Goal: Communication & Community: Answer question/provide support

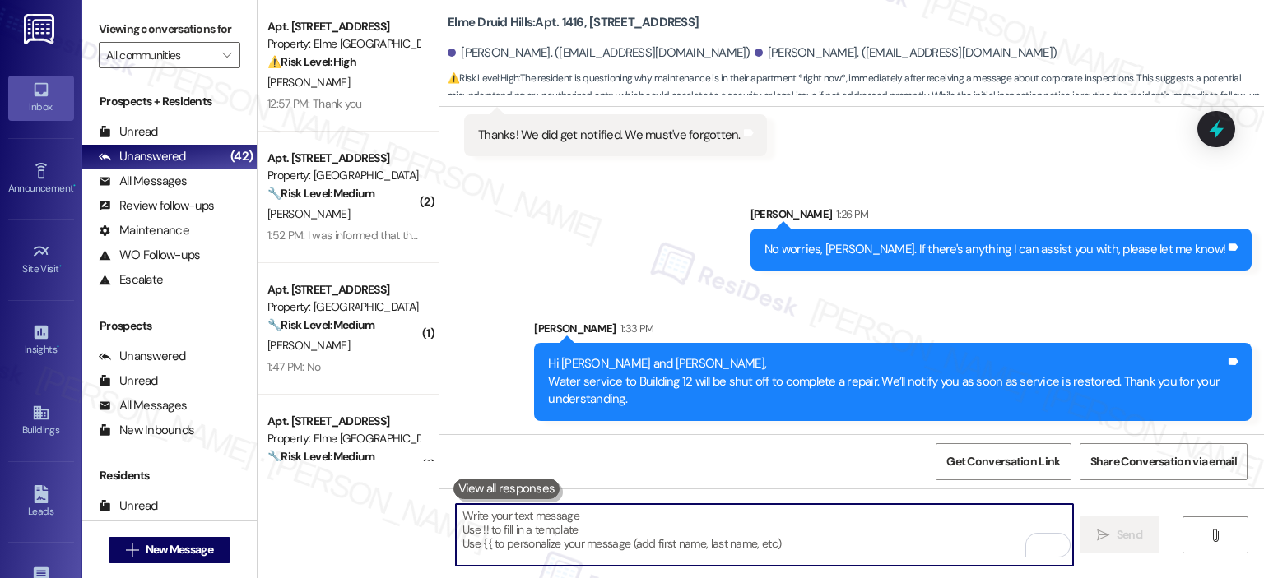
scroll to position [6018, 0]
click at [219, 46] on span "" at bounding box center [227, 55] width 16 height 26
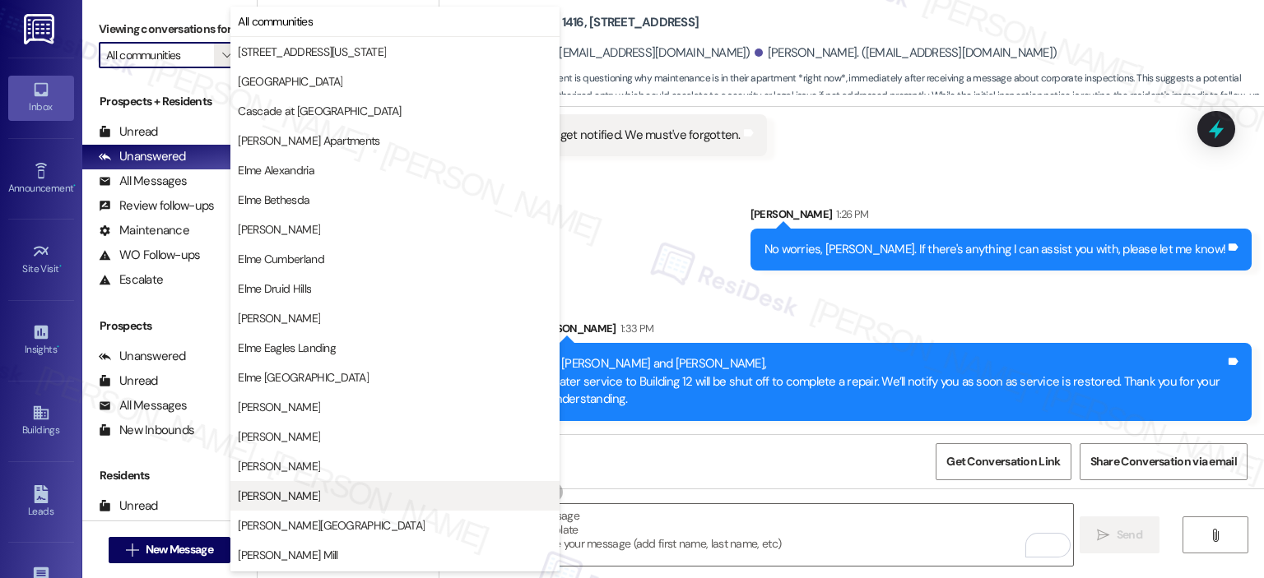
click at [312, 494] on span "[PERSON_NAME]" at bounding box center [395, 496] width 314 height 16
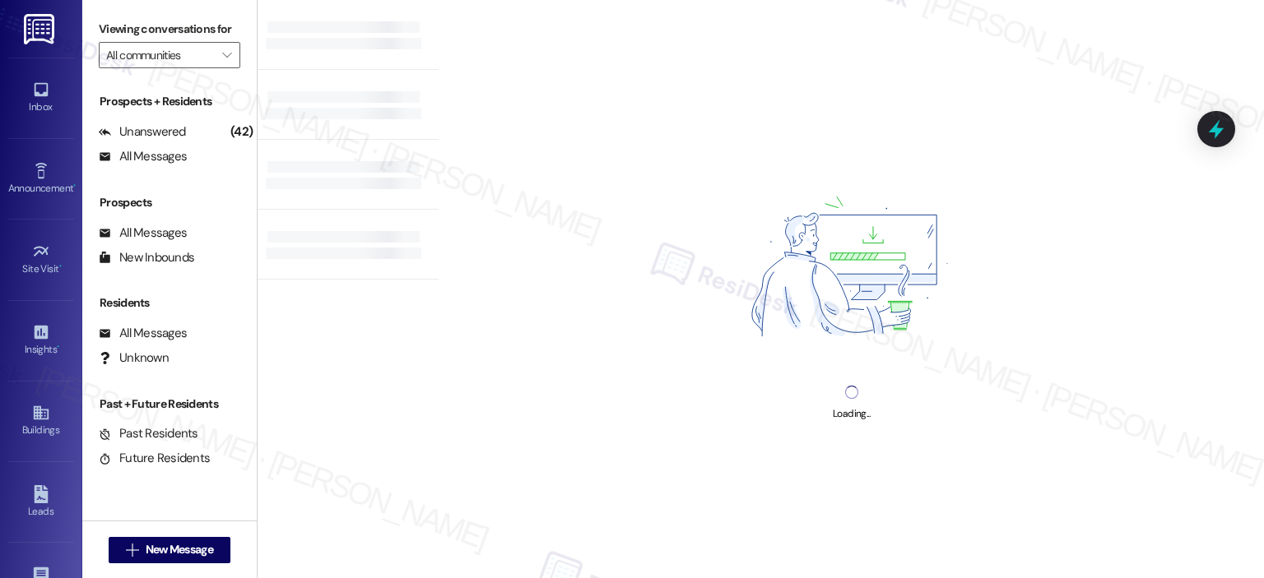
type input "[PERSON_NAME]"
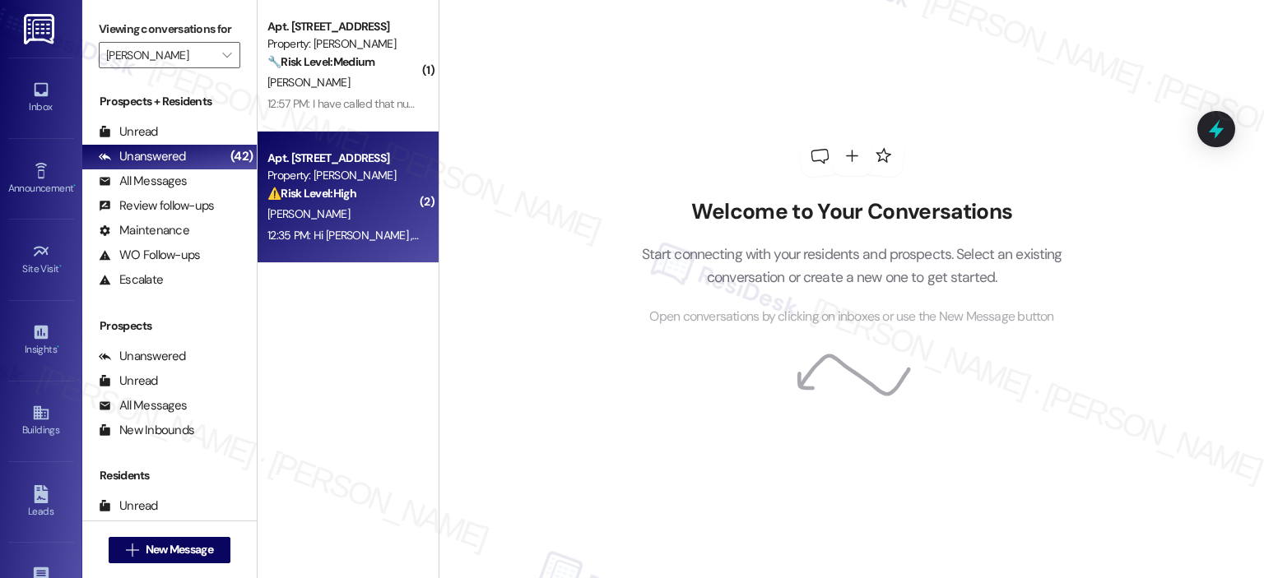
click at [362, 169] on div "Property: [PERSON_NAME]" at bounding box center [343, 175] width 152 height 17
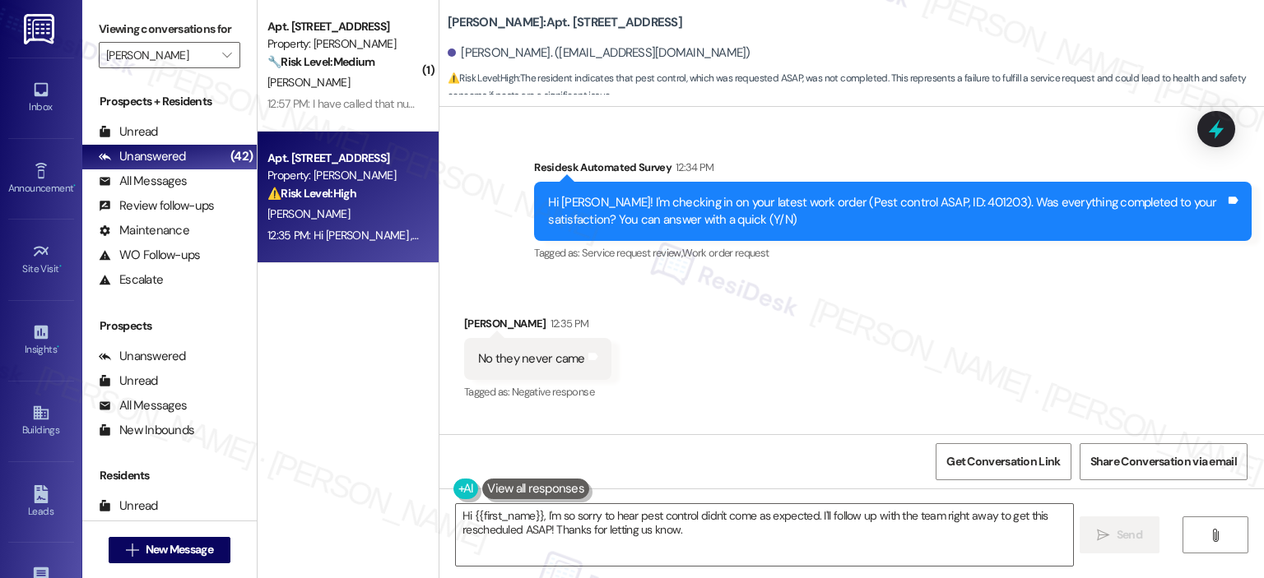
scroll to position [2192, 0]
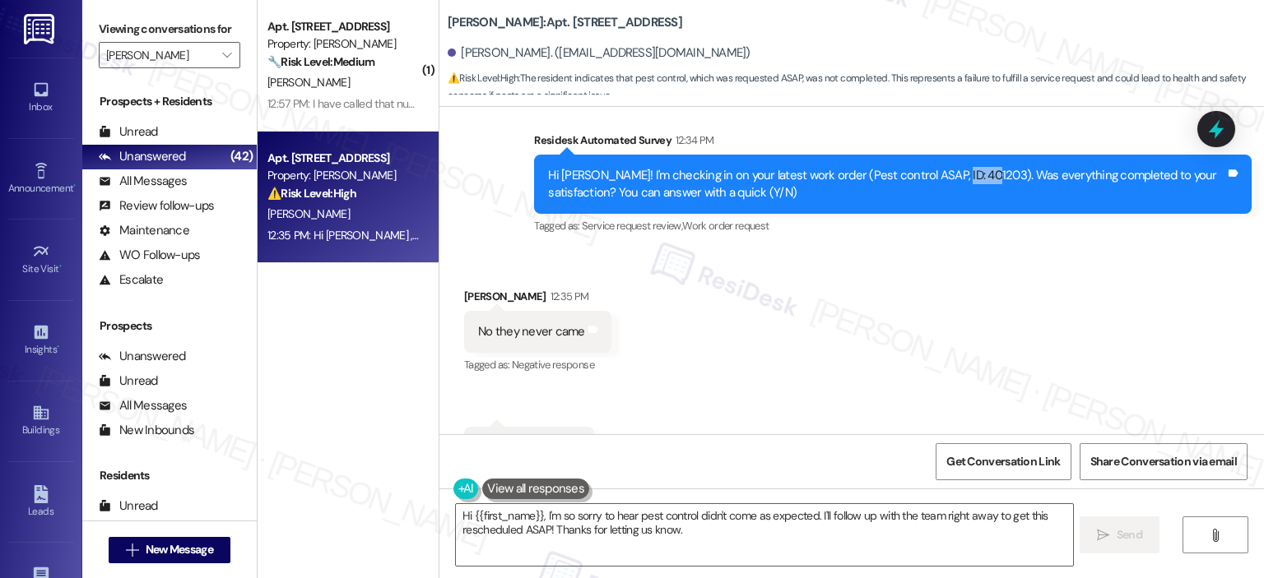
copy div "401203"
drag, startPoint x: 940, startPoint y: 154, endPoint x: 976, endPoint y: 157, distance: 36.4
click at [976, 167] on div "Hi [PERSON_NAME]! I'm checking in on your latest work order (Pest control ASAP,…" at bounding box center [886, 184] width 677 height 35
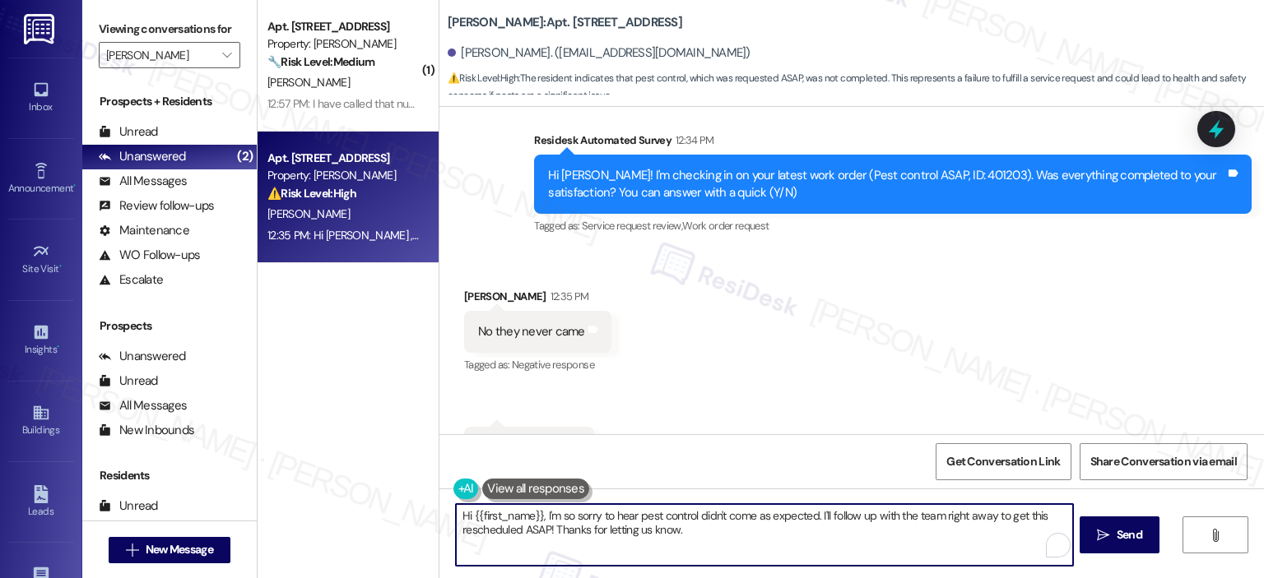
drag, startPoint x: 520, startPoint y: 516, endPoint x: 408, endPoint y: 509, distance: 112.1
click at [408, 509] on div "( 1 ) Apt. 2924, 1113 Powers Ferry Place SE Property: Elme Marietta 🔧 Risk Leve…" at bounding box center [761, 289] width 1006 height 578
click at [708, 526] on textarea "Thank you for letting us know, Manom so sorry to hear pest control didn't come …" at bounding box center [764, 535] width 616 height 62
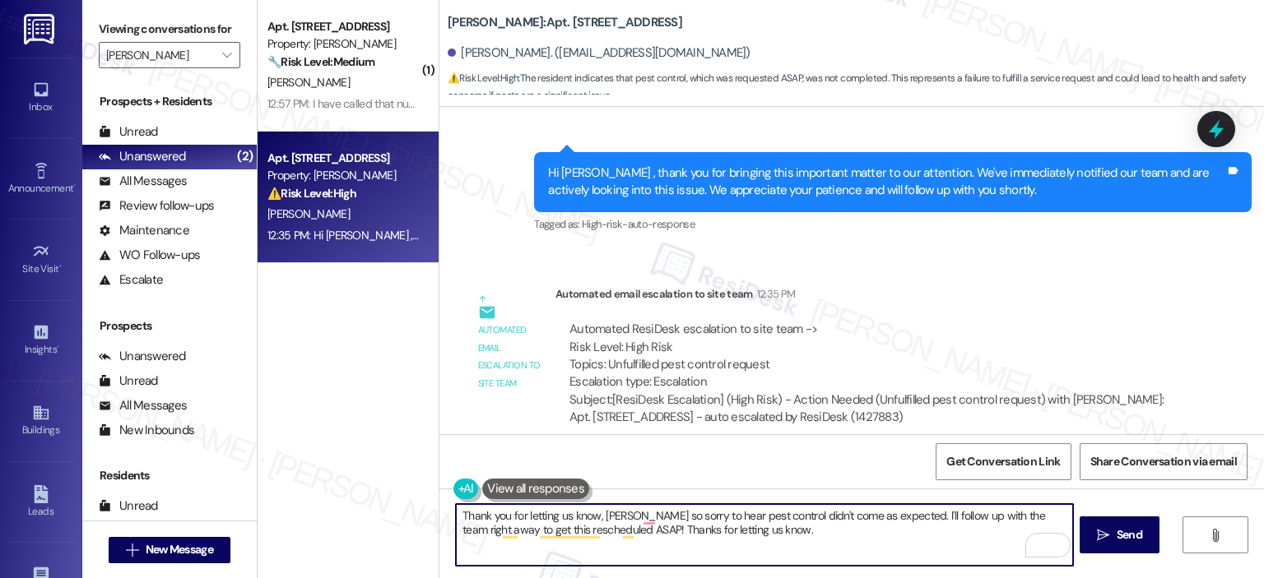
scroll to position [2119, 0]
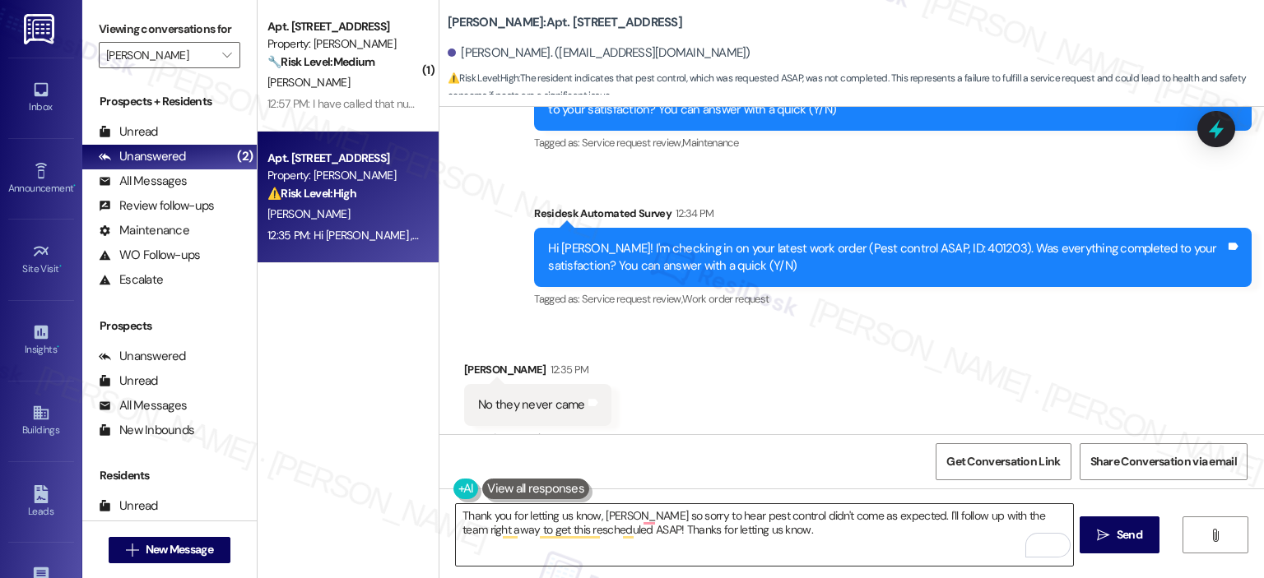
click at [703, 519] on textarea "Thank you for letting us know, Manom so sorry to hear pest control didn't come …" at bounding box center [764, 535] width 616 height 62
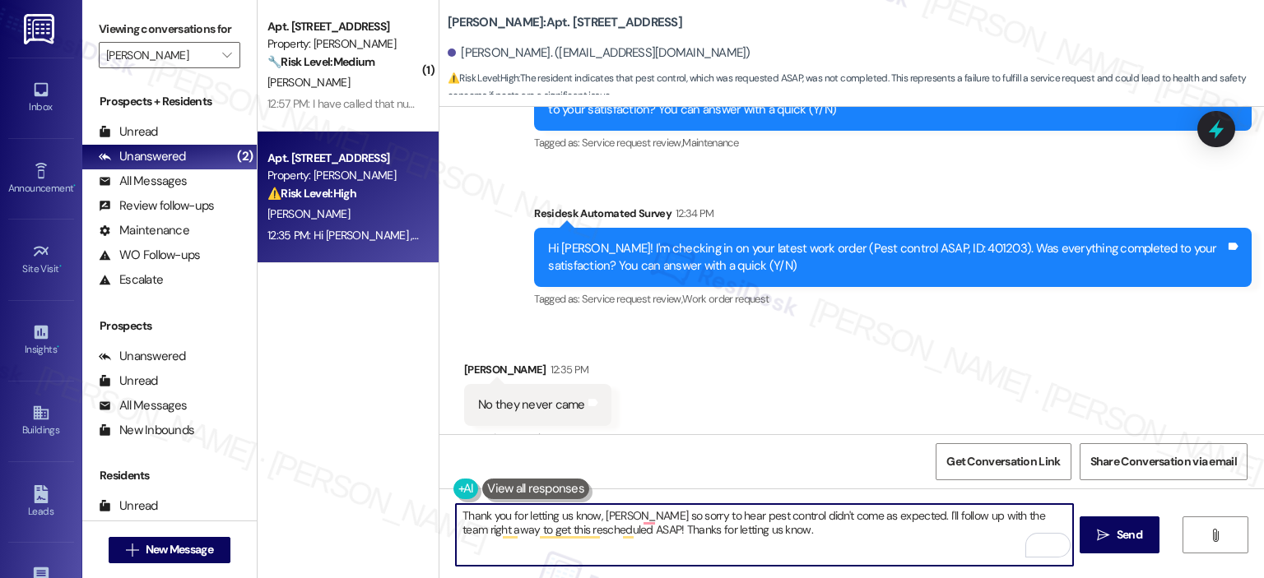
click at [626, 515] on textarea "Thank you for letting us know, Manom so sorry to hear pest control didn't come …" at bounding box center [764, 535] width 616 height 62
click at [629, 515] on textarea "Thank you for letting us know, Manom so sorry to hear pest control didn't come …" at bounding box center [764, 535] width 616 height 62
click at [801, 533] on textarea "Thank you for letting us know, Manouchka! I'm so sorry to hear pest control did…" at bounding box center [764, 535] width 616 height 62
drag, startPoint x: 801, startPoint y: 533, endPoint x: 931, endPoint y: 517, distance: 131.9
click at [931, 517] on textarea "Thank you for letting us know, Manouchka! I'm so sorry to hear pest control did…" at bounding box center [764, 535] width 616 height 62
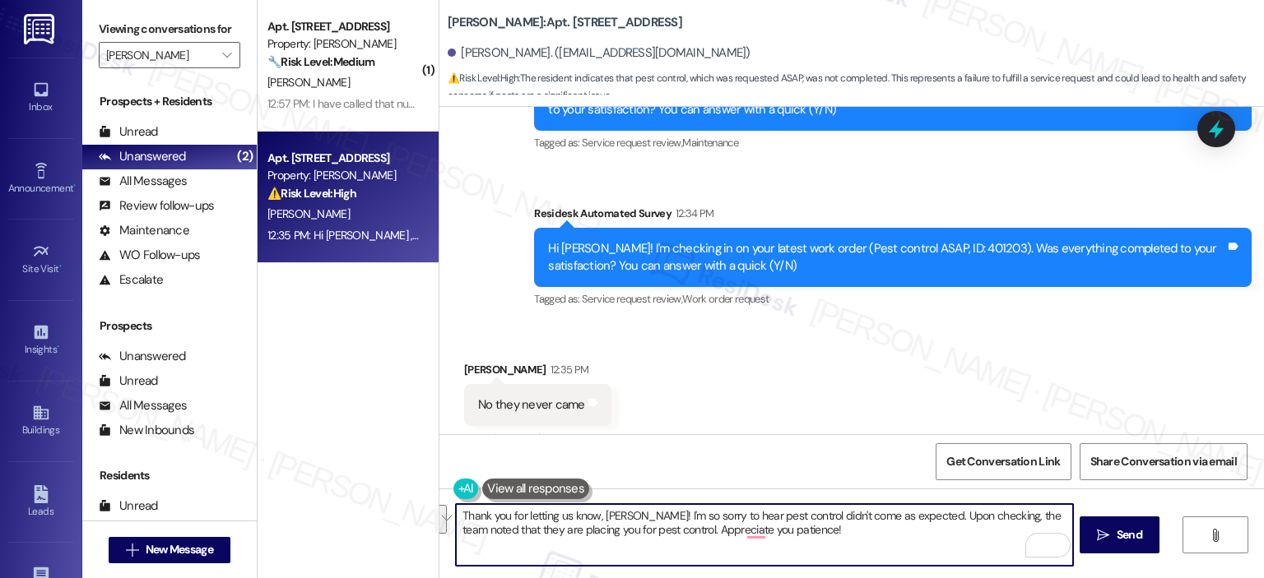
click at [619, 519] on textarea "Thank you for letting us know, Manouchka! I'm so sorry to hear pest control did…" at bounding box center [764, 535] width 616 height 62
paste textarea ". I’m so sorry to hear that pest control didn’t come as expected—I completely u…"
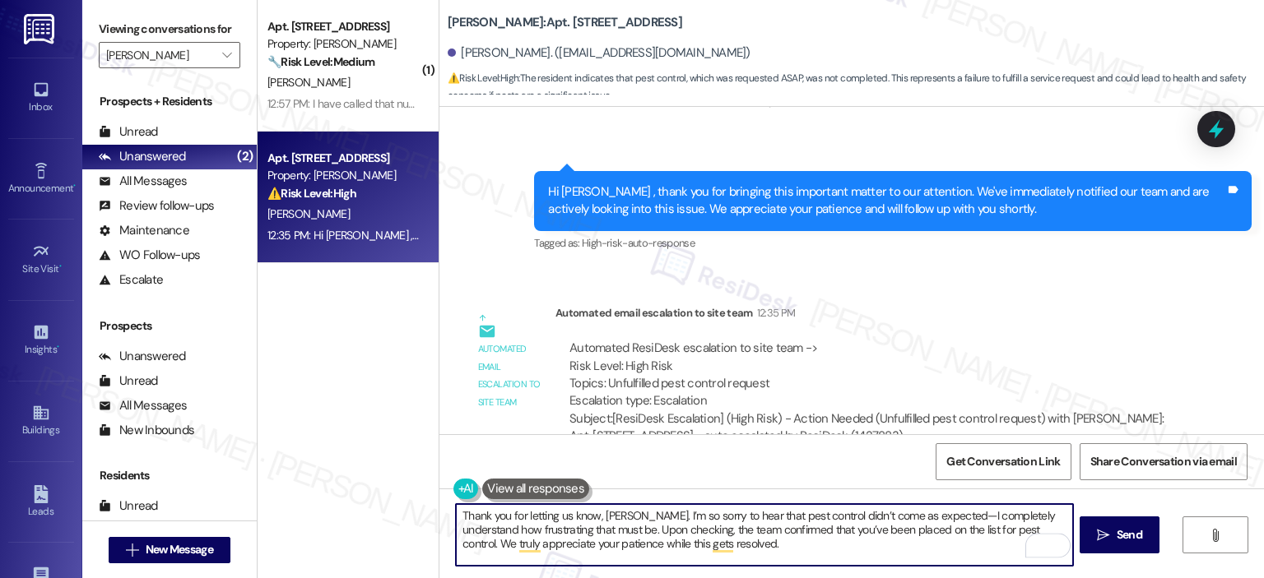
scroll to position [2941, 0]
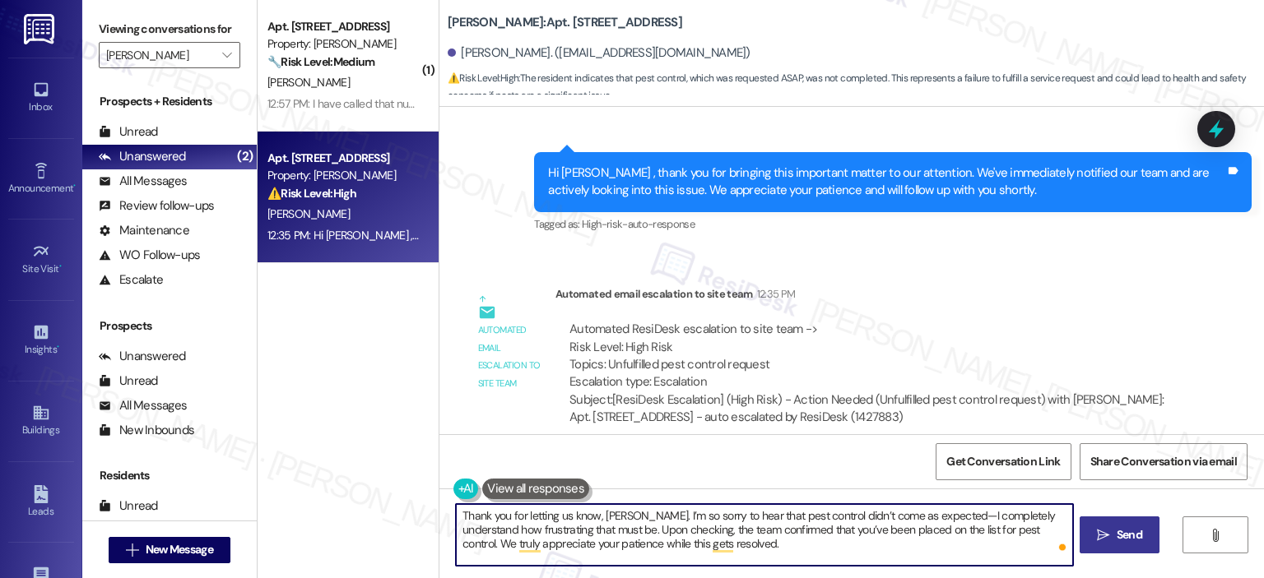
type textarea "Thank you for letting us know, [PERSON_NAME]. I’m so sorry to hear that pest co…"
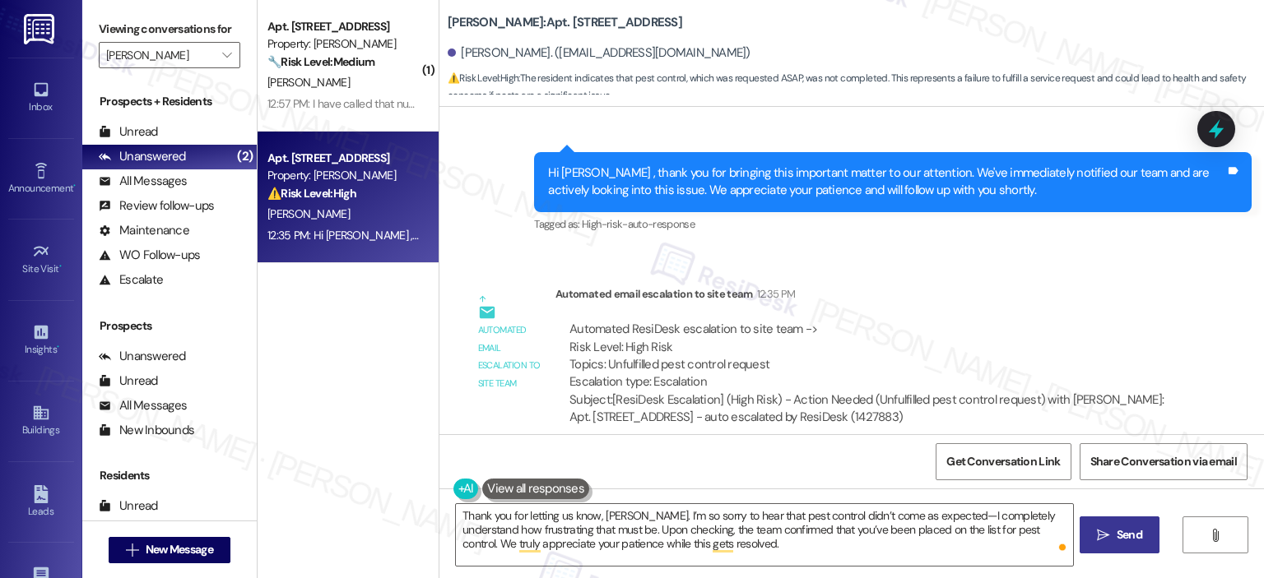
click at [1088, 532] on button " Send" at bounding box center [1119, 535] width 80 height 37
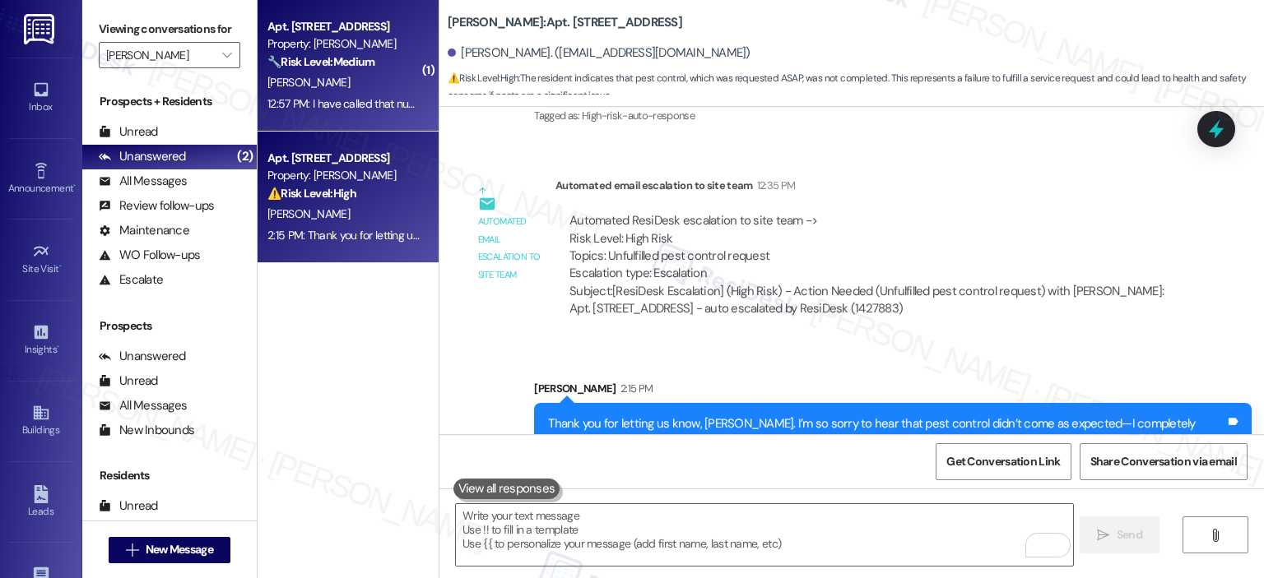
scroll to position [3091, 0]
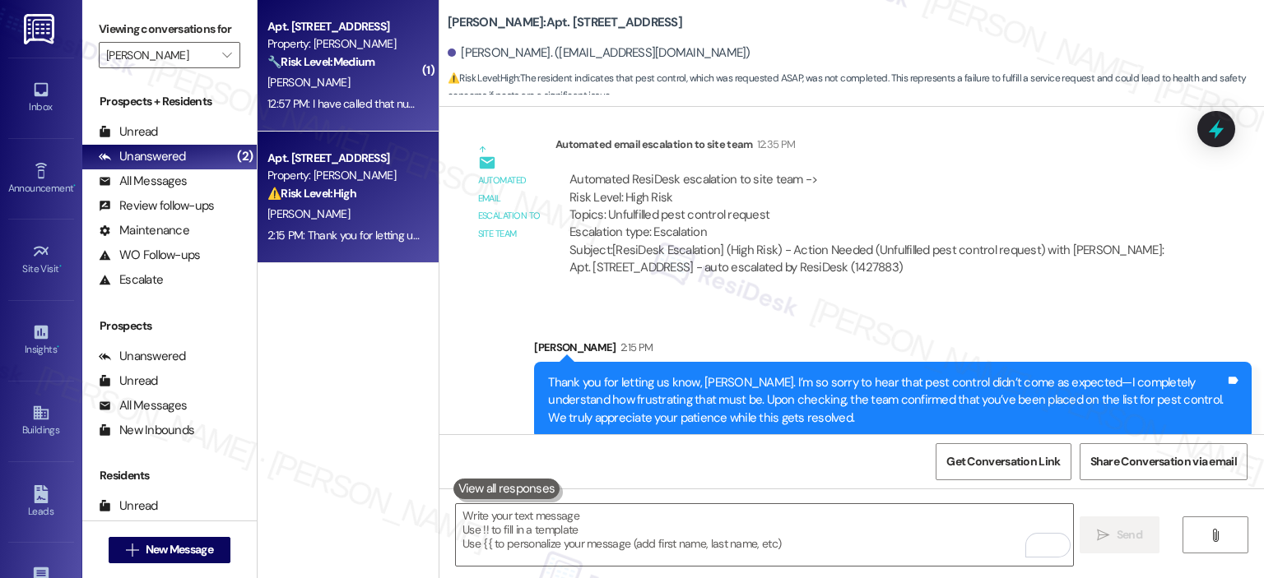
click at [346, 87] on div "[PERSON_NAME]" at bounding box center [344, 82] width 156 height 21
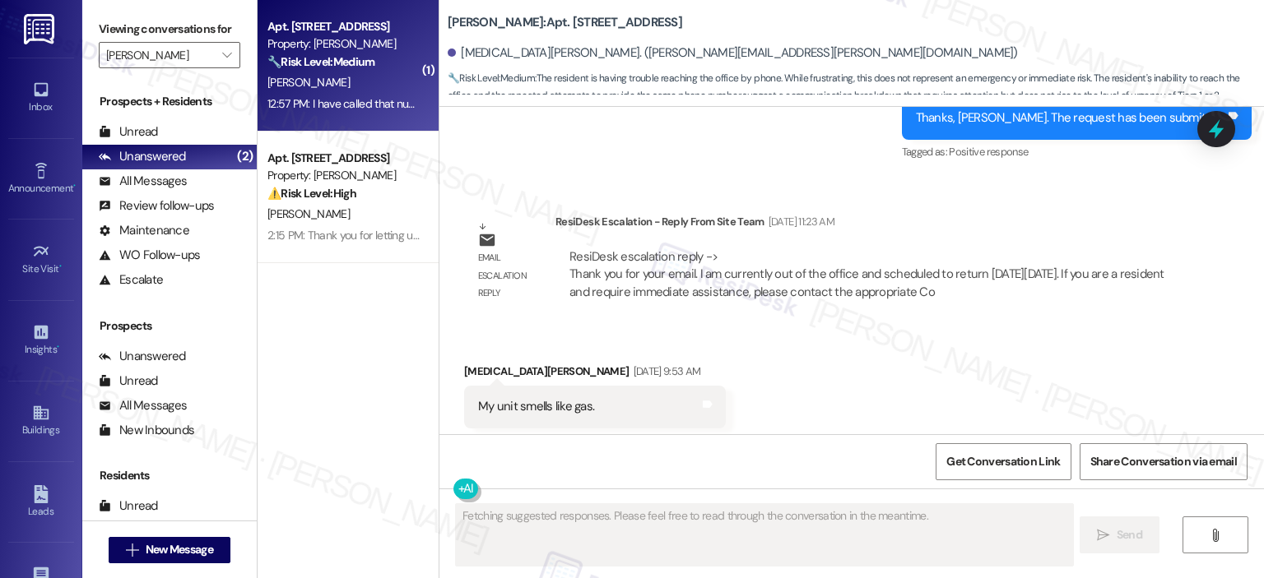
scroll to position [36543, 0]
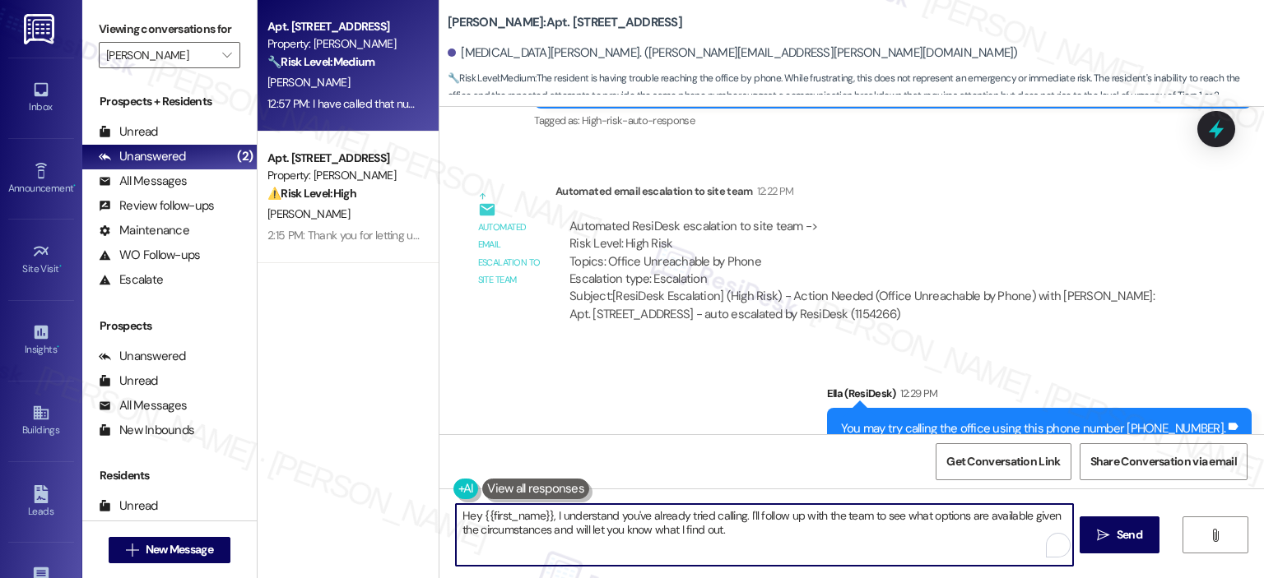
drag, startPoint x: 737, startPoint y: 534, endPoint x: 431, endPoint y: 513, distance: 306.8
click at [439, 513] on div "Hey {{first_name}}, I understand you've already tried calling. I'll follow up w…" at bounding box center [851, 550] width 824 height 123
type textarea "Y"
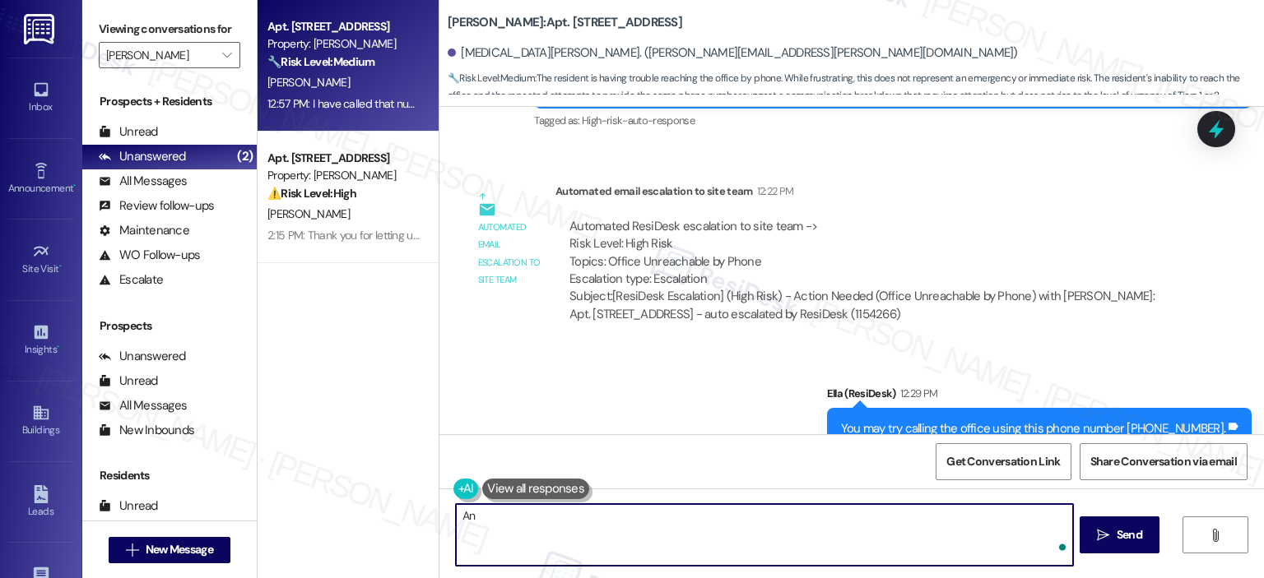
type textarea "A"
type textarea "D"
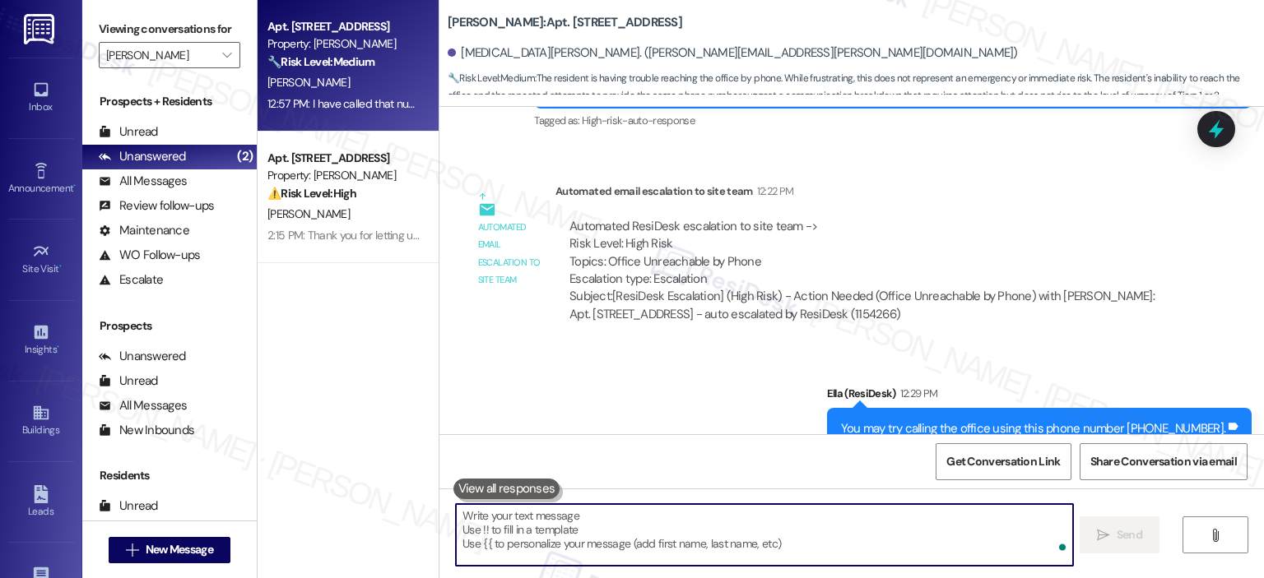
paste textarea "(833) 227-5987"
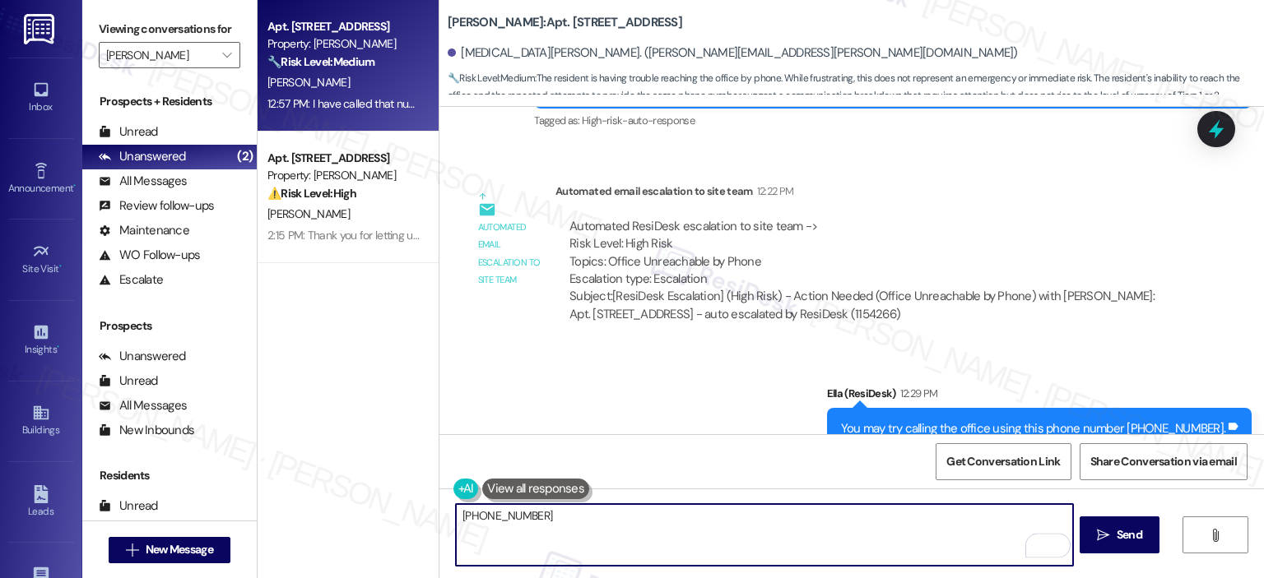
click at [456, 520] on textarea "(833) 227-5987" at bounding box center [764, 535] width 616 height 62
paste textarea "(833) 227-5987"
click at [517, 530] on textarea "Did they answer your call? If not, you try this other one (833) 227-5987." at bounding box center [764, 535] width 616 height 62
paste textarea "were you able to get an answer on your call? If not, you can also try reaching …"
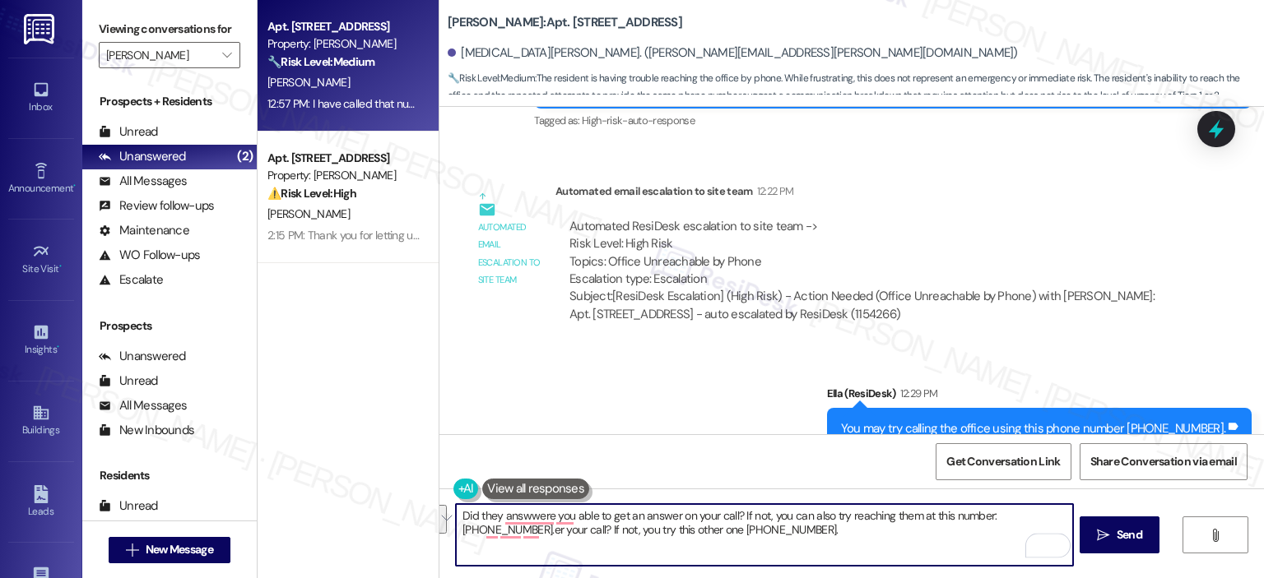
paste textarea "were you able to get an answer on your call? If not, you can also try reaching …"
click at [919, 517] on textarea "Were you able to get an answer on your call? If not, you can also try reaching …" at bounding box center [764, 535] width 616 height 62
drag, startPoint x: 857, startPoint y: 516, endPoint x: 774, endPoint y: 508, distance: 83.4
click at [774, 508] on textarea "Were you able to get an answer on your call? If not, you can also try reaching …" at bounding box center [764, 535] width 616 height 62
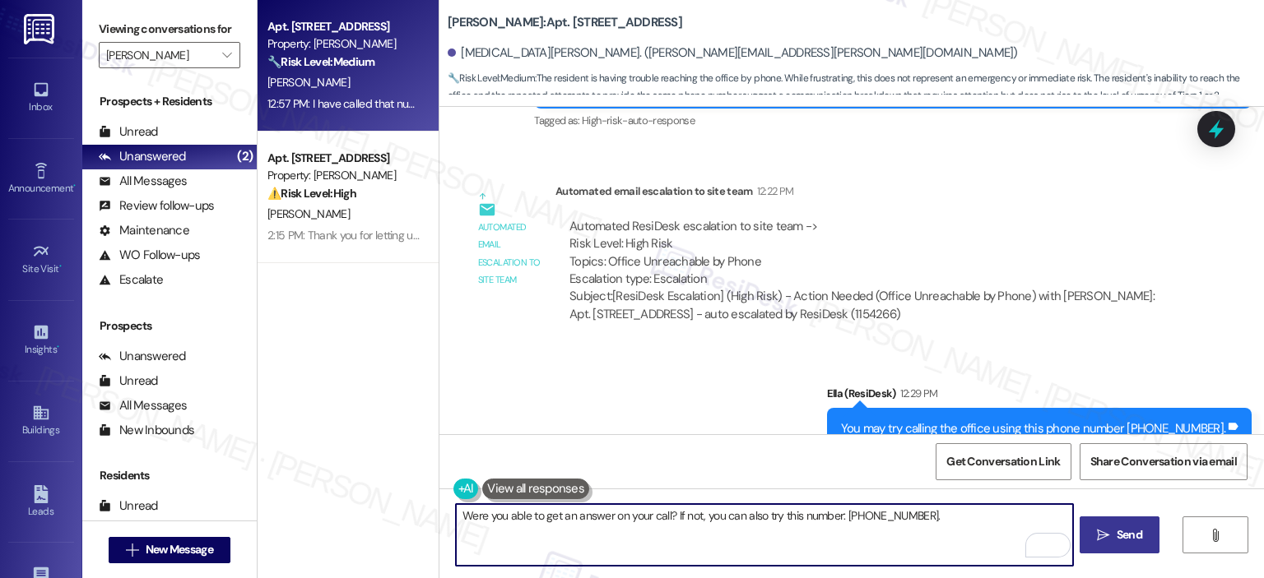
type textarea "Were you able to get an answer on your call? If not, you can also try this numb…"
click at [1097, 530] on icon "" at bounding box center [1103, 535] width 12 height 13
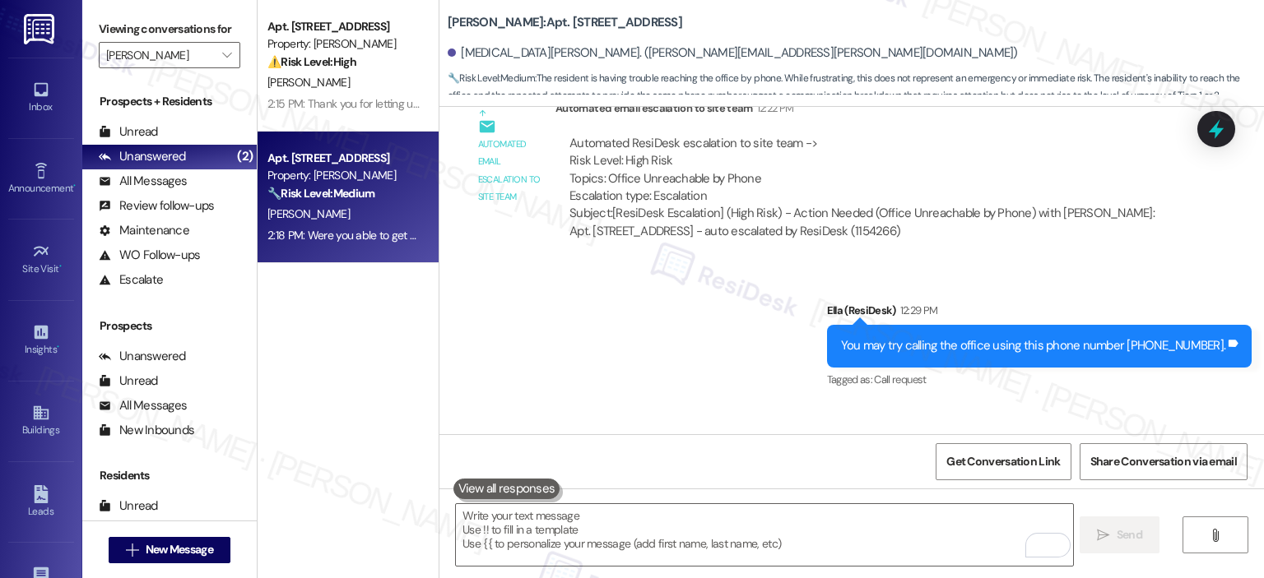
scroll to position [36657, 0]
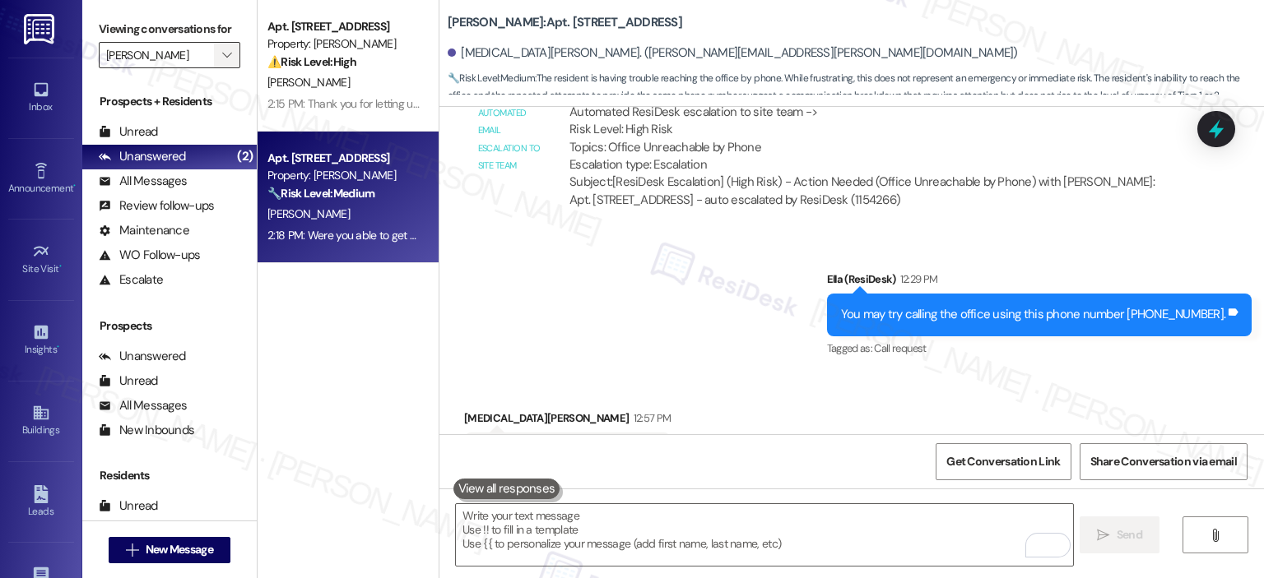
click at [222, 52] on icon "" at bounding box center [226, 55] width 9 height 13
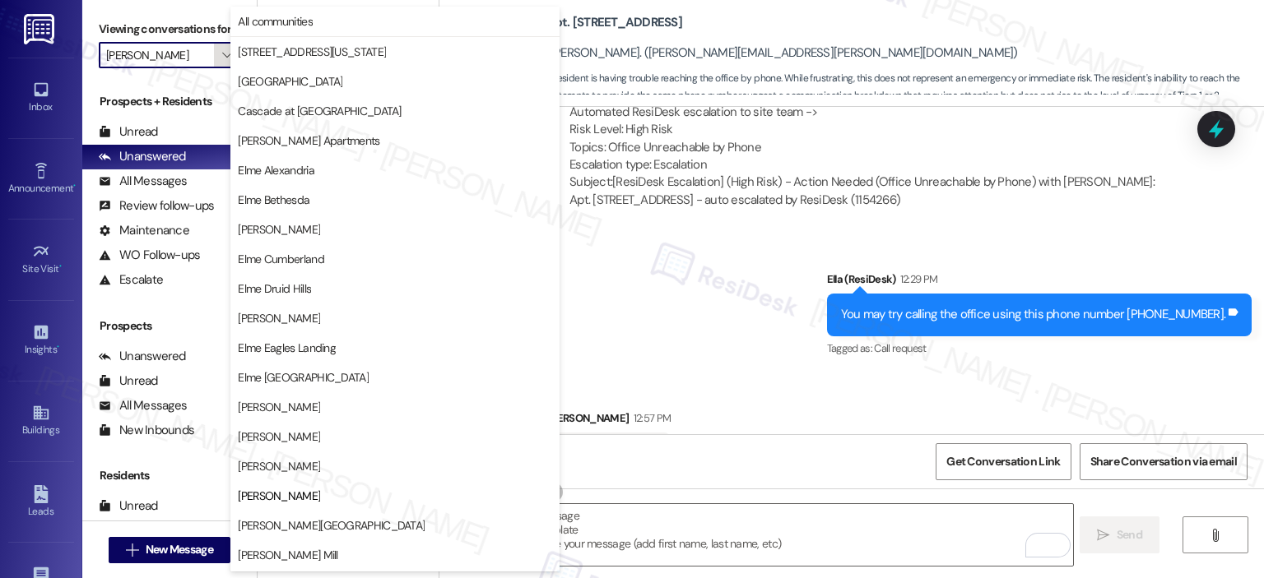
scroll to position [267, 0]
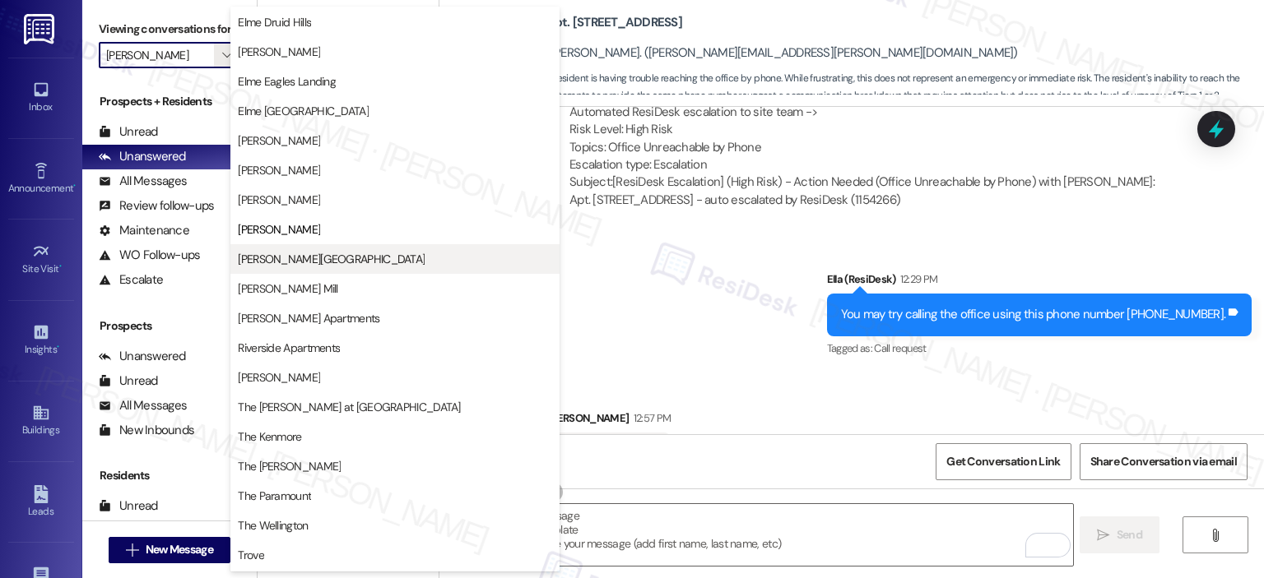
click at [268, 269] on button "[PERSON_NAME][GEOGRAPHIC_DATA]" at bounding box center [394, 259] width 329 height 30
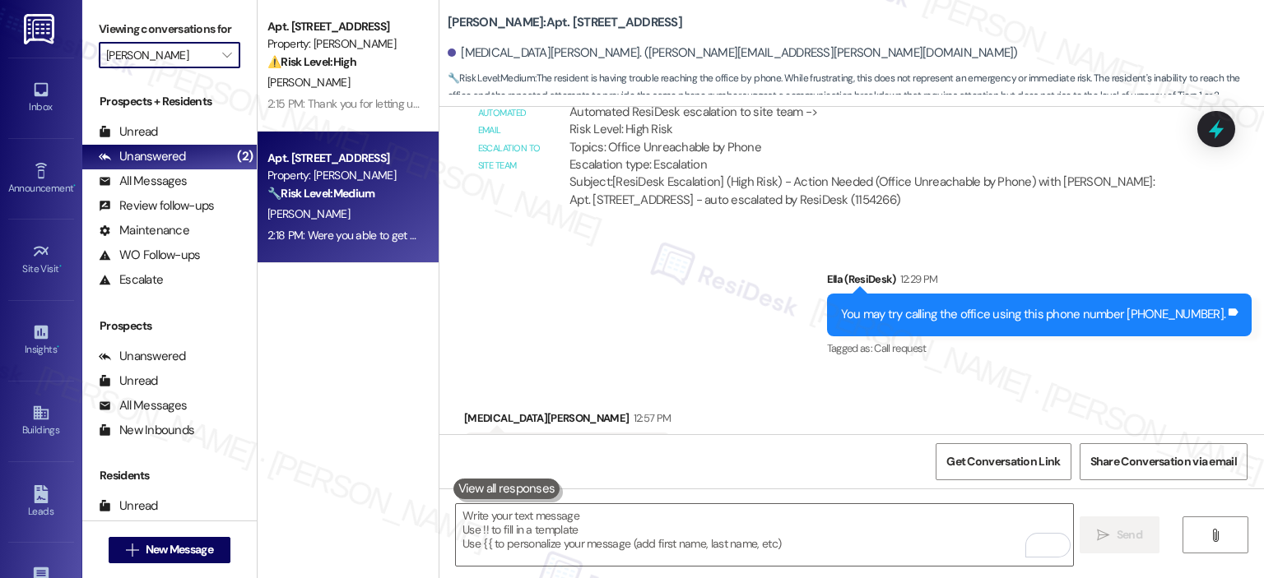
type input "[PERSON_NAME][GEOGRAPHIC_DATA]"
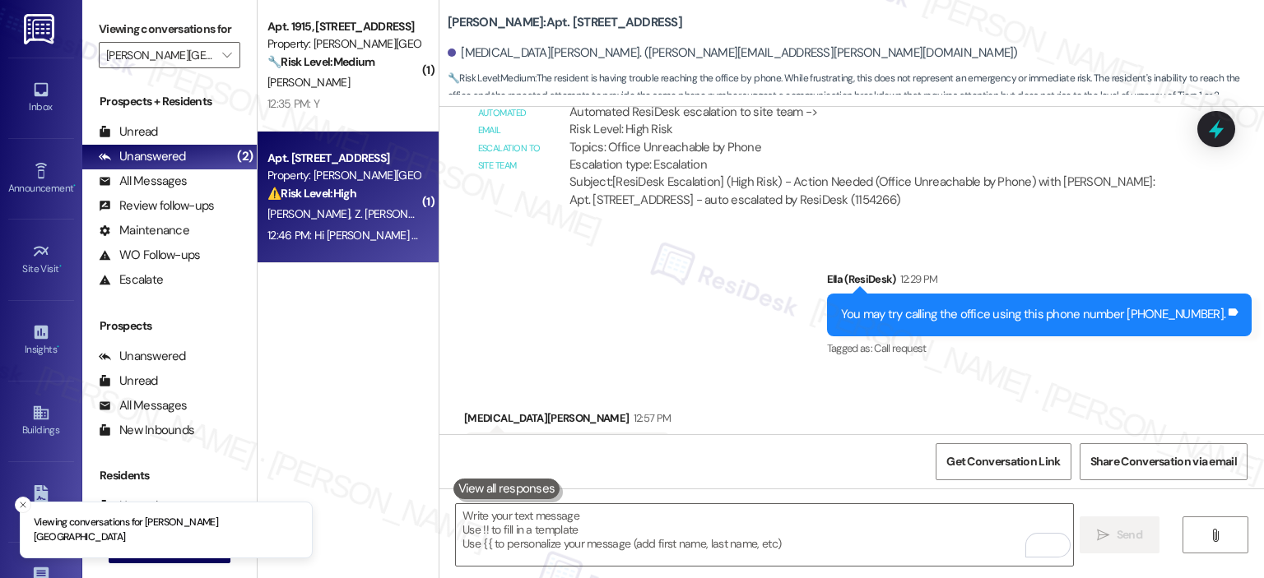
click at [352, 185] on div "⚠️ Risk Level: High The resident reports that the dishwasher is still leaking a…" at bounding box center [343, 193] width 152 height 17
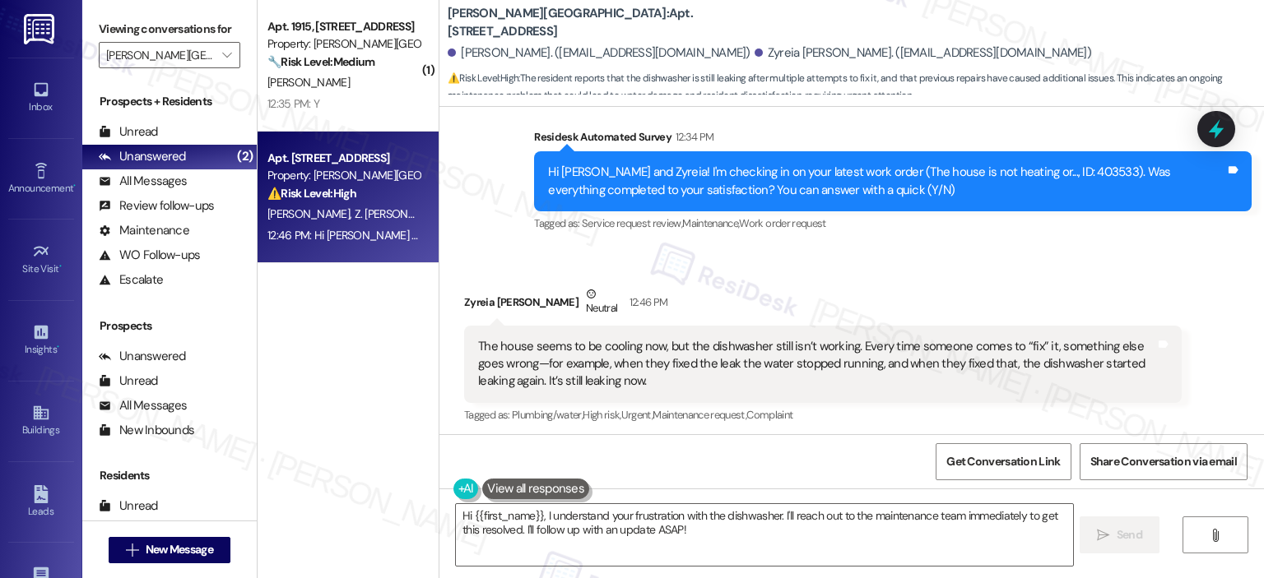
scroll to position [4808, 0]
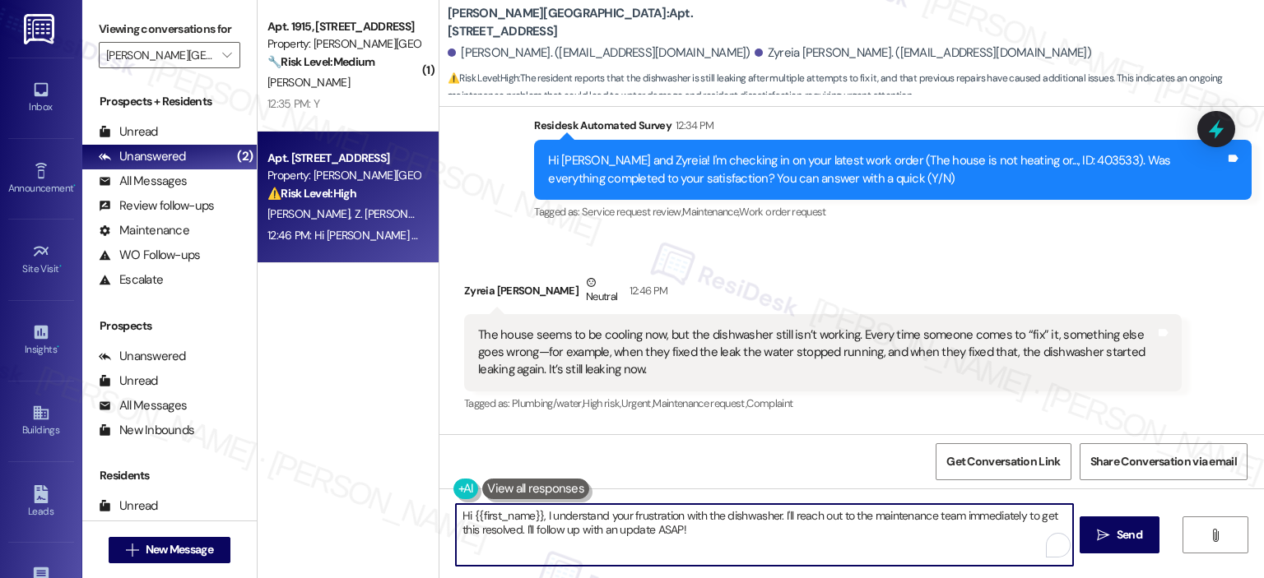
drag, startPoint x: 536, startPoint y: 514, endPoint x: 441, endPoint y: 510, distance: 95.5
click at [447, 510] on div "Hi {{first_name}}, I understand your frustration with the dishwasher. I'll reac…" at bounding box center [756, 535] width 618 height 63
click at [552, 516] on textarea "Hi {{first_name}}, I understand your frustration with the dishwasher. I'll reac…" at bounding box center [764, 535] width 616 height 62
click at [536, 518] on textarea "Hi {{first_name}}, I understand your frustration with the dishwasher. I'll reac…" at bounding box center [764, 535] width 616 height 62
drag, startPoint x: 539, startPoint y: 512, endPoint x: 437, endPoint y: 504, distance: 102.3
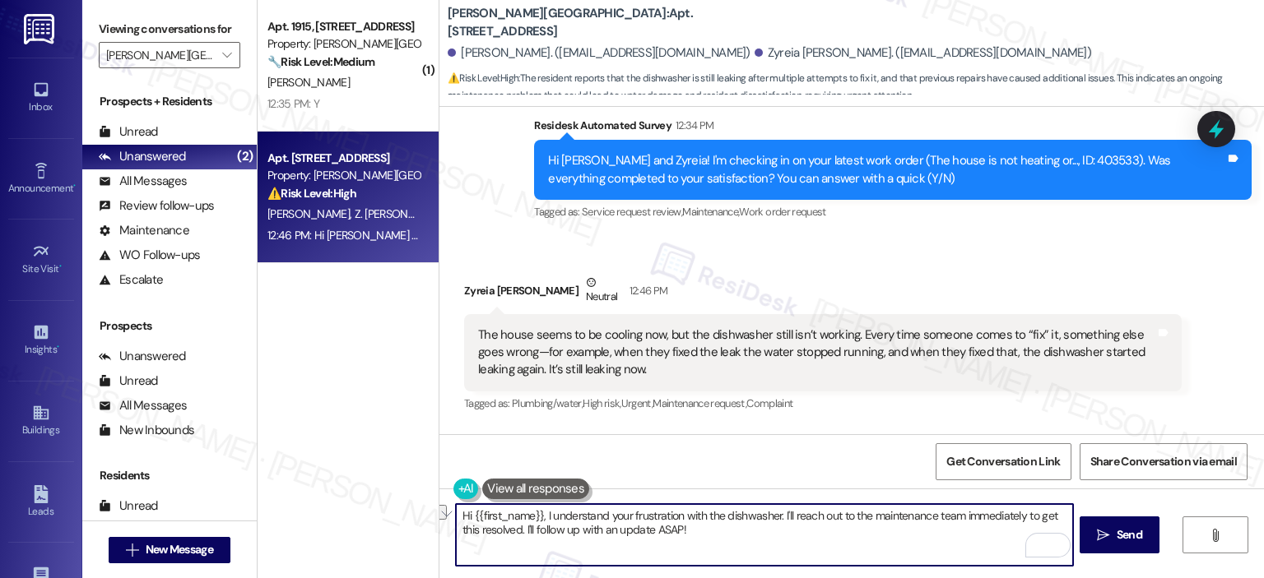
click at [447, 504] on div "Hi {{first_name}}, I understand your frustration with the dishwasher. I'll reac…" at bounding box center [756, 535] width 618 height 63
drag, startPoint x: 1049, startPoint y: 513, endPoint x: 892, endPoint y: 513, distance: 157.2
click at [892, 513] on textarea "Thank you for letting us know that work order 403533 was completed, and I under…" at bounding box center [764, 535] width 616 height 62
drag, startPoint x: 985, startPoint y: 532, endPoint x: 1047, endPoint y: 516, distance: 63.7
click at [1047, 516] on textarea "Thank you for letting us know that work order 403533 was completed, and I under…" at bounding box center [764, 535] width 616 height 62
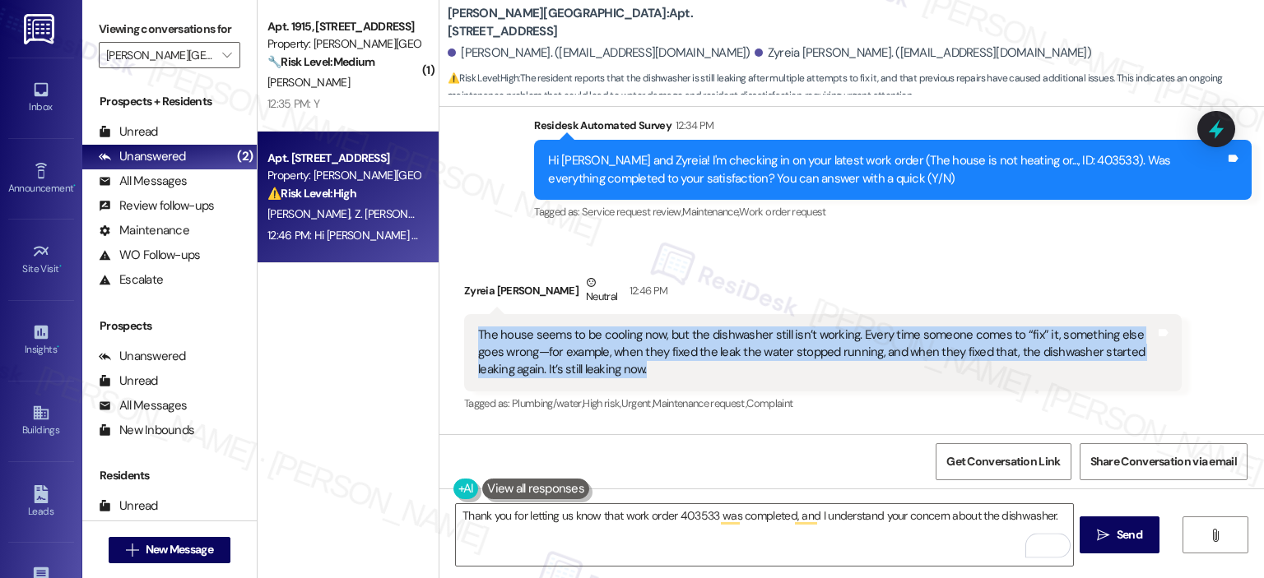
copy div "The house seems to be cooling now, but the dishwasher still isn’t working. Ever…"
drag, startPoint x: 620, startPoint y: 325, endPoint x: 464, endPoint y: 295, distance: 159.3
click at [464, 314] on div "The house seems to be cooling now, but the dishwasher still isn’t working. Ever…" at bounding box center [822, 352] width 717 height 77
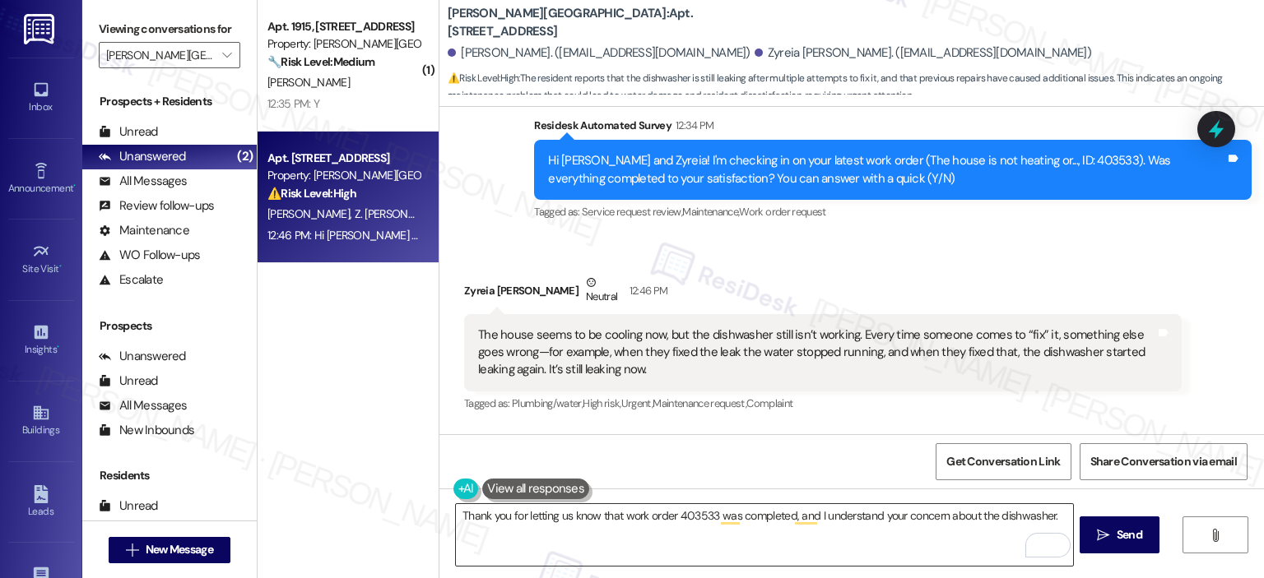
click at [1052, 515] on textarea "Thank you for letting us know that work order 403533 was completed, and I under…" at bounding box center [764, 535] width 616 height 62
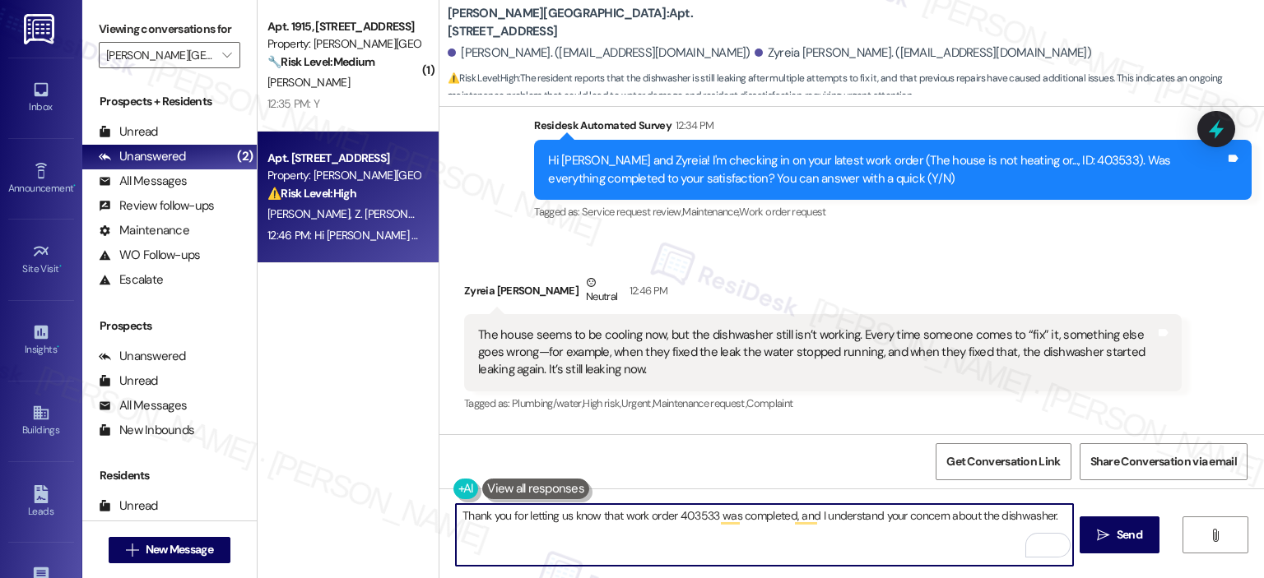
paste textarea "Where exactly are you noticing the dishwasher is leaking from (for example, und…"
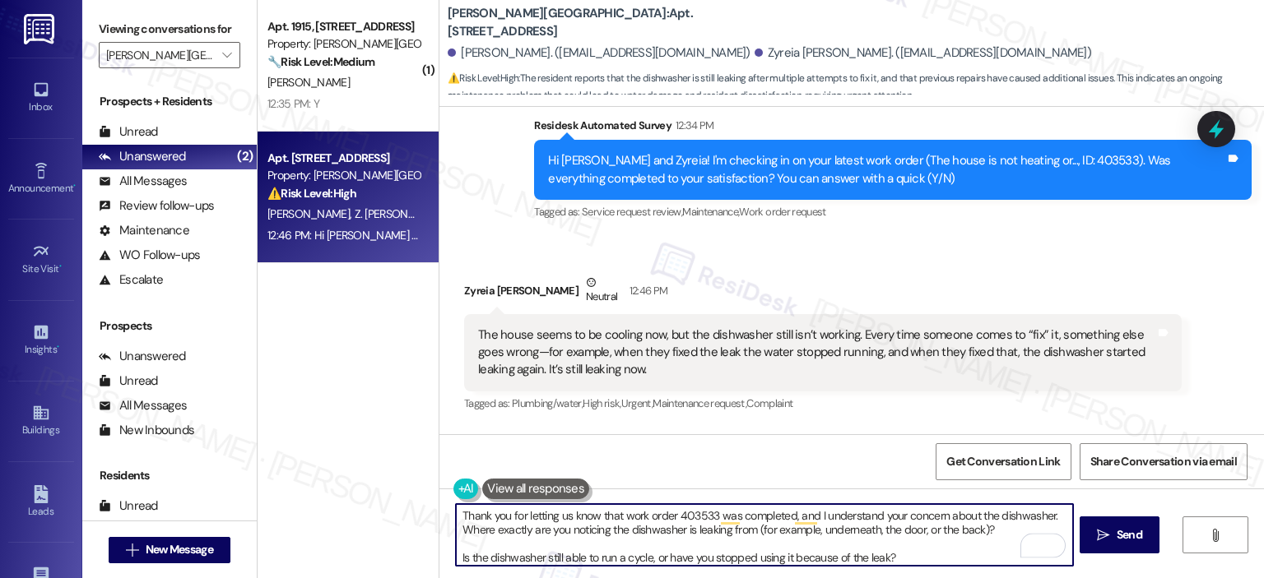
click at [456, 528] on textarea "Thank you for letting us know that work order 403533 was completed, and I under…" at bounding box center [764, 535] width 616 height 62
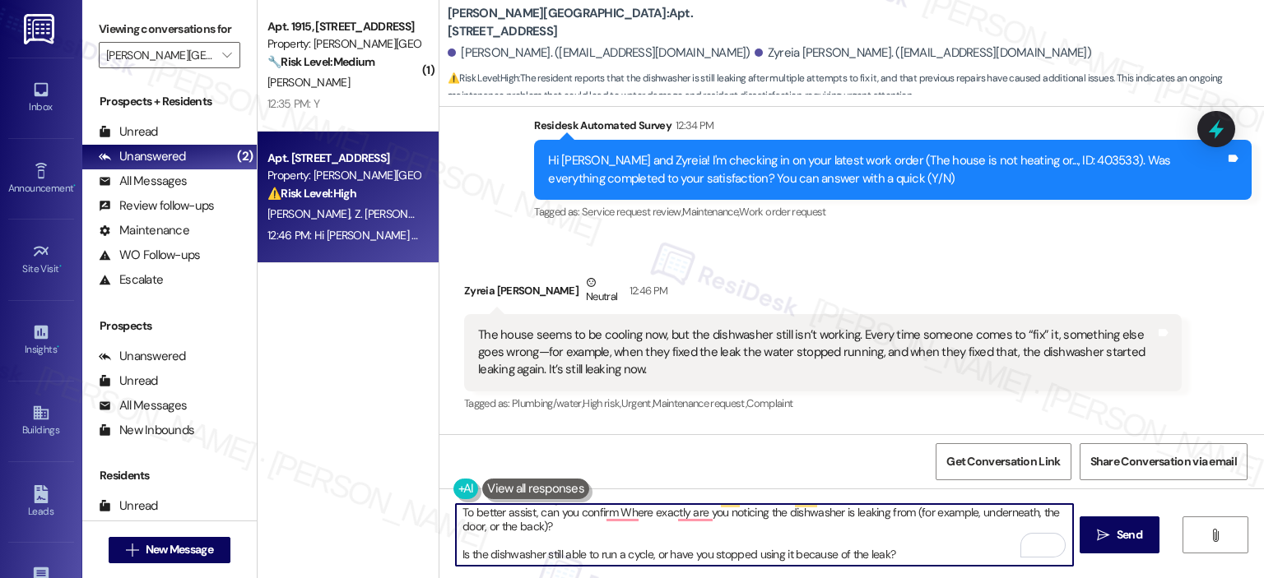
click at [456, 557] on textarea "Thank you for letting us know that work order 403533 was completed, and I under…" at bounding box center [764, 535] width 616 height 62
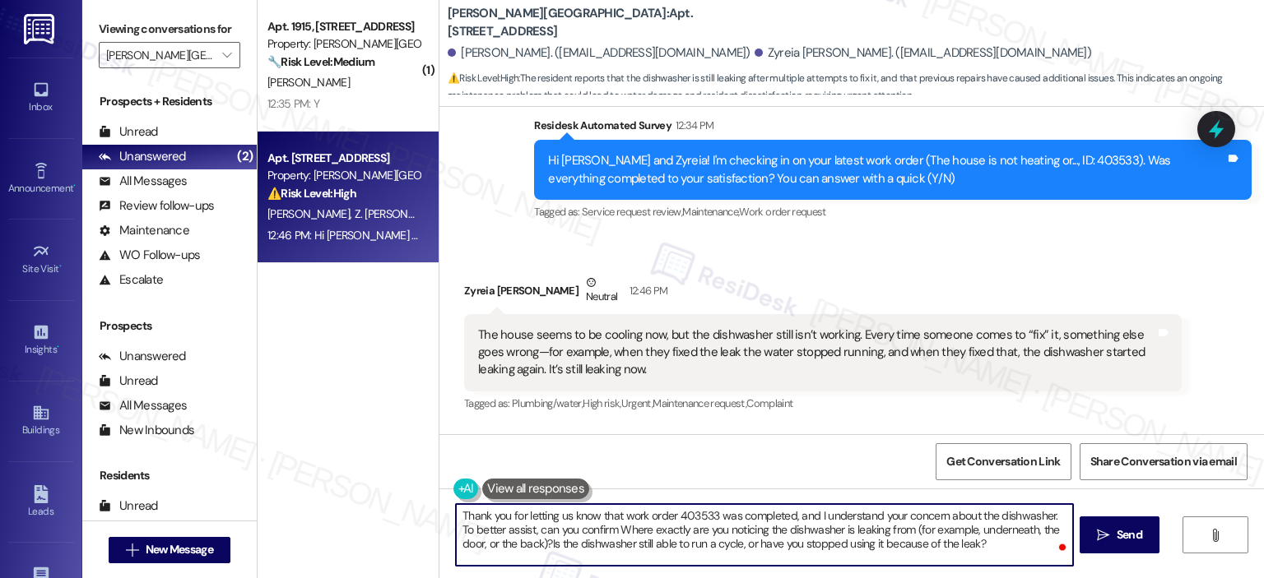
scroll to position [0, 0]
click at [640, 519] on textarea "Thank you for letting us know that work order 403533 was completed, and I under…" at bounding box center [764, 535] width 616 height 62
click at [869, 532] on textarea "Thank you for letting us know that work order 403533 was completed, and I under…" at bounding box center [764, 535] width 616 height 62
drag, startPoint x: 974, startPoint y: 541, endPoint x: 1049, endPoint y: 509, distance: 81.5
click at [1049, 509] on textarea "Thank you for letting us know that work order 403533 was completed, and I under…" at bounding box center [764, 535] width 616 height 62
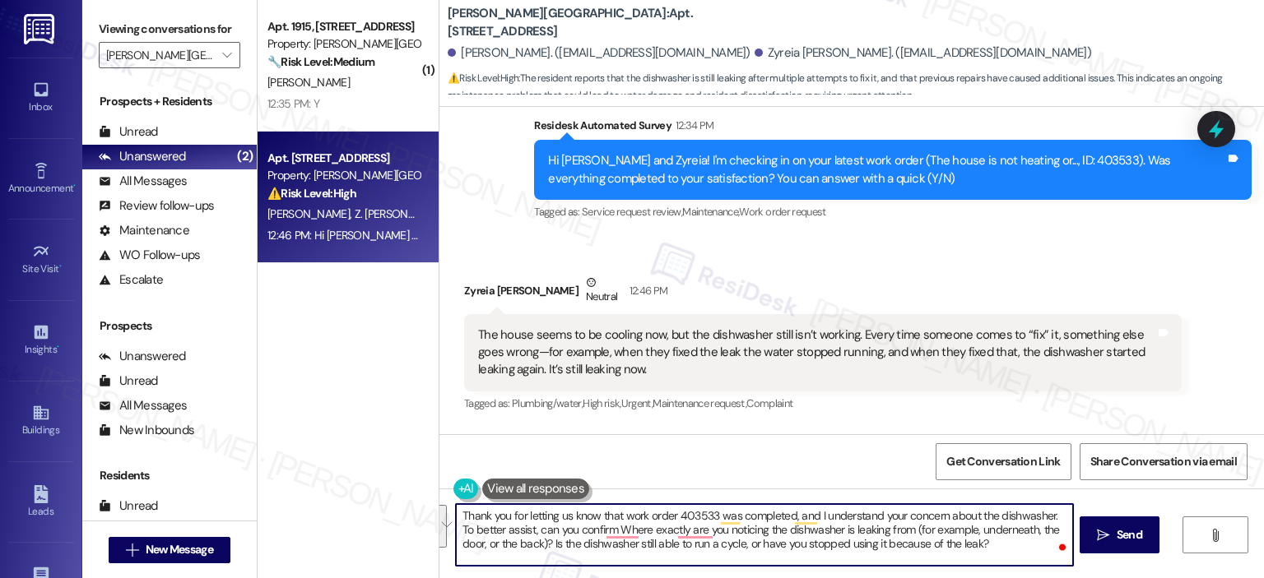
click at [559, 551] on textarea "Thank you for letting us know that work order 403533 was completed, and I under…" at bounding box center [764, 535] width 616 height 62
click at [582, 529] on textarea "Thank you for letting us know that work order 403533 was completed, and I under…" at bounding box center [764, 535] width 616 height 62
paste textarea ". I also understand your concern about the dishwasher, and I’m sorry you’re dea…"
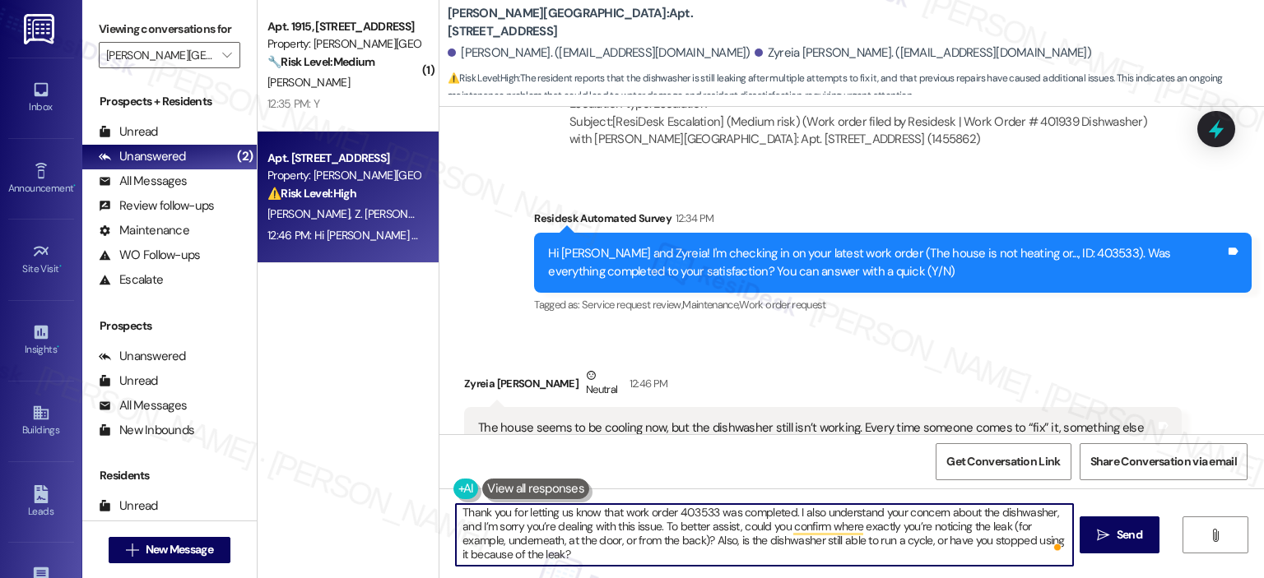
scroll to position [5126, 0]
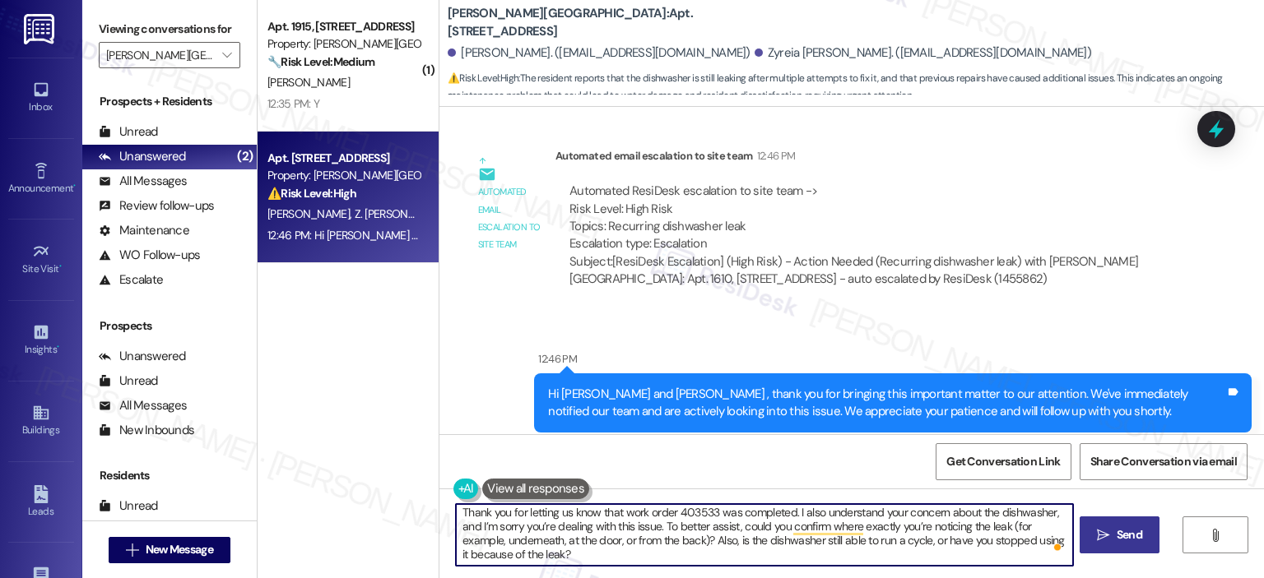
type textarea "Thank you for letting us know that work order 403533 was completed. I also unde…"
click at [1096, 545] on button " Send" at bounding box center [1119, 535] width 80 height 37
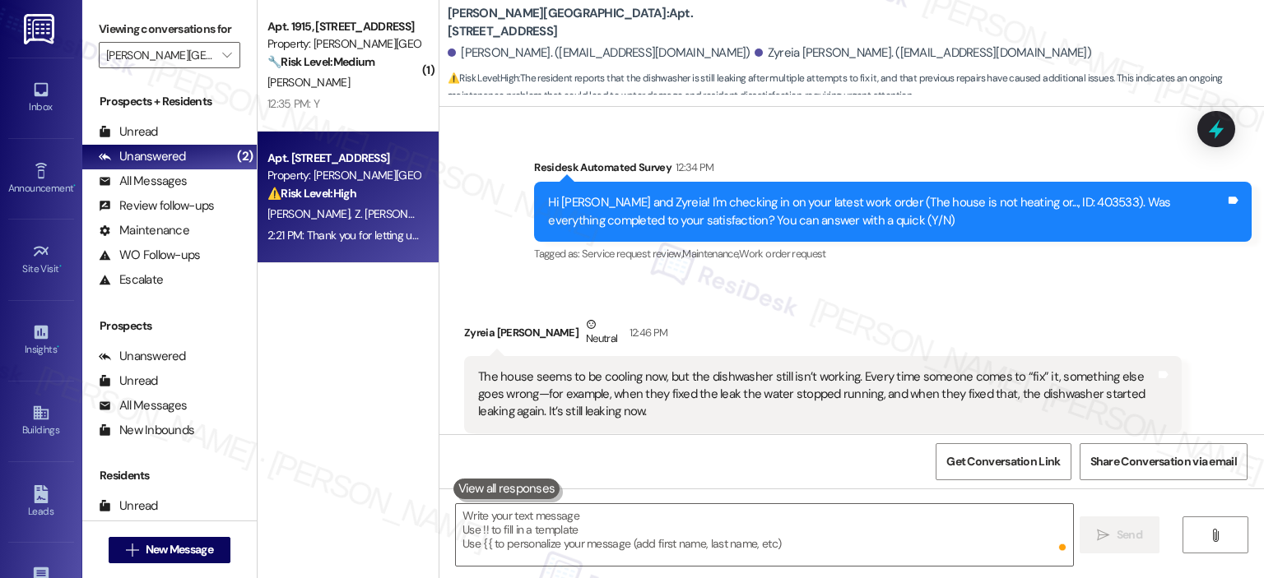
scroll to position [5294, 0]
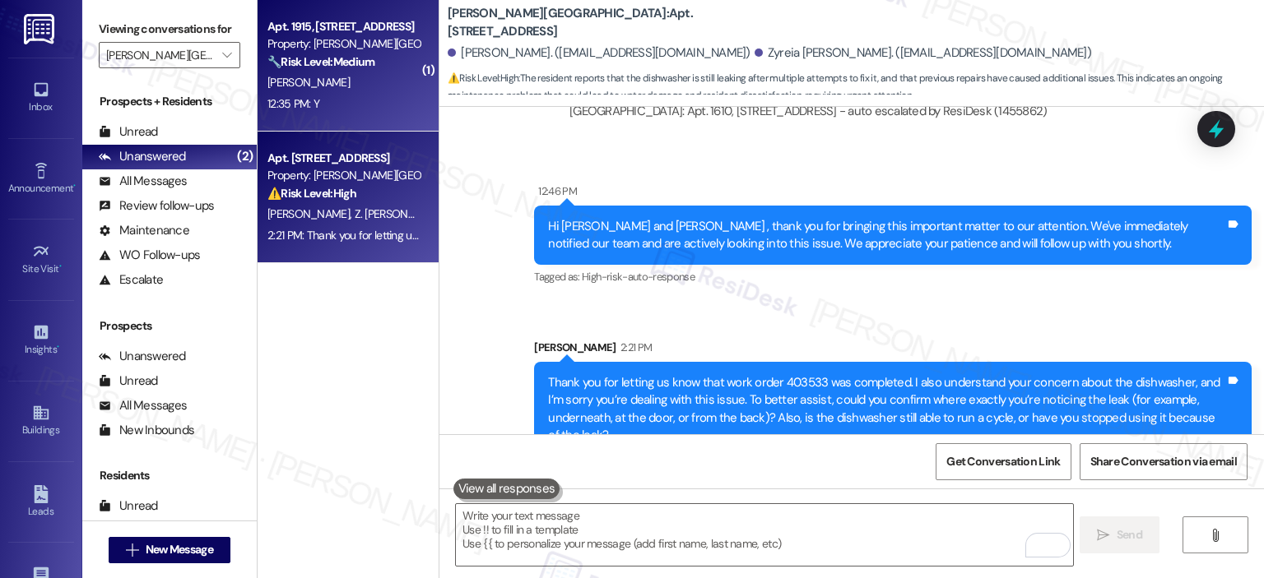
click at [332, 65] on strong "🔧 Risk Level: Medium" at bounding box center [320, 61] width 107 height 15
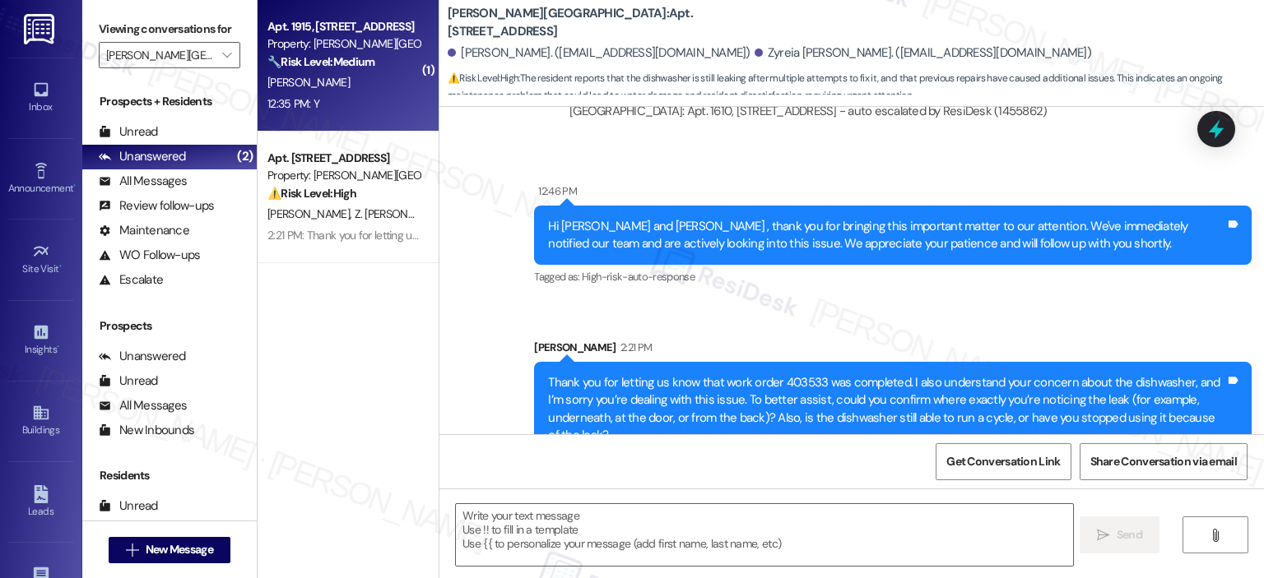
type textarea "Fetching suggested responses. Please feel free to read through the conversation…"
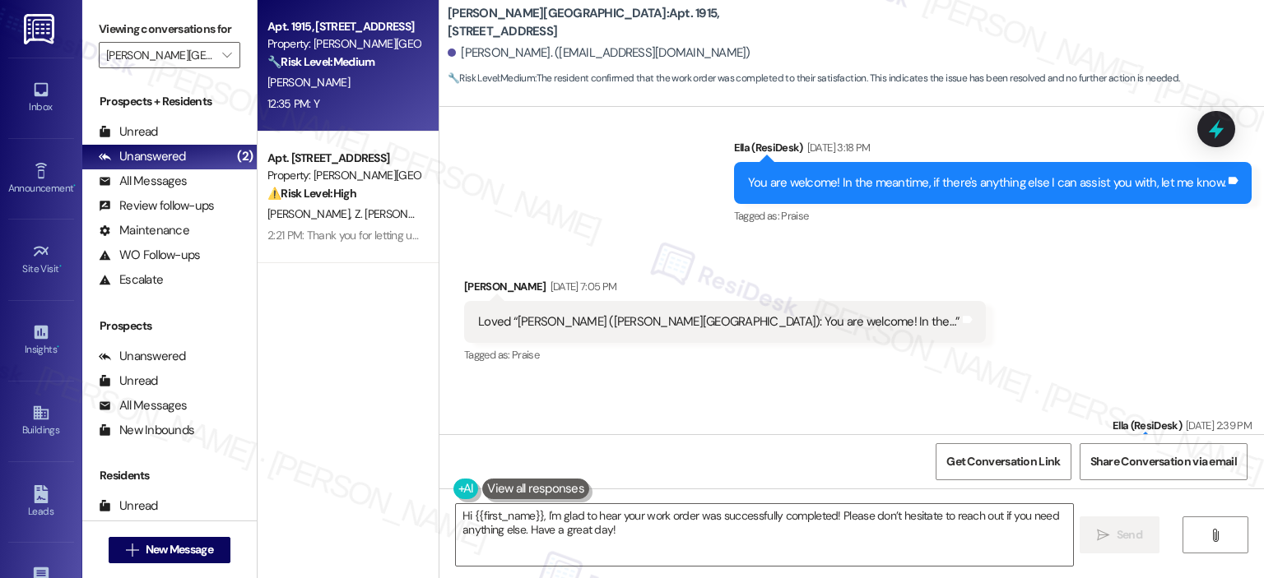
scroll to position [2671, 0]
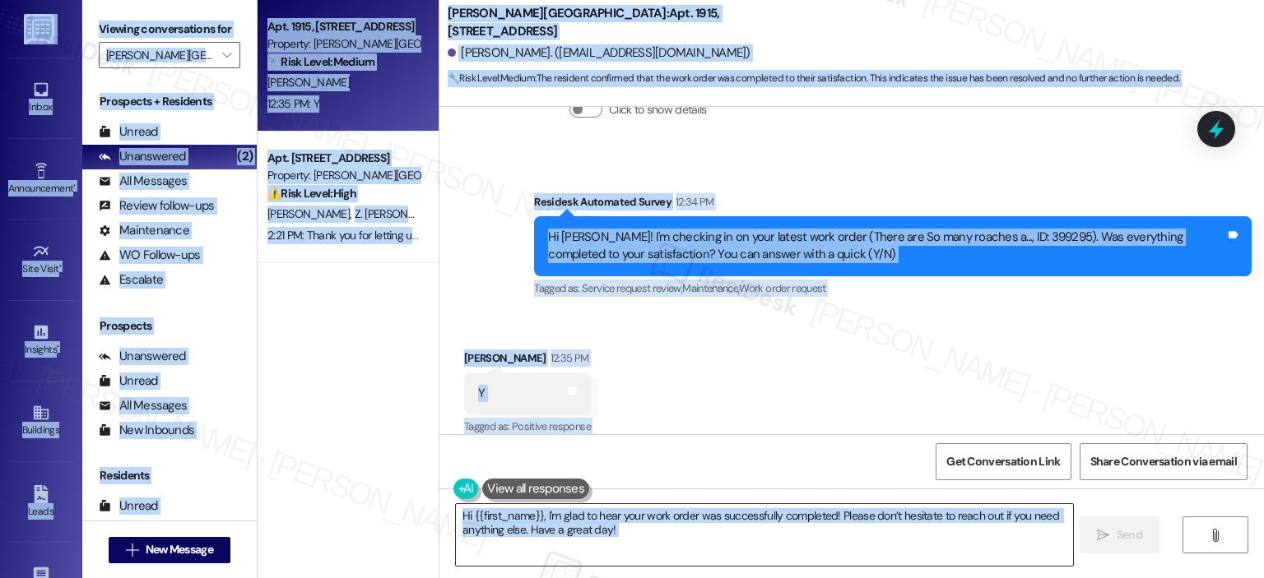
click at [662, 562] on textarea "Hi {{first_name}}, I'm glad to hear your work order was successfully completed!…" at bounding box center [764, 535] width 616 height 62
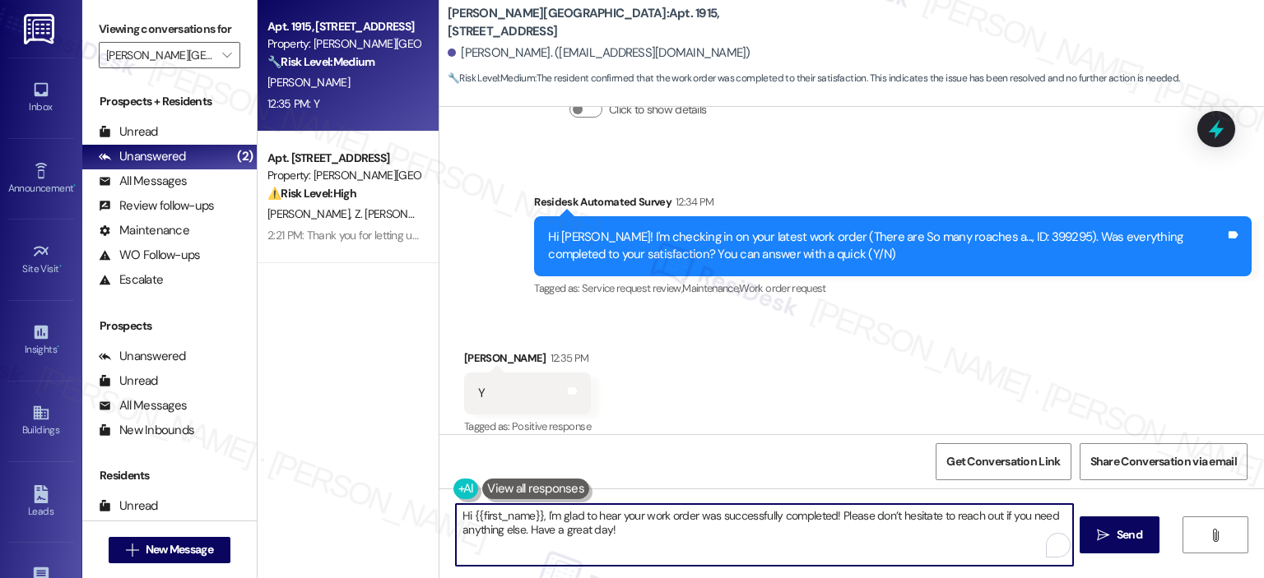
click at [629, 541] on textarea "Hi {{first_name}}, I'm glad to hear your work order was successfully completed!…" at bounding box center [764, 535] width 616 height 62
paste textarea "Thank you for your response! Great to know that the latest work order was compl…"
click at [587, 521] on textarea "Thank you for your response! Great to know that the latest work order was compl…" at bounding box center [764, 535] width 616 height 62
type textarea "Thank you for your response, Chandelise! Great to know that the latest work ord…"
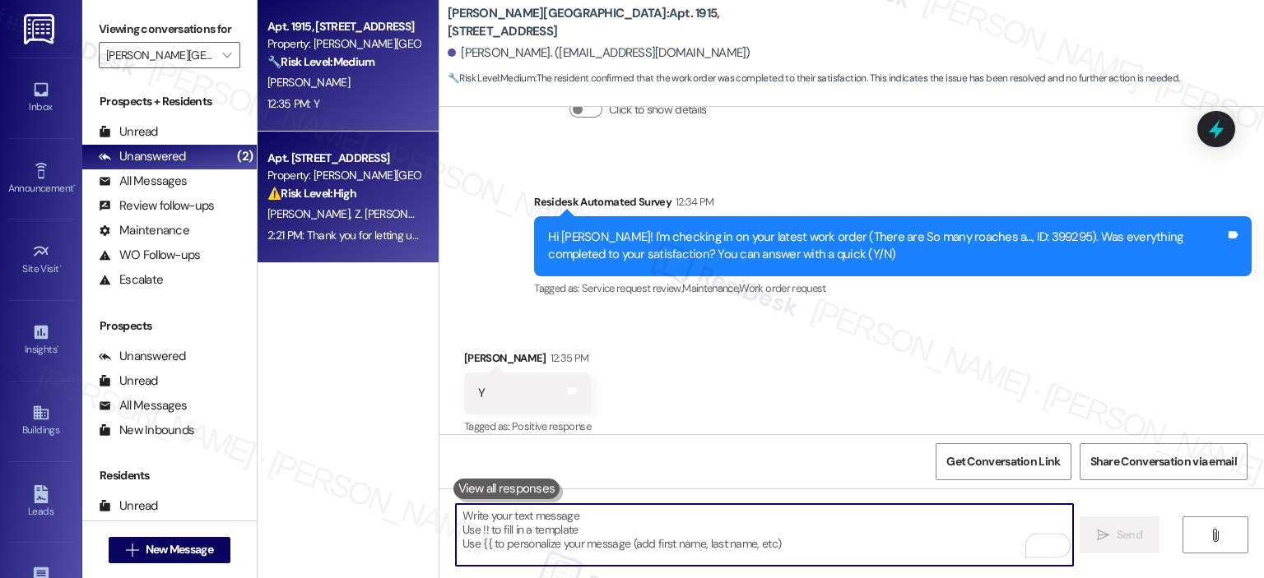
scroll to position [2670, 0]
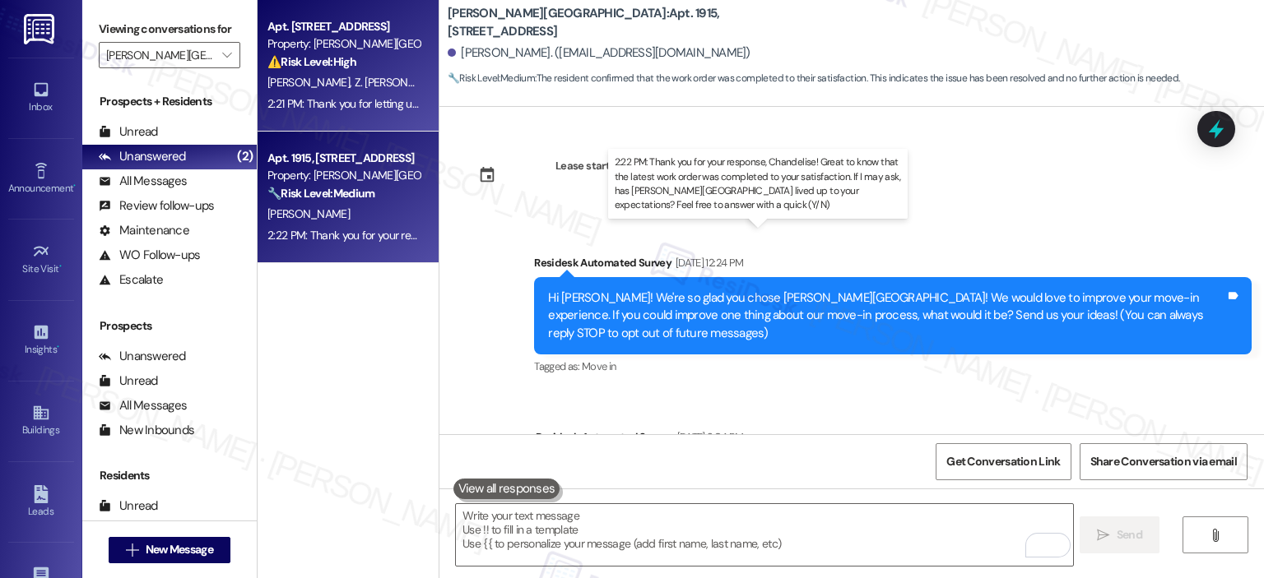
scroll to position [2670, 0]
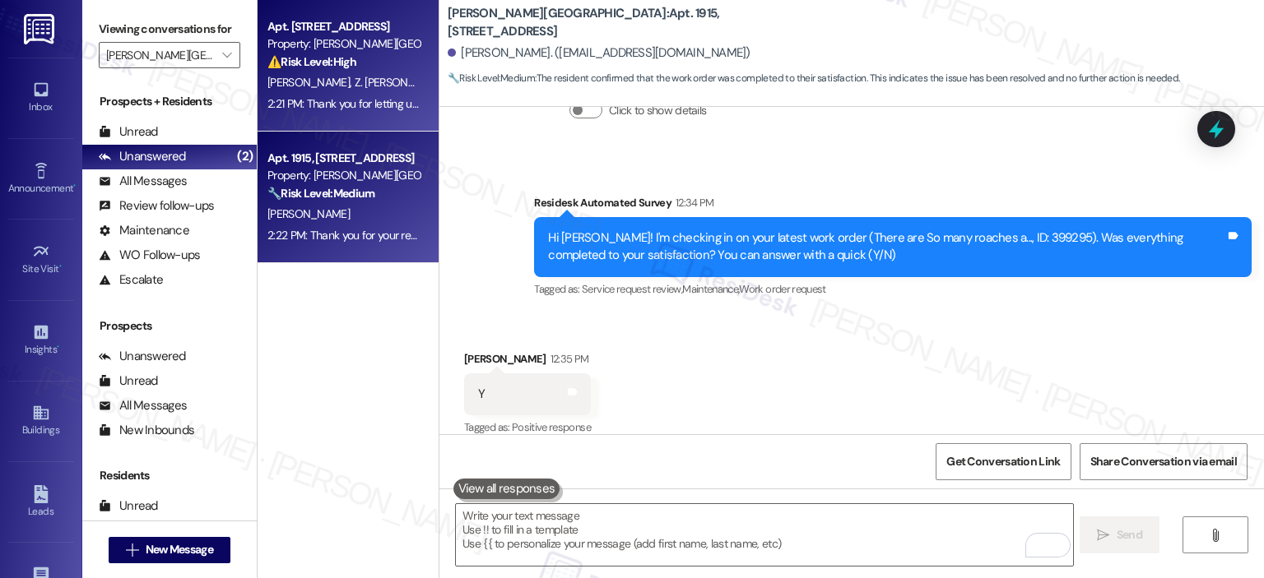
click at [355, 81] on span "Z. [PERSON_NAME]" at bounding box center [401, 82] width 93 height 15
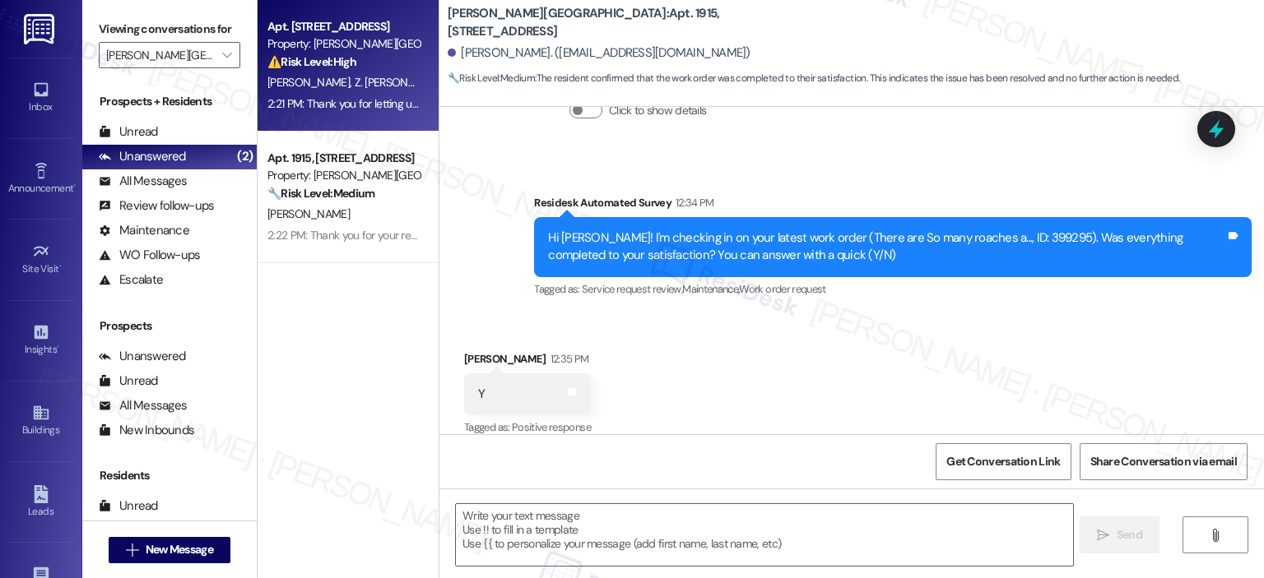
type textarea "Fetching suggested responses. Please feel free to read through the conversation…"
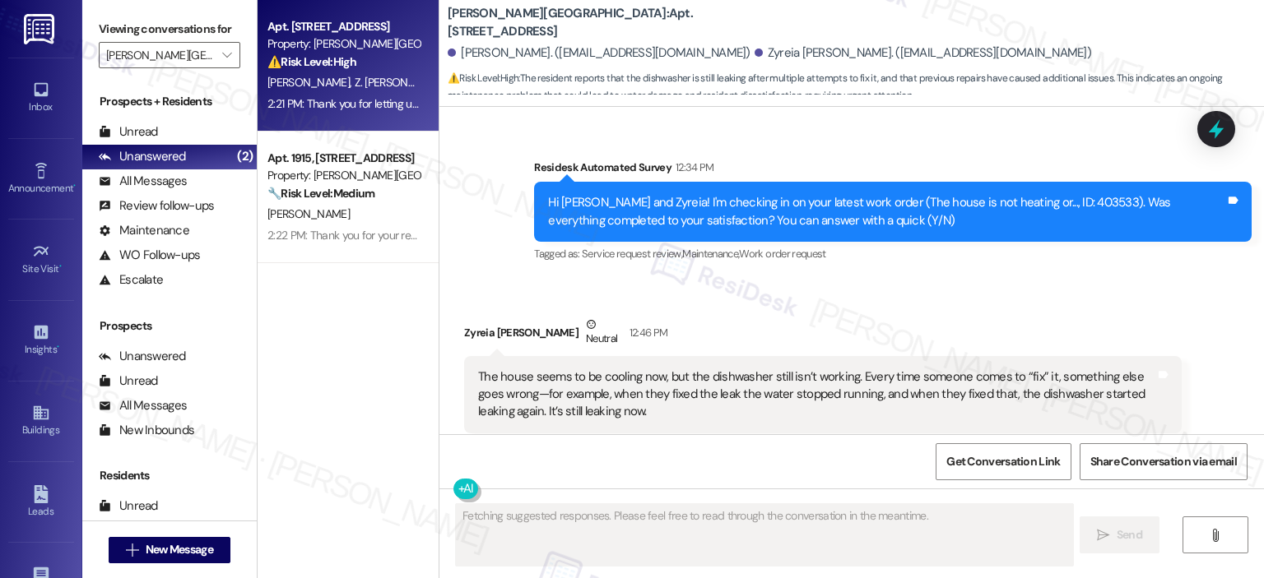
scroll to position [5318, 0]
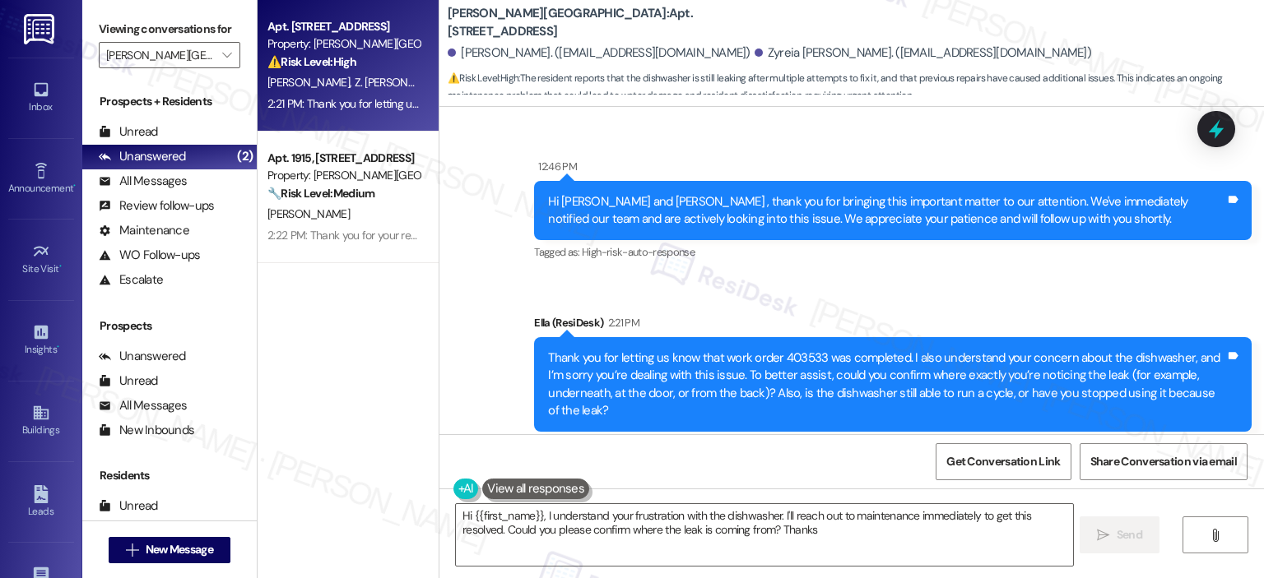
type textarea "Hi {{first_name}}, I understand your frustration with the dishwasher. I'll reac…"
click at [225, 49] on button "" at bounding box center [227, 55] width 26 height 26
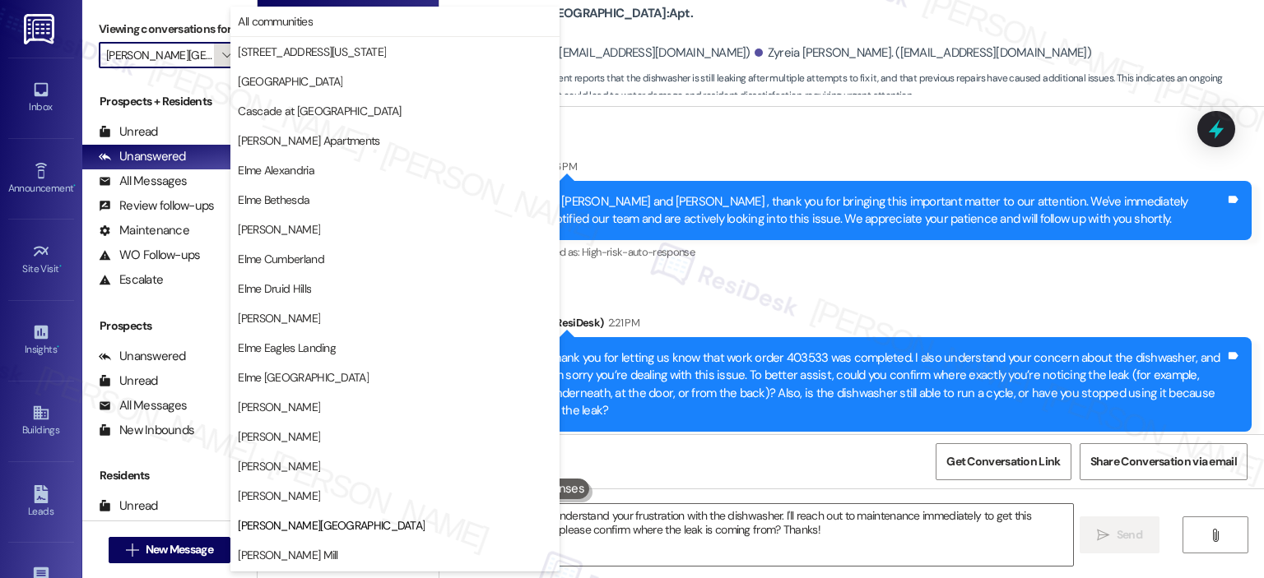
scroll to position [267, 0]
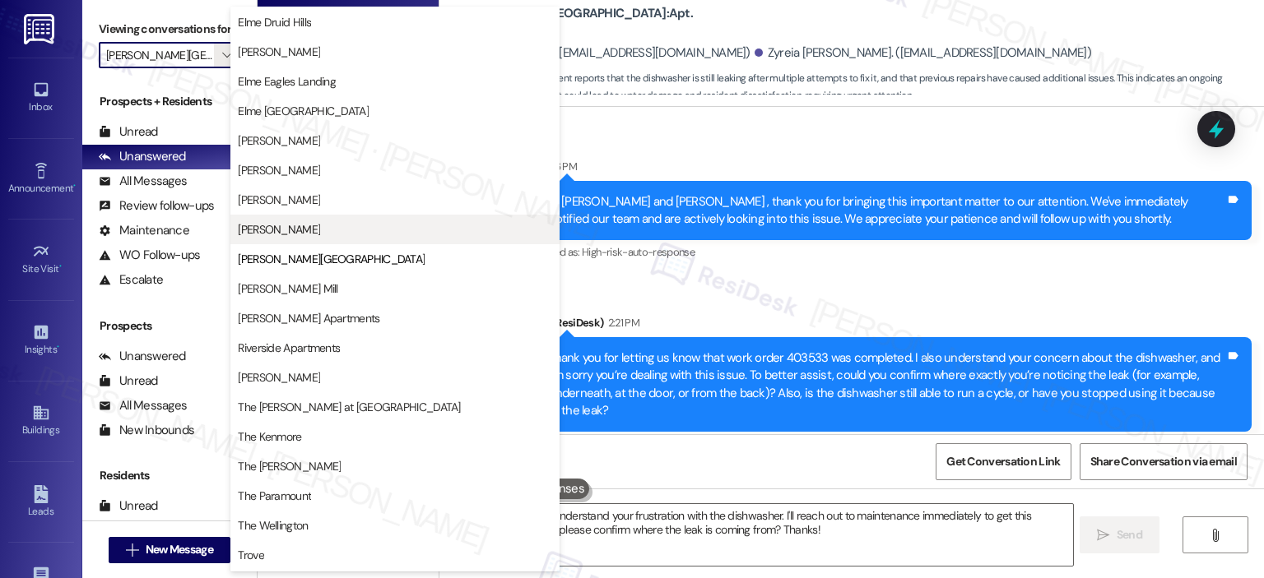
click at [321, 239] on button "[PERSON_NAME]" at bounding box center [394, 230] width 329 height 30
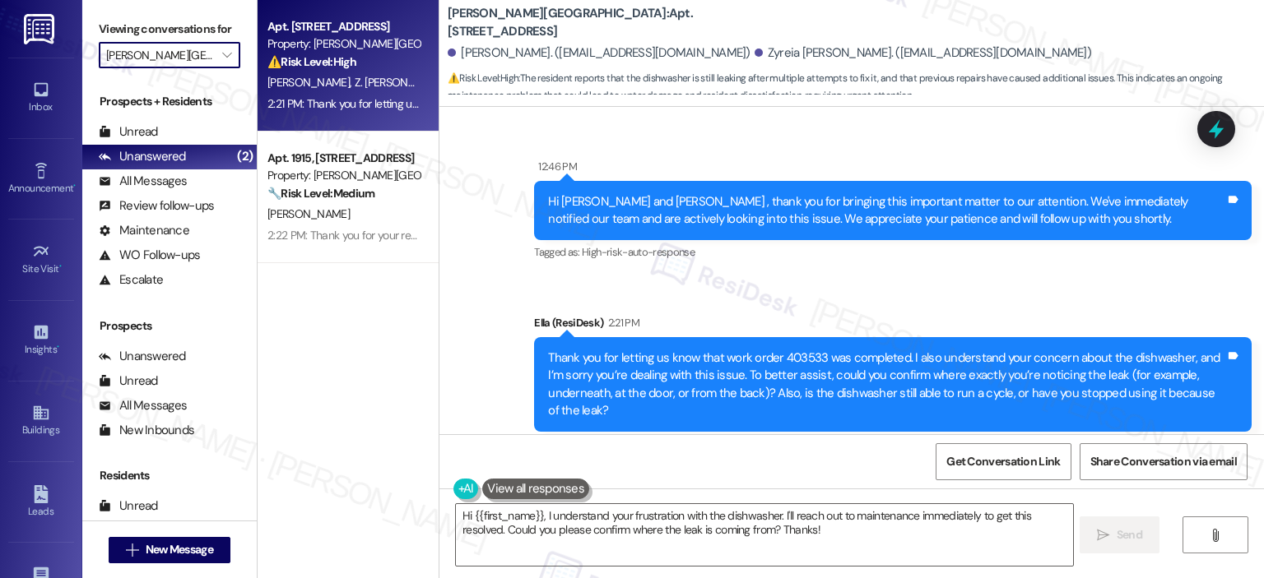
type input "[PERSON_NAME]"
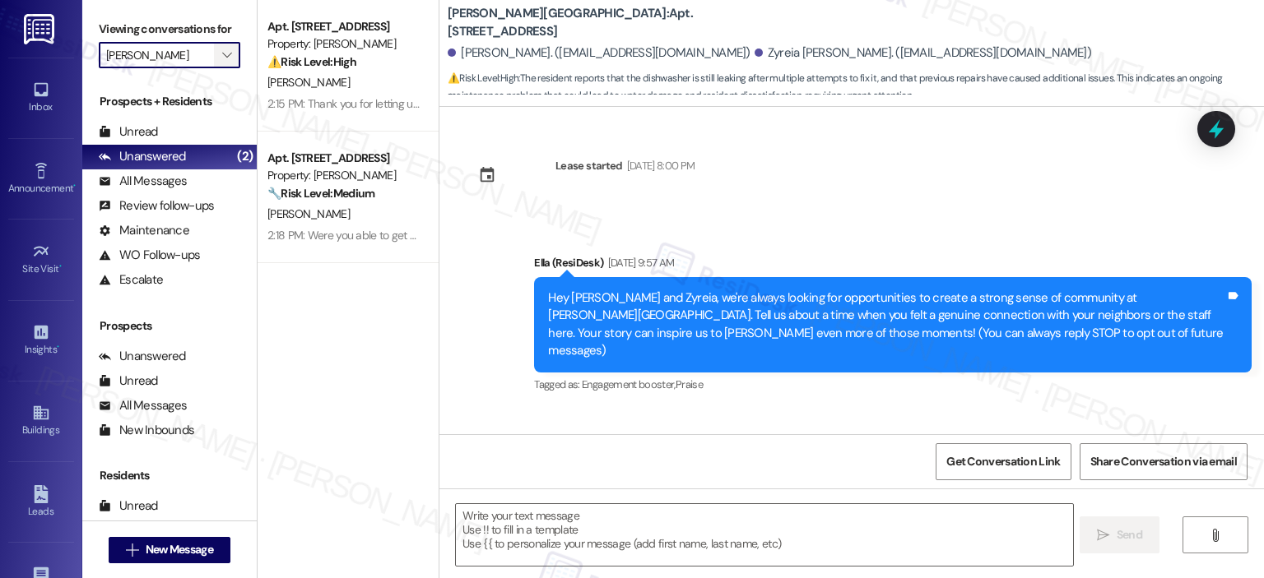
type textarea "Fetching suggested responses. Please feel free to read through the conversation…"
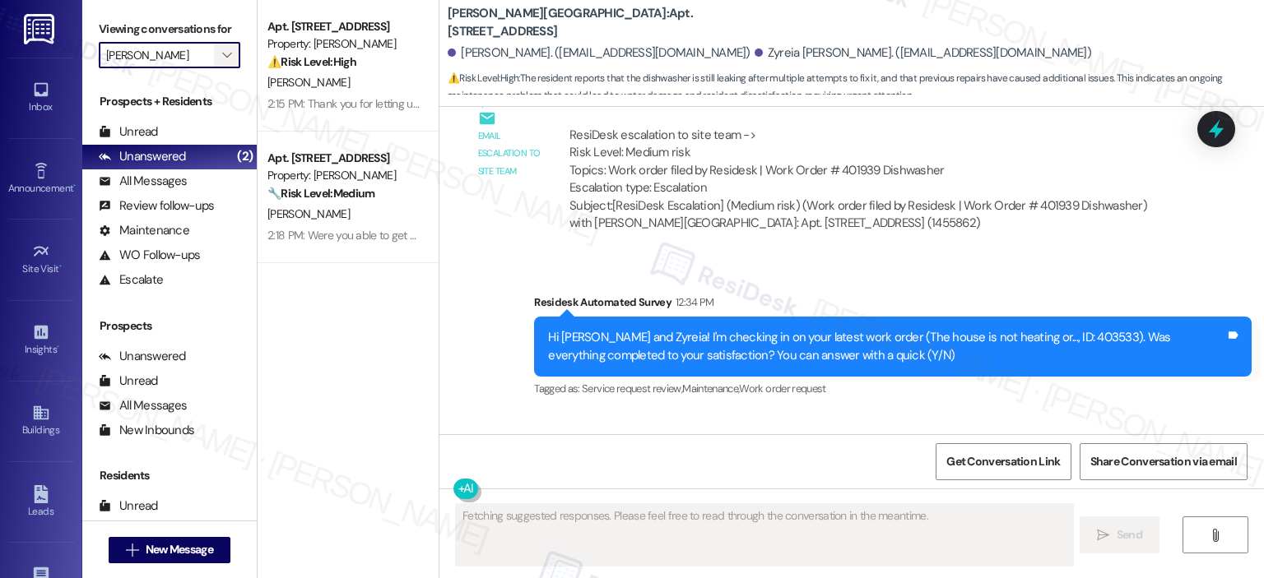
scroll to position [4766, 0]
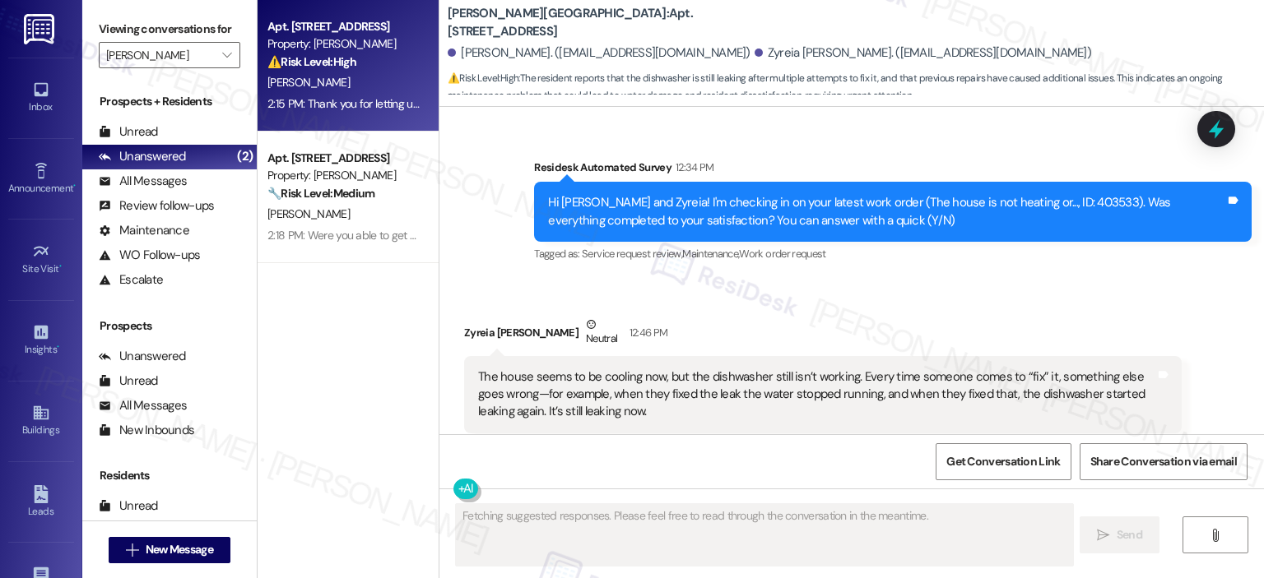
click at [315, 60] on strong "⚠️ Risk Level: High" at bounding box center [311, 61] width 89 height 15
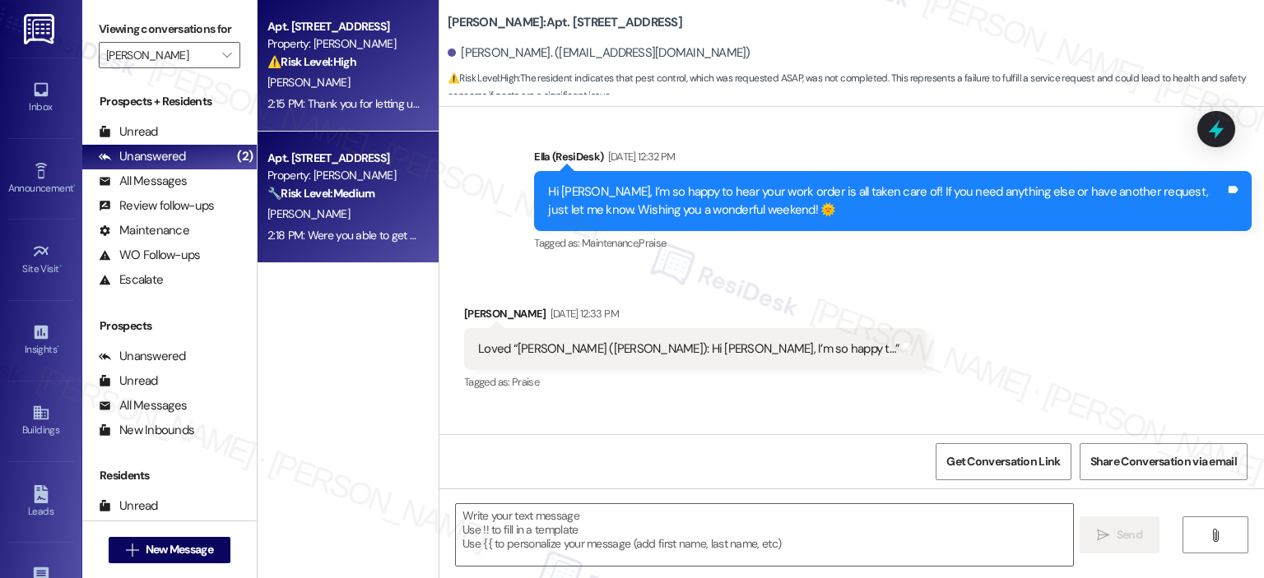
type textarea "Fetching suggested responses. Please feel free to read through the conversation…"
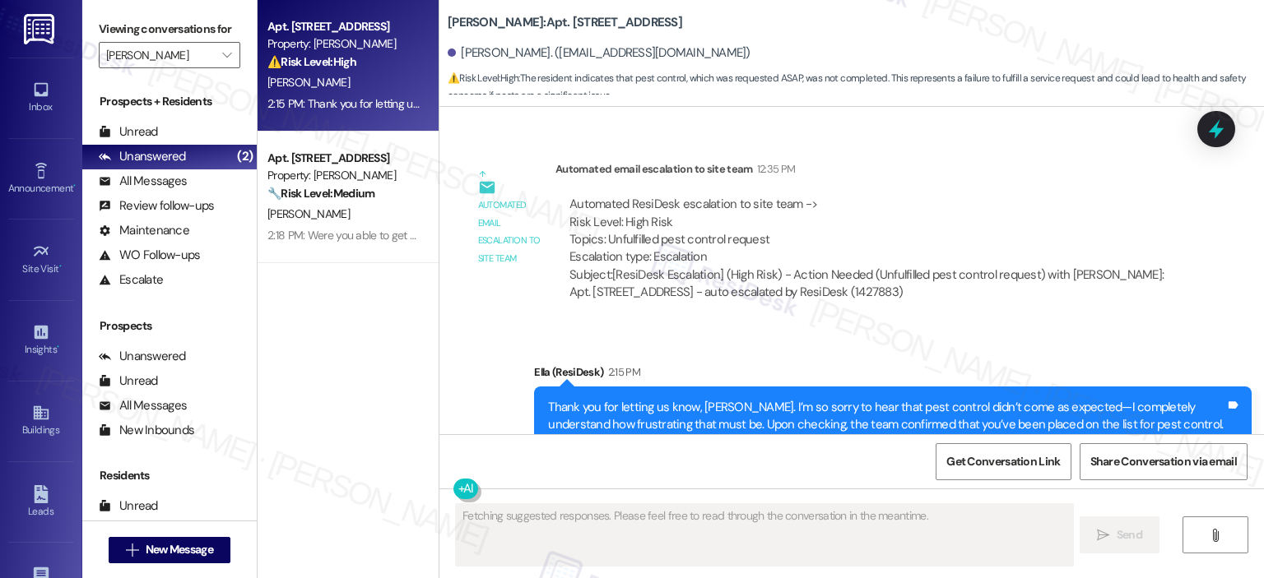
scroll to position [3116, 0]
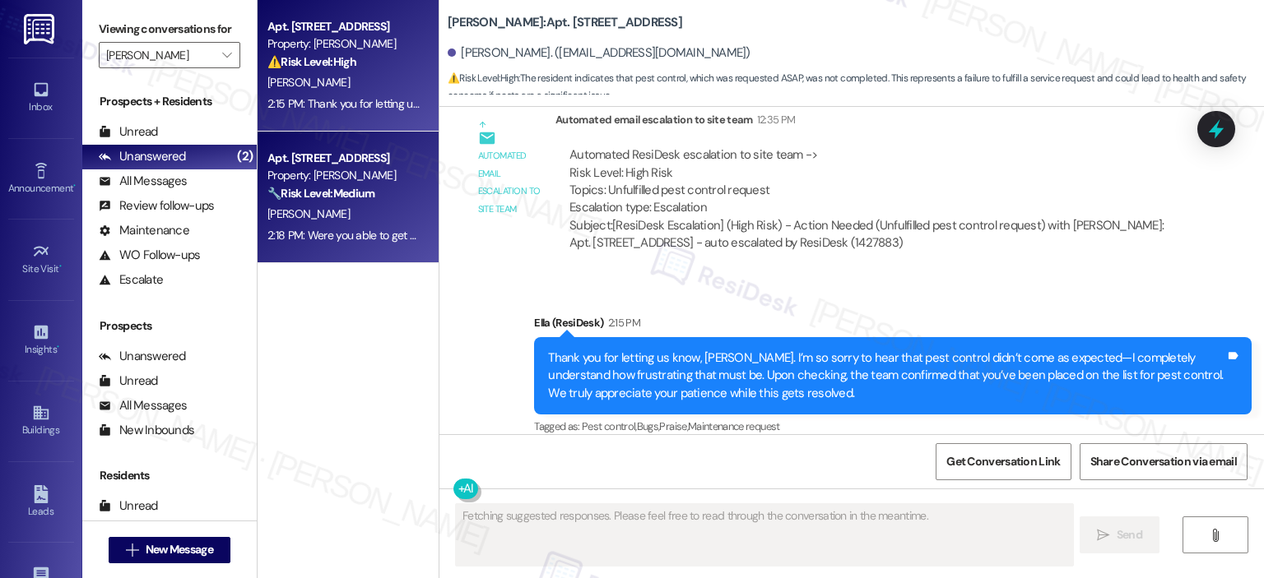
click at [342, 193] on strong "🔧 Risk Level: Medium" at bounding box center [320, 193] width 107 height 15
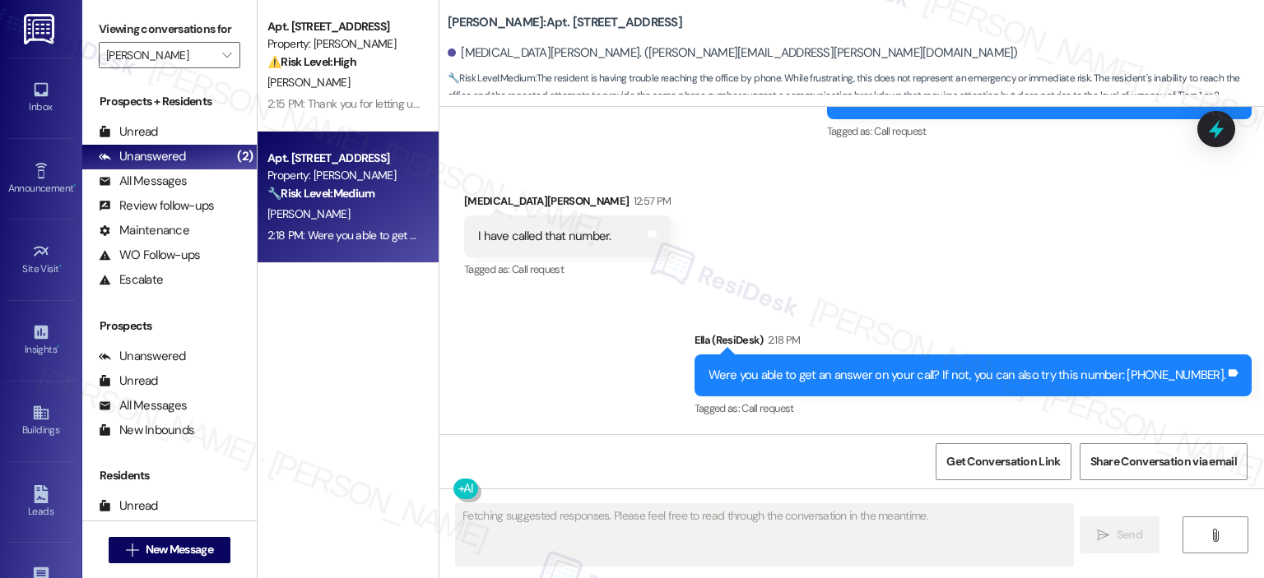
scroll to position [36682, 0]
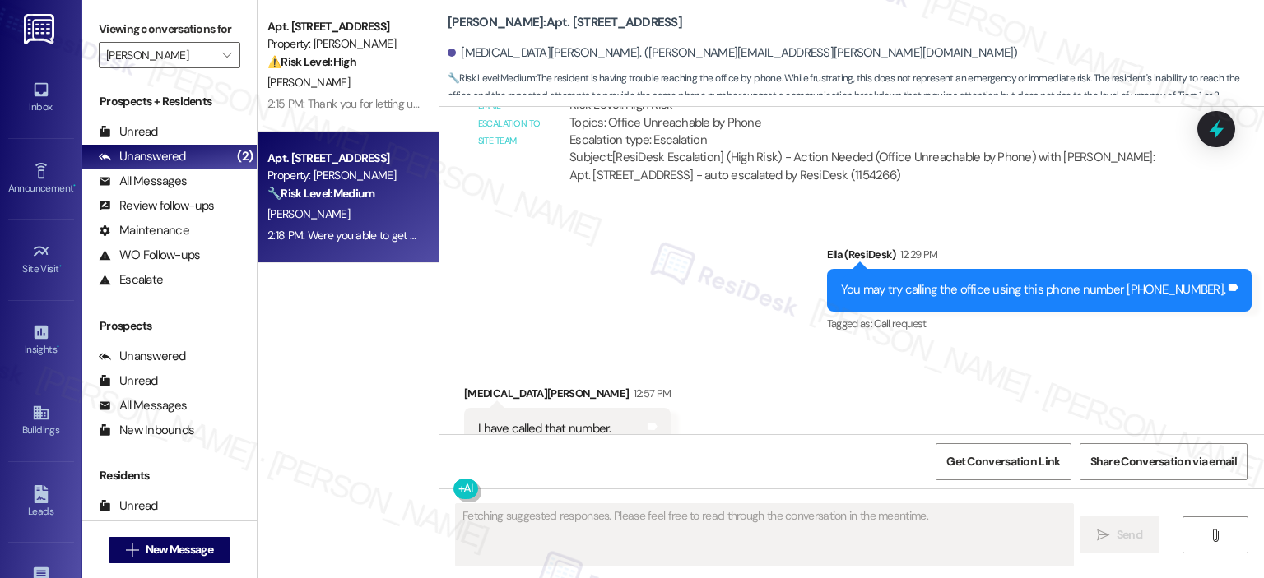
click at [231, 53] on div "Viewing conversations for Elme Marietta " at bounding box center [169, 42] width 174 height 85
click at [219, 44] on span "" at bounding box center [227, 55] width 16 height 26
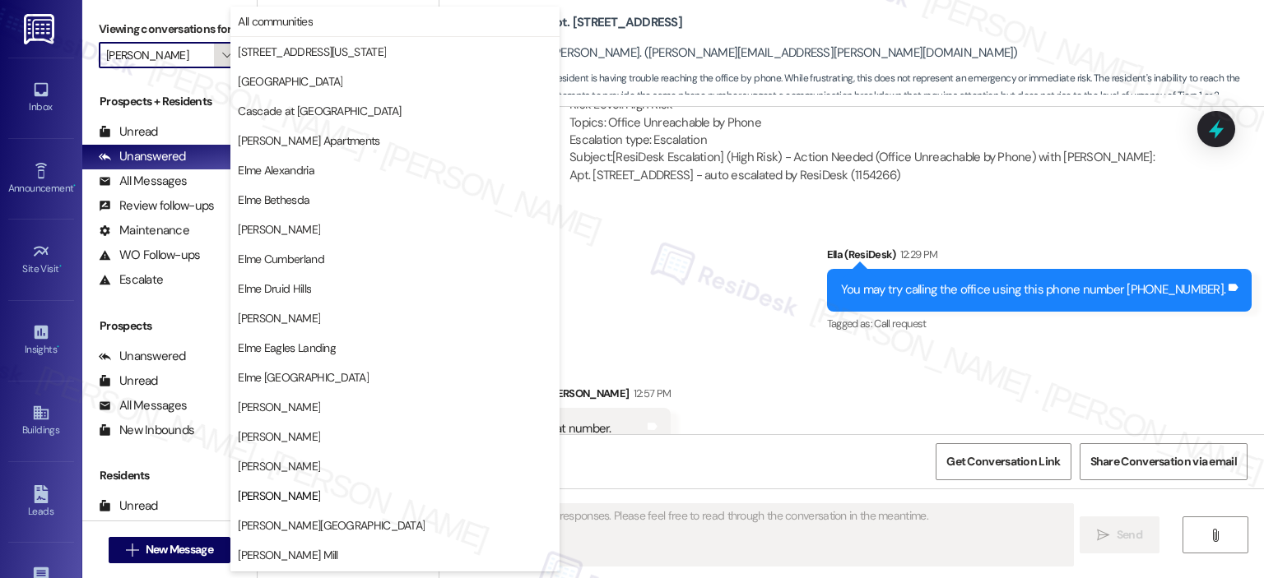
scroll to position [267, 0]
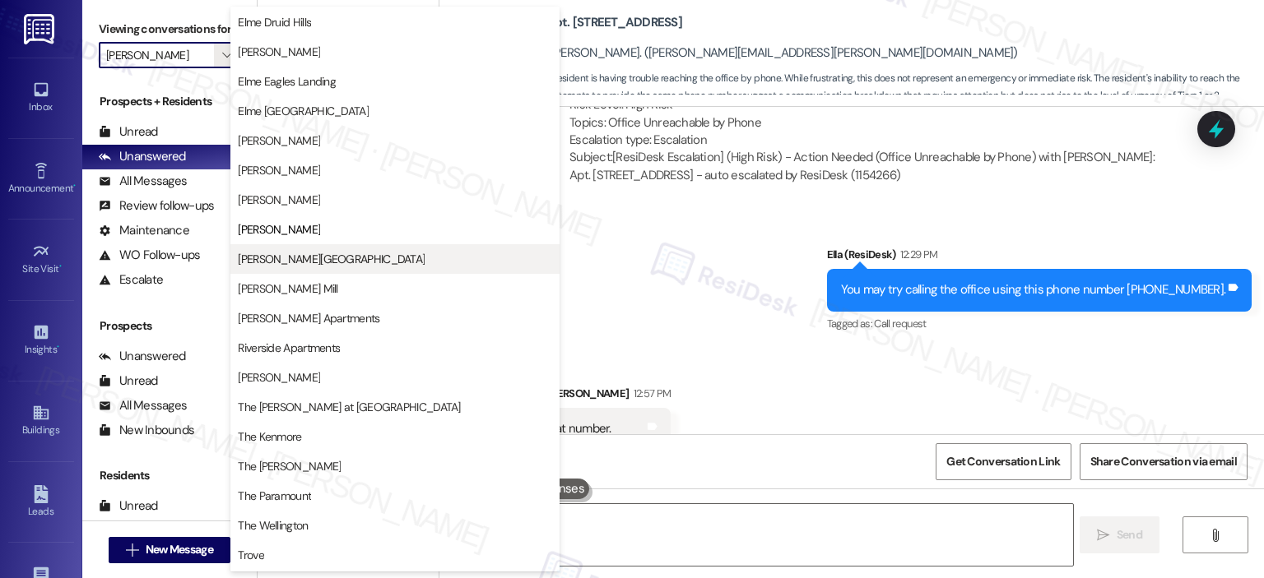
click at [306, 253] on span "[PERSON_NAME][GEOGRAPHIC_DATA]" at bounding box center [331, 259] width 187 height 16
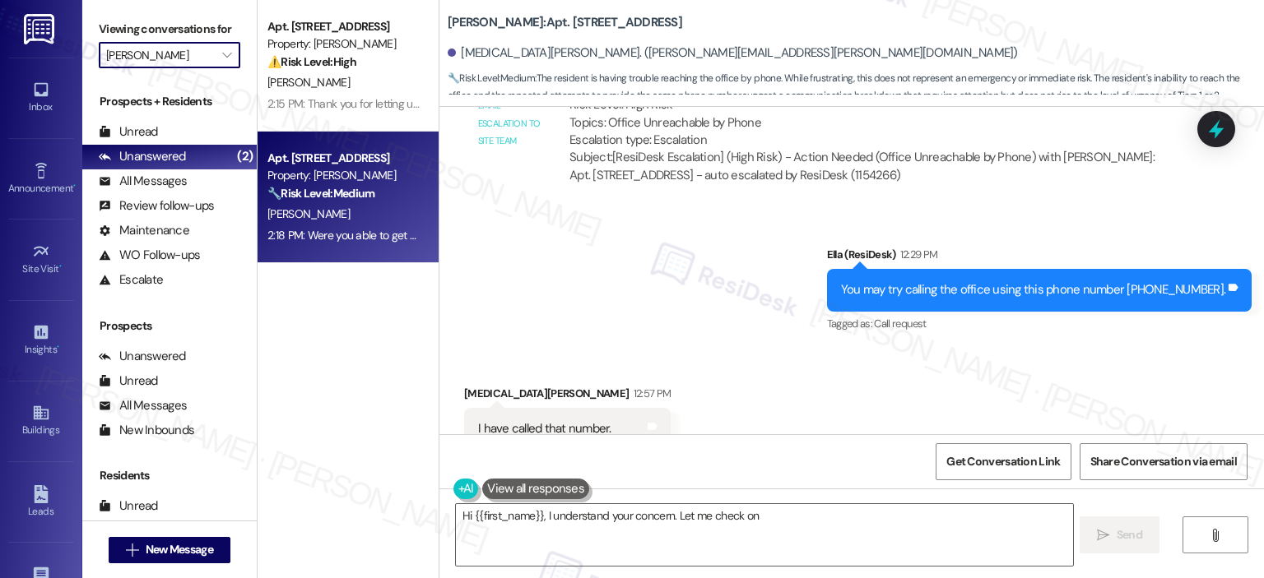
type textarea "Hi {{first_name}}, I understand your concern. Let me check on"
type input "[PERSON_NAME][GEOGRAPHIC_DATA]"
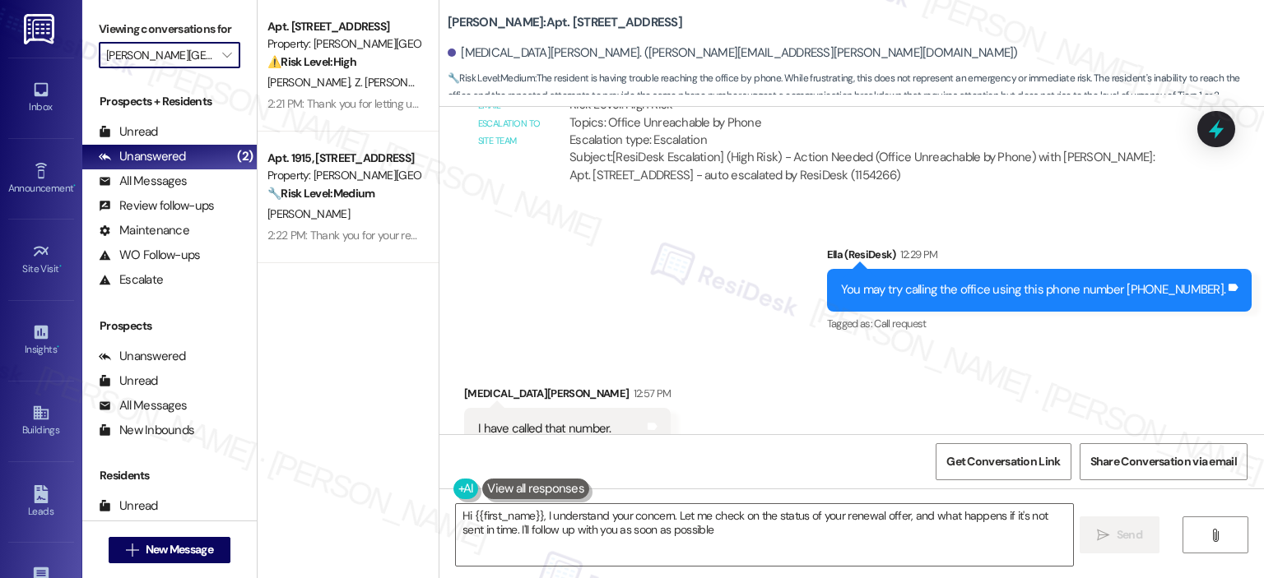
type textarea "Hi {{first_name}}, I understand your concern. Let me check on the status of you…"
click at [222, 55] on icon "" at bounding box center [226, 55] width 9 height 13
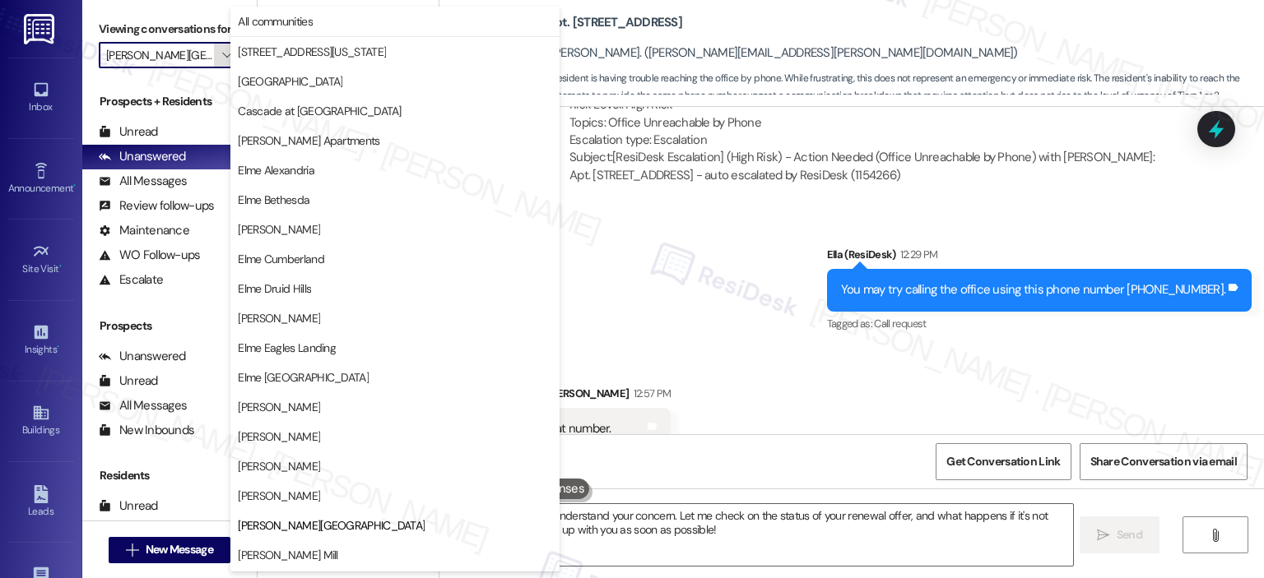
scroll to position [267, 0]
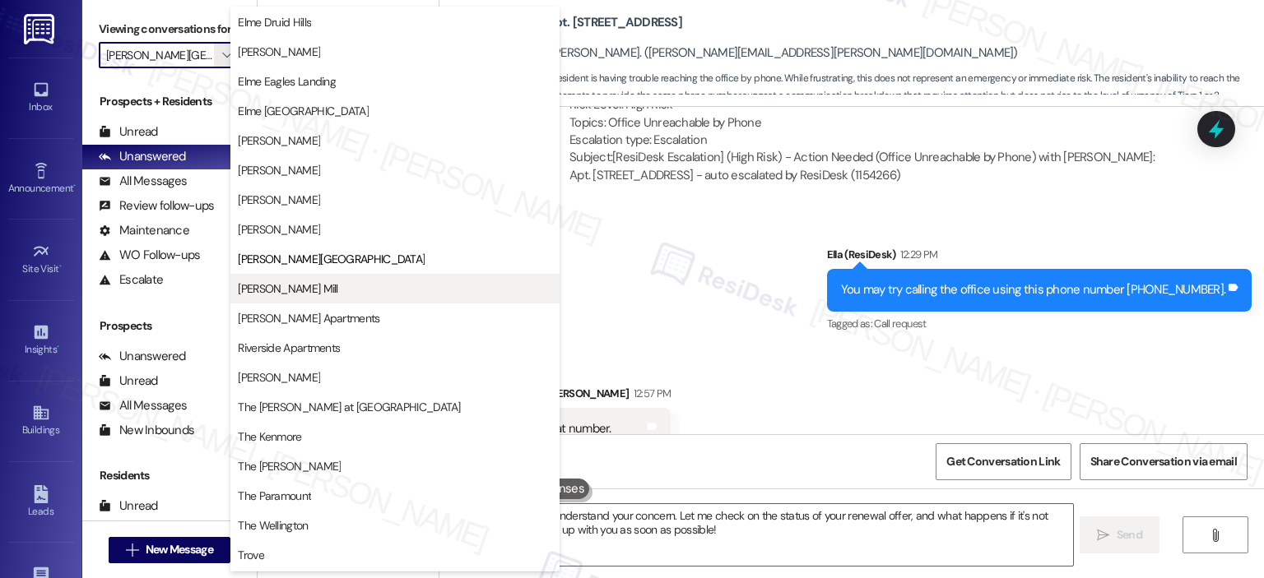
click at [313, 282] on span "[PERSON_NAME] Mill" at bounding box center [288, 289] width 100 height 16
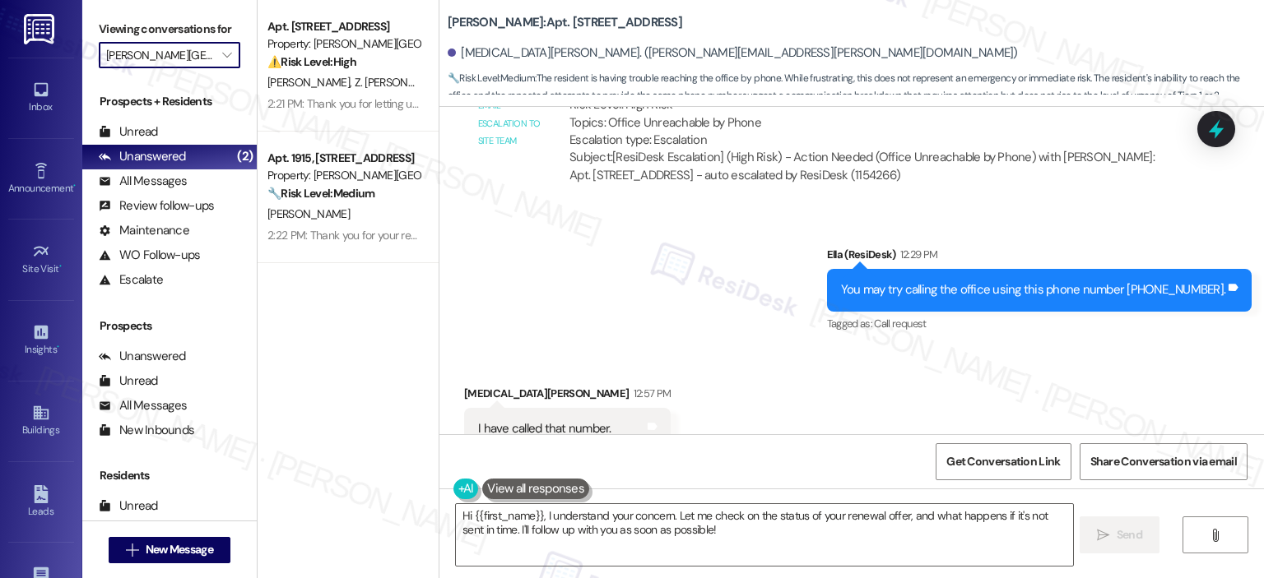
type input "Elme Watkins Mill"
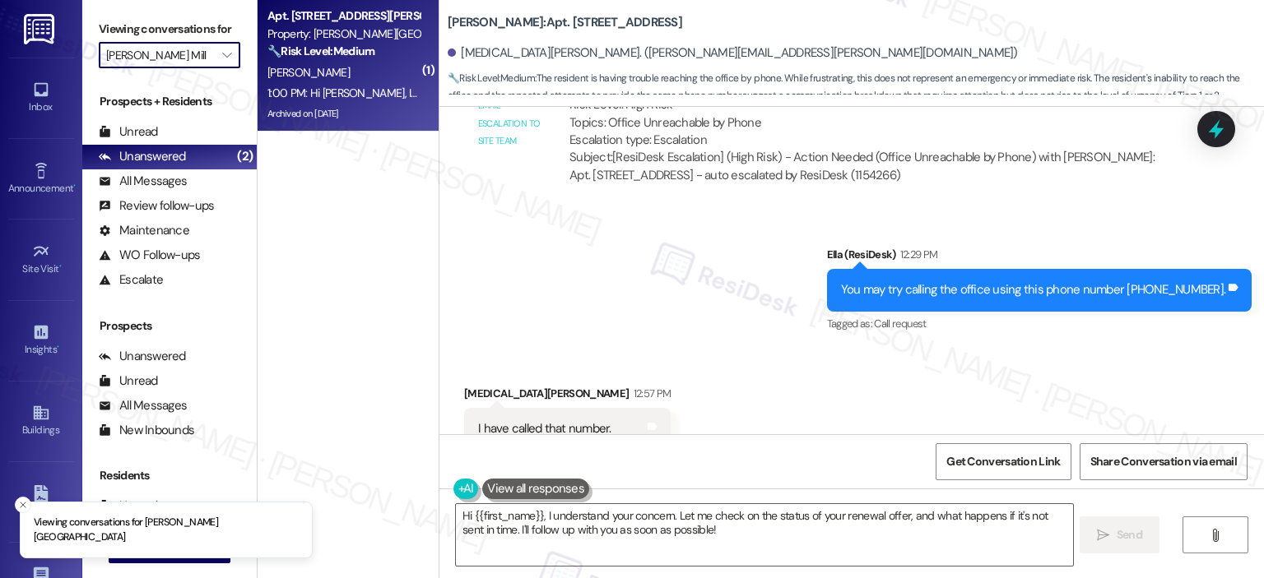
click at [362, 85] on div "1:00 PM: Hi Ella, I hope your day is going well. Sorry to bother you. It looks …" at bounding box center [344, 93] width 156 height 21
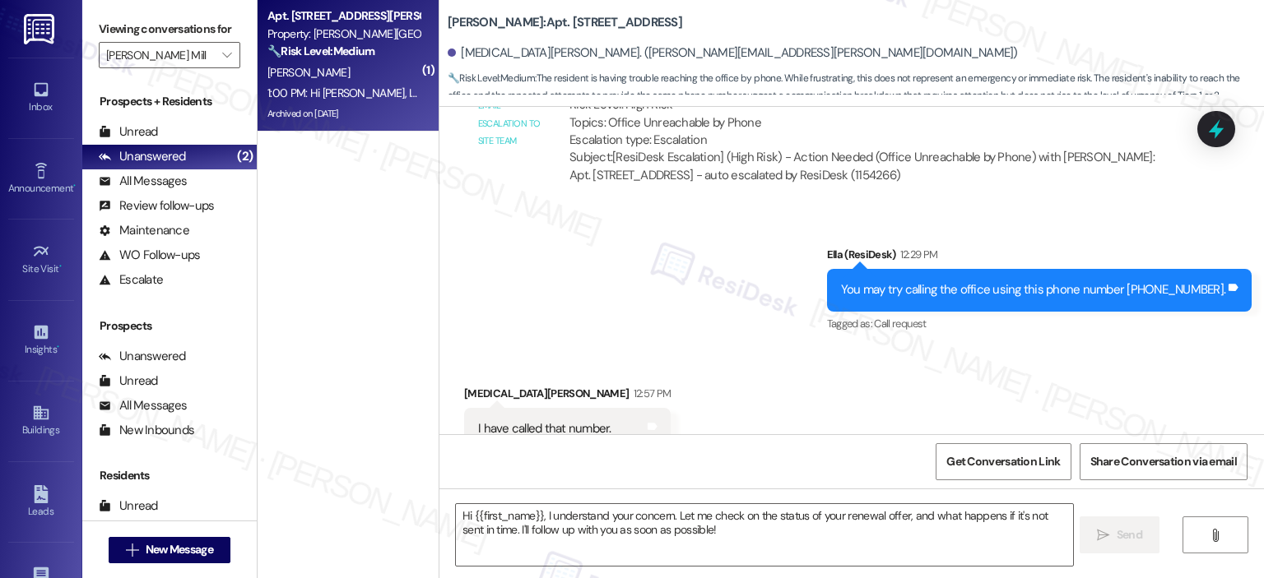
type textarea "Fetching suggested responses. Please feel free to read through the conversation…"
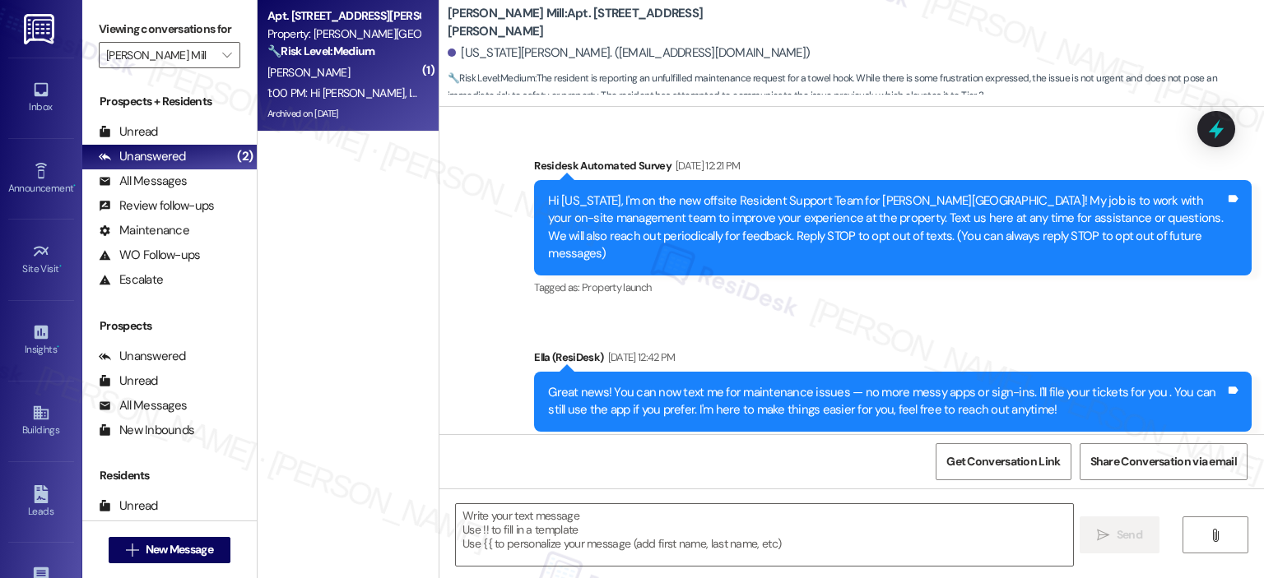
scroll to position [12888, 0]
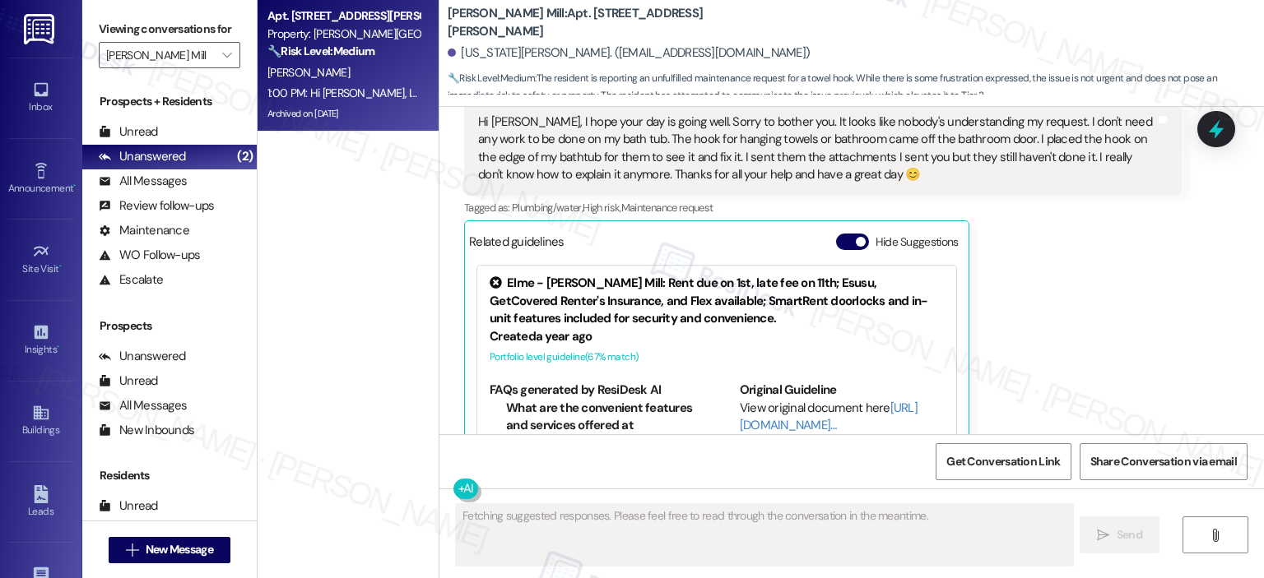
click at [836, 234] on div "Hide Suggestions" at bounding box center [900, 246] width 129 height 24
click at [838, 234] on button "Hide Suggestions" at bounding box center [852, 242] width 33 height 16
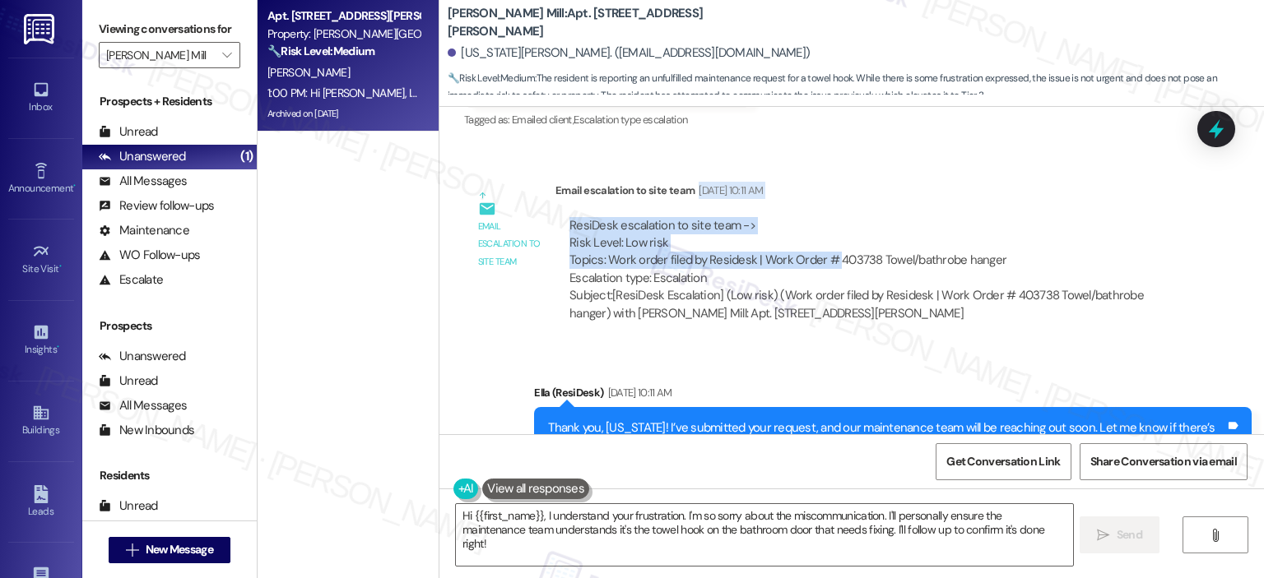
scroll to position [11748, 0]
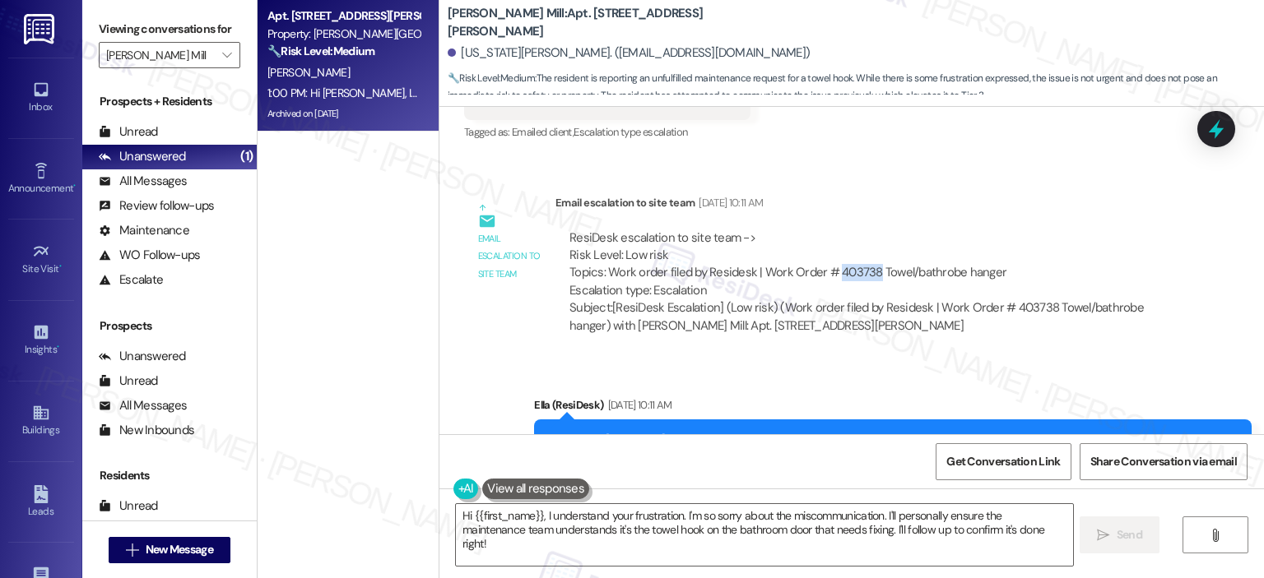
copy div "403738"
drag, startPoint x: 826, startPoint y: 114, endPoint x: 862, endPoint y: 196, distance: 89.1
click at [862, 230] on div "ResiDesk escalation to site team -> Risk Level: Low risk Topics: Work order fil…" at bounding box center [868, 265] width 598 height 71
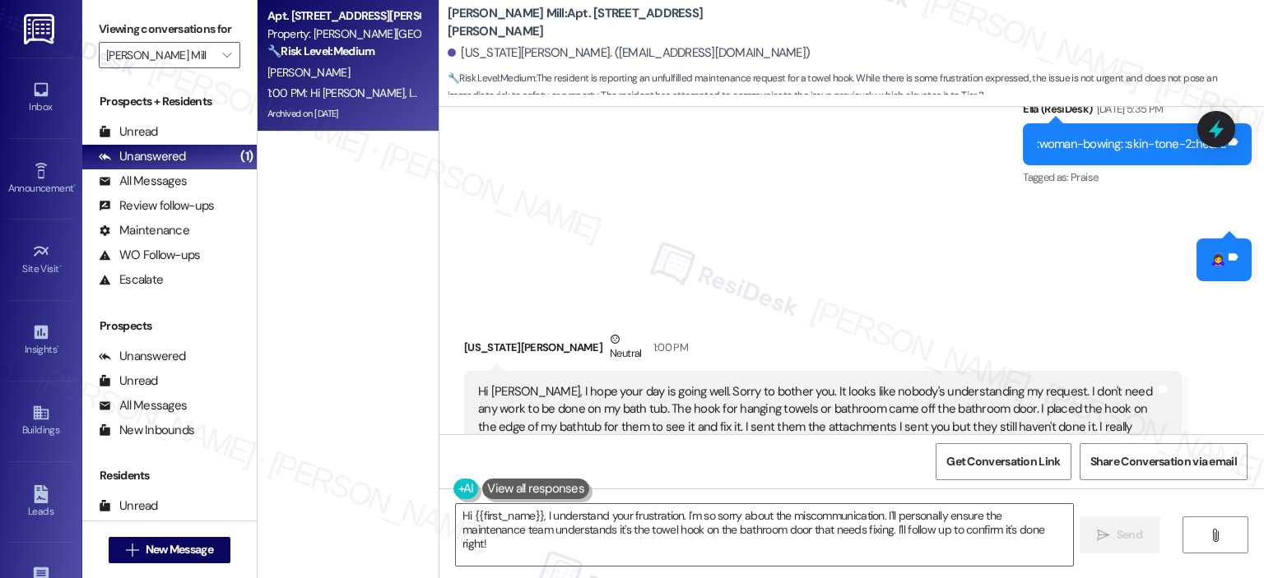
scroll to position [12656, 0]
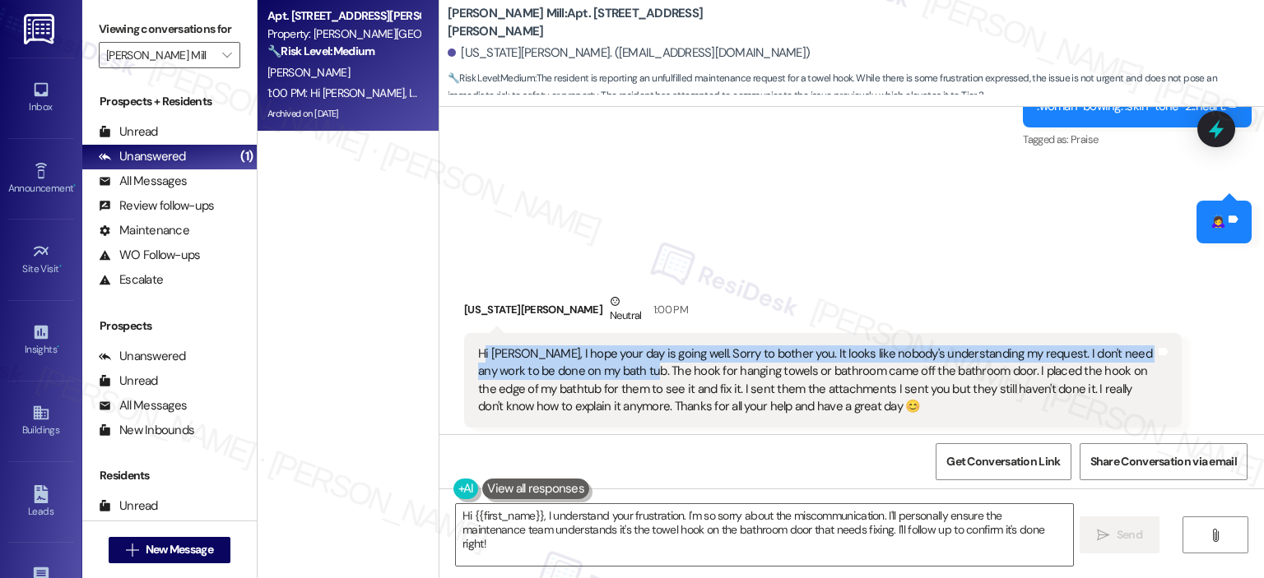
drag, startPoint x: 472, startPoint y: 280, endPoint x: 612, endPoint y: 301, distance: 141.5
click at [612, 346] on div "Hi Ella, I hope your day is going well. Sorry to bother you. It looks like nobo…" at bounding box center [816, 381] width 677 height 71
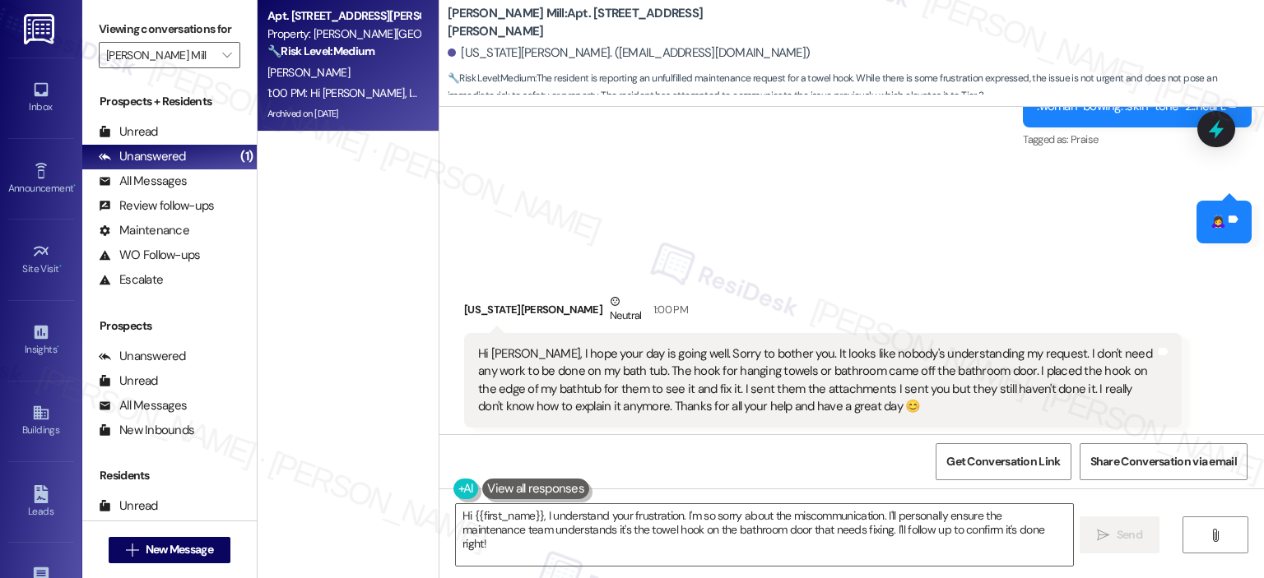
click at [788, 346] on div "Hi Ella, I hope your day is going well. Sorry to bother you. It looks like nobo…" at bounding box center [816, 381] width 677 height 71
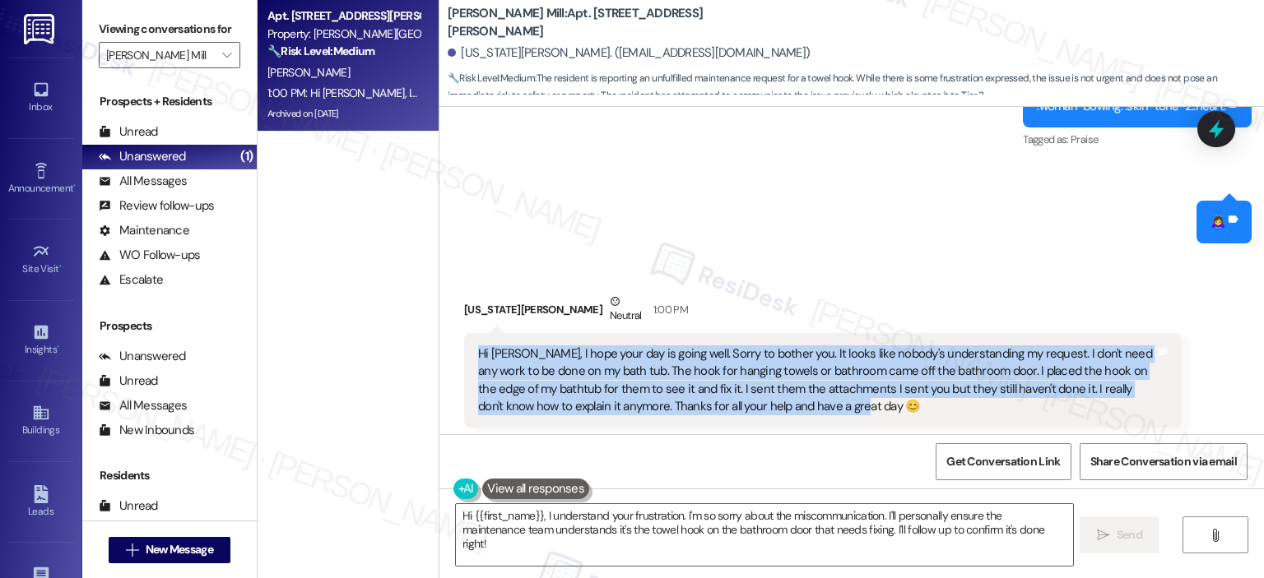
drag, startPoint x: 849, startPoint y: 332, endPoint x: 442, endPoint y: 272, distance: 411.6
click at [452, 281] on div "Received via SMS Georgia Bailor Neutral 1:00 PM Hi Ella, I hope your day is goi…" at bounding box center [823, 394] width 742 height 226
copy div "Hi Ella, I hope your day is going well. Sorry to bother you. It looks like nobo…"
click at [546, 527] on textarea "Hi {{first_name}}, I understand your frustration. I'm so sorry about the miscom…" at bounding box center [764, 535] width 616 height 62
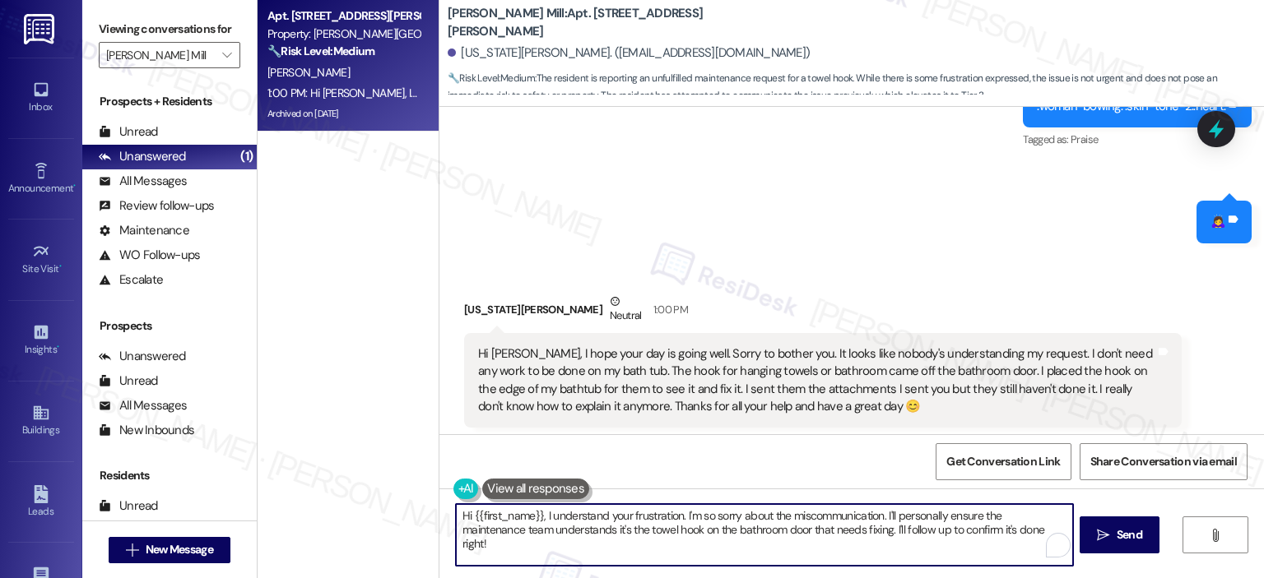
paste textarea "thank you for reaching out and for clarifying your request—I truly appreciate y…"
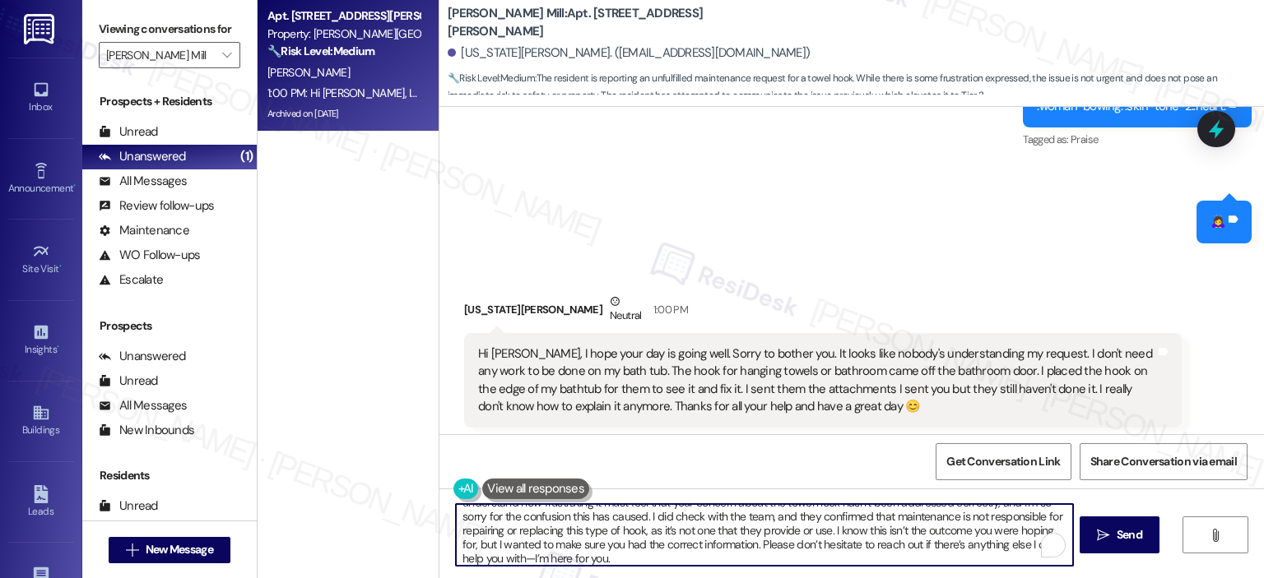
scroll to position [0, 0]
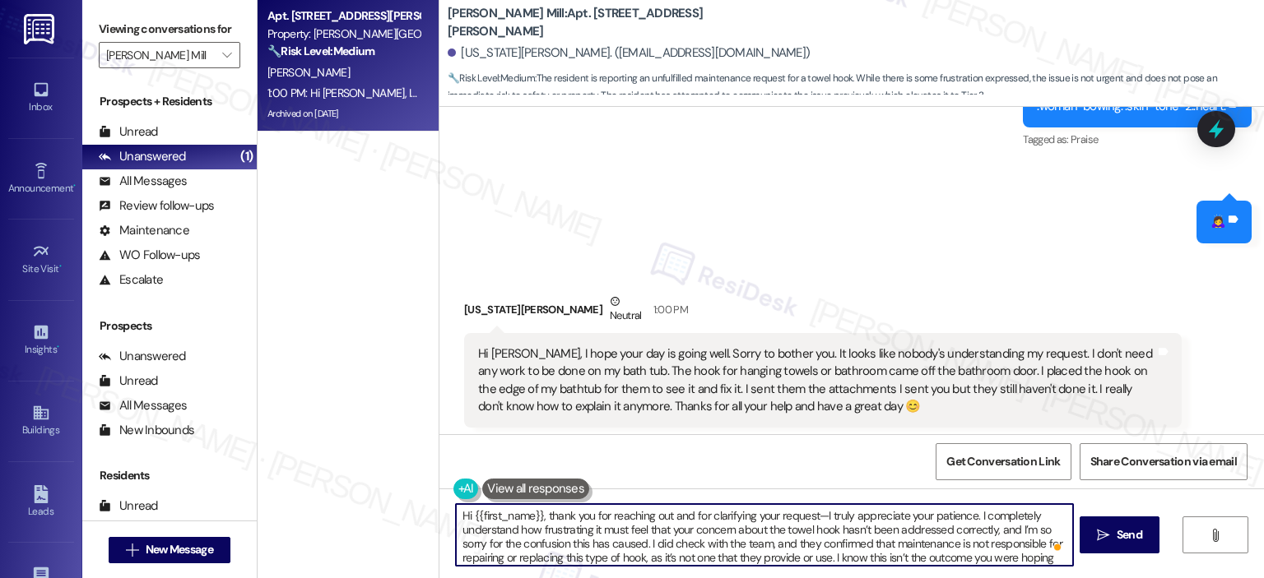
click at [467, 511] on textarea "Hi {{first_name}}, thank you for reaching out and for clarifying your request—I…" at bounding box center [764, 535] width 616 height 62
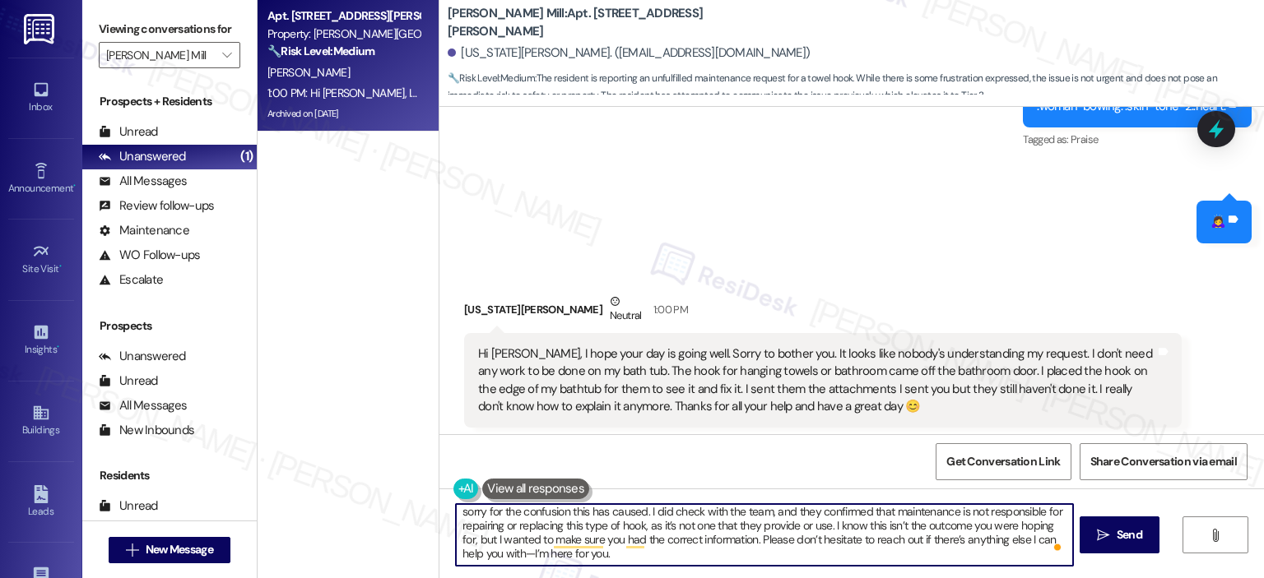
drag, startPoint x: 827, startPoint y: 525, endPoint x: 749, endPoint y: 543, distance: 80.2
click at [749, 543] on textarea "Hello {{first_name}}, thank you for reaching out and for clarifying your reques…" at bounding box center [764, 535] width 616 height 62
drag, startPoint x: 749, startPoint y: 563, endPoint x: 824, endPoint y: 542, distance: 77.6
click at [824, 542] on textarea "Hello {{first_name}}, thank you for reaching out and for clarifying your reques…" at bounding box center [764, 535] width 616 height 62
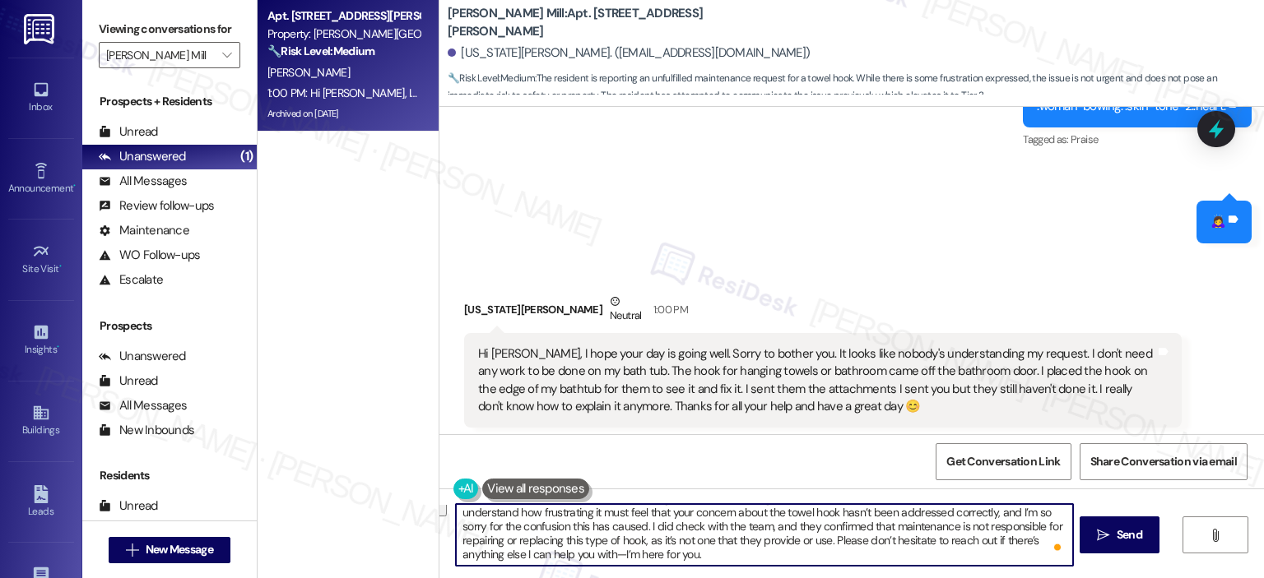
type textarea "Hello {{first_name}}, thank you for reaching out and for clarifying your reques…"
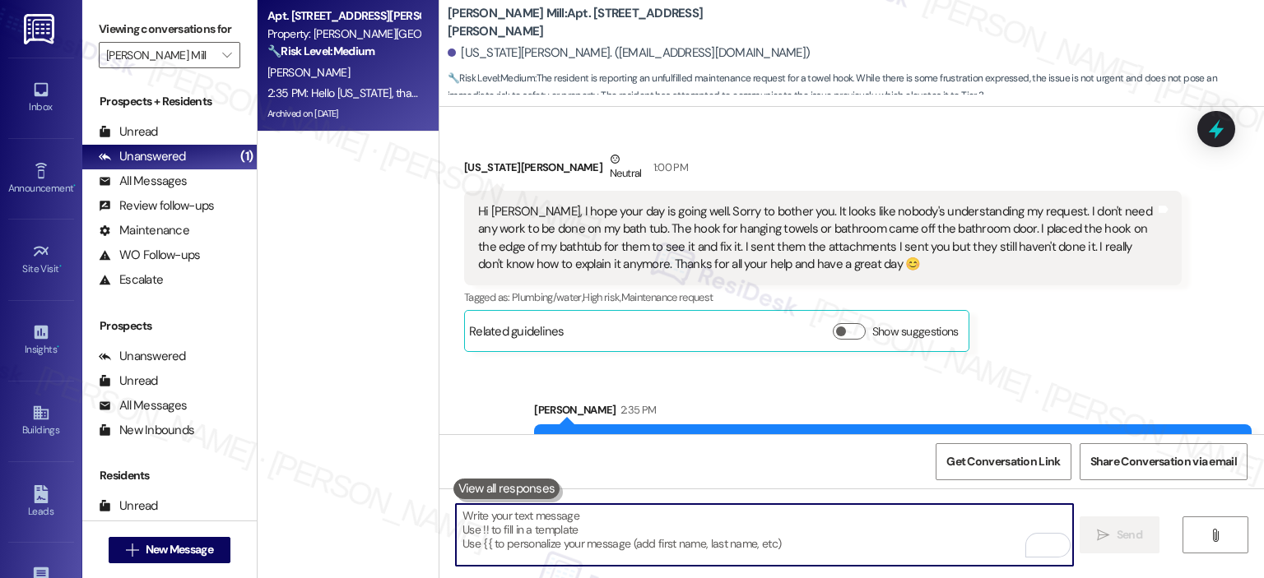
scroll to position [12824, 0]
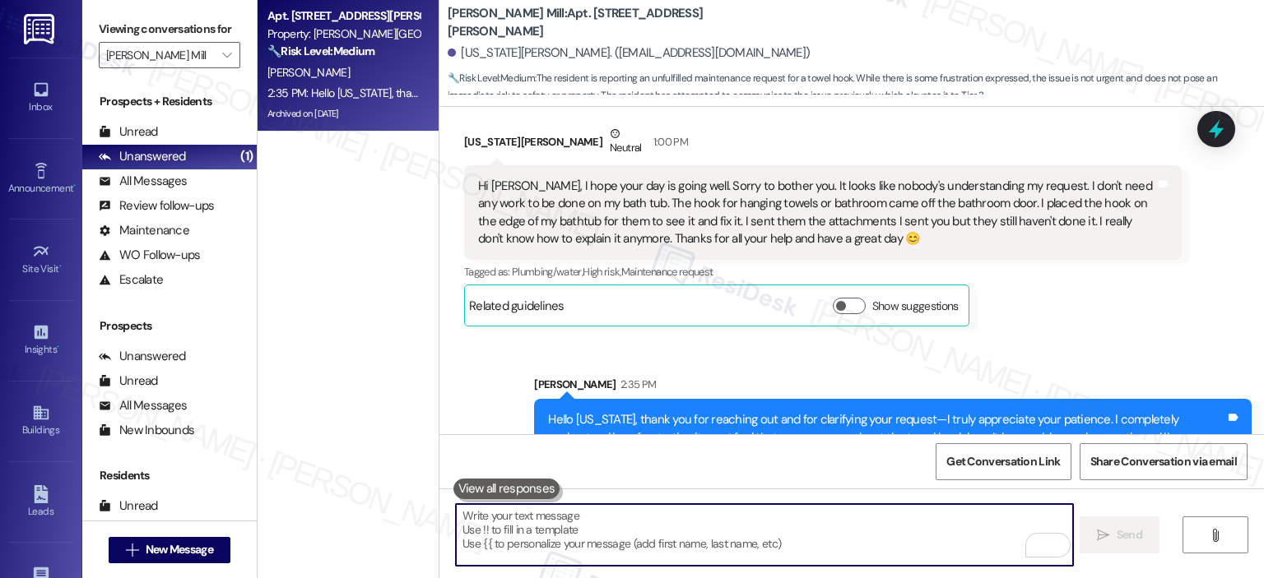
click at [229, 41] on label "Viewing conversations for" at bounding box center [170, 29] width 142 height 26
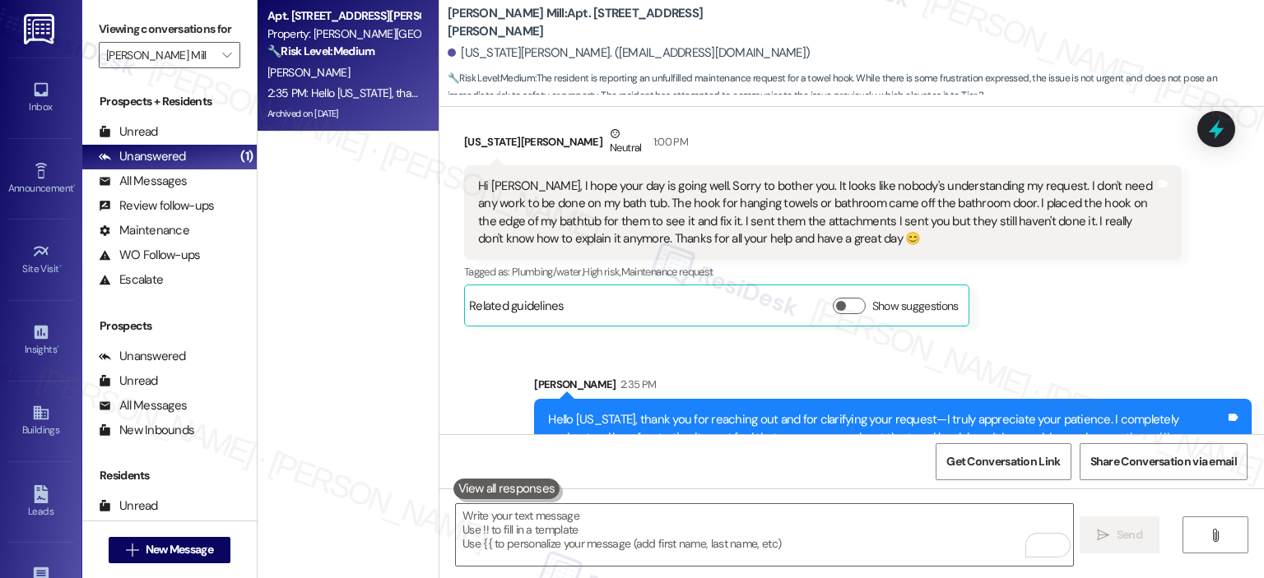
click at [215, 75] on div "Viewing conversations for Elme Watkins Mill " at bounding box center [169, 42] width 174 height 85
click at [222, 57] on icon "" at bounding box center [226, 55] width 9 height 13
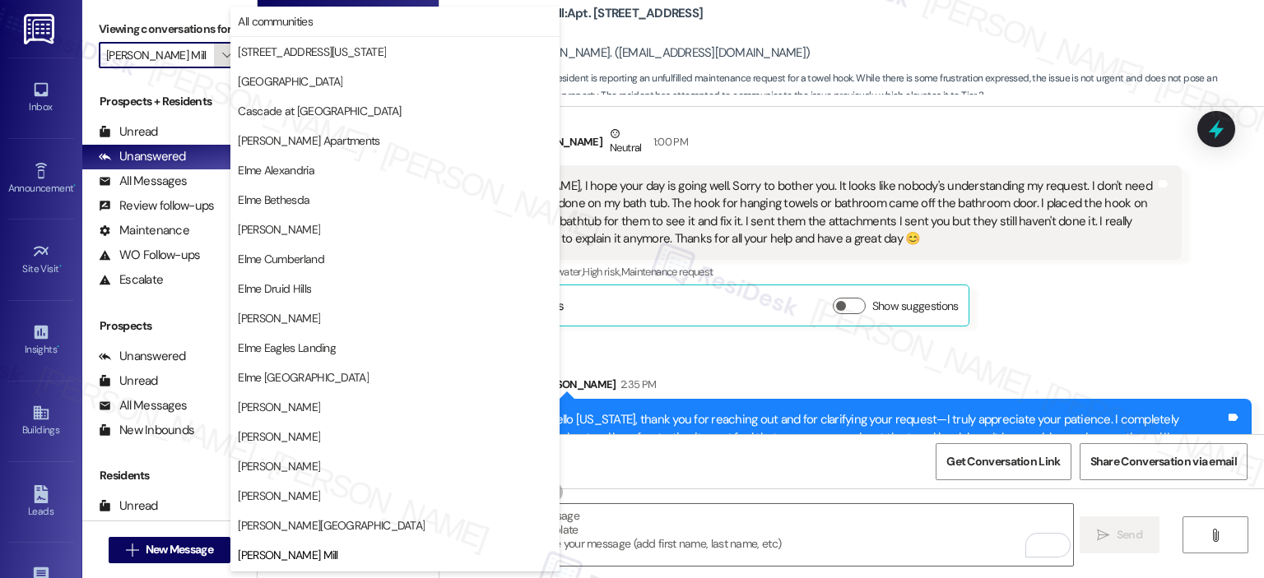
scroll to position [267, 0]
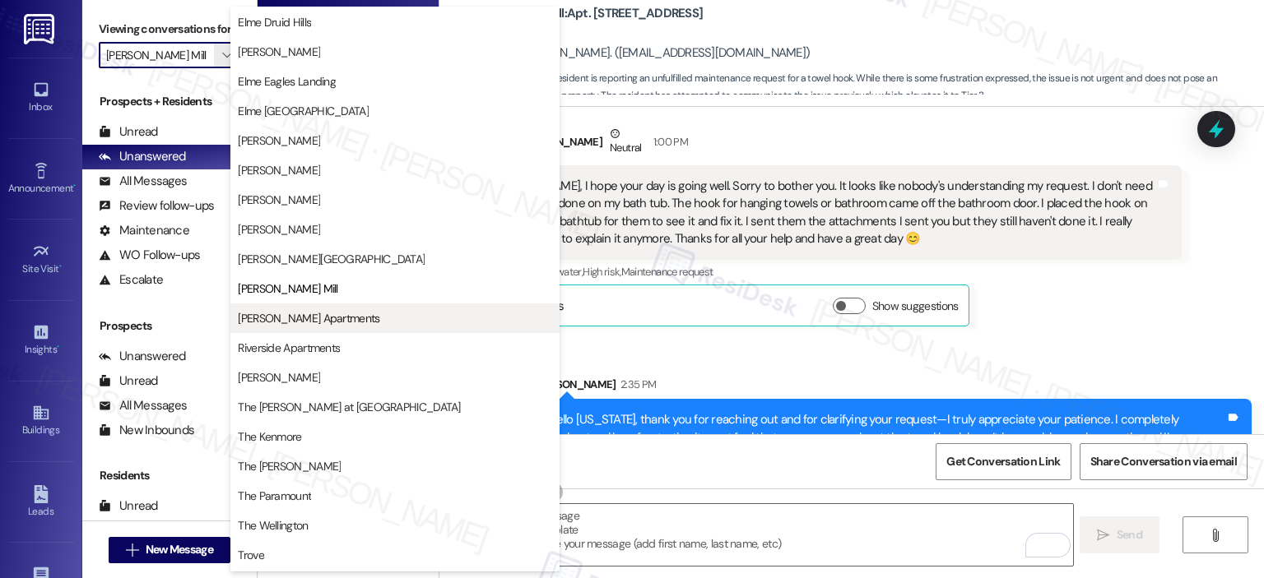
click at [299, 323] on span "Park Adams Apartments" at bounding box center [309, 318] width 142 height 16
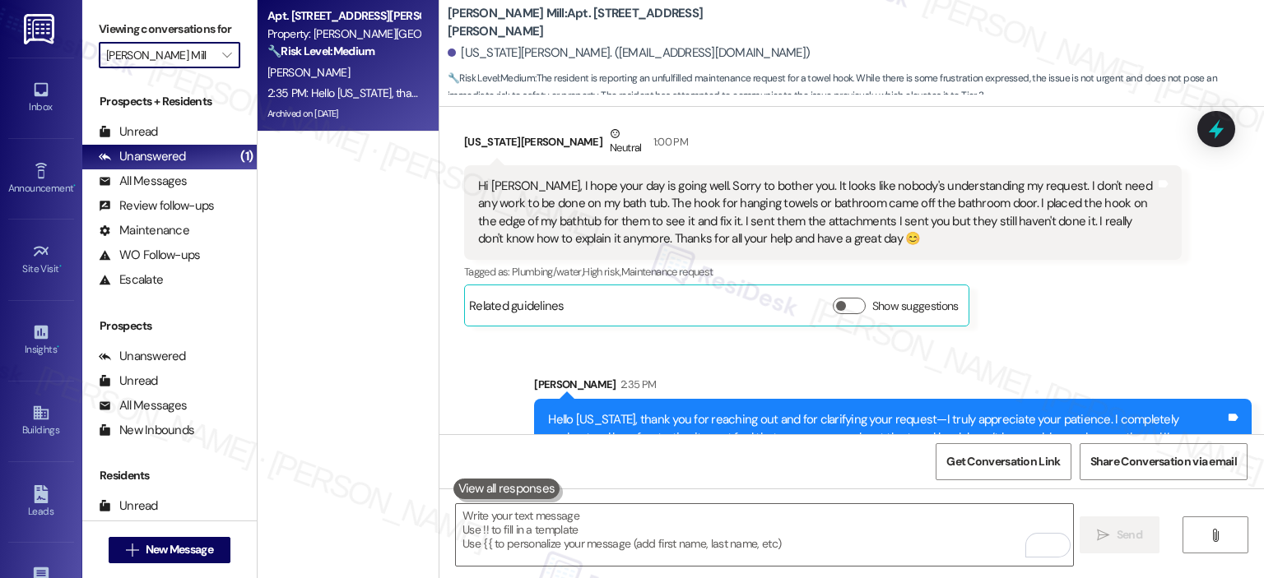
type input "Park Adams Apartments"
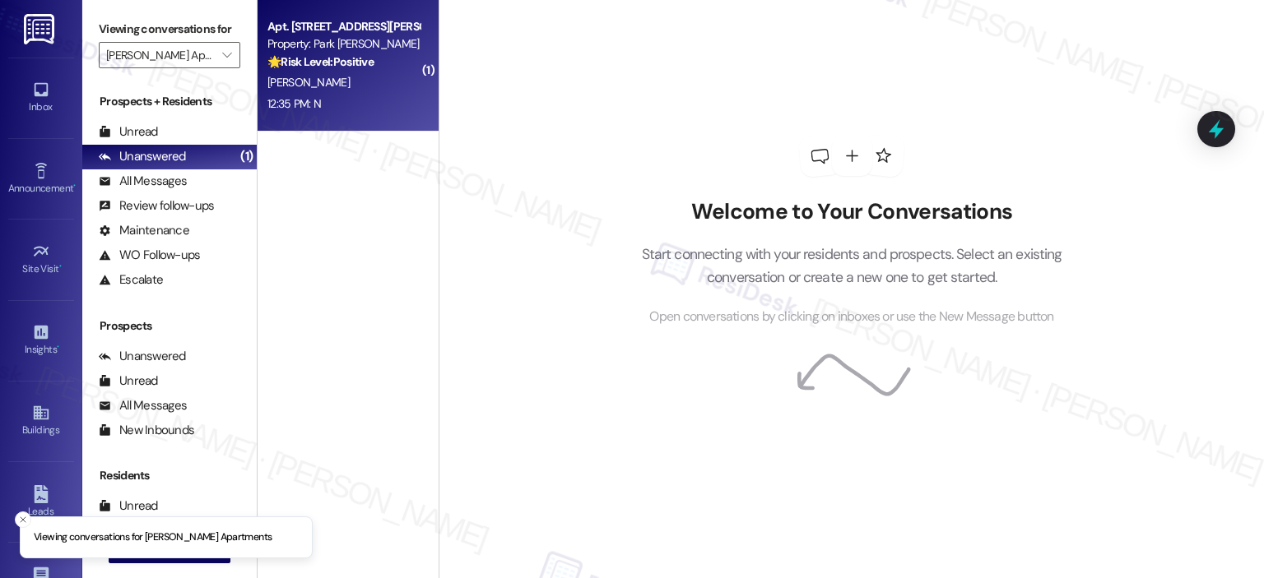
click at [355, 76] on div "S. Kantor" at bounding box center [344, 82] width 156 height 21
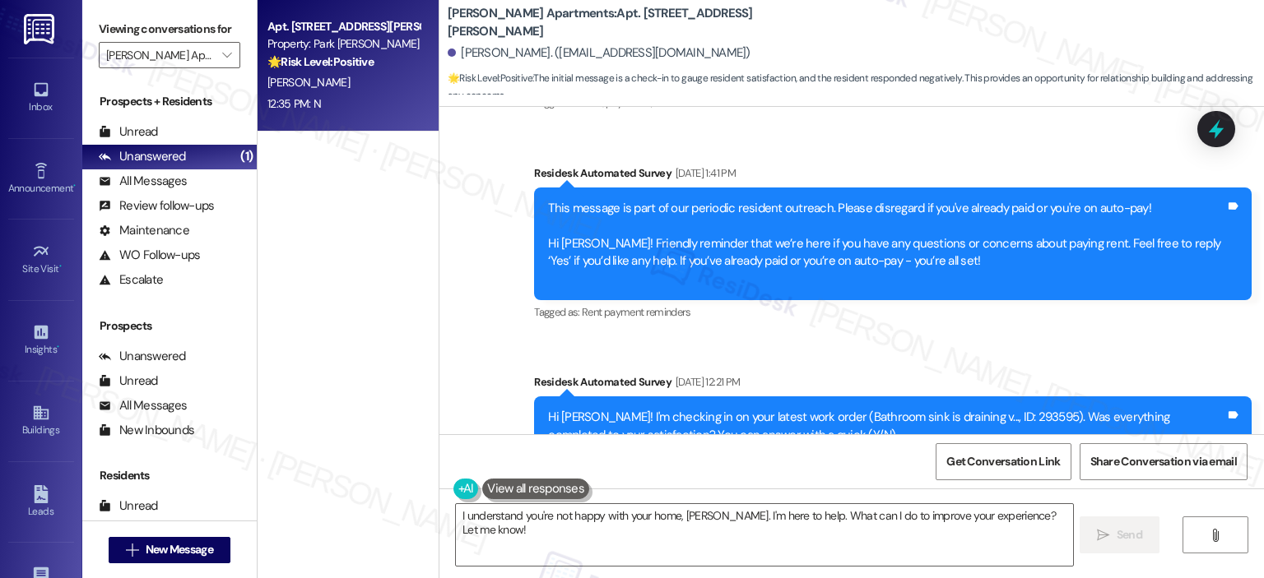
scroll to position [3270, 0]
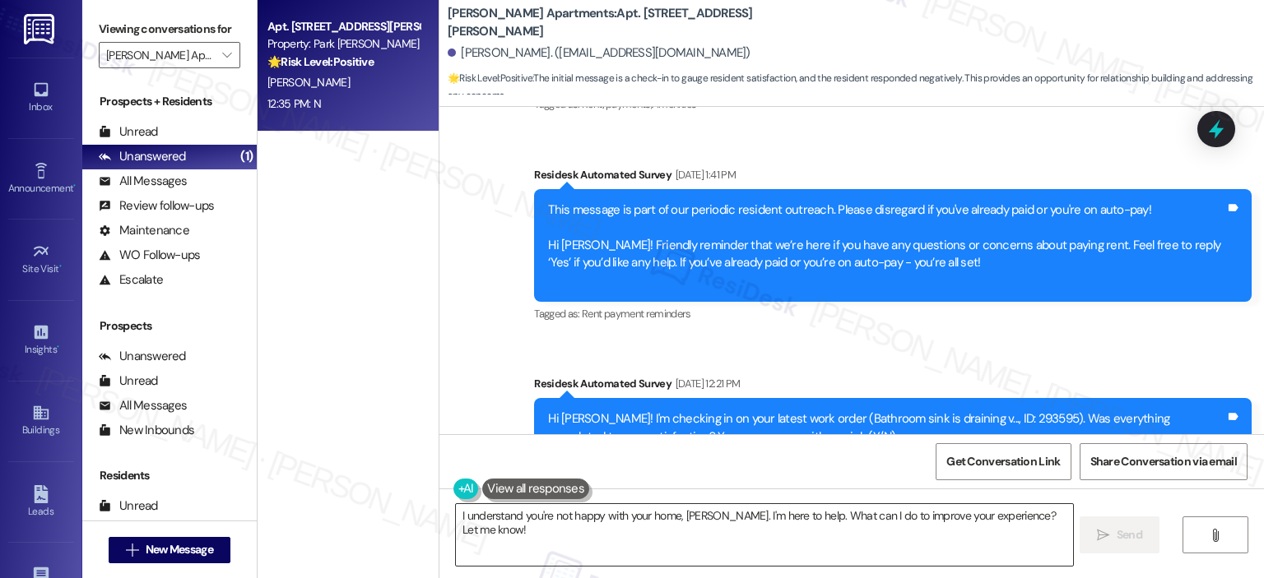
click at [583, 562] on textarea "I understand you're not happy with your home, Samuel. I'm here to help. What ca…" at bounding box center [764, 535] width 616 height 62
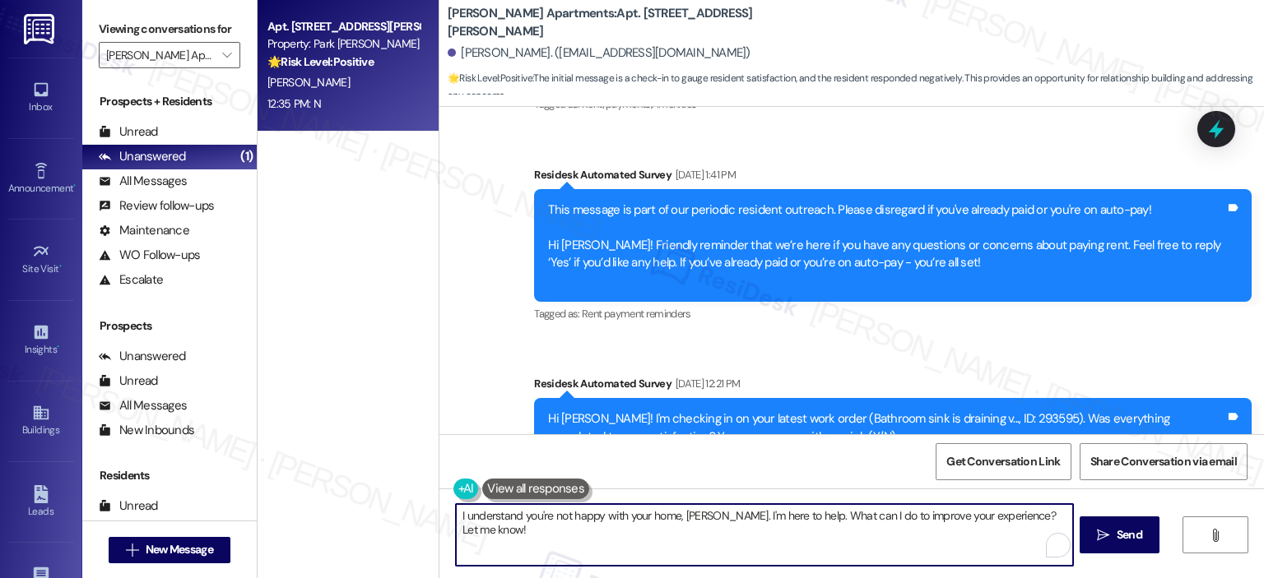
paste textarea "Jeanne · Fernandez Jeanne · Fernandez Hi {{first_name}}, I’m really sorry to he…"
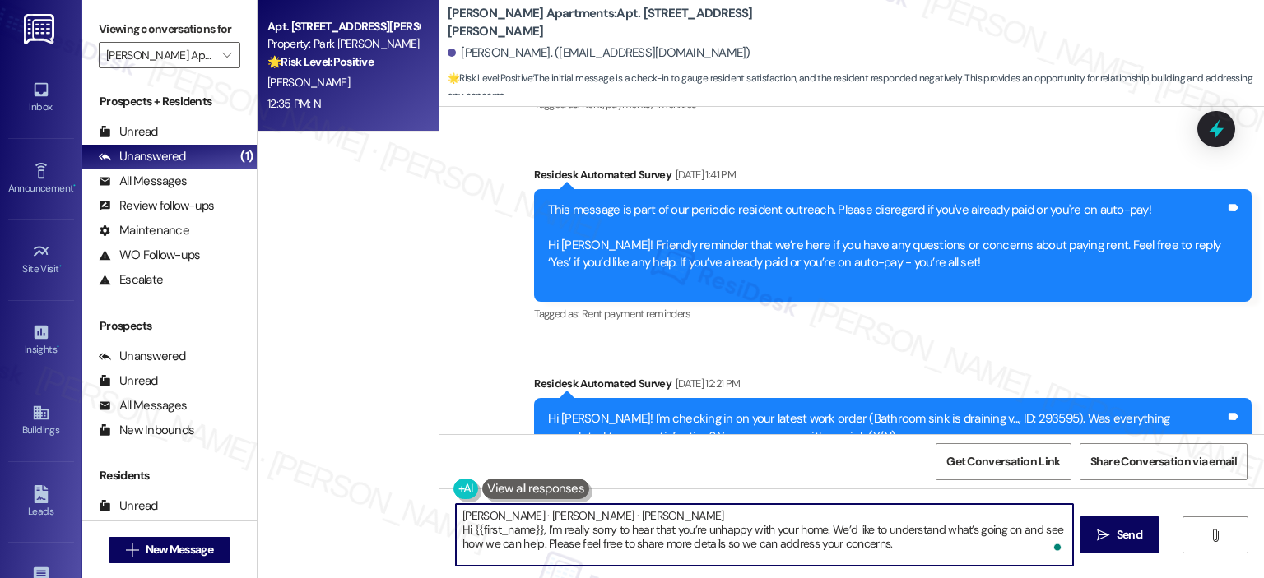
drag, startPoint x: 550, startPoint y: 519, endPoint x: 540, endPoint y: 526, distance: 12.6
click at [541, 526] on textarea "Jeanne · Fernandez Jeanne · Fernandez Hi {{first_name}}, I’m really sorry to he…" at bounding box center [764, 535] width 616 height 62
click at [543, 533] on textarea "Jeanne · Fernandez Jeanne · Fernandez Hi {{first_name}}, I’m really sorry to he…" at bounding box center [764, 535] width 616 height 62
drag, startPoint x: 556, startPoint y: 529, endPoint x: 431, endPoint y: 513, distance: 126.1
click at [439, 513] on div "Jeanne · Fernandez Jeanne · Fernandez Hi {{first_name}}, I’m really sorry to he…" at bounding box center [851, 550] width 824 height 123
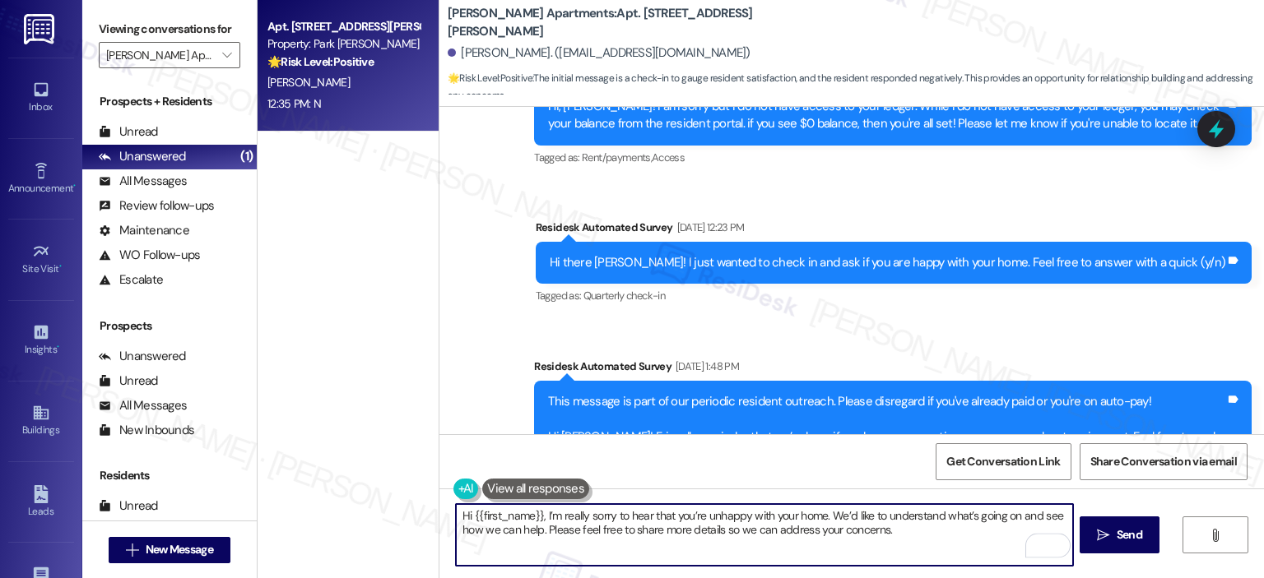
scroll to position [6149, 0]
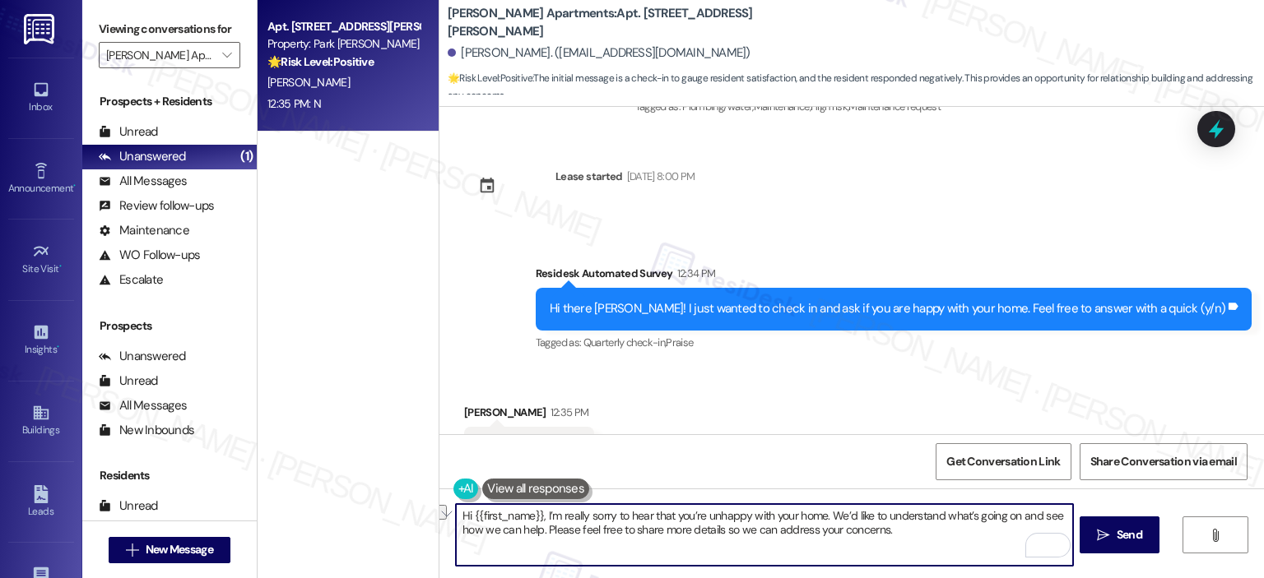
drag, startPoint x: 532, startPoint y: 516, endPoint x: 416, endPoint y: 520, distance: 115.3
click at [416, 520] on div "Apt. 505, 2000 North Adams Street Property: Park Adams Apartments 🌟 Risk Level:…" at bounding box center [761, 289] width 1006 height 578
type textarea "Thank you for your honest response, Daniel! I’m really sorry to hear that you’r…"
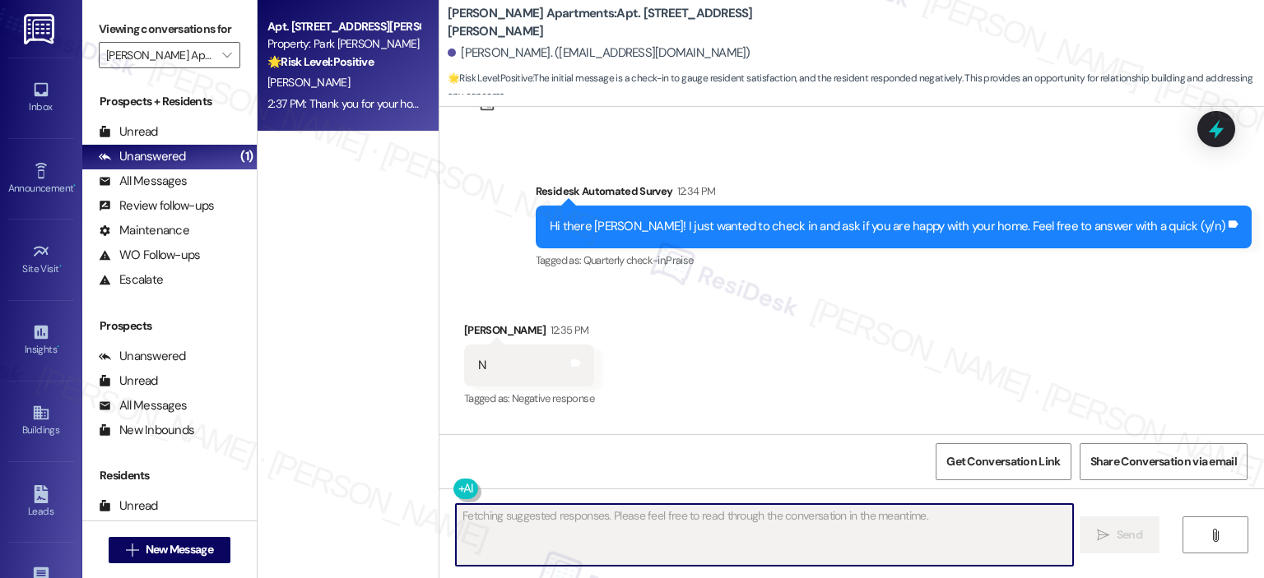
scroll to position [6282, 0]
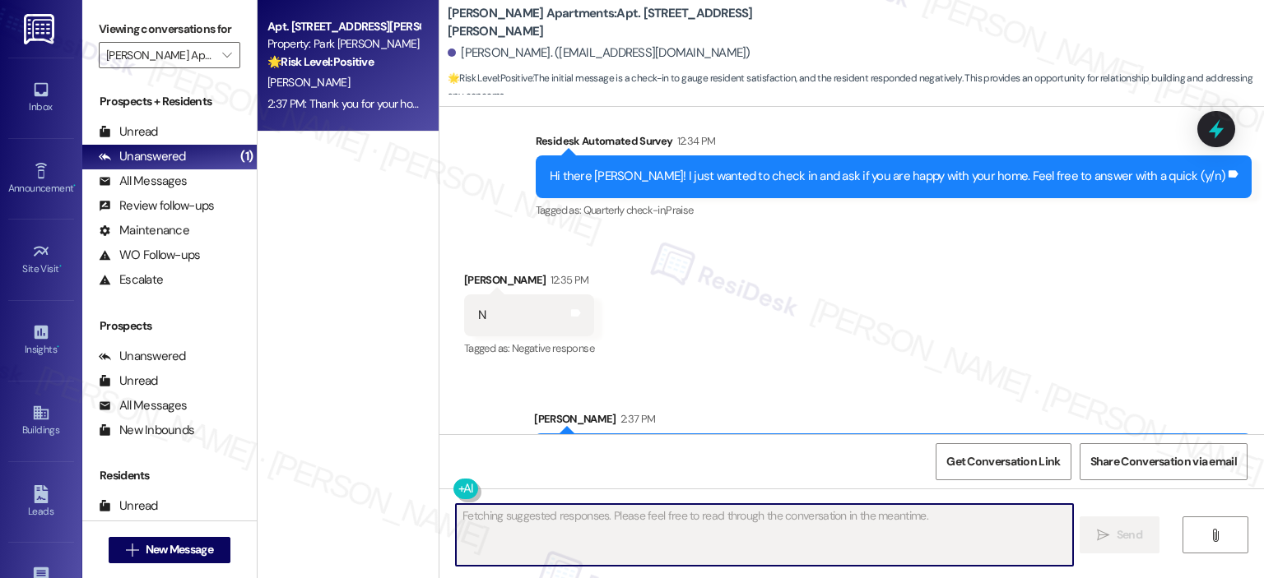
click at [234, 44] on div "Viewing conversations for Park Adams Apartments " at bounding box center [169, 42] width 174 height 85
click at [227, 53] on button "" at bounding box center [227, 55] width 26 height 26
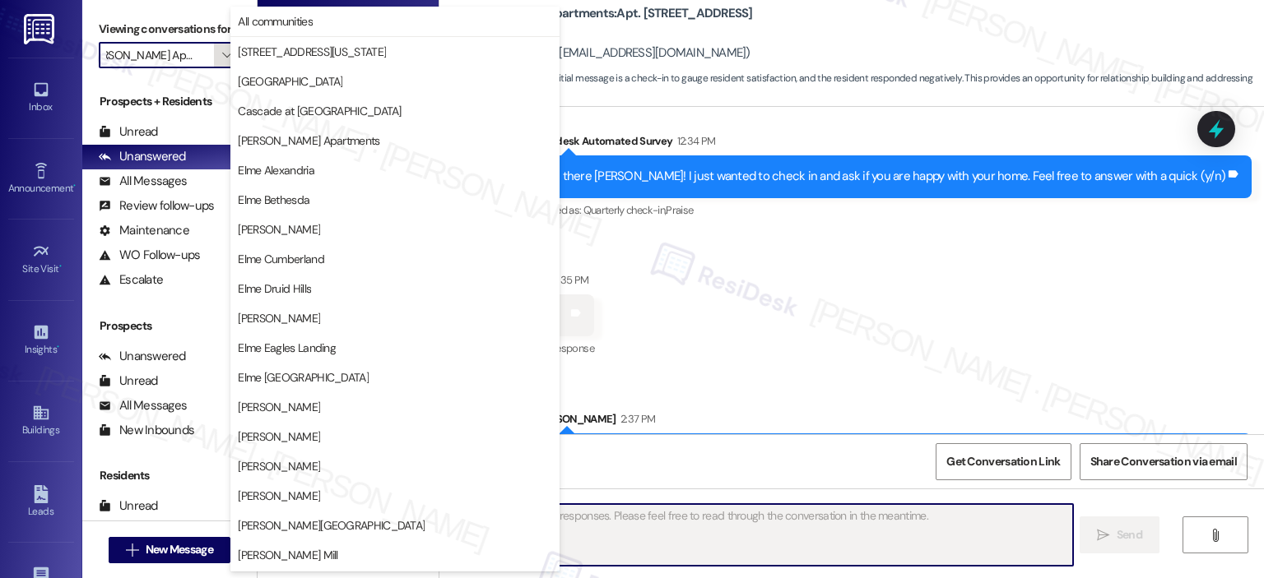
scroll to position [294, 0]
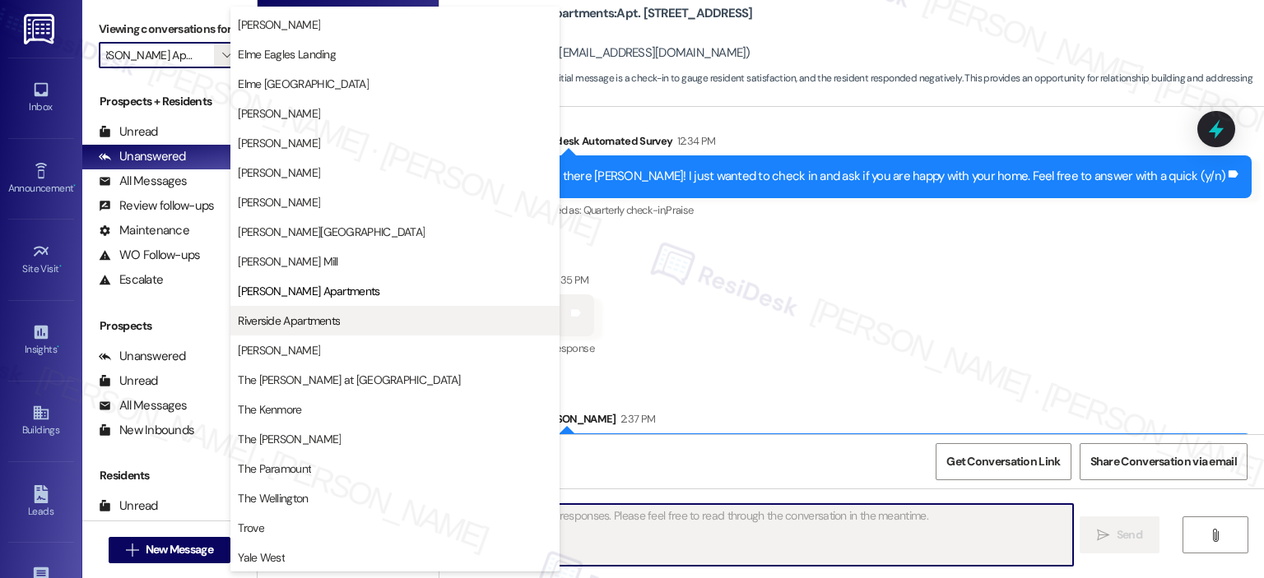
click at [281, 313] on span "Riverside Apartments" at bounding box center [289, 321] width 102 height 16
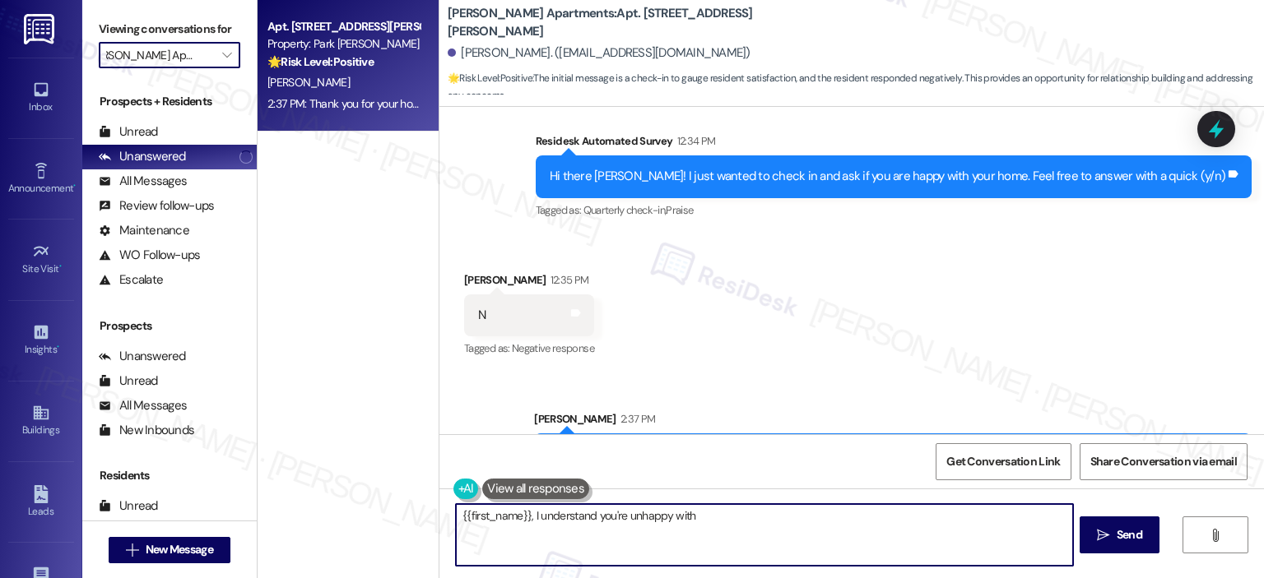
type textarea "{{first_name}}, I understand you're unhappy with your"
type input "Riverside Apartments"
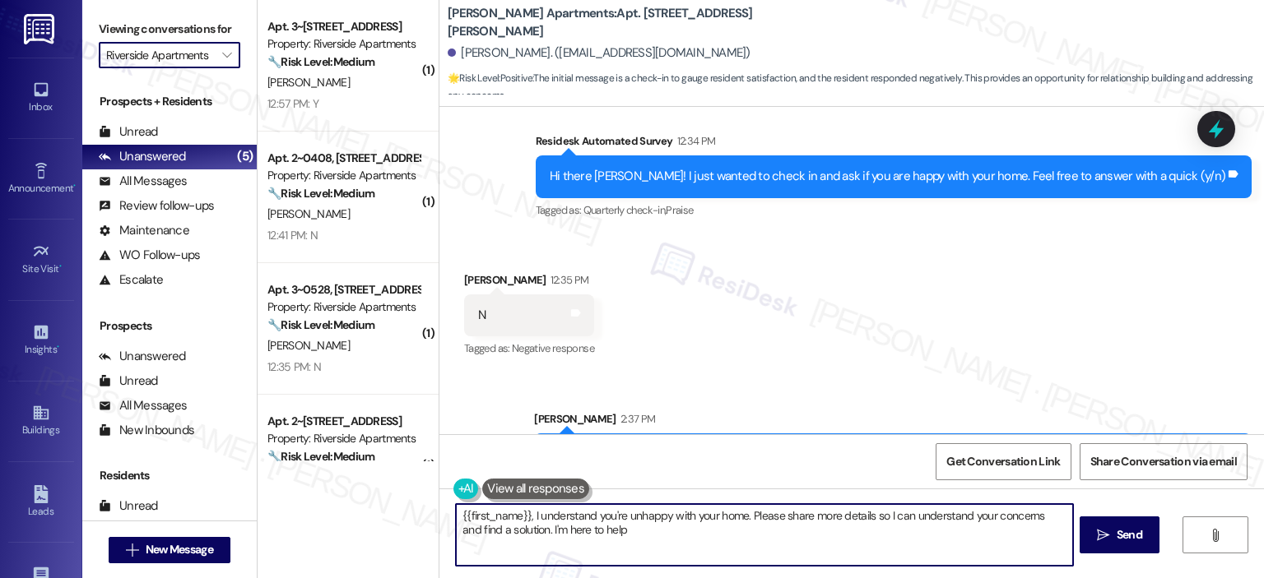
type textarea "{{first_name}}, I understand you're unhappy with your home. Please share more d…"
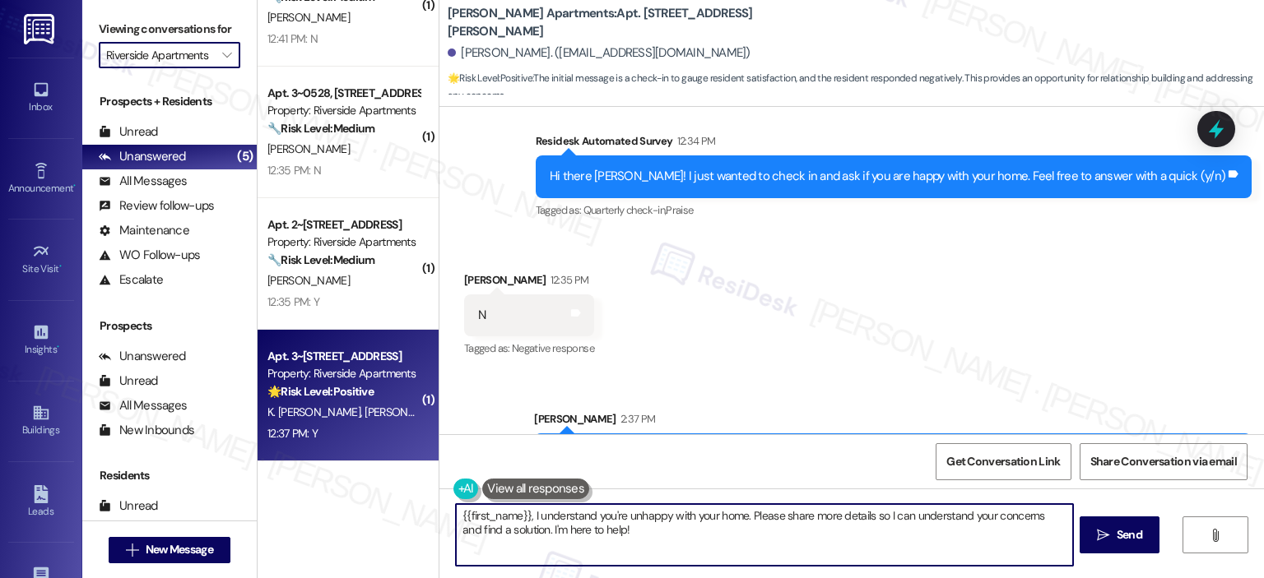
scroll to position [0, 0]
click at [364, 419] on span "E. Aryal" at bounding box center [405, 412] width 82 height 15
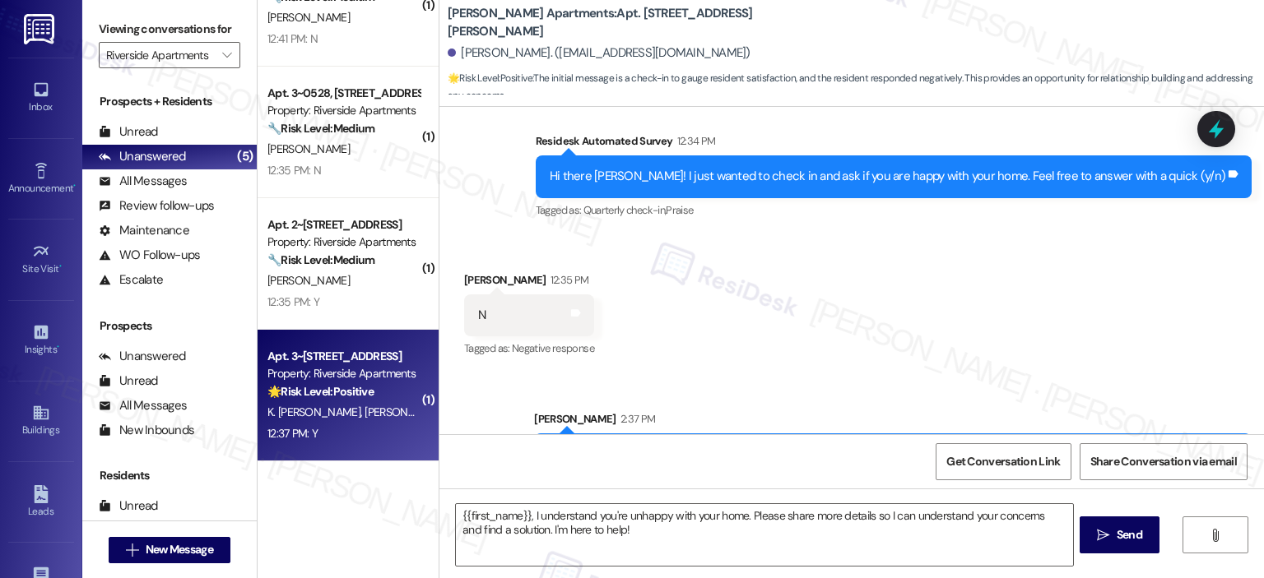
type textarea "Fetching suggested responses. Please feel free to read through the conversation…"
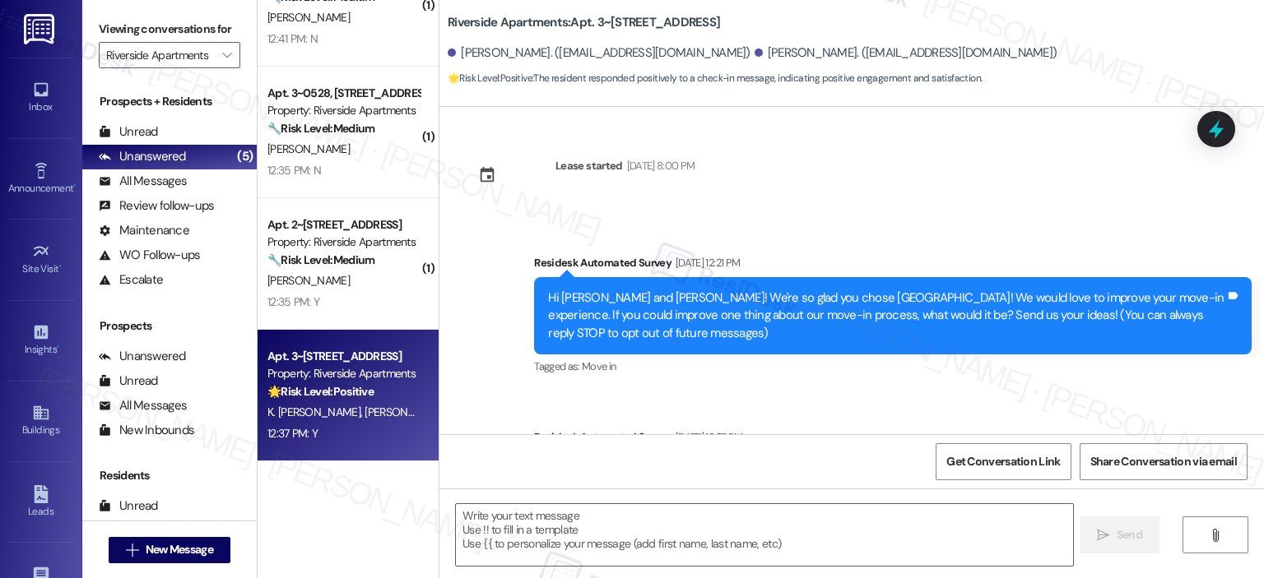
scroll to position [543, 0]
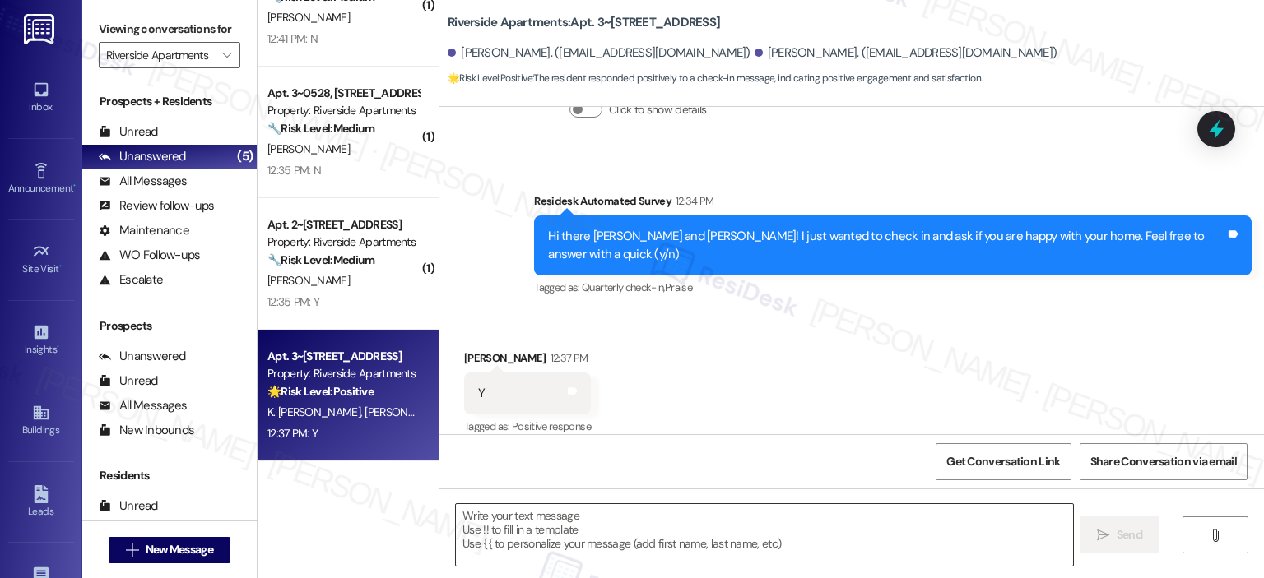
click at [535, 521] on textarea at bounding box center [764, 535] width 616 height 62
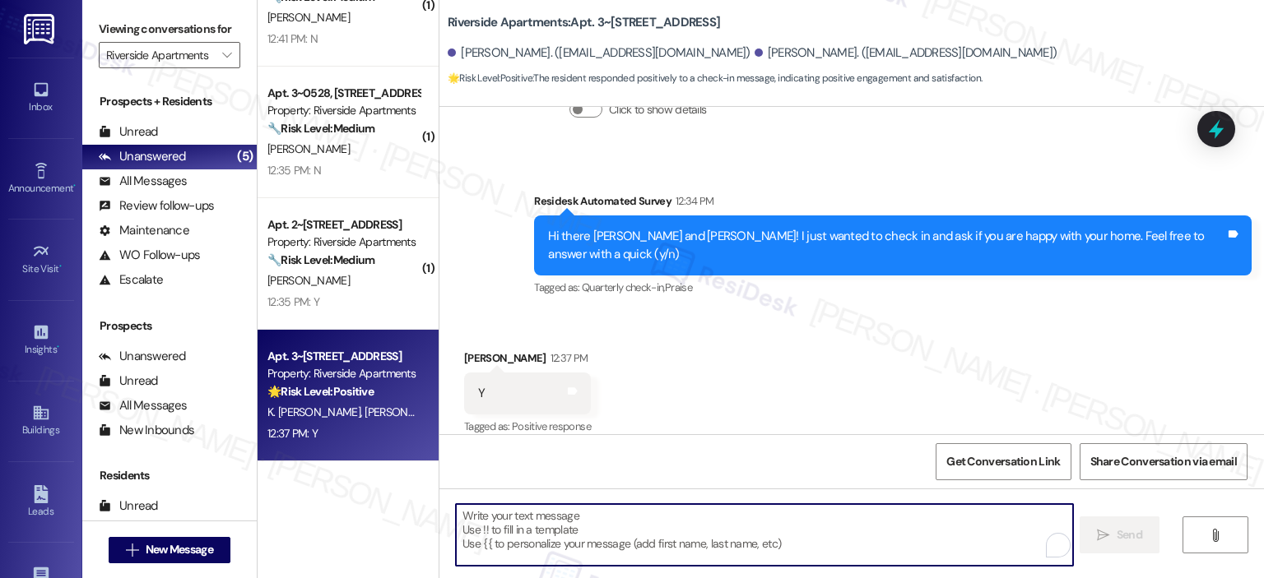
click at [535, 521] on textarea "To enrich screen reader interactions, please activate Accessibility in Grammarl…" at bounding box center [764, 535] width 616 height 62
paste textarea "Thank you for your response! Great to know that the latest work order was compl…"
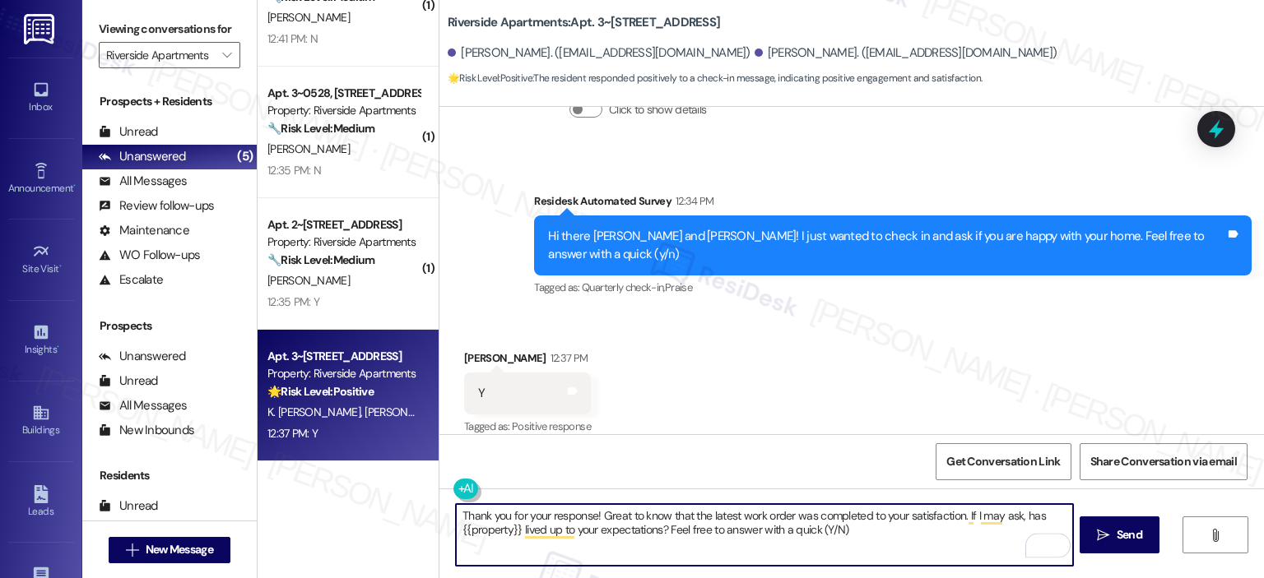
click at [586, 513] on textarea "Thank you for your response! Great to know that the latest work order was compl…" at bounding box center [764, 535] width 616 height 62
click at [886, 534] on textarea "Thank you for your response, Ezatullah! Great to know that the latest work orde…" at bounding box center [764, 535] width 616 height 62
type textarea "Thank you for your response, Ezatullah! Great to know that the latest work orde…"
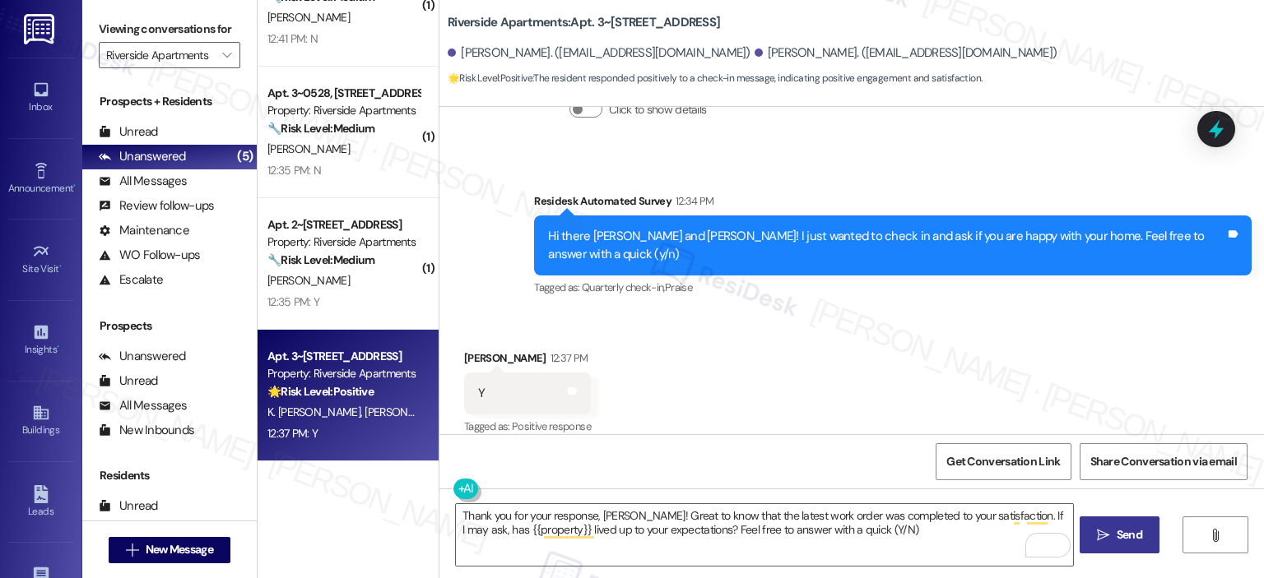
click at [1099, 545] on button " Send" at bounding box center [1119, 535] width 80 height 37
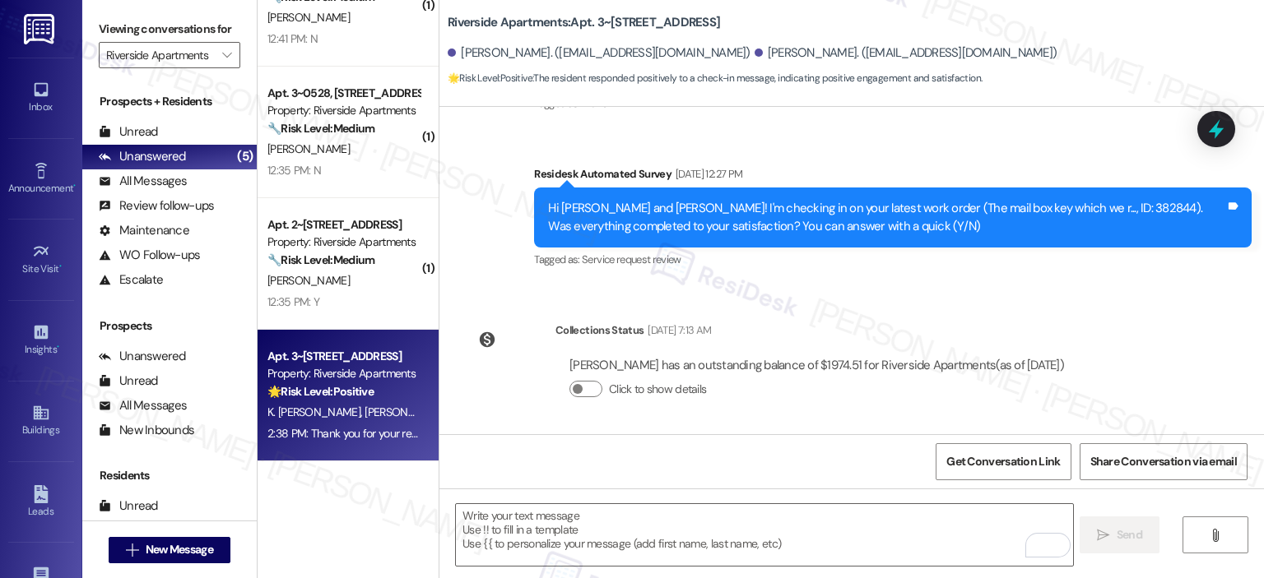
scroll to position [675, 0]
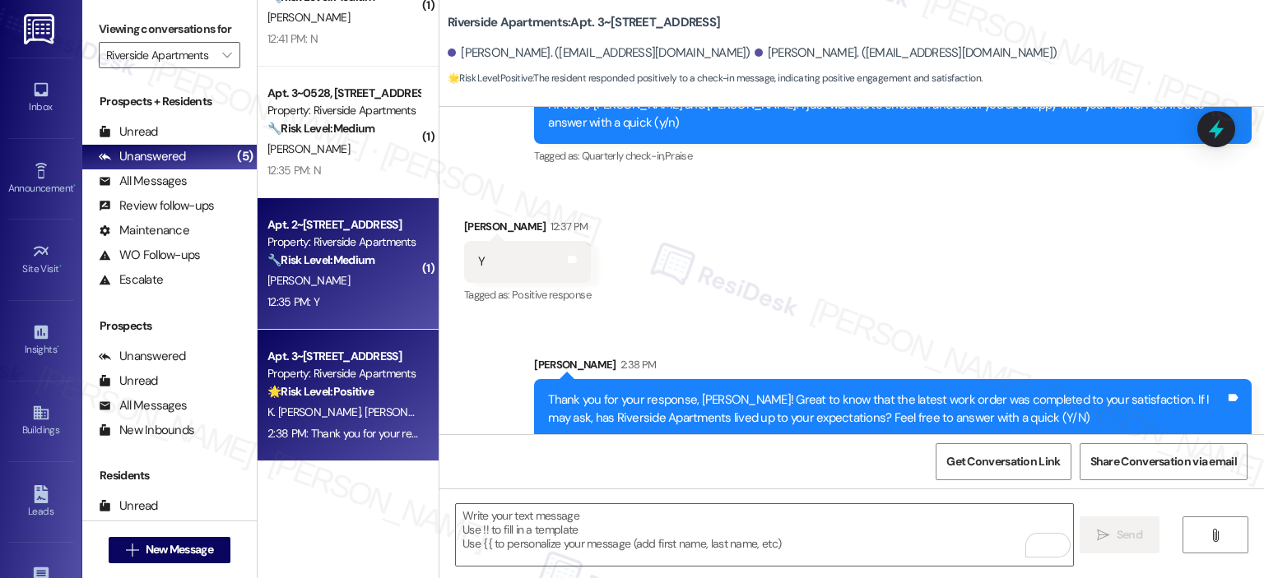
click at [354, 262] on strong "🔧 Risk Level: Medium" at bounding box center [320, 260] width 107 height 15
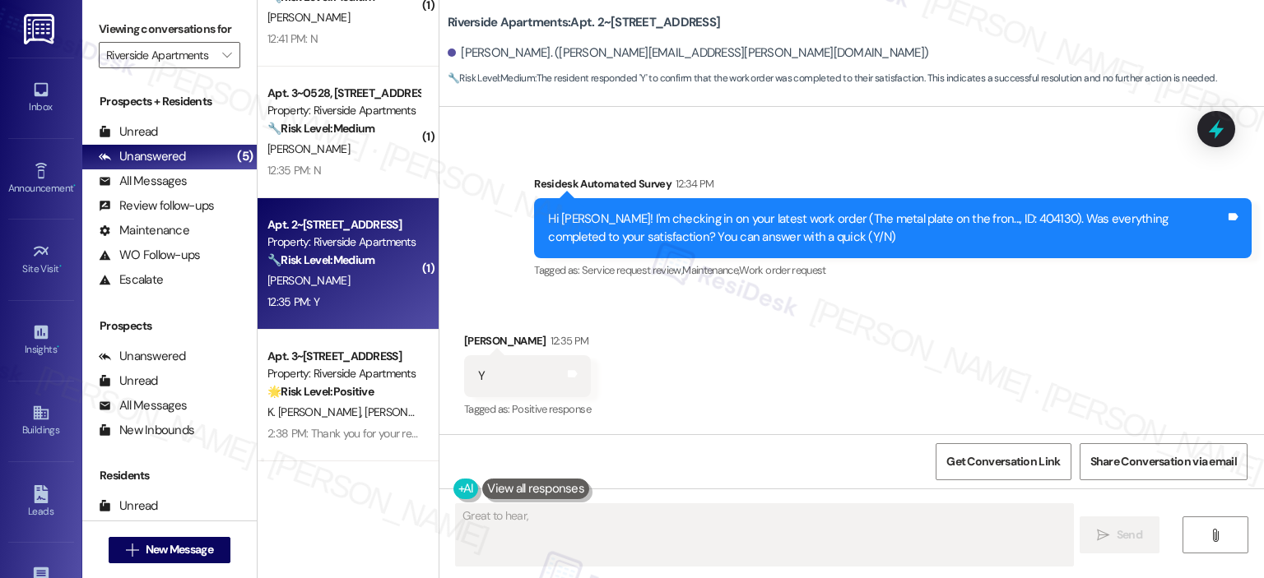
scroll to position [559, 0]
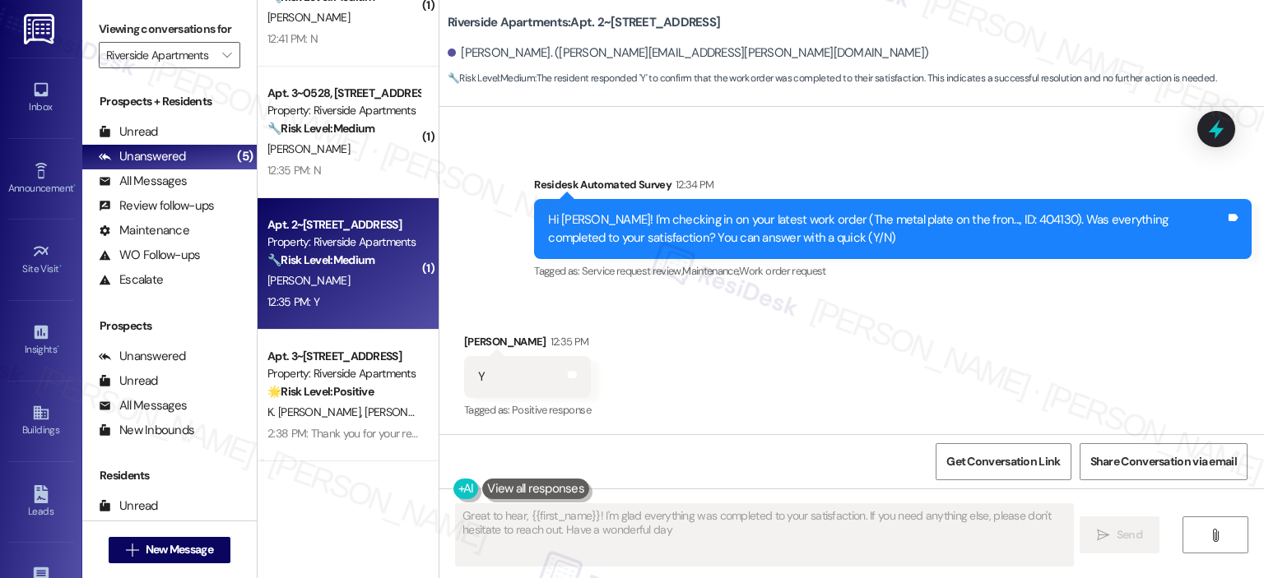
type textarea "Great to hear, {{first_name}}! I'm glad everything was completed to your satisf…"
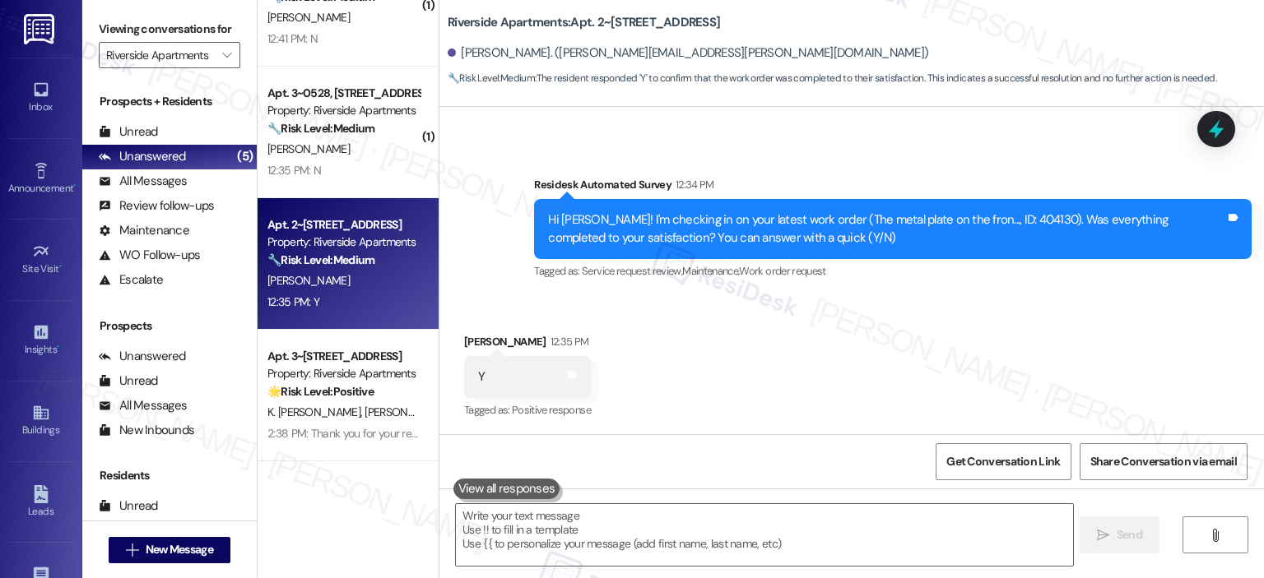
scroll to position [149, 0]
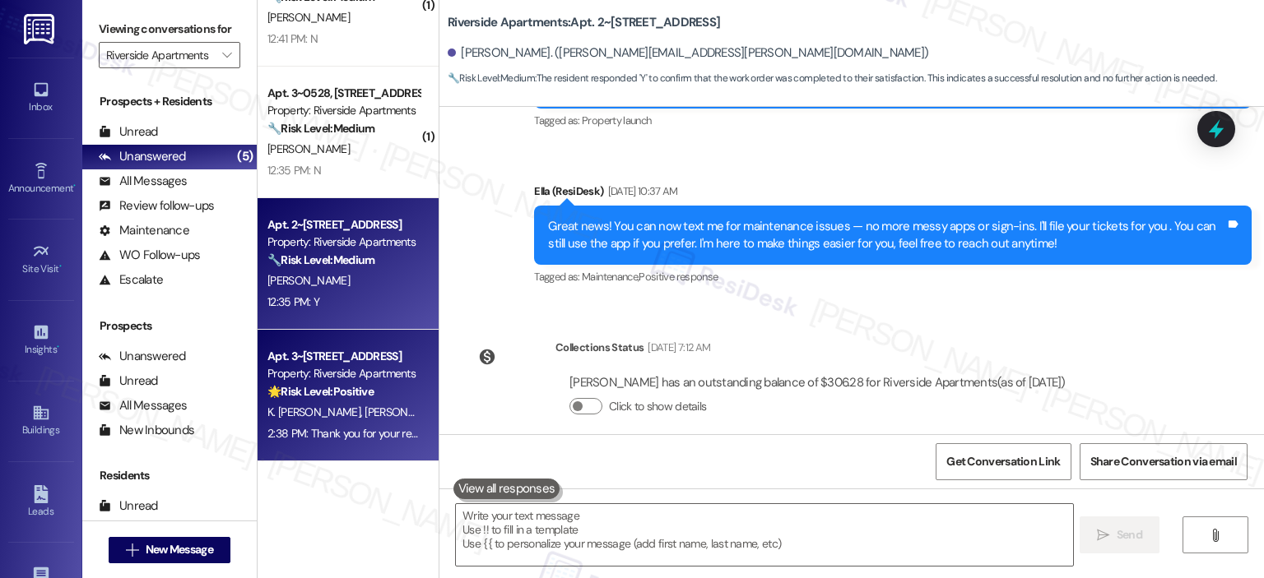
click at [354, 420] on div "K. Himmat E. Aryal" at bounding box center [344, 412] width 156 height 21
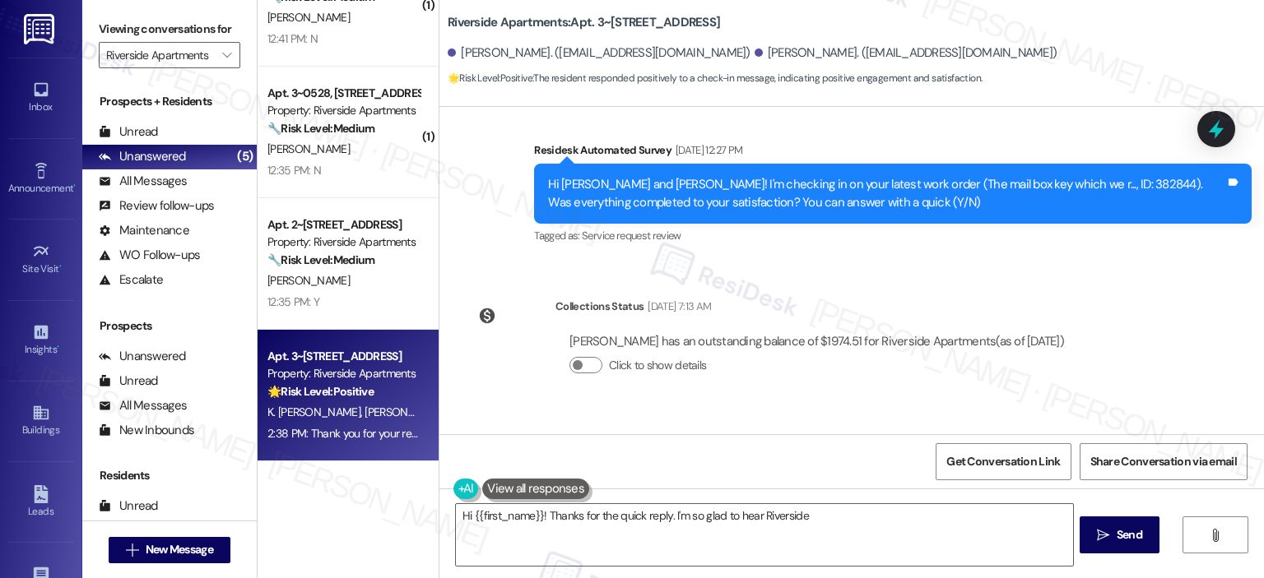
scroll to position [699, 0]
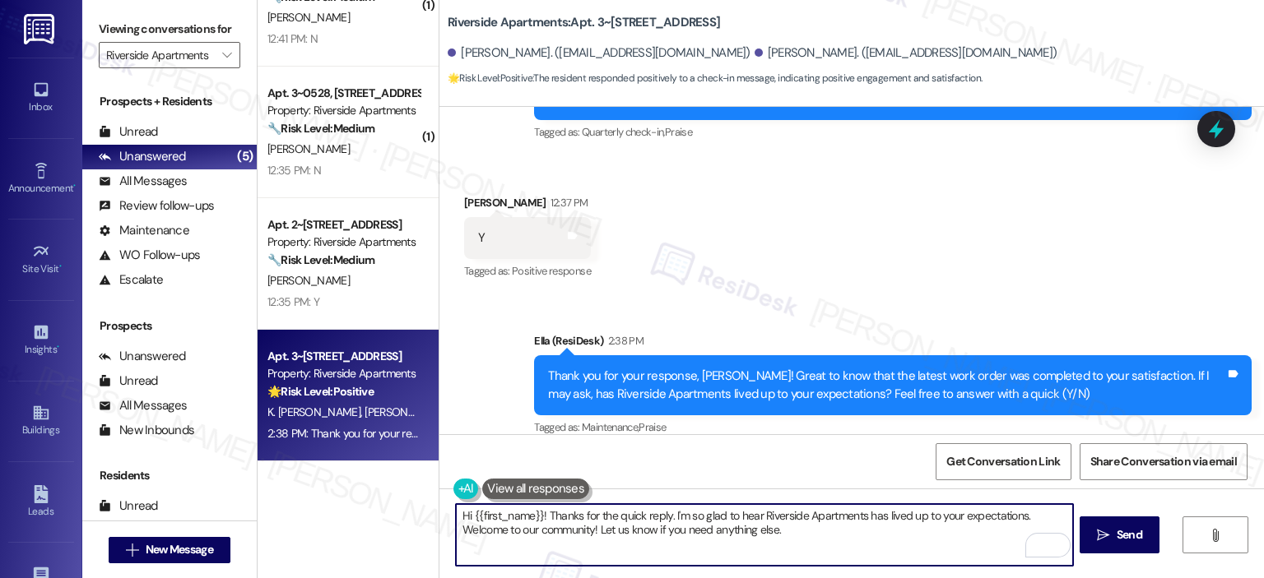
drag, startPoint x: 803, startPoint y: 544, endPoint x: 448, endPoint y: 526, distance: 355.9
click at [456, 526] on textarea "Hi {{first_name}}! Thanks for the quick reply. I'm so glad to hear Riverside Ap…" at bounding box center [764, 535] width 616 height 62
click at [550, 522] on textarea "Hi {{first_name}}! Thanks for the quick reply. I'm so glad to hear Riverside Ap…" at bounding box center [764, 535] width 616 height 62
click at [643, 523] on textarea "Hi {{first_name}}! Thanks for the quick reply. I'm so glad to hear Riverside Ap…" at bounding box center [764, 535] width 616 height 62
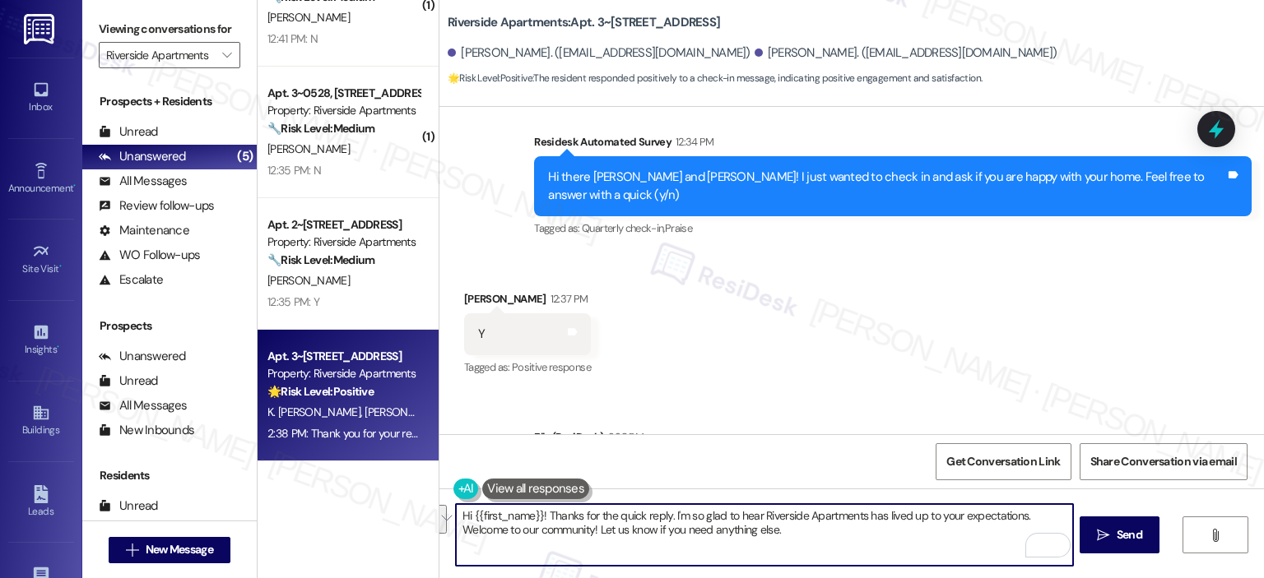
scroll to position [587, 0]
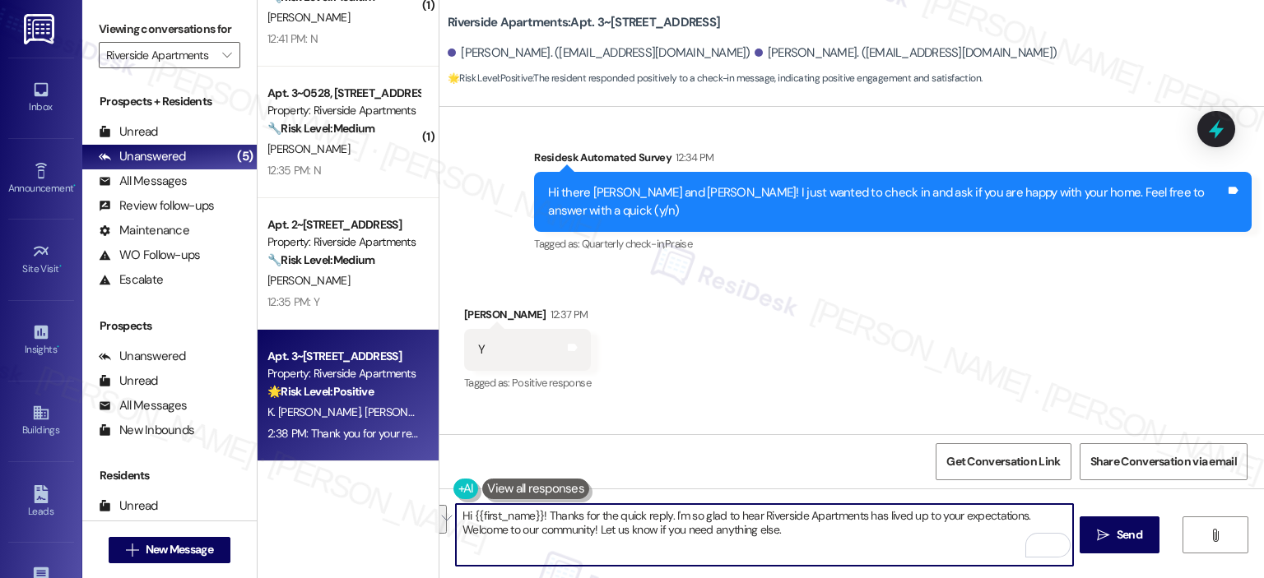
click at [697, 513] on textarea "Hi {{first_name}}! Thanks for the quick reply. I'm so glad to hear Riverside Ap…" at bounding box center [764, 535] width 616 height 62
drag, startPoint x: 791, startPoint y: 529, endPoint x: 363, endPoint y: 477, distance: 431.0
click at [363, 477] on div "( 1 ) Apt. 3~1003, 5860 Cameron Run Terrace Property: Riverside Apartments 🔧 Ri…" at bounding box center [761, 289] width 1006 height 578
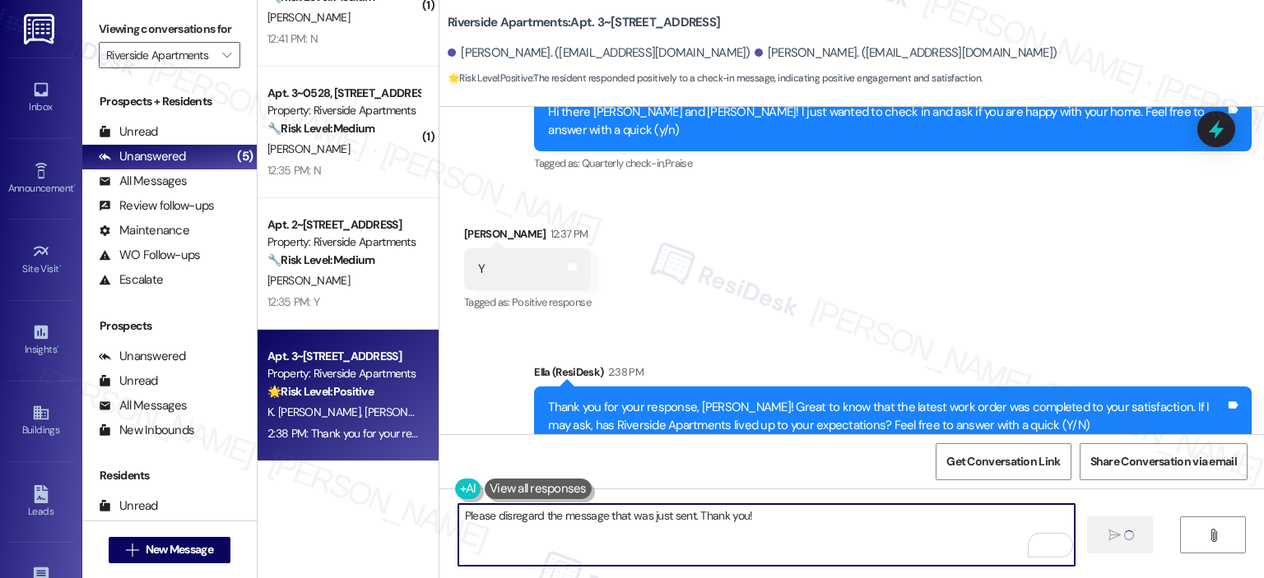
scroll to position [699, 0]
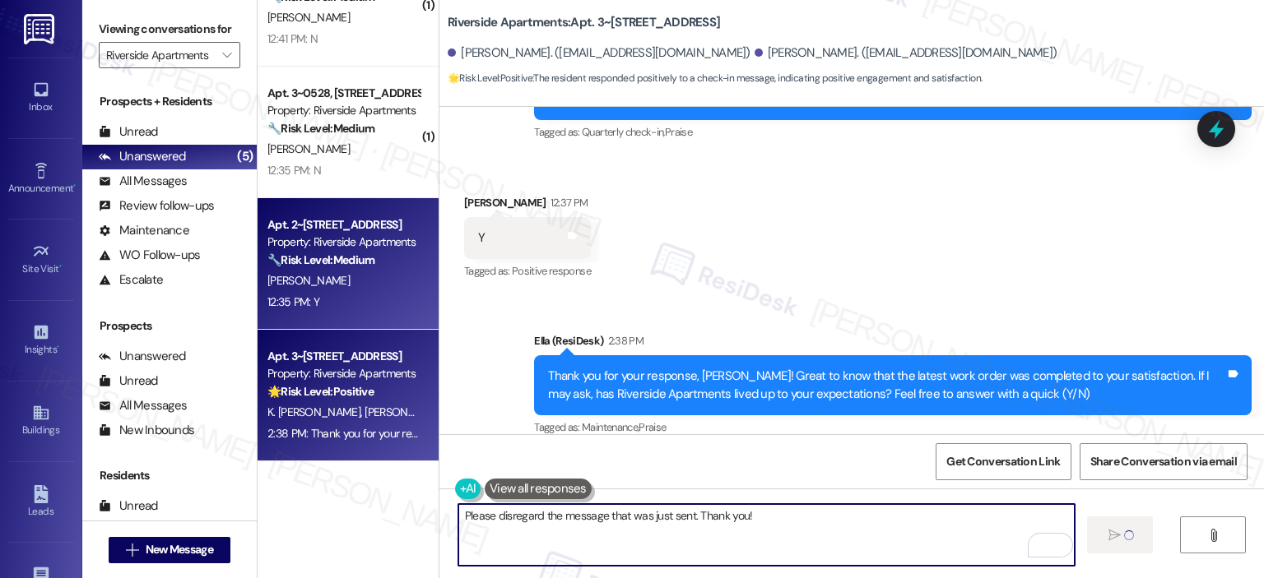
type textarea "Please disregard the message that was just sent. Thank you!"
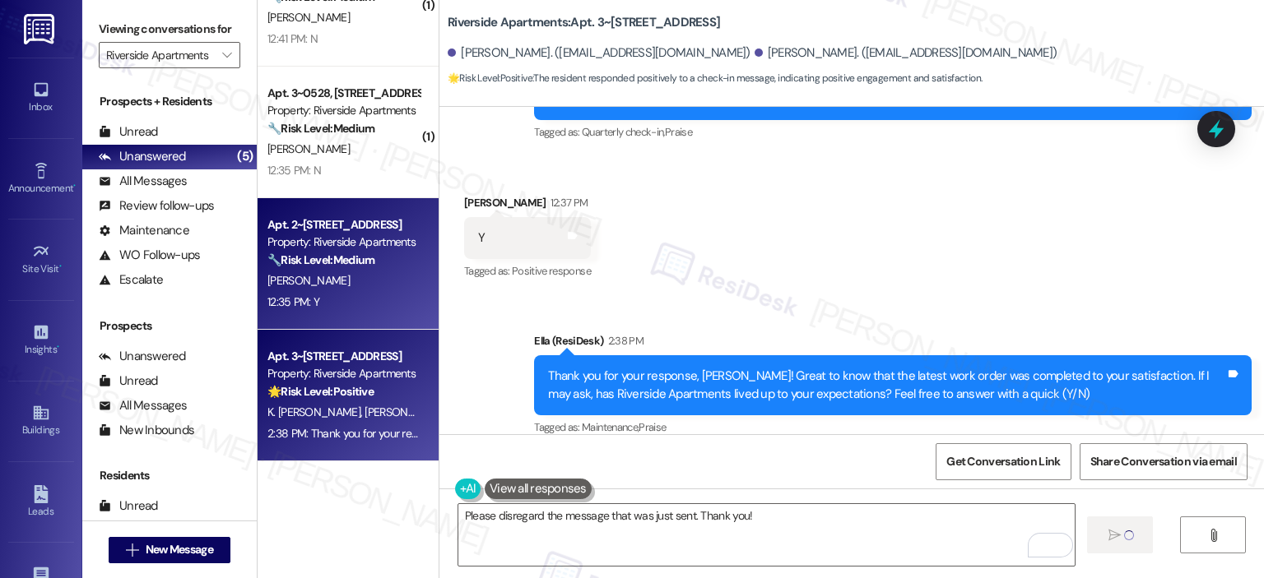
click at [339, 292] on div "12:35 PM: Y 12:35 PM: Y" at bounding box center [344, 302] width 156 height 21
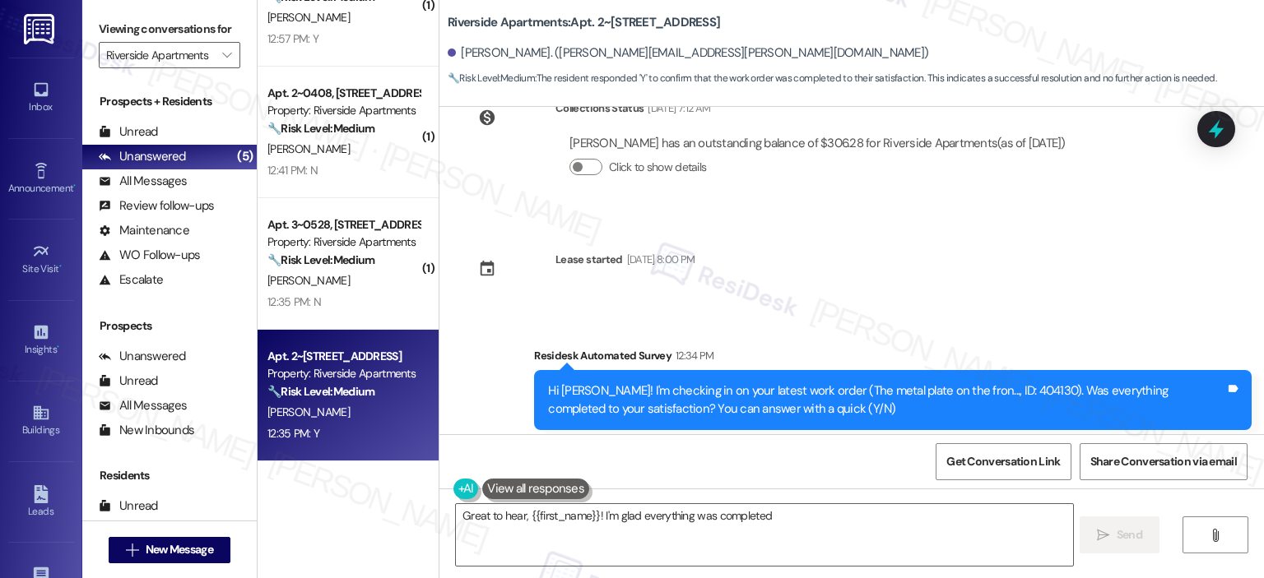
scroll to position [559, 0]
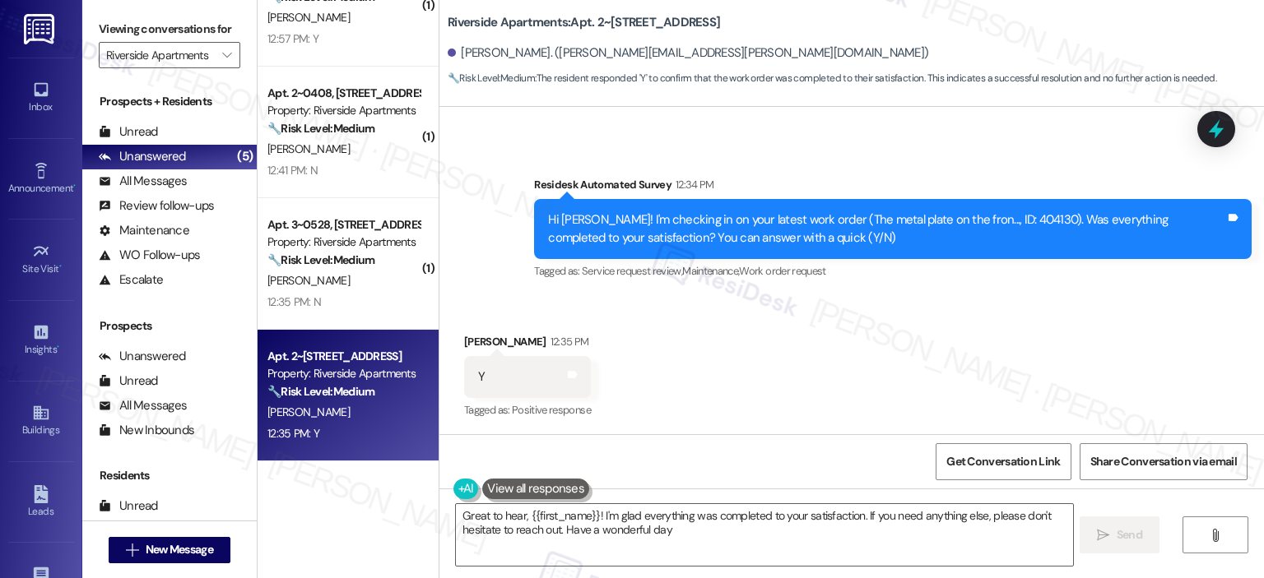
type textarea "Great to hear, {{first_name}}! I'm glad everything was completed to your satisf…"
click at [197, 177] on div "All Messages (undefined)" at bounding box center [169, 181] width 174 height 25
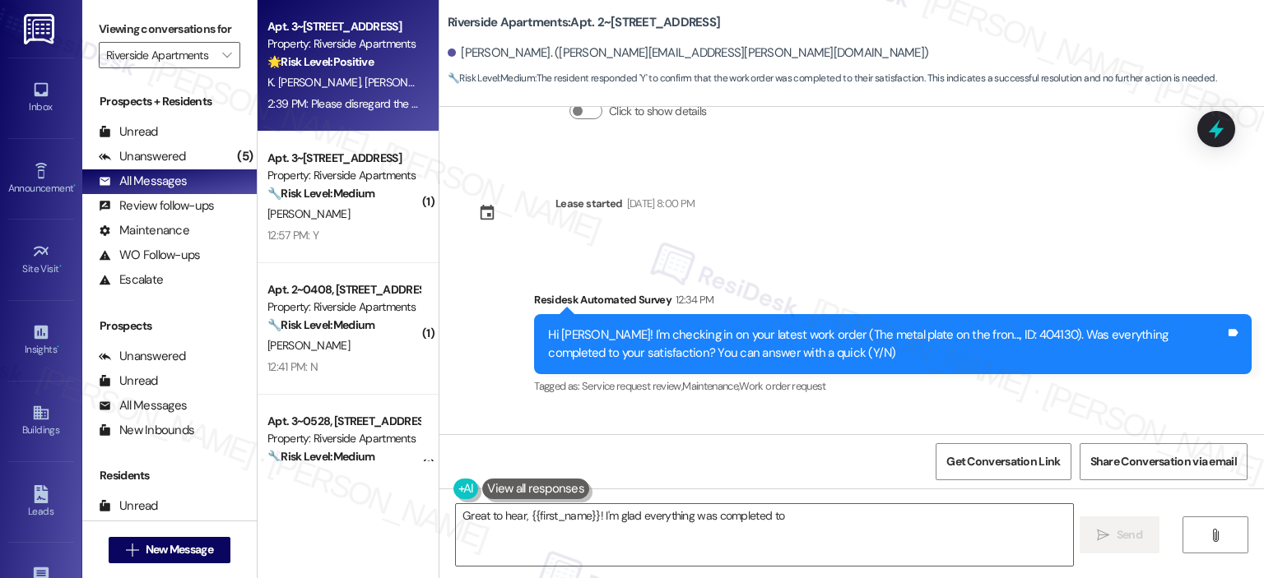
type textarea "Great to hear, {{first_name}}! I'm glad everything was completed to your"
click at [367, 81] on div "K. Himmat E. Aryal" at bounding box center [344, 82] width 156 height 21
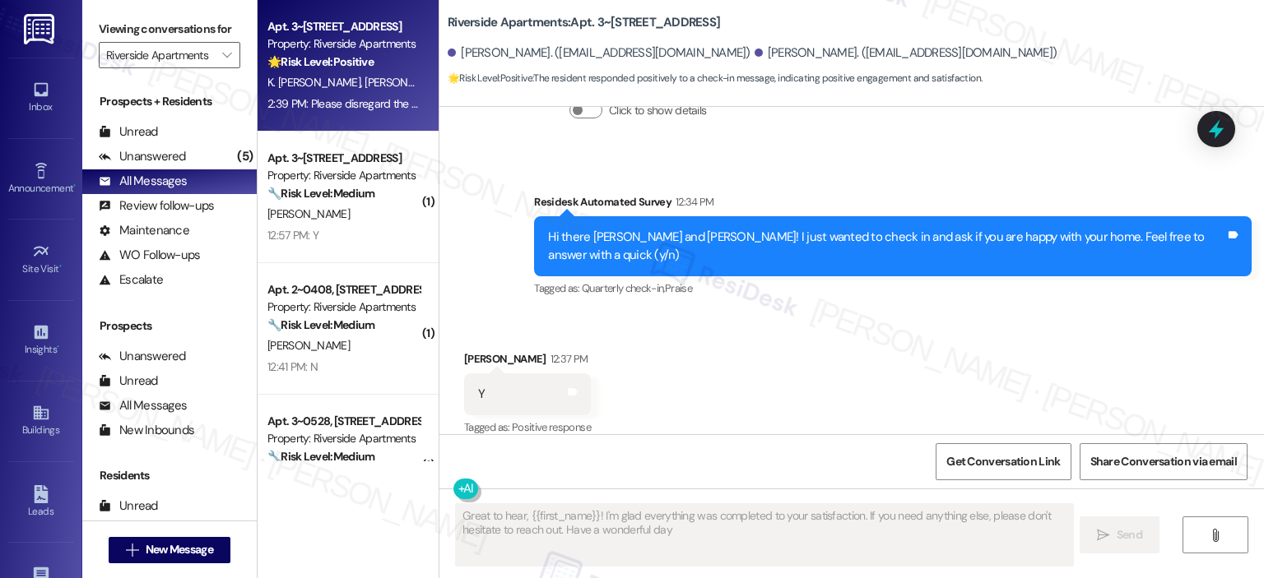
type textarea "Great to hear, {{first_name}}! I'm glad everything was completed to your satisf…"
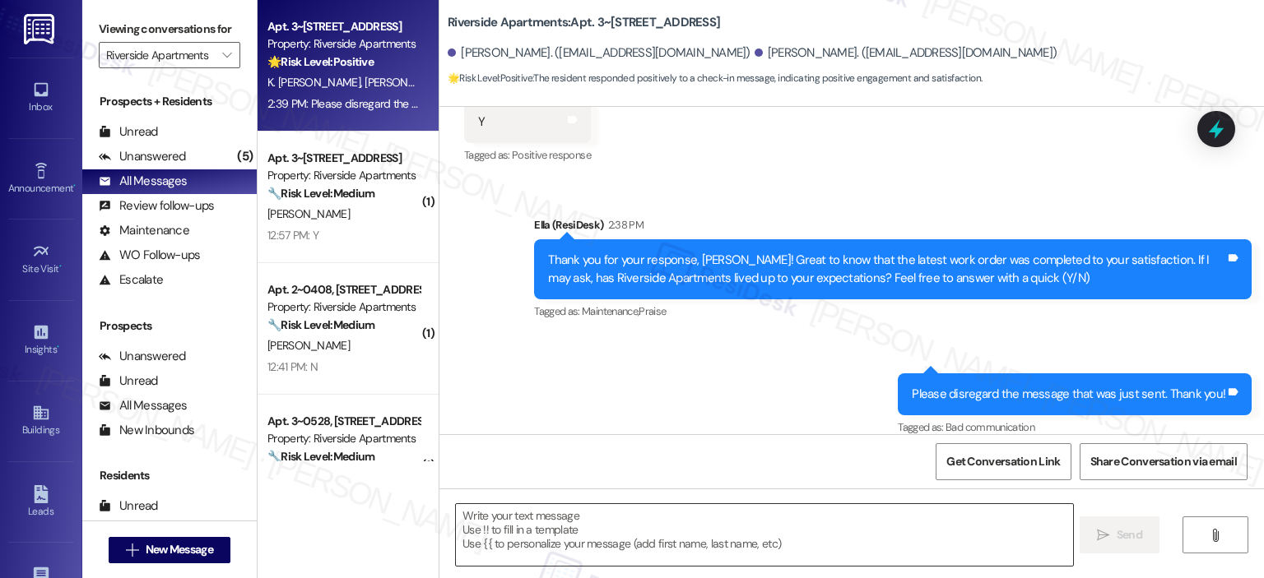
click at [698, 522] on textarea at bounding box center [764, 535] width 616 height 62
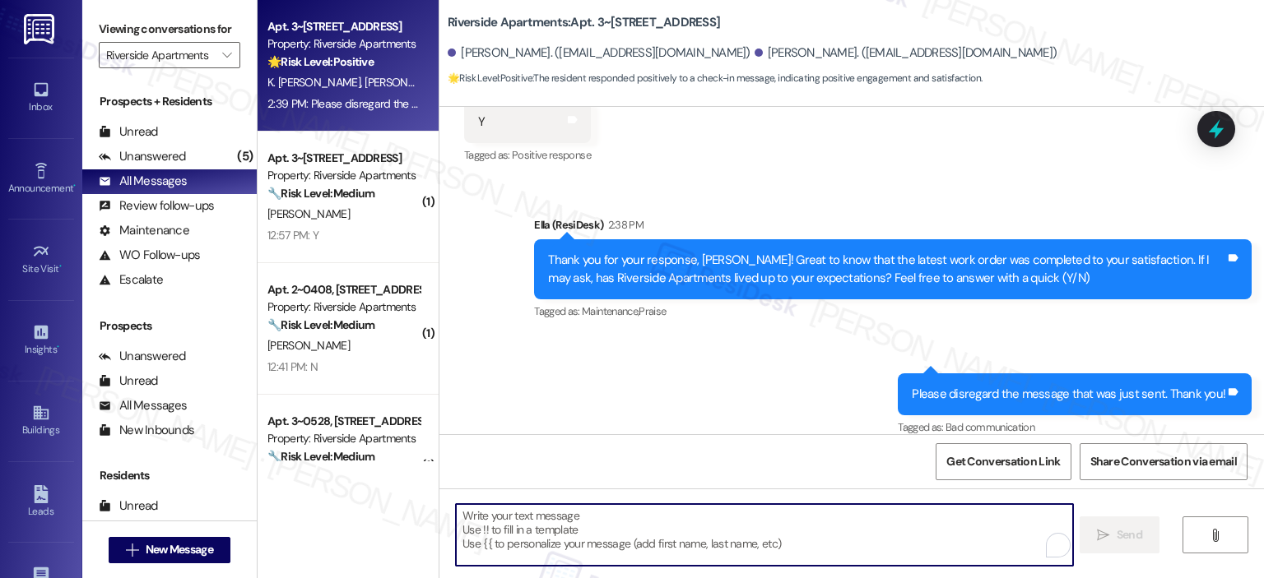
paste textarea "Thanks so much, {{first_name}}! It makes me really happy to hear you’re enjoyin…"
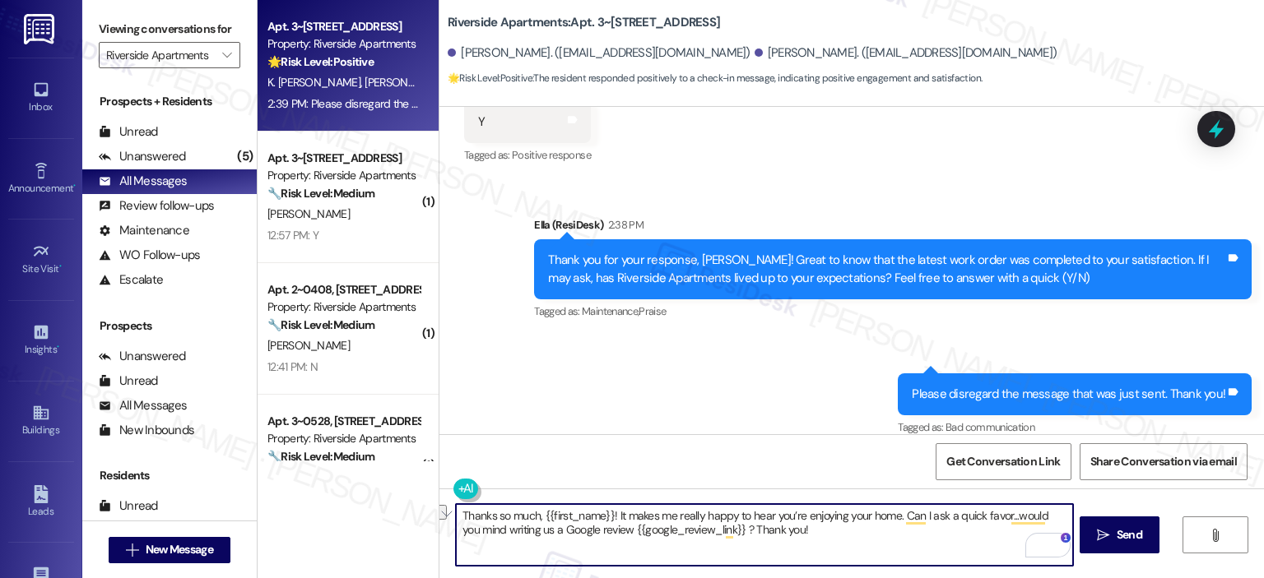
drag, startPoint x: 605, startPoint y: 515, endPoint x: 454, endPoint y: 519, distance: 150.6
click at [456, 519] on textarea "Thanks so much, {{first_name}}! It makes me really happy to hear you’re enjoyin…" at bounding box center [764, 535] width 616 height 62
type textarea "Awesome! It makes me really happy to hear you’re enjoying your home. Can I ask …"
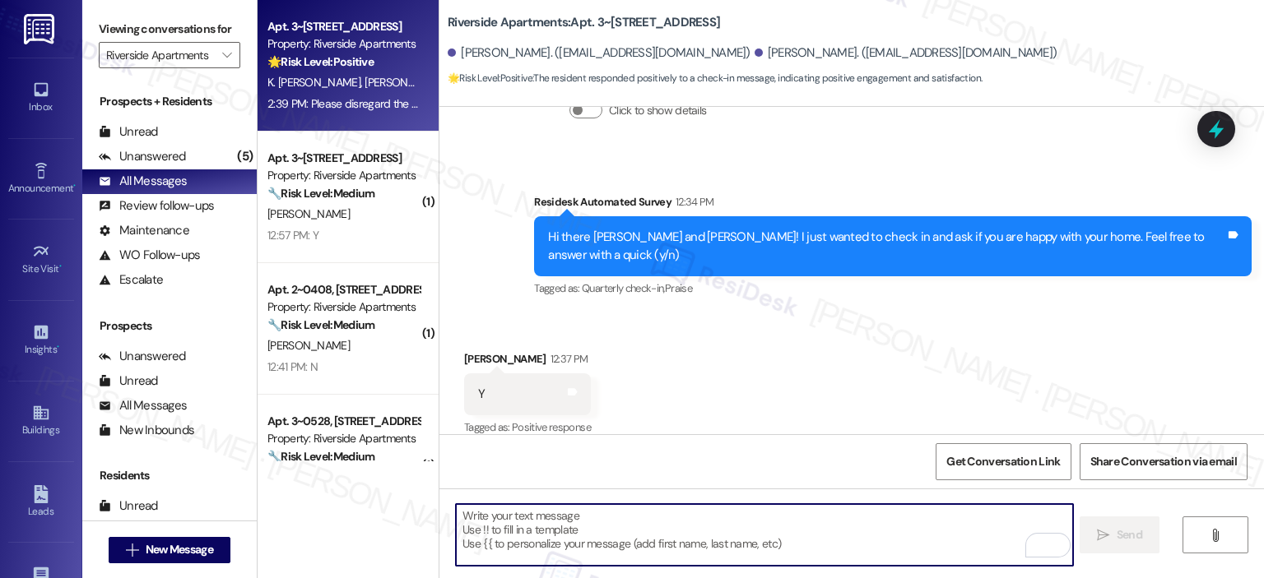
scroll to position [947, 0]
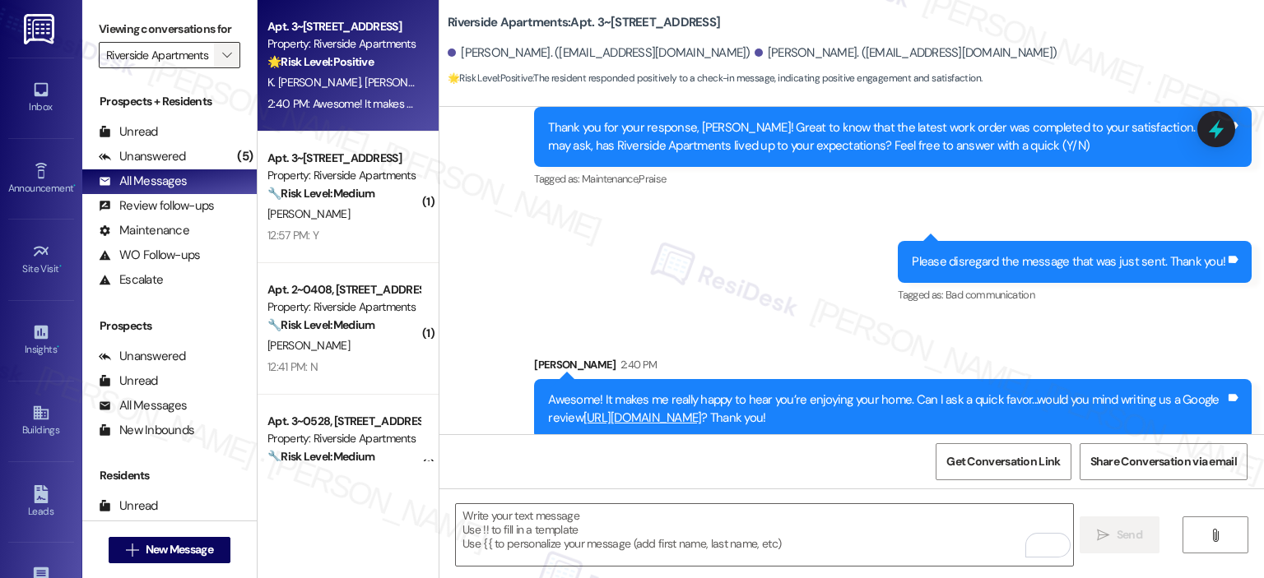
click at [222, 55] on icon "" at bounding box center [226, 55] width 9 height 13
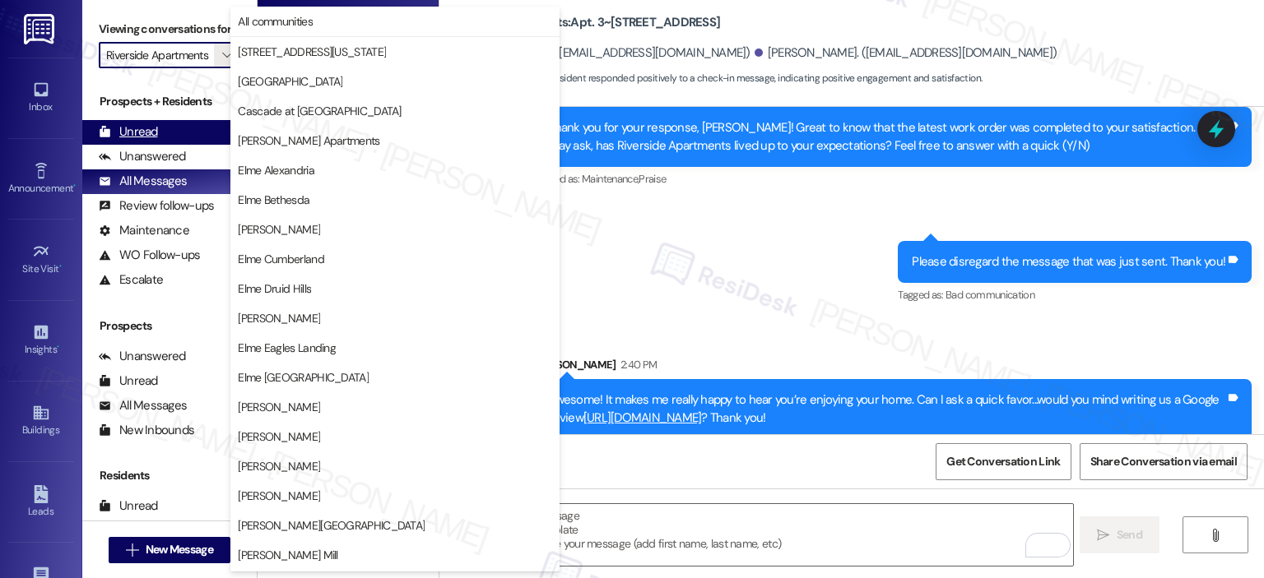
scroll to position [294, 0]
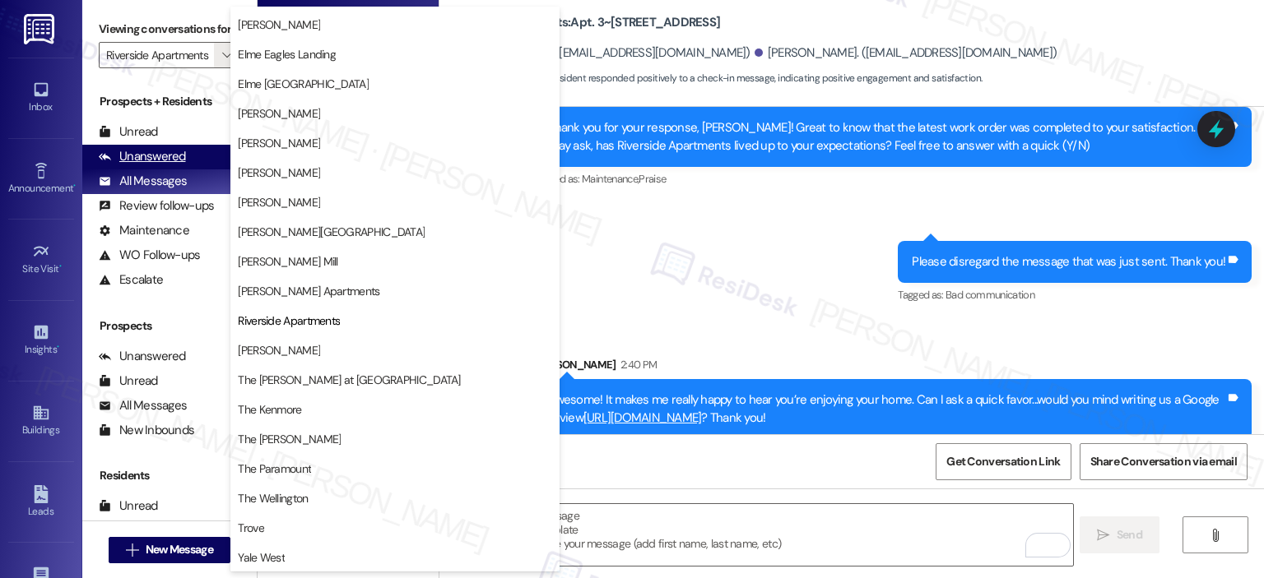
click at [153, 150] on div "Unanswered" at bounding box center [142, 156] width 87 height 17
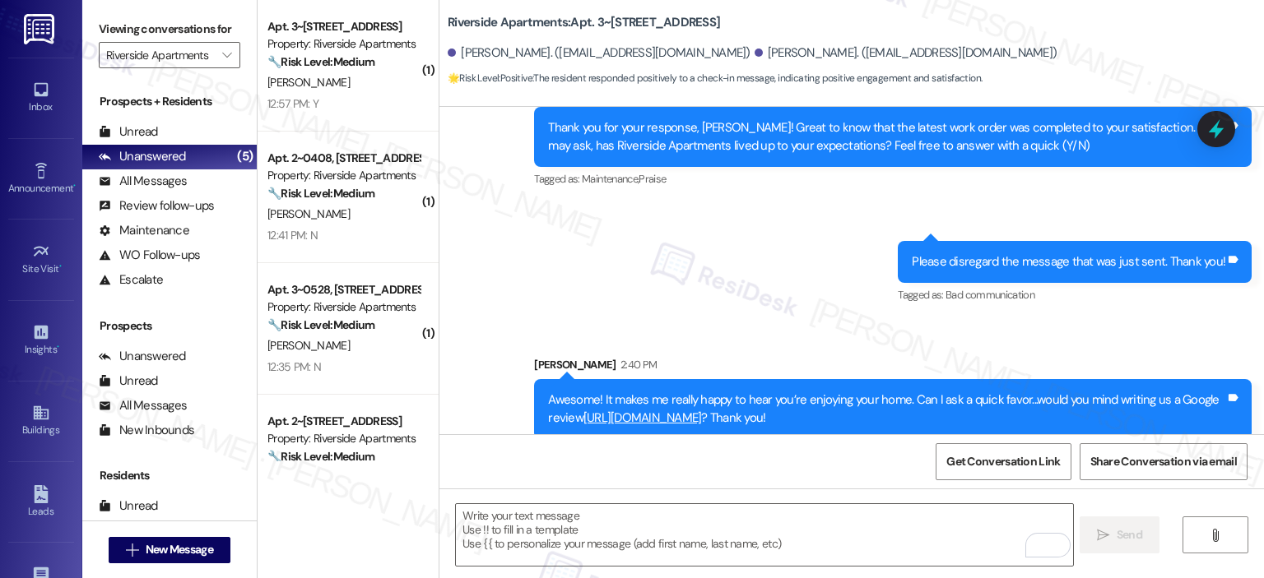
scroll to position [65, 0]
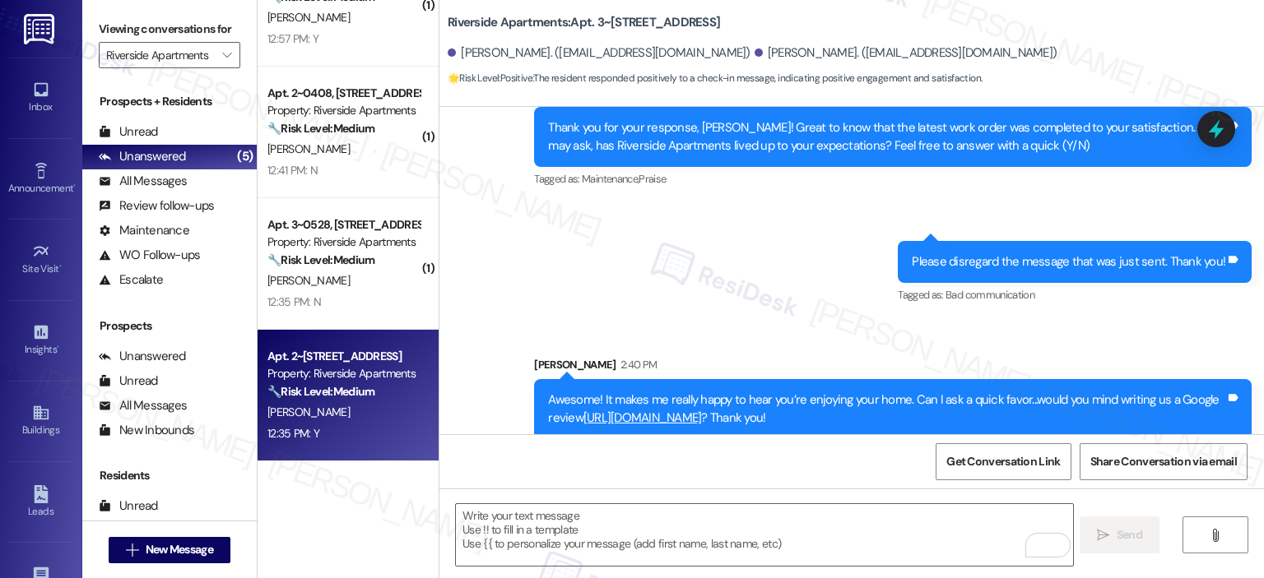
click at [327, 391] on strong "🔧 Risk Level: Medium" at bounding box center [320, 391] width 107 height 15
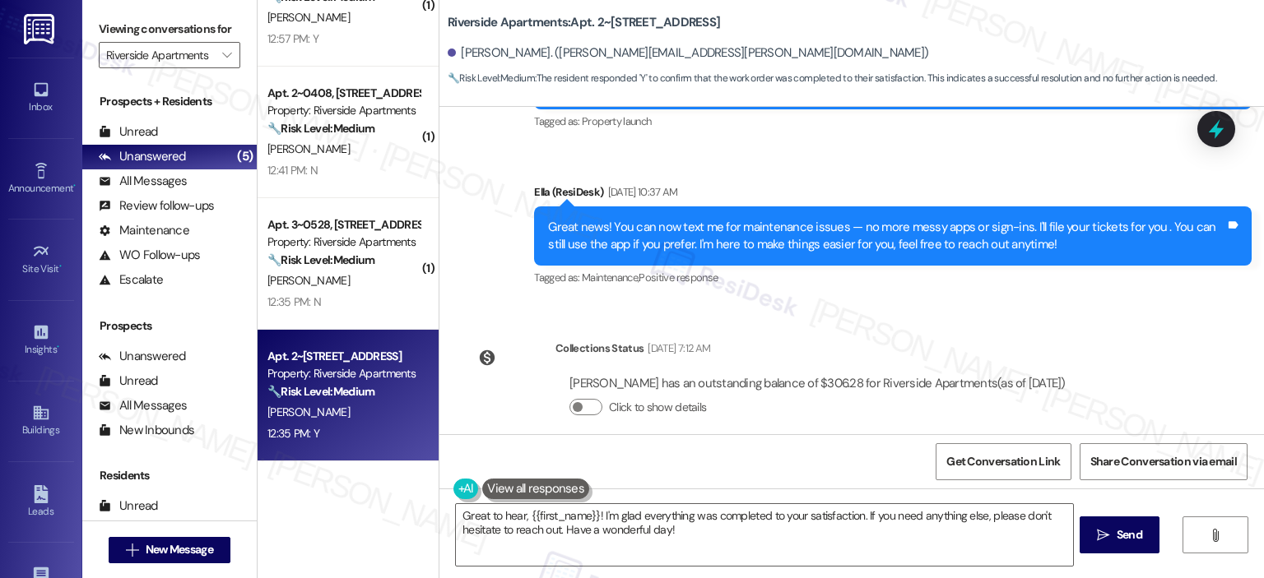
scroll to position [0, 0]
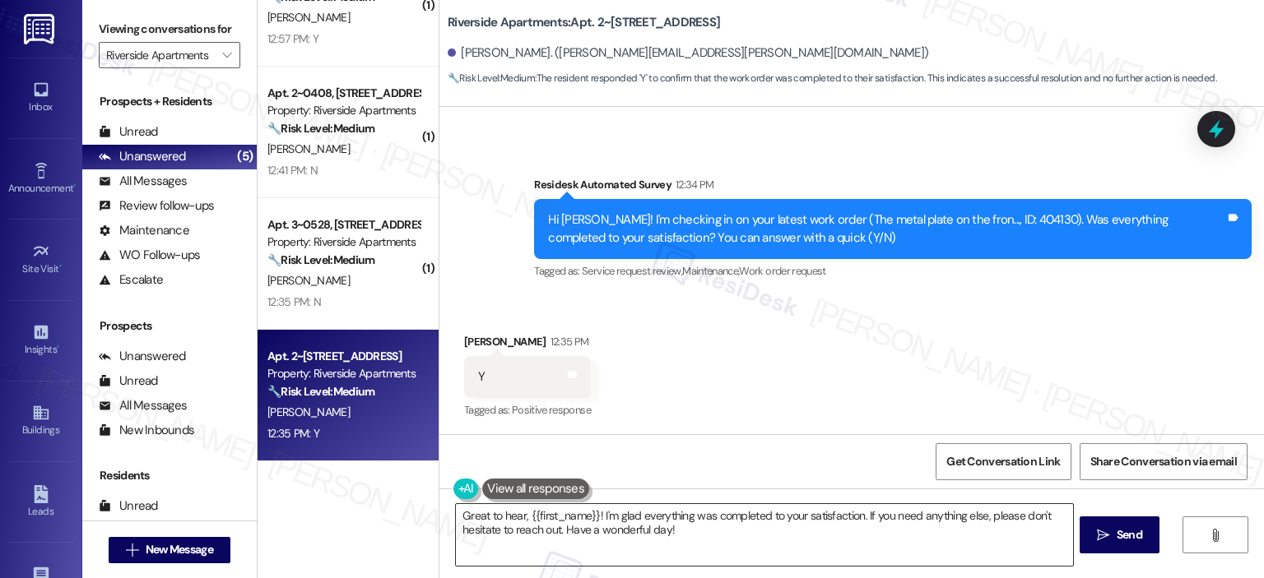
click at [597, 525] on textarea "Great to hear, {{first_name}}! I'm glad everything was completed to your satisf…" at bounding box center [764, 535] width 616 height 62
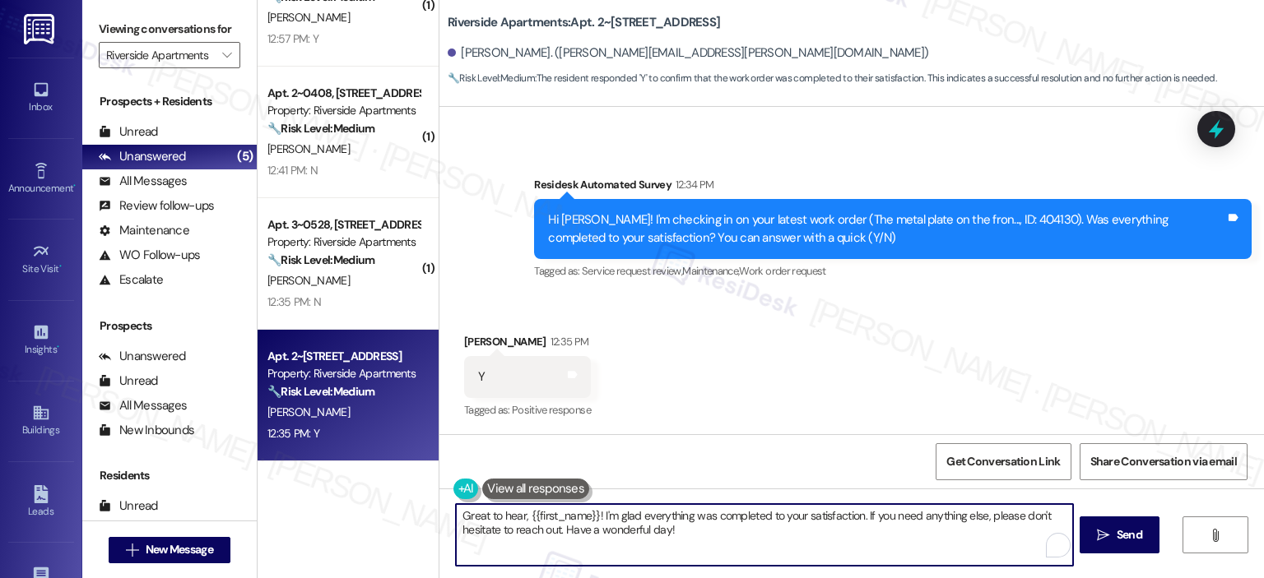
paste textarea "Thank you for your response! Great to know that the latest work order was compl…"
click at [589, 515] on textarea "Thank you for your response! Great to know that the latest work order was compl…" at bounding box center [764, 535] width 616 height 62
click at [757, 513] on textarea "Thank you for your response, Patrick! Great to know that the latest work order …" at bounding box center [764, 535] width 616 height 62
click at [793, 516] on textarea "Thank you for your response, Patrick! Great to know that the work order was com…" at bounding box center [764, 535] width 616 height 62
type textarea "Thank you for your response, Patrick! Great to know that the work order 404130 …"
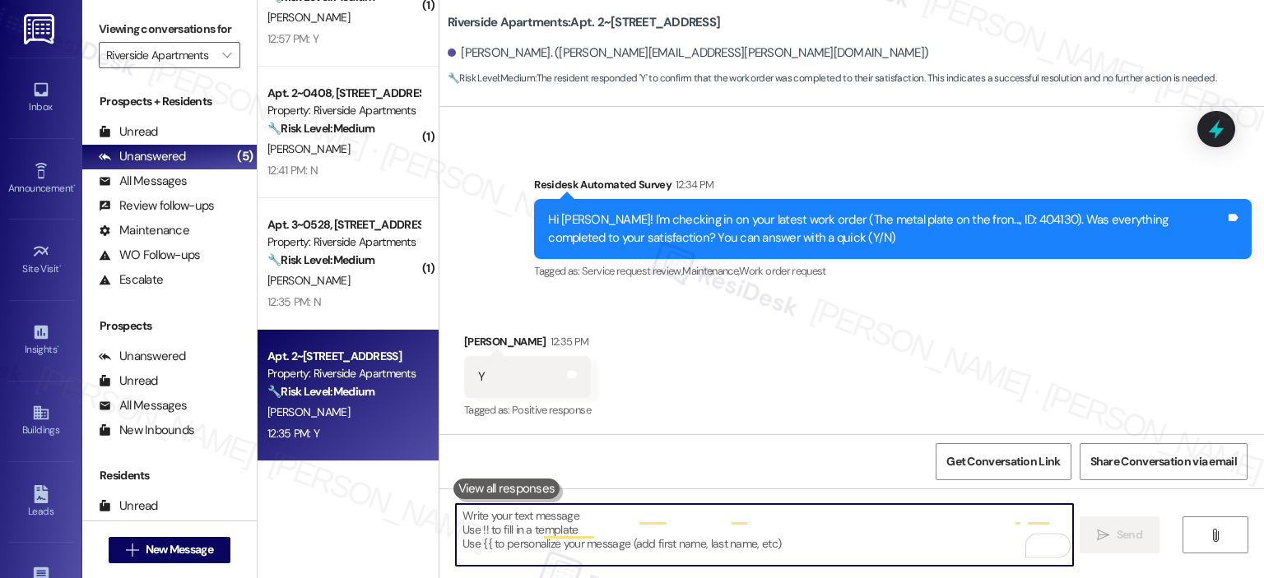
type textarea "Fetching suggested responses. Please feel free to read through the conversation…"
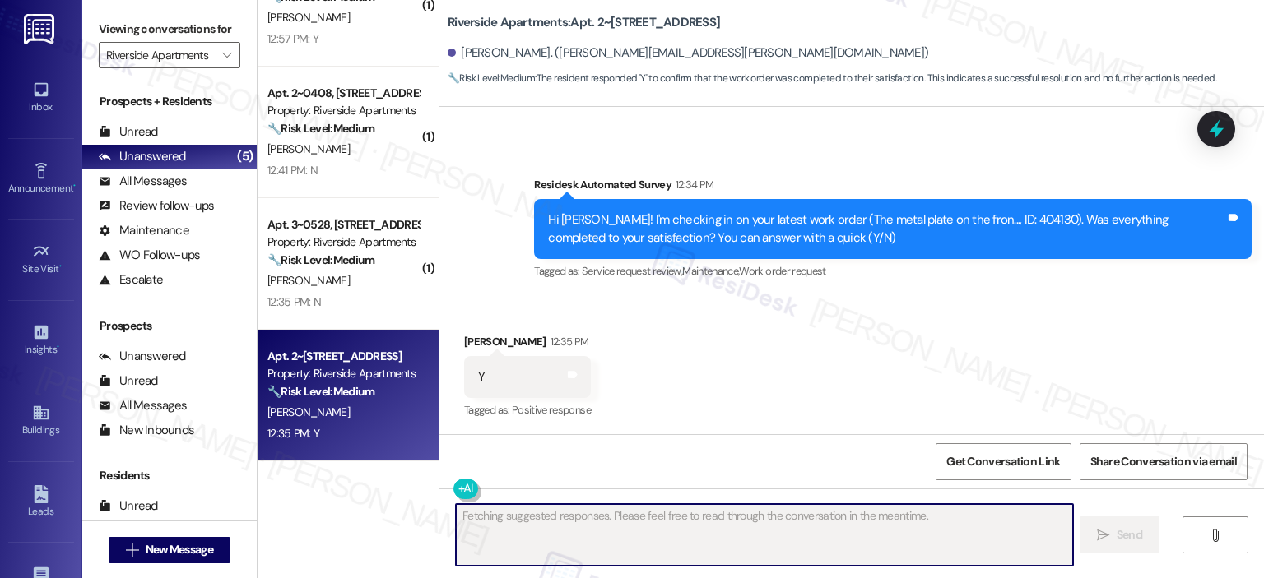
scroll to position [559, 0]
click at [351, 311] on div "12:35 PM: N 12:35 PM: N" at bounding box center [344, 302] width 156 height 21
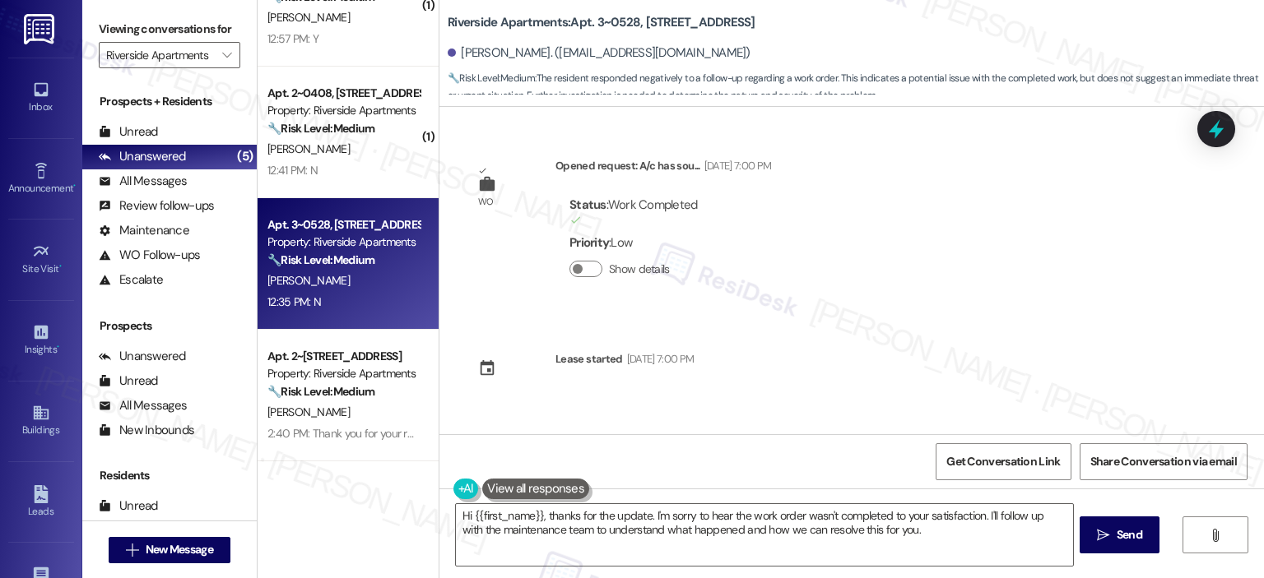
scroll to position [272, 0]
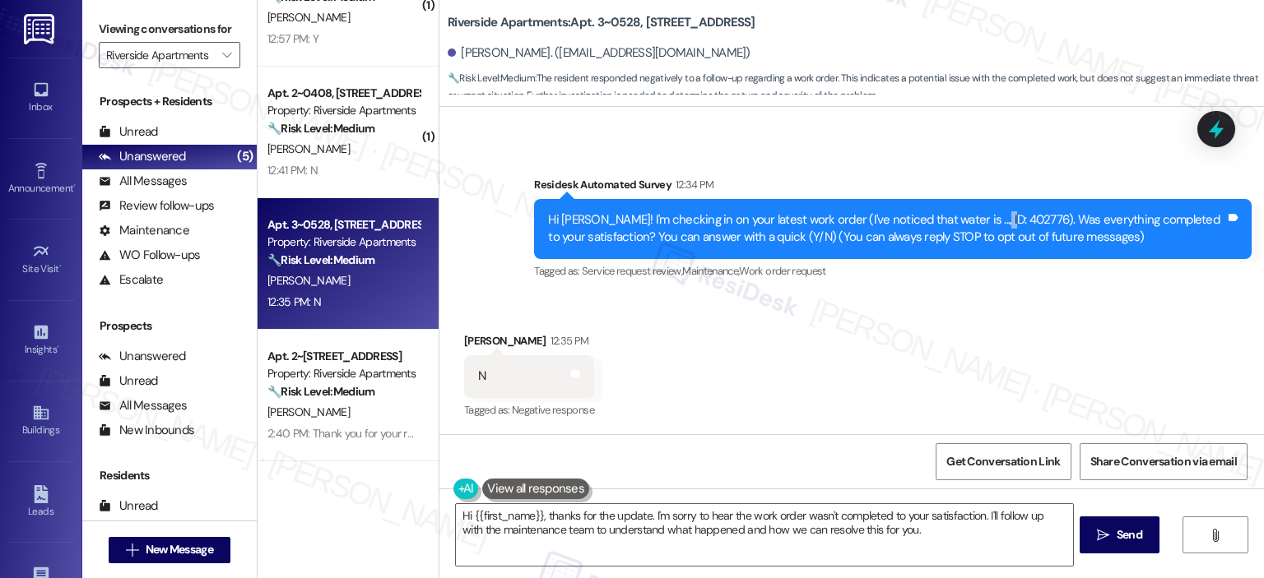
drag, startPoint x: 971, startPoint y: 213, endPoint x: 987, endPoint y: 215, distance: 16.5
click at [987, 215] on div "Hi Mehraneh! I'm checking in on your latest work order (I've noticed that water…" at bounding box center [886, 228] width 677 height 35
copy div "402776"
drag, startPoint x: 973, startPoint y: 220, endPoint x: 1008, endPoint y: 226, distance: 36.0
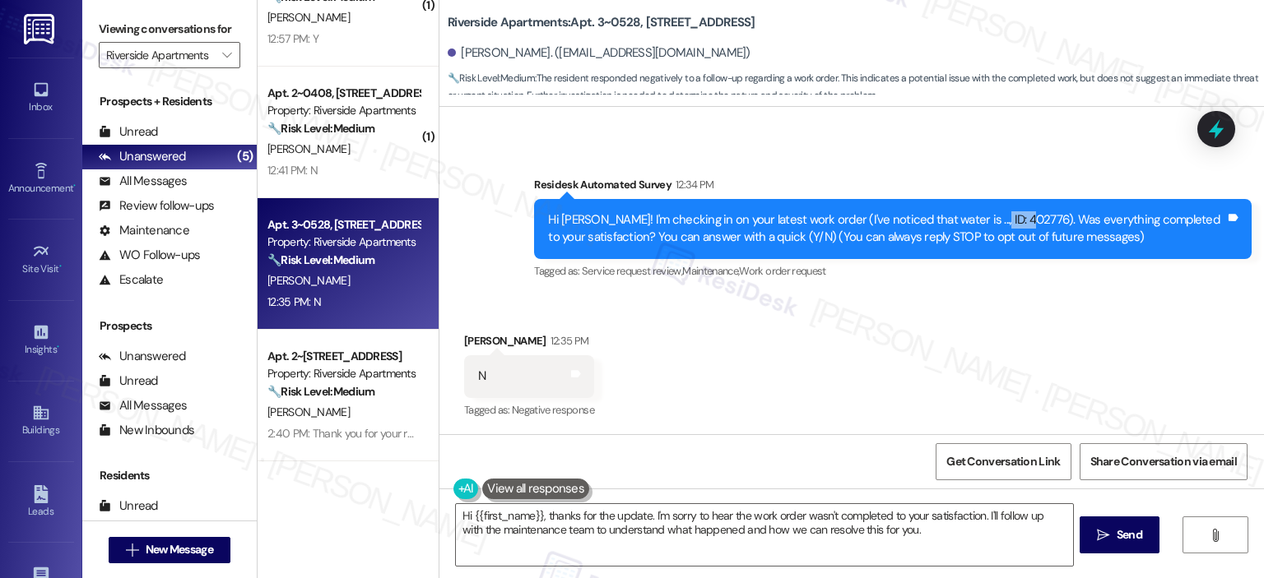
click at [1008, 226] on div "Hi Mehraneh! I'm checking in on your latest work order (I've noticed that water…" at bounding box center [886, 228] width 677 height 35
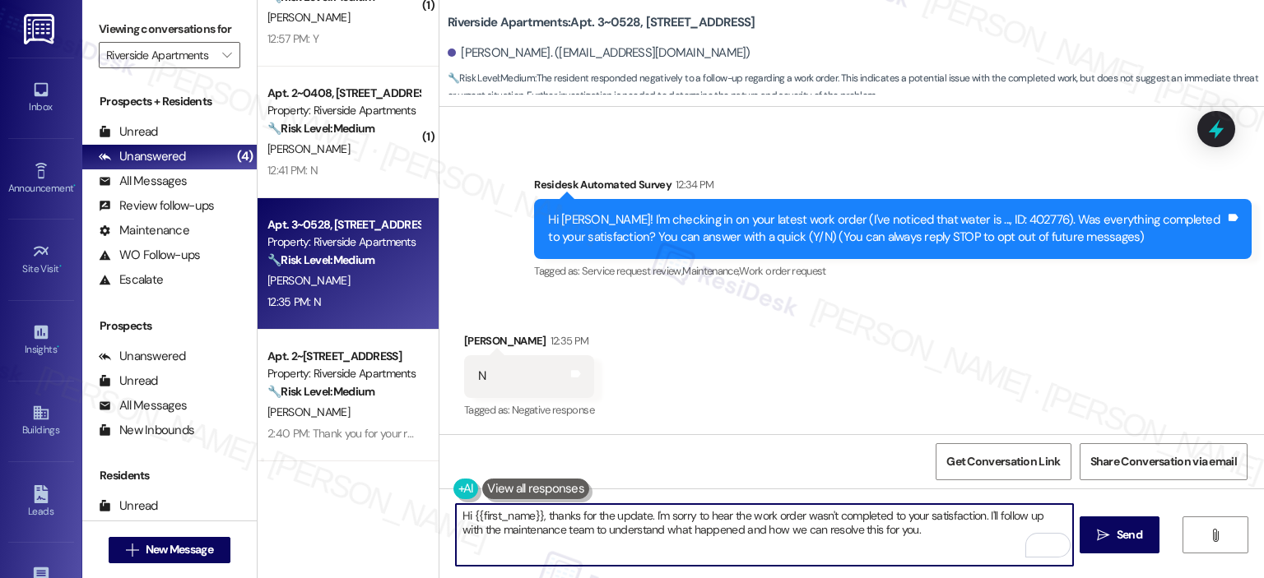
drag, startPoint x: 645, startPoint y: 516, endPoint x: 595, endPoint y: 513, distance: 50.3
click at [595, 513] on textarea "Hi {{first_name}}, thanks for the update. I'm sorry to hear the work order wasn…" at bounding box center [764, 535] width 616 height 62
type textarea "Hi {{first_name}}, thanks for your hI'm sorry to hear the work order wasn't com…"
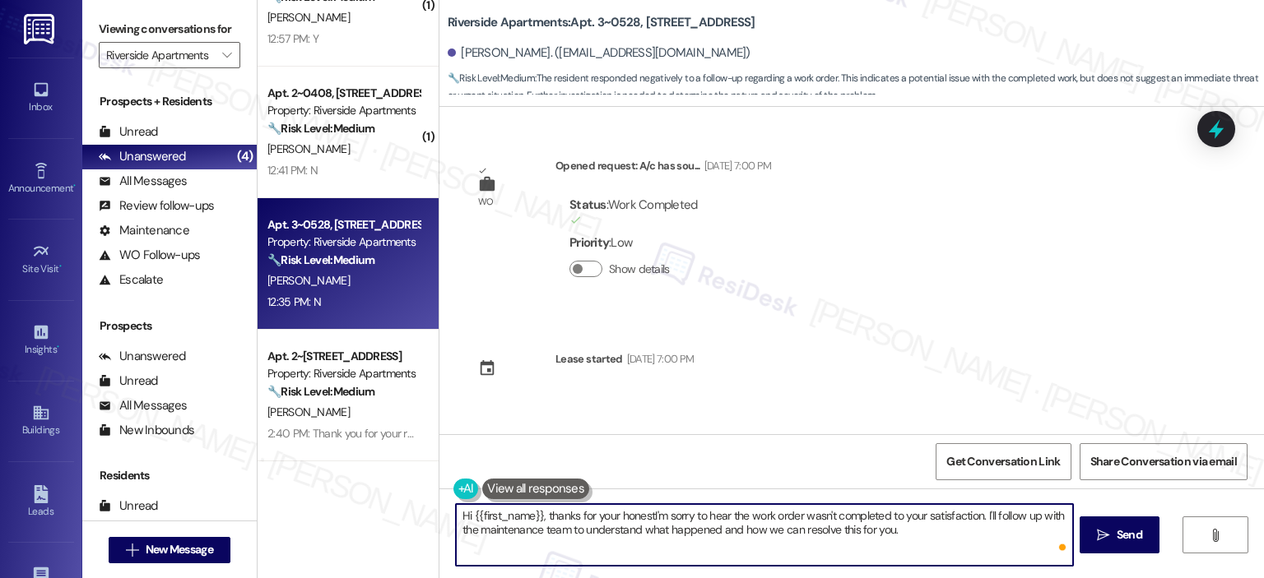
scroll to position [272, 0]
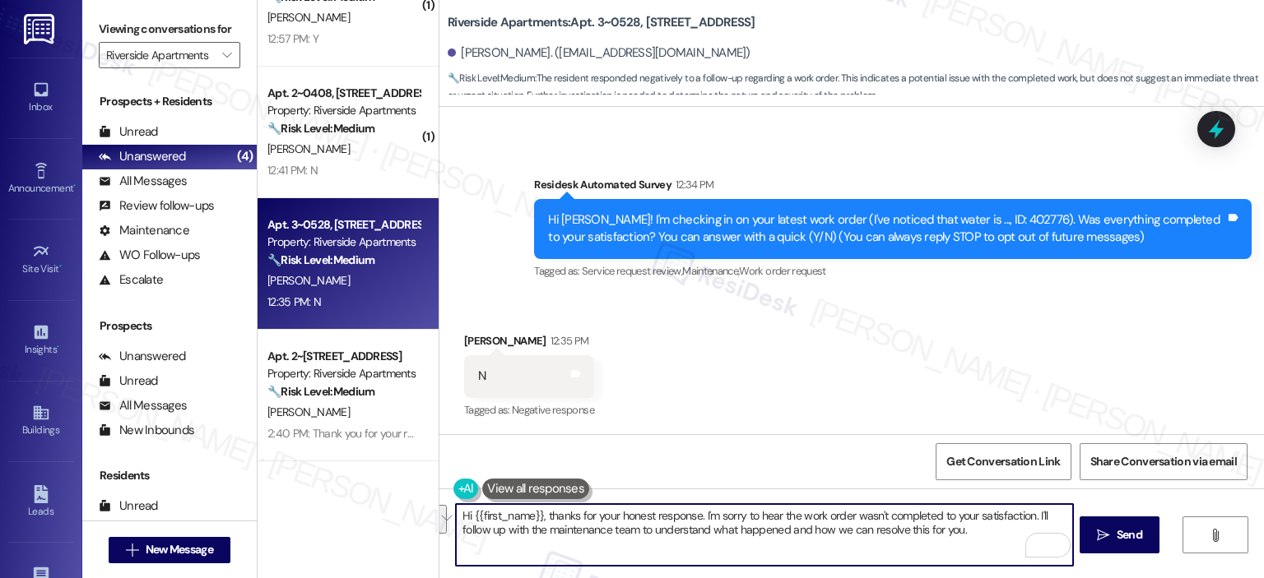
drag, startPoint x: 991, startPoint y: 535, endPoint x: 1030, endPoint y: 522, distance: 41.4
click at [1030, 522] on textarea "Hi {{first_name}}, thanks for your honest response. I'm sorry to hear the work …" at bounding box center [764, 535] width 616 height 62
click at [1038, 517] on textarea "Hi {{first_name}}, thanks for your honest response. I'm sorry to hear the work …" at bounding box center [764, 535] width 616 height 62
drag, startPoint x: 706, startPoint y: 533, endPoint x: 411, endPoint y: 491, distance: 298.3
click at [411, 491] on div "( 1 ) Apt. 3~1003, 5860 Cameron Run Terrace Property: Riverside Apartments 🔧 Ri…" at bounding box center [761, 289] width 1006 height 578
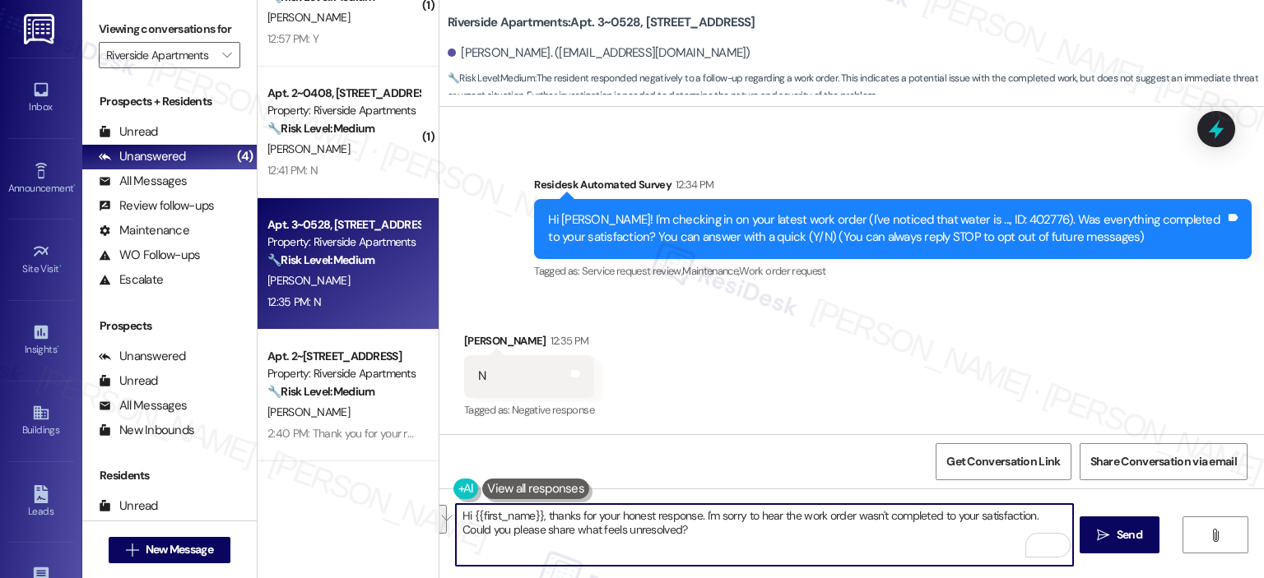
click at [557, 518] on textarea "Hi {{first_name}}, thanks for your honest response. I'm sorry to hear the work …" at bounding box center [764, 535] width 616 height 62
paste textarea "you for your honest response. I’m so sorry to hear that the work order wasn’t c…"
type textarea "Hi {{first_name}}, thank you for your honest response. I’m so sorry to hear tha…"
click at [1108, 544] on button " Send" at bounding box center [1119, 535] width 80 height 37
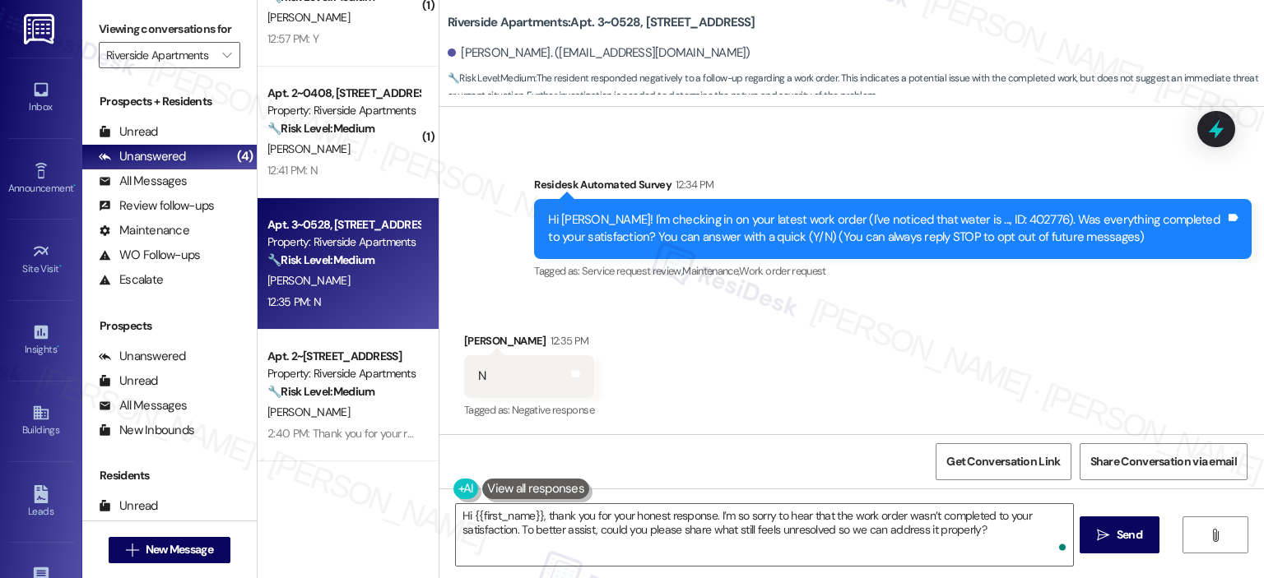
scroll to position [0, 0]
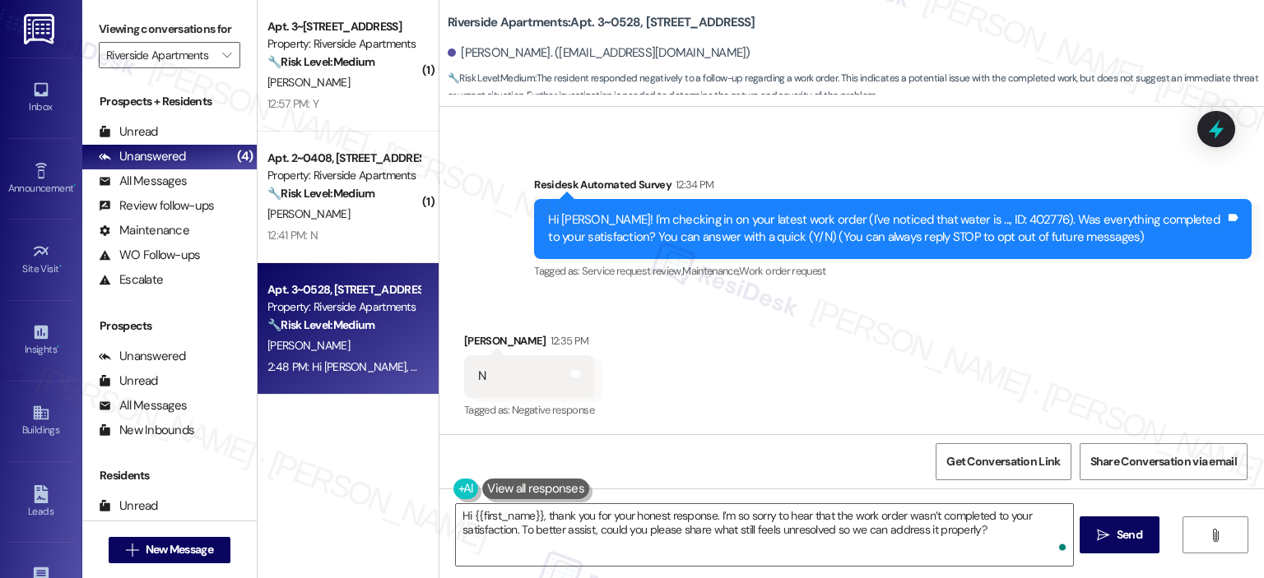
click at [373, 140] on div "Apt. 2~0408, 5860 Cameron Run Terrace Property: Riverside Apartments 🔧 Risk Lev…" at bounding box center [348, 198] width 181 height 132
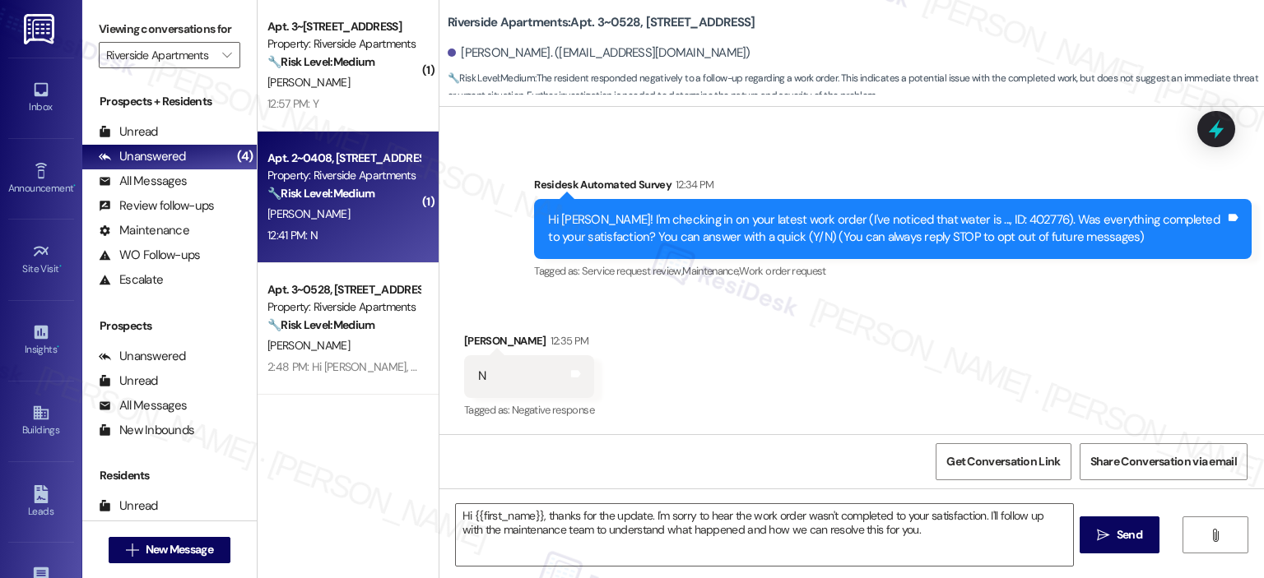
type textarea "Fetching suggested responses. Please feel free to read through the conversation…"
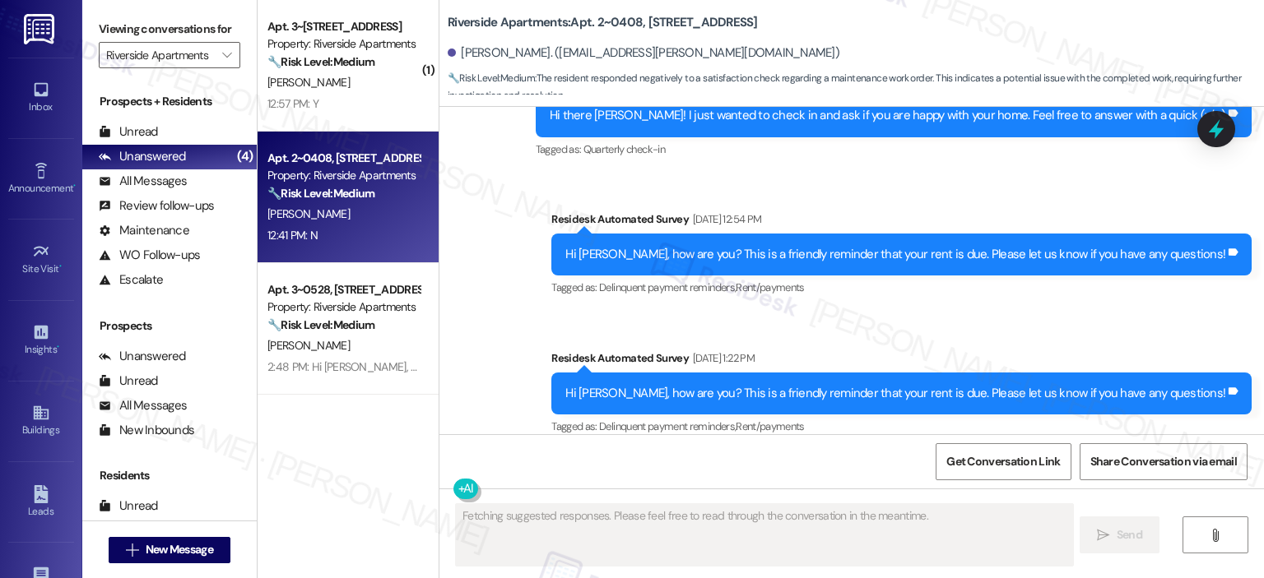
scroll to position [5182, 0]
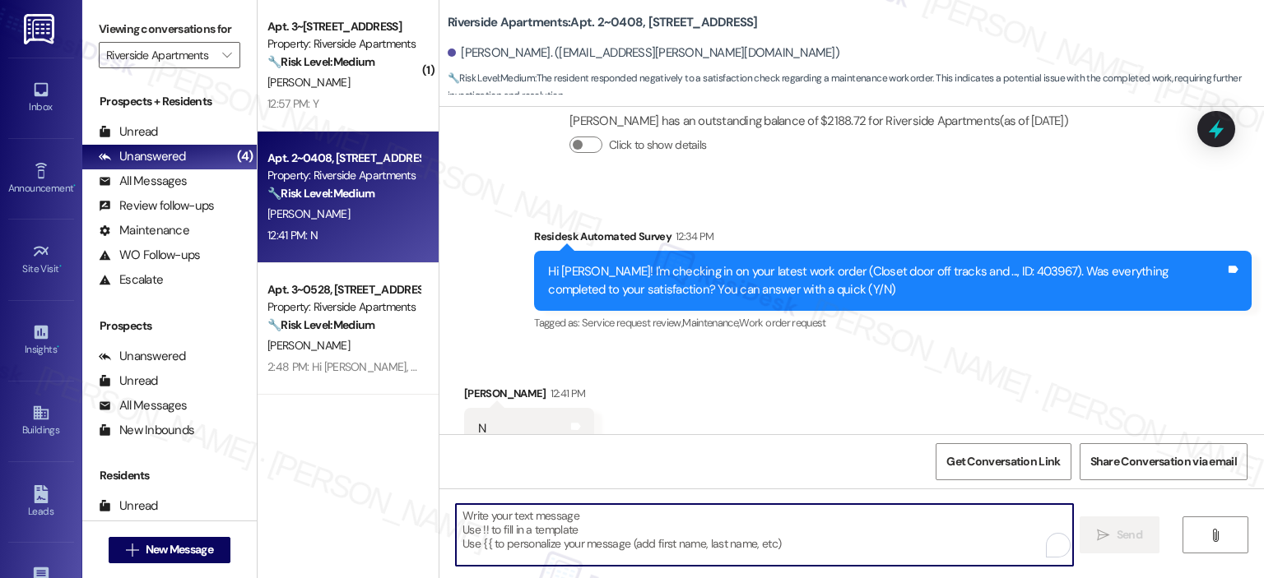
click at [644, 526] on textarea "To enrich screen reader interactions, please activate Accessibility in Grammarl…" at bounding box center [764, 535] width 616 height 62
paste textarea "Hi {{first_name}}, thank you for your honest response. I’m so sorry to hear tha…"
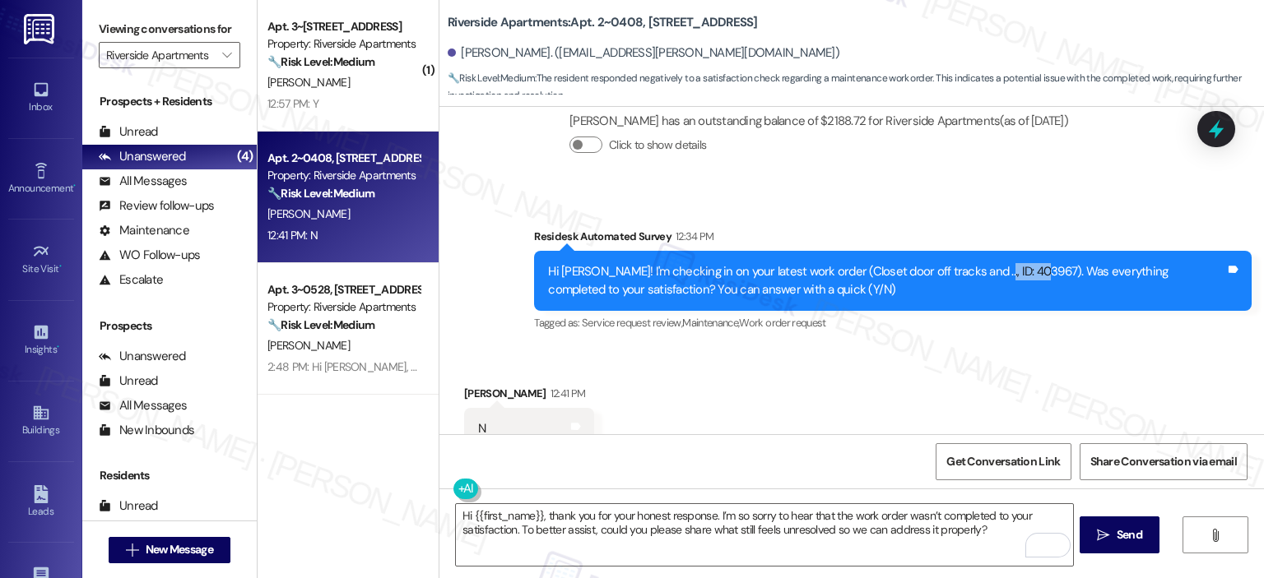
drag, startPoint x: 968, startPoint y: 221, endPoint x: 1014, endPoint y: 222, distance: 45.3
click at [1016, 263] on div "Hi [PERSON_NAME]! I'm checking in on your latest work order (Closet door off tr…" at bounding box center [886, 280] width 677 height 35
click at [1014, 263] on div "Hi [PERSON_NAME]! I'm checking in on your latest work order (Closet door off tr…" at bounding box center [886, 280] width 677 height 35
drag, startPoint x: 1014, startPoint y: 223, endPoint x: 971, endPoint y: 220, distance: 42.9
click at [971, 263] on div "Hi [PERSON_NAME]! I'm checking in on your latest work order (Closet door off tr…" at bounding box center [886, 280] width 677 height 35
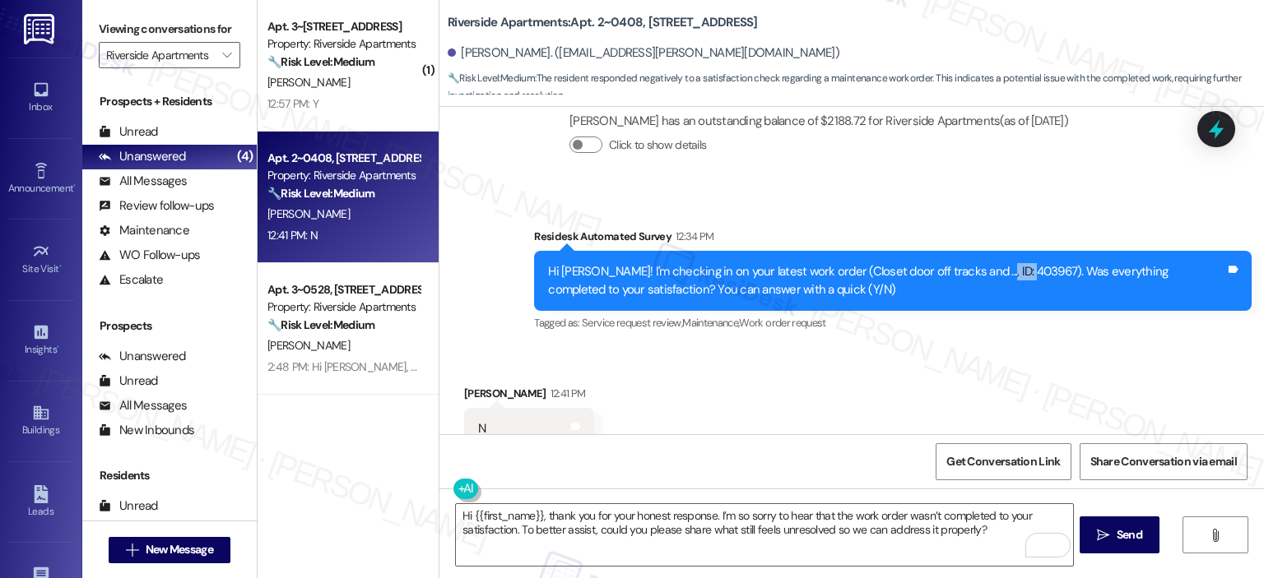
copy div "403967"
click at [730, 523] on textarea "Hi {{first_name}}, thank you for your honest response. I’m so sorry to hear tha…" at bounding box center [764, 535] width 616 height 62
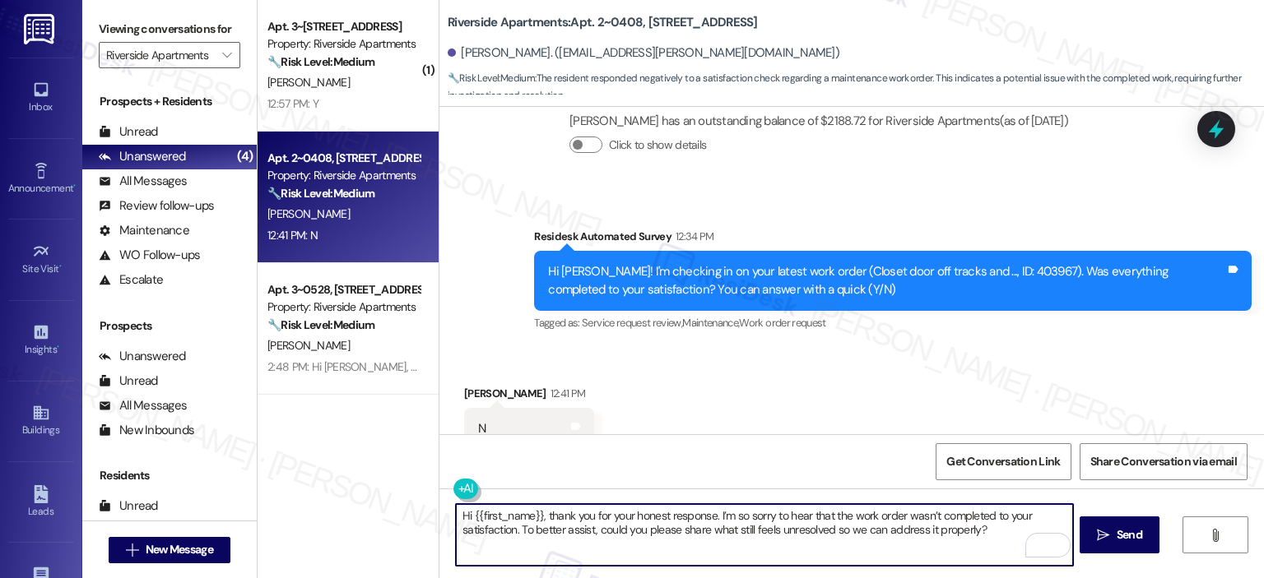
drag, startPoint x: 540, startPoint y: 516, endPoint x: 406, endPoint y: 513, distance: 133.3
click at [406, 513] on div "( 1 ) Apt. 3~1003, 5860 Cameron Run Terrace Property: Riverside Apartments 🔧 Ri…" at bounding box center [761, 289] width 1006 height 578
click at [1047, 518] on textarea "Thank you for your honest response, Jamshid! I’m so sorry to hear that the work…" at bounding box center [764, 535] width 616 height 62
click at [708, 527] on textarea "Thank you for your honest response, Jamshid! I’m so sorry to hear that the work…" at bounding box center [764, 535] width 616 height 62
drag, startPoint x: 776, startPoint y: 557, endPoint x: 826, endPoint y: 532, distance: 55.9
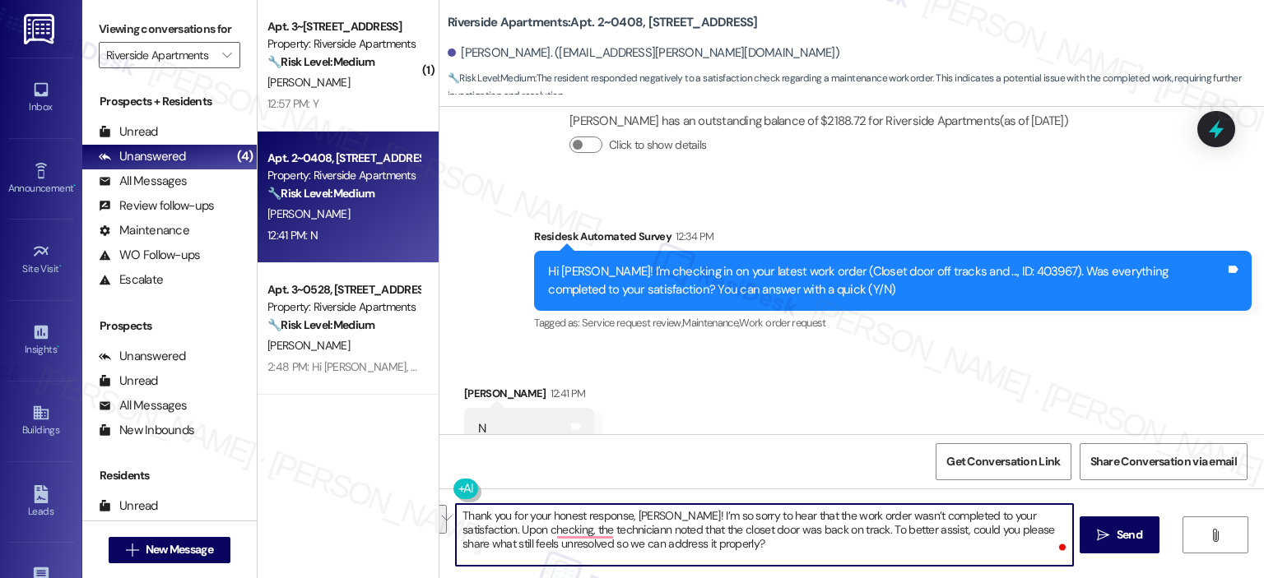
click at [826, 532] on textarea "Thank you for your honest response, Jamshid! I’m so sorry to hear that the work…" at bounding box center [764, 535] width 616 height 62
click at [553, 535] on textarea "Thank you for your honest response, Jamshid! I’m so sorry to hear that the work…" at bounding box center [764, 535] width 616 height 62
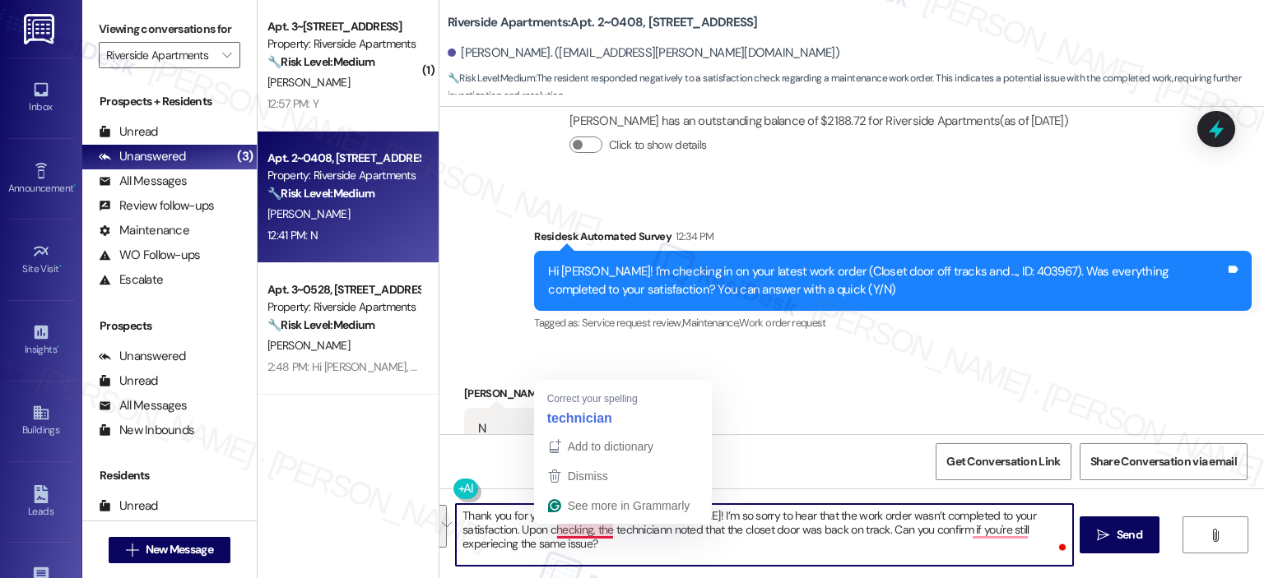
paste textarea ". I’m so sorry to hear the work order wasn’t completed to your satisfaction. Up…"
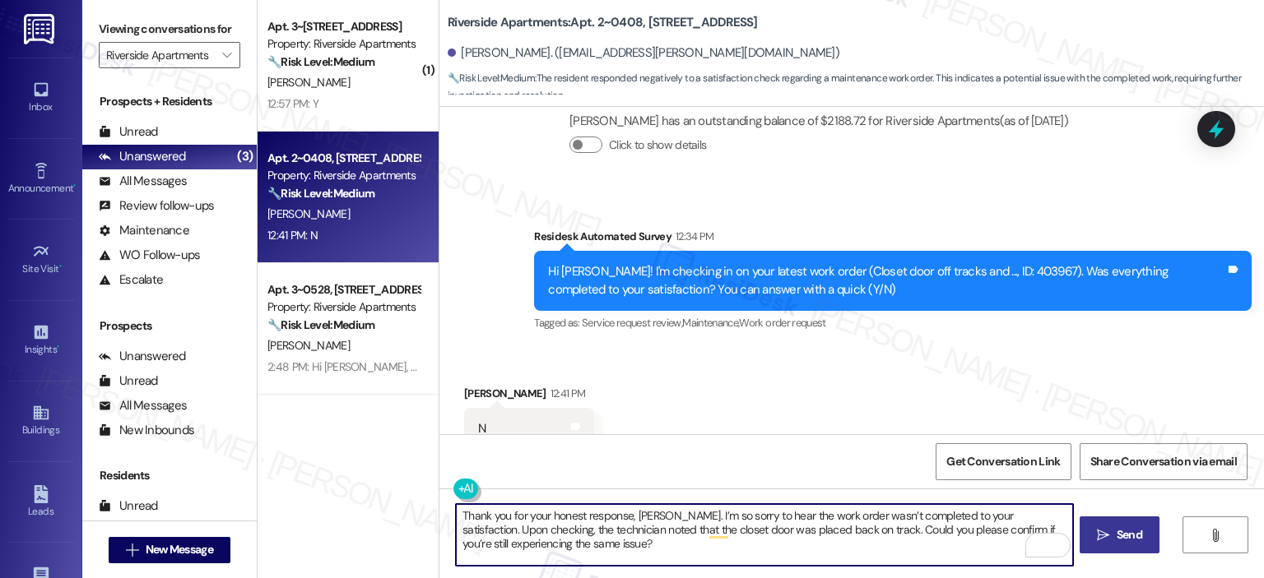
type textarea "Thank you for your honest response, [PERSON_NAME]. I’m so sorry to hear the wor…"
click at [1105, 540] on icon "" at bounding box center [1103, 535] width 12 height 13
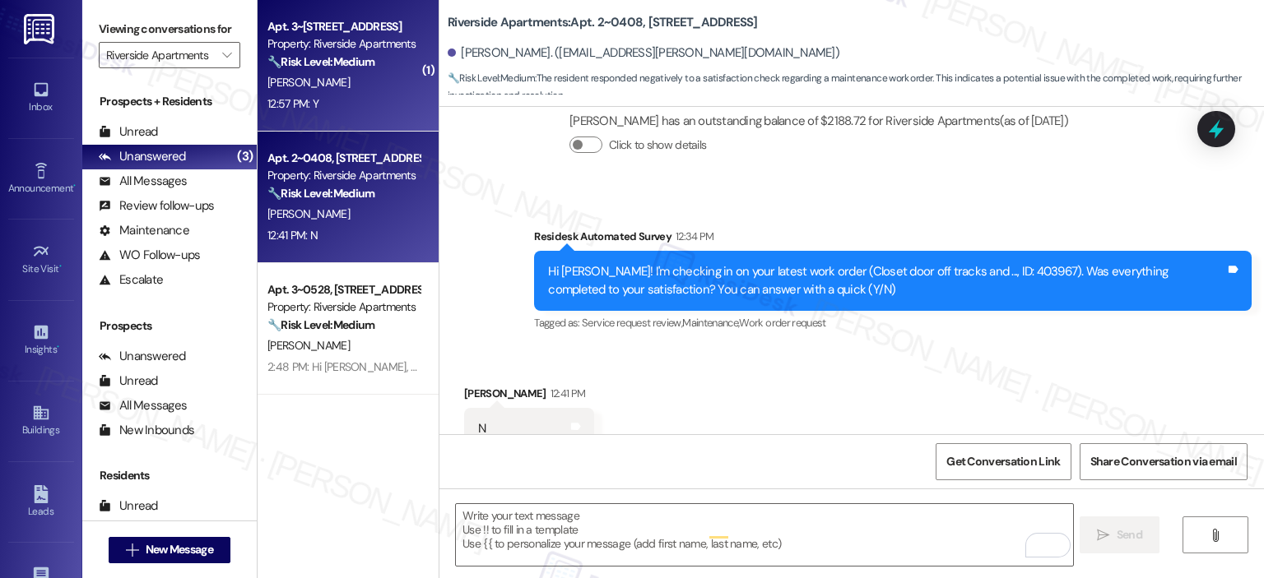
scroll to position [5181, 0]
click at [365, 76] on div "C. Armstrong" at bounding box center [344, 82] width 156 height 21
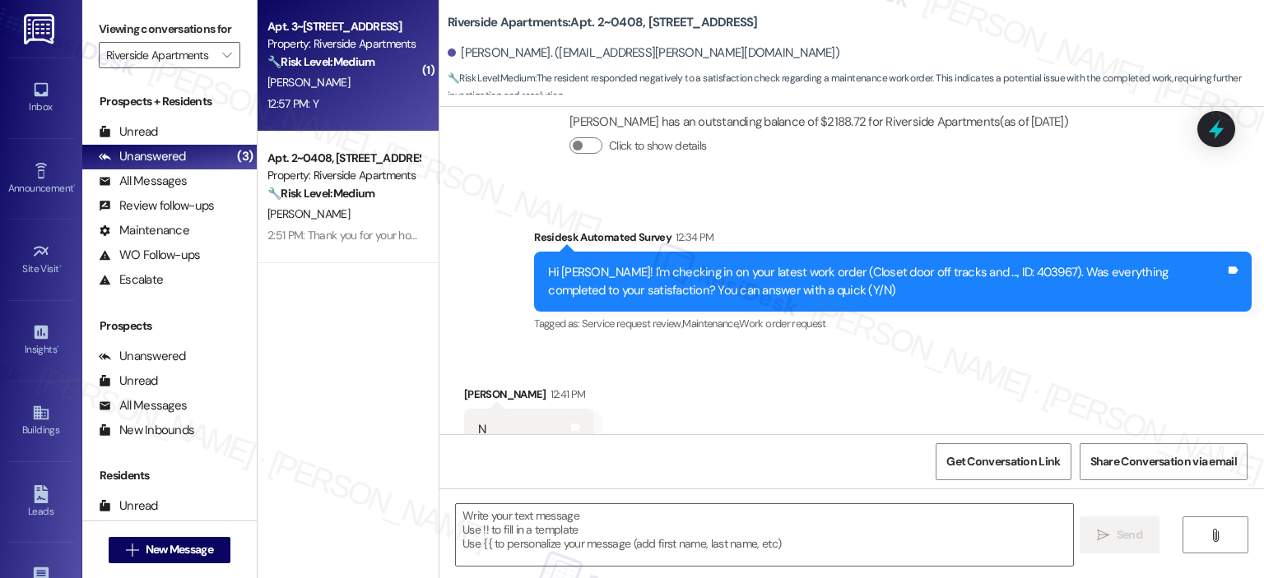
type textarea "Fetching suggested responses. Please feel free to read through the conversation…"
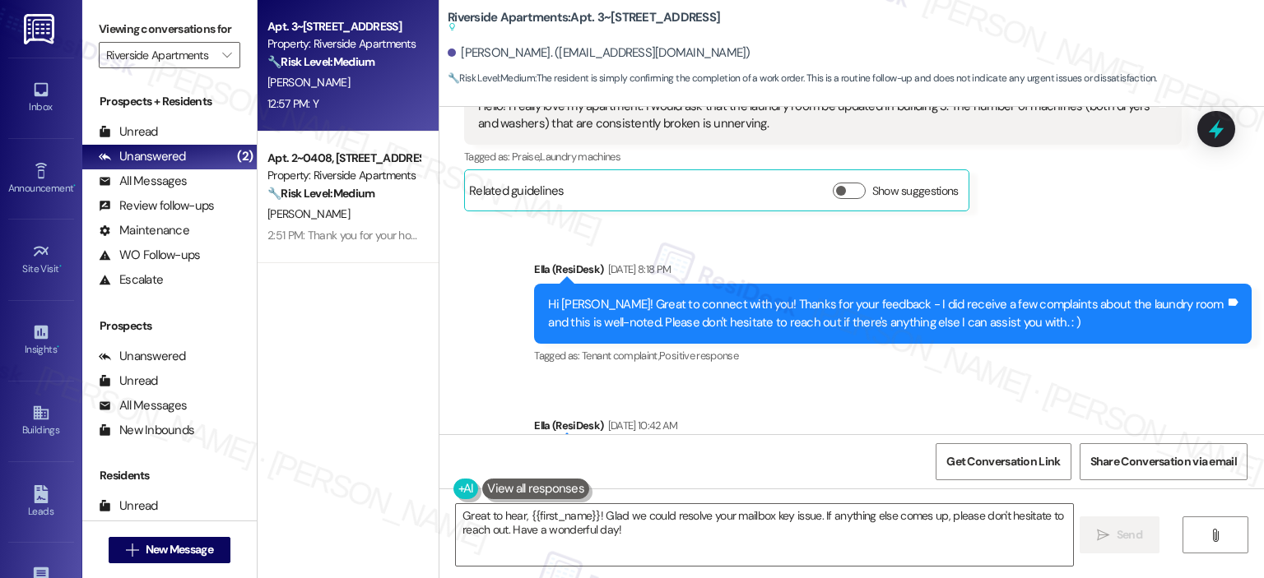
scroll to position [0, 0]
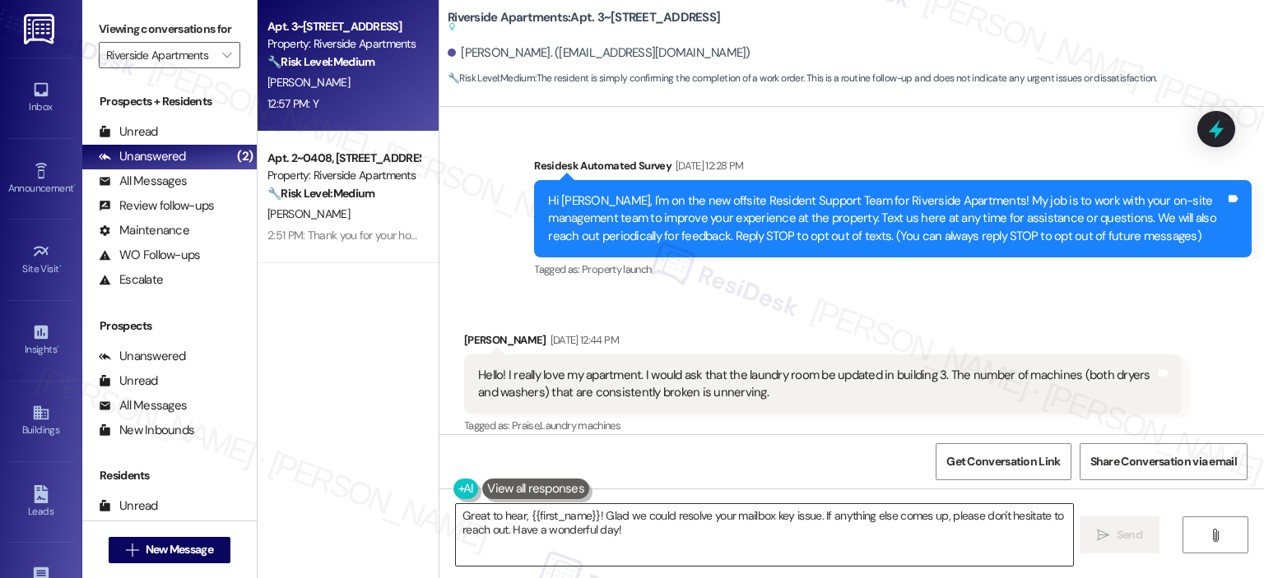
click at [652, 536] on textarea "Great to hear, {{first_name}}! Glad we could resolve your mailbox key issue. If…" at bounding box center [764, 535] width 616 height 62
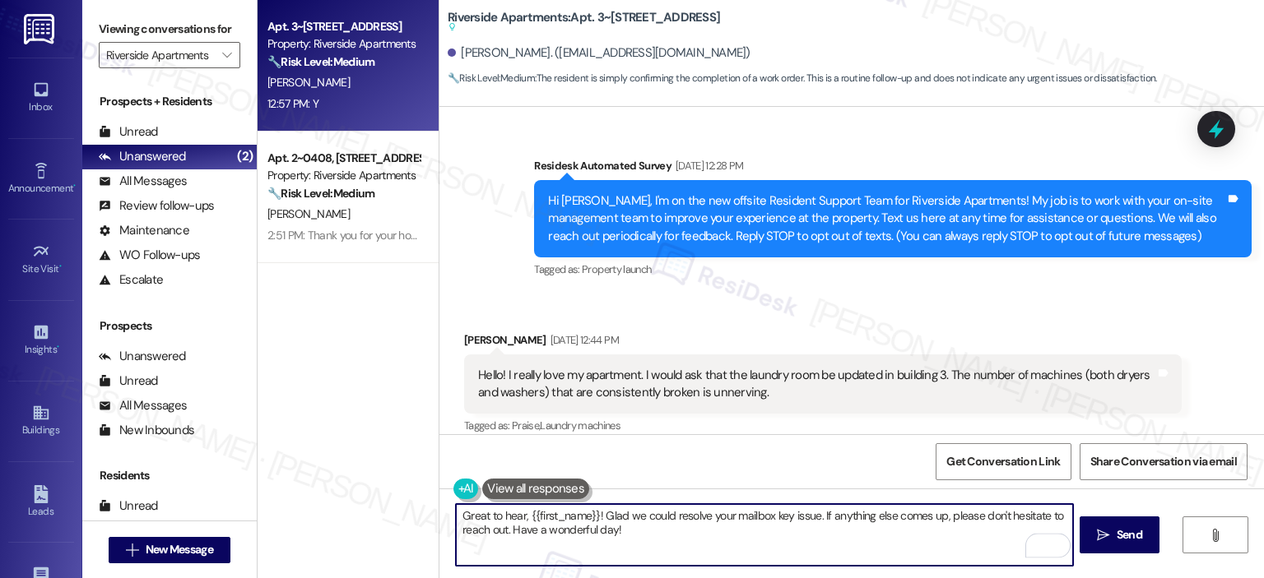
drag, startPoint x: 670, startPoint y: 532, endPoint x: 813, endPoint y: 514, distance: 144.3
click at [813, 514] on textarea "Great to hear, {{first_name}}! Glad we could resolve your mailbox key issue. If…" at bounding box center [764, 535] width 616 height 62
paste textarea "I may ask, has {{property}} lived up to your expectations? Feel free to answer …"
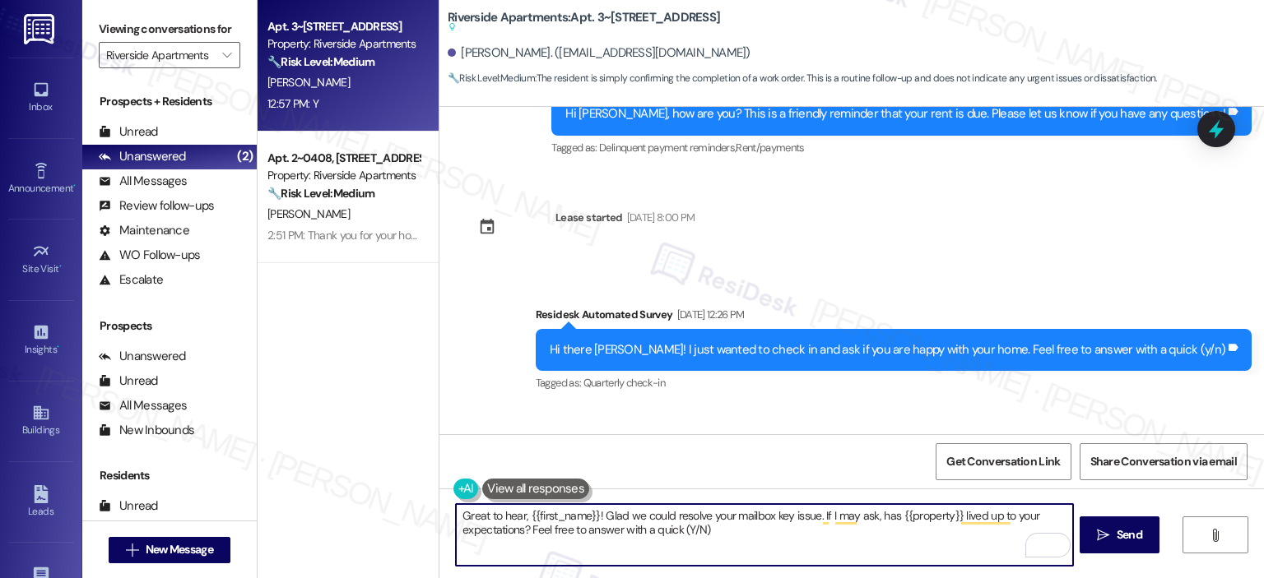
scroll to position [6029, 0]
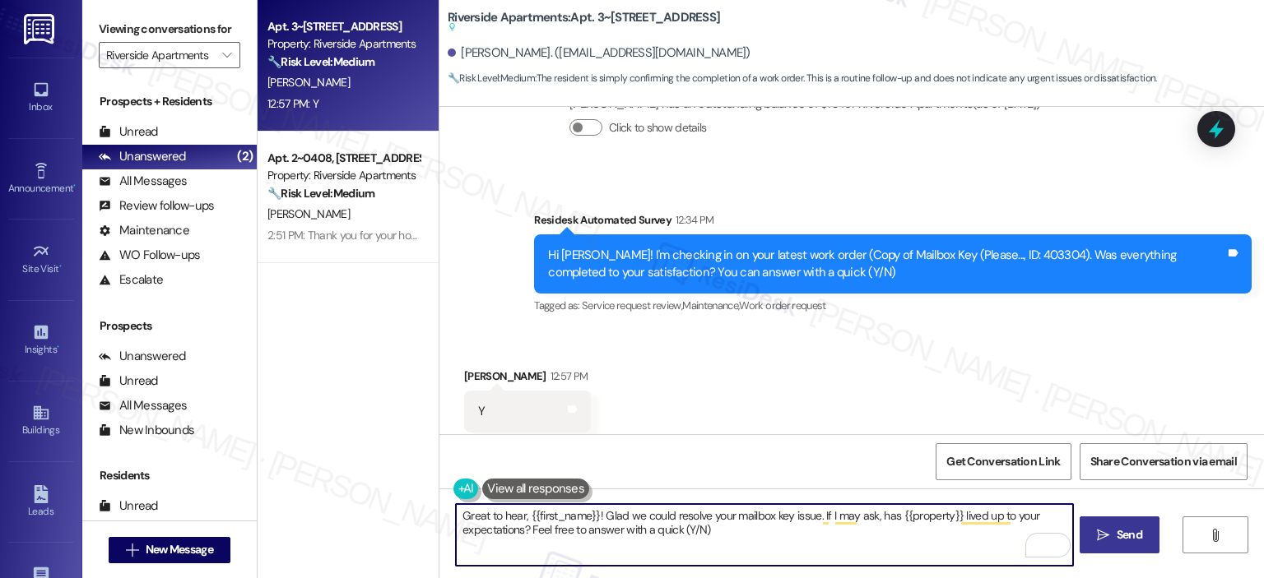
type textarea "Great to hear, {{first_name}}! Glad we could resolve your mailbox key issue. If…"
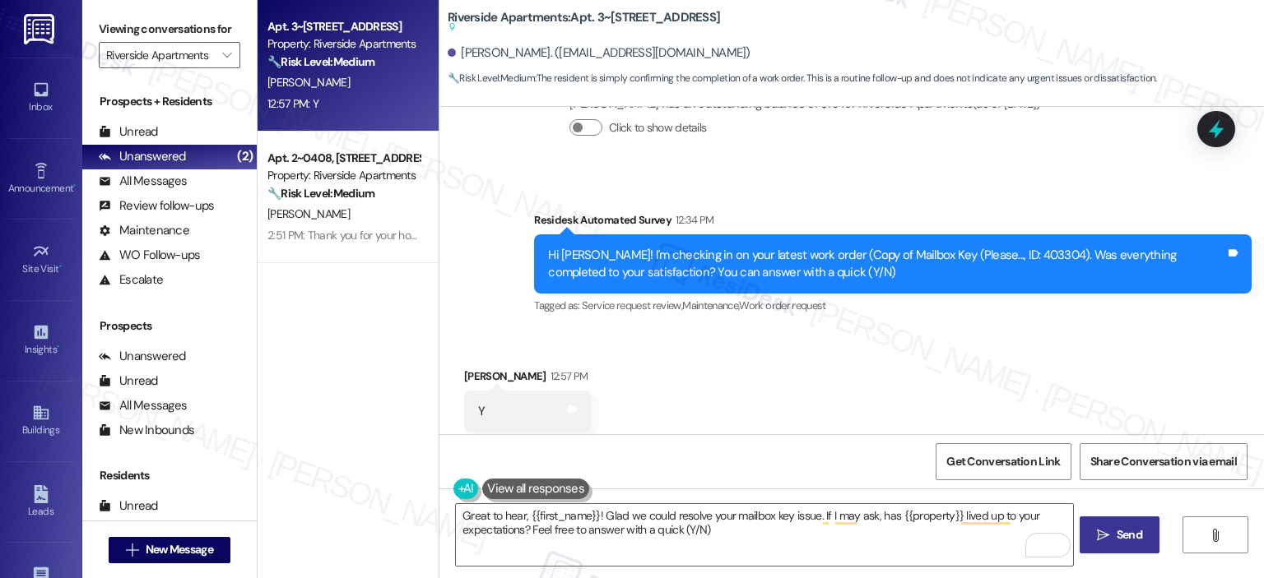
click at [1117, 534] on span "Send" at bounding box center [1130, 535] width 26 height 17
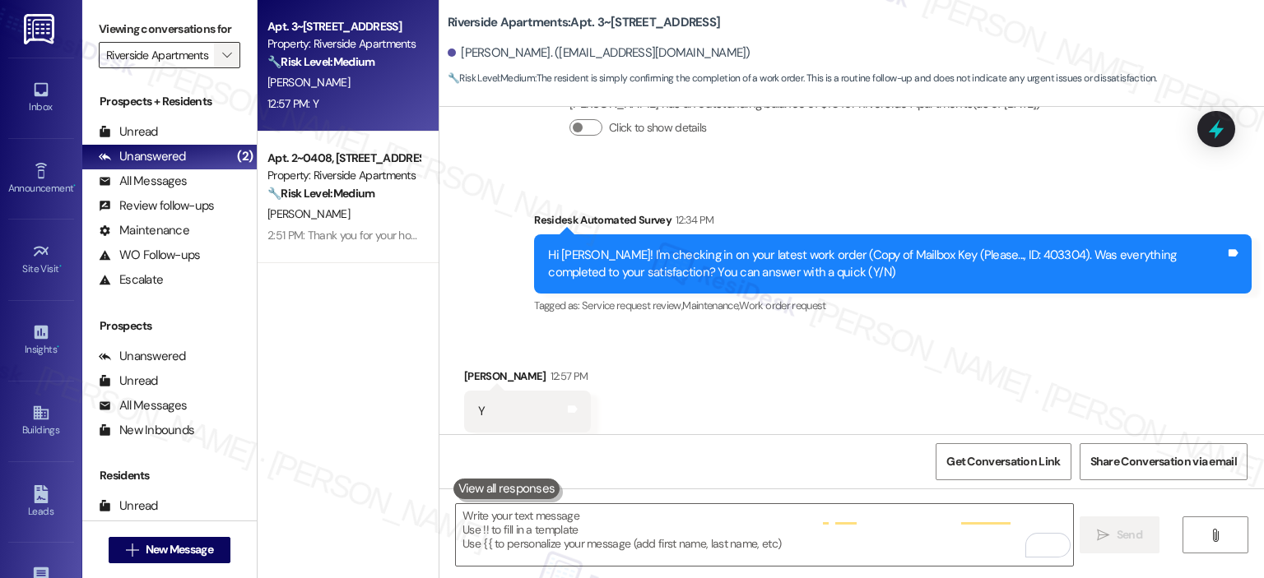
scroll to position [6028, 0]
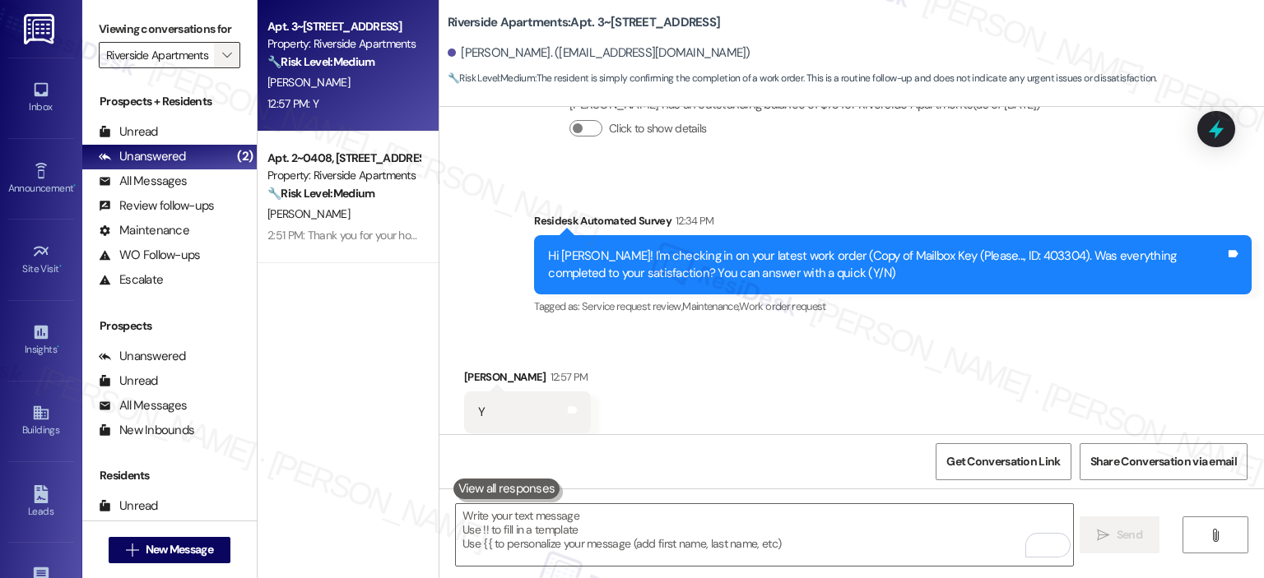
click at [222, 54] on icon "" at bounding box center [226, 55] width 9 height 13
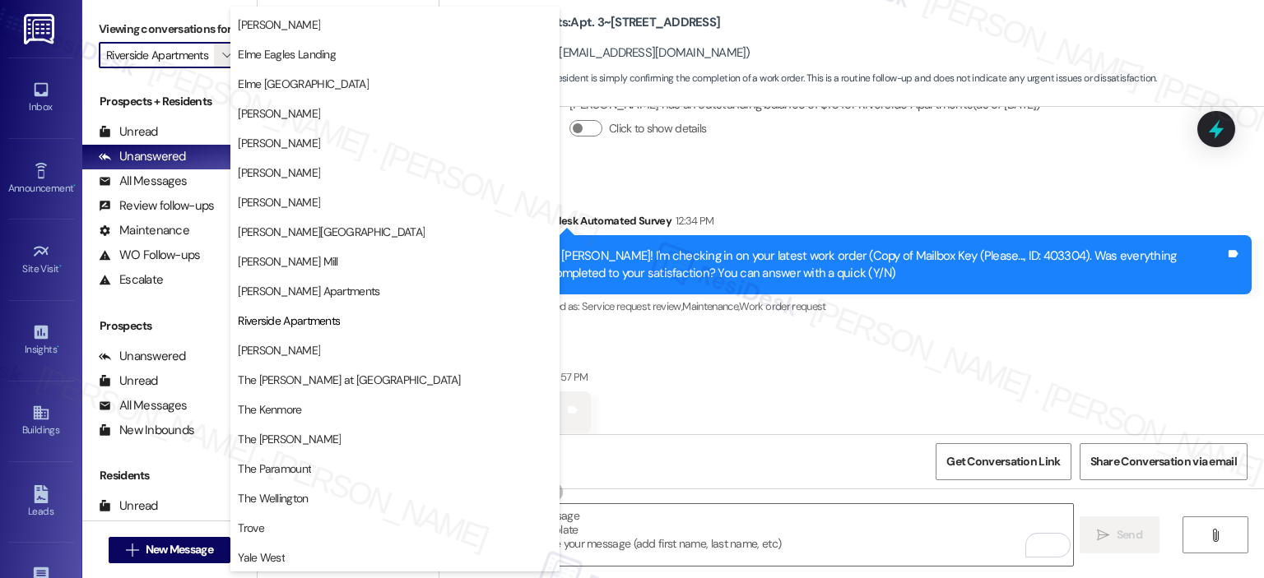
scroll to position [6161, 0]
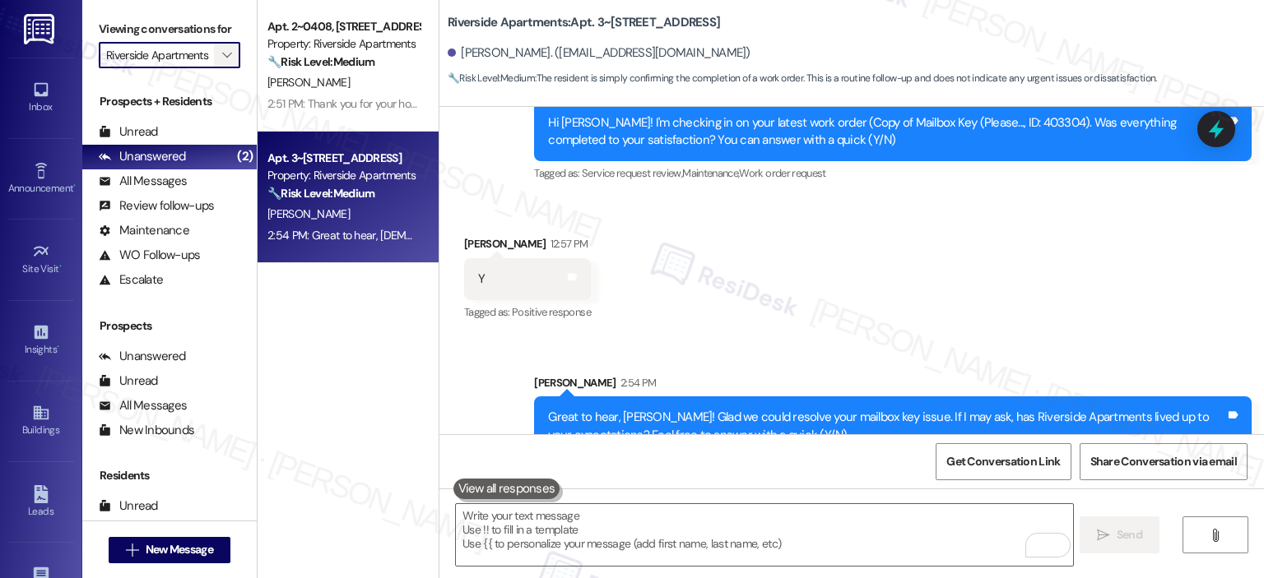
click at [219, 44] on span "" at bounding box center [227, 55] width 16 height 26
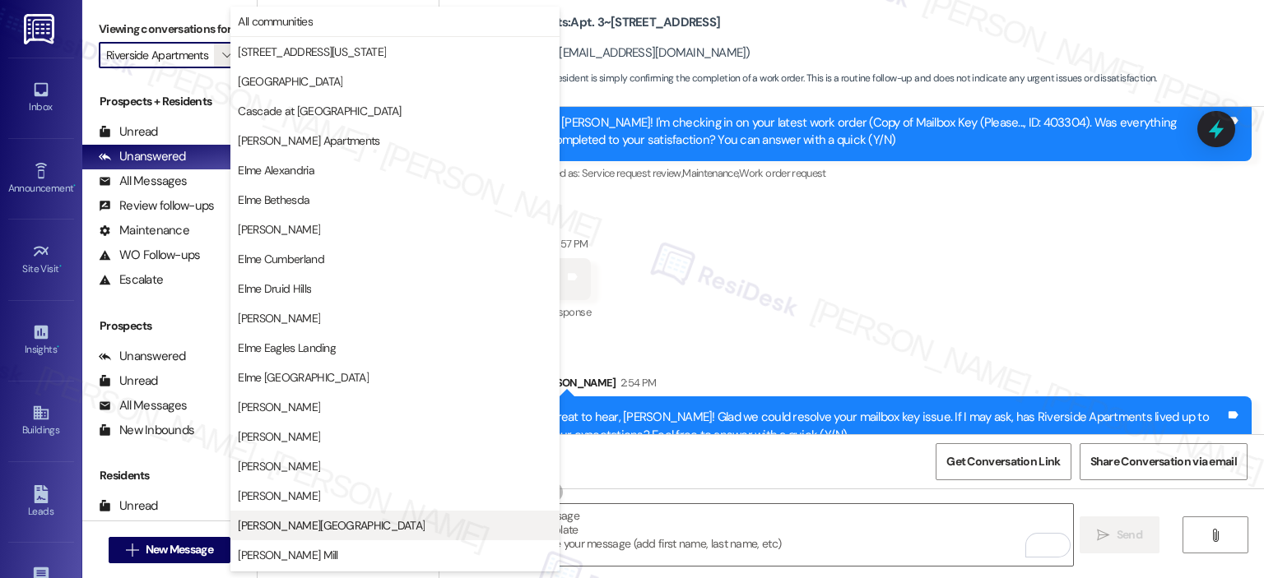
scroll to position [294, 0]
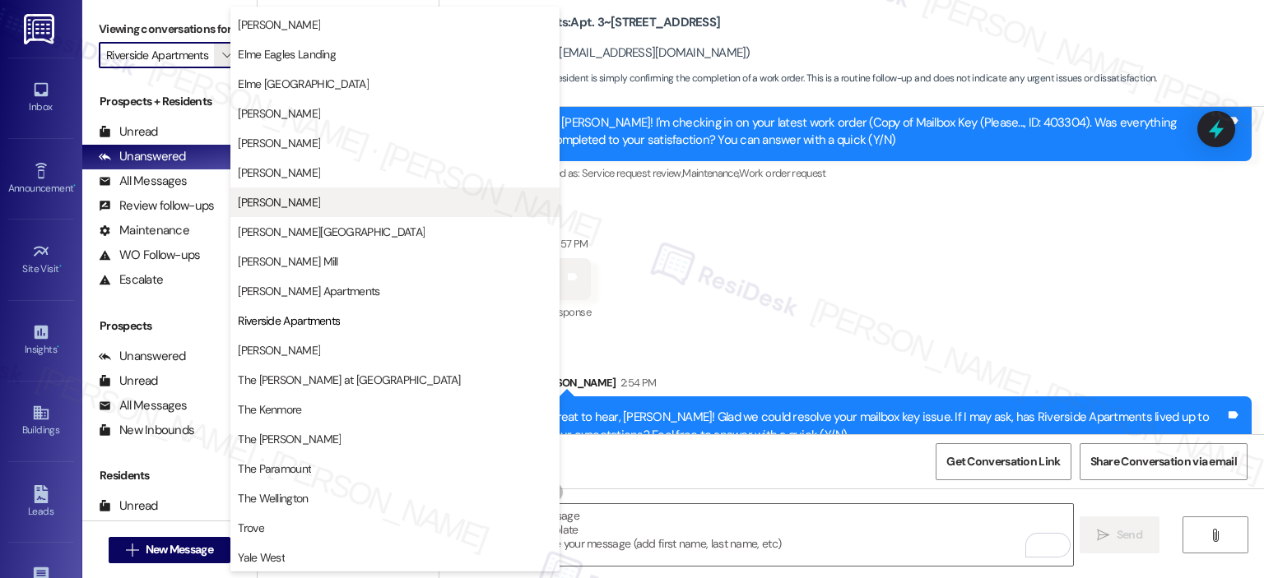
click at [301, 207] on span "[PERSON_NAME]" at bounding box center [279, 202] width 82 height 16
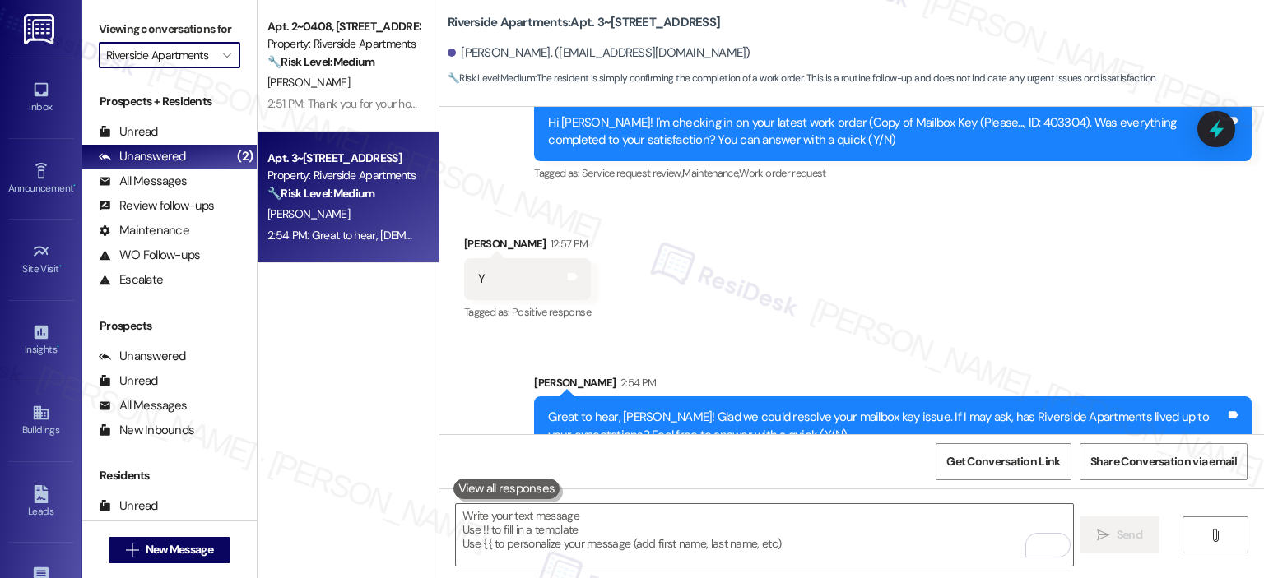
type input "[PERSON_NAME]"
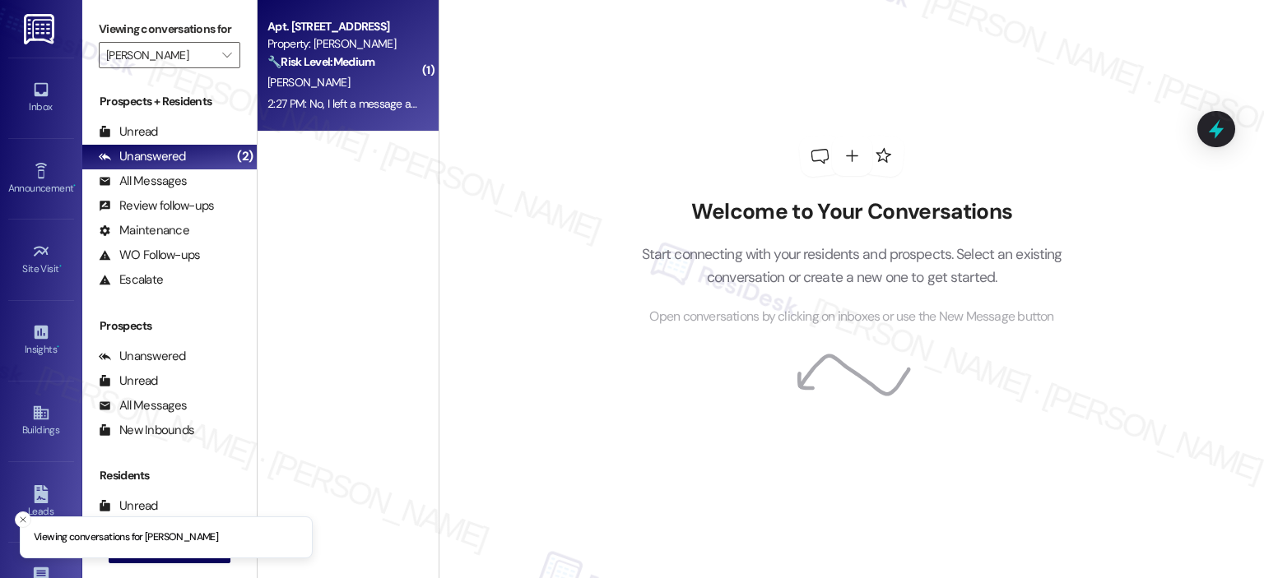
click at [330, 39] on div "Property: [PERSON_NAME]" at bounding box center [343, 43] width 152 height 17
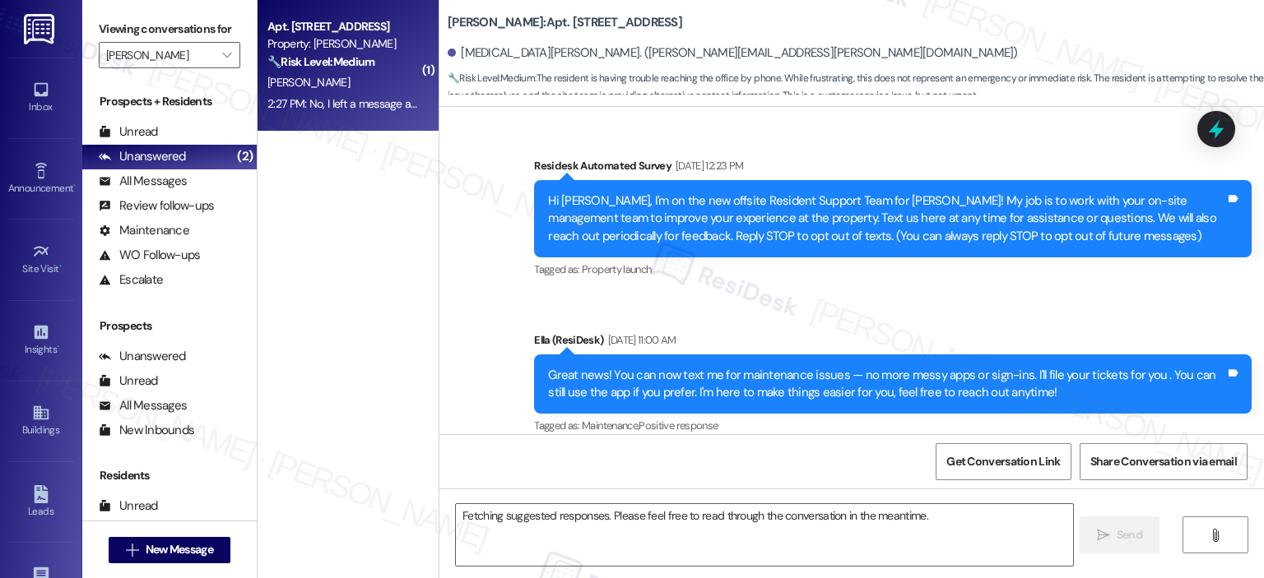
scroll to position [36838, 0]
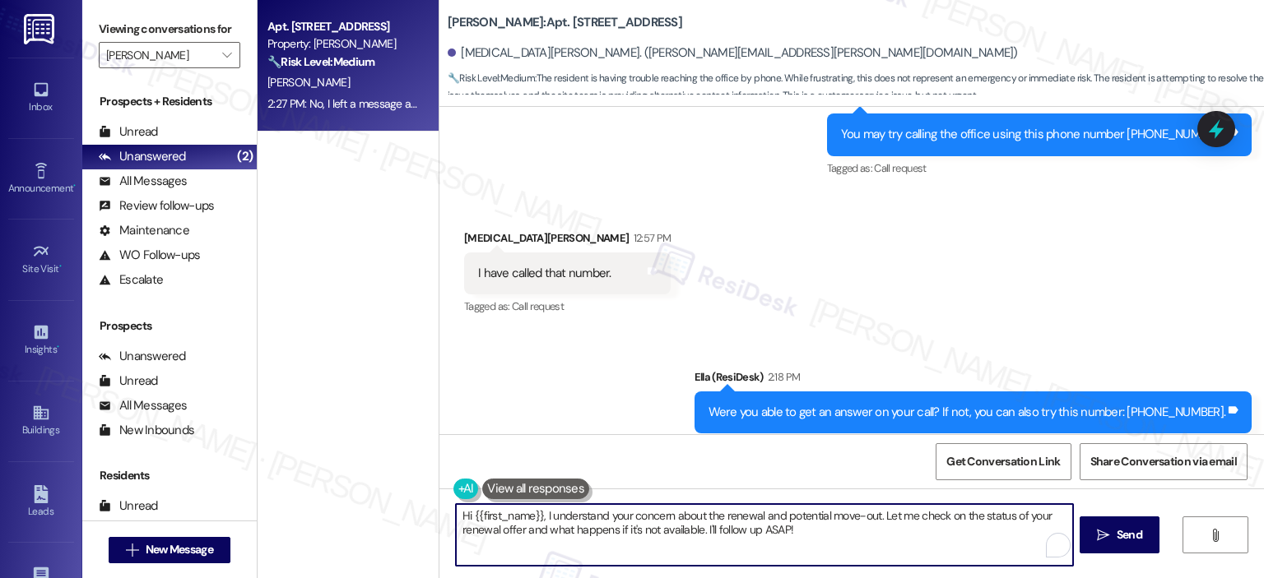
drag, startPoint x: 654, startPoint y: 526, endPoint x: 592, endPoint y: 525, distance: 62.5
click at [592, 525] on textarea "Hi {{first_name}}, I understand your concern about the renewal and potential mo…" at bounding box center [764, 535] width 616 height 62
drag, startPoint x: 788, startPoint y: 532, endPoint x: 441, endPoint y: 516, distance: 347.6
click at [447, 516] on div "Hi {{first_name}}, I understand your concern about the renewal and potential mo…" at bounding box center [756, 535] width 618 height 63
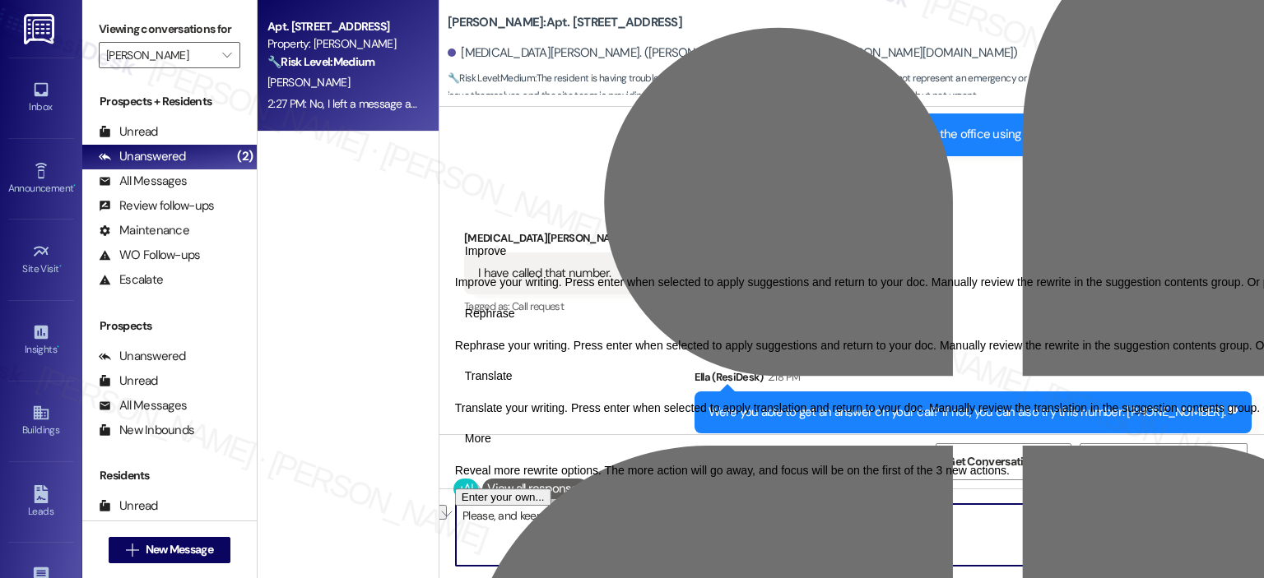
click at [622, 542] on textarea "Please, and keep me updated." at bounding box center [764, 535] width 616 height 62
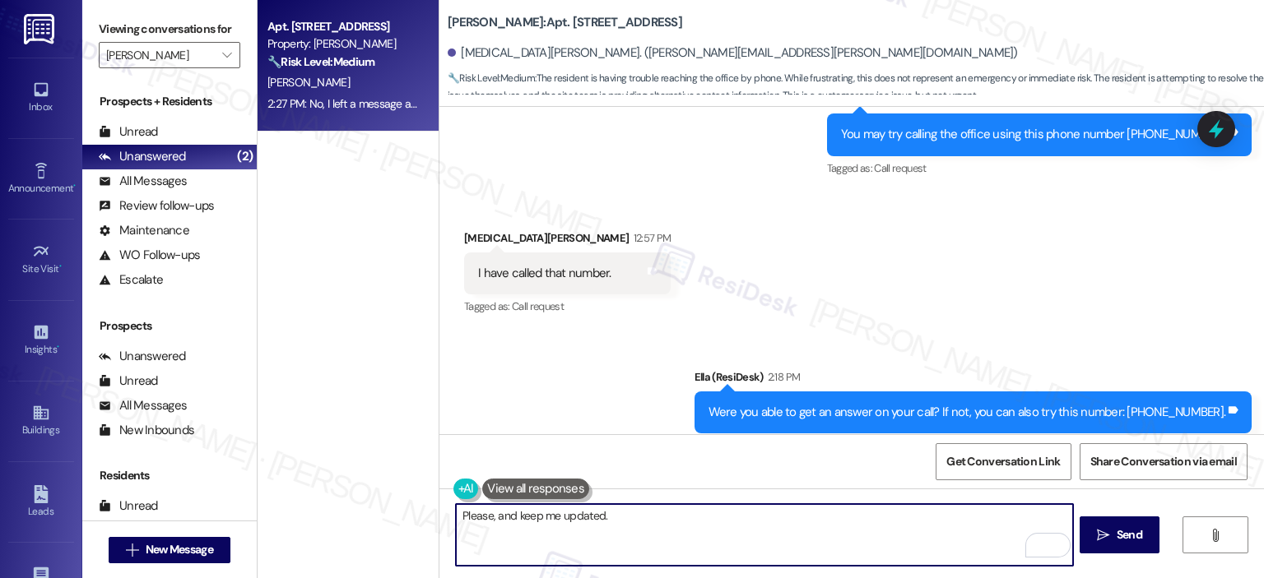
click at [511, 515] on textarea "Please, and keep me updated." at bounding box center [764, 535] width 616 height 62
drag, startPoint x: 750, startPoint y: 511, endPoint x: 681, endPoint y: 514, distance: 69.2
click at [681, 514] on textarea "Please, and I would appreciate it if you keep me updated." at bounding box center [764, 535] width 616 height 62
type textarea "Please, and I would appreciate it if you keep me posted."
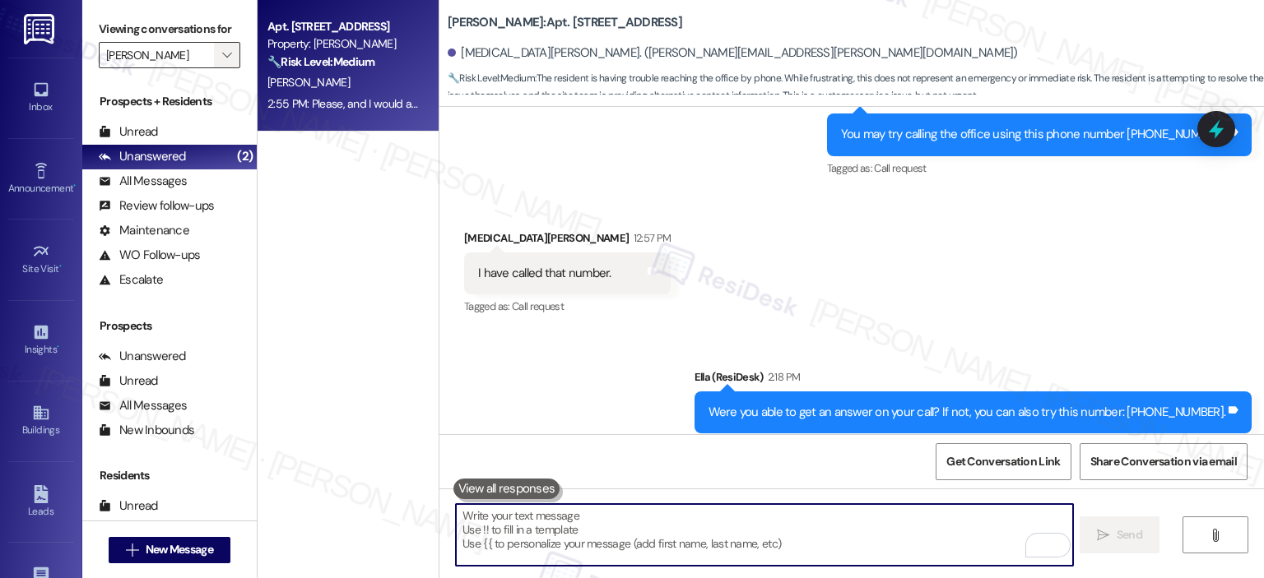
click at [219, 58] on span "" at bounding box center [227, 55] width 16 height 26
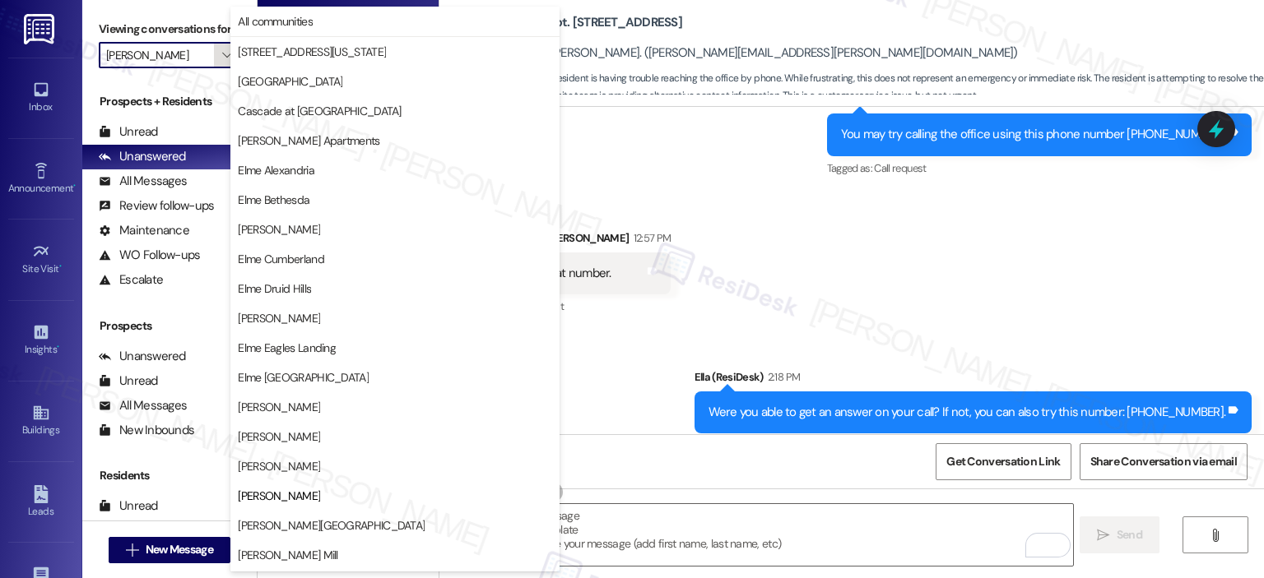
scroll to position [267, 0]
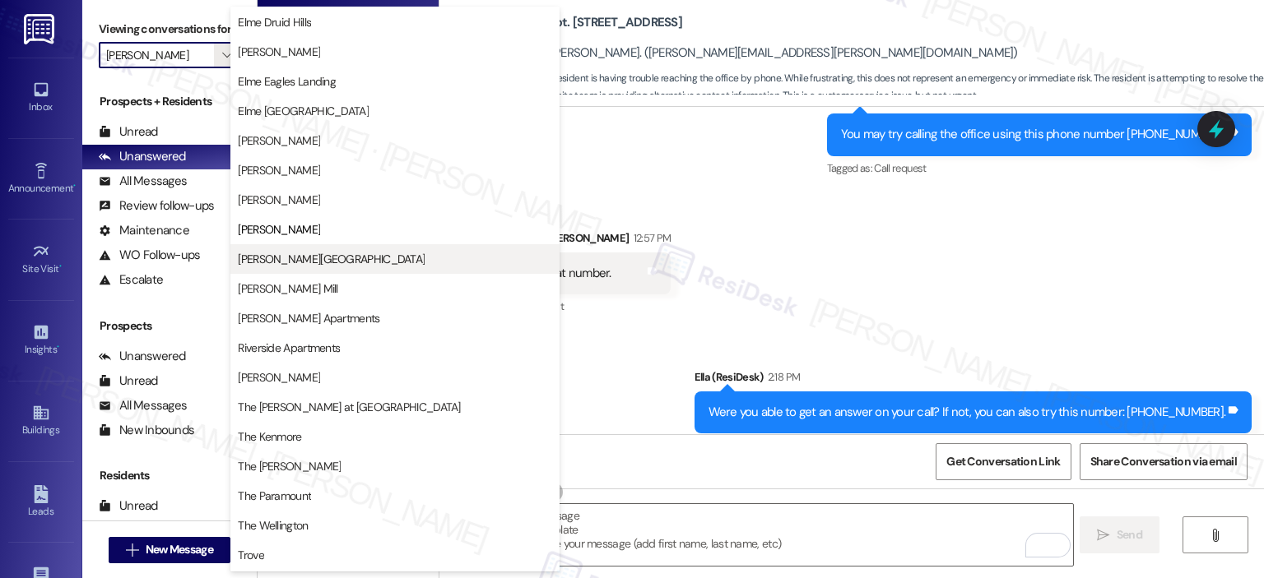
click at [311, 261] on span "Elme Sandy Springs" at bounding box center [331, 259] width 187 height 16
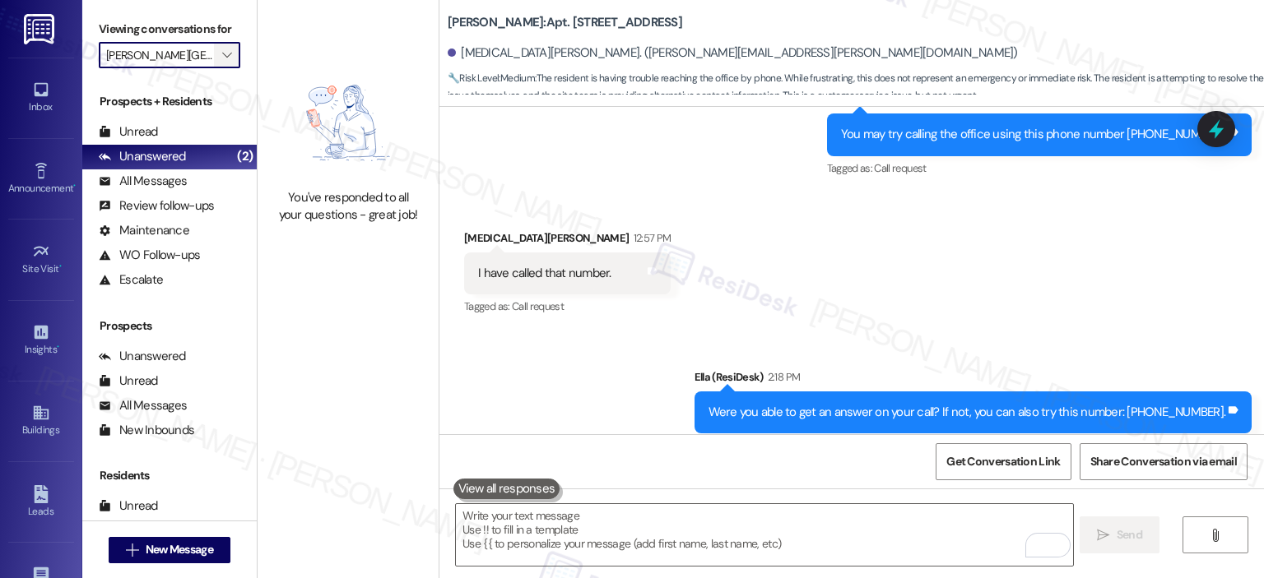
click at [222, 49] on icon "" at bounding box center [226, 55] width 9 height 13
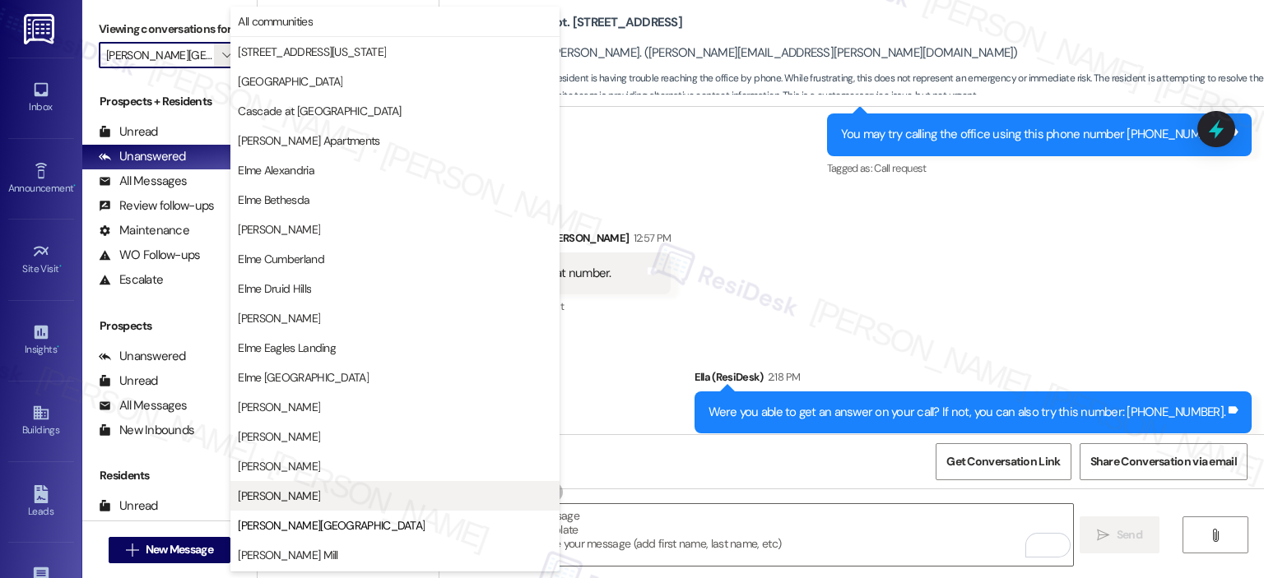
scroll to position [267, 0]
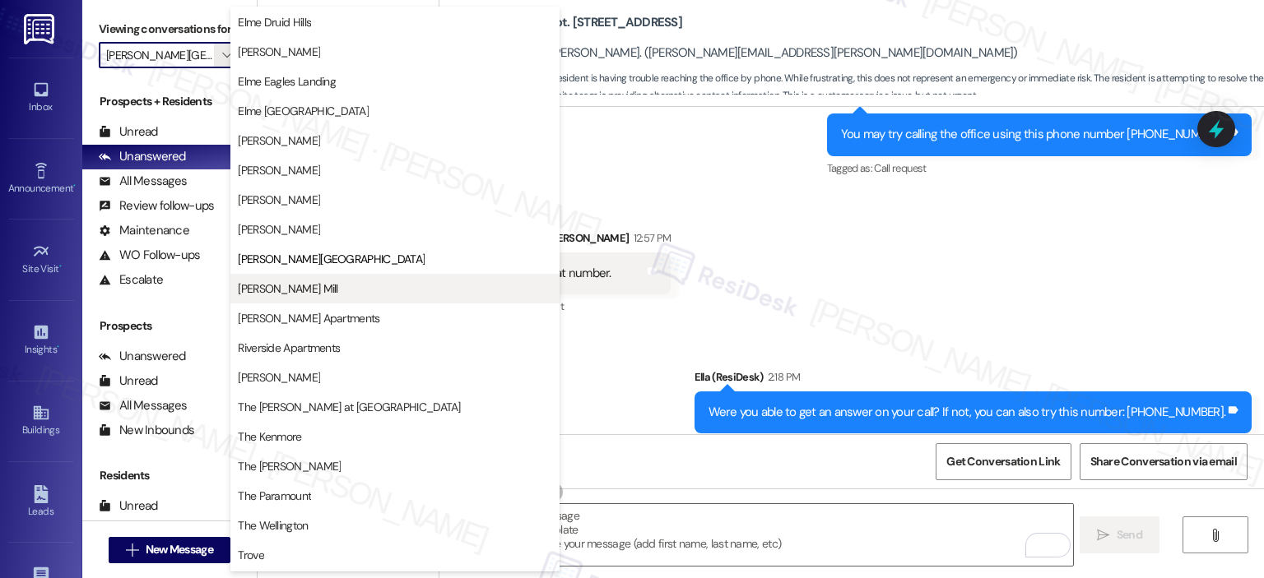
click at [318, 291] on span "Elme Watkins Mill" at bounding box center [288, 289] width 100 height 16
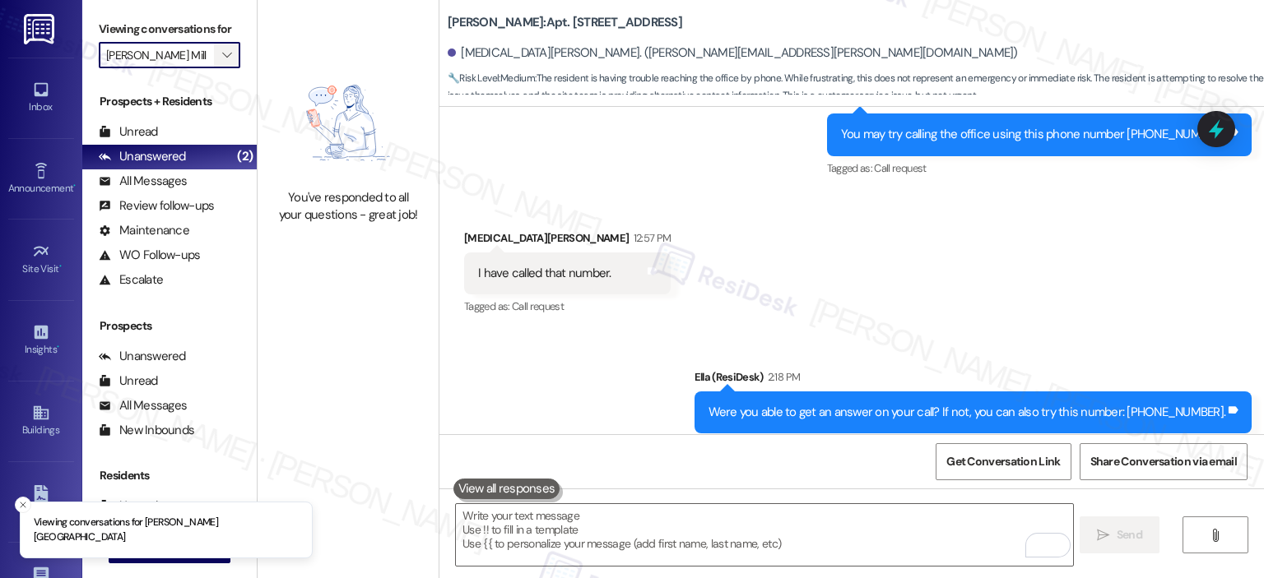
click at [223, 59] on span "" at bounding box center [227, 55] width 16 height 26
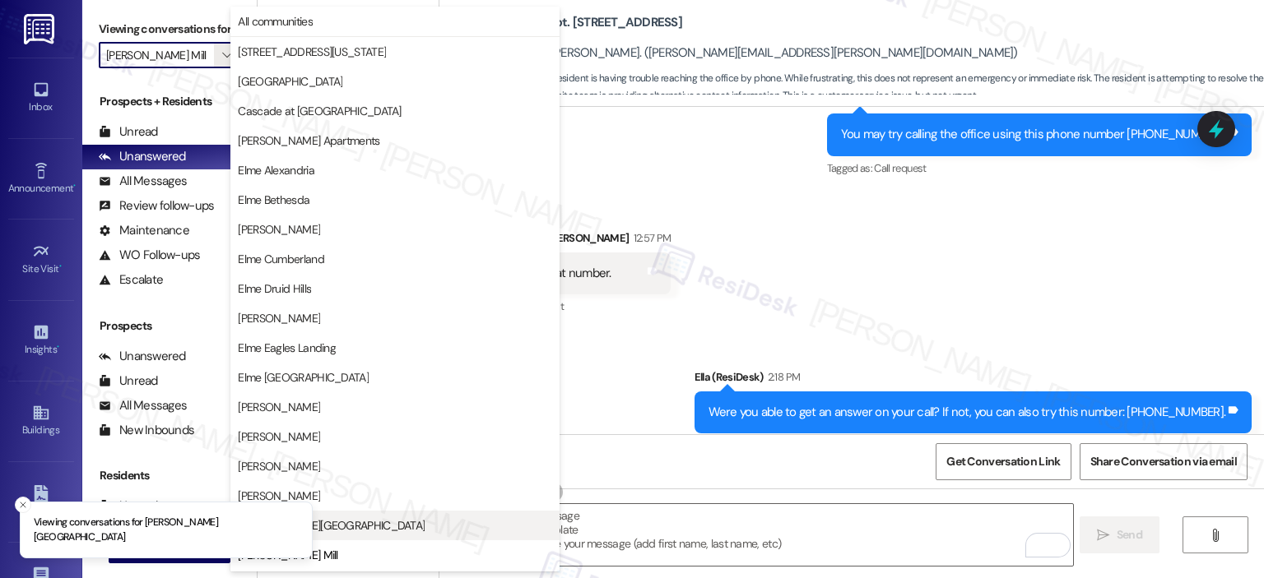
scroll to position [267, 0]
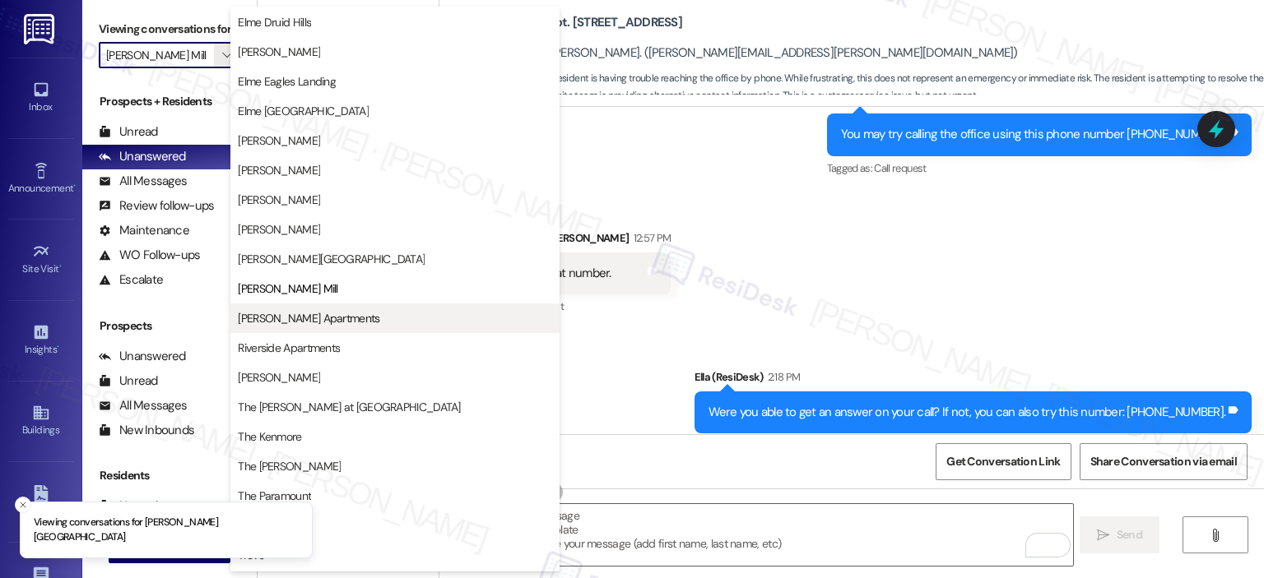
click at [279, 312] on span "Park Adams Apartments" at bounding box center [309, 318] width 142 height 16
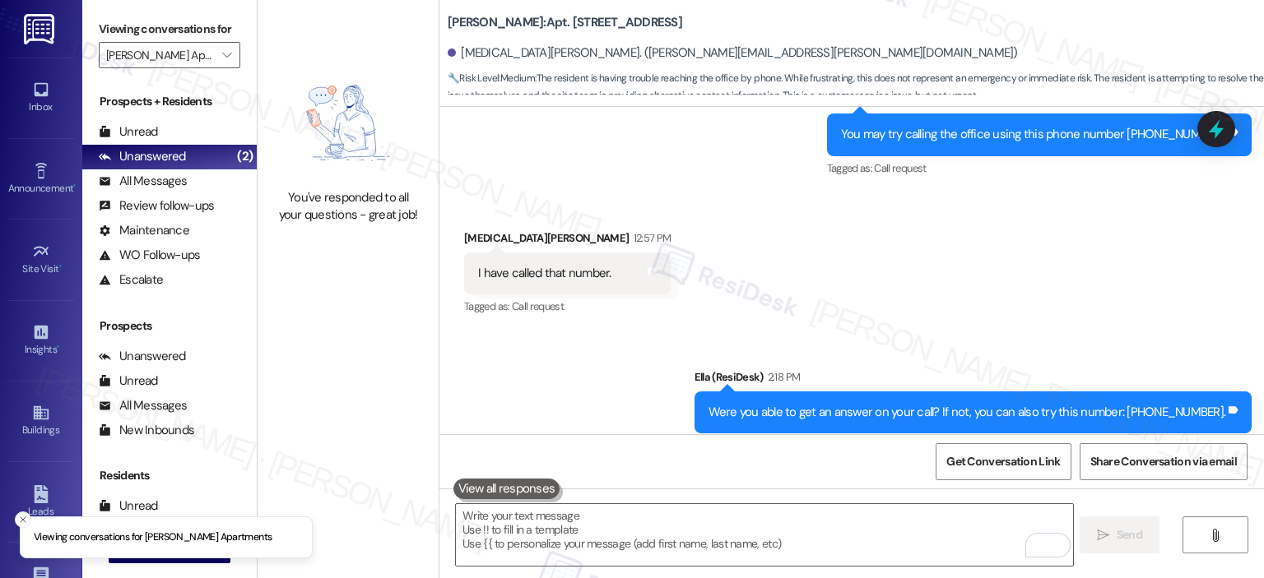
click at [211, 40] on label "Viewing conversations for" at bounding box center [170, 29] width 142 height 26
click at [219, 44] on span "" at bounding box center [227, 55] width 16 height 26
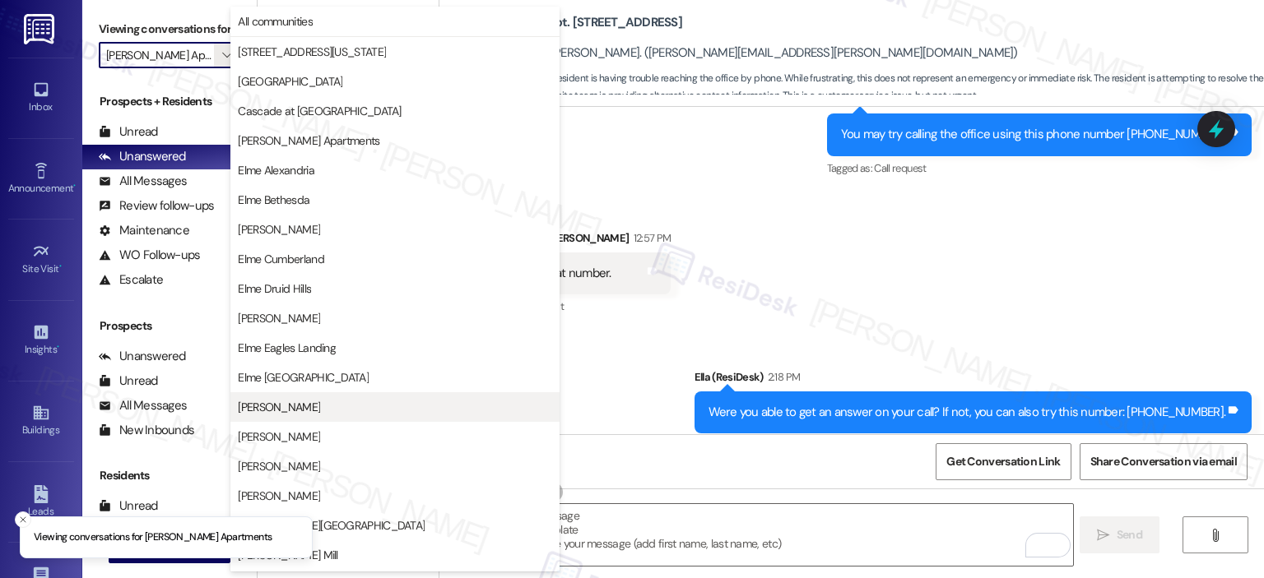
scroll to position [294, 0]
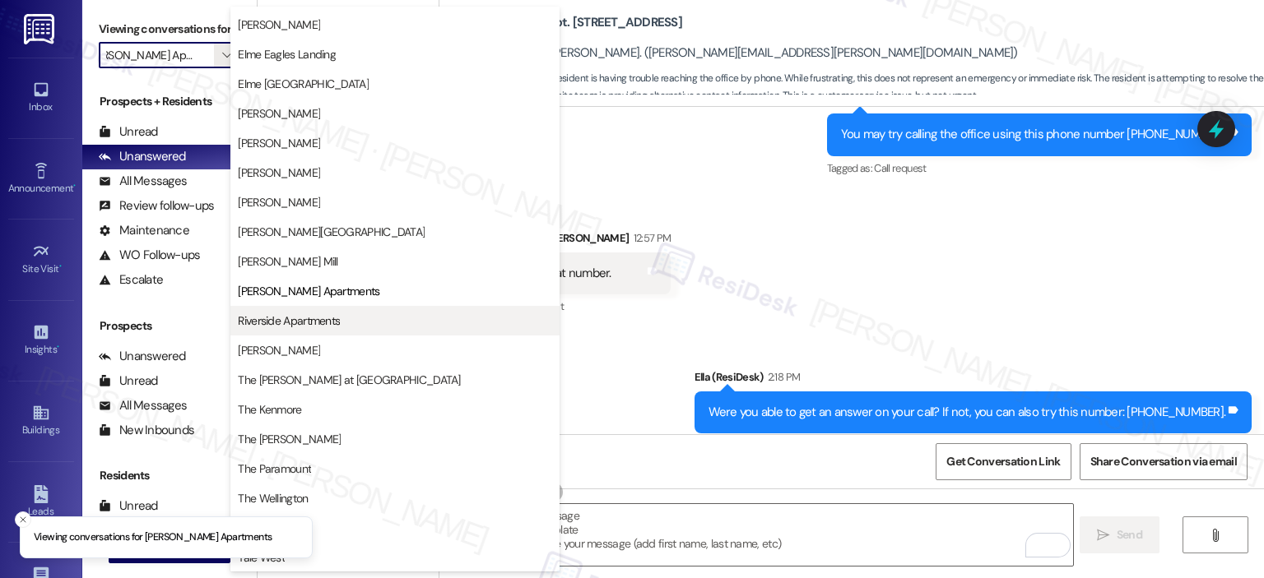
click at [309, 309] on button "Riverside Apartments" at bounding box center [394, 321] width 329 height 30
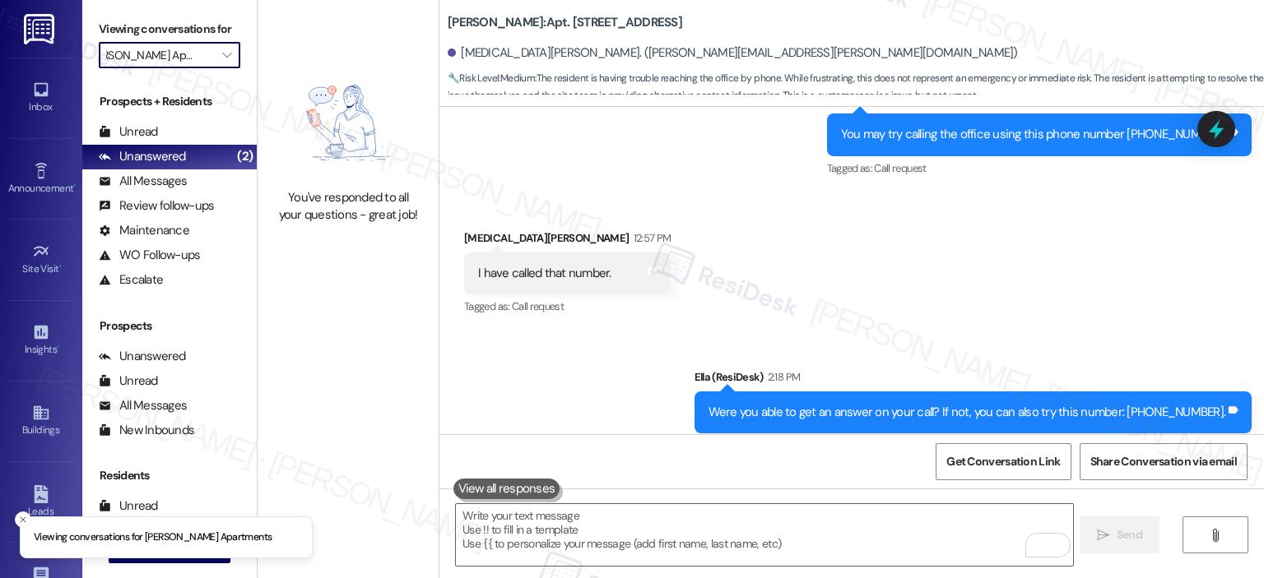
type input "Riverside Apartments"
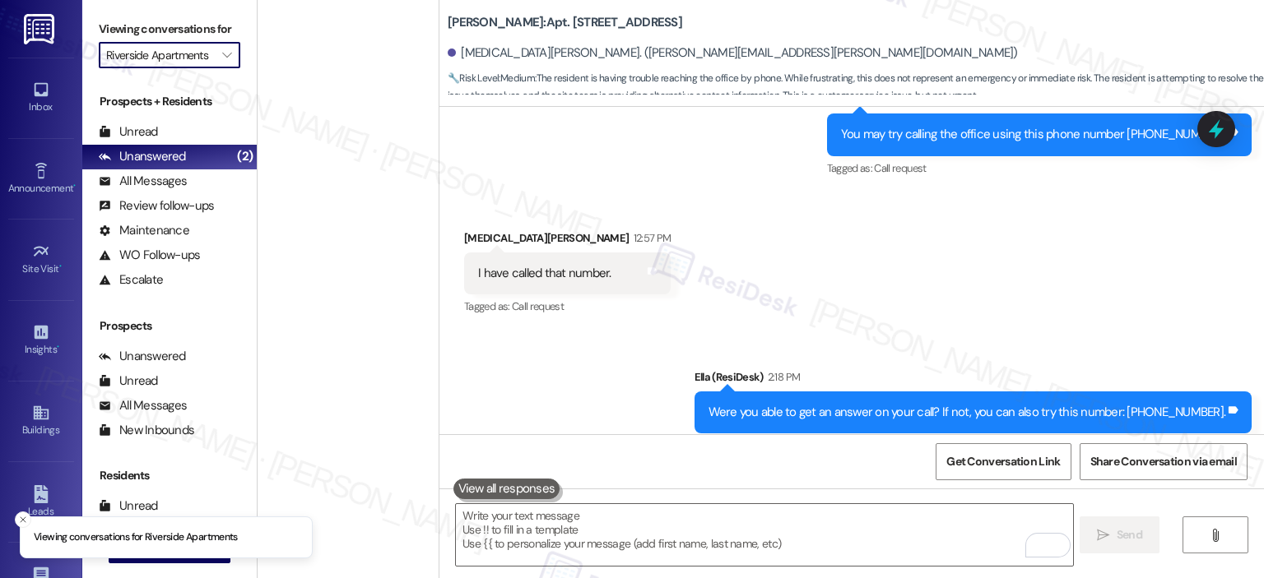
scroll to position [0, 6]
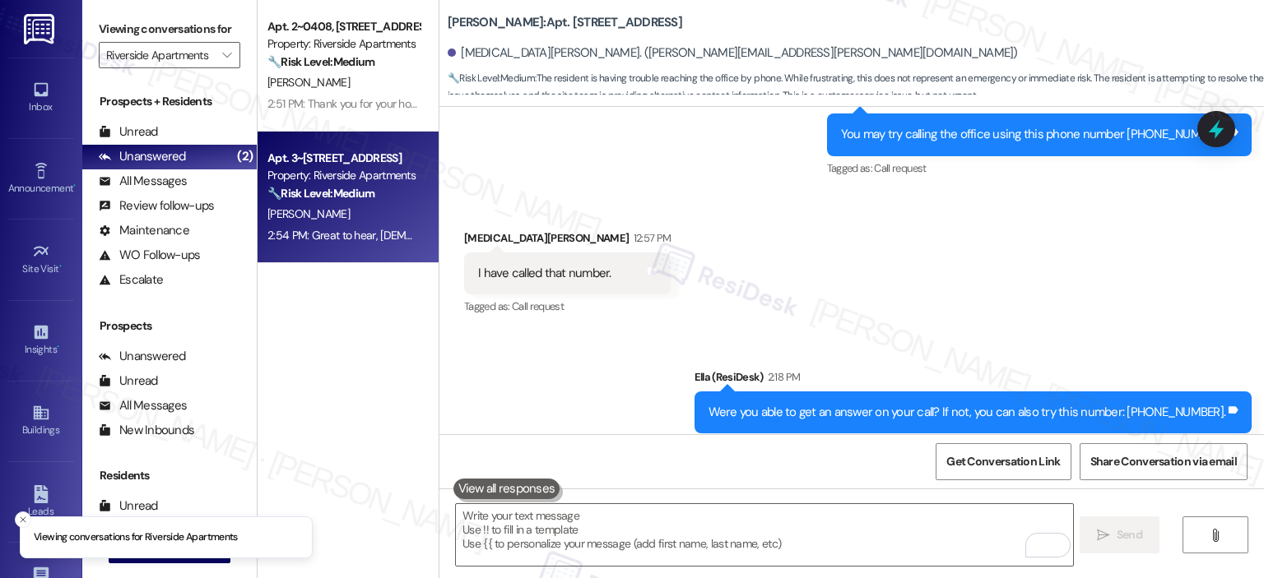
click at [349, 190] on strong "🔧 Risk Level: Medium" at bounding box center [320, 193] width 107 height 15
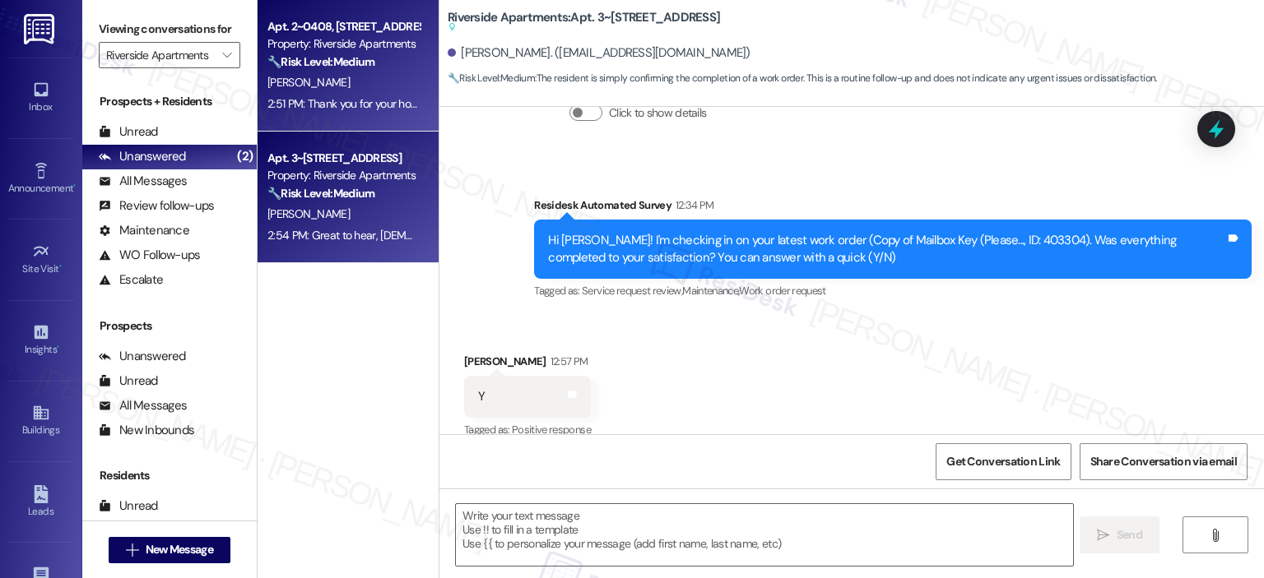
type textarea "Fetching suggested responses. Please feel free to read through the conversation…"
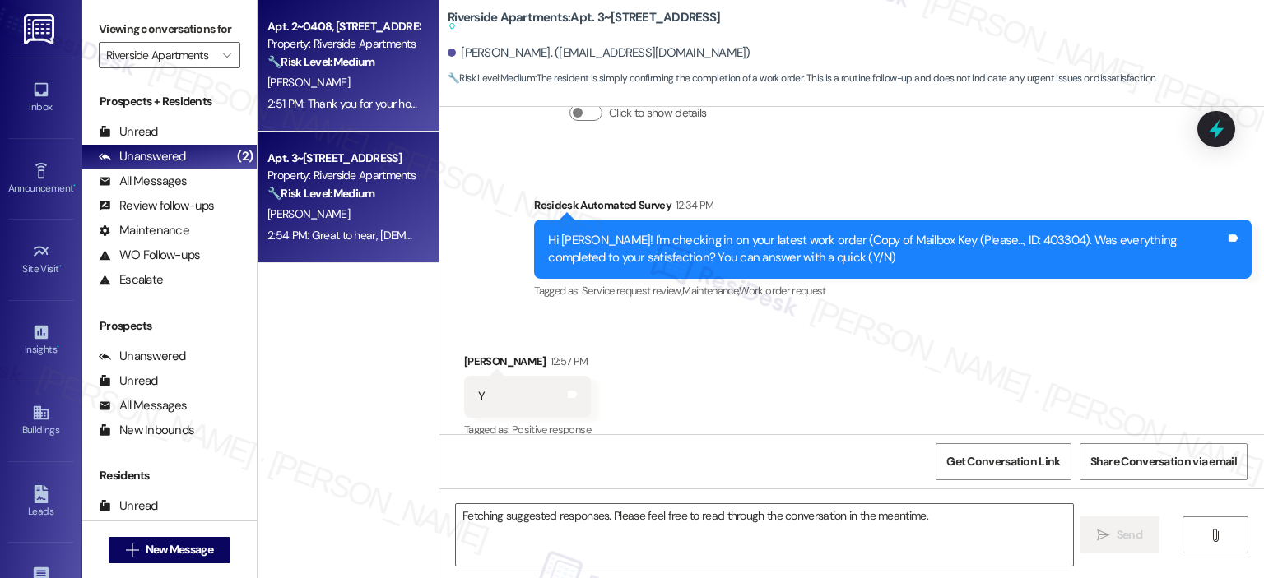
scroll to position [6028, 0]
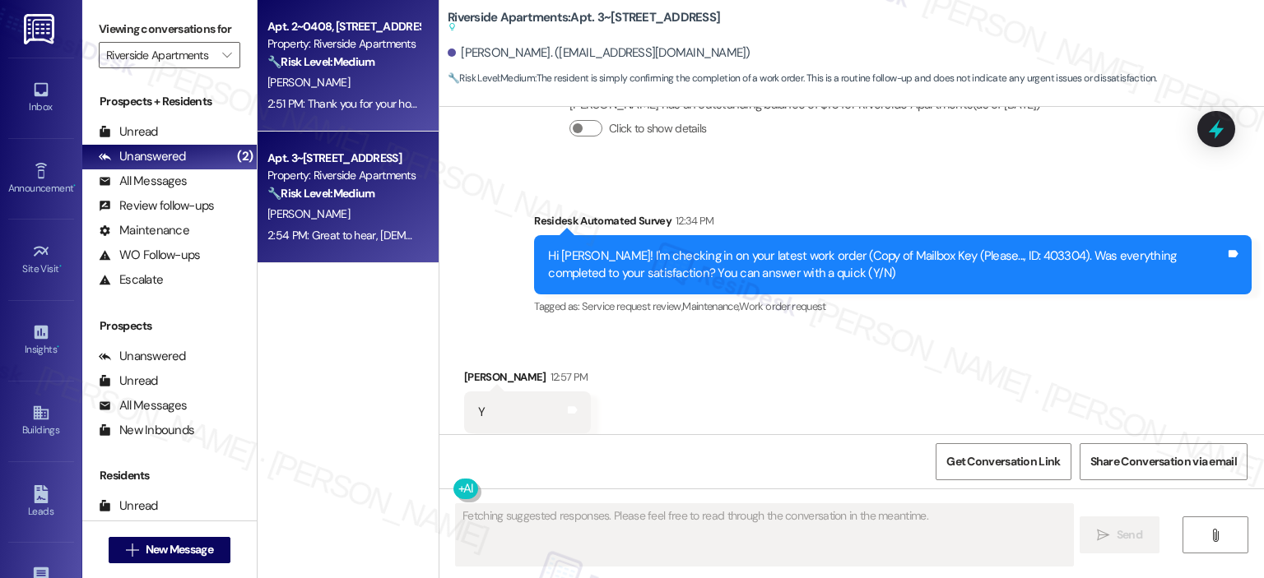
click at [336, 101] on div "2:51 PM: Thank you for your honest response, Jamshid. I’m so sorry to hear the …" at bounding box center [956, 103] width 1378 height 15
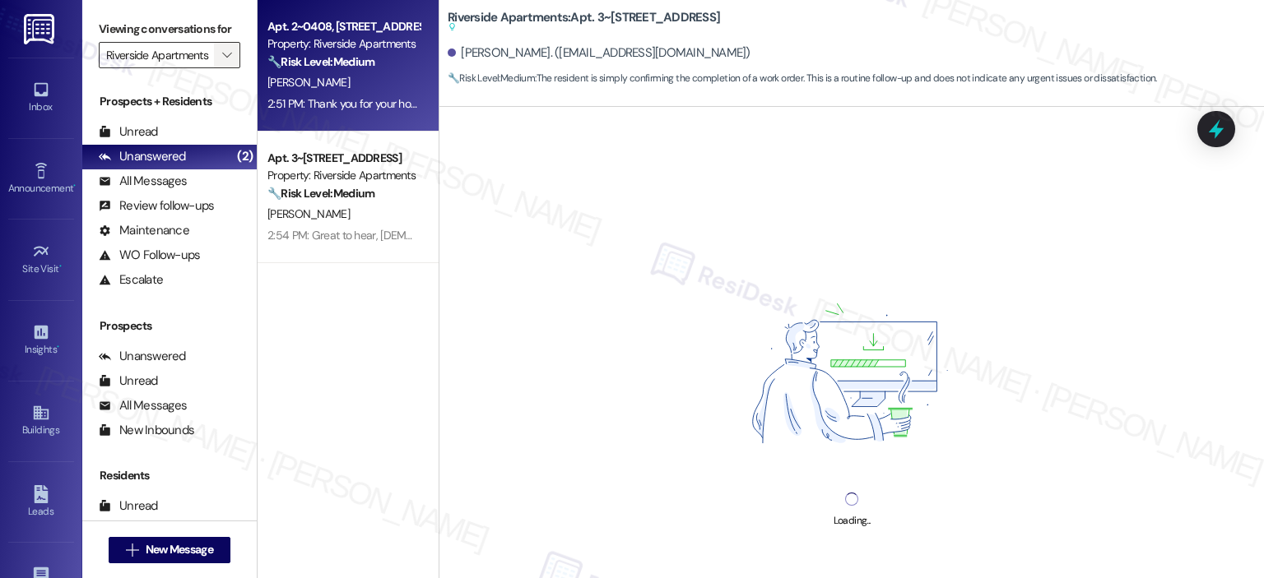
click at [222, 51] on icon "" at bounding box center [226, 55] width 9 height 13
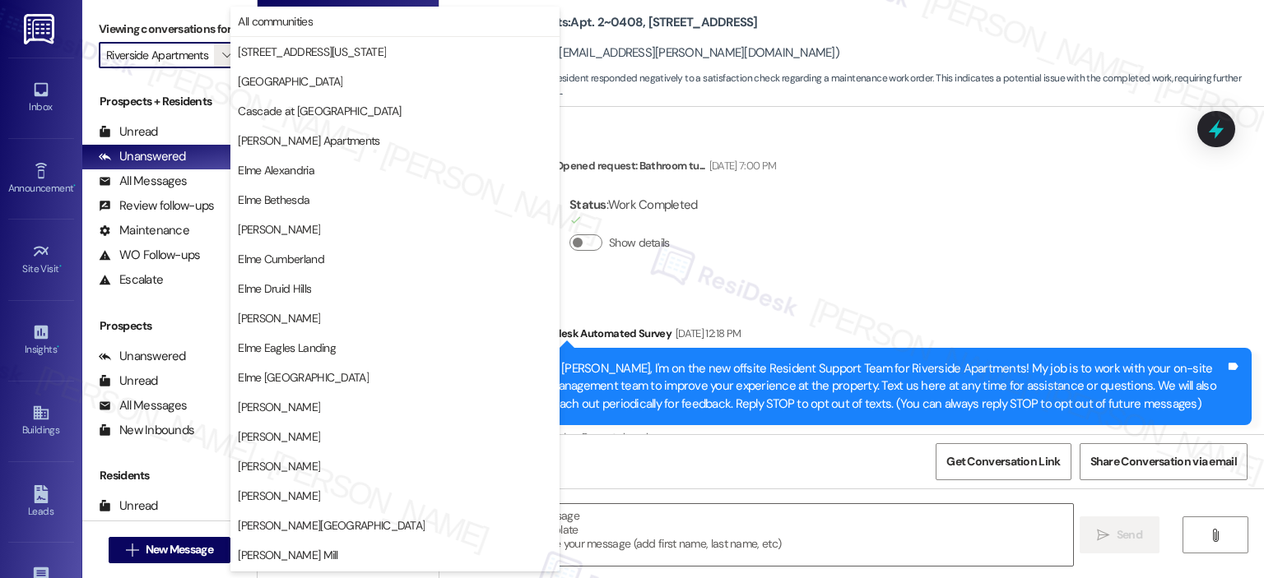
scroll to position [0, 6]
type textarea "Fetching suggested responses. Please feel free to read through the conversation…"
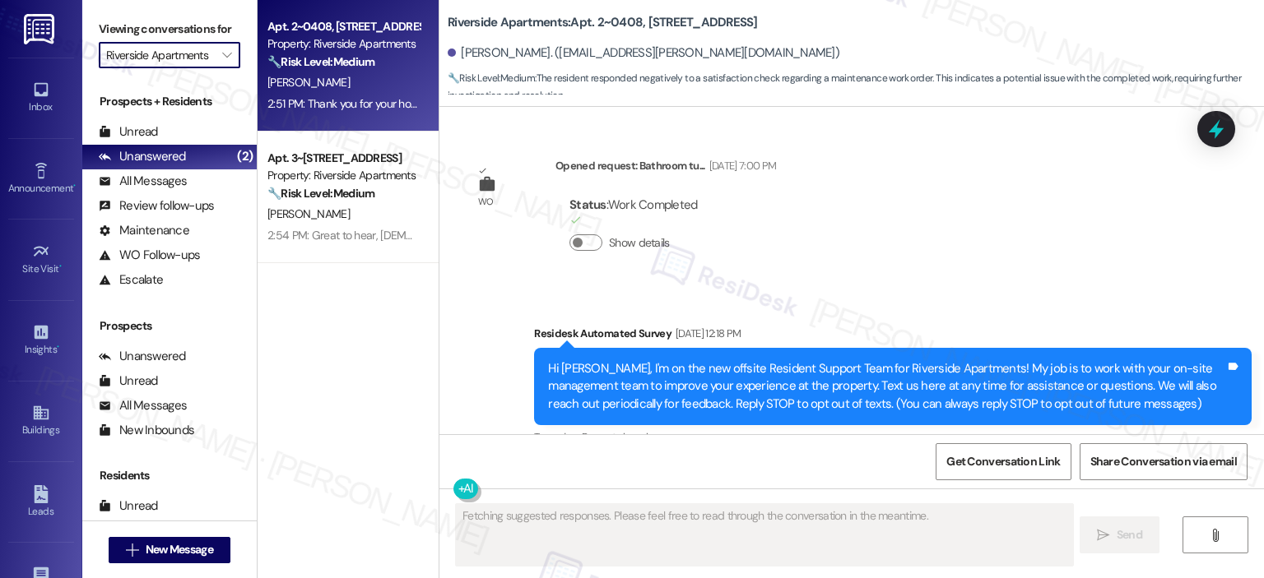
scroll to position [5181, 0]
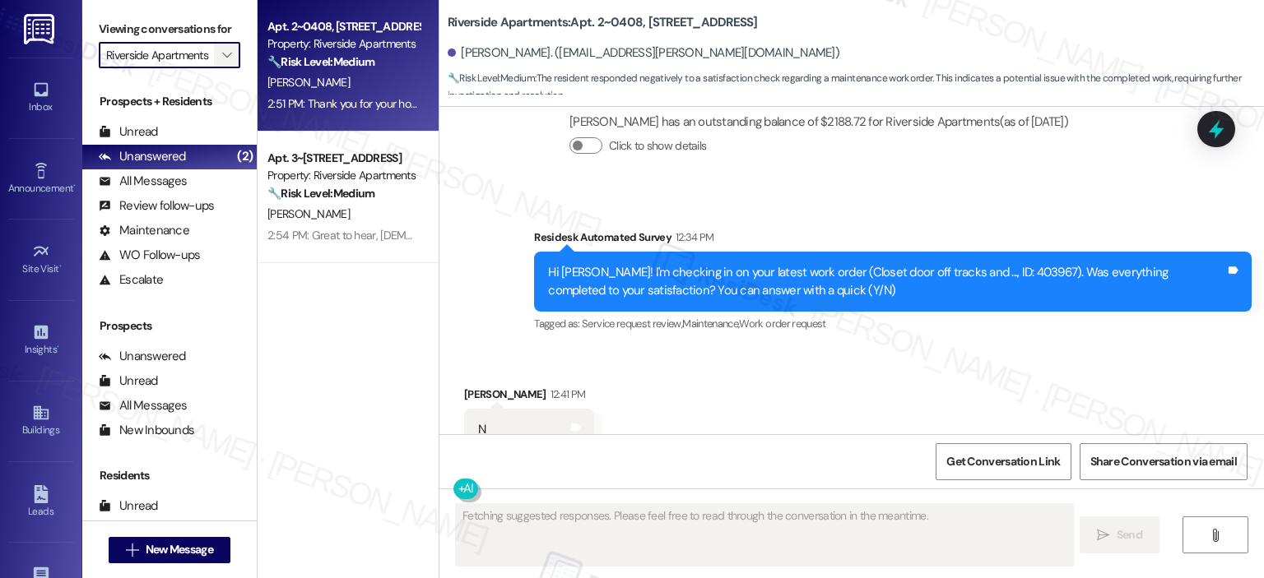
click at [222, 55] on icon "" at bounding box center [226, 55] width 9 height 13
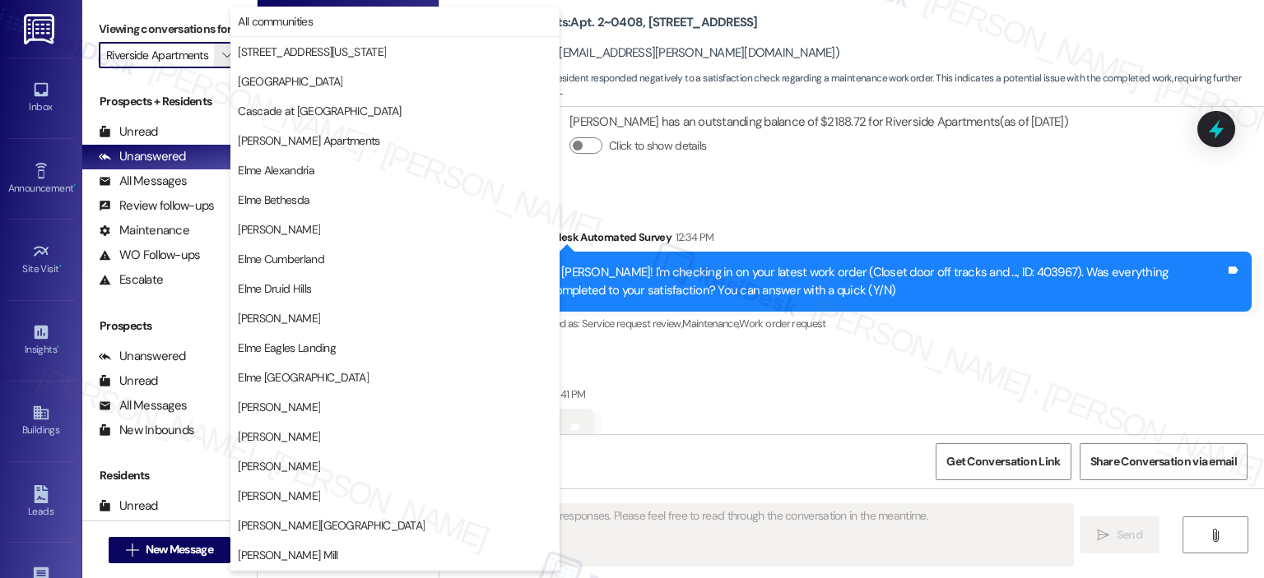
scroll to position [294, 0]
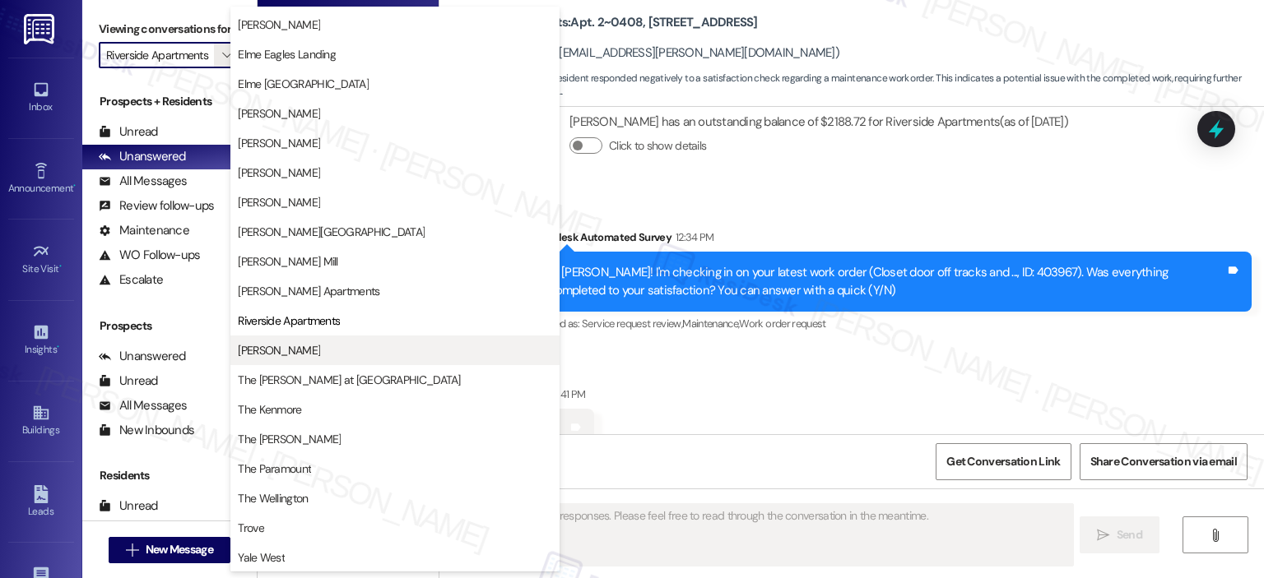
click at [296, 344] on span "Roosevelt Towers" at bounding box center [279, 350] width 82 height 16
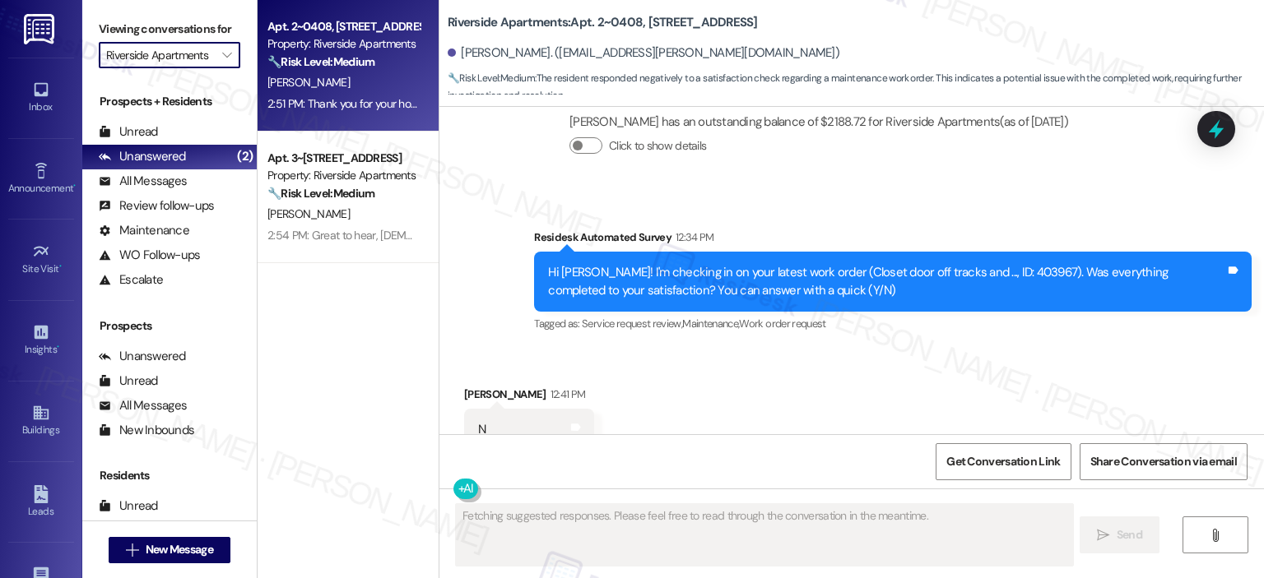
type input "Roosevelt Towers"
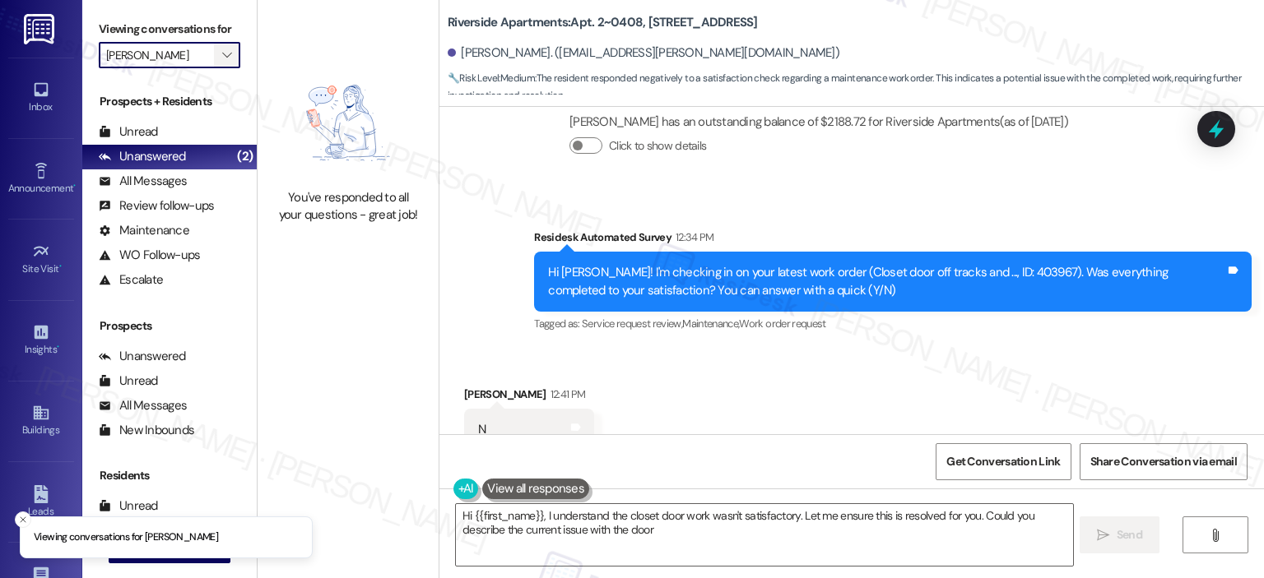
type textarea "Hi {{first_name}}, I understand the closet door work wasn't satisfactory. Let m…"
click at [214, 54] on button "" at bounding box center [227, 55] width 26 height 26
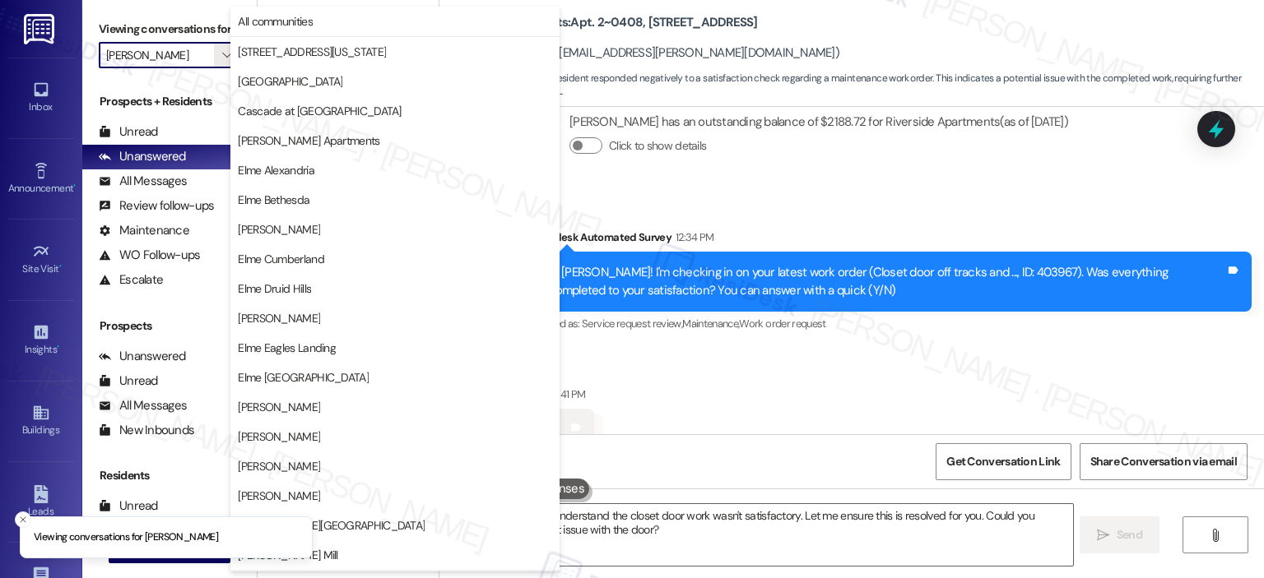
scroll to position [294, 0]
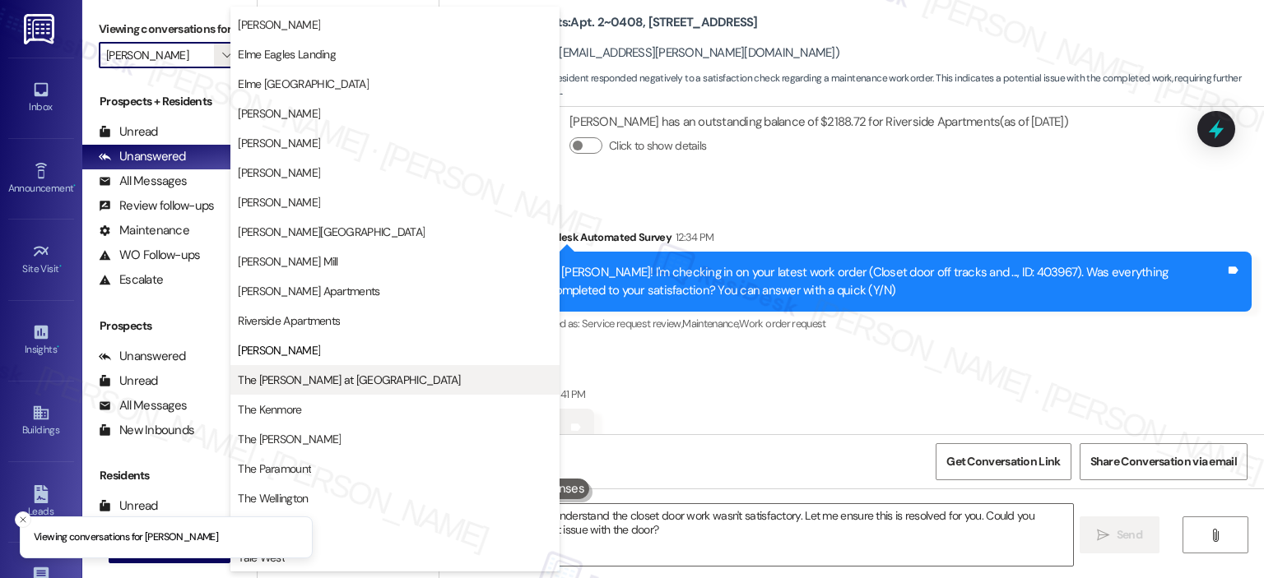
click at [281, 370] on button "The Ashby at McLean" at bounding box center [394, 380] width 329 height 30
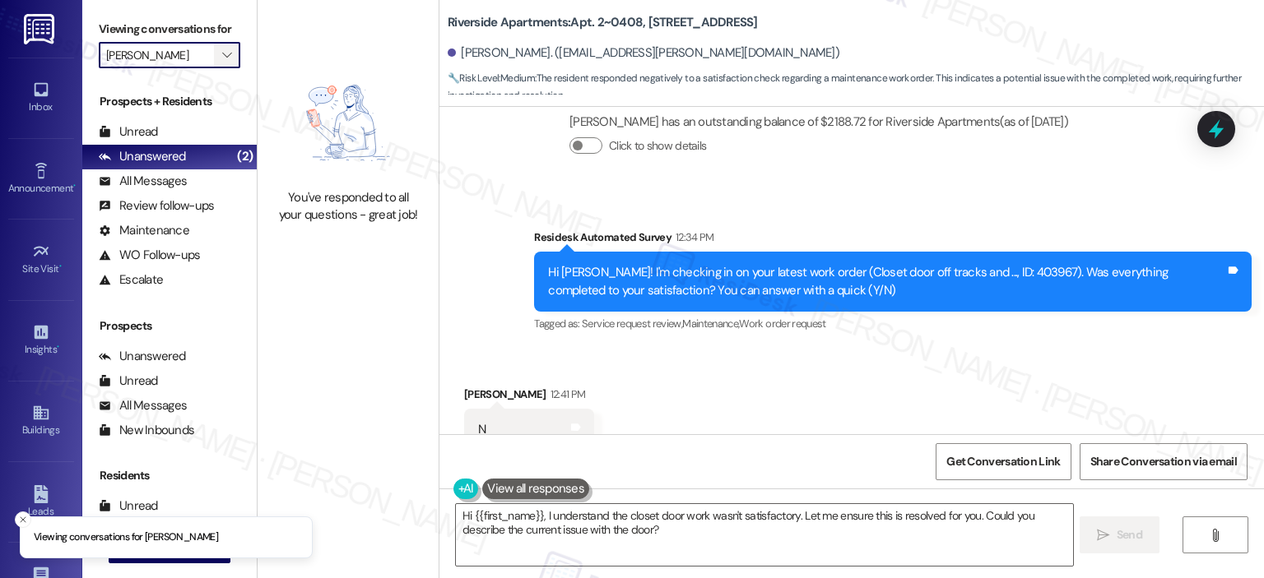
type input "The Ashby at McLean"
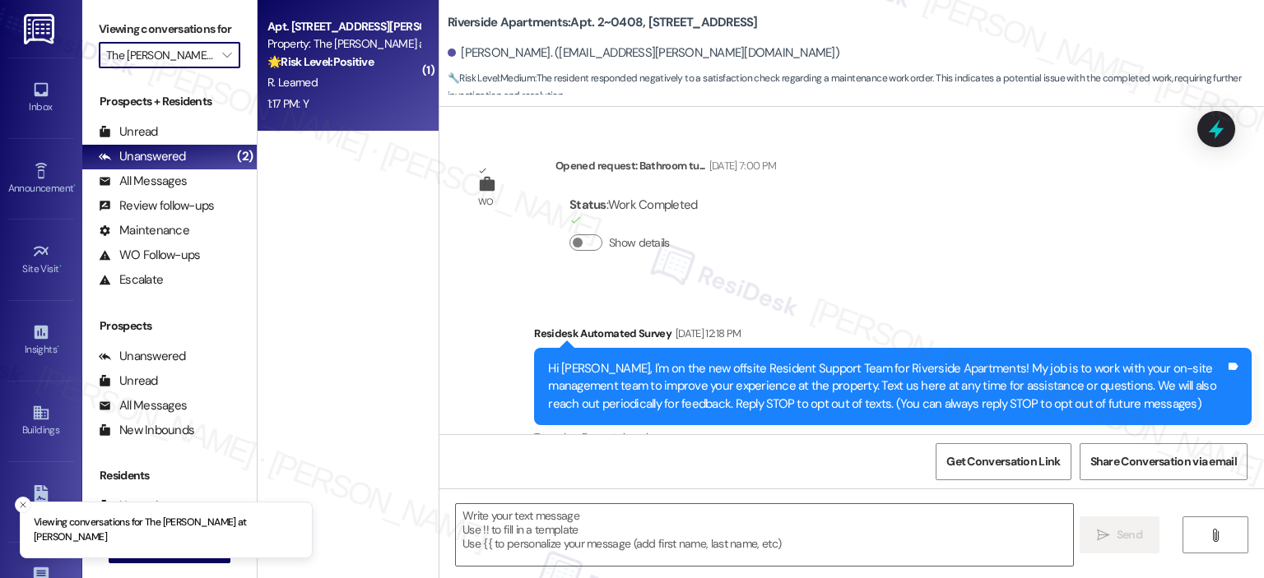
click at [333, 55] on strong "🌟 Risk Level: Positive" at bounding box center [320, 61] width 106 height 15
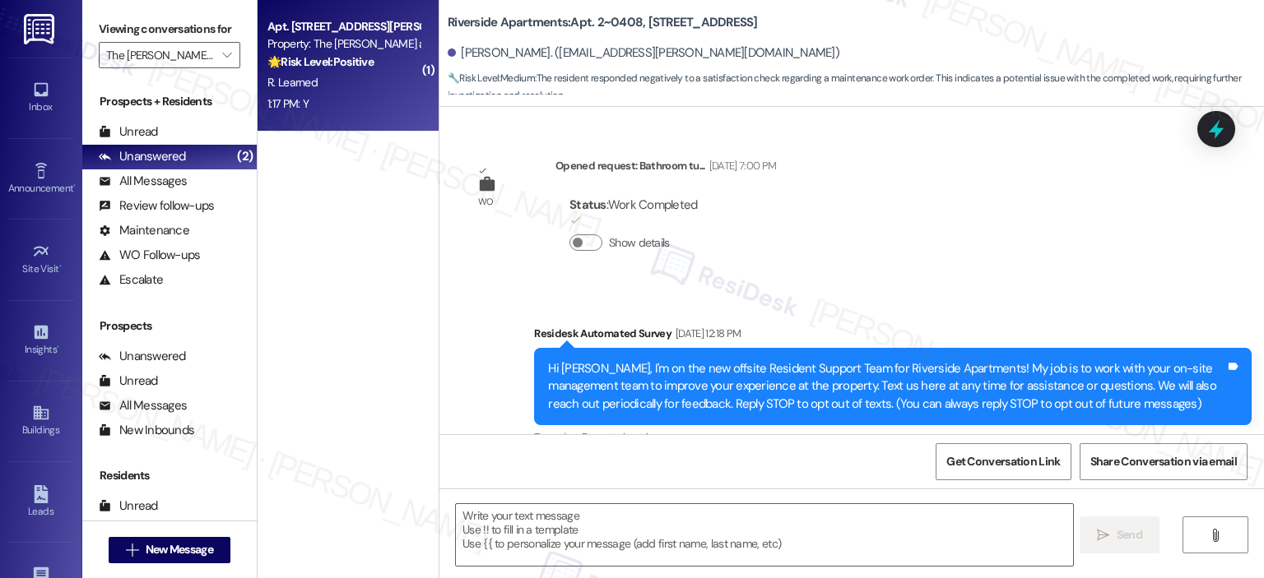
scroll to position [5181, 0]
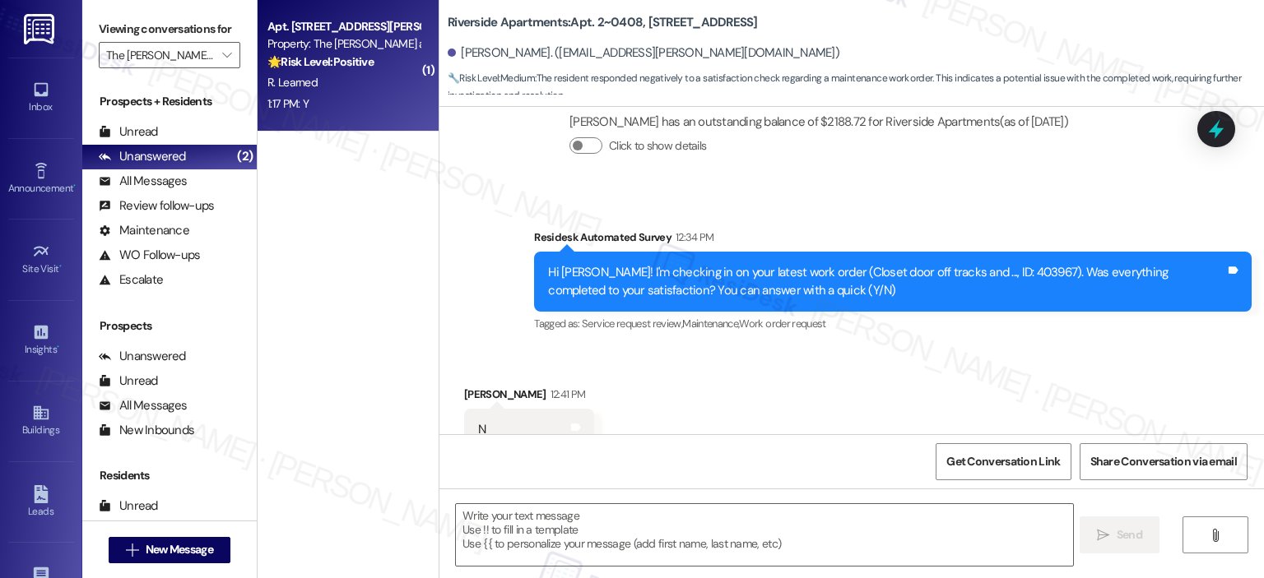
type textarea "Fetching suggested responses. Please feel free to read through the conversation…"
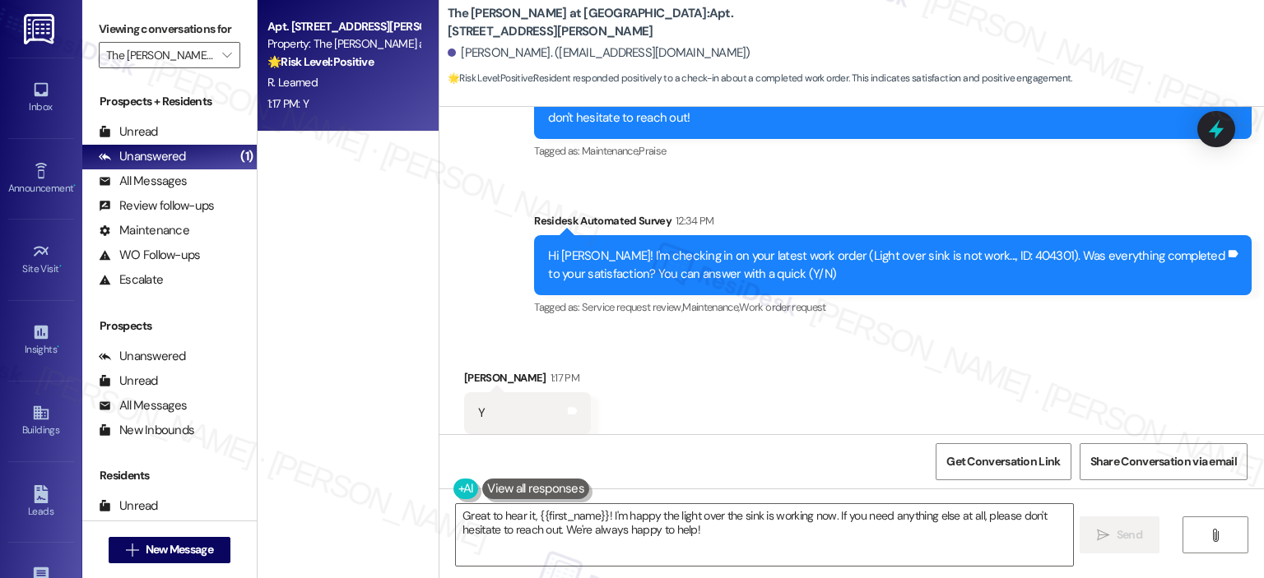
scroll to position [2578, 0]
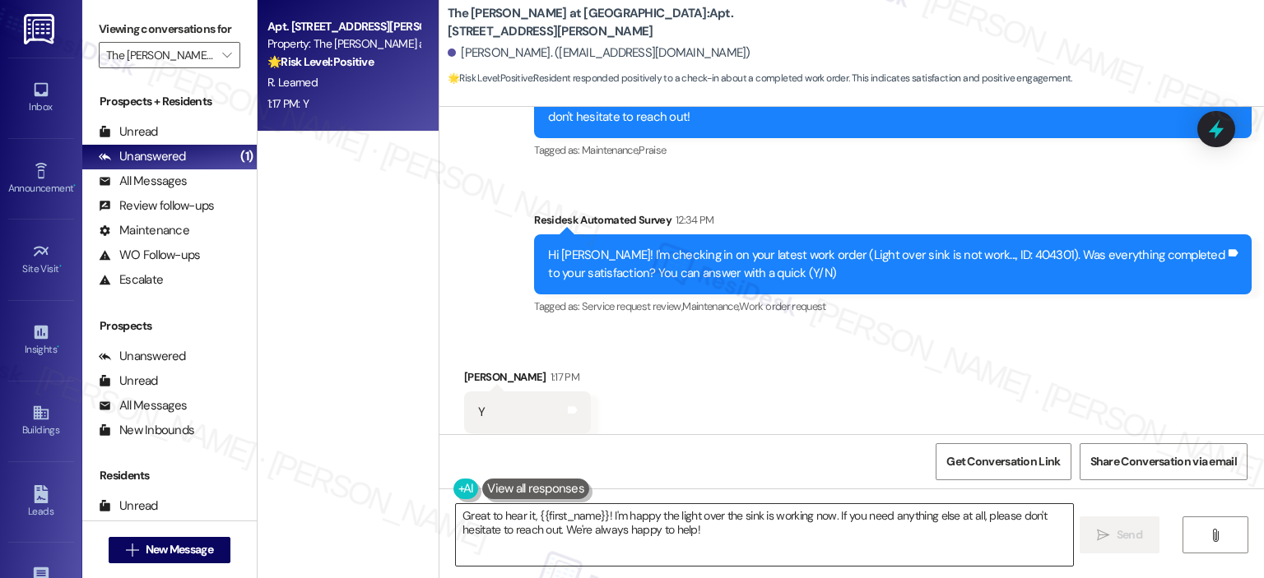
click at [708, 539] on textarea "Great to hear it, {{first_name}}! I'm happy the light over the sink is working …" at bounding box center [764, 535] width 616 height 62
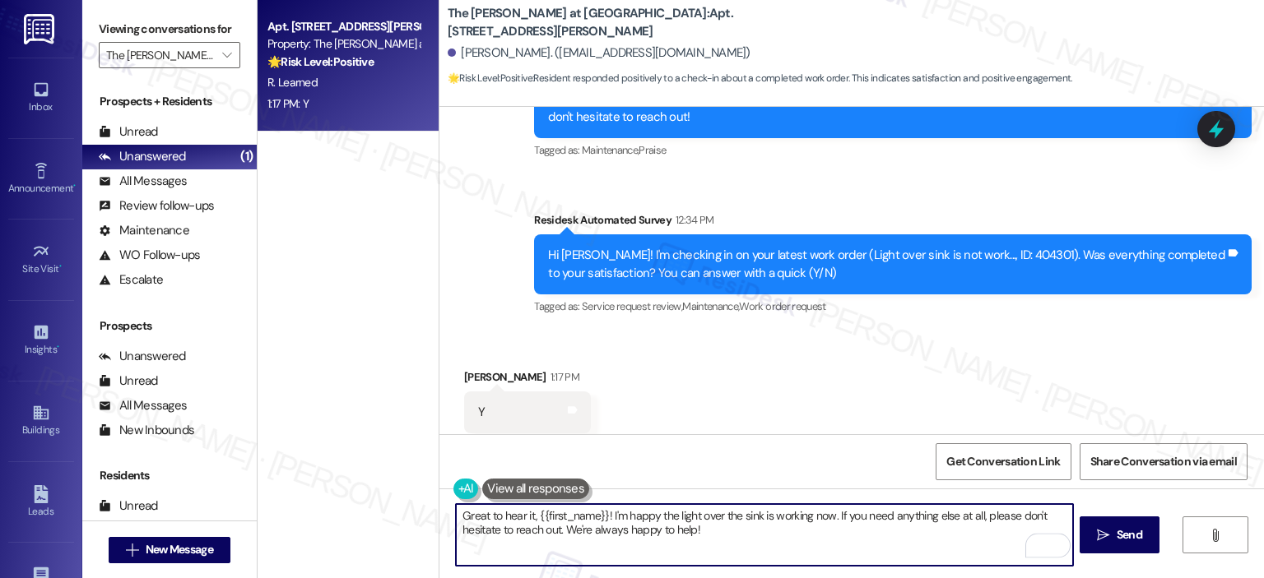
drag, startPoint x: 724, startPoint y: 531, endPoint x: 829, endPoint y: 513, distance: 106.9
click at [829, 513] on textarea "Great to hear it, {{first_name}}! I'm happy the light over the sink is working …" at bounding box center [764, 535] width 616 height 62
paste textarea "I may ask, has {{property}} lived up to your expectations? Feel free to answer …"
type textarea "Great to hear it, {{first_name}}! I'm happy the light over the sink is working …"
click at [1113, 533] on span "Send" at bounding box center [1129, 535] width 32 height 17
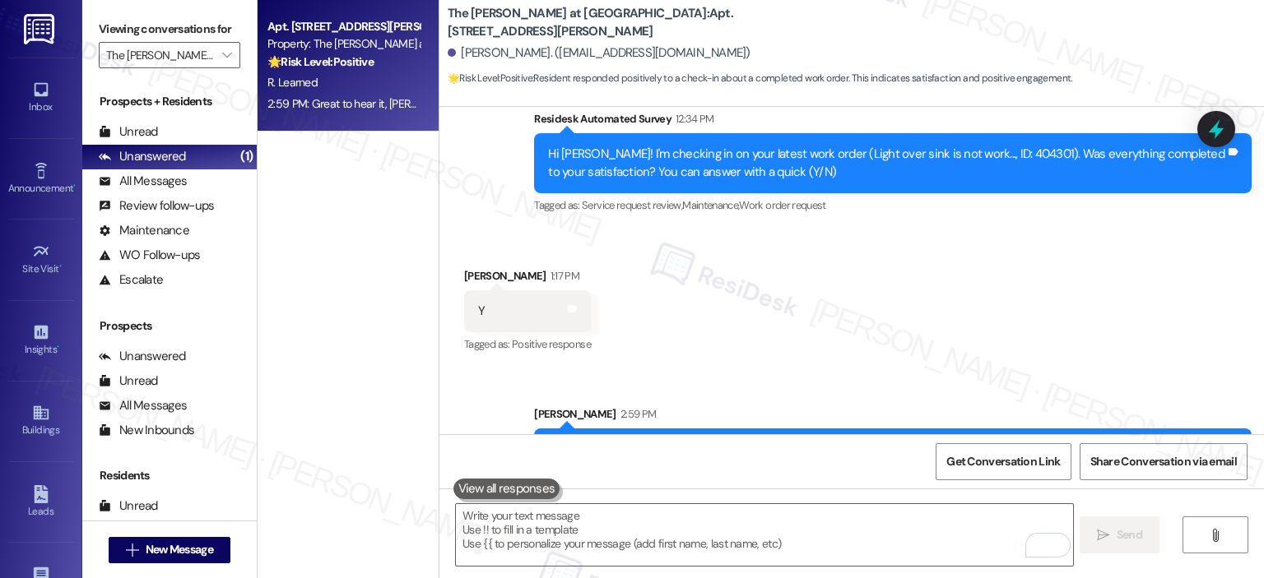
scroll to position [2710, 0]
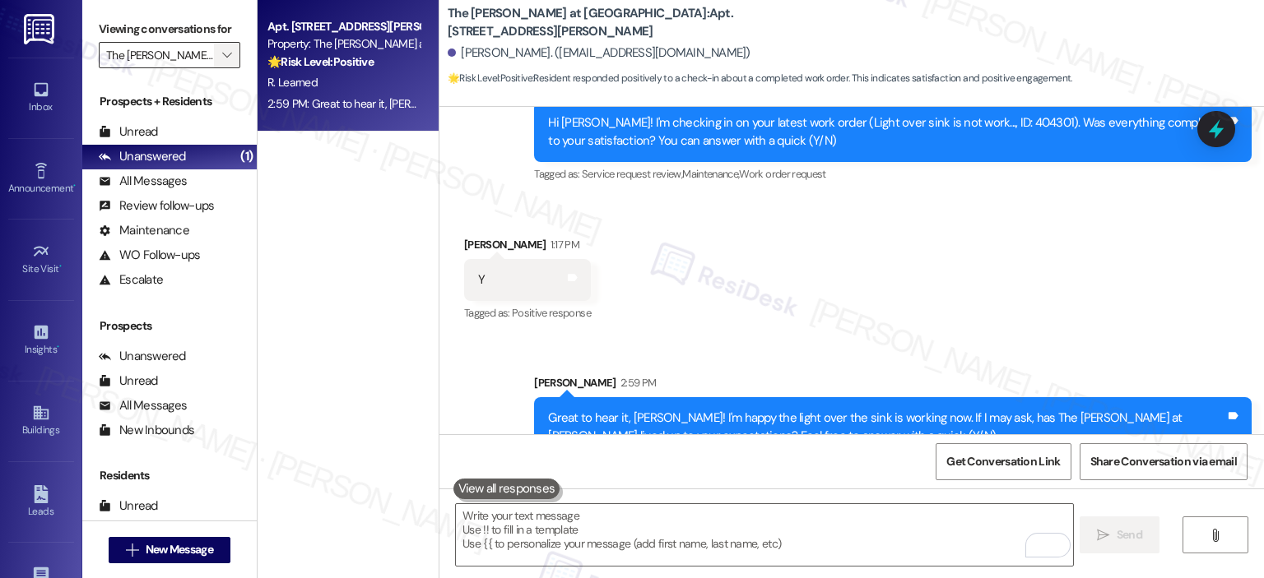
click at [227, 64] on button "" at bounding box center [227, 55] width 26 height 26
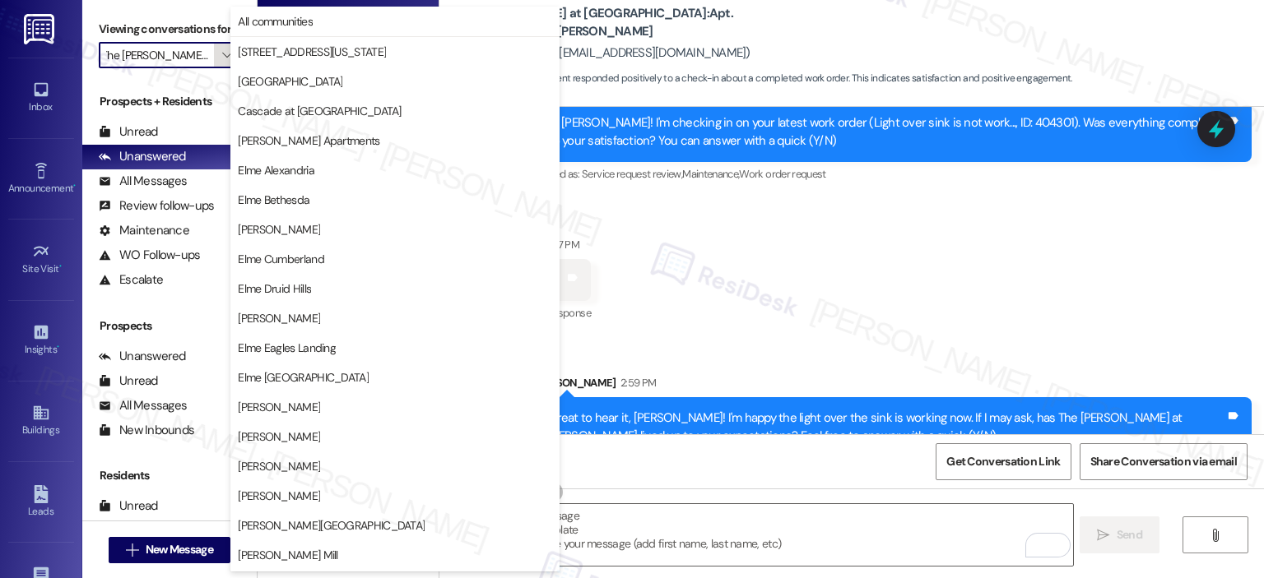
scroll to position [294, 0]
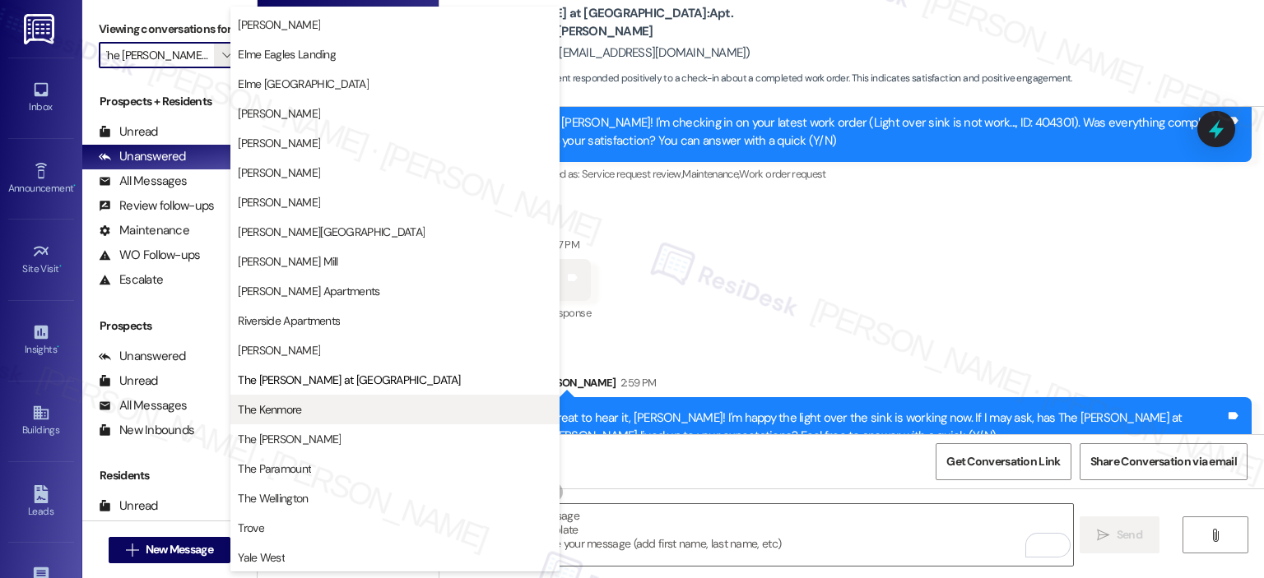
click at [306, 411] on span "The Kenmore" at bounding box center [395, 410] width 314 height 16
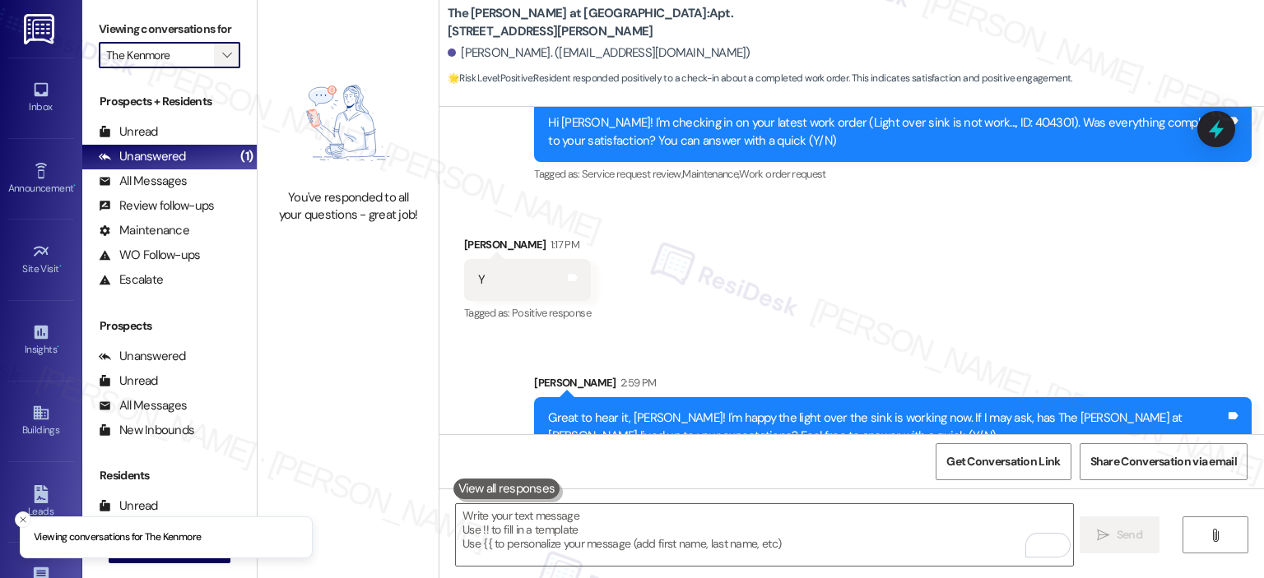
click at [222, 58] on icon "" at bounding box center [226, 55] width 9 height 13
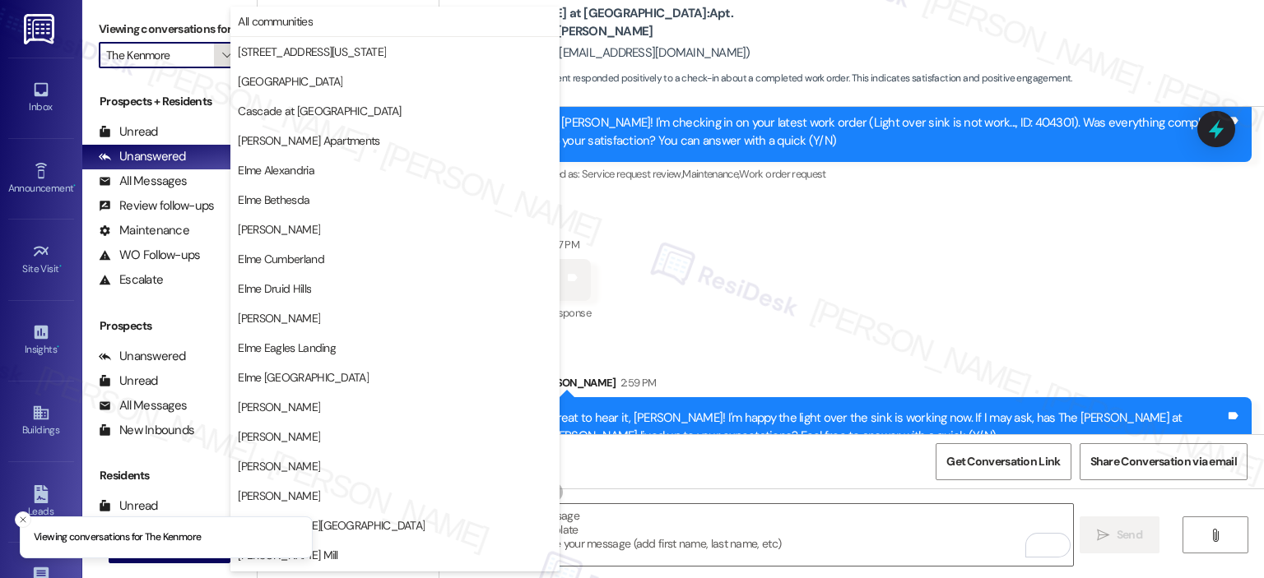
scroll to position [294, 0]
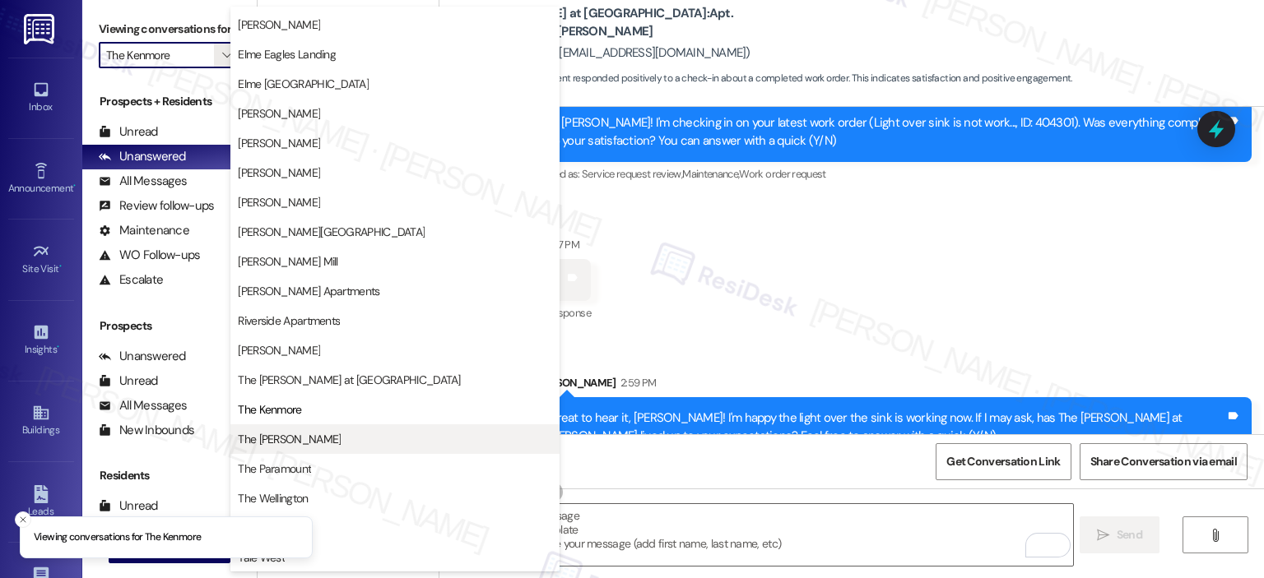
click at [283, 442] on span "The Maxwell" at bounding box center [289, 439] width 103 height 16
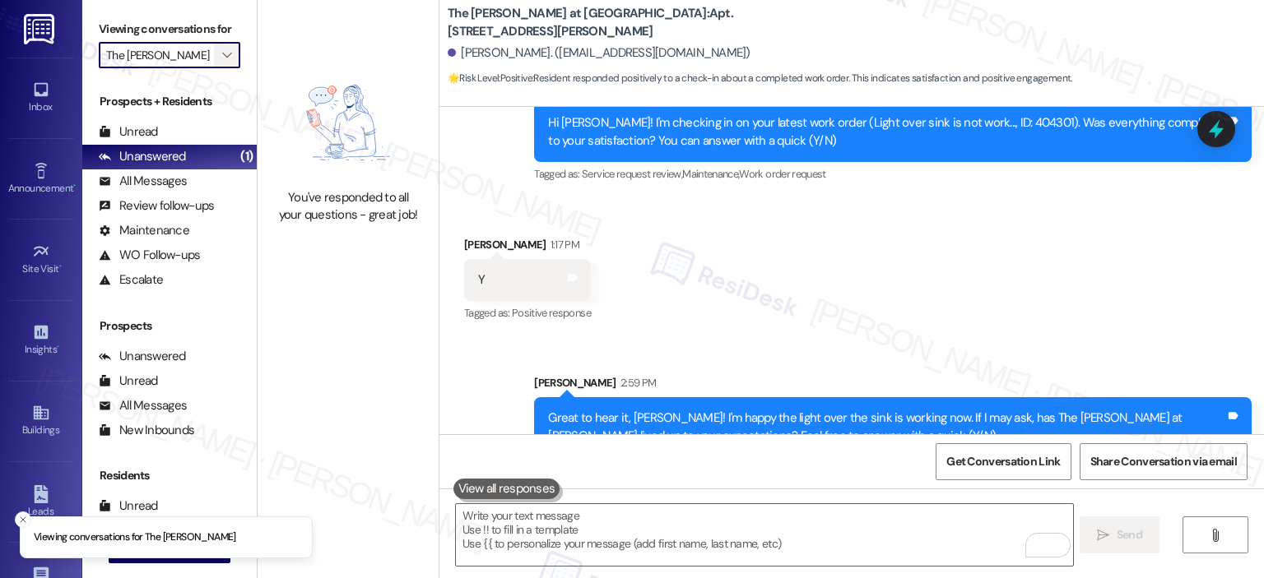
click at [222, 50] on icon "" at bounding box center [226, 55] width 9 height 13
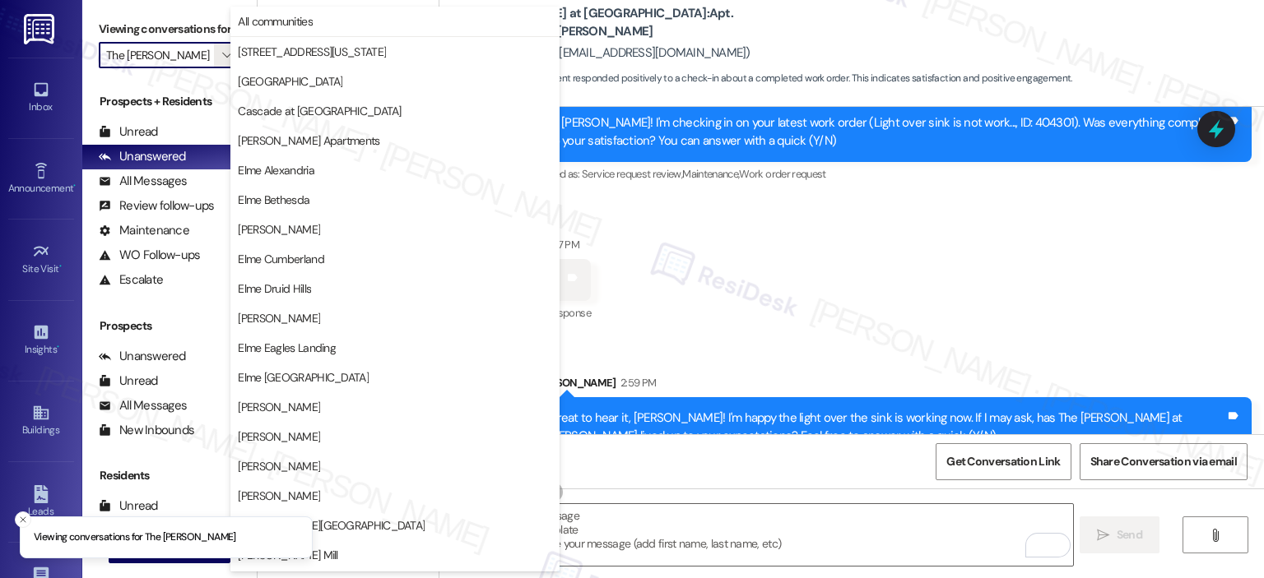
scroll to position [294, 0]
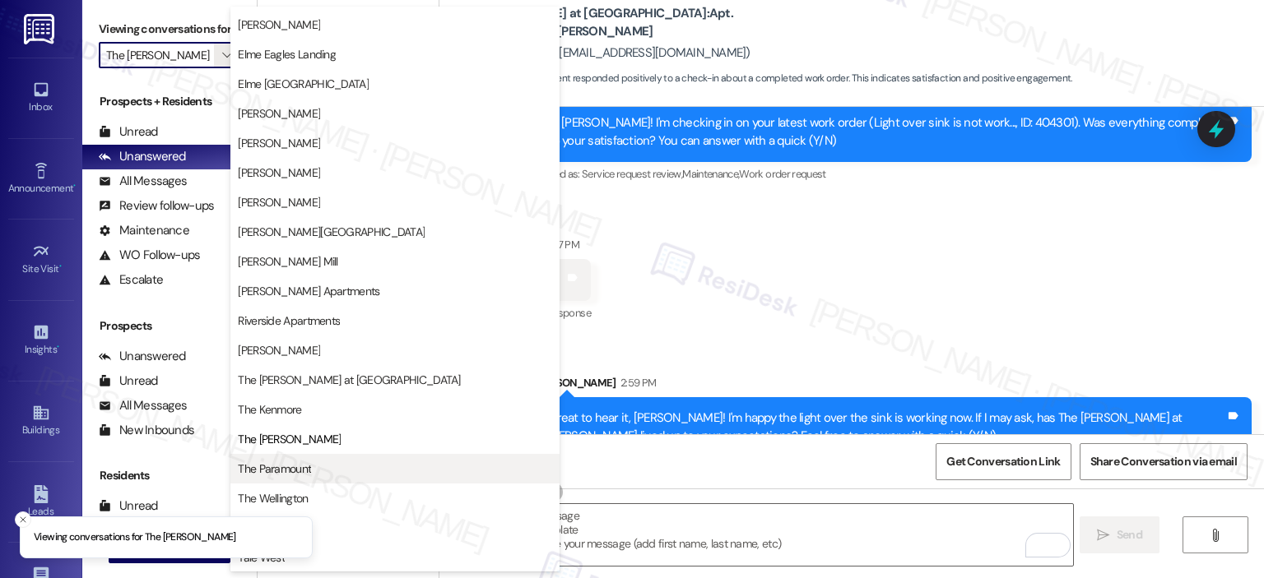
click at [293, 457] on button "The Paramount" at bounding box center [394, 469] width 329 height 30
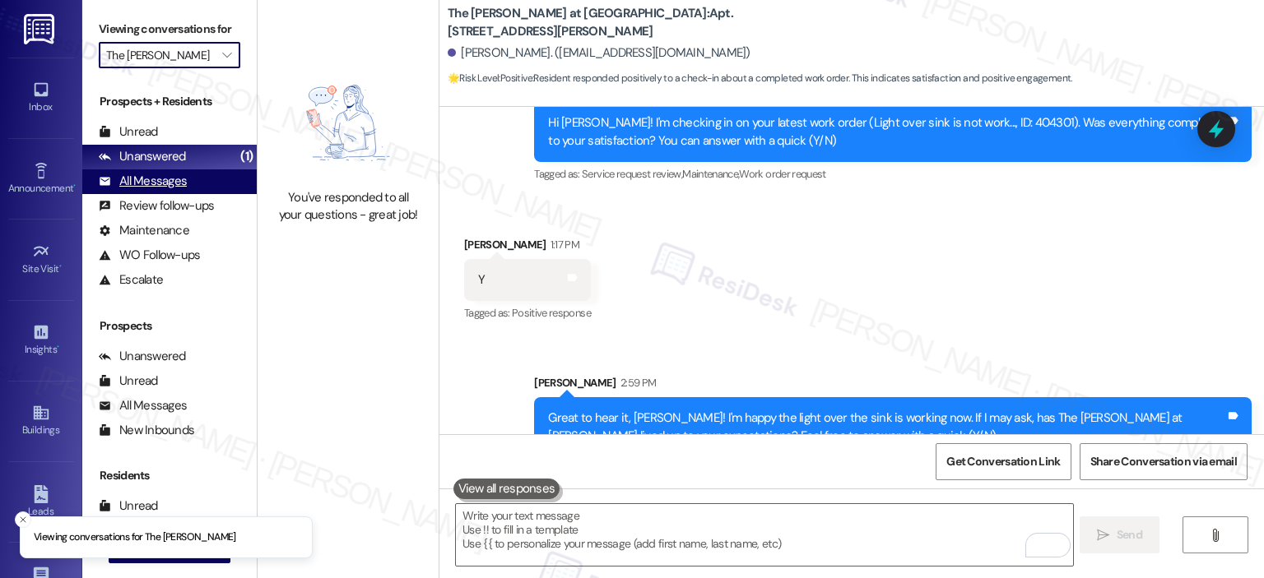
type input "The Paramount"
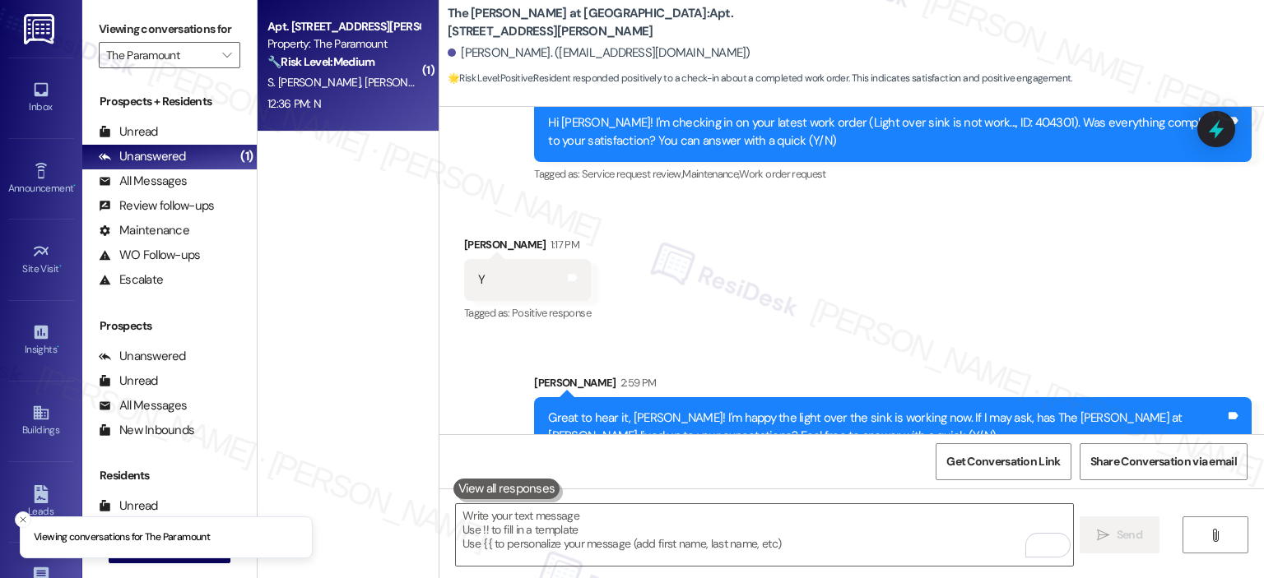
click at [300, 69] on div "🔧 Risk Level: Medium The resident responded negatively to a follow-up regarding…" at bounding box center [343, 61] width 152 height 17
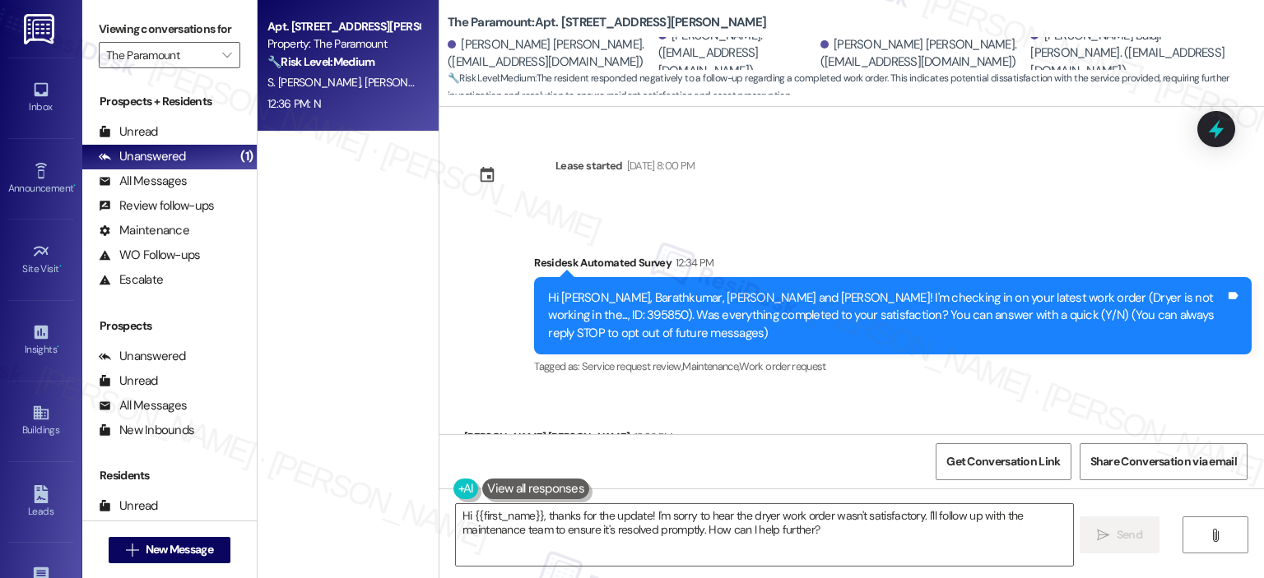
scroll to position [95, 0]
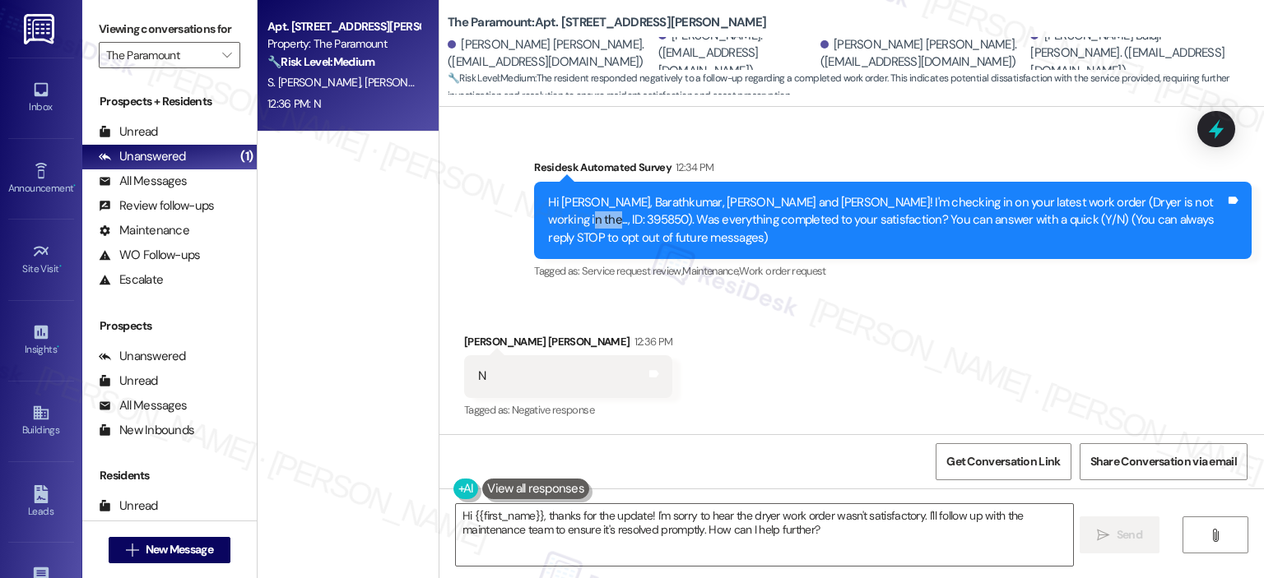
drag, startPoint x: 1158, startPoint y: 196, endPoint x: 1188, endPoint y: 199, distance: 30.6
click at [1188, 199] on div "Hi Sribalaji, Barathkumar, Gowri Sriram and Aswin! I'm checking in on your late…" at bounding box center [886, 220] width 677 height 53
click at [1191, 199] on div "Hi Sribalaji, Barathkumar, Gowri Sriram and Aswin! I'm checking in on your late…" at bounding box center [886, 220] width 677 height 53
click at [1164, 199] on div "Hi Sribalaji, Barathkumar, Gowri Sriram and Aswin! I'm checking in on your late…" at bounding box center [886, 220] width 677 height 53
copy div "95850"
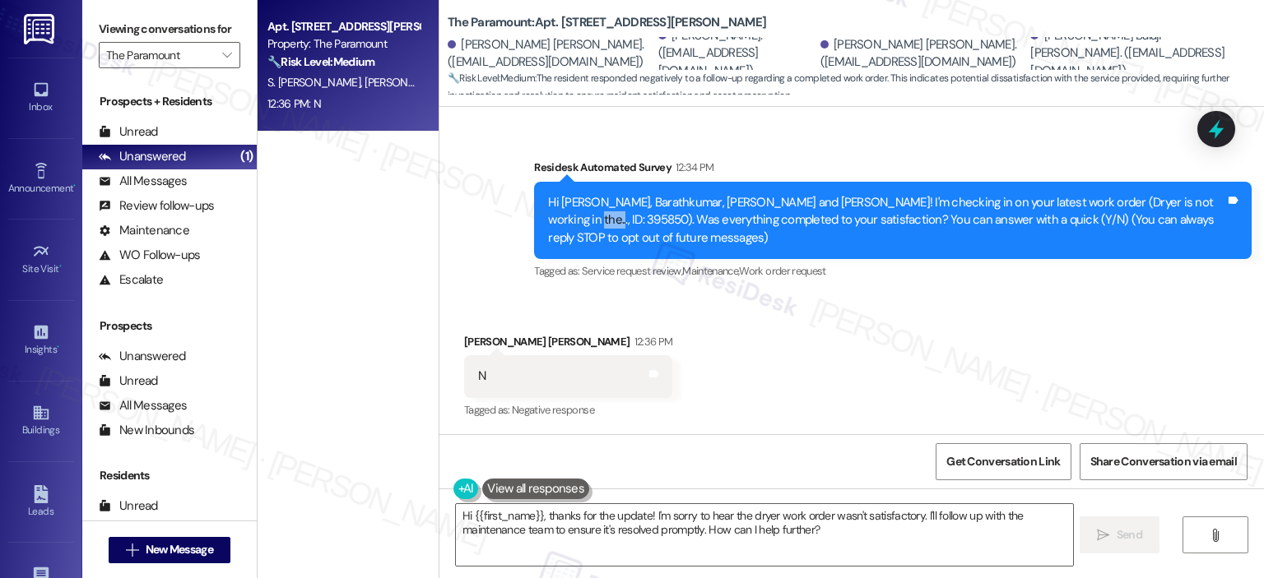
drag, startPoint x: 1162, startPoint y: 198, endPoint x: 1199, endPoint y: 198, distance: 37.0
click at [1199, 198] on div "Hi Sribalaji, Barathkumar, Gowri Sriram and Aswin! I'm checking in on your late…" at bounding box center [886, 220] width 677 height 53
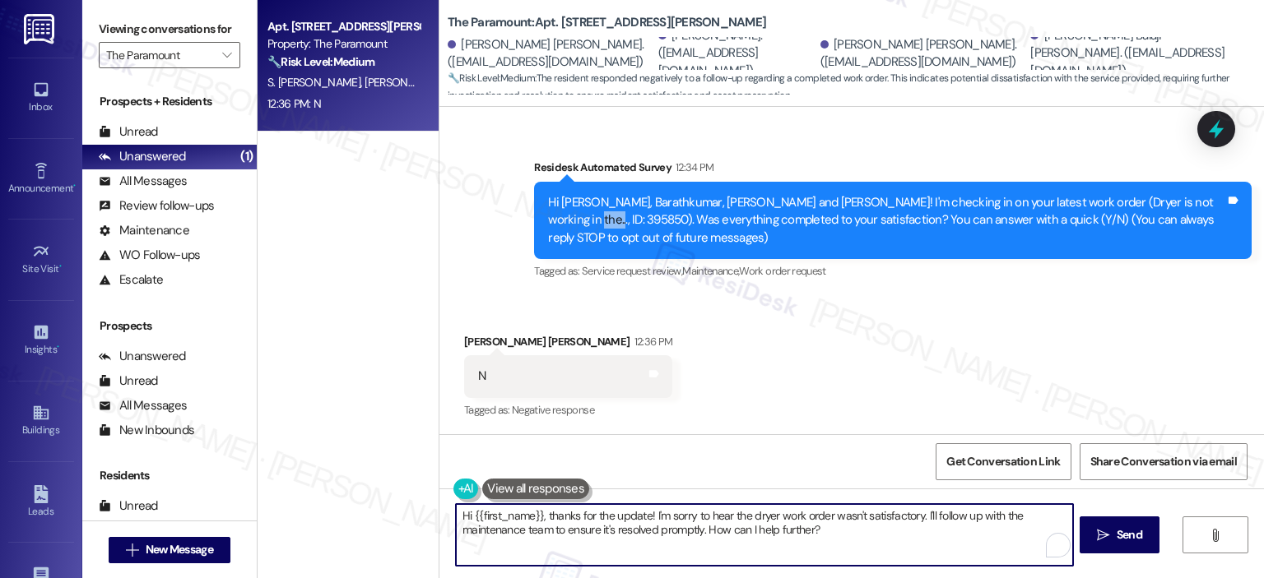
click at [785, 537] on textarea "Hi {{first_name}}, thanks for the update! I'm sorry to hear the dryer work orde…" at bounding box center [764, 535] width 616 height 62
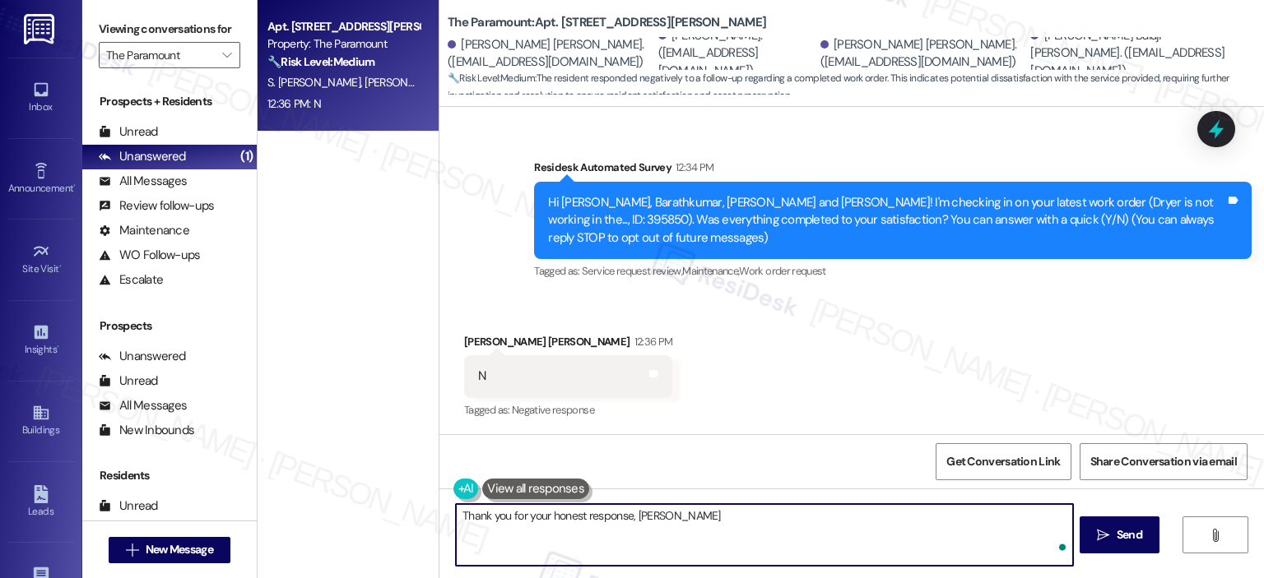
type textarea "Thank you for your honest response, Sribalaju"
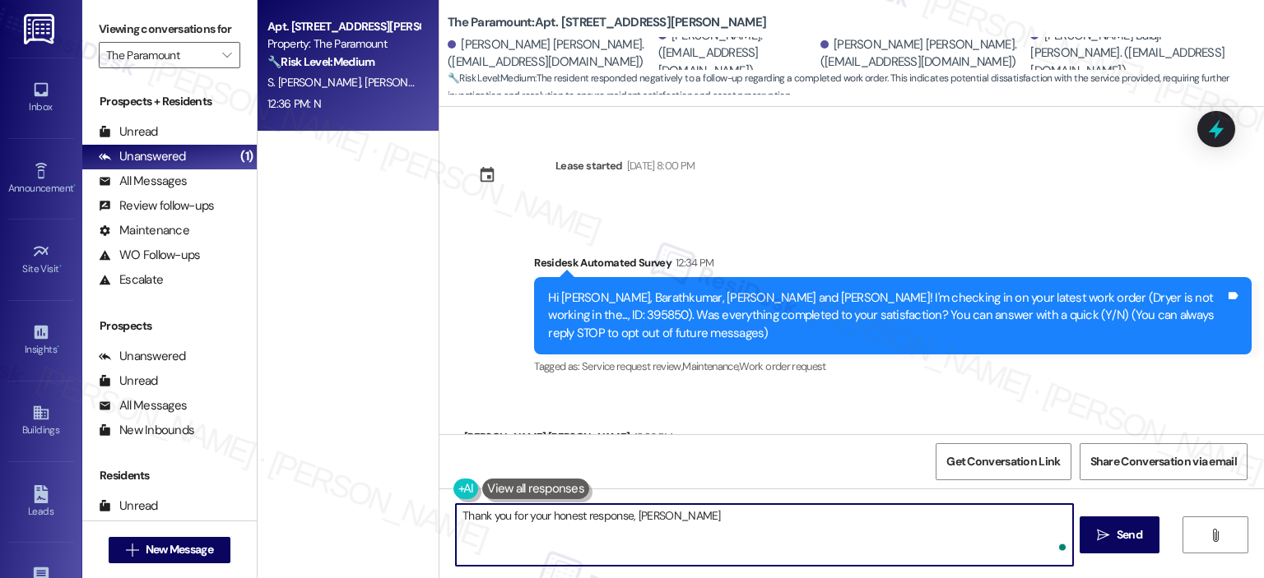
scroll to position [95, 0]
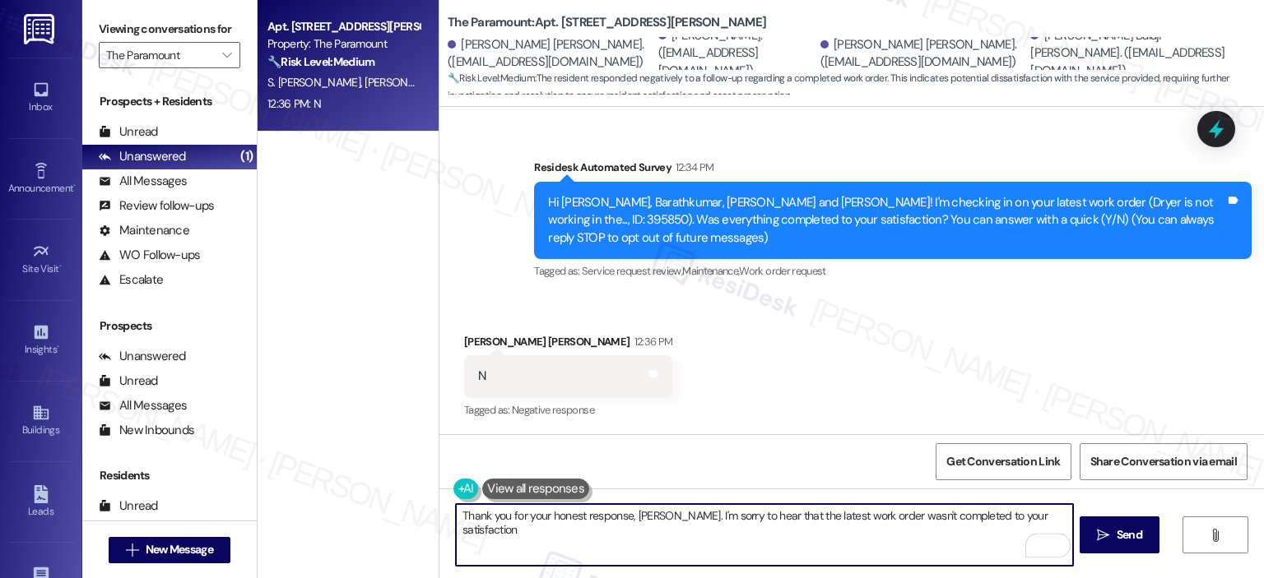
click at [1060, 514] on textarea "Thank you for your honest response, [PERSON_NAME]. I'm sorry to hear that the l…" at bounding box center [764, 535] width 616 height 62
click at [546, 553] on textarea "Thank you for your honest response, [PERSON_NAME]. I'm sorry to hear that the l…" at bounding box center [764, 535] width 616 height 62
paste textarea "’m so sorry to hear that the latest work order wasn’t completed to your satisfa…"
type textarea "Thank you for your honest response, [PERSON_NAME]. I’m so sorry to hear that th…"
click at [664, 532] on textarea "Thank you for your honest response, [PERSON_NAME]. I’m so sorry to hear that th…" at bounding box center [764, 535] width 616 height 62
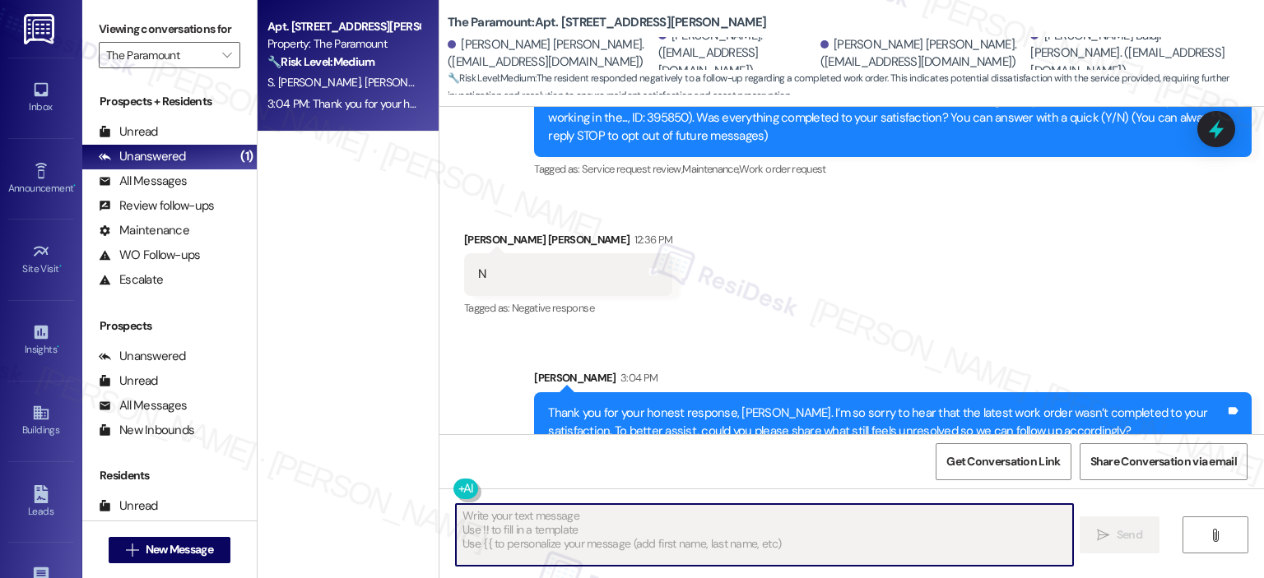
scroll to position [228, 0]
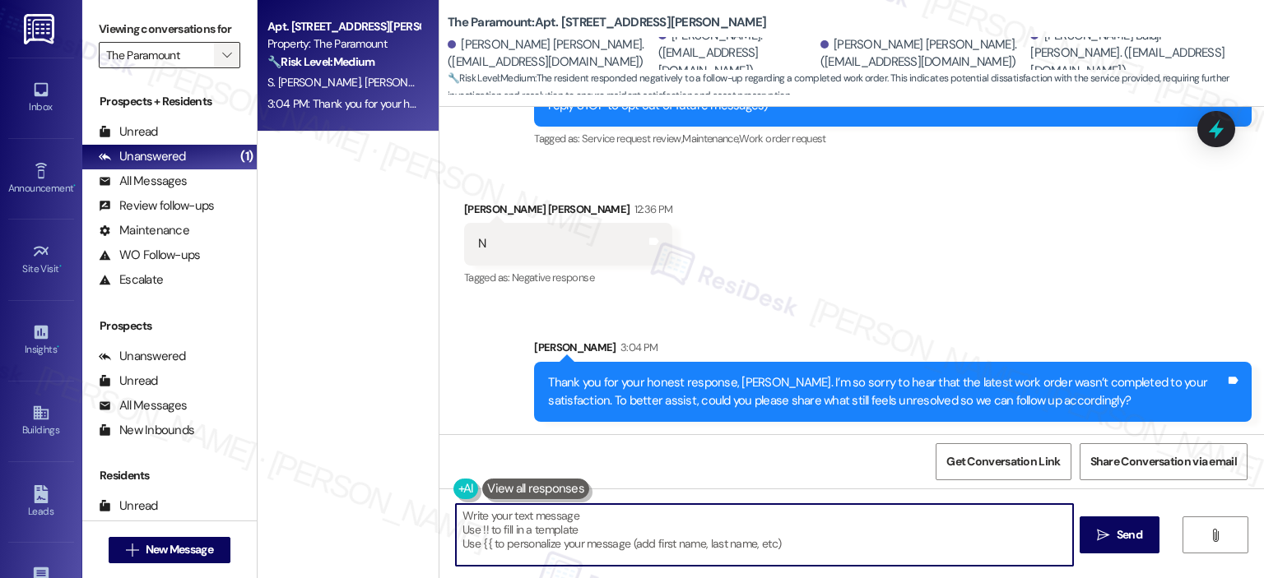
click at [222, 51] on icon "" at bounding box center [226, 55] width 9 height 13
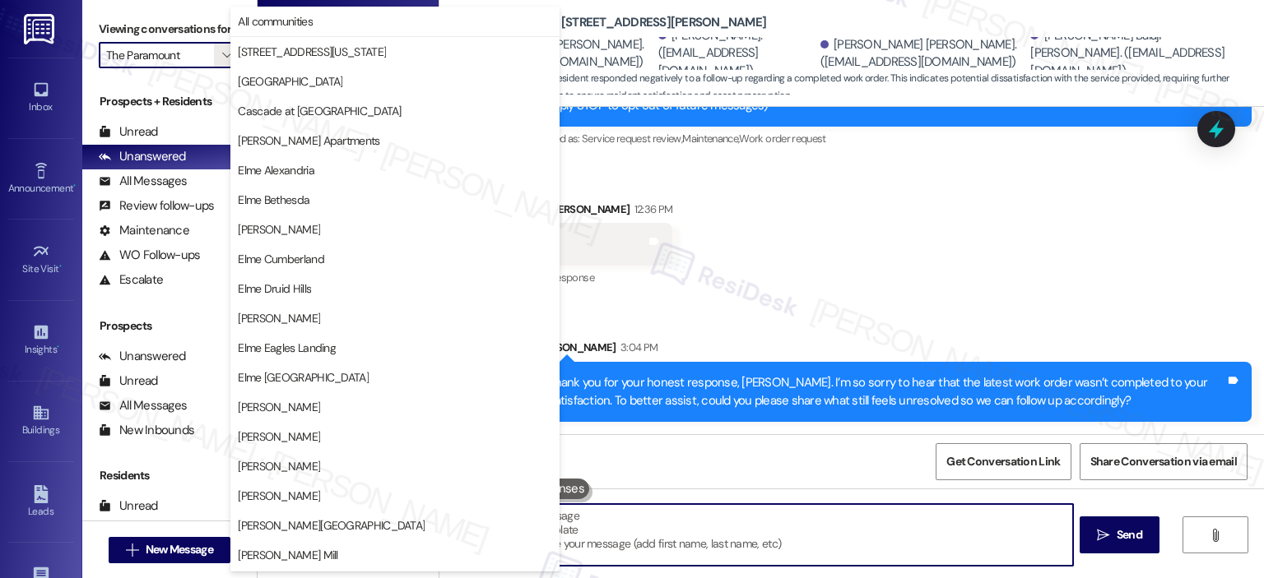
scroll to position [294, 0]
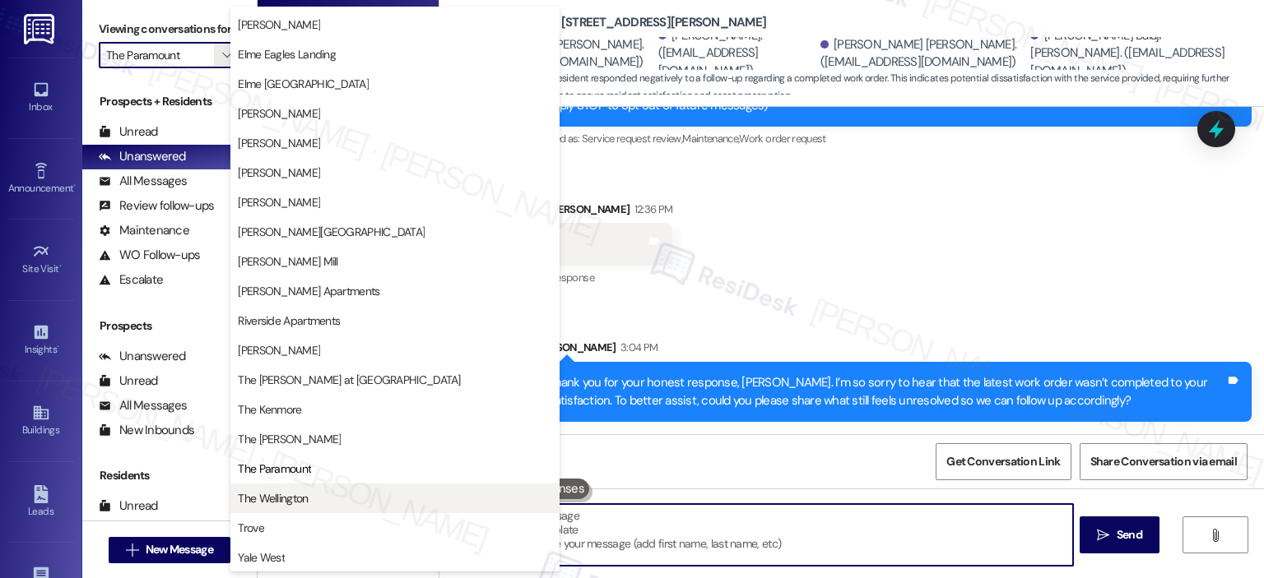
click at [374, 499] on span "The Wellington" at bounding box center [395, 498] width 314 height 16
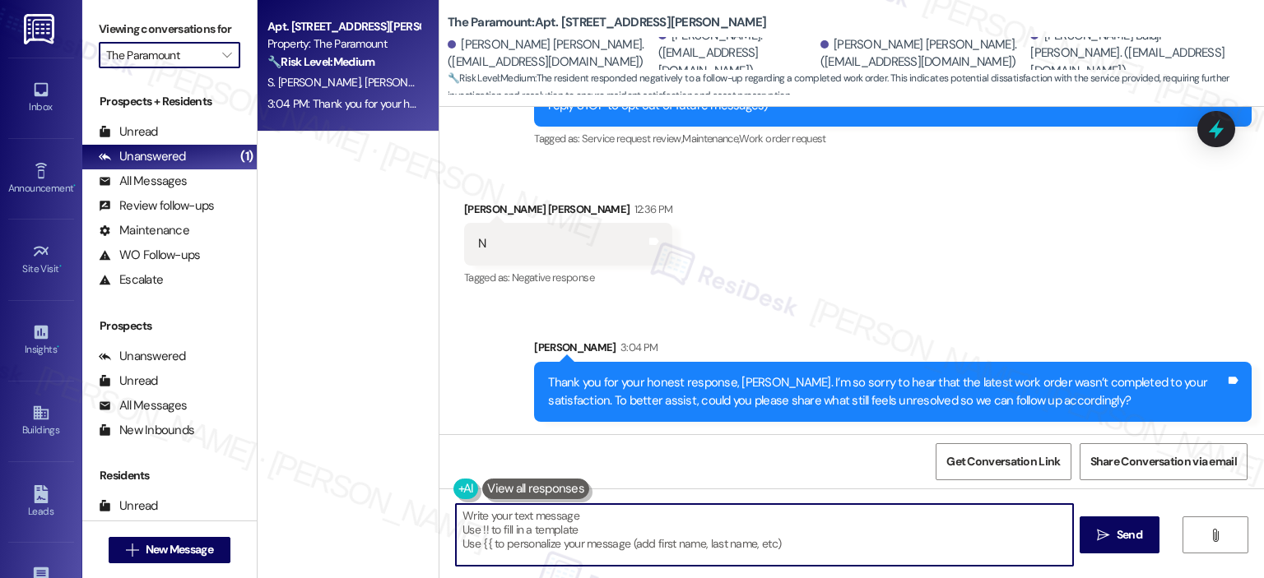
type input "The Wellington"
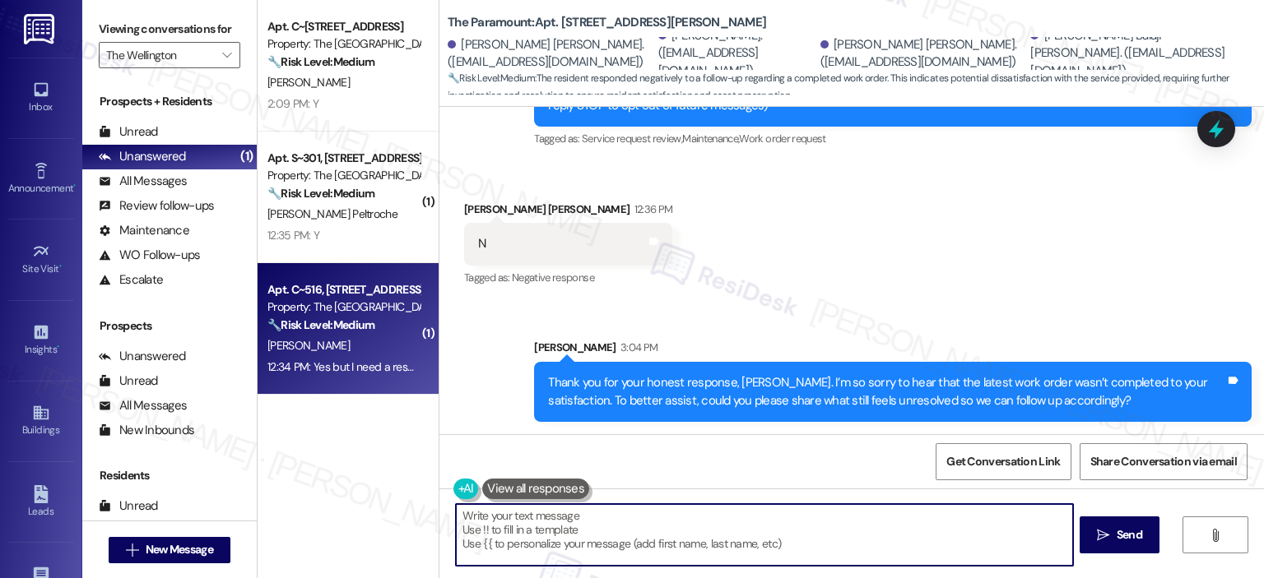
click at [378, 378] on div "Apt. C~516, 1850 Columbia Pike Property: The Wellington 🔧 Risk Level: Medium Th…" at bounding box center [348, 329] width 181 height 132
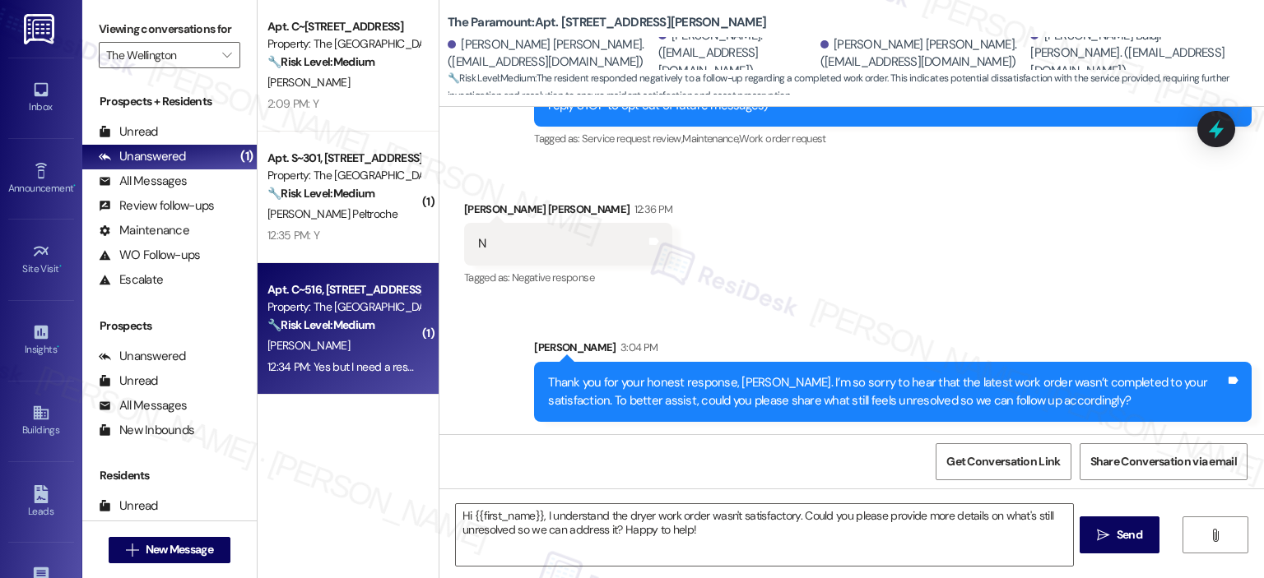
type textarea "Fetching suggested responses. Please feel free to read through the conversation…"
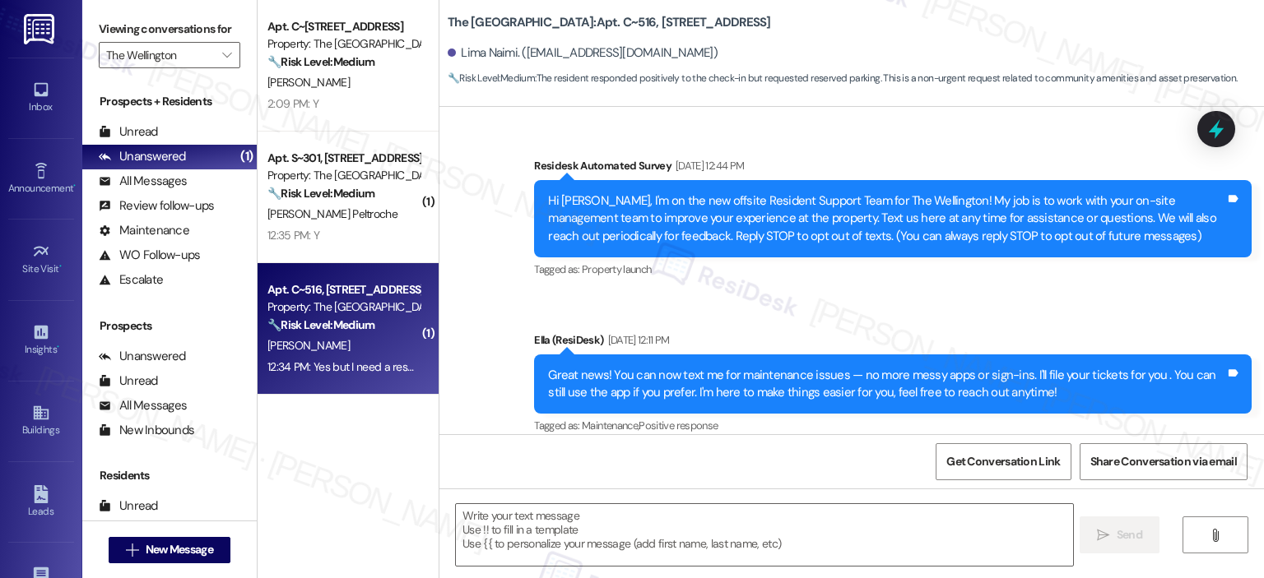
scroll to position [7537, 0]
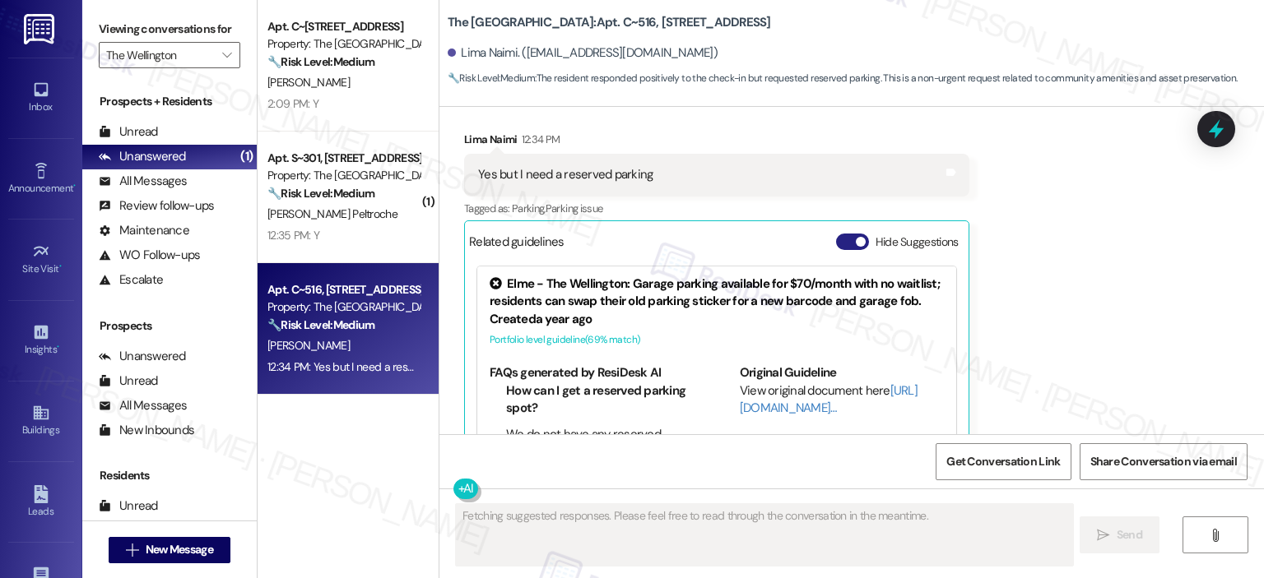
click at [843, 234] on button "Hide Suggestions" at bounding box center [852, 242] width 33 height 16
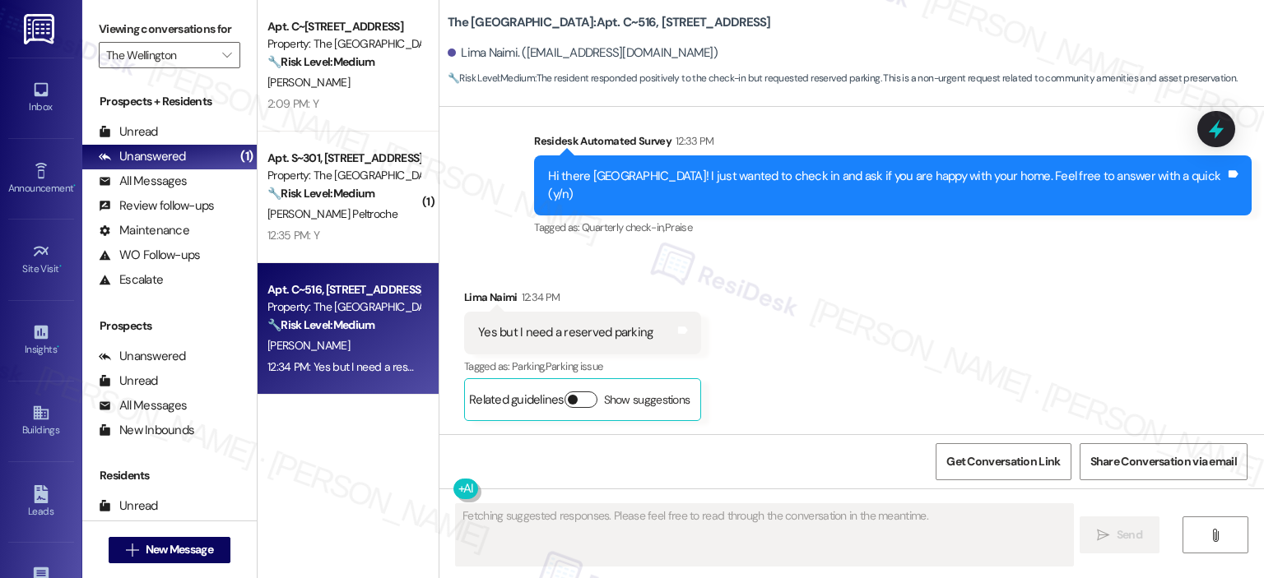
scroll to position [7306, 0]
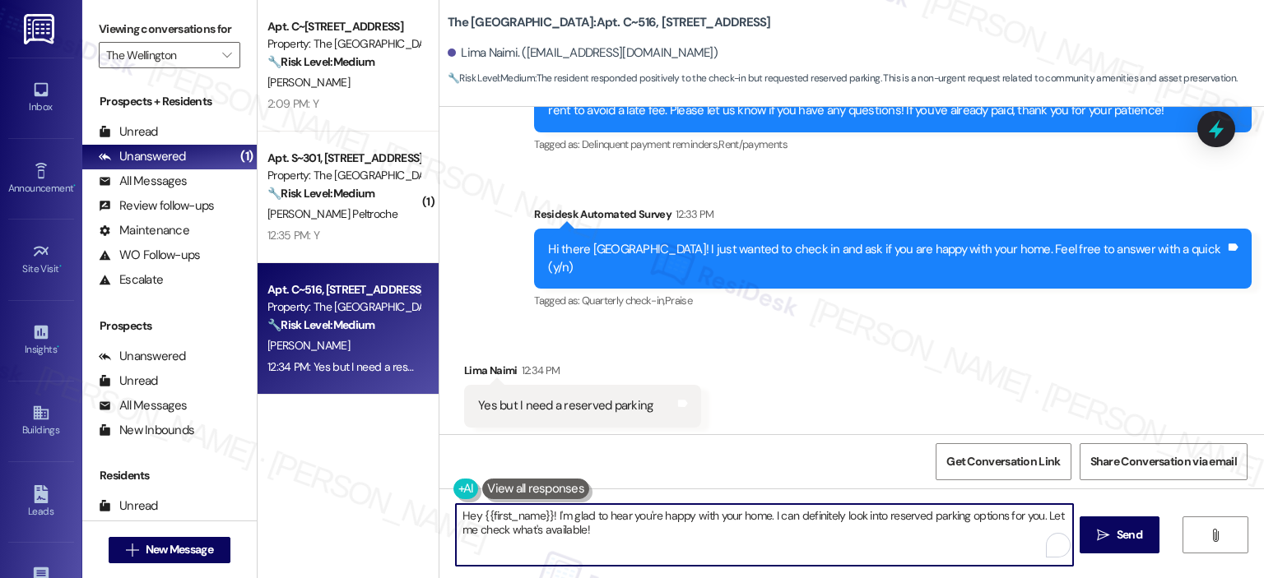
drag, startPoint x: 550, startPoint y: 515, endPoint x: 438, endPoint y: 517, distance: 111.9
click at [447, 517] on div "Hey {{first_name}}! I'm glad to hear you're happy with your home. I can definit…" at bounding box center [756, 535] width 618 height 63
click at [736, 531] on textarea "Thank you for your response, Lima! I'm glad to hear you're happy with your home…" at bounding box center [764, 535] width 616 height 62
drag, startPoint x: 724, startPoint y: 535, endPoint x: 596, endPoint y: 544, distance: 128.7
click at [596, 544] on textarea "Thank you for your response, Lima! I'm glad to hear you're happy with your home…" at bounding box center [764, 535] width 616 height 62
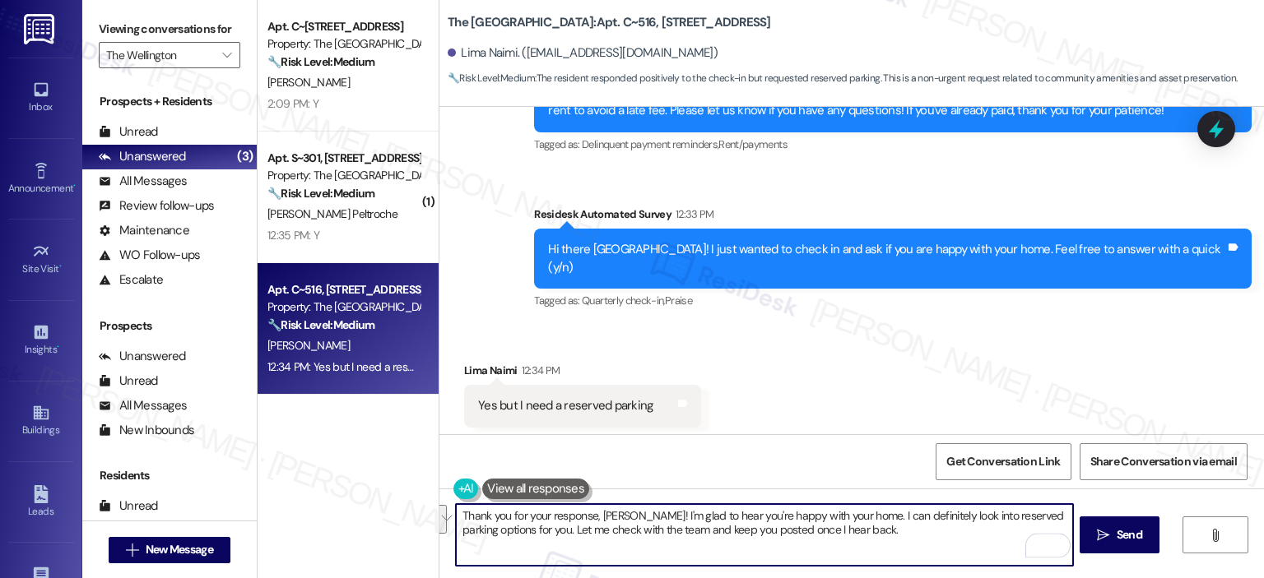
type textarea "Thank you for your response, Lima! I'm glad to hear you're happy with your home…"
click at [666, 519] on textarea "Thank you for your response, Lima! I'm glad to hear you're happy with your home…" at bounding box center [764, 535] width 616 height 62
click at [1126, 528] on span "Send" at bounding box center [1130, 535] width 26 height 17
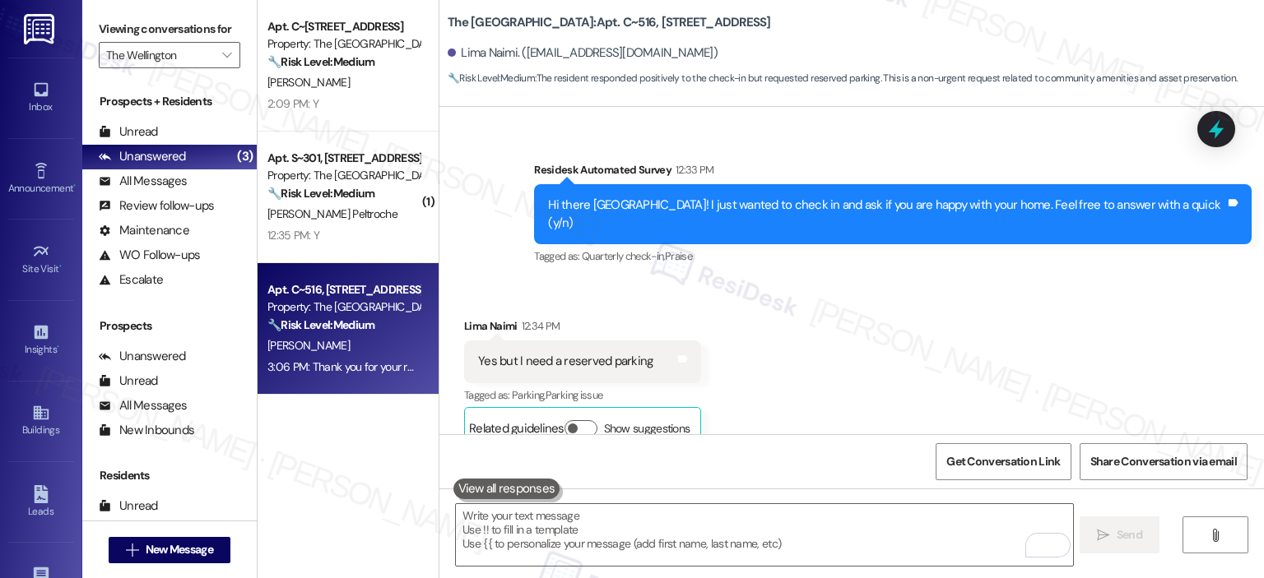
scroll to position [7439, 0]
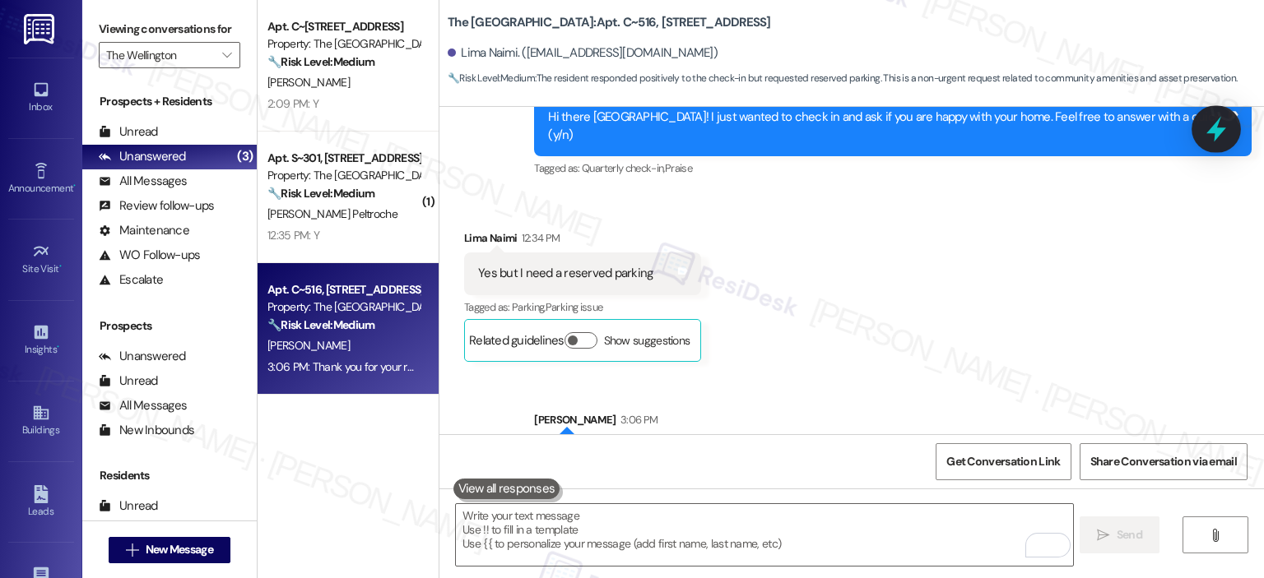
click at [1215, 124] on icon at bounding box center [1216, 130] width 20 height 26
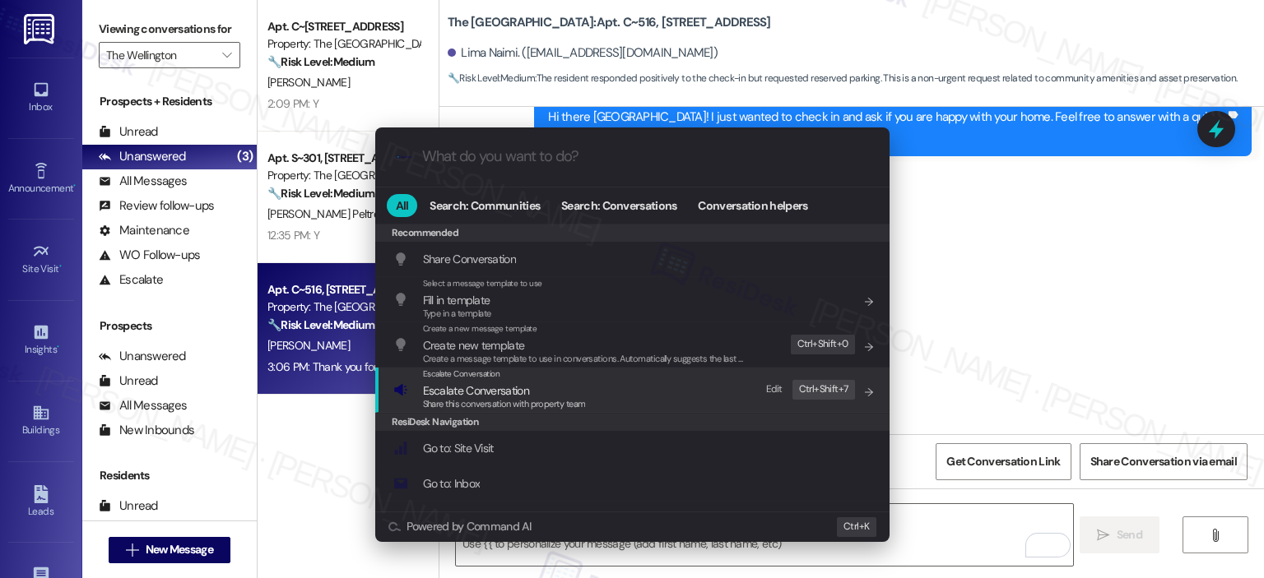
click at [581, 391] on span "Escalate Conversation" at bounding box center [504, 391] width 163 height 18
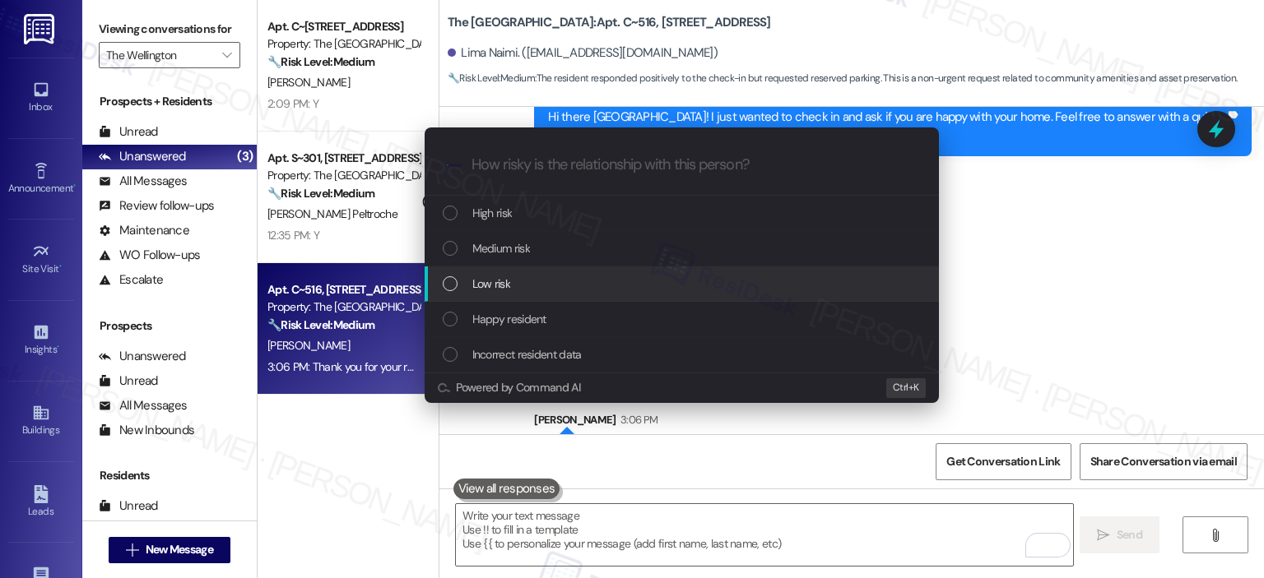
click at [548, 267] on div "Low risk" at bounding box center [682, 284] width 514 height 35
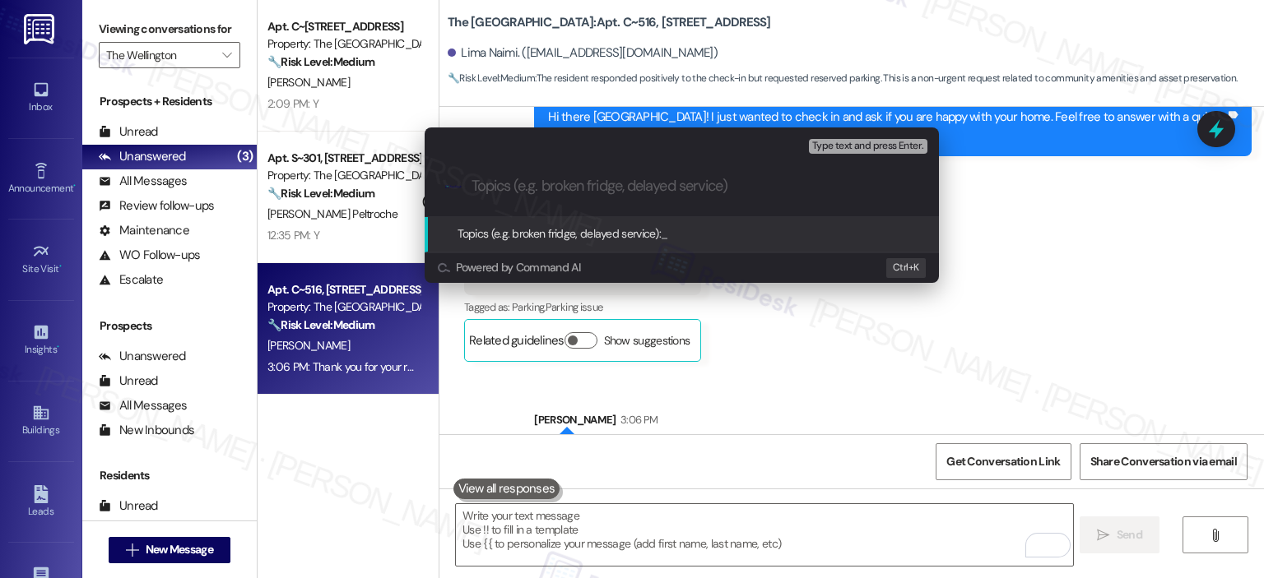
click at [559, 180] on input "Topics (e.g. broken fridge, delayed service)" at bounding box center [694, 186] width 447 height 17
type input "R"
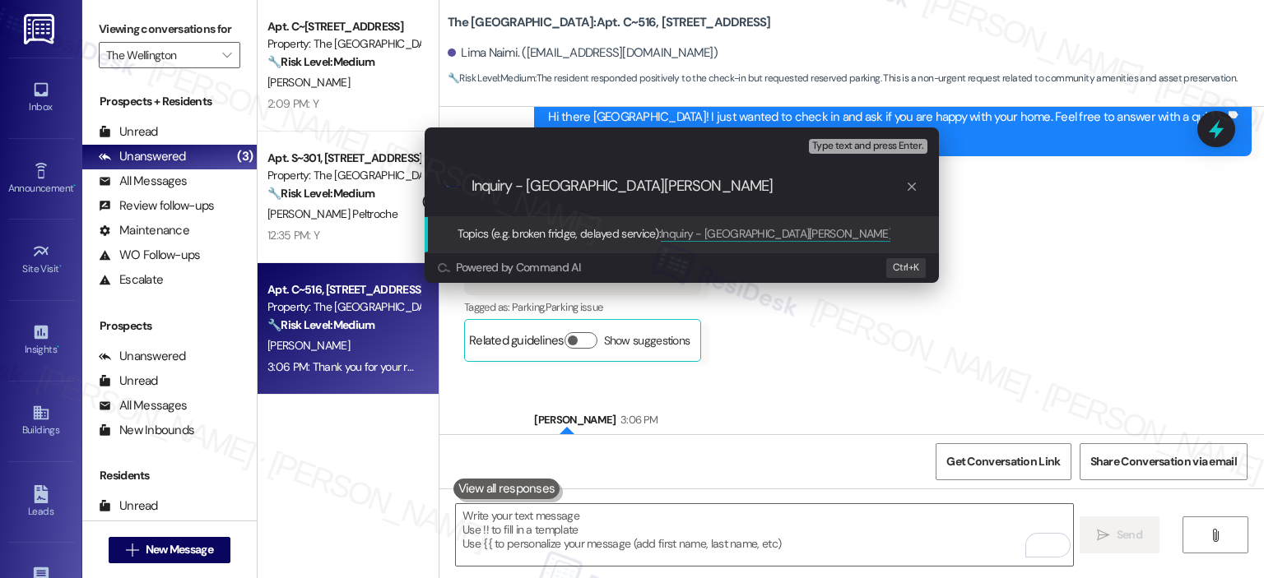
type input "Inquiry - Reserved Parking"
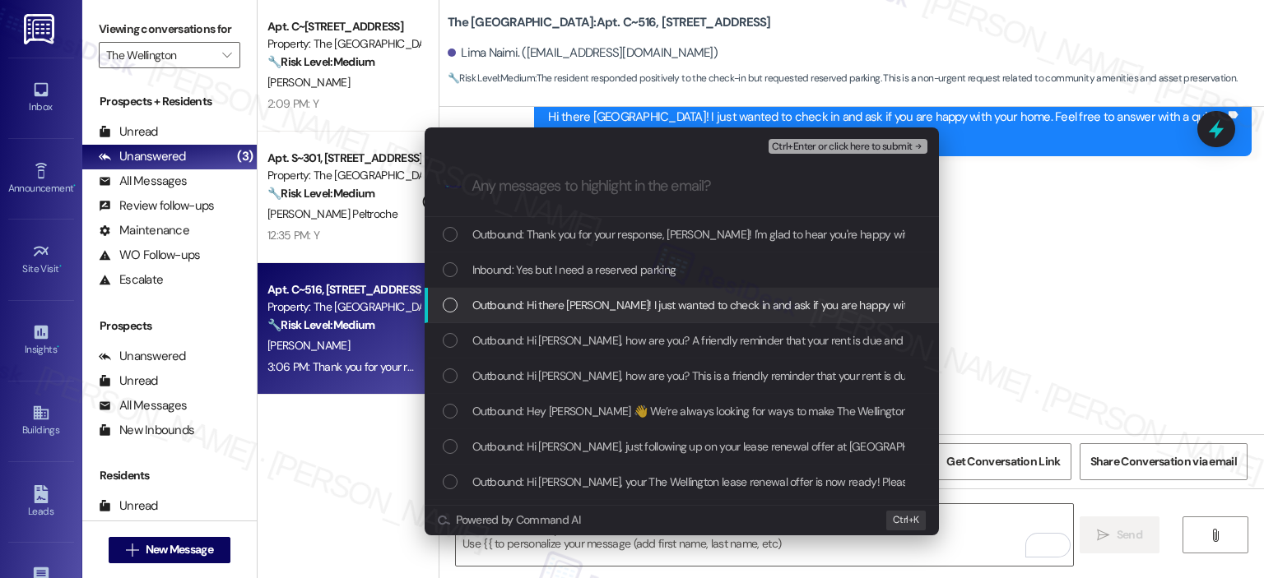
click at [578, 292] on div "Outbound: Hi there Lima! I just wanted to check in and ask if you are happy wit…" at bounding box center [682, 305] width 514 height 35
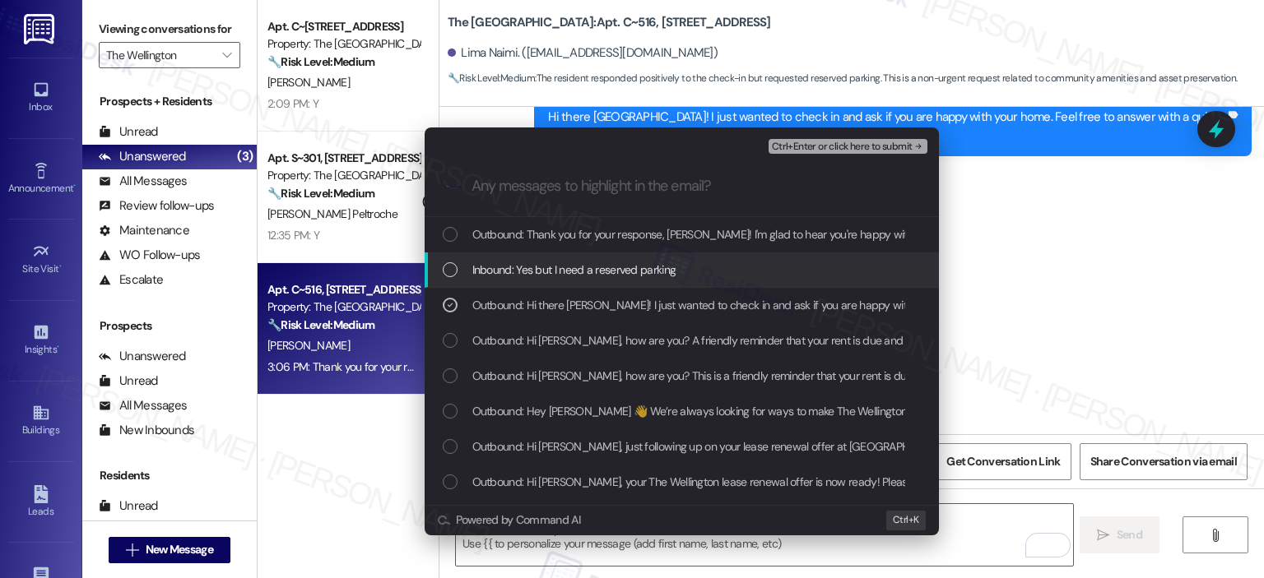
click at [581, 275] on span "Inbound: Yes but I need a reserved parking" at bounding box center [574, 270] width 204 height 18
click at [589, 258] on div "Inbound: Yes but I need a reserved parking" at bounding box center [682, 270] width 514 height 35
click at [579, 267] on span "Inbound: Yes but I need a reserved parking" at bounding box center [574, 270] width 204 height 18
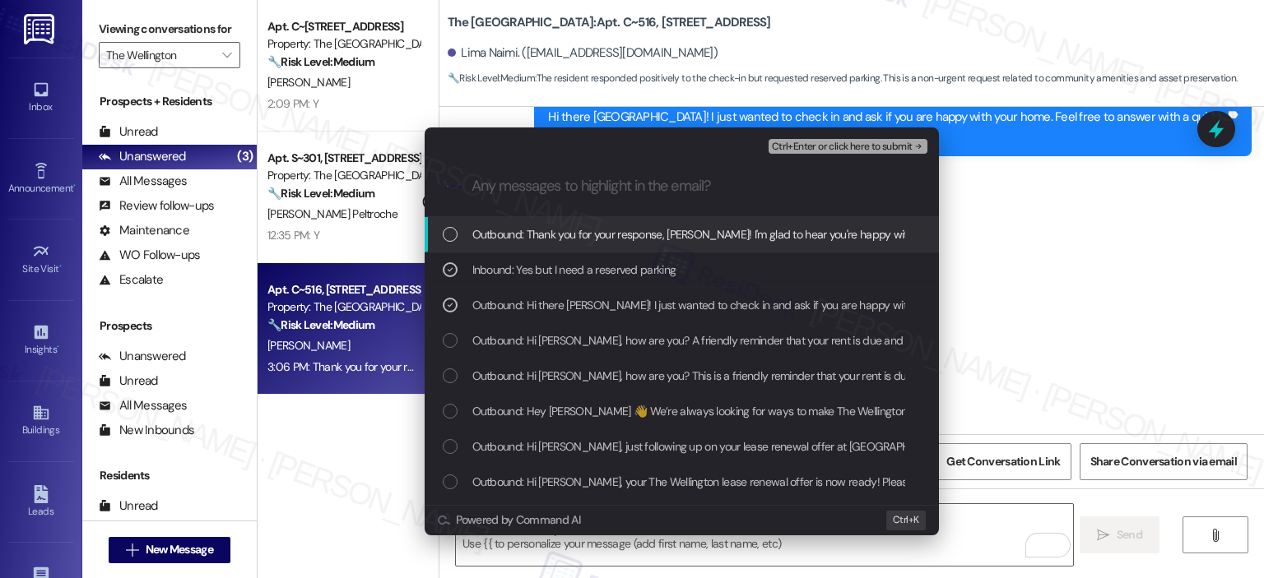
click at [604, 234] on span "Outbound: Thank you for your response, Lima! I'm glad to hear you're happy with…" at bounding box center [1019, 234] width 1094 height 18
click at [838, 152] on span "Ctrl+Enter or click here to submit" at bounding box center [842, 148] width 141 height 12
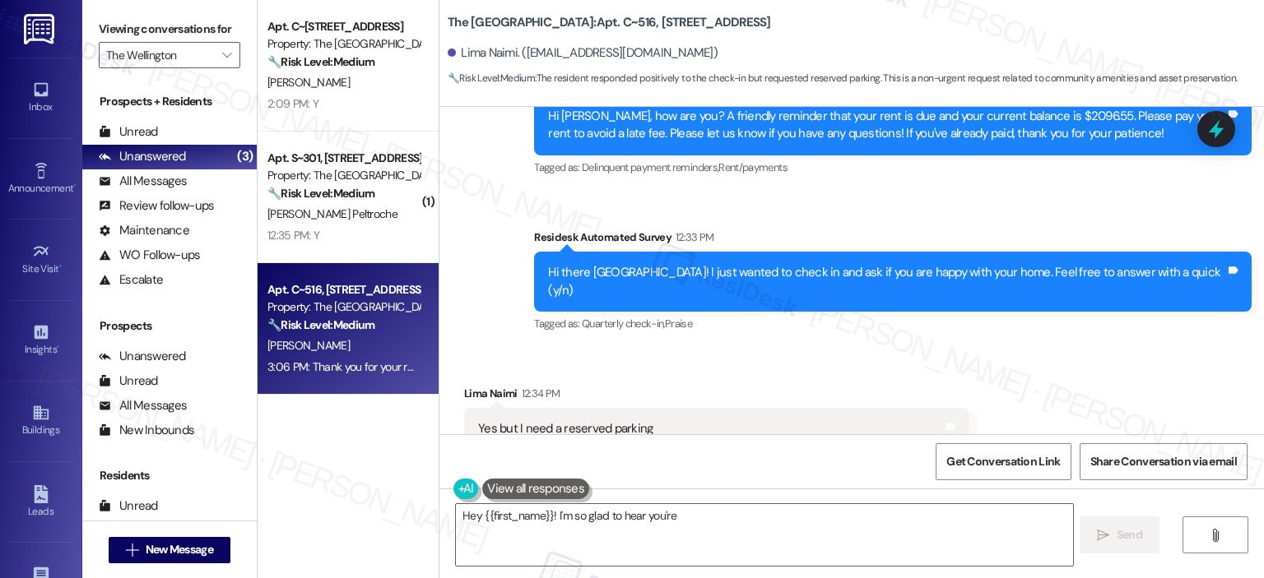
scroll to position [7695, 0]
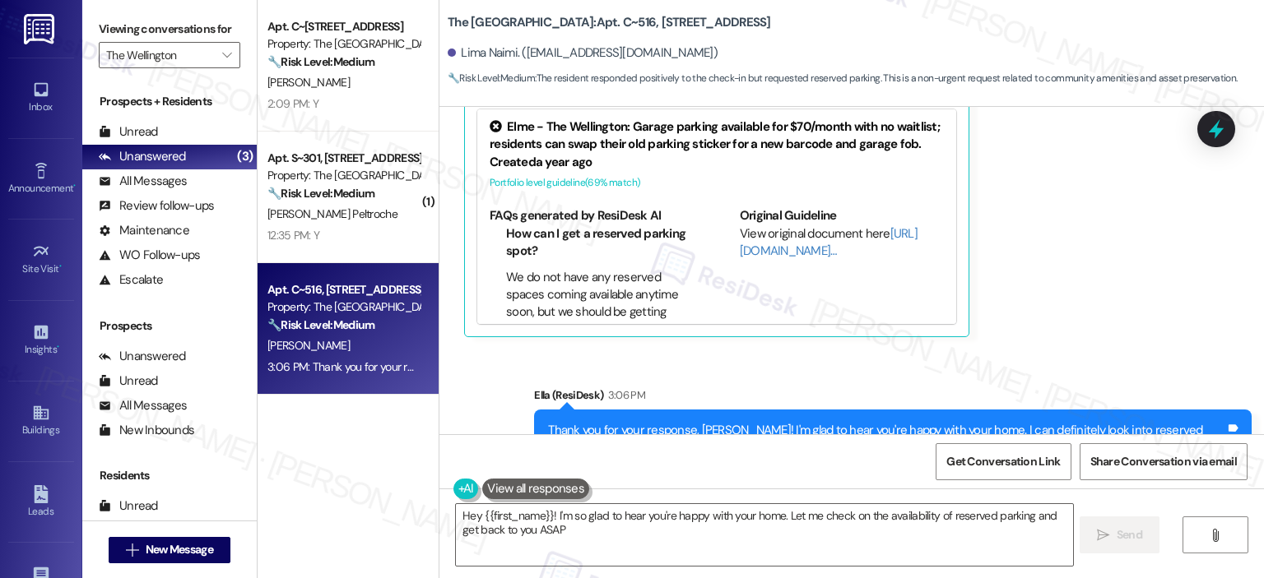
type textarea "Hey {{first_name}}! I'm so glad to hear you're happy with your home. Let me che…"
click at [681, 207] on div "FAQs generated by ResiDesk AI How can I get a reserved parking spot? We do not …" at bounding box center [592, 265] width 205 height 116
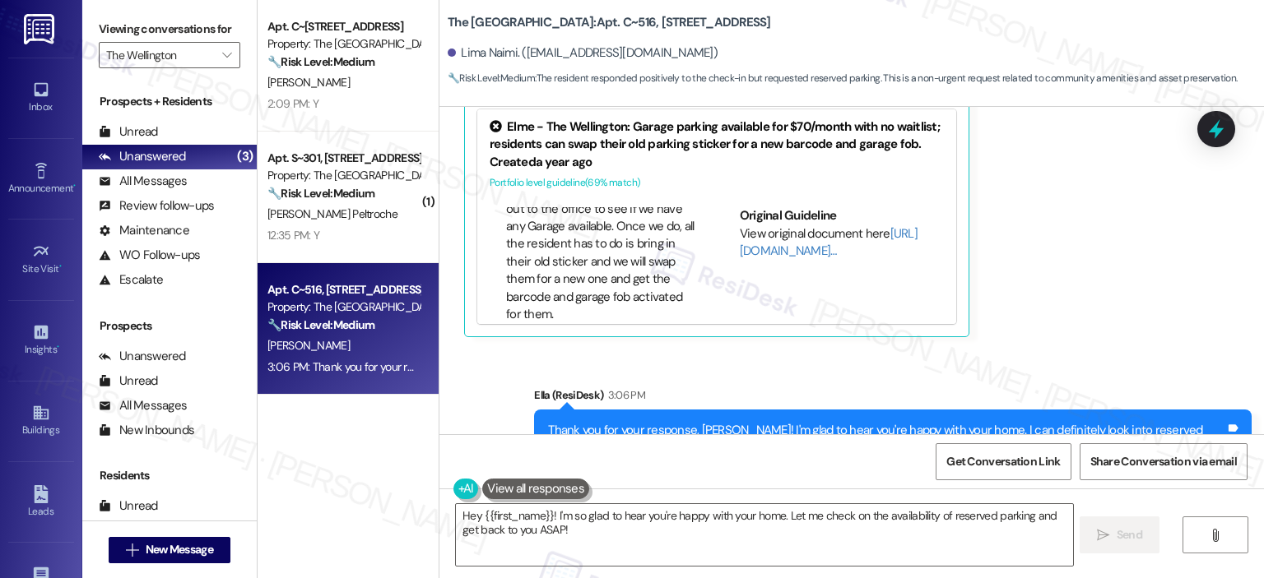
scroll to position [7283, 0]
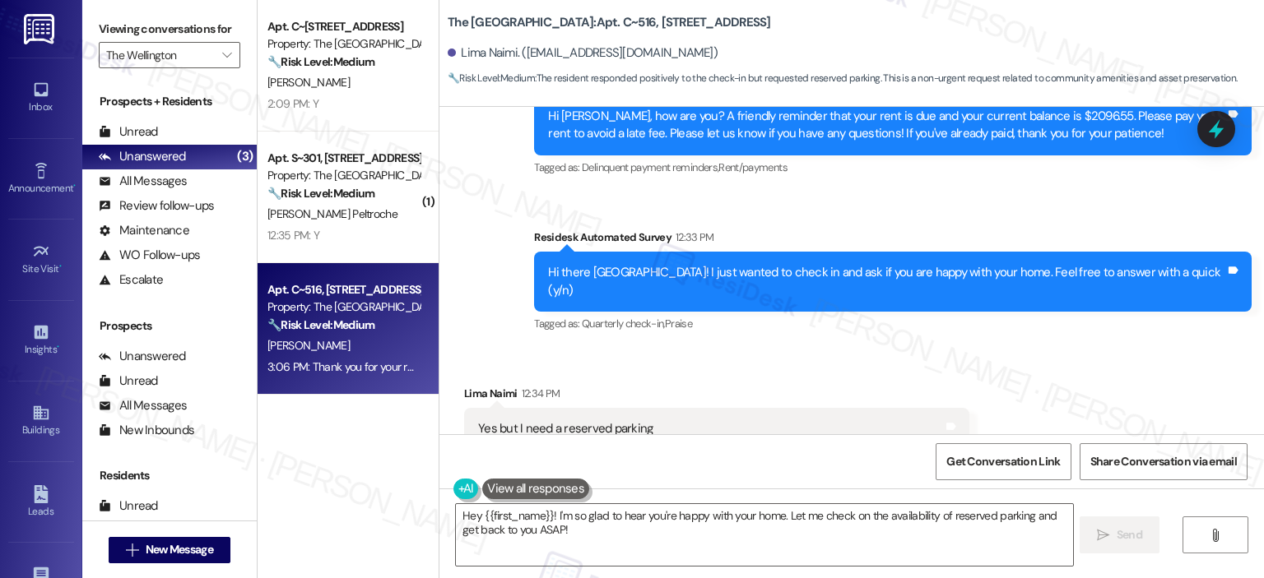
click at [836, 480] on div "Related guidelines Hide Suggestions" at bounding box center [716, 496] width 495 height 32
click at [836, 488] on button "Hide Suggestions" at bounding box center [852, 496] width 33 height 16
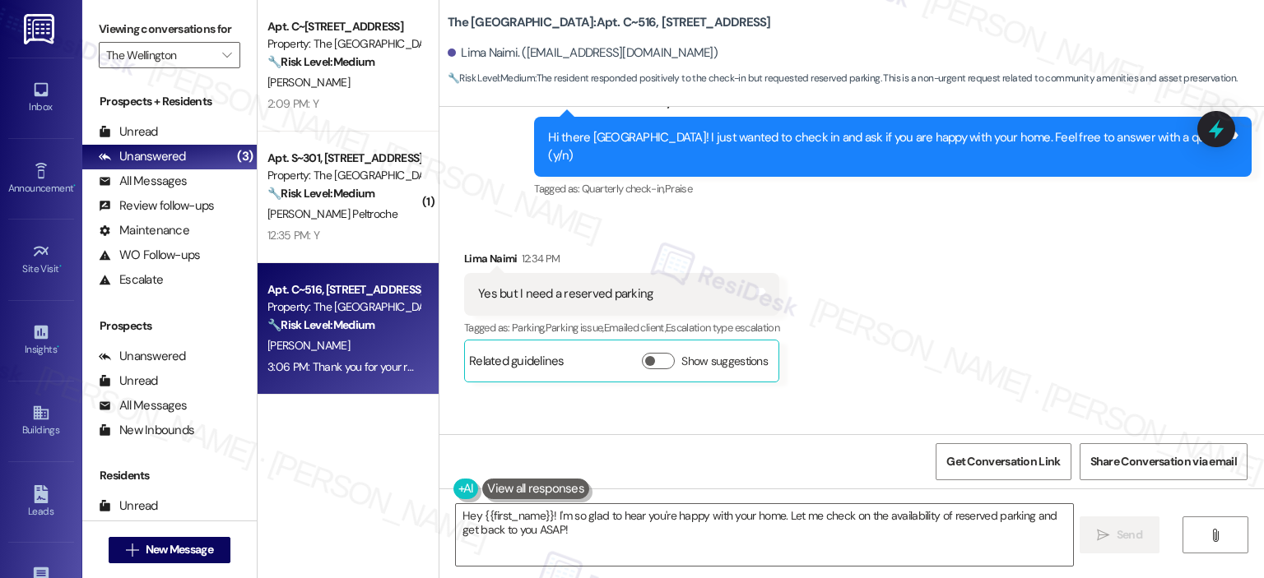
scroll to position [7463, 0]
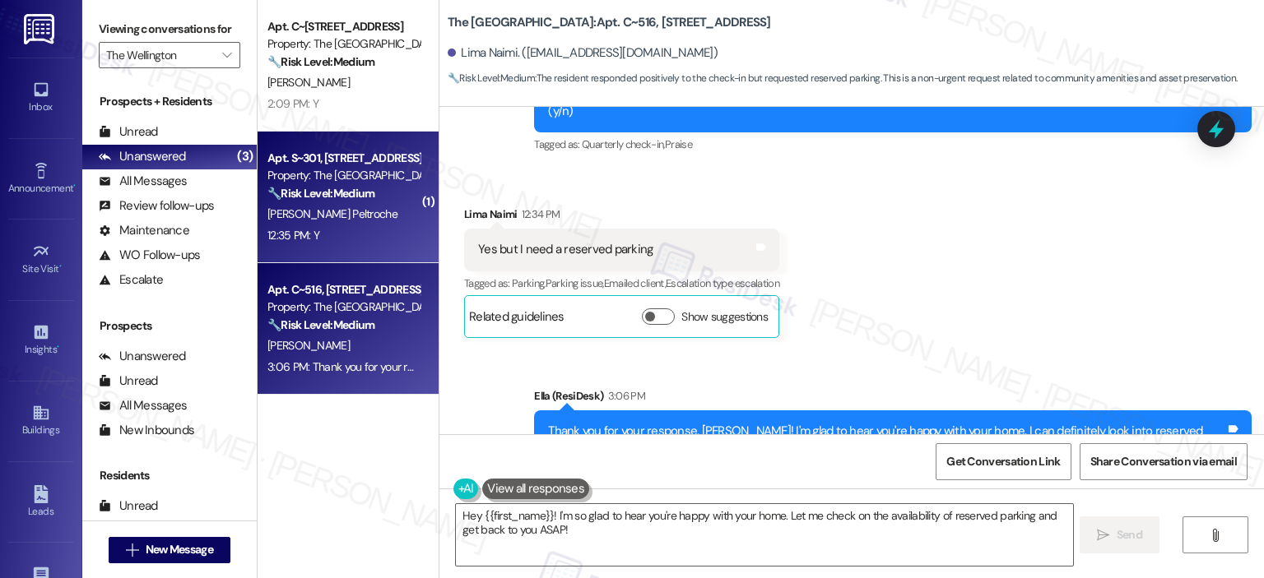
click at [411, 250] on div "Apt. S~301, 1850 Columbia Pike Property: The Wellington 🔧 Risk Level: Medium Th…" at bounding box center [348, 198] width 181 height 132
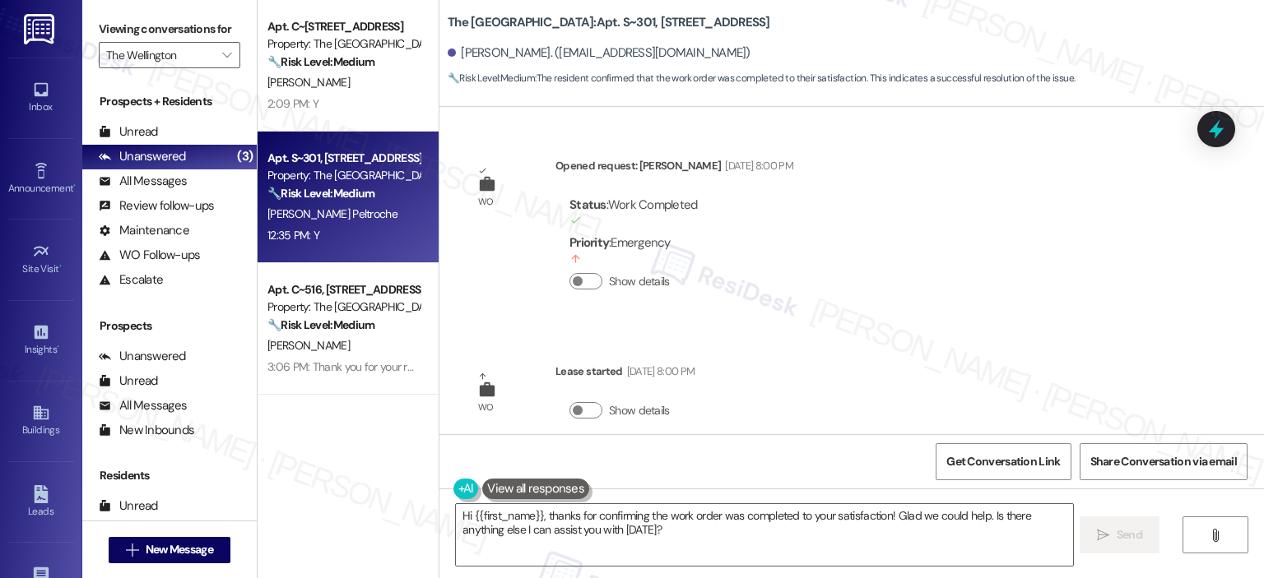
scroll to position [624, 0]
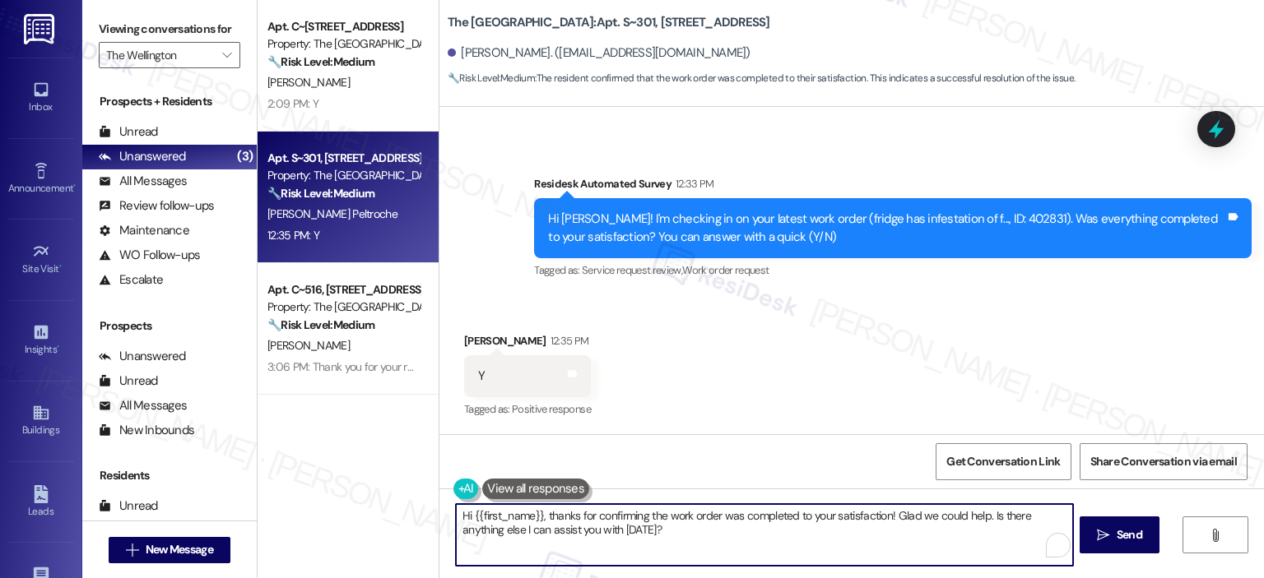
drag, startPoint x: 543, startPoint y: 516, endPoint x: 425, endPoint y: 513, distance: 117.7
click at [425, 513] on div "Apt. C~803, 1850 Columbia Pike Property: The Wellington 🔧 Risk Level: Medium Th…" at bounding box center [761, 289] width 1006 height 578
click at [895, 513] on textarea "Thanks for confirming the work order was completed to your satisfaction! Glad w…" at bounding box center [764, 535] width 616 height 62
drag, startPoint x: 585, startPoint y: 537, endPoint x: 552, endPoint y: 533, distance: 33.2
click at [552, 533] on textarea "Thanks for confirming the work order was completed to your satisfaction! Glad w…" at bounding box center [764, 535] width 616 height 62
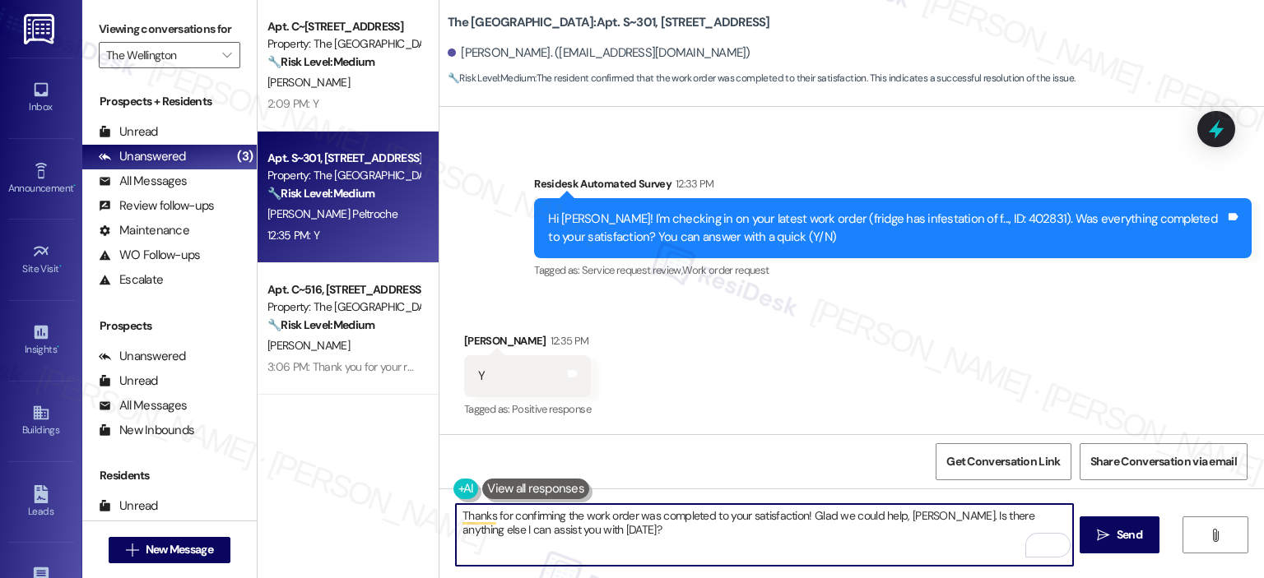
click at [1053, 513] on textarea "Thanks for confirming the work order was completed to your satisfaction! Glad w…" at bounding box center [764, 535] width 616 height 62
drag, startPoint x: 782, startPoint y: 532, endPoint x: 940, endPoint y: 513, distance: 158.4
click at [940, 513] on textarea "Thanks for confirming the work order was completed to your satisfaction! Glad w…" at bounding box center [764, 535] width 616 height 62
type textarea "Thanks for confirming the work order was completed to your satisfaction! Glad w…"
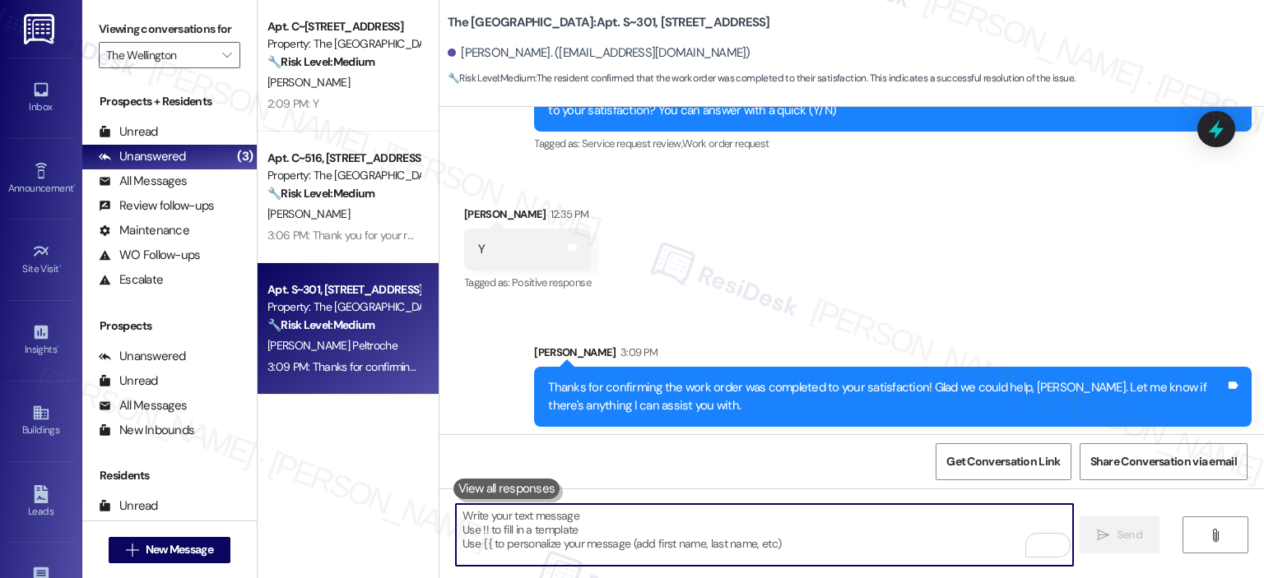
scroll to position [757, 0]
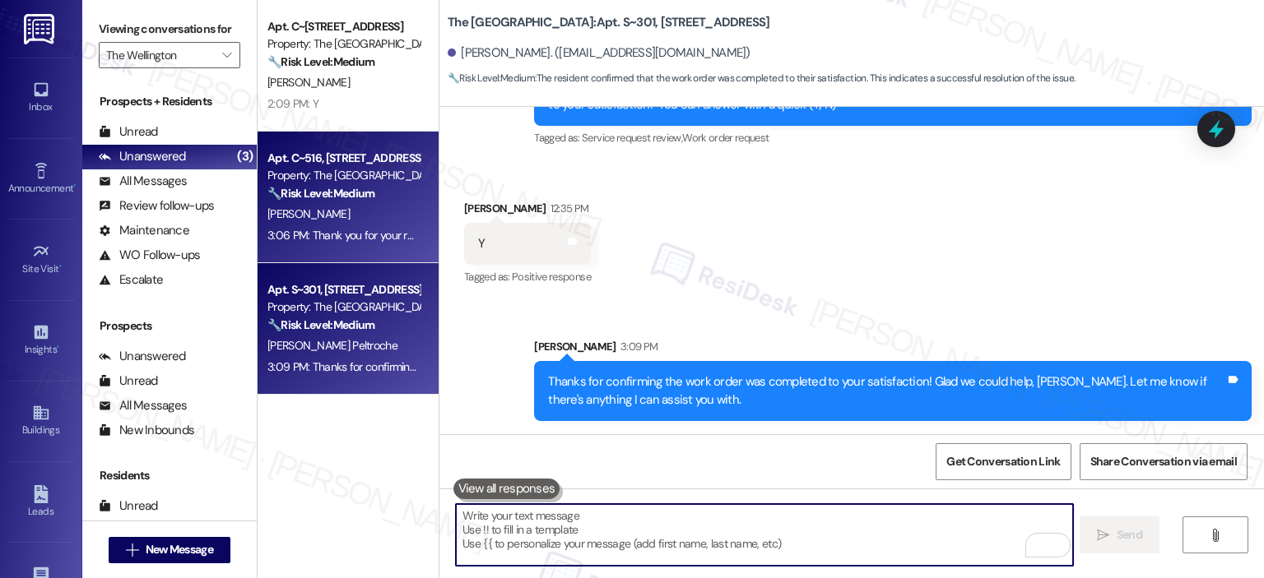
click at [344, 217] on div "L. Naimi" at bounding box center [344, 214] width 156 height 21
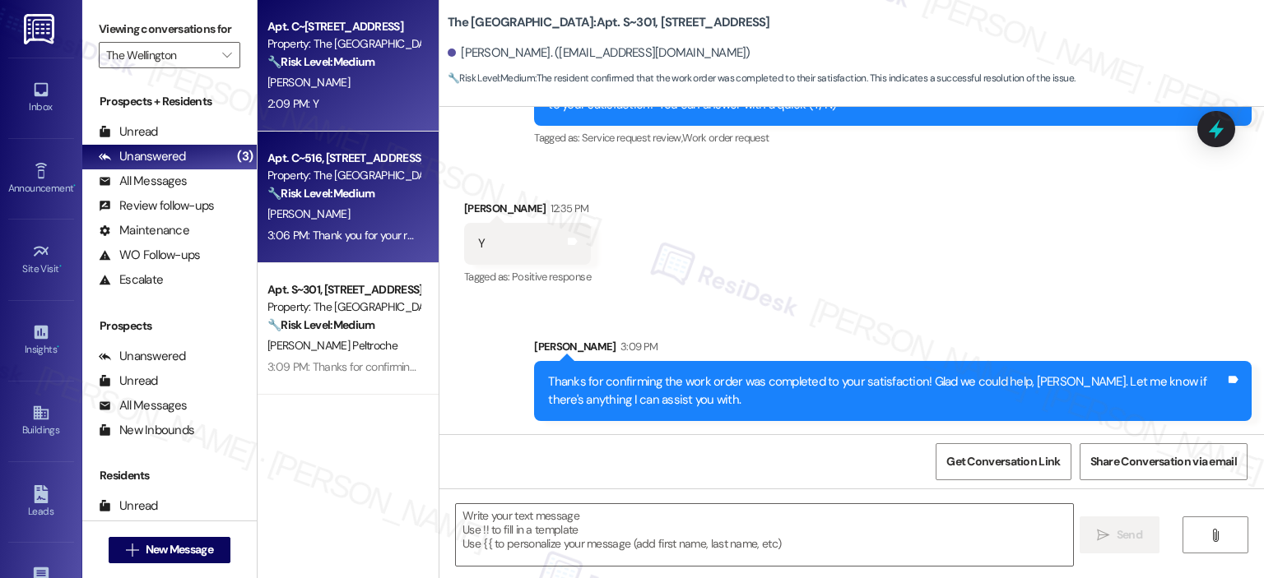
type textarea "Fetching suggested responses. Please feel free to read through the conversation…"
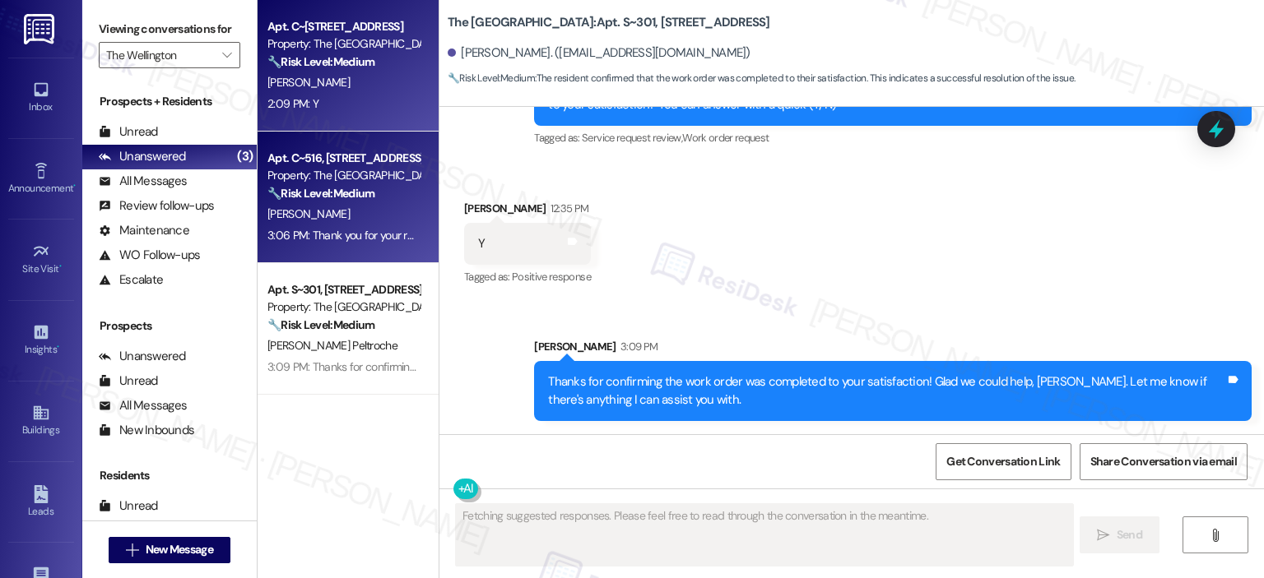
click at [347, 88] on div "C. Mcginty" at bounding box center [344, 82] width 156 height 21
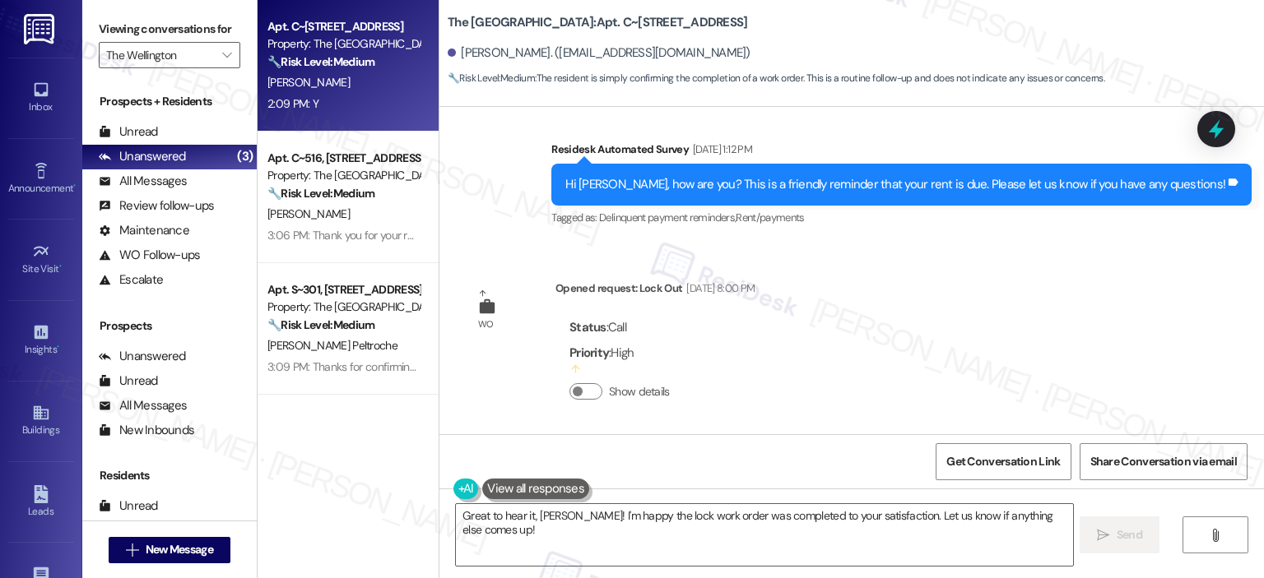
scroll to position [8257, 0]
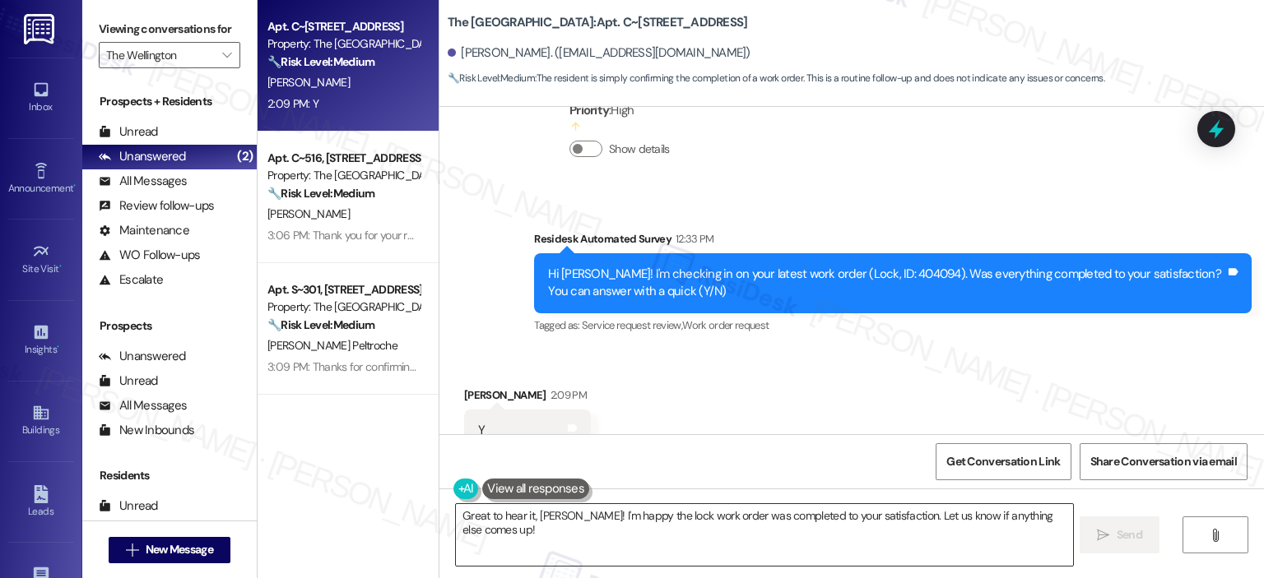
click at [510, 532] on textarea "Great to hear it, Chris! I'm happy the lock work order was completed to your sa…" at bounding box center [764, 535] width 616 height 62
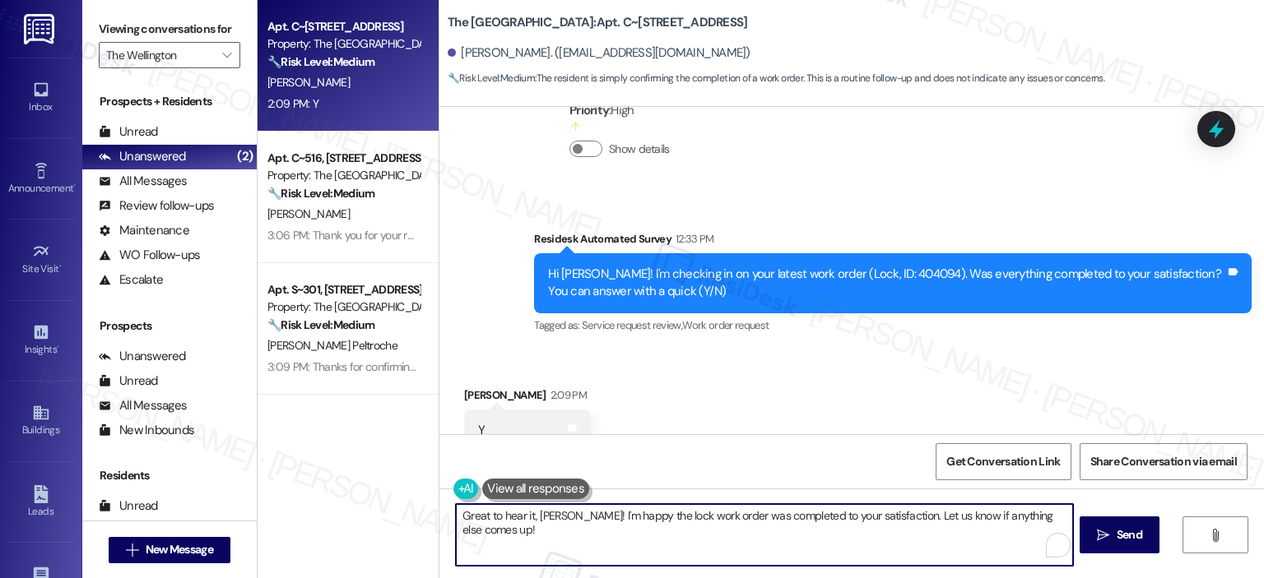
paste textarea "Thank you for your response! Great to know that the latest work order was compl…"
click at [585, 519] on textarea "Thank you for your response! Great to know that the latest work order was compl…" at bounding box center [764, 535] width 616 height 62
type textarea "Thank you for your response, Chris! Great to know that the latest work order wa…"
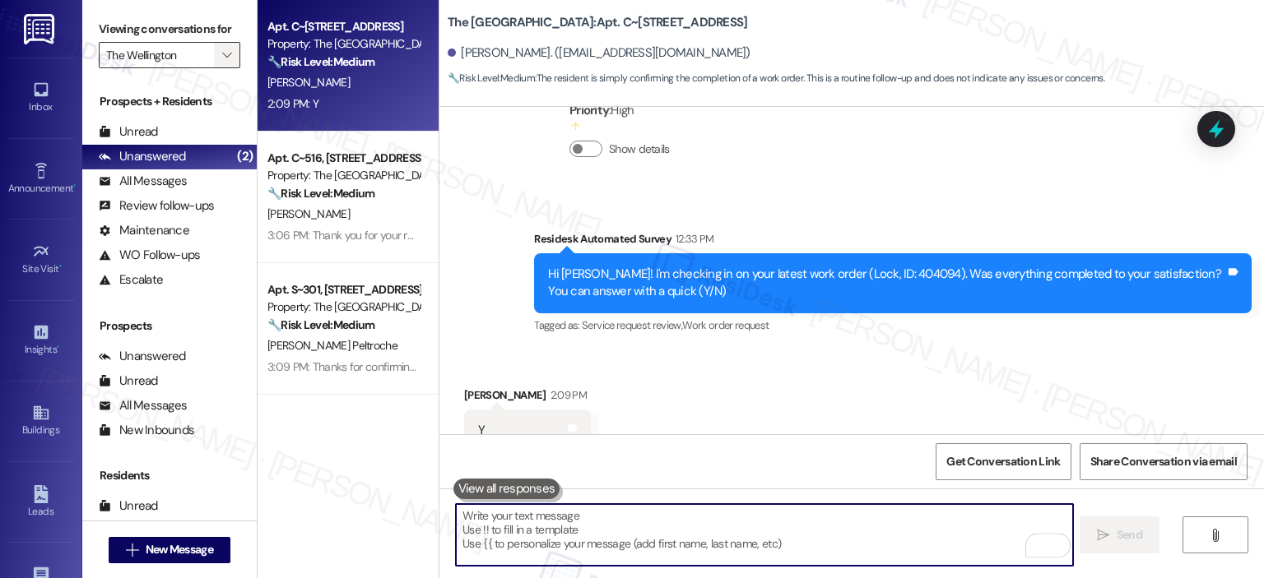
scroll to position [8256, 0]
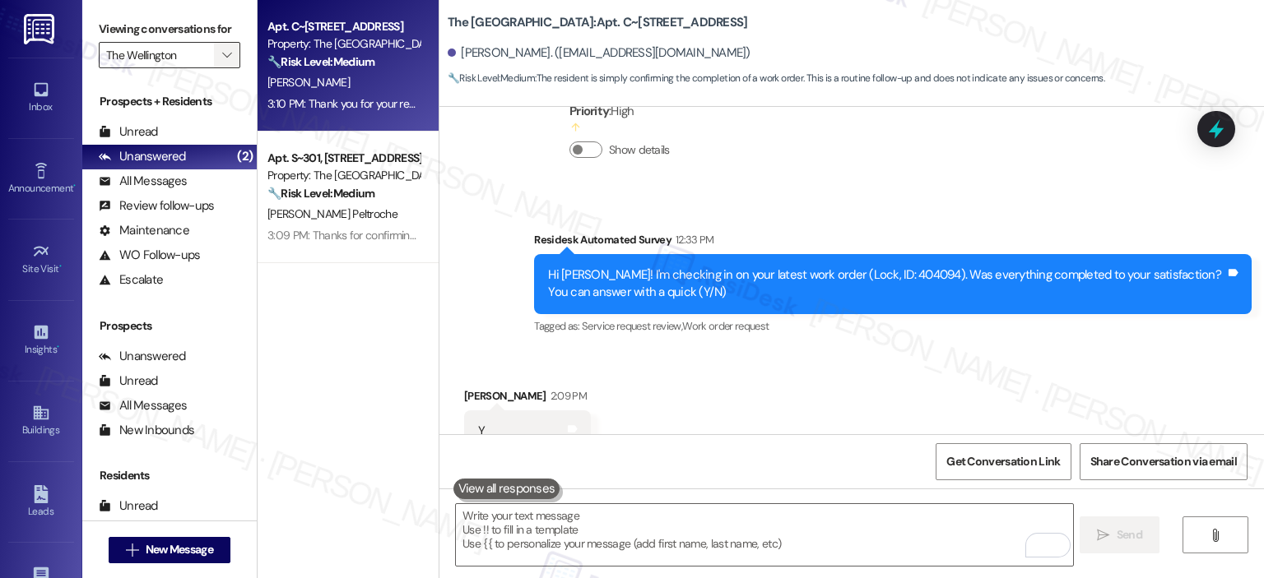
click at [222, 58] on icon "" at bounding box center [226, 55] width 9 height 13
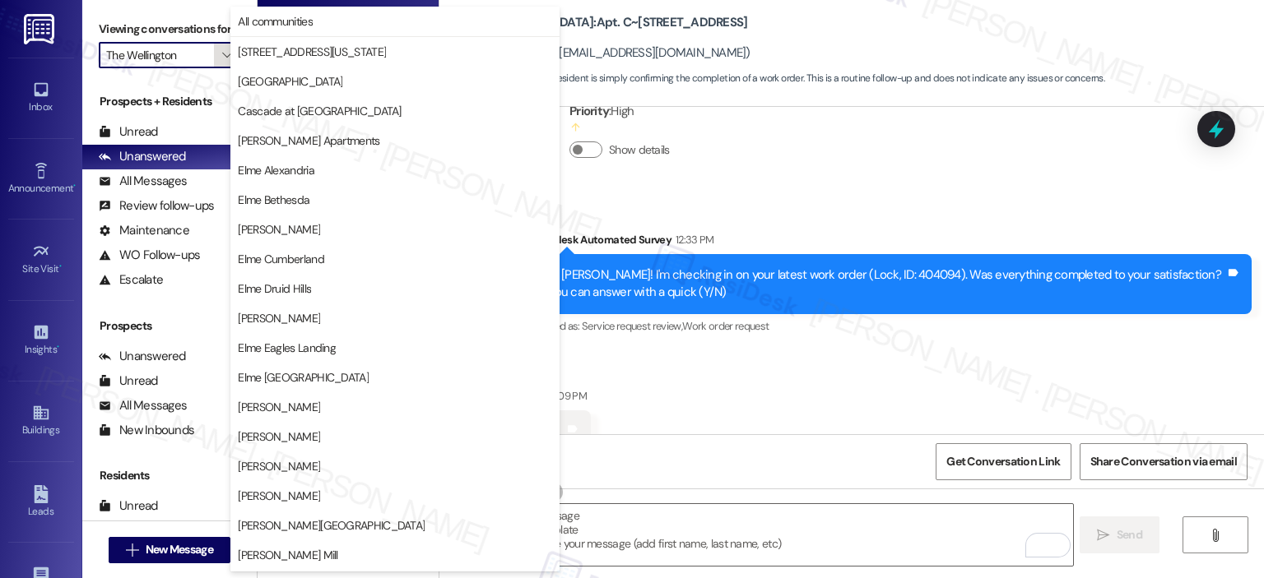
scroll to position [294, 0]
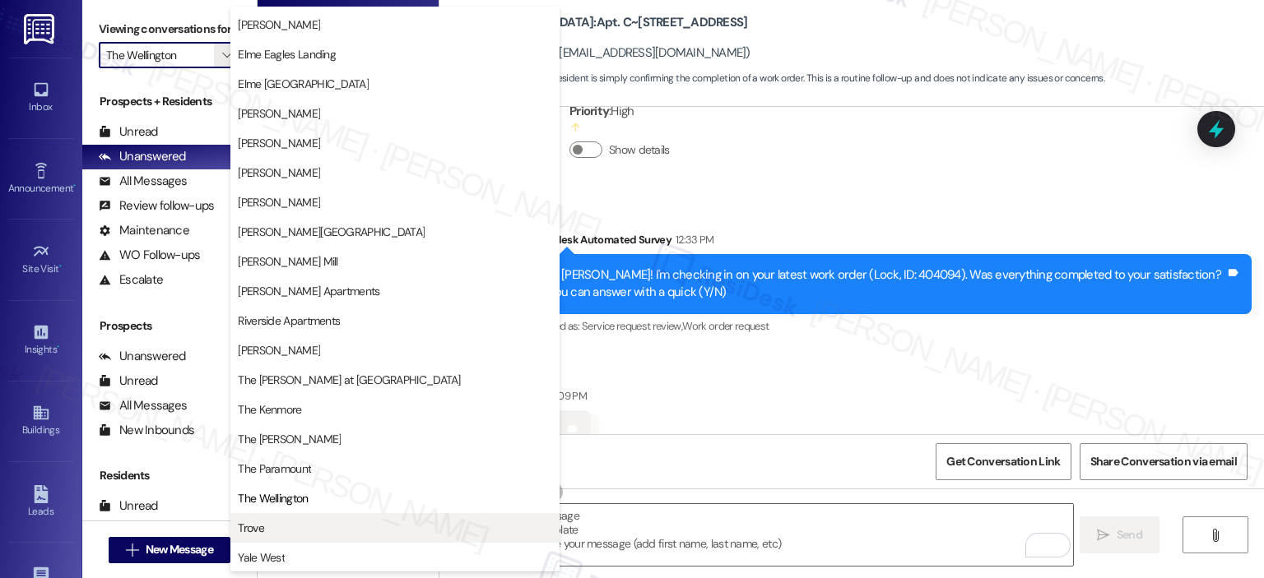
click at [261, 536] on button "Trove" at bounding box center [394, 528] width 329 height 30
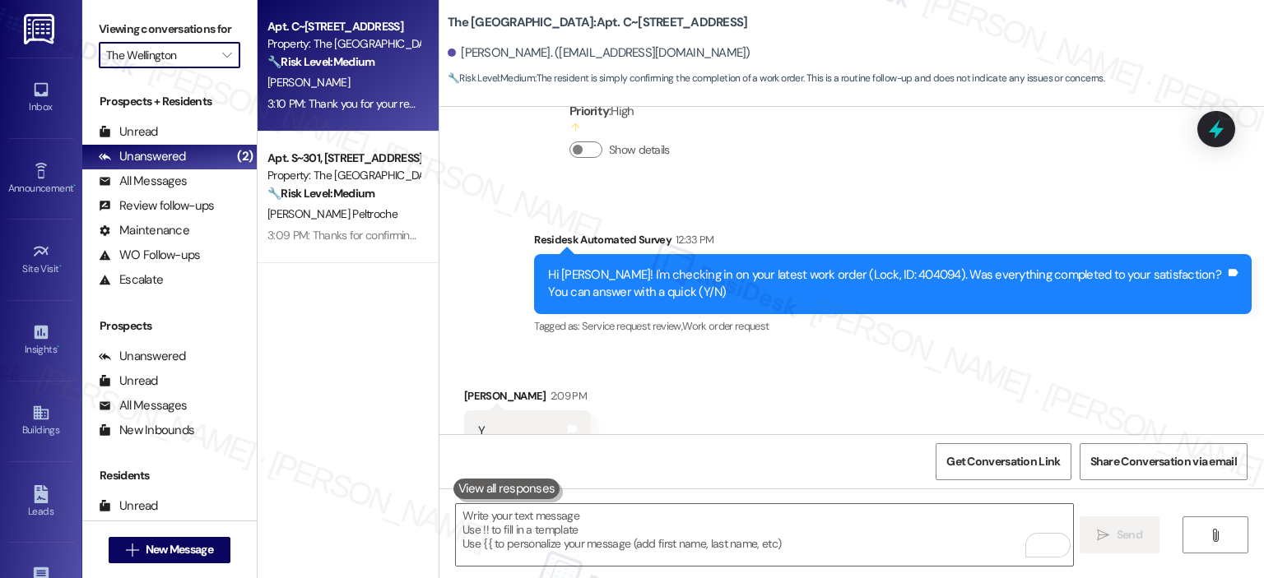
type input "Trove"
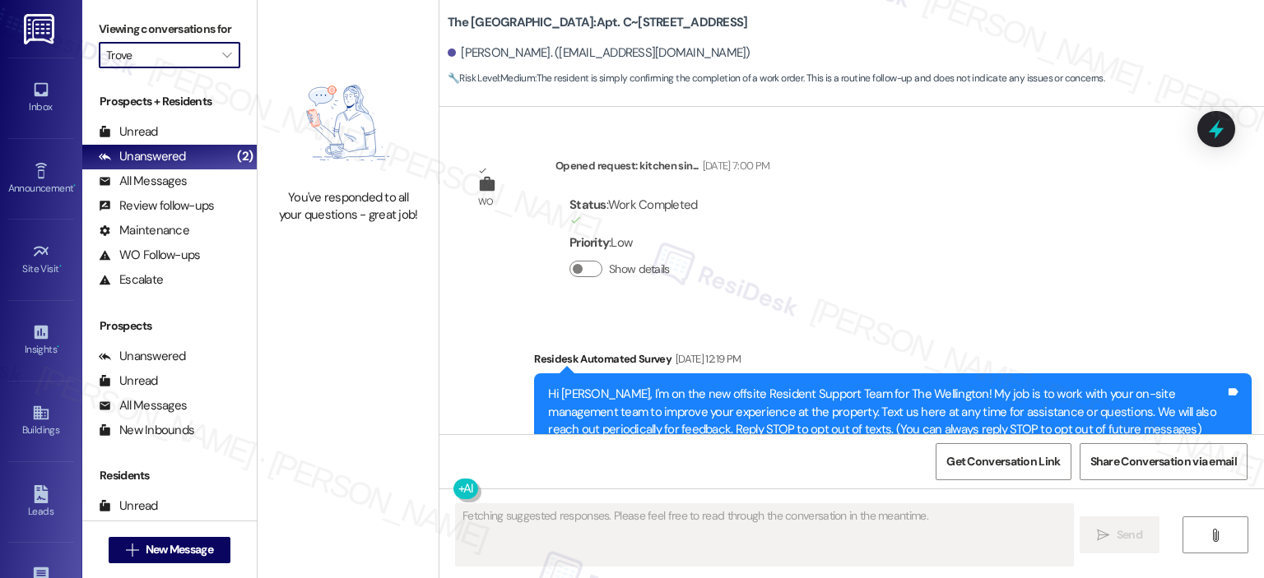
type textarea "Fetching suggested responses. Please feel free to read through the conversation…"
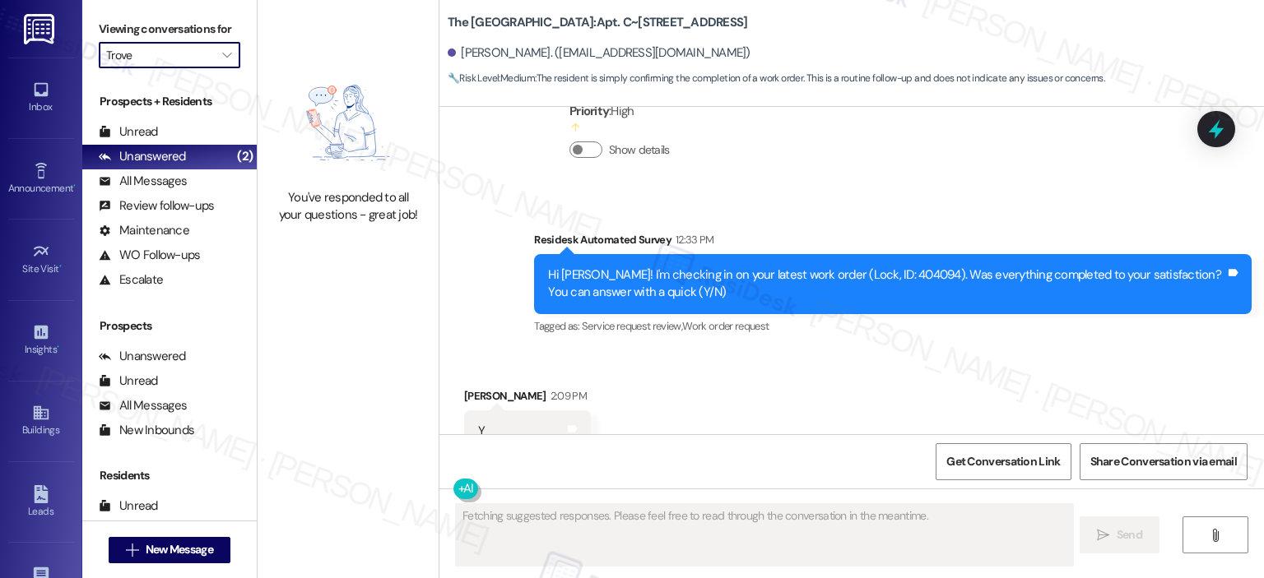
scroll to position [8413, 0]
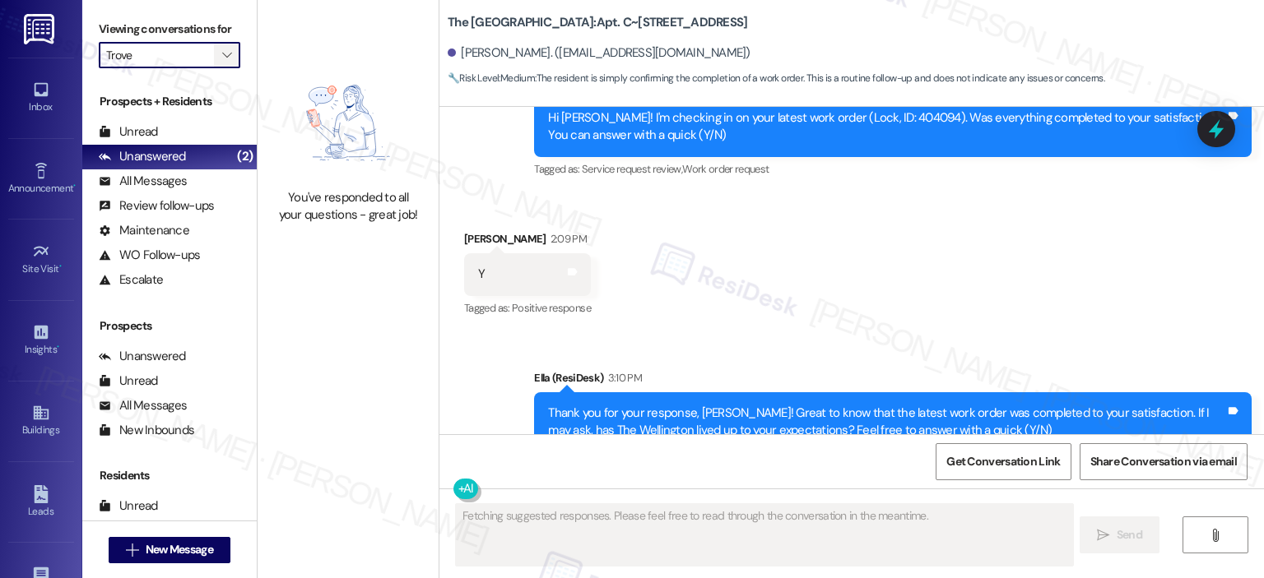
click at [226, 56] on button "" at bounding box center [227, 55] width 26 height 26
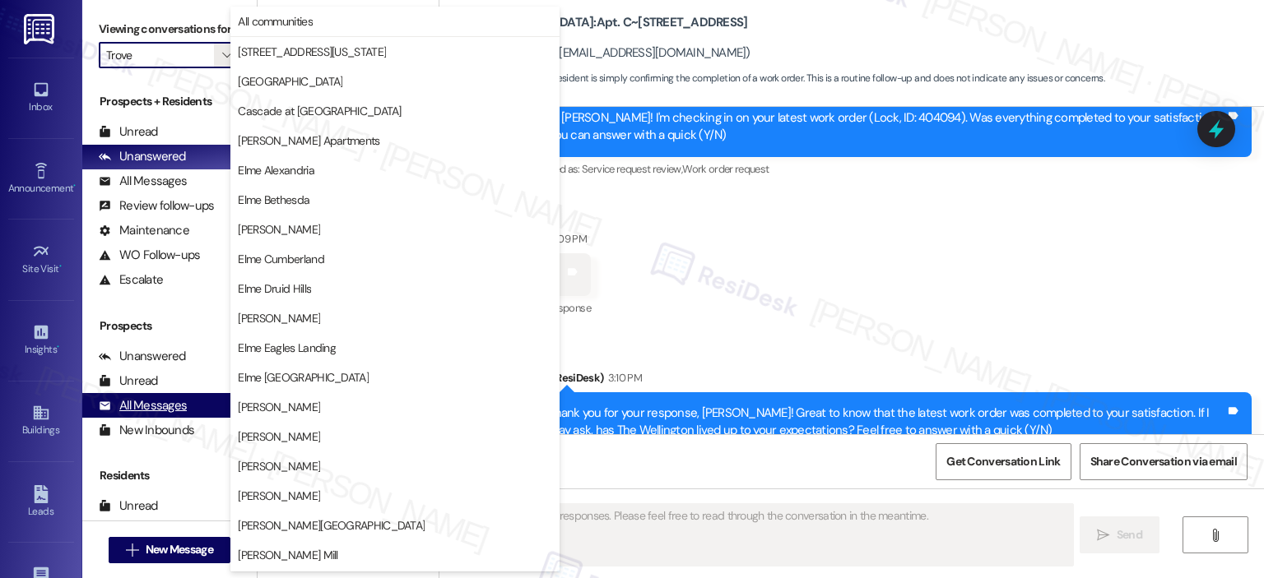
scroll to position [294, 0]
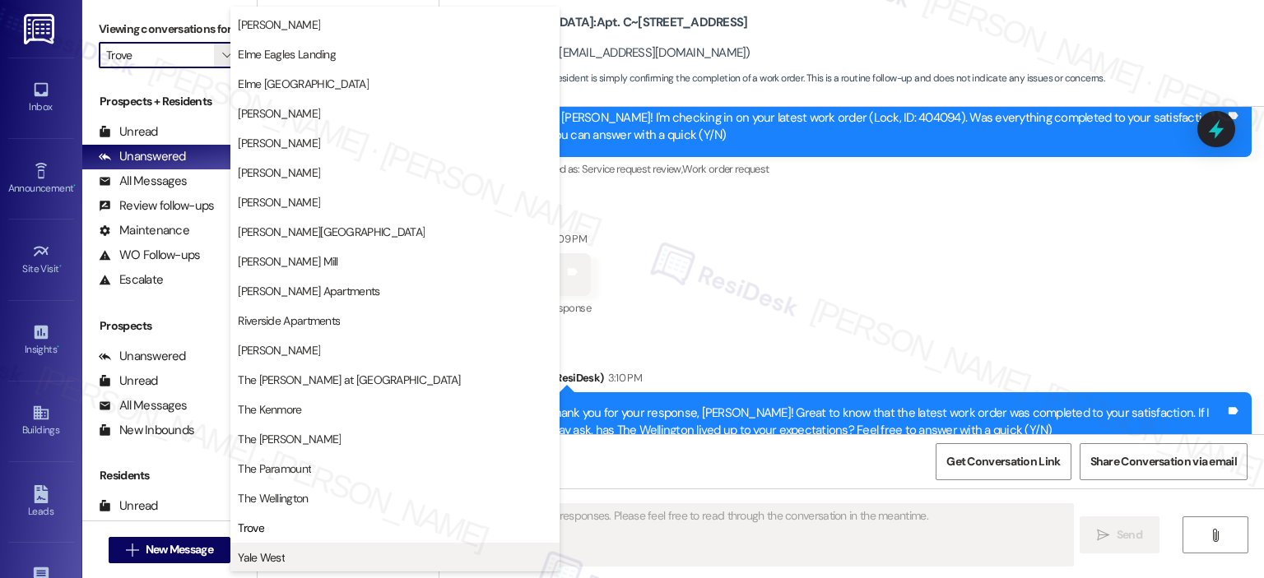
click at [262, 558] on span "Yale West" at bounding box center [261, 558] width 47 height 16
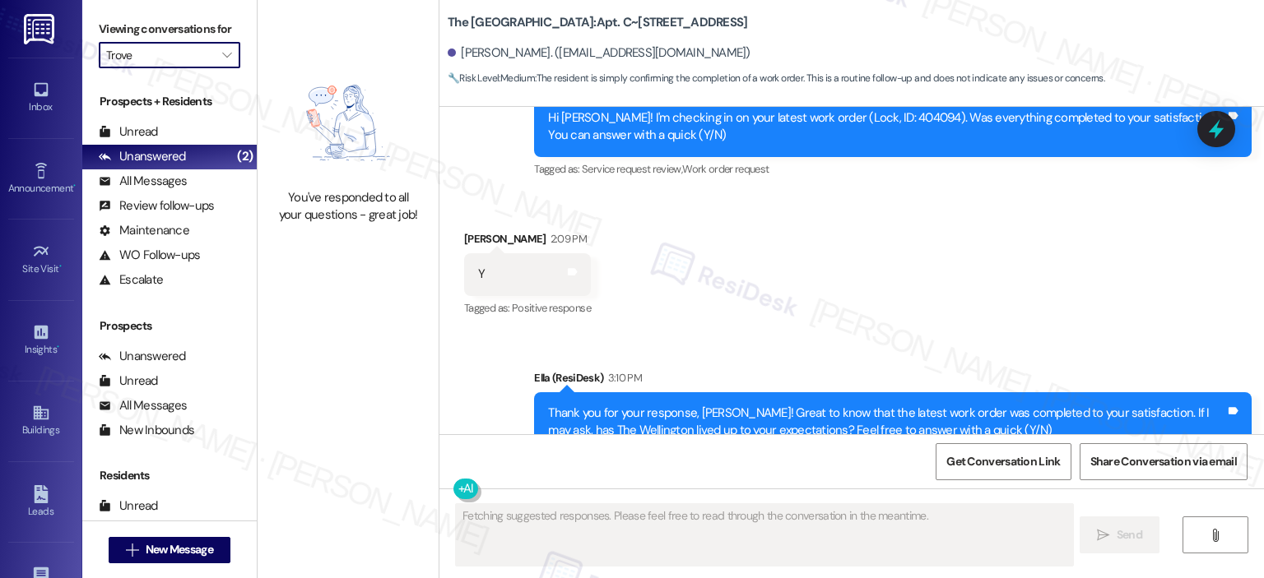
type input "Yale West"
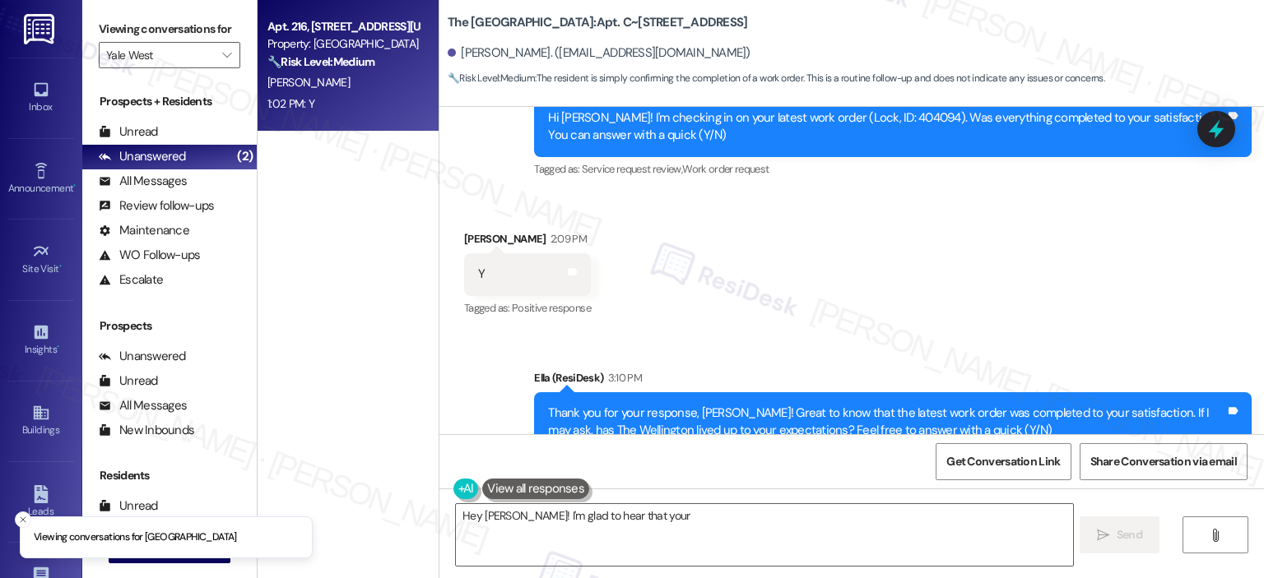
type textarea "Hey Chris! I'm glad to hear that your"
click at [318, 26] on div "Apt. 216, 443 New York Ave., NW" at bounding box center [343, 26] width 152 height 17
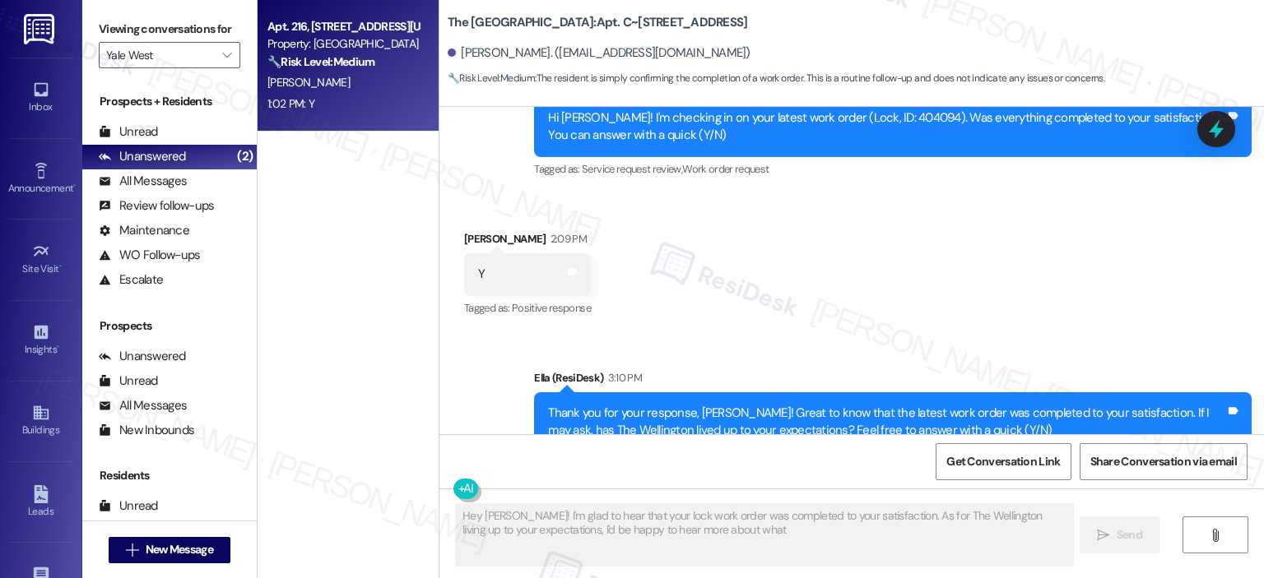
type textarea "Hey Chris! I'm glad to hear that your lock work order was completed to your sat…"
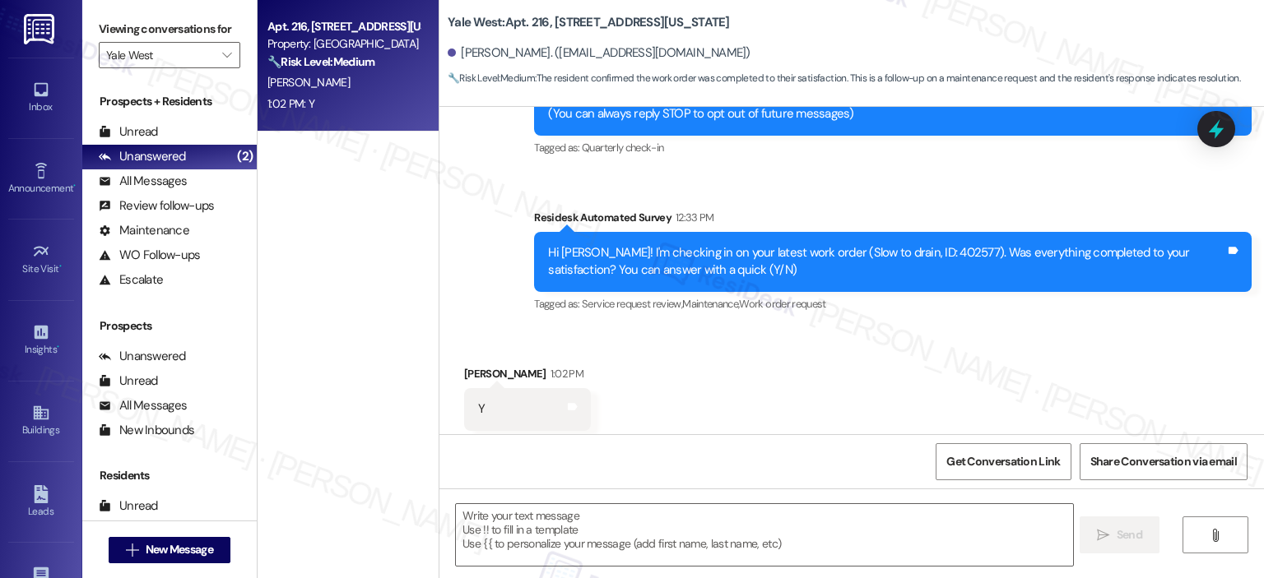
type textarea "Fetching suggested responses. Please feel free to read through the conversation…"
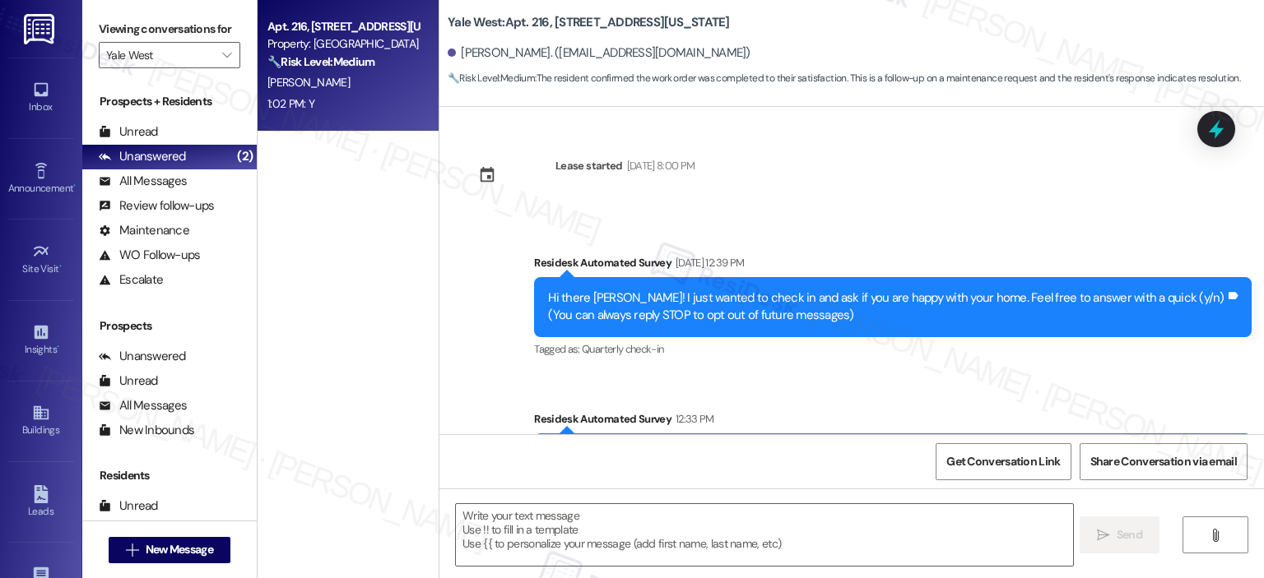
scroll to position [234, 0]
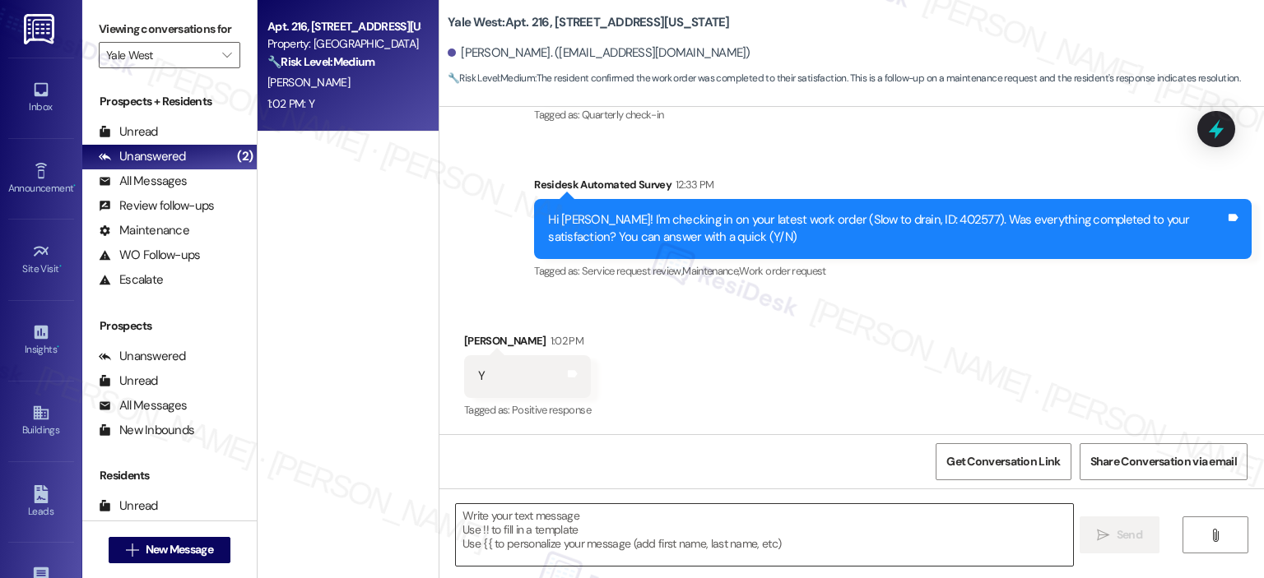
click at [643, 539] on textarea at bounding box center [764, 535] width 616 height 62
paste textarea "Thank you for your response! Great to know that the latest work order was compl…"
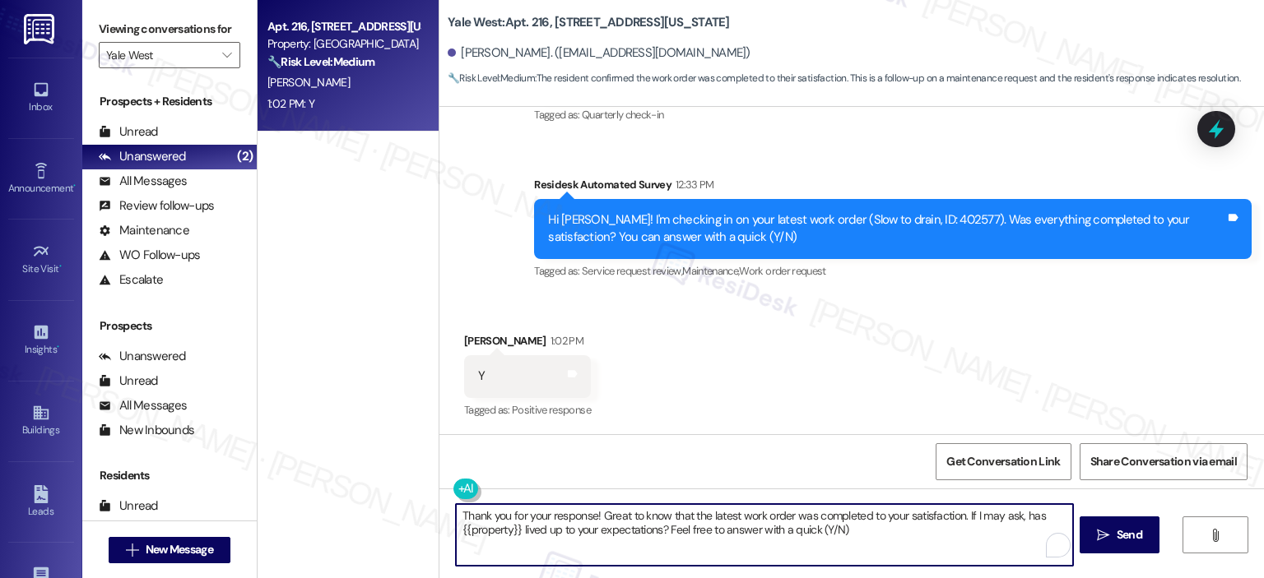
drag, startPoint x: 592, startPoint y: 516, endPoint x: 611, endPoint y: 565, distance: 52.6
click at [593, 515] on textarea "Thank you for your response! Great to know that the latest work order was compl…" at bounding box center [764, 535] width 616 height 62
click at [873, 371] on div "Received via SMS Melissa Frank 1:02 PM Y Tags and notes Tagged as: Positive res…" at bounding box center [851, 364] width 824 height 139
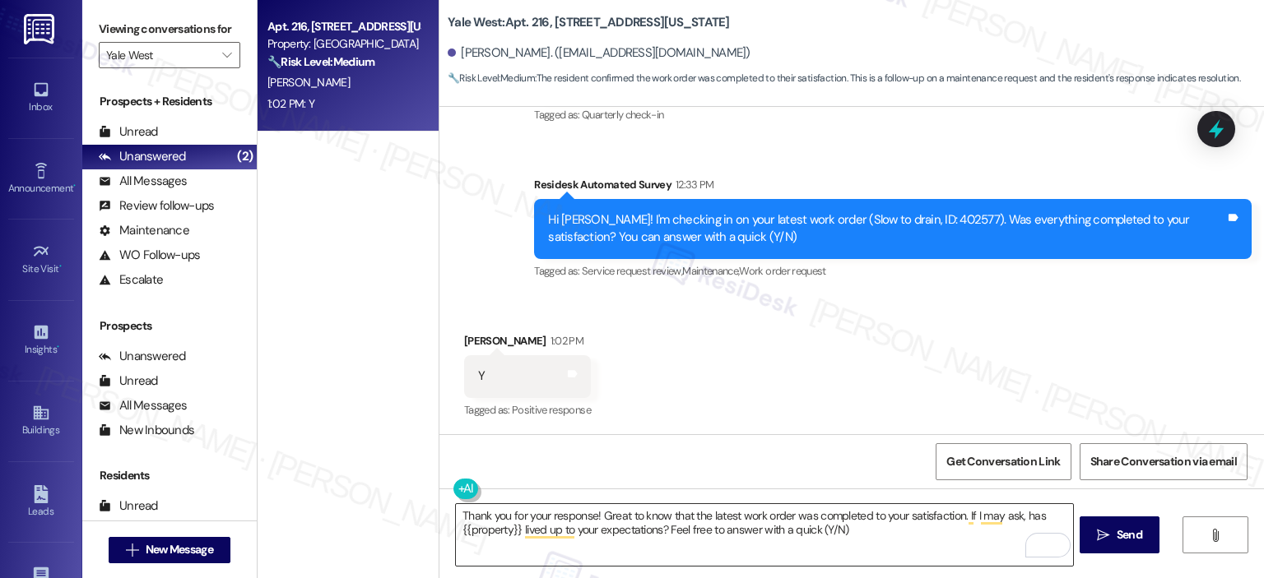
click at [590, 508] on textarea "Thank you for your response! Great to know that the latest work order was compl…" at bounding box center [764, 535] width 616 height 62
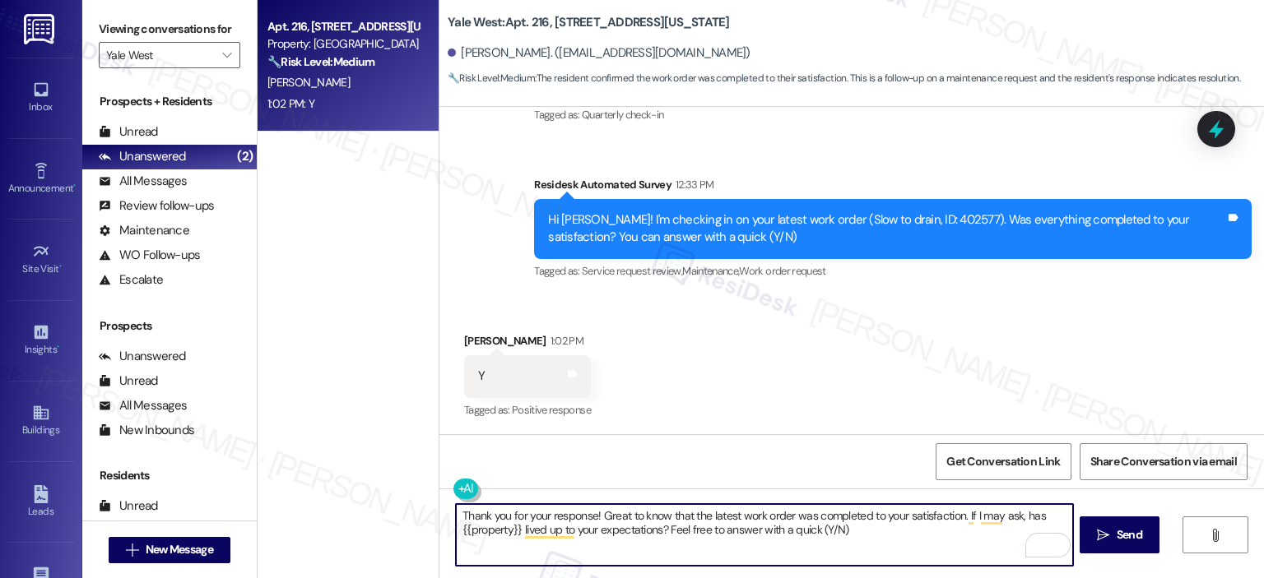
click at [589, 516] on textarea "Thank you for your response! Great to know that the latest work order was compl…" at bounding box center [764, 535] width 616 height 62
type textarea "Thank you for your response, Melissa! Great to know that the latest work order …"
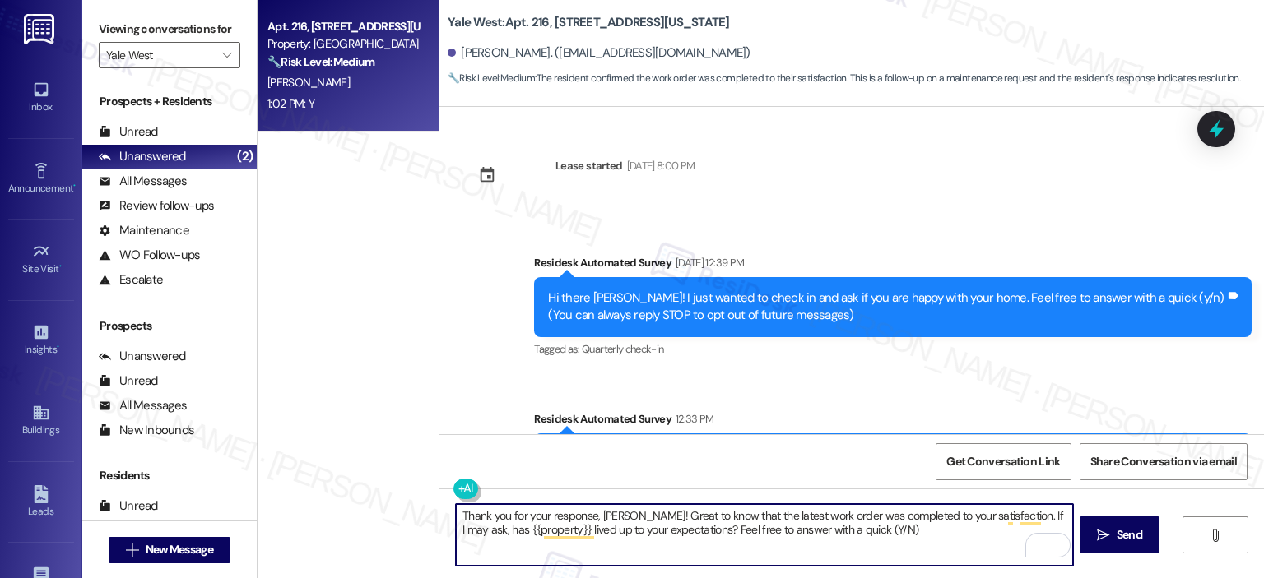
scroll to position [234, 0]
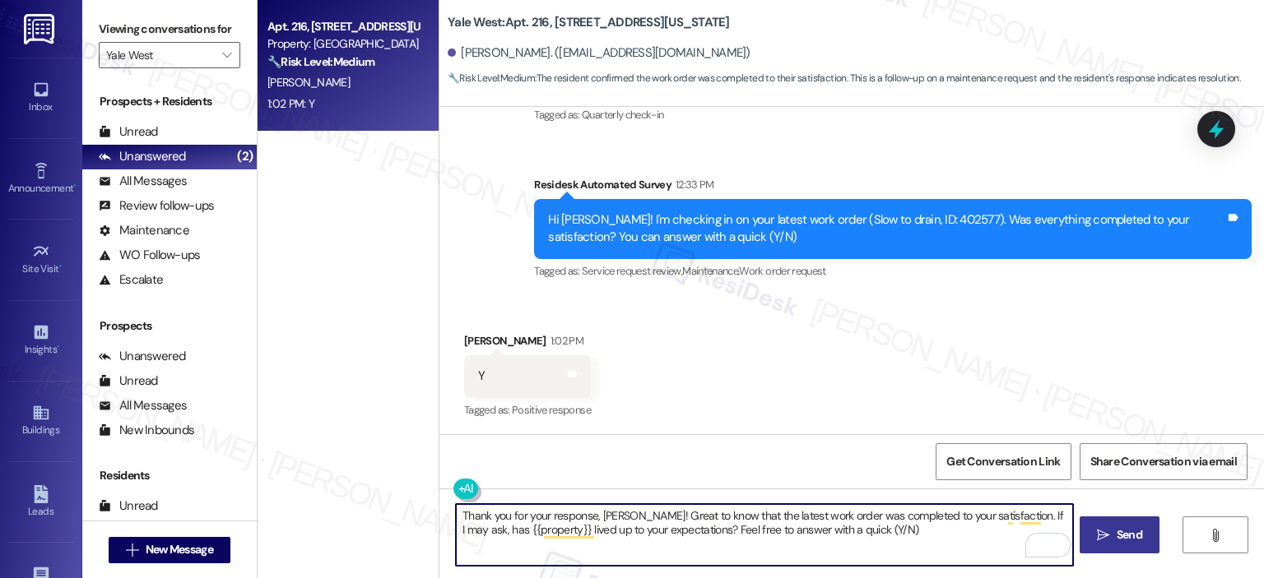
type textarea "Thank you for your response, [PERSON_NAME]! Great to know that the latest work …"
click at [1127, 547] on button " Send" at bounding box center [1119, 535] width 80 height 37
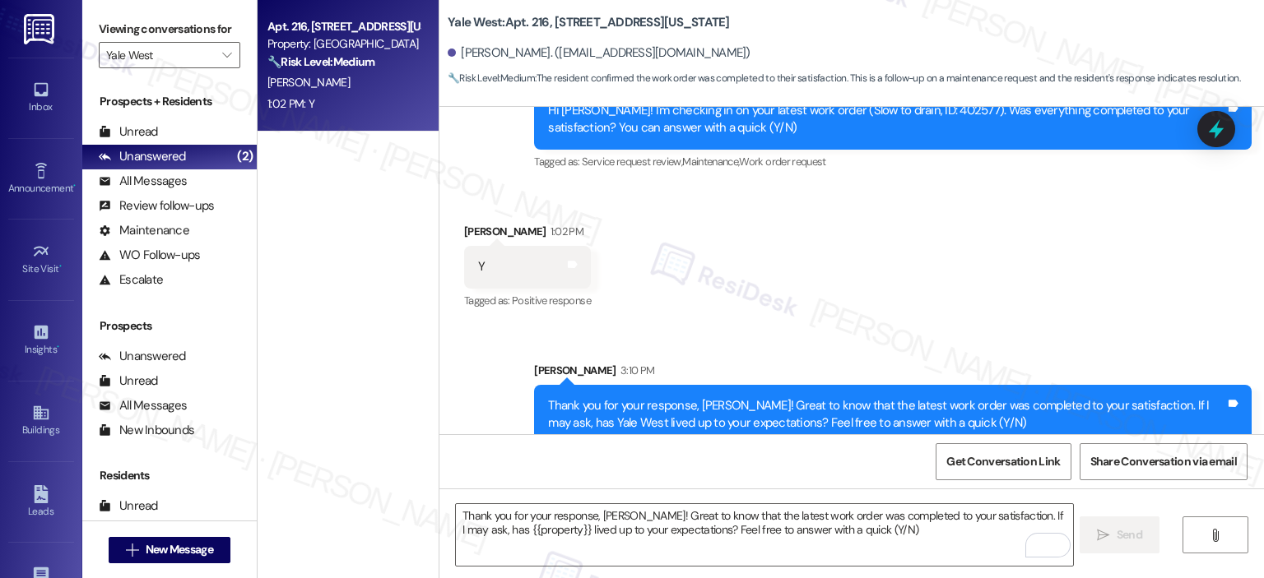
scroll to position [367, 0]
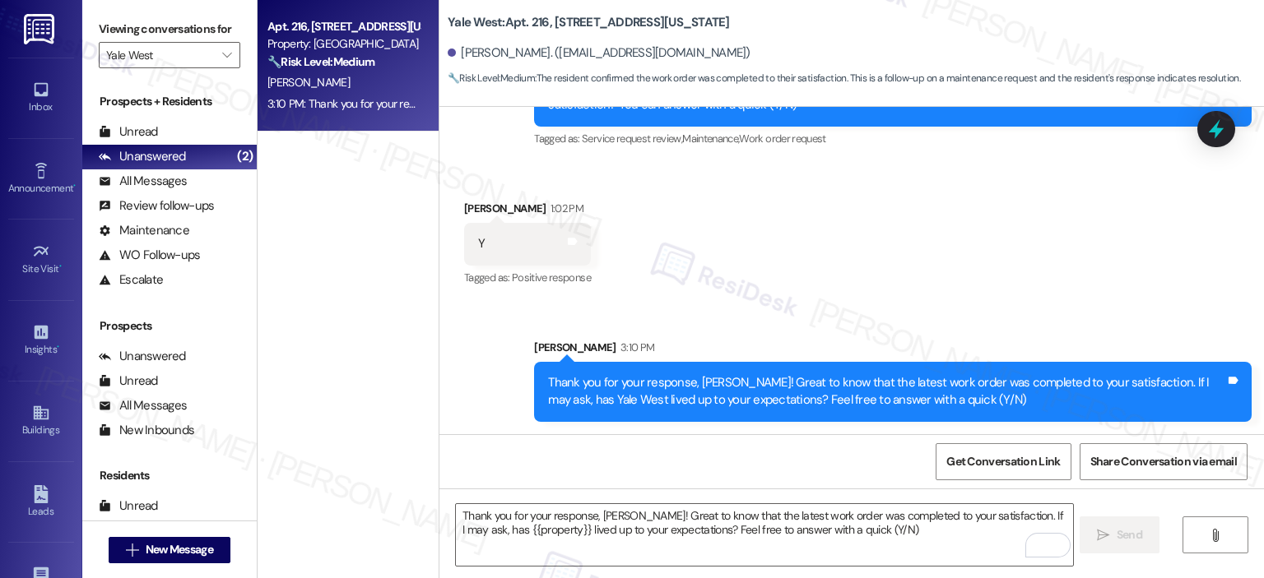
click at [234, 51] on div "Viewing conversations for Yale West " at bounding box center [169, 42] width 174 height 85
click at [222, 52] on icon "" at bounding box center [226, 55] width 9 height 13
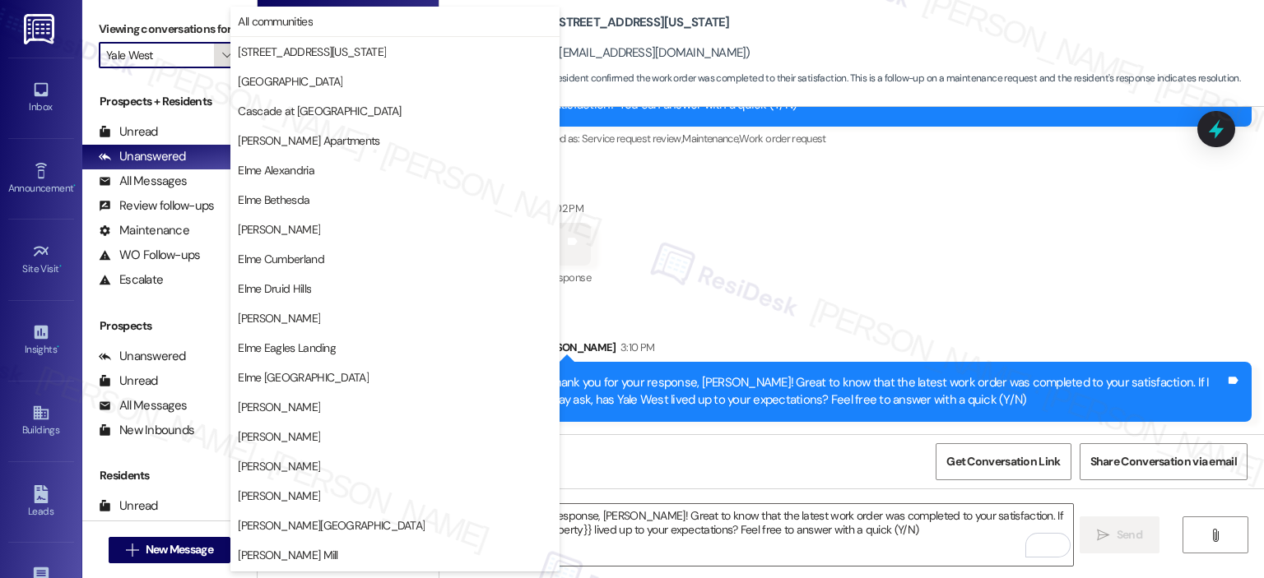
scroll to position [294, 0]
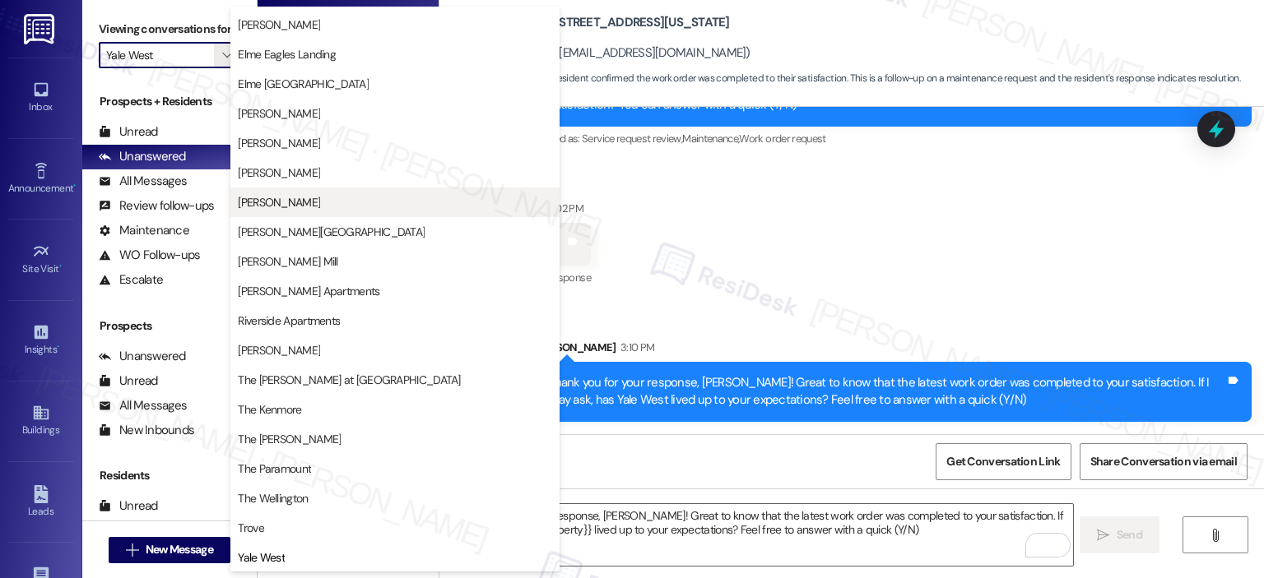
click at [327, 204] on span "[PERSON_NAME]" at bounding box center [395, 202] width 314 height 16
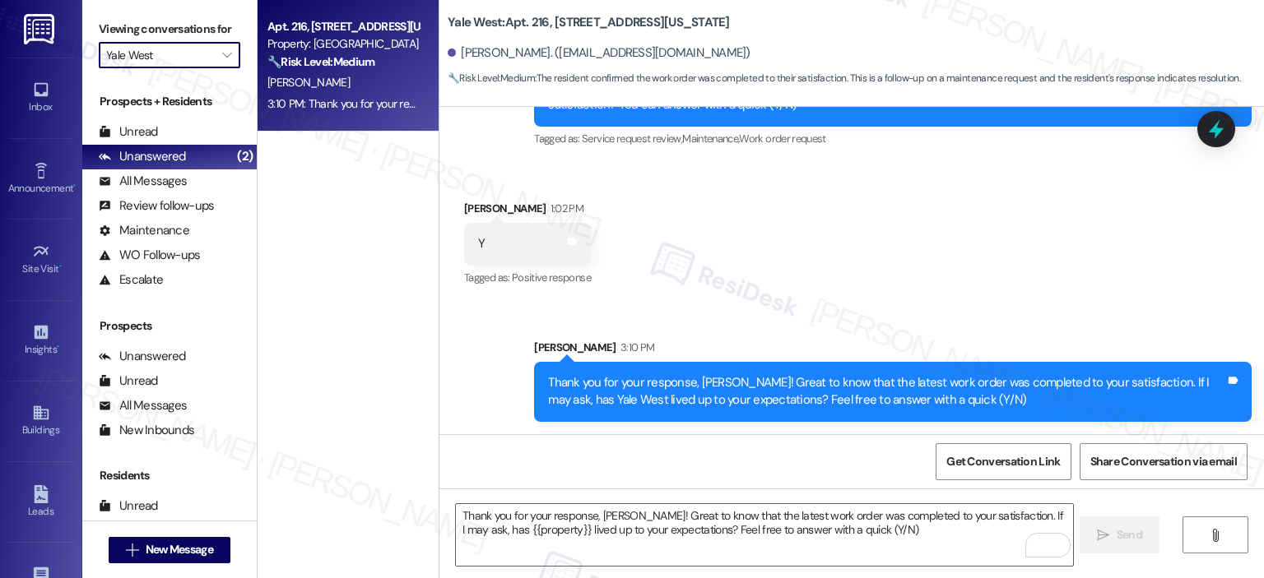
type input "[PERSON_NAME]"
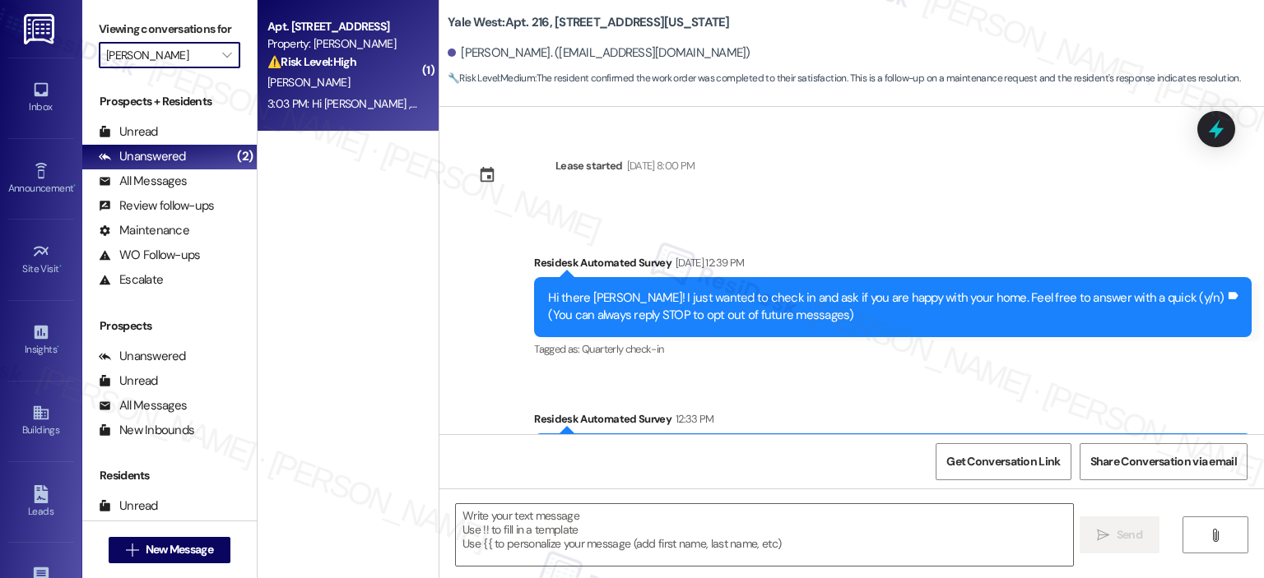
scroll to position [234, 0]
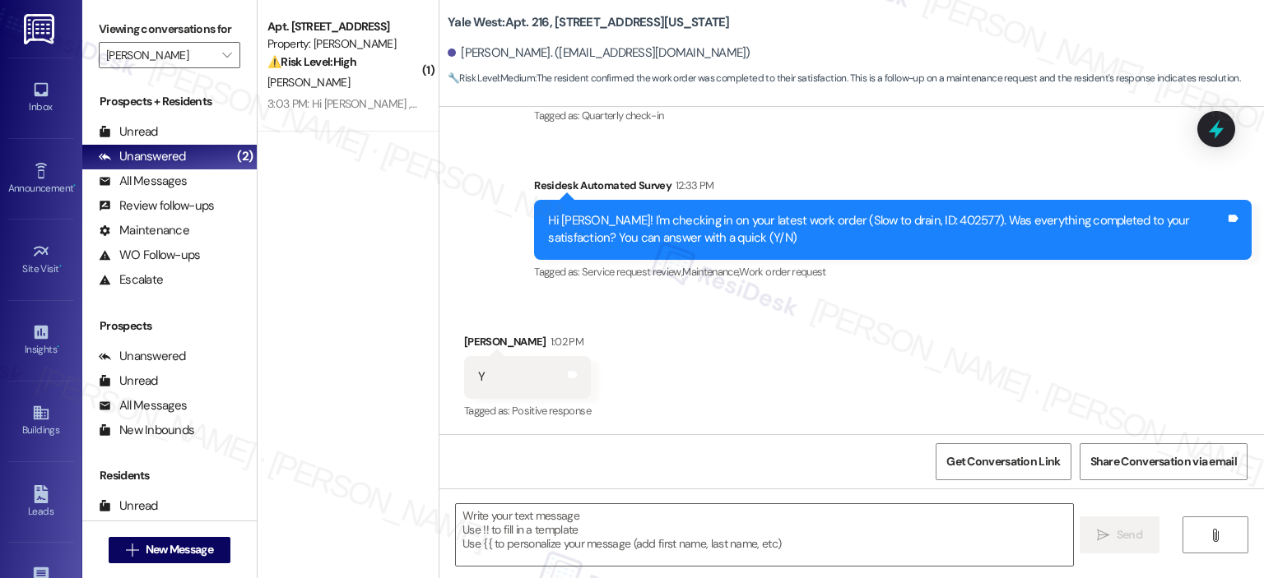
type textarea "Fetching suggested responses. Please feel free to read through the conversation…"
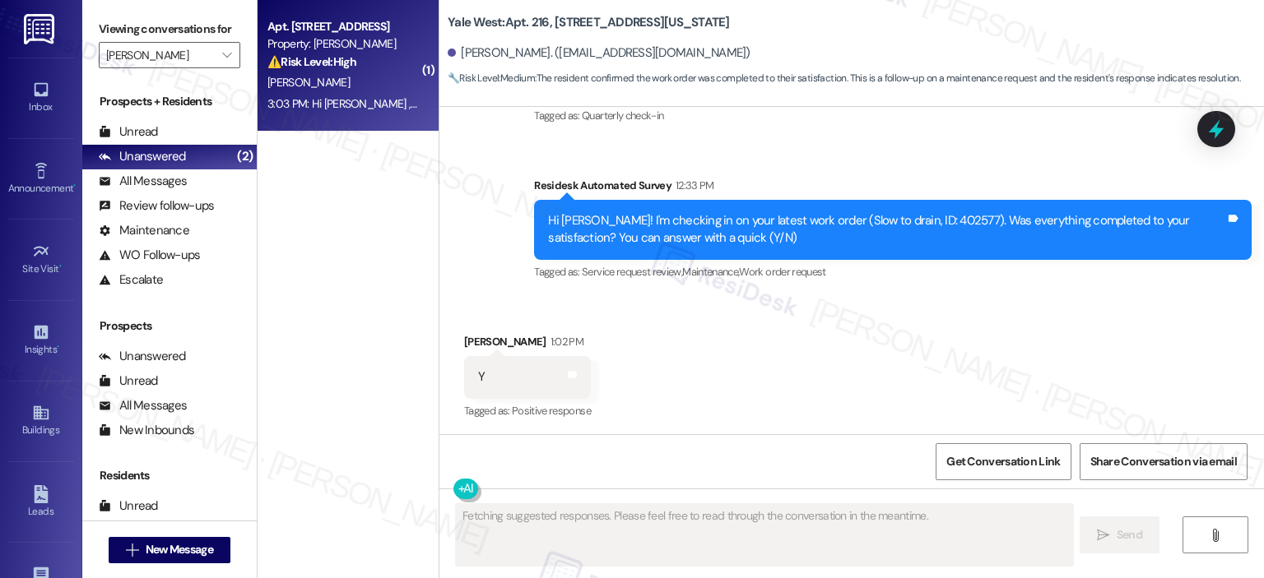
click at [334, 77] on div "[PERSON_NAME]" at bounding box center [344, 82] width 156 height 21
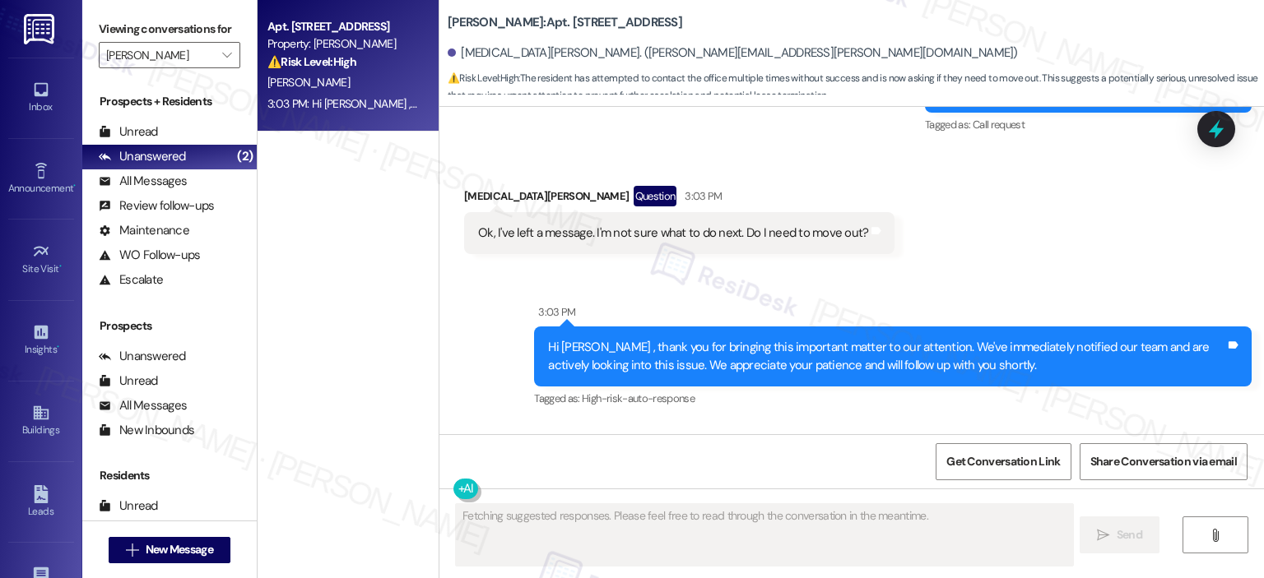
scroll to position [37042, 0]
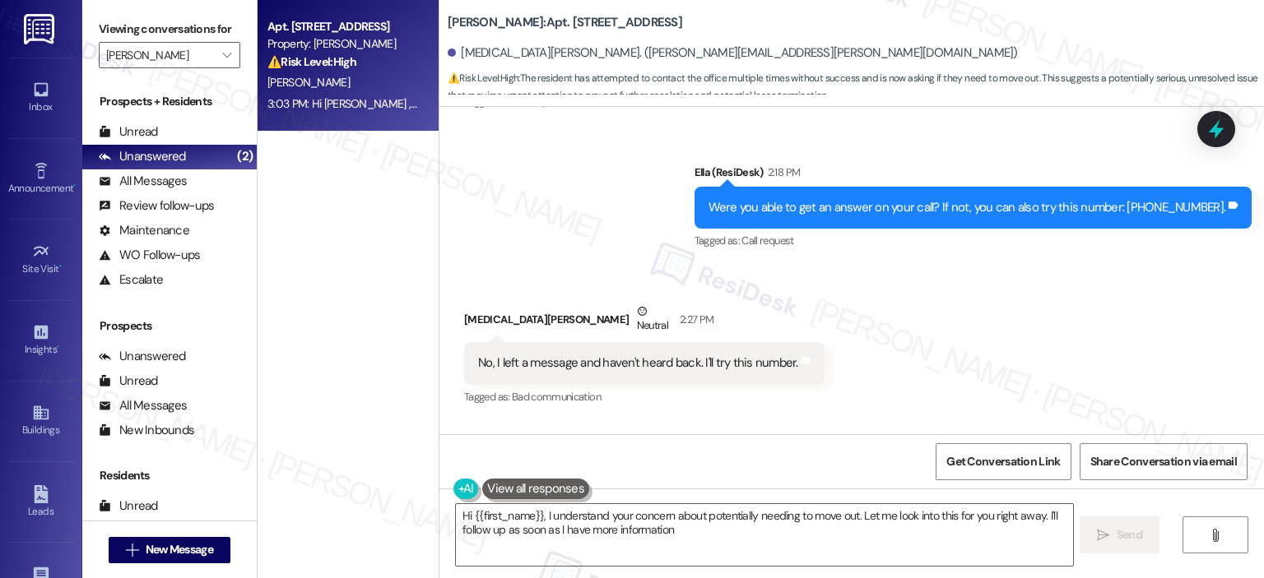
type textarea "Hi {{first_name}}, I understand your concern about potentially needing to move …"
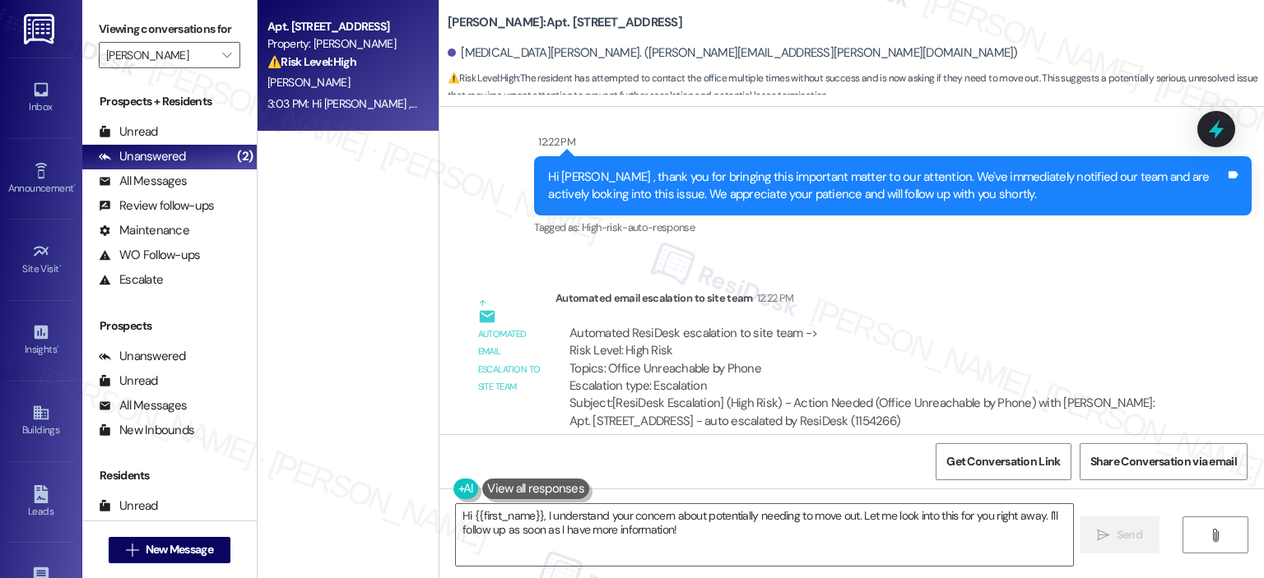
scroll to position [37454, 0]
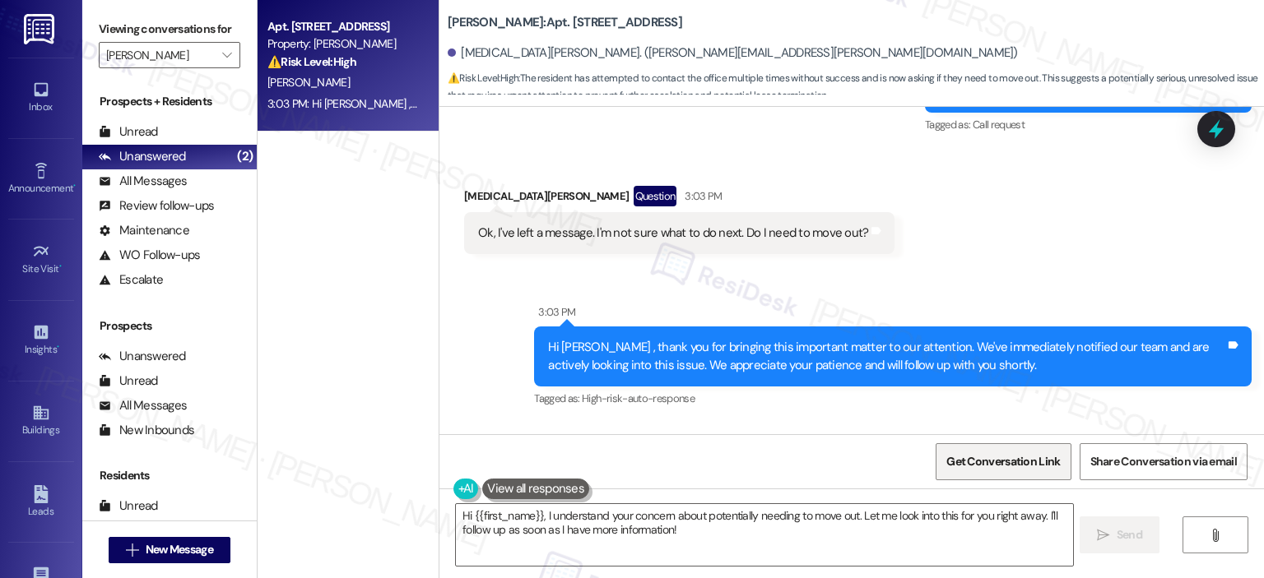
click at [984, 462] on span "Get Conversation Link" at bounding box center [1003, 461] width 114 height 17
click at [973, 465] on span "Get Conversation Link" at bounding box center [1003, 461] width 114 height 17
click at [972, 465] on span "Get Conversation Link" at bounding box center [1003, 461] width 114 height 17
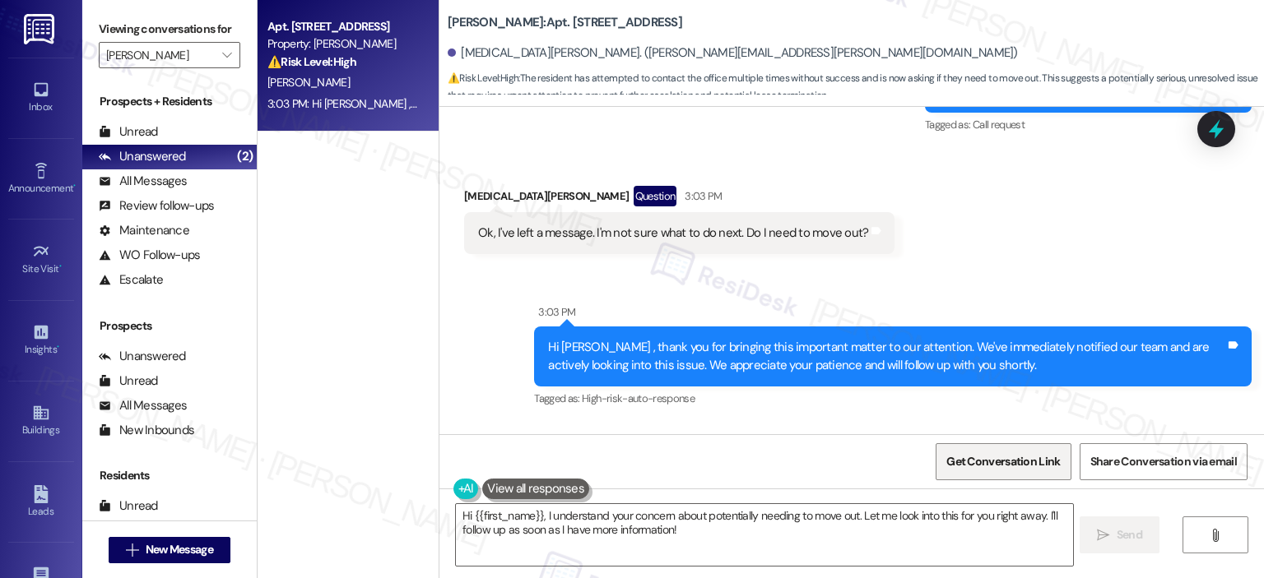
click at [972, 465] on span "Get Conversation Link" at bounding box center [1003, 461] width 114 height 17
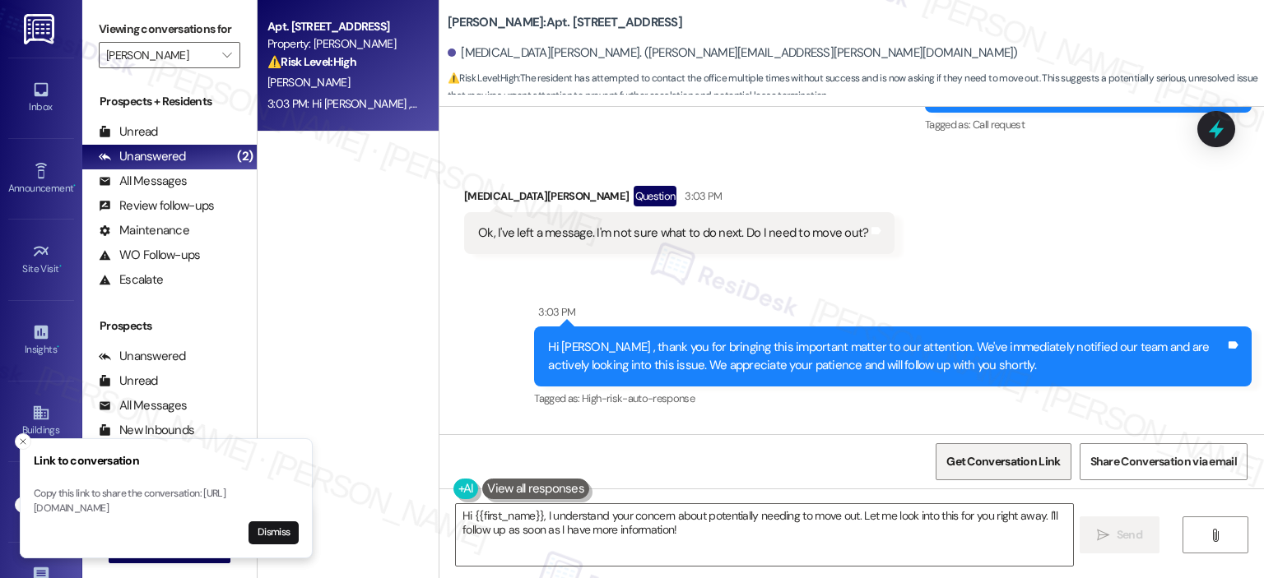
click at [972, 465] on span "Get Conversation Link" at bounding box center [1003, 461] width 114 height 17
drag, startPoint x: 35, startPoint y: 490, endPoint x: 242, endPoint y: 513, distance: 207.8
click at [242, 513] on p "Copy this link to share the conversation: [URL][DOMAIN_NAME]" at bounding box center [166, 501] width 265 height 29
copy p "[URL][DOMAIN_NAME]"
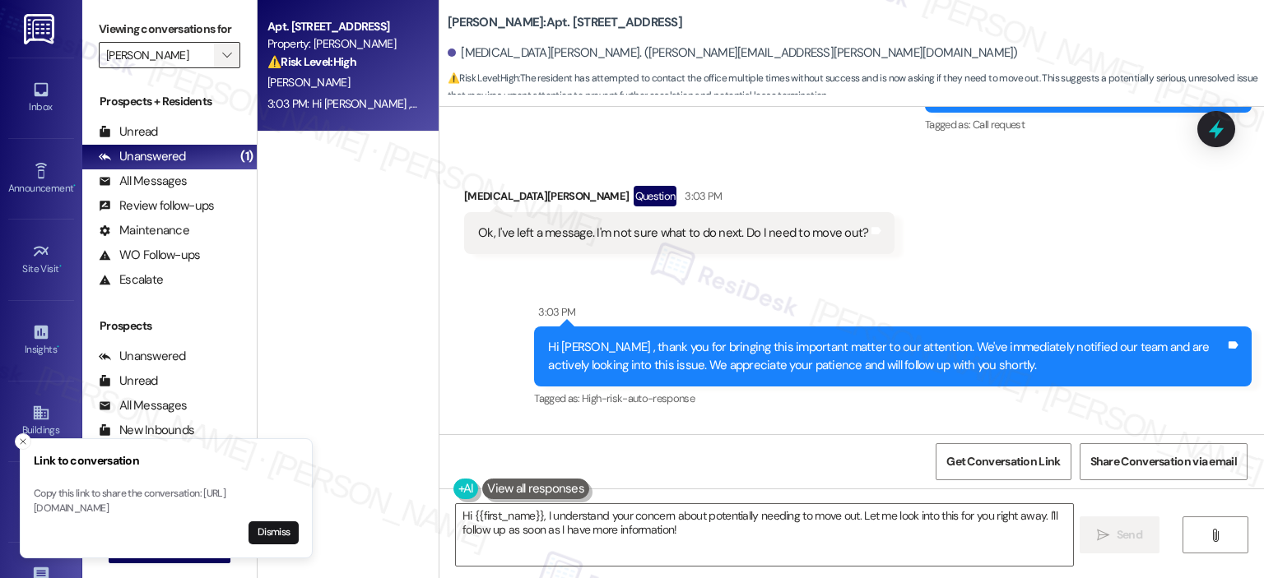
click at [222, 58] on icon "" at bounding box center [226, 55] width 9 height 13
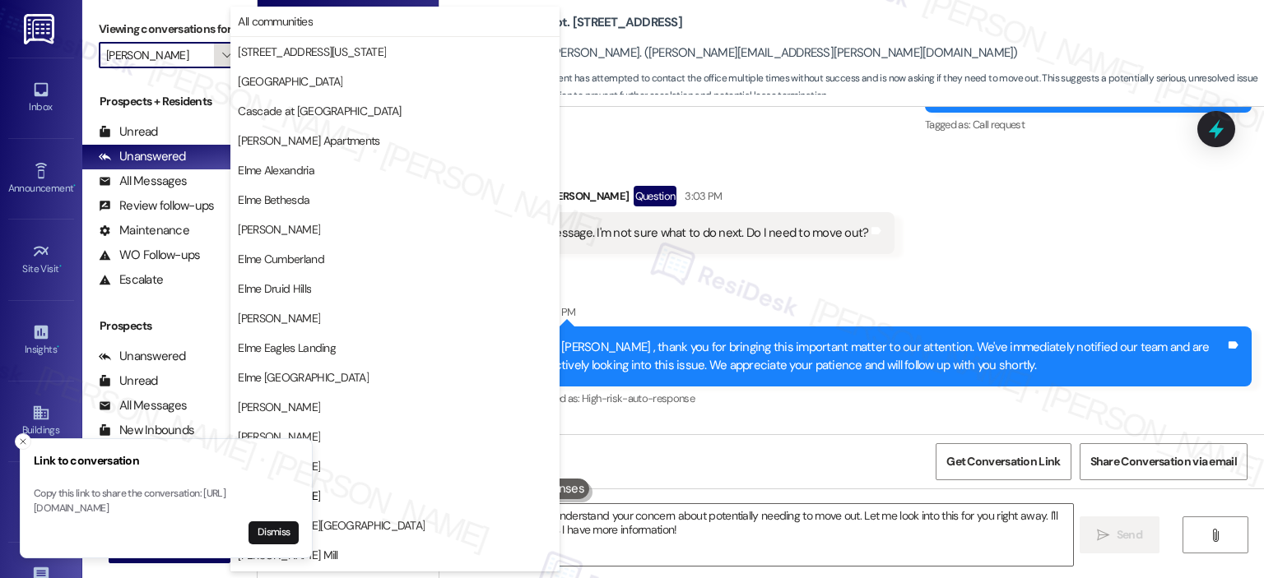
scroll to position [267, 0]
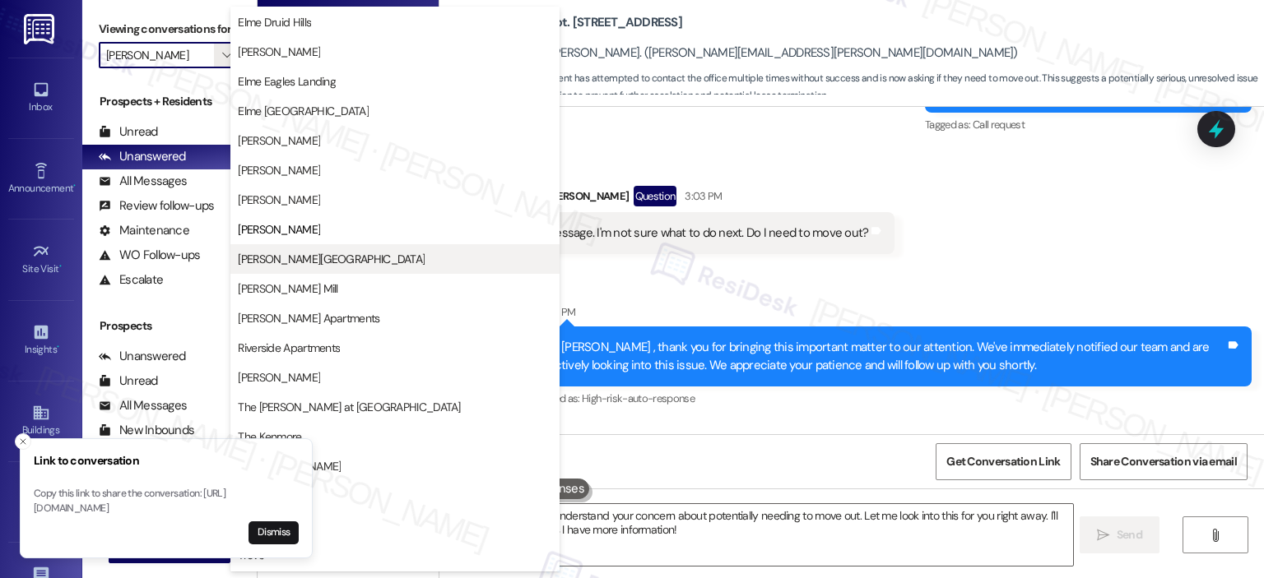
click at [304, 258] on span "[PERSON_NAME][GEOGRAPHIC_DATA]" at bounding box center [331, 259] width 187 height 16
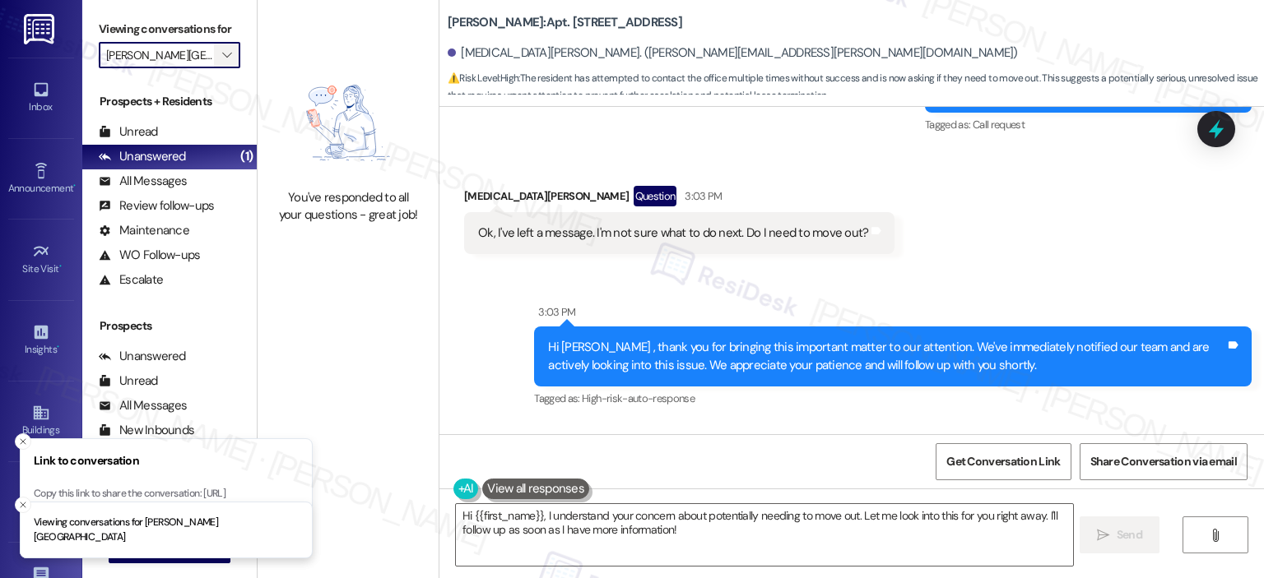
click at [222, 56] on icon "" at bounding box center [226, 55] width 9 height 13
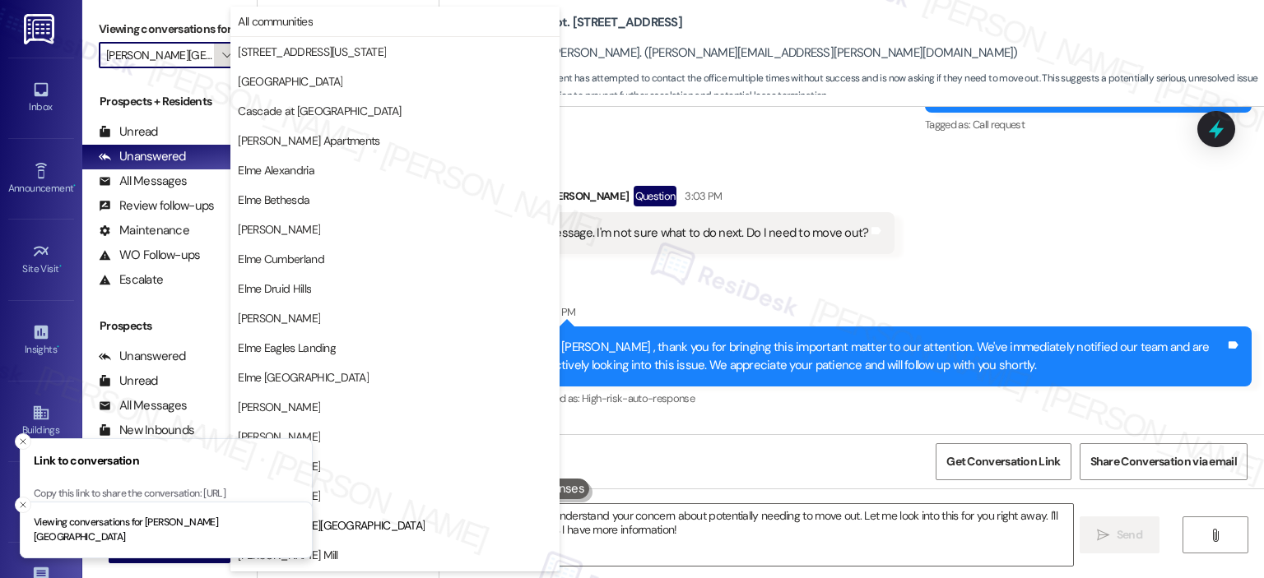
scroll to position [267, 0]
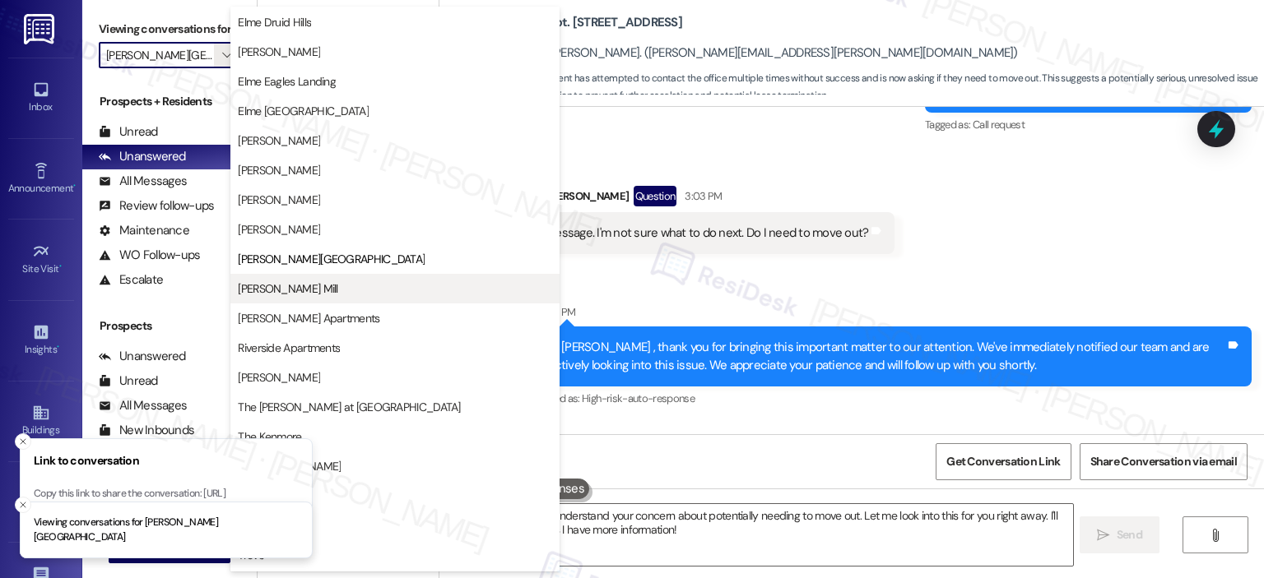
click at [295, 292] on span "[PERSON_NAME] Mill" at bounding box center [288, 289] width 100 height 16
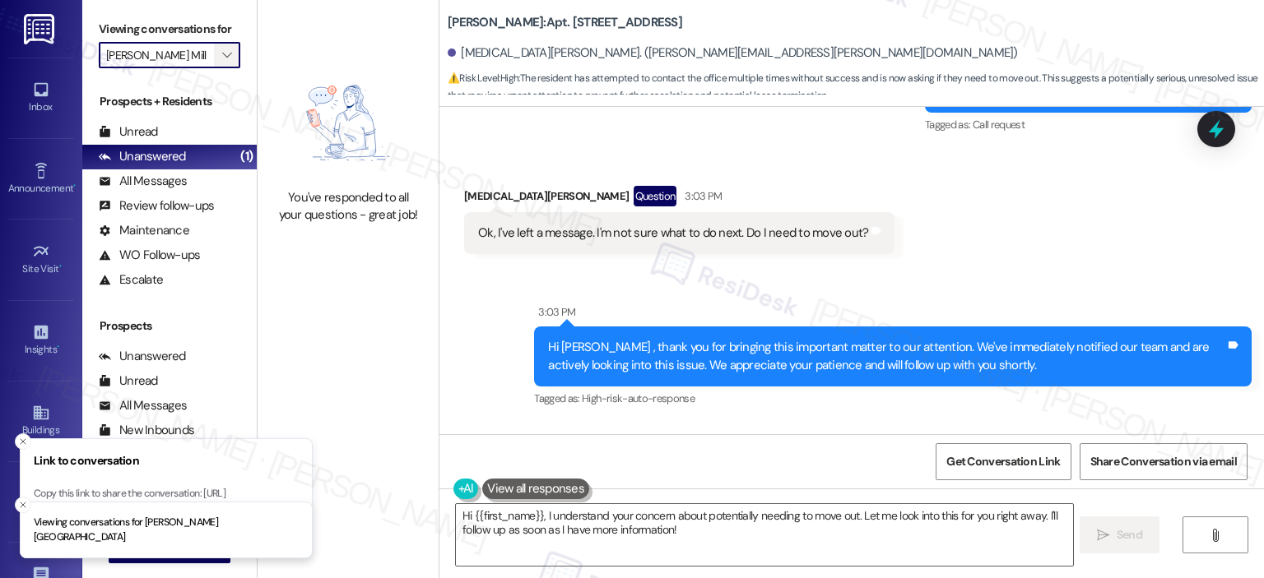
click at [219, 42] on span "" at bounding box center [227, 55] width 16 height 26
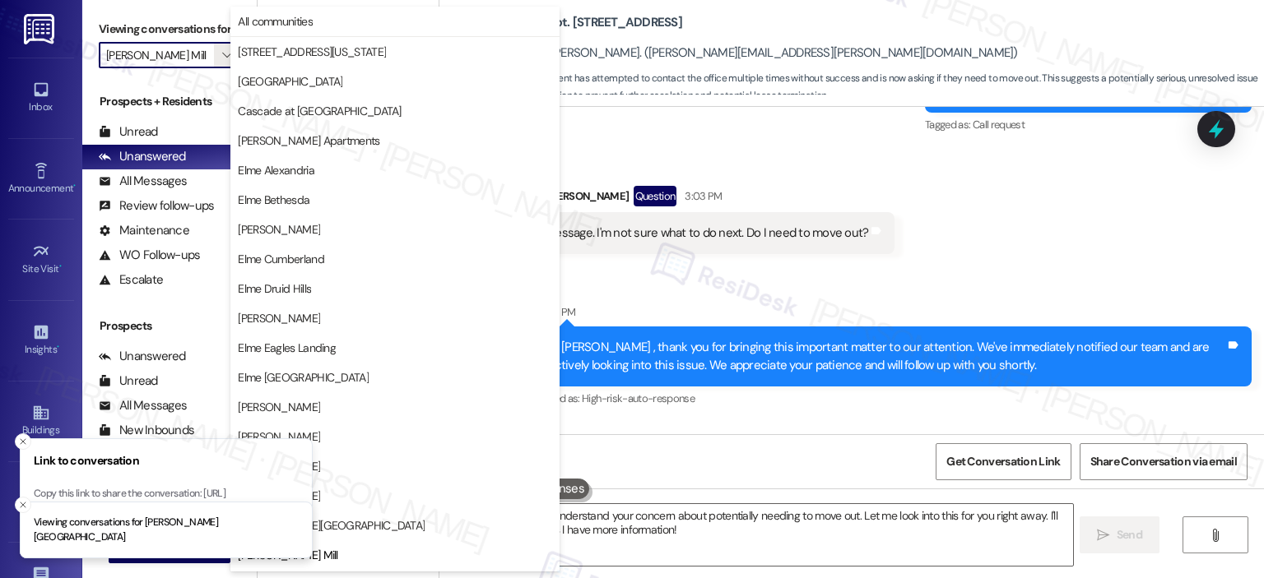
scroll to position [267, 0]
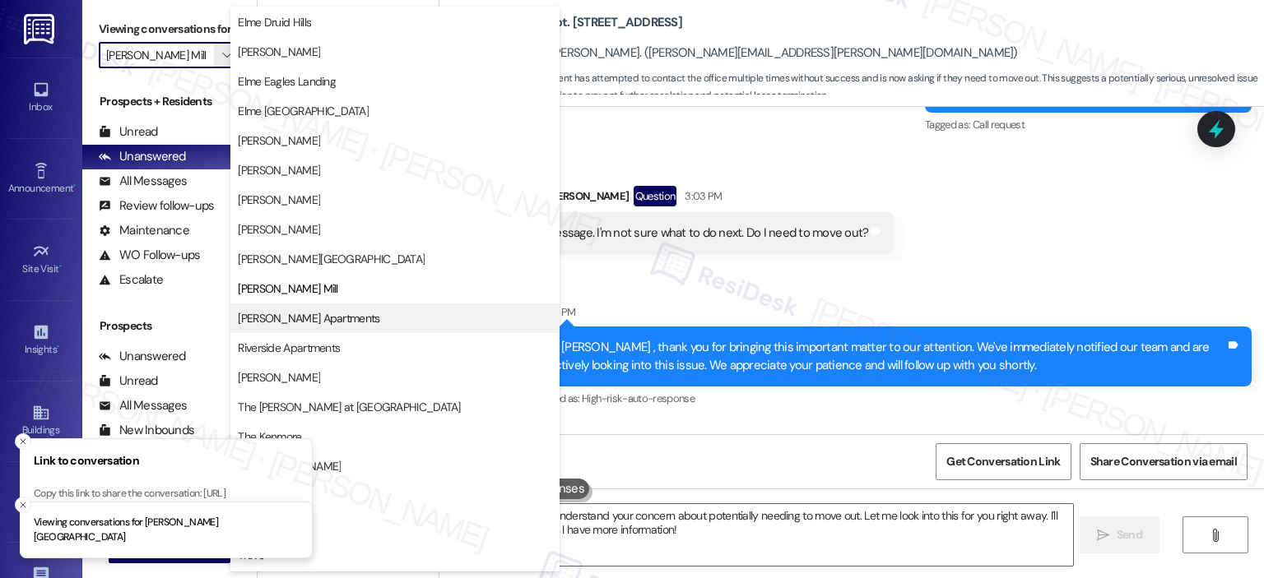
click at [329, 310] on span "[PERSON_NAME] Apartments" at bounding box center [309, 318] width 142 height 16
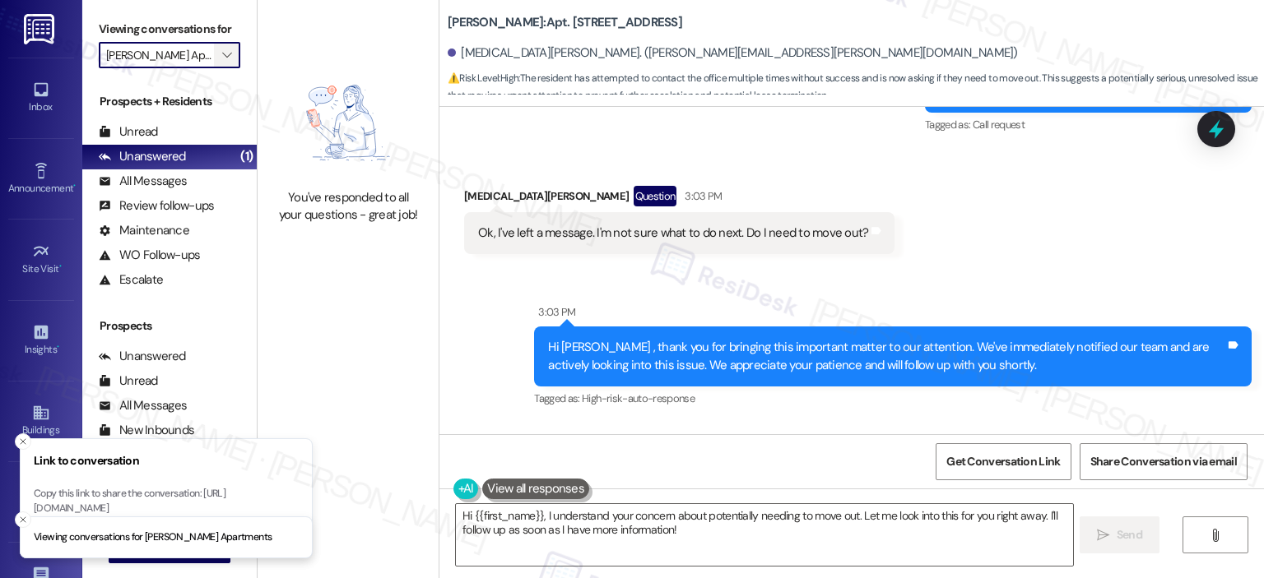
click at [222, 55] on icon "" at bounding box center [226, 55] width 9 height 13
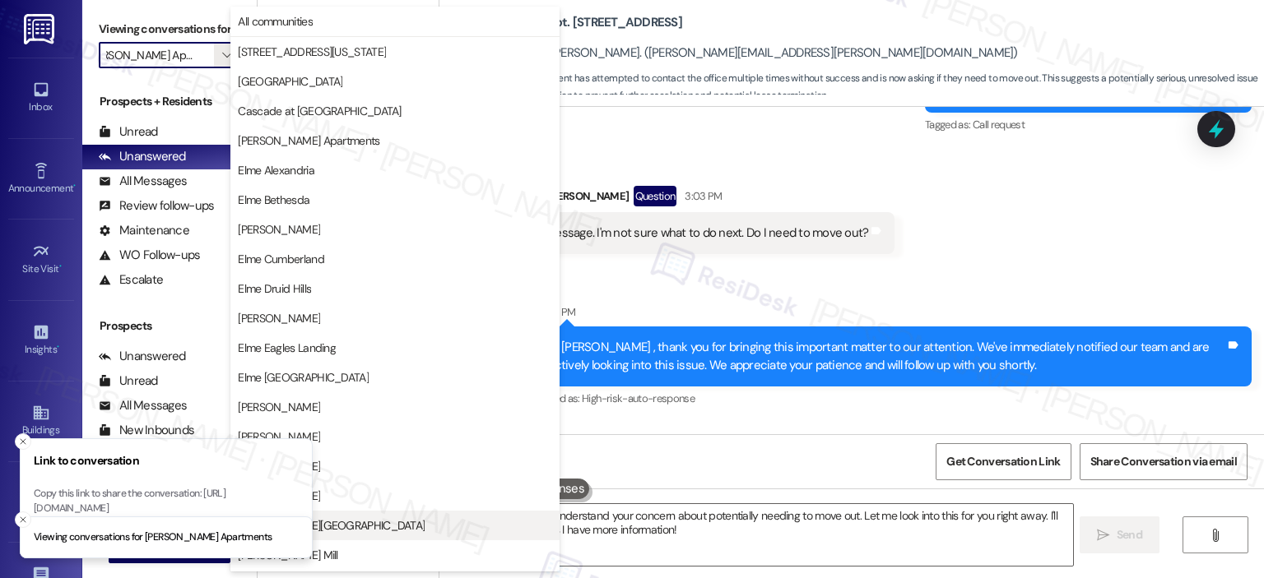
scroll to position [294, 0]
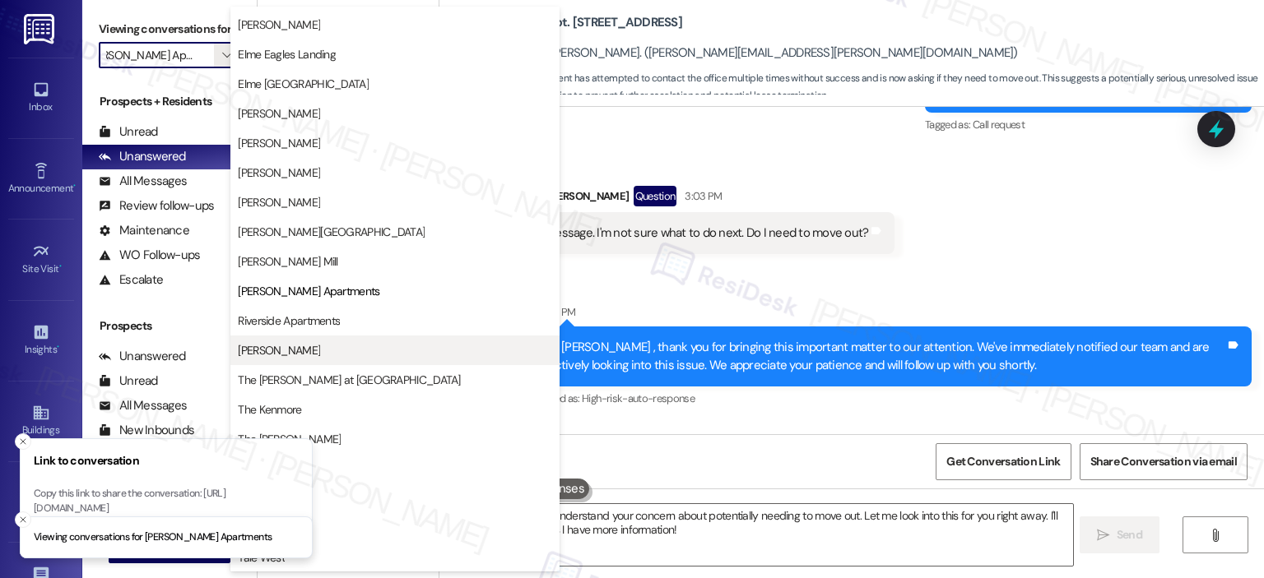
click at [303, 341] on button "[PERSON_NAME]" at bounding box center [394, 351] width 329 height 30
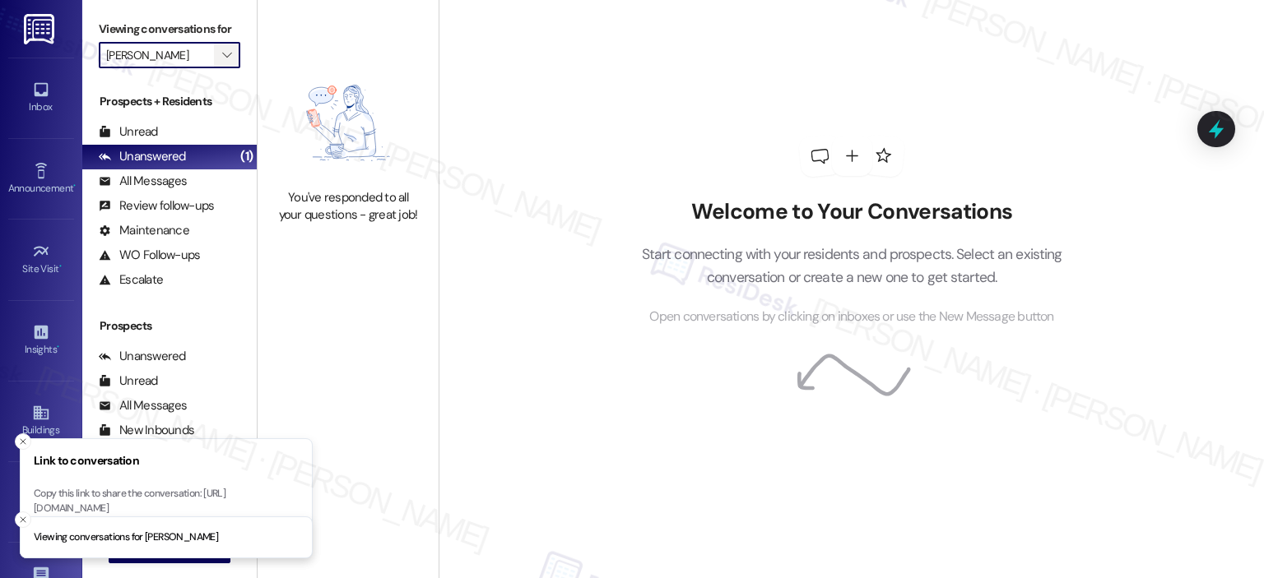
click at [222, 49] on icon "" at bounding box center [226, 55] width 9 height 13
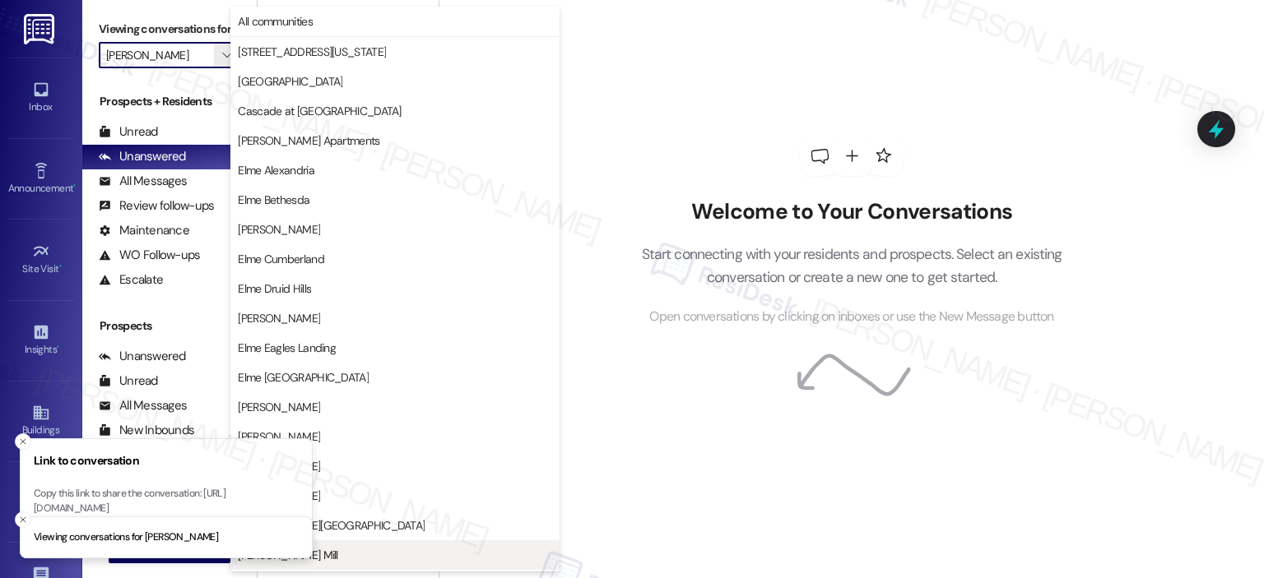
scroll to position [294, 0]
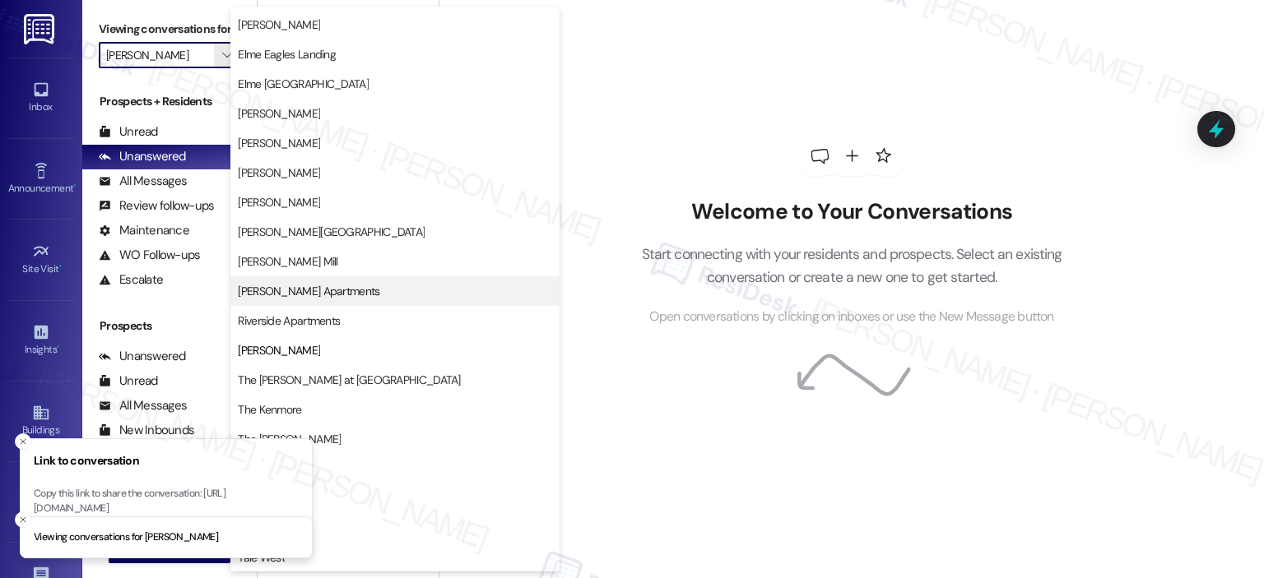
click at [364, 295] on span "[PERSON_NAME] Apartments" at bounding box center [395, 291] width 314 height 16
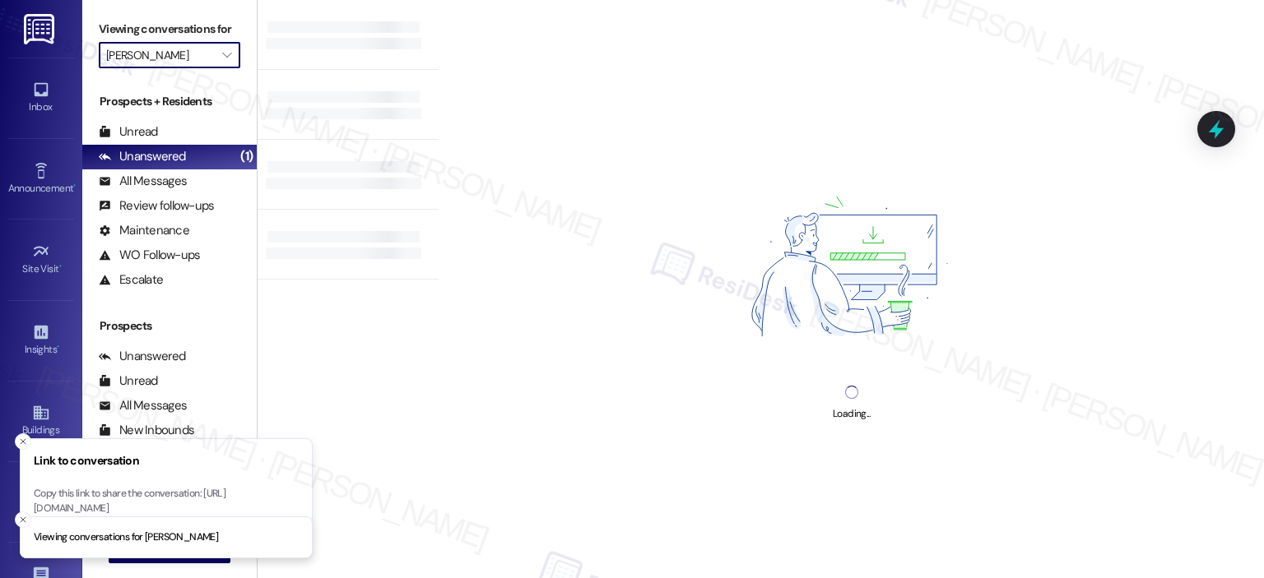
type input "[PERSON_NAME] Apartments"
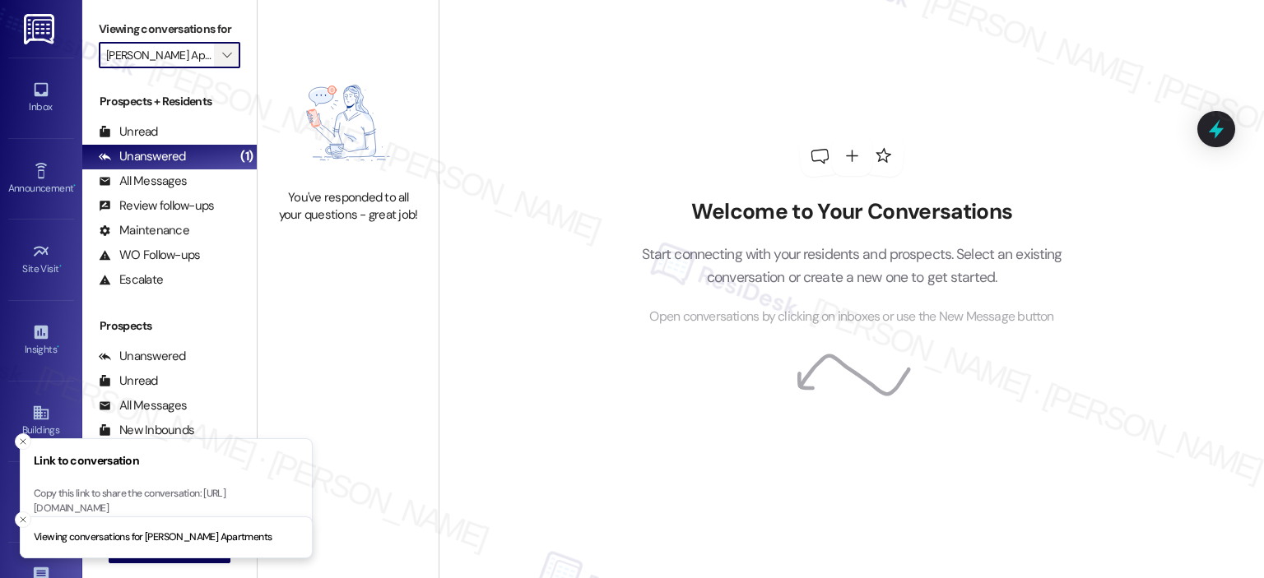
click at [222, 54] on icon "" at bounding box center [226, 55] width 9 height 13
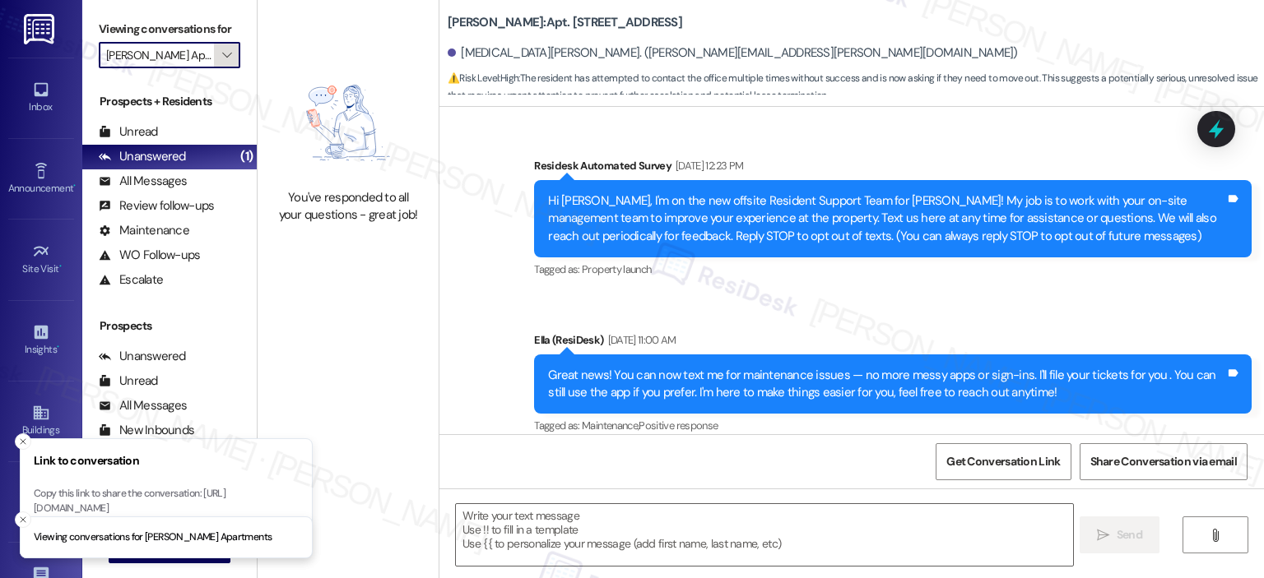
click at [222, 54] on icon "" at bounding box center [226, 55] width 9 height 13
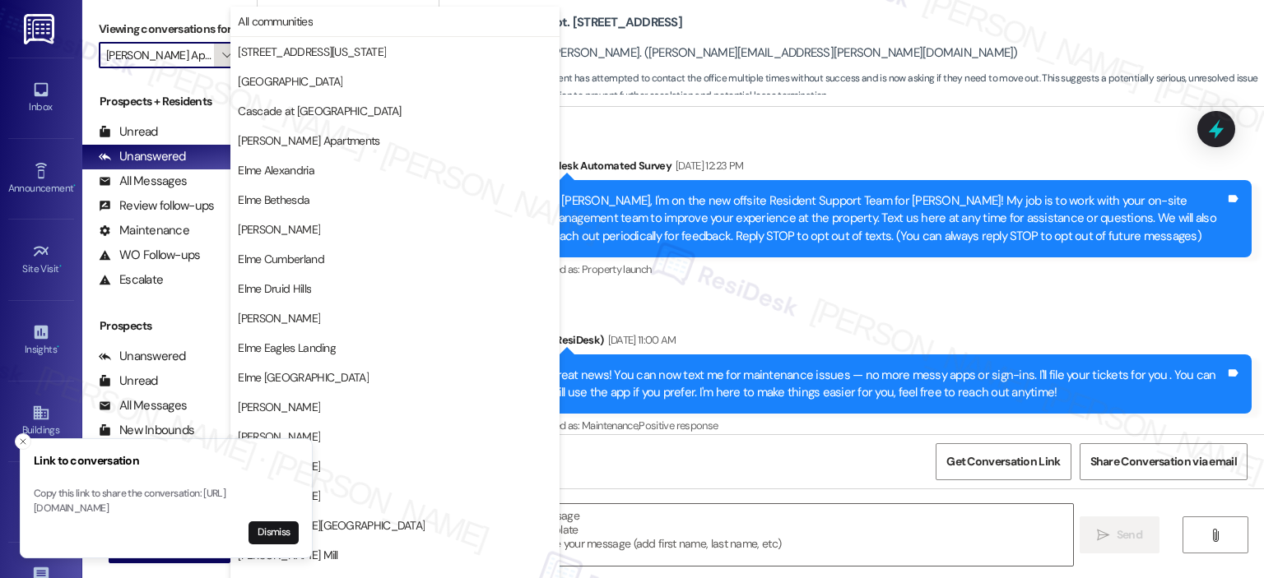
scroll to position [37454, 0]
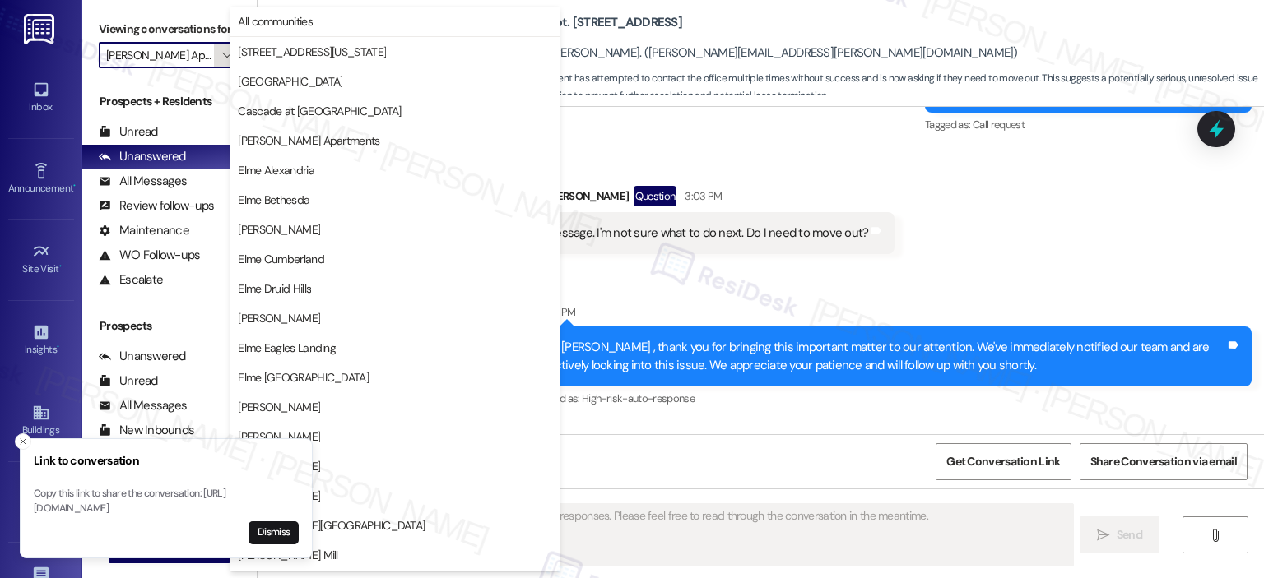
click at [222, 54] on icon "" at bounding box center [226, 55] width 9 height 13
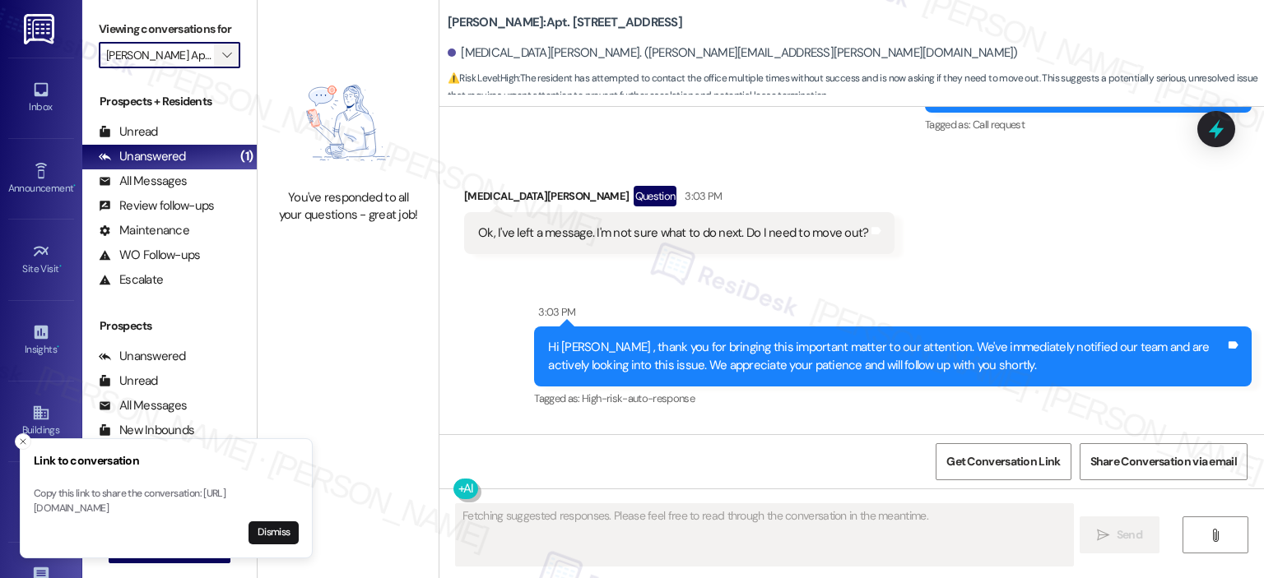
click at [222, 54] on icon "" at bounding box center [226, 55] width 9 height 13
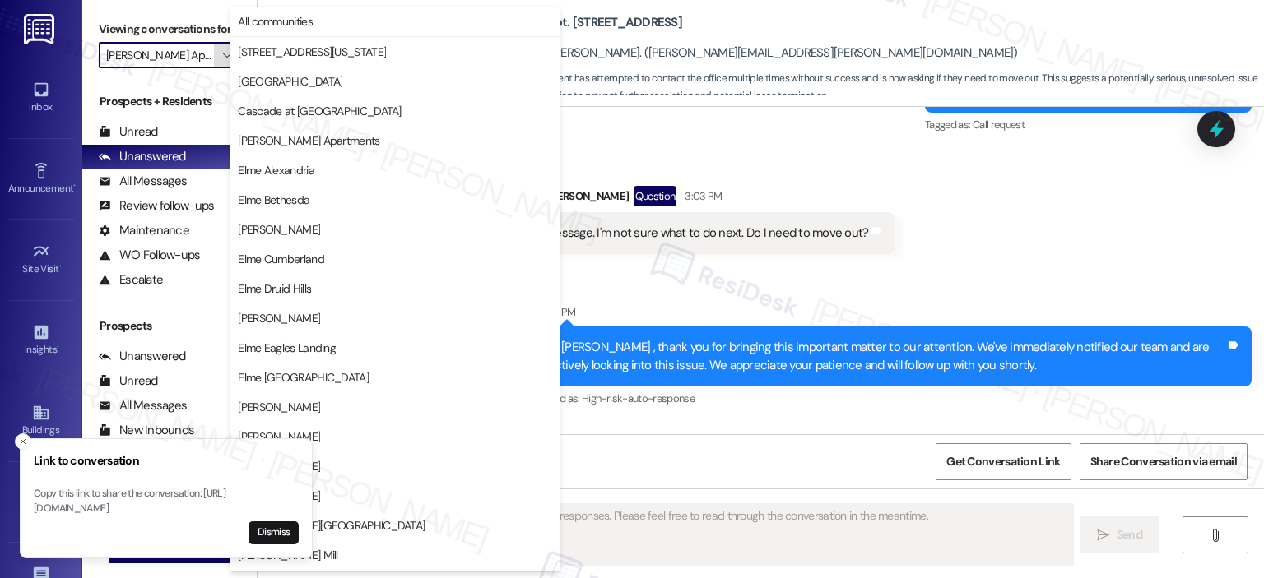
scroll to position [294, 0]
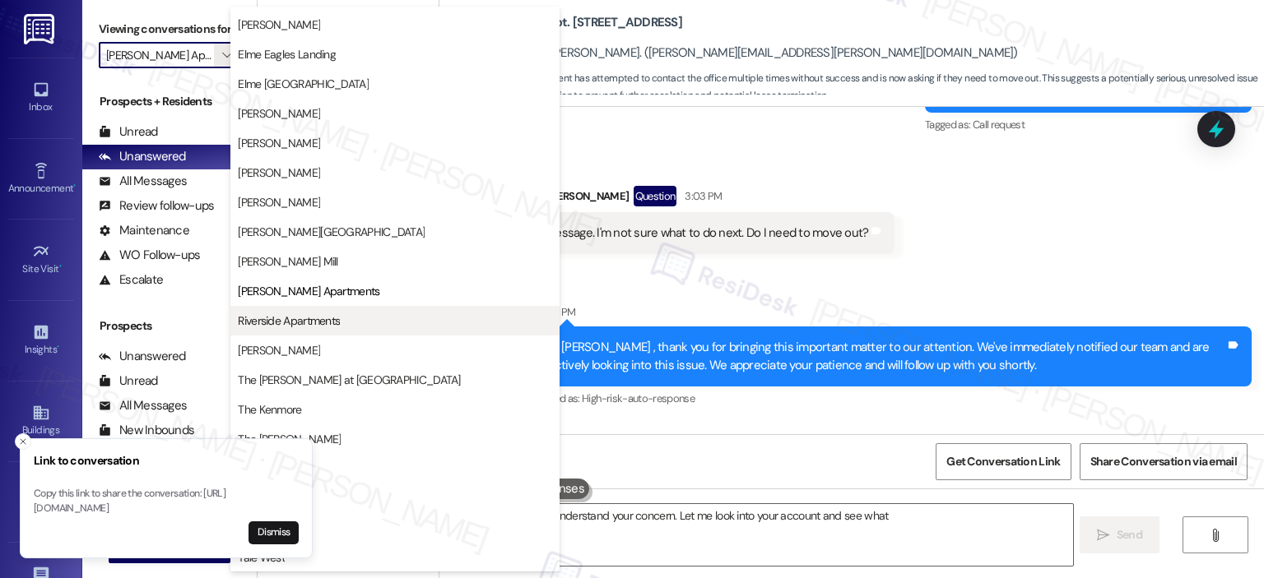
click at [313, 311] on button "Riverside Apartments" at bounding box center [394, 321] width 329 height 30
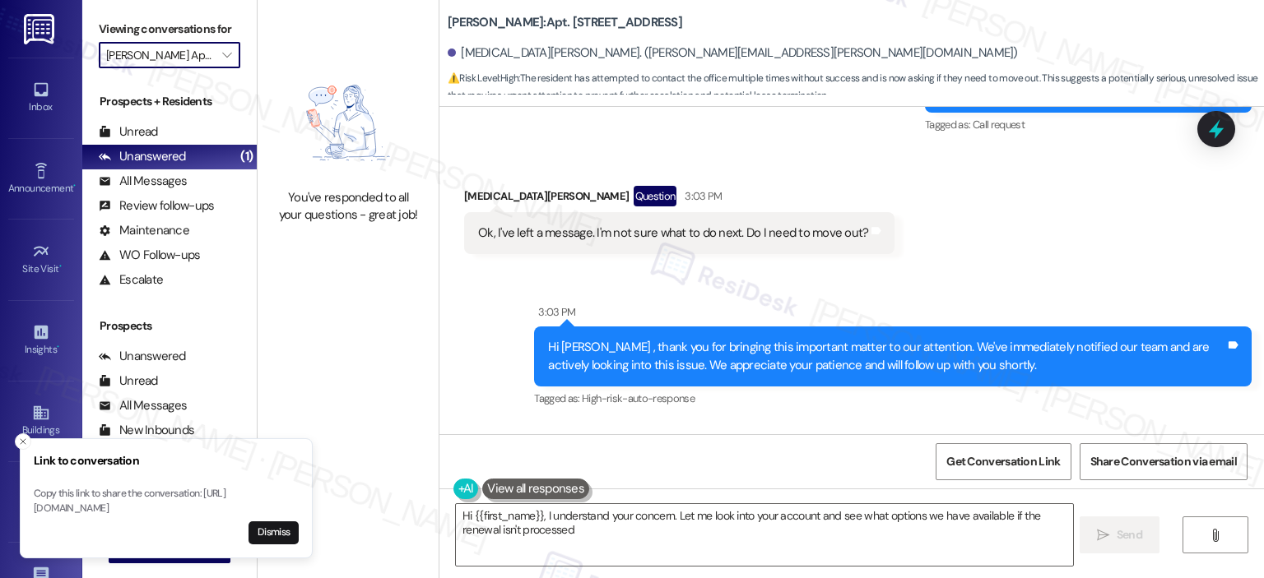
type textarea "Hi {{first_name}}, I understand your concern. Let me look into your account and…"
type input "Riverside Apartments"
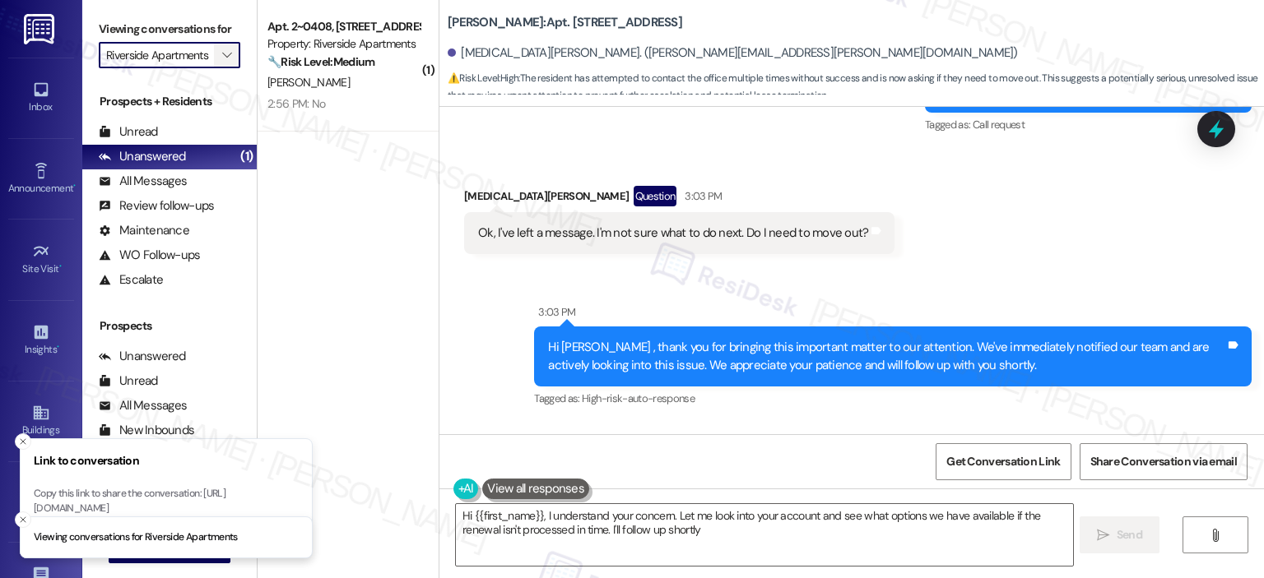
type textarea "Hi {{first_name}}, I understand your concern. Let me look into your account and…"
click at [219, 48] on span "" at bounding box center [227, 55] width 16 height 26
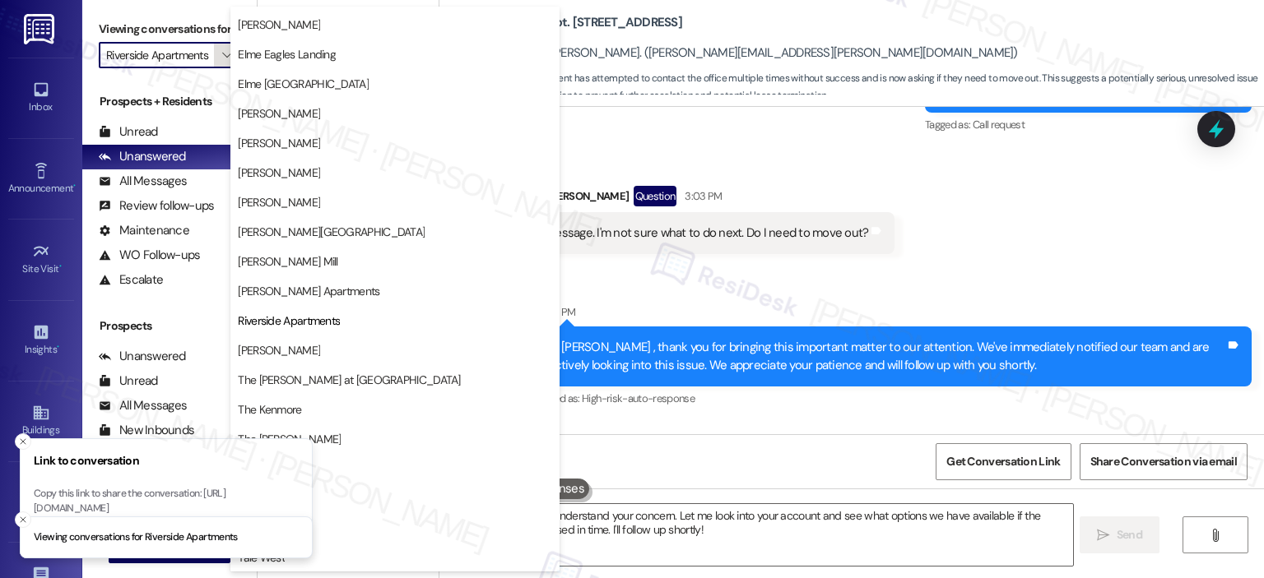
click at [224, 63] on span "" at bounding box center [227, 55] width 16 height 26
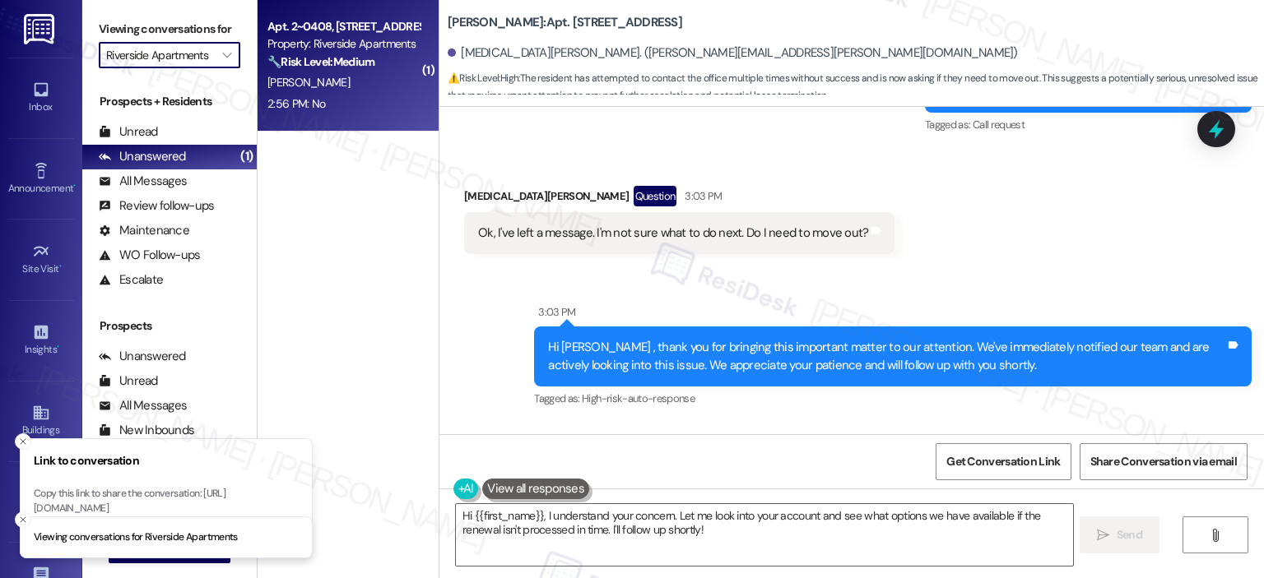
click at [301, 59] on strong "🔧 Risk Level: Medium" at bounding box center [320, 61] width 107 height 15
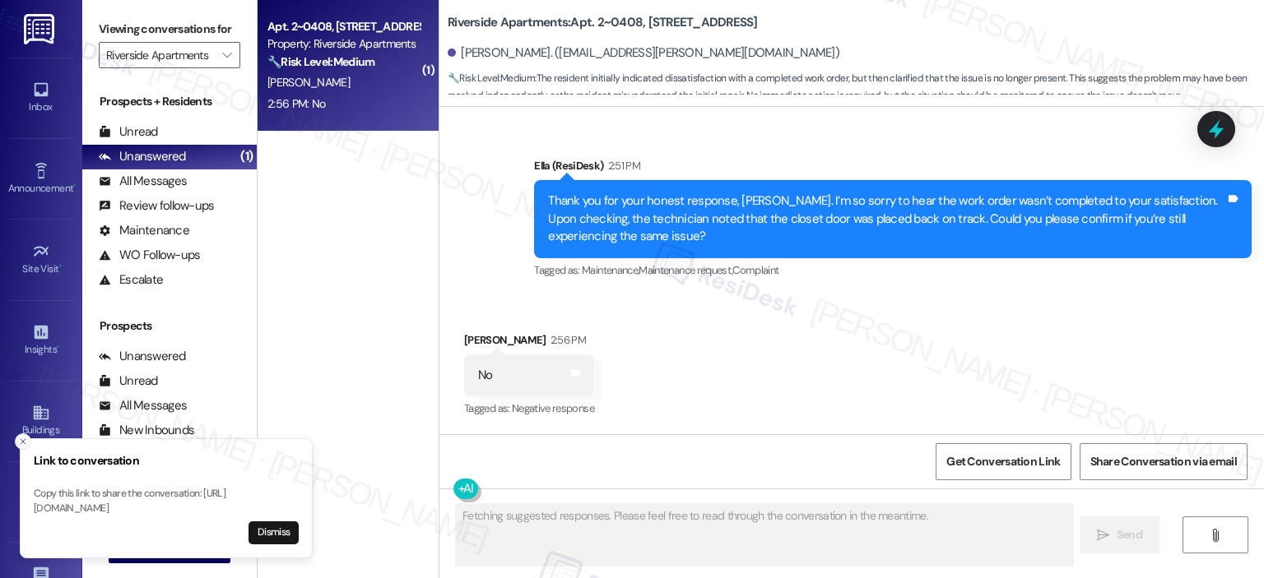
scroll to position [5494, 0]
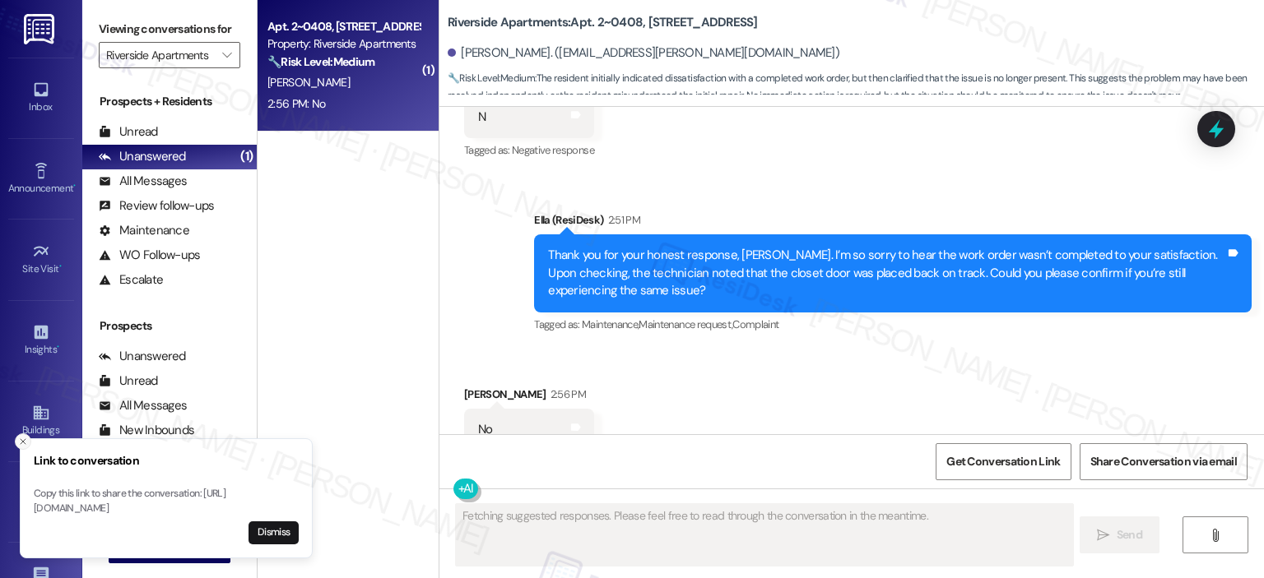
click at [26, 437] on icon "Close toast" at bounding box center [23, 442] width 10 height 10
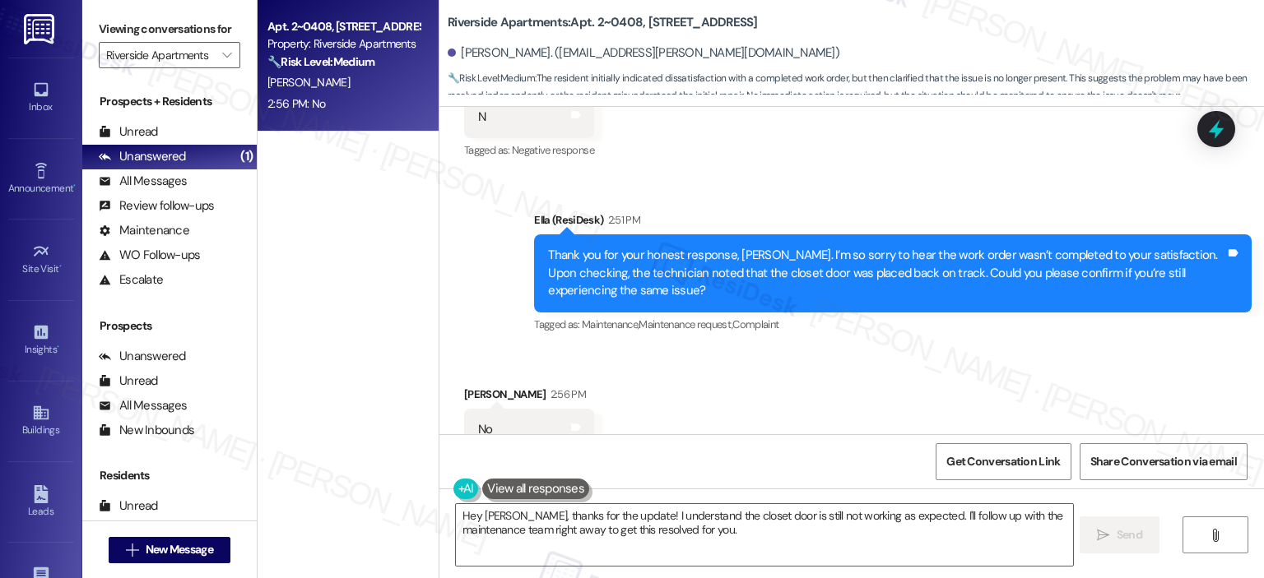
scroll to position [5495, 0]
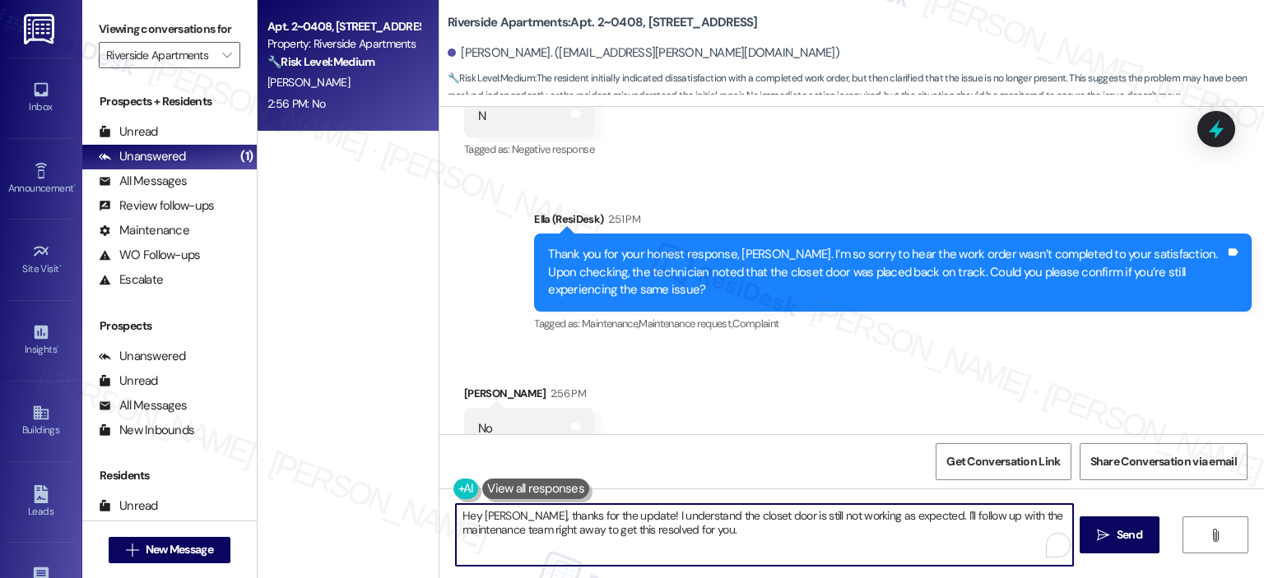
drag, startPoint x: 744, startPoint y: 528, endPoint x: 518, endPoint y: 504, distance: 226.8
click at [518, 504] on textarea "Hey [PERSON_NAME], thanks for the update! I understand the closet door is still…" at bounding box center [764, 535] width 616 height 62
click at [755, 537] on textarea "Hey [PERSON_NAME], thanks for the update! I understand the closet door is still…" at bounding box center [764, 535] width 616 height 62
drag, startPoint x: 755, startPoint y: 537, endPoint x: 448, endPoint y: 508, distance: 309.1
click at [456, 508] on textarea "Hey [PERSON_NAME], thanks for the update! I understand the closet door is still…" at bounding box center [764, 535] width 616 height 62
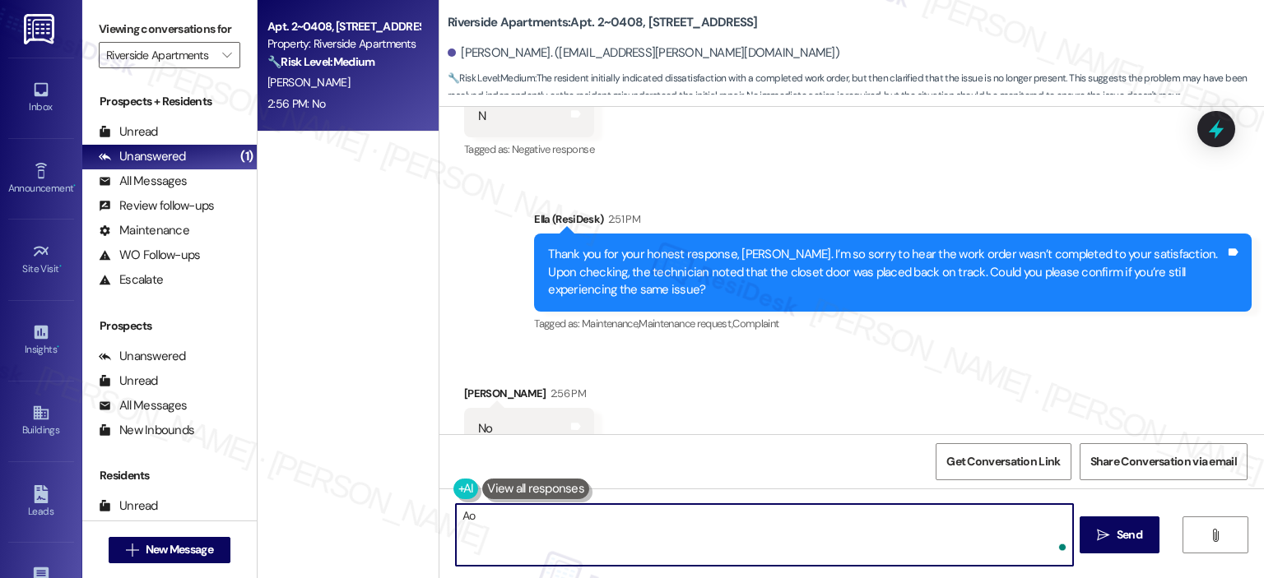
type textarea "A"
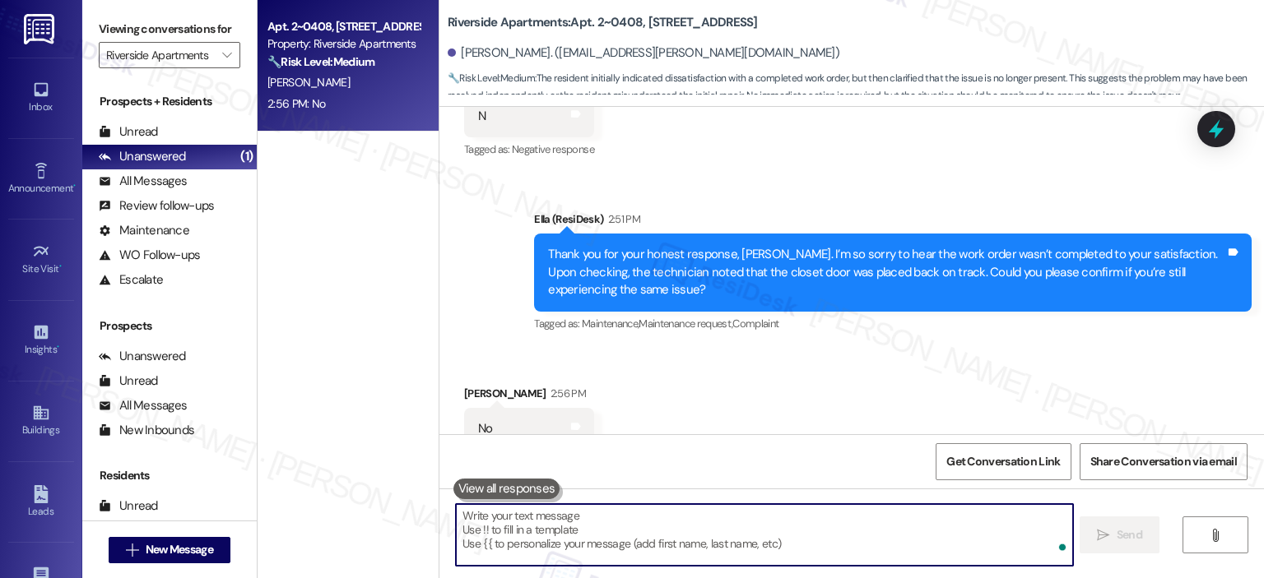
type textarea "I"
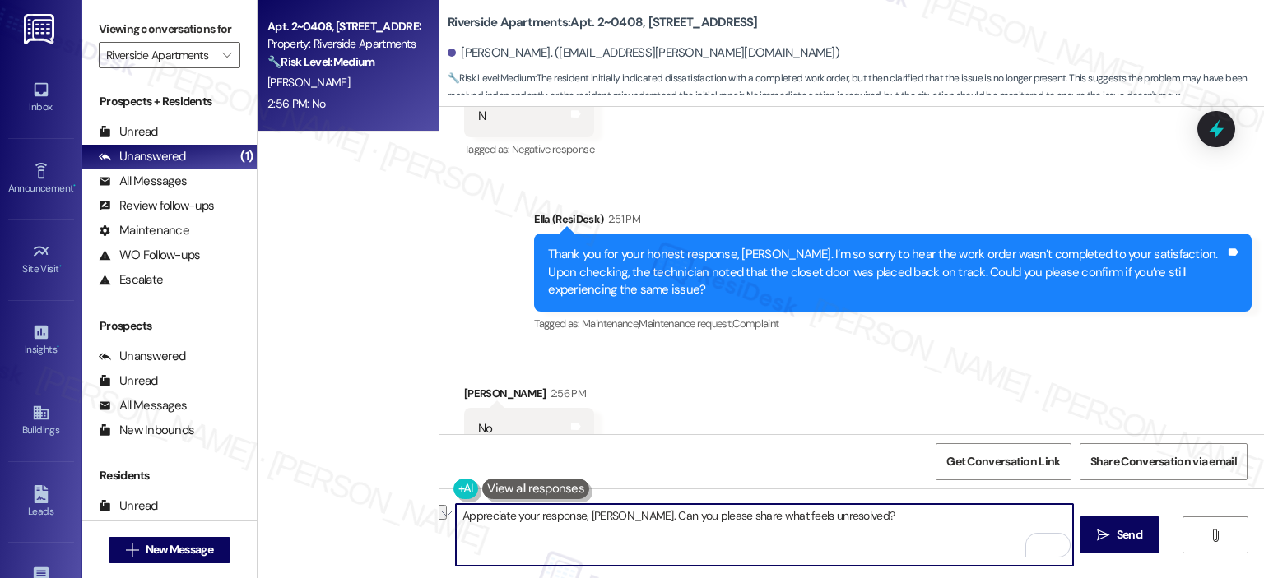
click at [690, 556] on textarea "Appreciate your response, [PERSON_NAME]. Can you please share what feels unreso…" at bounding box center [764, 535] width 616 height 62
drag, startPoint x: 895, startPoint y: 522, endPoint x: 668, endPoint y: 510, distance: 227.4
click at [668, 510] on textarea "Appreciate your response, [PERSON_NAME]. Can you please share what feels unreso…" at bounding box center [764, 535] width 616 height 62
paste textarea "could you please share what still feels unresolved so we can make sure it’s pro…"
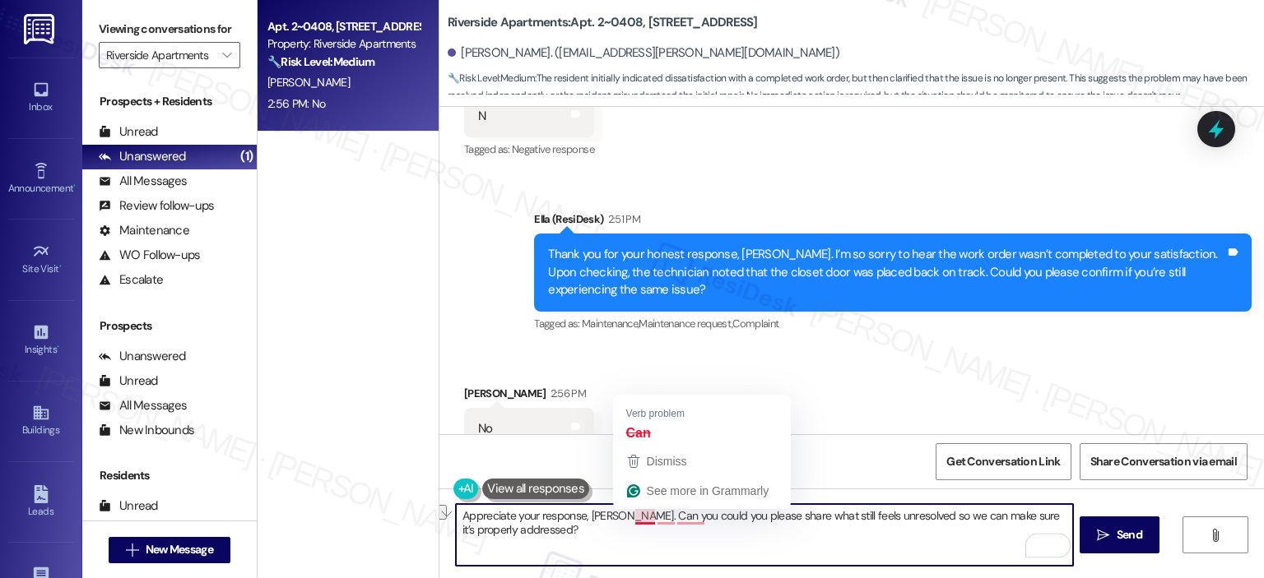
drag, startPoint x: 698, startPoint y: 515, endPoint x: 628, endPoint y: 517, distance: 70.0
click at [628, 517] on textarea "Appreciate your response, [PERSON_NAME]. Can you could you please share what st…" at bounding box center [764, 535] width 616 height 62
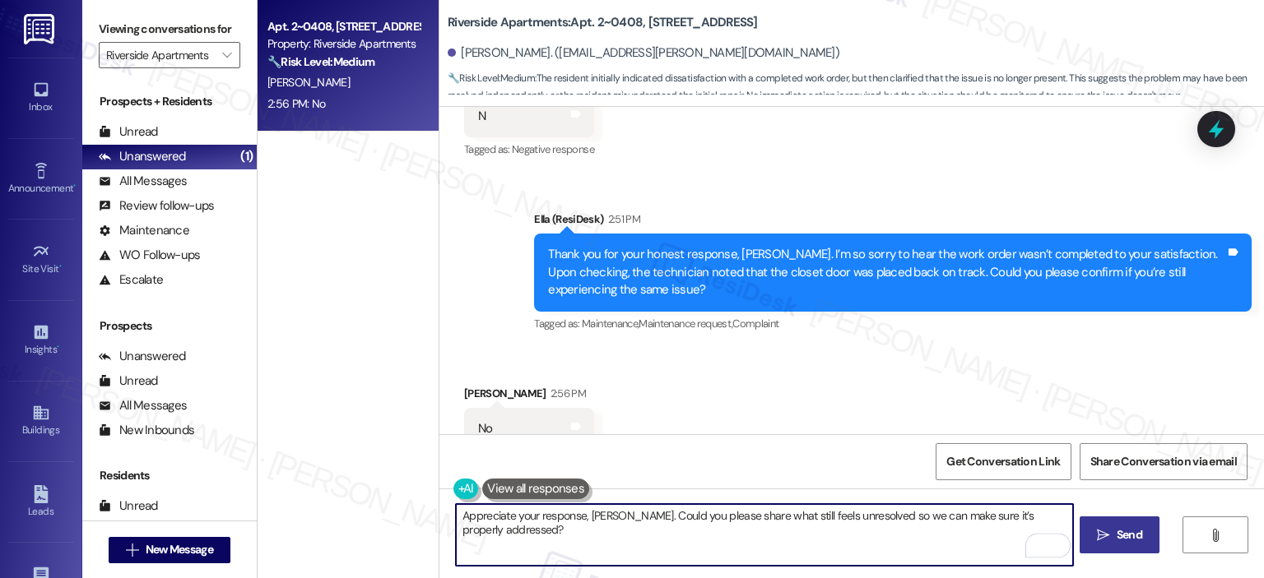
type textarea "Appreciate your response, [PERSON_NAME]. Could you please share what still feel…"
click at [1113, 533] on span "Send" at bounding box center [1129, 535] width 32 height 17
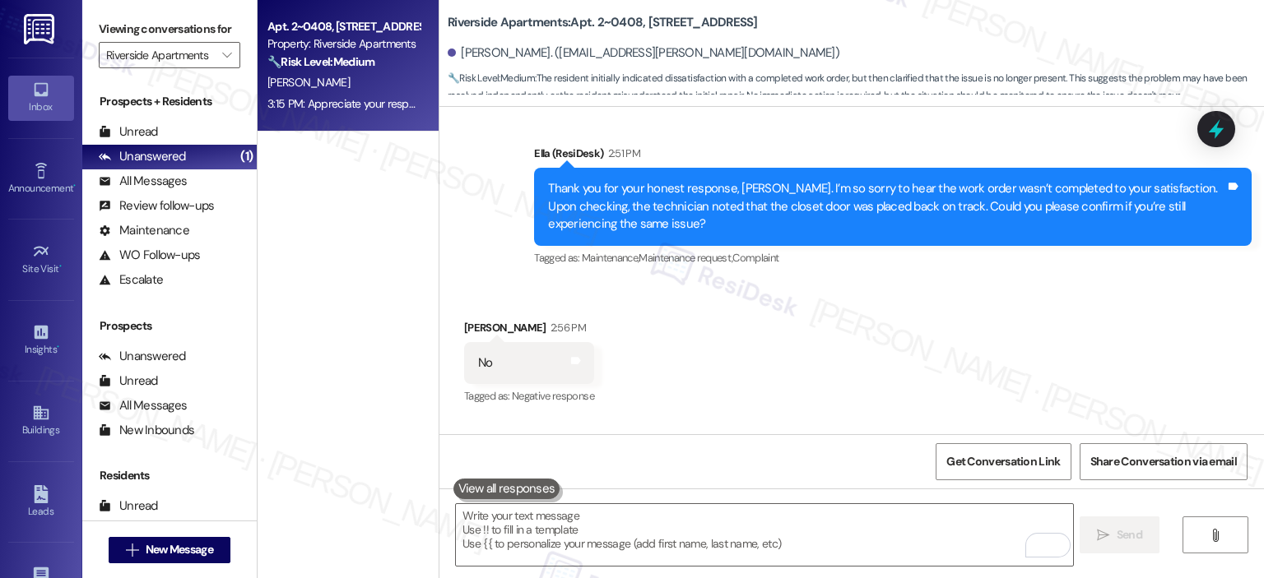
scroll to position [5609, 0]
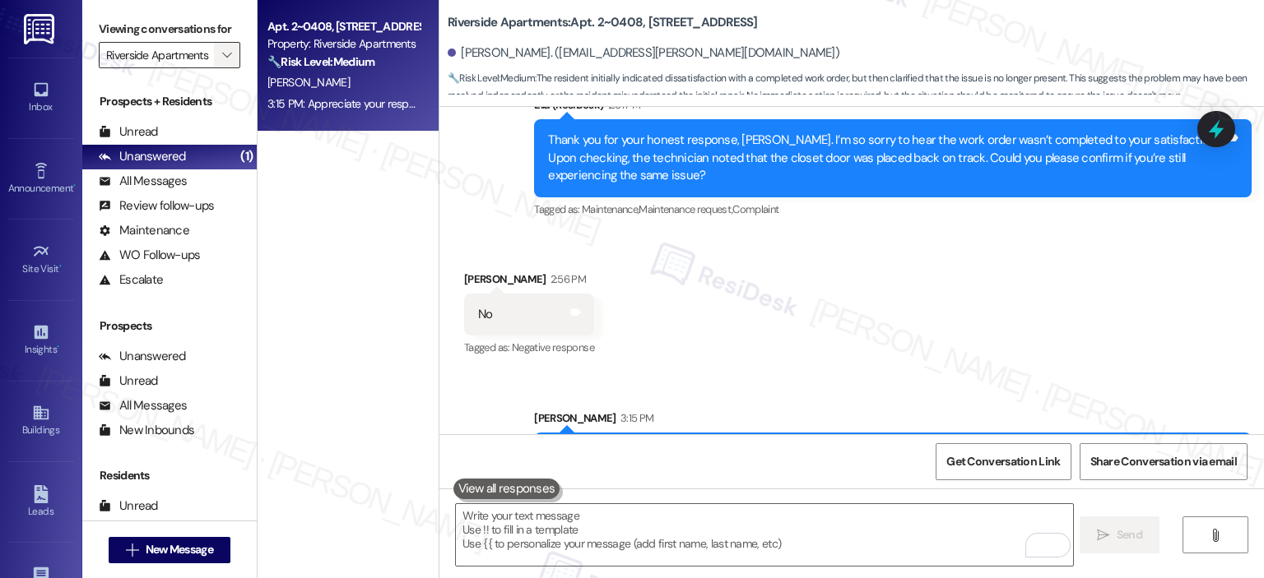
click at [222, 54] on icon "" at bounding box center [226, 55] width 9 height 13
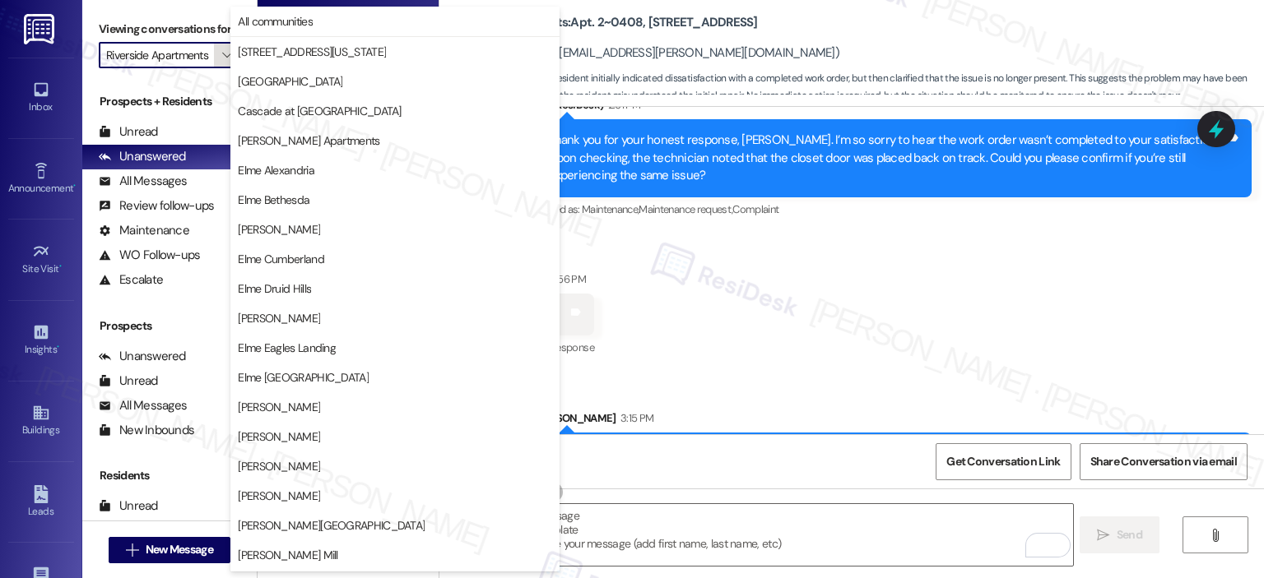
scroll to position [294, 0]
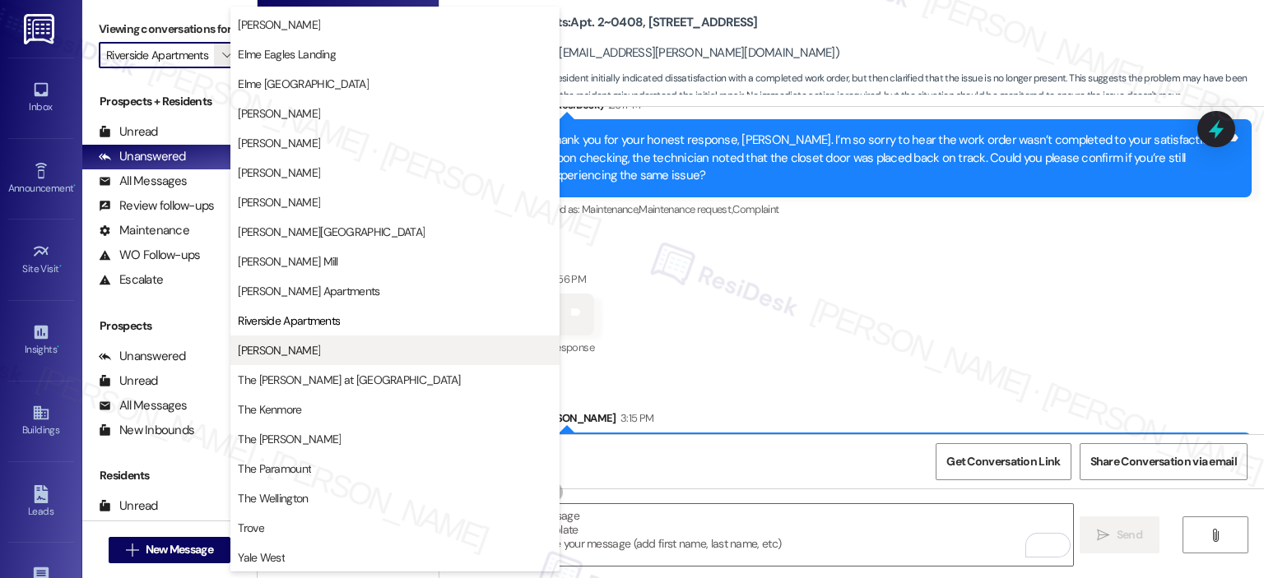
click at [331, 357] on span "[PERSON_NAME]" at bounding box center [395, 350] width 314 height 16
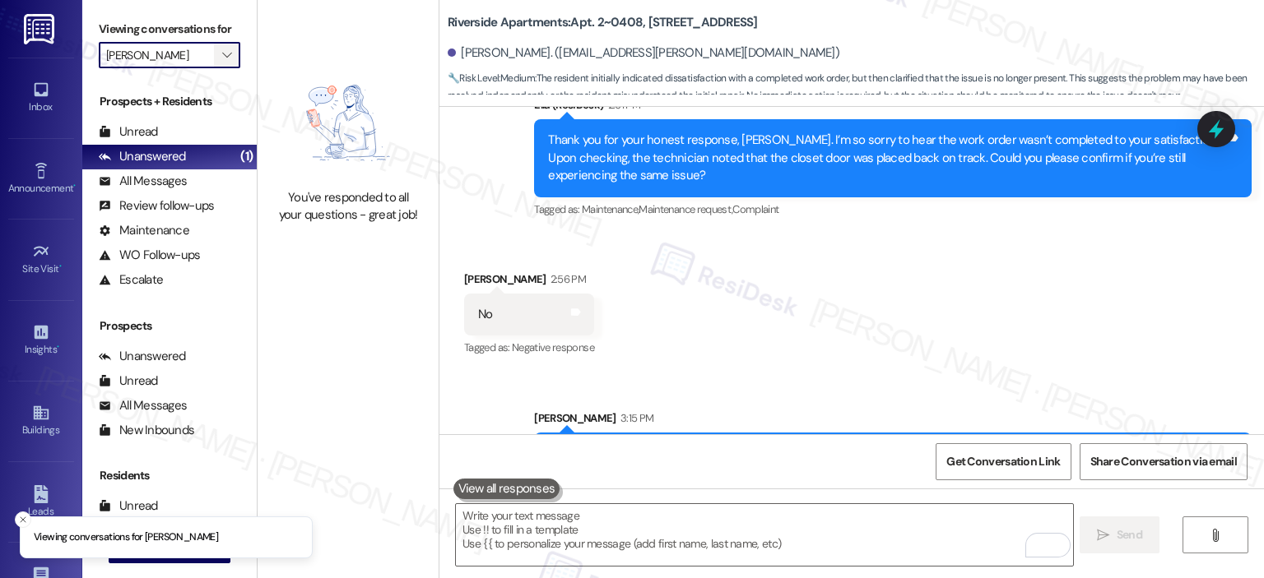
click at [222, 55] on icon "" at bounding box center [226, 55] width 9 height 13
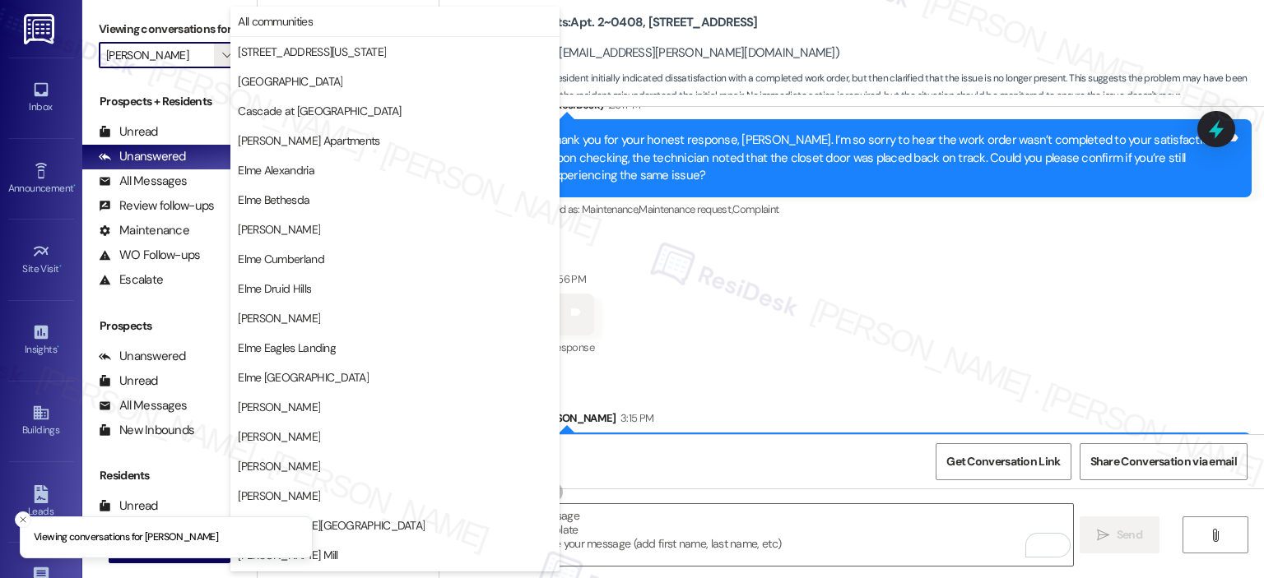
scroll to position [294, 0]
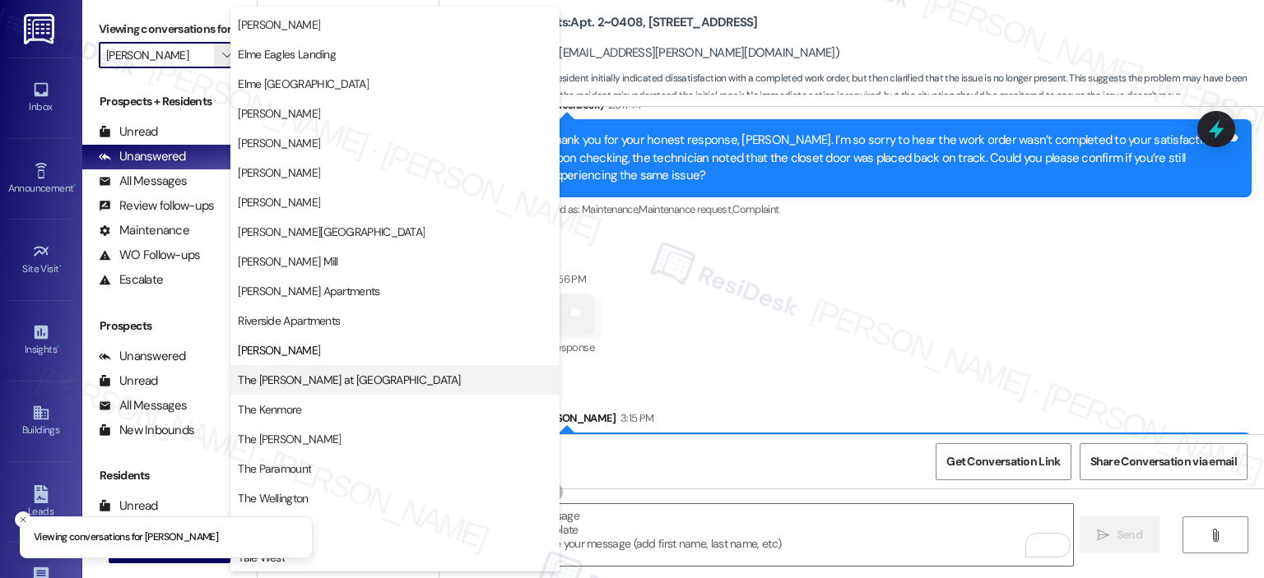
click at [304, 383] on span "The [PERSON_NAME] at [GEOGRAPHIC_DATA]" at bounding box center [349, 380] width 222 height 16
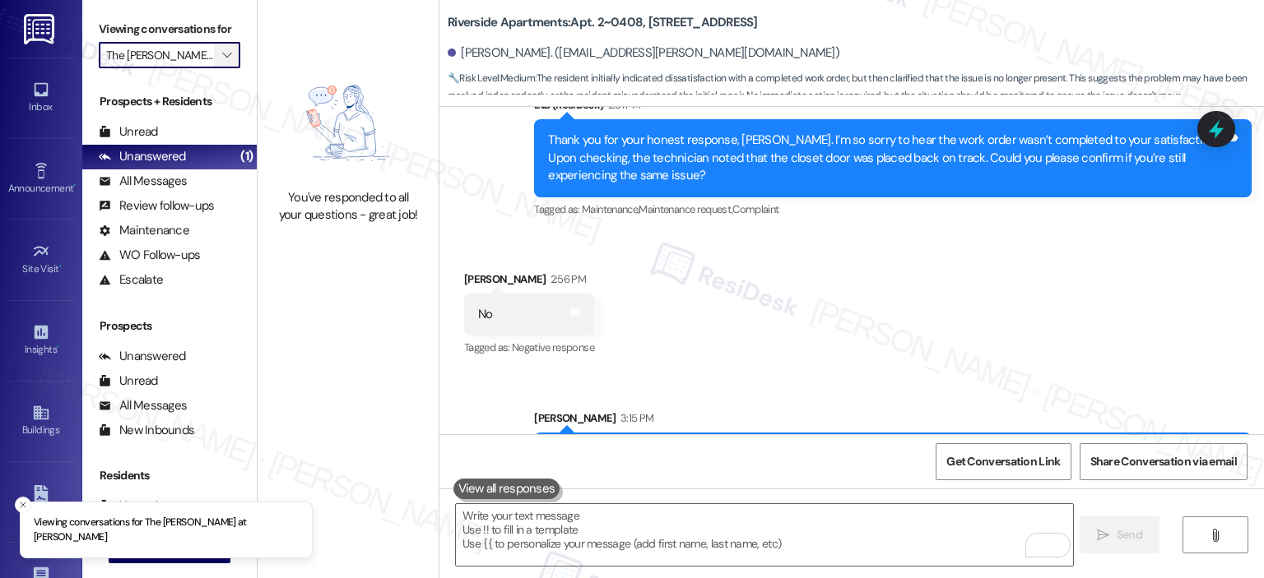
click at [222, 60] on icon "" at bounding box center [226, 55] width 9 height 13
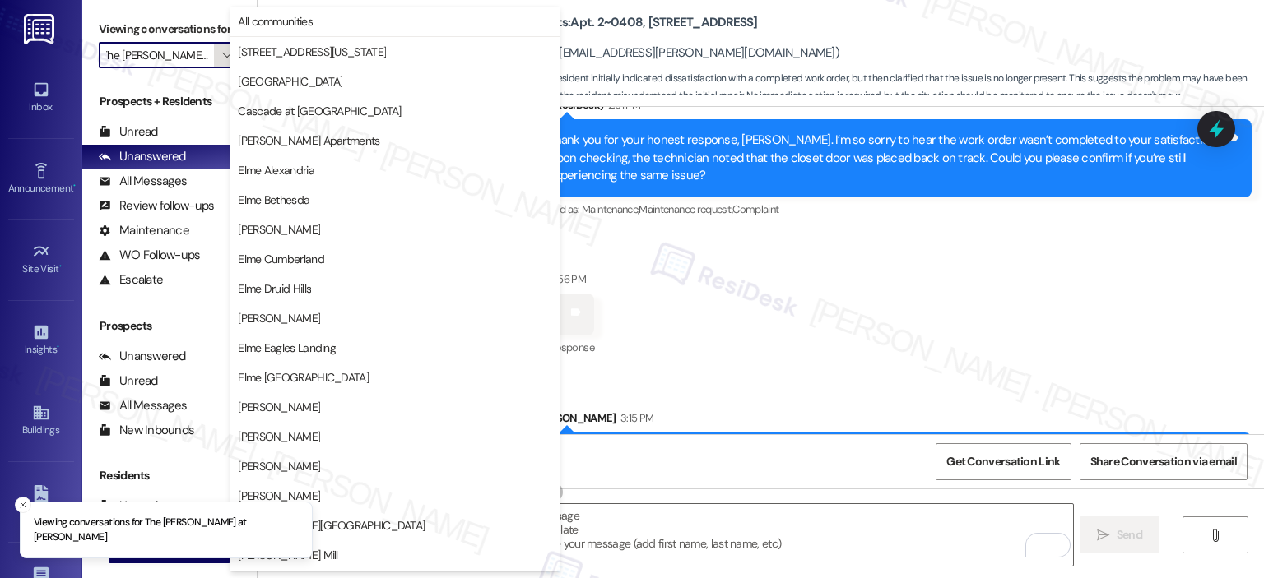
scroll to position [294, 0]
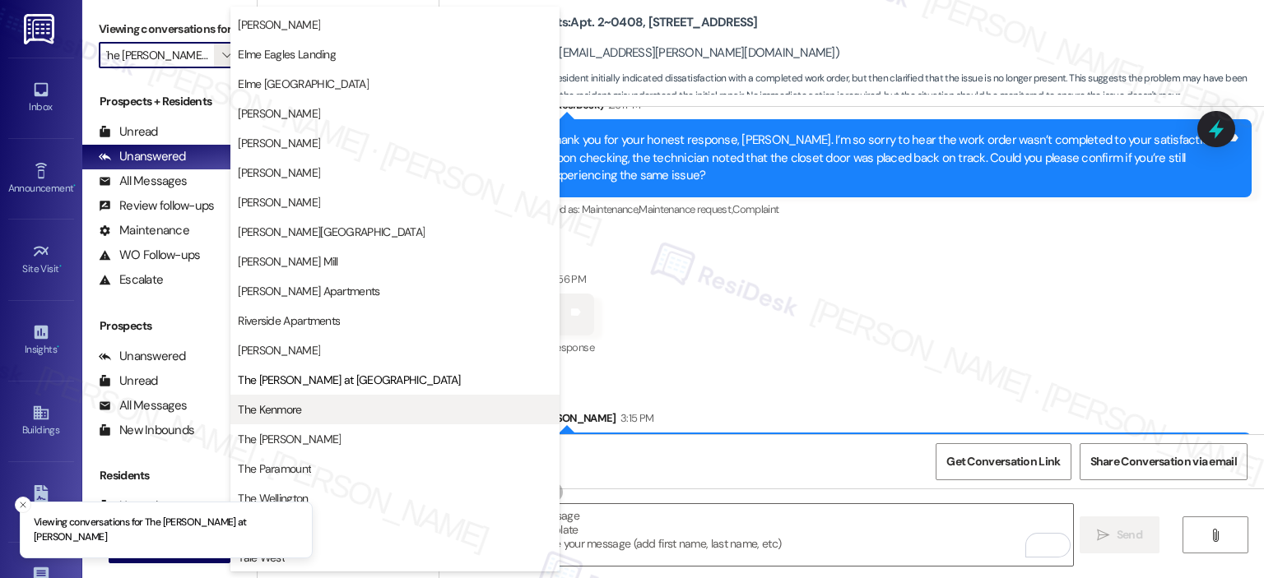
click at [267, 412] on span "The Kenmore" at bounding box center [269, 410] width 63 height 16
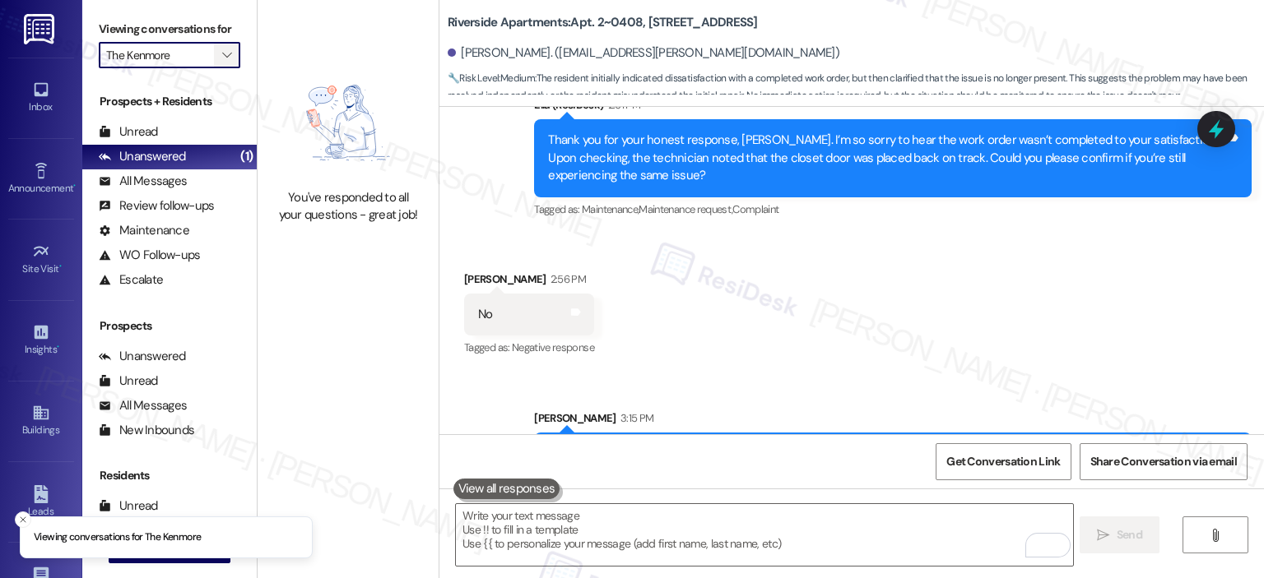
click at [222, 55] on icon "" at bounding box center [226, 55] width 9 height 13
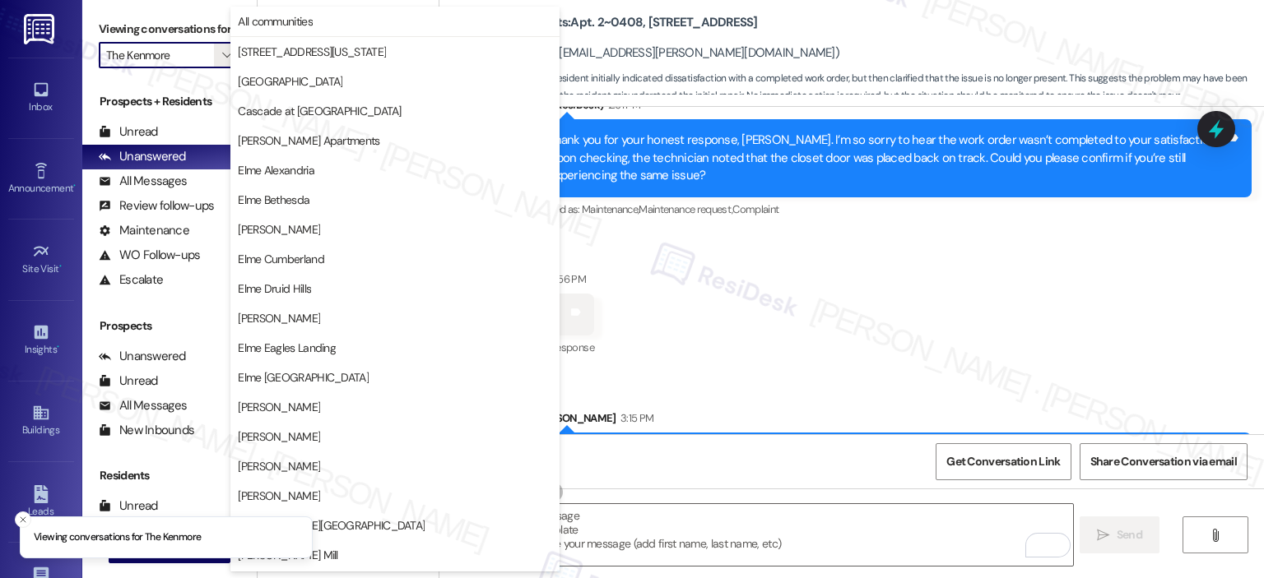
scroll to position [294, 0]
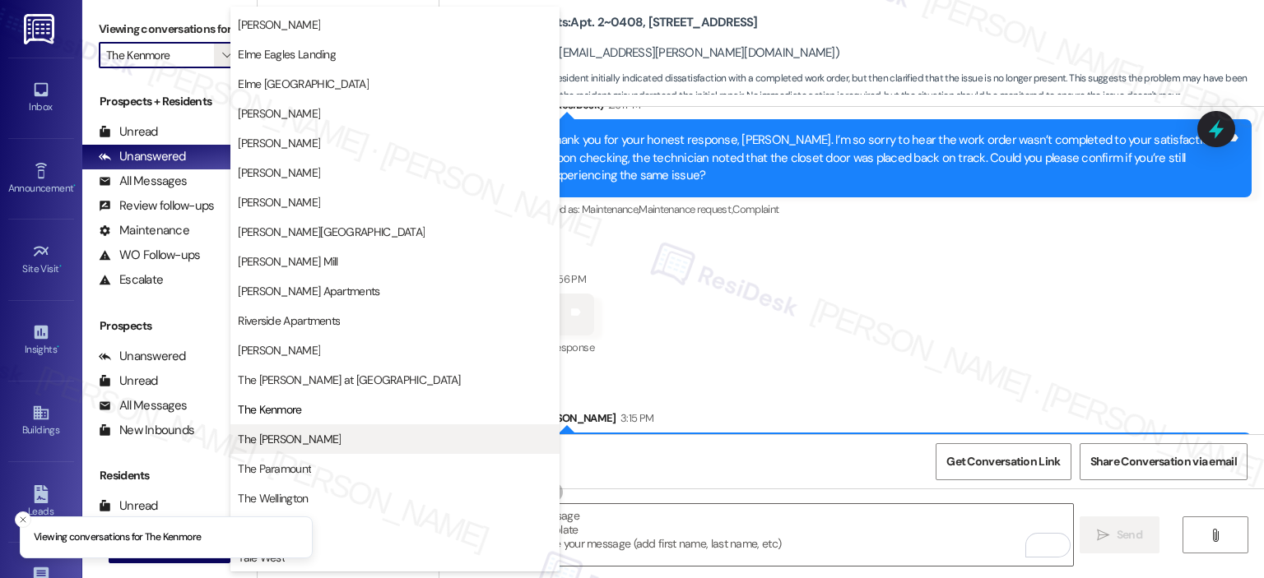
click at [288, 443] on span "The [PERSON_NAME]" at bounding box center [289, 439] width 103 height 16
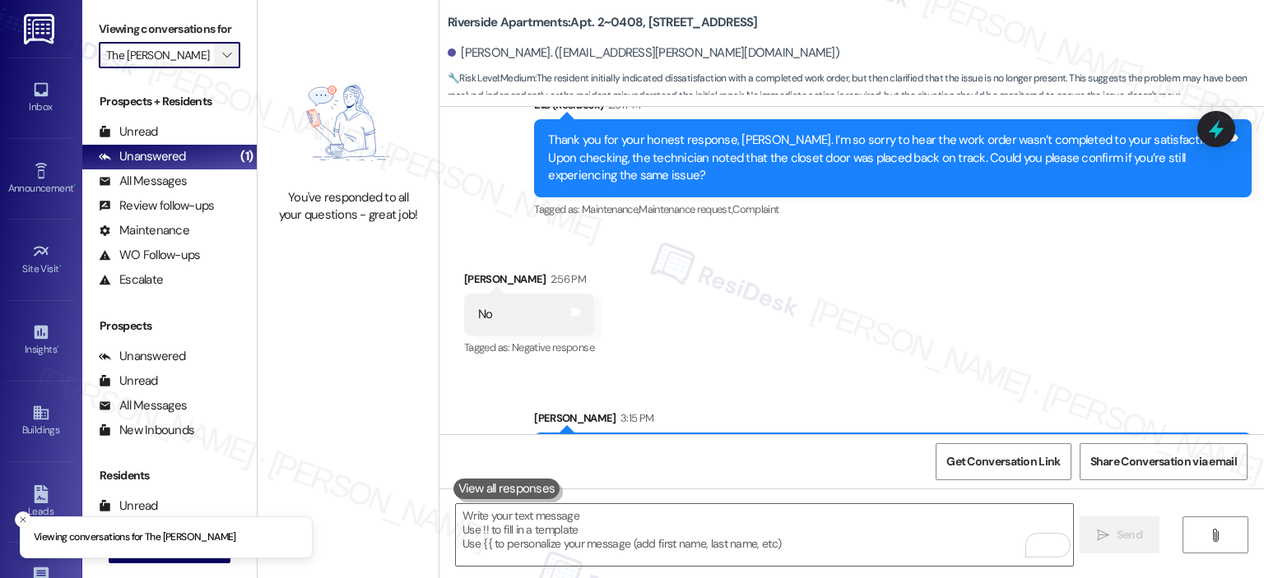
click at [222, 51] on icon "" at bounding box center [226, 55] width 9 height 13
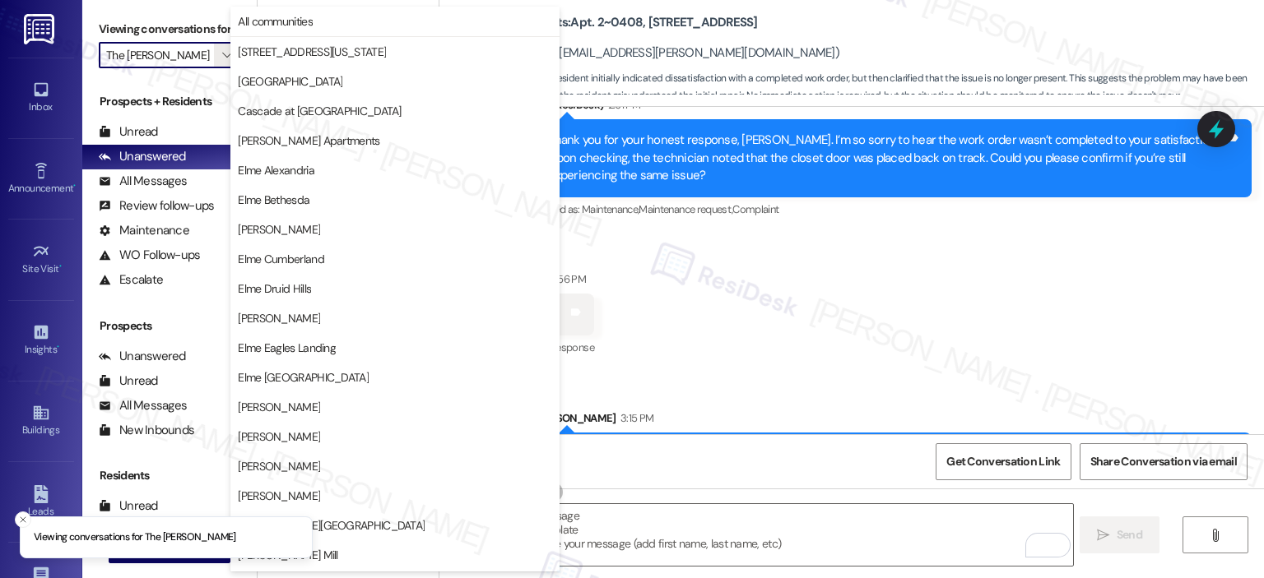
scroll to position [294, 0]
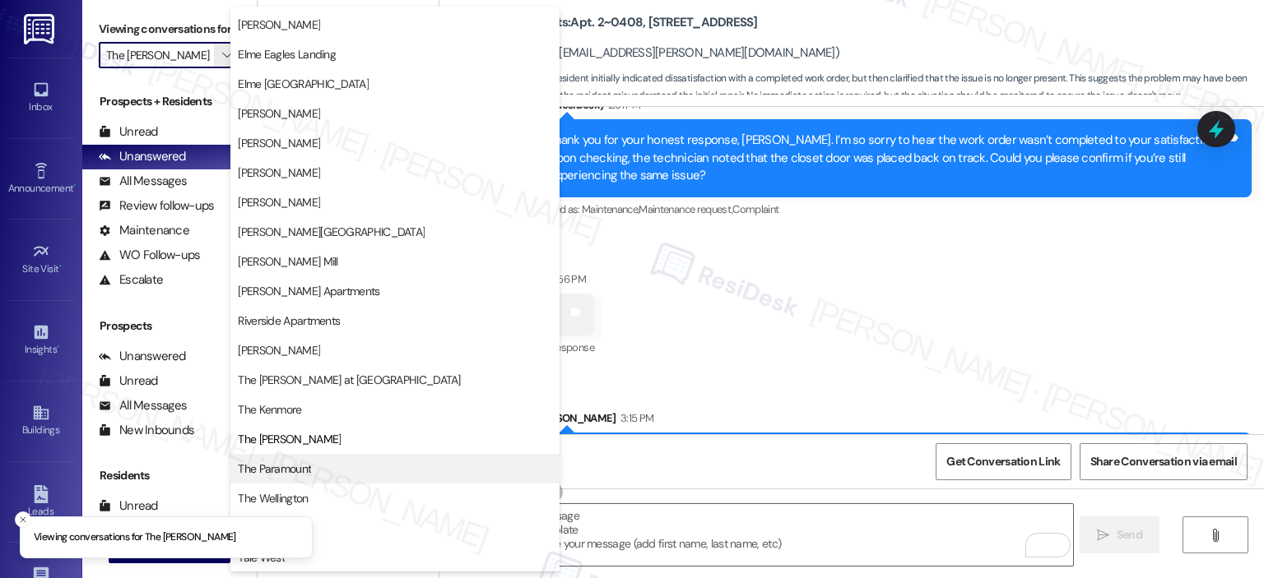
click at [362, 476] on span "The Paramount" at bounding box center [395, 469] width 314 height 16
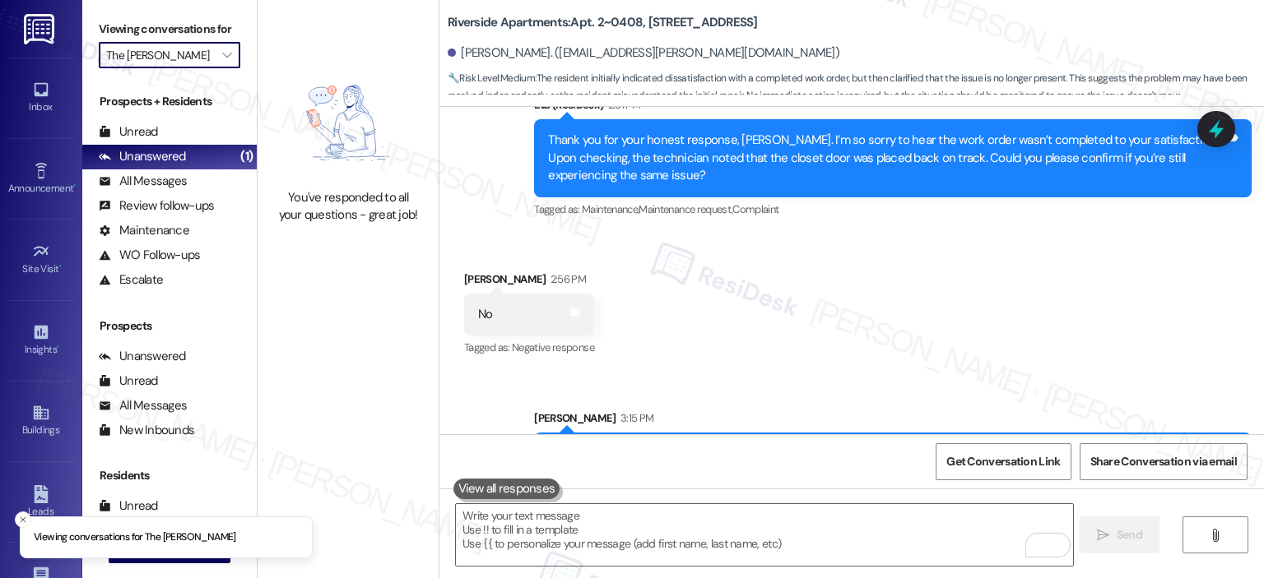
type input "The Paramount"
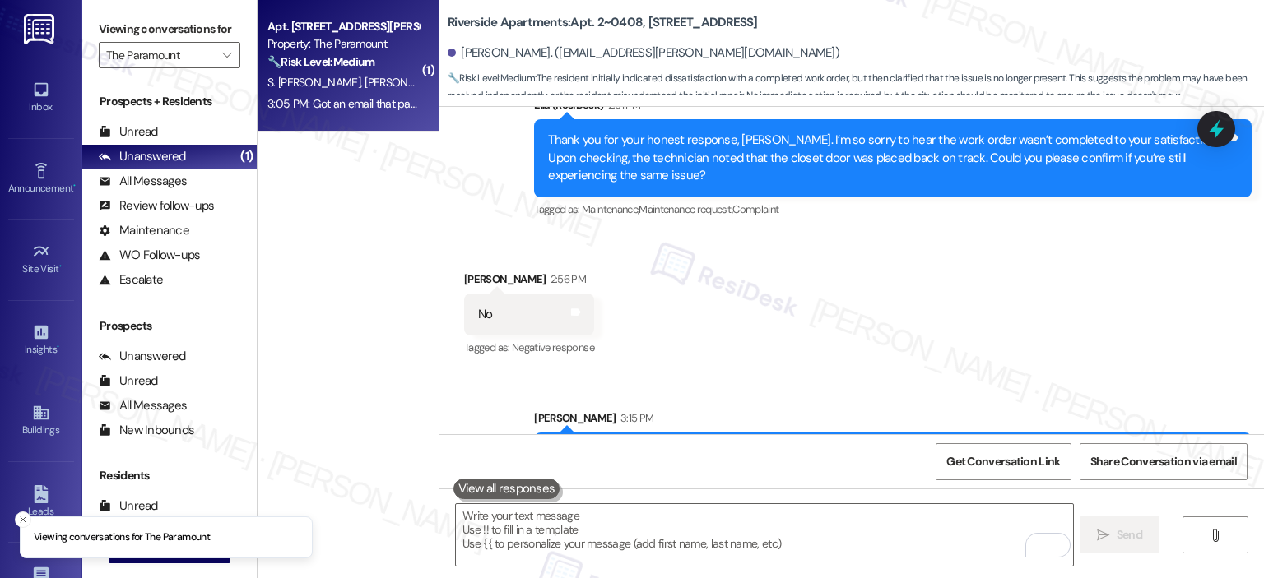
click at [334, 49] on div "Property: The Paramount" at bounding box center [343, 43] width 152 height 17
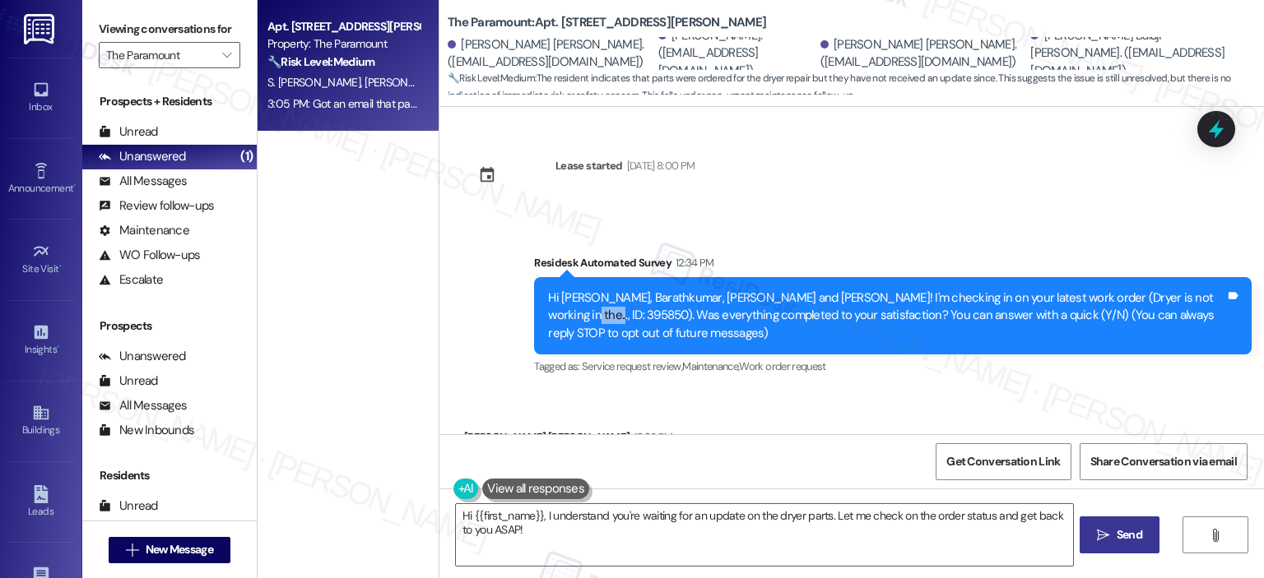
drag, startPoint x: 1159, startPoint y: 294, endPoint x: 1198, endPoint y: 292, distance: 38.7
click at [1198, 292] on div "Hi [PERSON_NAME], Barathkumar, [PERSON_NAME] and [PERSON_NAME]! I'm checking in…" at bounding box center [886, 316] width 677 height 53
copy div "395850"
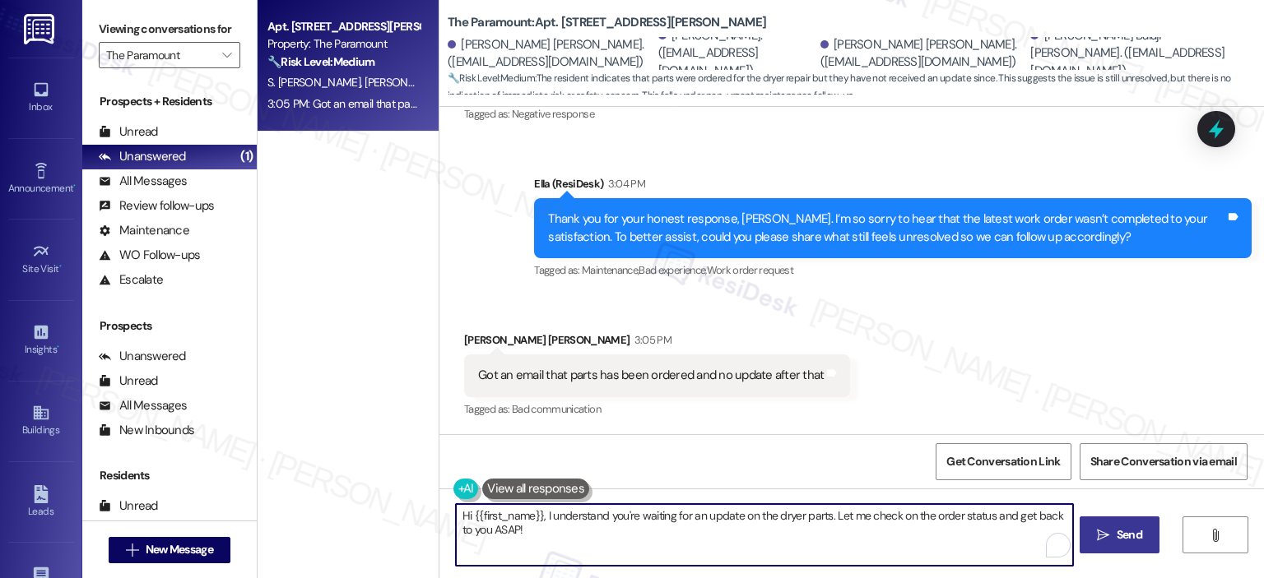
drag, startPoint x: 517, startPoint y: 538, endPoint x: 436, endPoint y: 509, distance: 85.6
click at [439, 509] on div "Hi {{first_name}}, I understand you're waiting for an update on the dryer parts…" at bounding box center [851, 550] width 824 height 123
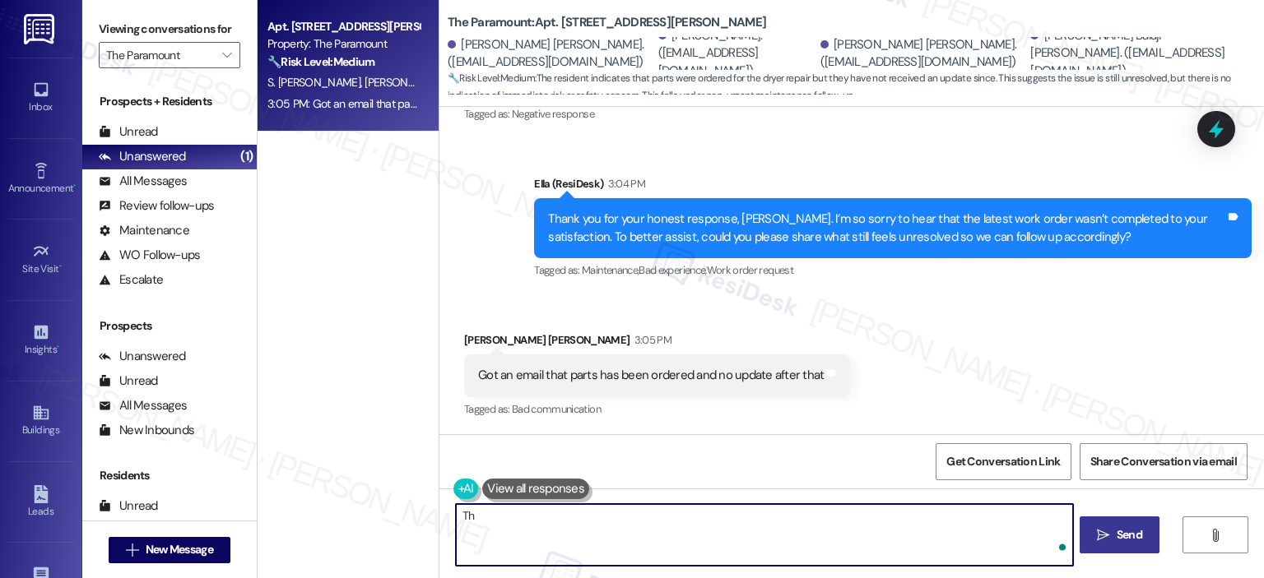
type textarea "T"
click at [530, 517] on textarea "Appreciate you sharing that information. I'll follow up with the team and keep …" at bounding box center [764, 535] width 616 height 62
click at [1005, 515] on textarea "Appreciate you sharing that information. I'll follow up with the team and keep …" at bounding box center [764, 535] width 616 height 62
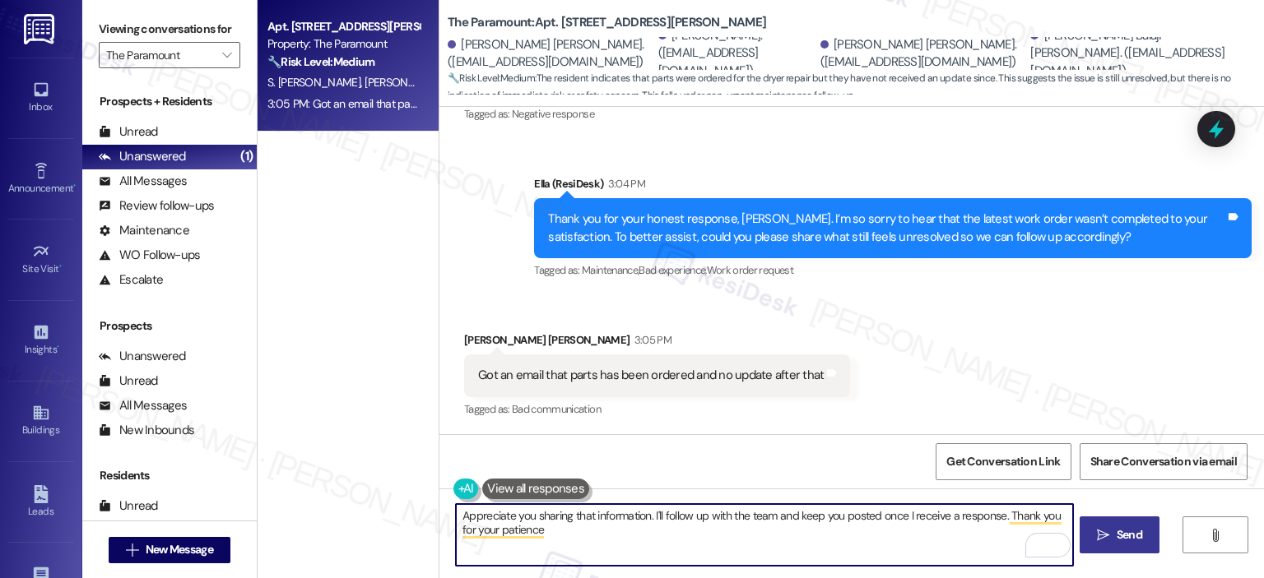
type textarea "Appreciate you sharing that information. I'll follow up with the team and keep …"
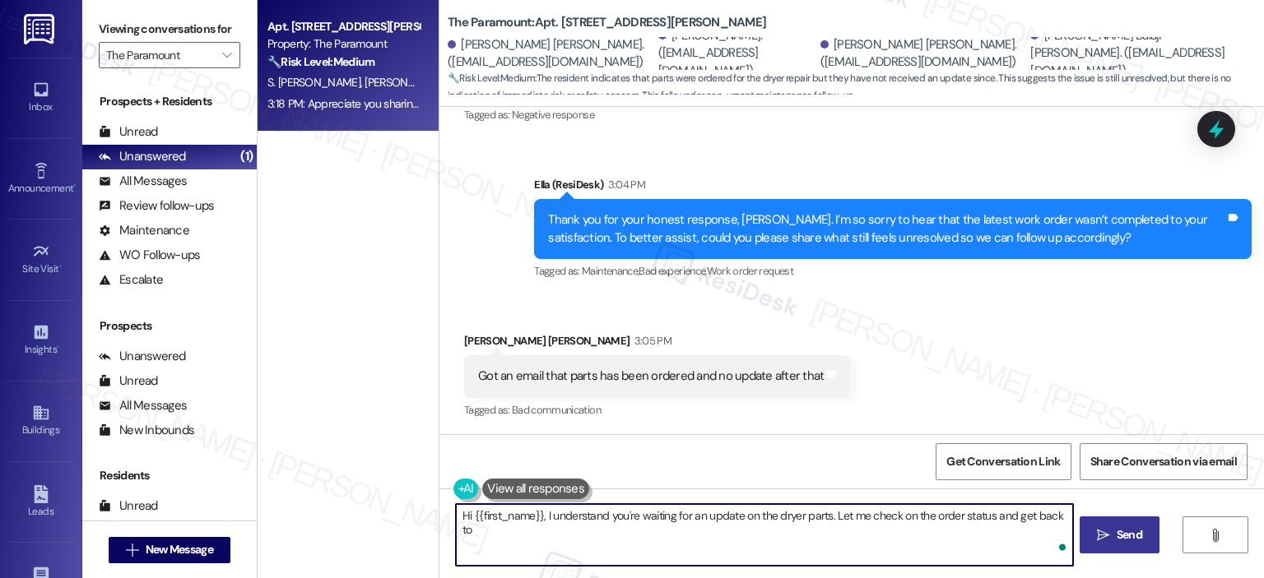
scroll to position [0, 0]
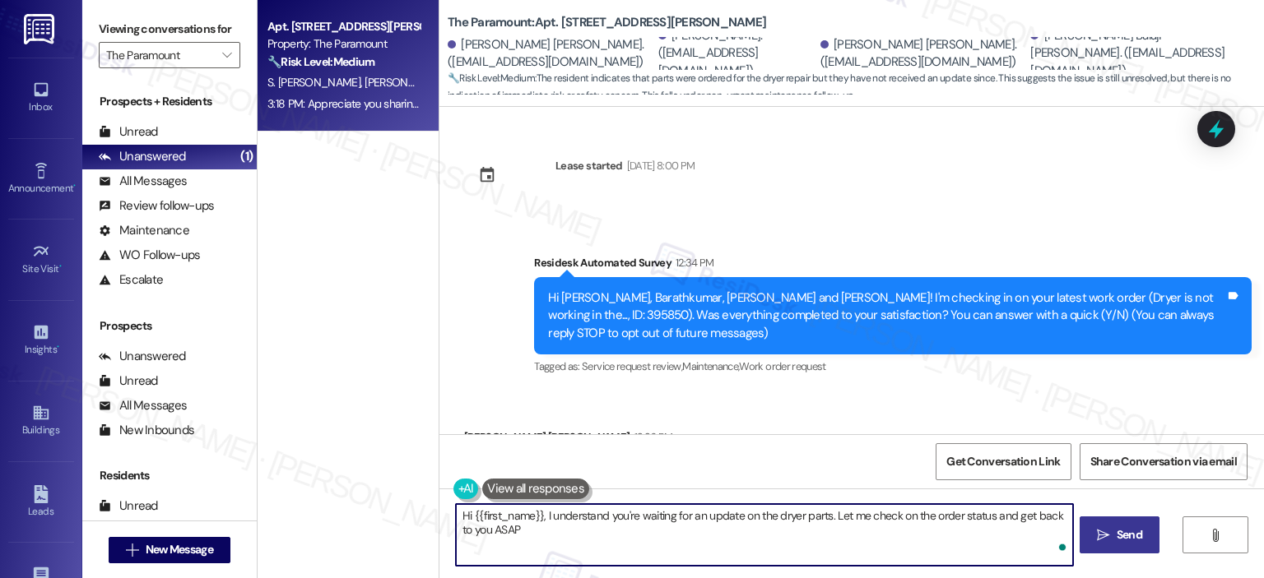
type textarea "Hi {{first_name}}, I understand you're waiting for an update on the dryer parts…"
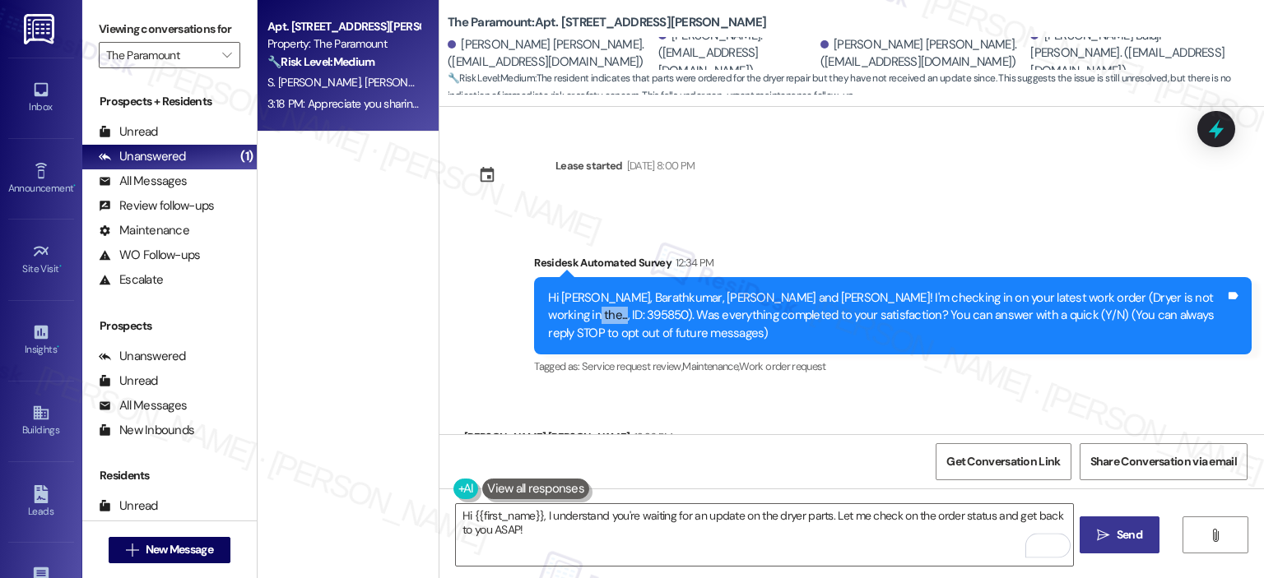
drag, startPoint x: 1162, startPoint y: 296, endPoint x: 1204, endPoint y: 301, distance: 42.3
click at [1204, 301] on div "Hi [PERSON_NAME], Barathkumar, [PERSON_NAME] and [PERSON_NAME]! I'm checking in…" at bounding box center [886, 316] width 677 height 53
copy div "395850)"
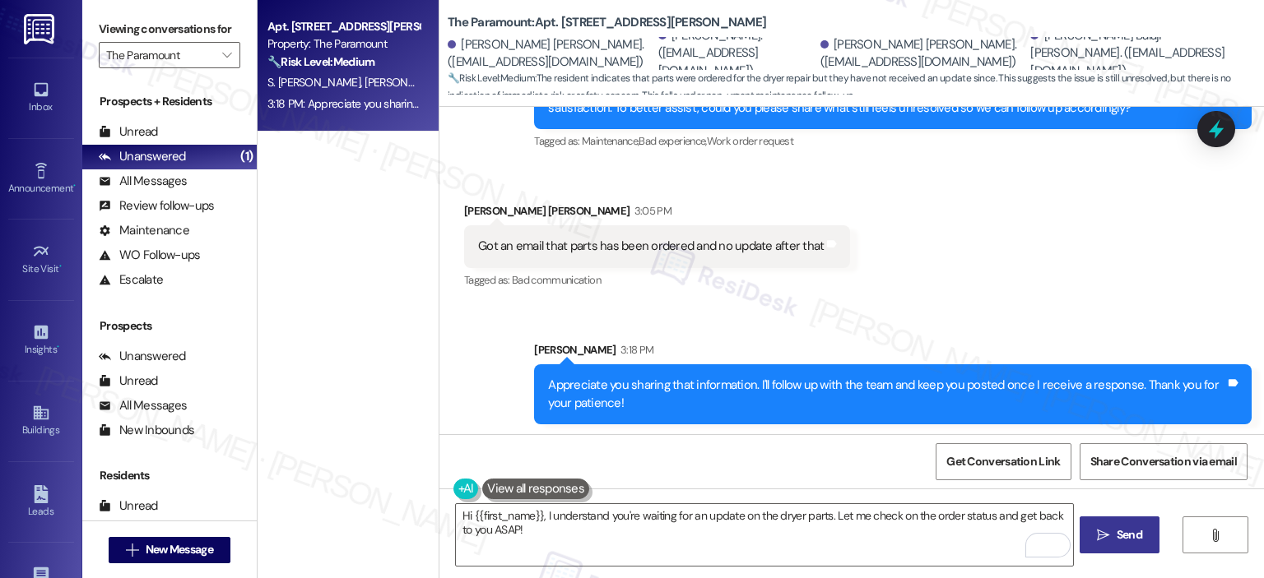
scroll to position [523, 0]
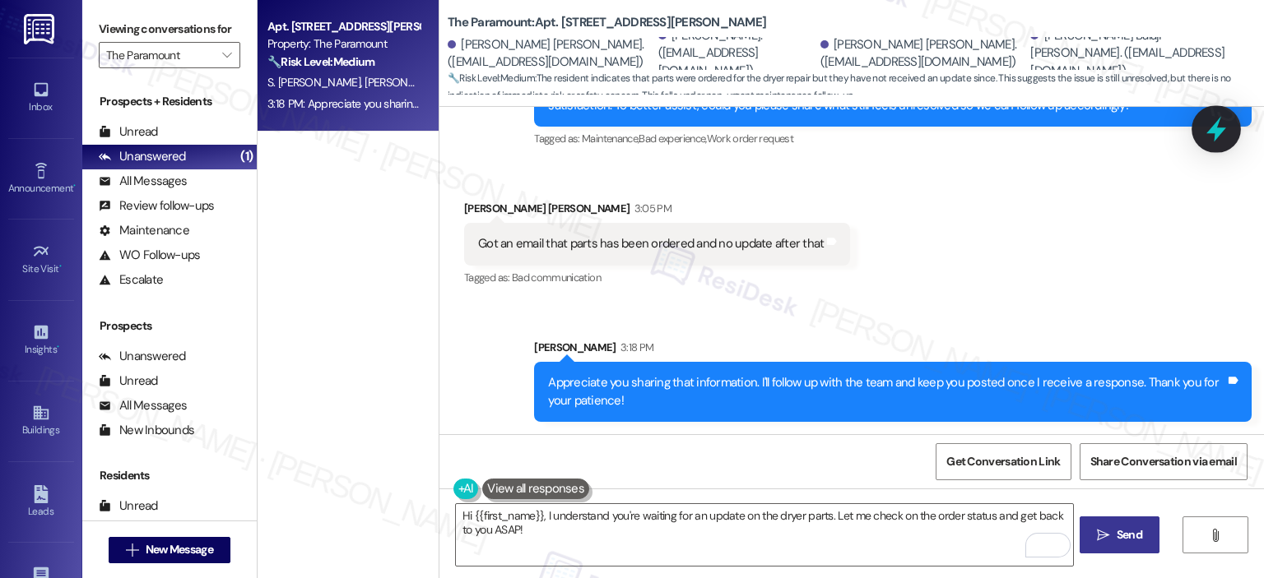
click at [1219, 128] on icon at bounding box center [1216, 130] width 20 height 26
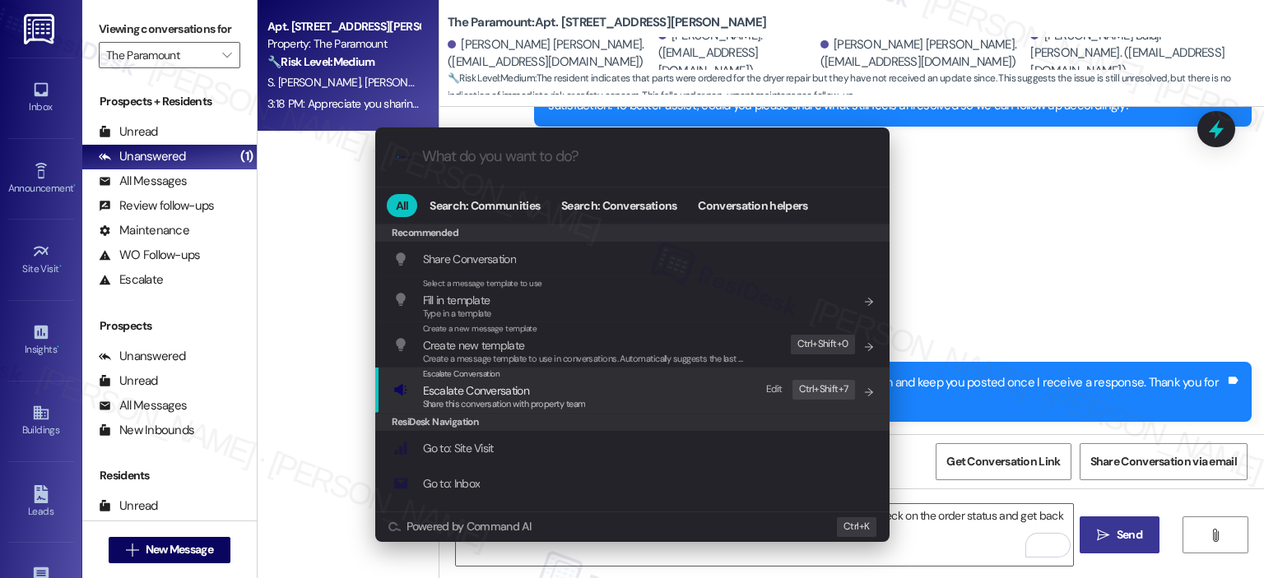
click at [504, 398] on span "Share this conversation with property team" at bounding box center [504, 404] width 163 height 12
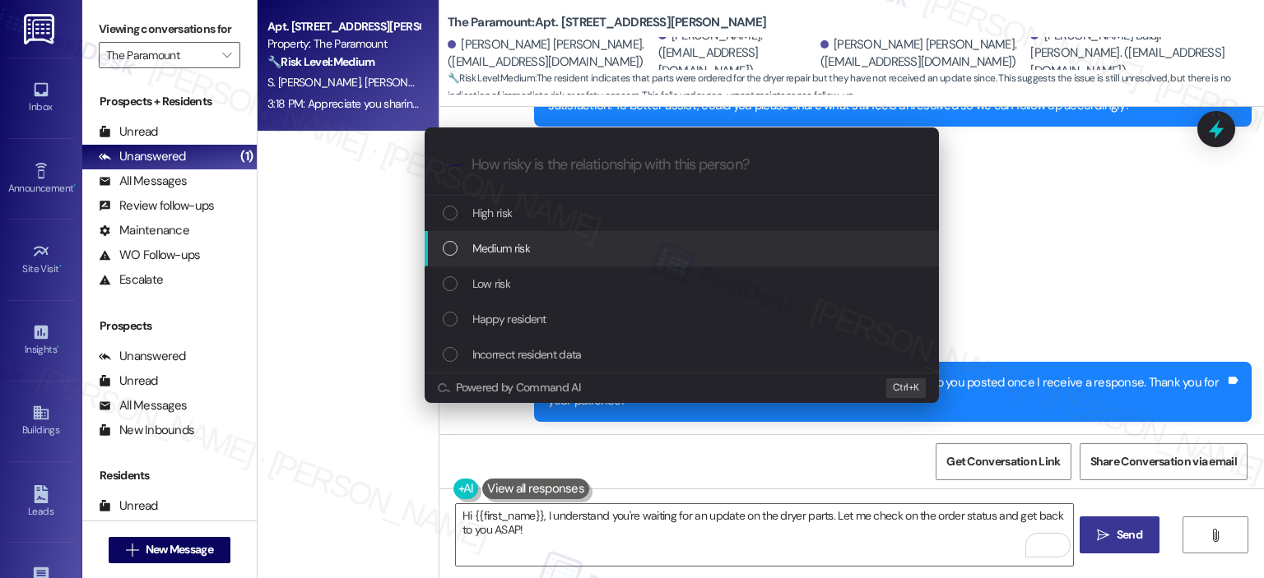
click at [507, 239] on span "Medium risk" at bounding box center [501, 248] width 58 height 18
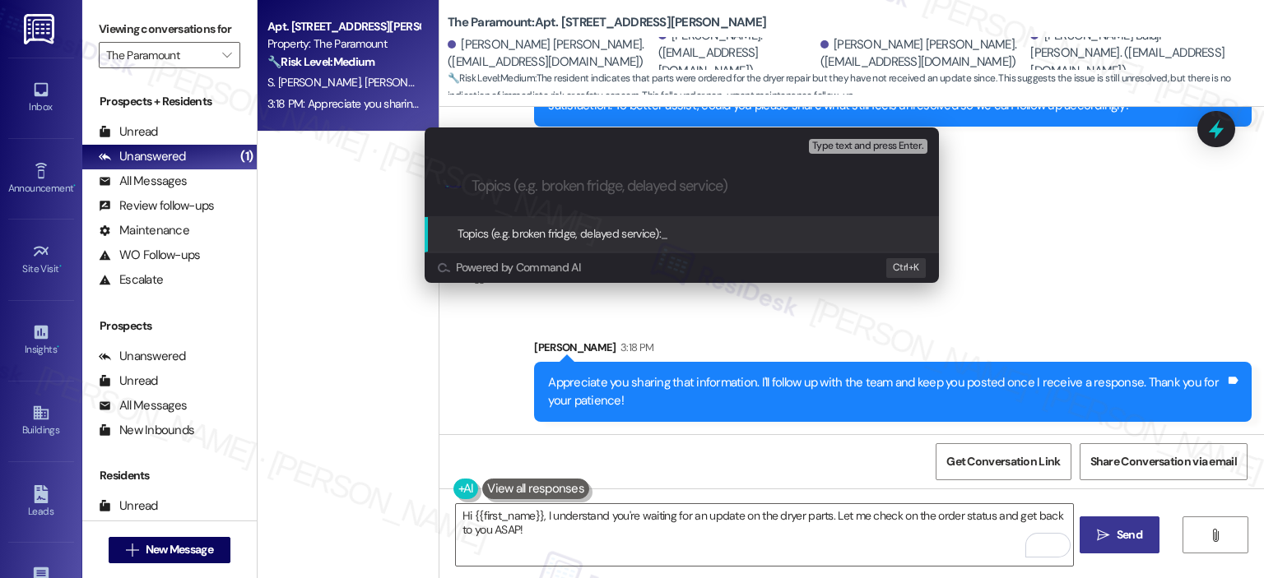
click at [523, 183] on input "Topics (e.g. broken fridge, delayed service)" at bounding box center [694, 186] width 447 height 17
paste input "395850)"
type input "Dryer WO Follow-up - WO 395850"
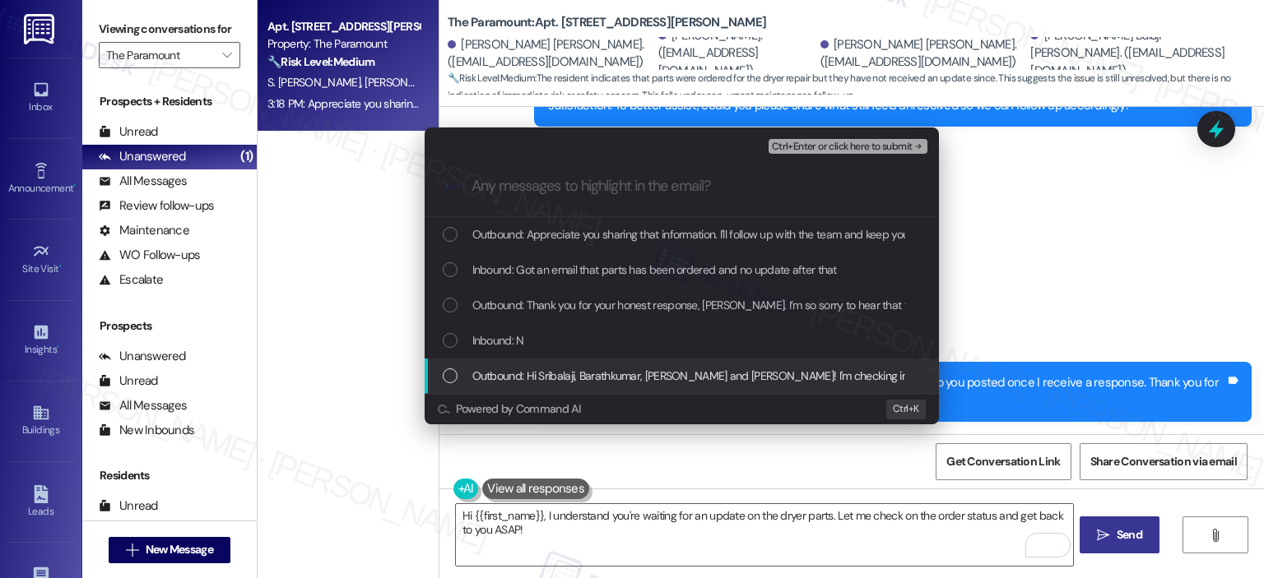
click at [582, 370] on span "Outbound: Hi Sribalaji, Barathkumar, [PERSON_NAME] and [PERSON_NAME]! I'm check…" at bounding box center [1190, 376] width 1437 height 18
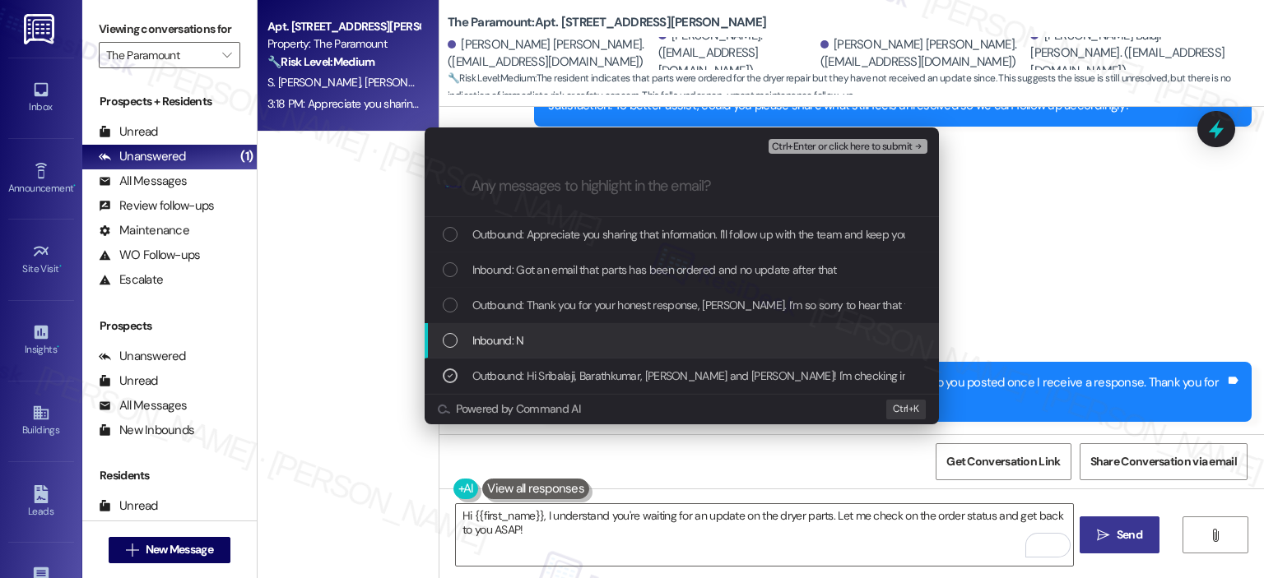
click at [564, 335] on div "Inbound: N" at bounding box center [683, 341] width 481 height 18
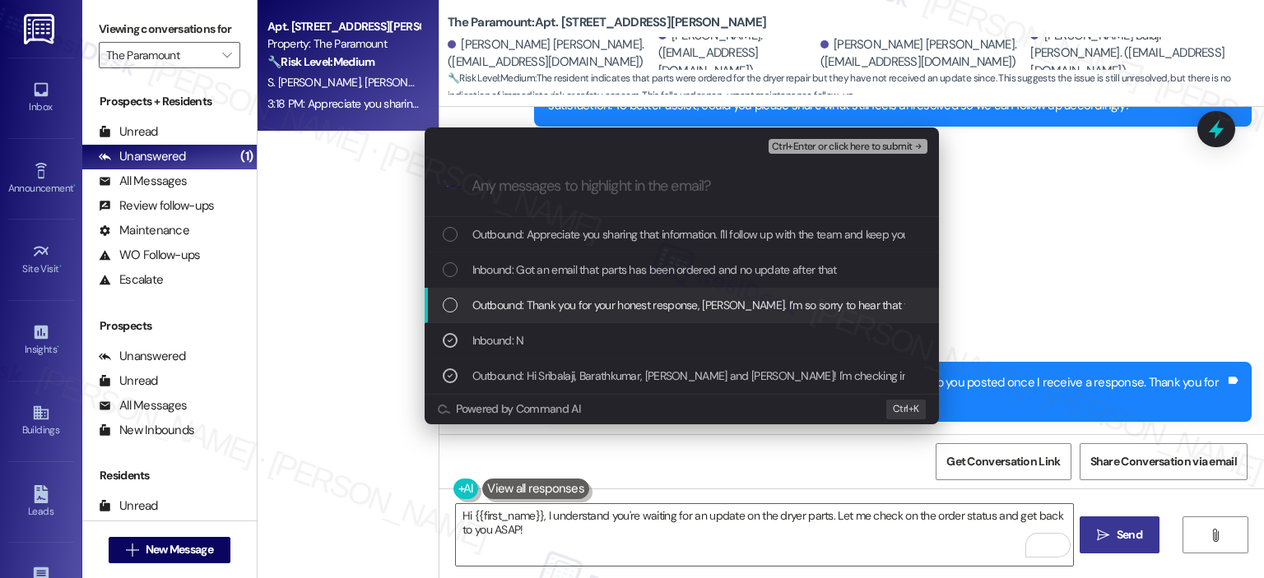
click at [576, 299] on span "Outbound: Thank you for your honest response, [PERSON_NAME]. I’m so sorry to he…" at bounding box center [1069, 305] width 1194 height 18
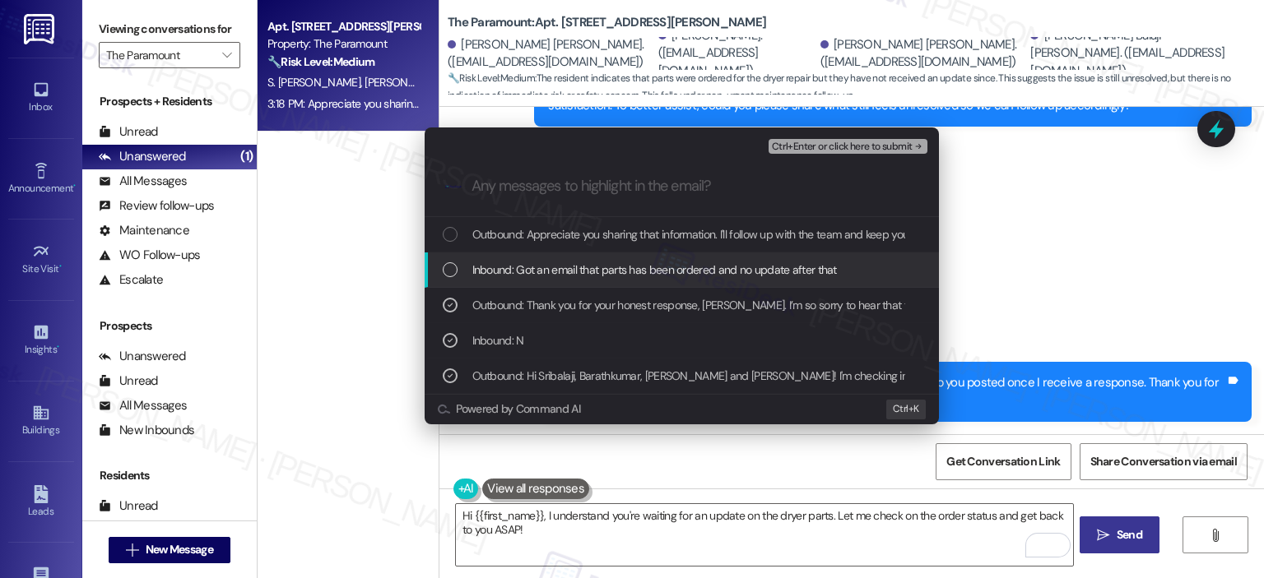
click at [584, 269] on span "Inbound: Got an email that parts has been ordered and no update after that" at bounding box center [654, 270] width 364 height 18
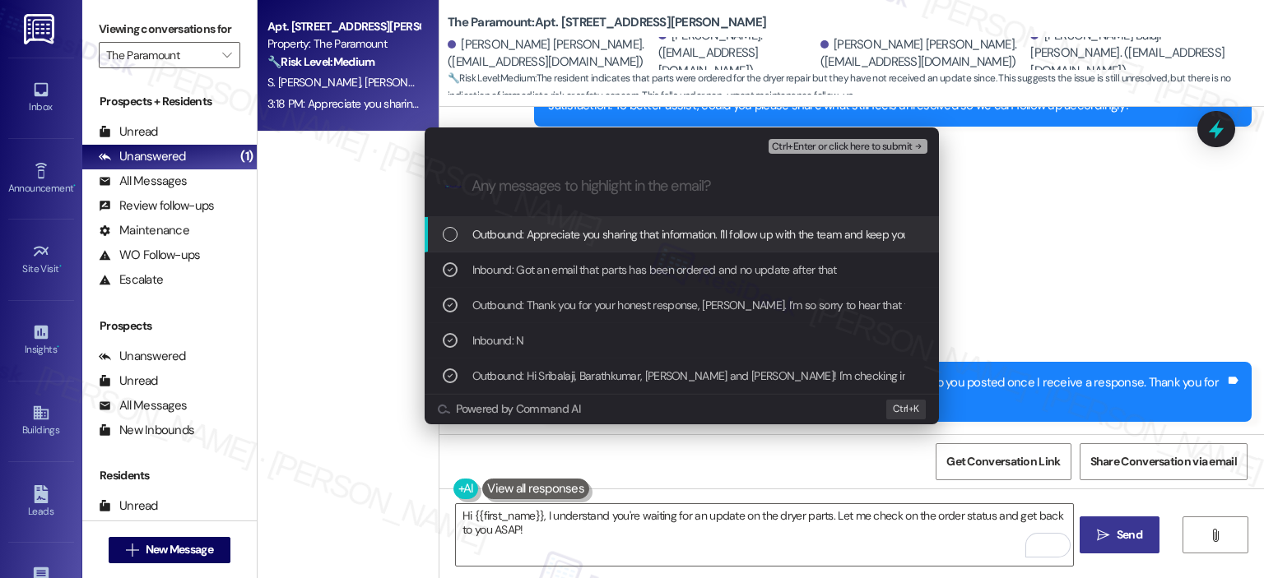
click at [606, 239] on span "Outbound: Appreciate you sharing that information. I'll follow up with the team…" at bounding box center [842, 234] width 740 height 18
click at [806, 142] on span "Ctrl+Enter or click here to submit" at bounding box center [842, 148] width 141 height 12
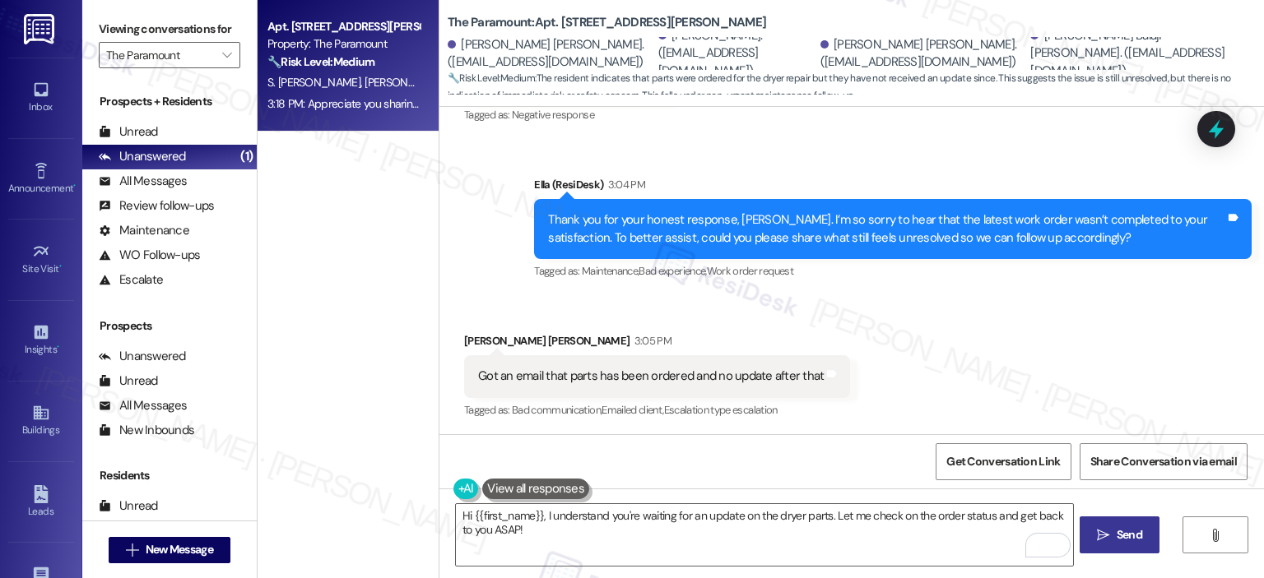
scroll to position [548, 0]
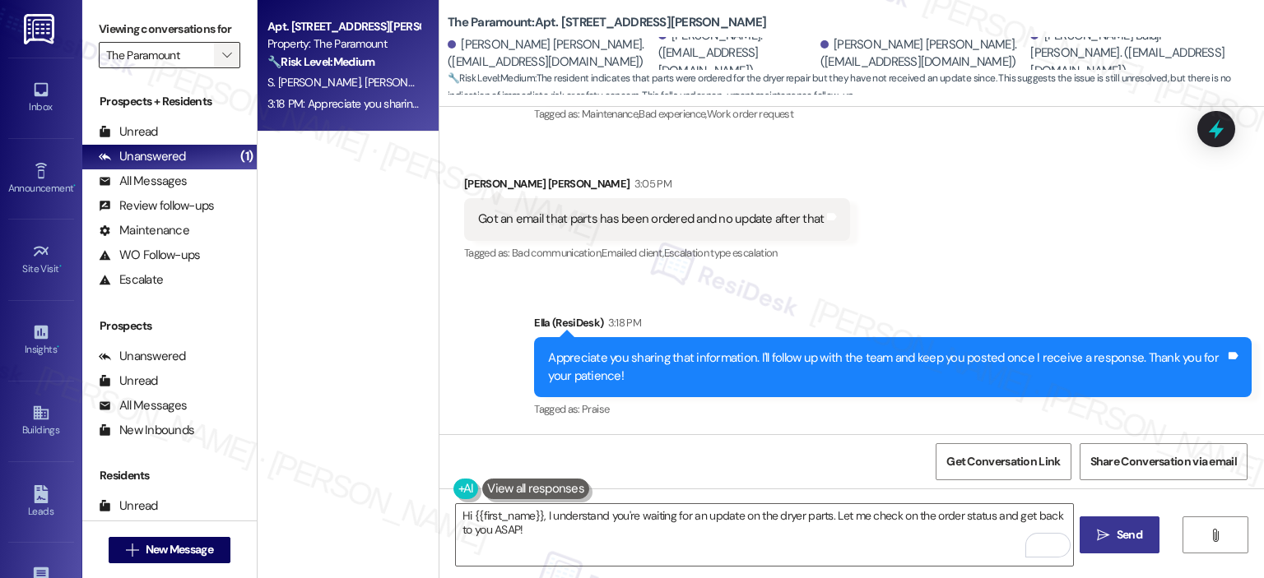
click at [227, 55] on button "" at bounding box center [227, 55] width 26 height 26
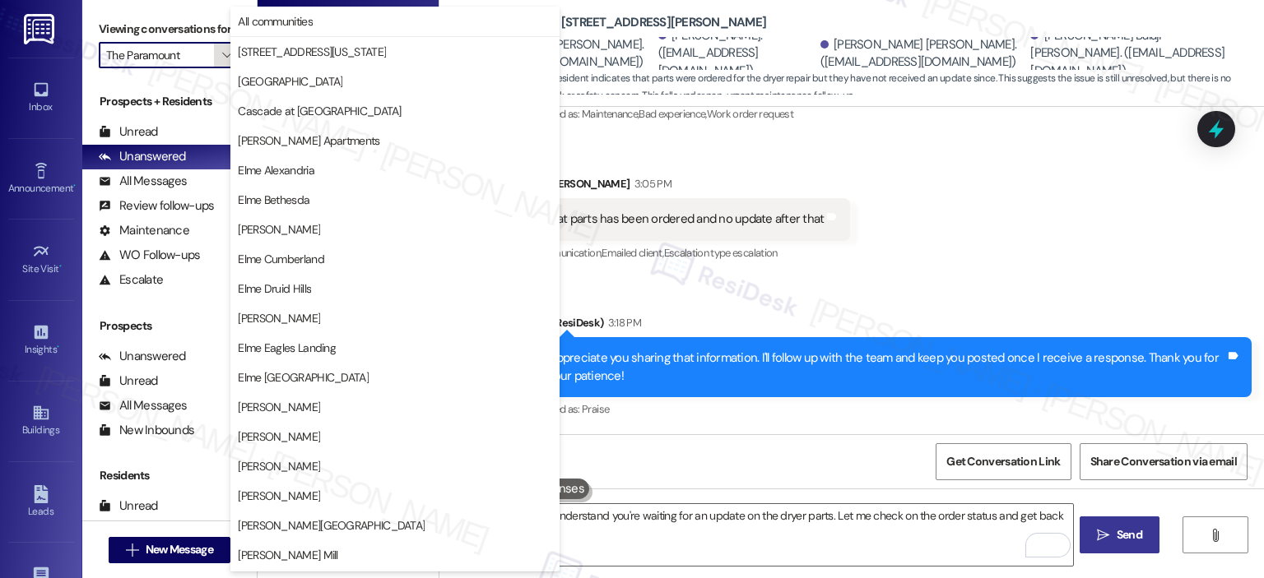
scroll to position [294, 0]
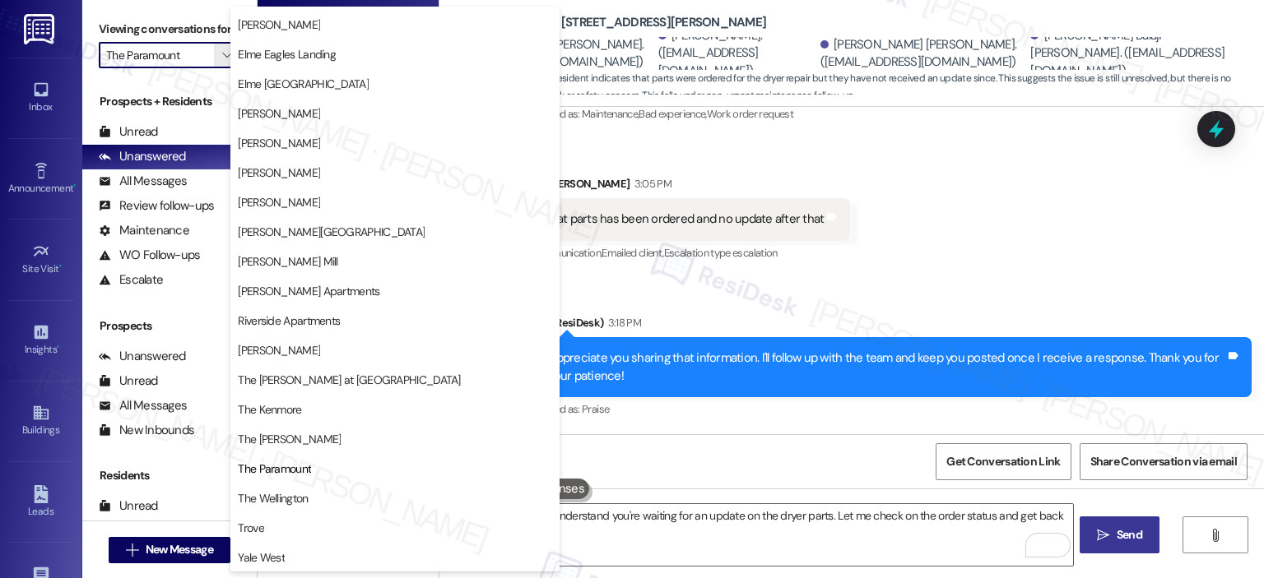
click at [358, 496] on span "The Wellington" at bounding box center [395, 498] width 314 height 16
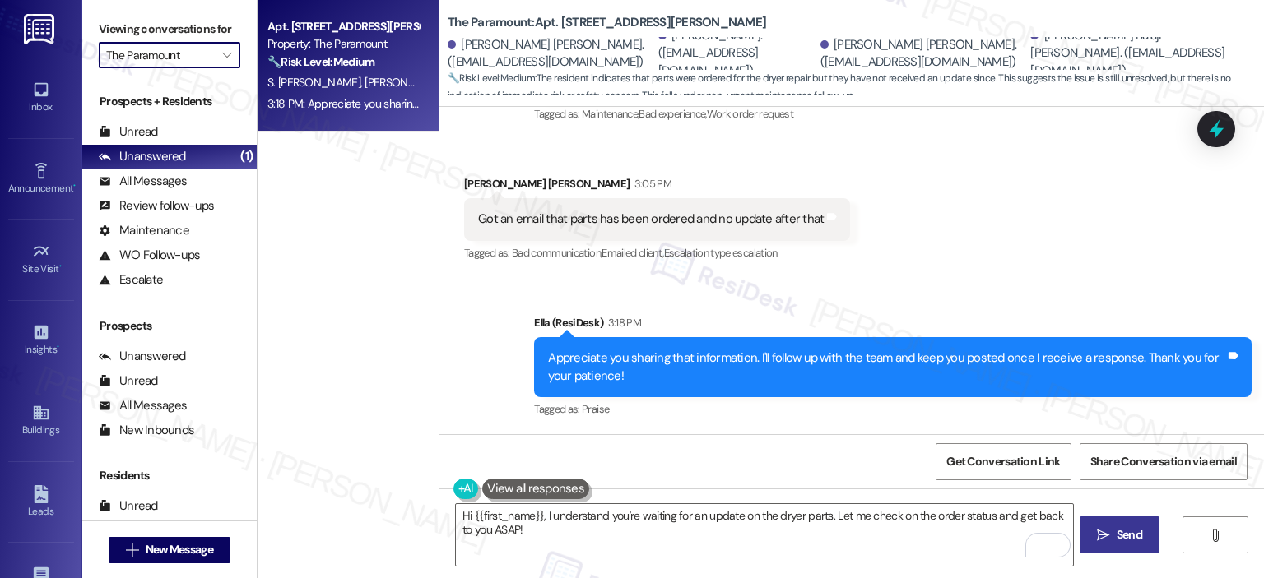
type input "The Wellington"
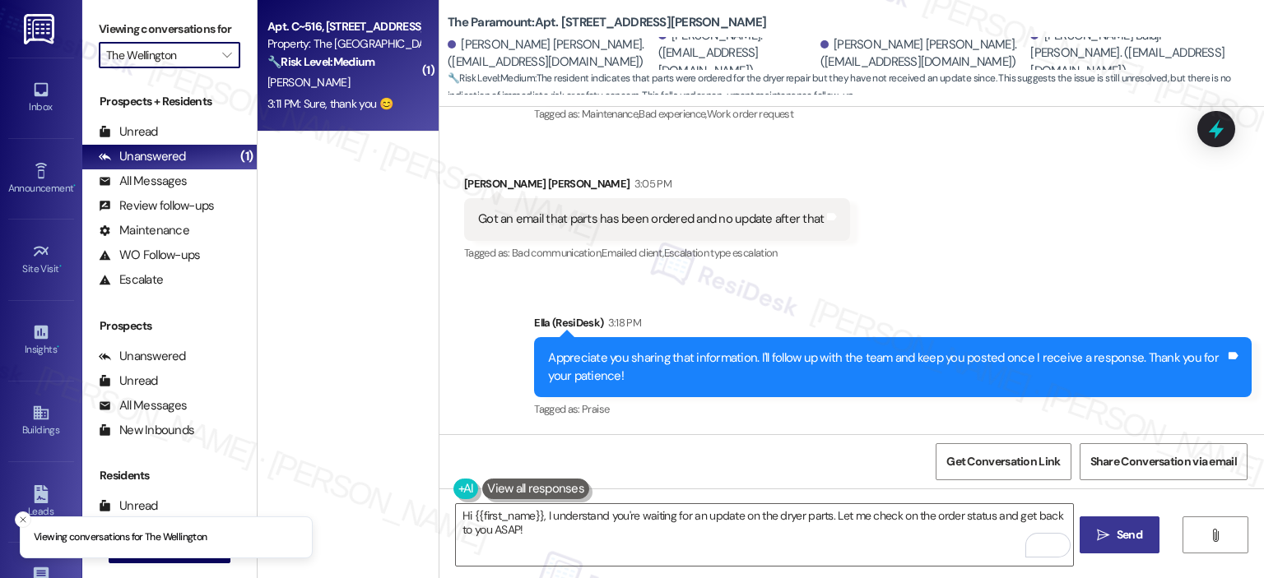
click at [313, 72] on div "Apt. C~516, [STREET_ADDRESS] Property: The Wellington 🔧 Risk Level: Medium The …" at bounding box center [348, 66] width 181 height 132
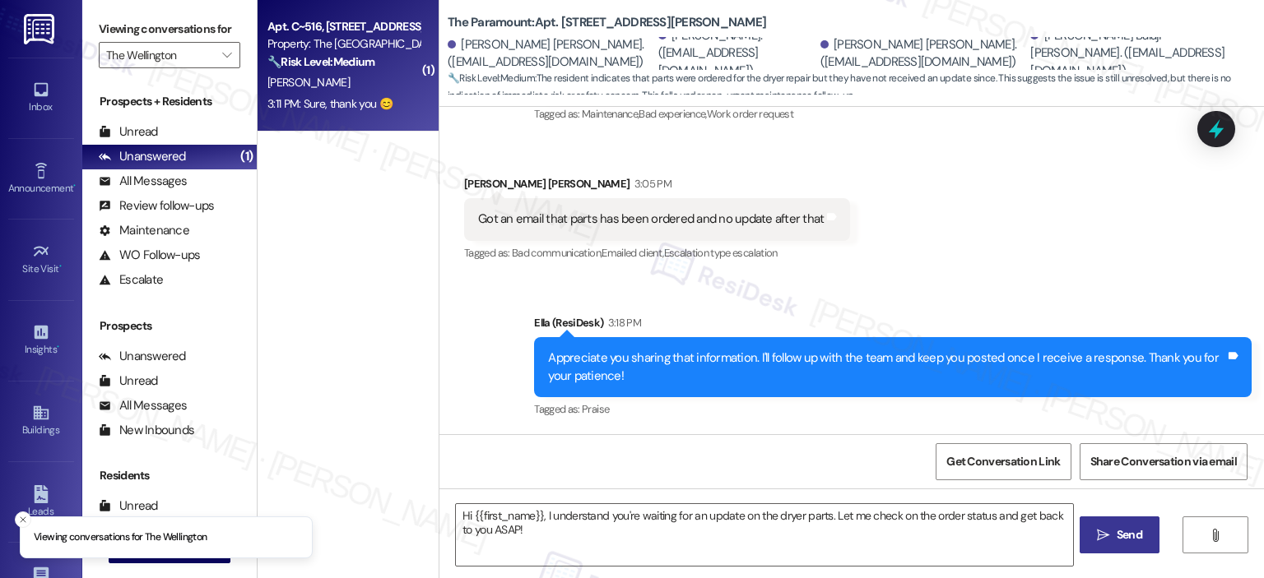
type textarea "Fetching suggested responses. Please feel free to read through the conversation…"
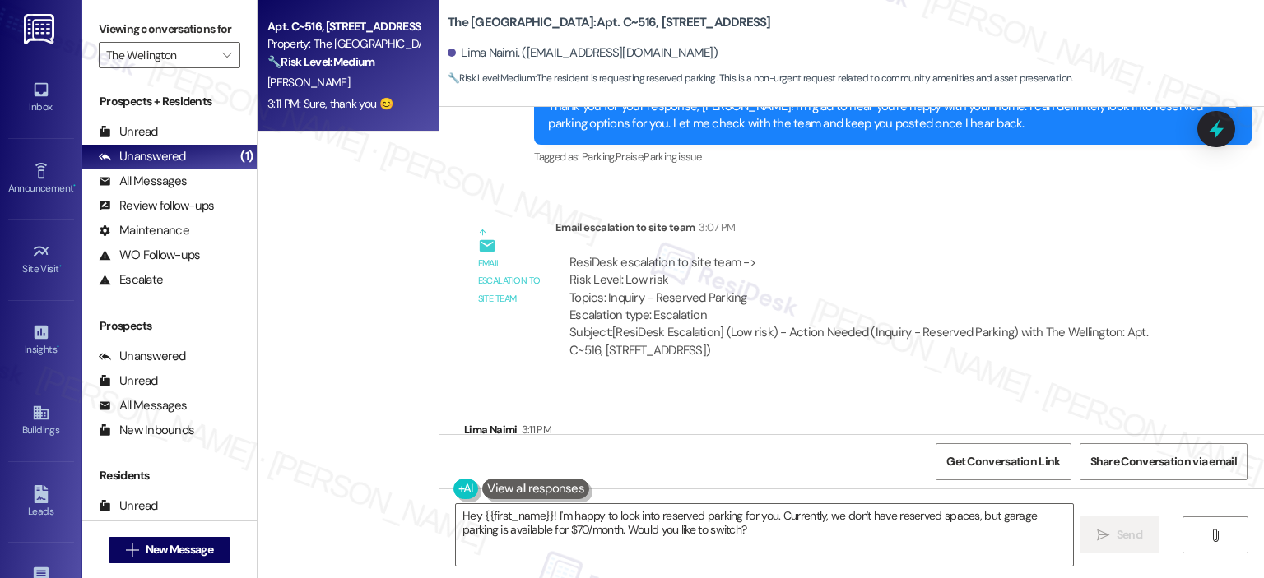
scroll to position [7804, 0]
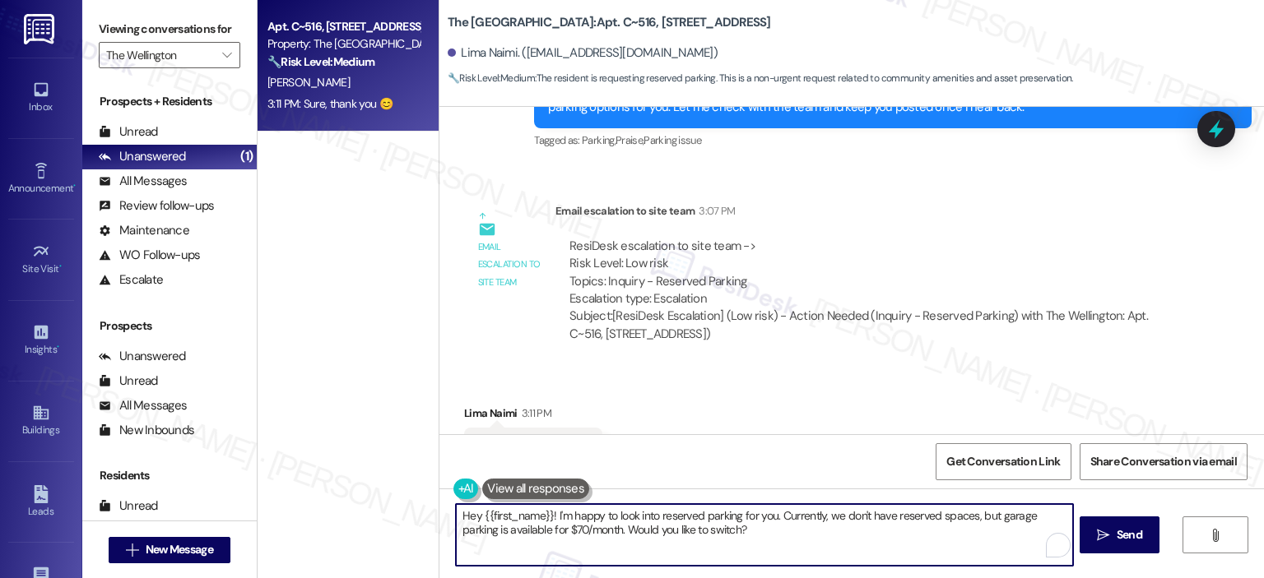
drag, startPoint x: 731, startPoint y: 544, endPoint x: 427, endPoint y: 513, distance: 305.9
click at [427, 513] on div "Apt. C~516, [STREET_ADDRESS] Property: The Wellington 🔧 Risk Level: Medium The …" at bounding box center [761, 289] width 1006 height 578
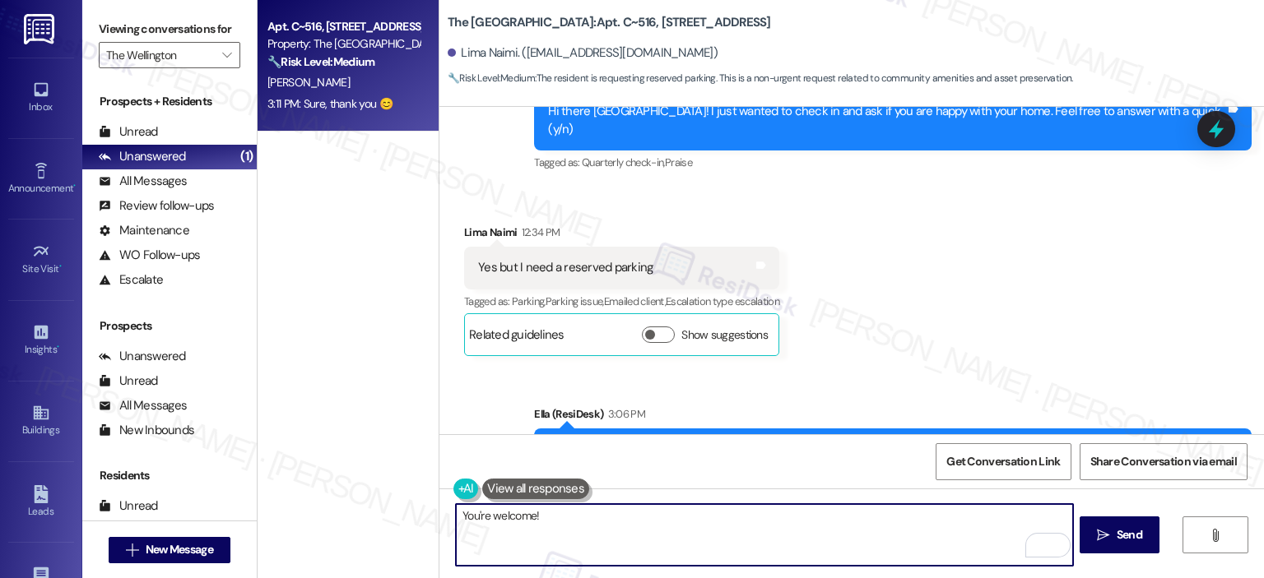
scroll to position [7477, 0]
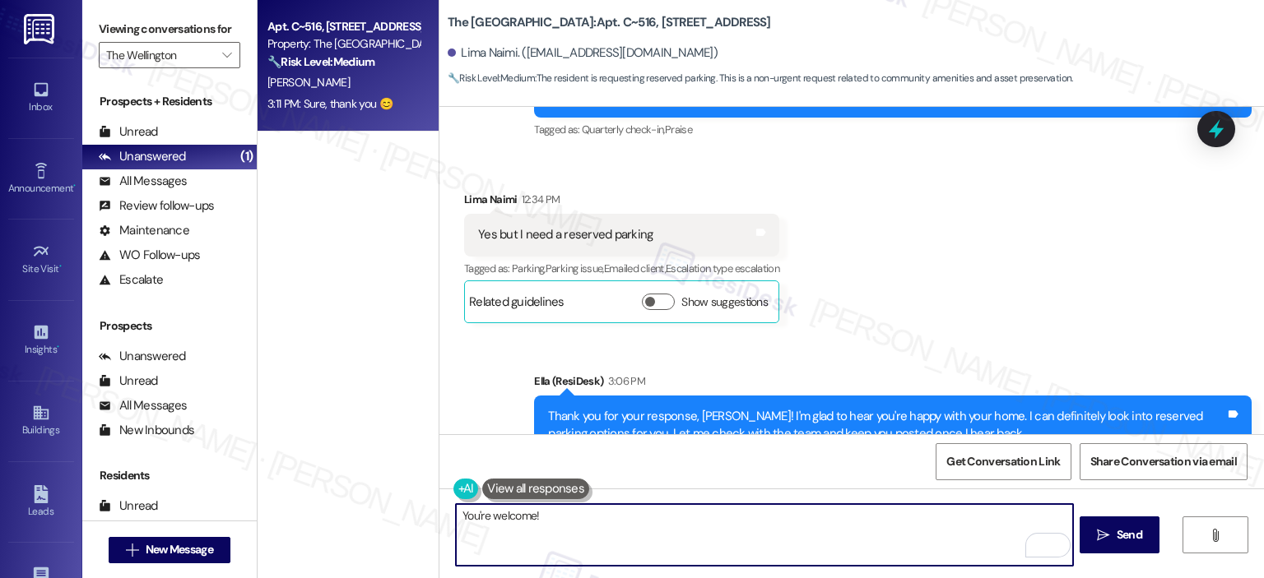
click at [641, 531] on textarea "You're welcome!" at bounding box center [764, 535] width 616 height 62
type textarea "You're welcome! If there's anything I can assist you with, please let me know. …"
click at [1098, 533] on icon "" at bounding box center [1103, 535] width 12 height 13
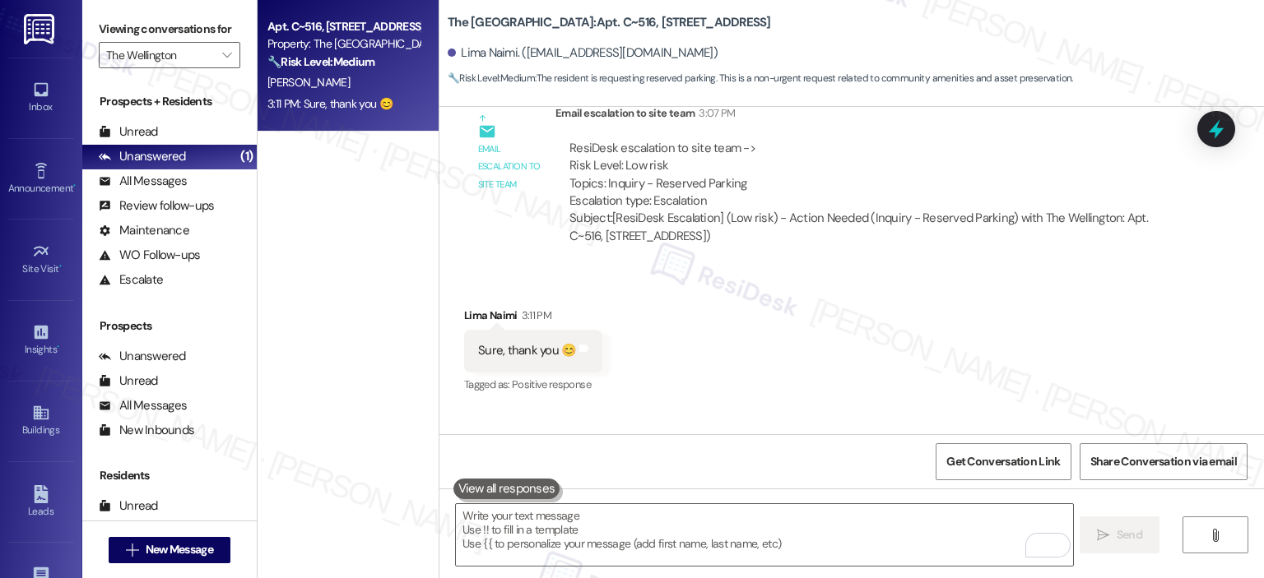
scroll to position [7919, 0]
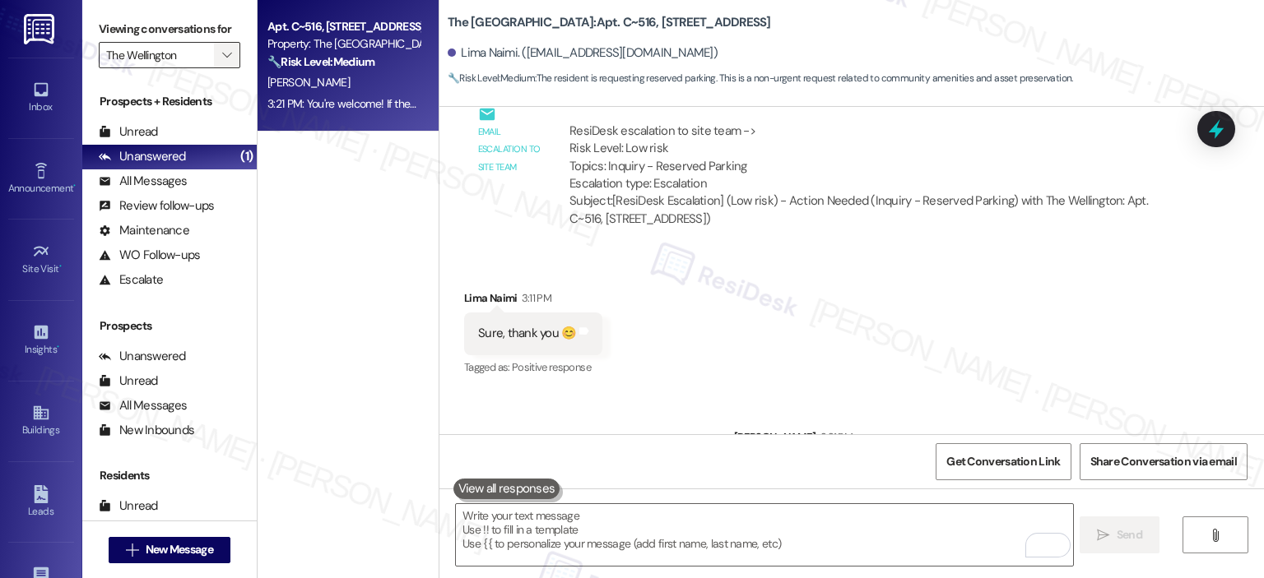
click at [225, 50] on span "" at bounding box center [227, 55] width 16 height 26
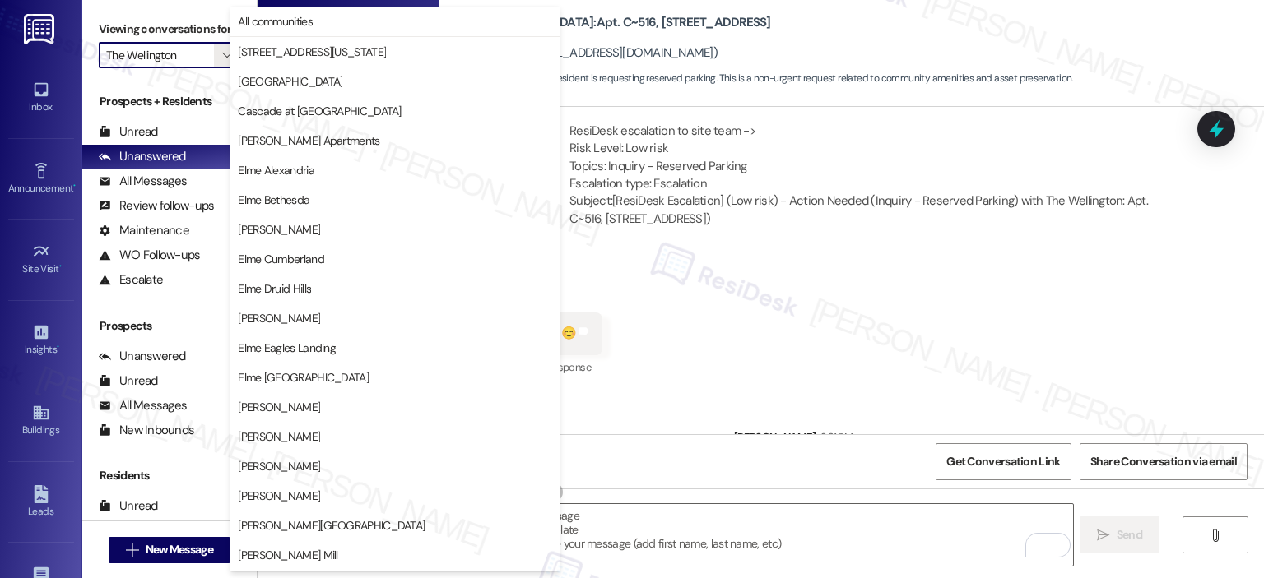
scroll to position [294, 0]
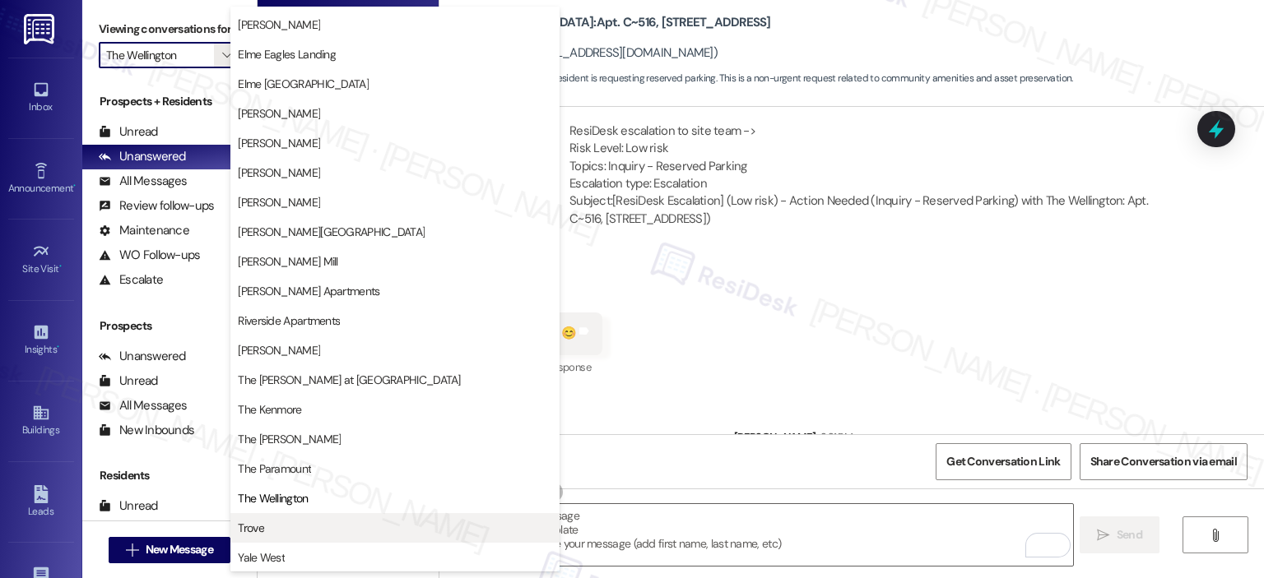
click at [318, 525] on span "Trove" at bounding box center [395, 528] width 314 height 16
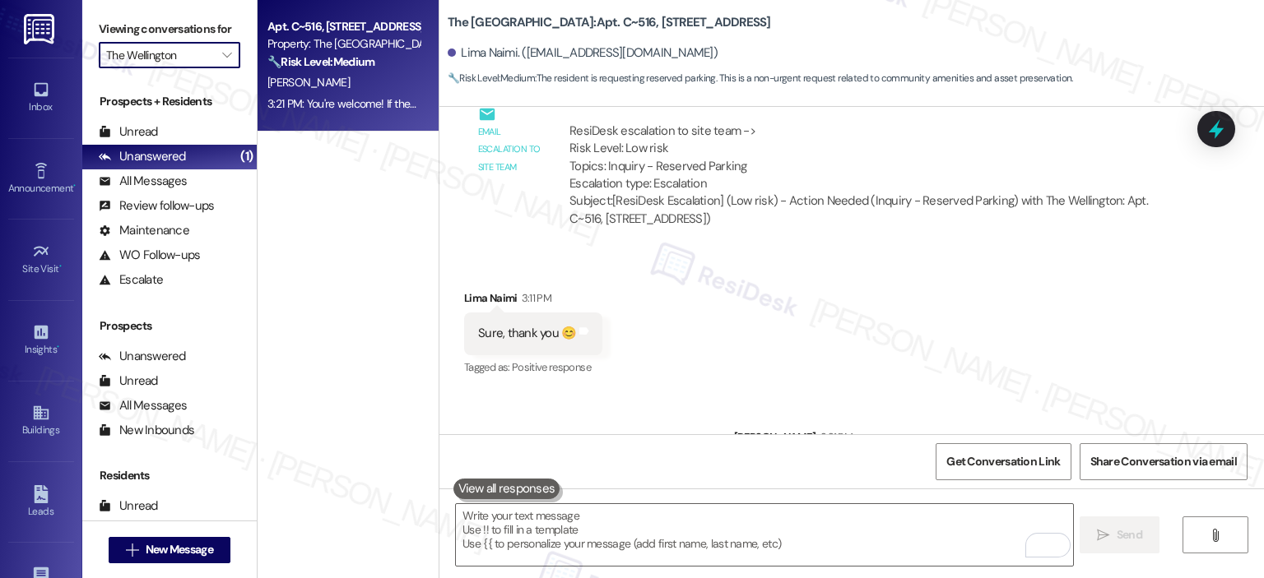
type input "Trove"
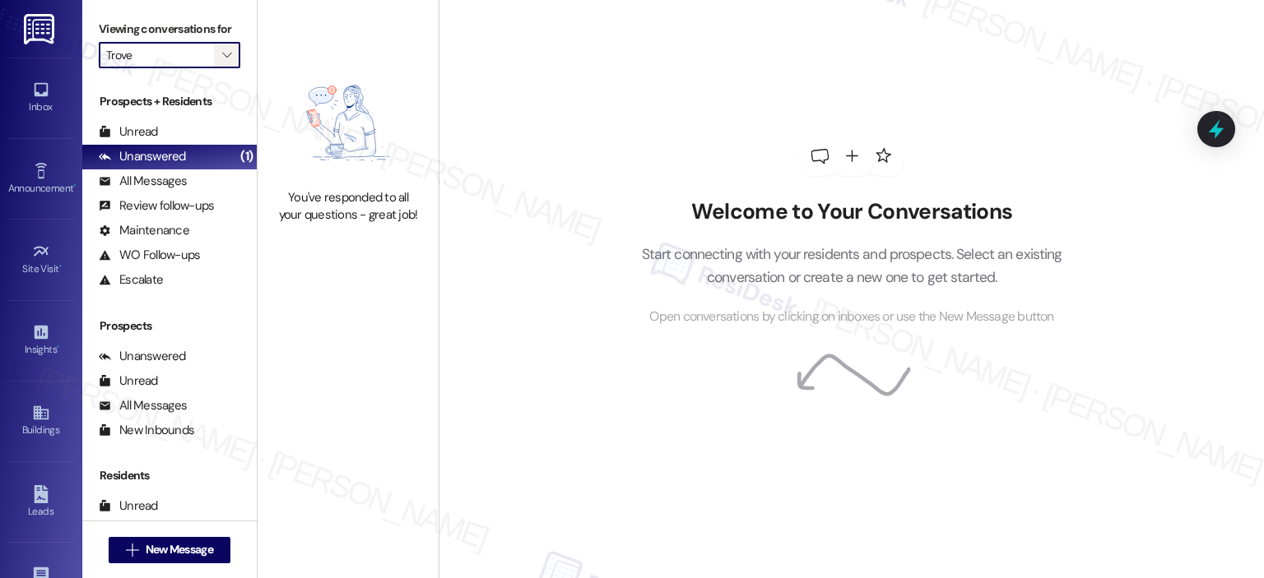
click at [222, 57] on icon "" at bounding box center [226, 55] width 9 height 13
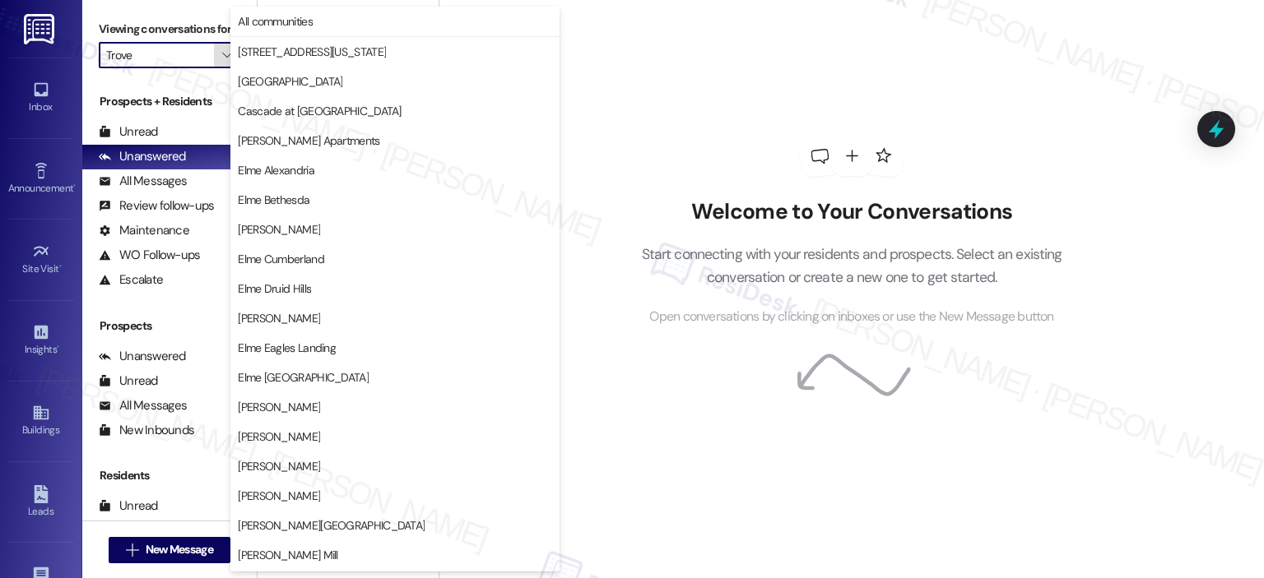
scroll to position [294, 0]
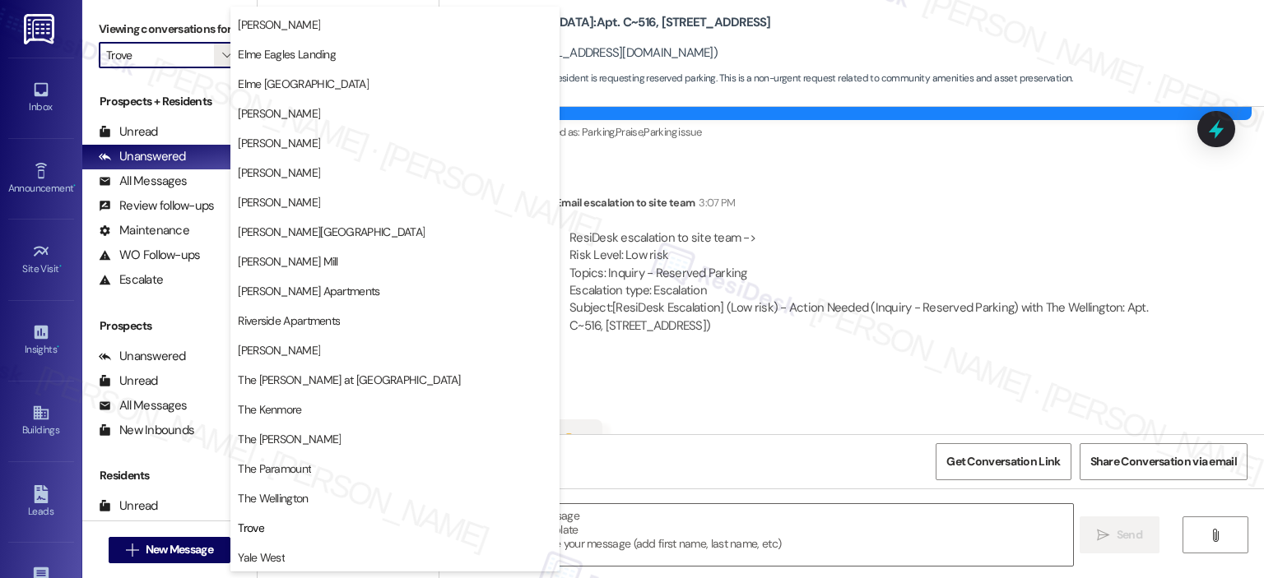
type textarea "Fetching suggested responses. Please feel free to read through the conversation…"
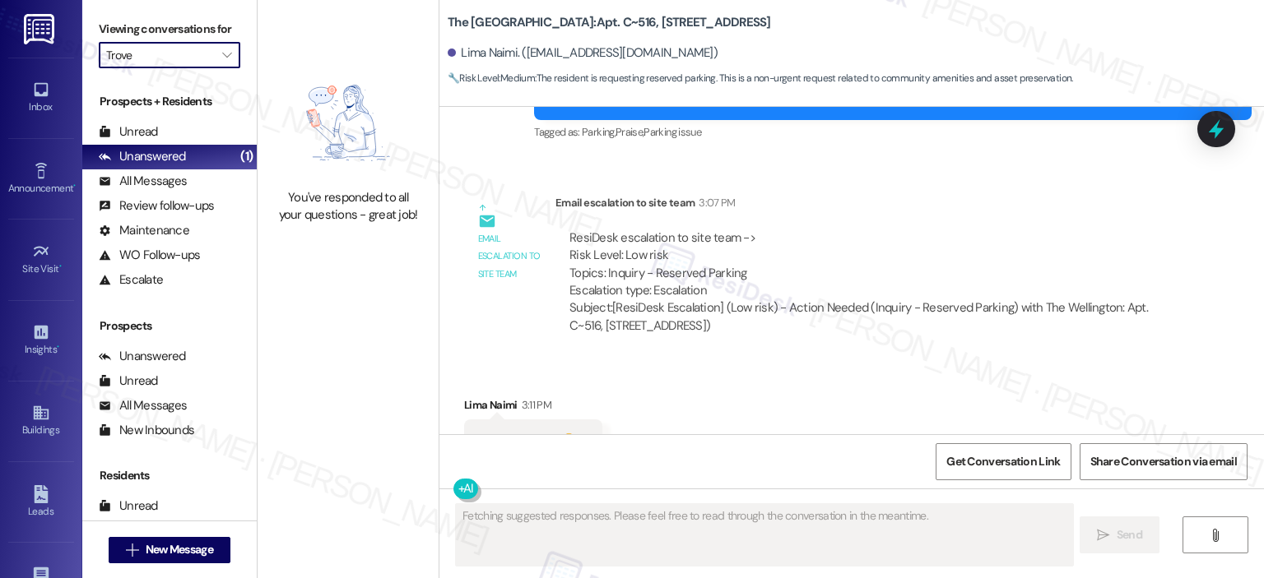
scroll to position [7803, 0]
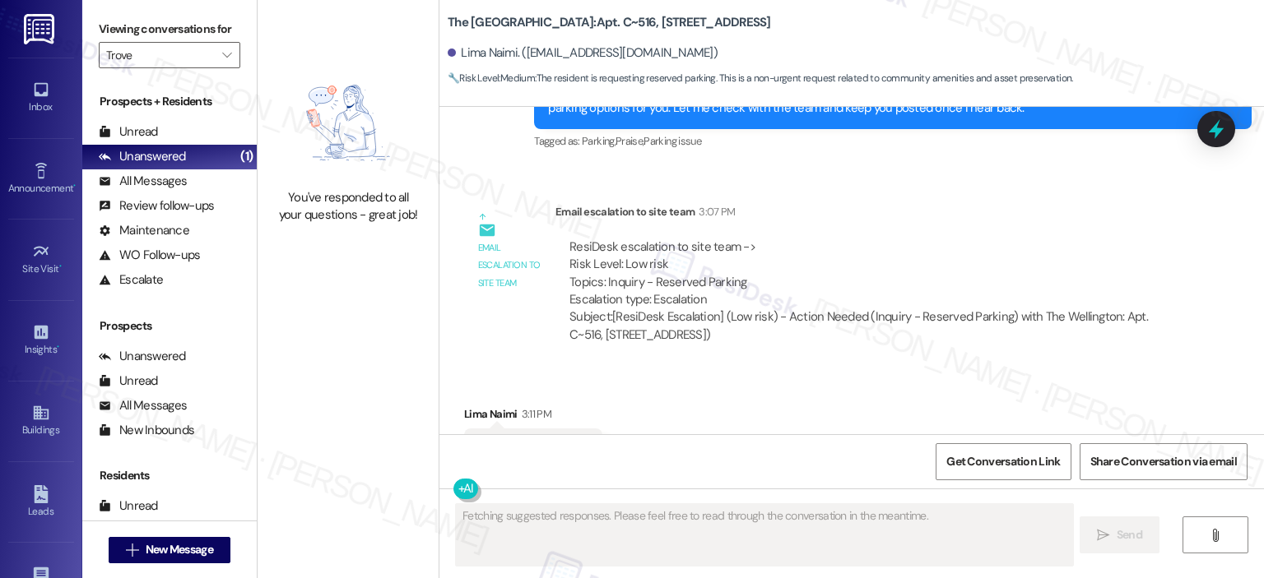
click at [281, 550] on div "You've responded to all your questions - great job!" at bounding box center [348, 289] width 181 height 578
click at [220, 63] on span "" at bounding box center [227, 55] width 16 height 26
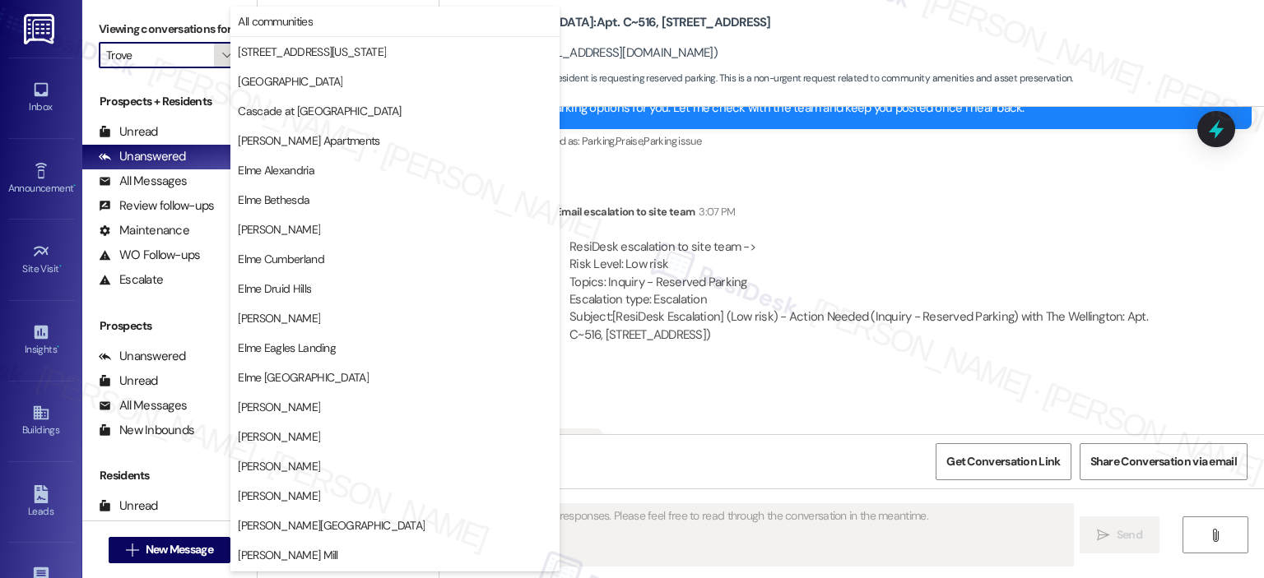
scroll to position [294, 0]
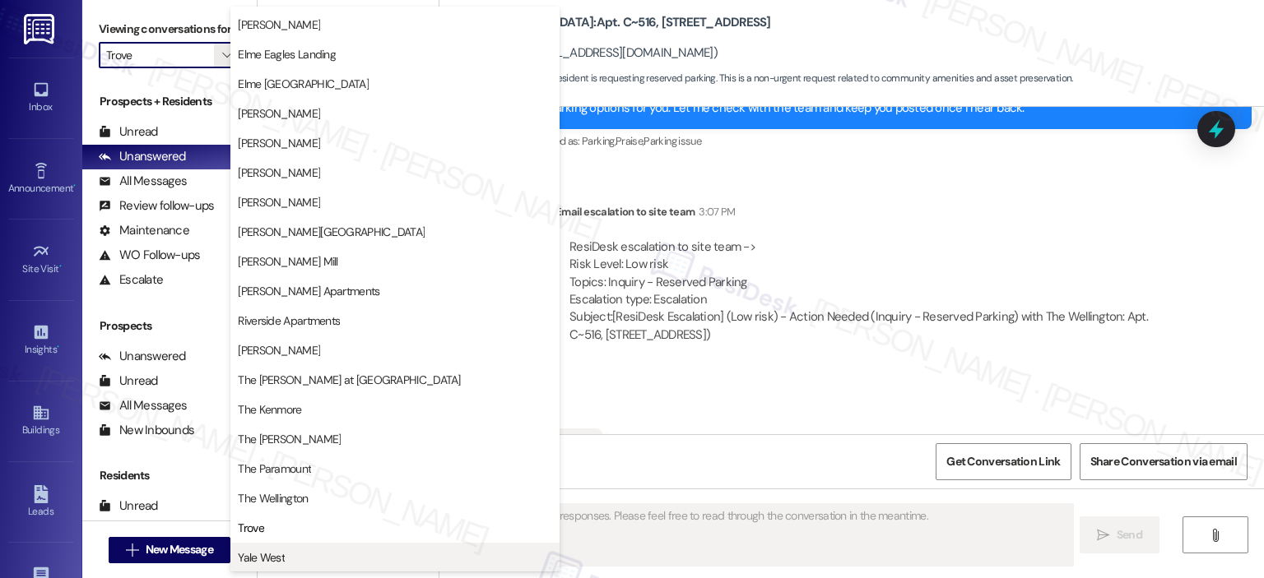
click at [258, 559] on span "Yale West" at bounding box center [261, 558] width 47 height 16
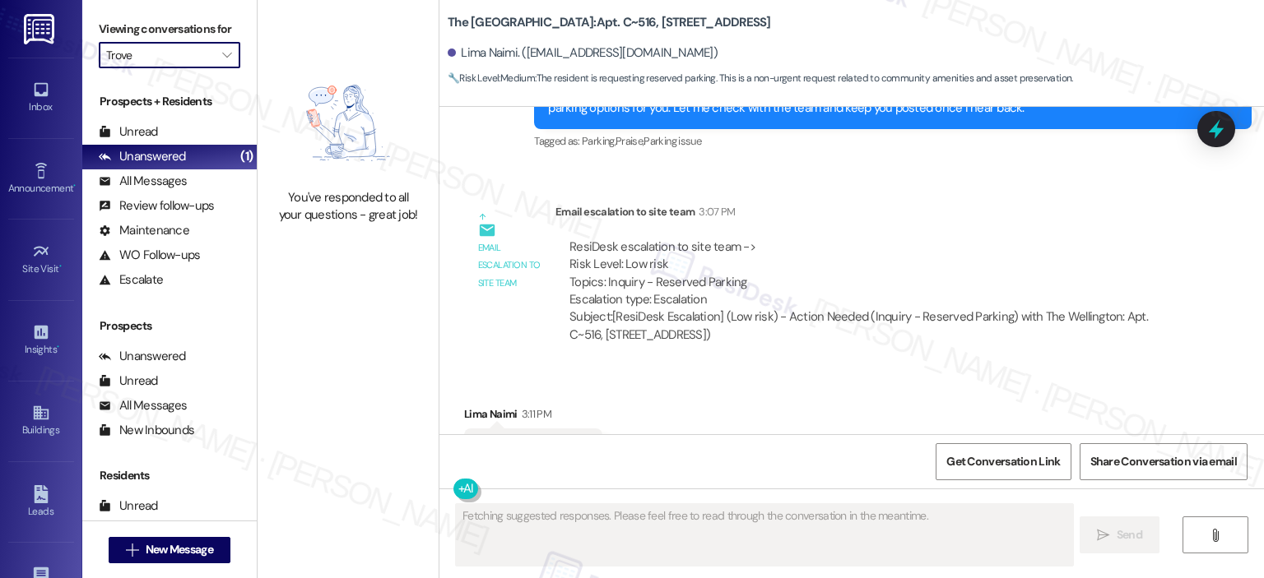
type input "Yale West"
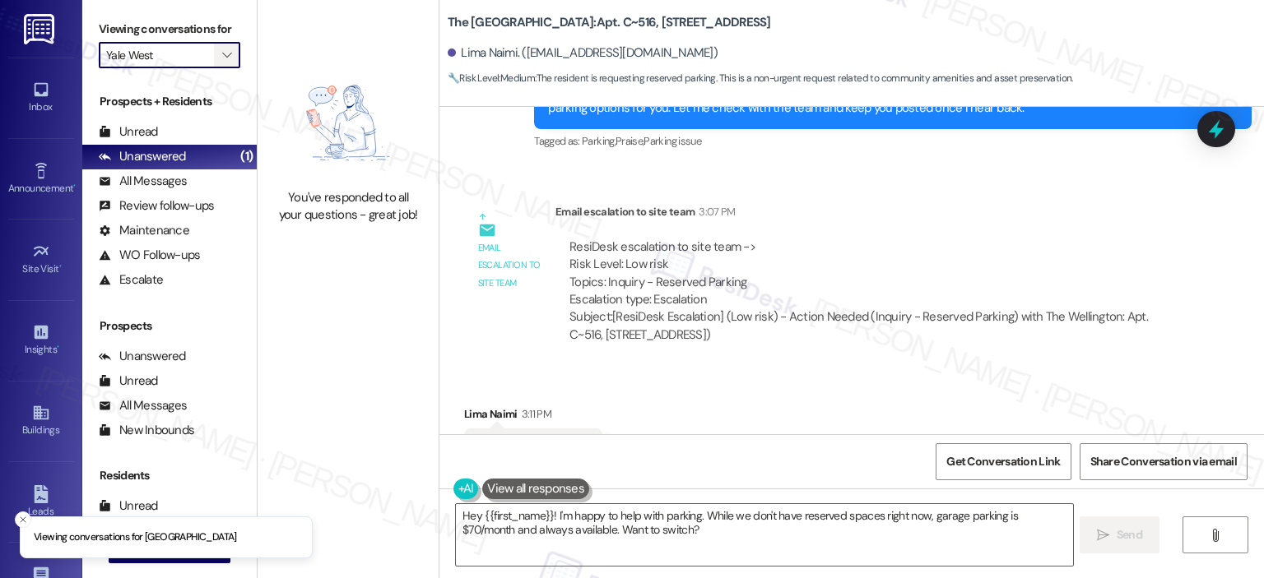
type textarea "Hey {{first_name}}! I'm happy to help with parking. While we don't have reserve…"
click at [222, 49] on icon "" at bounding box center [226, 55] width 9 height 13
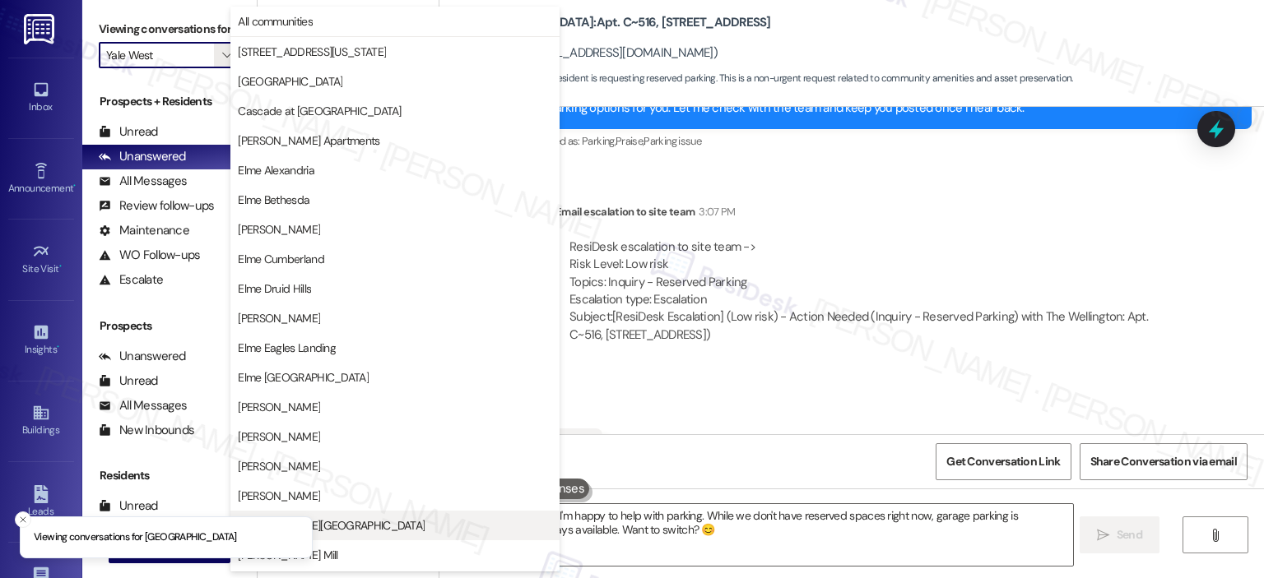
scroll to position [294, 0]
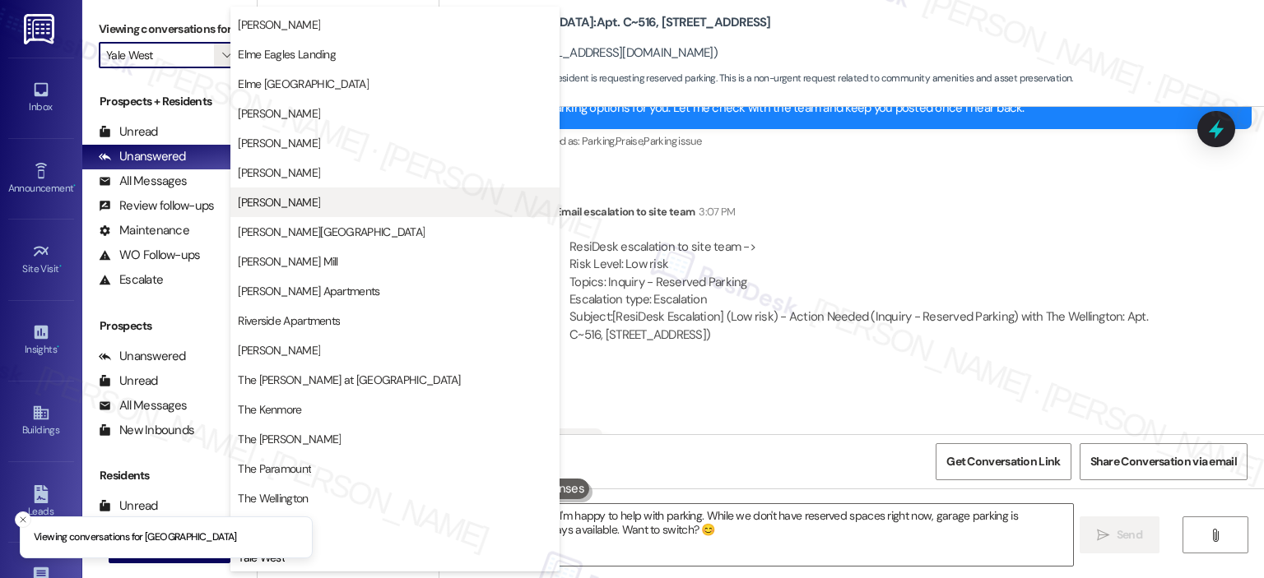
click at [330, 190] on button "[PERSON_NAME]" at bounding box center [394, 203] width 329 height 30
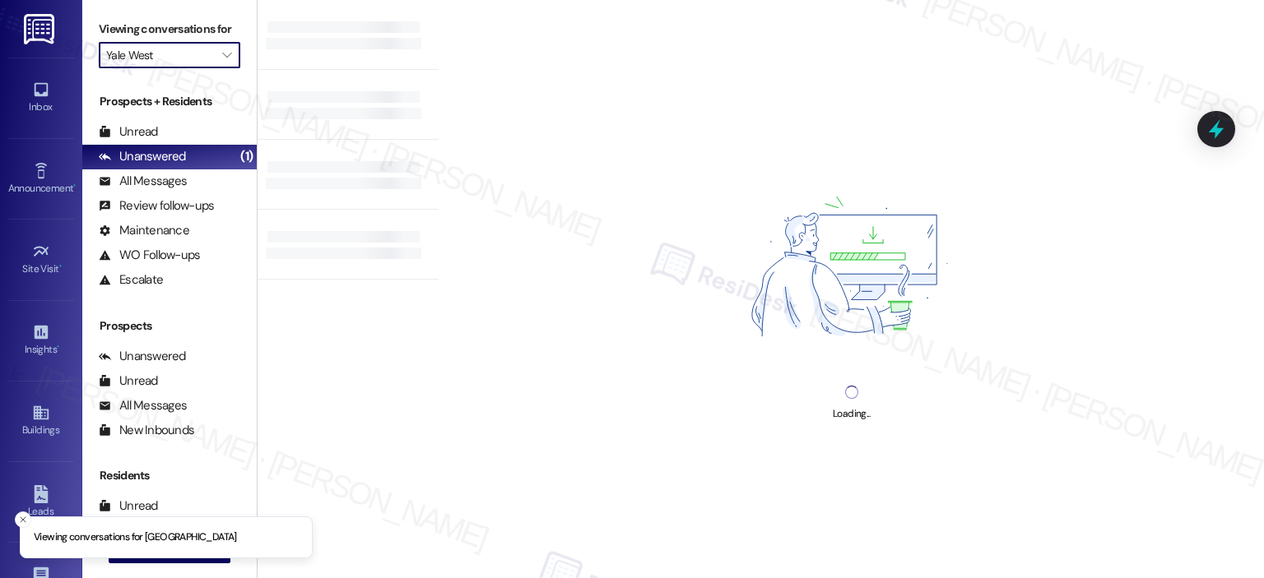
type input "[PERSON_NAME]"
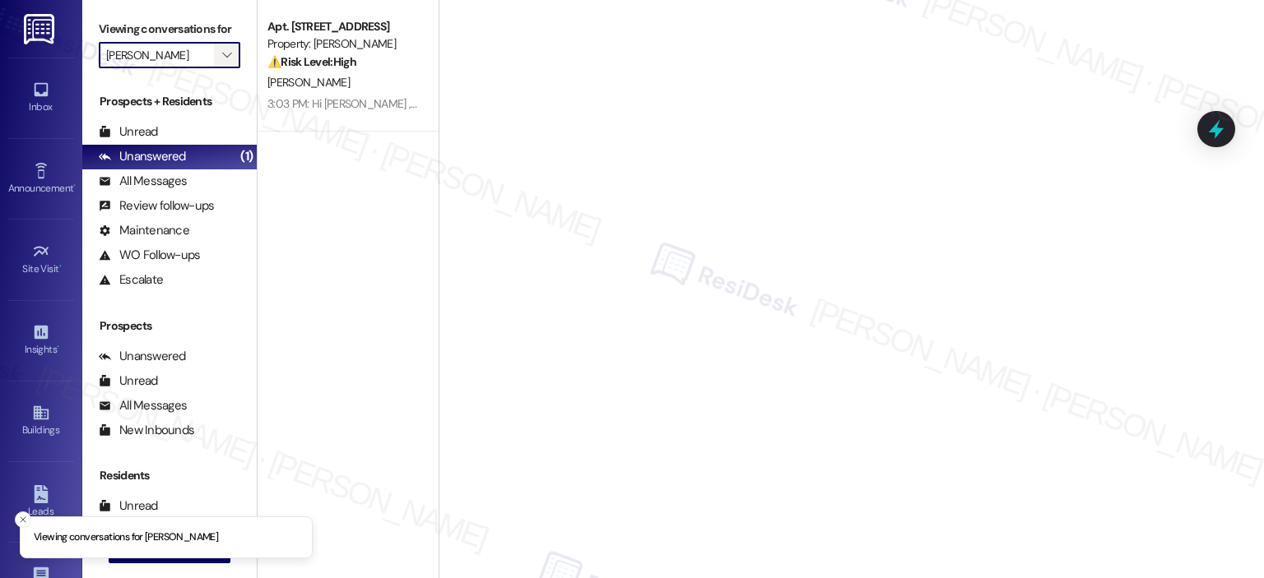
click at [219, 44] on span "" at bounding box center [227, 55] width 16 height 26
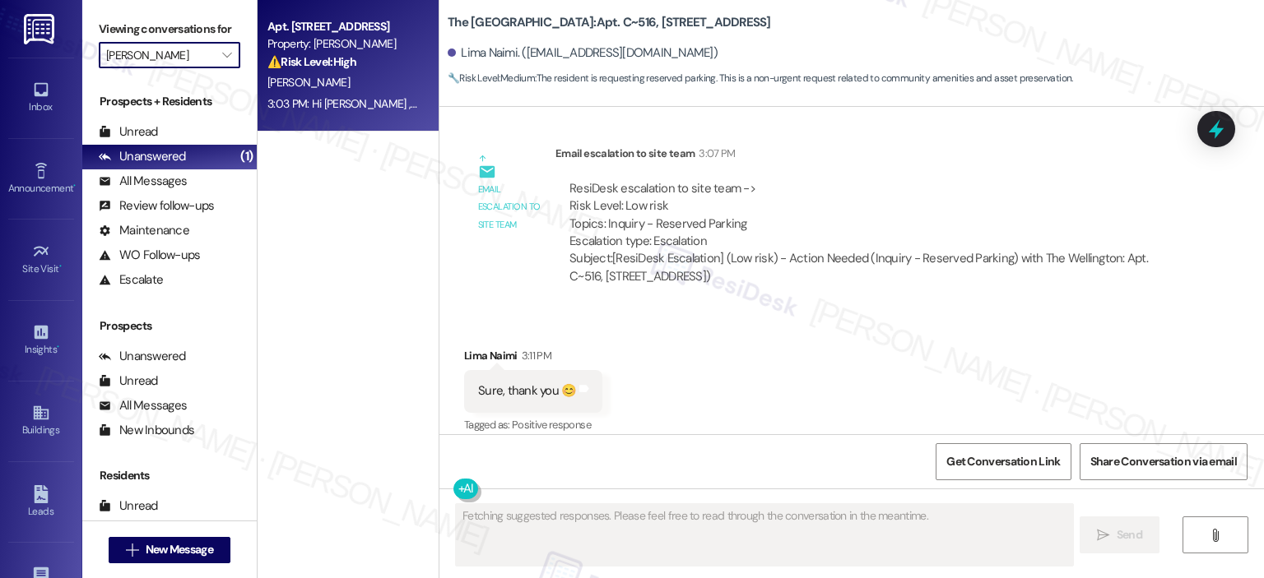
scroll to position [7803, 0]
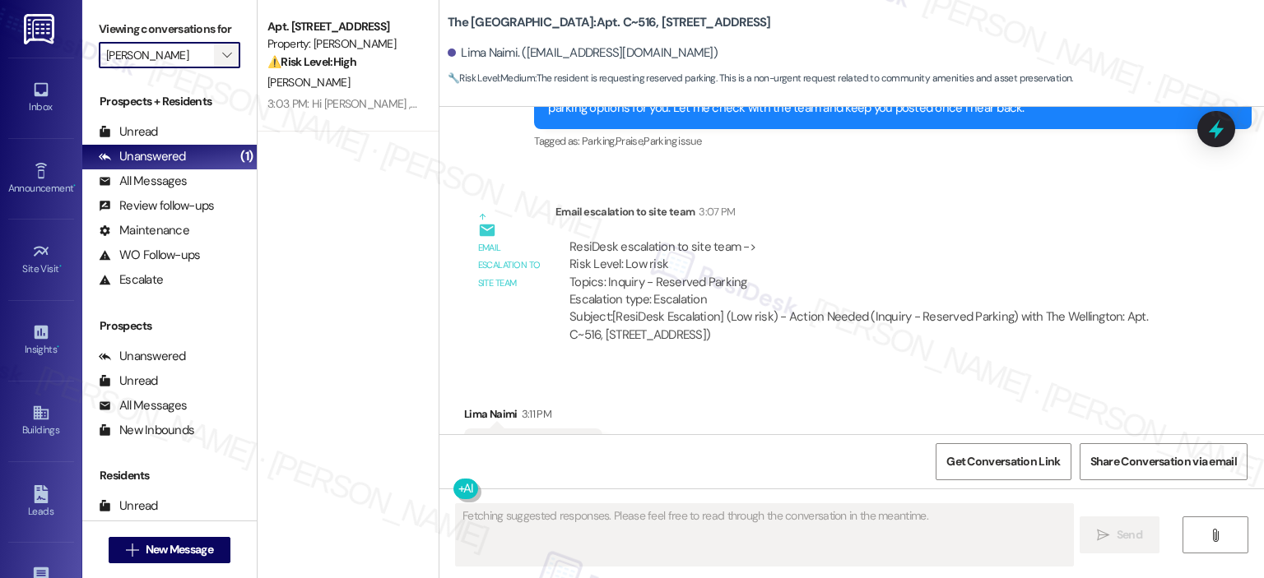
click at [222, 52] on icon "" at bounding box center [226, 55] width 9 height 13
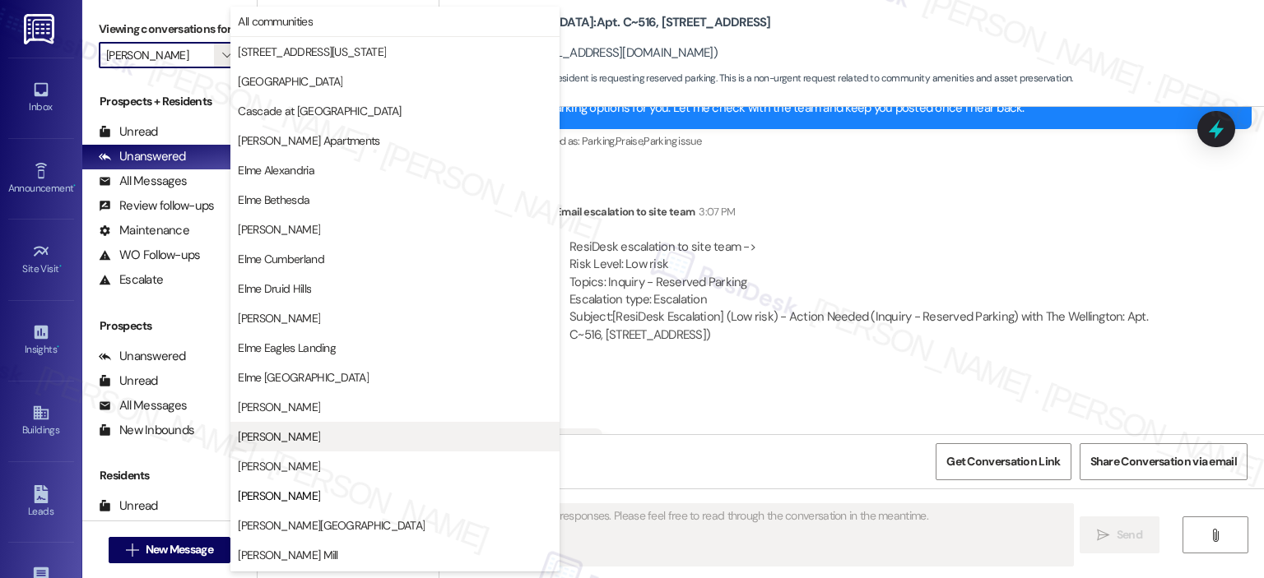
scroll to position [267, 0]
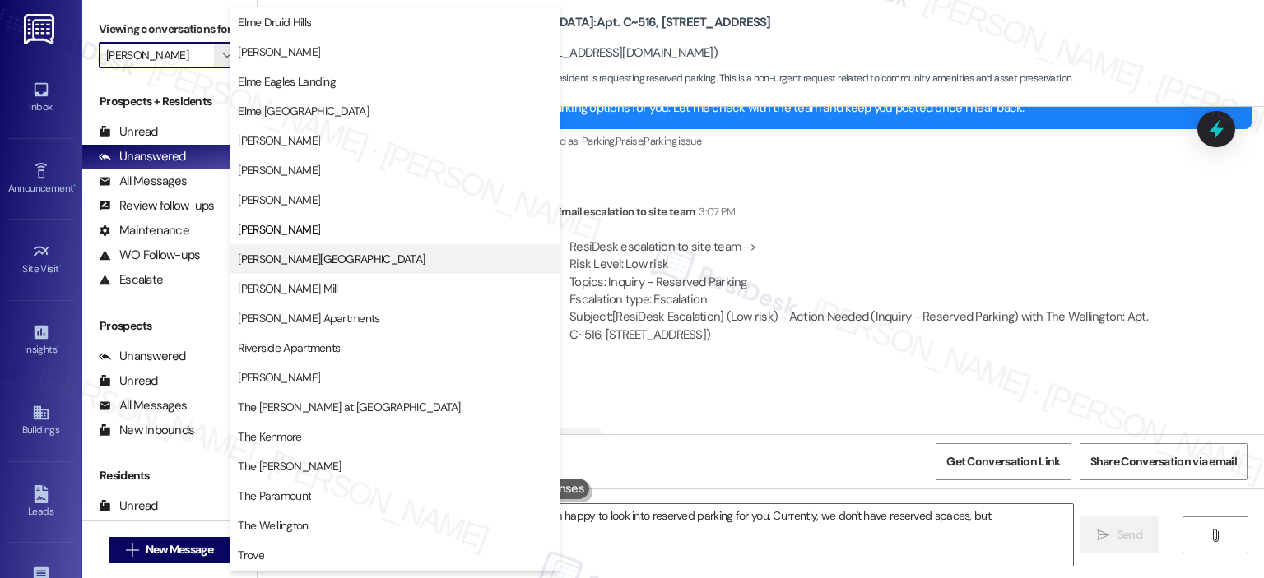
click at [310, 256] on span "[PERSON_NAME][GEOGRAPHIC_DATA]" at bounding box center [331, 259] width 187 height 16
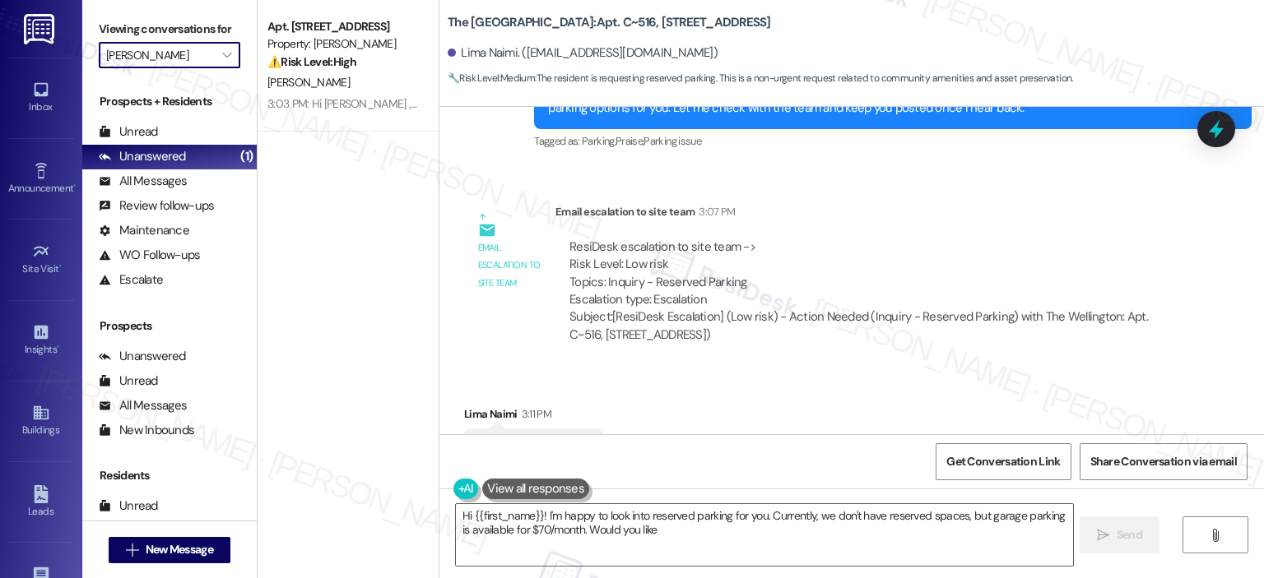
type textarea "Hi {{first_name}}! I'm happy to look into reserved parking for you. Currently, …"
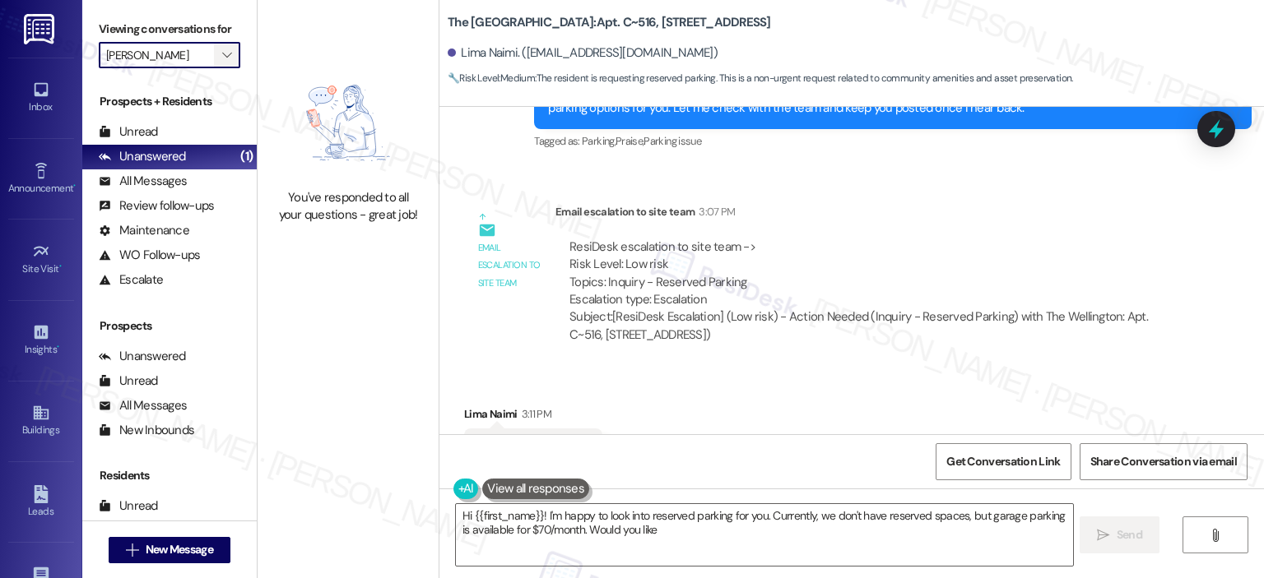
type input "[PERSON_NAME][GEOGRAPHIC_DATA]"
type textarea "Hi {{first_name}}! I'm happy to look into reserved parking for you. Currently, …"
click at [222, 50] on icon "" at bounding box center [226, 55] width 9 height 13
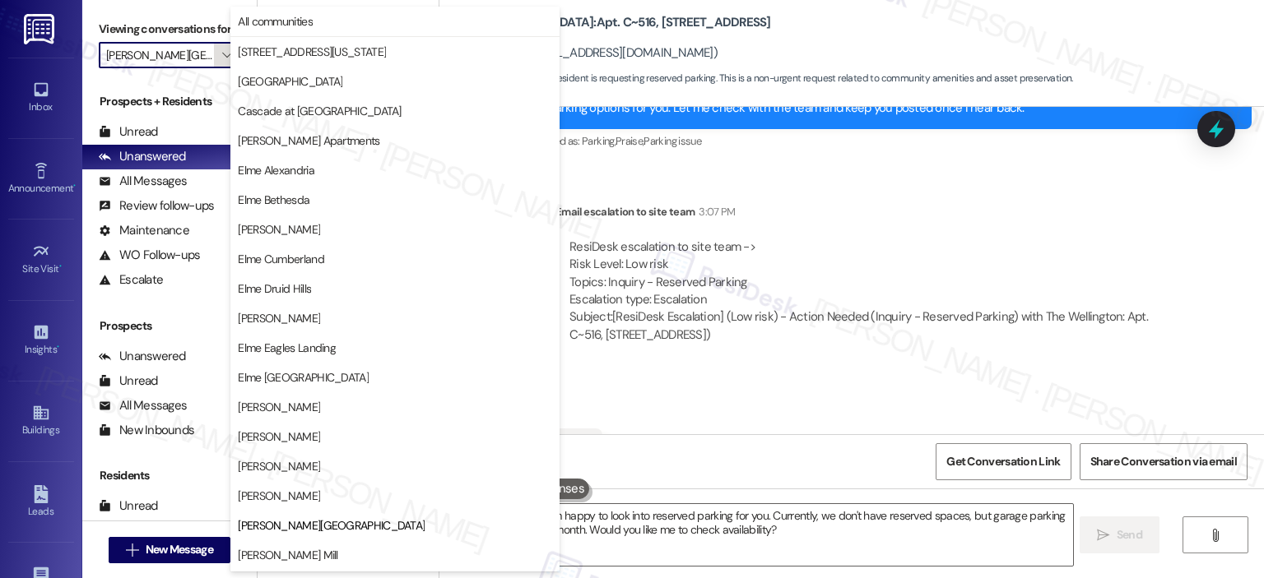
scroll to position [267, 0]
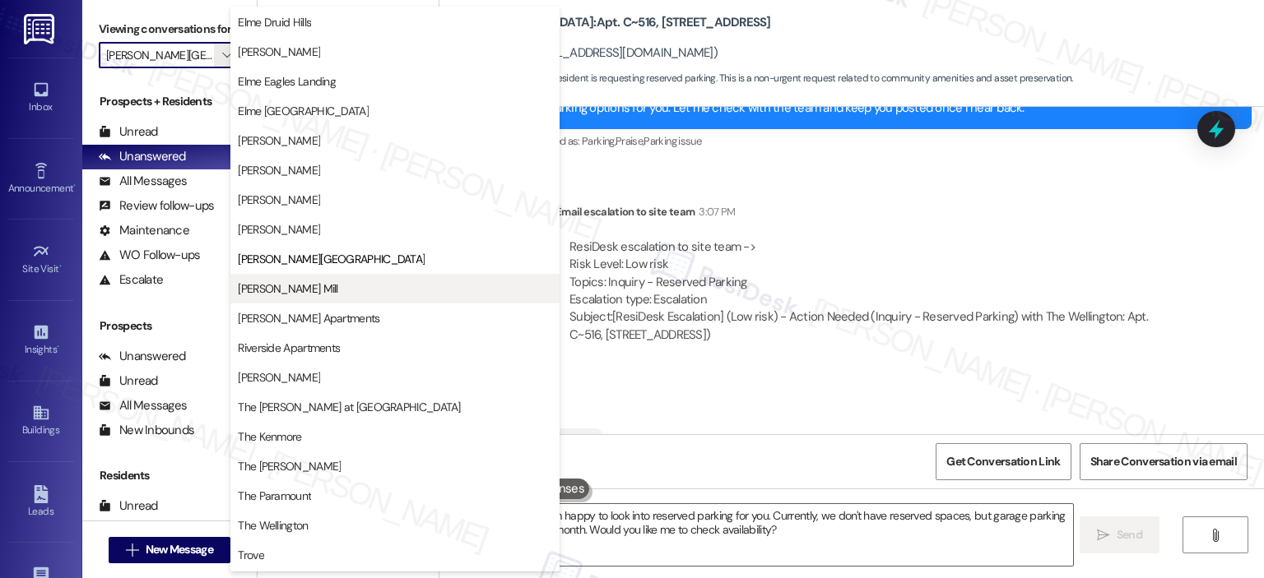
click at [270, 299] on button "[PERSON_NAME] Mill" at bounding box center [394, 289] width 329 height 30
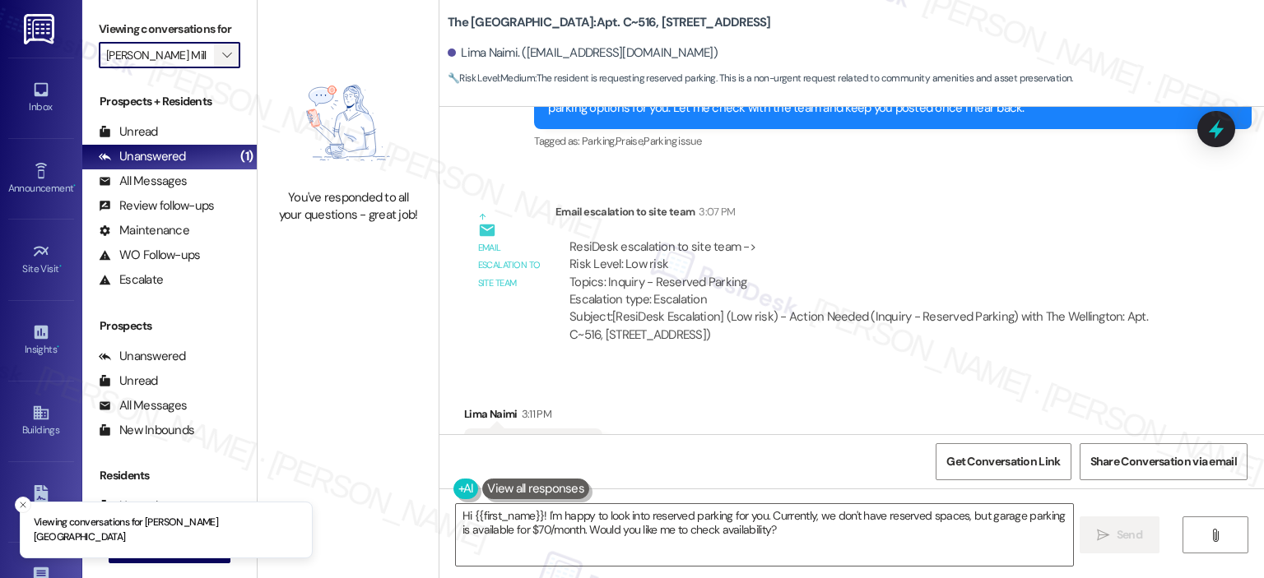
click at [219, 46] on span "" at bounding box center [227, 55] width 16 height 26
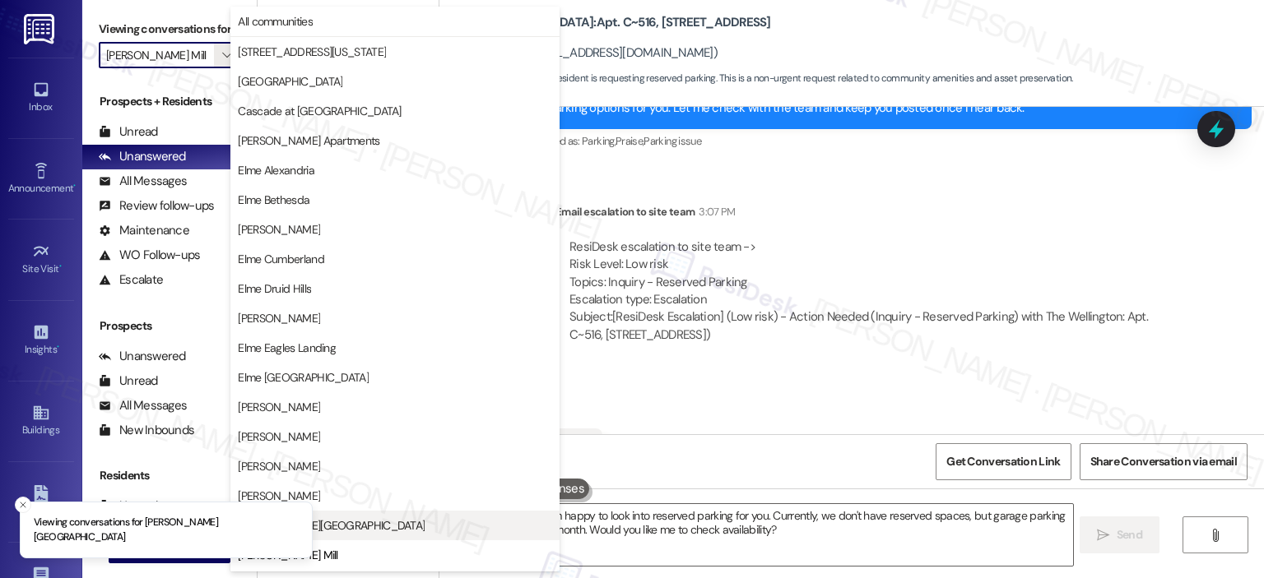
scroll to position [267, 0]
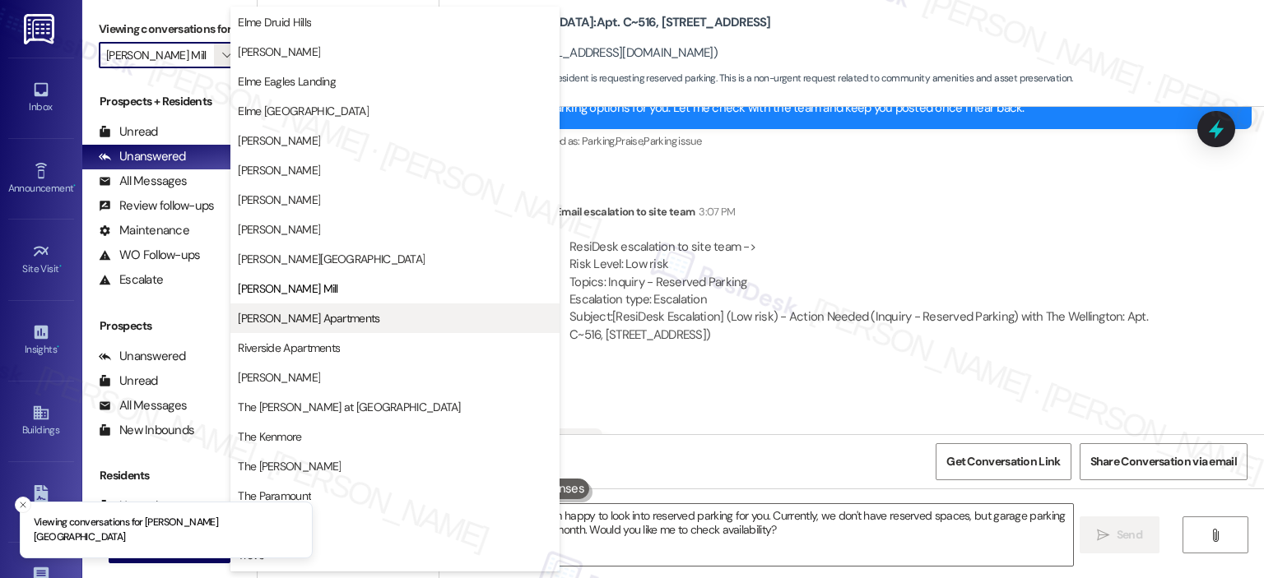
click at [346, 317] on span "[PERSON_NAME] Apartments" at bounding box center [309, 318] width 142 height 16
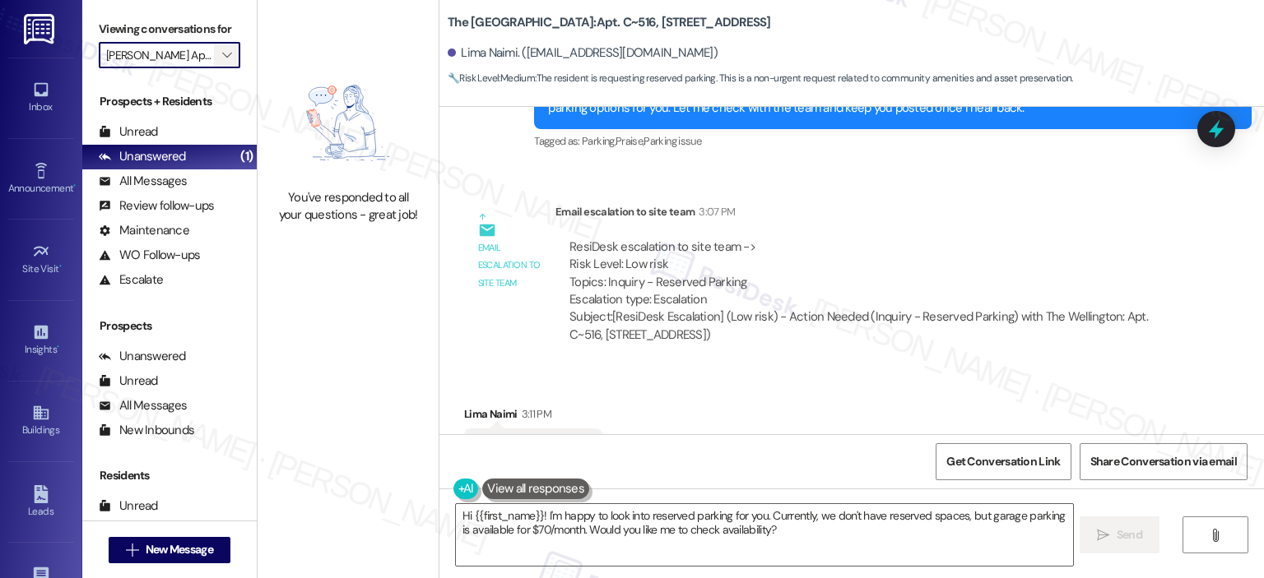
click at [222, 52] on icon "" at bounding box center [226, 55] width 9 height 13
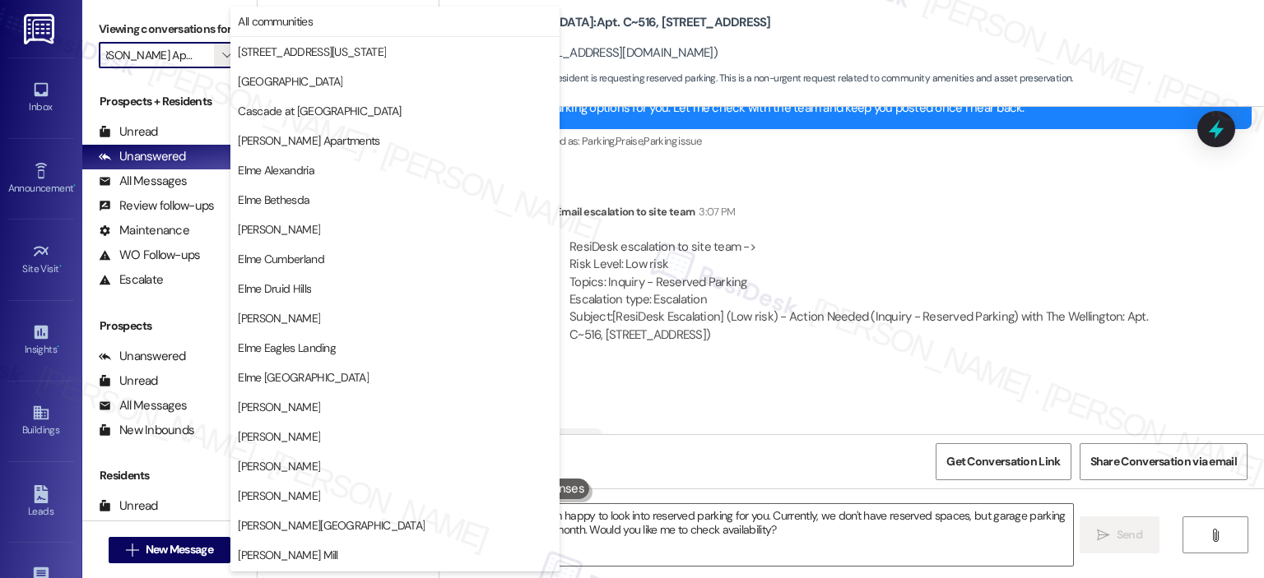
scroll to position [294, 0]
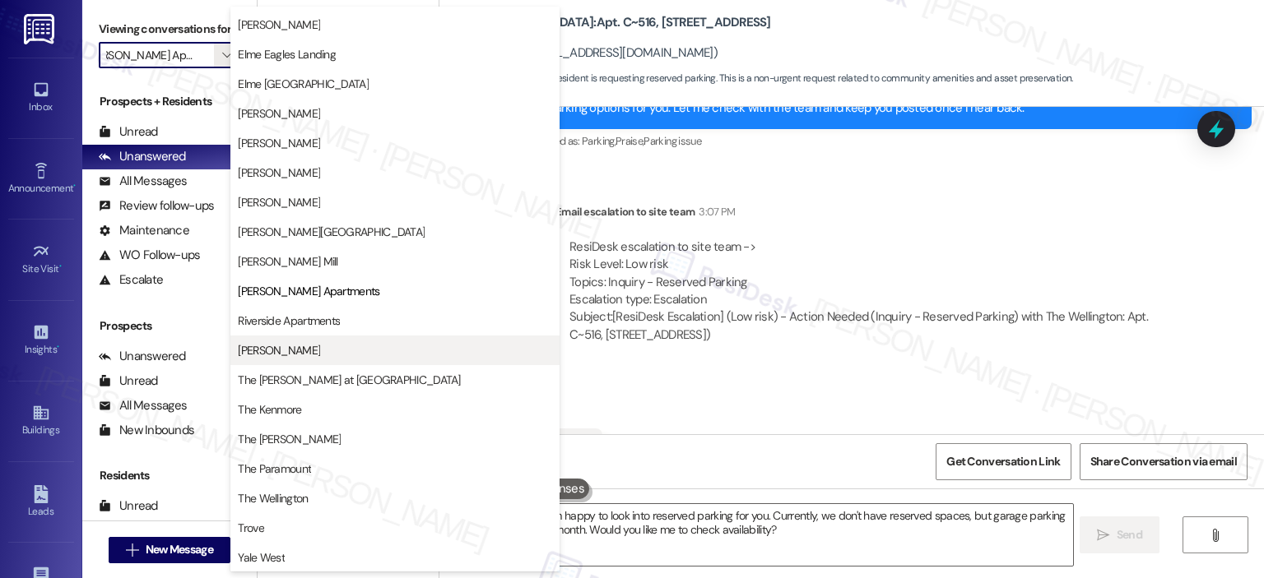
click at [322, 355] on span "[PERSON_NAME]" at bounding box center [395, 350] width 314 height 16
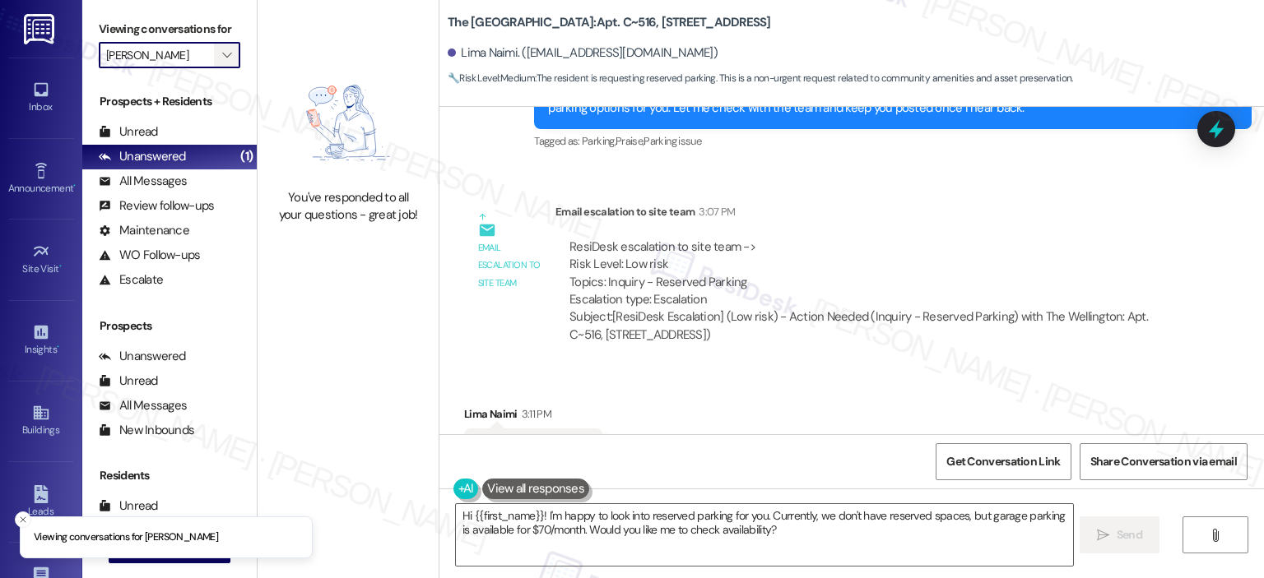
click at [222, 57] on icon "" at bounding box center [226, 55] width 9 height 13
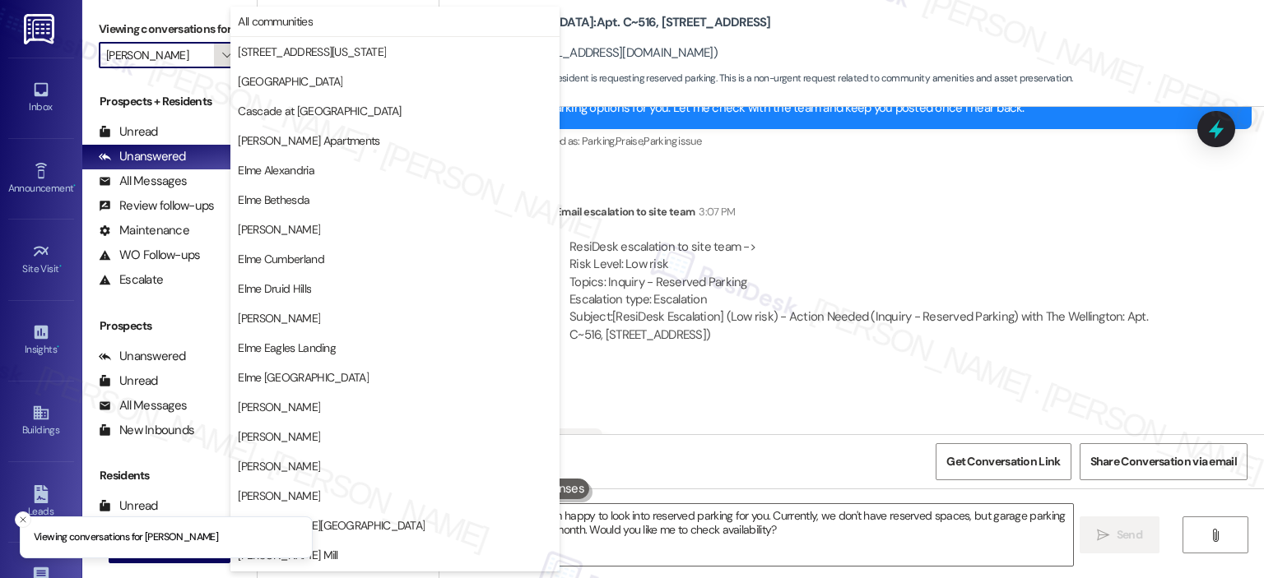
scroll to position [294, 0]
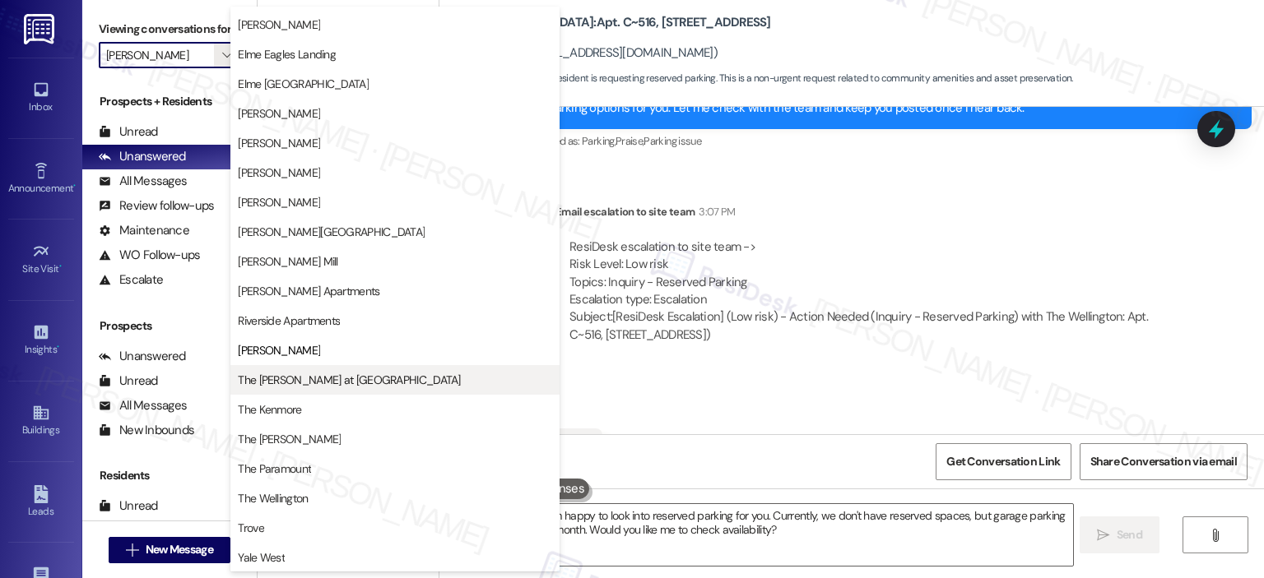
click at [309, 372] on span "The [PERSON_NAME] at [GEOGRAPHIC_DATA]" at bounding box center [349, 380] width 222 height 16
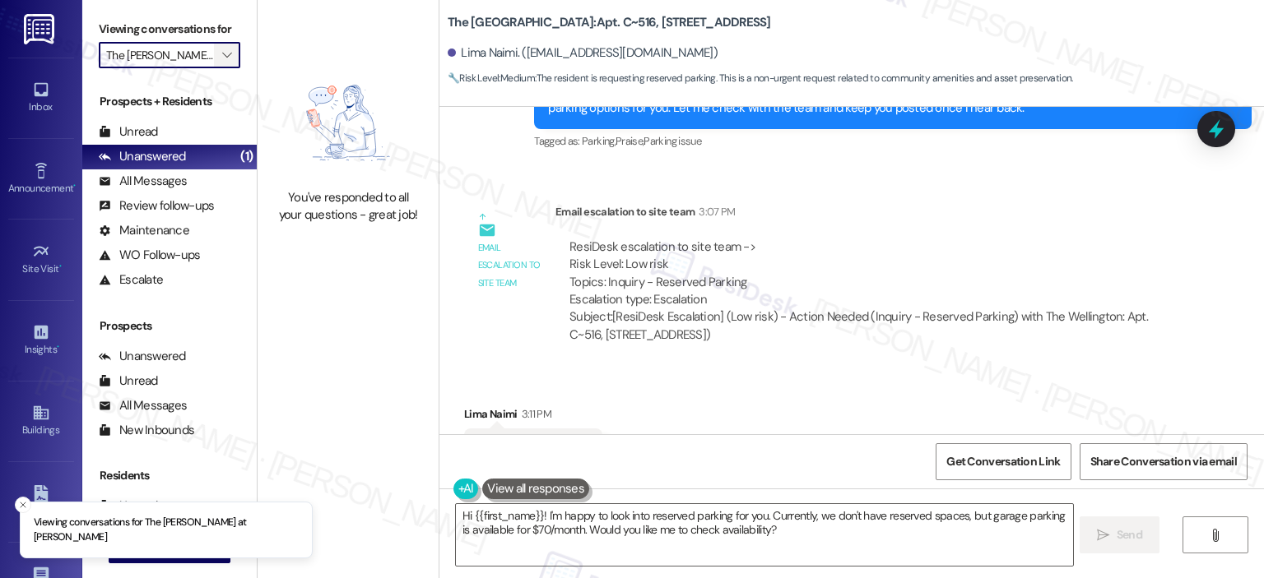
click at [219, 47] on span "" at bounding box center [227, 55] width 16 height 26
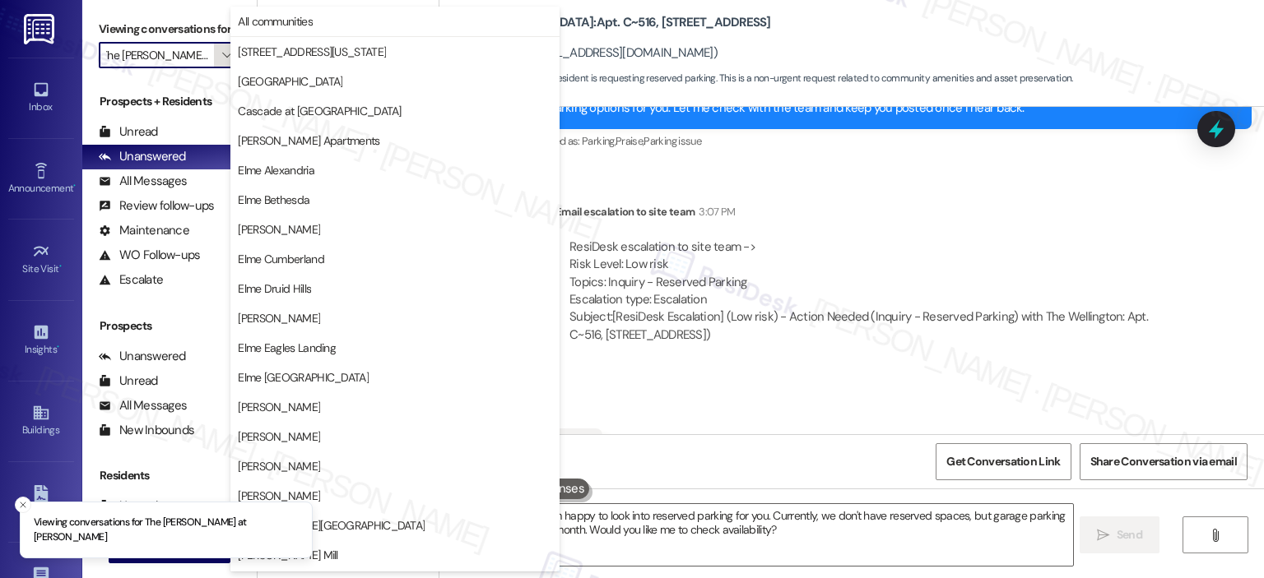
scroll to position [294, 0]
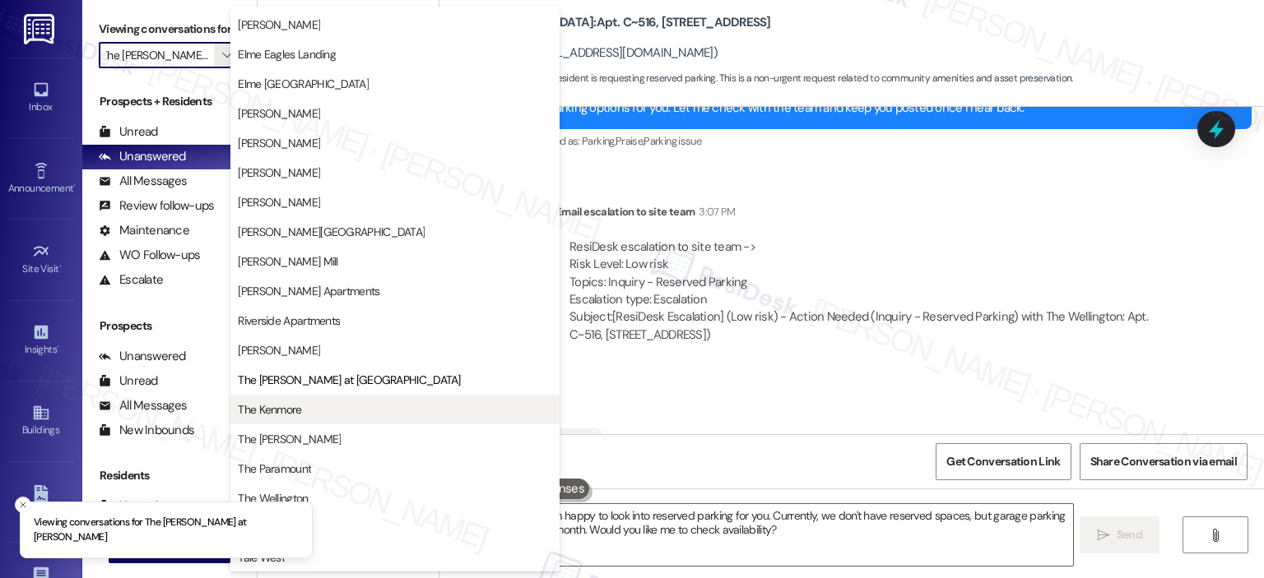
click at [314, 416] on span "The Kenmore" at bounding box center [395, 410] width 314 height 16
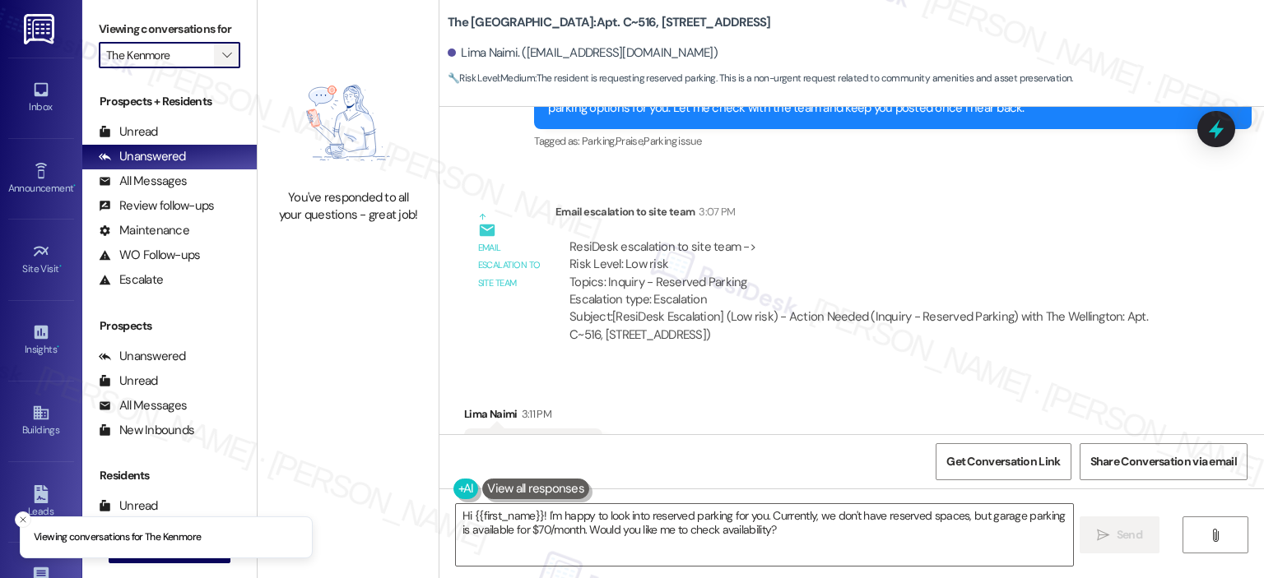
click at [219, 44] on span "" at bounding box center [227, 55] width 16 height 26
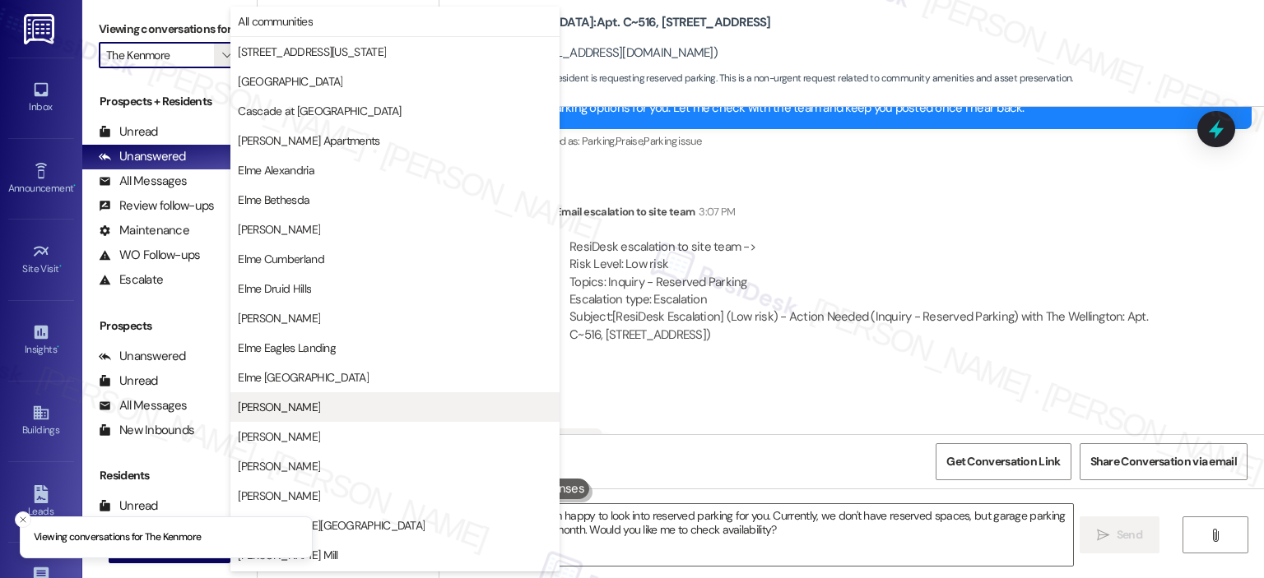
scroll to position [294, 0]
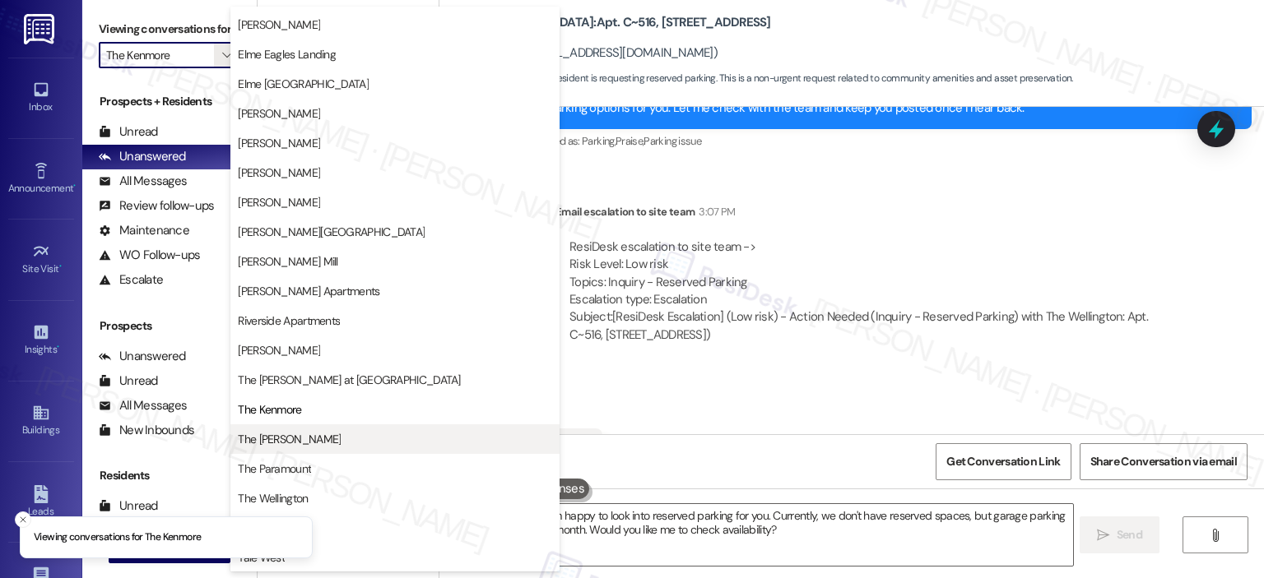
click at [332, 434] on span "The [PERSON_NAME]" at bounding box center [395, 439] width 314 height 16
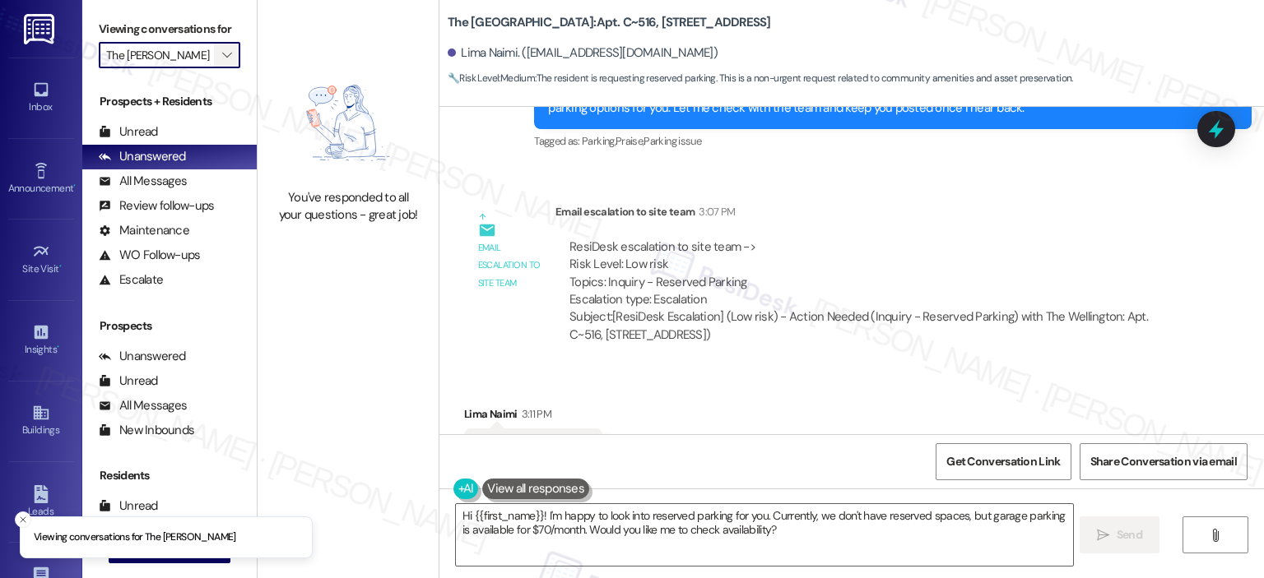
click at [219, 46] on span "" at bounding box center [227, 55] width 16 height 26
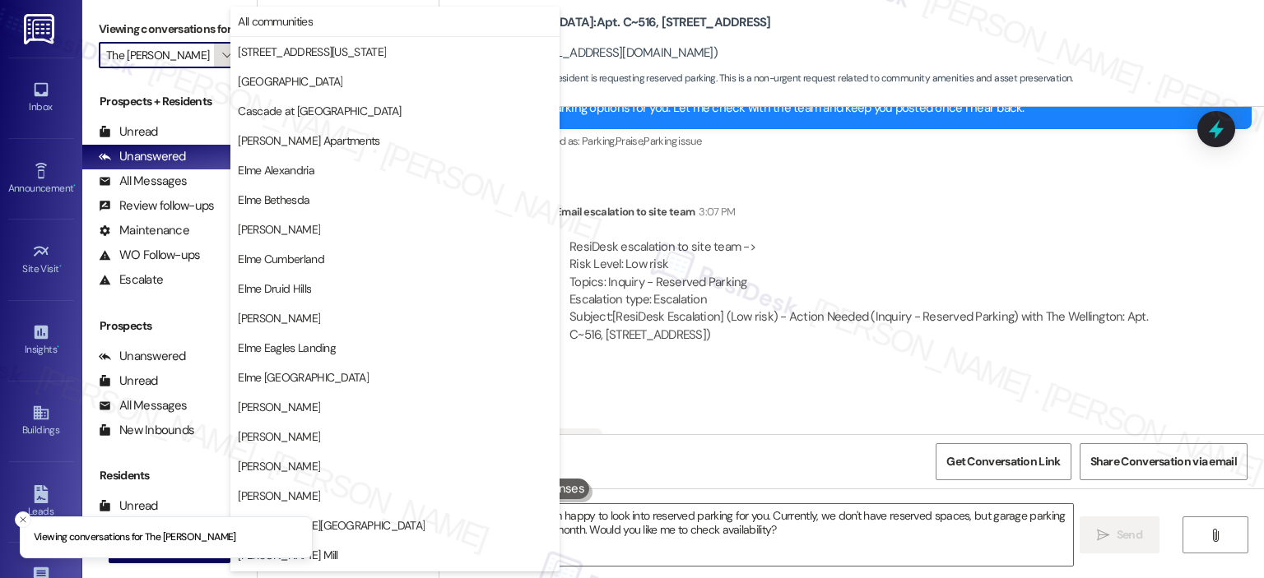
scroll to position [294, 0]
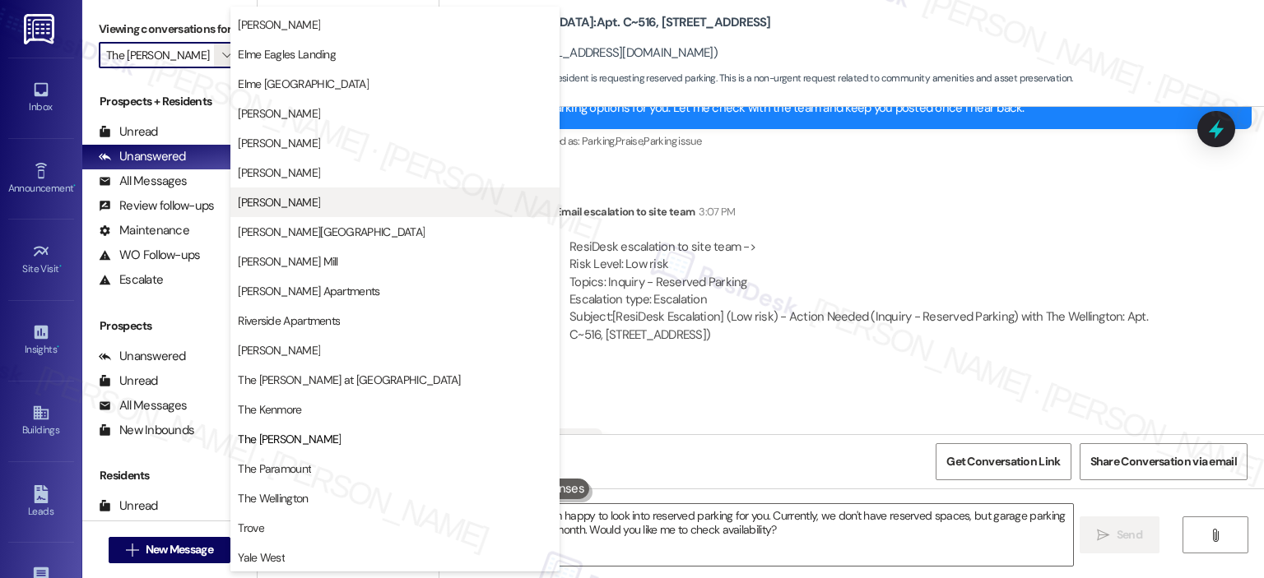
click at [290, 189] on button "[PERSON_NAME]" at bounding box center [394, 203] width 329 height 30
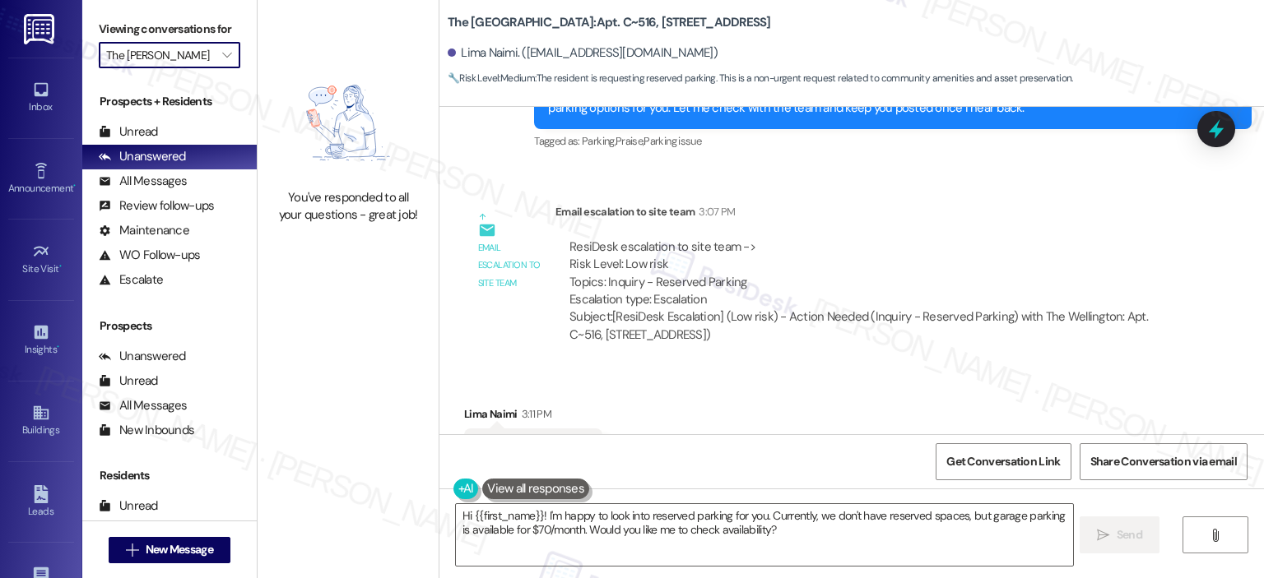
type input "[PERSON_NAME]"
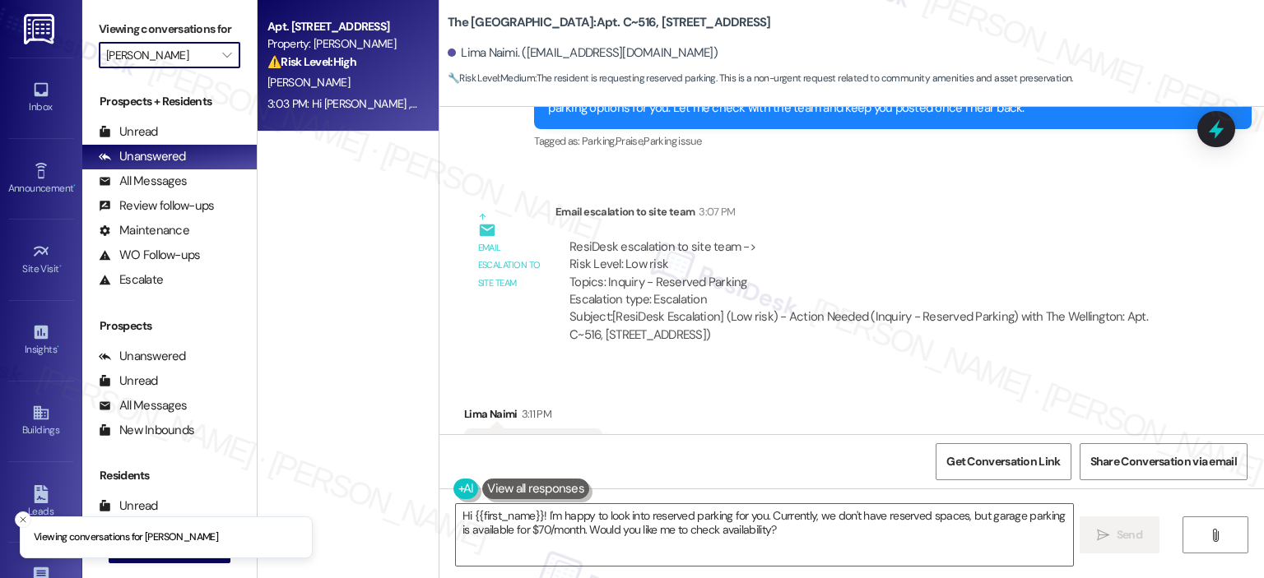
click at [333, 40] on div "Property: [PERSON_NAME]" at bounding box center [343, 43] width 152 height 17
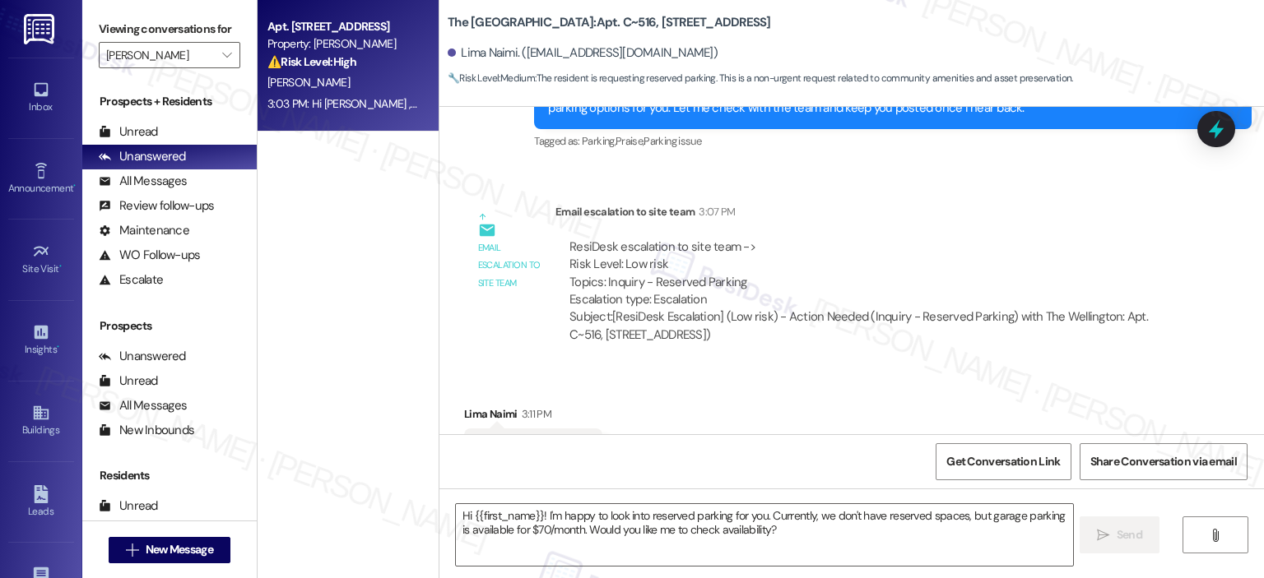
type textarea "Fetching suggested responses. Please feel free to read through the conversation…"
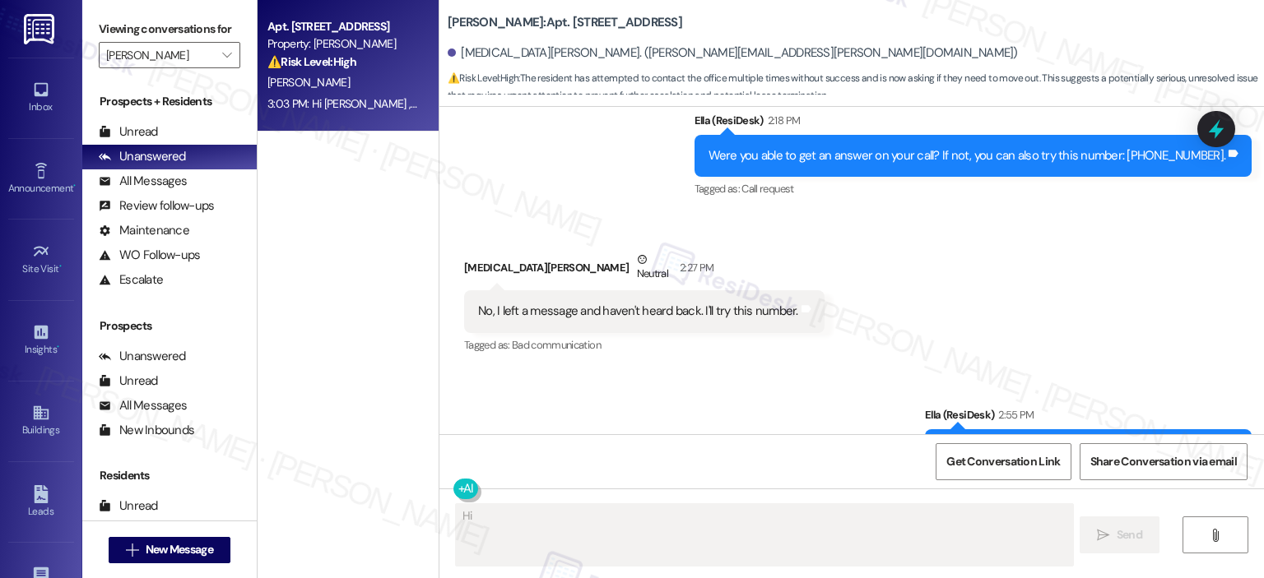
scroll to position [37454, 0]
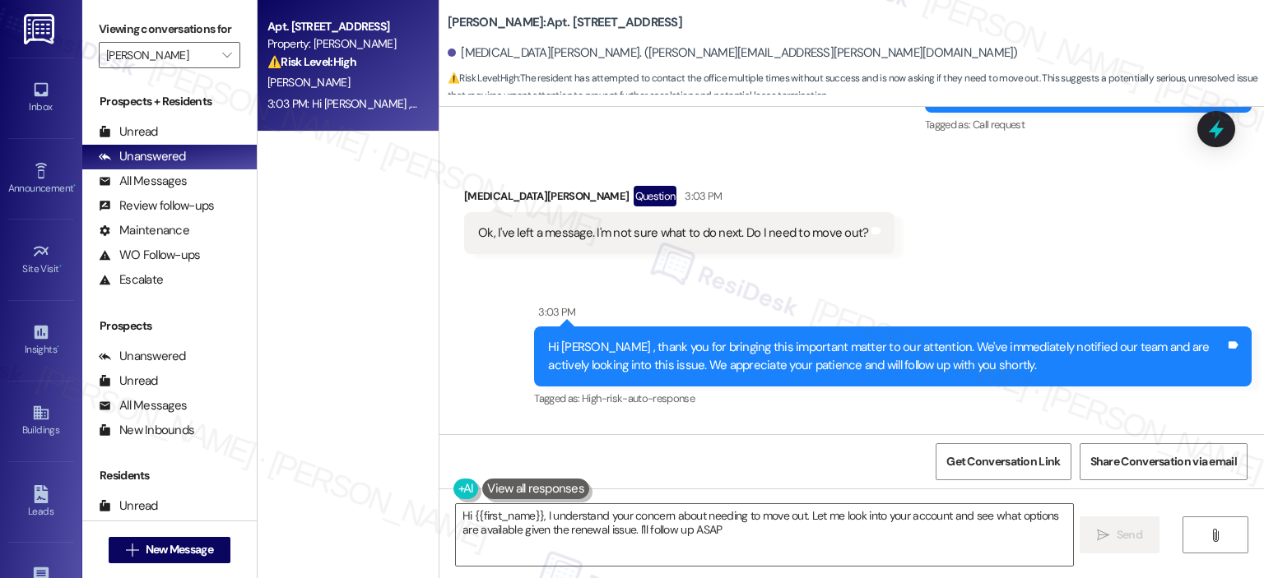
type textarea "Hi {{first_name}}, I understand your concern about needing to move out. Let me …"
click at [1210, 142] on icon at bounding box center [1216, 129] width 28 height 28
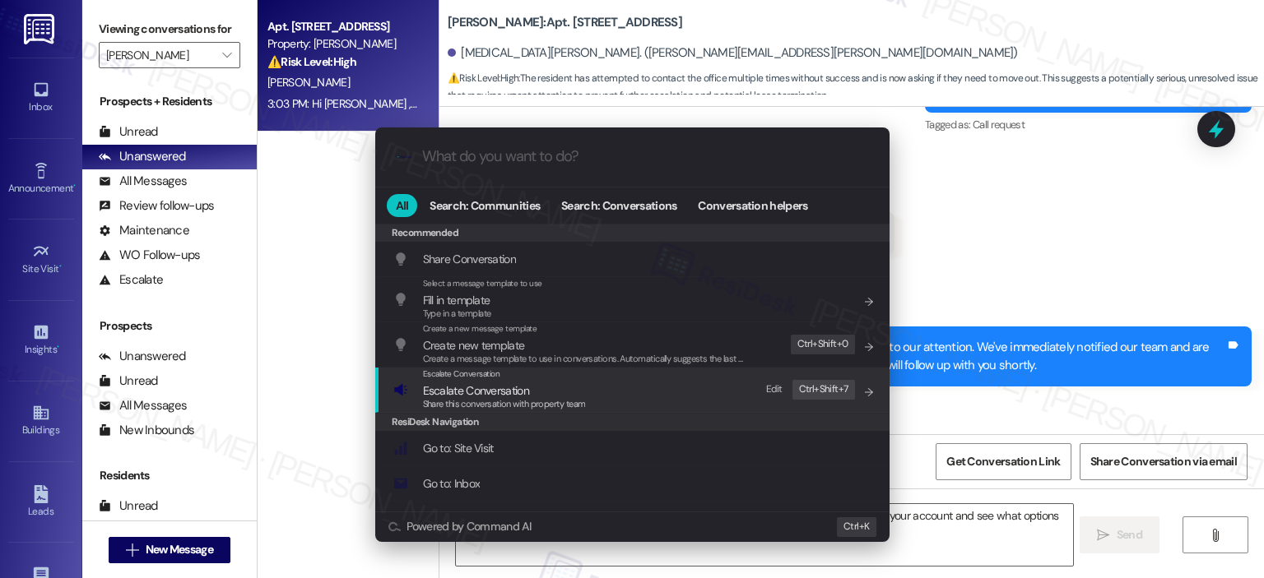
click at [598, 401] on div "Escalate Conversation Escalate Conversation Share this conversation with proper…" at bounding box center [633, 390] width 481 height 44
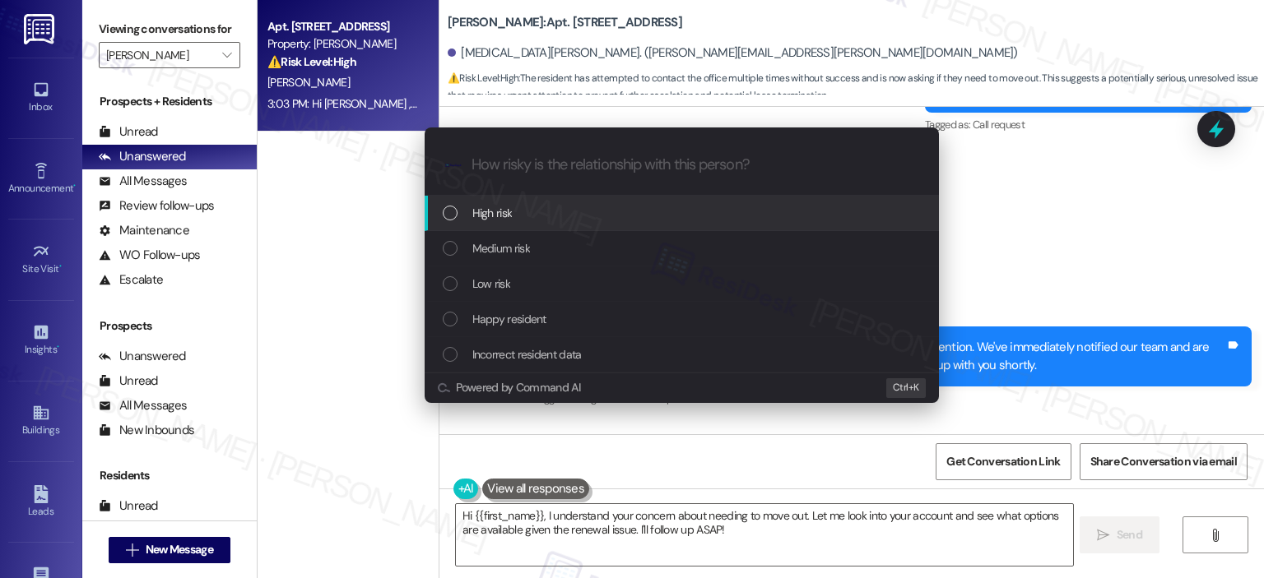
click at [528, 217] on div "High risk" at bounding box center [683, 213] width 481 height 18
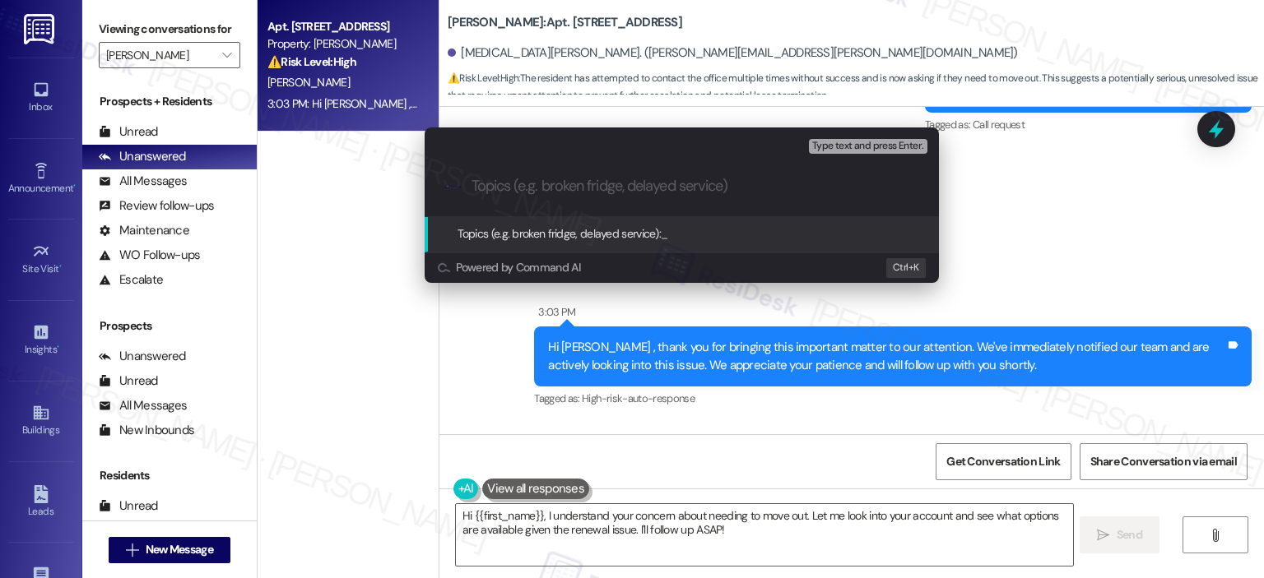
click at [530, 187] on input "Topics (e.g. broken fridge, delayed service)" at bounding box center [694, 186] width 447 height 17
type input "R"
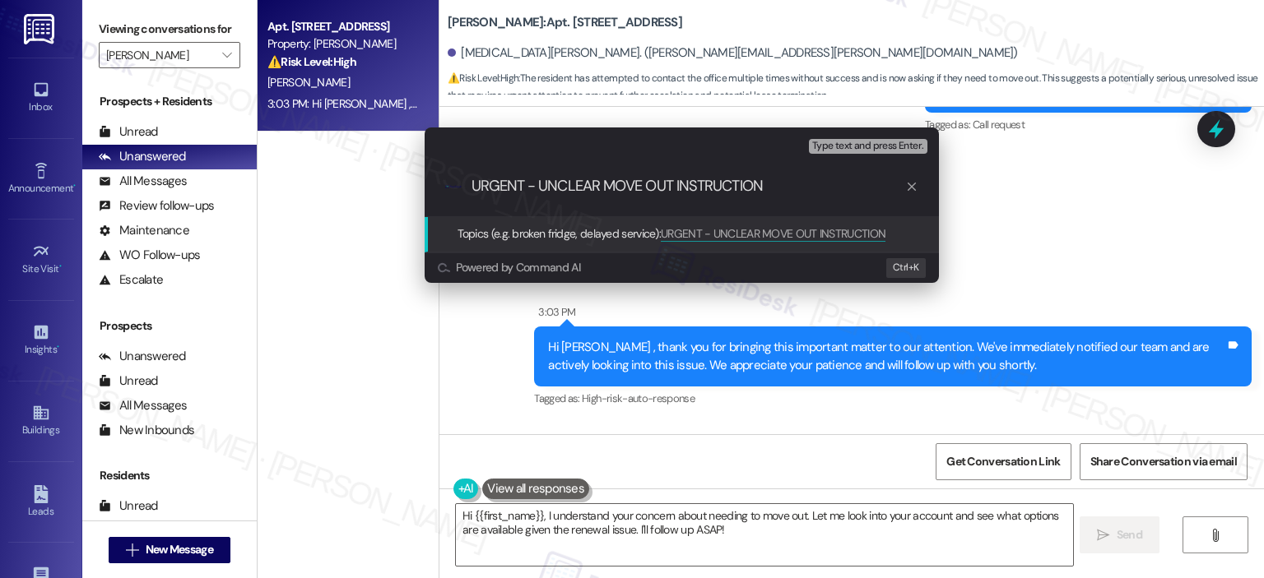
type input "URGENT - UNCLEAR MOVE OUT INSTRUCTIONS"
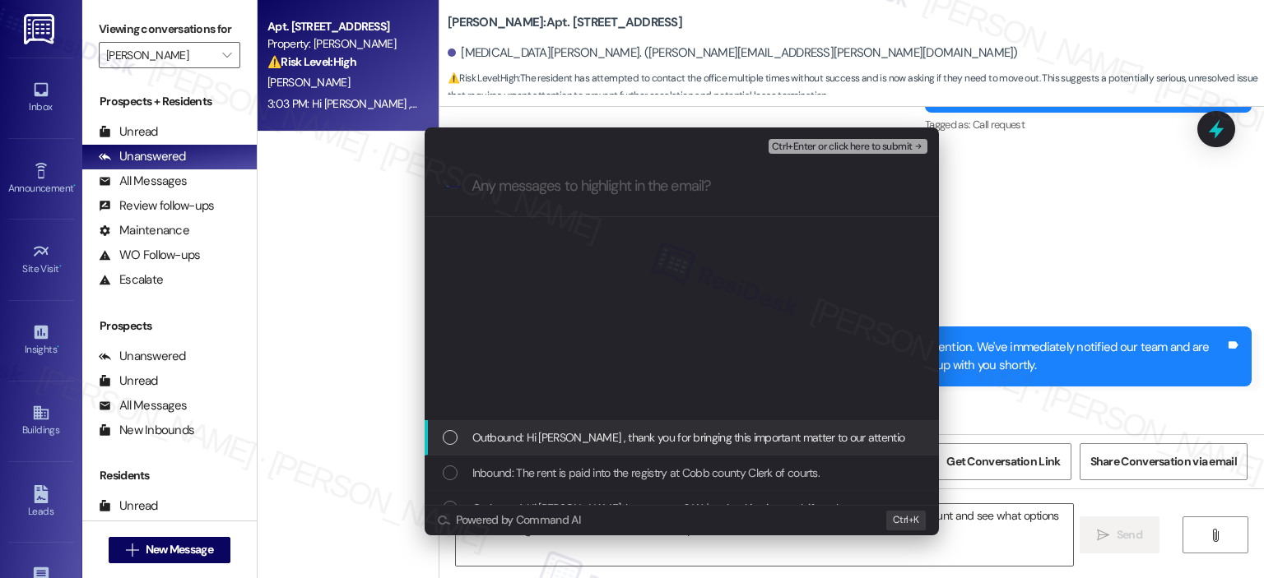
scroll to position [1234, 0]
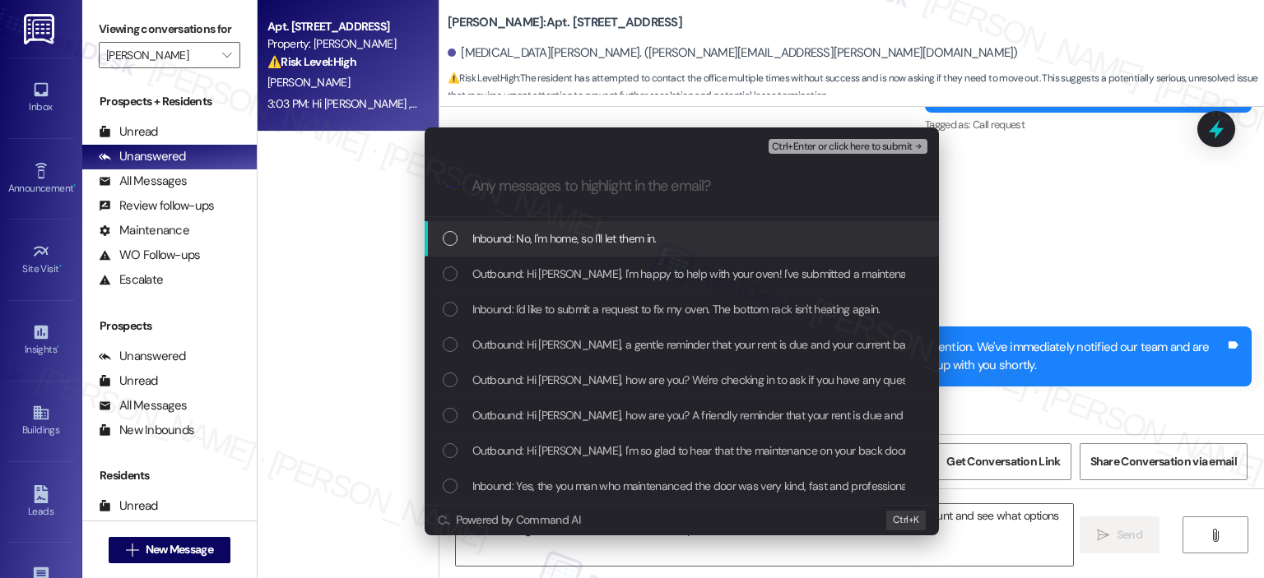
click at [693, 251] on div "Inbound: No, I'm home, so I'll let them in." at bounding box center [682, 238] width 514 height 35
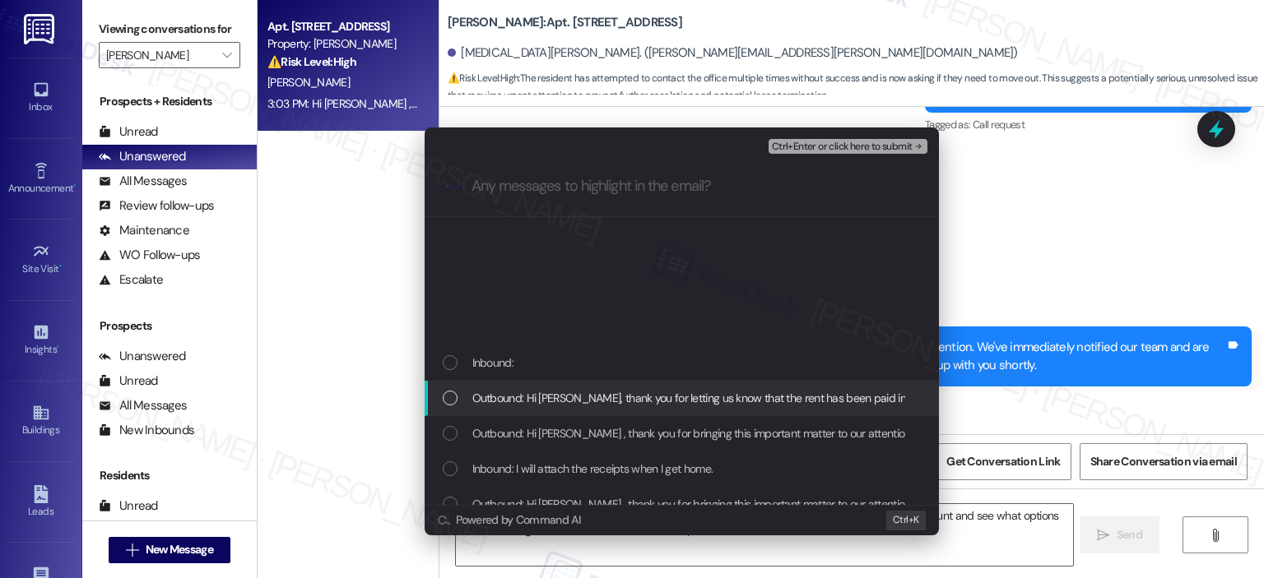
scroll to position [1168, 0]
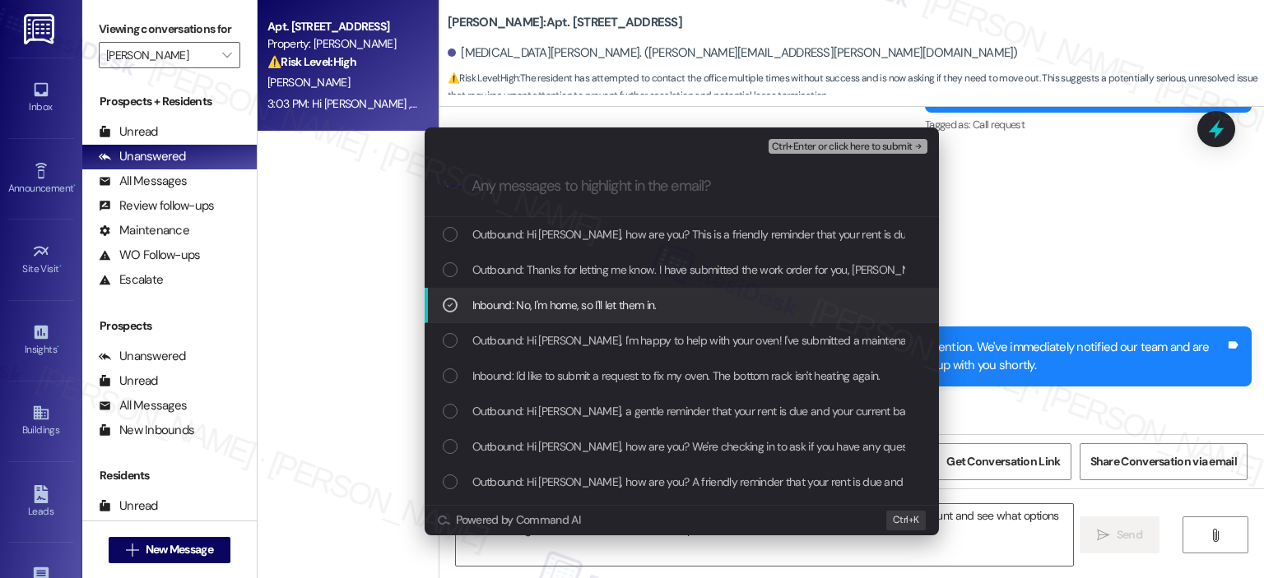
click at [453, 302] on icon "List of options" at bounding box center [450, 305] width 12 height 12
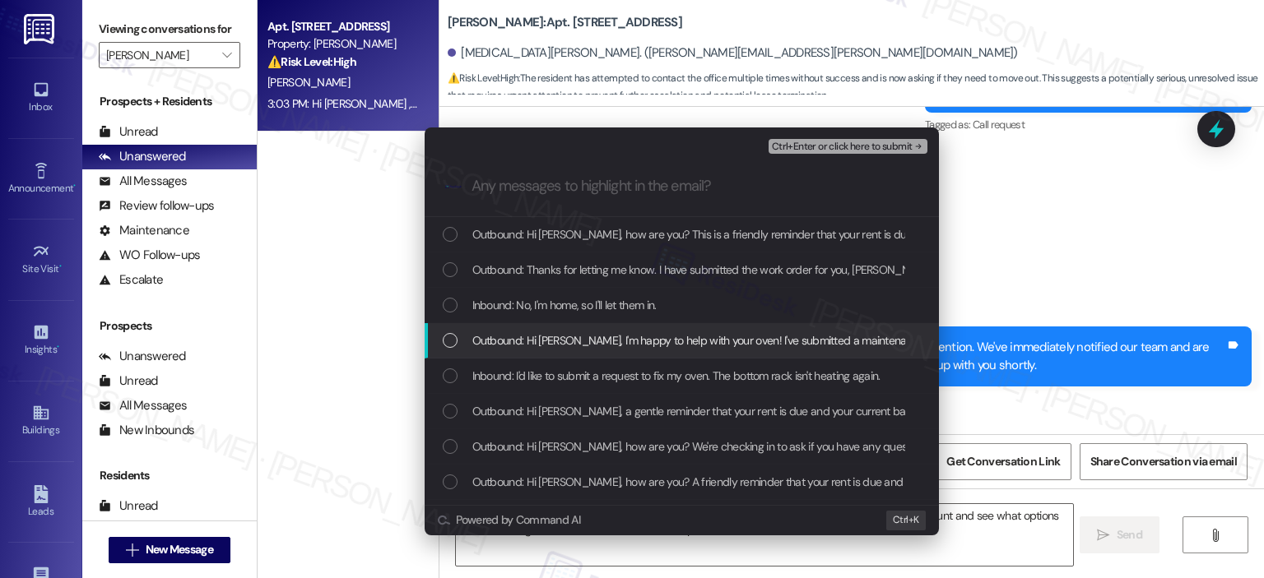
scroll to position [756, 0]
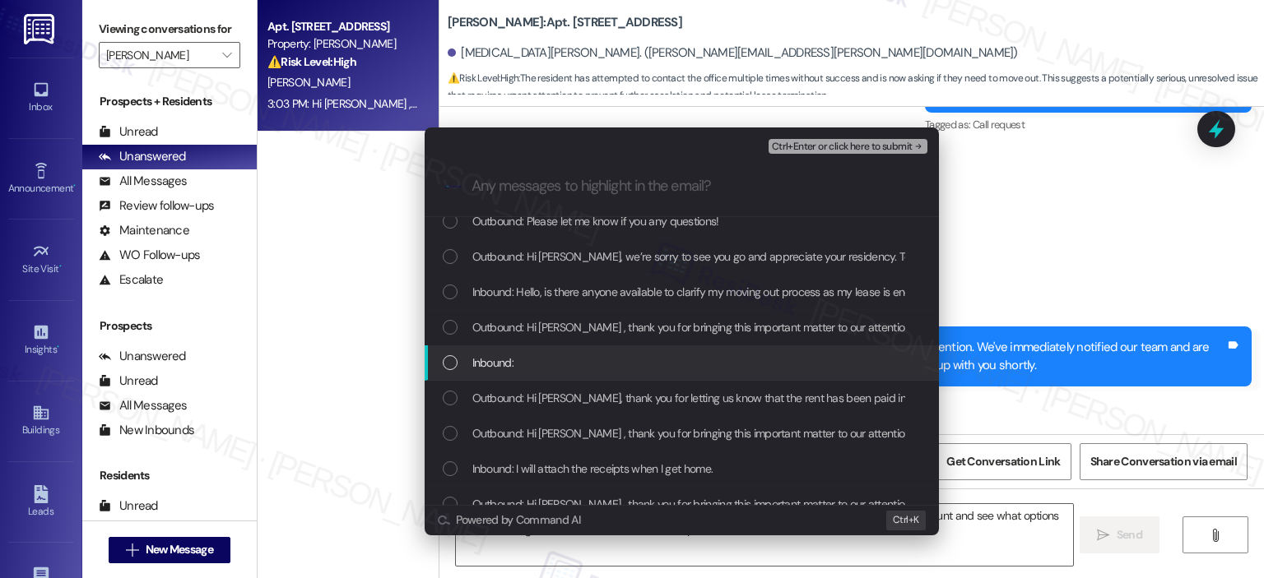
click at [551, 369] on div "Inbound:" at bounding box center [683, 363] width 481 height 18
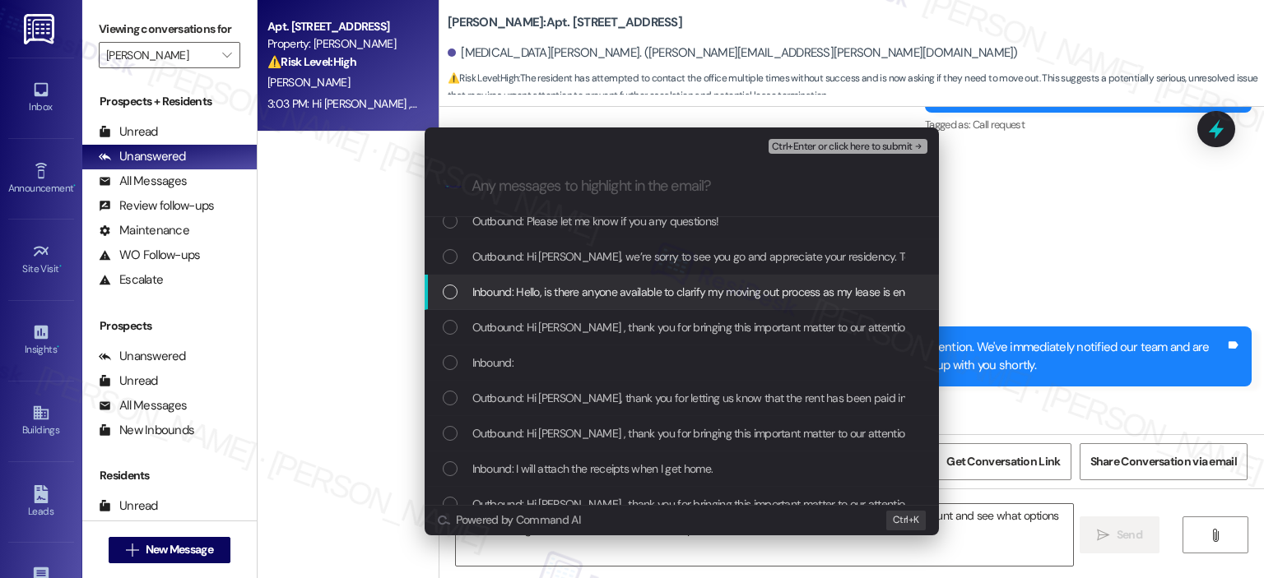
click at [611, 295] on span "Inbound: Hello, is there anyone available to clarify my moving out process as m…" at bounding box center [701, 292] width 458 height 18
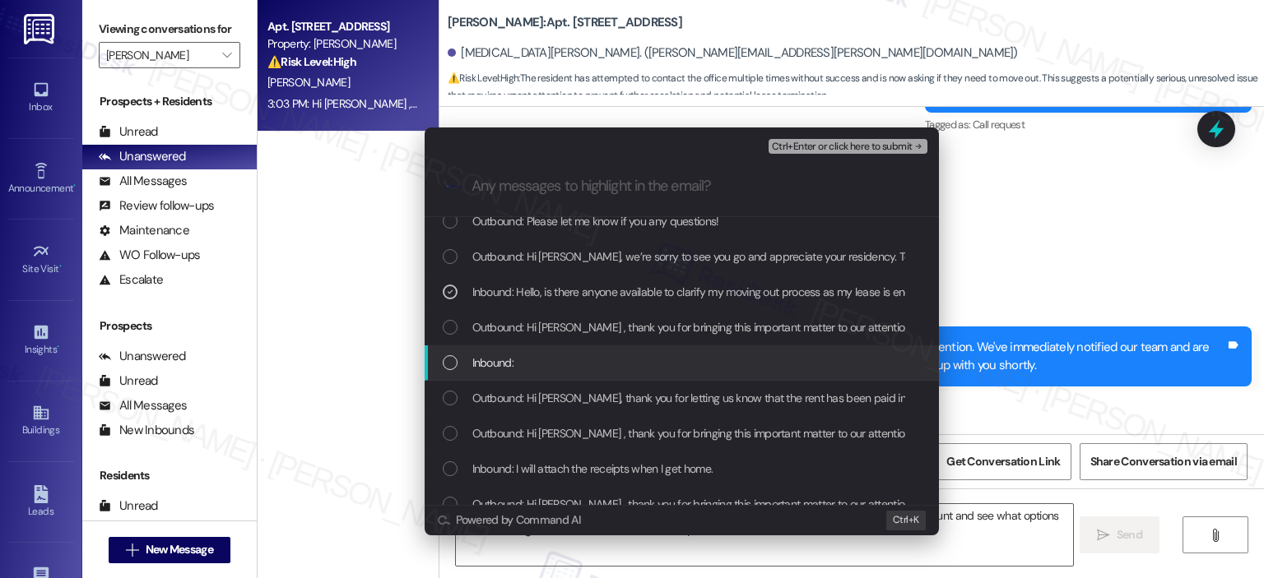
click at [587, 352] on div "Inbound:" at bounding box center [682, 363] width 514 height 35
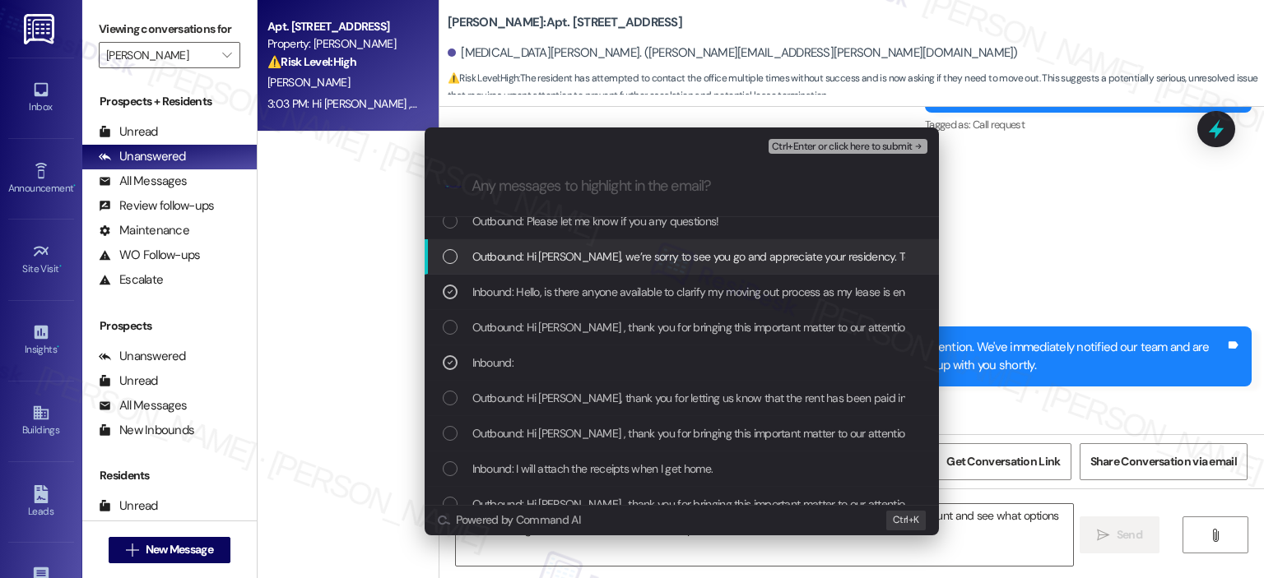
click at [587, 262] on span "Outbound: Hi [PERSON_NAME], we’re sorry to see you go and appreciate your resid…" at bounding box center [1073, 257] width 1203 height 18
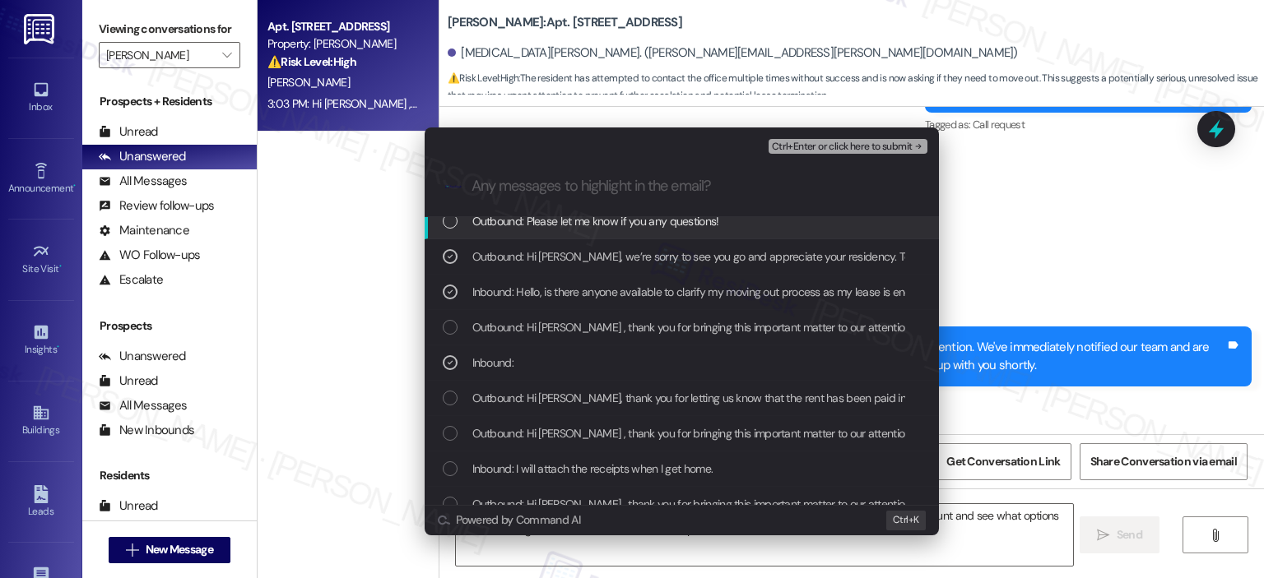
click at [595, 220] on span "Outbound: Please let me know if you any questions!" at bounding box center [595, 221] width 247 height 18
click at [638, 214] on div ".cls-1{fill:#0a055f;}.cls-2{fill:#0cc4c4;} resideskLogoBlueOrange" at bounding box center [682, 186] width 514 height 58
click at [638, 223] on span "Outbound: Please let me know if you any questions!" at bounding box center [595, 221] width 247 height 18
click at [638, 225] on span "Outbound: Please let me know if you any questions!" at bounding box center [595, 221] width 247 height 18
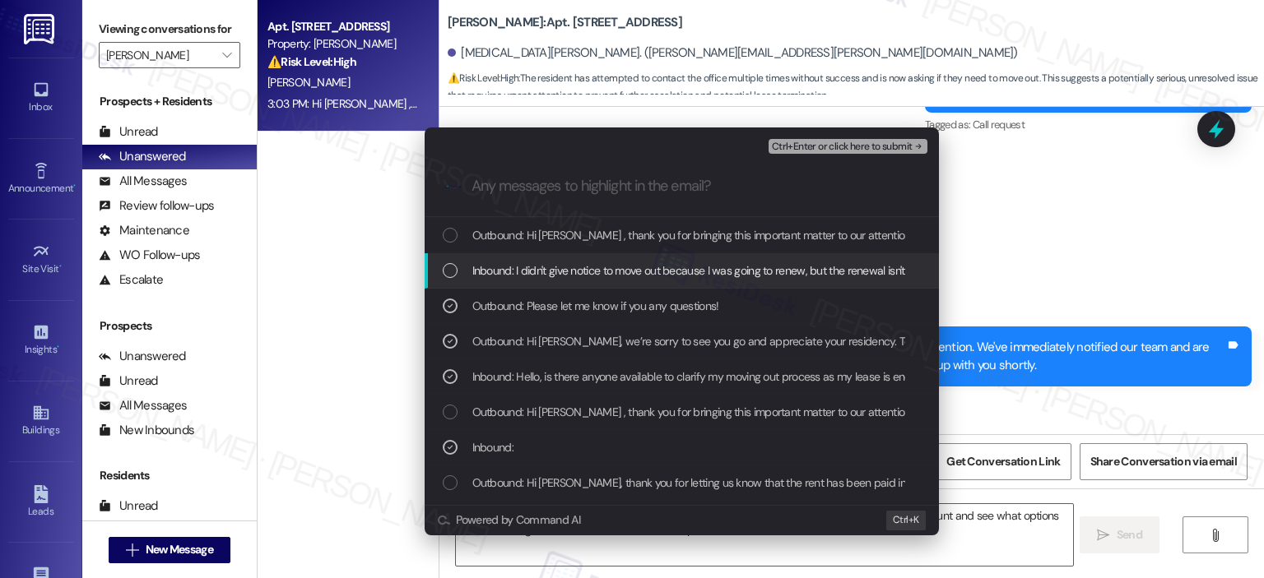
click at [637, 263] on span "Inbound: I didn't give notice to move out because I was going to renew, but the…" at bounding box center [741, 271] width 538 height 18
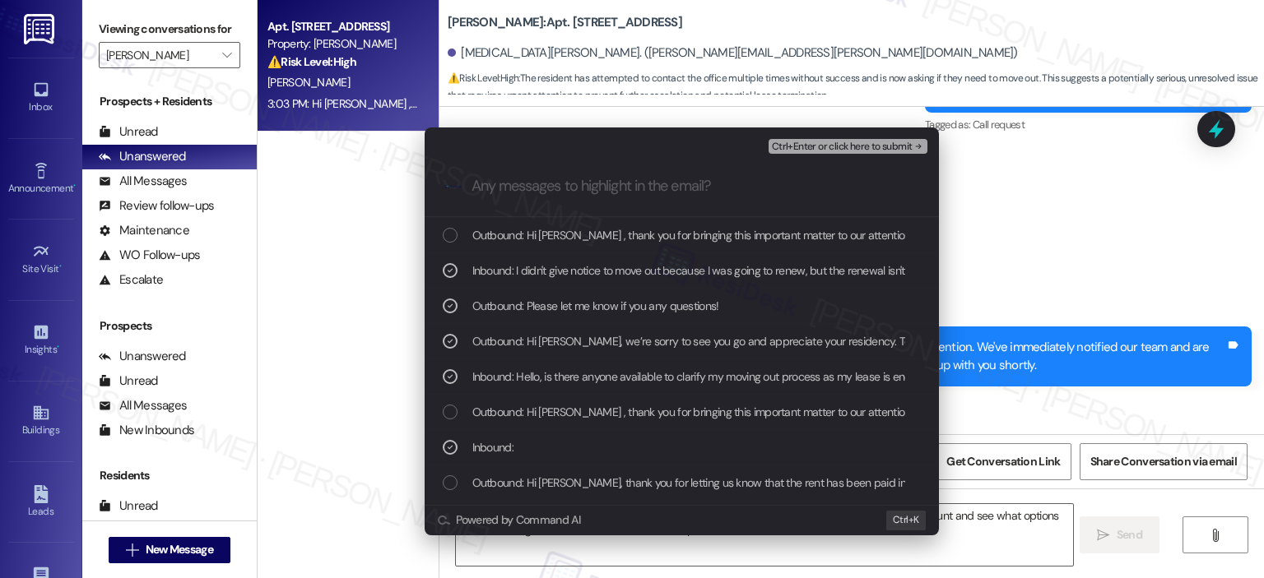
scroll to position [601, 0]
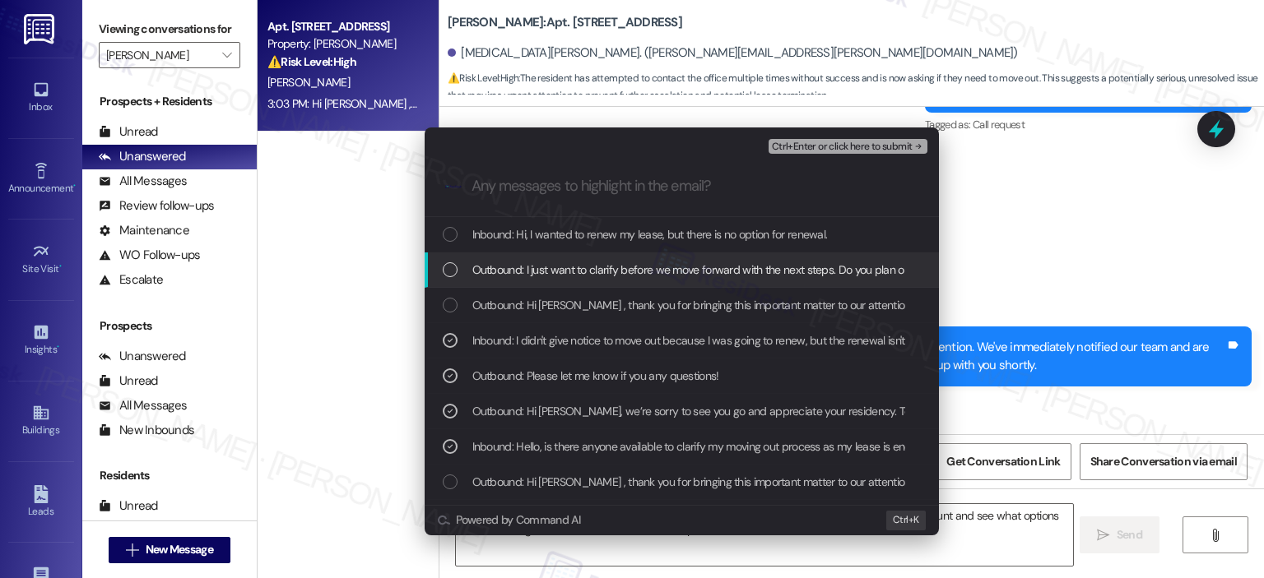
click at [636, 272] on span "Outbound: I just want to clarify before we move forward with the next steps. Do…" at bounding box center [804, 270] width 664 height 18
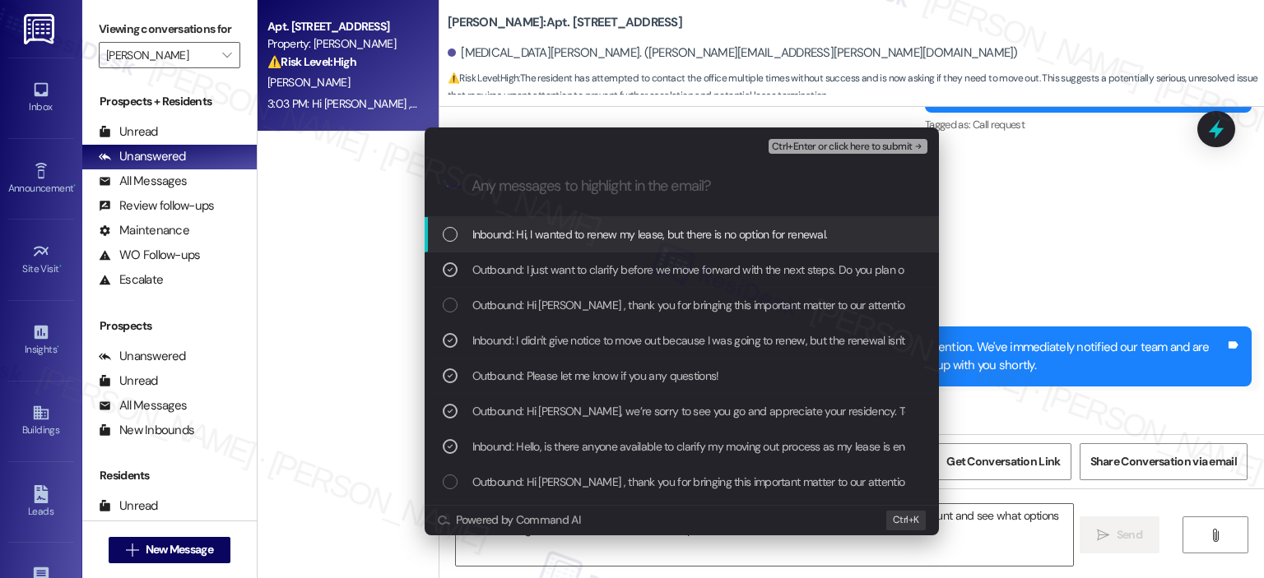
click at [641, 239] on span "Inbound: Hi, I wanted to renew my lease, but there is no option for renewal." at bounding box center [649, 234] width 355 height 18
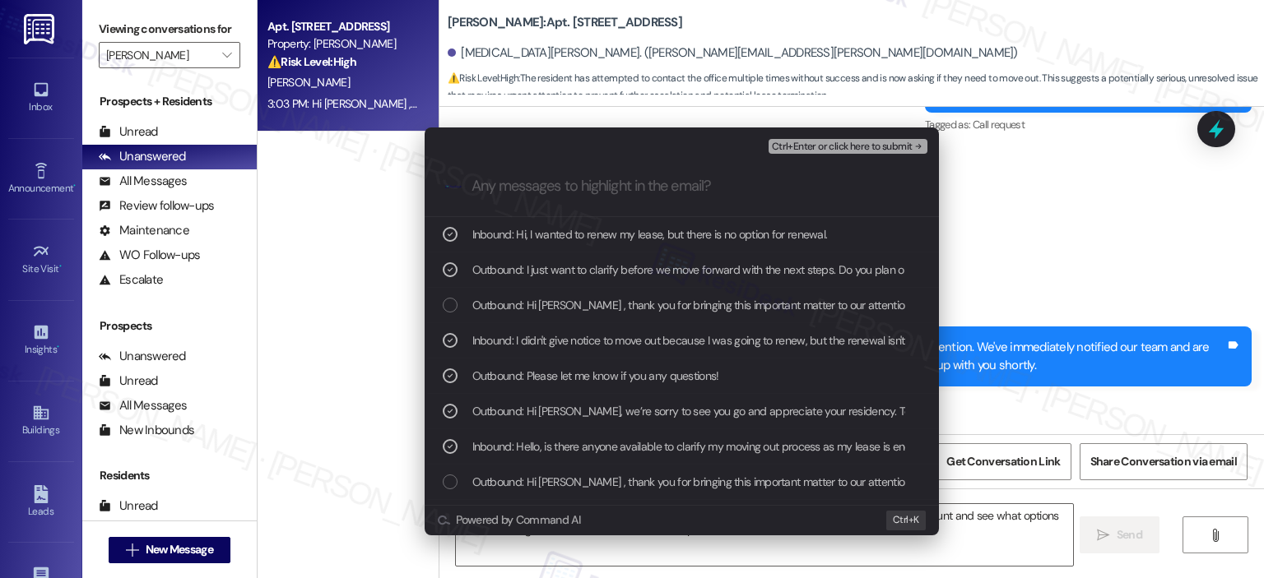
scroll to position [530, 0]
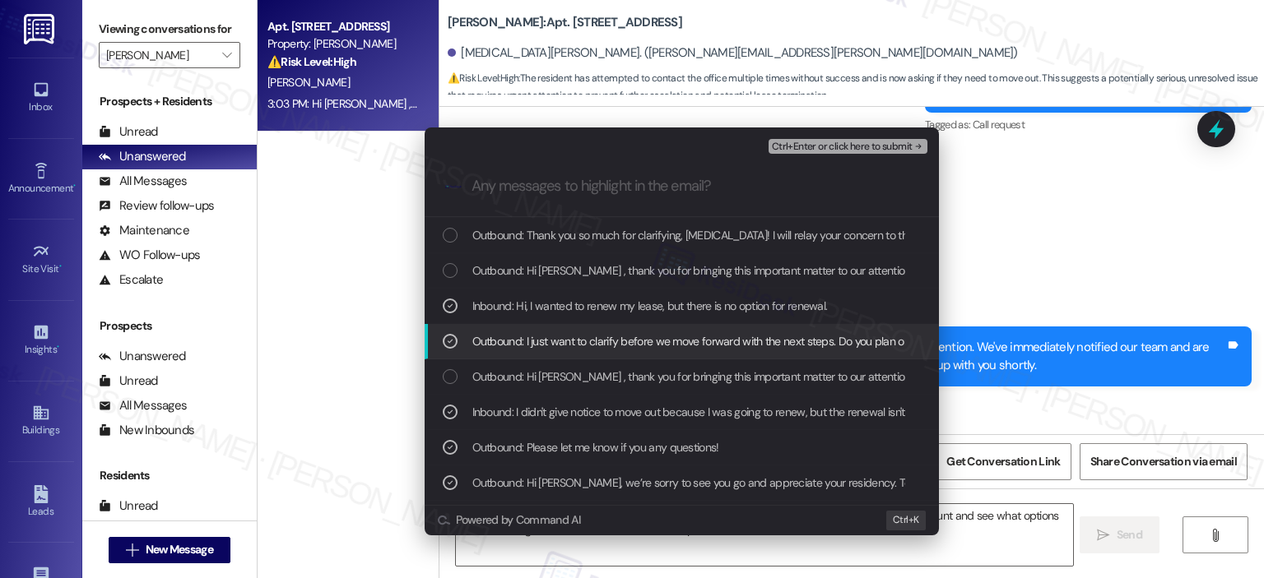
click at [1031, 295] on div "Escalate Conversation High risk URGENT - UNCLEAR MOVE OUT INSTRUCTIONS Inbound:…" at bounding box center [632, 289] width 1264 height 578
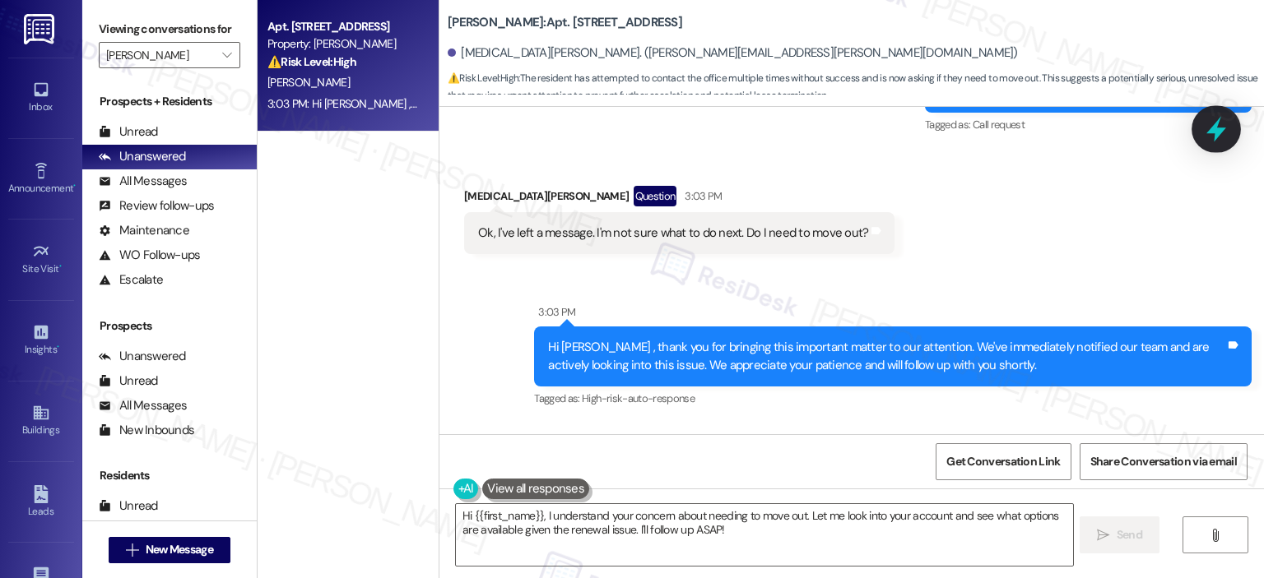
click at [1231, 128] on div at bounding box center [1215, 128] width 49 height 47
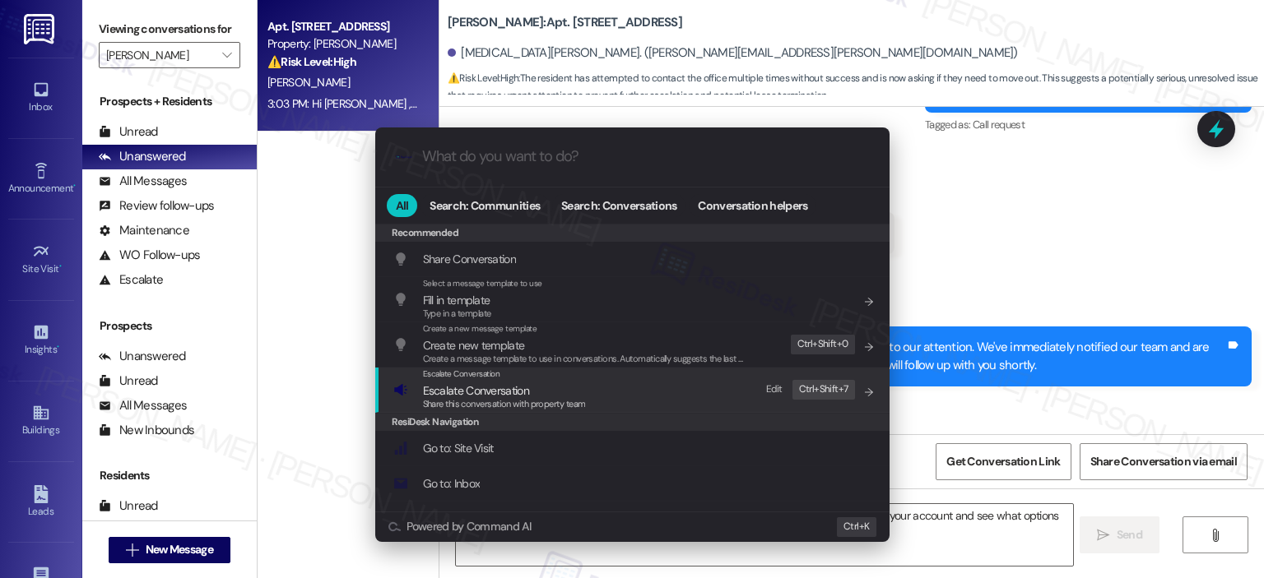
click at [586, 392] on div "Escalate Conversation Escalate Conversation Share this conversation with proper…" at bounding box center [633, 390] width 481 height 44
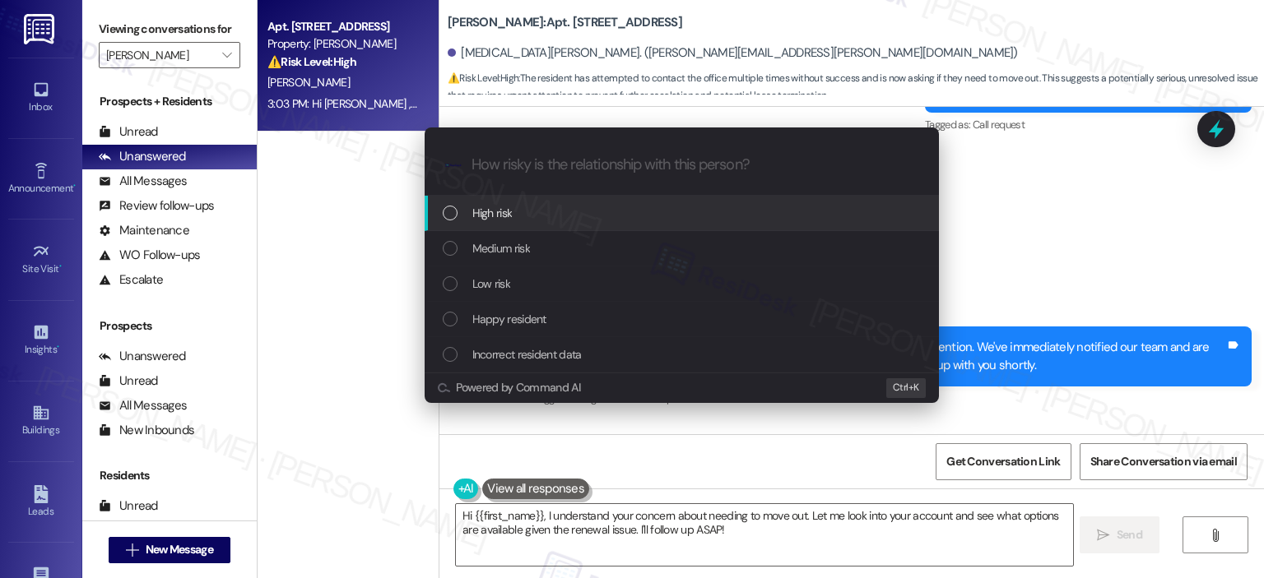
click at [541, 213] on div "High risk" at bounding box center [683, 213] width 481 height 18
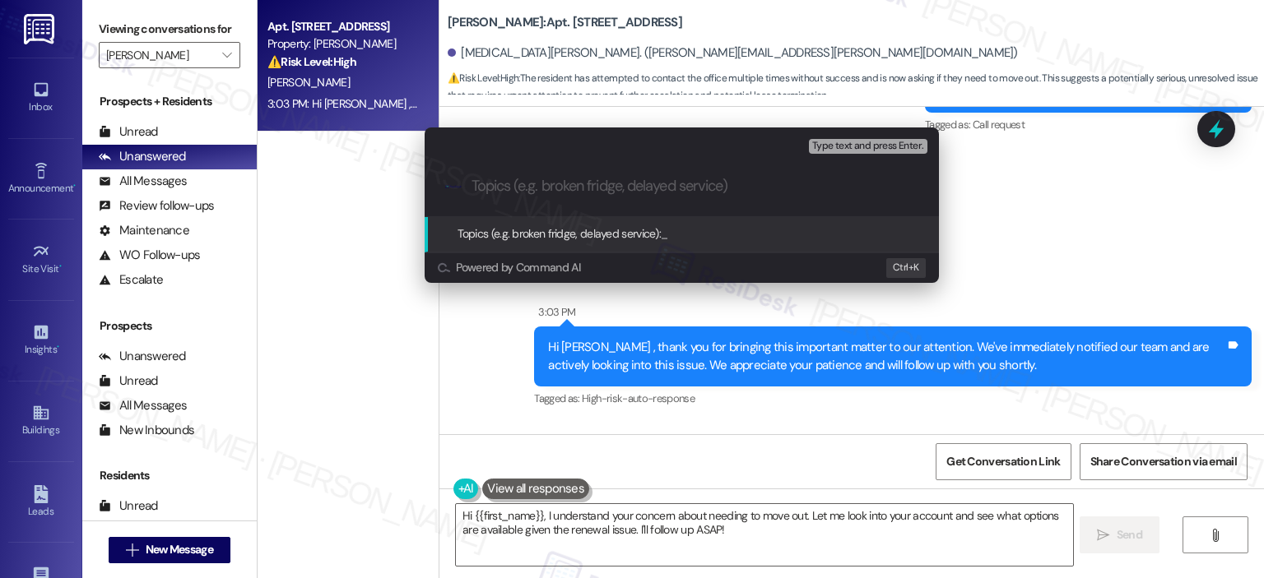
click at [553, 177] on div ".cls-1{fill:#0a055f;}.cls-2{fill:#0cc4c4;} resideskLogoBlueOrange" at bounding box center [682, 186] width 514 height 58
click at [558, 188] on input "Topics (e.g. broken fridge, delayed service)" at bounding box center [694, 186] width 447 height 17
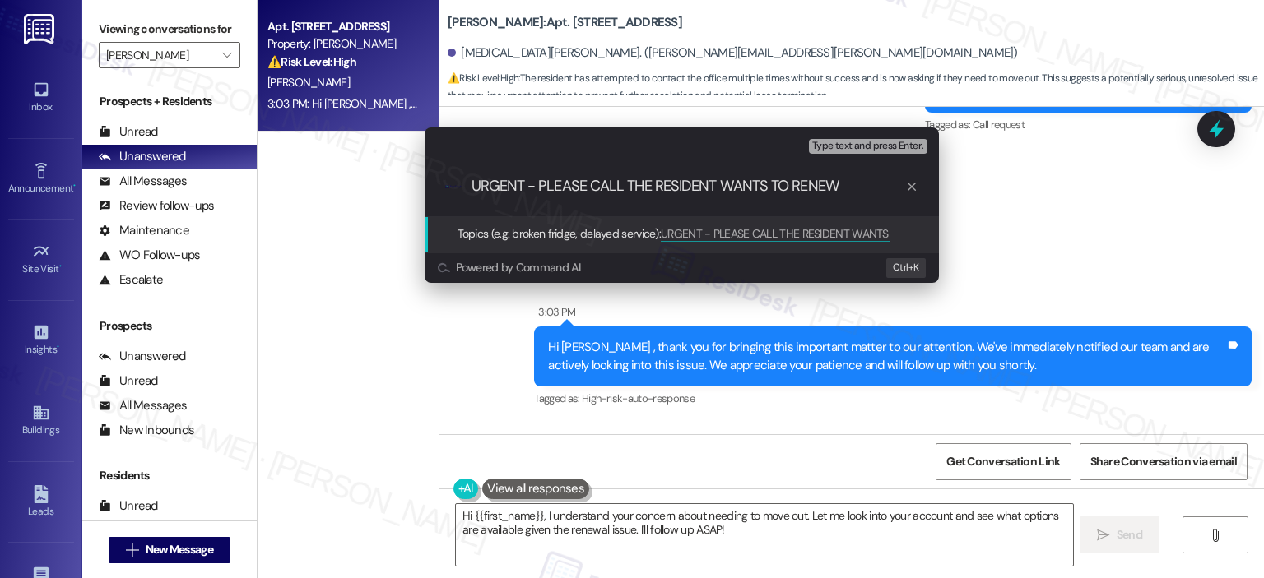
click at [816, 180] on input "URGENT - PLEASE CALL THE RESIDENT WANTS TO RENEW" at bounding box center [688, 186] width 434 height 17
type input "URGENT - PLEASE CALL THE RESIDENT WANTS TO RENEW"
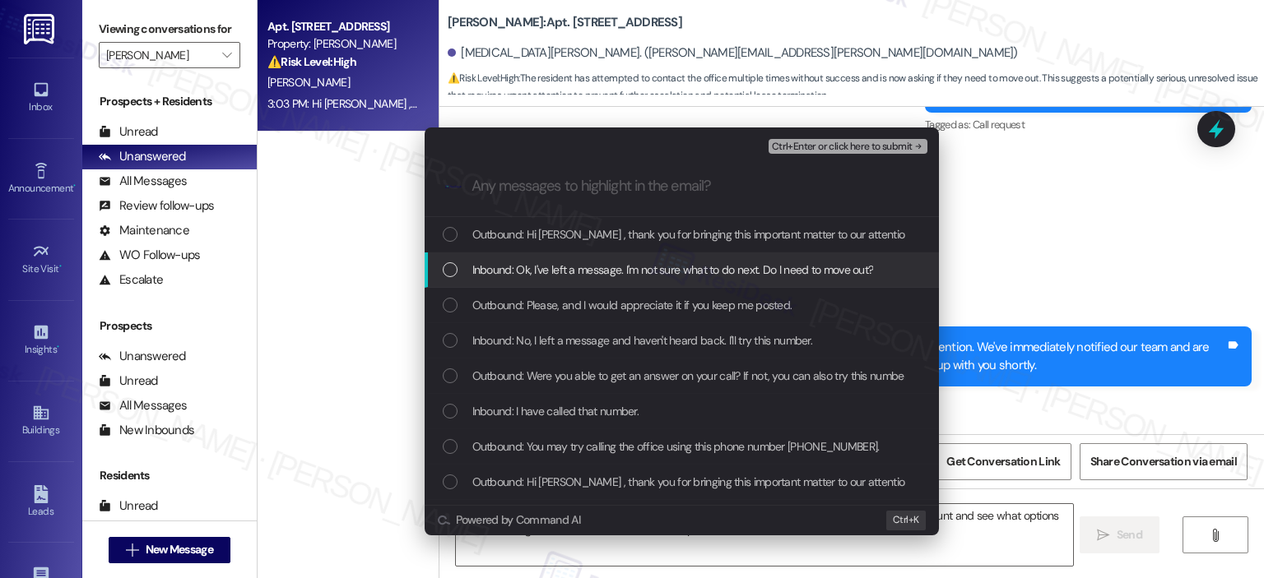
click at [685, 262] on span "Inbound: Ok, I've left a message. I'm not sure what to do next. Do I need to mo…" at bounding box center [673, 270] width 402 height 18
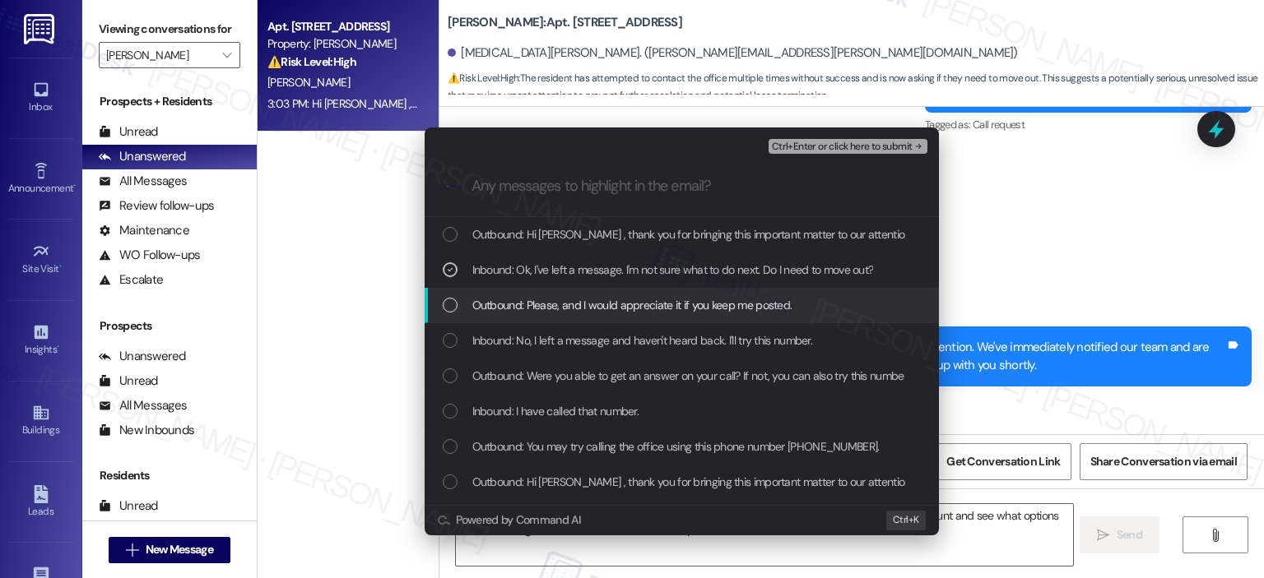
click at [685, 304] on span "Outbound: Please, and I would appreciate it if you keep me posted." at bounding box center [632, 305] width 320 height 18
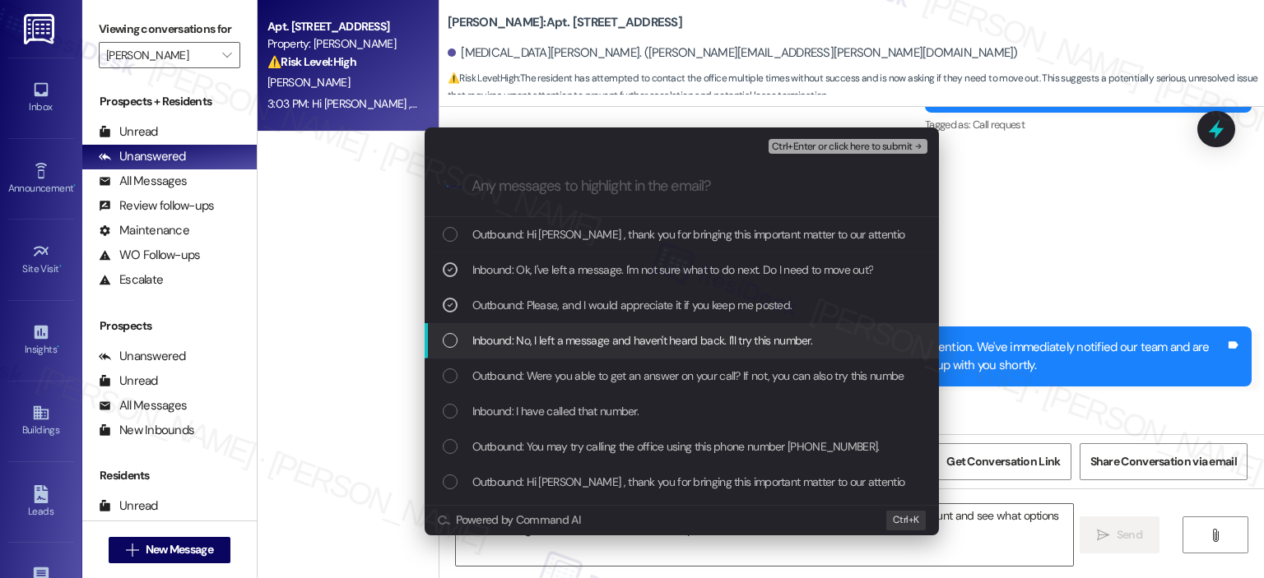
click at [675, 329] on div "Inbound: No, I left a message and haven't heard back. I'll try this number." at bounding box center [682, 340] width 514 height 35
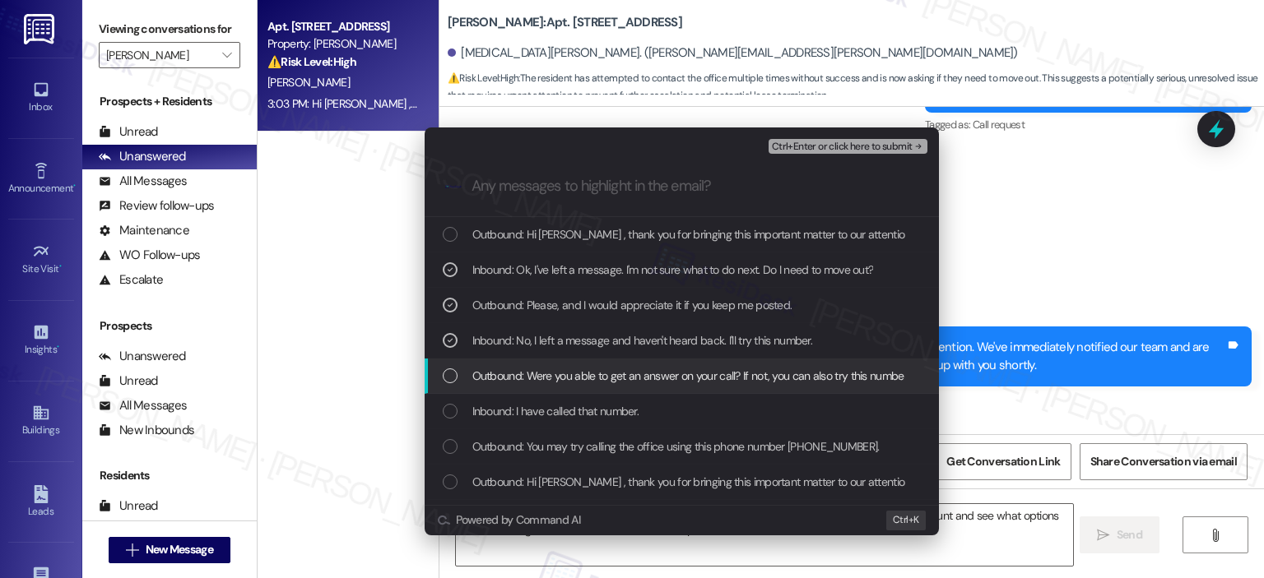
click at [667, 374] on span "Outbound: Were you able to get an answer on your call? If not, you can also try…" at bounding box center [738, 376] width 532 height 18
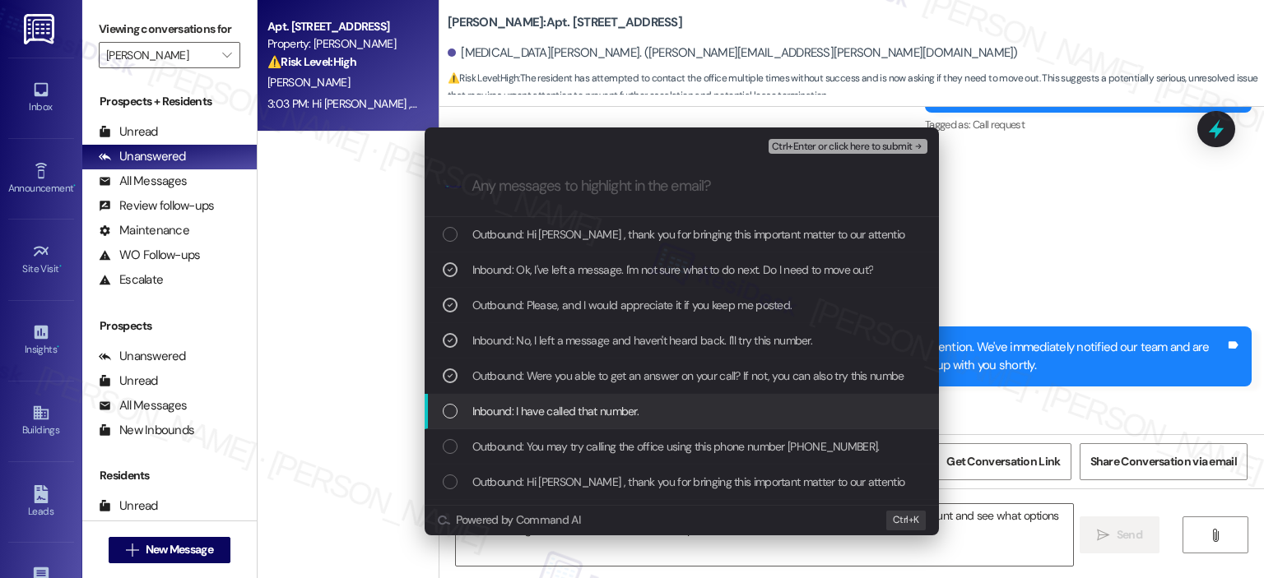
click at [623, 413] on span "Inbound: I have called that number." at bounding box center [555, 411] width 167 height 18
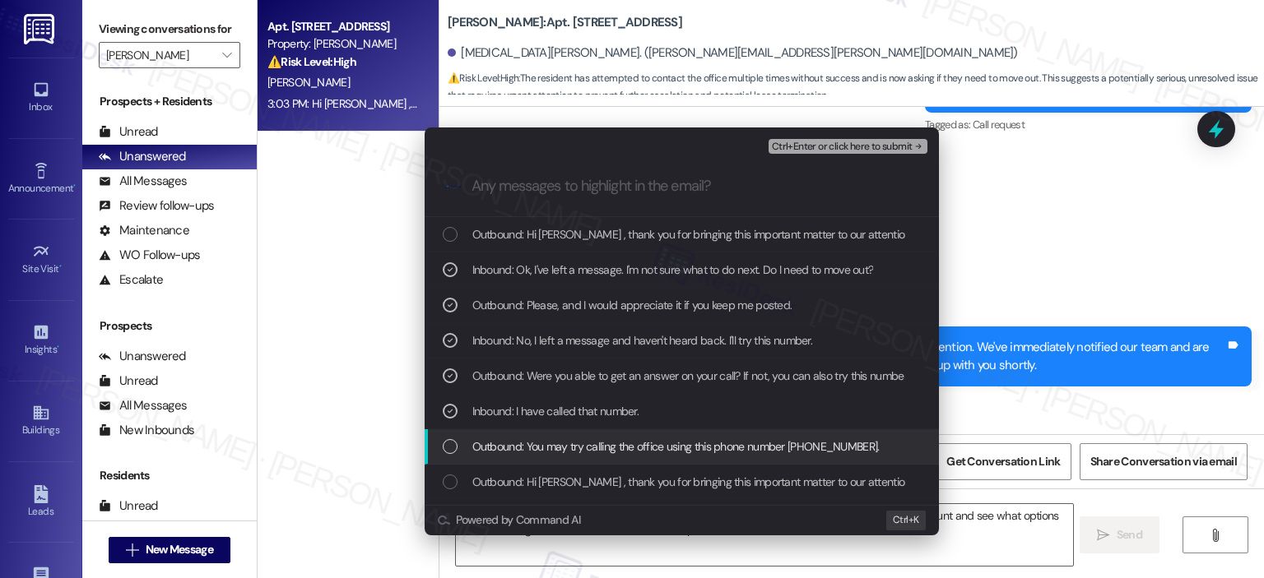
click at [623, 448] on span "Outbound: You may try calling the office using this phone number [PHONE_NUMBER]." at bounding box center [675, 447] width 407 height 18
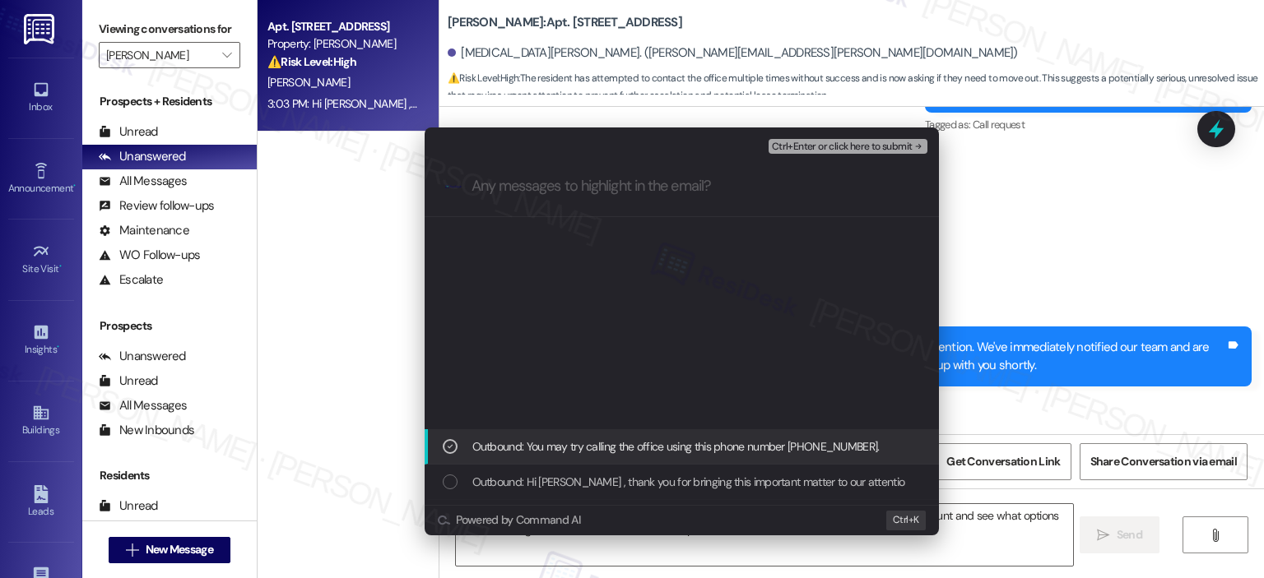
scroll to position [411, 0]
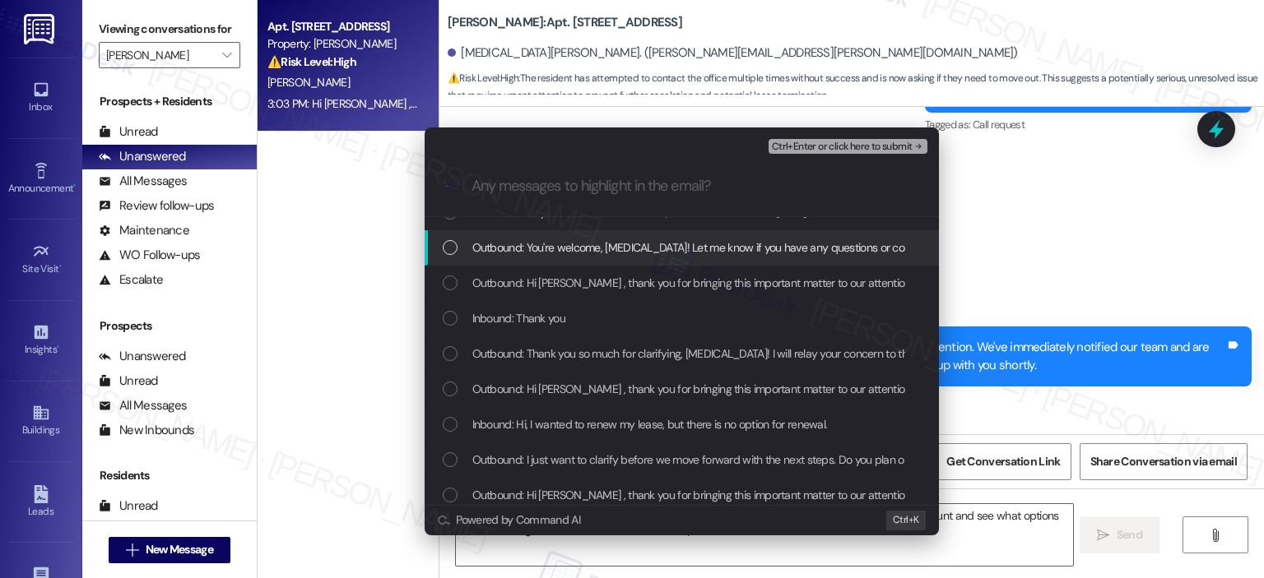
click at [644, 247] on span "Outbound: You're welcome, [MEDICAL_DATA]! Let me know if you have any questions…" at bounding box center [705, 248] width 467 height 18
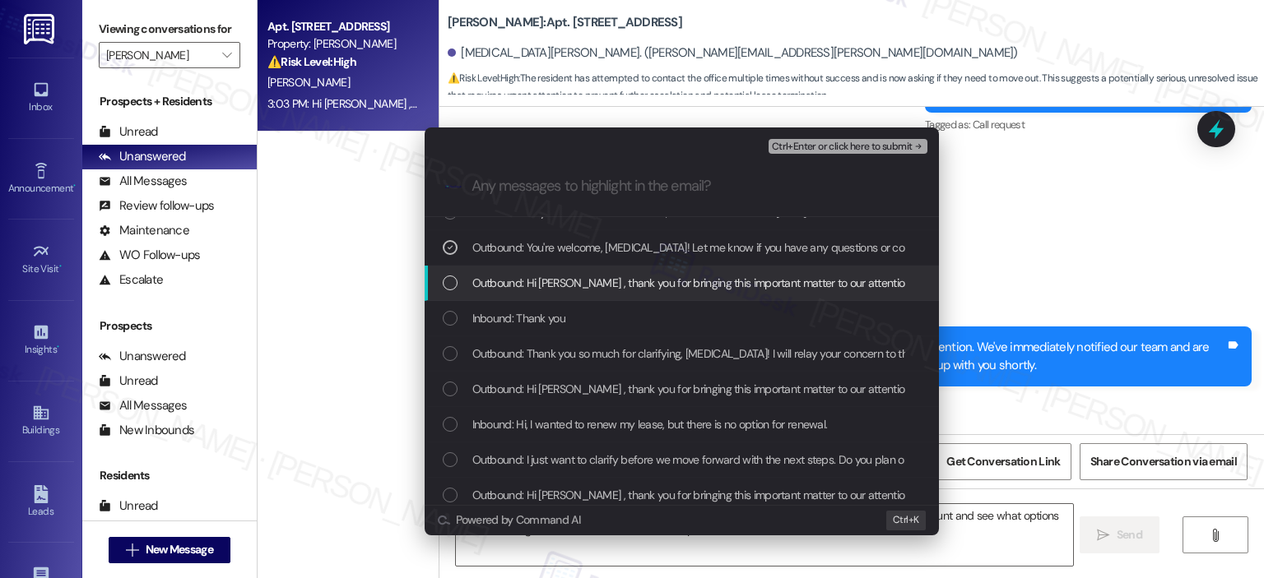
click at [638, 275] on span "Outbound: Hi [PERSON_NAME] , thank you for bringing this important matter to ou…" at bounding box center [1024, 283] width 1105 height 18
click at [642, 289] on span "Outbound: Hi [PERSON_NAME] , thank you for bringing this important matter to ou…" at bounding box center [1024, 283] width 1105 height 18
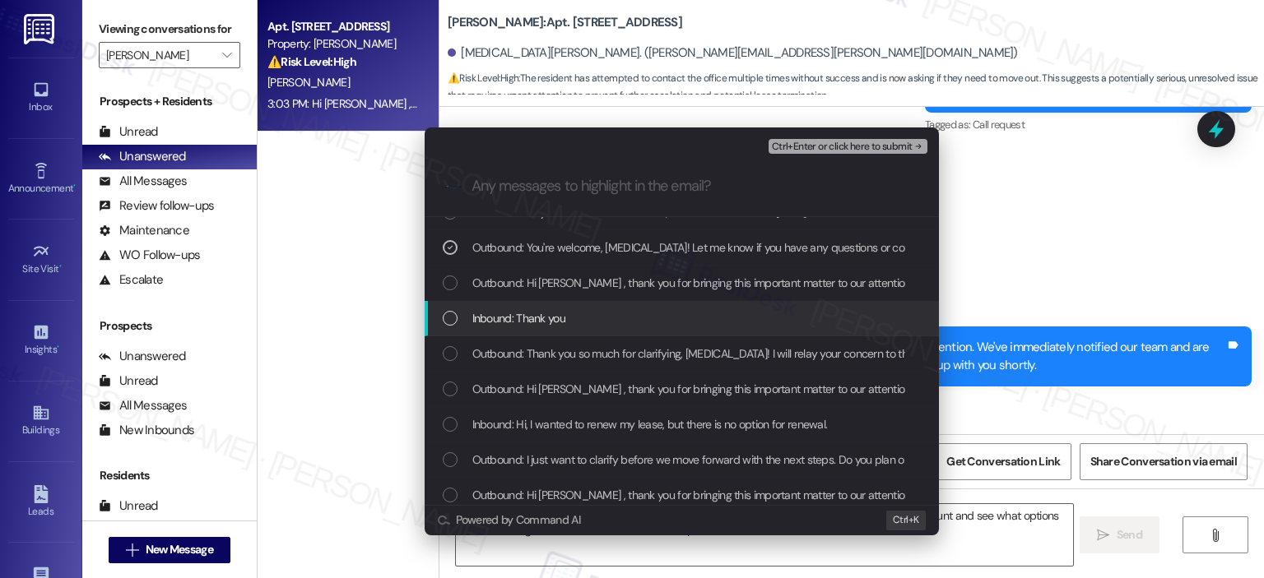
click at [625, 326] on div "Inbound: Thank you" at bounding box center [683, 318] width 481 height 18
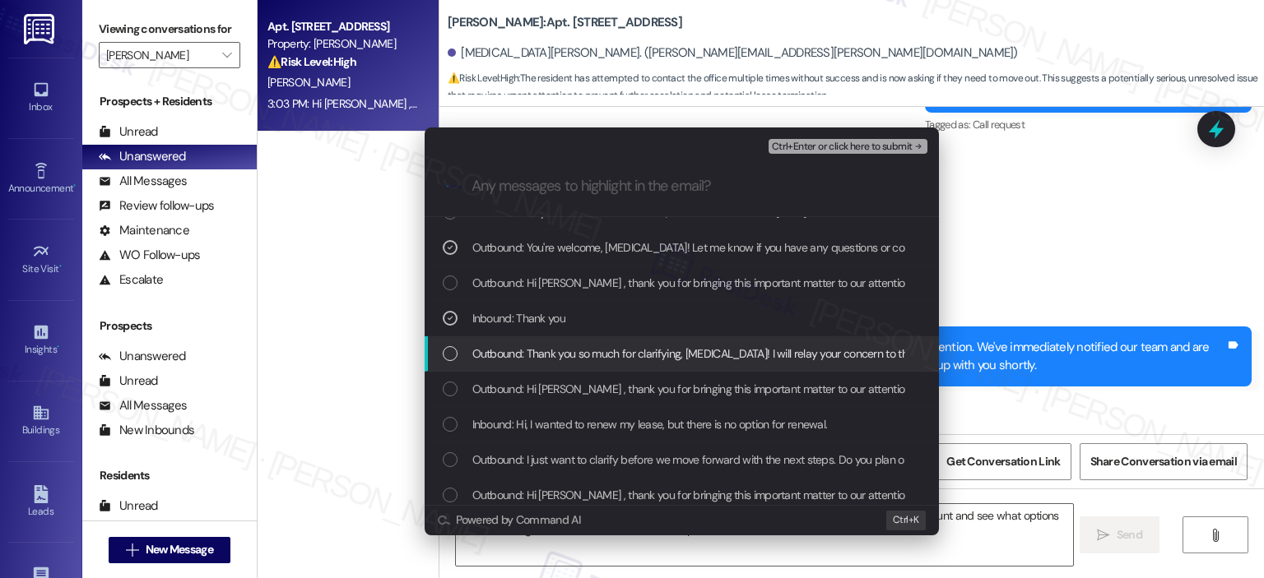
click at [625, 345] on span "Outbound: Thank you so much for clarifying, [MEDICAL_DATA]! I will relay your c…" at bounding box center [868, 354] width 793 height 18
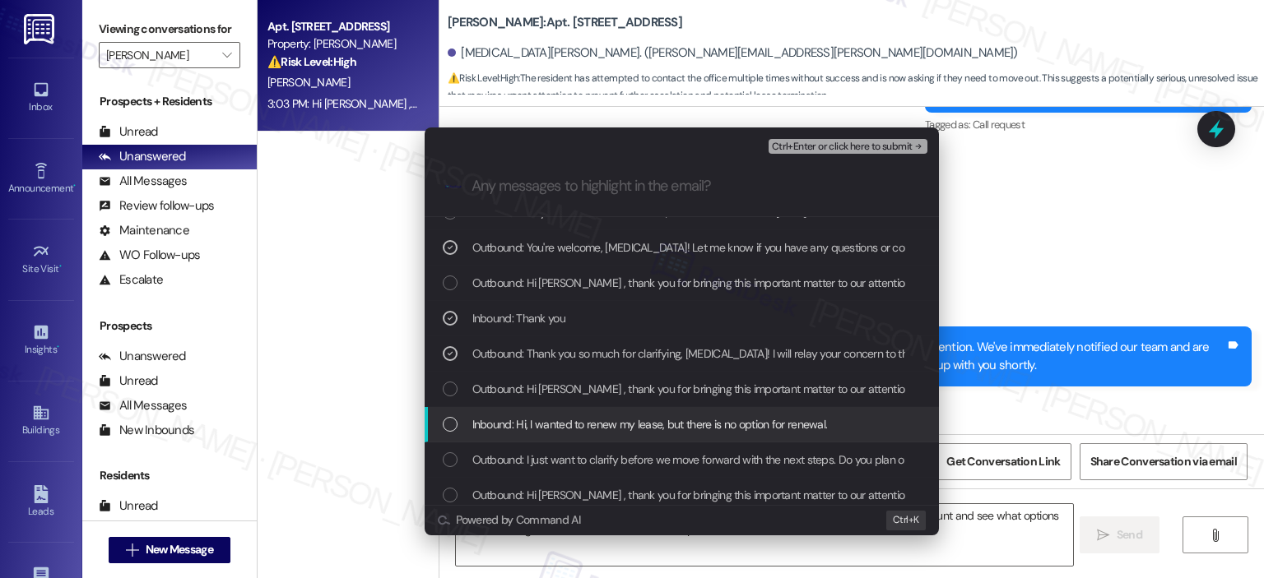
click at [619, 411] on div "Inbound: Hi, I wanted to renew my lease, but there is no option for renewal." at bounding box center [682, 424] width 514 height 35
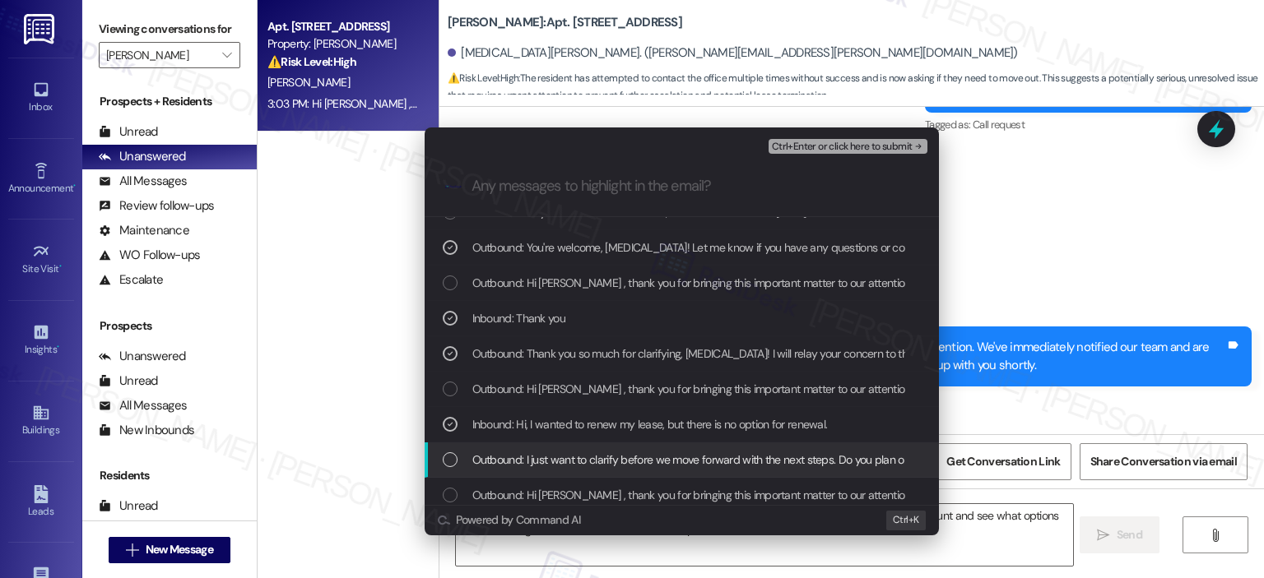
click at [626, 465] on span "Outbound: I just want to clarify before we move forward with the next steps. Do…" at bounding box center [804, 460] width 664 height 18
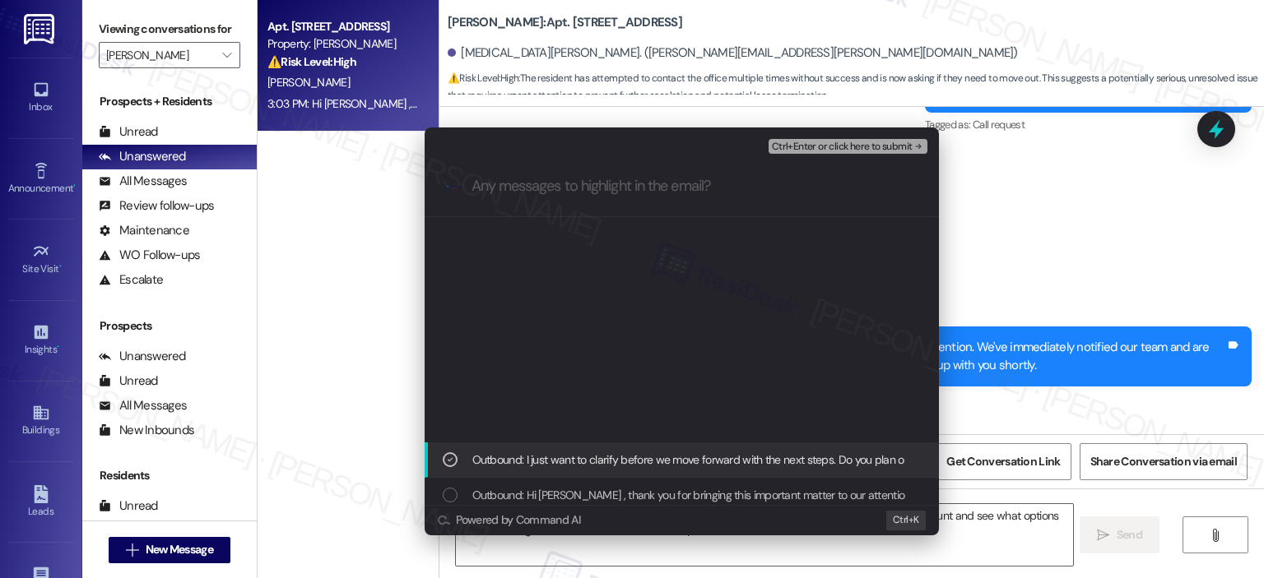
scroll to position [823, 0]
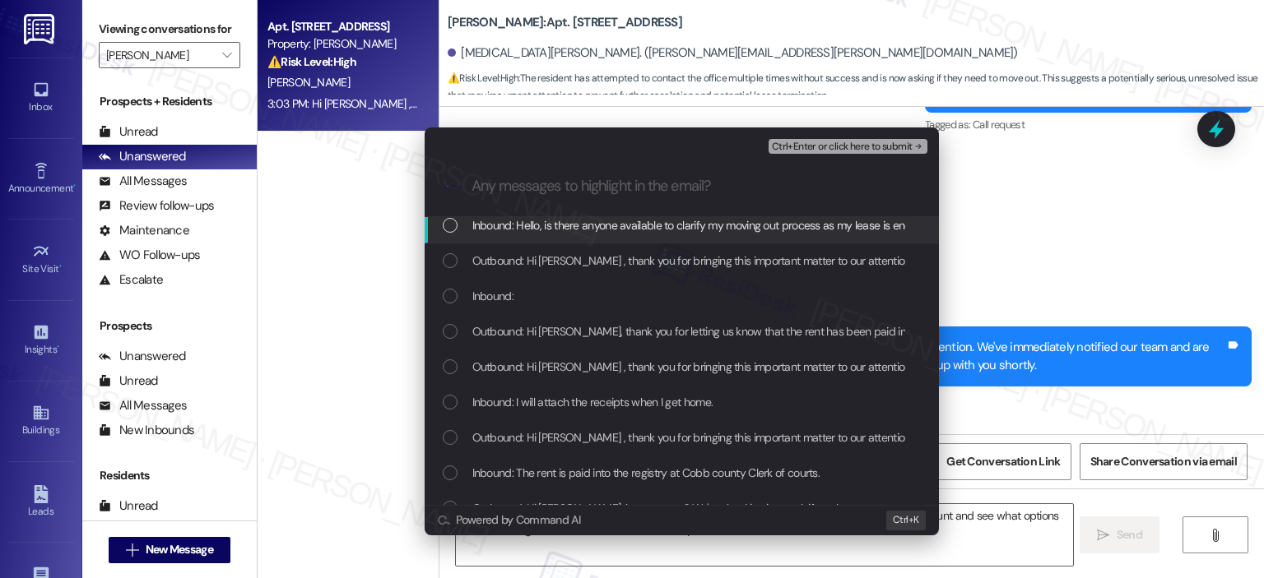
click at [635, 234] on div "Inbound: Hello, is there anyone available to clarify my moving out process as m…" at bounding box center [682, 225] width 514 height 35
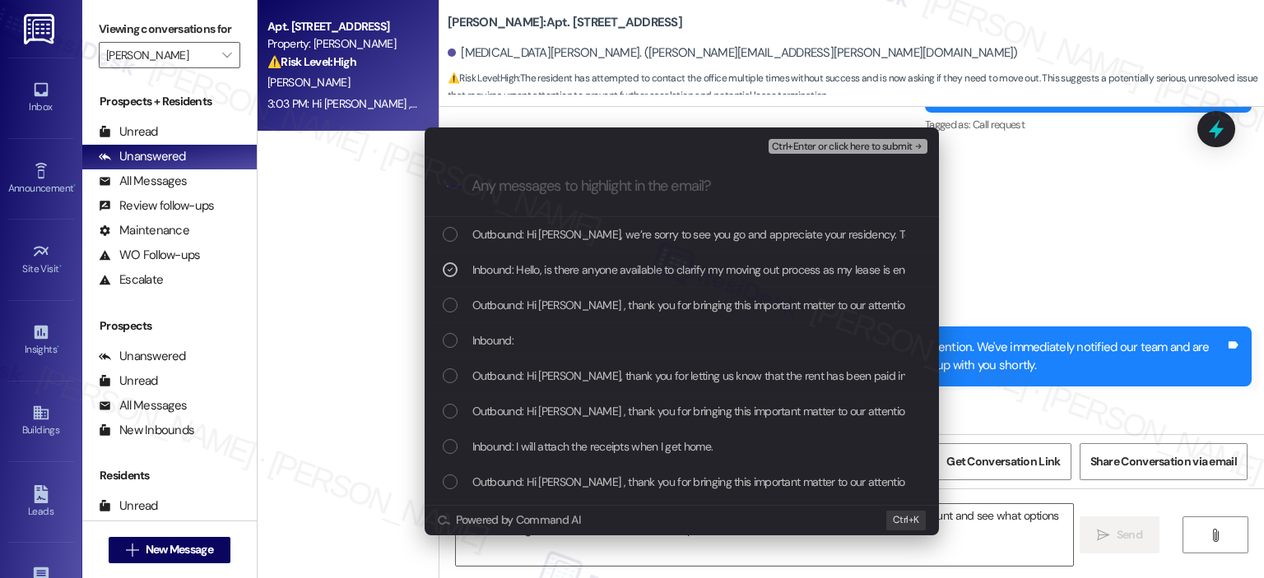
scroll to position [743, 0]
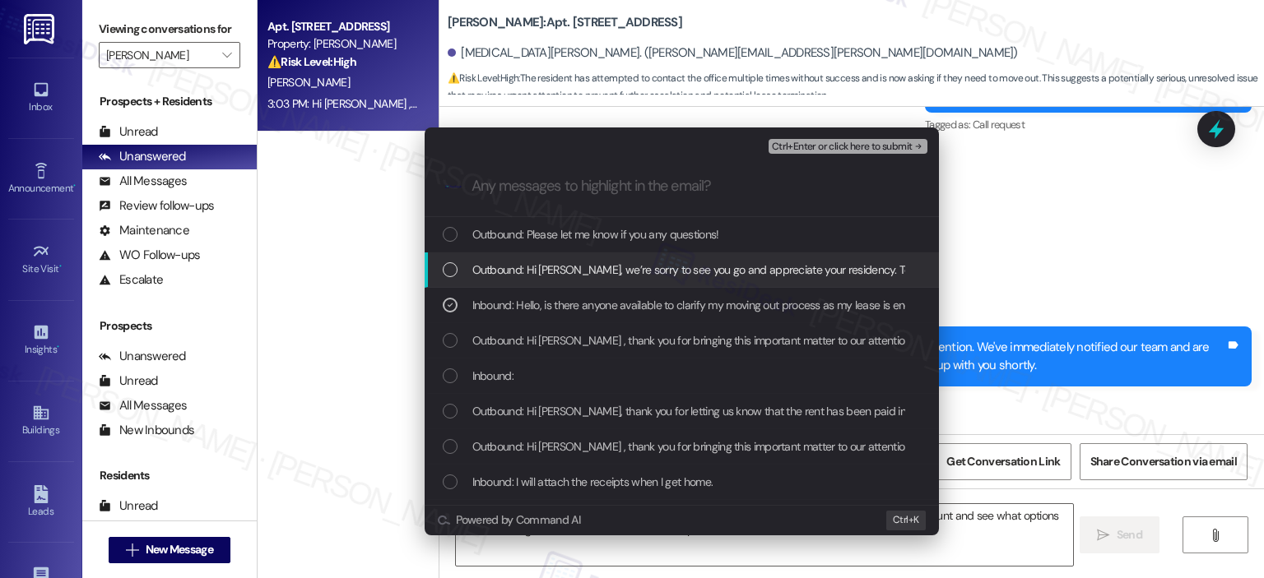
click at [660, 285] on div "Outbound: Hi [PERSON_NAME], we’re sorry to see you go and appreciate your resid…" at bounding box center [682, 270] width 514 height 35
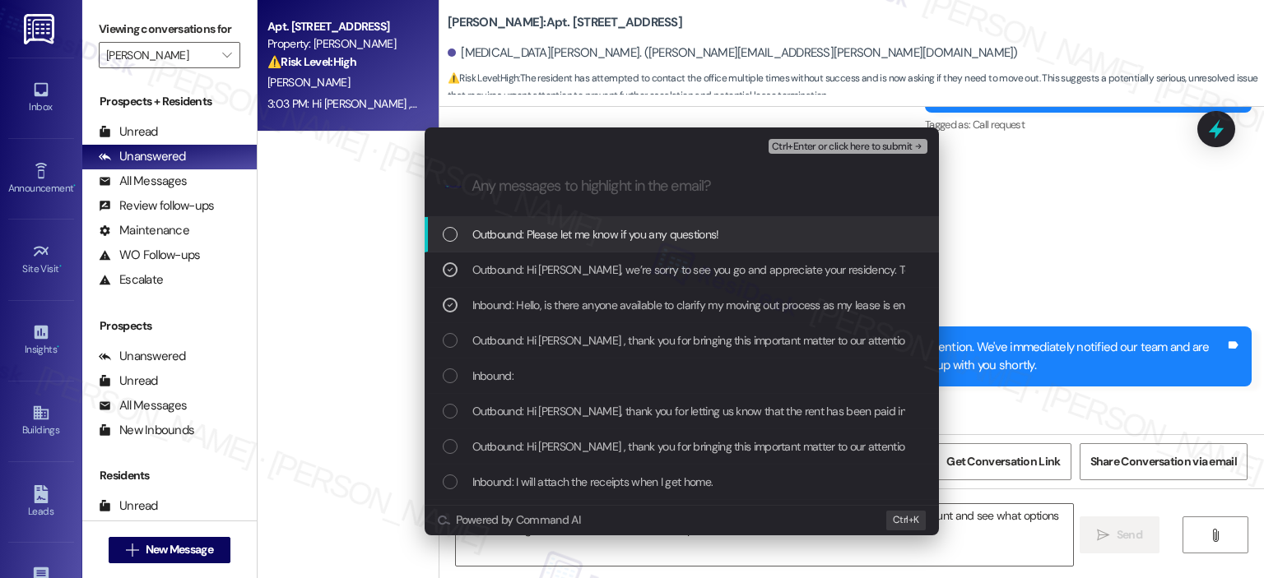
click at [644, 236] on span "Outbound: Please let me know if you any questions!" at bounding box center [595, 234] width 247 height 18
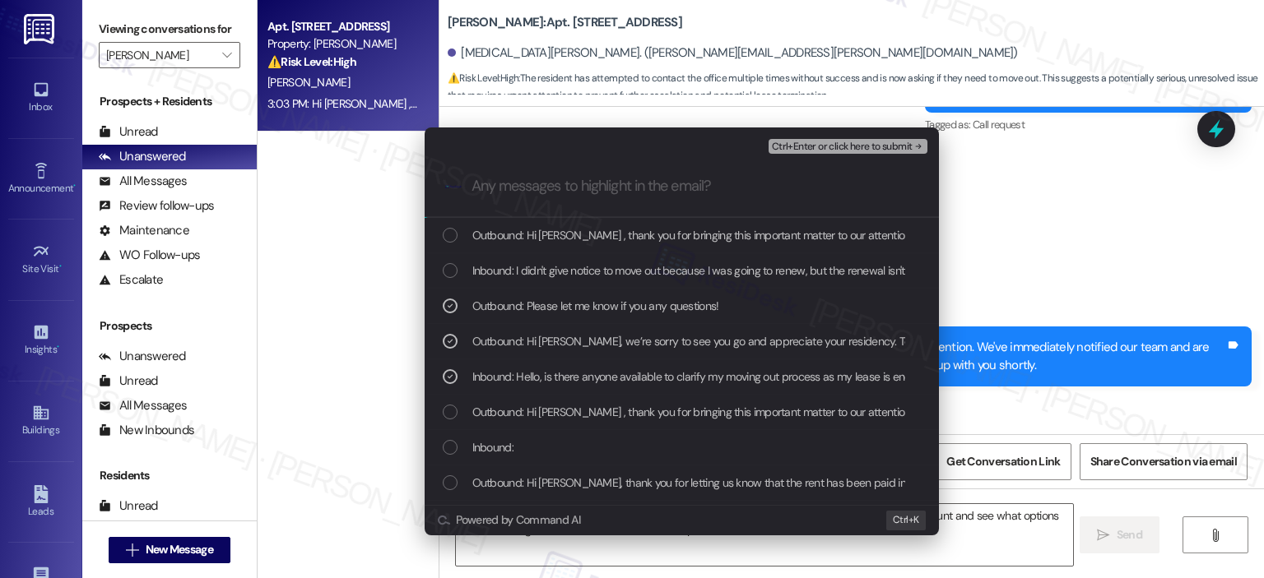
scroll to position [637, 0]
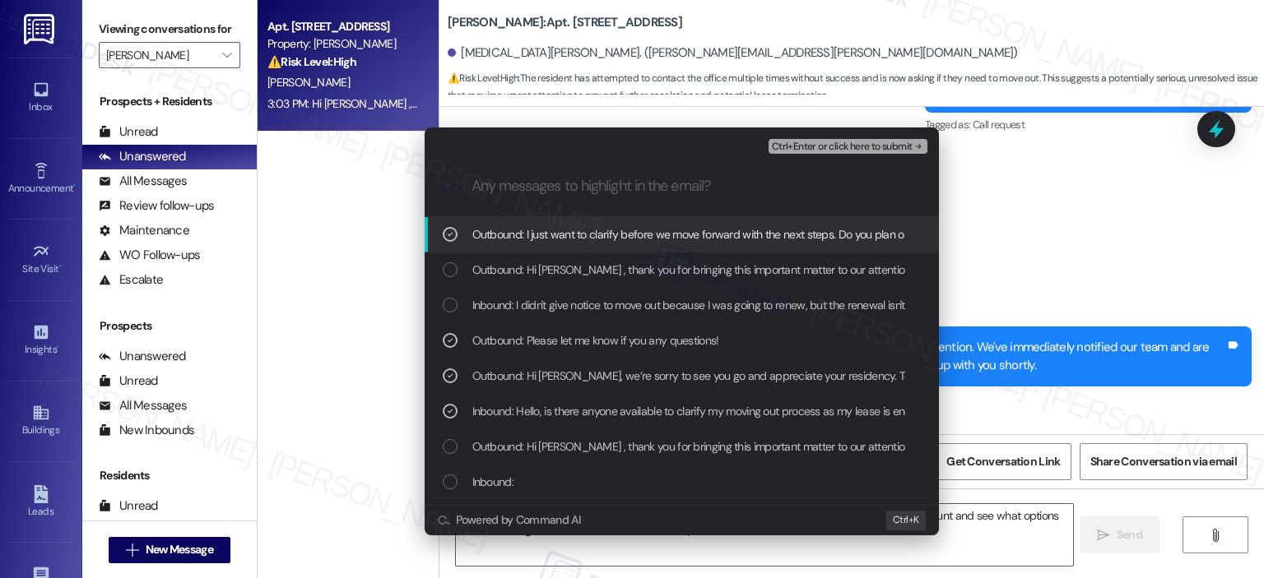
click at [651, 299] on span "Inbound: I didn't give notice to move out because I was going to renew, but the…" at bounding box center [741, 305] width 538 height 18
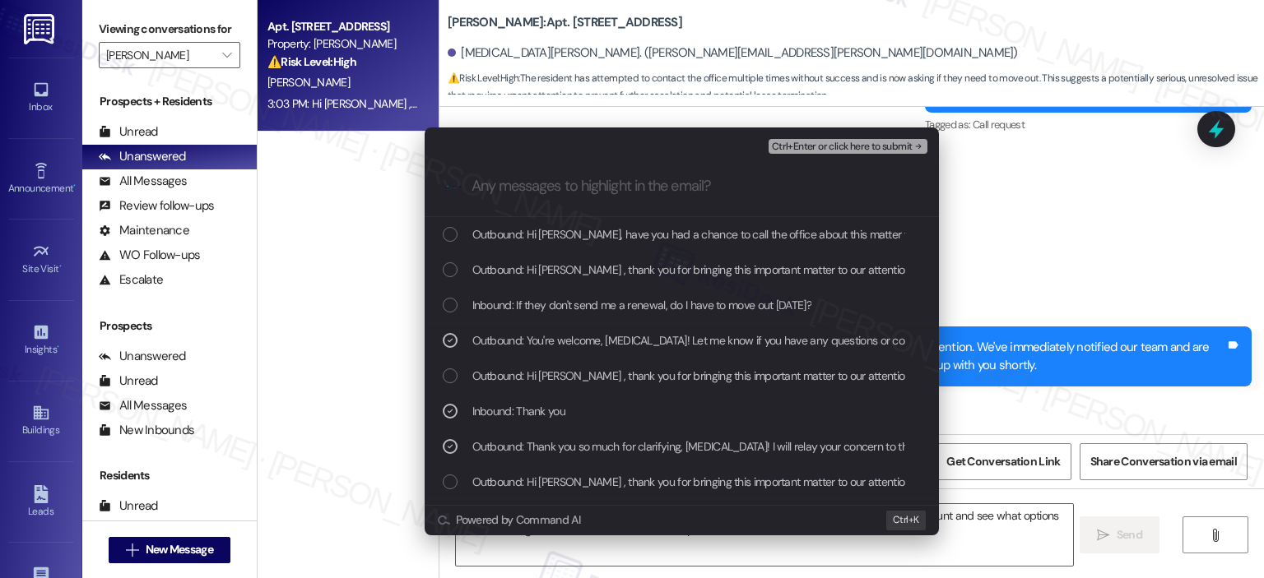
scroll to position [283, 0]
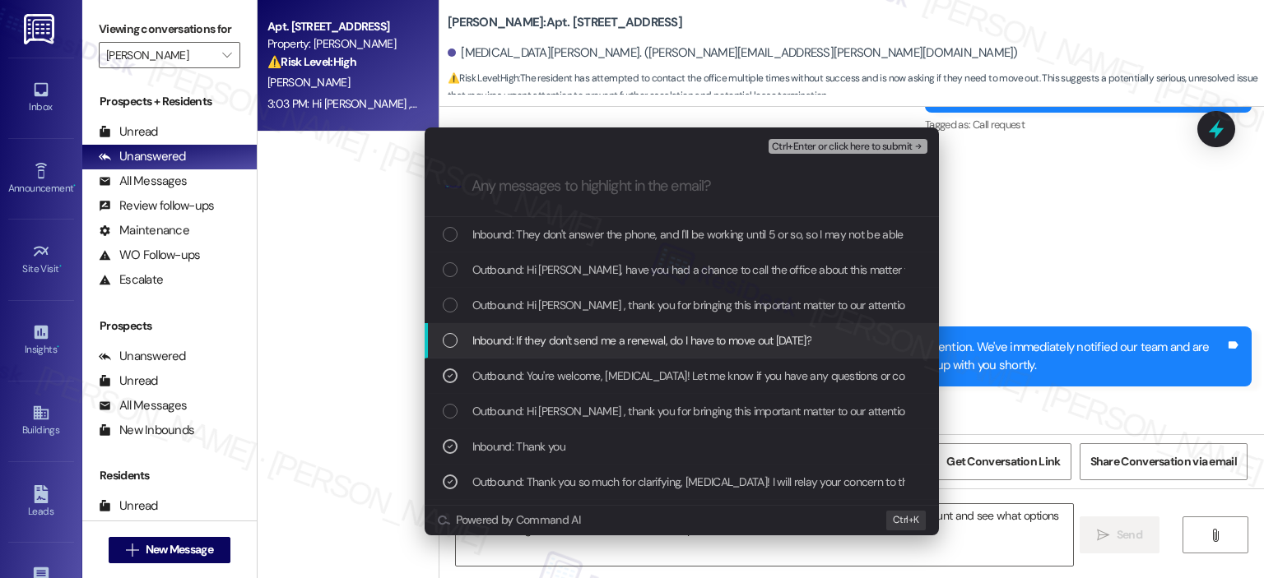
click at [652, 341] on span "Inbound: If they don't send me a renewal, do I have to move out [DATE]?" at bounding box center [641, 341] width 339 height 18
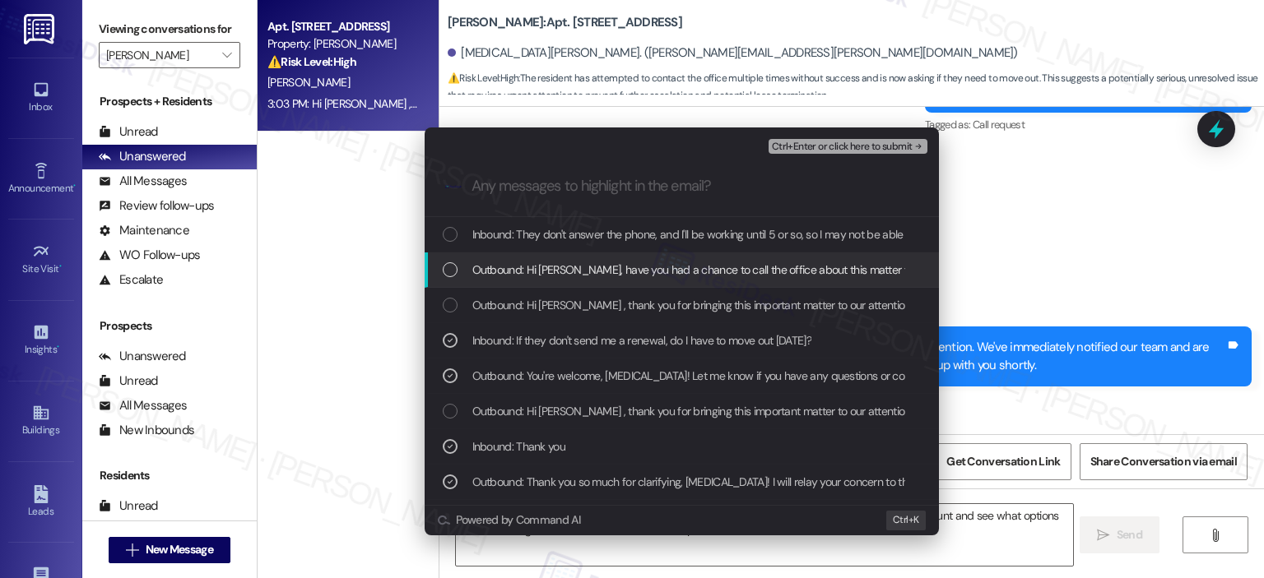
click at [652, 274] on span "Outbound: Hi [PERSON_NAME], have you had a chance to call the office about this…" at bounding box center [968, 270] width 992 height 18
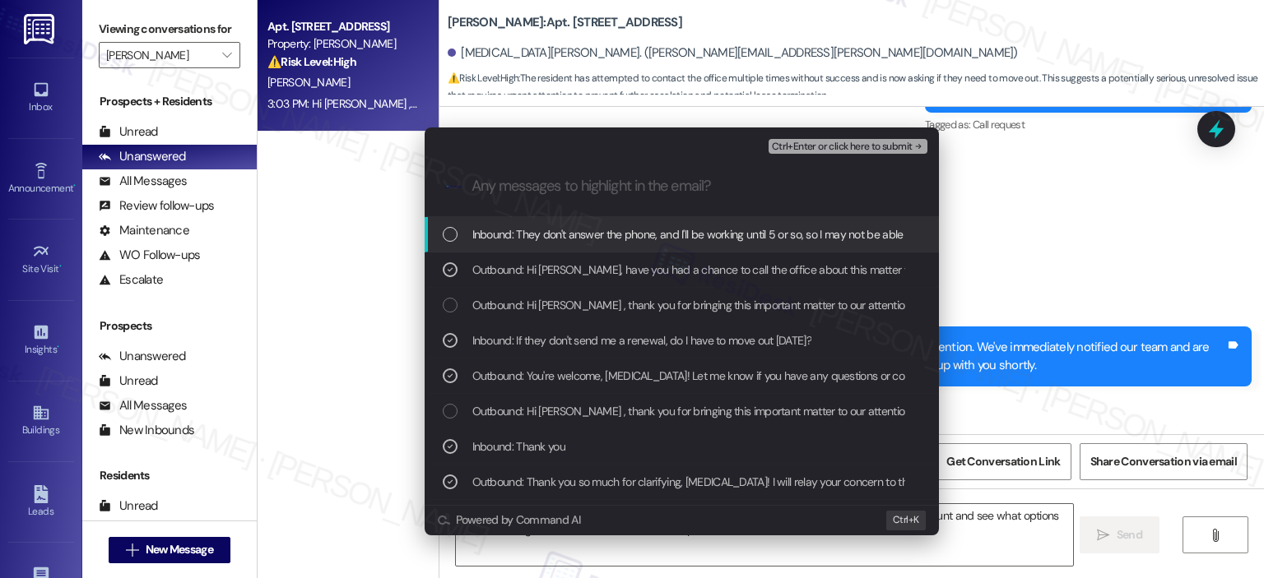
click at [662, 233] on span "Inbound: They don't answer the phone, and I'll be working until 5 or so, so I m…" at bounding box center [734, 234] width 524 height 18
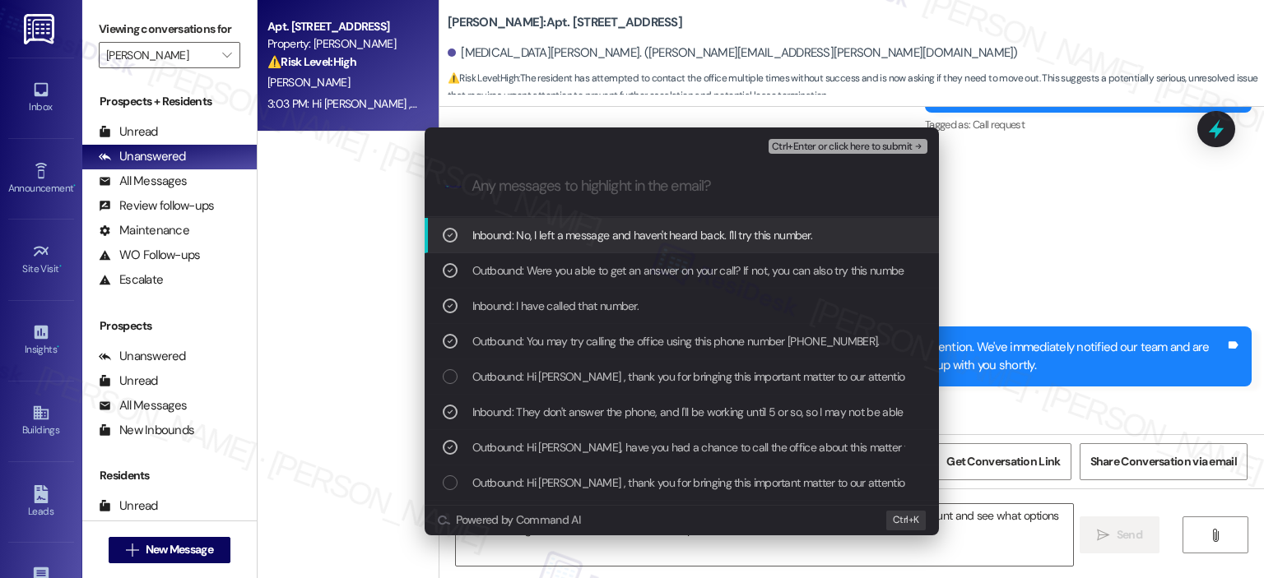
scroll to position [71, 0]
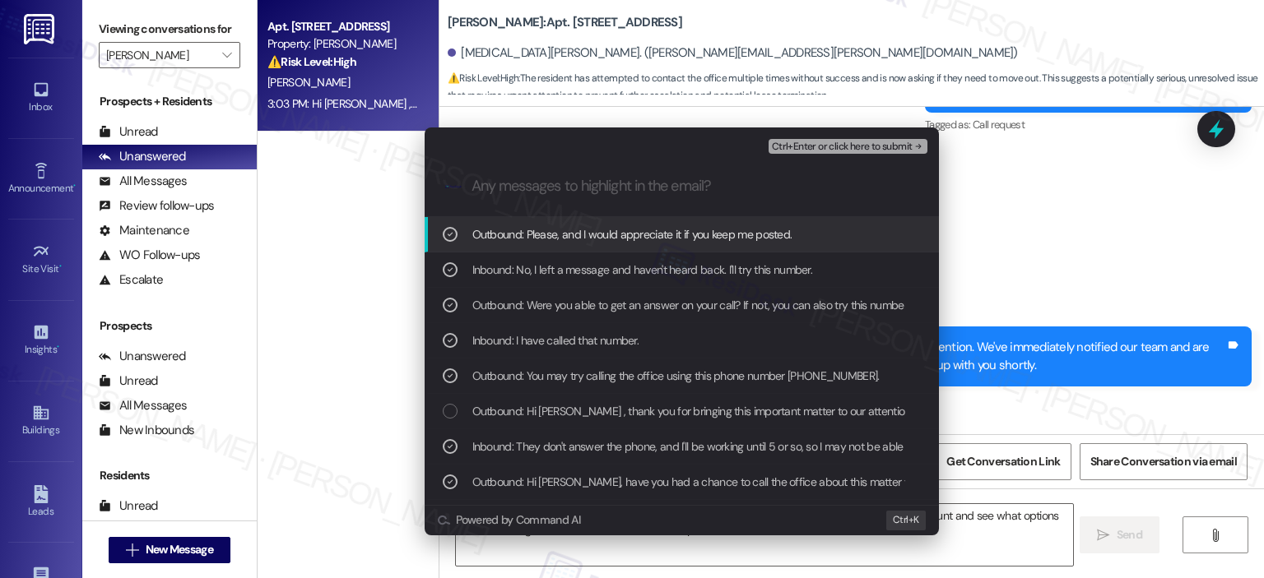
click at [837, 142] on span "Ctrl+Enter or click here to submit" at bounding box center [842, 148] width 141 height 12
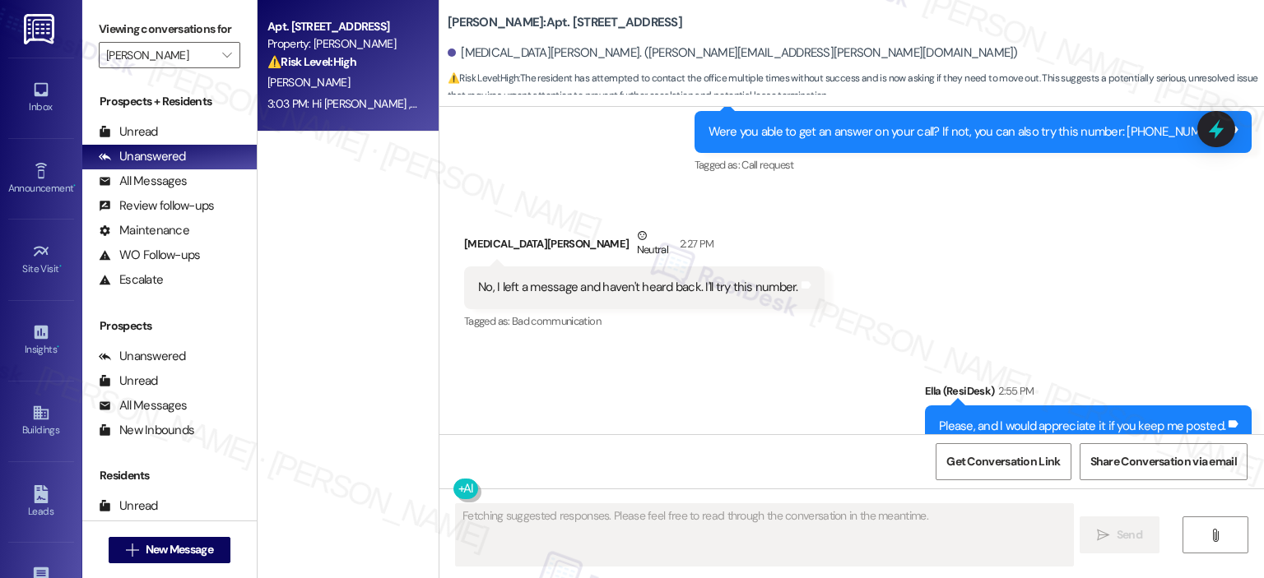
scroll to position [37478, 0]
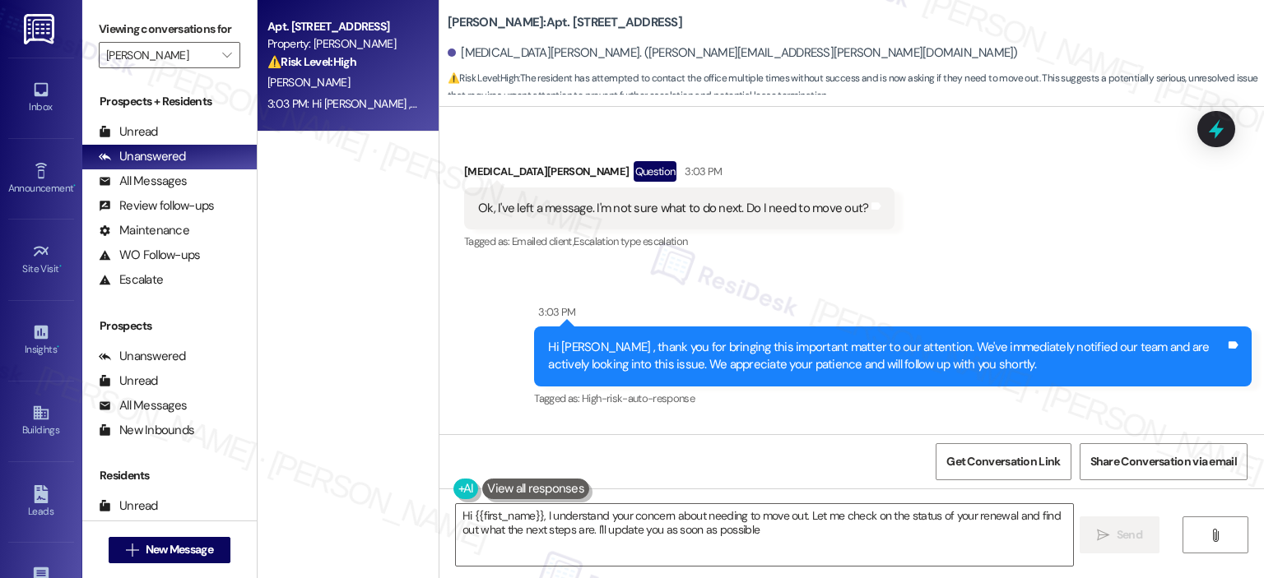
type textarea "Hi {{first_name}}, I understand your concern about needing to move out. Let me …"
click at [227, 49] on button "" at bounding box center [227, 55] width 26 height 26
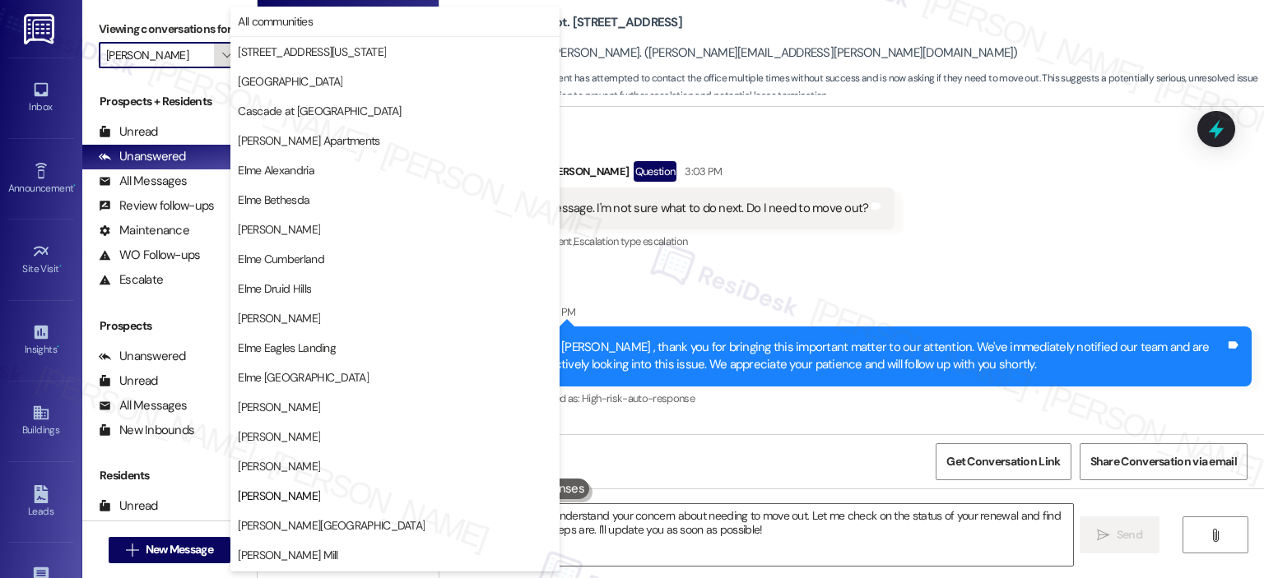
scroll to position [267, 0]
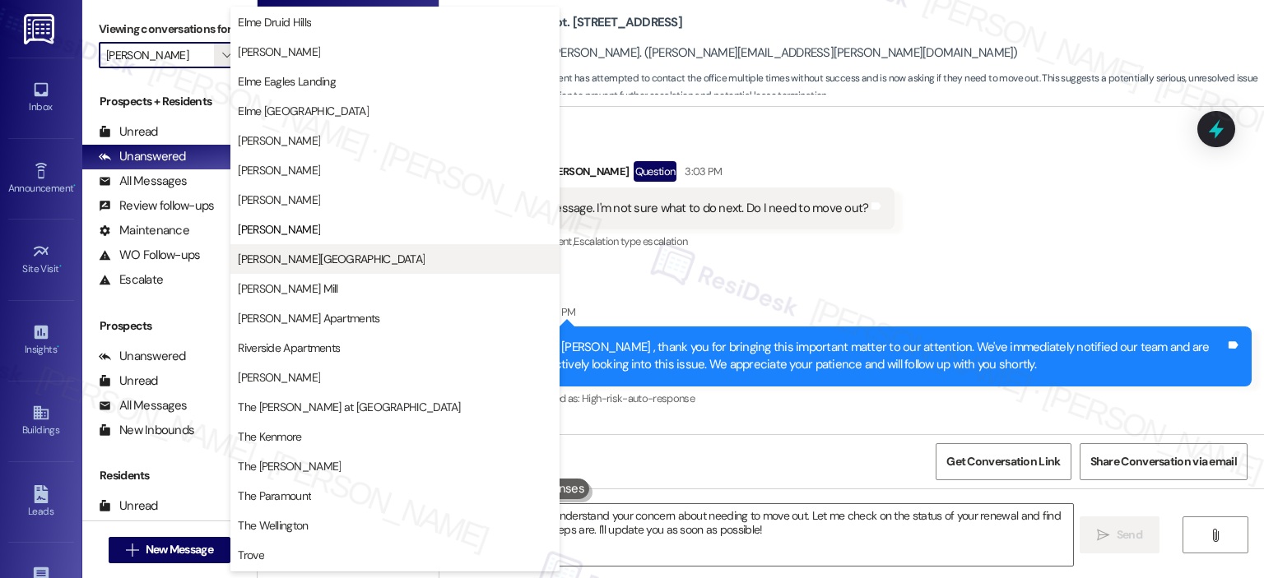
click at [278, 259] on span "[PERSON_NAME][GEOGRAPHIC_DATA]" at bounding box center [331, 259] width 187 height 16
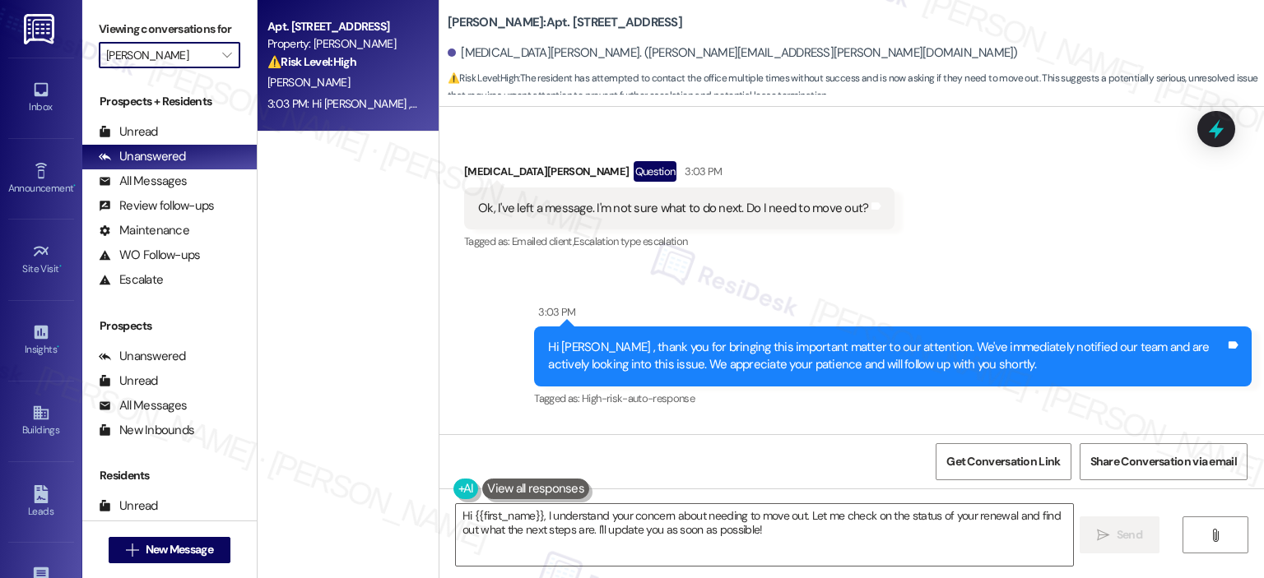
type input "[PERSON_NAME][GEOGRAPHIC_DATA]"
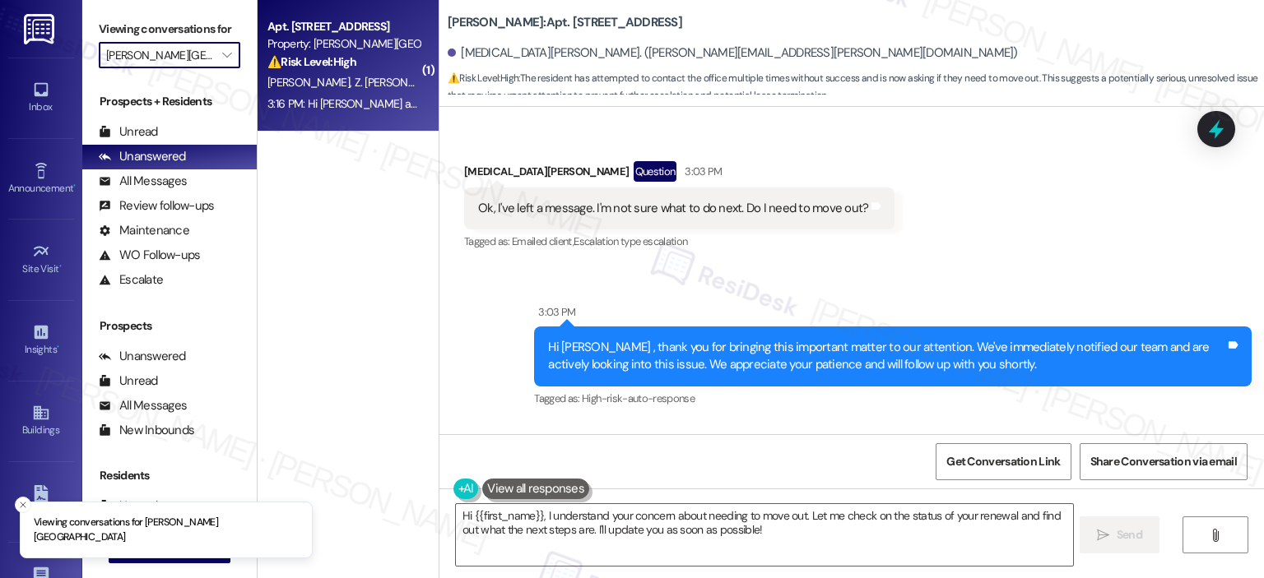
click at [336, 53] on div "⚠️ Risk Level: High The resident reports a recurring dishwasher leak that has p…" at bounding box center [343, 61] width 152 height 17
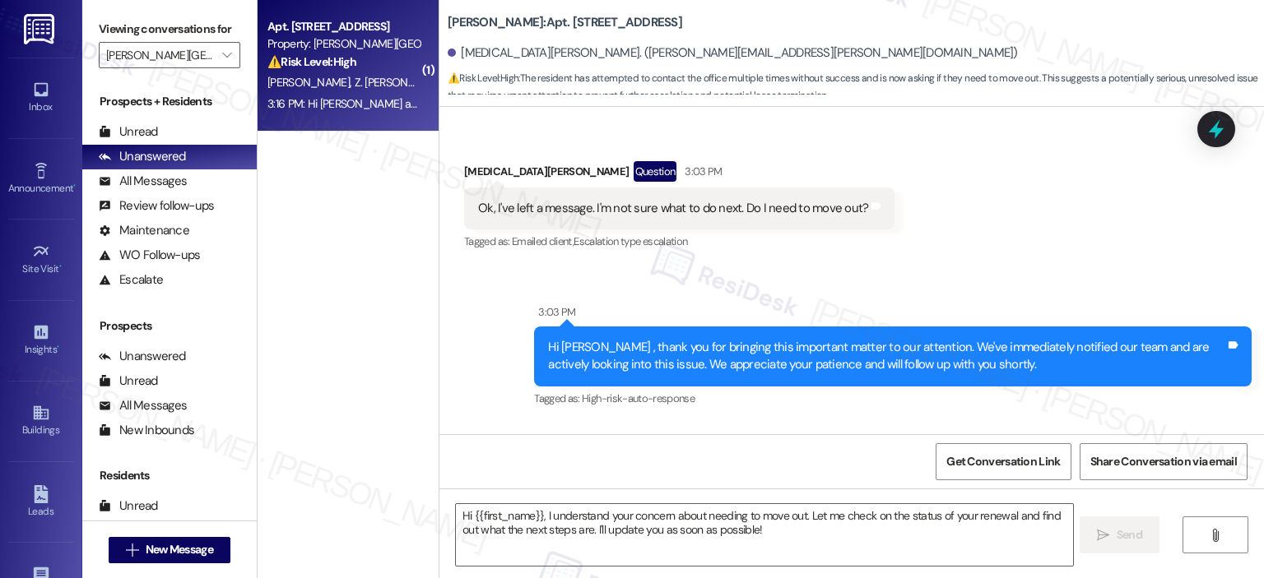
type textarea "Fetching suggested responses. Please feel free to read through the conversation…"
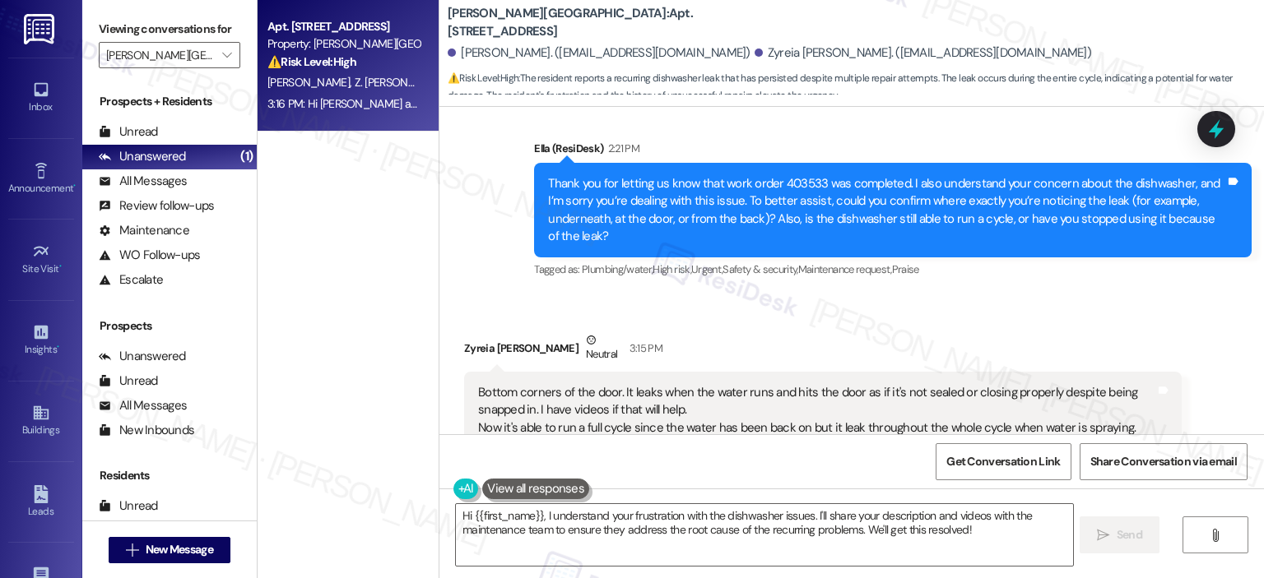
scroll to position [5540, 0]
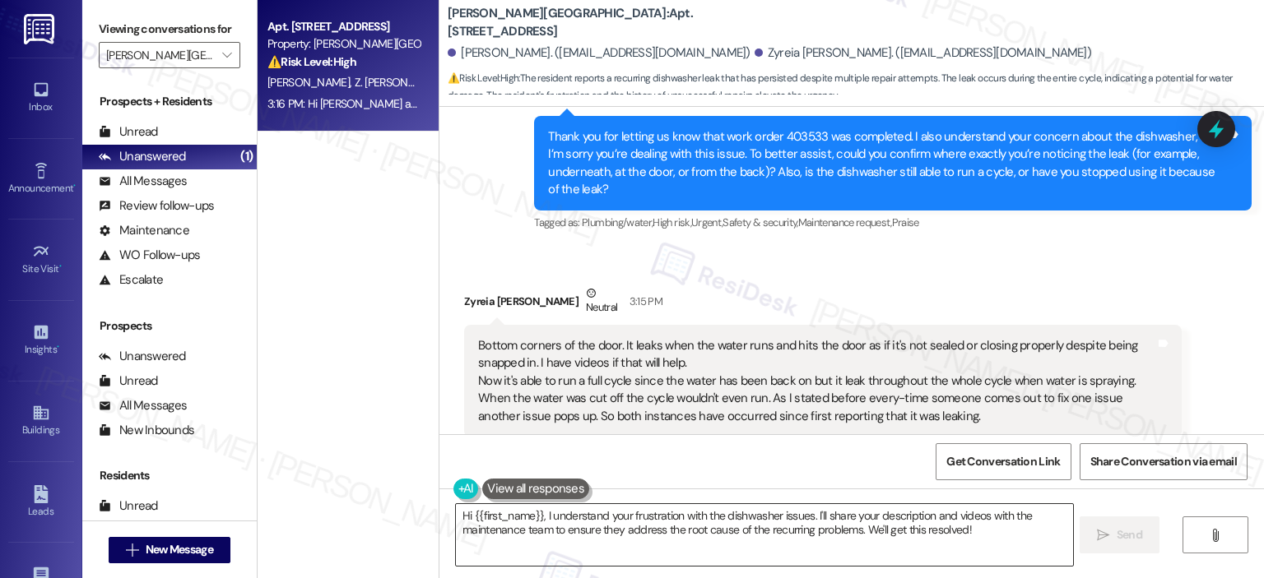
click at [608, 540] on textarea "Hi {{first_name}}, I understand your frustration with the dishwasher issues. I'…" at bounding box center [764, 535] width 616 height 62
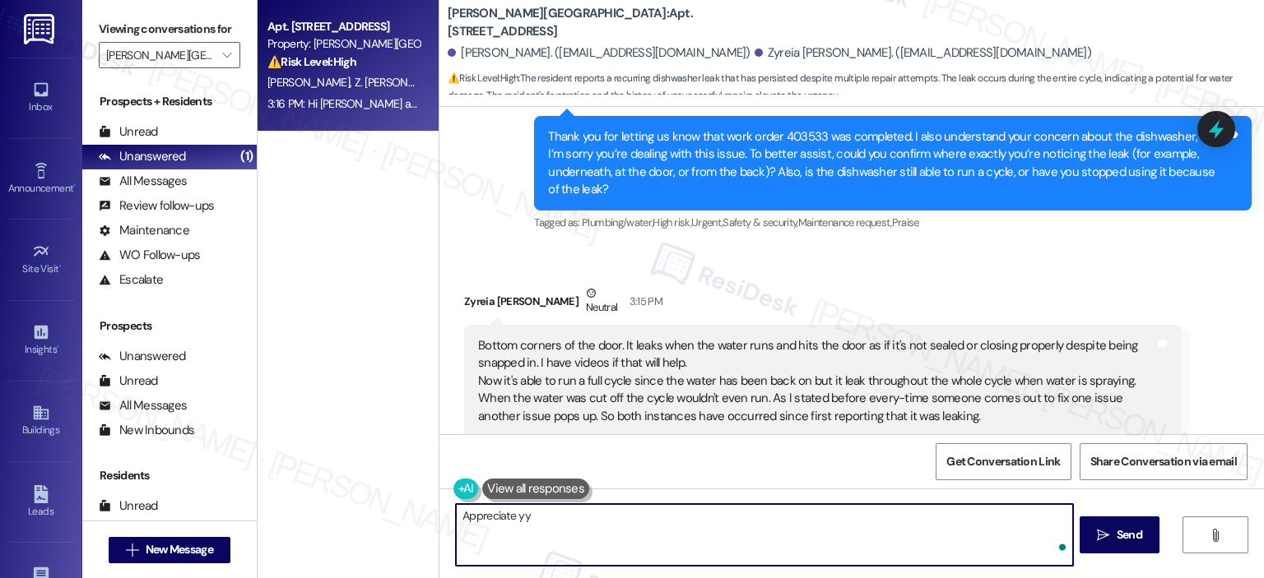
type textarea "Appreciate yyo"
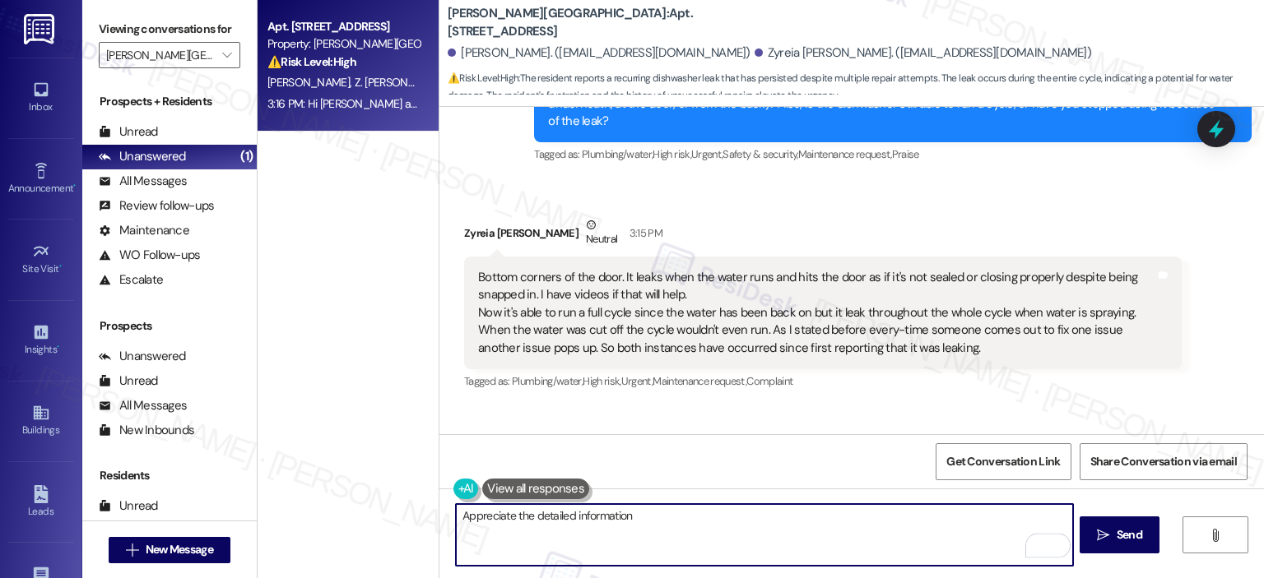
scroll to position [5904, 0]
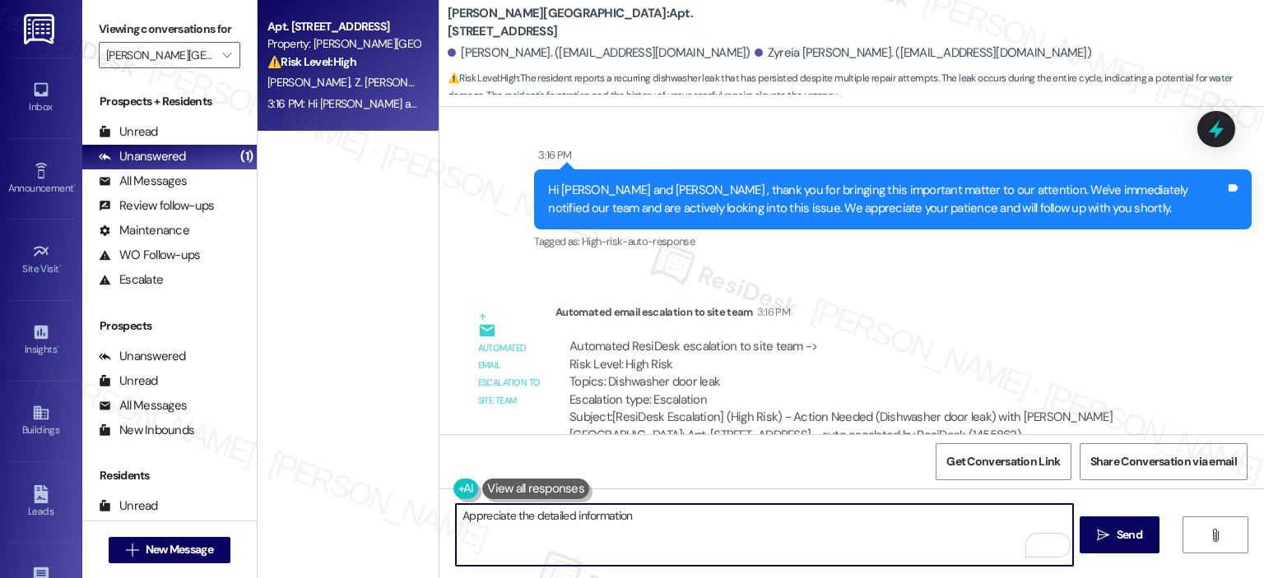
click at [657, 512] on textarea "Appreciate the detailed information" at bounding box center [764, 535] width 616 height 62
click at [654, 517] on textarea "Appreciate the detailed information" at bounding box center [764, 535] width 616 height 62
click at [967, 530] on textarea "Appreciate the detailed information, Zyreia. Can you confirm if did you create …" at bounding box center [764, 535] width 616 height 62
click at [563, 536] on textarea "Appreciate the detailed information, Zyreia. Can you confirm if did you create …" at bounding box center [764, 535] width 616 height 62
paste textarea "I really appreciate the detailed information, Zyreia. Could you please confirm …"
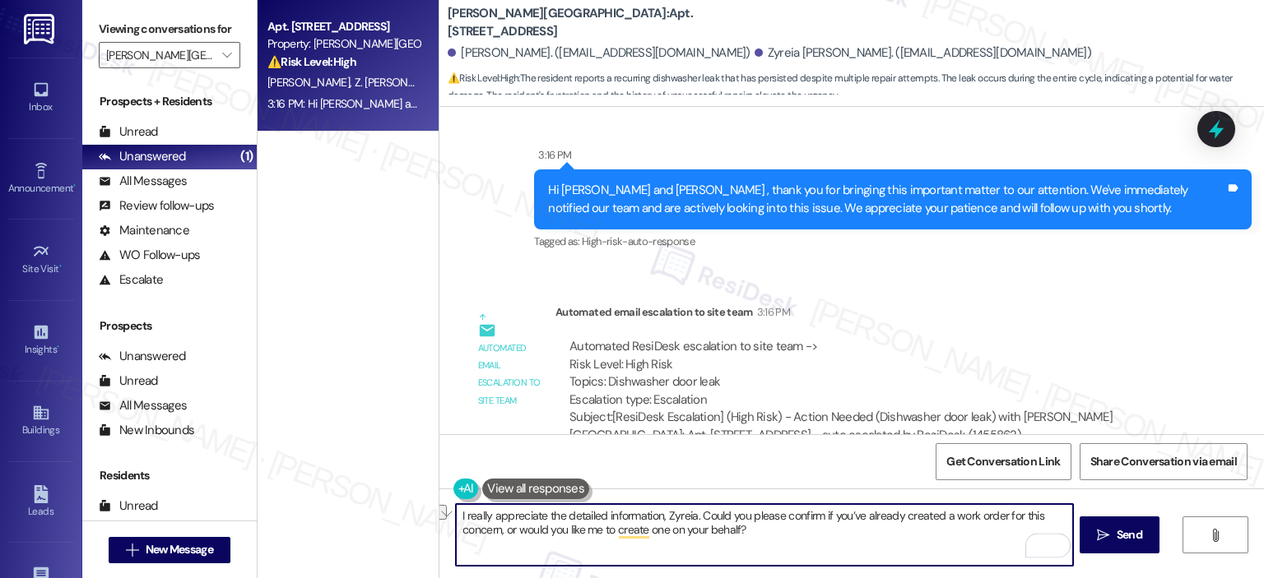
drag, startPoint x: 819, startPoint y: 544, endPoint x: 497, endPoint y: 534, distance: 322.7
click at [497, 534] on textarea "I really appreciate the detailed information, Zyreia. Could you please confirm …" at bounding box center [764, 535] width 616 height 62
type textarea "I really appreciate the detailed information, Zyreia. Could you please confirm …"
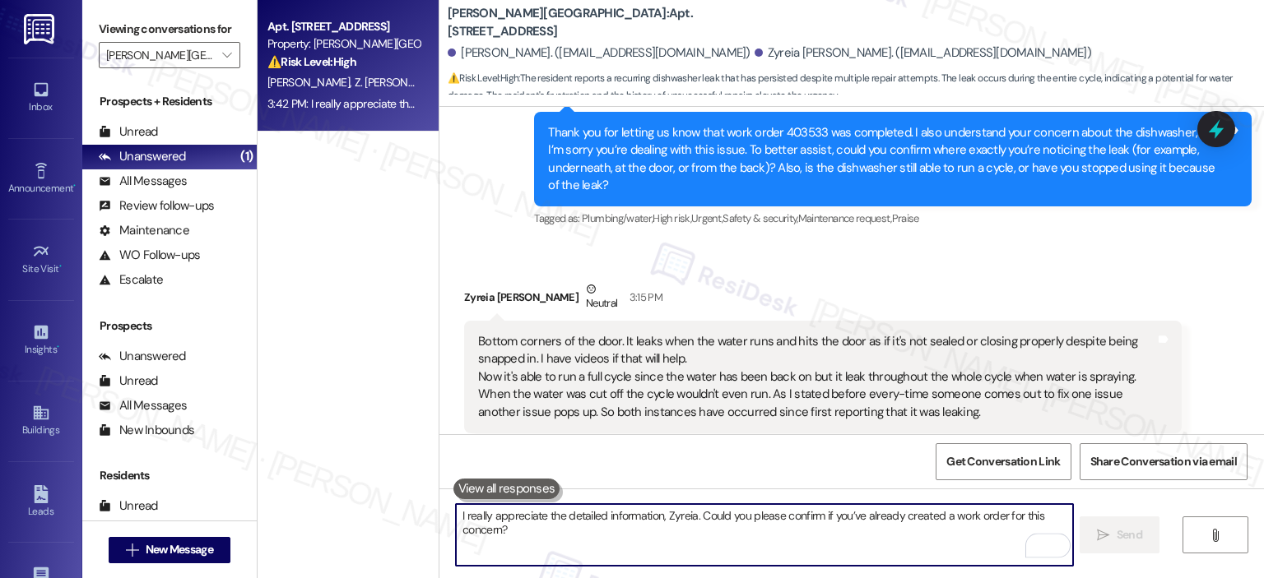
scroll to position [6019, 0]
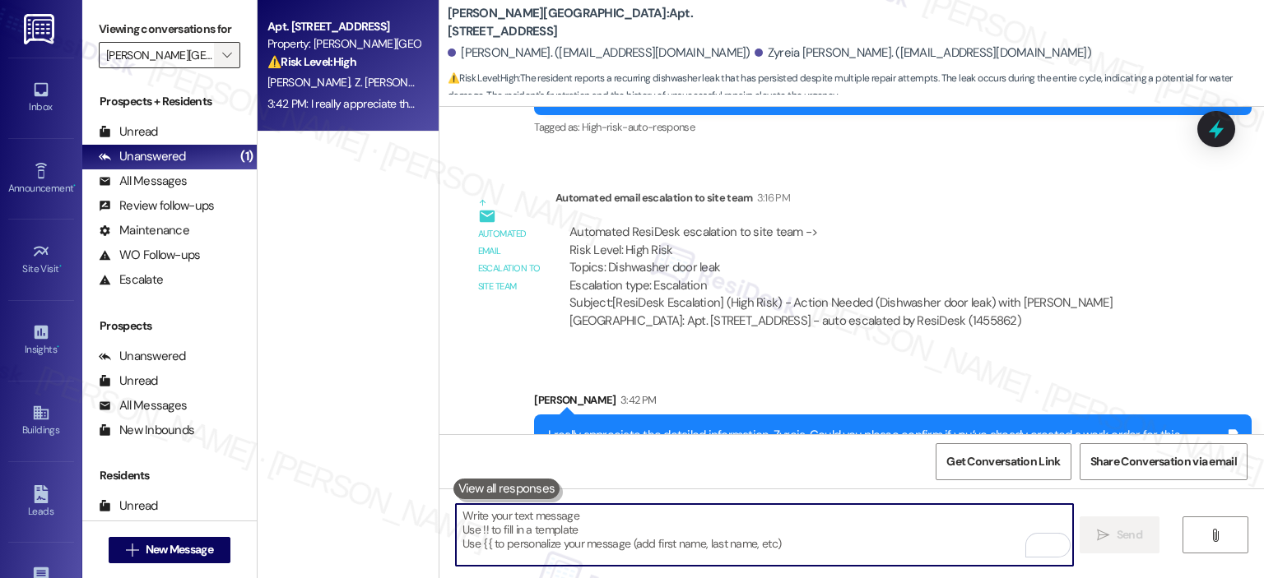
click at [214, 60] on button "" at bounding box center [227, 55] width 26 height 26
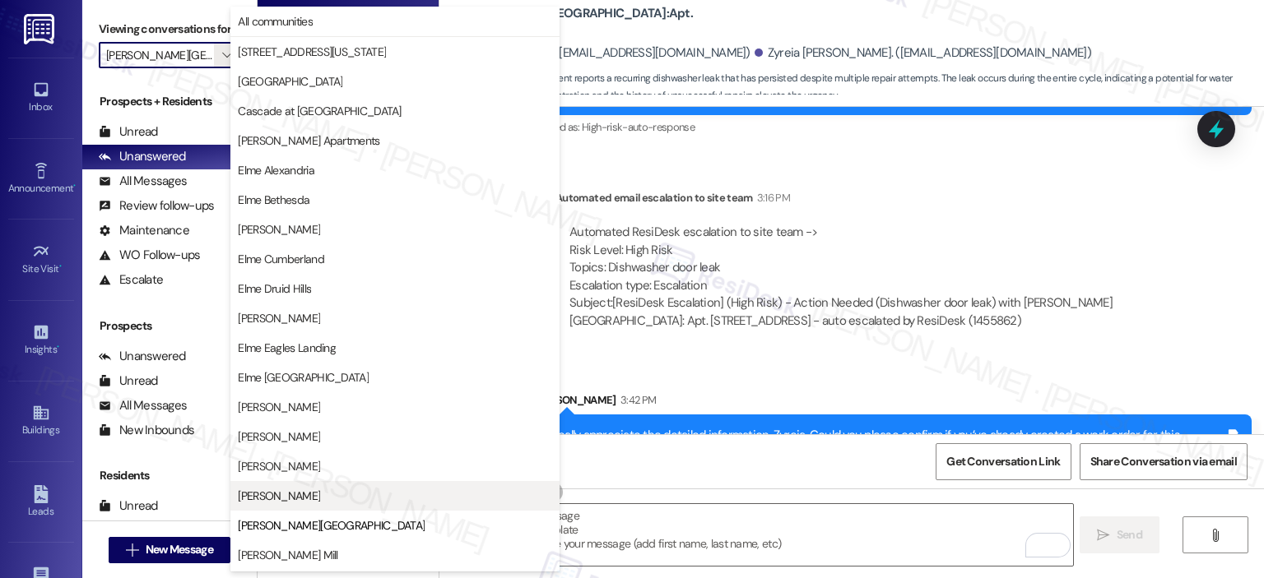
scroll to position [267, 0]
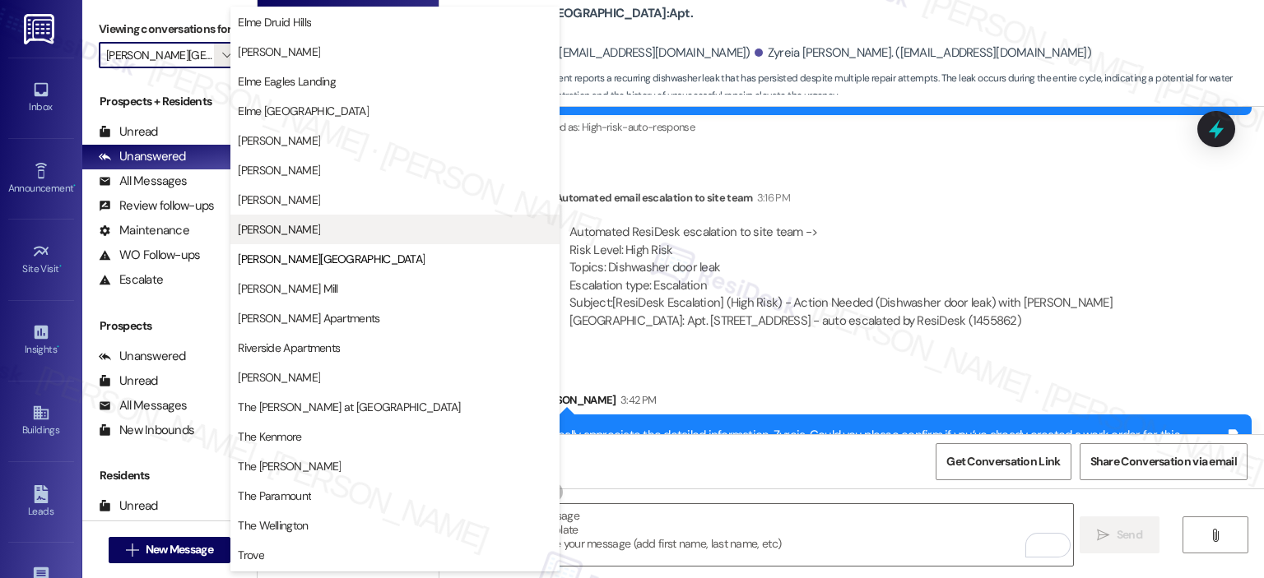
click at [276, 221] on span "[PERSON_NAME]" at bounding box center [279, 229] width 82 height 16
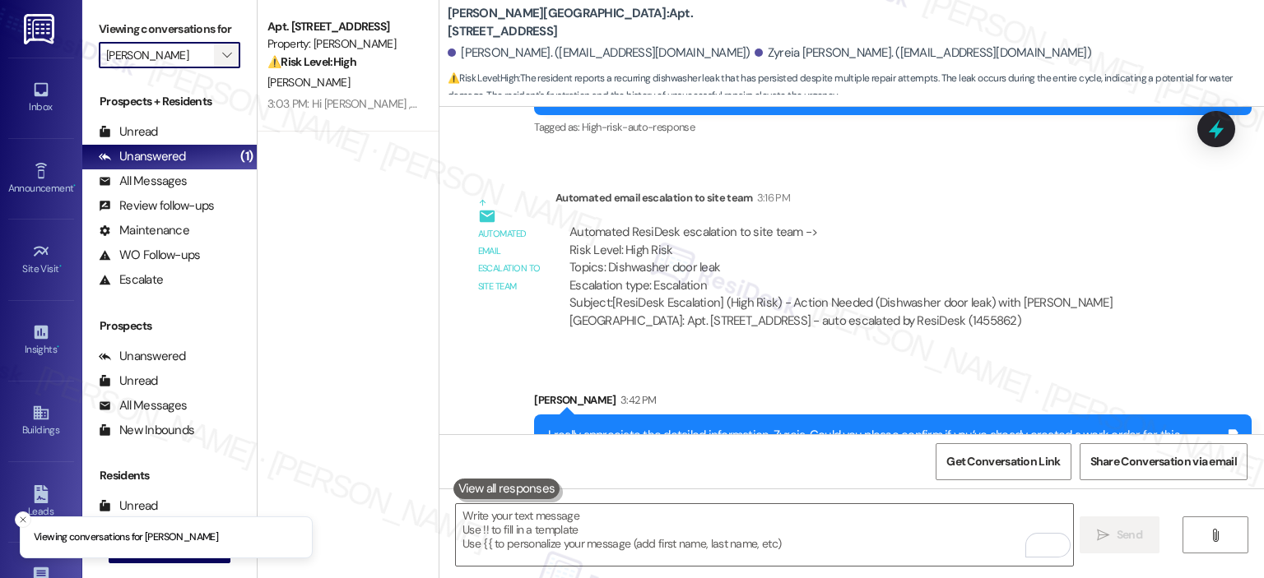
click at [222, 55] on icon "" at bounding box center [226, 55] width 9 height 13
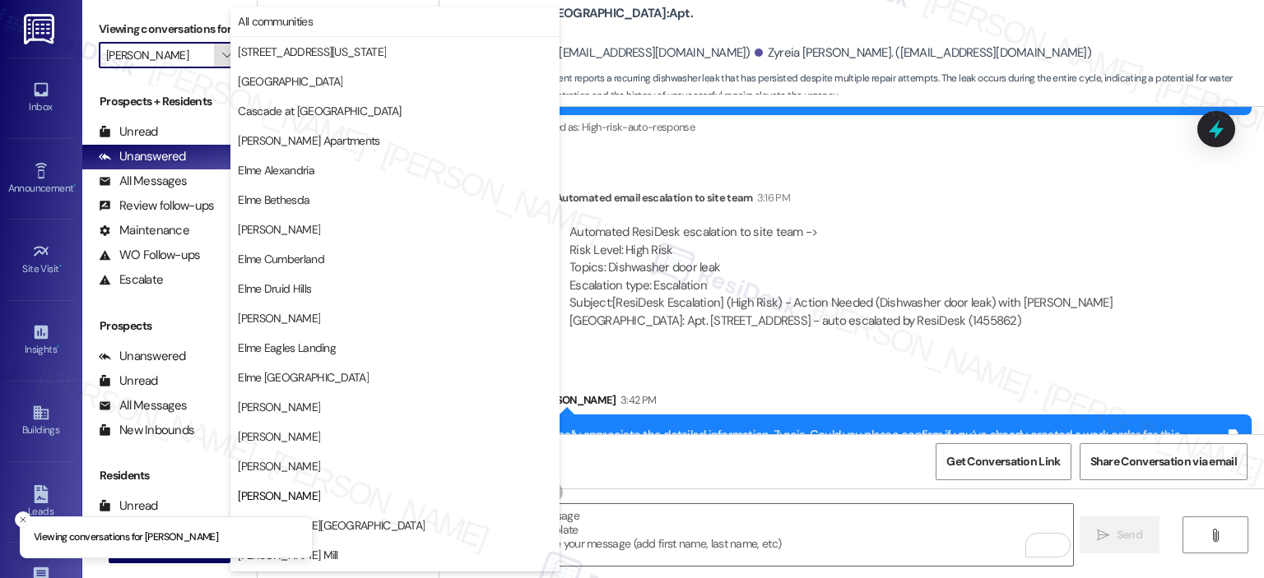
scroll to position [267, 0]
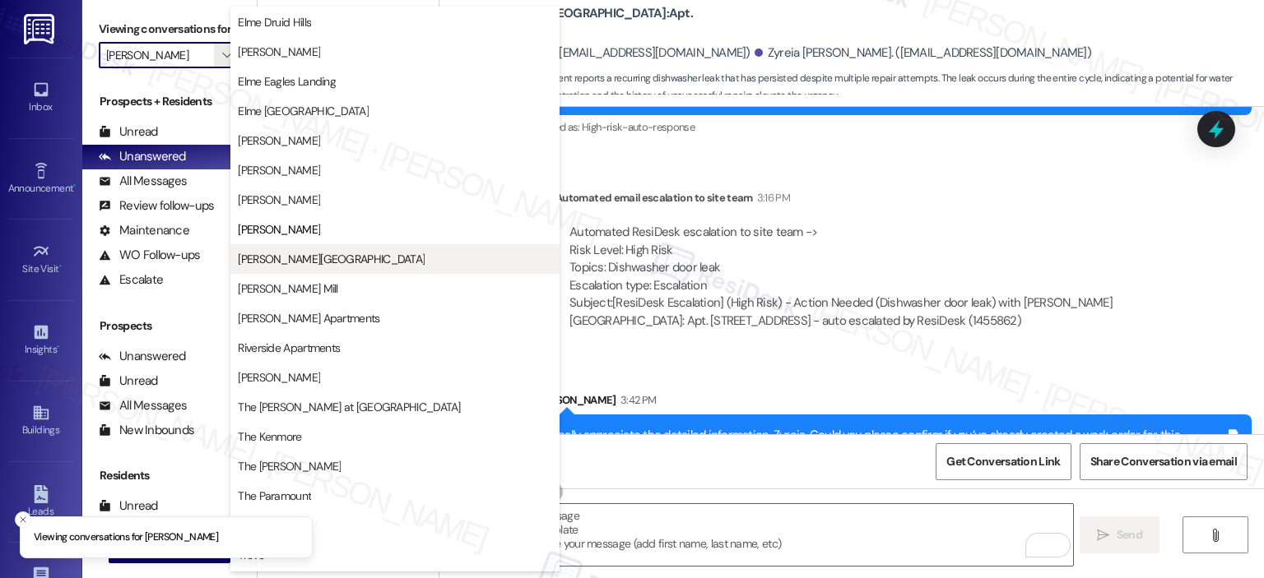
click at [267, 267] on button "[PERSON_NAME][GEOGRAPHIC_DATA]" at bounding box center [394, 259] width 329 height 30
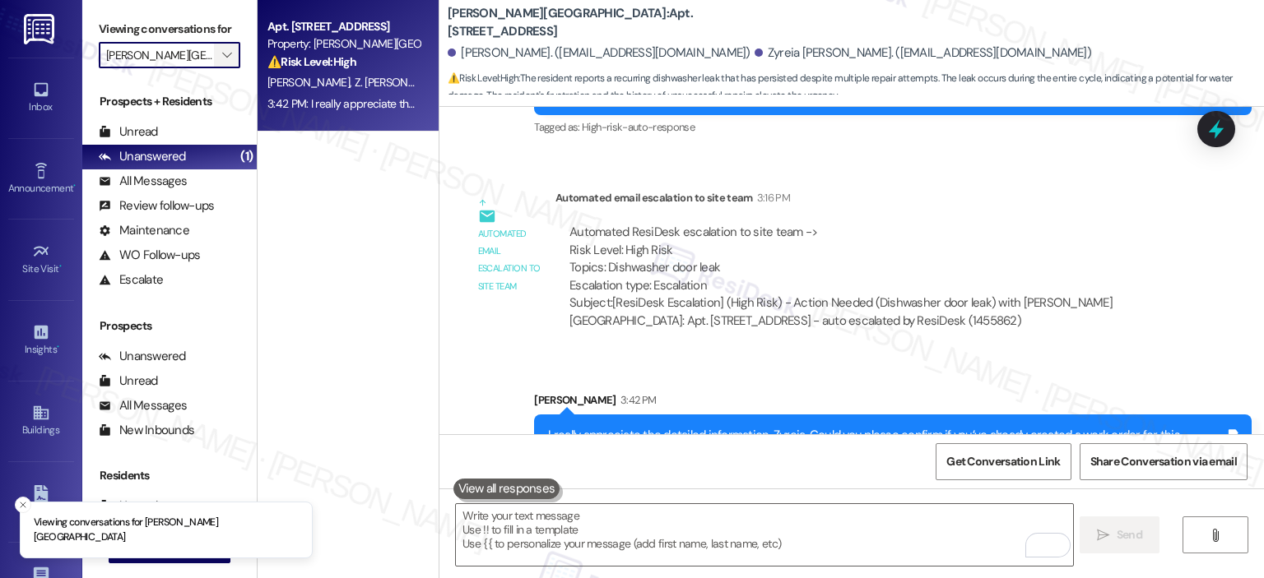
click at [222, 60] on icon "" at bounding box center [226, 55] width 9 height 13
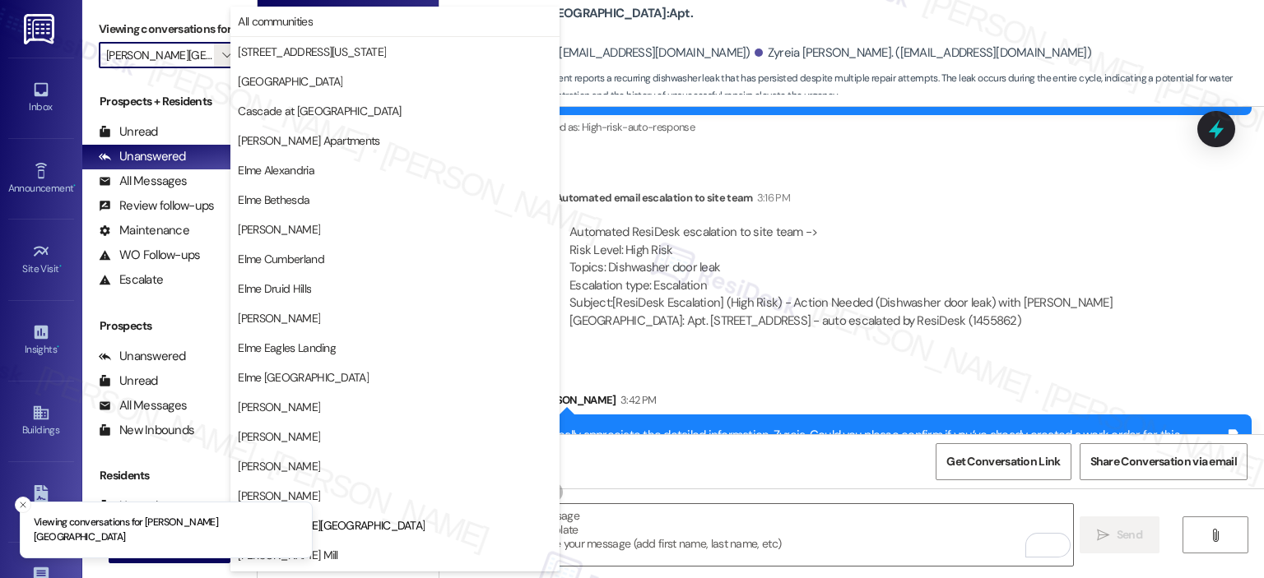
scroll to position [267, 0]
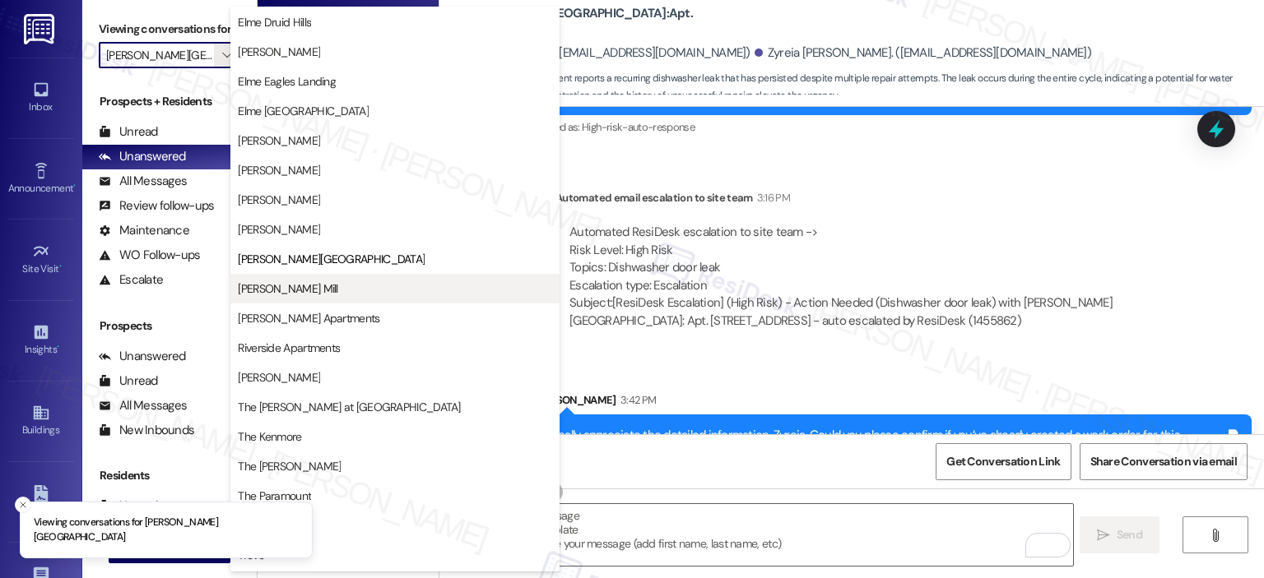
click at [266, 299] on button "[PERSON_NAME] Mill" at bounding box center [394, 289] width 329 height 30
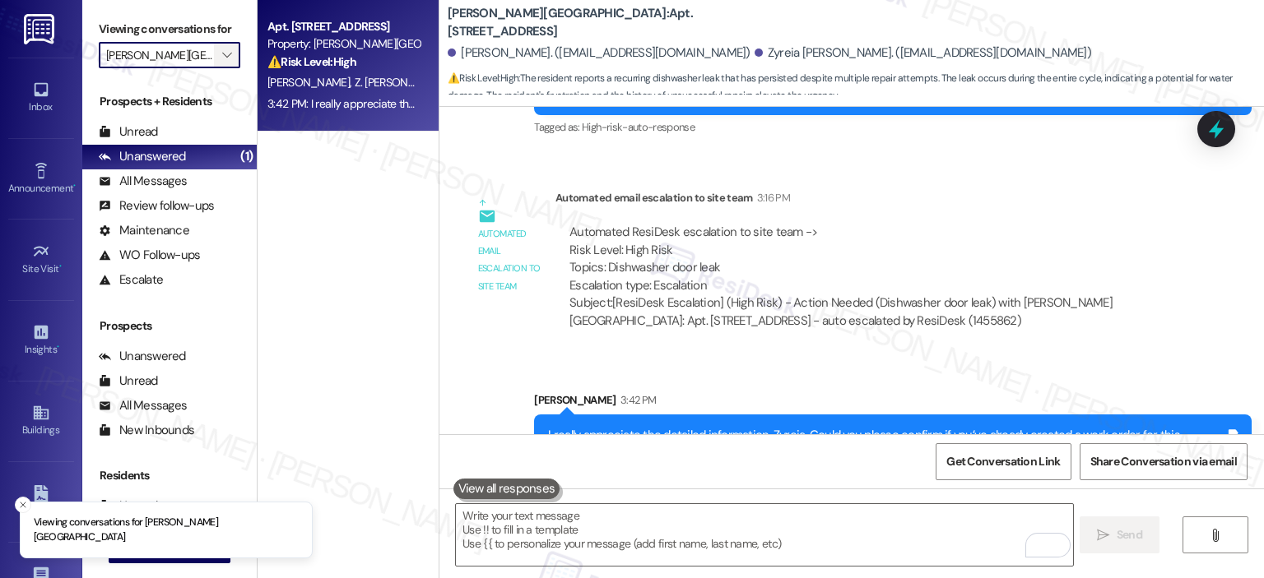
type input "[PERSON_NAME] Mill"
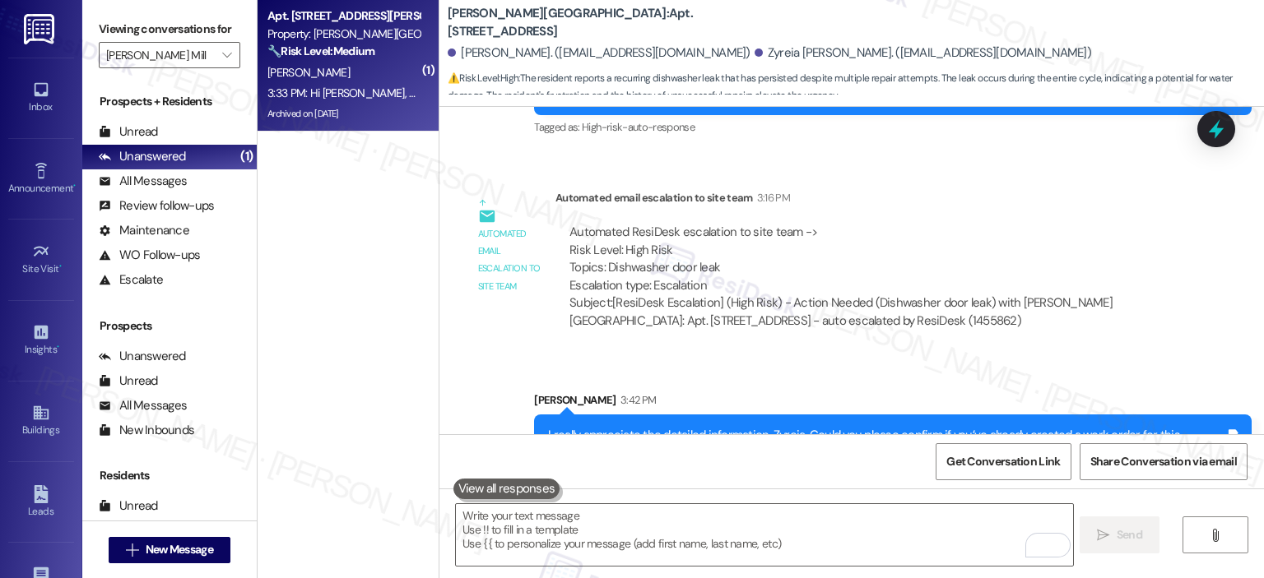
click at [318, 72] on div "[PERSON_NAME]" at bounding box center [344, 73] width 156 height 21
type textarea "Fetching suggested responses. Please feel free to read through the conversation…"
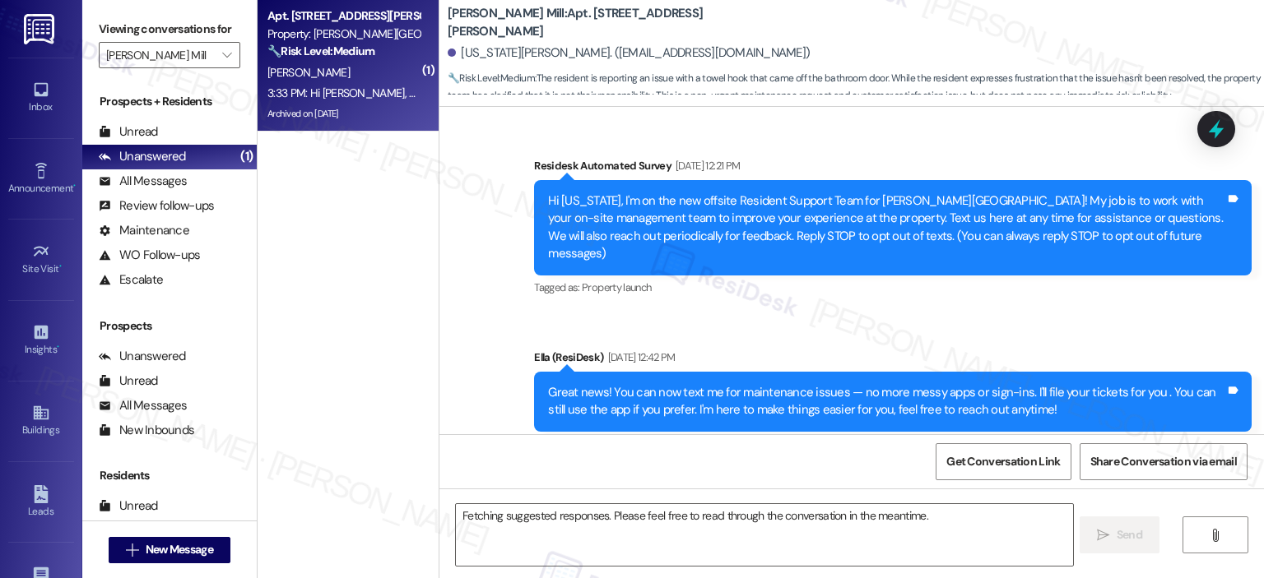
scroll to position [13003, 0]
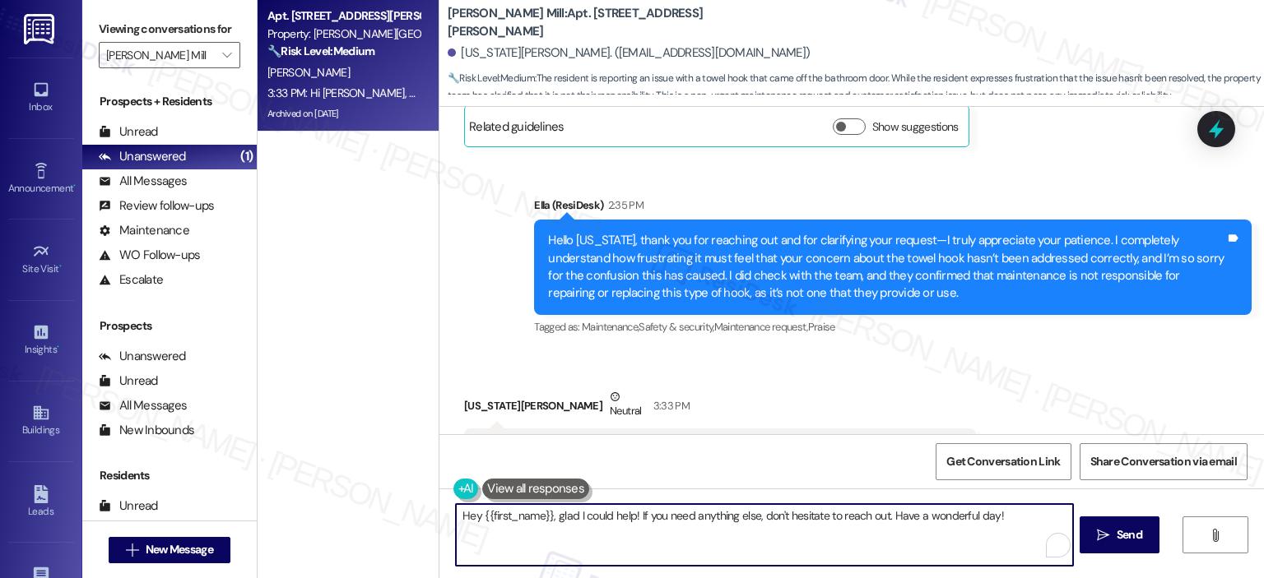
drag, startPoint x: 553, startPoint y: 516, endPoint x: 444, endPoint y: 512, distance: 108.7
click at [447, 512] on div "Hey {{first_name}}, glad I could help! If you need anything else, don't hesitat…" at bounding box center [756, 535] width 618 height 63
type textarea "Glad I could help! If you need anything else, don't hesitate to reach out. Have…"
click at [1113, 540] on span "Send" at bounding box center [1129, 535] width 32 height 17
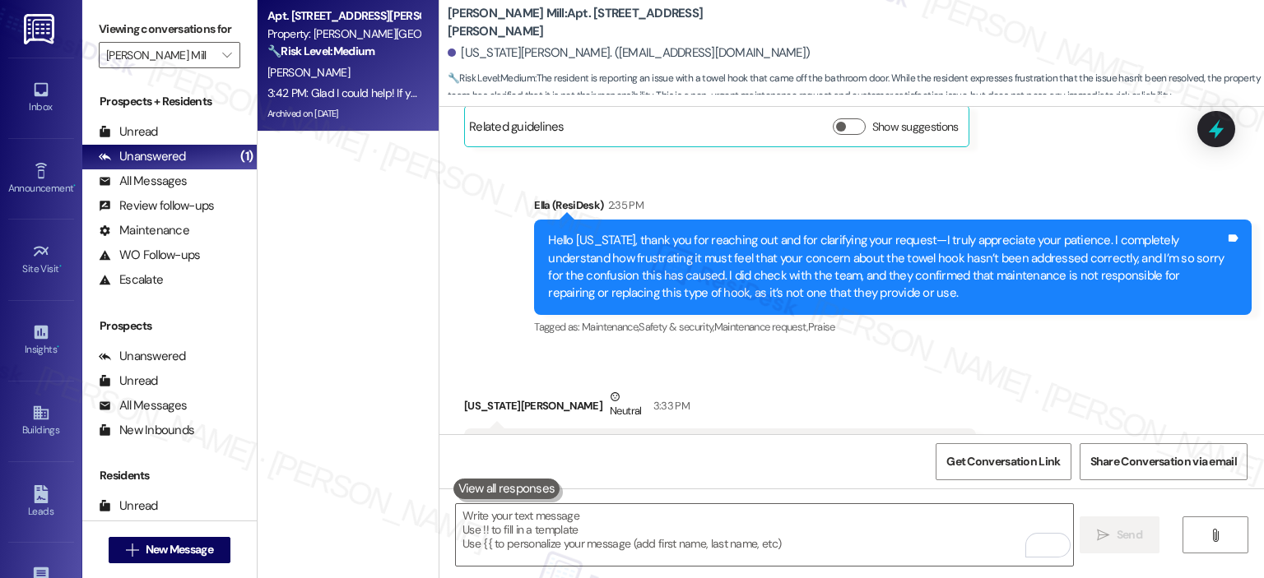
scroll to position [13118, 0]
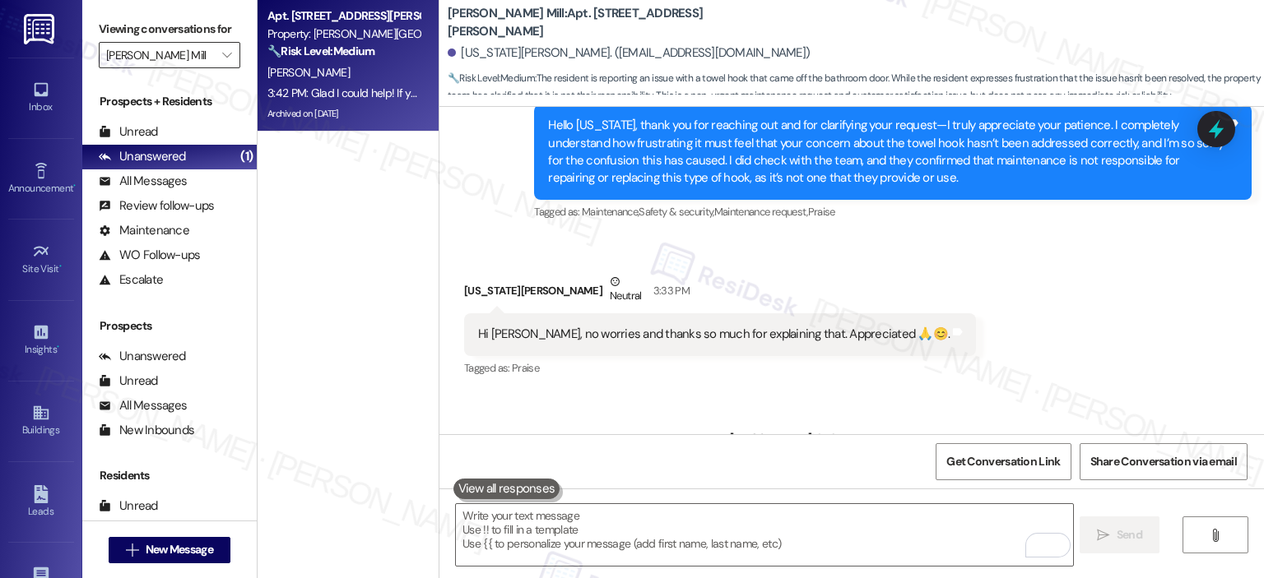
click at [202, 63] on input "[PERSON_NAME] Mill" at bounding box center [160, 55] width 108 height 26
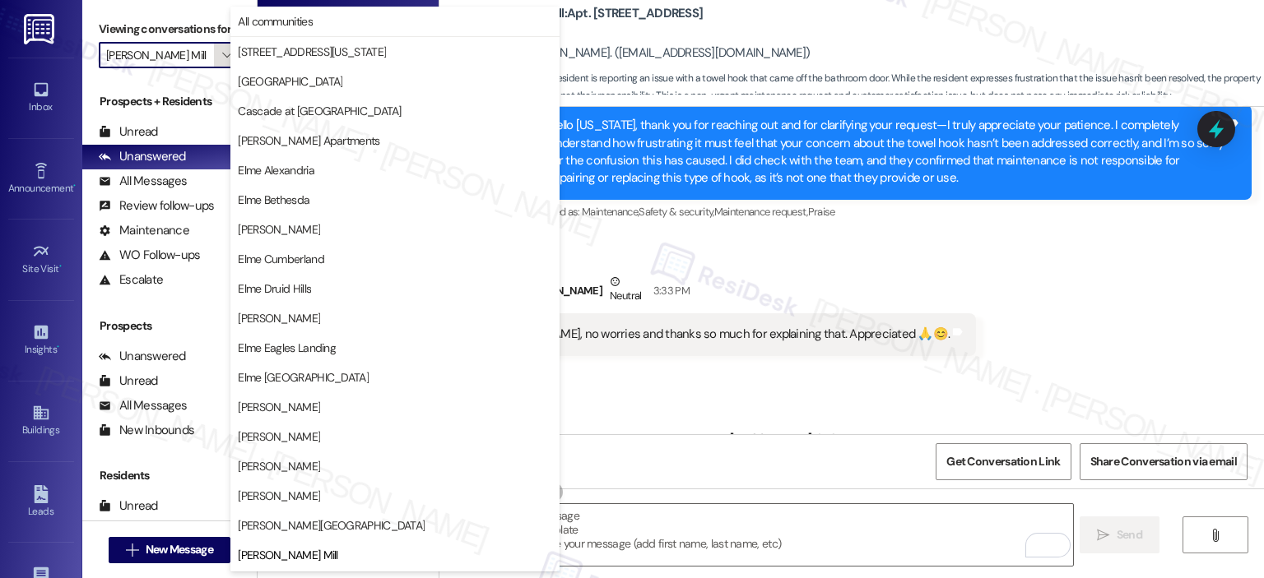
scroll to position [267, 0]
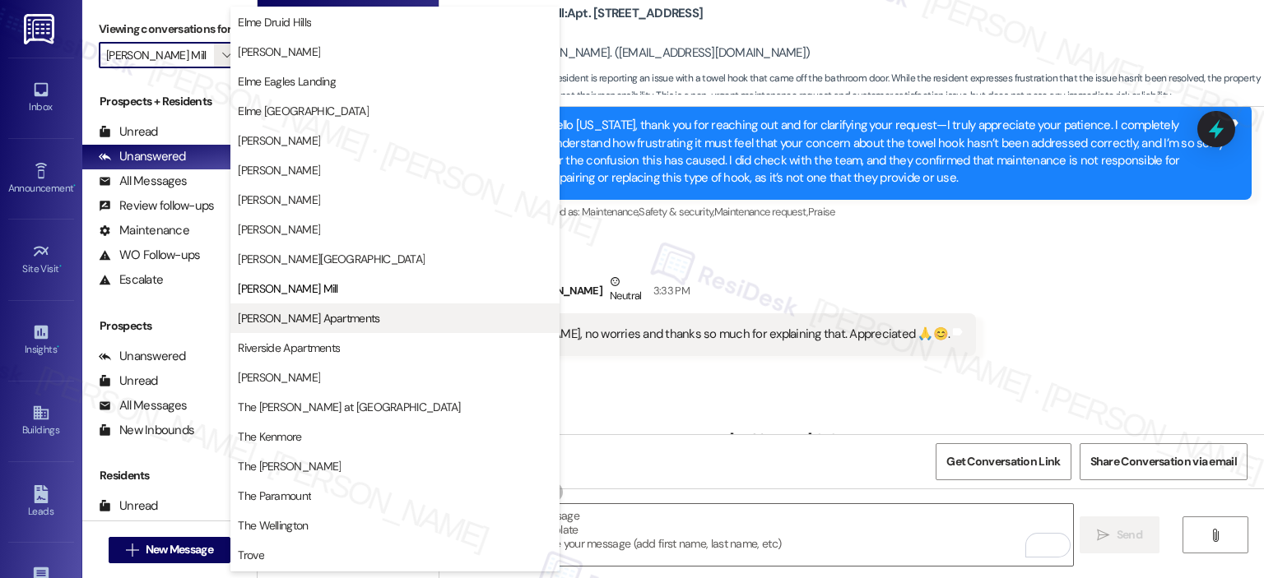
click at [281, 319] on span "[PERSON_NAME] Apartments" at bounding box center [309, 318] width 142 height 16
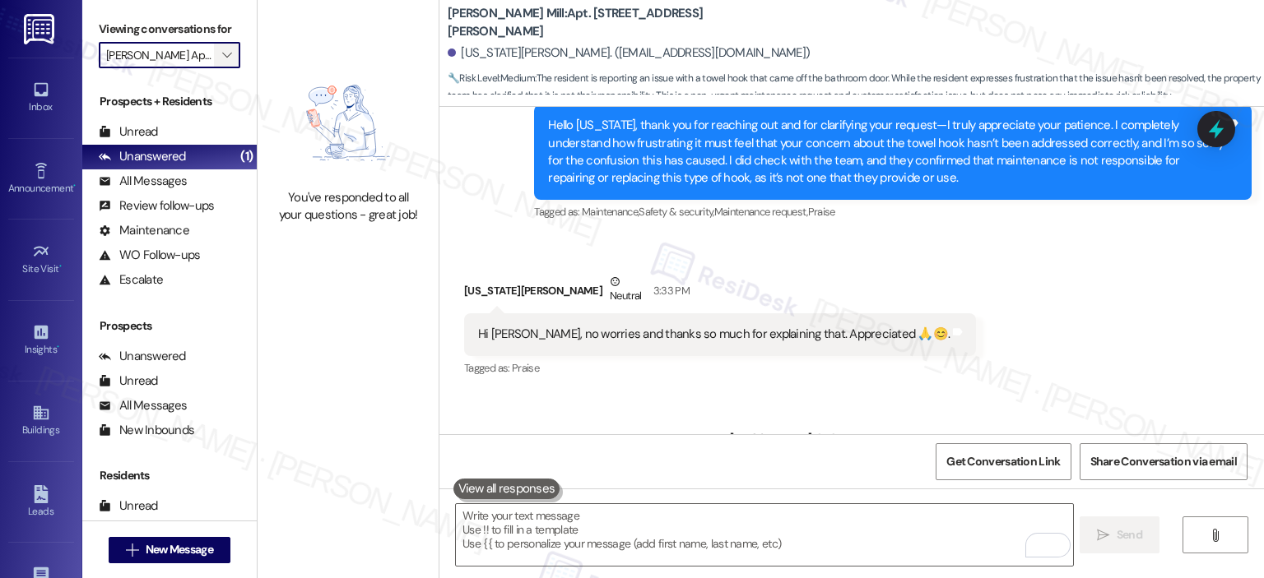
click at [222, 53] on icon "" at bounding box center [226, 55] width 9 height 13
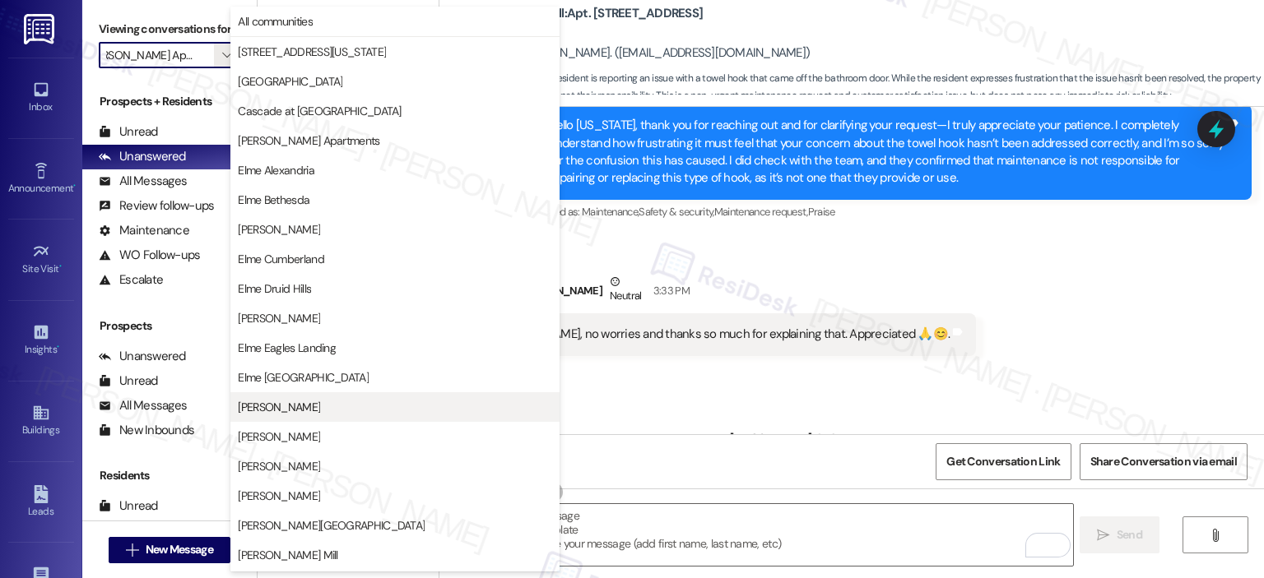
scroll to position [294, 0]
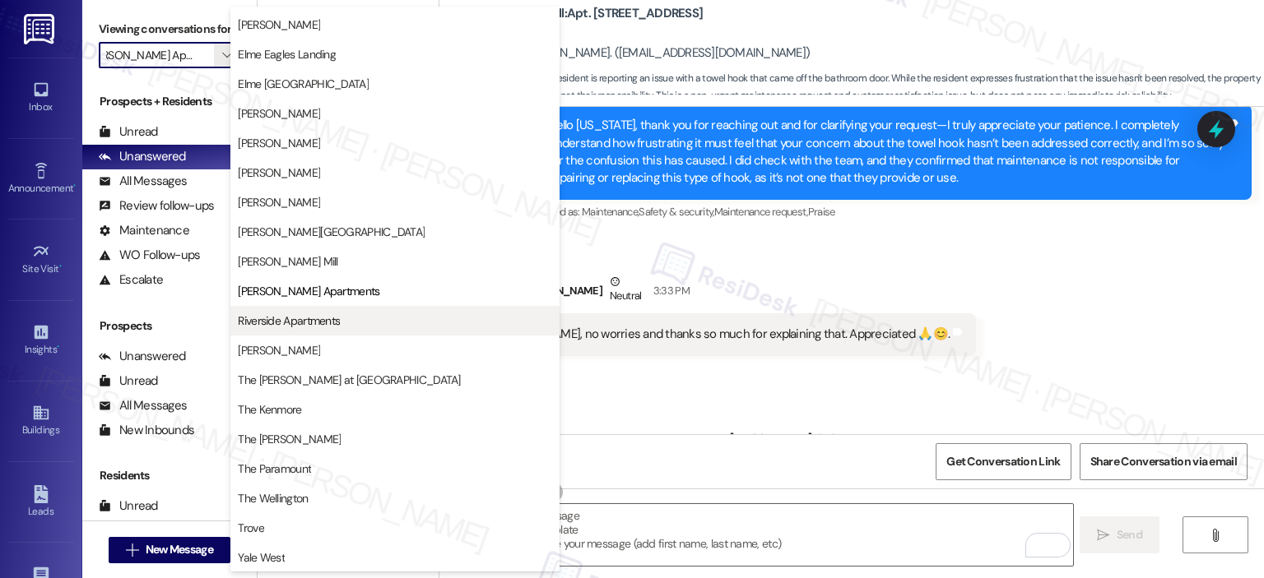
click at [290, 327] on span "Riverside Apartments" at bounding box center [289, 321] width 102 height 16
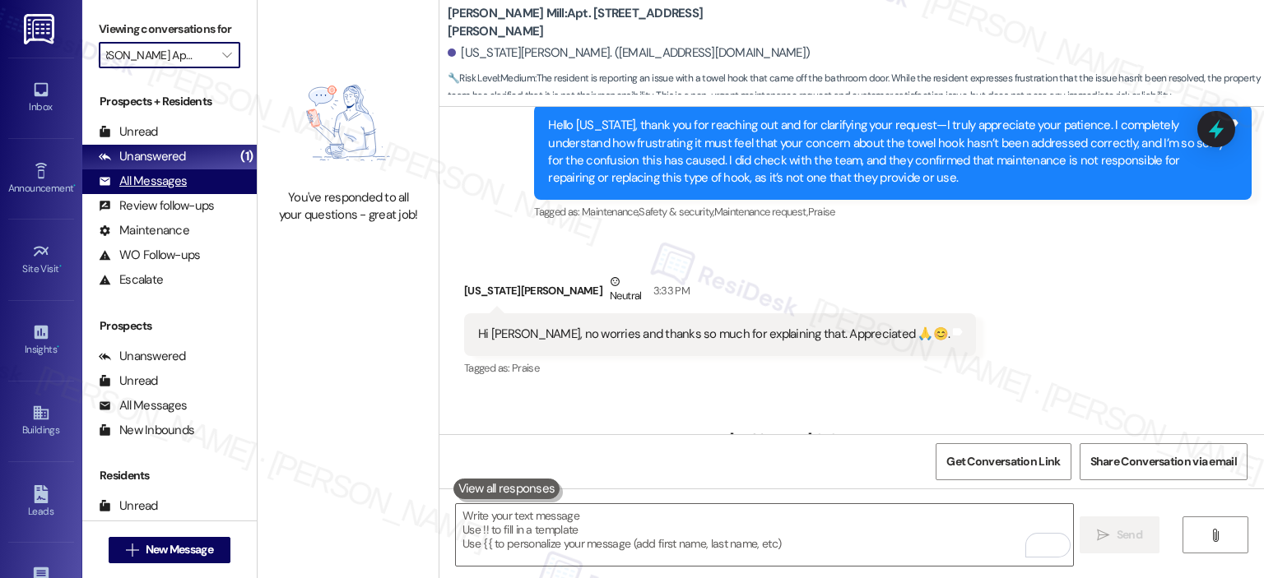
type input "Riverside Apartments"
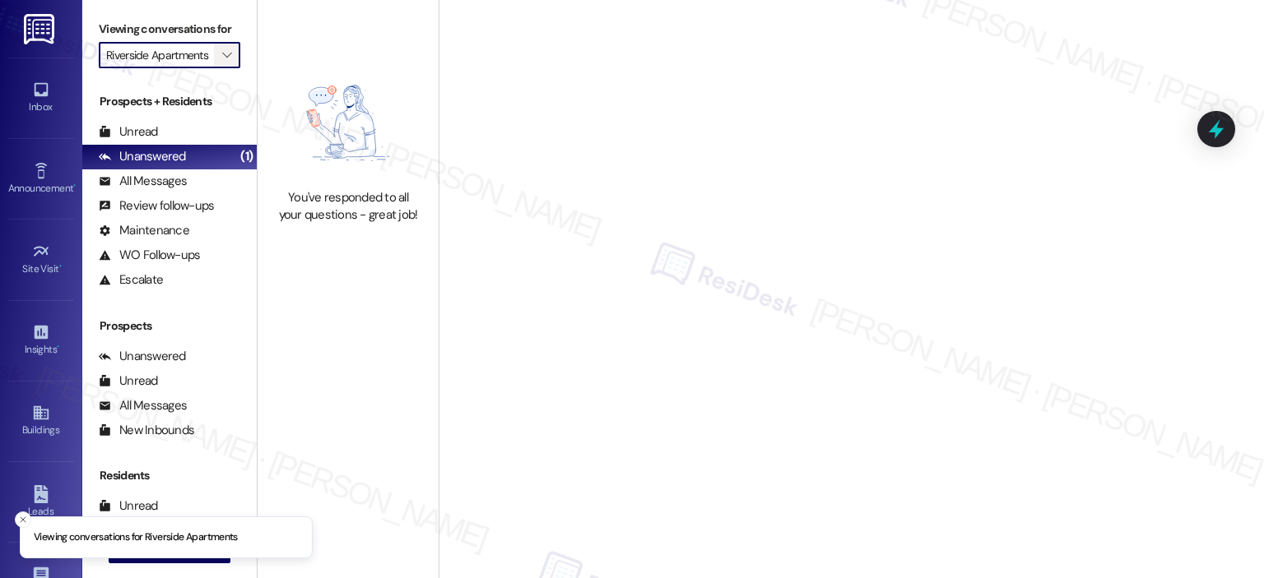
click at [221, 67] on span "" at bounding box center [227, 55] width 16 height 26
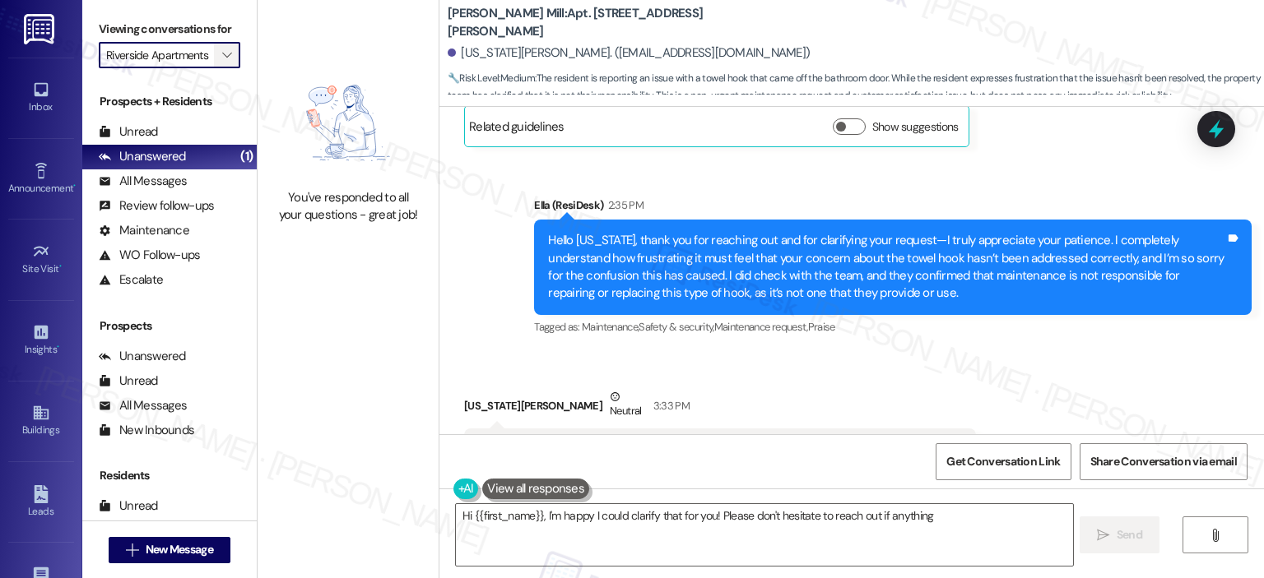
click at [219, 48] on span "" at bounding box center [227, 55] width 16 height 26
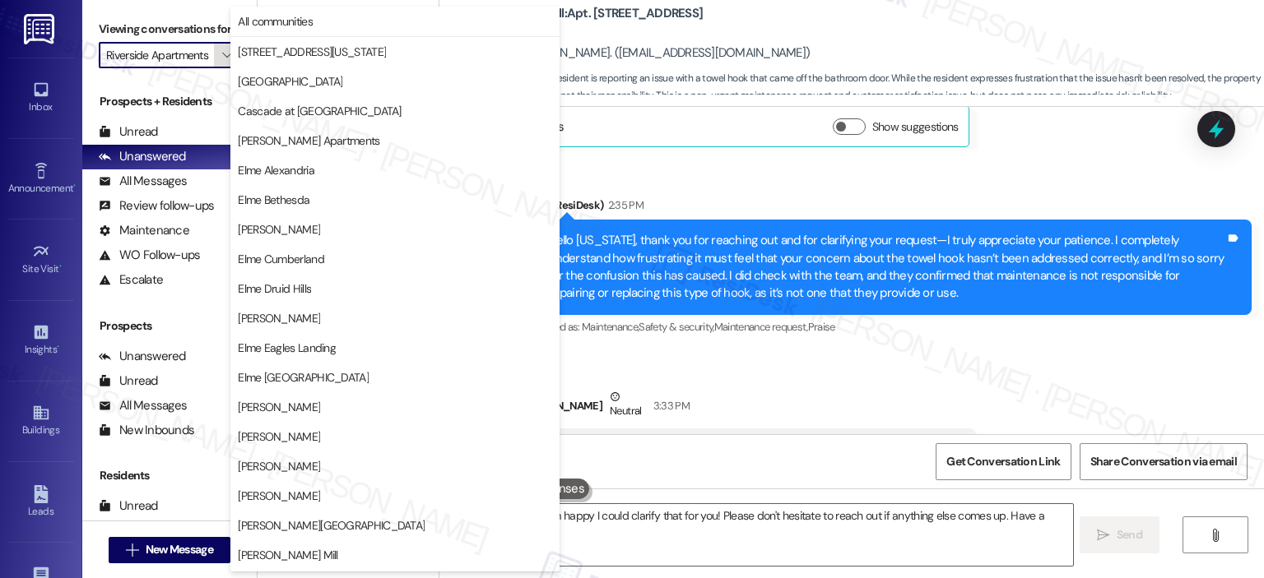
type textarea "Hi {{first_name}}, I'm happy I could clarify that for you! Please don't hesitat…"
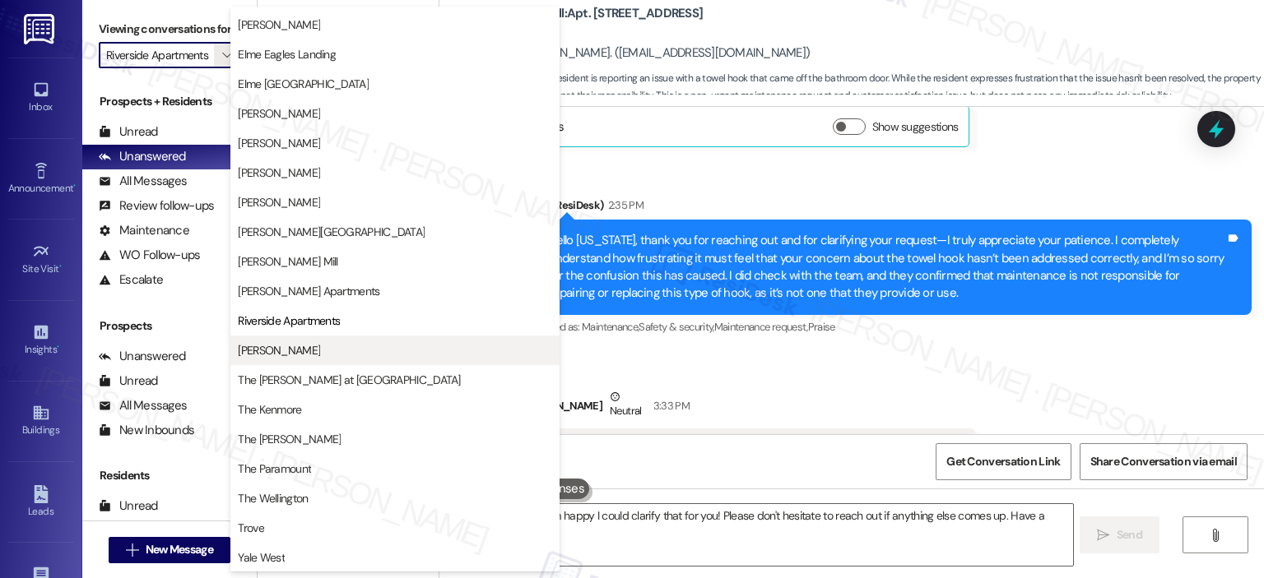
click at [315, 354] on span "[PERSON_NAME]" at bounding box center [279, 350] width 82 height 16
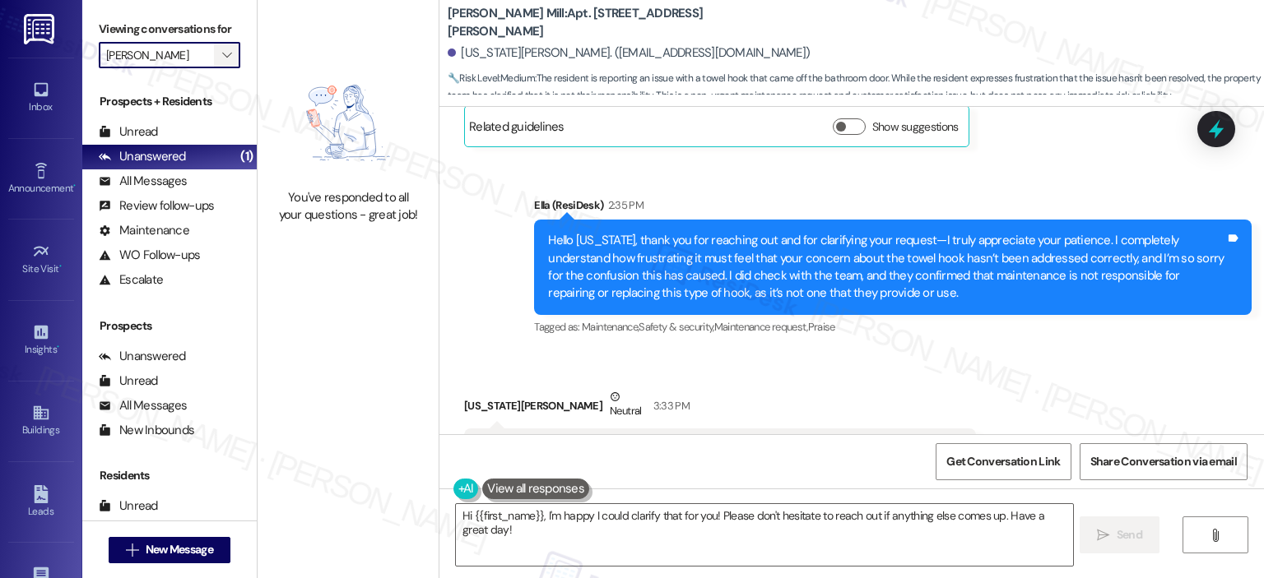
click at [222, 58] on icon "" at bounding box center [226, 55] width 9 height 13
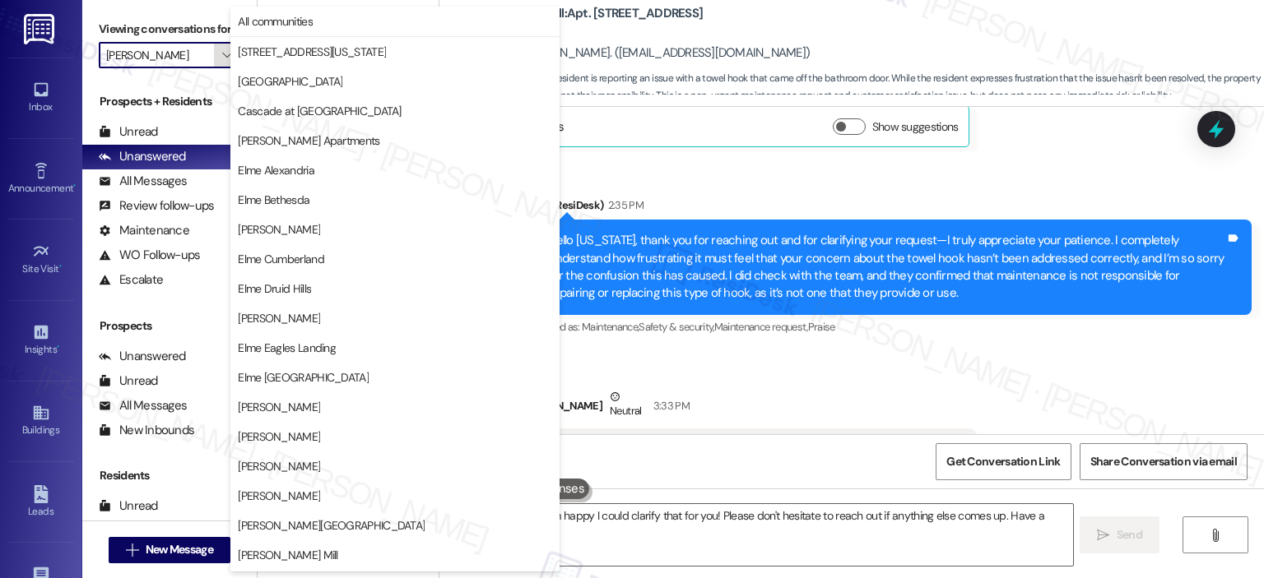
scroll to position [294, 0]
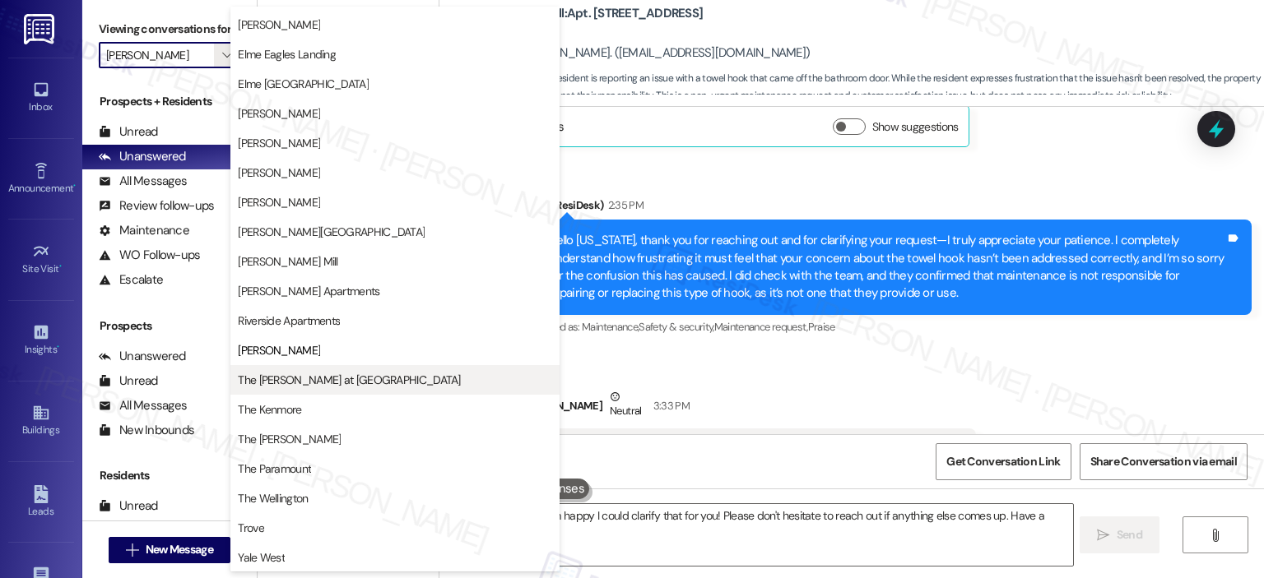
click at [270, 375] on span "The [PERSON_NAME] at [GEOGRAPHIC_DATA]" at bounding box center [349, 380] width 222 height 16
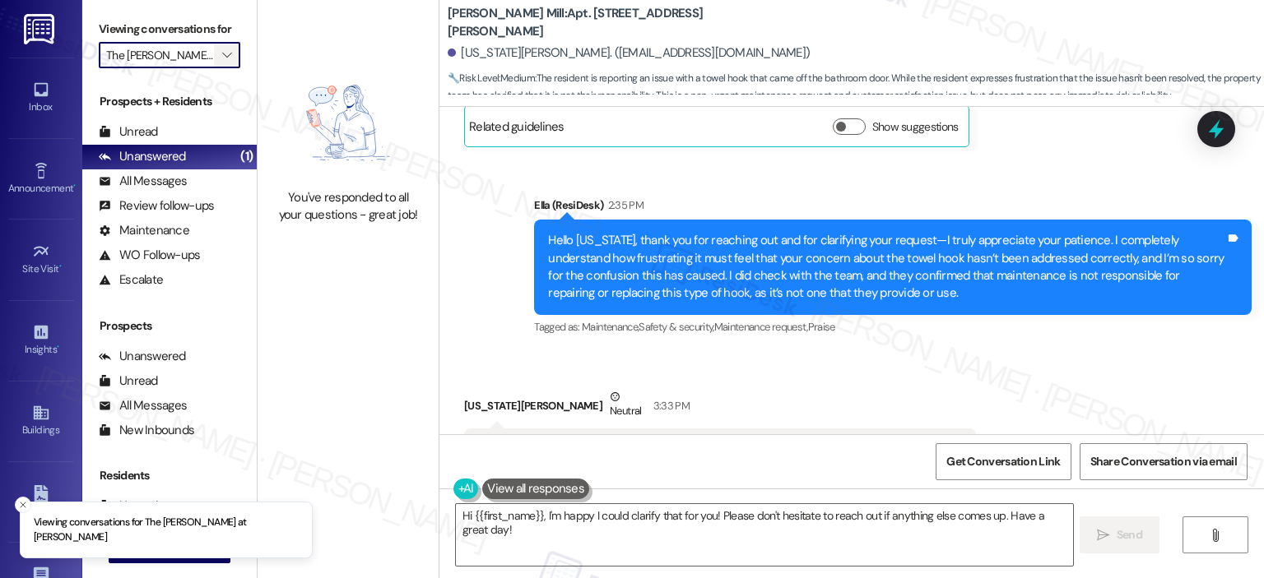
click at [214, 52] on button "" at bounding box center [227, 55] width 26 height 26
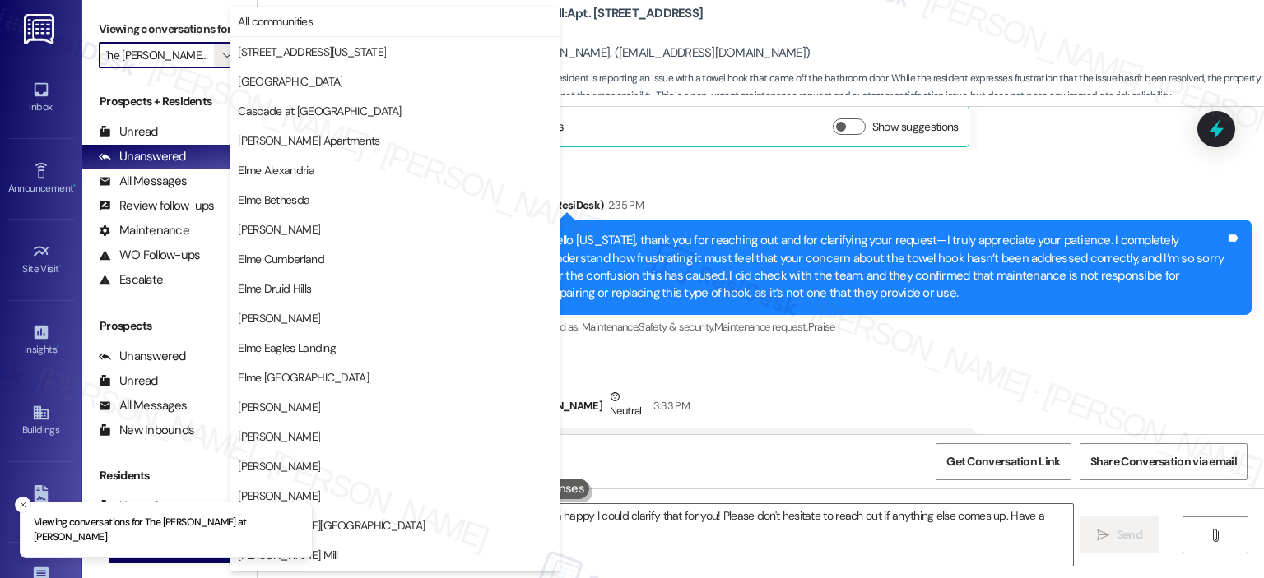
scroll to position [294, 0]
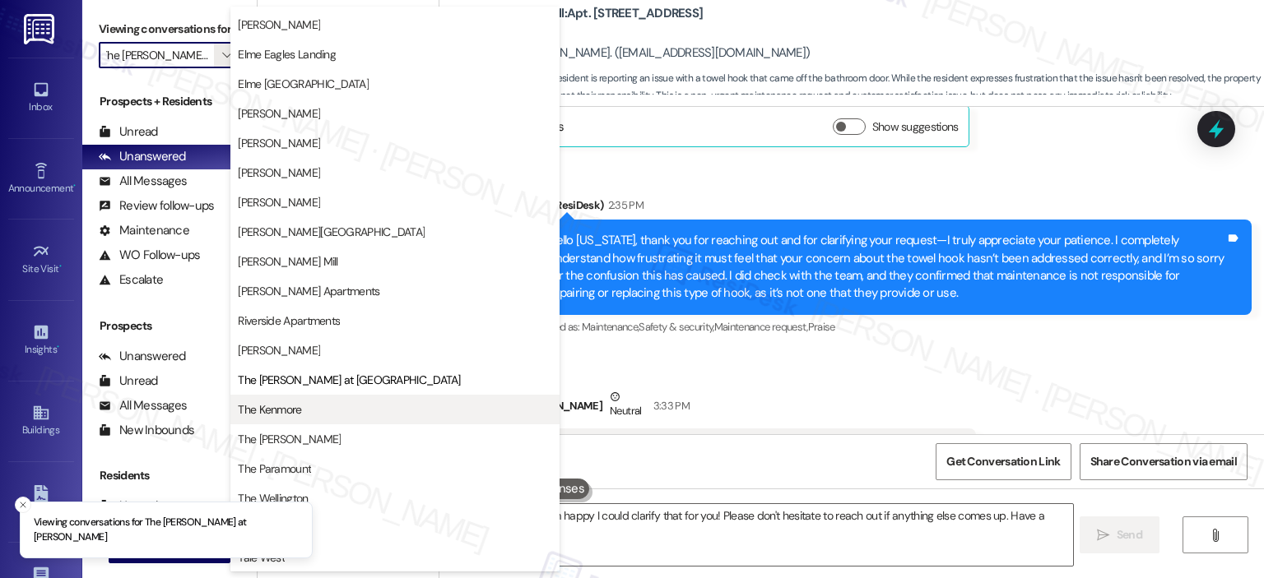
click at [316, 408] on span "The Kenmore" at bounding box center [395, 410] width 314 height 16
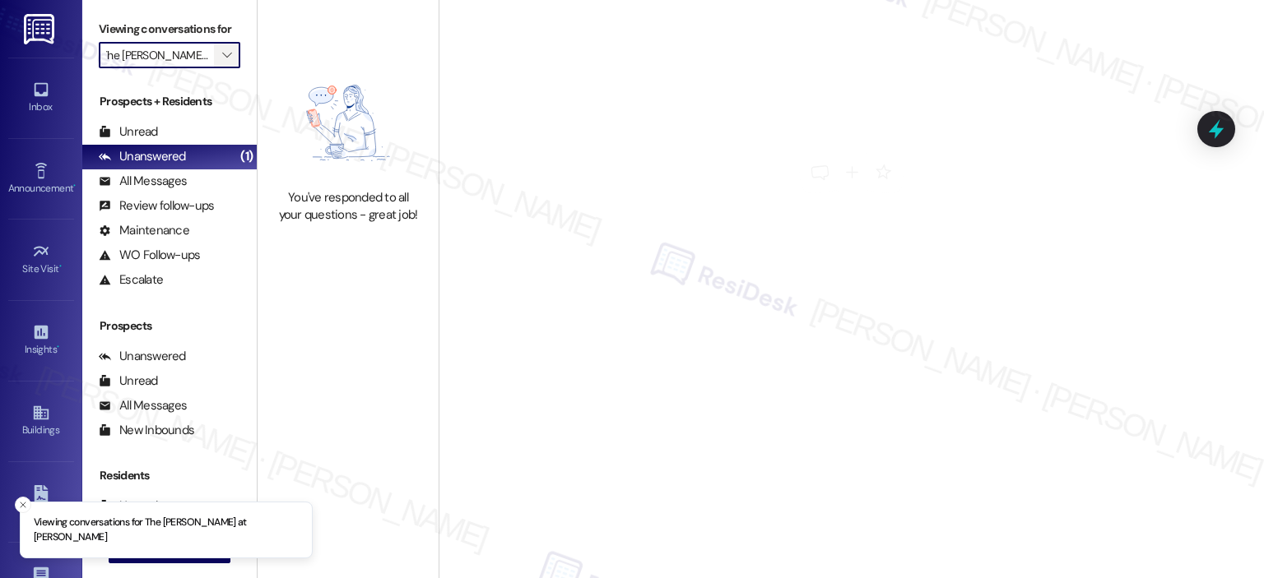
type input "The Kenmore"
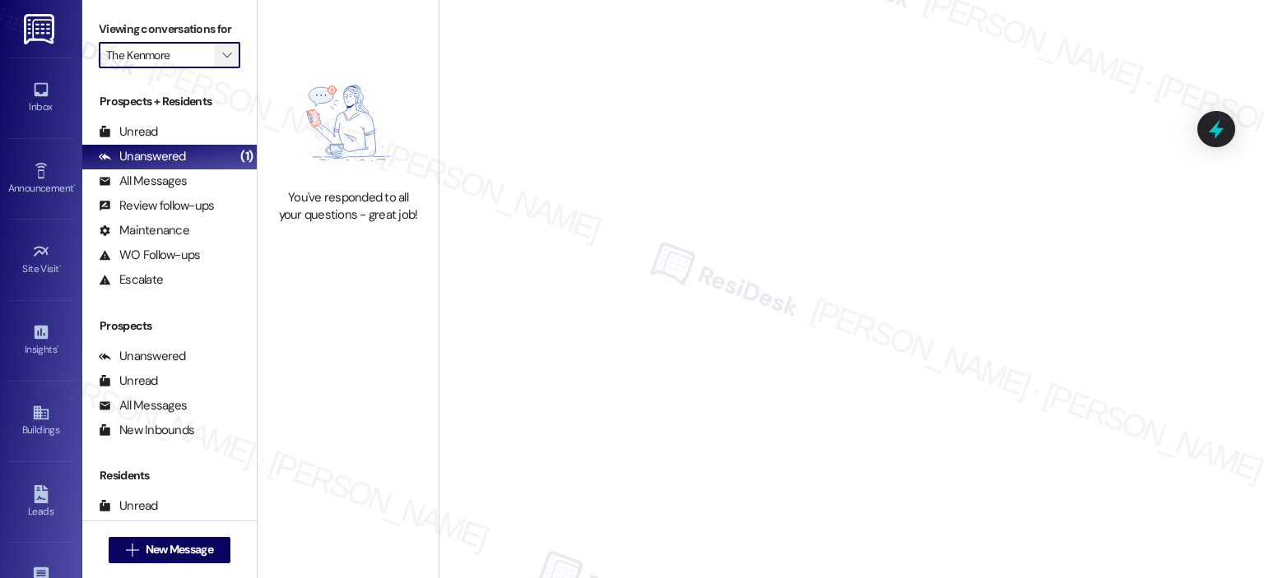
click at [222, 49] on icon "" at bounding box center [226, 55] width 9 height 13
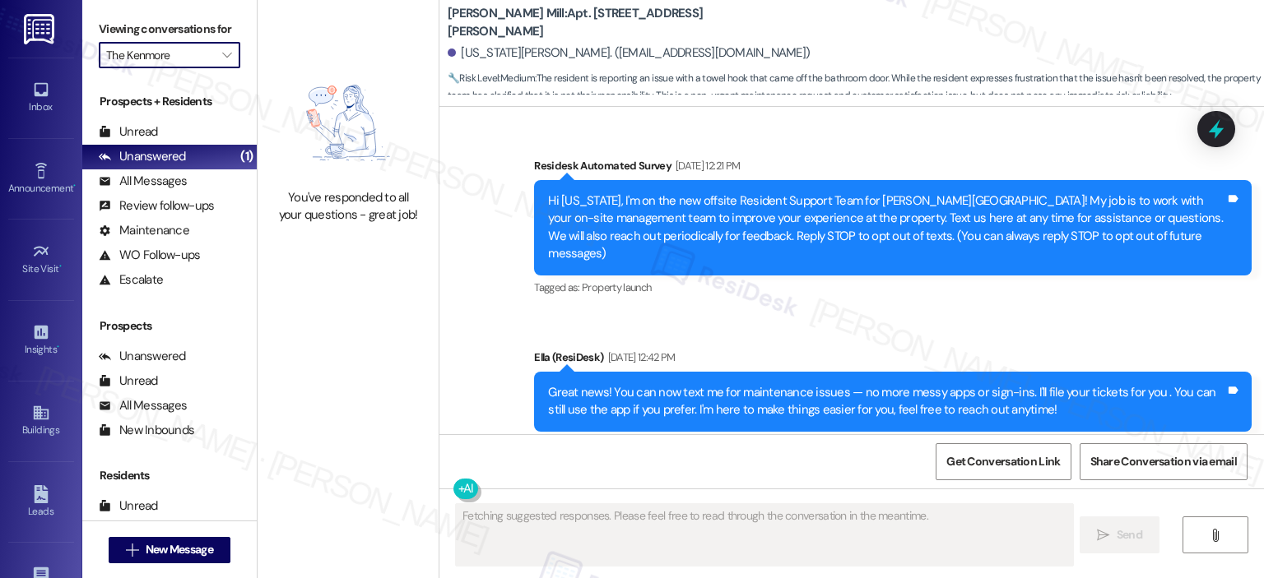
scroll to position [13003, 0]
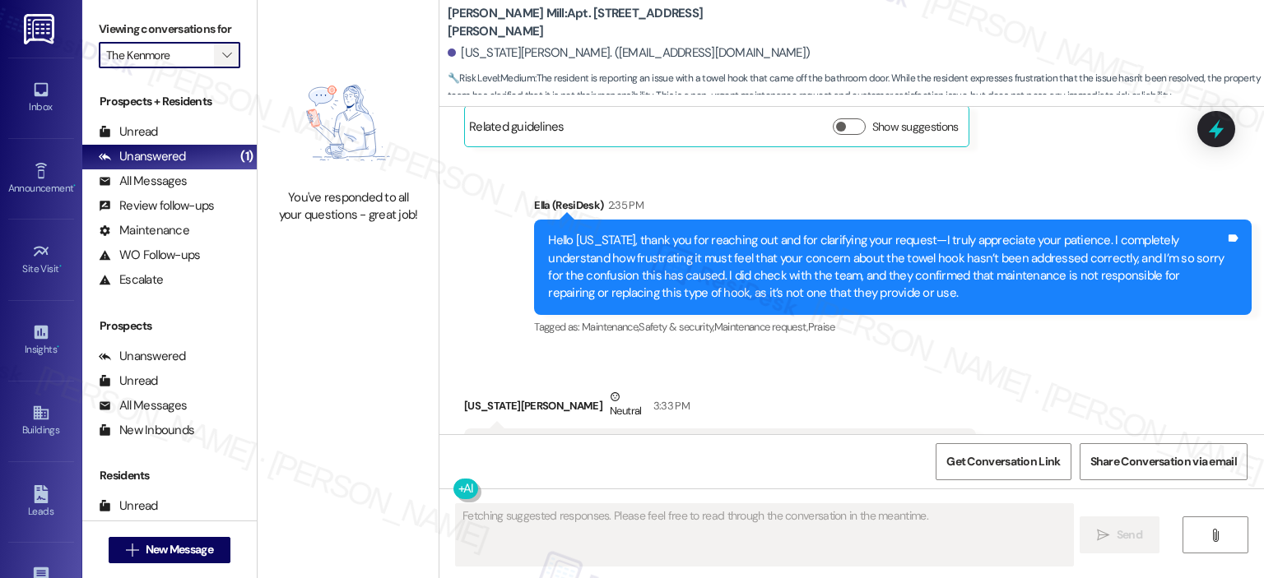
click at [222, 49] on icon "" at bounding box center [226, 55] width 9 height 13
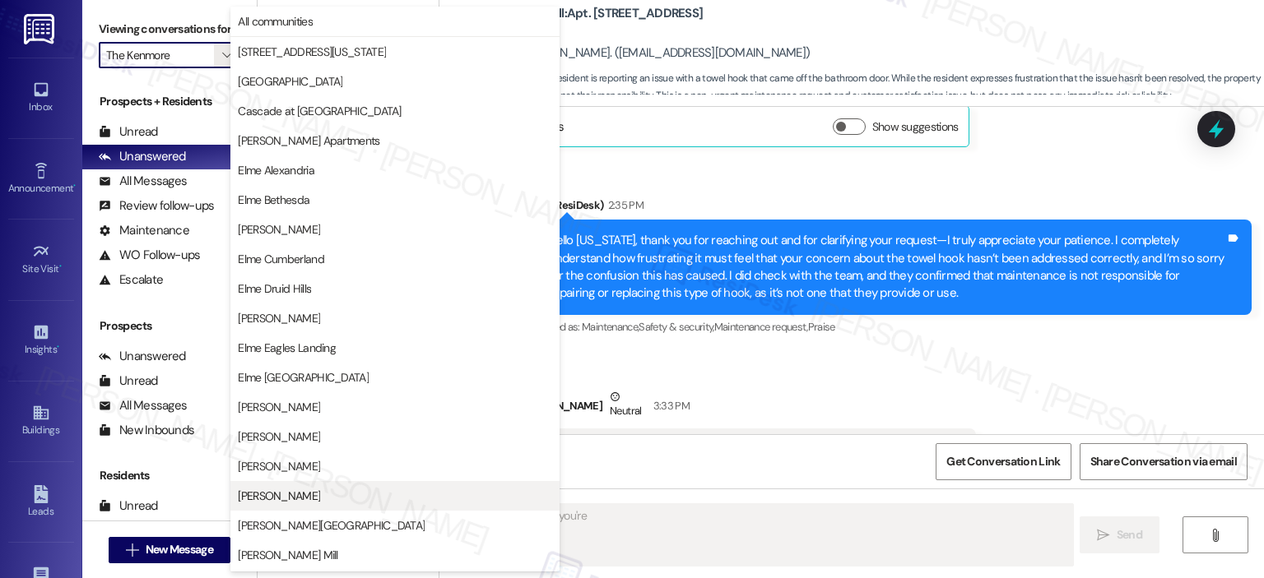
scroll to position [294, 0]
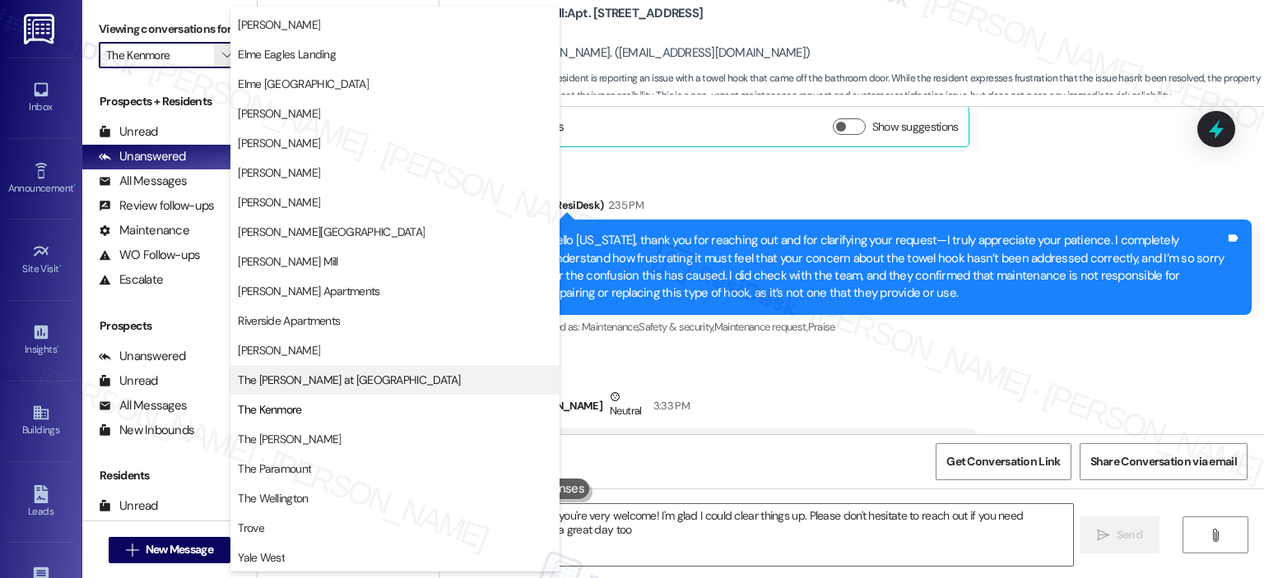
type textarea "Hey {{first_name}}, you're very welcome! I'm glad I could clear things up. Plea…"
drag, startPoint x: 291, startPoint y: 384, endPoint x: 295, endPoint y: 364, distance: 20.2
click at [291, 383] on span "The [PERSON_NAME] at [GEOGRAPHIC_DATA]" at bounding box center [349, 380] width 222 height 16
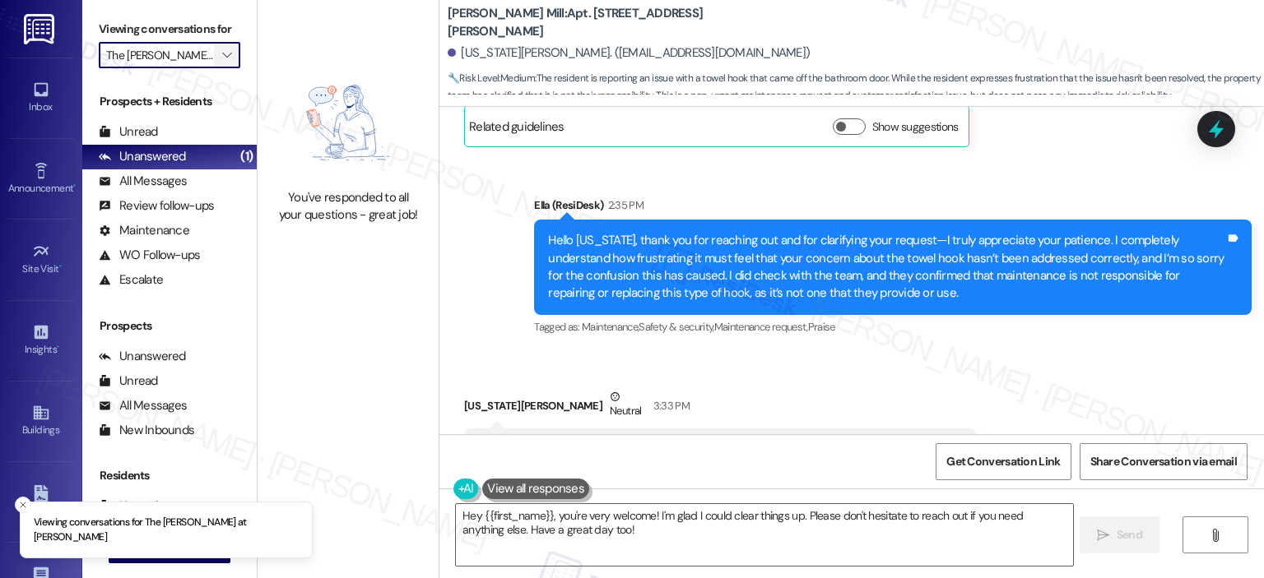
click at [222, 52] on icon "" at bounding box center [226, 55] width 9 height 13
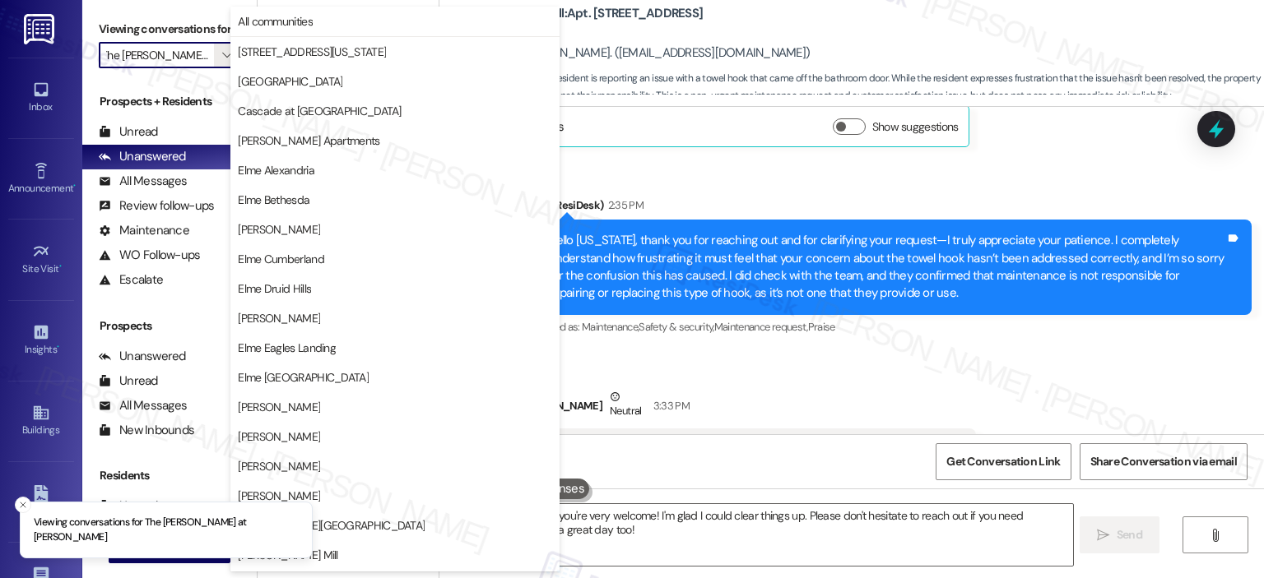
scroll to position [294, 0]
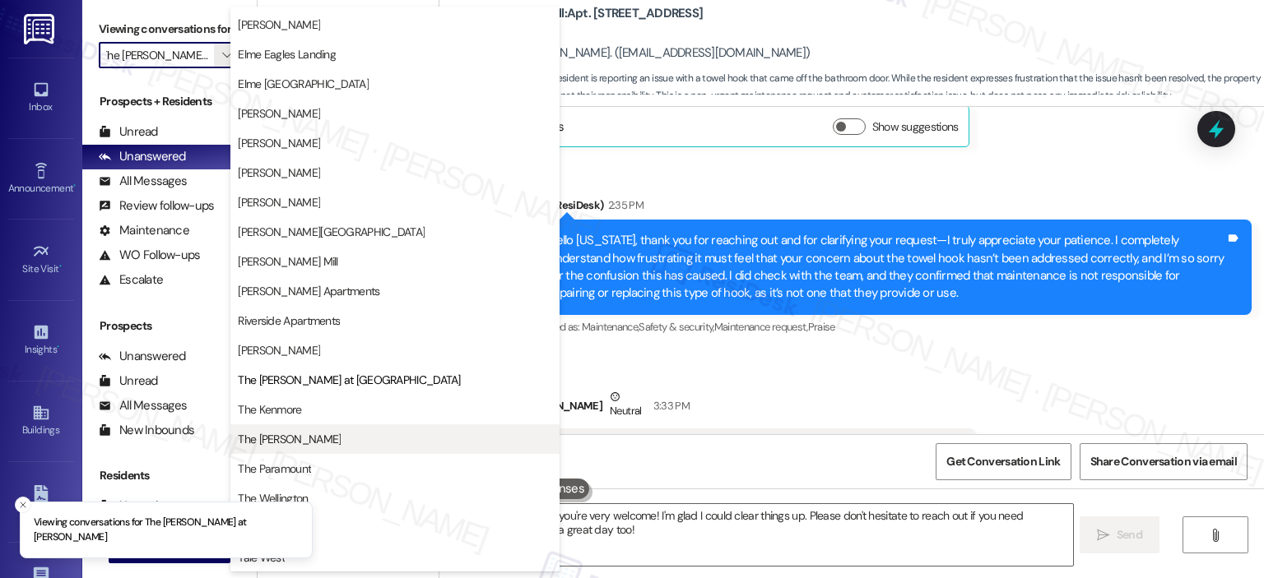
click at [281, 442] on span "The [PERSON_NAME]" at bounding box center [289, 439] width 103 height 16
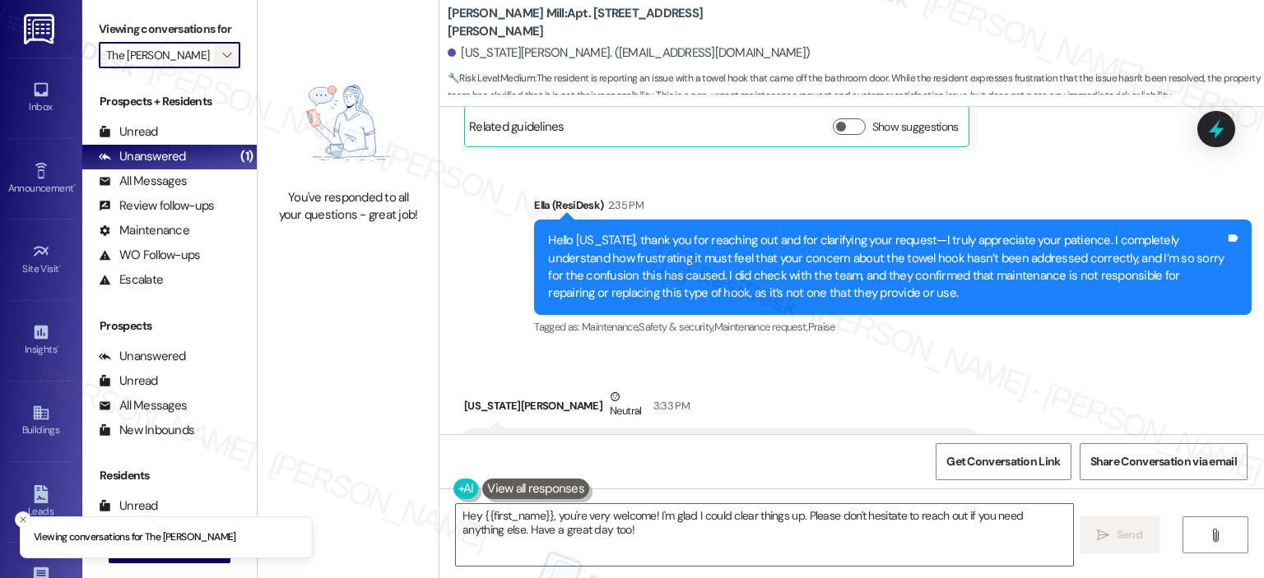
click at [222, 53] on icon "" at bounding box center [226, 55] width 9 height 13
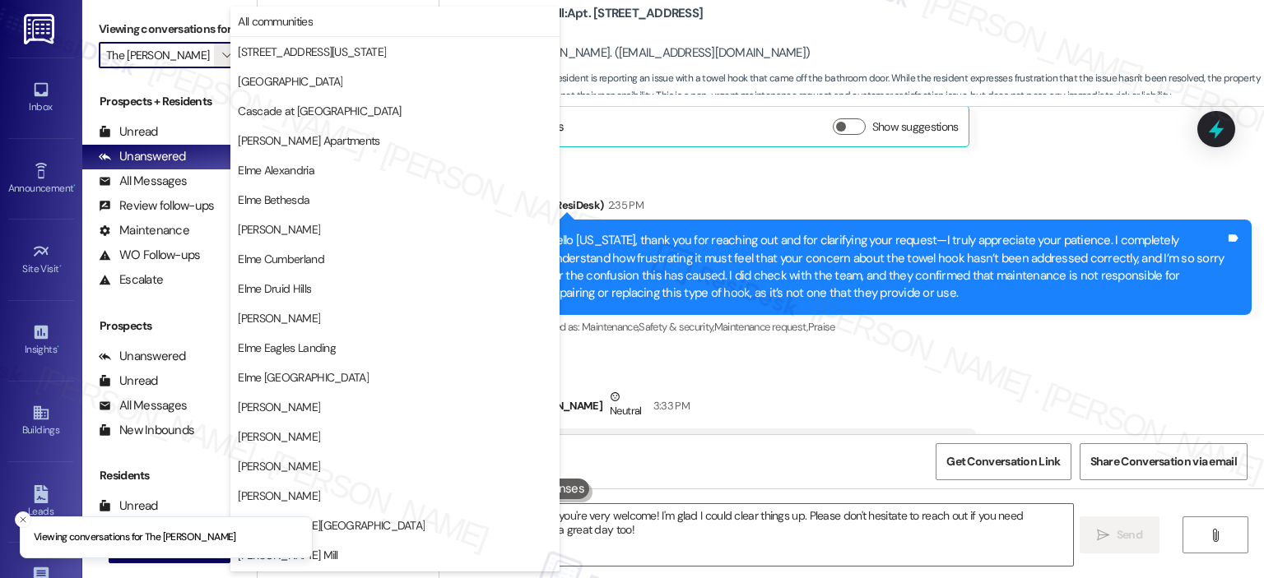
scroll to position [294, 0]
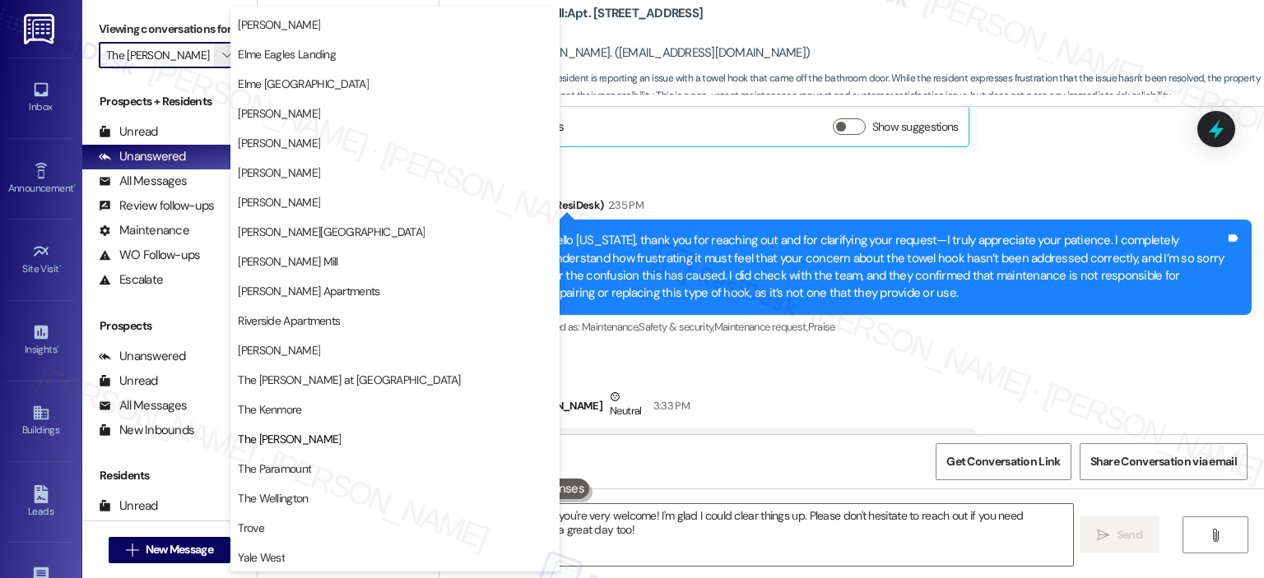
click at [392, 464] on span "The Paramount" at bounding box center [395, 469] width 314 height 16
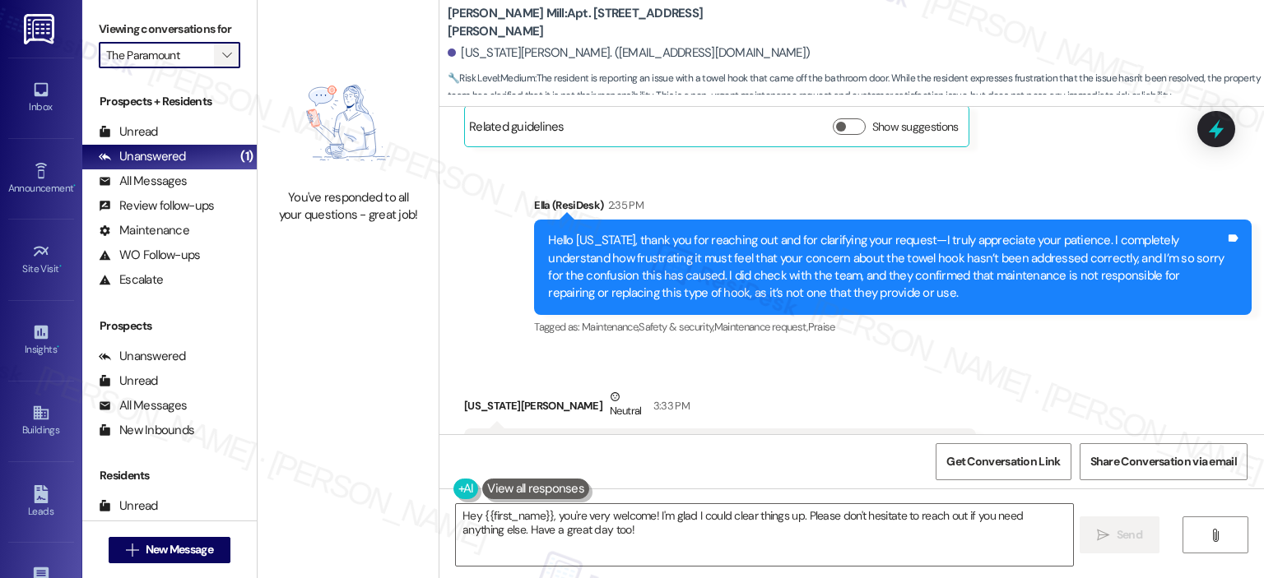
click at [219, 48] on span "" at bounding box center [227, 55] width 16 height 26
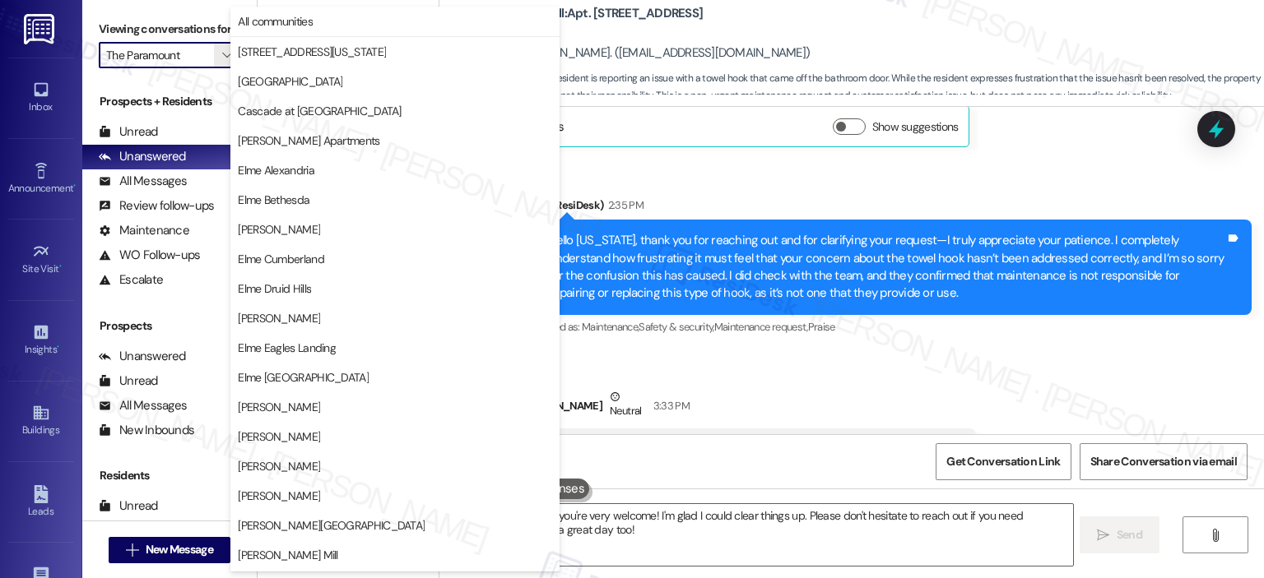
scroll to position [294, 0]
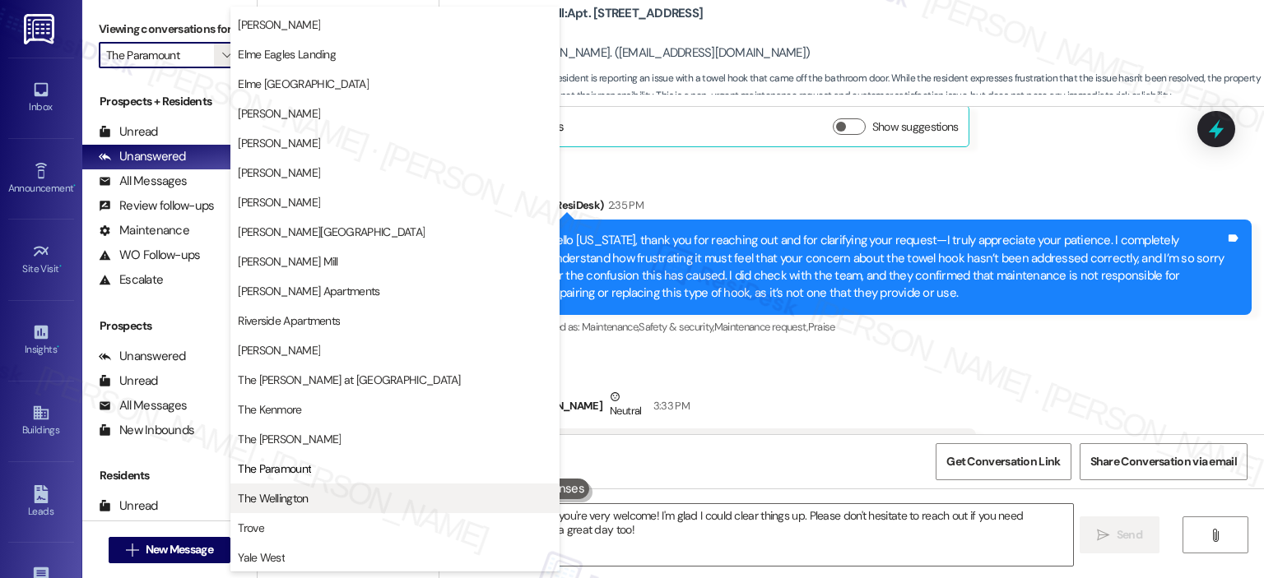
click at [318, 496] on span "The Wellington" at bounding box center [395, 498] width 314 height 16
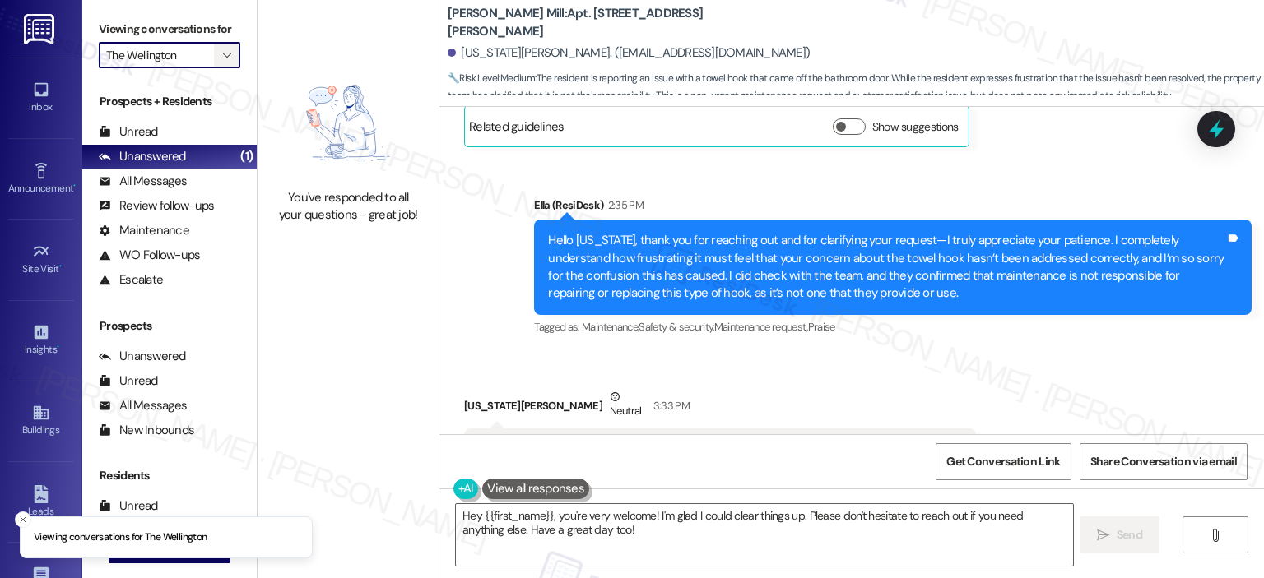
click at [222, 53] on icon "" at bounding box center [226, 55] width 9 height 13
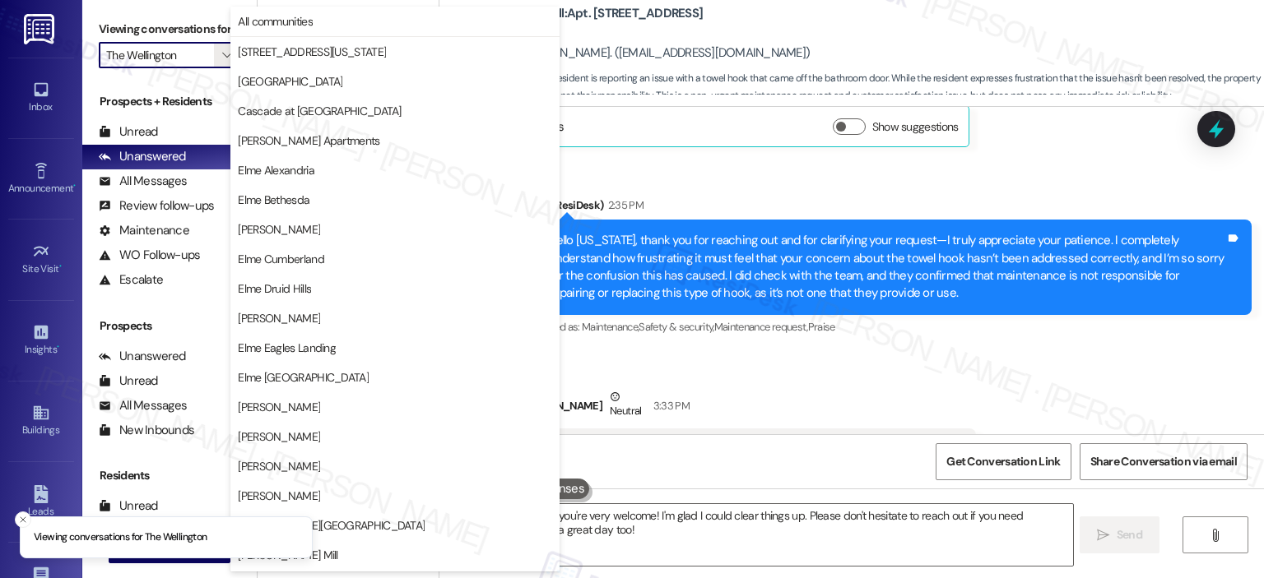
scroll to position [294, 0]
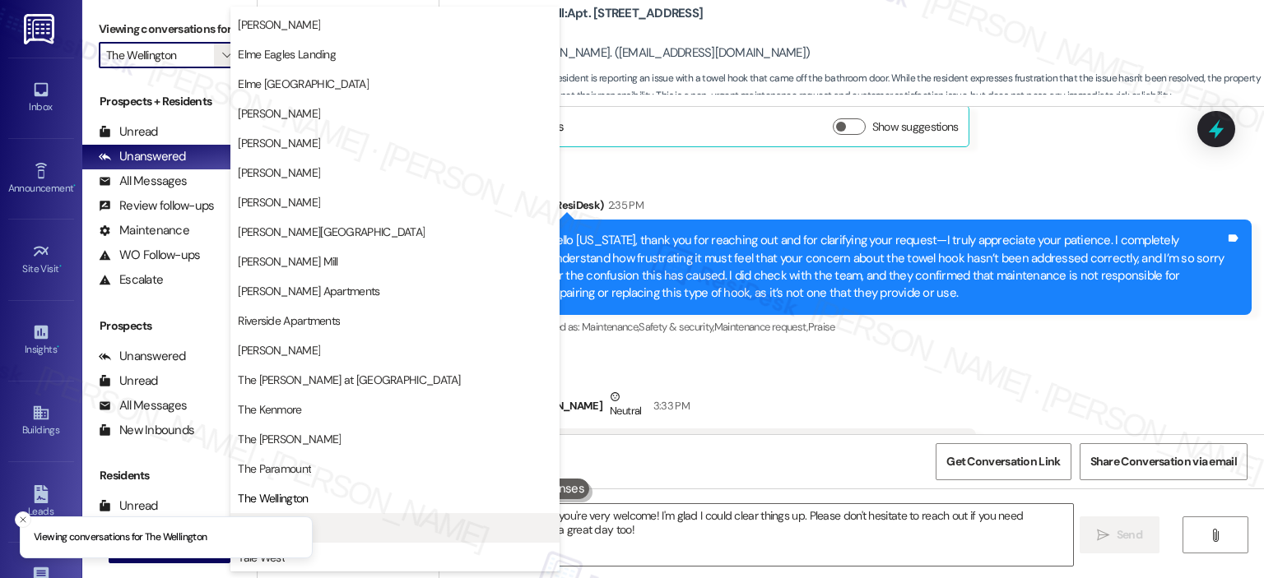
click at [332, 529] on span "Trove" at bounding box center [395, 528] width 314 height 16
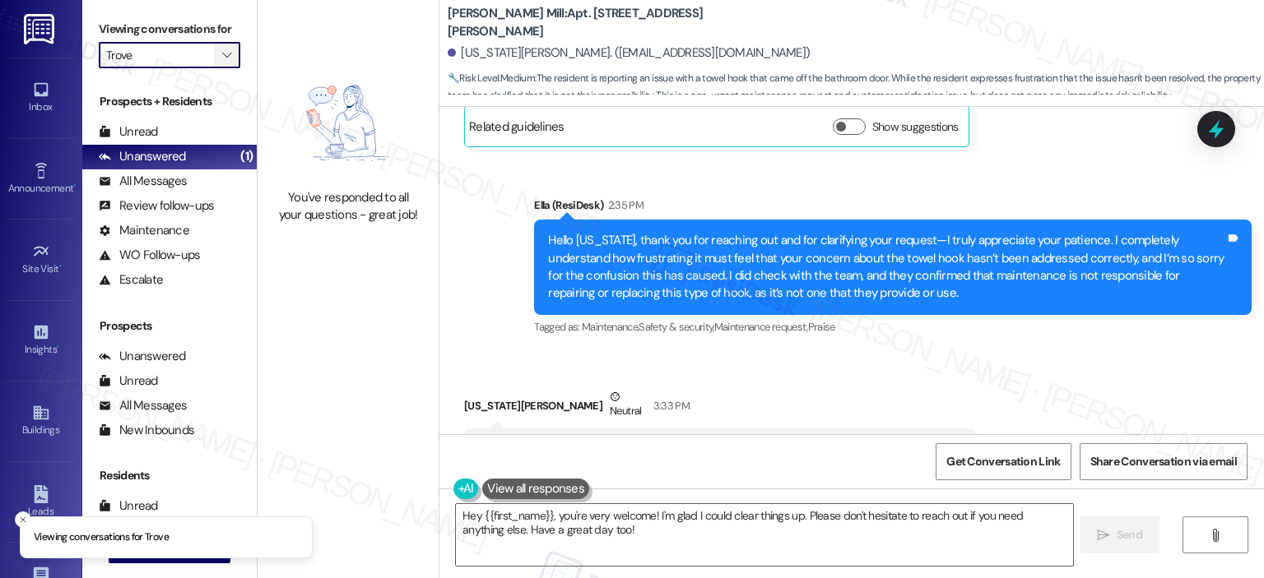
click at [222, 45] on span "" at bounding box center [227, 55] width 16 height 26
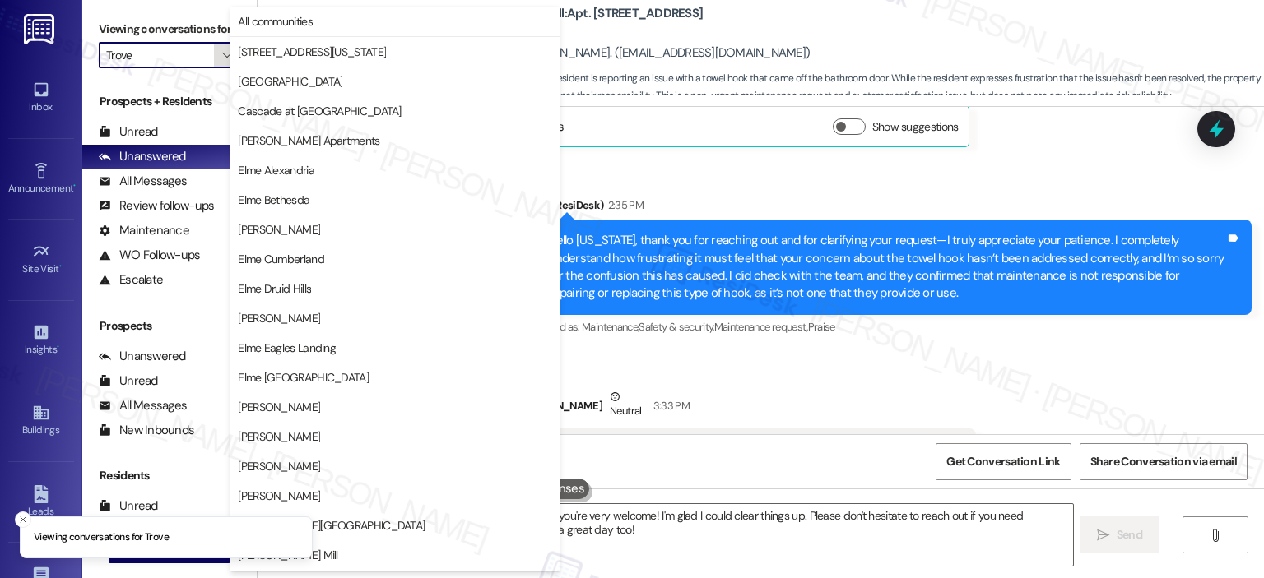
scroll to position [294, 0]
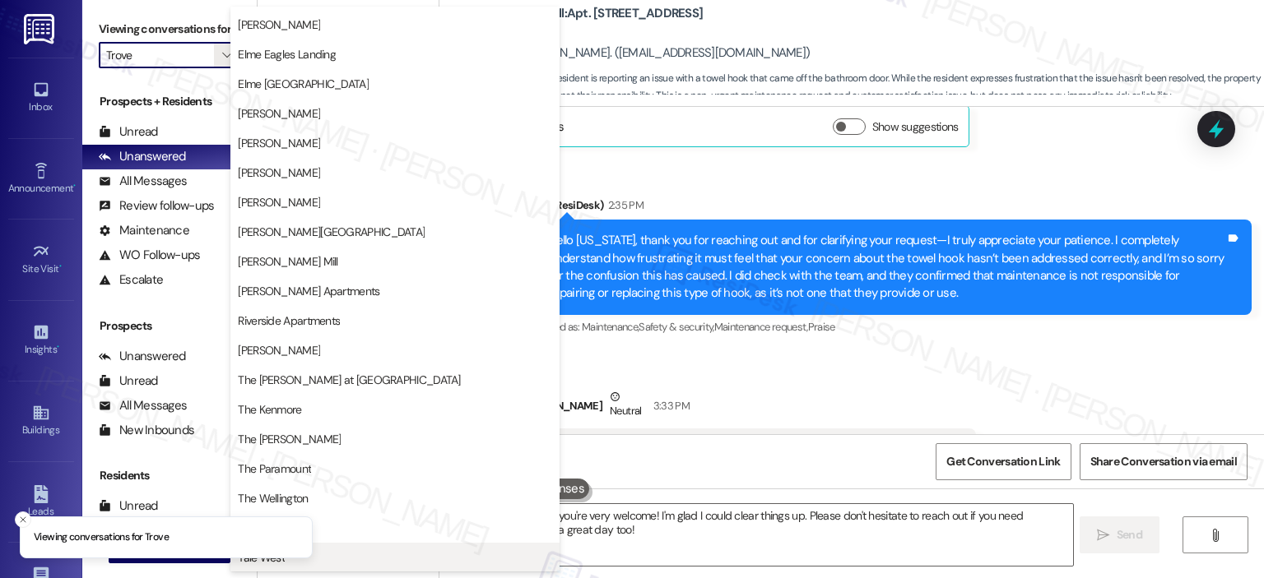
click at [370, 558] on span "Yale West" at bounding box center [395, 558] width 314 height 16
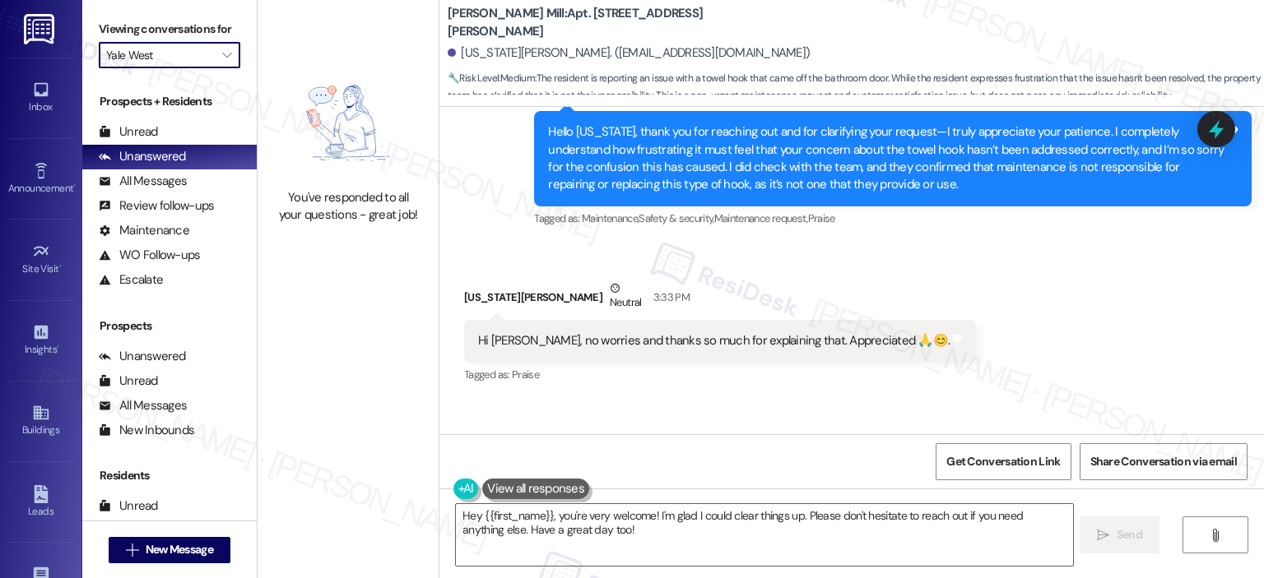
scroll to position [13143, 0]
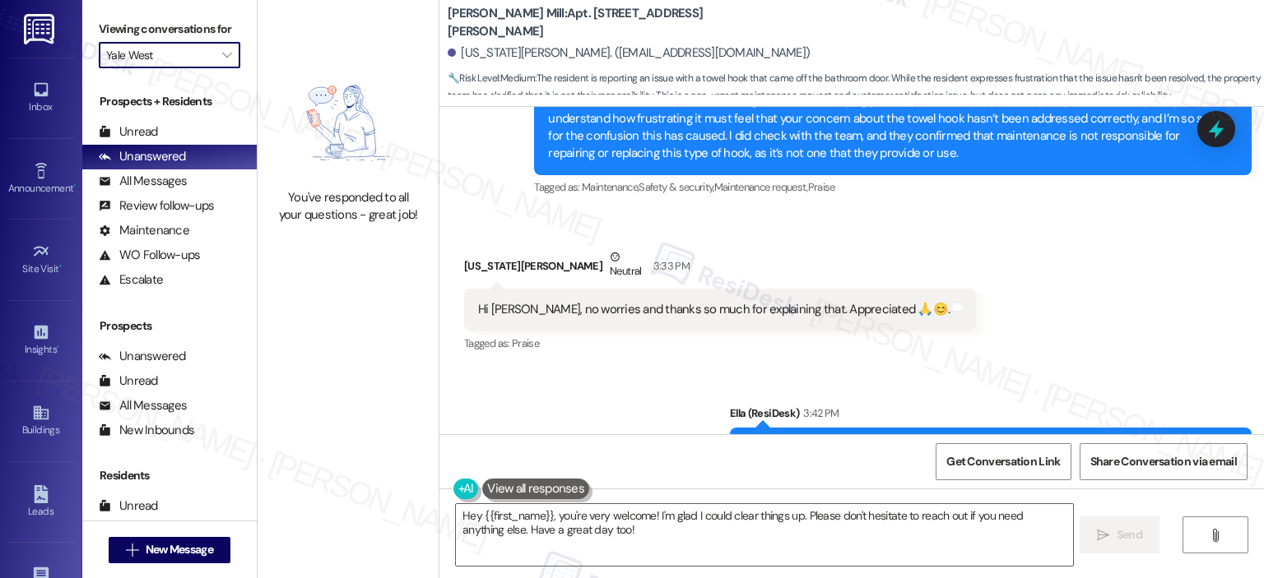
click at [319, 16] on div "You've responded to all your questions - great job!" at bounding box center [348, 145] width 181 height 290
click at [222, 50] on icon "" at bounding box center [226, 55] width 9 height 13
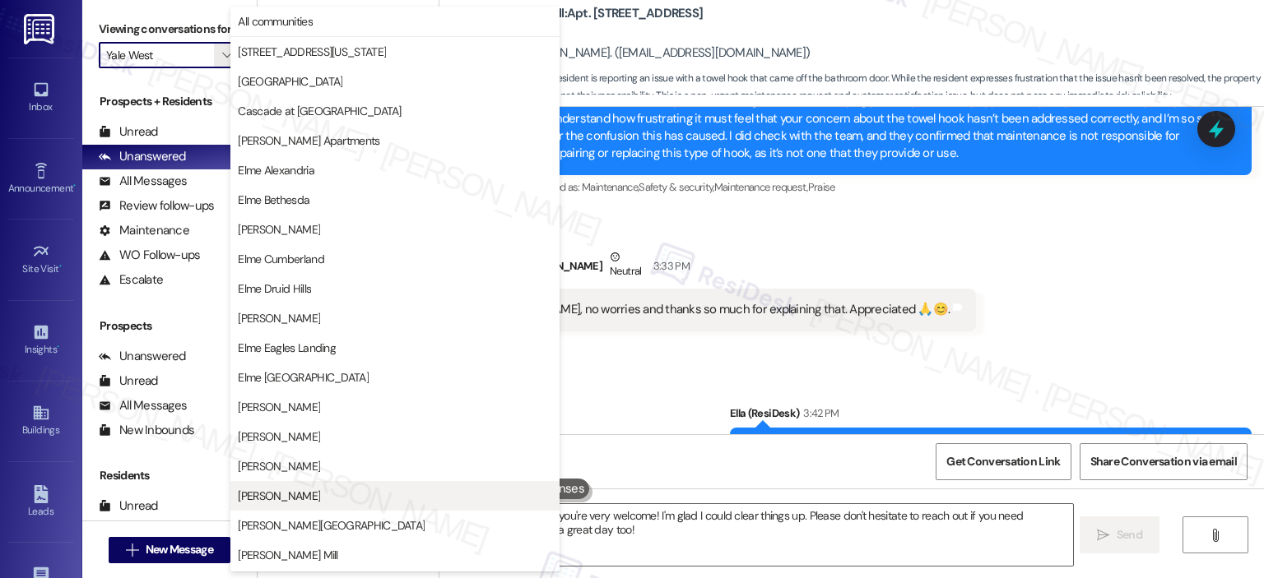
scroll to position [294, 0]
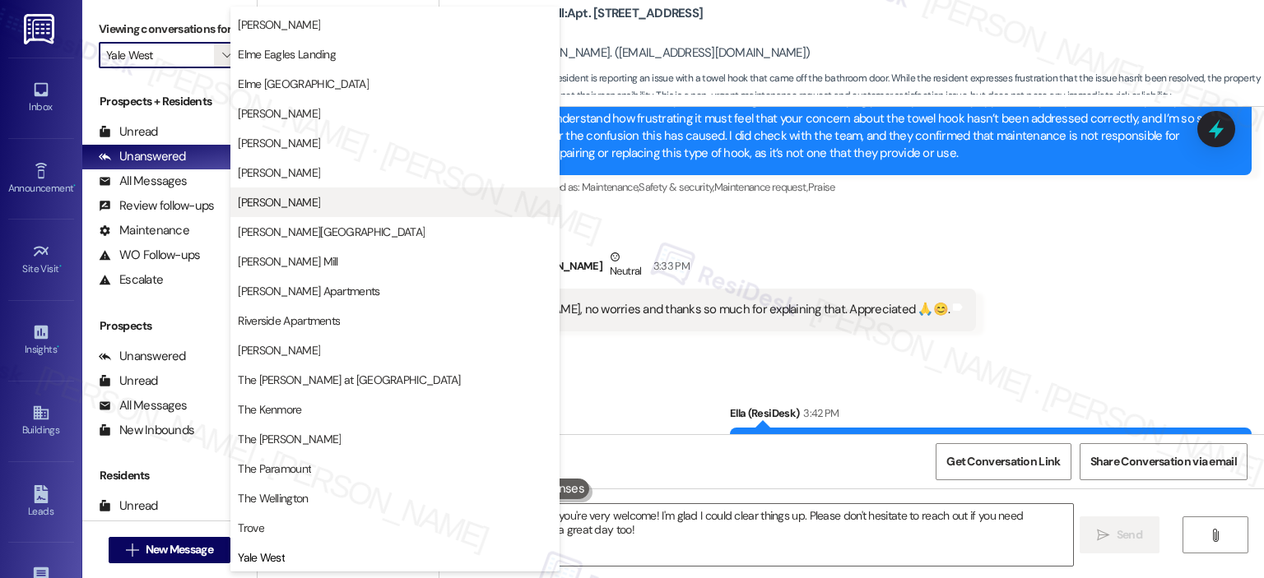
click at [287, 210] on button "[PERSON_NAME]" at bounding box center [394, 203] width 329 height 30
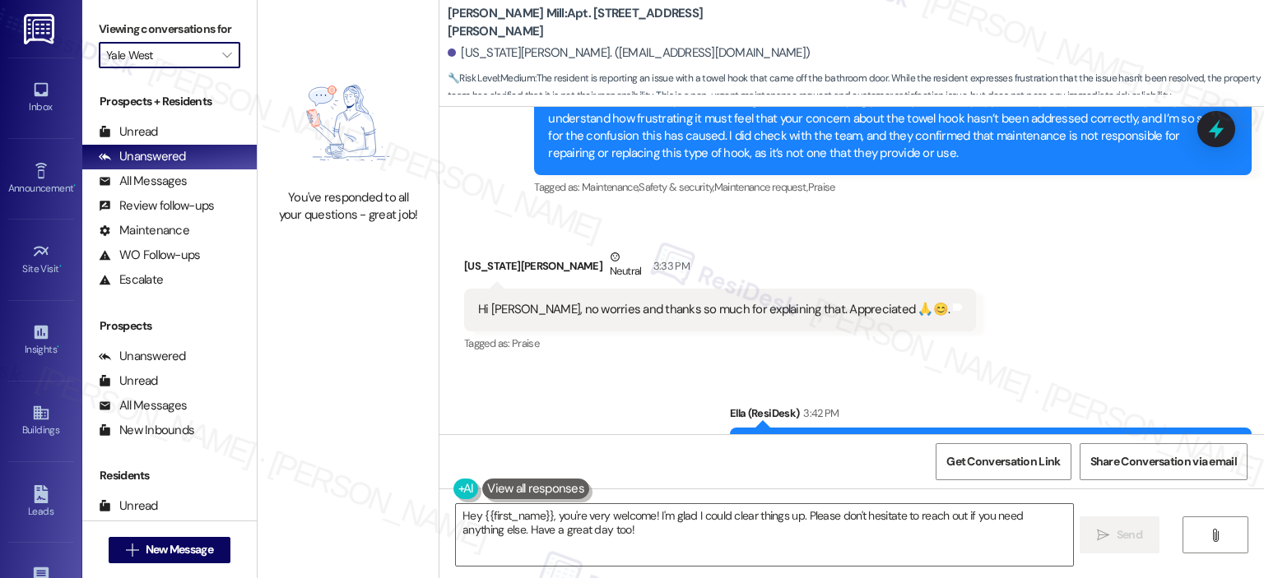
type input "[PERSON_NAME]"
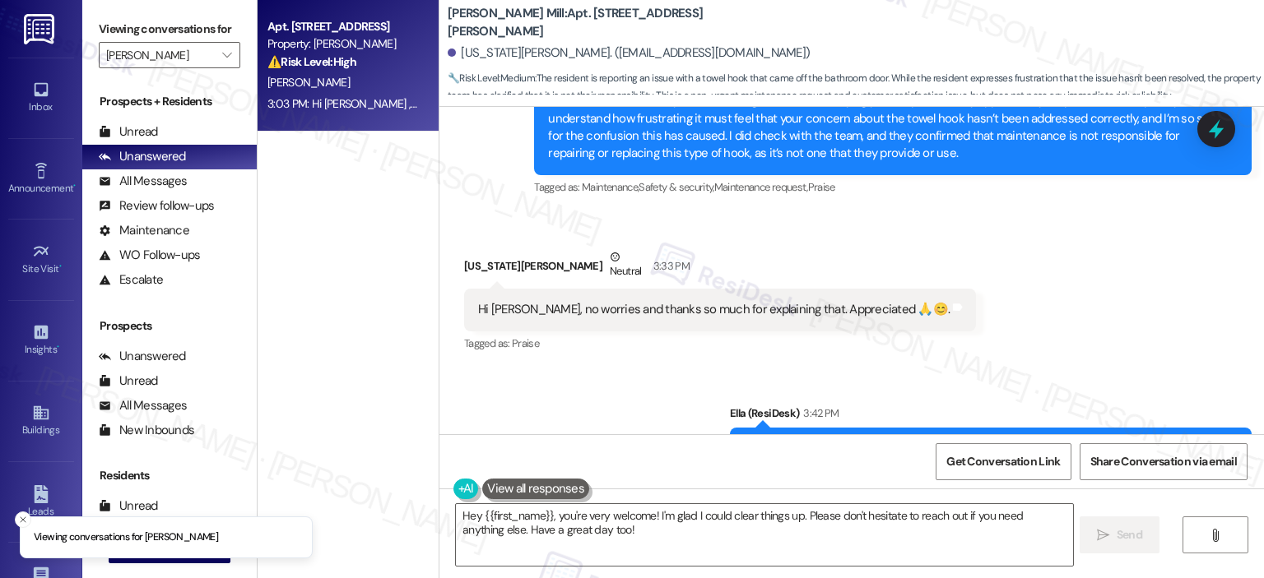
click at [296, 64] on strong "⚠️ Risk Level: High" at bounding box center [311, 61] width 89 height 15
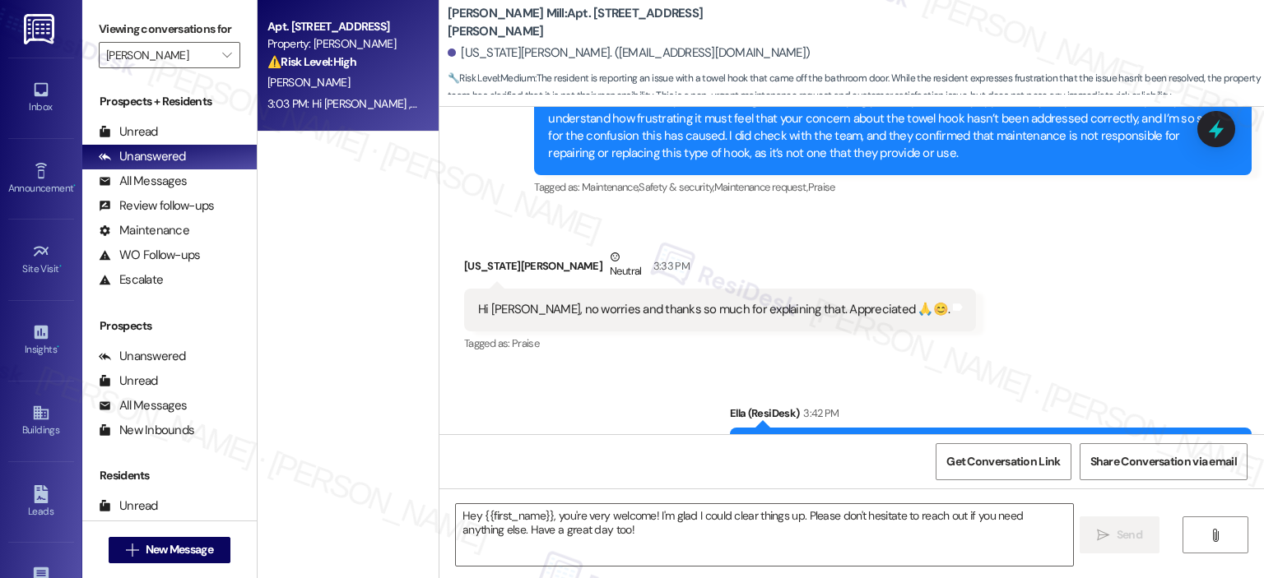
type textarea "Fetching suggested responses. Please feel free to read through the conversation…"
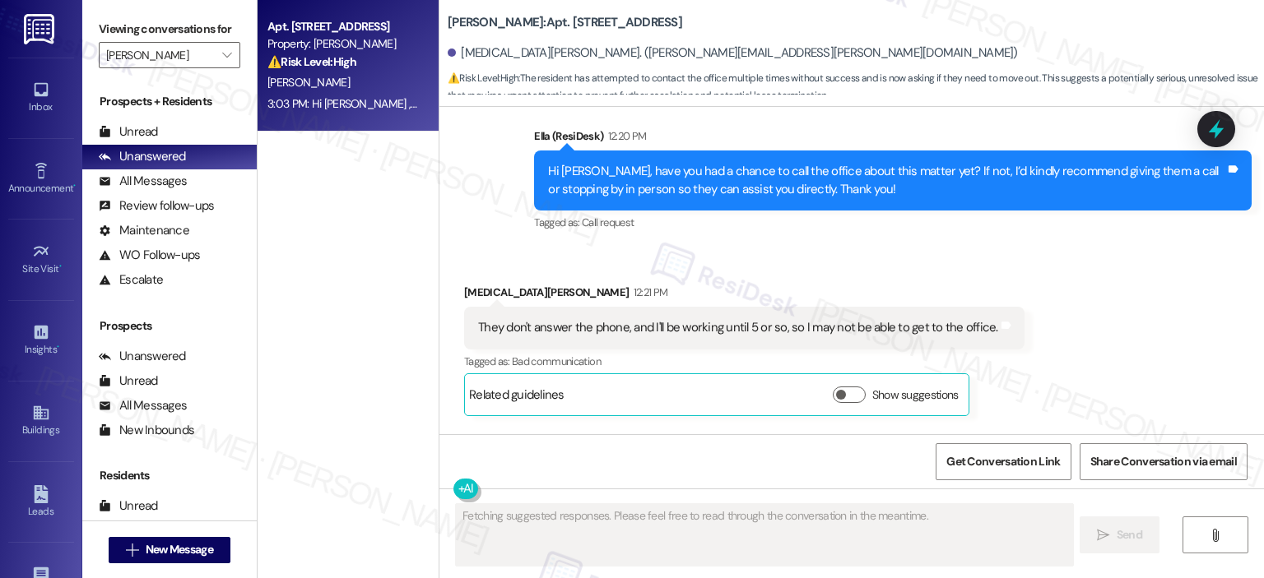
scroll to position [35624, 0]
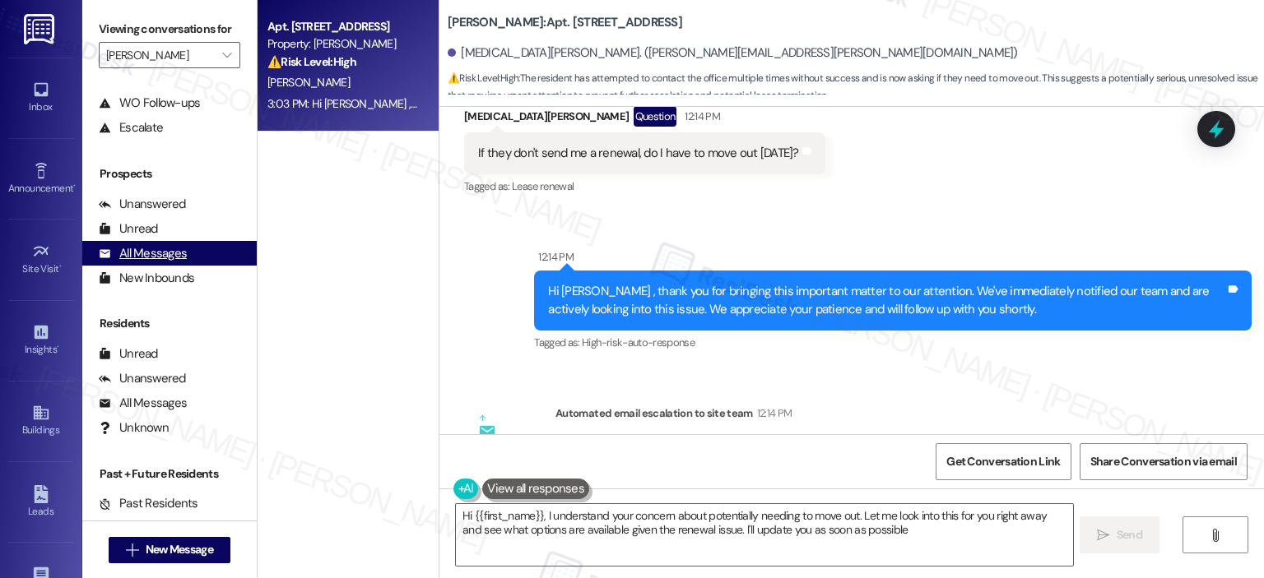
type textarea "Hi {{first_name}}, I understand your concern about potentially needing to move …"
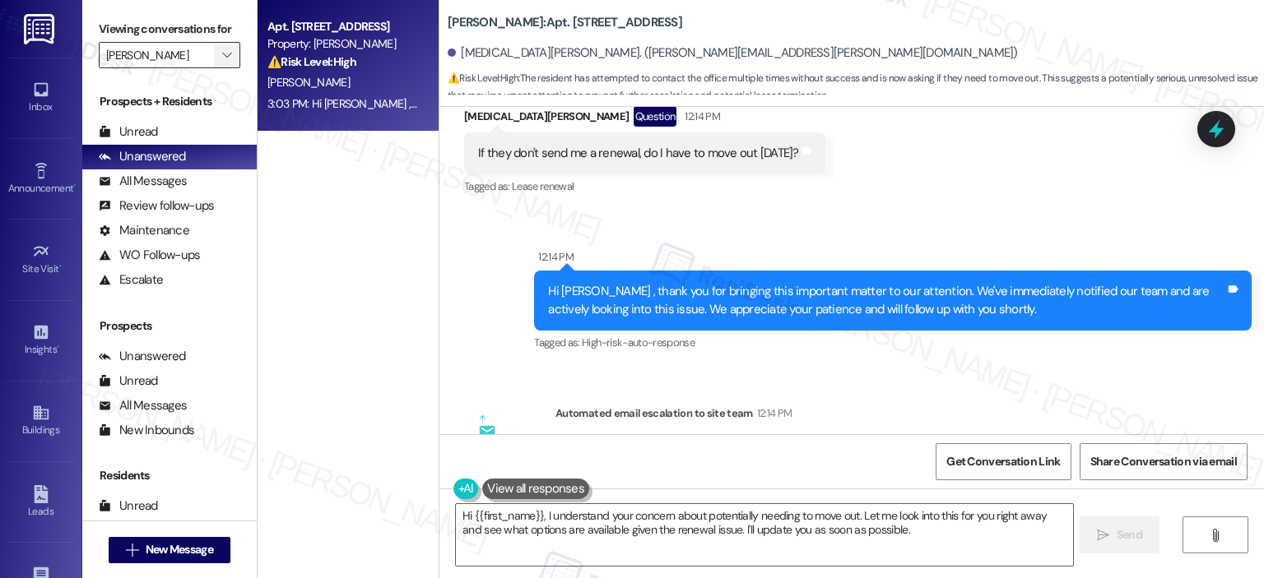
scroll to position [0, 0]
click at [224, 51] on span "" at bounding box center [227, 55] width 16 height 26
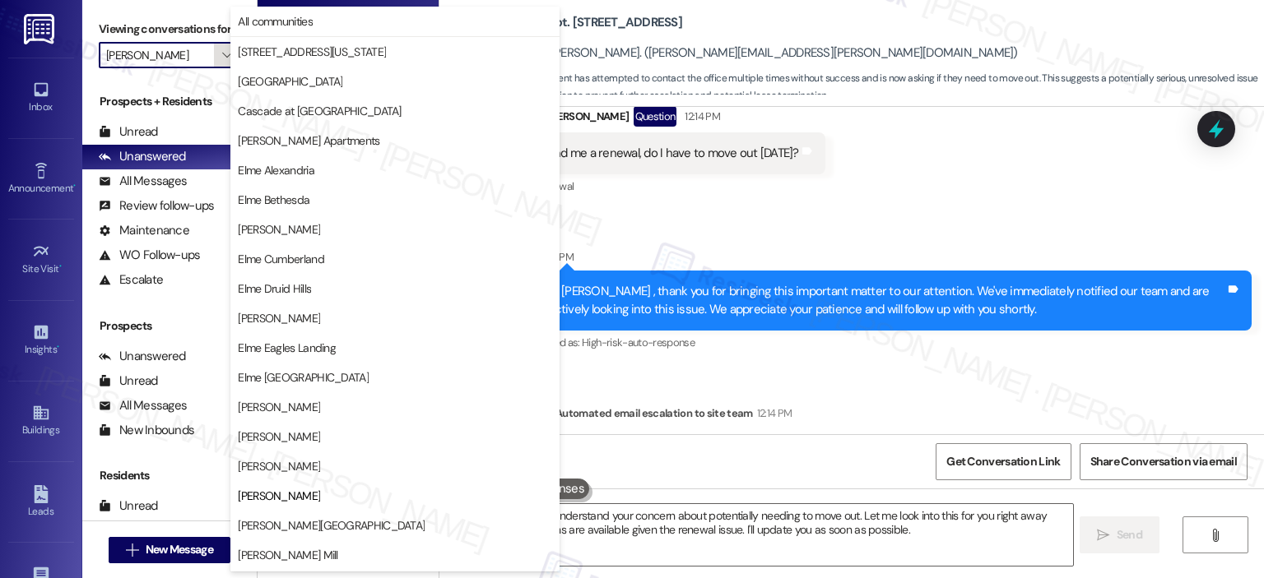
scroll to position [267, 0]
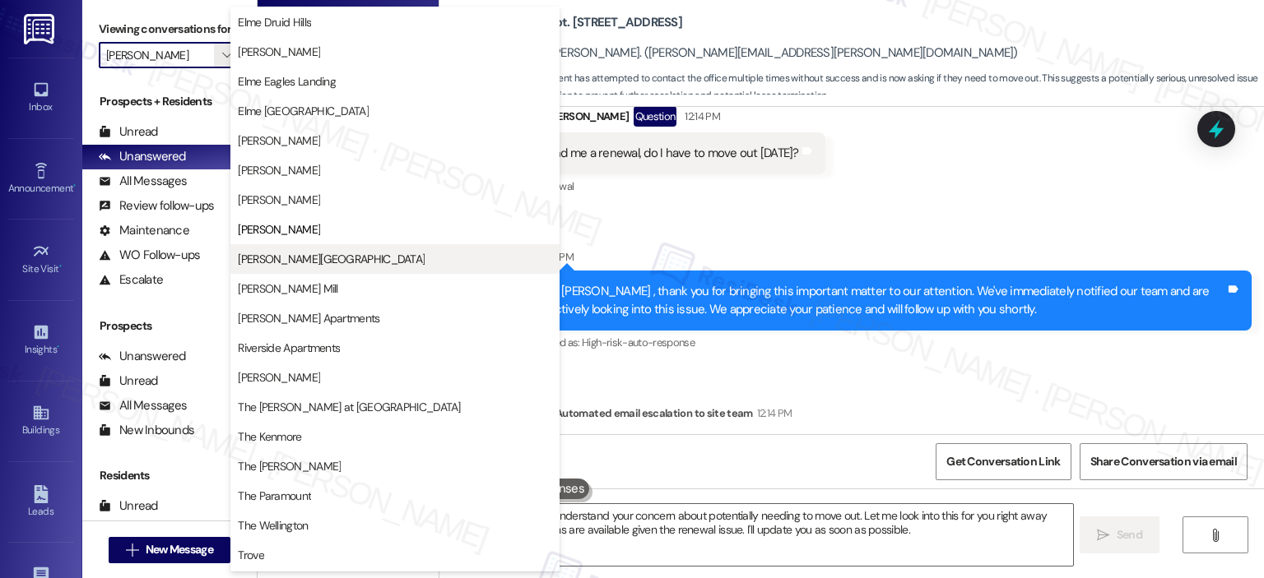
click at [281, 262] on span "[PERSON_NAME][GEOGRAPHIC_DATA]" at bounding box center [331, 259] width 187 height 16
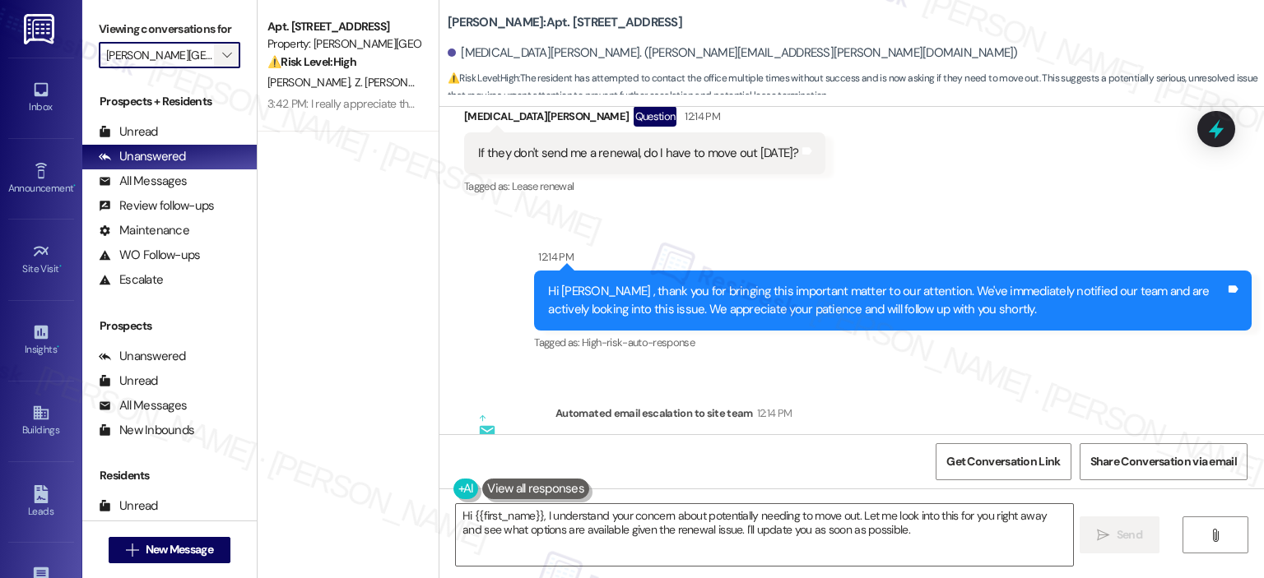
click at [222, 49] on icon "" at bounding box center [226, 55] width 9 height 13
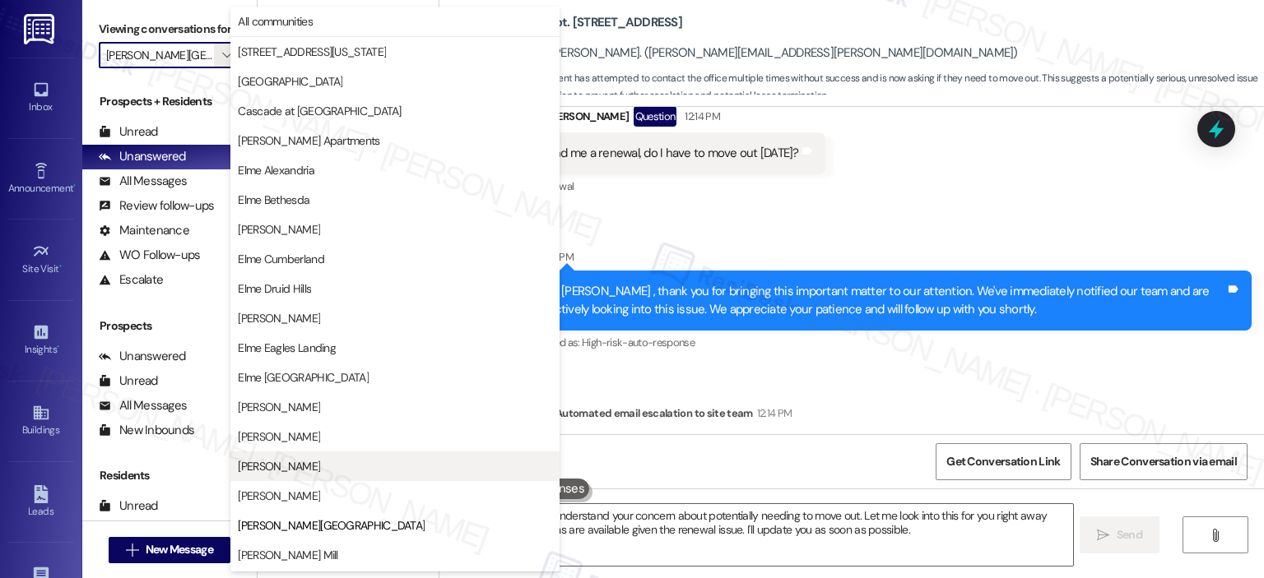
scroll to position [267, 0]
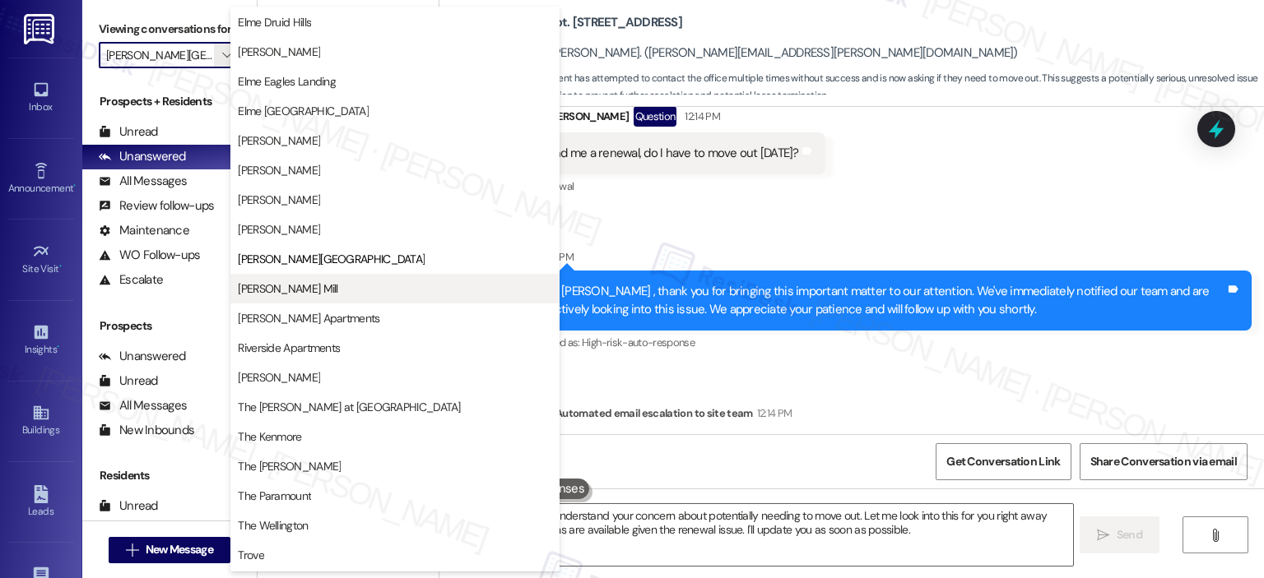
click at [302, 283] on span "[PERSON_NAME] Mill" at bounding box center [288, 289] width 100 height 16
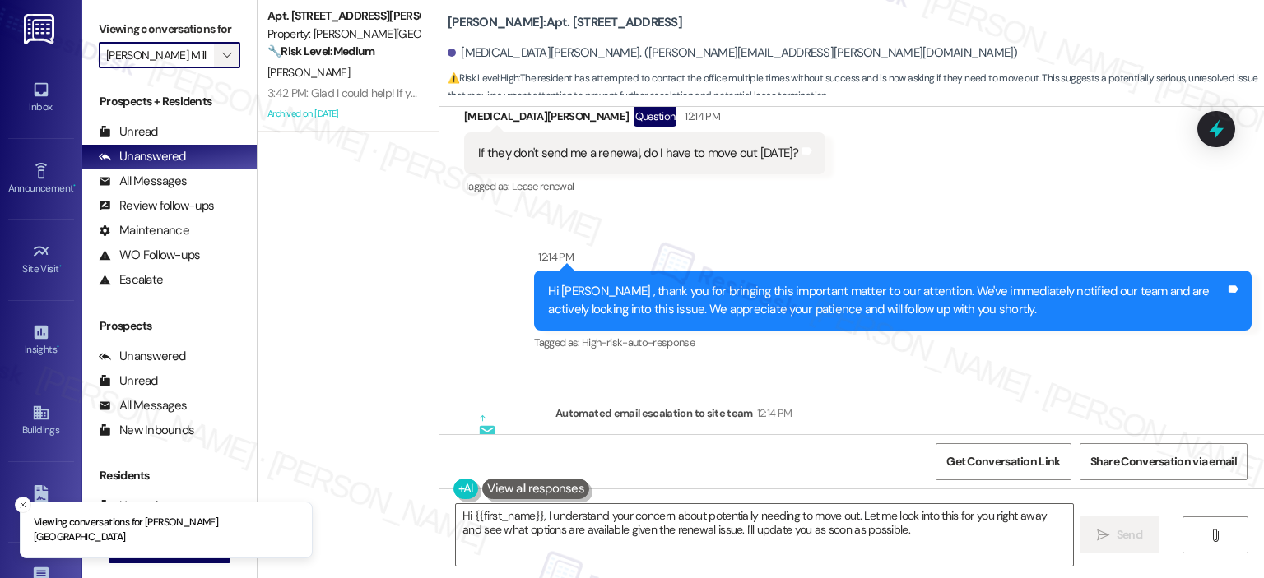
click at [222, 52] on icon "" at bounding box center [226, 55] width 9 height 13
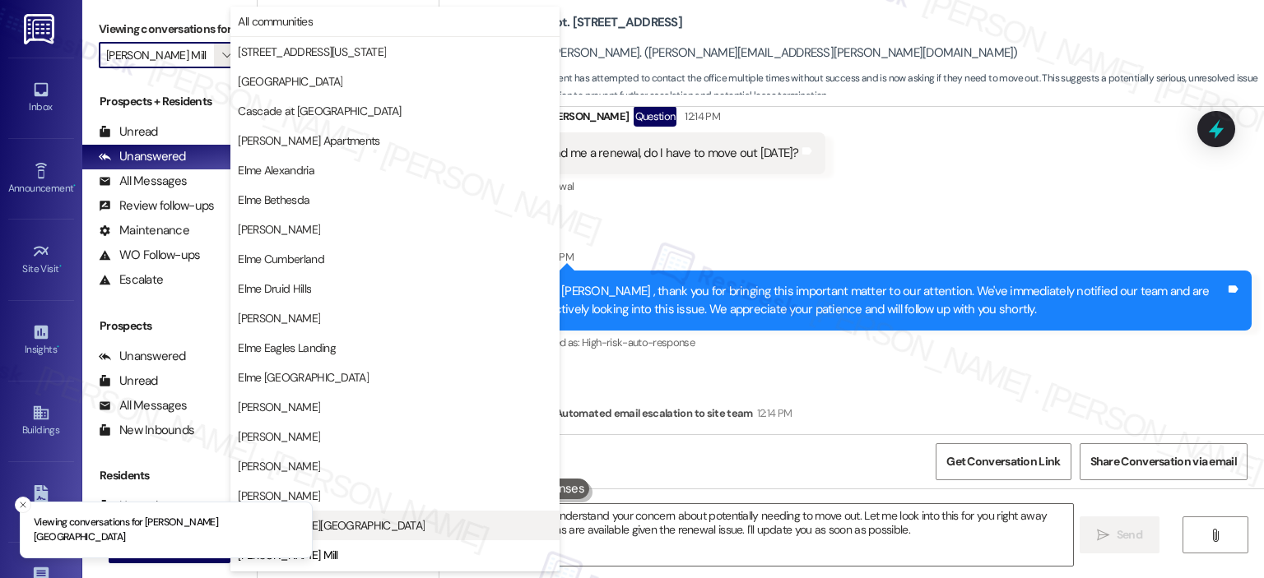
scroll to position [267, 0]
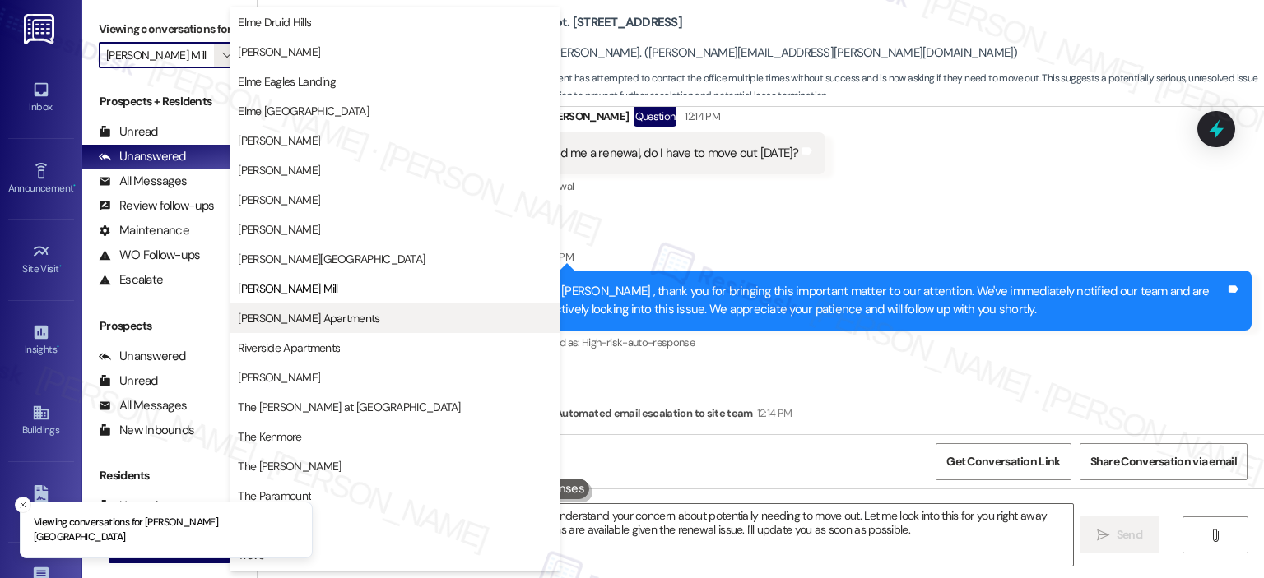
click at [270, 318] on span "[PERSON_NAME] Apartments" at bounding box center [309, 318] width 142 height 16
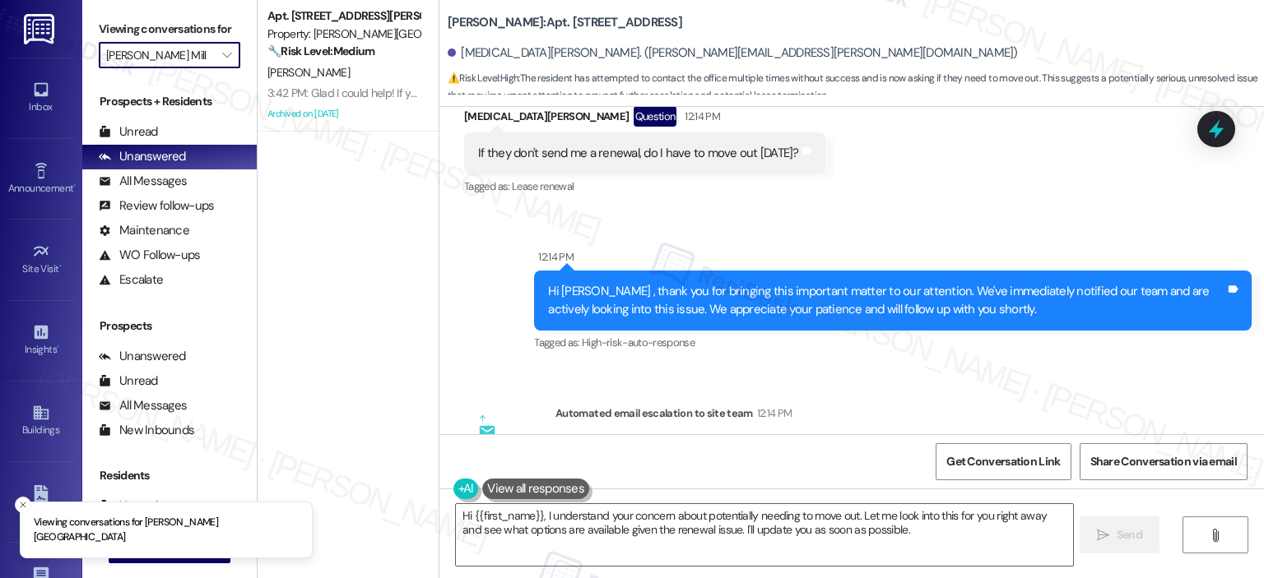
type input "[PERSON_NAME] Apartments"
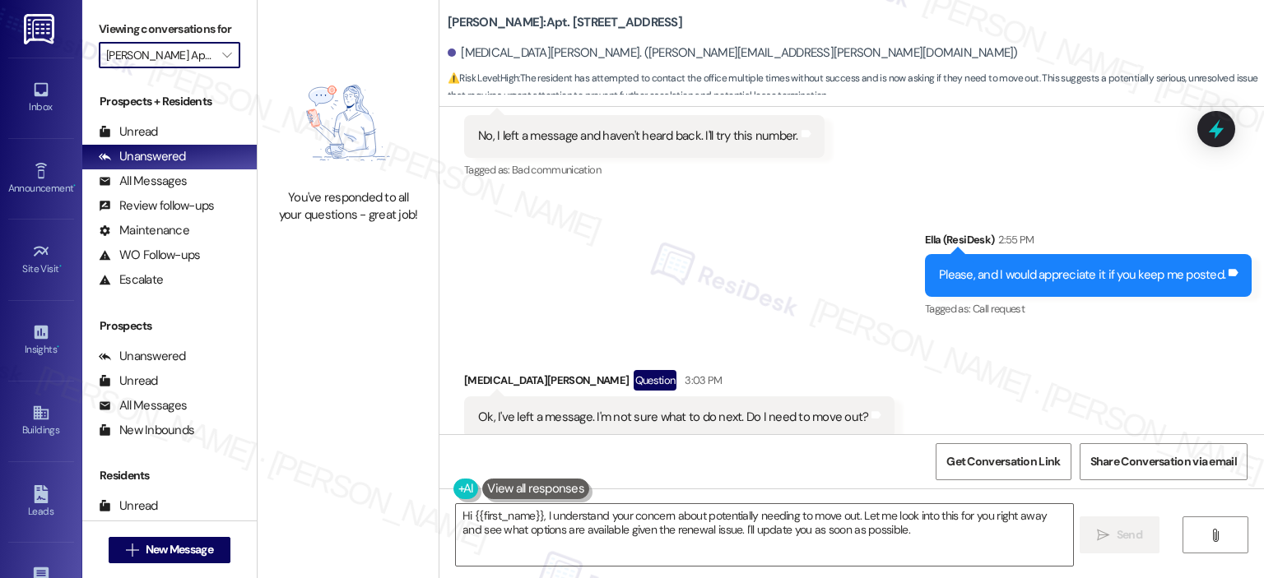
scroll to position [37681, 0]
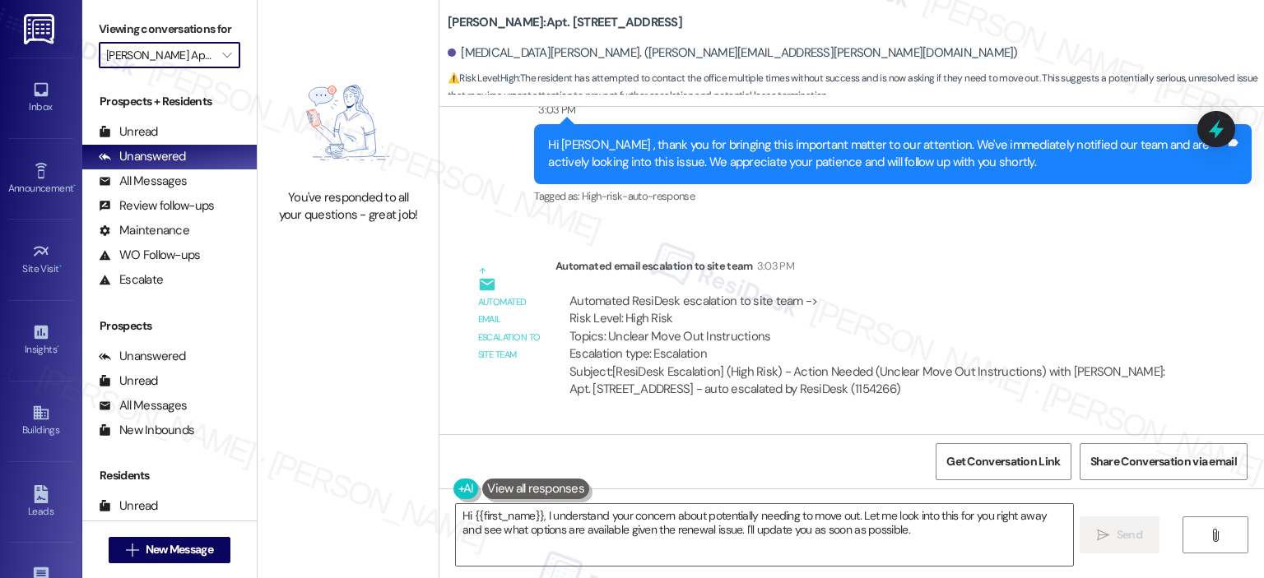
click at [1228, 114] on div at bounding box center [1216, 129] width 38 height 36
click at [1209, 134] on icon at bounding box center [1216, 129] width 28 height 28
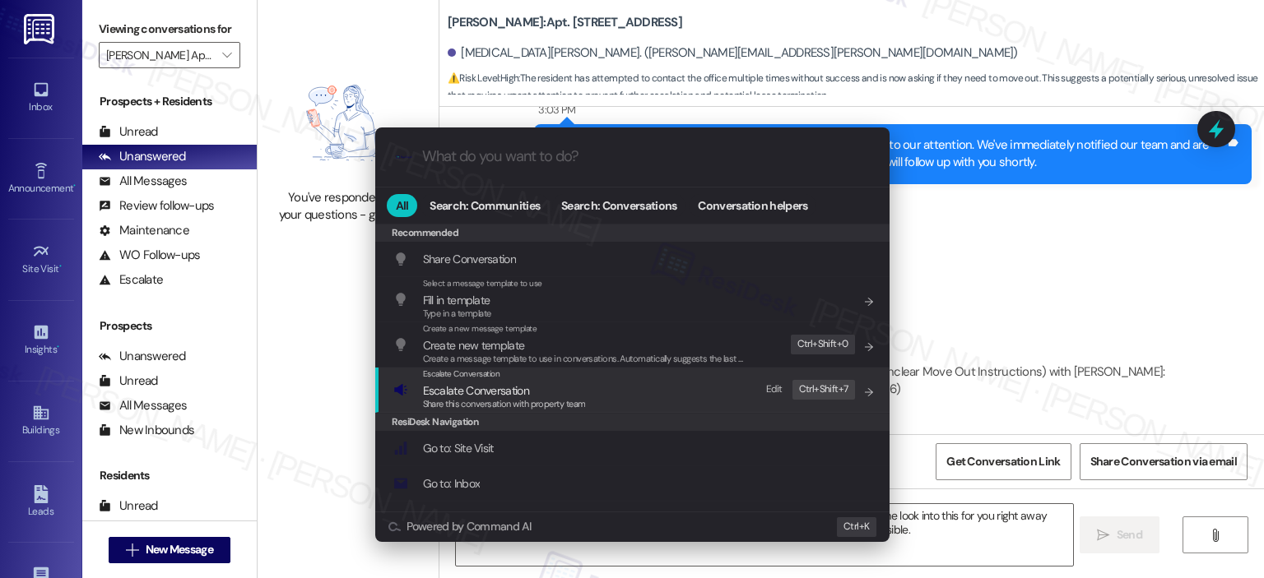
click at [488, 402] on span "Share this conversation with property team" at bounding box center [504, 404] width 163 height 12
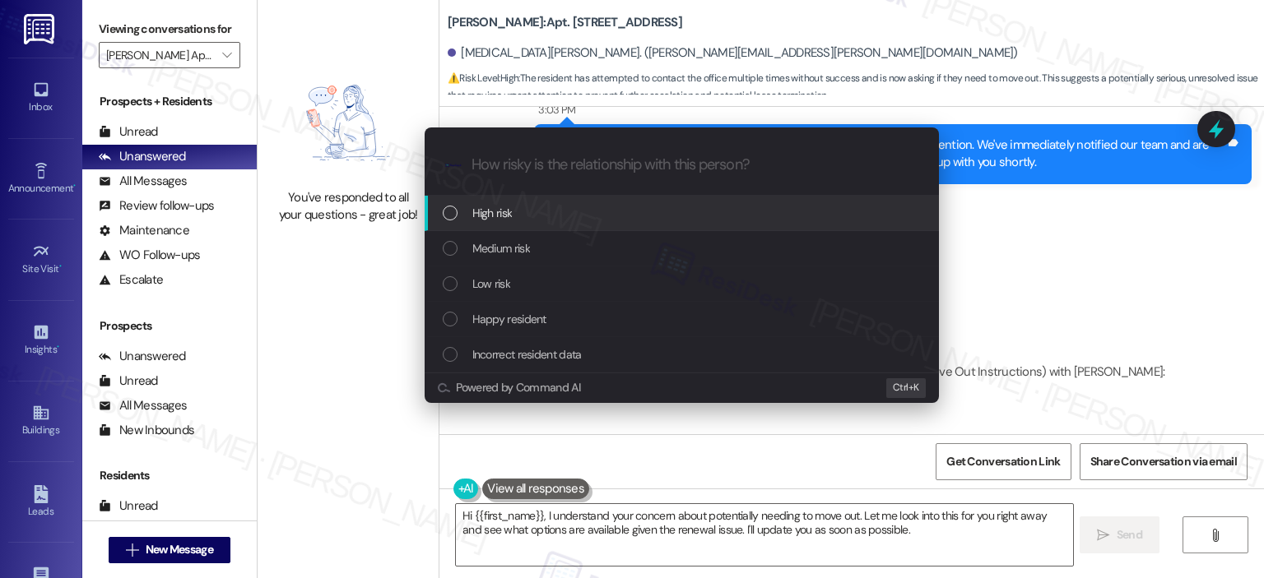
click at [470, 220] on div "High risk" at bounding box center [683, 213] width 481 height 18
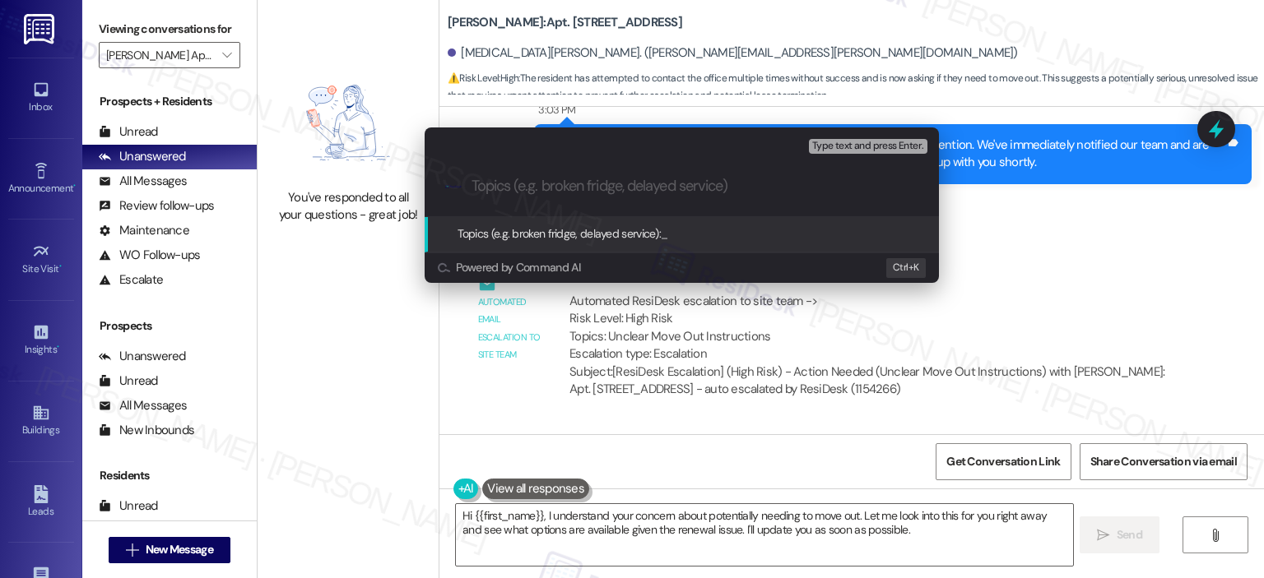
click at [478, 191] on input "Topics (e.g. broken fridge, delayed service)" at bounding box center [694, 186] width 447 height 17
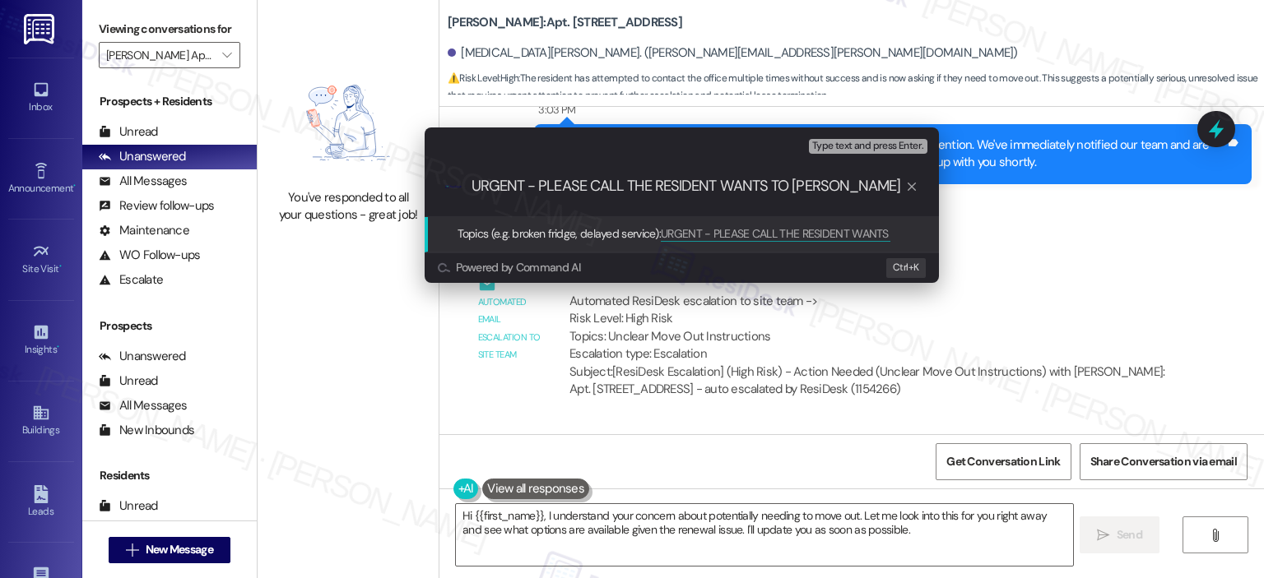
type input "URGENT - PLEASE CALL THE RESIDENT WANTS TO RENEW"
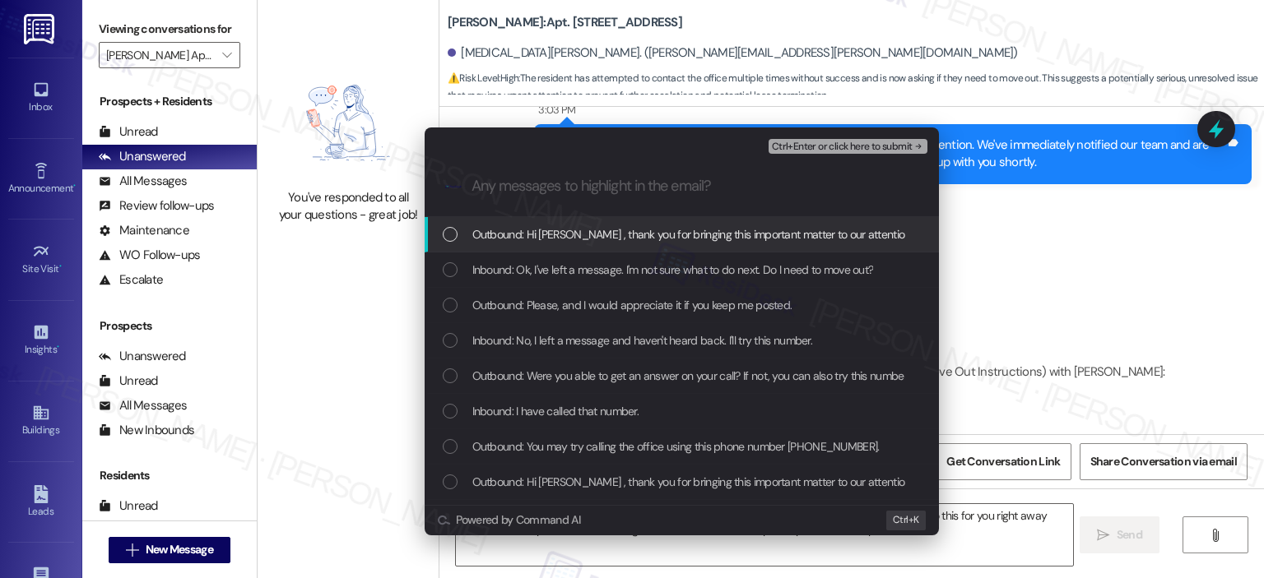
click at [555, 238] on span "Outbound: Hi [PERSON_NAME] , thank you for bringing this important matter to ou…" at bounding box center [1024, 234] width 1105 height 18
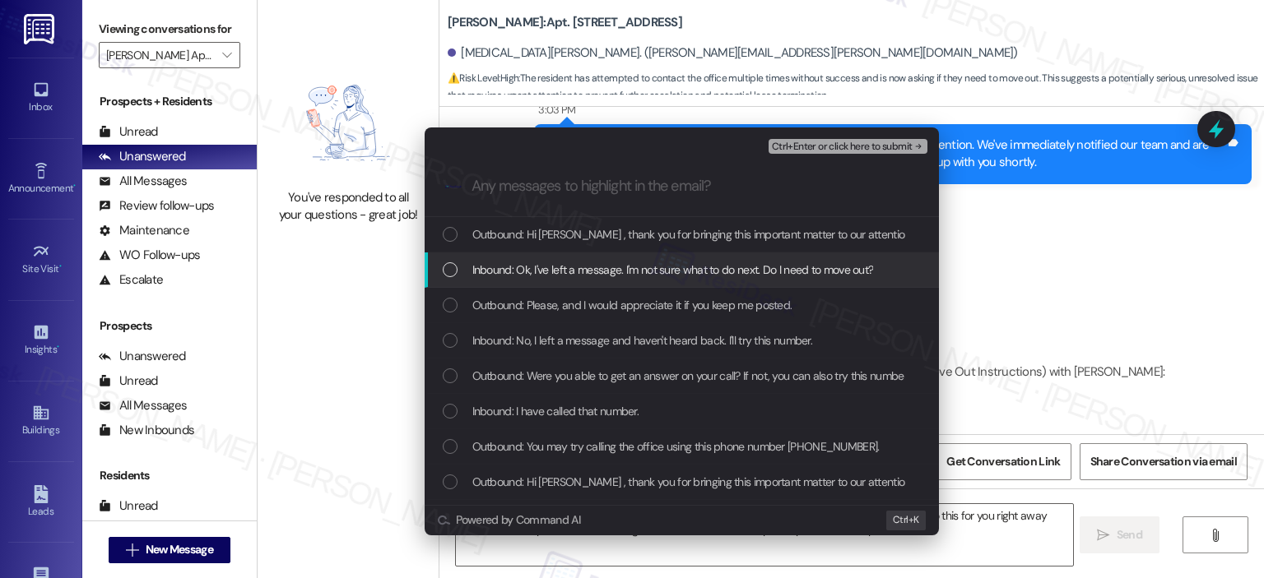
click at [559, 264] on span "Inbound: Ok, I've left a message. I'm not sure what to do next. Do I need to mo…" at bounding box center [673, 270] width 402 height 18
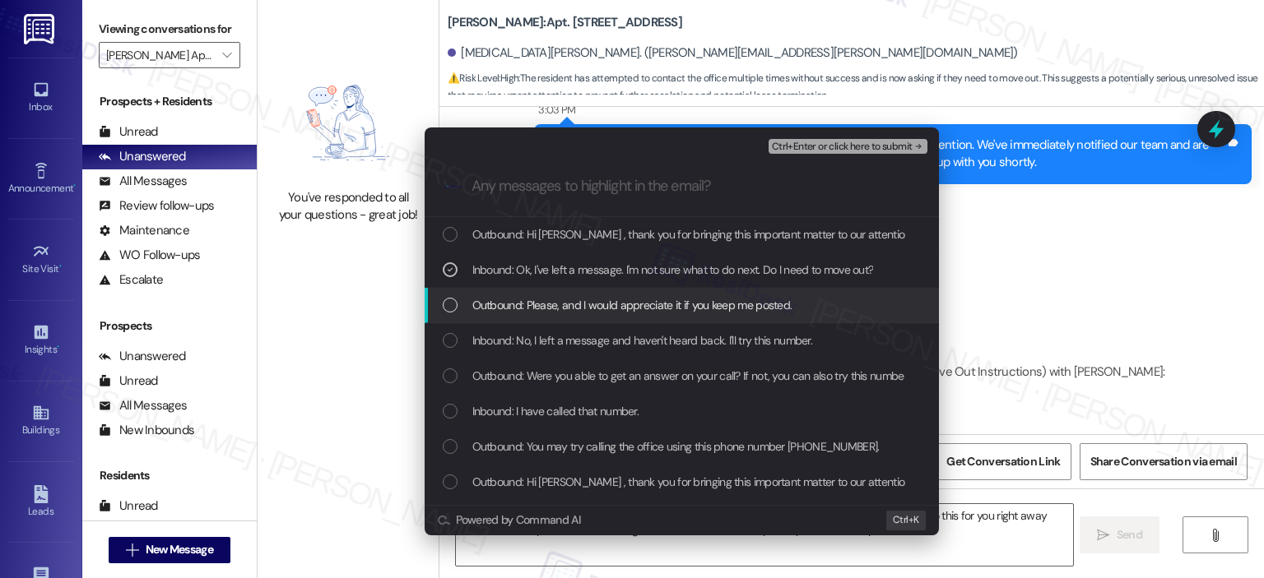
click at [564, 307] on span "Outbound: Please, and I would appreciate it if you keep me posted." at bounding box center [632, 305] width 320 height 18
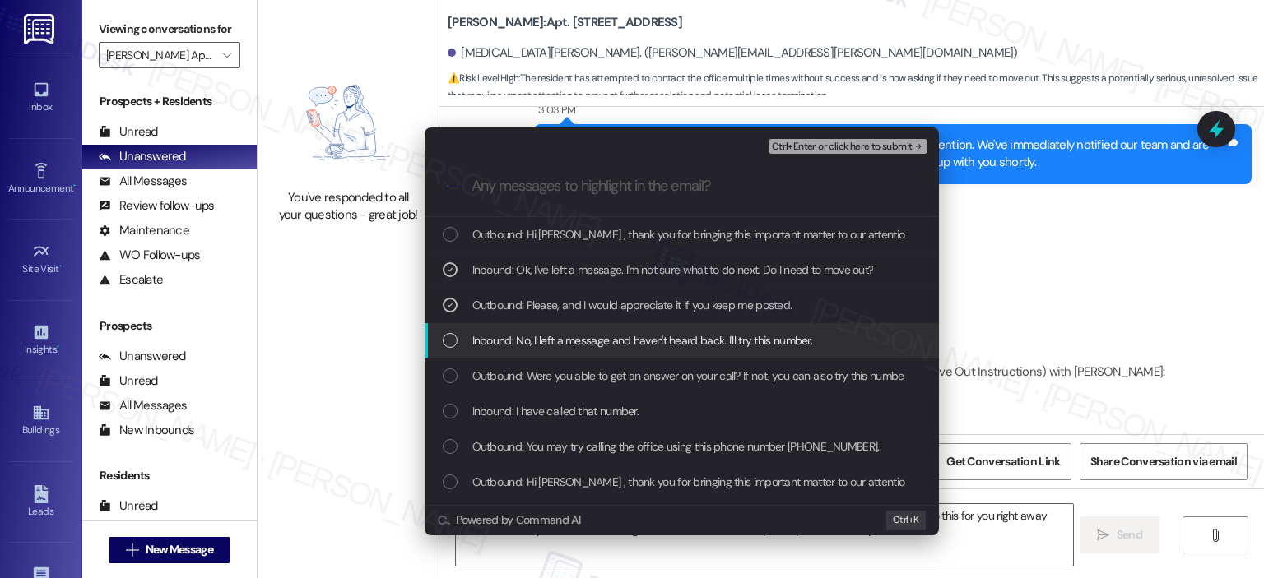
click at [568, 337] on span "Inbound: No, I left a message and haven't heard back. I'll try this number." at bounding box center [642, 341] width 341 height 18
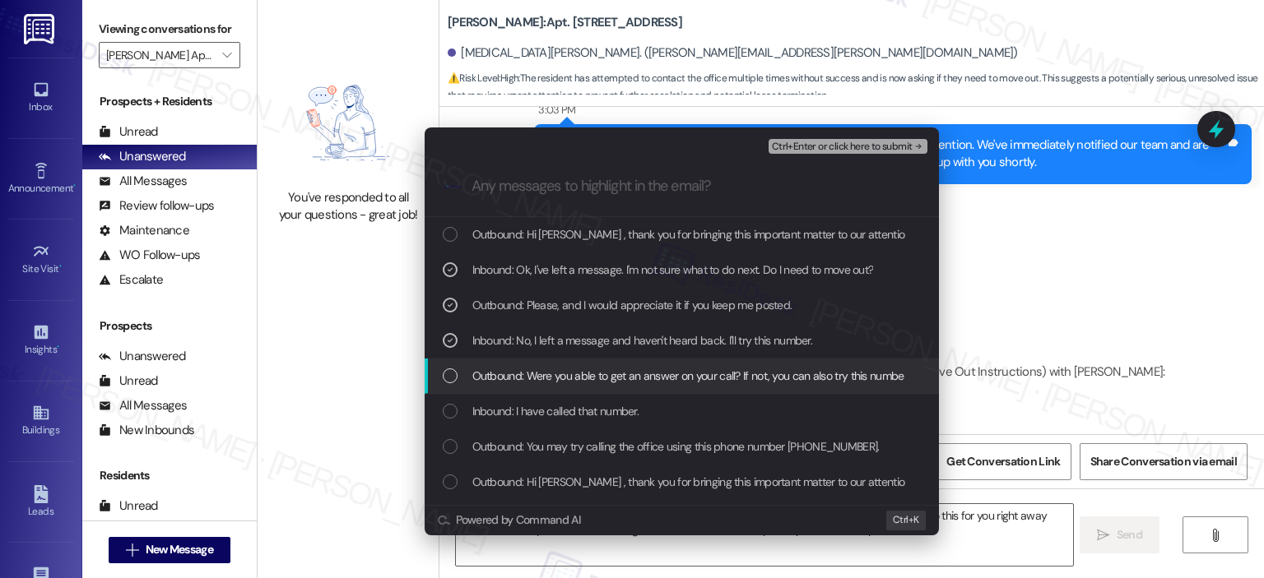
click at [568, 374] on span "Outbound: Were you able to get an answer on your call? If not, you can also try…" at bounding box center [738, 376] width 532 height 18
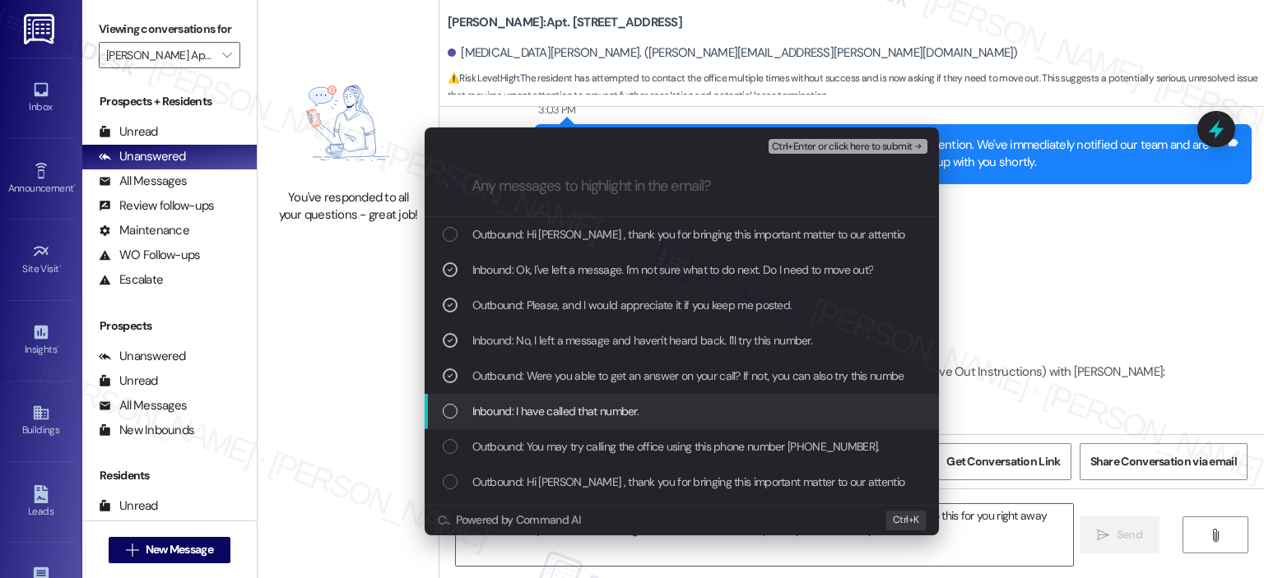
click at [564, 407] on span "Inbound: I have called that number." at bounding box center [555, 411] width 167 height 18
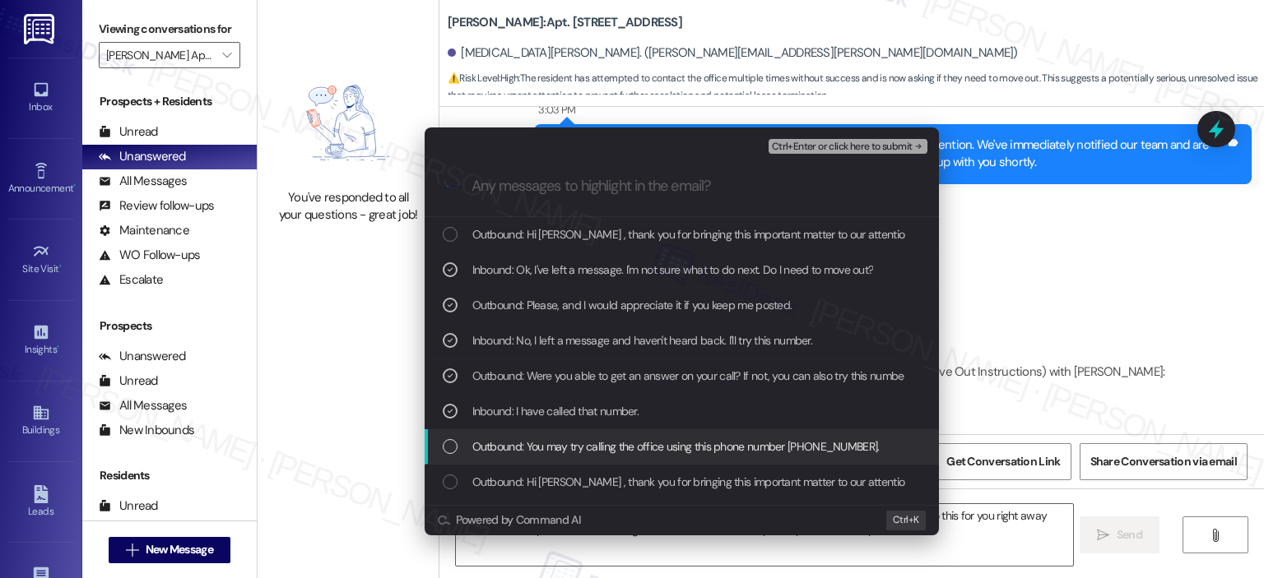
click at [564, 447] on span "Outbound: You may try calling the office using this phone number [PHONE_NUMBER]." at bounding box center [675, 447] width 407 height 18
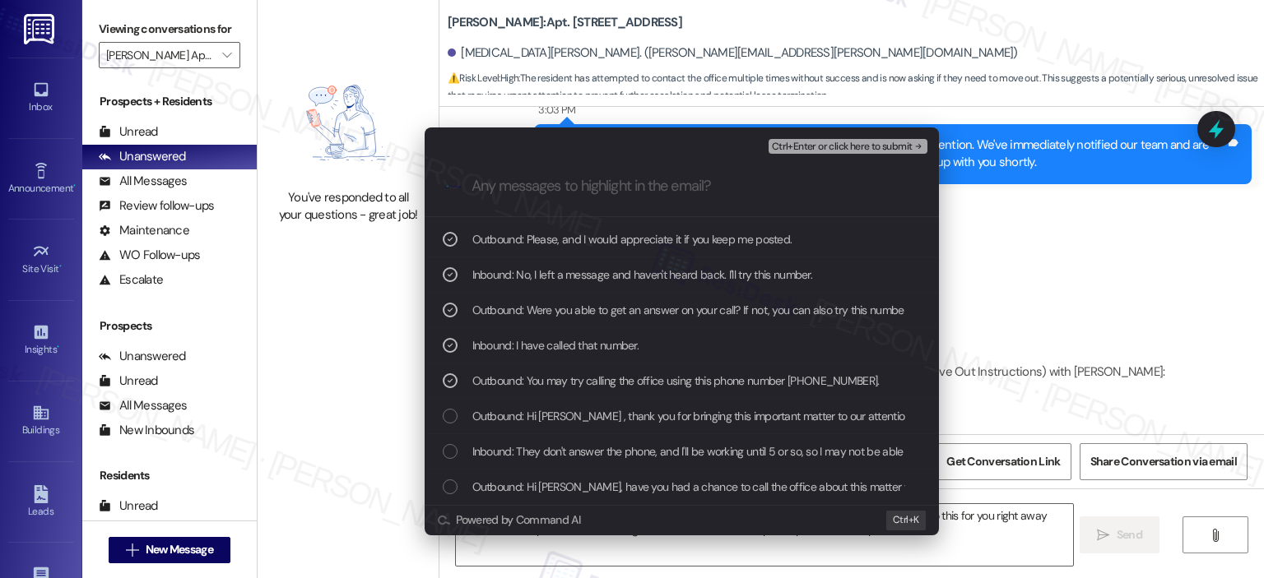
scroll to position [101, 0]
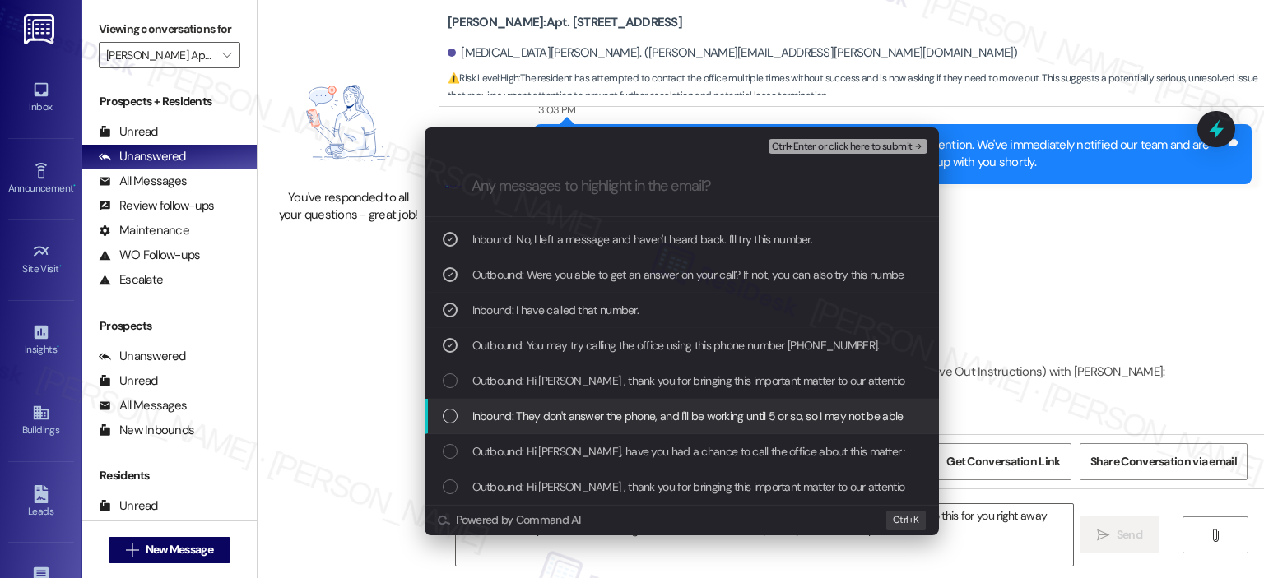
click at [569, 418] on span "Inbound: They don't answer the phone, and I'll be working until 5 or so, so I m…" at bounding box center [734, 416] width 524 height 18
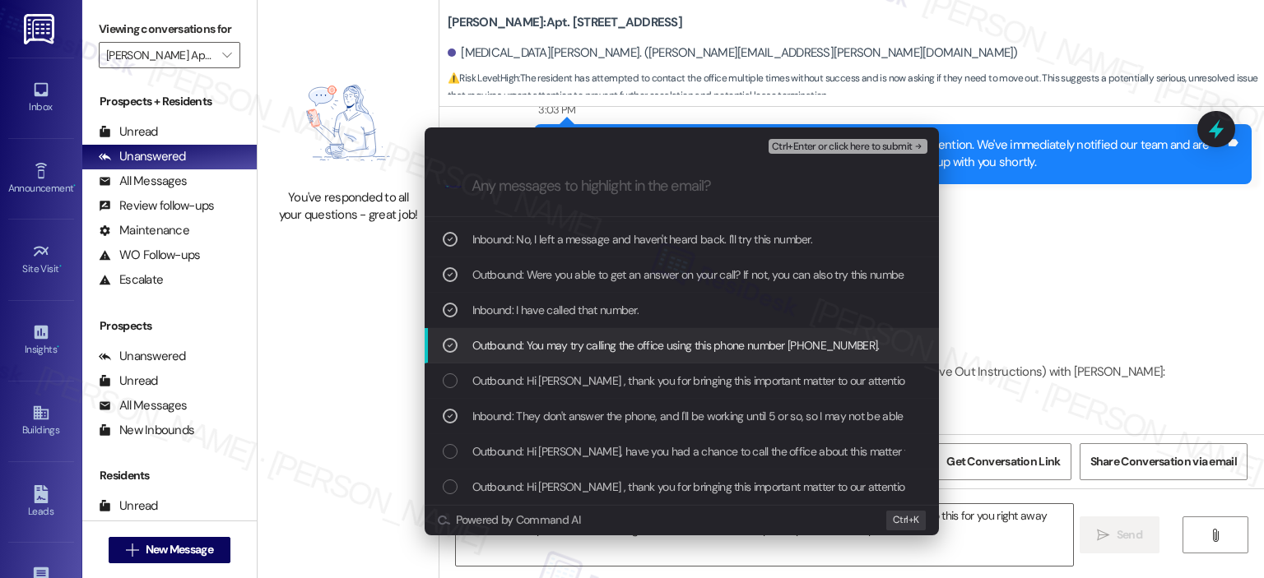
click at [569, 355] on div "Outbound: You may try calling the office using this phone number [PHONE_NUMBER]." at bounding box center [682, 345] width 514 height 35
click at [572, 353] on span "Outbound: You may try calling the office using this phone number [PHONE_NUMBER]." at bounding box center [675, 346] width 407 height 18
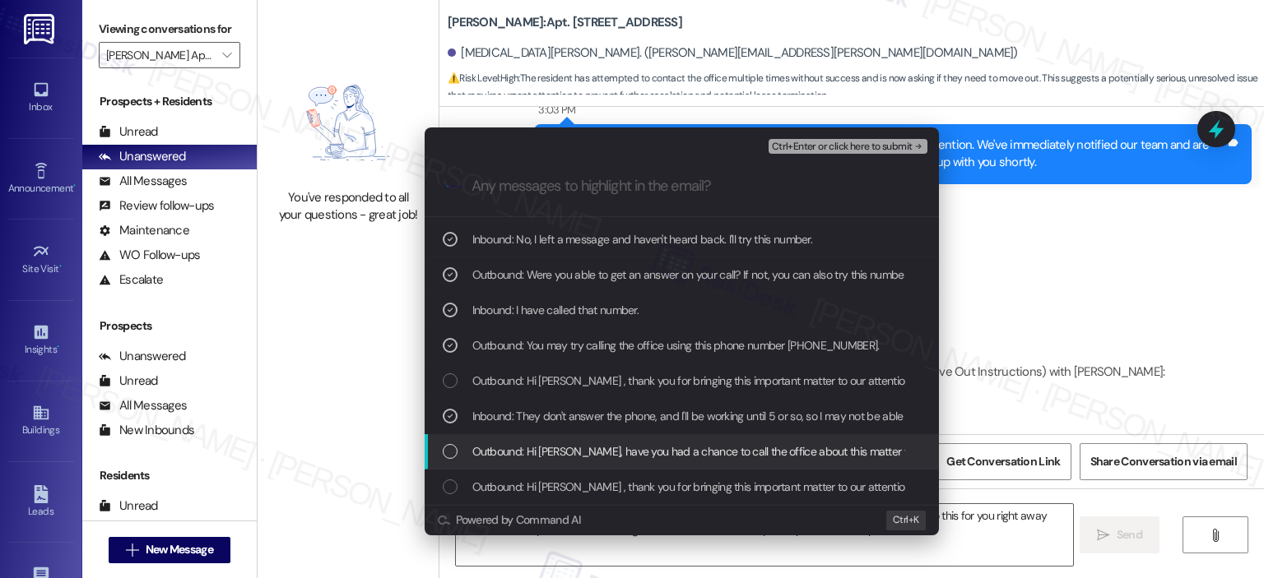
click at [572, 458] on span "Outbound: Hi [PERSON_NAME], have you had a chance to call the office about this…" at bounding box center [968, 452] width 992 height 18
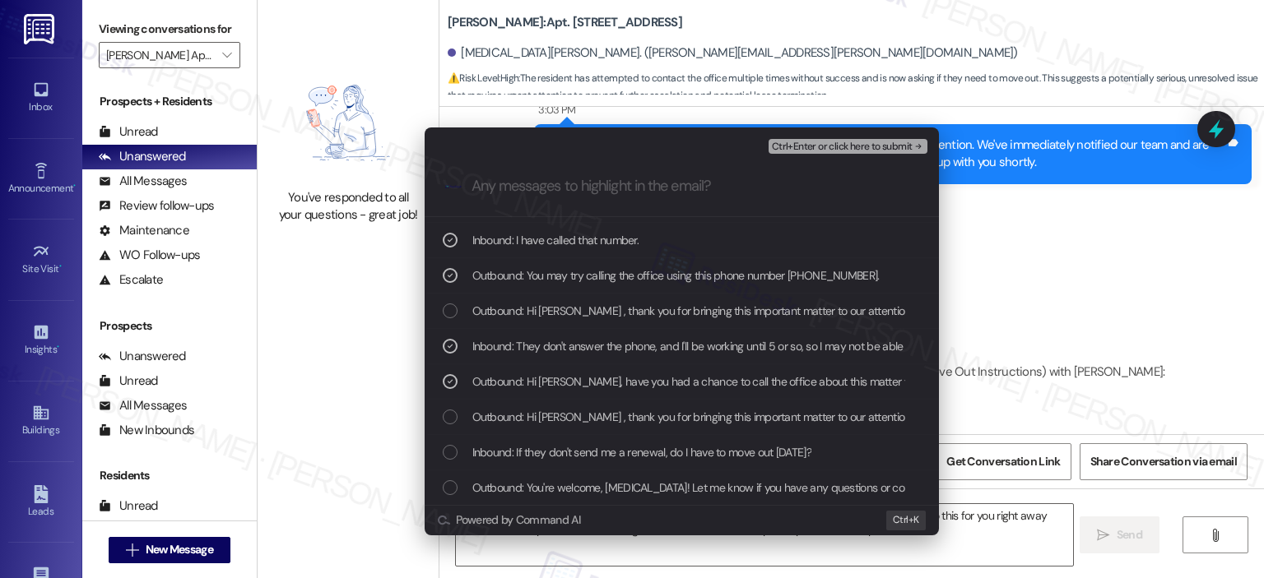
scroll to position [207, 0]
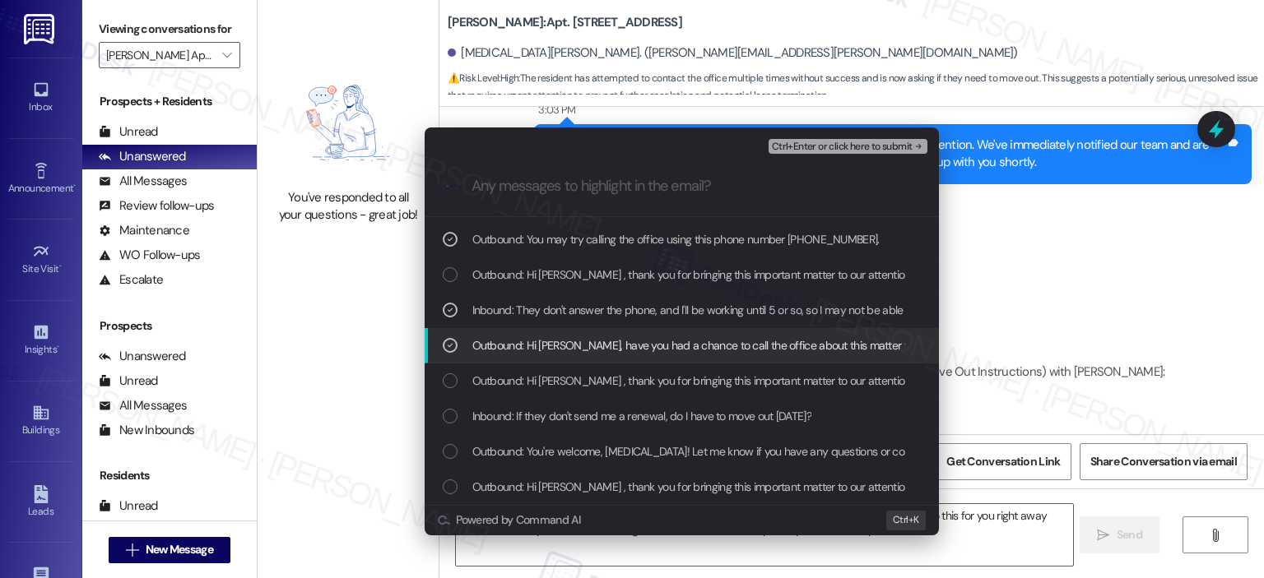
click at [624, 345] on span "Outbound: Hi [PERSON_NAME], have you had a chance to call the office about this…" at bounding box center [968, 346] width 992 height 18
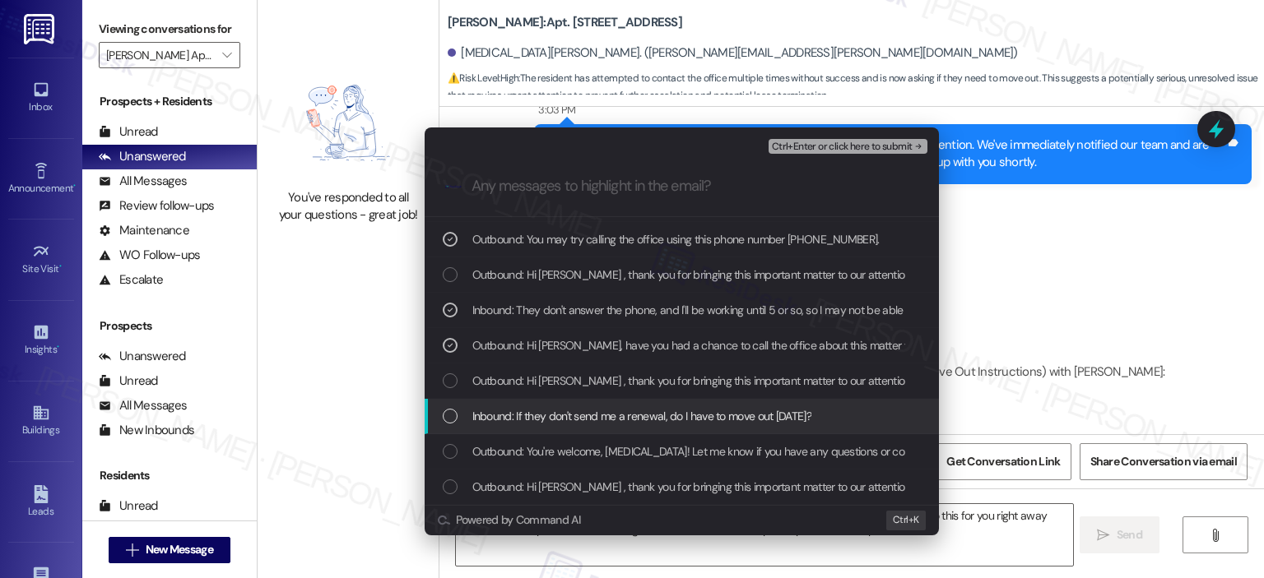
click at [619, 416] on span "Inbound: If they don't send me a renewal, do I have to move out [DATE]?" at bounding box center [641, 416] width 339 height 18
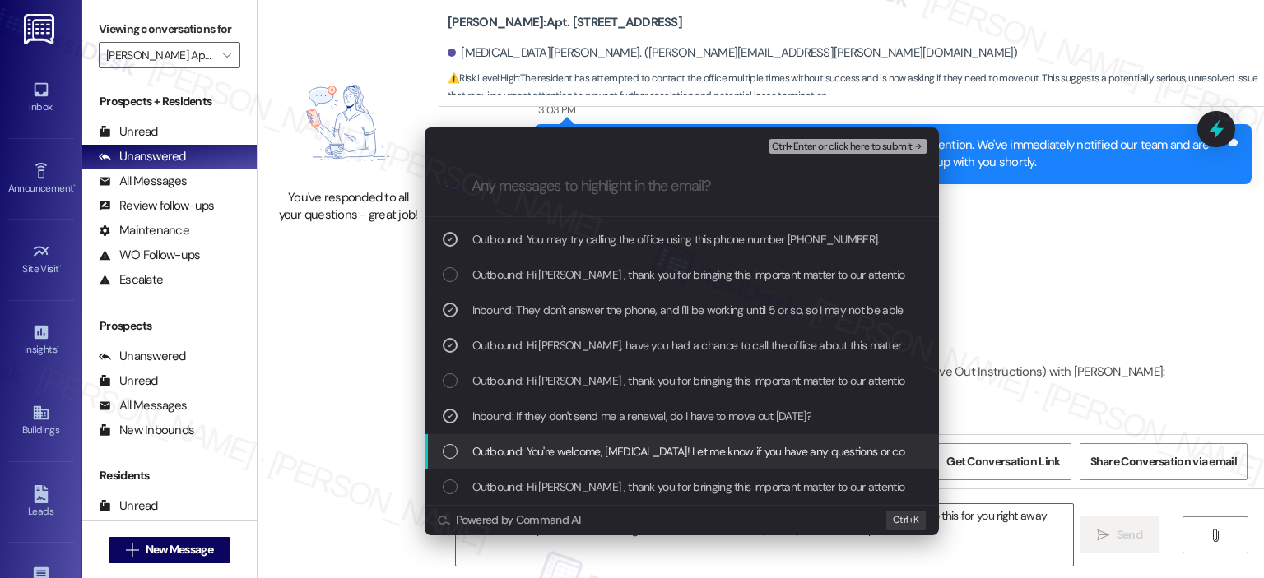
click at [619, 453] on span "Outbound: You're welcome, [MEDICAL_DATA]! Let me know if you have any questions…" at bounding box center [705, 452] width 467 height 18
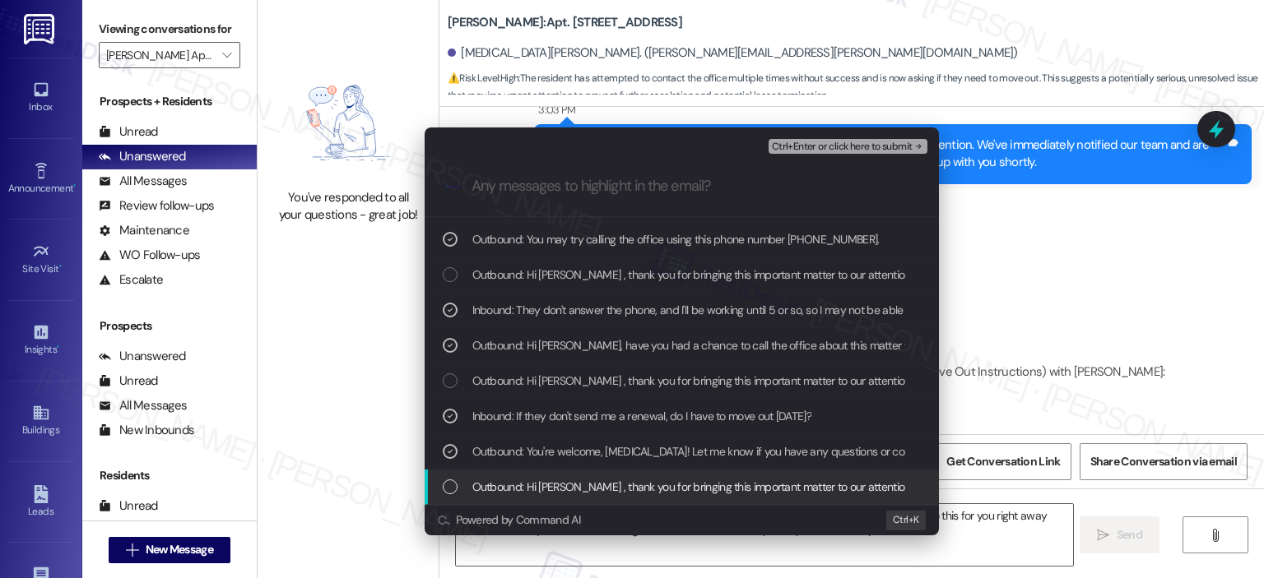
click at [621, 499] on div "Outbound: Hi [PERSON_NAME] , thank you for bringing this important matter to ou…" at bounding box center [682, 487] width 514 height 35
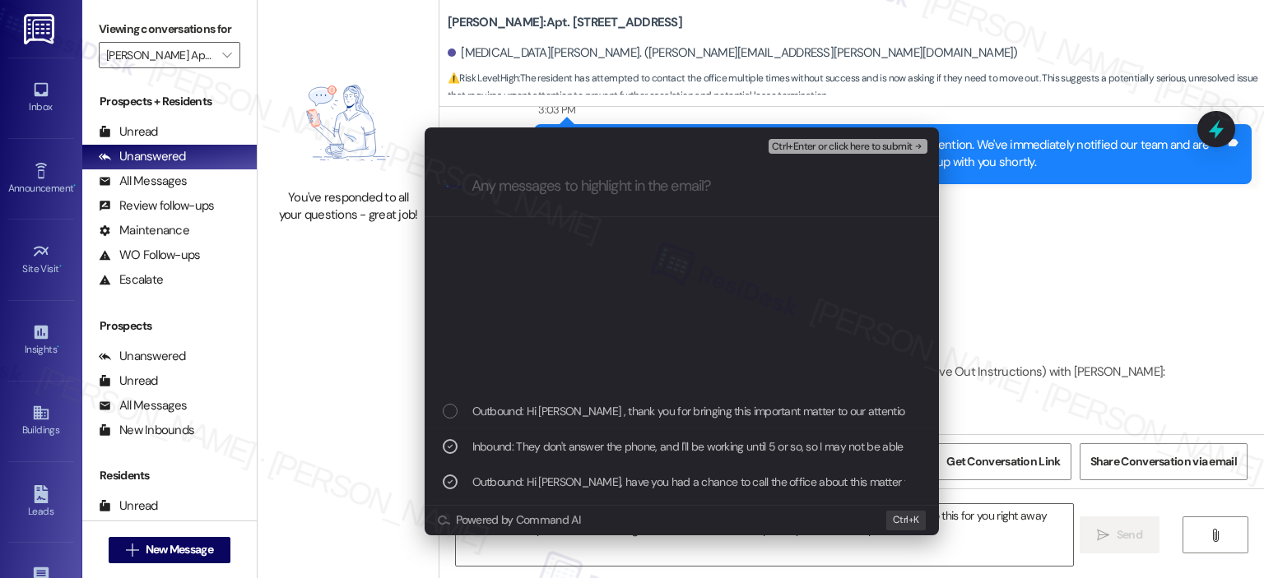
scroll to position [454, 0]
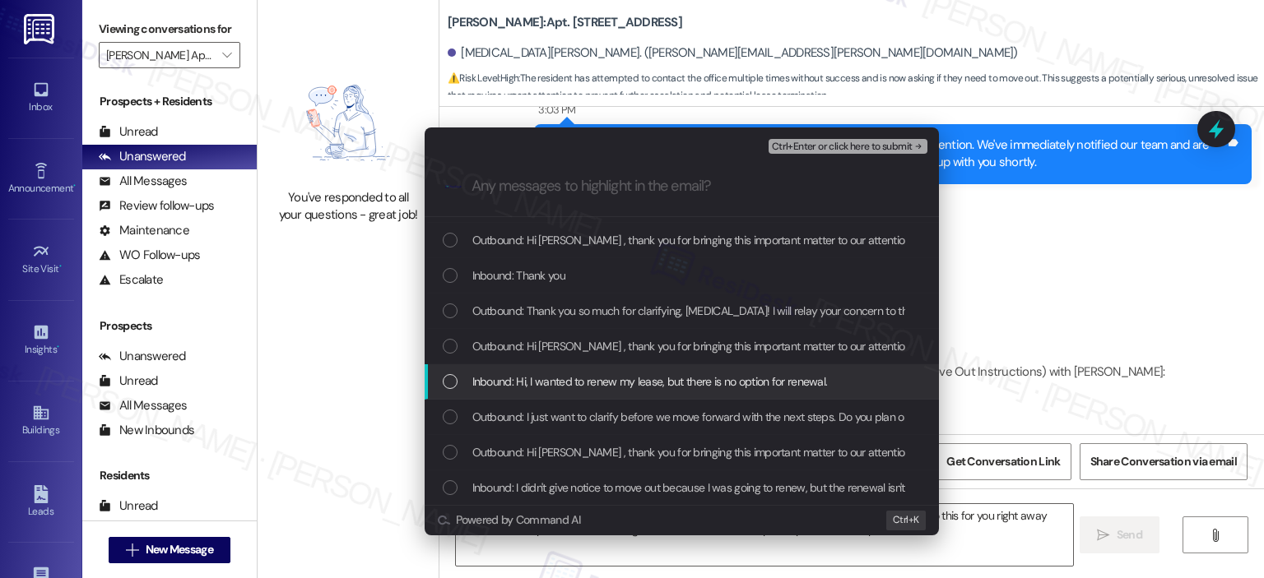
click at [688, 386] on span "Inbound: Hi, I wanted to renew my lease, but there is no option for renewal." at bounding box center [649, 382] width 355 height 18
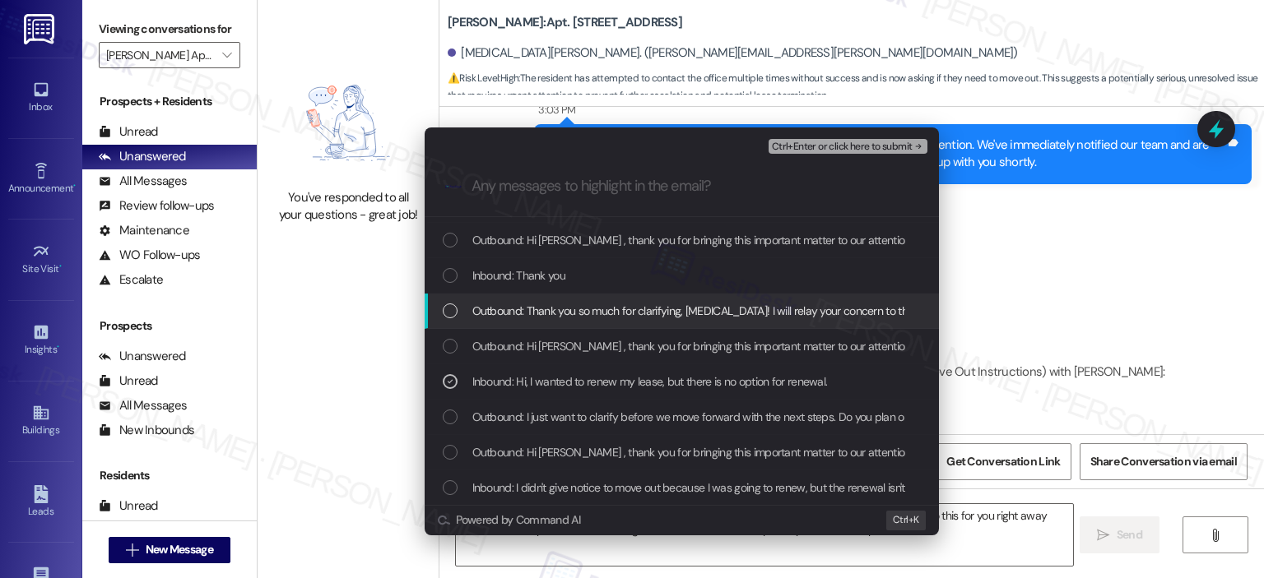
click at [661, 318] on span "Outbound: Thank you so much for clarifying, [MEDICAL_DATA]! I will relay your c…" at bounding box center [868, 311] width 793 height 18
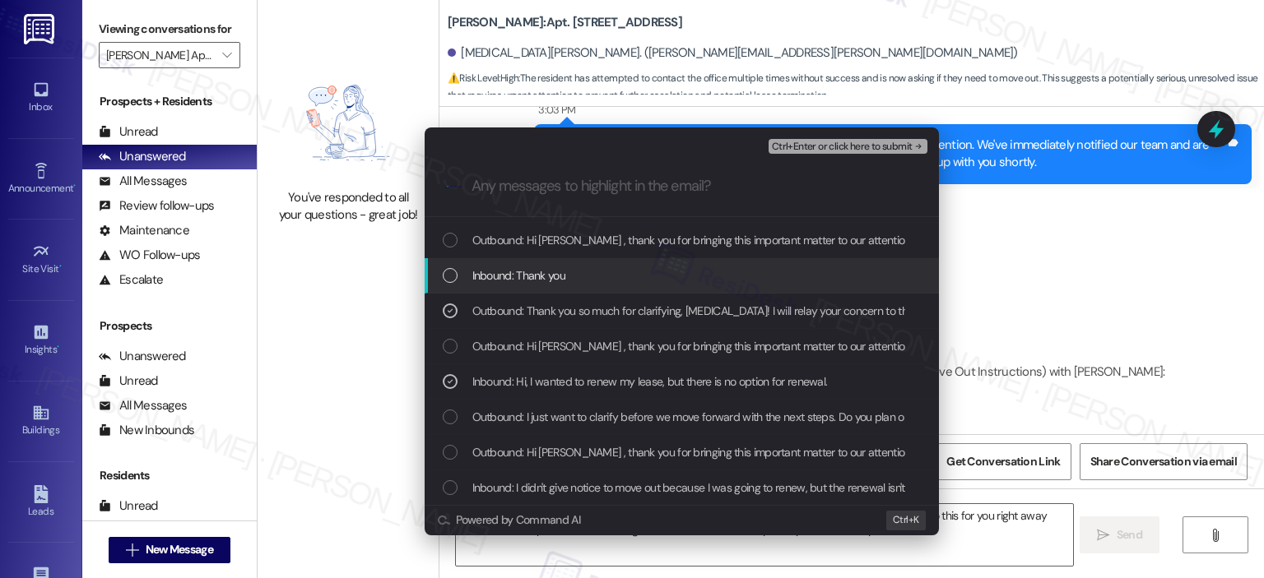
click at [645, 281] on div "Inbound: Thank you" at bounding box center [683, 276] width 481 height 18
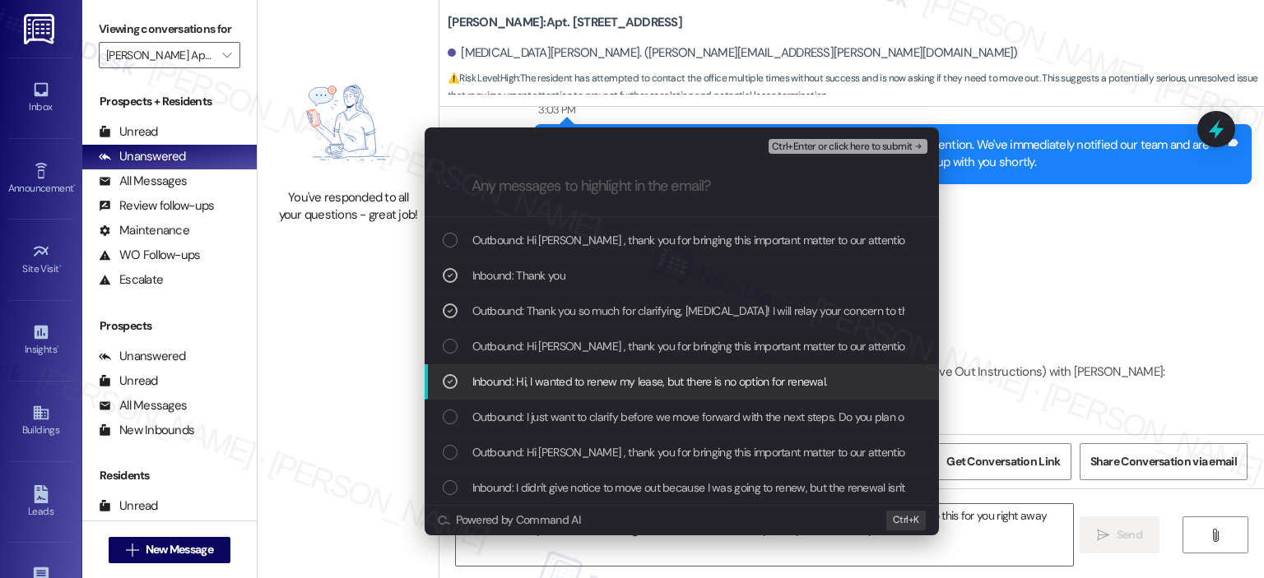
click at [658, 389] on span "Inbound: Hi, I wanted to renew my lease, but there is no option for renewal." at bounding box center [649, 382] width 355 height 18
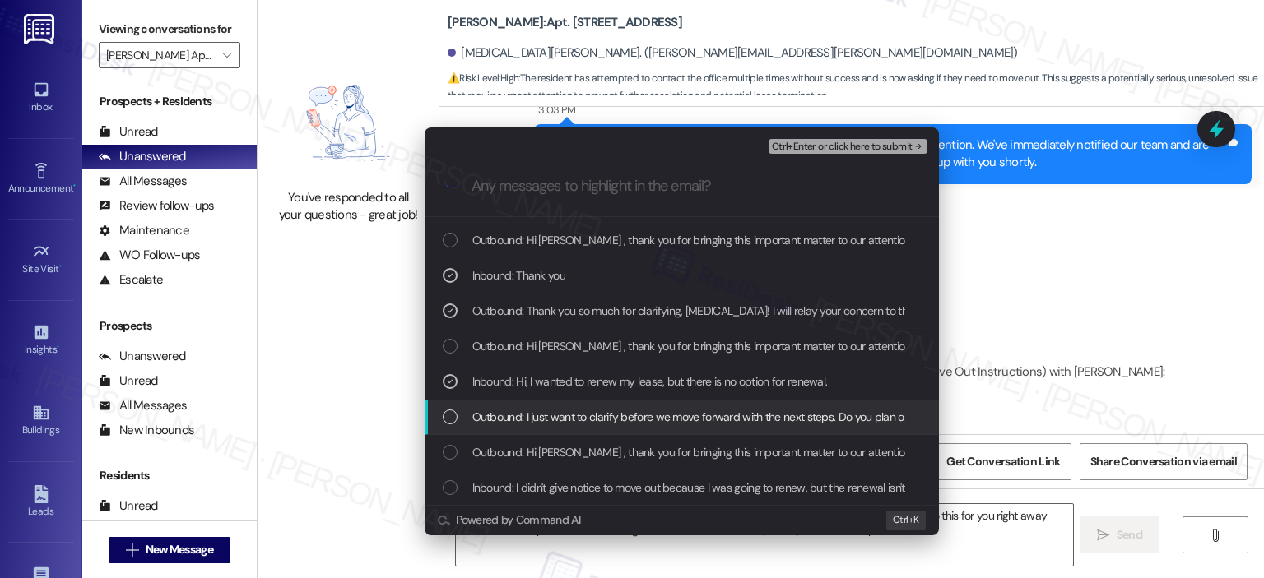
click at [658, 410] on span "Outbound: I just want to clarify before we move forward with the next steps. Do…" at bounding box center [804, 417] width 664 height 18
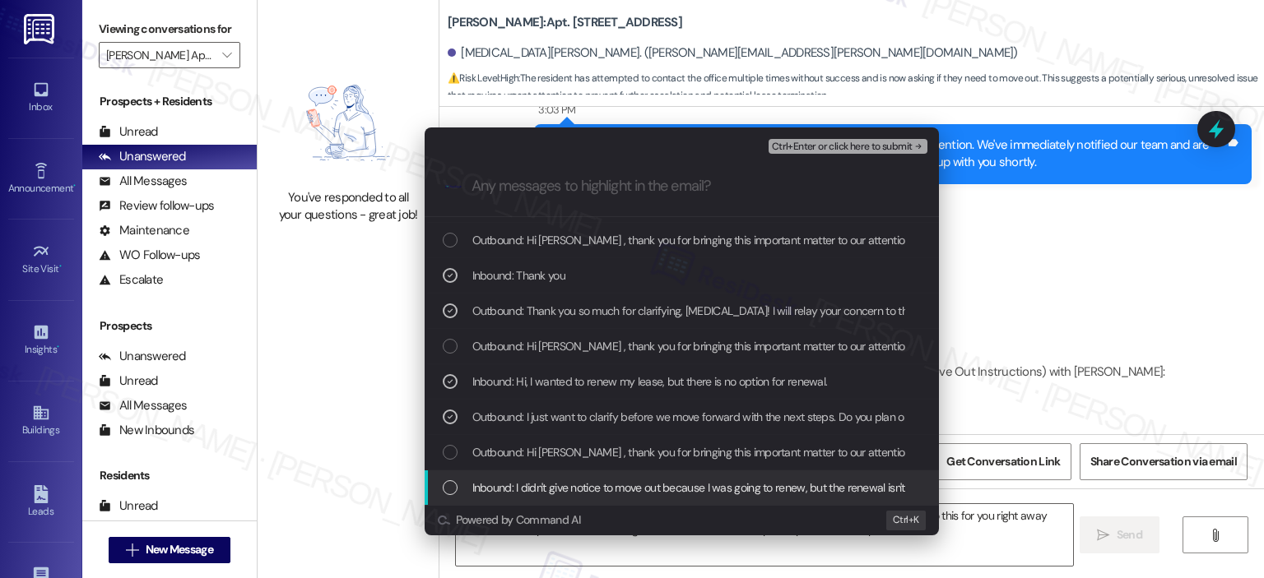
click at [653, 494] on span "Inbound: I didn't give notice to move out because I was going to renew, but the…" at bounding box center [741, 488] width 538 height 18
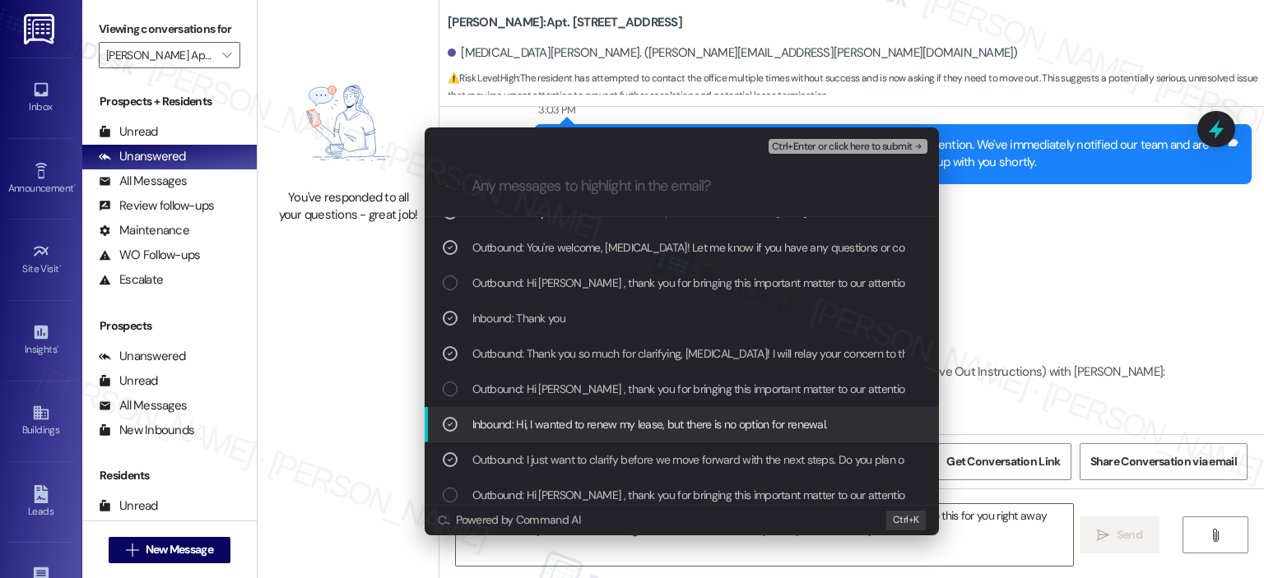
scroll to position [823, 0]
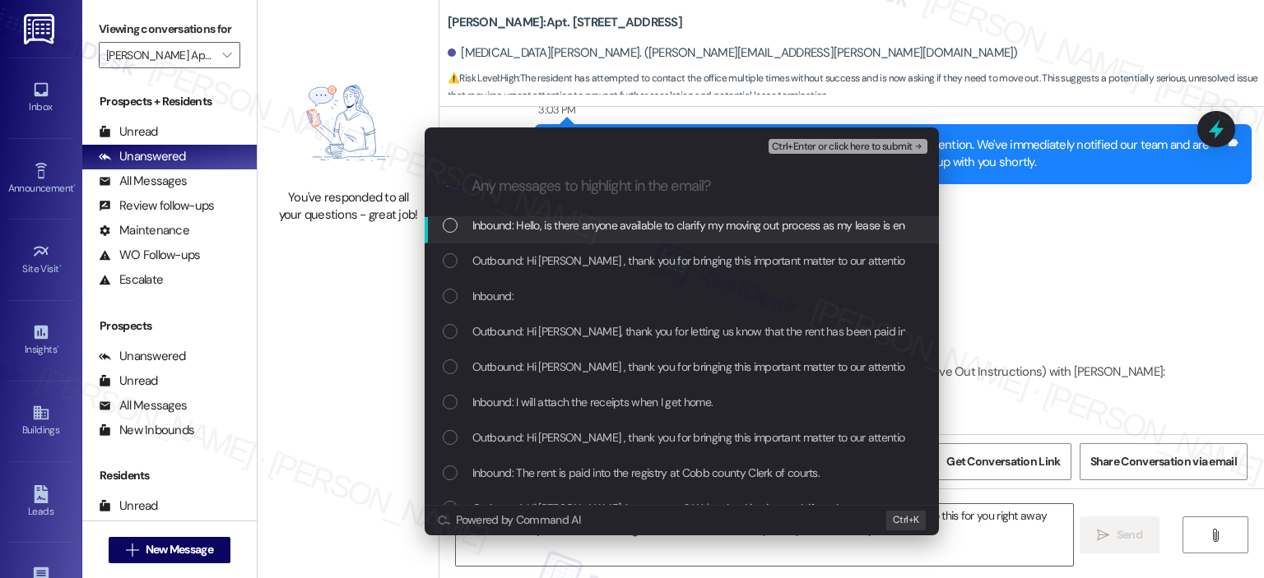
click at [597, 230] on span "Inbound: Hello, is there anyone available to clarify my moving out process as m…" at bounding box center [701, 225] width 458 height 18
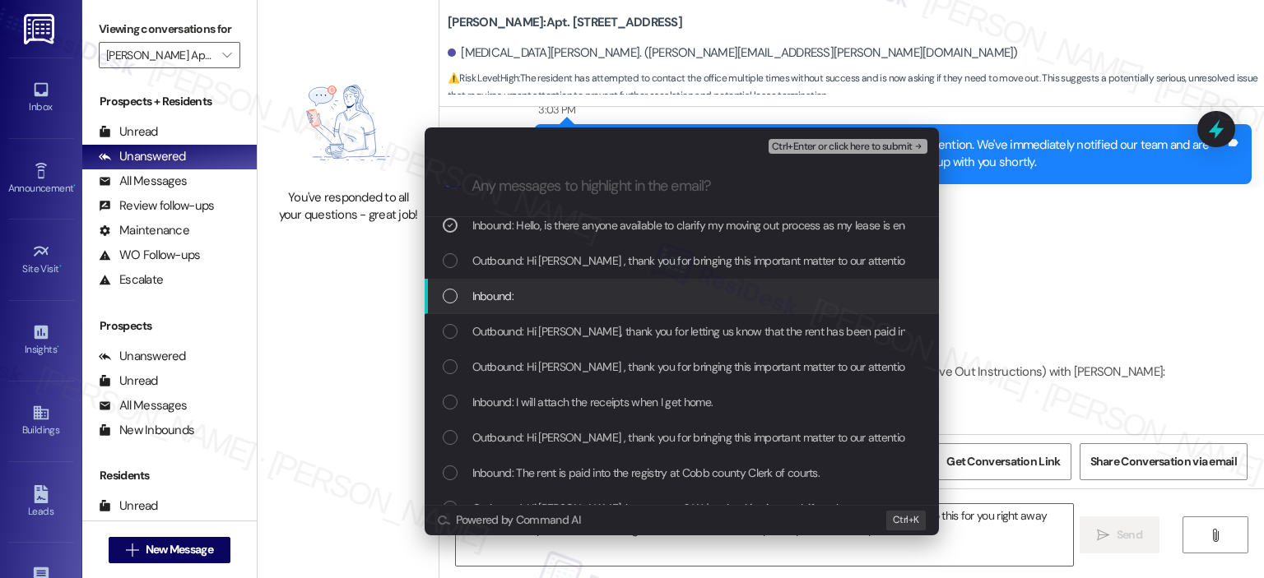
click at [594, 295] on div "Inbound:" at bounding box center [683, 296] width 481 height 18
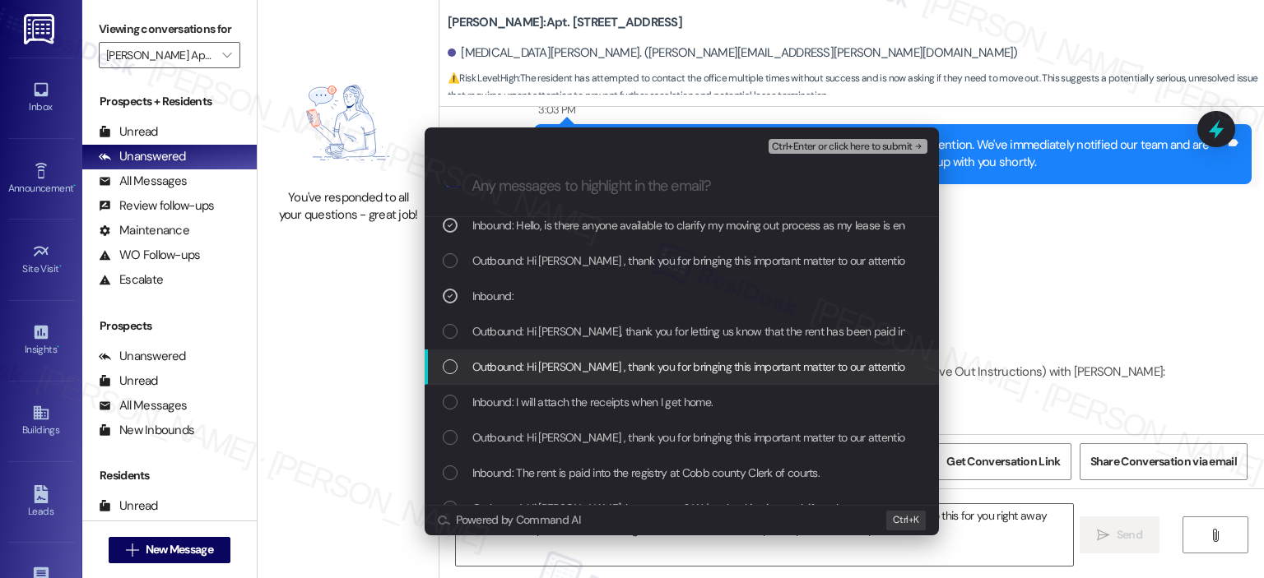
scroll to position [0, 0]
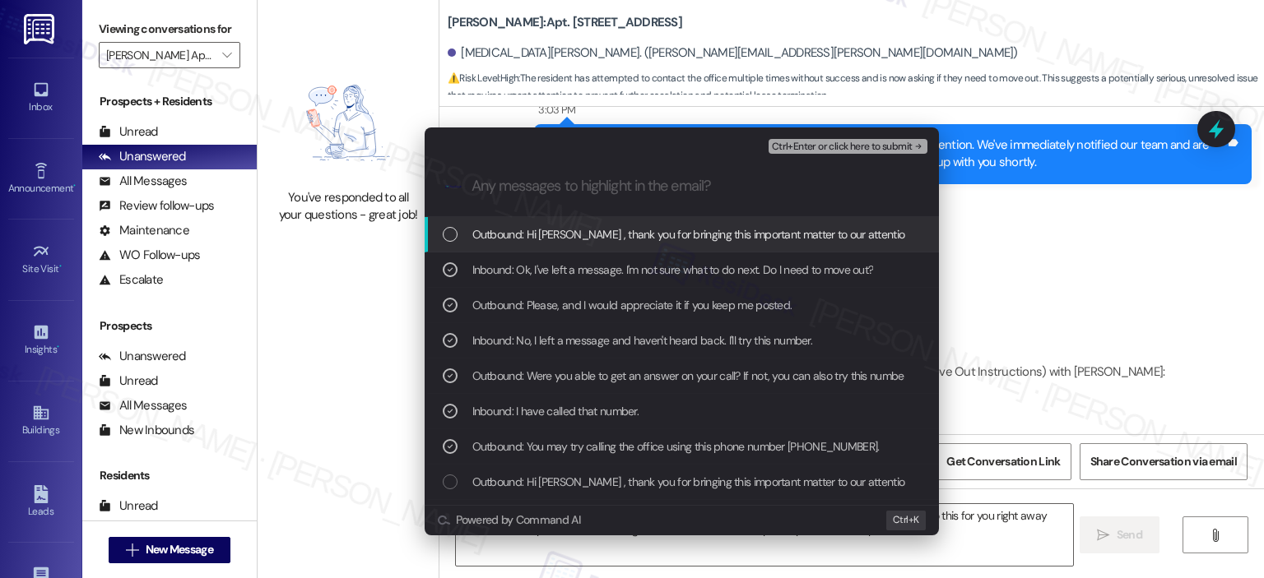
click at [813, 142] on span "Ctrl+Enter or click here to submit" at bounding box center [842, 148] width 141 height 12
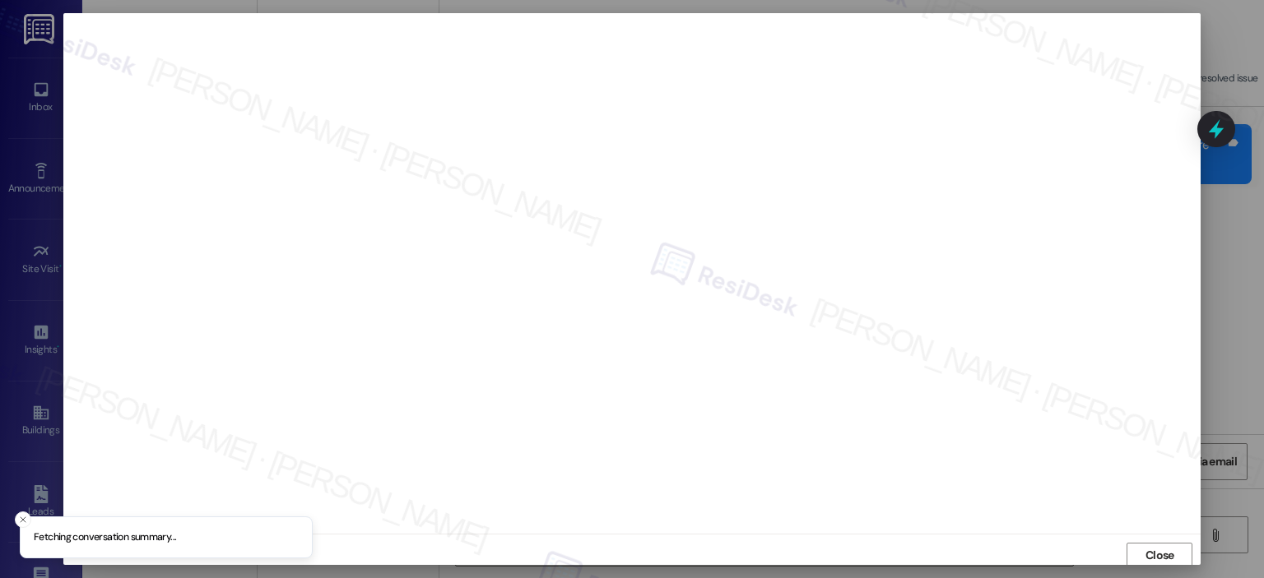
scroll to position [3, 0]
click at [1154, 552] on span "Close" at bounding box center [1159, 552] width 29 height 17
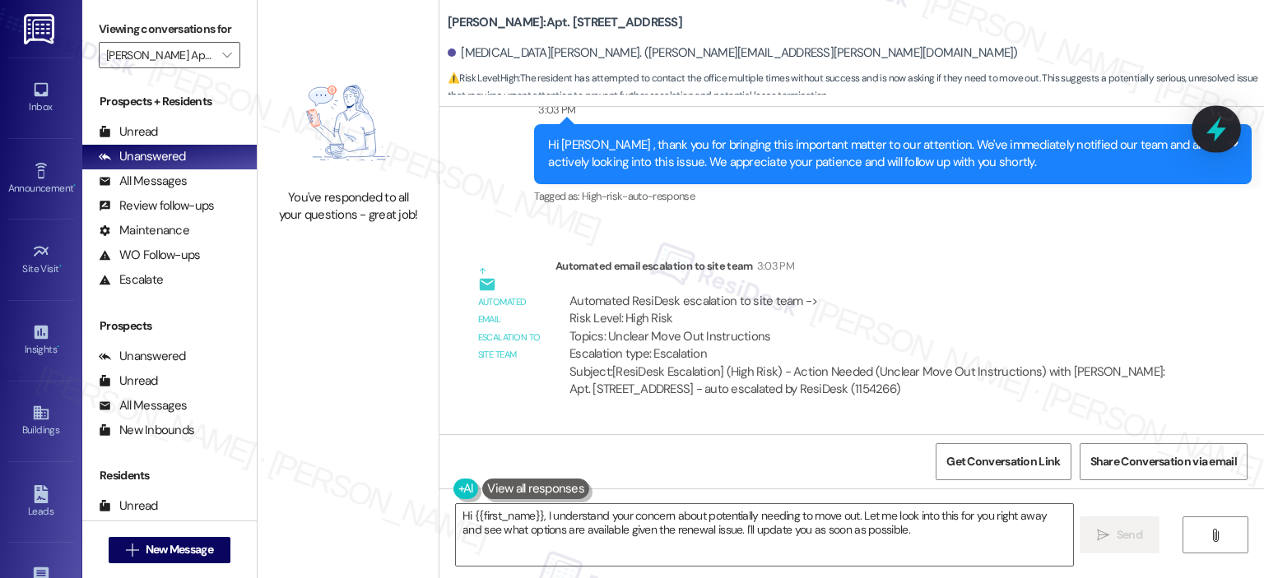
click at [1216, 126] on icon at bounding box center [1216, 130] width 20 height 26
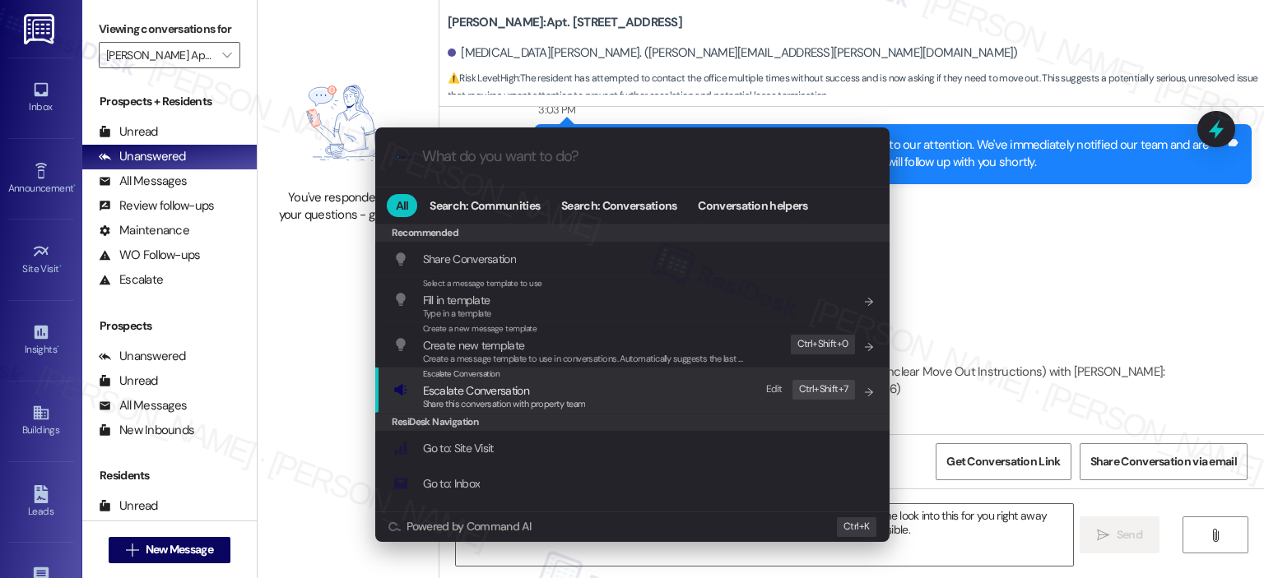
click at [621, 402] on div "Escalate Conversation Escalate Conversation Share this conversation with proper…" at bounding box center [633, 390] width 481 height 44
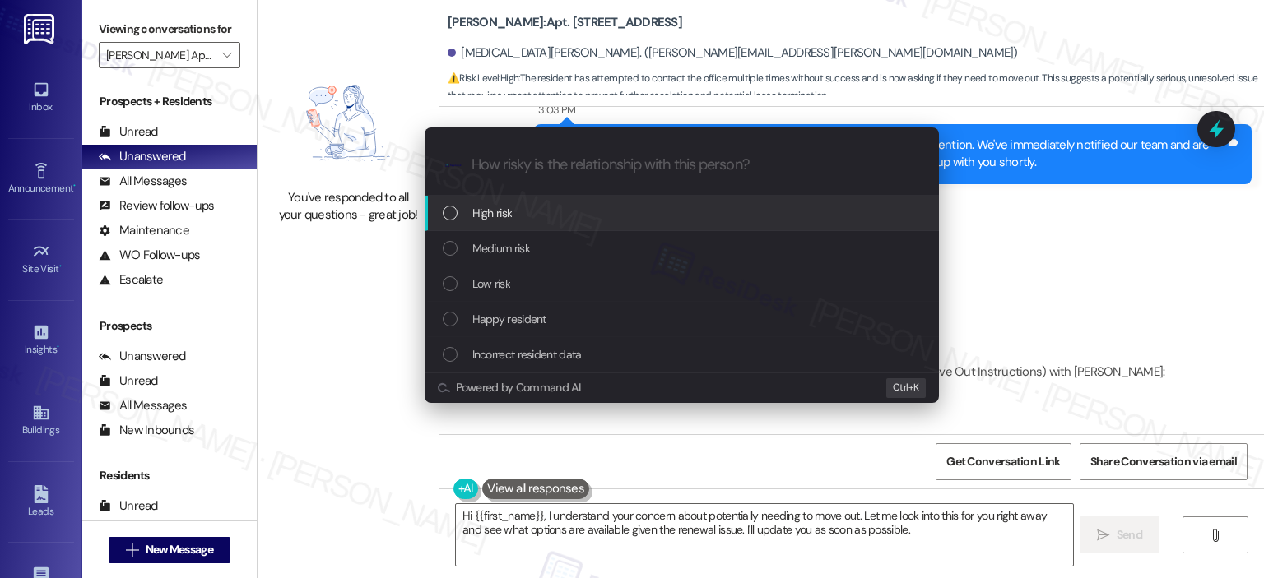
click at [535, 213] on div "High risk" at bounding box center [683, 213] width 481 height 18
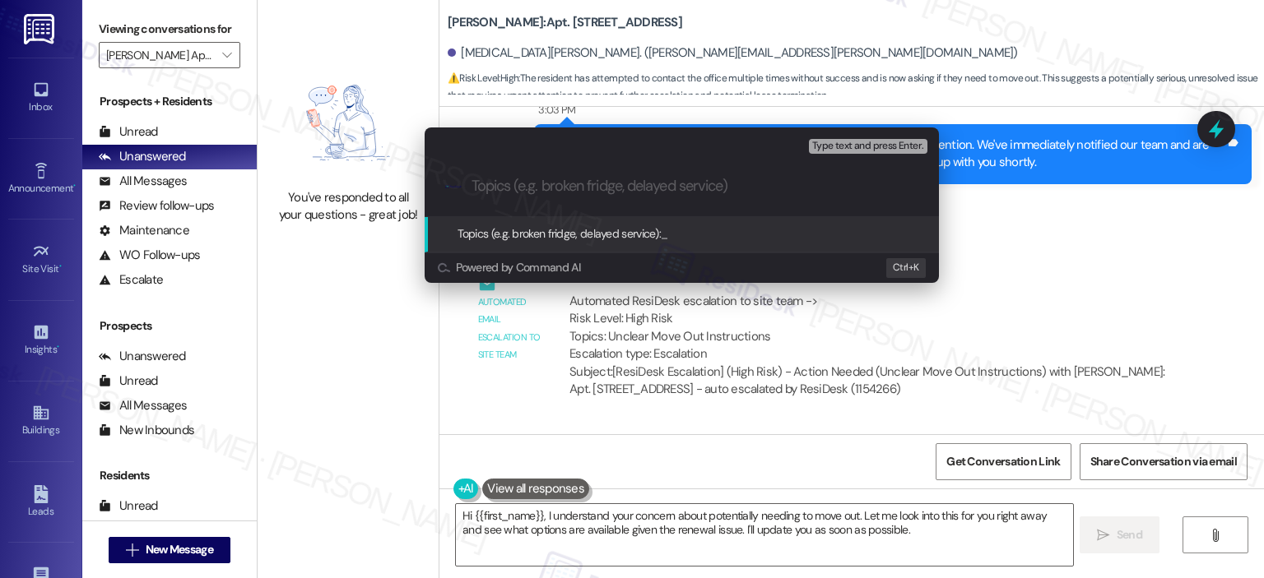
click at [544, 173] on div ".cls-1{fill:#0a055f;}.cls-2{fill:#0cc4c4;} resideskLogoBlueOrange" at bounding box center [682, 186] width 514 height 58
click at [585, 177] on div ".cls-1{fill:#0a055f;}.cls-2{fill:#0cc4c4;} resideskLogoBlueOrange" at bounding box center [682, 186] width 514 height 58
click at [550, 187] on input "Topics (e.g. broken fridge, delayed service)" at bounding box center [694, 186] width 447 height 17
paste input "URGENT - PLEASE CALL THE RESIDENT WANTS TO RENEW"
type input "URGENT - PLEASE CALL THE RESIDENT WANTS TO RENEW"
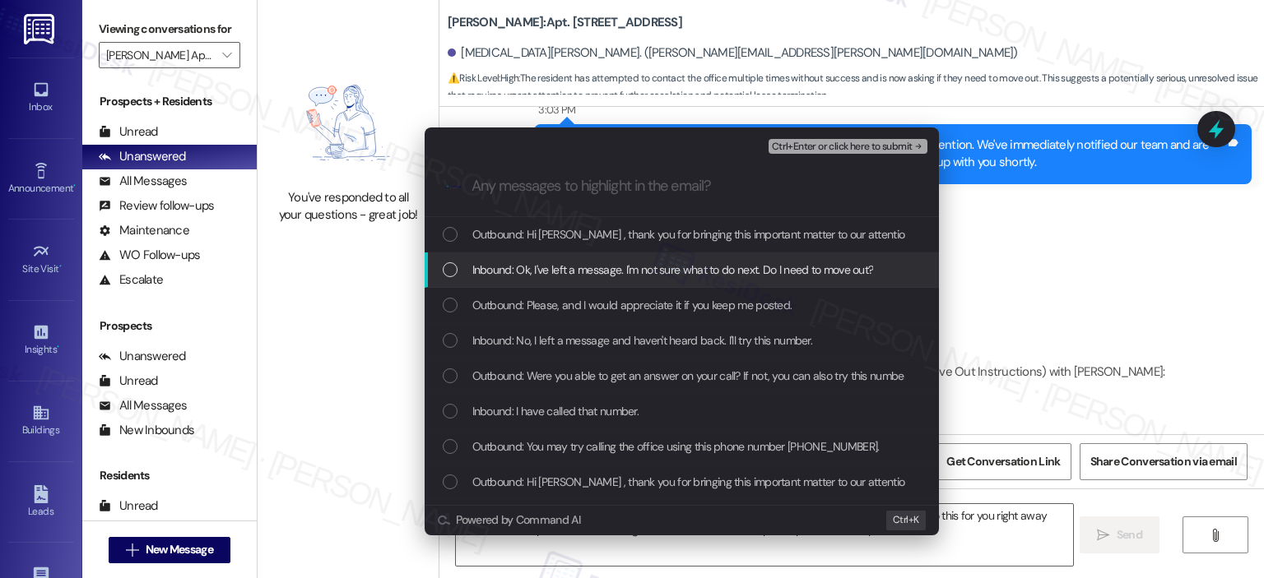
click at [592, 268] on span "Inbound: Ok, I've left a message. I'm not sure what to do next. Do I need to mo…" at bounding box center [673, 270] width 402 height 18
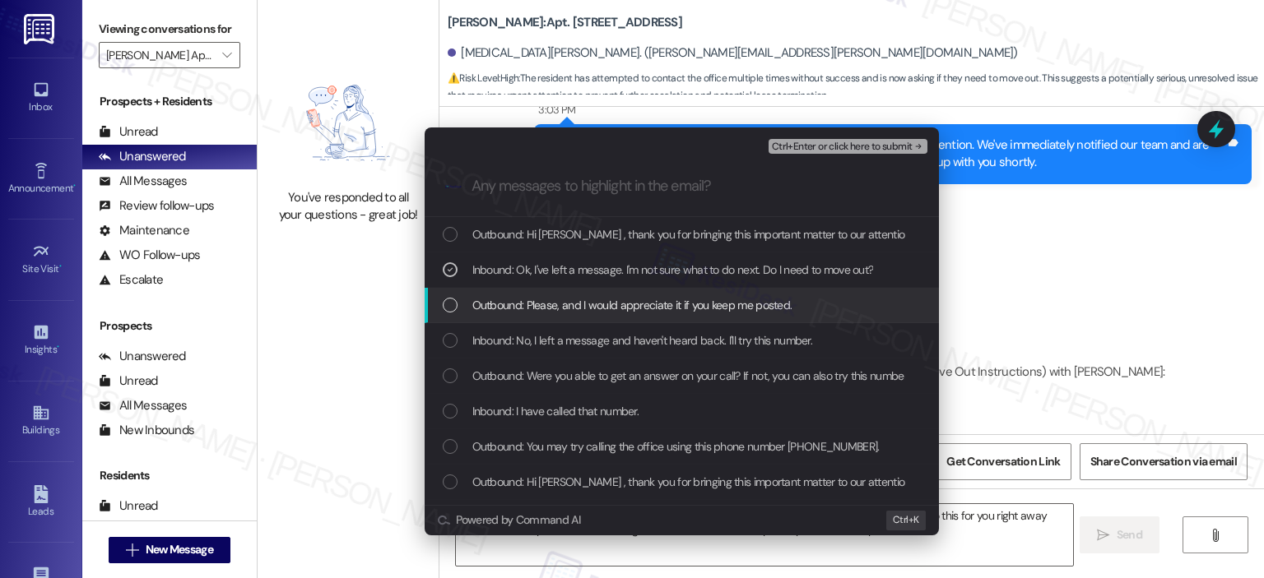
click at [586, 296] on span "Outbound: Please, and I would appreciate it if you keep me posted." at bounding box center [632, 305] width 320 height 18
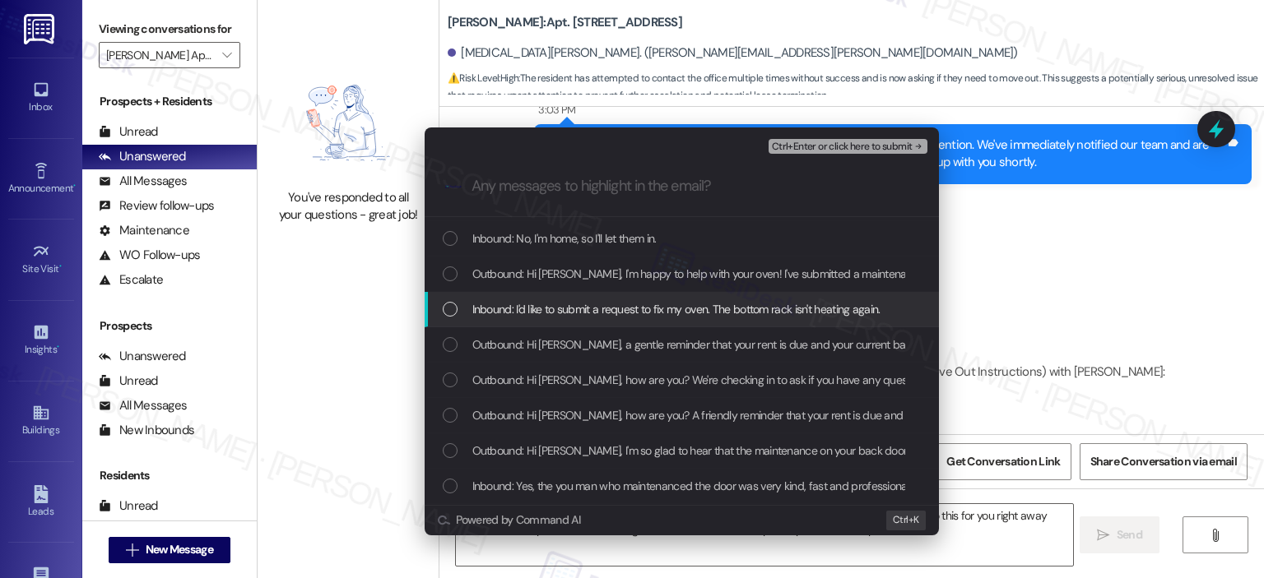
scroll to position [823, 0]
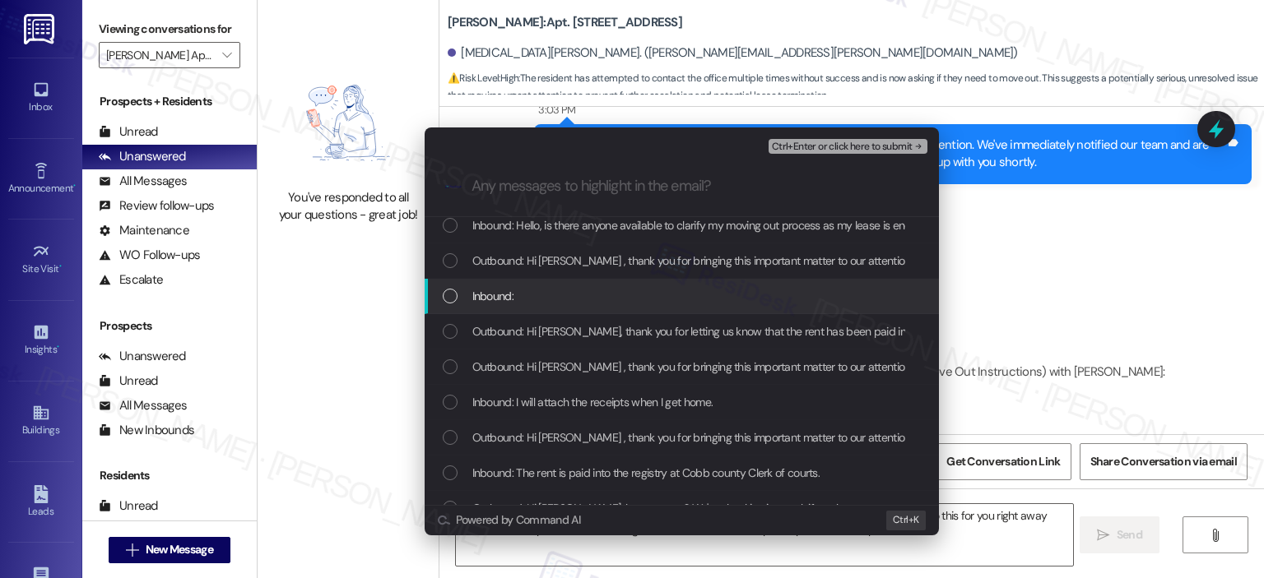
click at [603, 307] on div "Inbound:" at bounding box center [682, 296] width 514 height 35
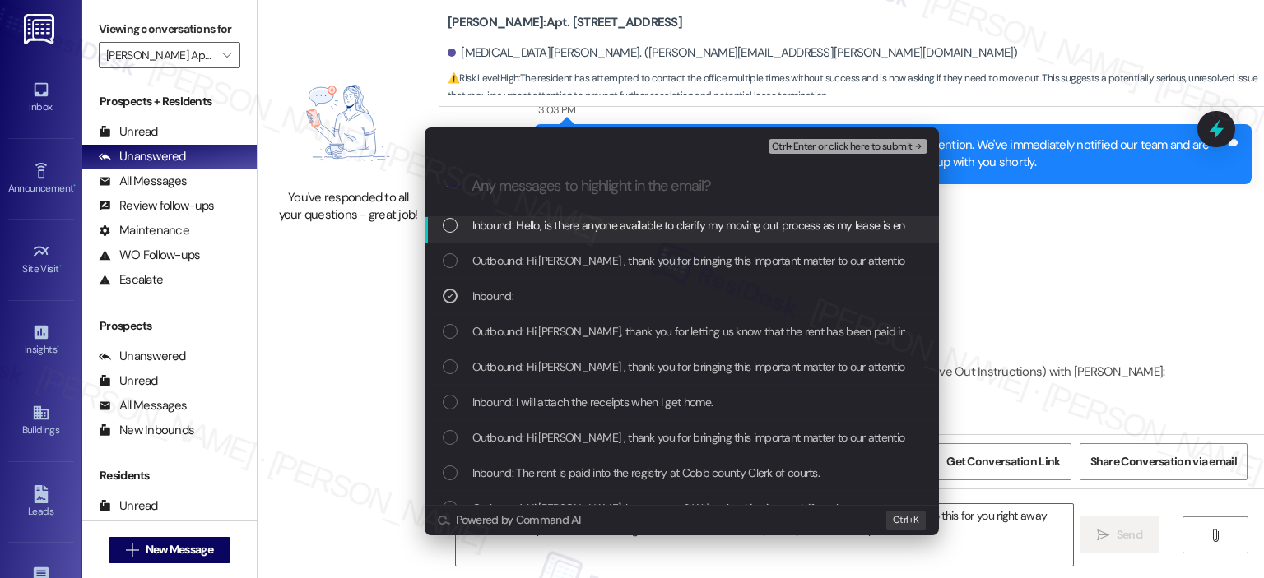
click at [607, 231] on span "Inbound: Hello, is there anyone available to clarify my moving out process as m…" at bounding box center [701, 225] width 458 height 18
click at [573, 226] on span "Inbound: Hello, is there anyone available to clarify my moving out process as m…" at bounding box center [701, 225] width 458 height 18
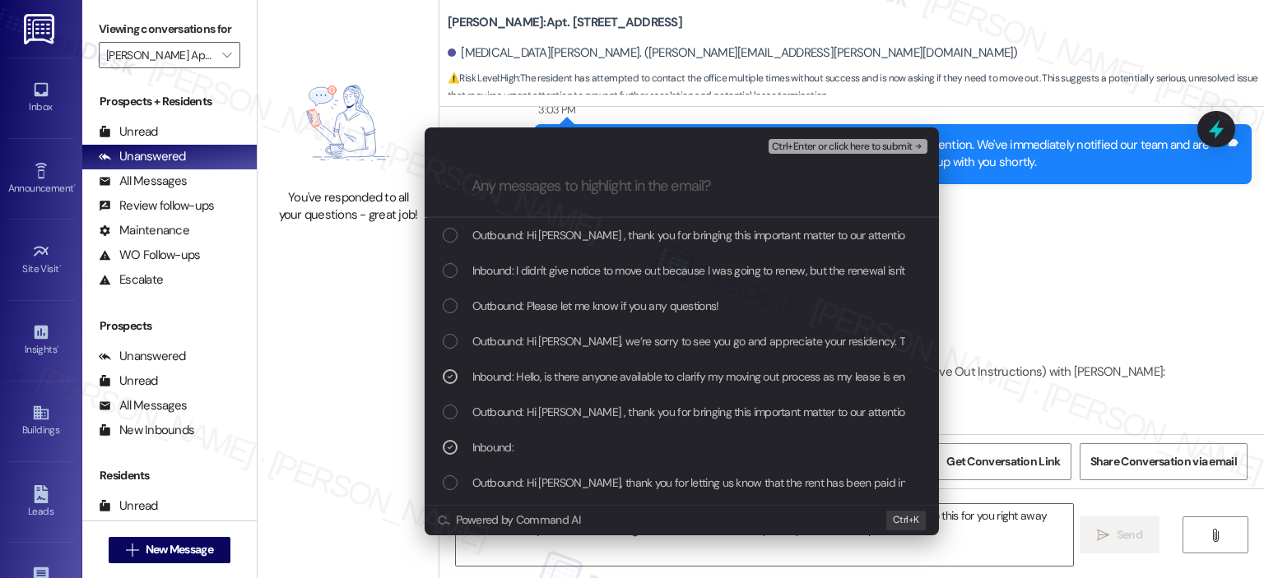
scroll to position [637, 0]
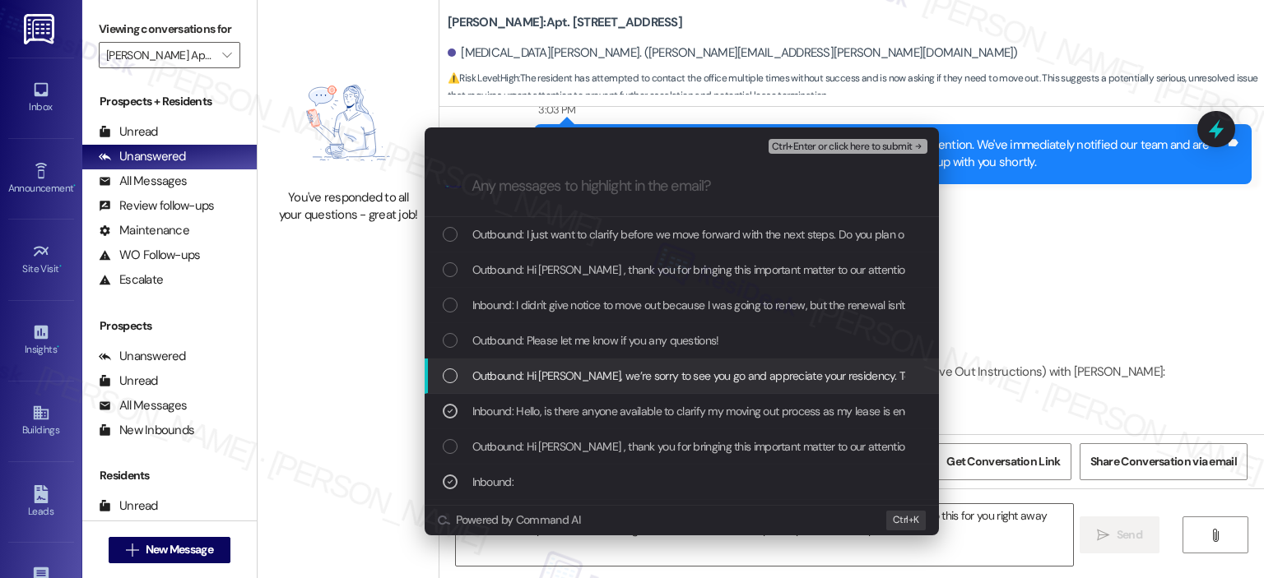
click at [525, 379] on span "Outbound: Hi Kyra, we’re sorry to see you go and appreciate your residency. To …" at bounding box center [1073, 376] width 1203 height 18
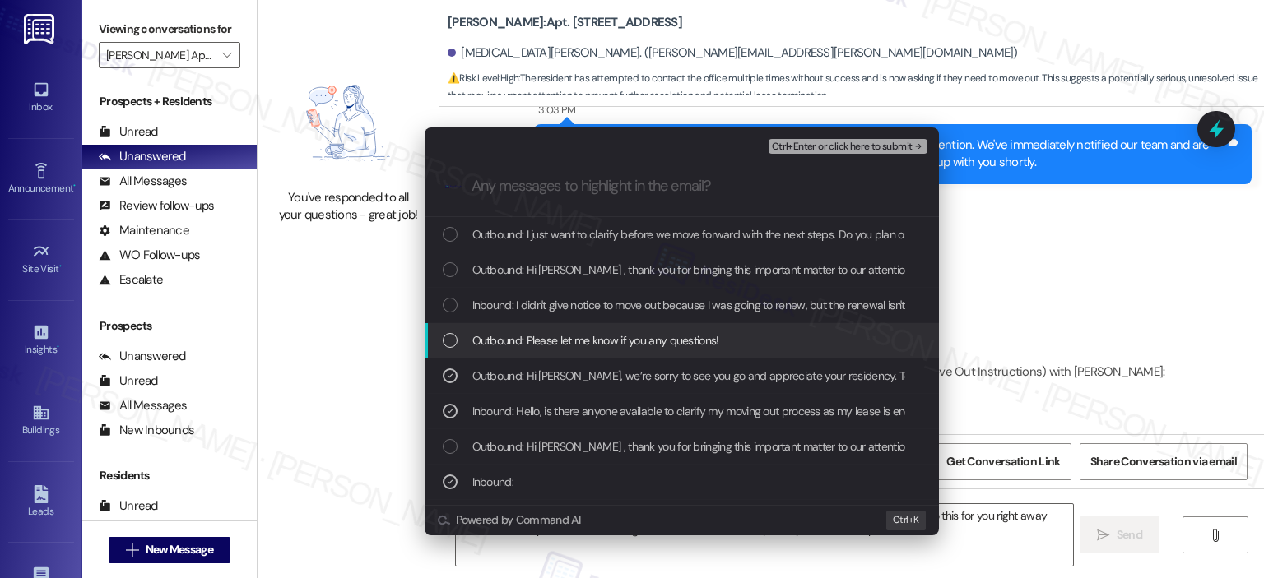
click at [539, 341] on span "Outbound: Please let me know if you any questions!" at bounding box center [595, 341] width 247 height 18
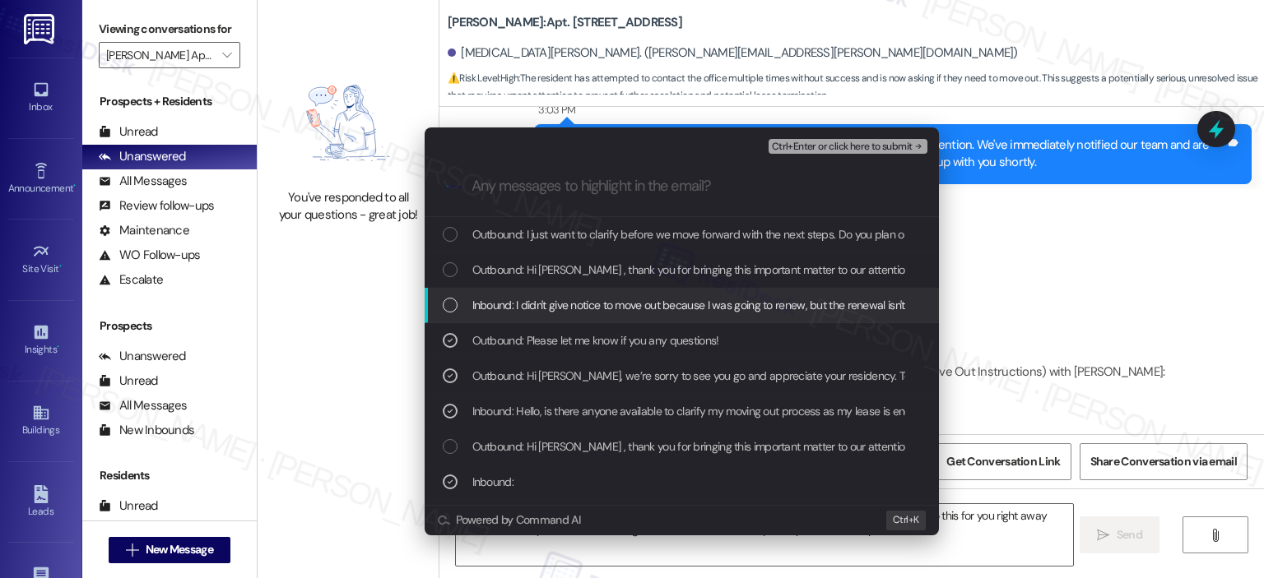
click at [546, 307] on span "Inbound: I didn't give notice to move out because I was going to renew, but the…" at bounding box center [741, 305] width 538 height 18
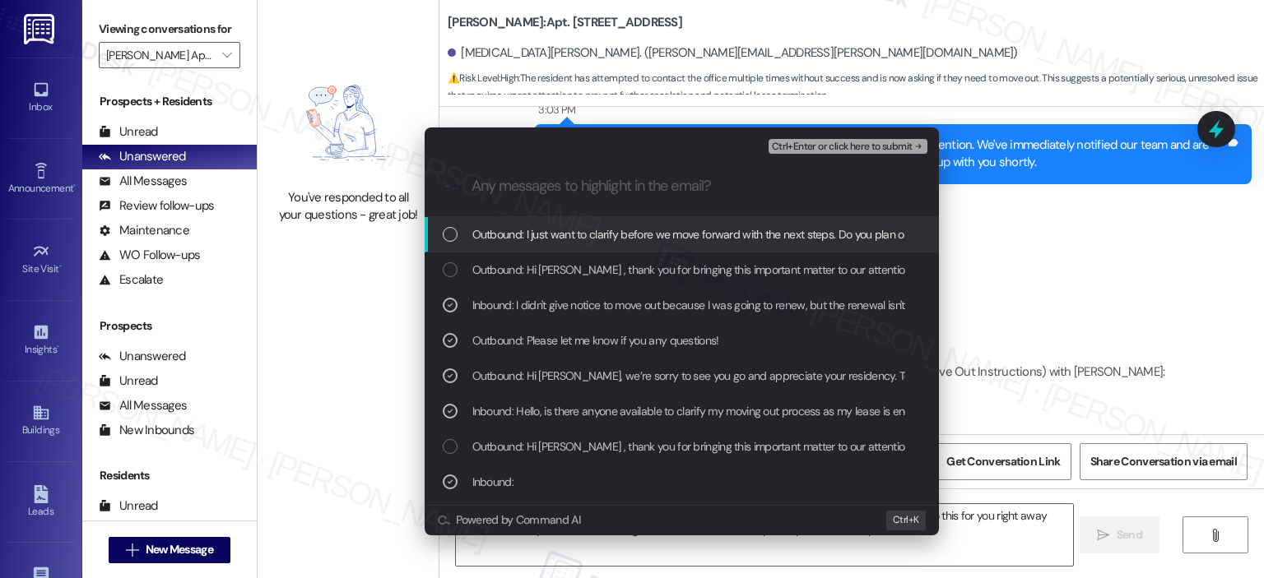
click at [563, 230] on span "Outbound: I just want to clarify before we move forward with the next steps. Do…" at bounding box center [804, 234] width 664 height 18
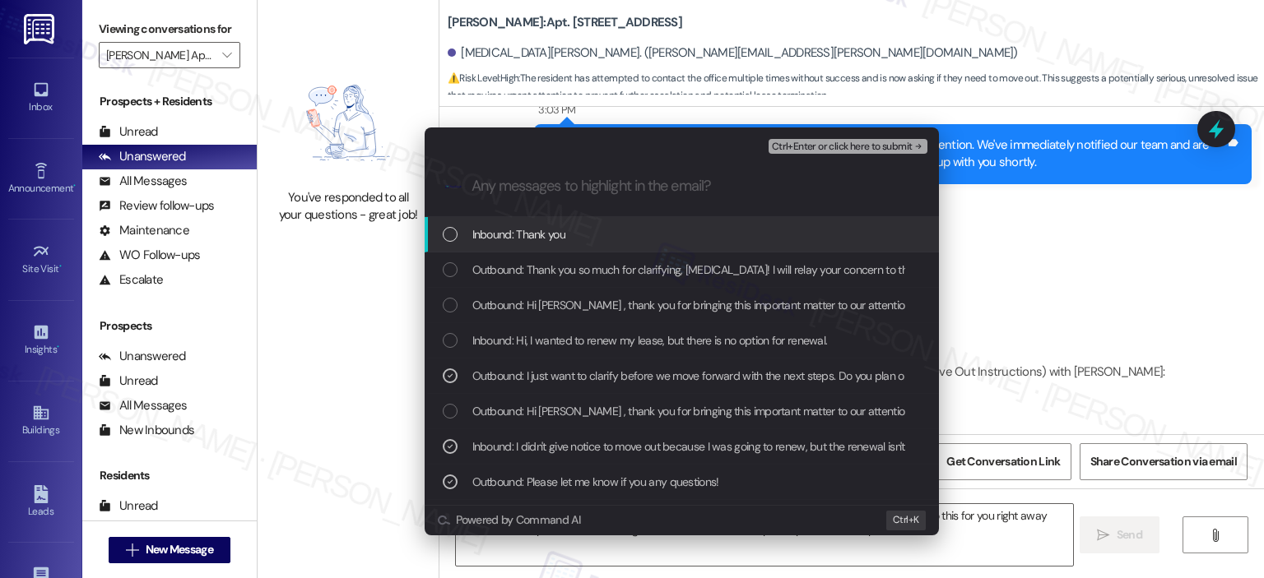
scroll to position [460, 0]
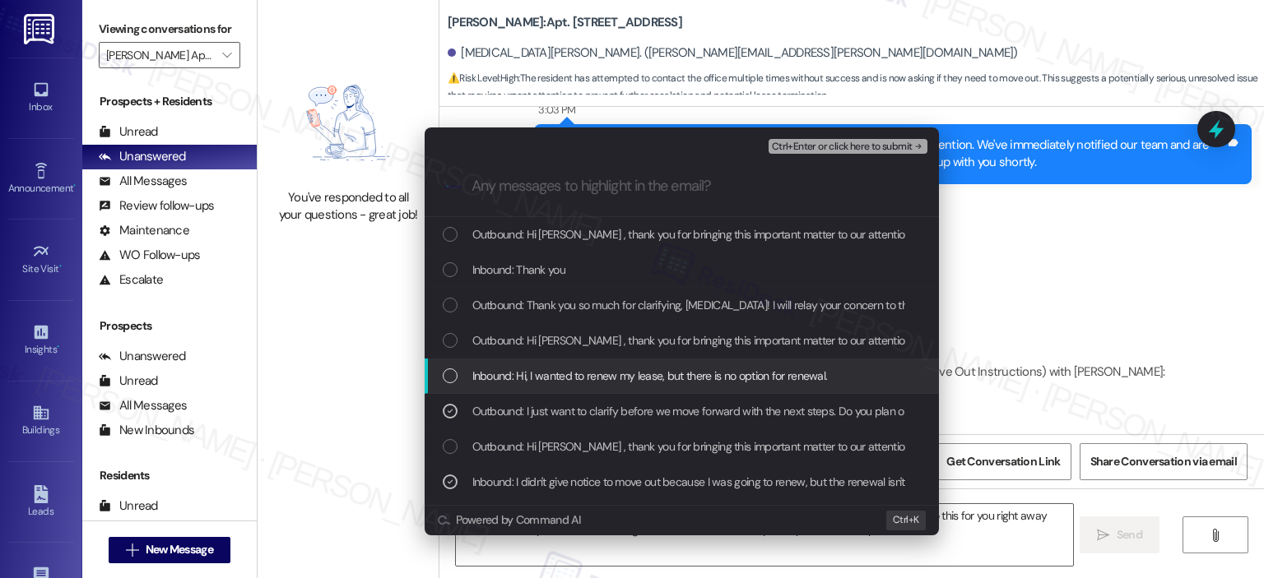
click at [559, 374] on span "Inbound: Hi, I wanted to renew my lease, but there is no option for renewal." at bounding box center [649, 376] width 355 height 18
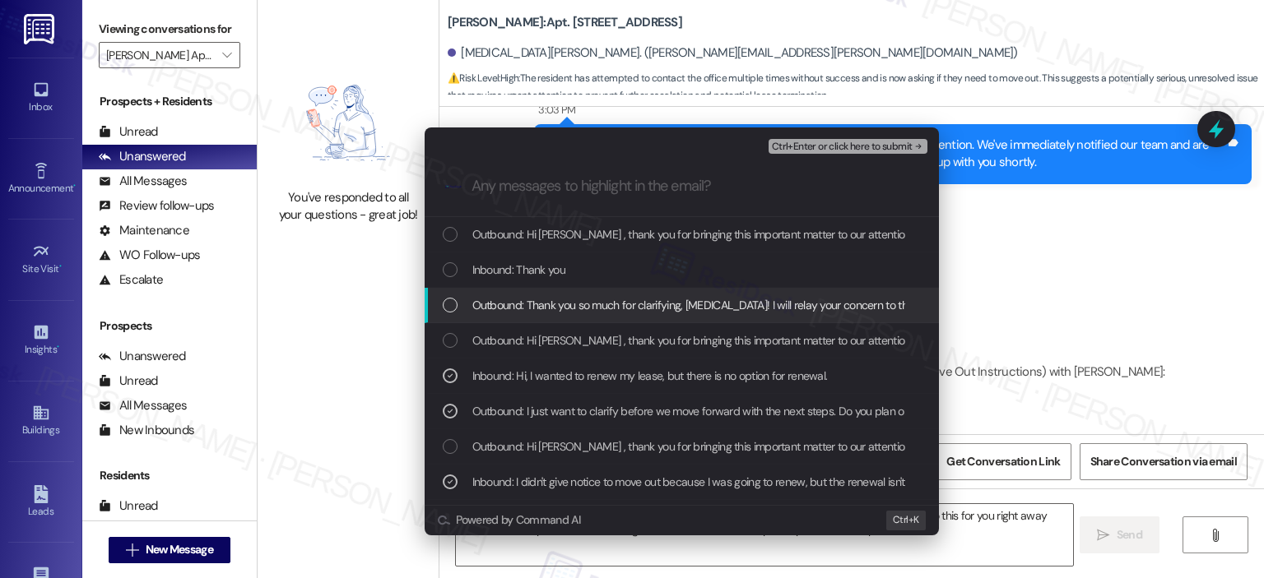
click at [560, 302] on span "Outbound: Thank you so much for clarifying, Kyra! I will relay your concern to …" at bounding box center [868, 305] width 793 height 18
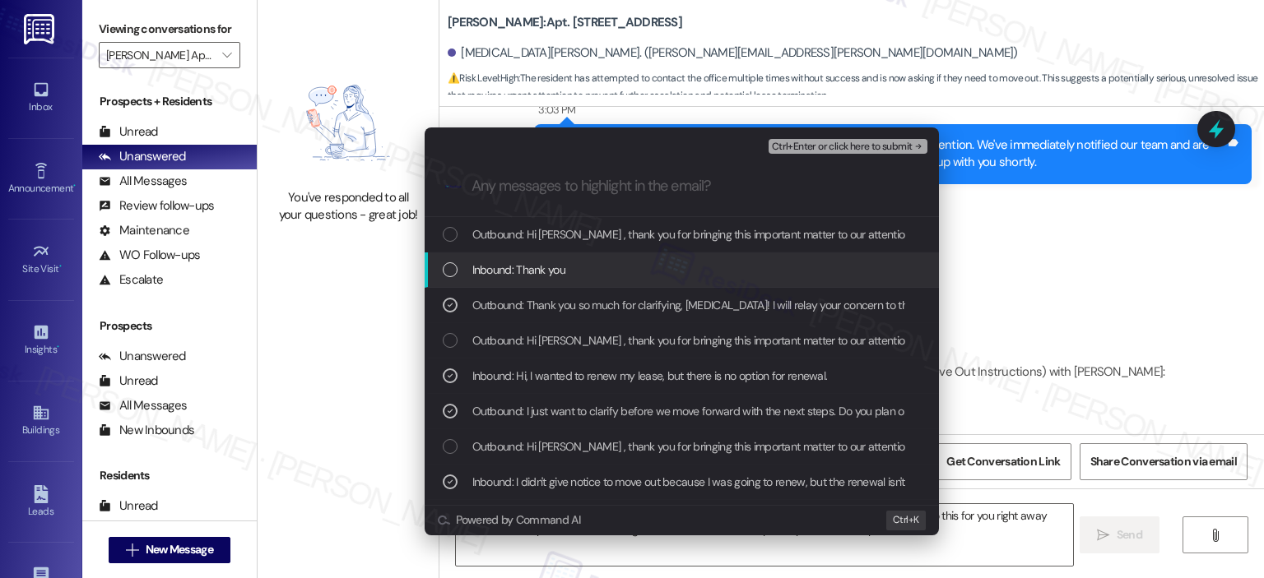
click at [558, 265] on span "Inbound: Thank you" at bounding box center [518, 270] width 93 height 18
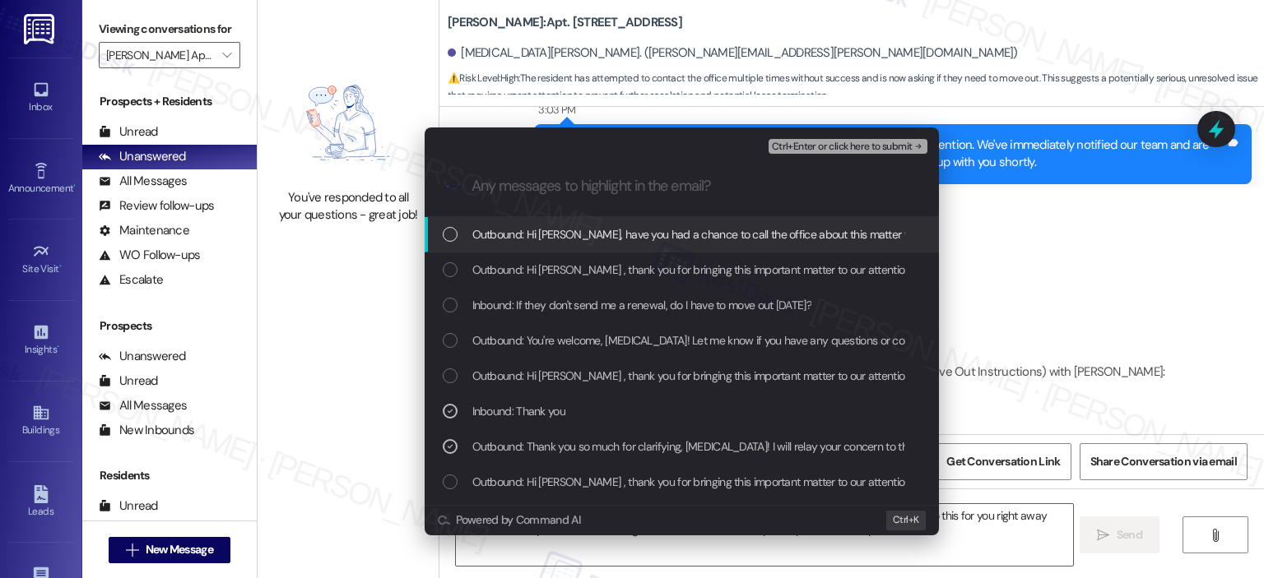
scroll to position [283, 0]
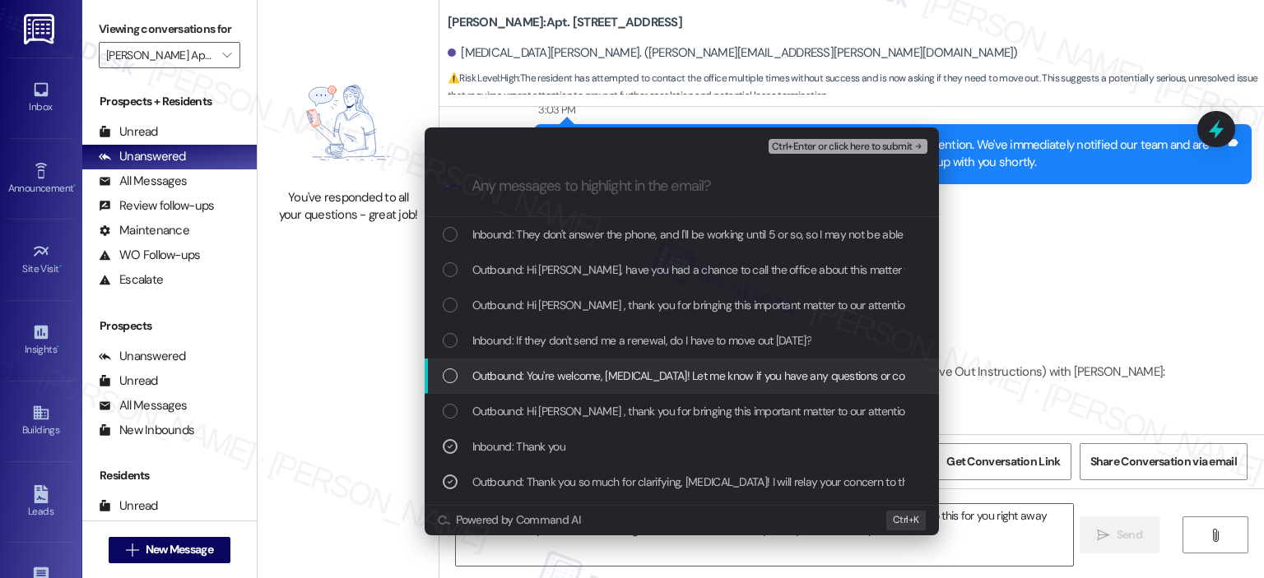
click at [606, 371] on span "Outbound: You're welcome, Kyra! Let me know if you have any questions or concer…" at bounding box center [705, 376] width 467 height 18
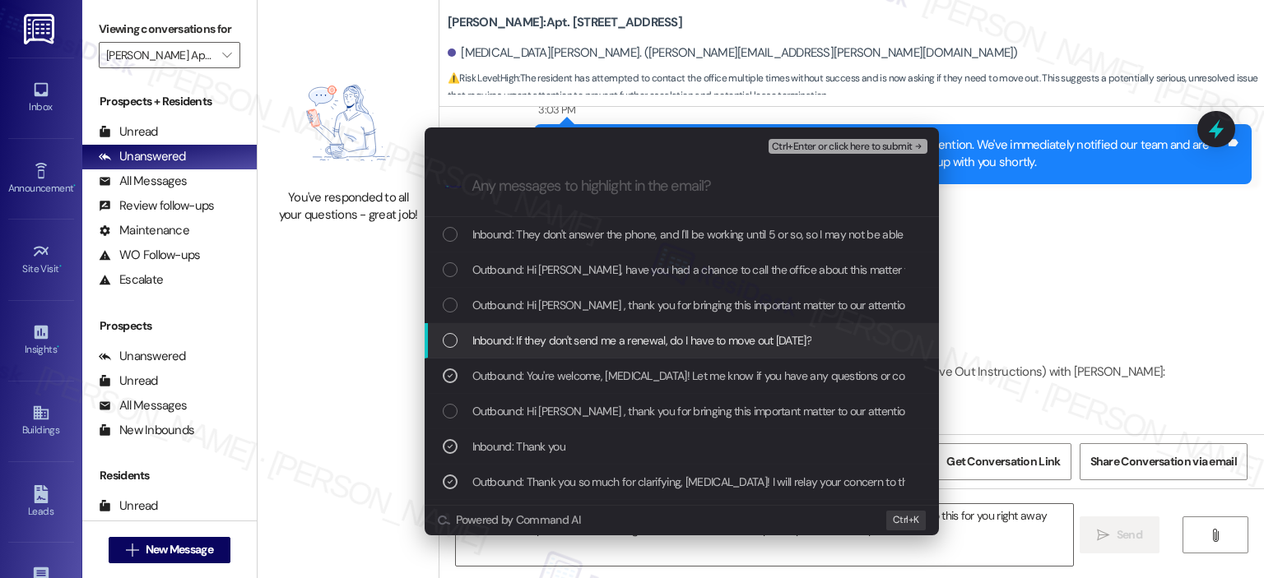
click at [610, 335] on span "Inbound: If they don't send me a renewal, do I have to move out today?" at bounding box center [641, 341] width 339 height 18
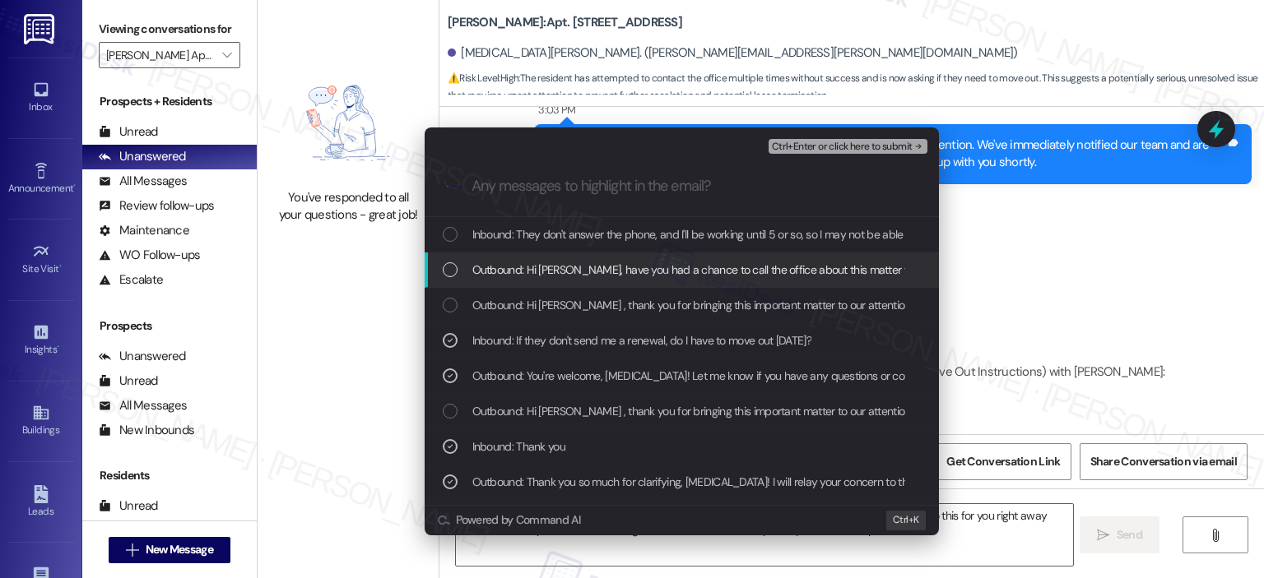
click at [615, 268] on span "Outbound: Hi Kyra, have you had a chance to call the office about this matter y…" at bounding box center [968, 270] width 992 height 18
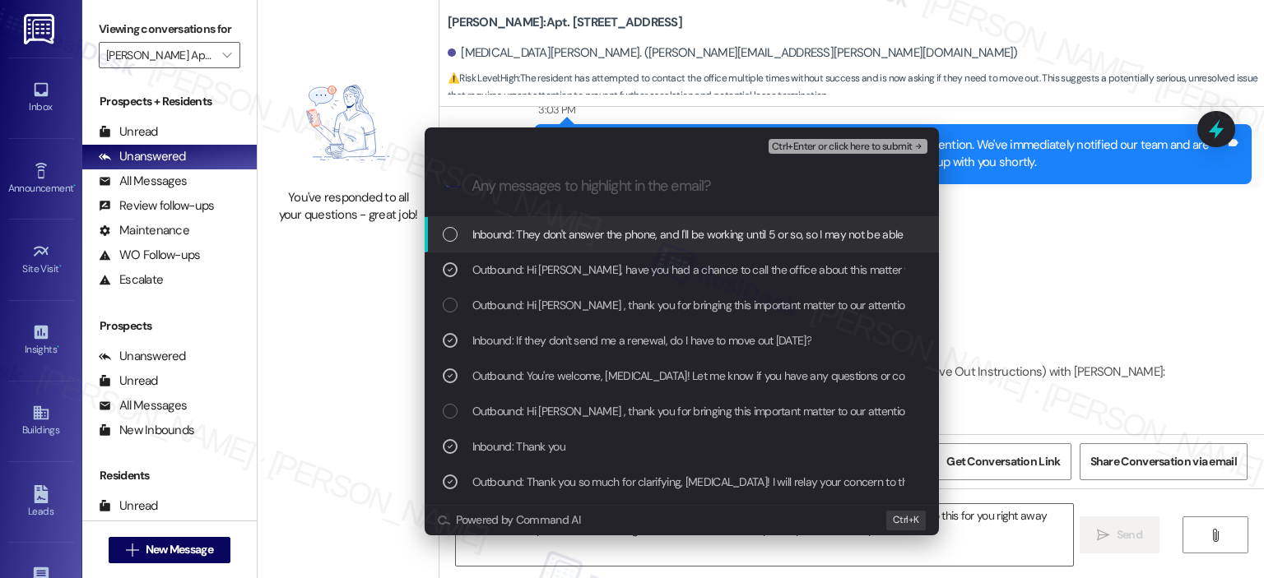
click at [615, 239] on span "Inbound: They don't answer the phone, and I'll be working until 5 or so, so I m…" at bounding box center [734, 234] width 524 height 18
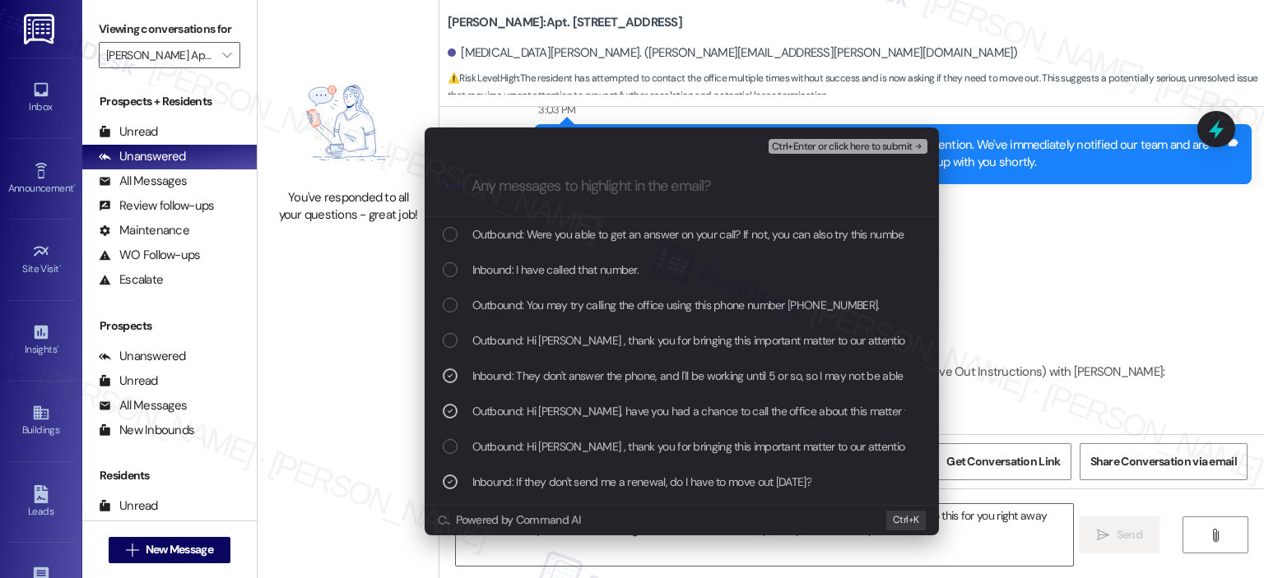
scroll to position [105, 0]
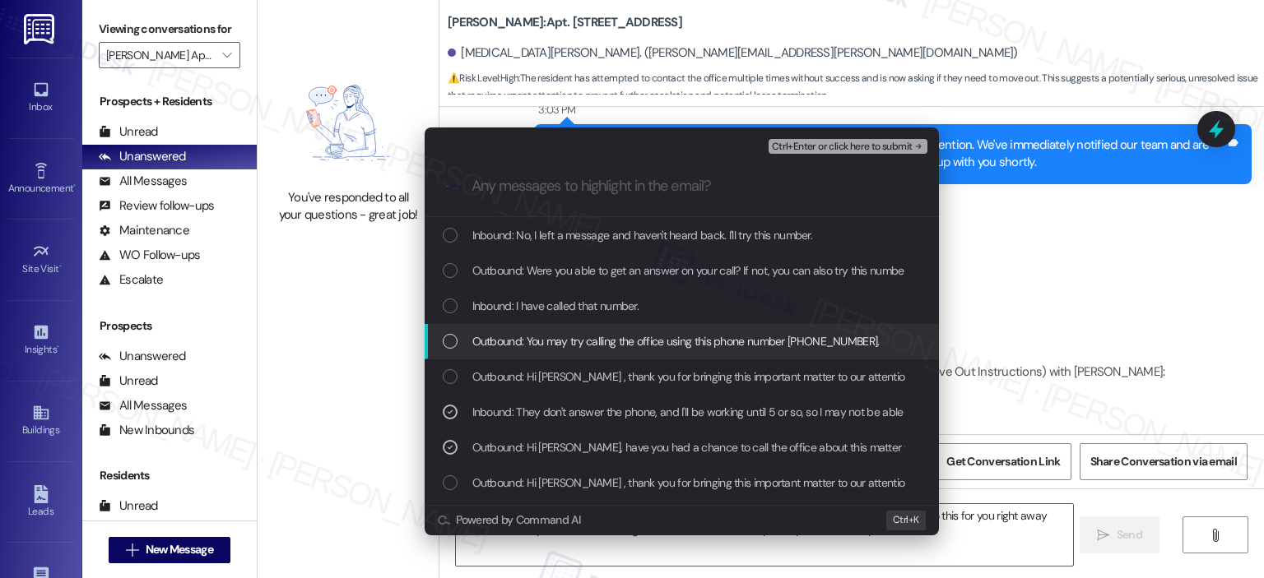
click at [606, 348] on span "Outbound: You may try calling the office using this phone number (855) 731-7788." at bounding box center [675, 341] width 407 height 18
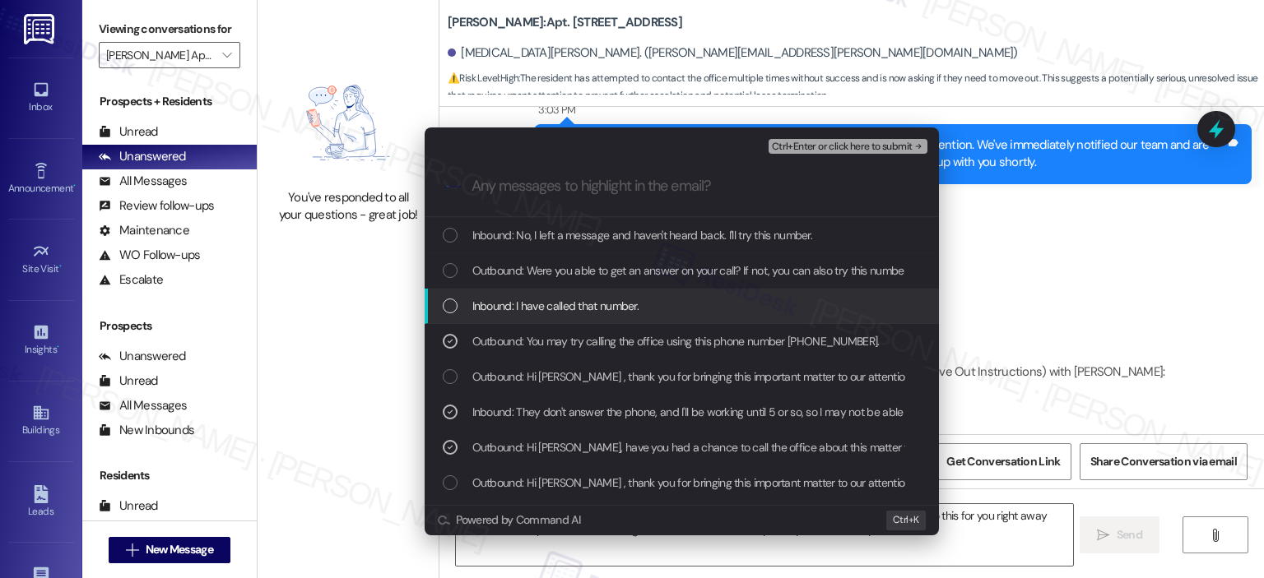
click at [606, 304] on span "Inbound: I have called that number." at bounding box center [555, 306] width 167 height 18
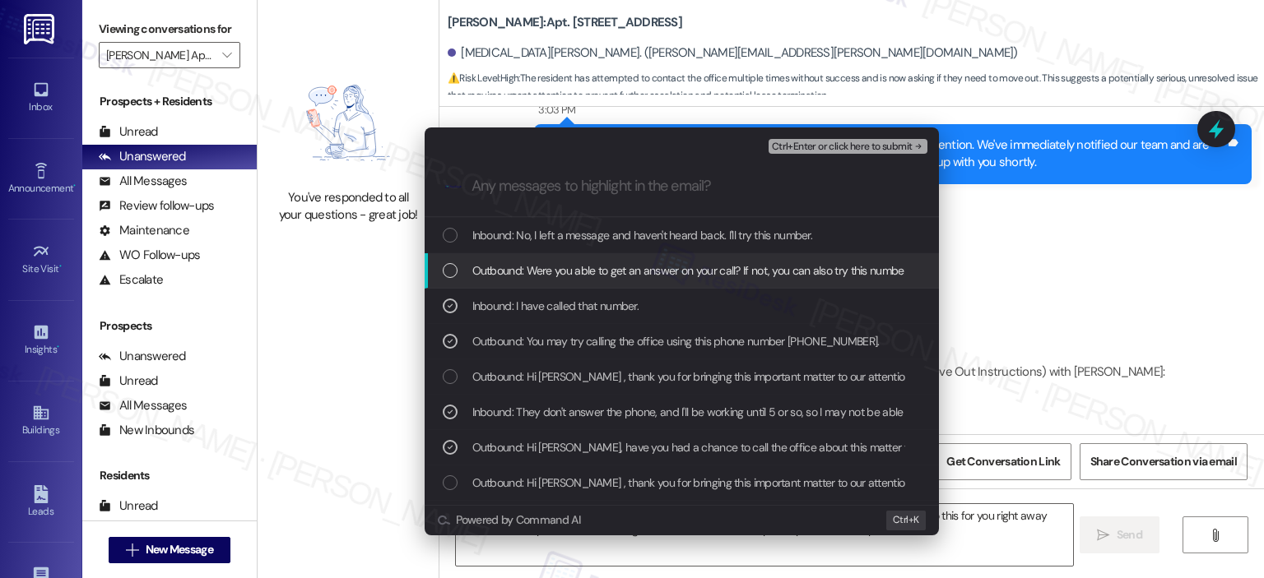
click at [606, 267] on span "Outbound: Were you able to get an answer on your call? If not, you can also try…" at bounding box center [738, 271] width 532 height 18
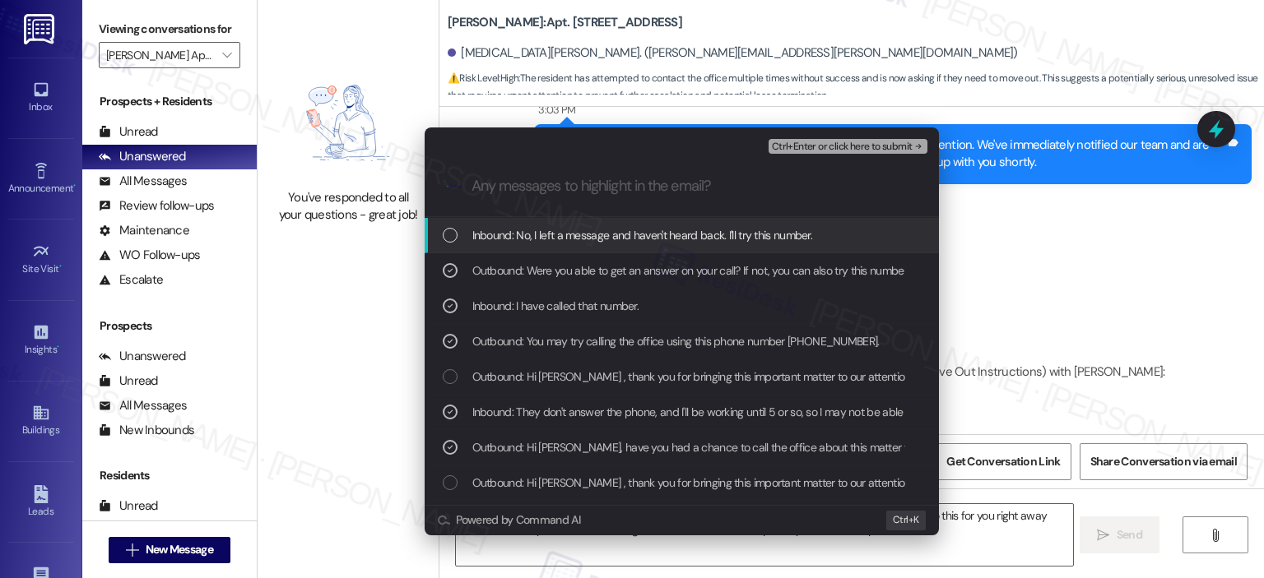
click at [609, 226] on span "Inbound: No, I left a message and haven't heard back. I'll try this number." at bounding box center [642, 235] width 341 height 18
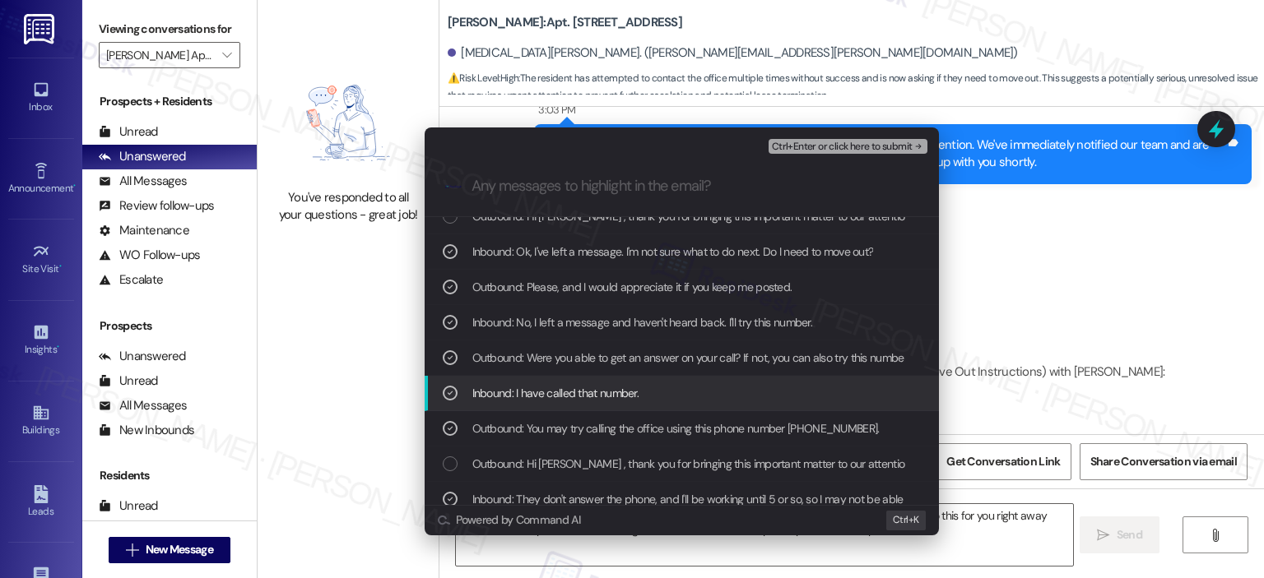
scroll to position [0, 0]
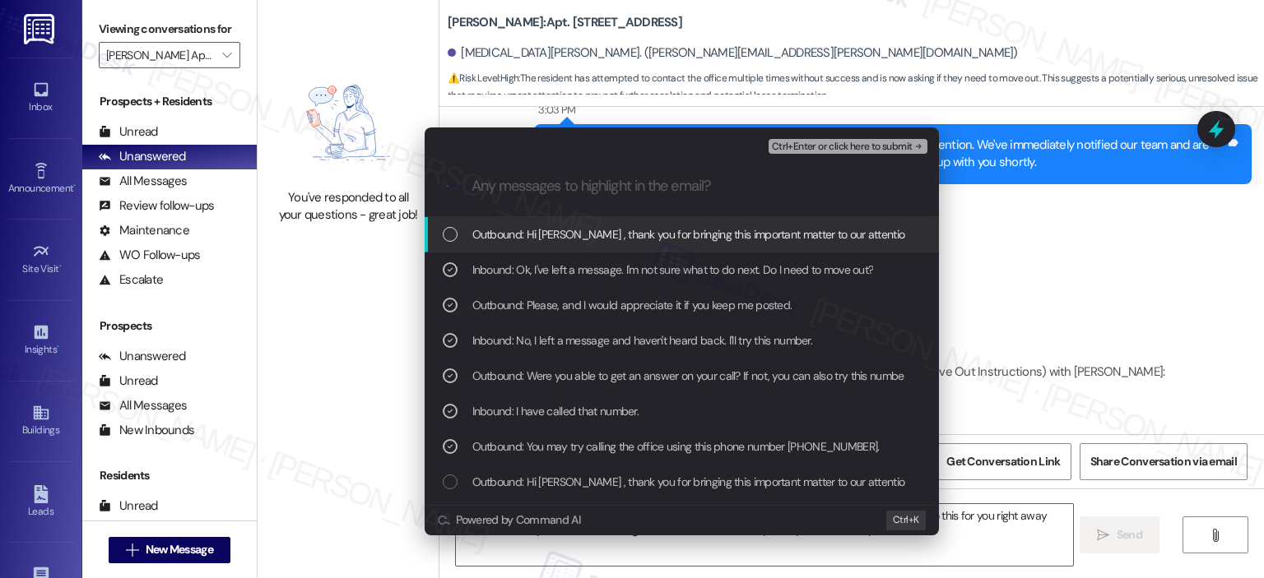
click at [832, 144] on span "Ctrl+Enter or click here to submit" at bounding box center [842, 148] width 141 height 12
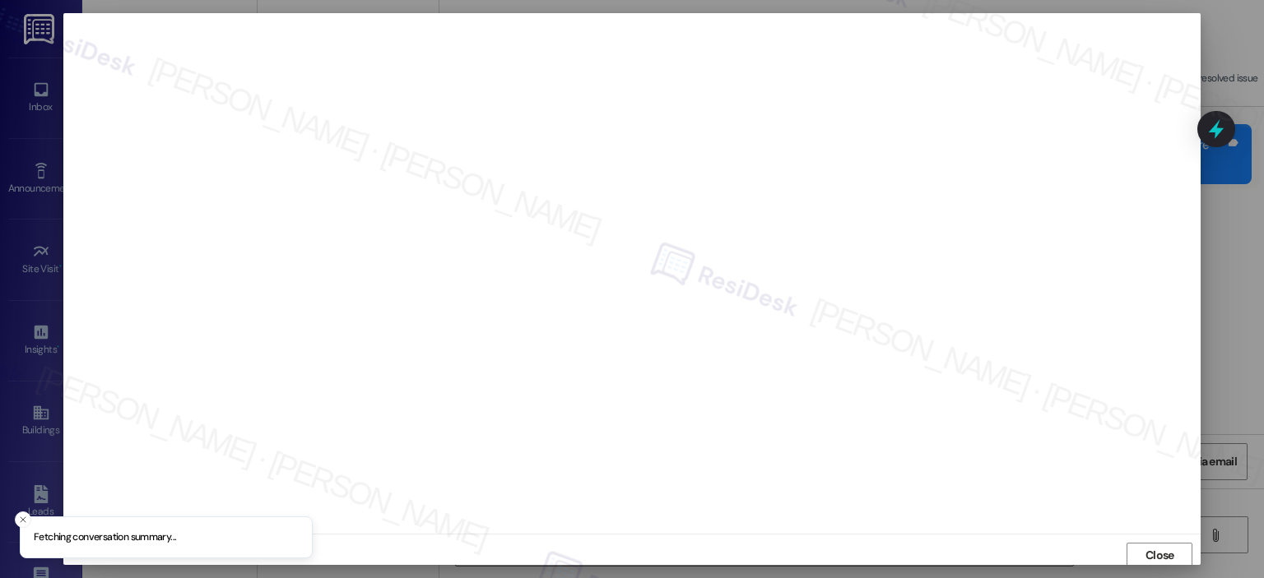
scroll to position [3, 0]
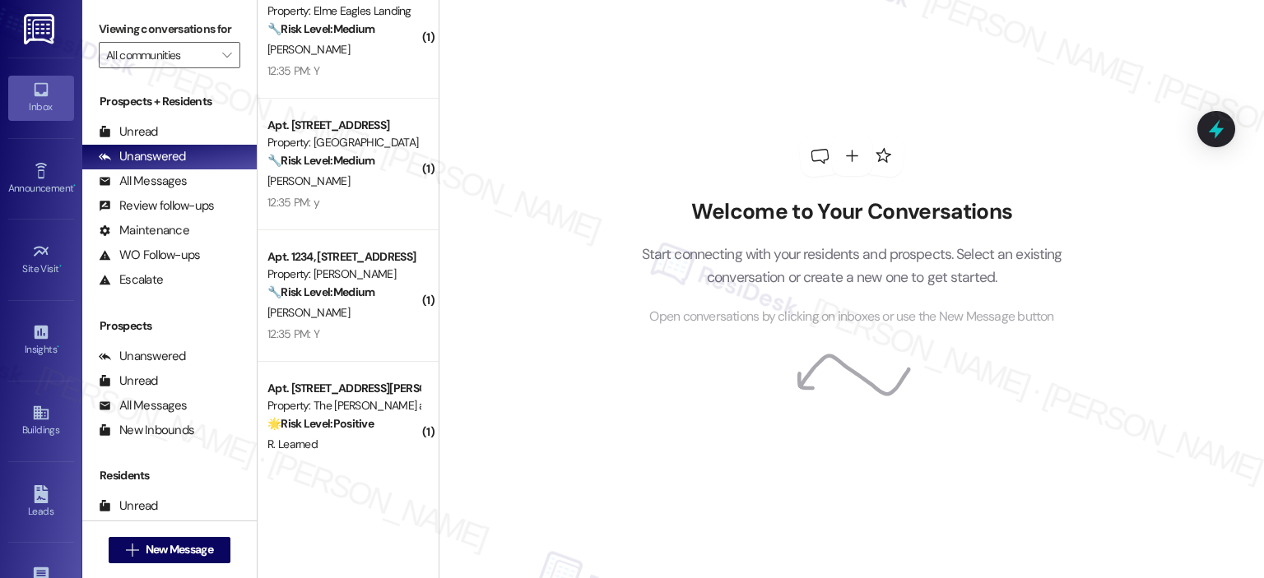
scroll to position [1234, 0]
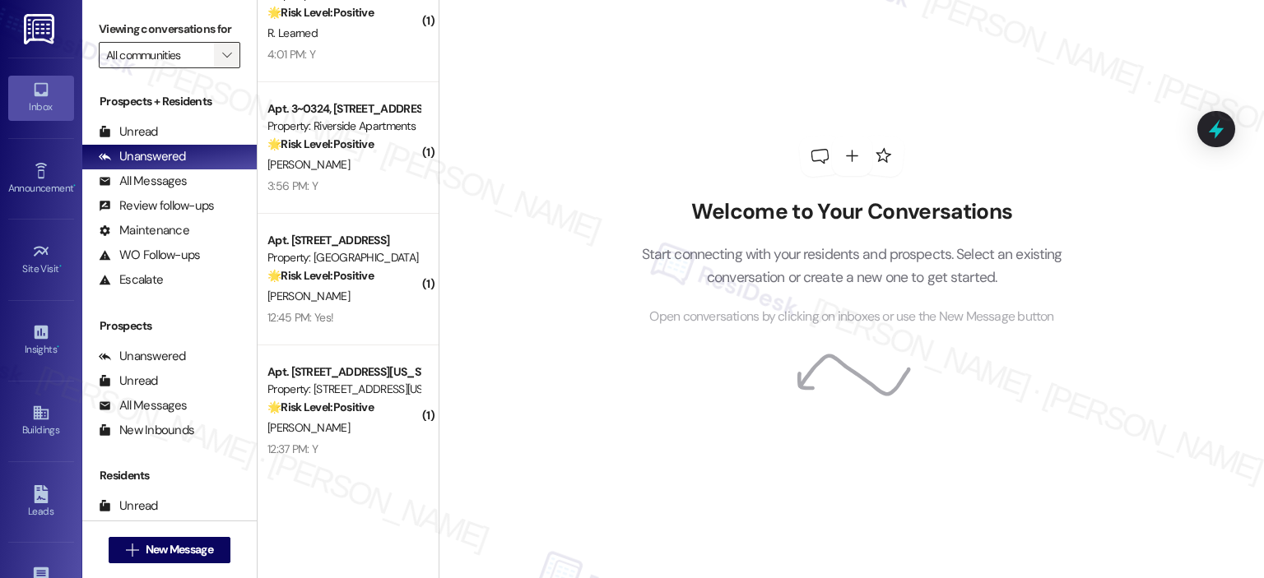
click at [222, 50] on icon "" at bounding box center [226, 55] width 9 height 13
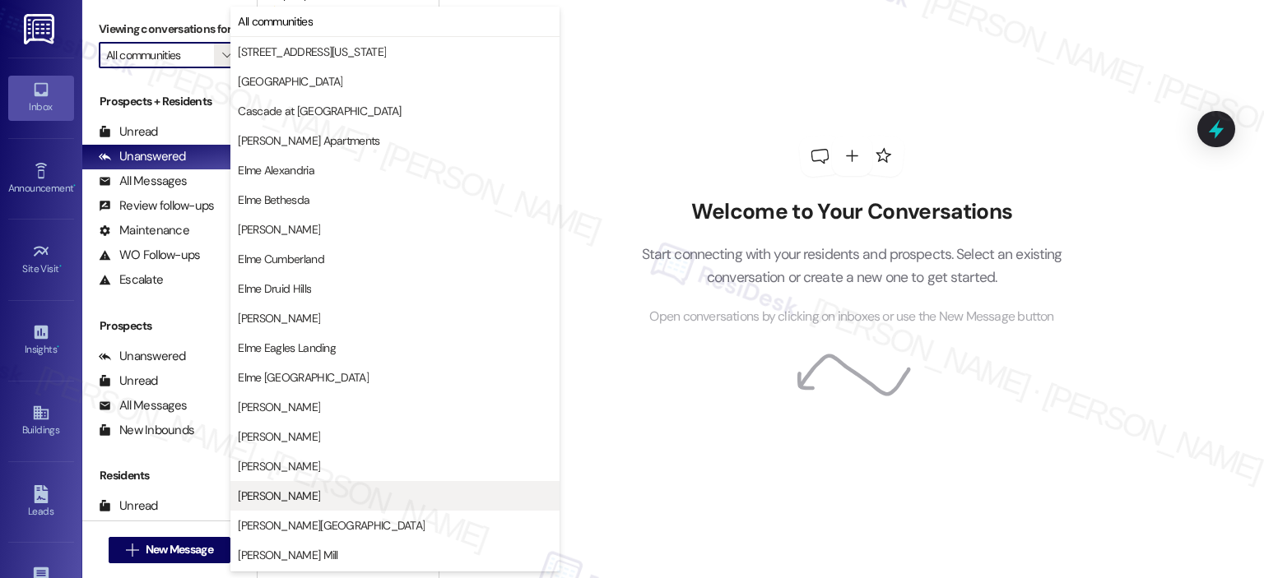
click at [319, 503] on span "[PERSON_NAME]" at bounding box center [395, 496] width 314 height 16
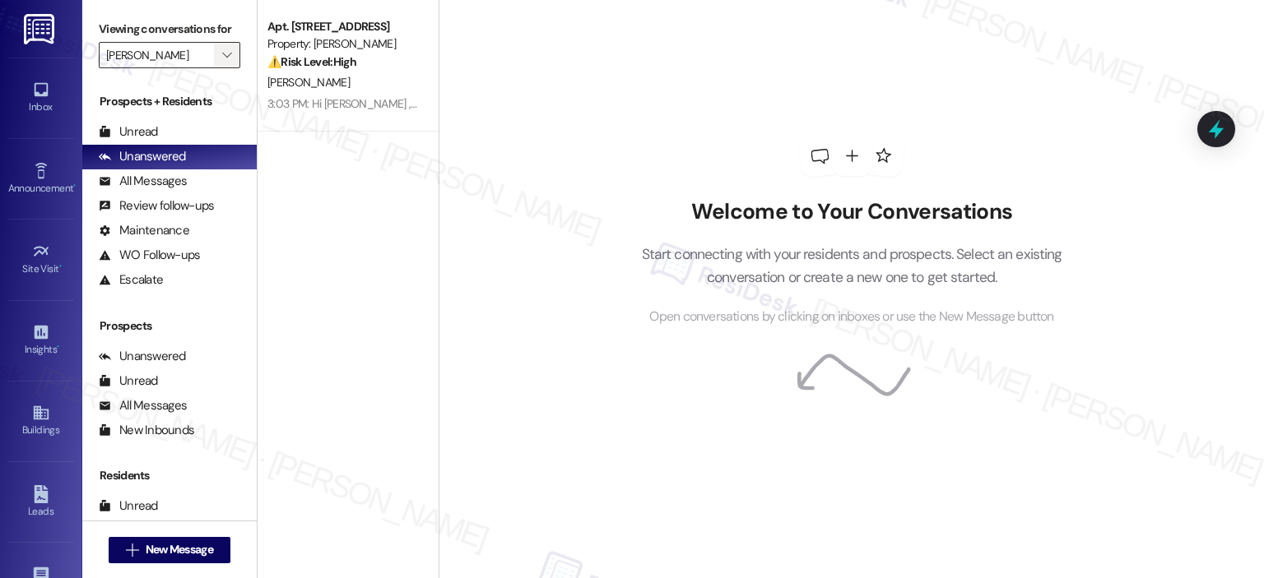
click at [222, 49] on icon "" at bounding box center [226, 55] width 9 height 13
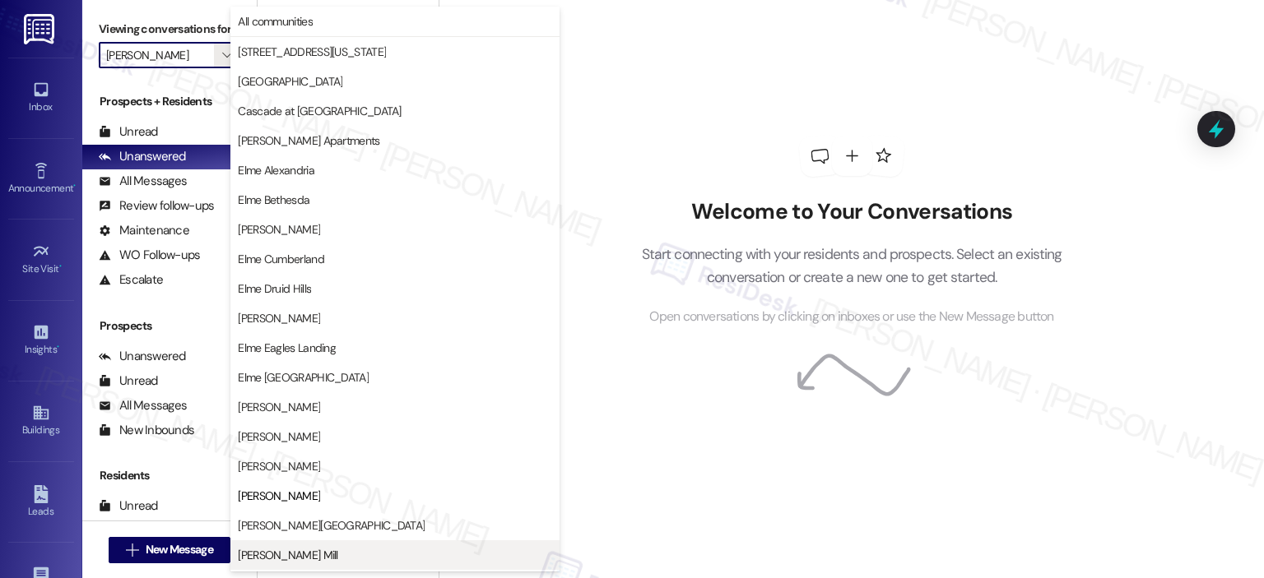
scroll to position [267, 0]
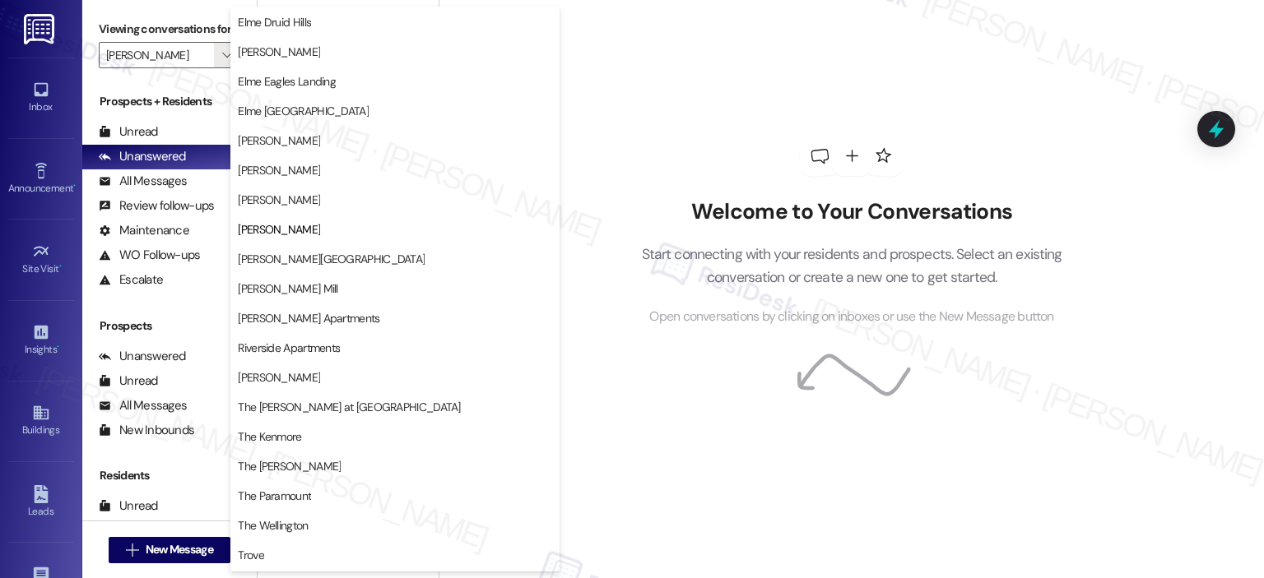
click at [697, 133] on div "Welcome to Your Conversations Start connecting with your residents and prospect…" at bounding box center [852, 231] width 494 height 462
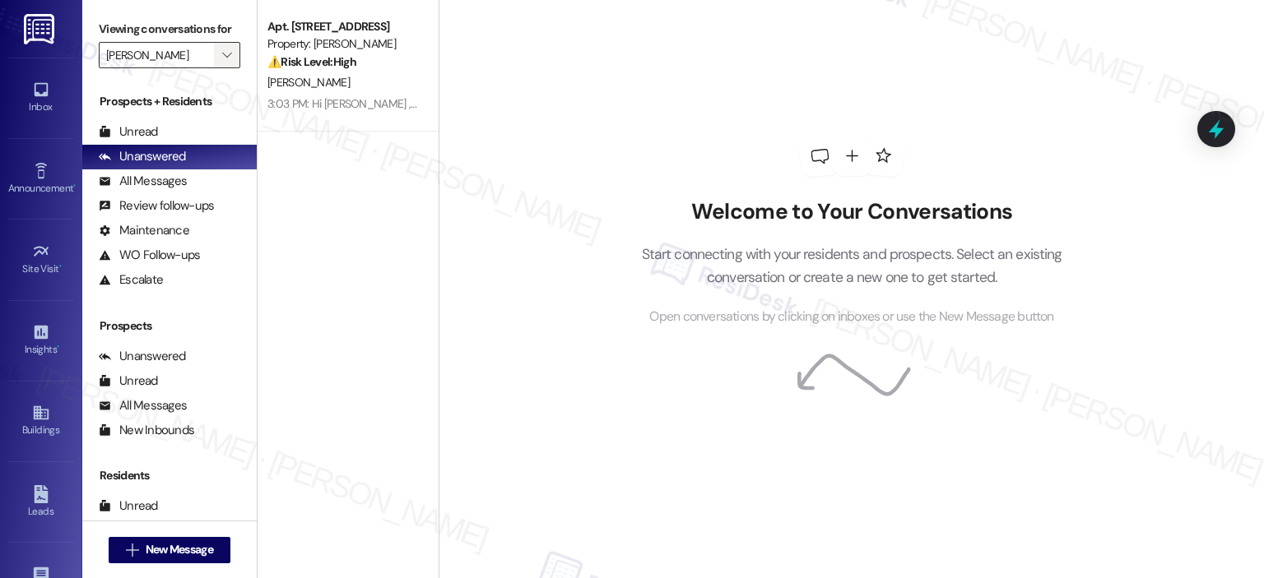
click at [223, 46] on span "" at bounding box center [227, 55] width 16 height 26
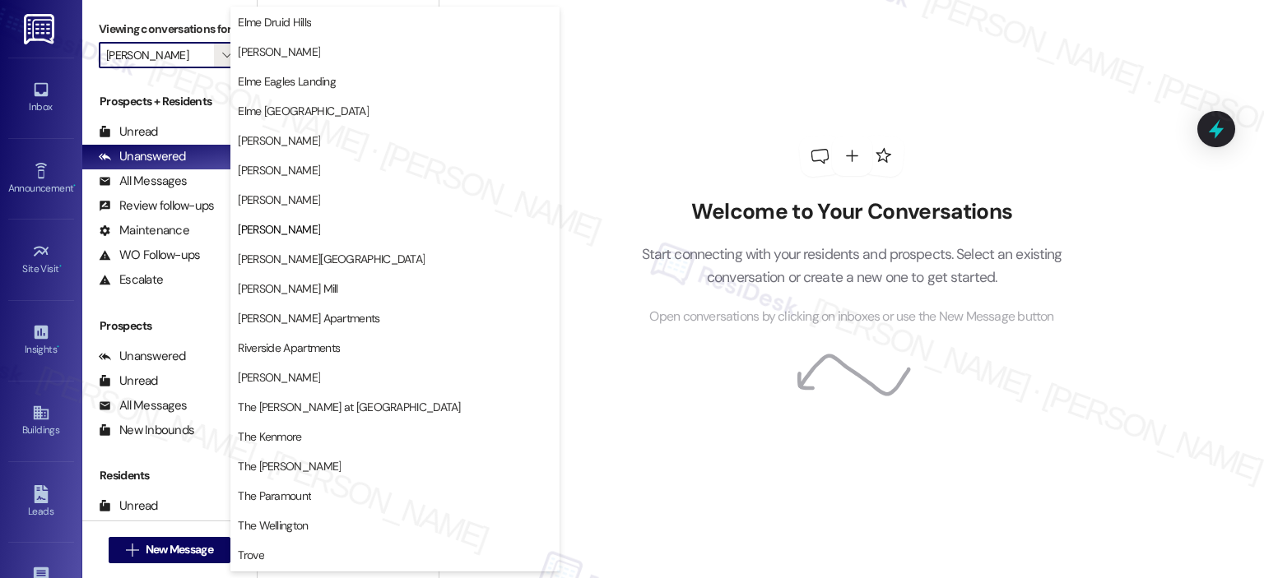
click at [283, 256] on span "Elme Sandy Springs" at bounding box center [331, 259] width 187 height 16
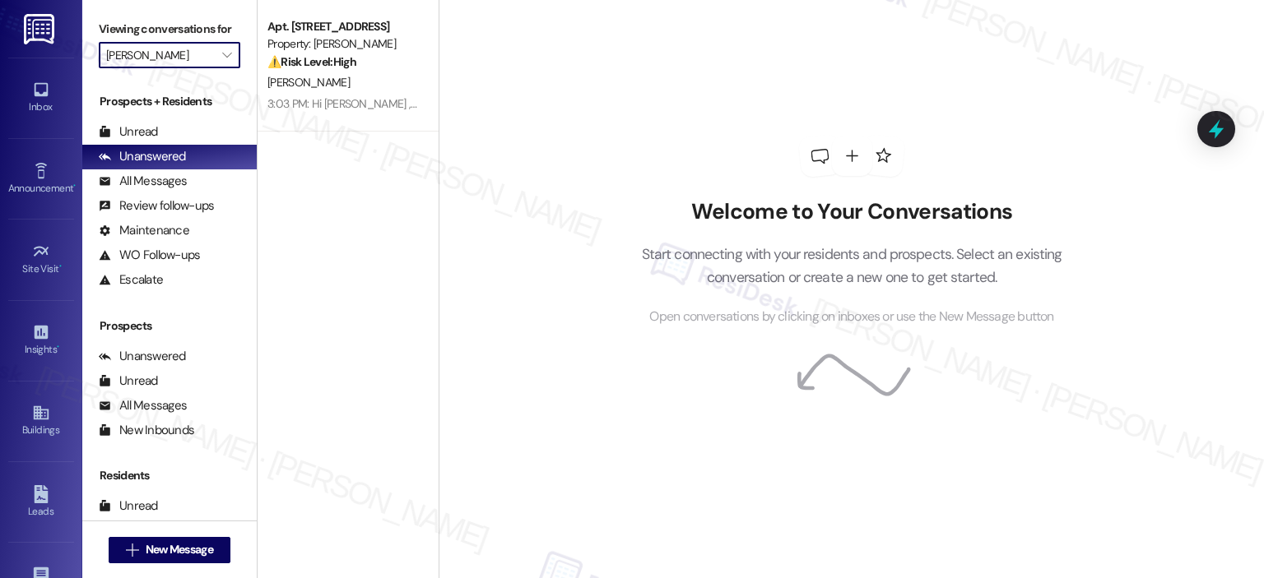
type input "Elme Sandy Springs"
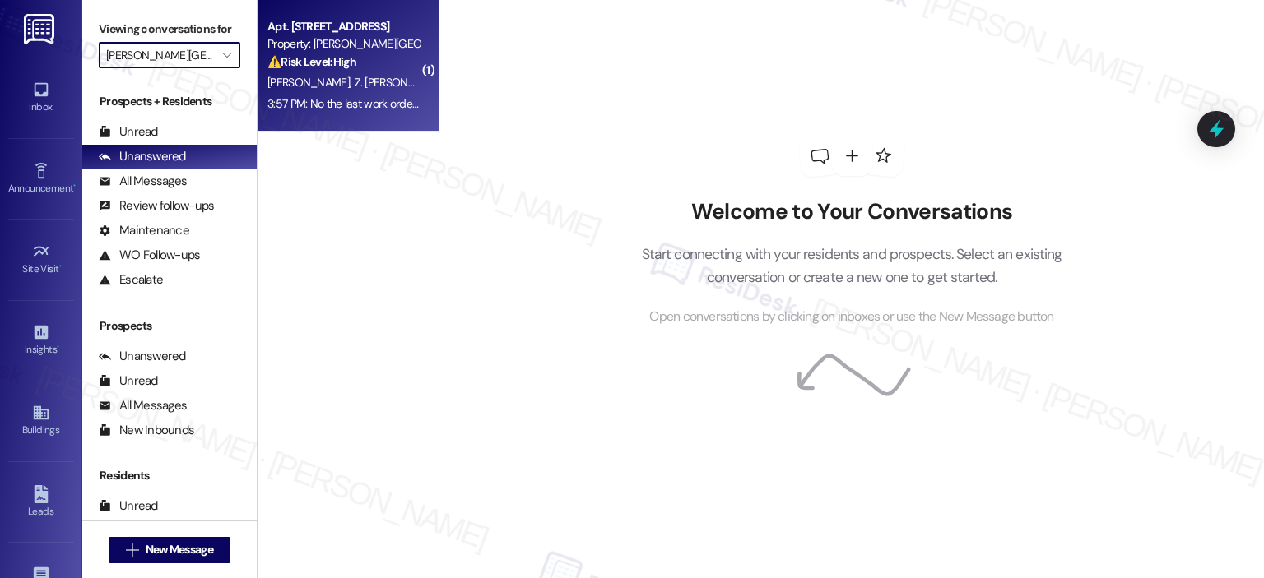
click at [325, 48] on div "Property: [PERSON_NAME][GEOGRAPHIC_DATA]" at bounding box center [343, 43] width 152 height 17
click at [349, 70] on div "⚠️ Risk Level: High The resident reports a recurring dishwasher leak that persi…" at bounding box center [343, 61] width 152 height 17
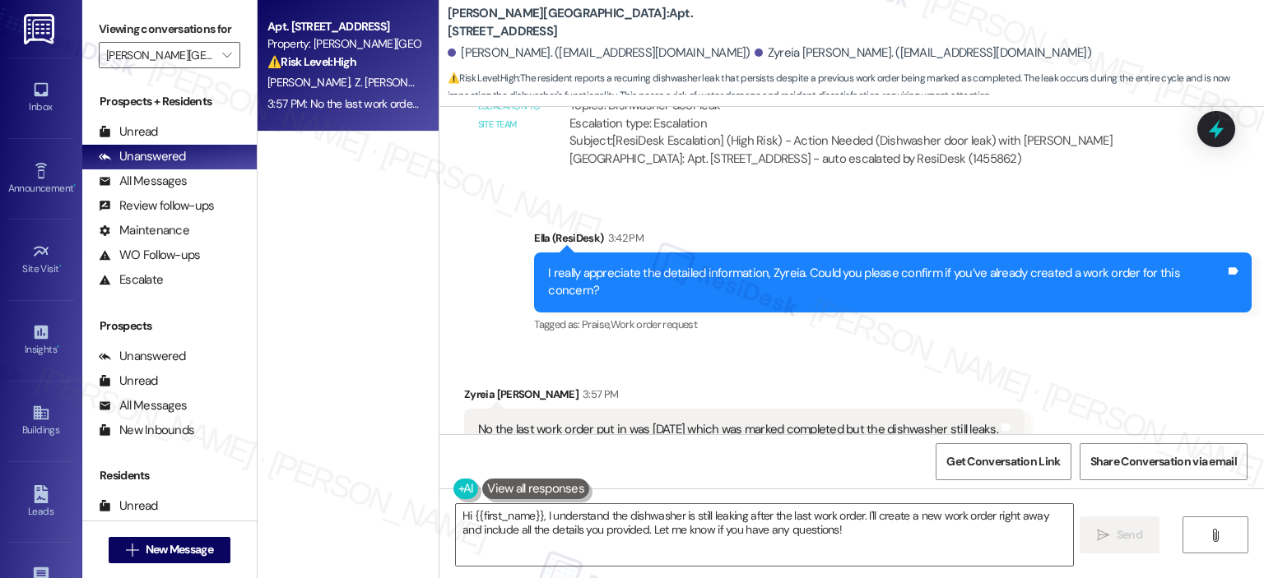
scroll to position [6182, 0]
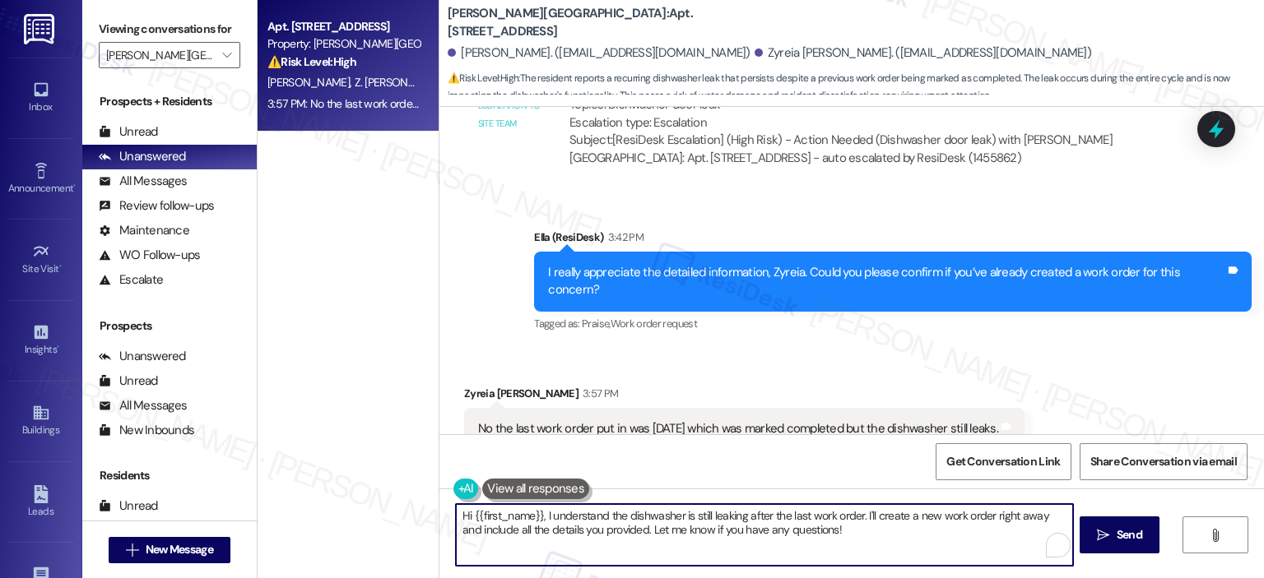
drag, startPoint x: 839, startPoint y: 541, endPoint x: 411, endPoint y: 476, distance: 432.8
click at [411, 476] on div "Apt. 1610, 501 North River Parkway Property: Elme Sandy Springs ⚠️ Risk Level: …" at bounding box center [761, 289] width 1006 height 578
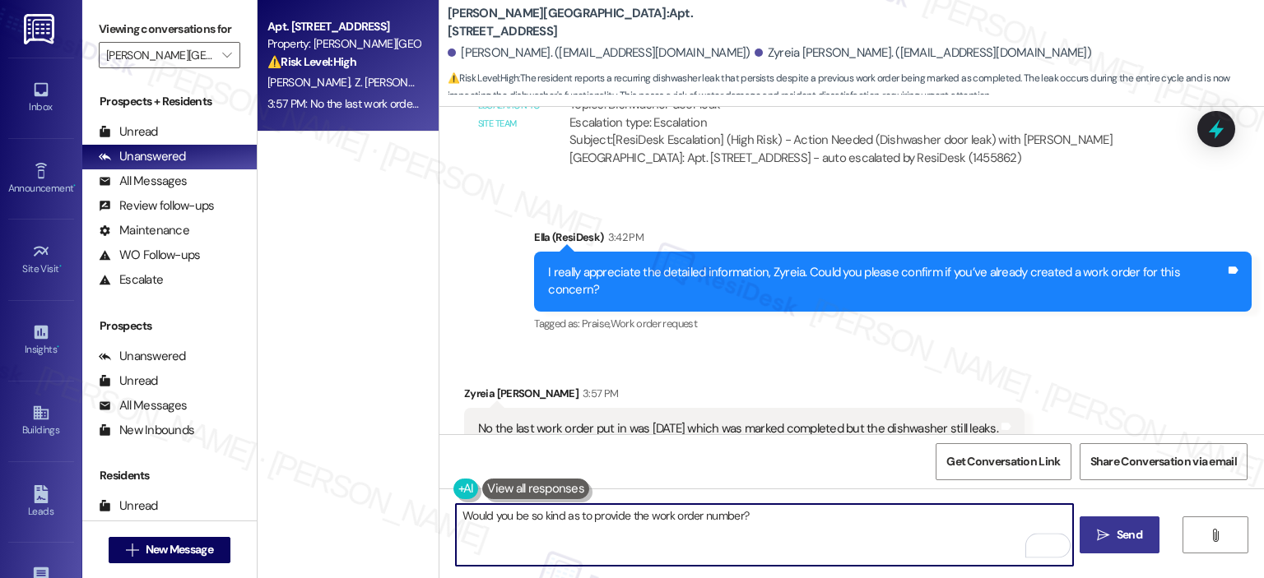
type textarea "Would you be so kind as to provide the work order number?"
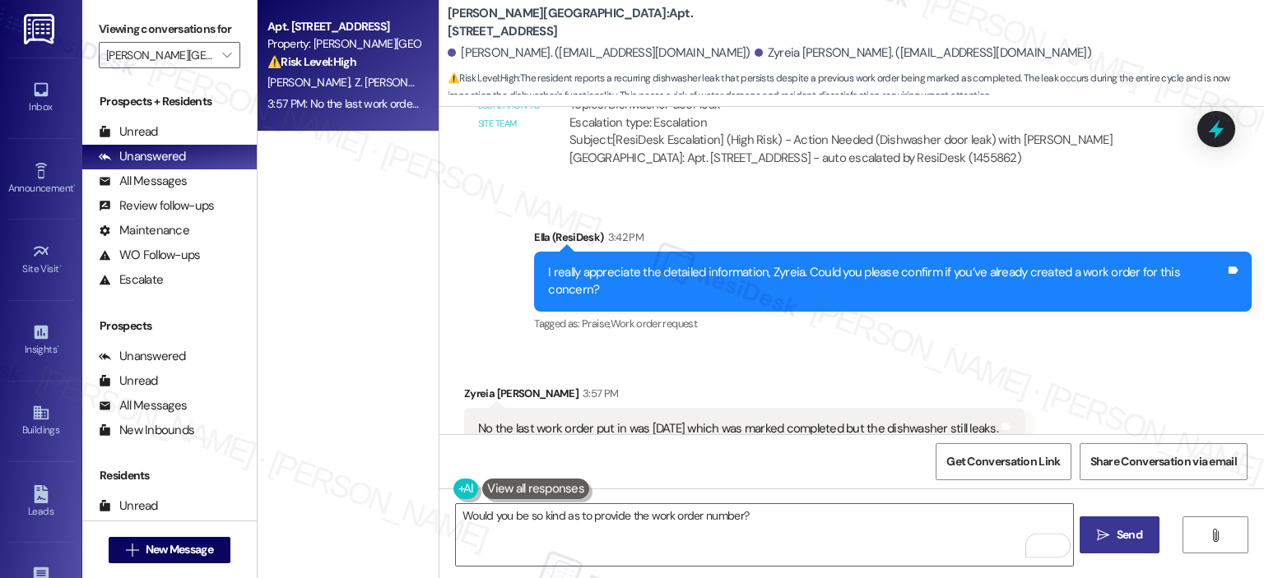
click at [1127, 532] on span "Send" at bounding box center [1130, 535] width 26 height 17
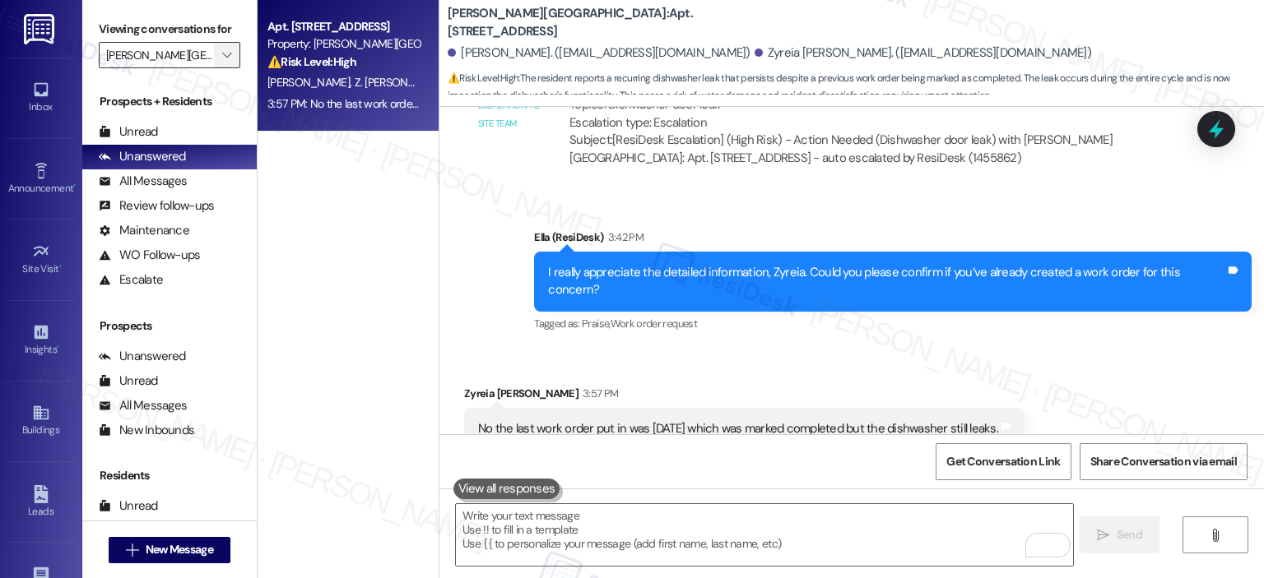
scroll to position [6181, 0]
click at [222, 55] on icon "" at bounding box center [226, 55] width 9 height 13
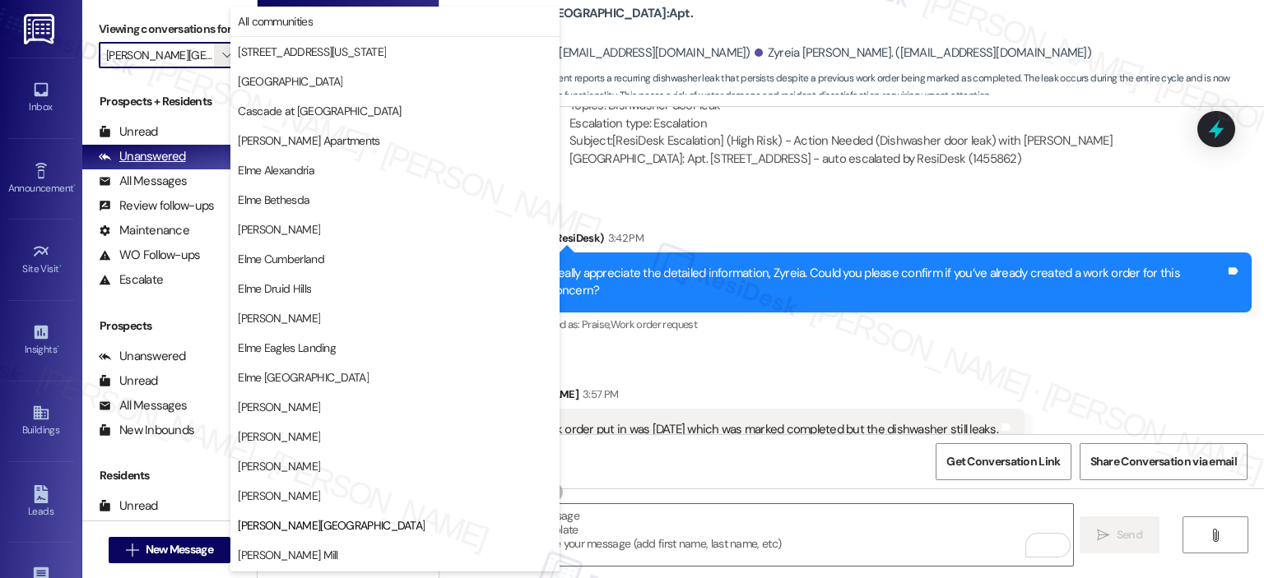
scroll to position [267, 0]
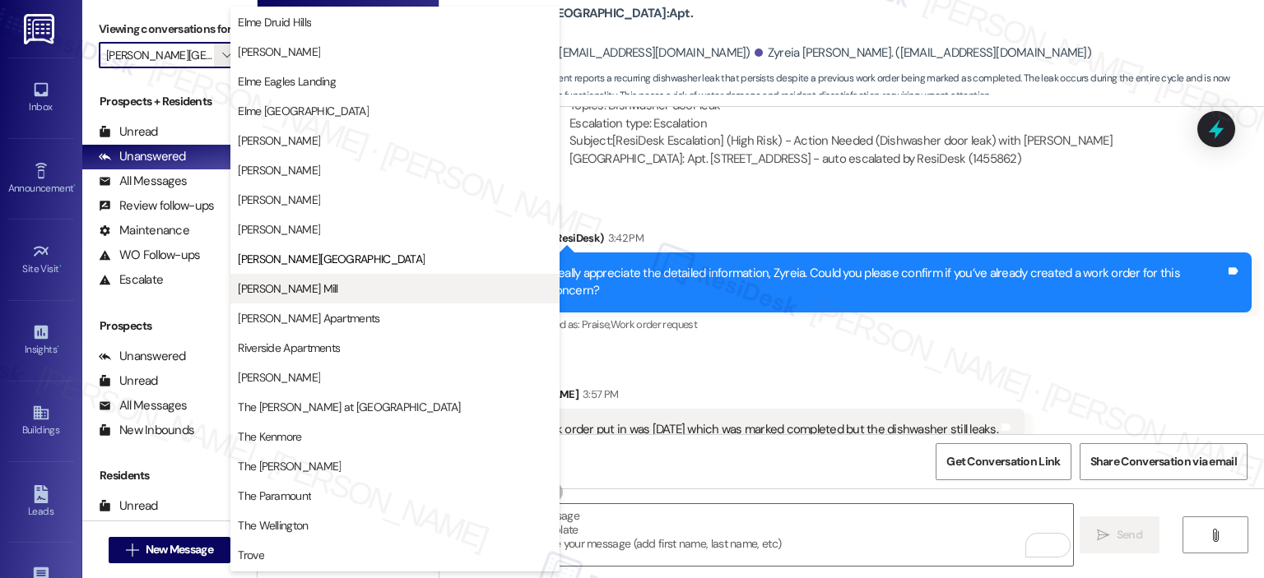
click at [277, 286] on span "Elme Watkins Mill" at bounding box center [288, 289] width 100 height 16
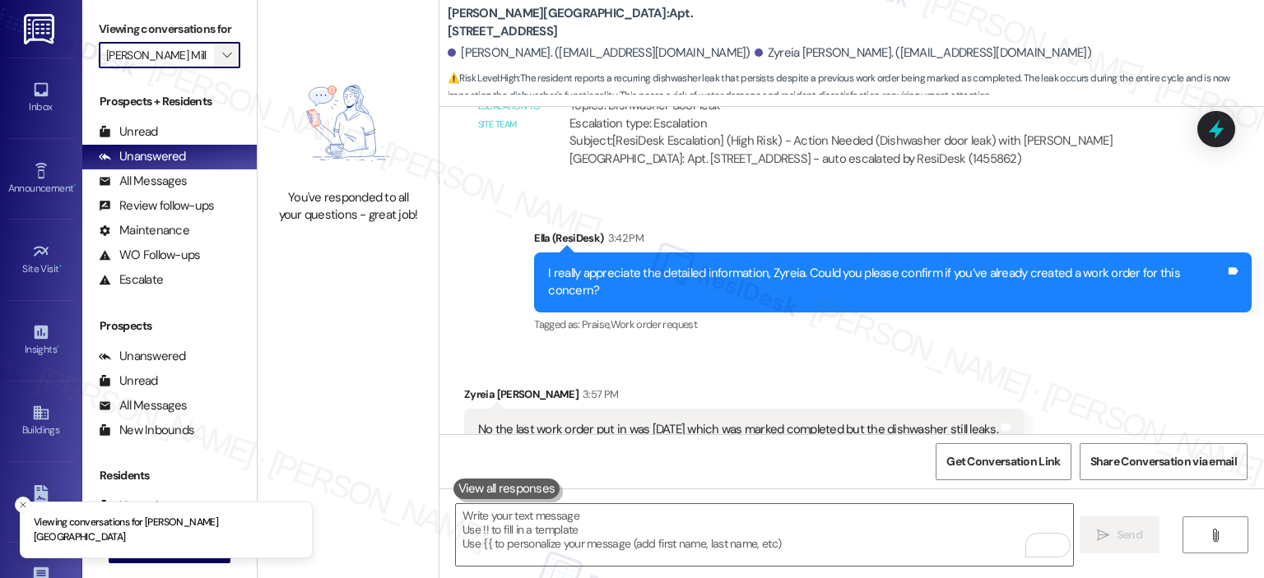
click at [228, 57] on button "" at bounding box center [227, 55] width 26 height 26
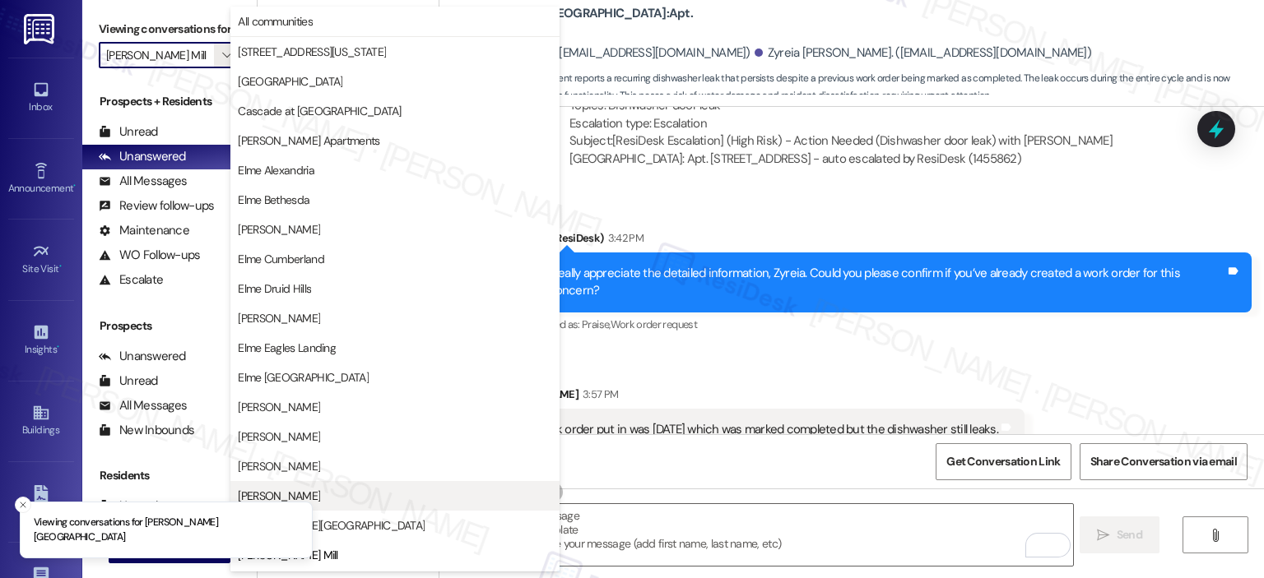
scroll to position [267, 0]
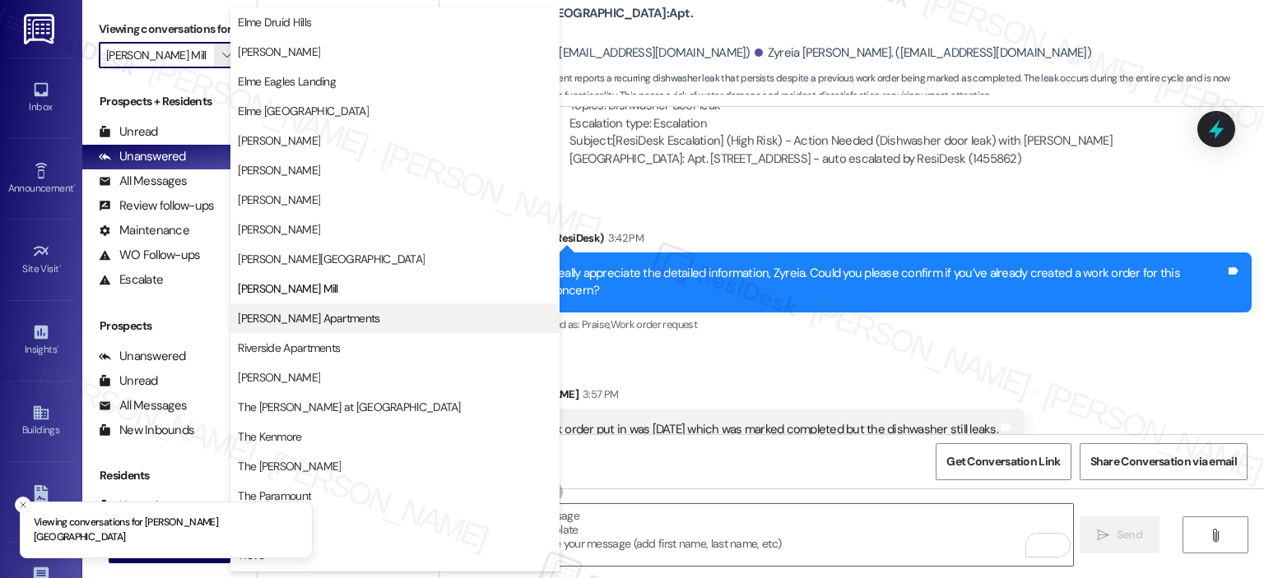
click at [342, 318] on span "Park Adams Apartments" at bounding box center [309, 318] width 142 height 16
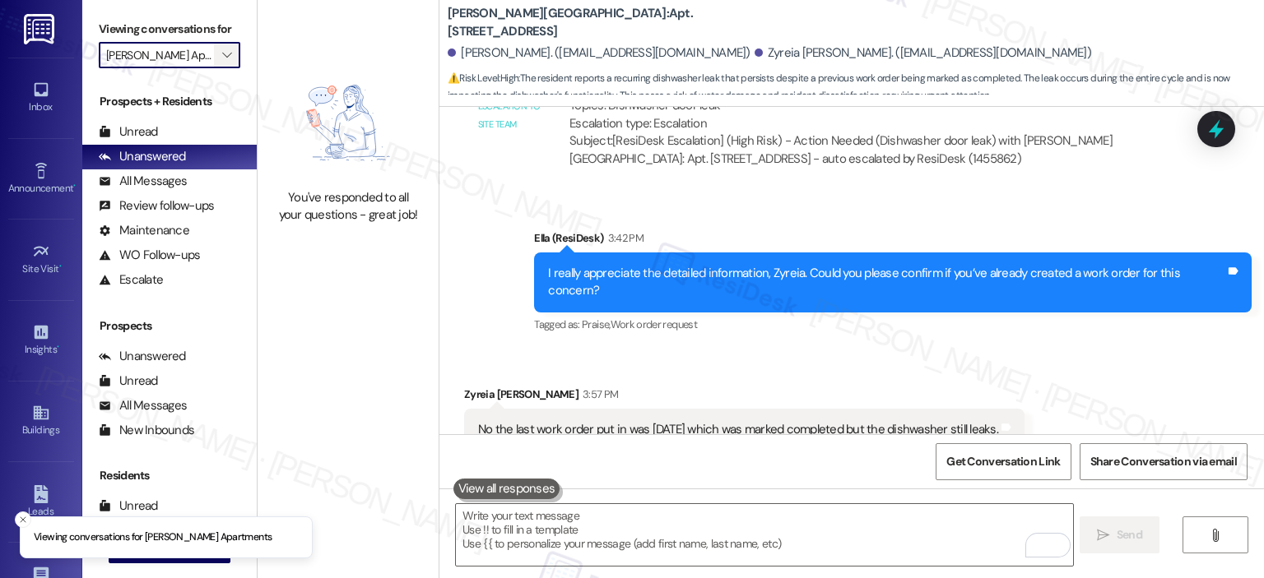
click at [219, 48] on span "" at bounding box center [227, 55] width 16 height 26
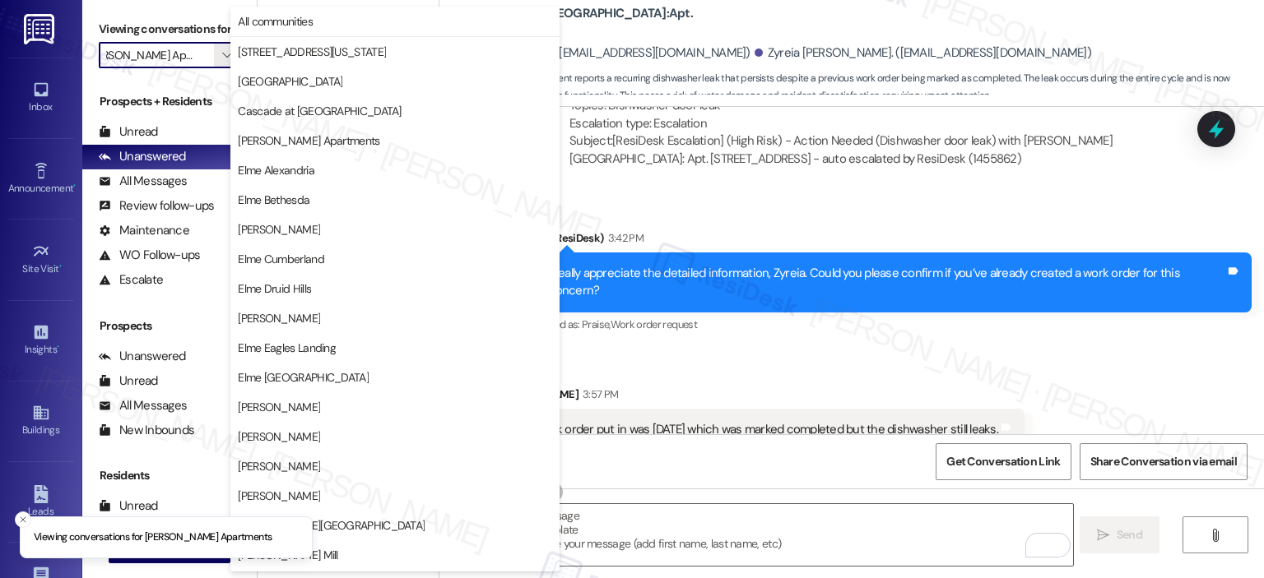
scroll to position [294, 0]
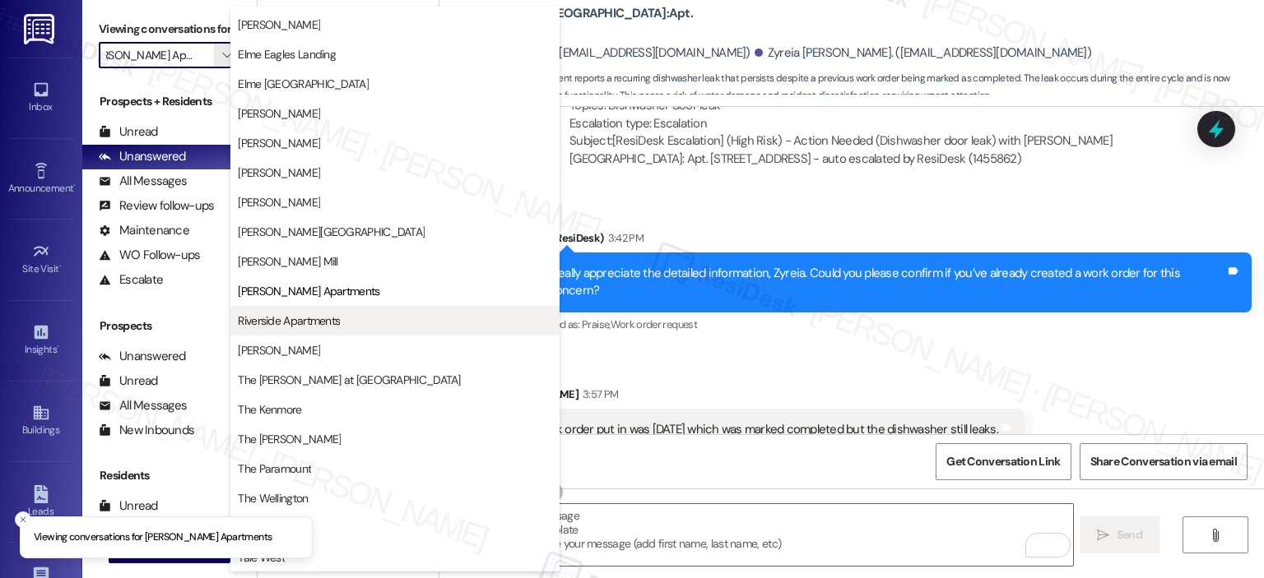
click at [303, 318] on span "Riverside Apartments" at bounding box center [289, 321] width 102 height 16
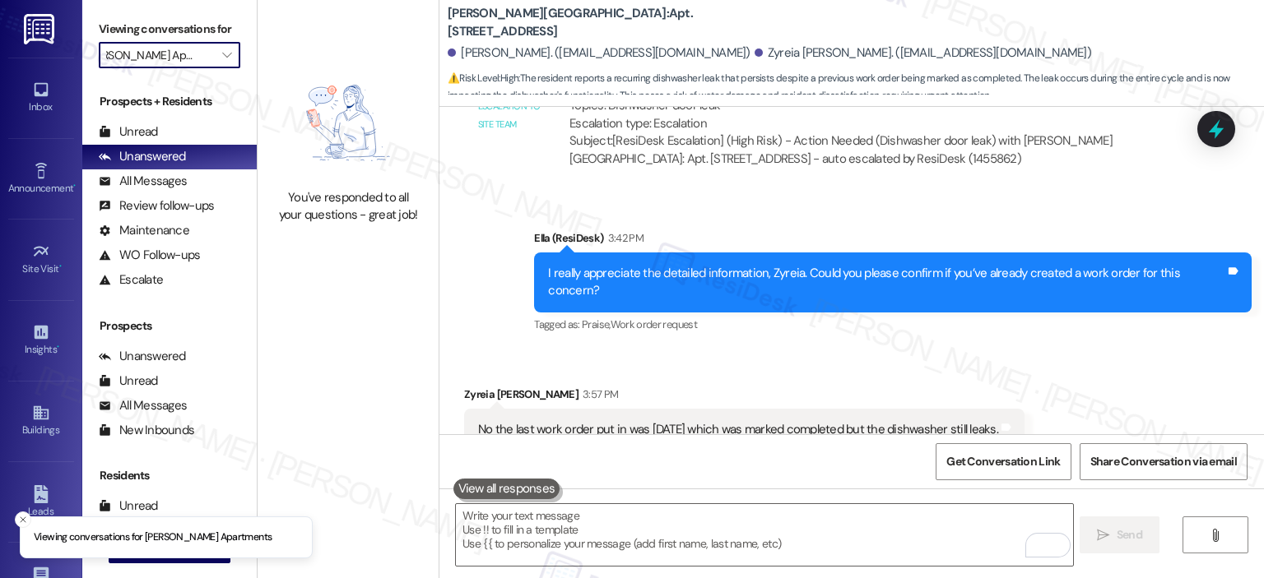
type input "Riverside Apartments"
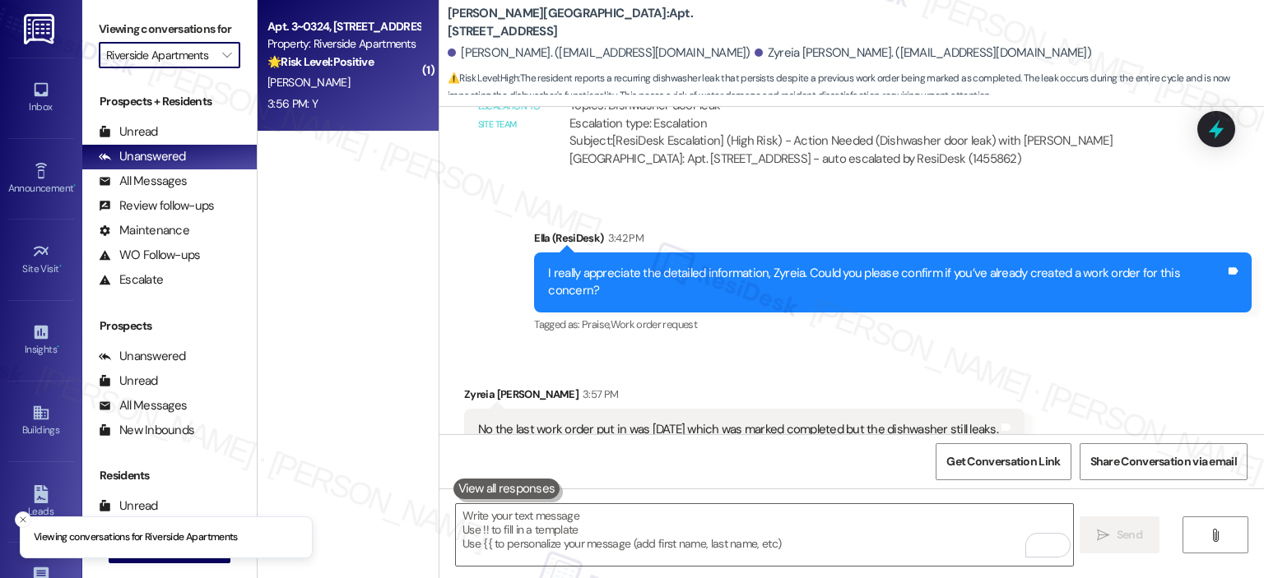
click at [321, 59] on strong "🌟 Risk Level: Positive" at bounding box center [320, 61] width 106 height 15
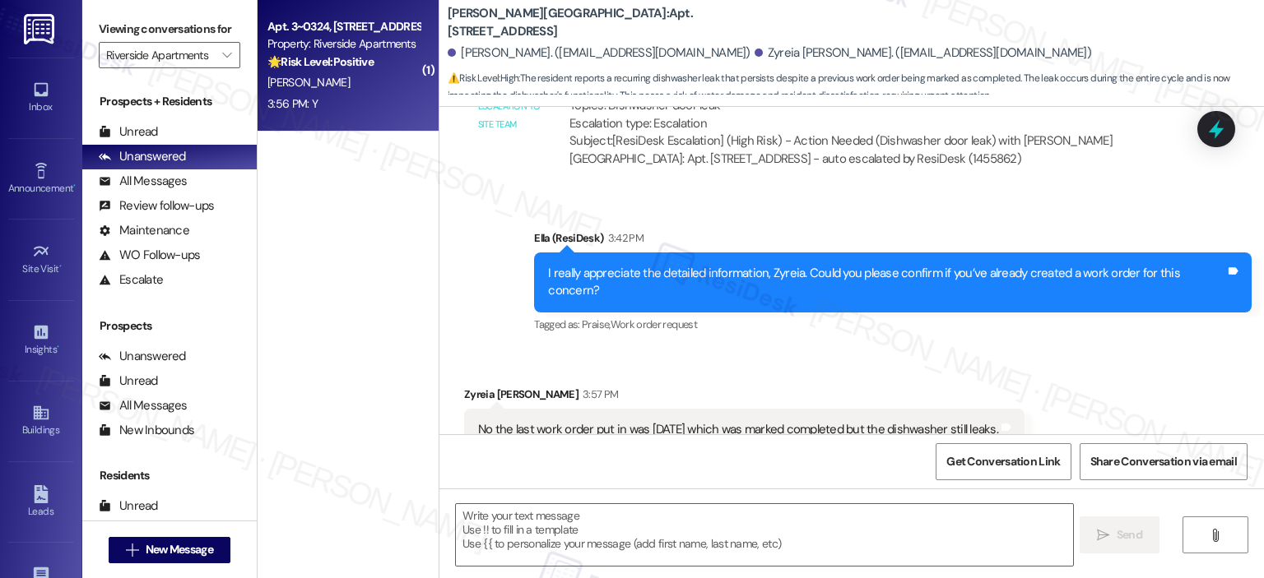
type textarea "Fetching suggested responses. Please feel free to read through the conversation…"
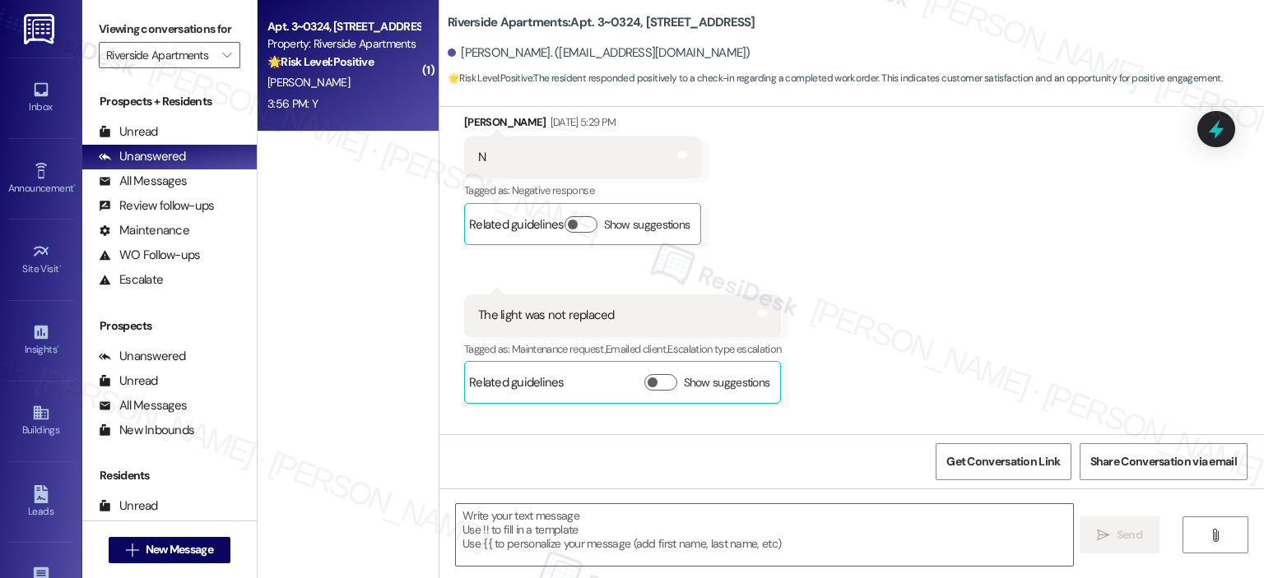
type textarea "Fetching suggested responses. Please feel free to read through the conversation…"
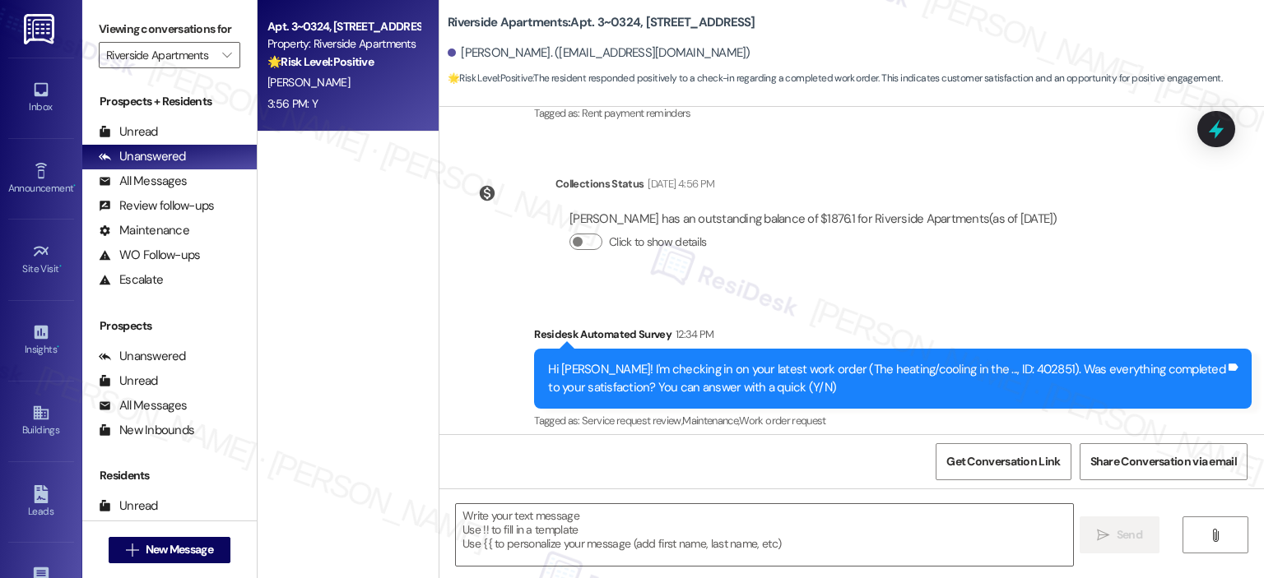
scroll to position [3163, 0]
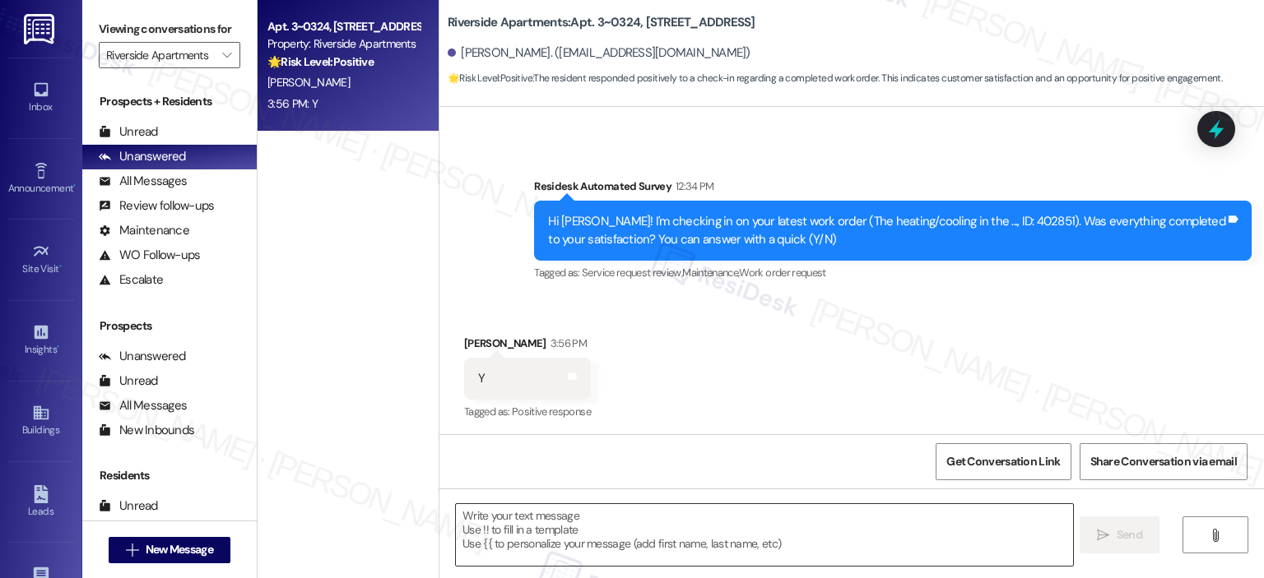
click at [496, 522] on textarea at bounding box center [764, 535] width 616 height 62
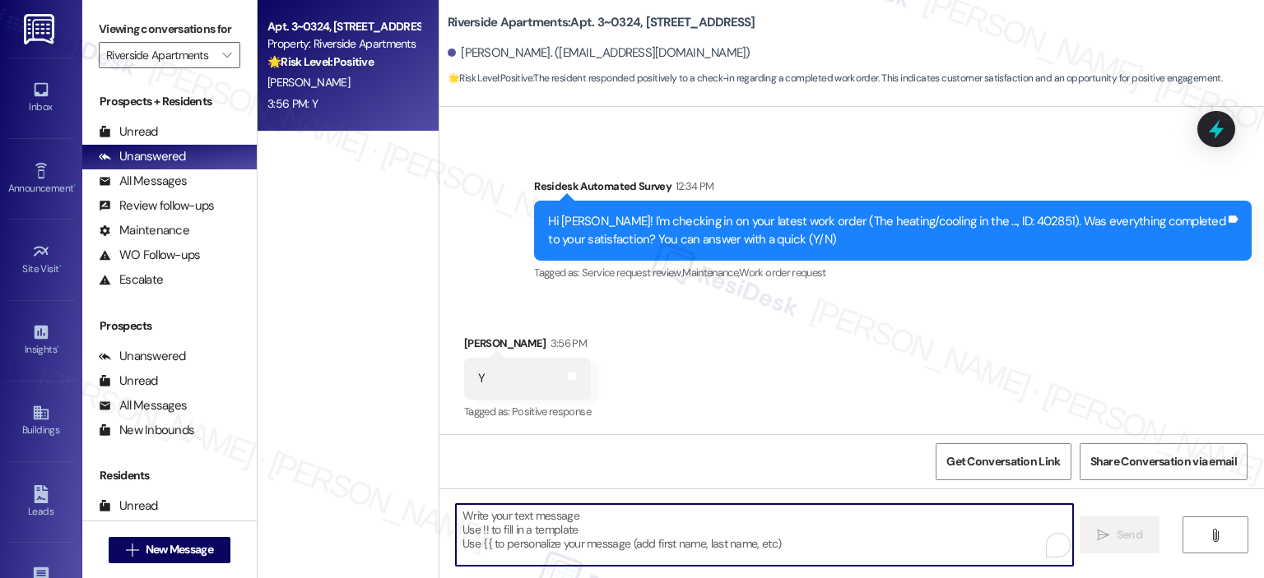
paste textarea "Thank you for your response! Great to know that the latest work order was compl…"
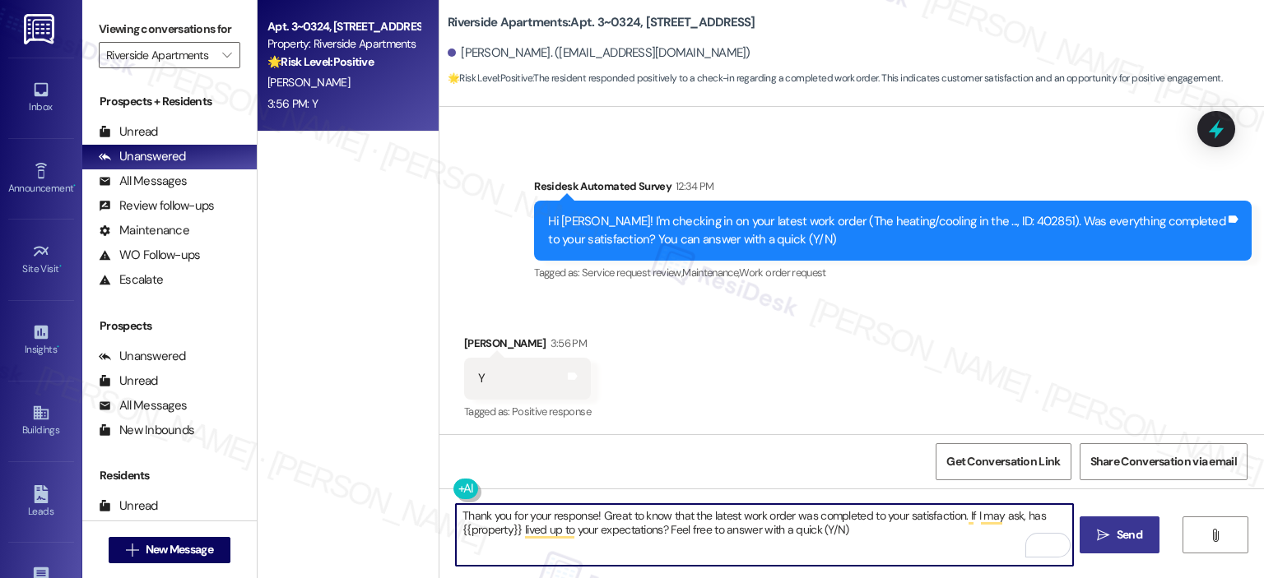
type textarea "Thank you for your response! Great to know that the latest work order was compl…"
click at [1121, 529] on span "Send" at bounding box center [1130, 535] width 26 height 17
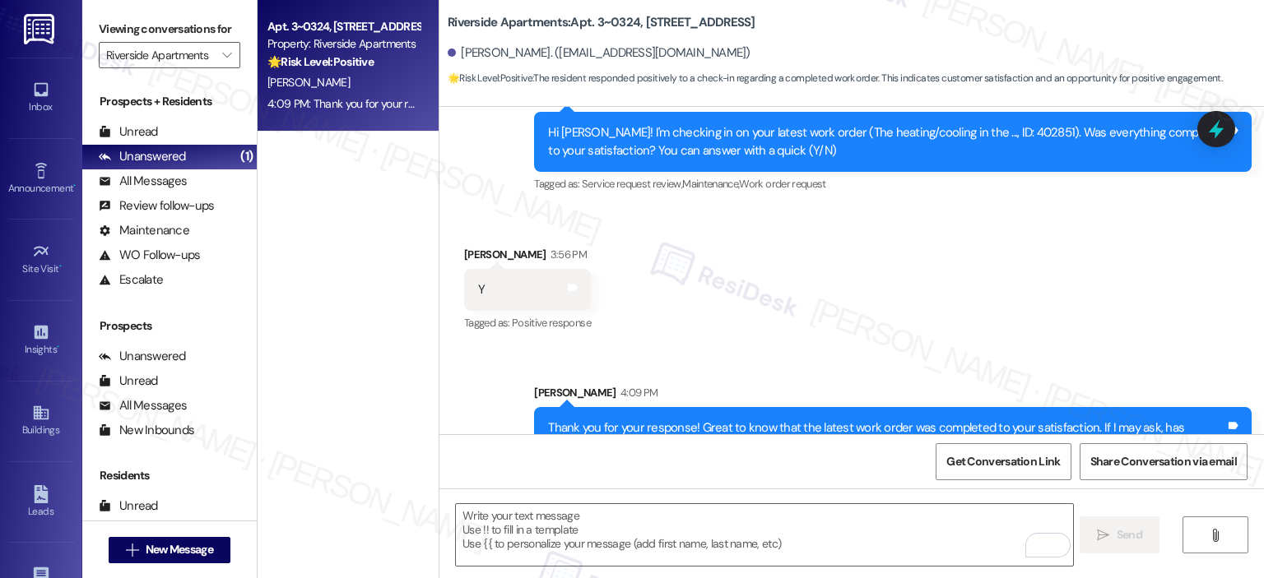
scroll to position [3294, 0]
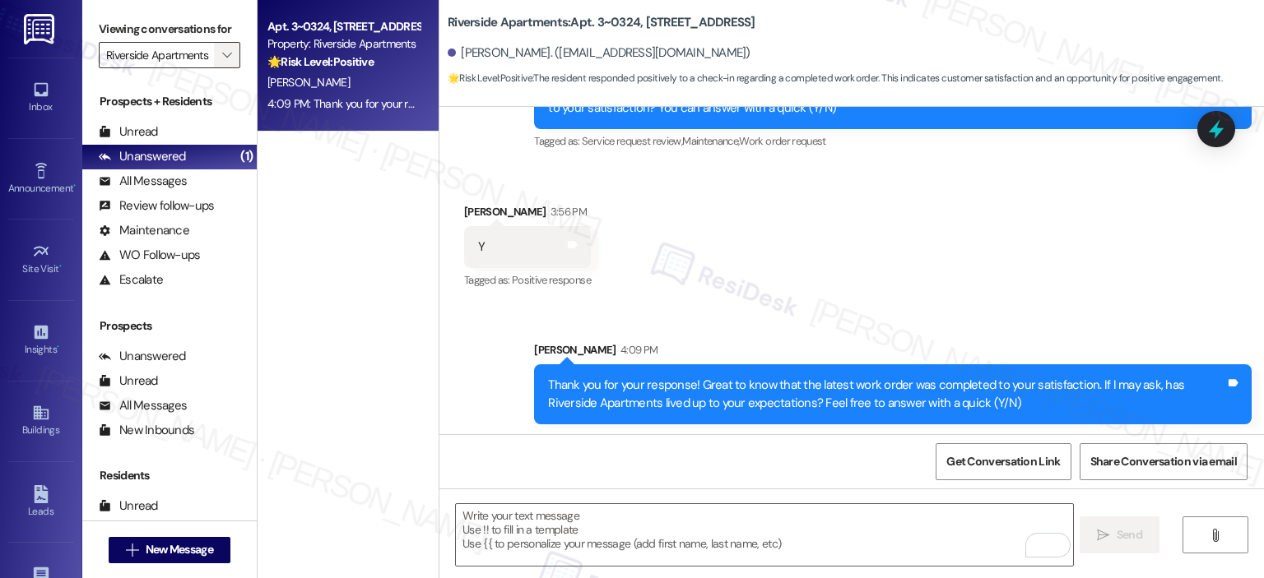
click at [221, 48] on span "" at bounding box center [227, 55] width 16 height 26
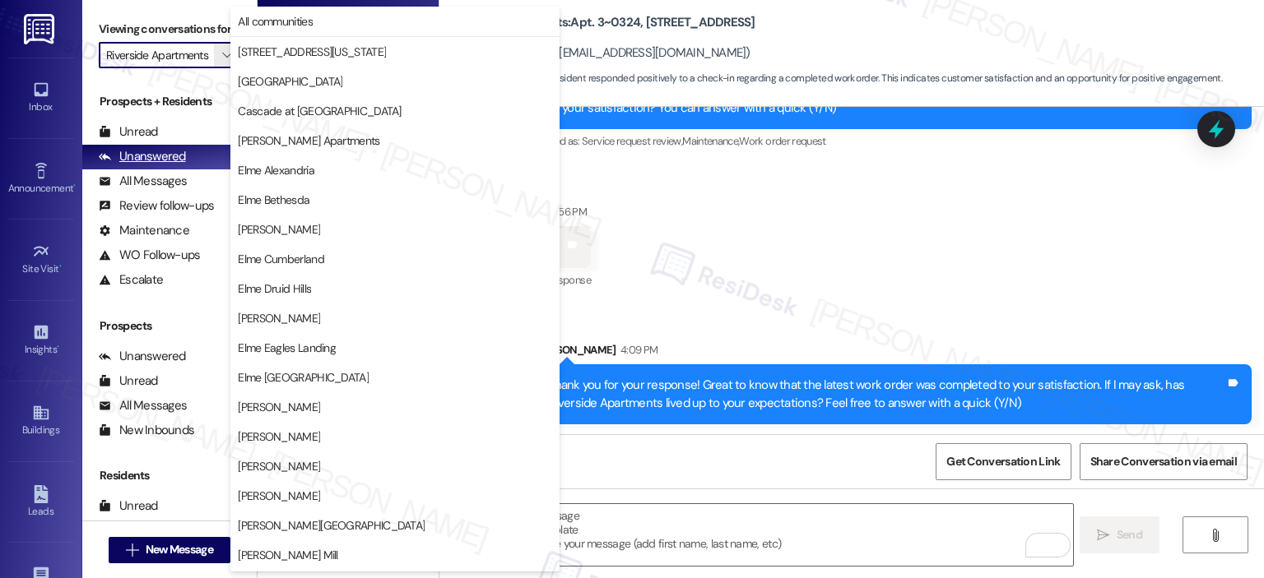
scroll to position [294, 0]
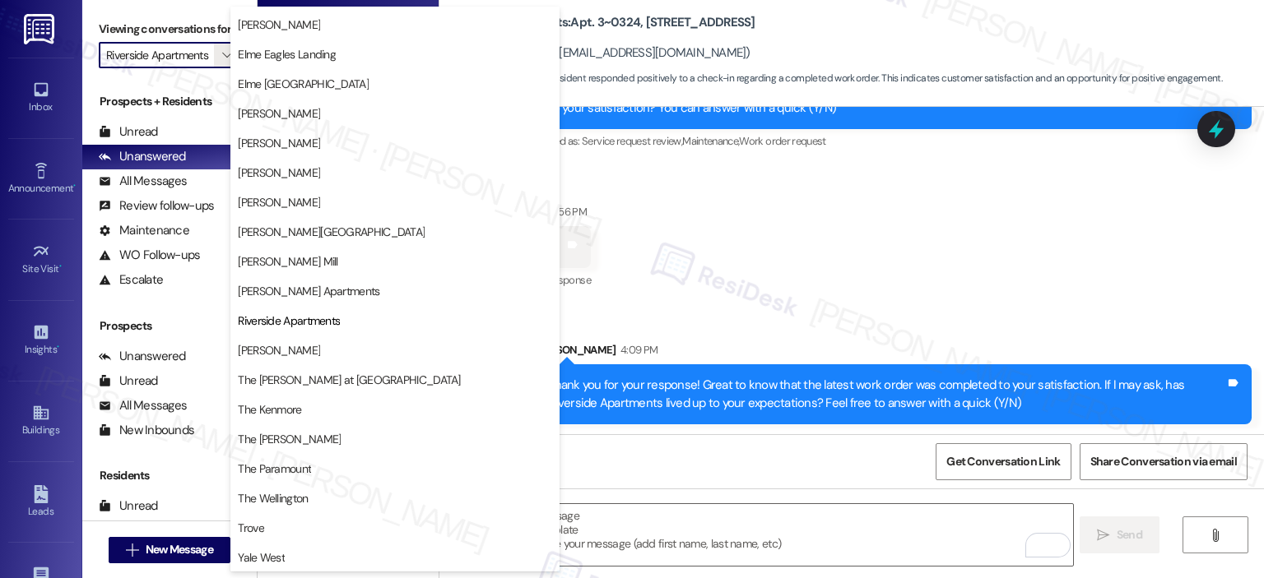
click at [276, 336] on button "Roosevelt Towers" at bounding box center [394, 351] width 329 height 30
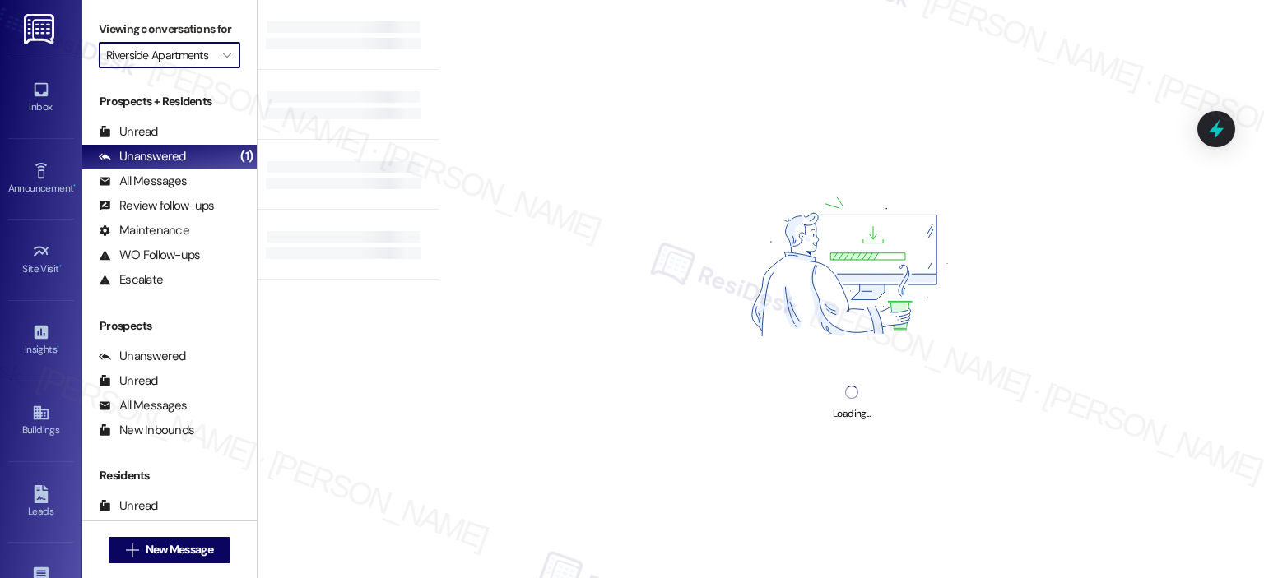
type input "Roosevelt Towers"
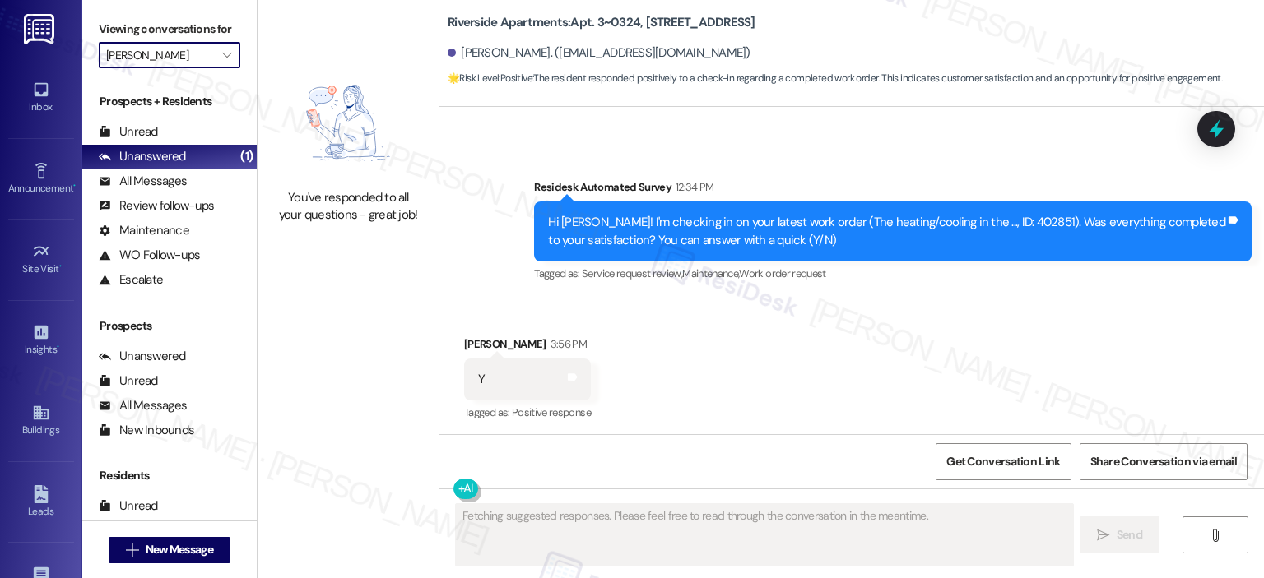
scroll to position [3319, 0]
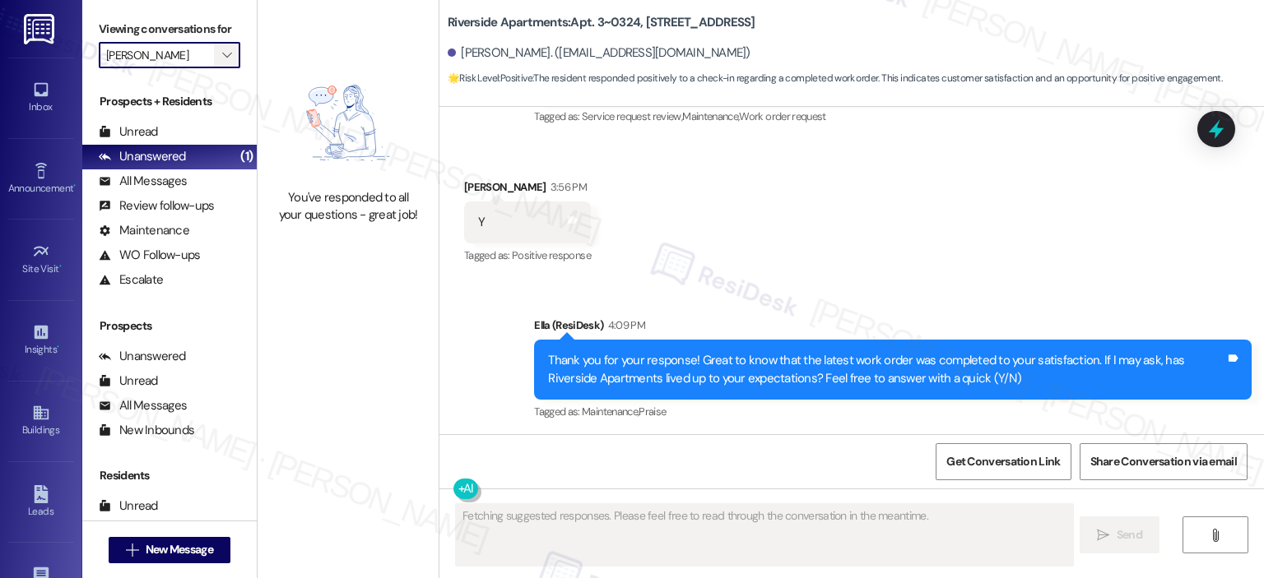
click at [222, 61] on icon "" at bounding box center [226, 55] width 9 height 13
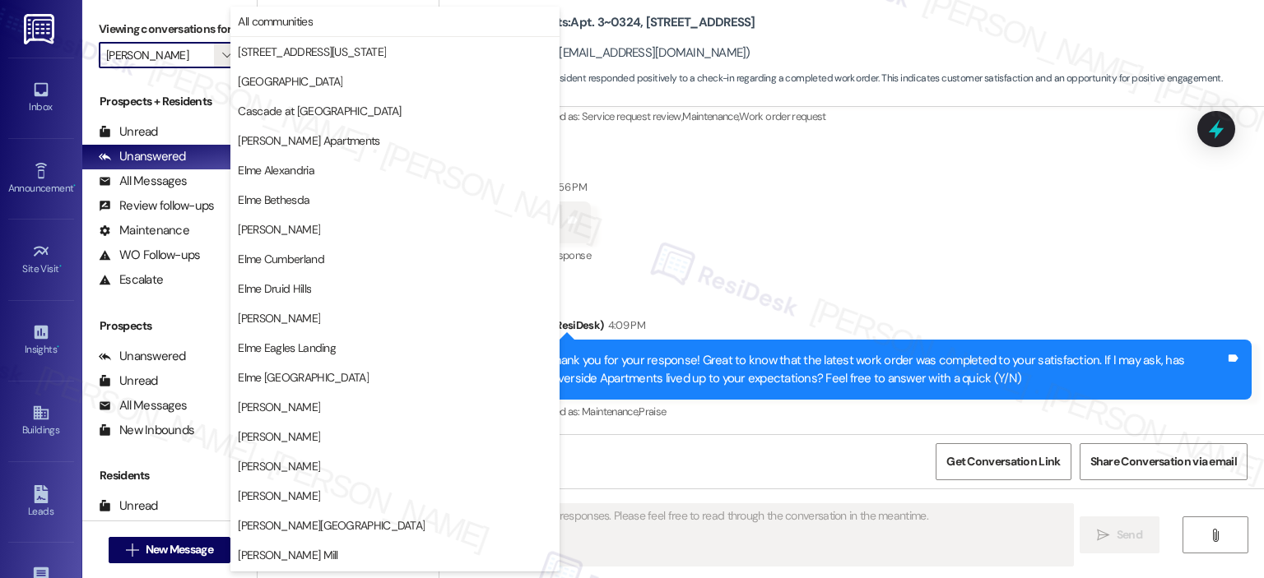
scroll to position [294, 0]
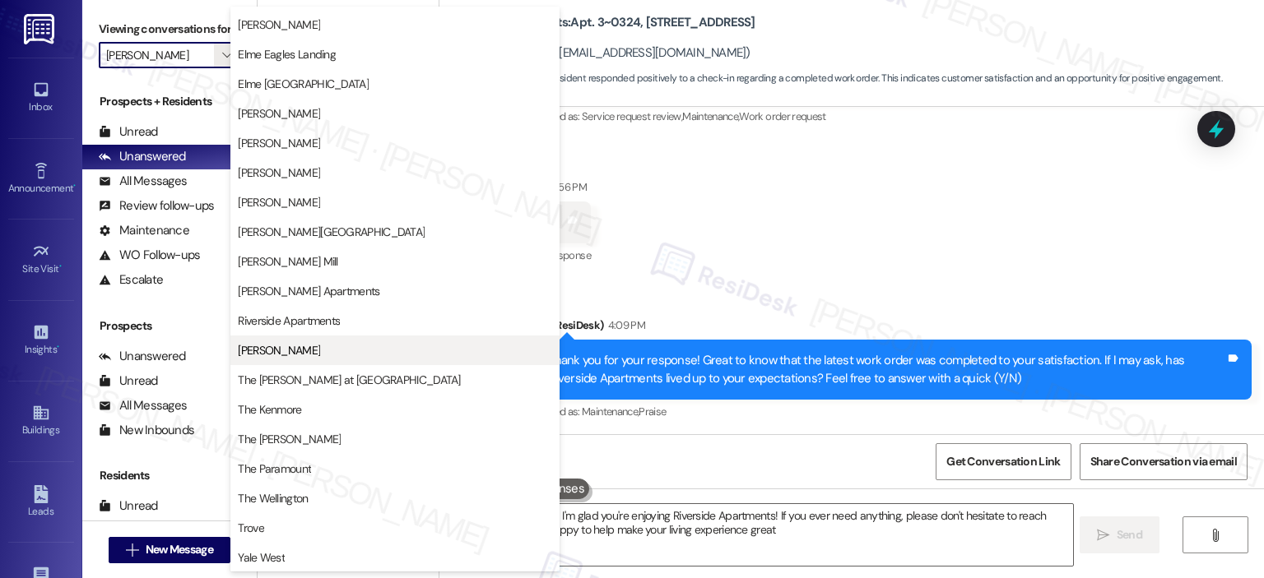
type textarea "Hi Julia! I'm glad you're enjoying Riverside Apartments! If you ever need anyth…"
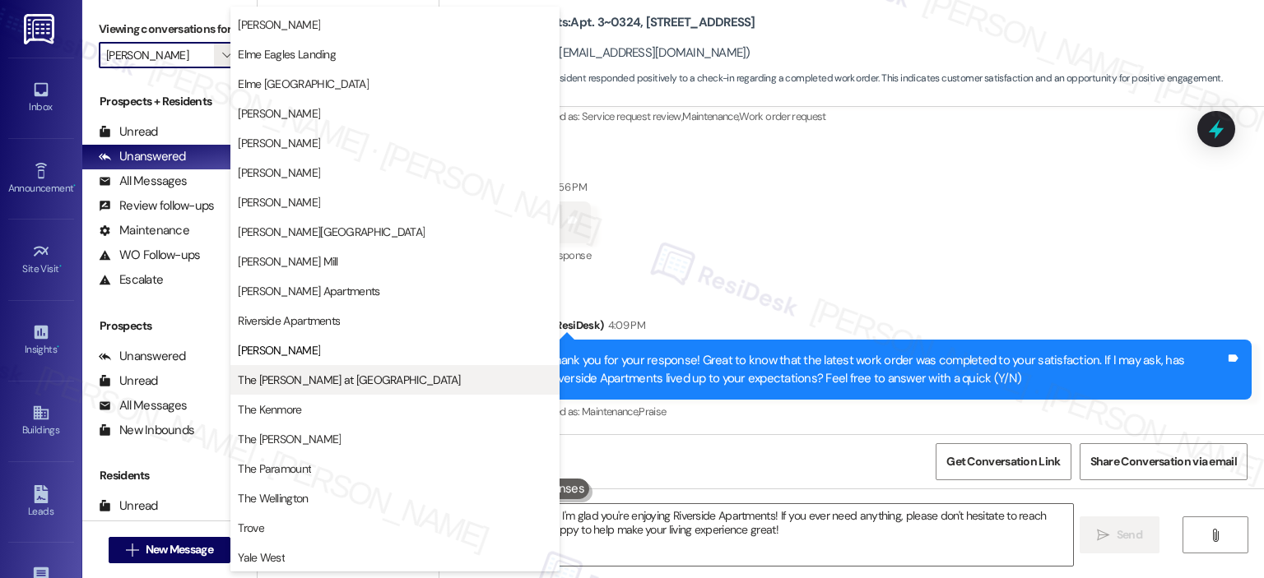
click at [286, 372] on span "The Ashby at McLean" at bounding box center [349, 380] width 222 height 16
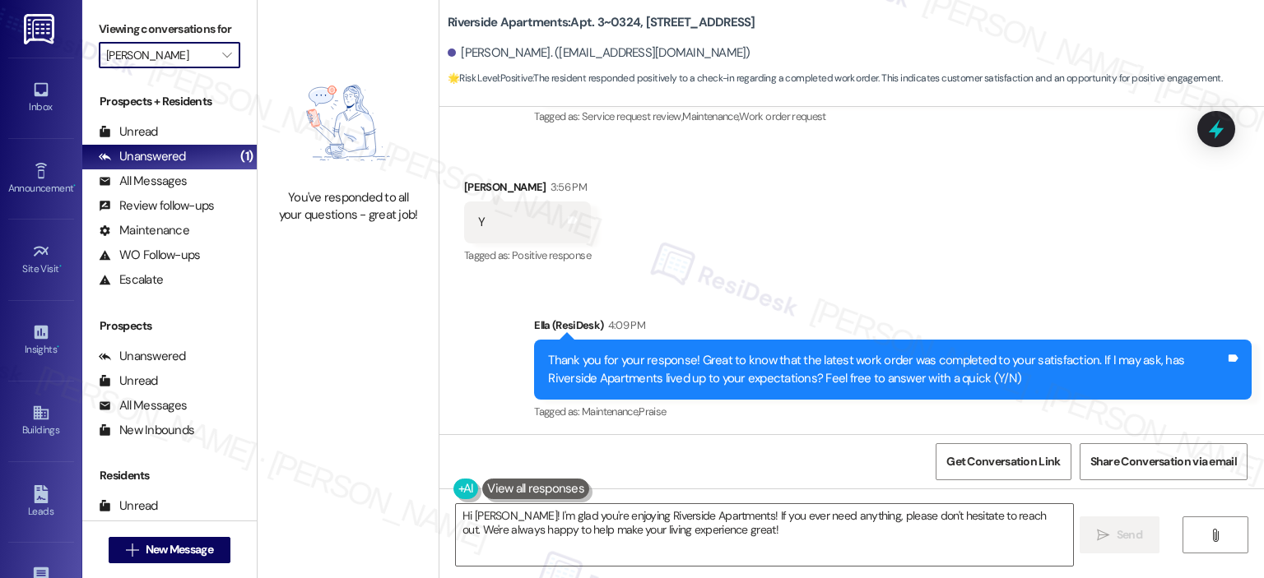
type input "The Ashby at McLean"
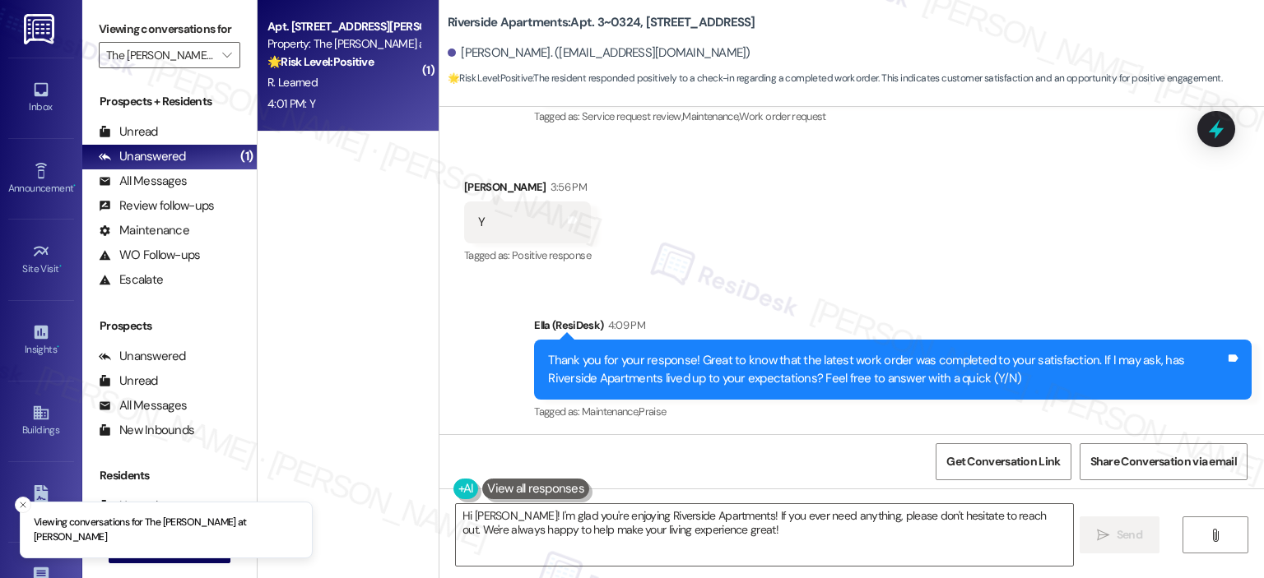
click at [308, 90] on div "R. Learned" at bounding box center [344, 82] width 156 height 21
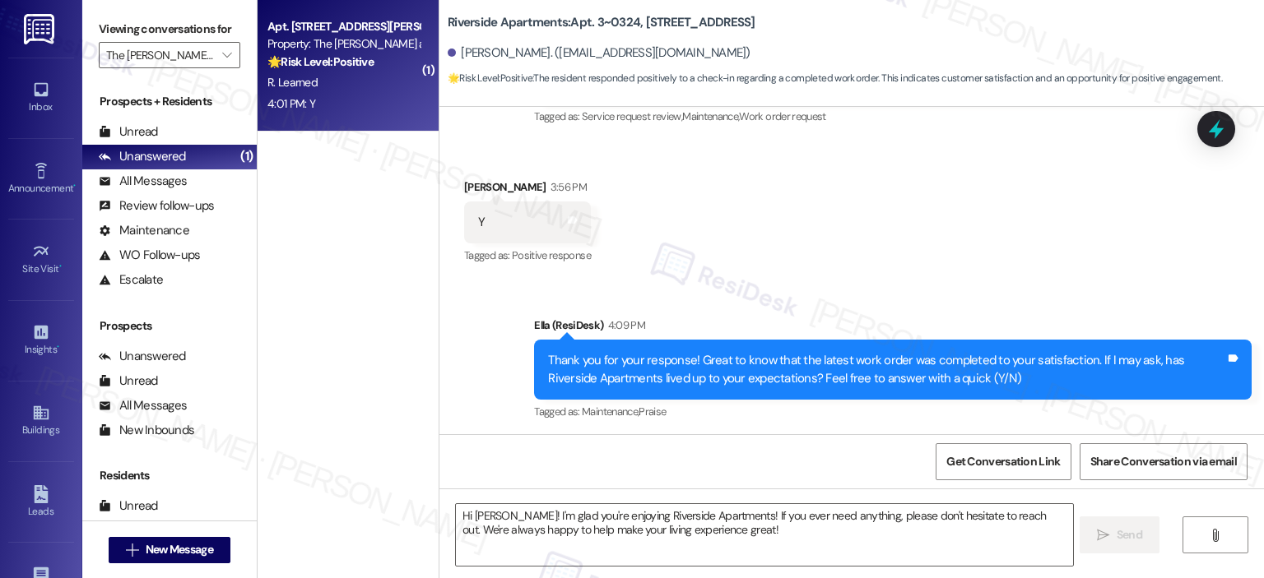
type textarea "Fetching suggested responses. Please feel free to read through the conversation…"
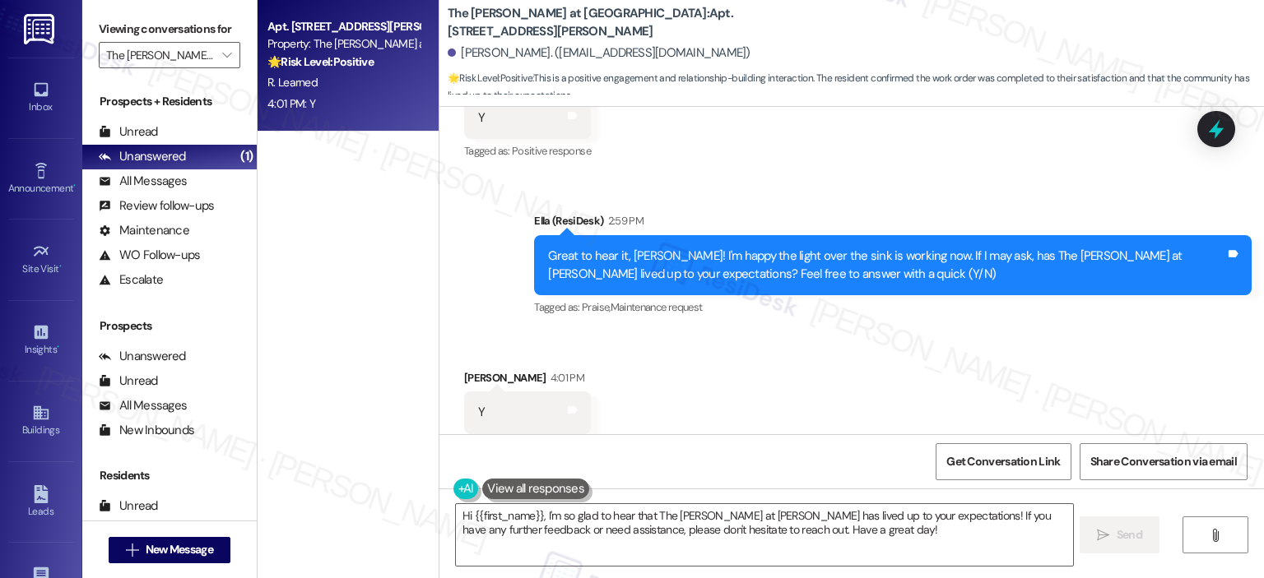
scroll to position [2873, 0]
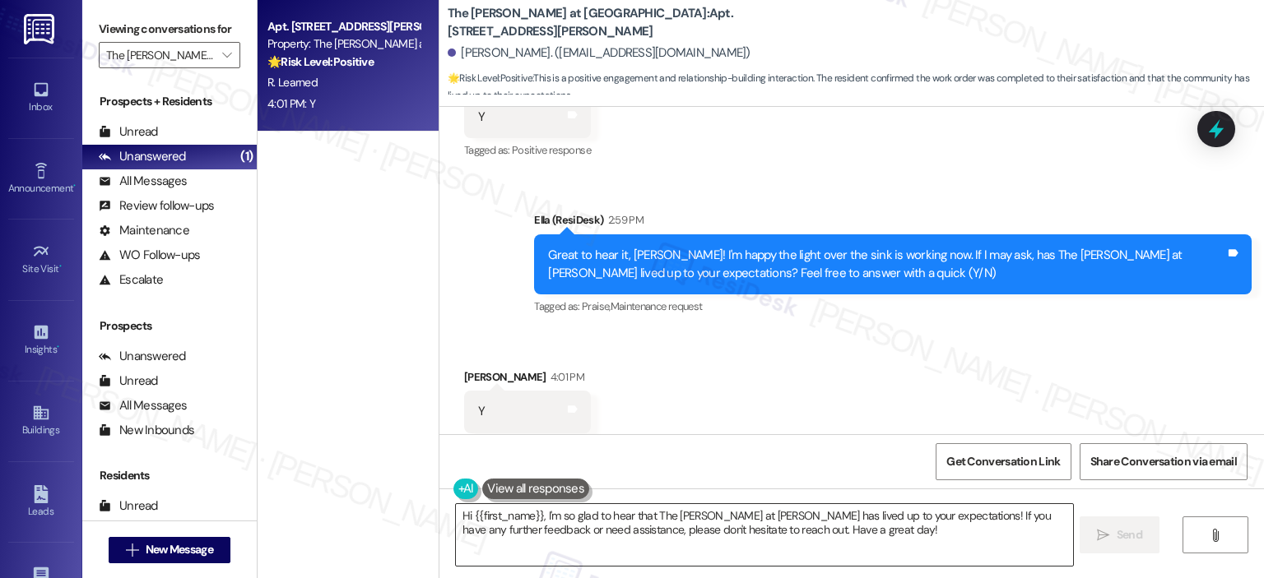
click at [538, 529] on textarea "Hi {{first_name}}, I'm so glad to hear that The Ashby at McLean has lived up to…" at bounding box center [764, 535] width 616 height 62
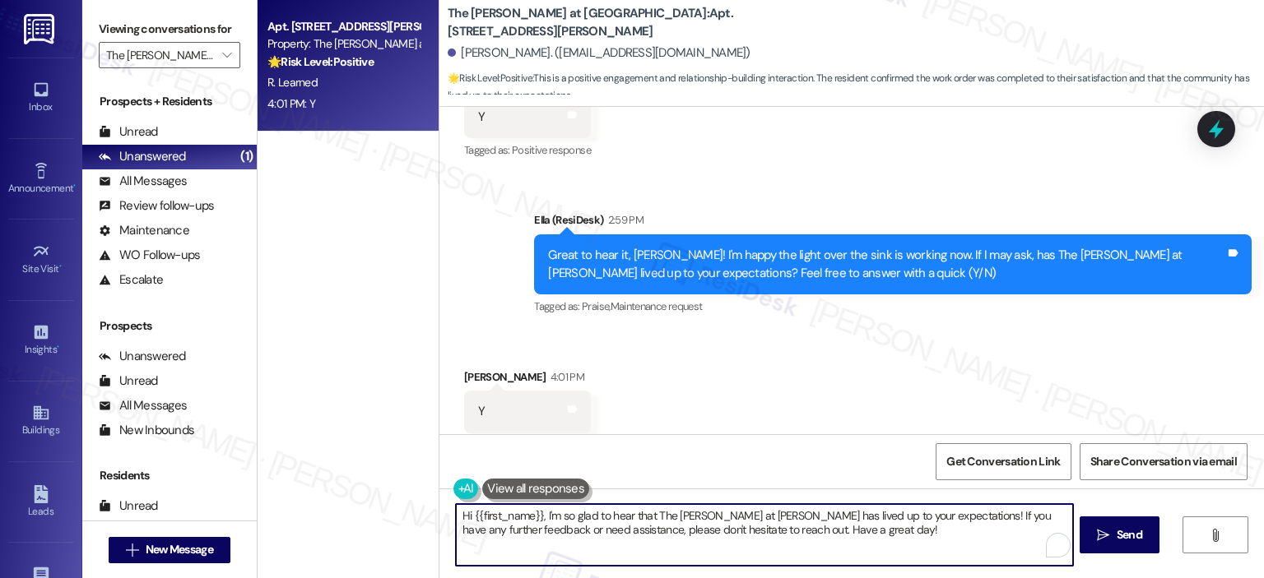
paste textarea "Thanks so much, {{first_name}}! It makes me really happy to hear you’re enjoyin…"
drag, startPoint x: 602, startPoint y: 516, endPoint x: 421, endPoint y: 510, distance: 181.1
click at [421, 510] on div "Apt. 202, 1350 Beverly Road Property: The Ashby at McLean 🌟 Risk Level: Positiv…" at bounding box center [761, 289] width 1006 height 578
type textarea "Awesome! It makes me really happy to hear you’re enjoying your home. Can I ask …"
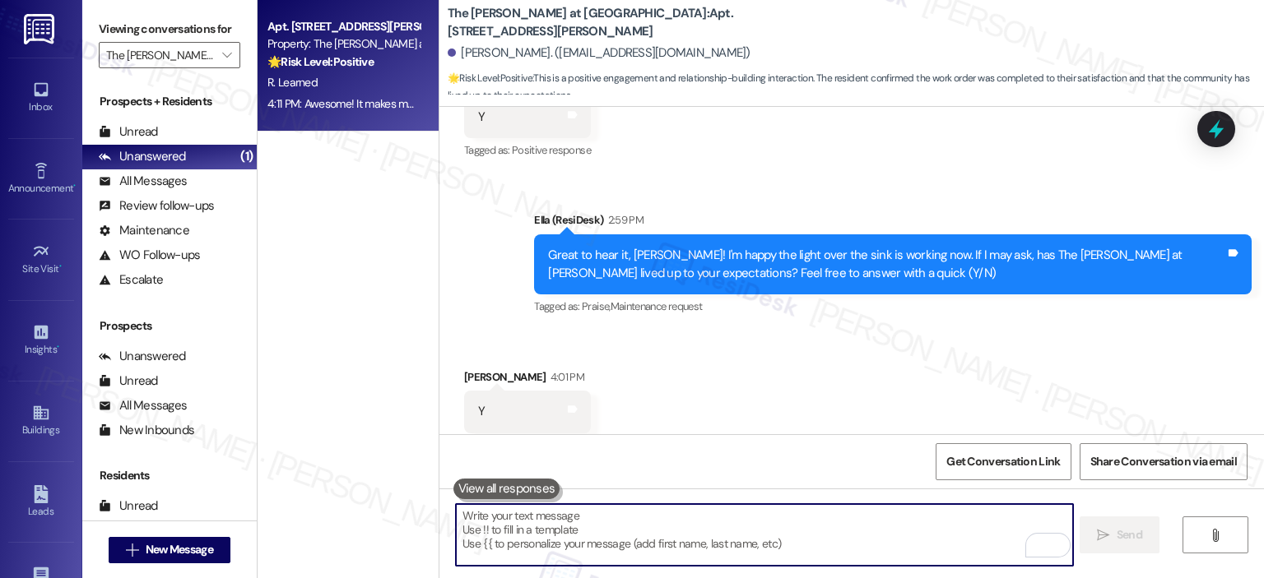
scroll to position [3006, 0]
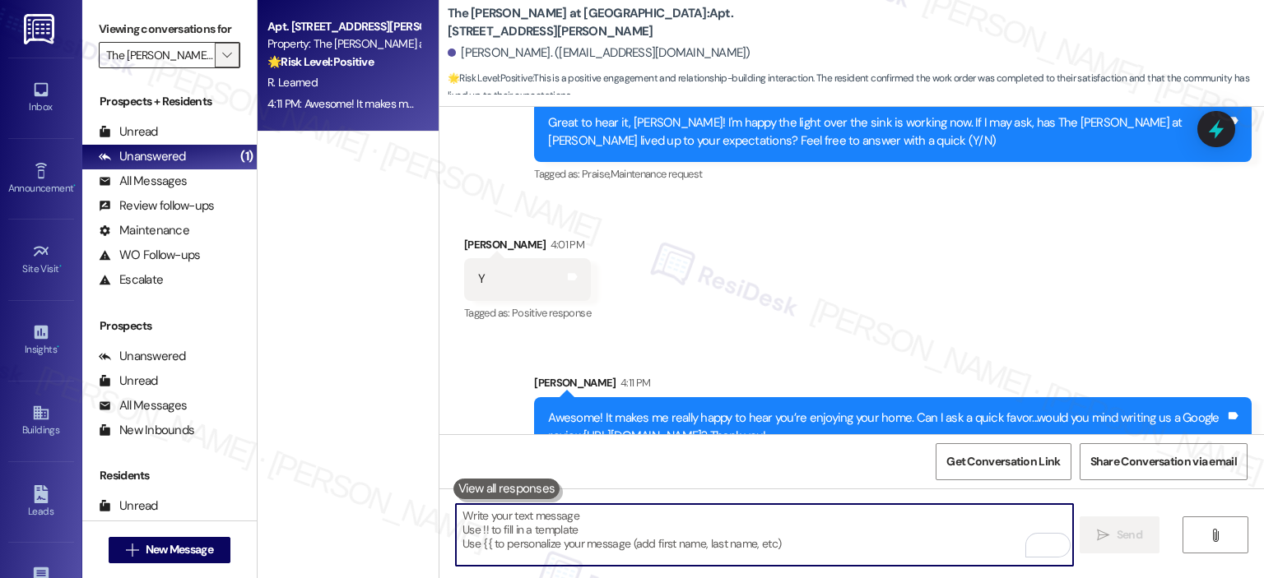
click at [222, 50] on icon "" at bounding box center [226, 55] width 9 height 13
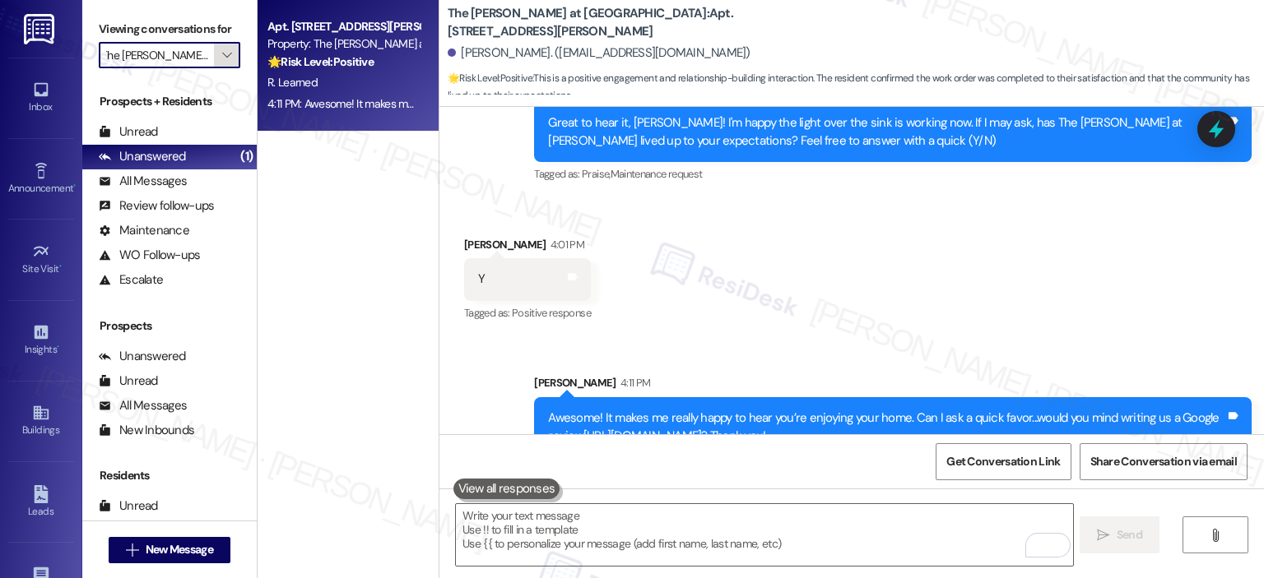
scroll to position [294, 0]
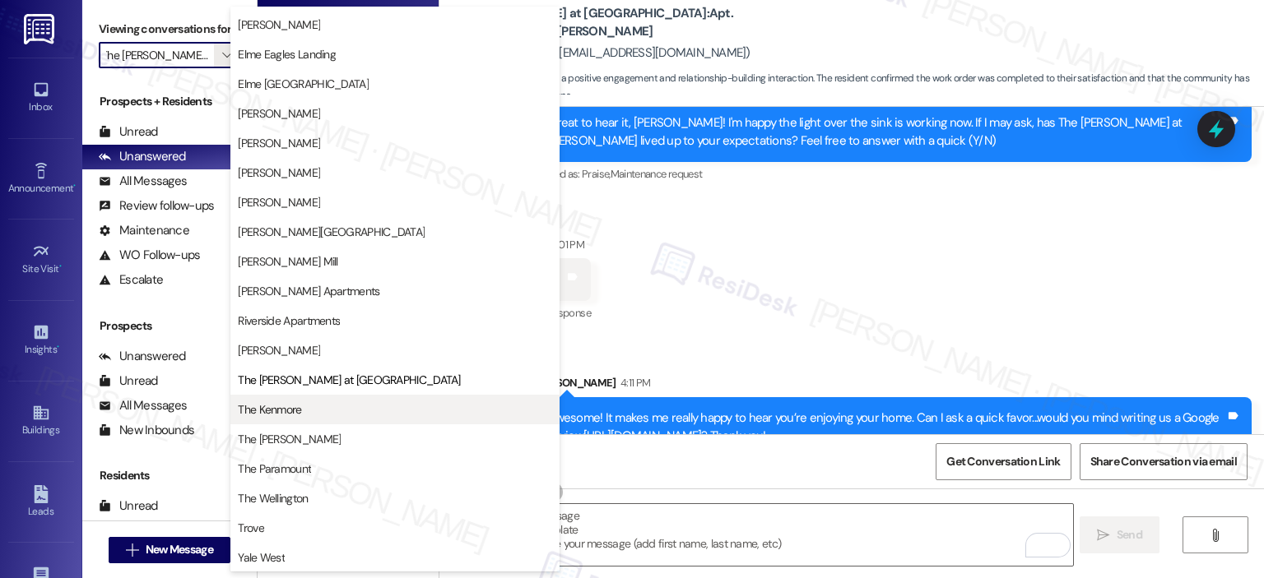
click at [283, 420] on button "The Kenmore" at bounding box center [394, 410] width 329 height 30
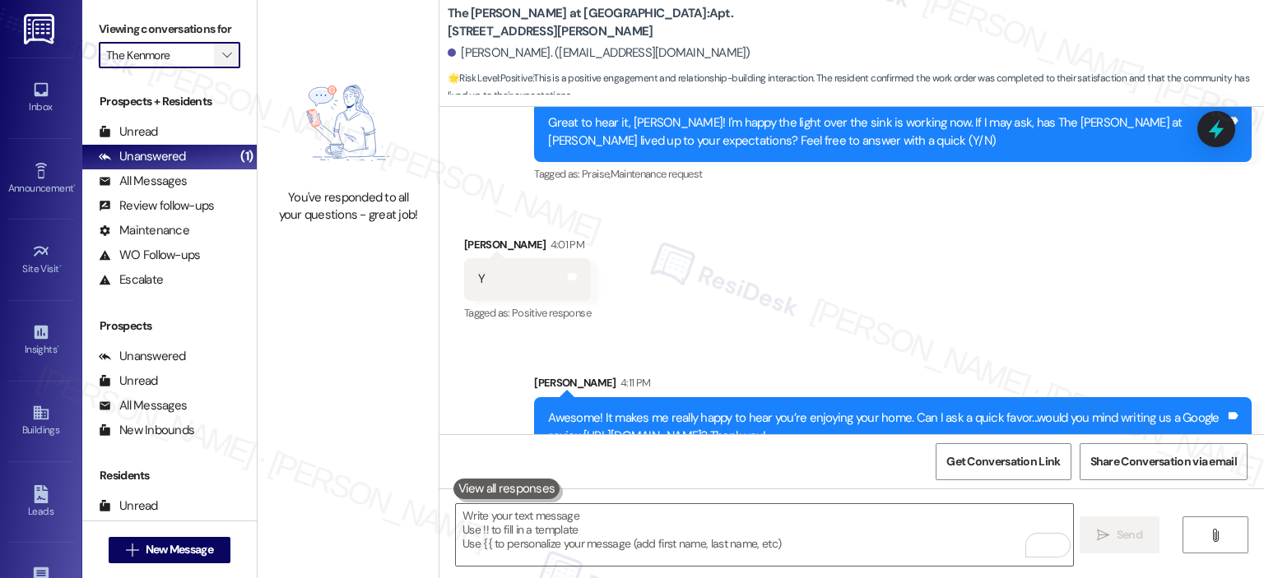
click at [222, 49] on icon "" at bounding box center [226, 55] width 9 height 13
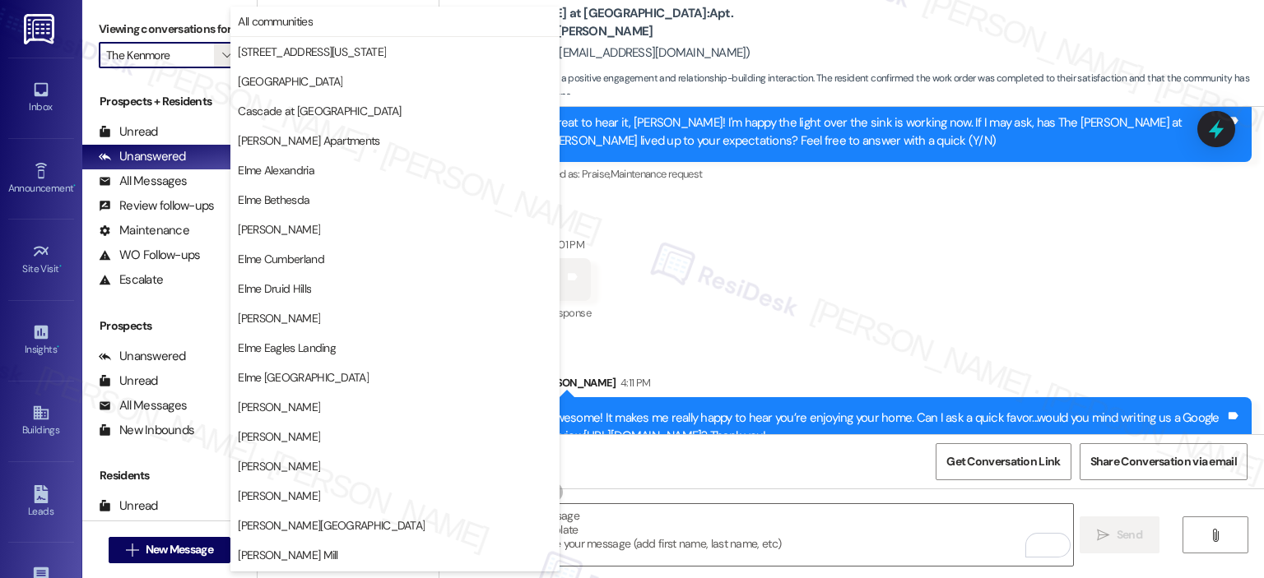
scroll to position [294, 0]
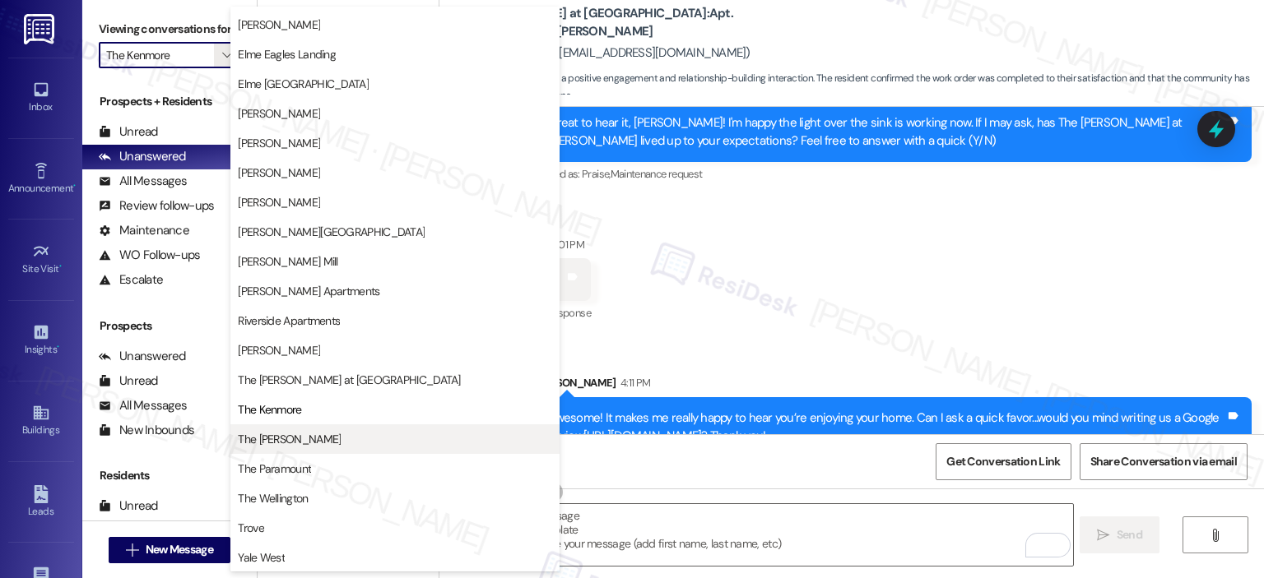
click at [309, 425] on button "The Maxwell" at bounding box center [394, 440] width 329 height 30
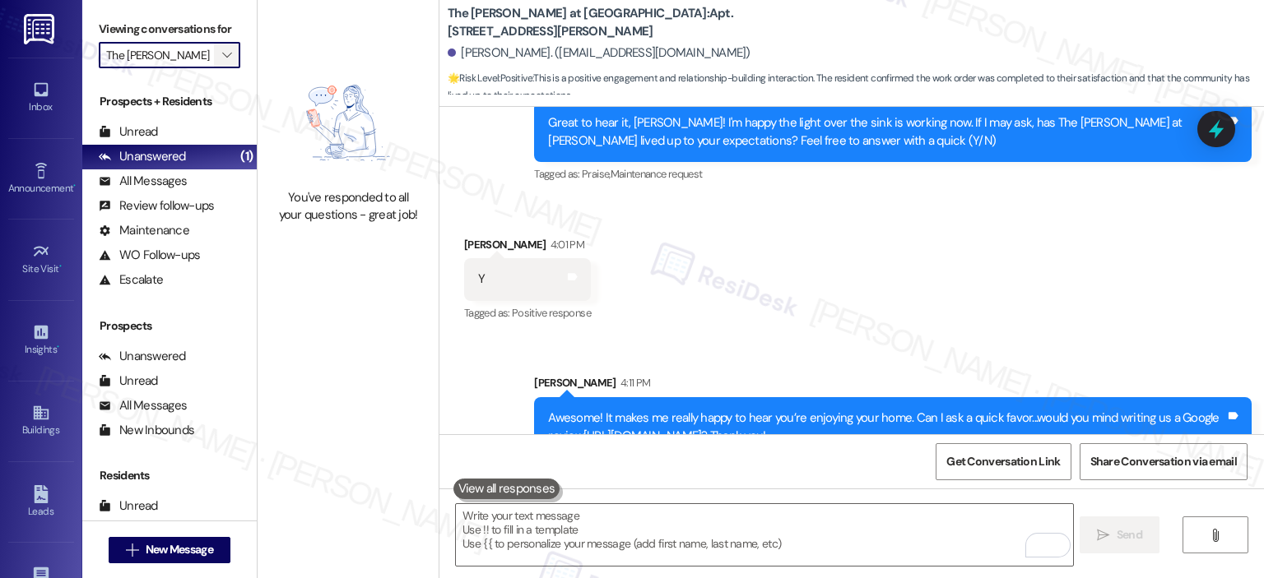
click at [222, 49] on icon "" at bounding box center [226, 55] width 9 height 13
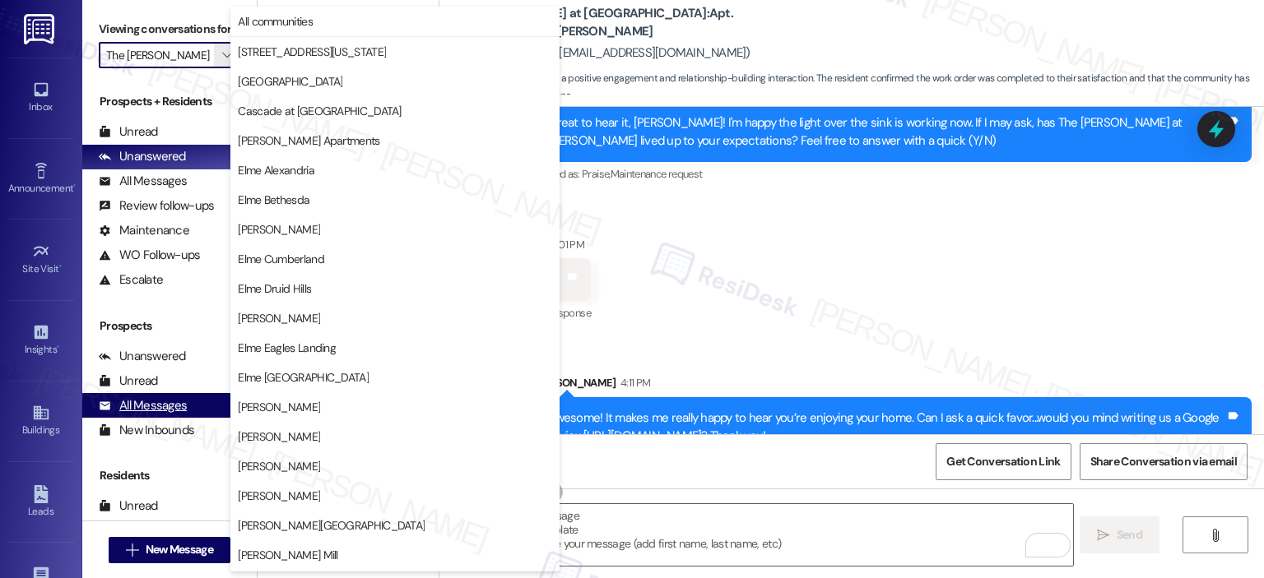
scroll to position [294, 0]
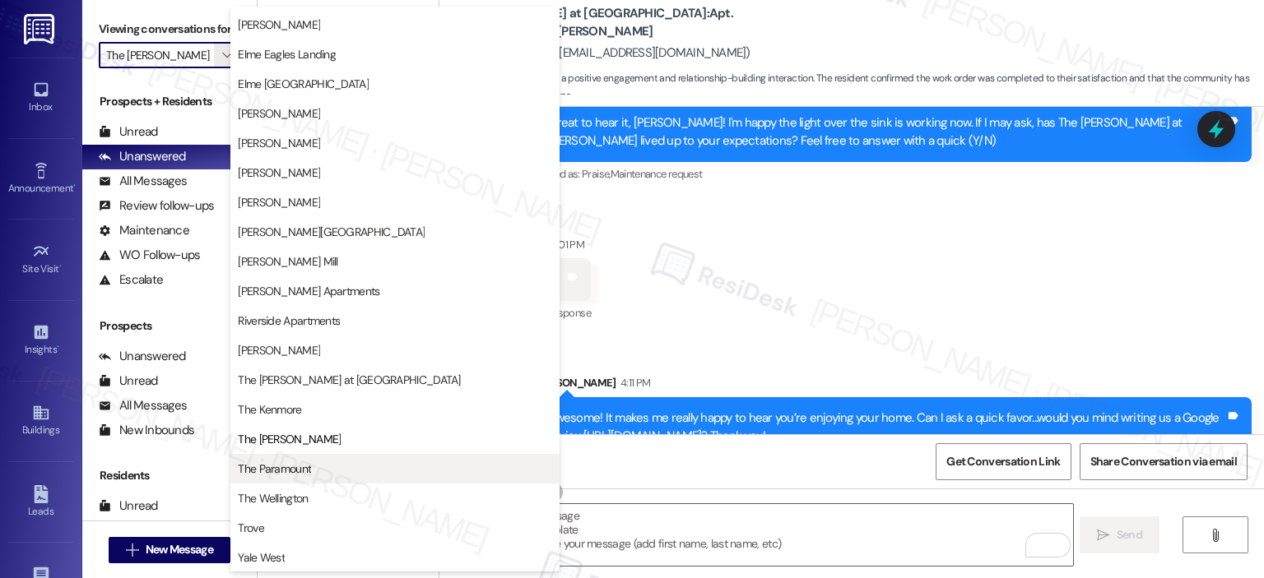
click at [283, 467] on span "The Paramount" at bounding box center [274, 469] width 73 height 16
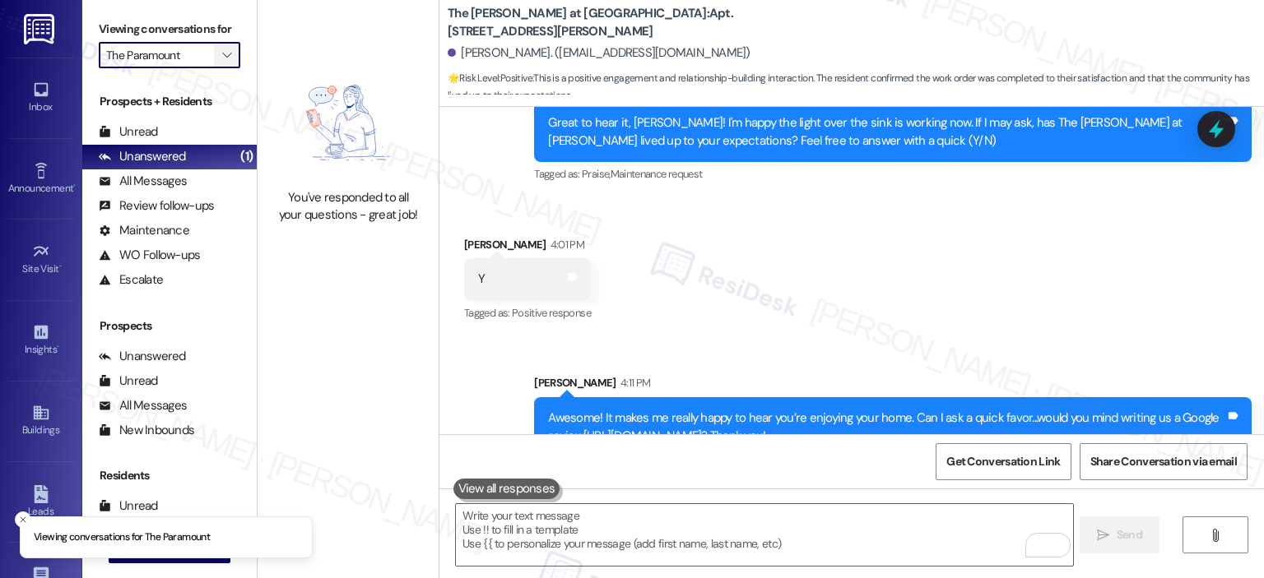
click at [222, 49] on icon "" at bounding box center [226, 55] width 9 height 13
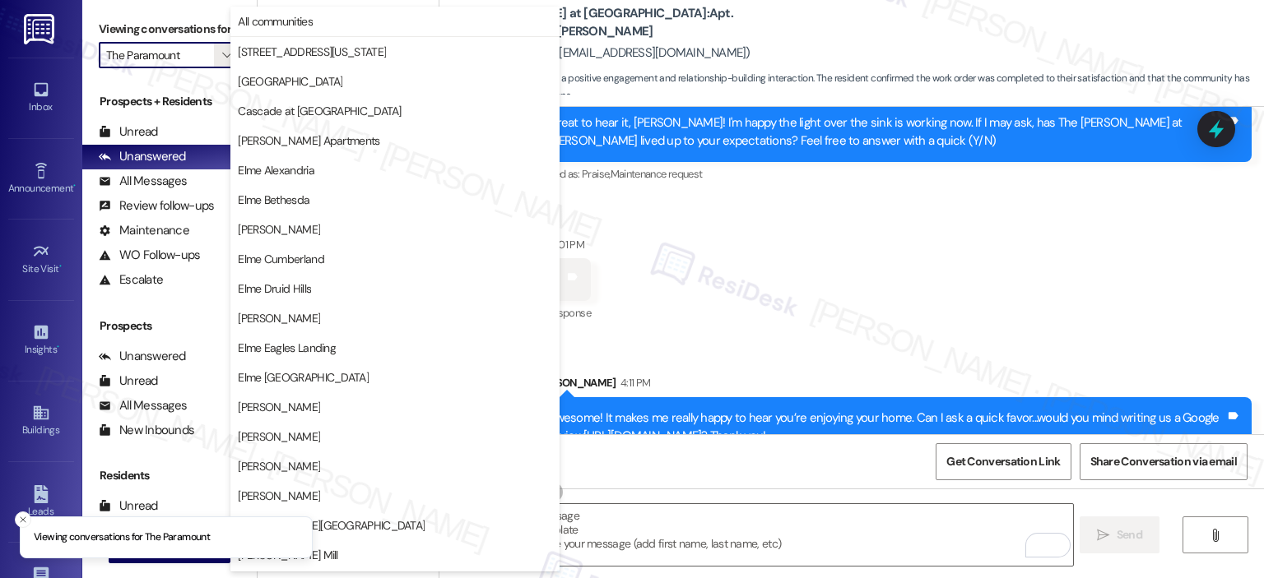
scroll to position [294, 0]
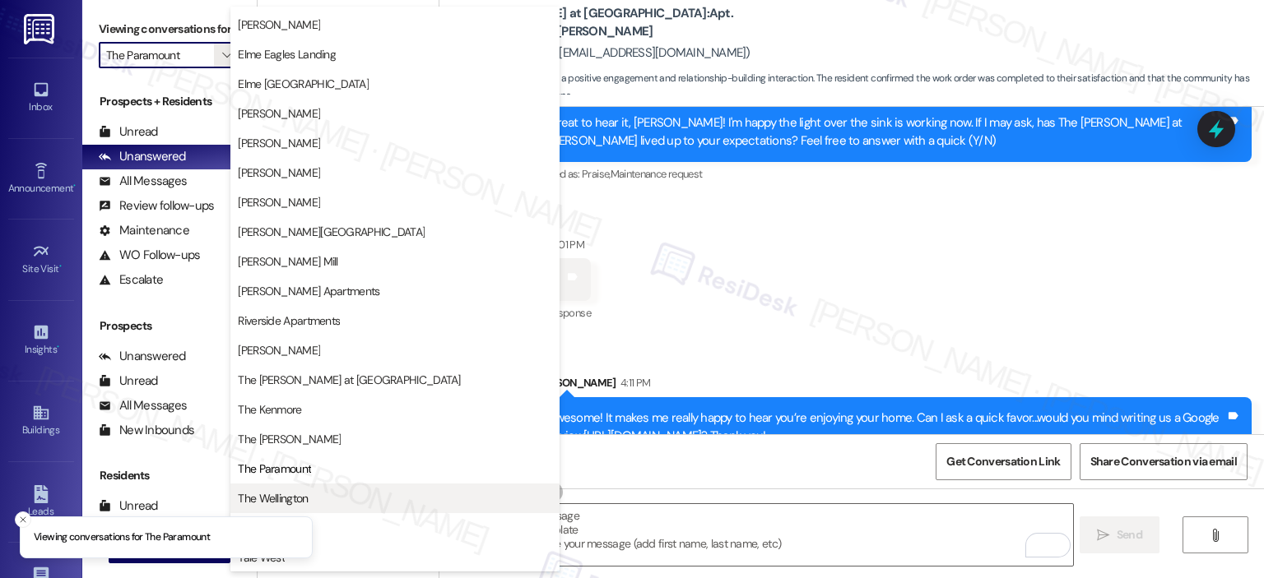
click at [290, 494] on span "The Wellington" at bounding box center [273, 498] width 70 height 16
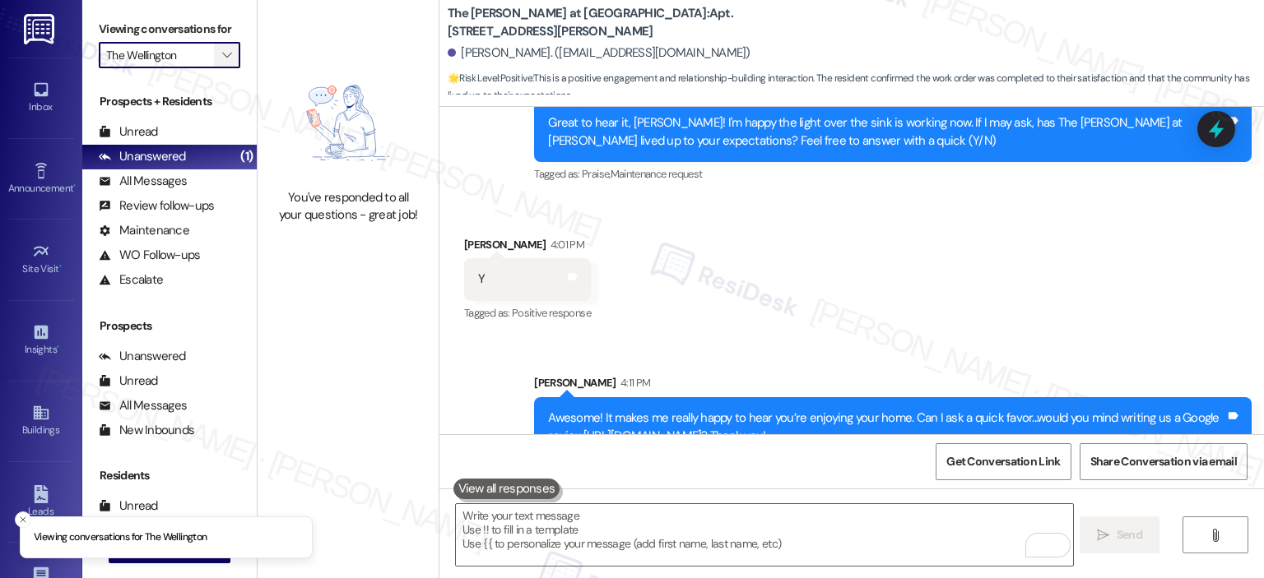
click at [226, 58] on button "" at bounding box center [227, 55] width 26 height 26
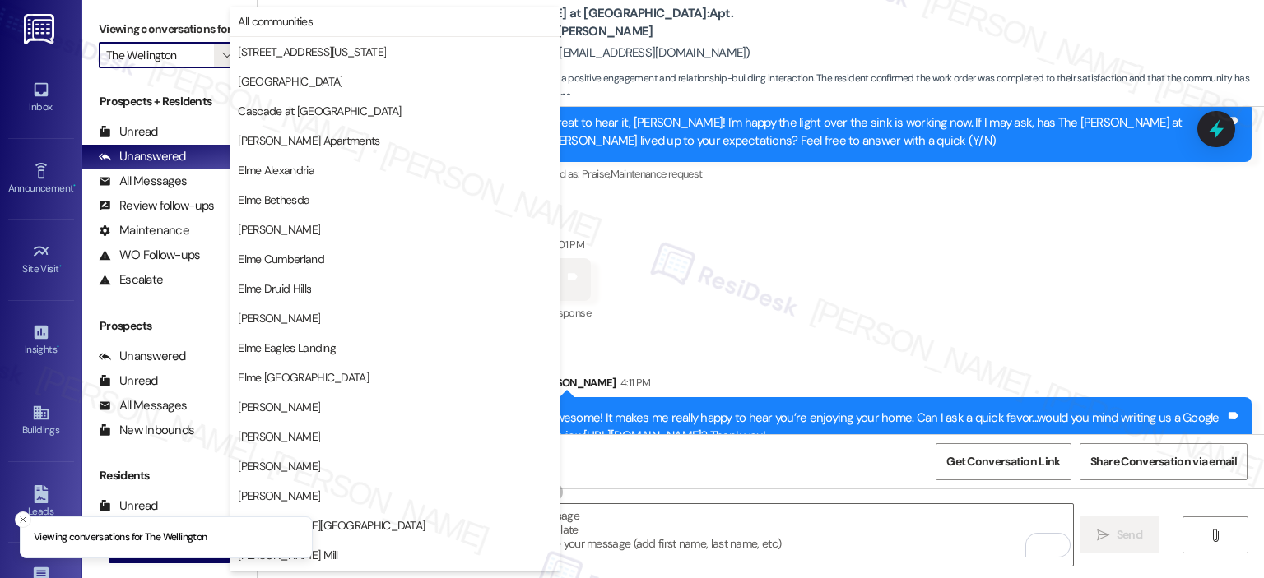
scroll to position [294, 0]
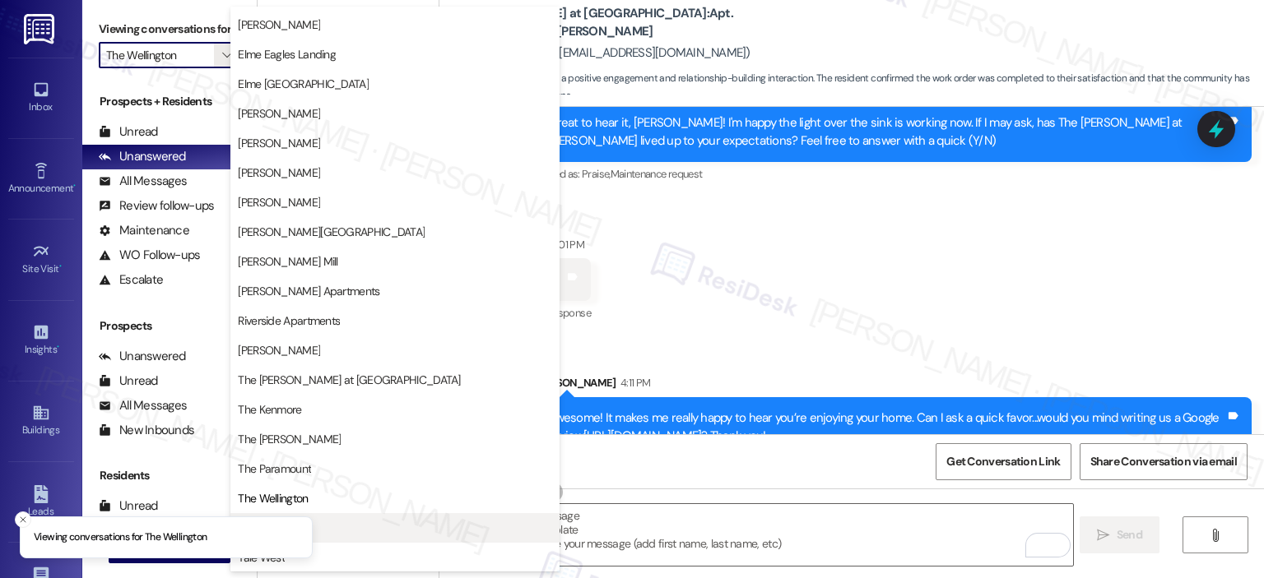
click at [364, 526] on span "Trove" at bounding box center [395, 528] width 314 height 16
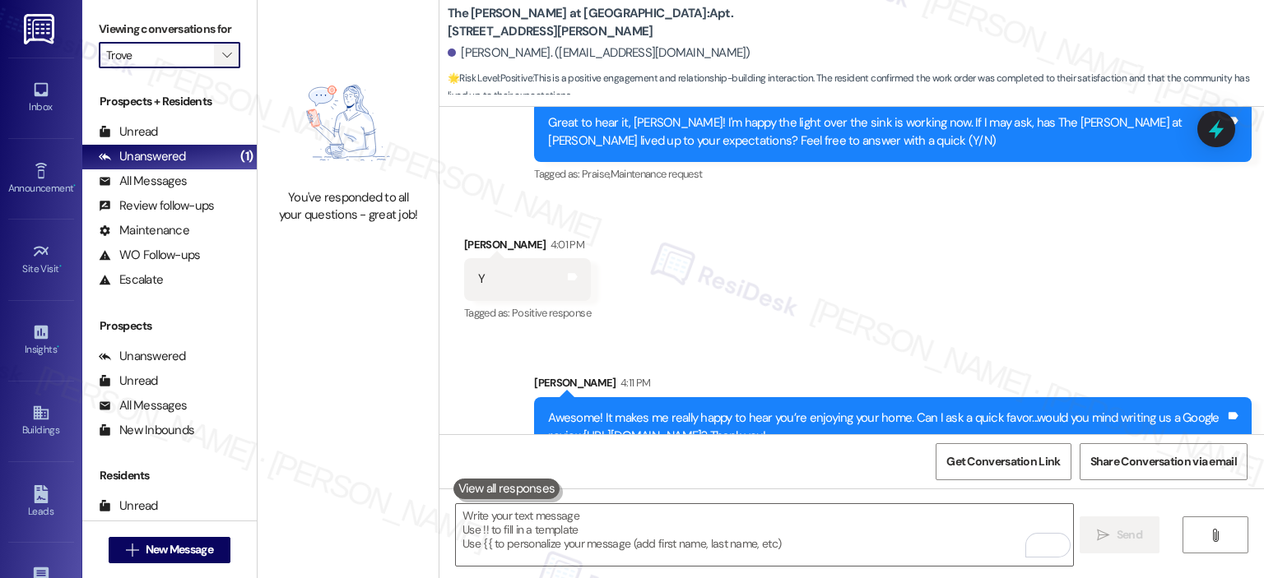
click at [222, 56] on icon "" at bounding box center [226, 55] width 9 height 13
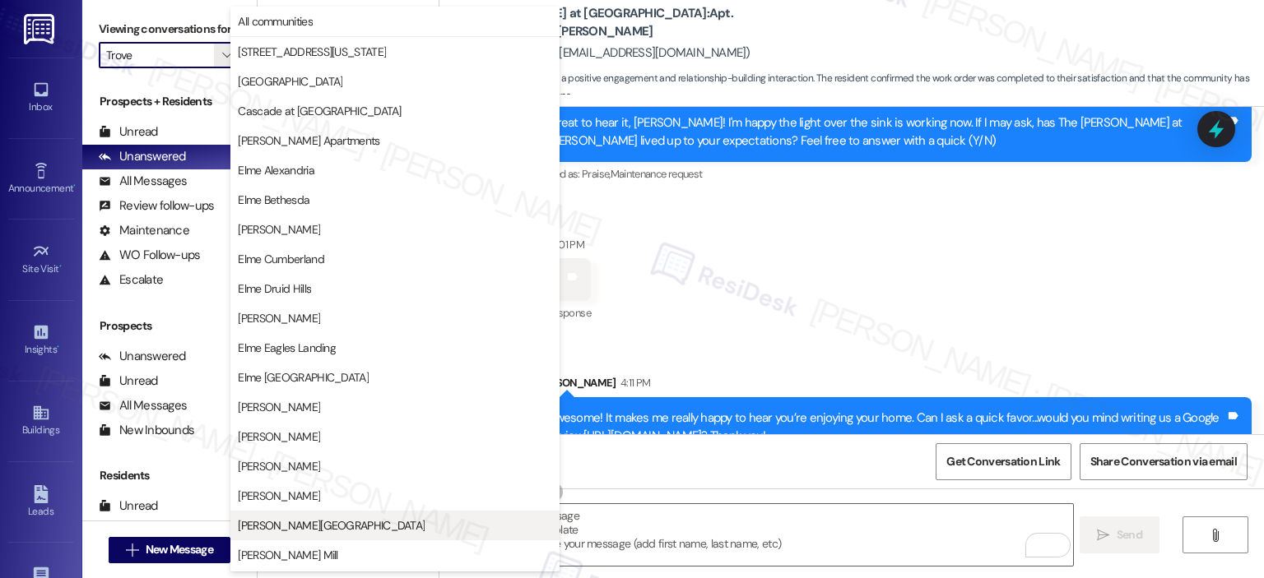
scroll to position [294, 0]
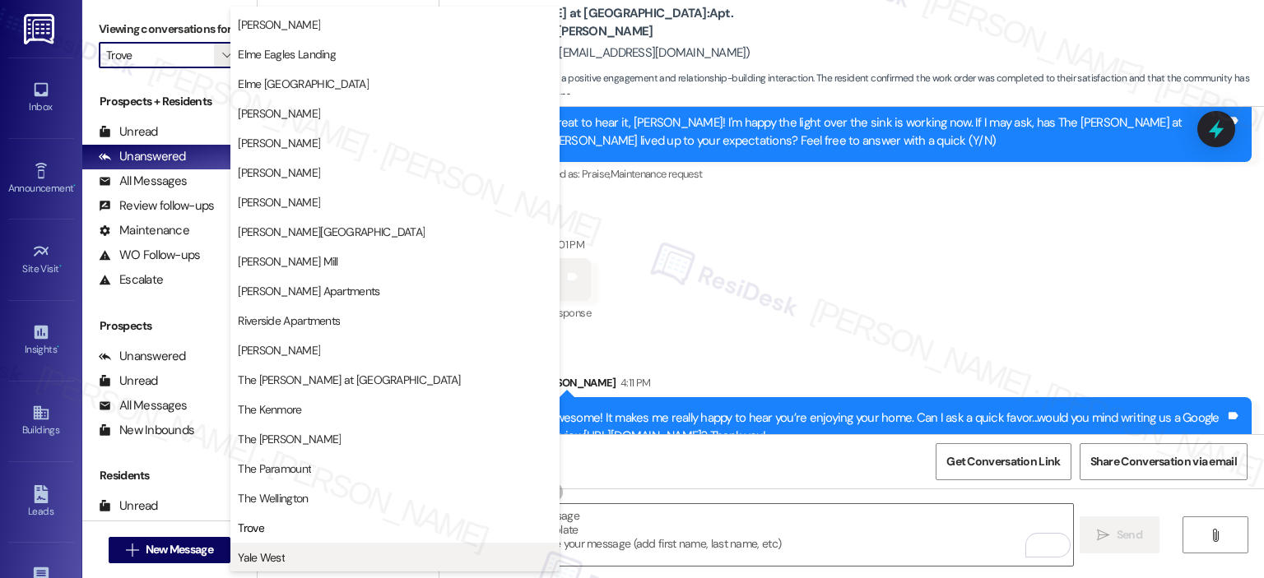
click at [304, 552] on span "Yale West" at bounding box center [395, 558] width 314 height 16
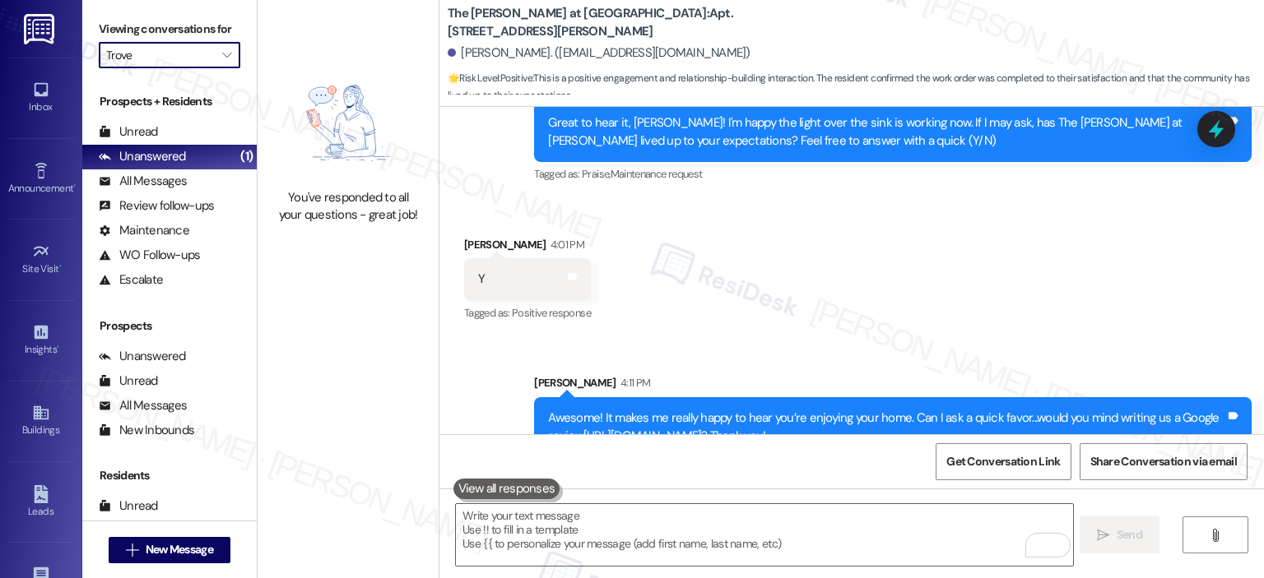
type input "Yale West"
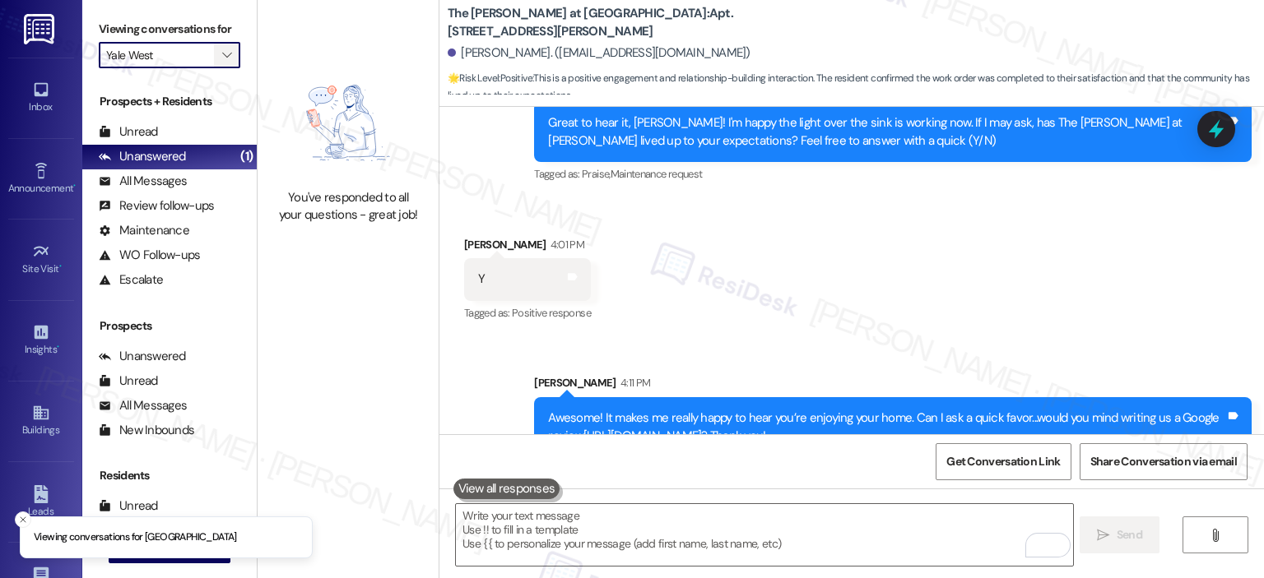
click at [219, 50] on span "" at bounding box center [227, 55] width 16 height 26
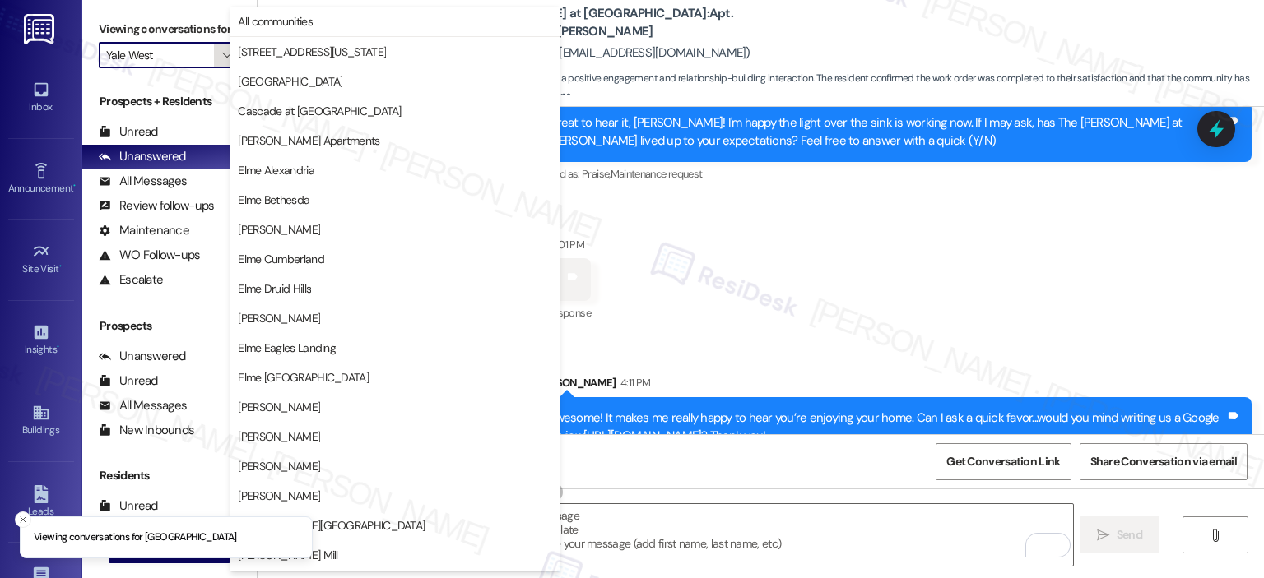
scroll to position [294, 0]
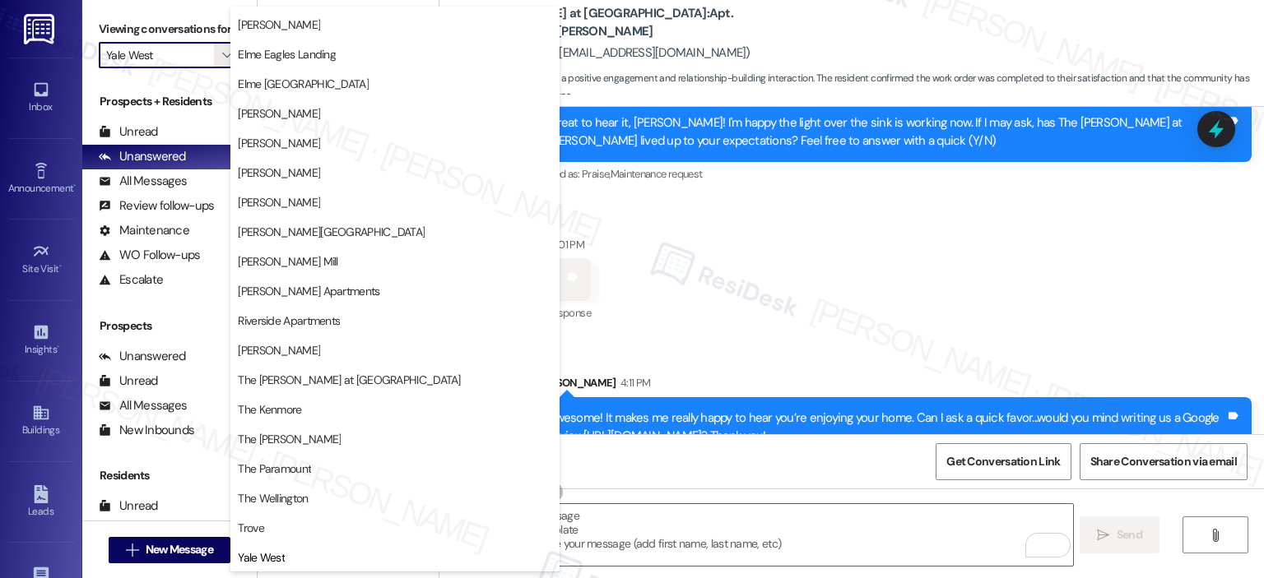
click at [678, 290] on div "Received via SMS Rosalie Learned 4:01 PM Y Tags and notes Tagged as: Positive r…" at bounding box center [851, 268] width 824 height 139
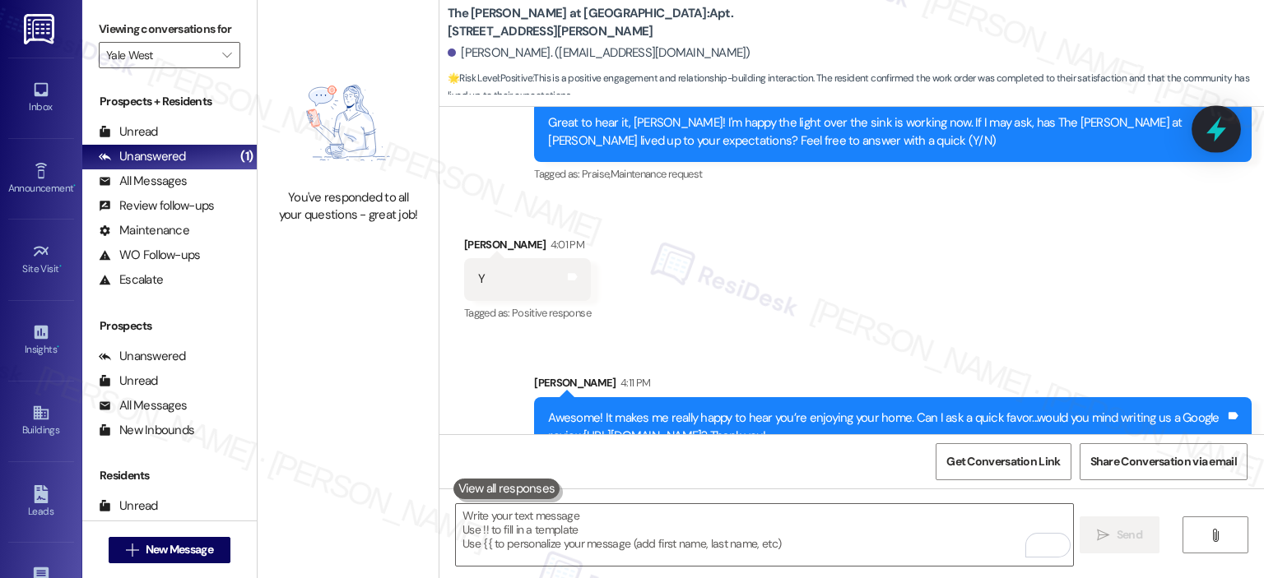
click at [1223, 135] on icon at bounding box center [1216, 129] width 28 height 28
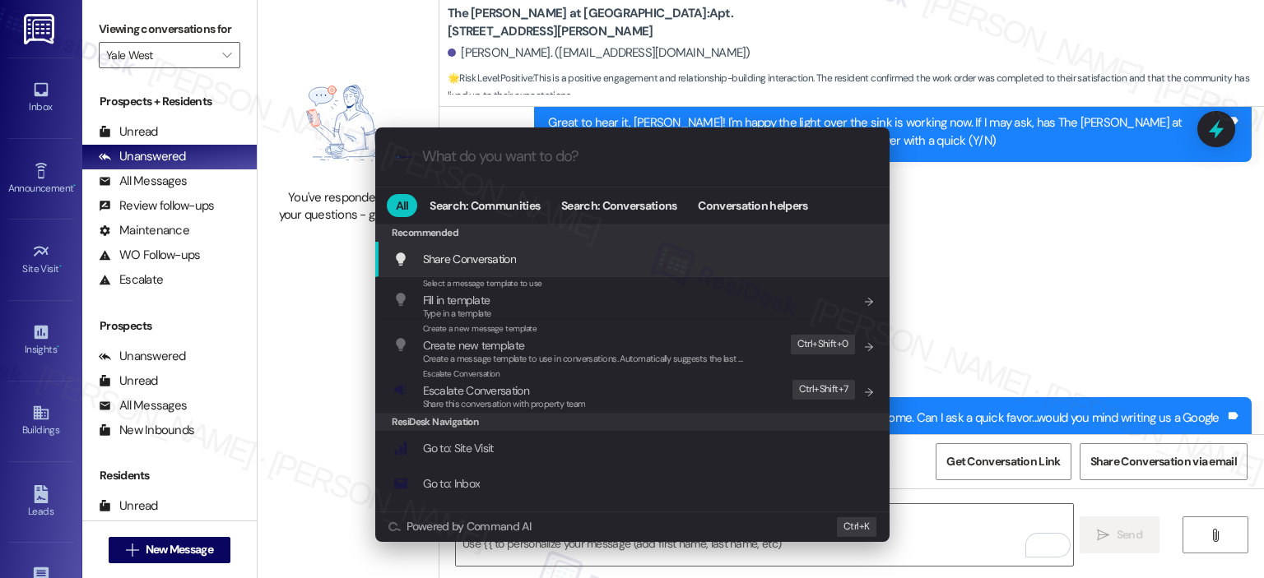
click at [942, 249] on div ".cls-1{fill:#0a055f;}.cls-2{fill:#0cc4c4;} resideskLogoBlueOrange All Search: C…" at bounding box center [632, 289] width 1264 height 578
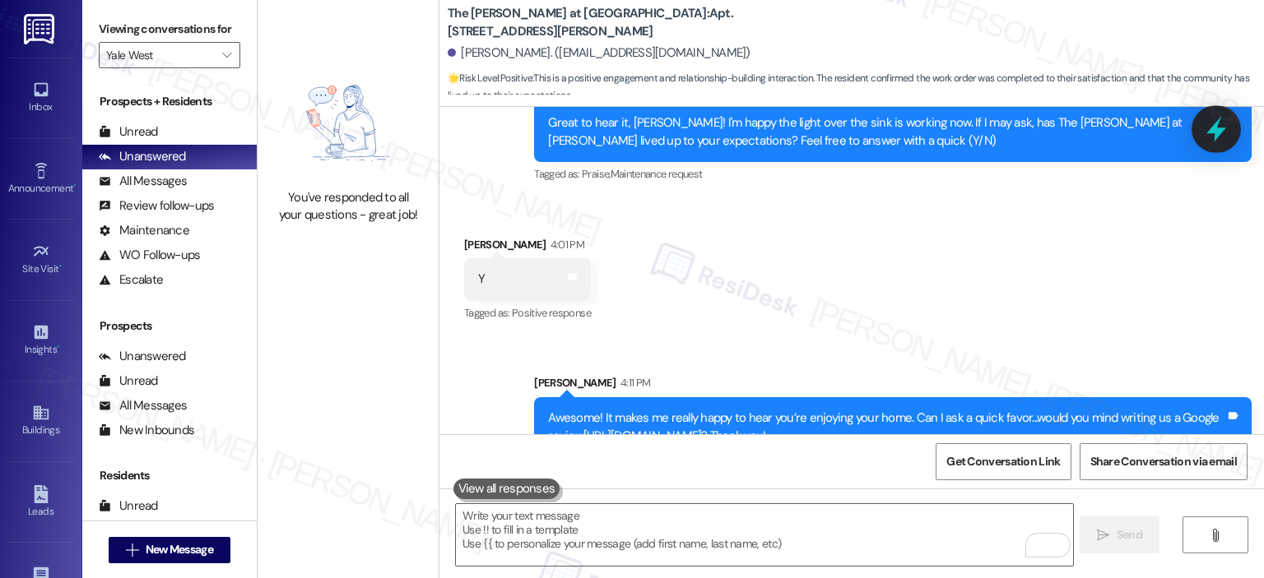
click at [1212, 125] on icon at bounding box center [1216, 129] width 28 height 28
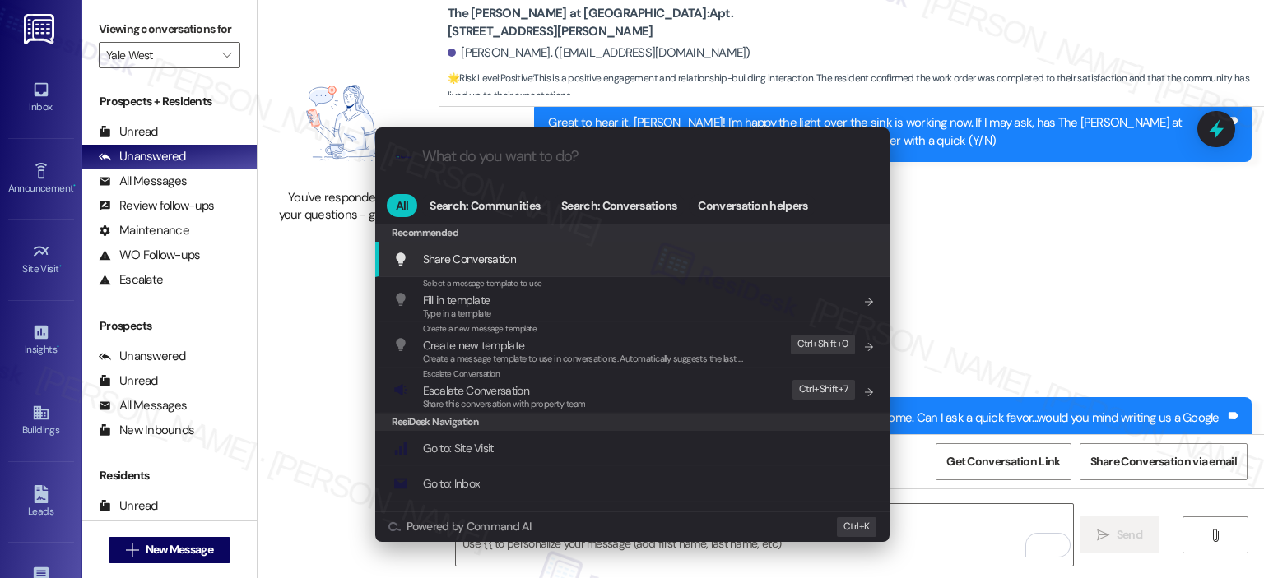
click at [476, 166] on div ".cls-1{fill:#0a055f;}.cls-2{fill:#0cc4c4;} resideskLogoBlueOrange" at bounding box center [632, 157] width 514 height 58
click at [479, 149] on input "What do you want to do?" at bounding box center [645, 156] width 447 height 17
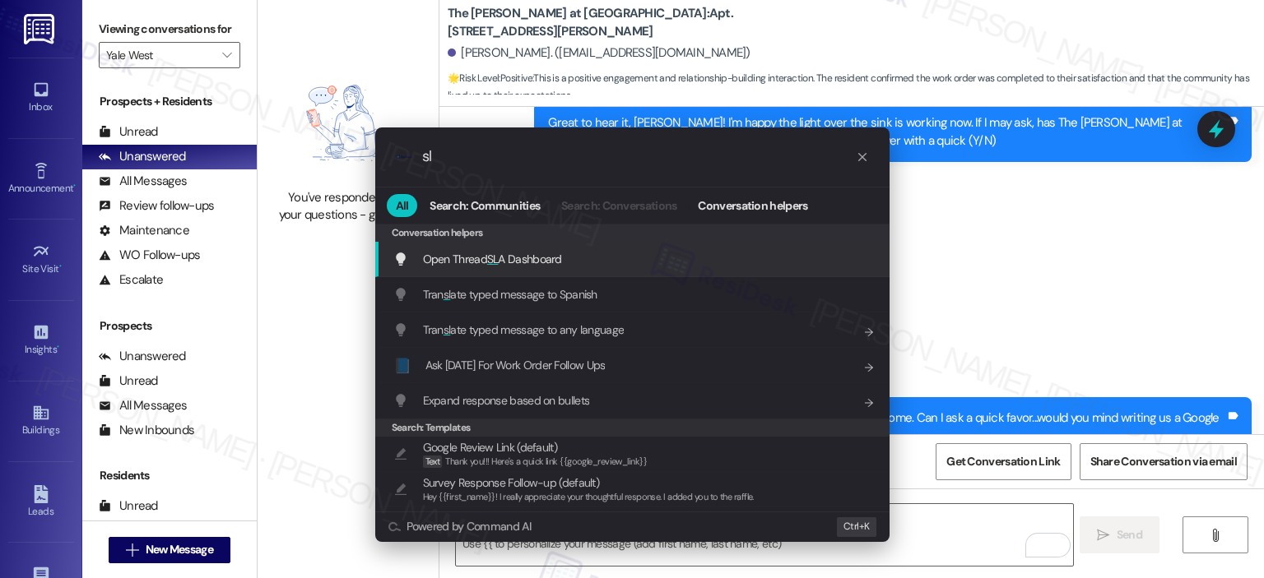
type input "sla"
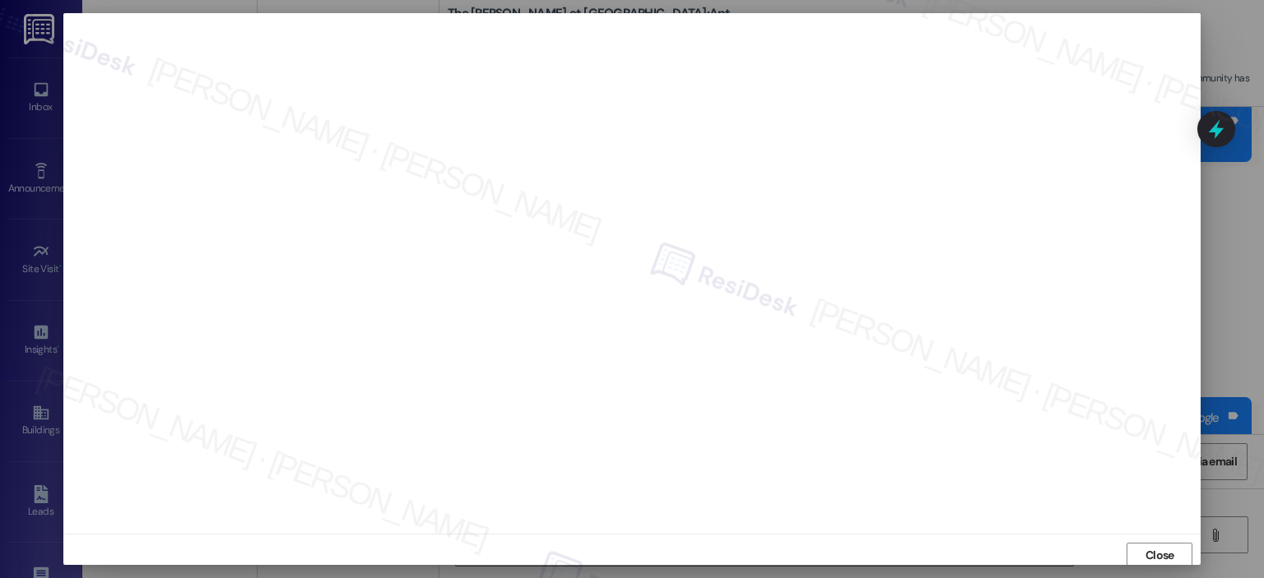
scroll to position [3, 0]
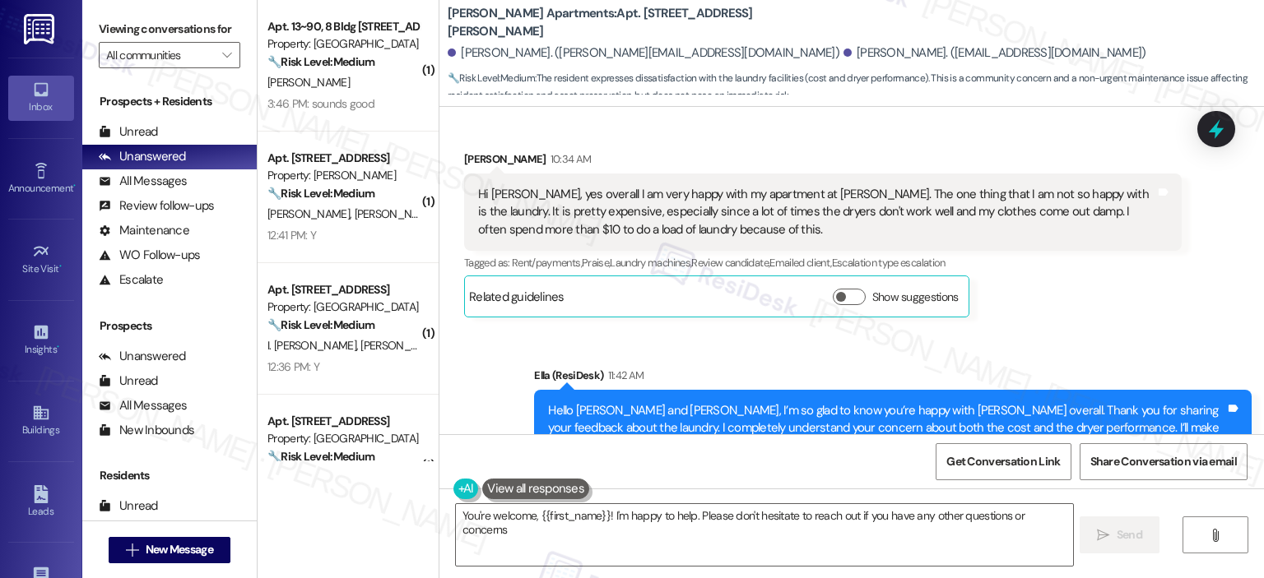
type textarea "You're welcome, {{first_name}}! I'm happy to help. Please don't hesitate to rea…"
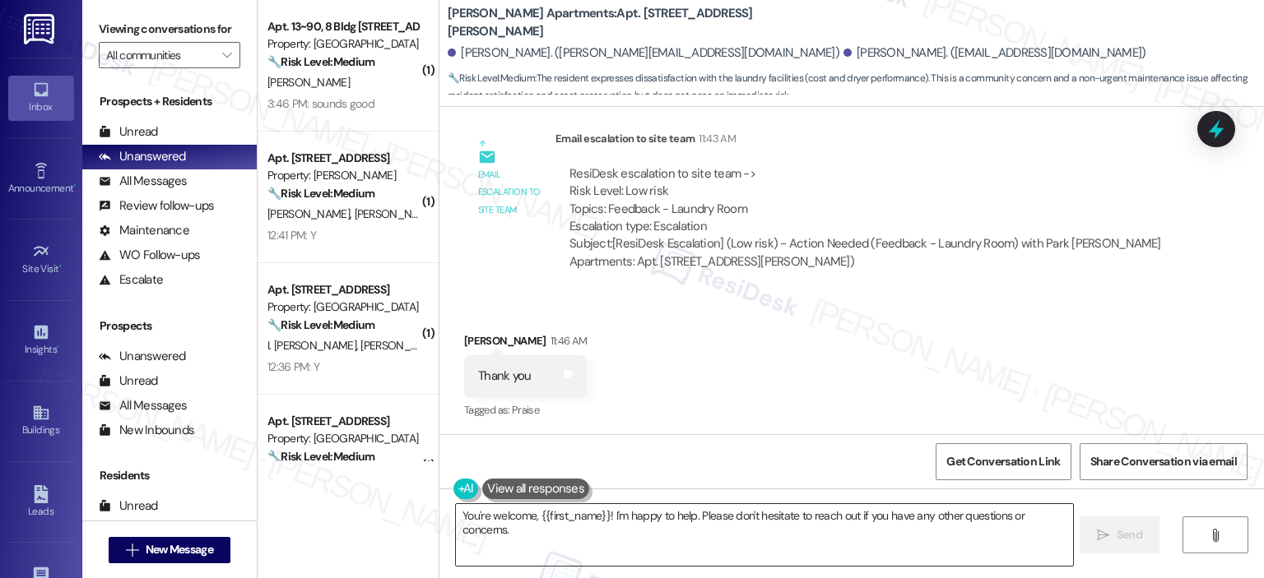
click at [969, 550] on textarea "You're welcome, {{first_name}}! I'm happy to help. Please don't hesitate to rea…" at bounding box center [764, 535] width 616 height 62
click at [1109, 532] on span " Send" at bounding box center [1119, 535] width 52 height 17
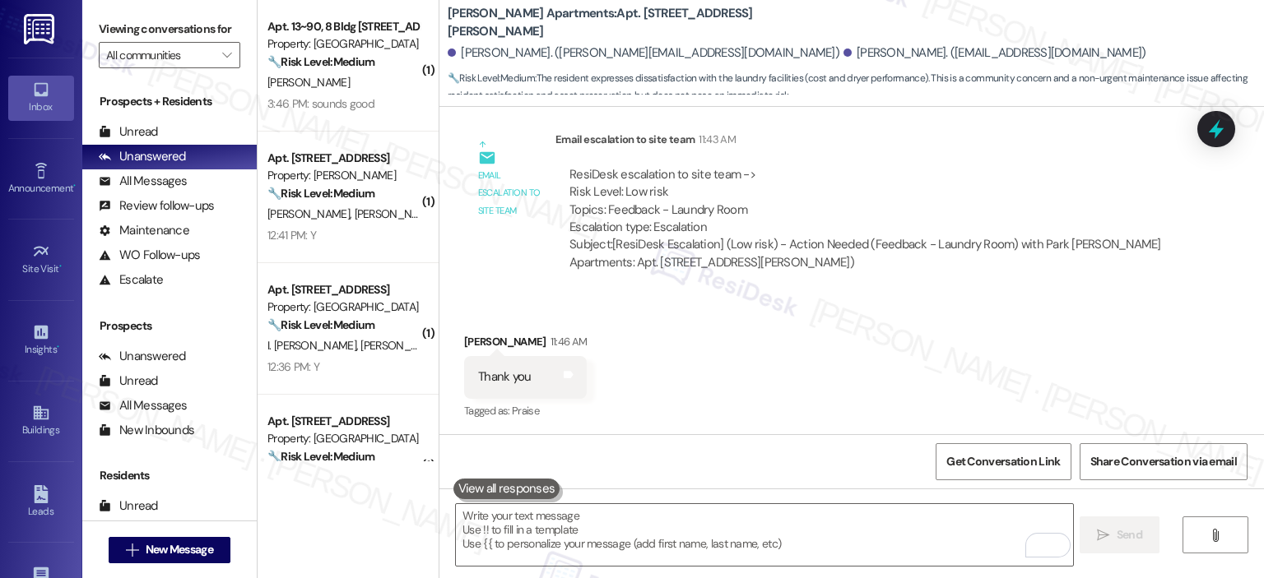
scroll to position [787, 0]
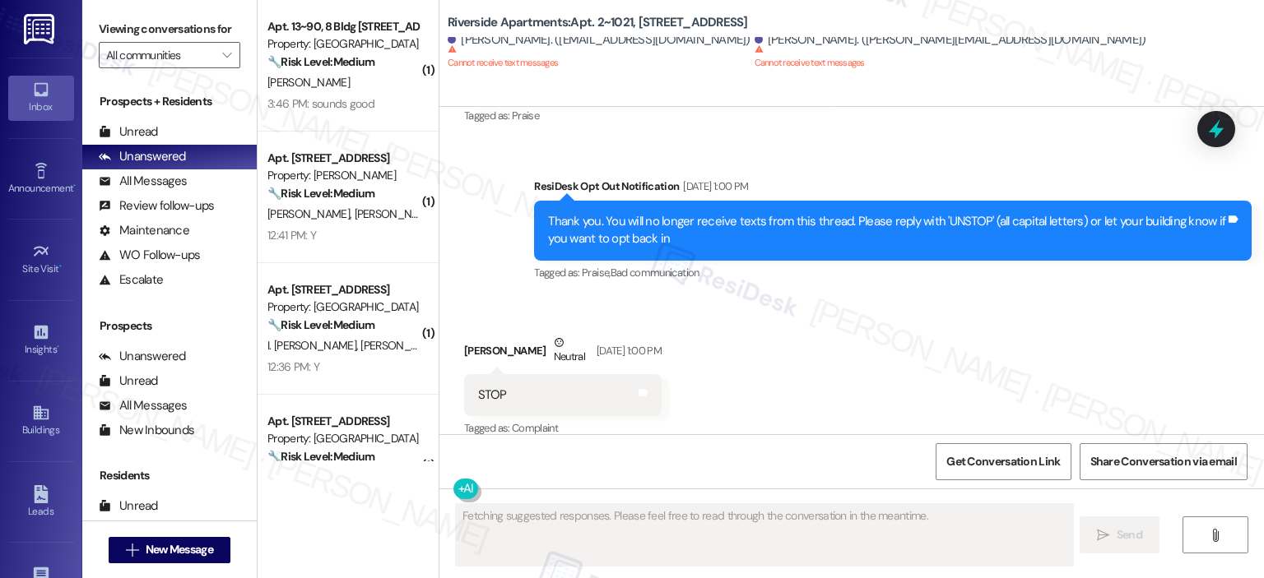
scroll to position [2449, 0]
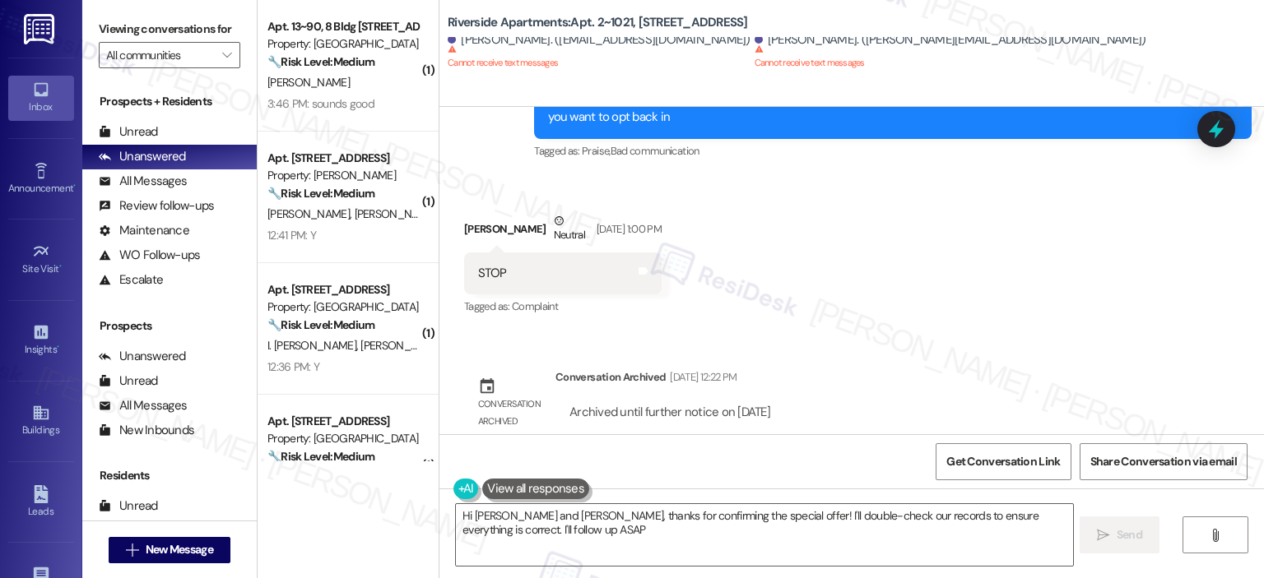
type textarea "Hi [PERSON_NAME] and [PERSON_NAME], thanks for confirming the special offer! I'…"
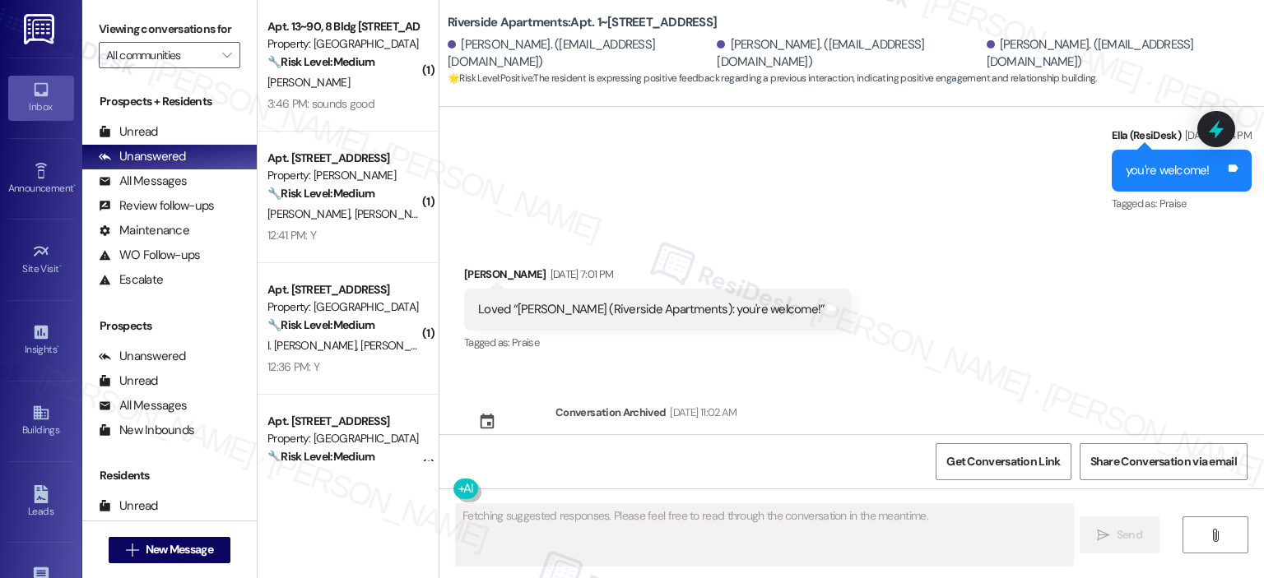
scroll to position [4637, 0]
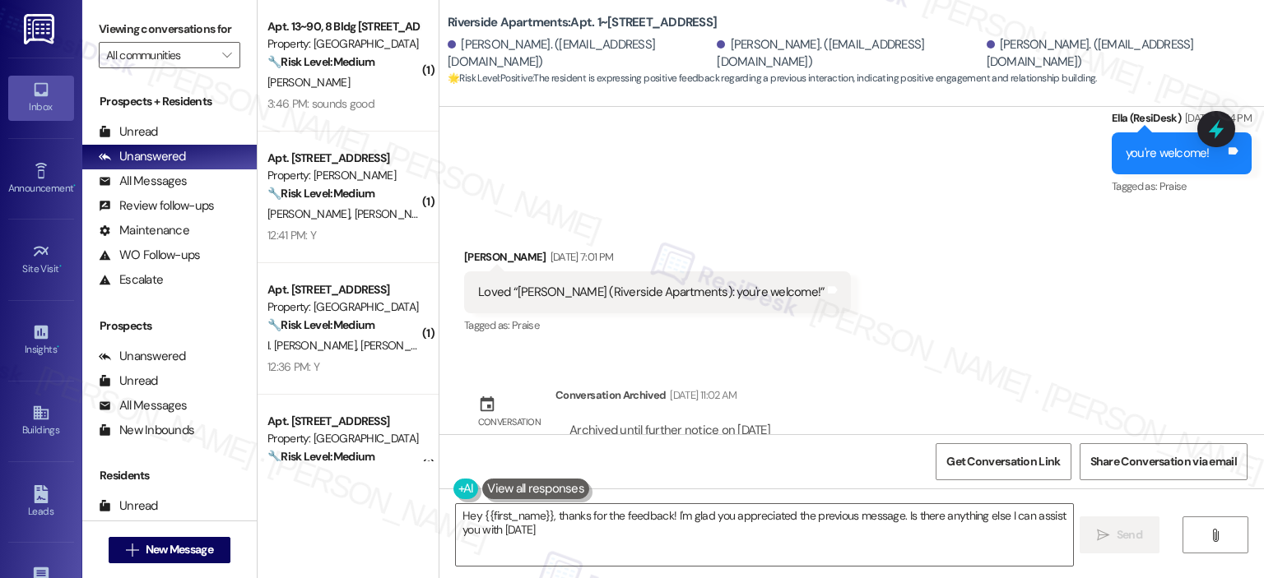
type textarea "Hey {{first_name}}, thanks for the feedback! I'm glad you appreciated the previ…"
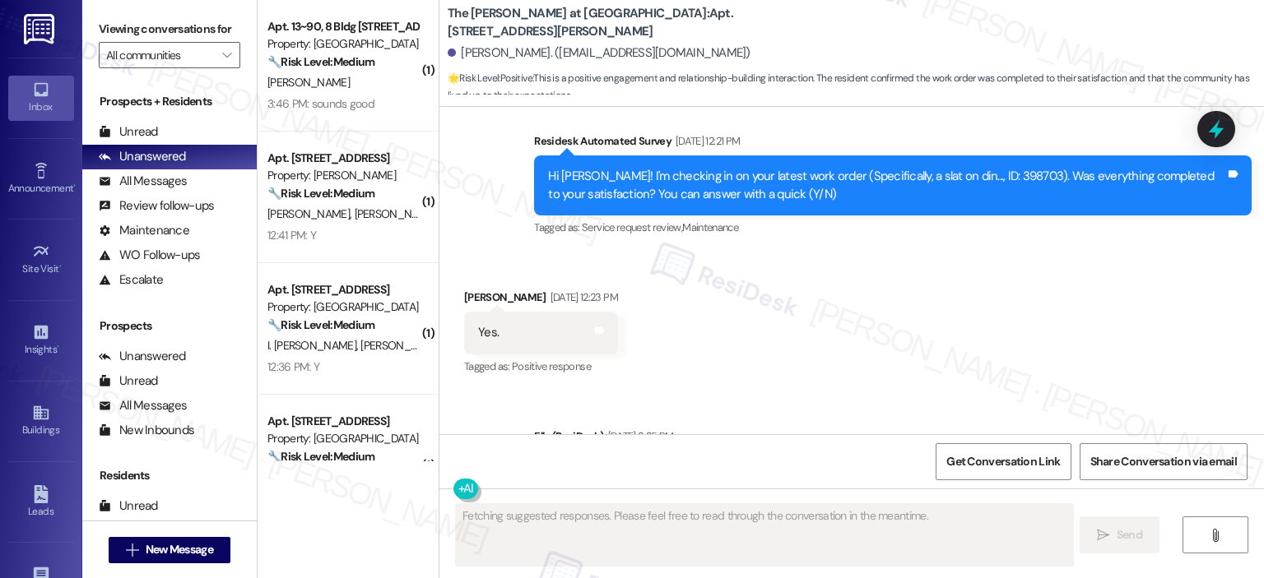
scroll to position [2873, 0]
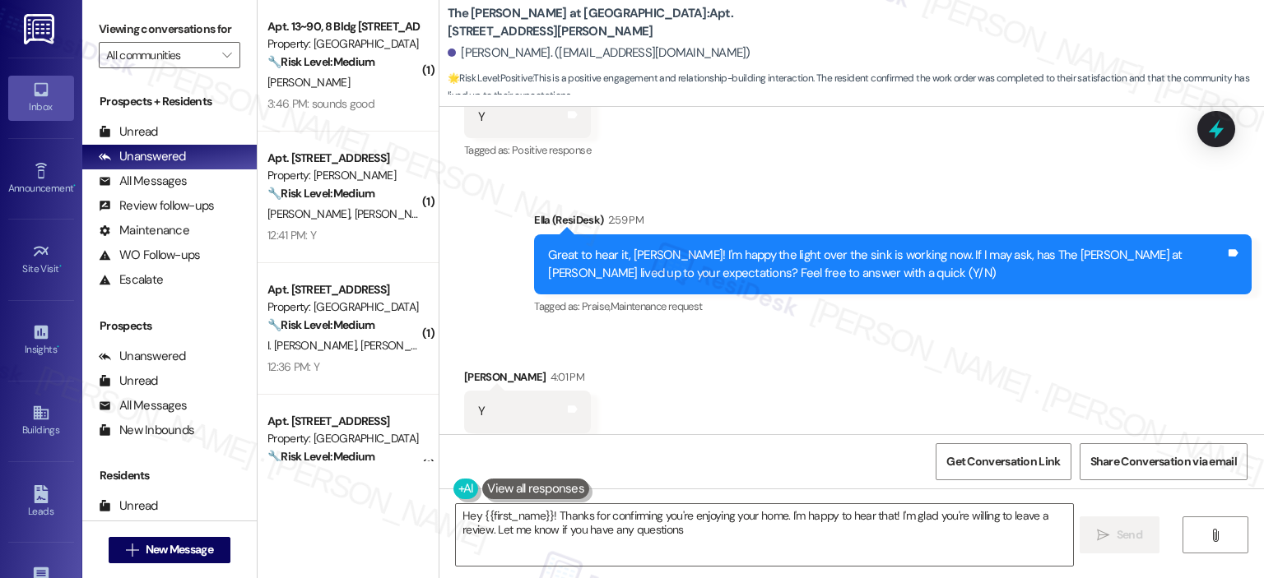
type textarea "Hey {{first_name}}! Thanks for confirming you're enjoying your home. I'm happy …"
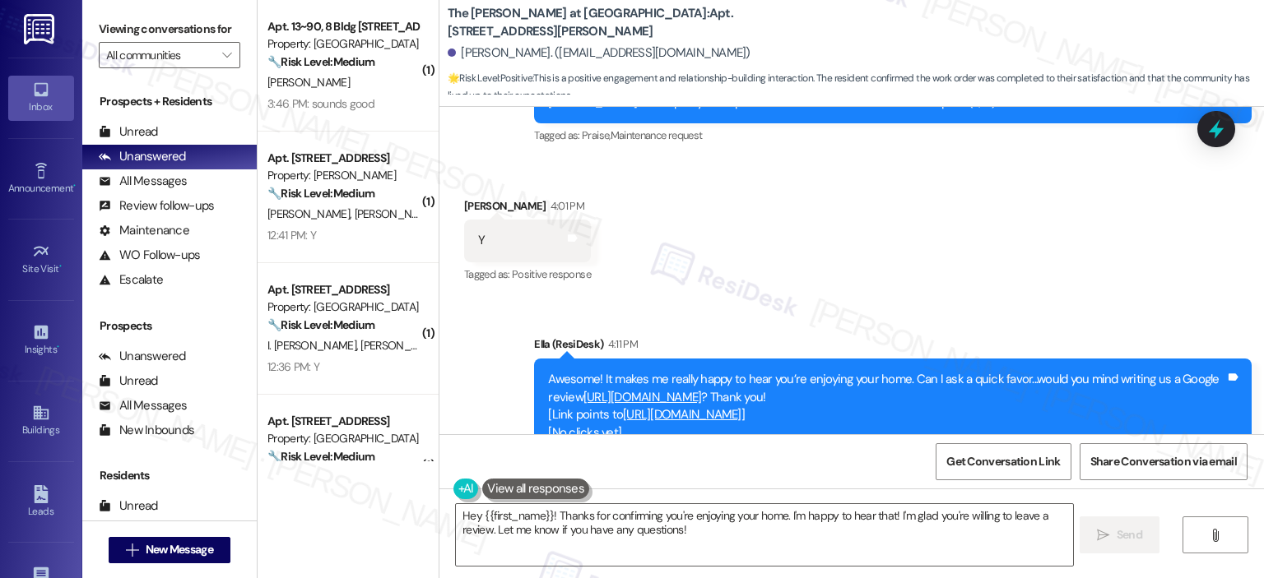
scroll to position [3065, 0]
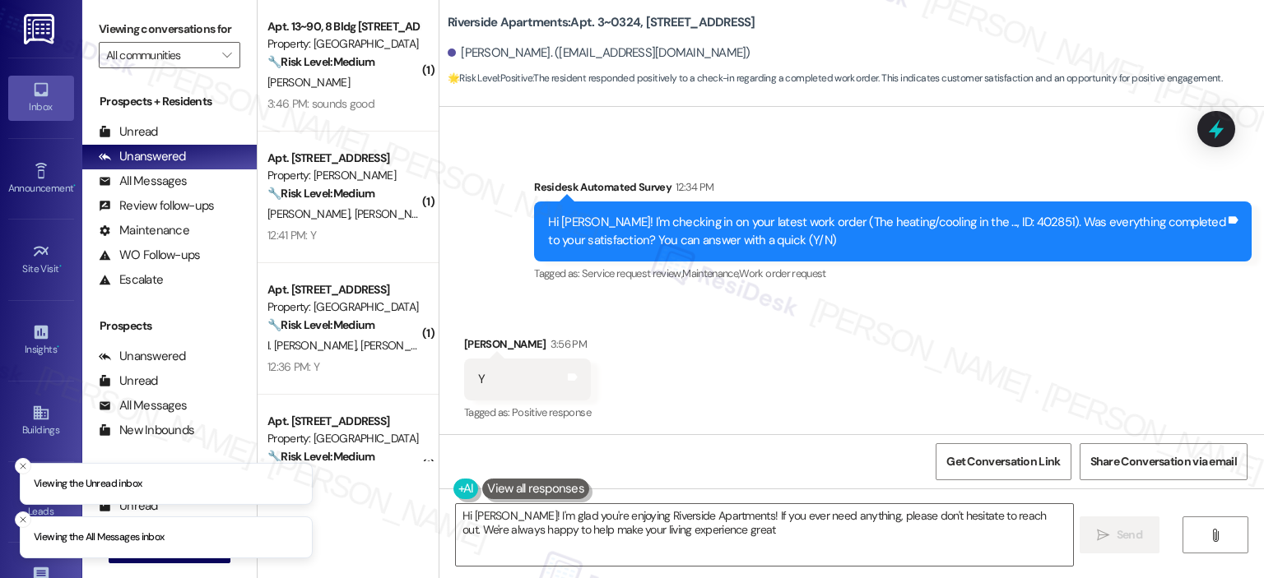
type textarea "Hi [PERSON_NAME]! I'm glad you're enjoying Riverside Apartments! If you ever ne…"
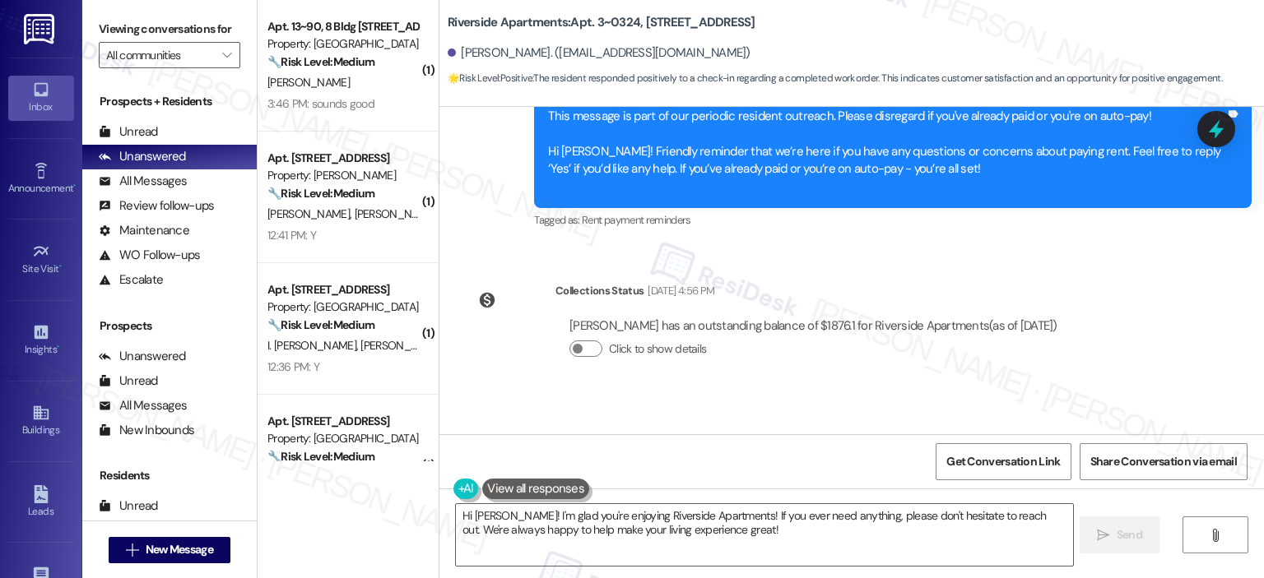
scroll to position [3319, 0]
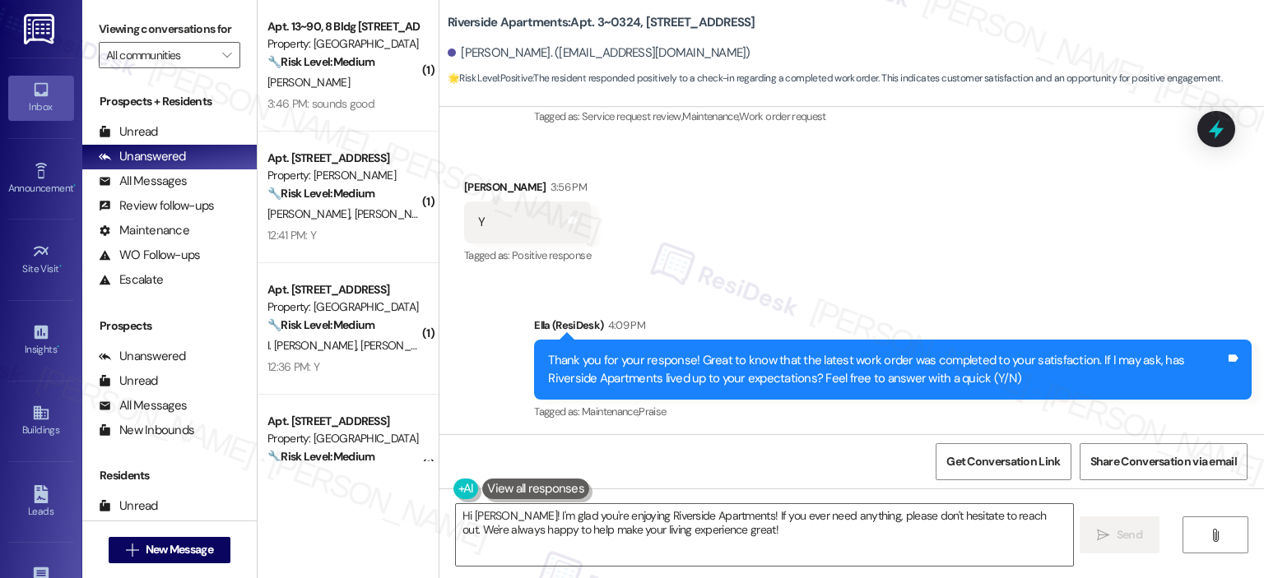
drag, startPoint x: 1254, startPoint y: 415, endPoint x: 1172, endPoint y: 394, distance: 84.8
click at [1251, 411] on div "Sent via SMS [PERSON_NAME] (ResiDesk) 4:09 PM Thank you for your response! Grea…" at bounding box center [893, 370] width 742 height 132
click at [568, 216] on icon at bounding box center [573, 219] width 10 height 7
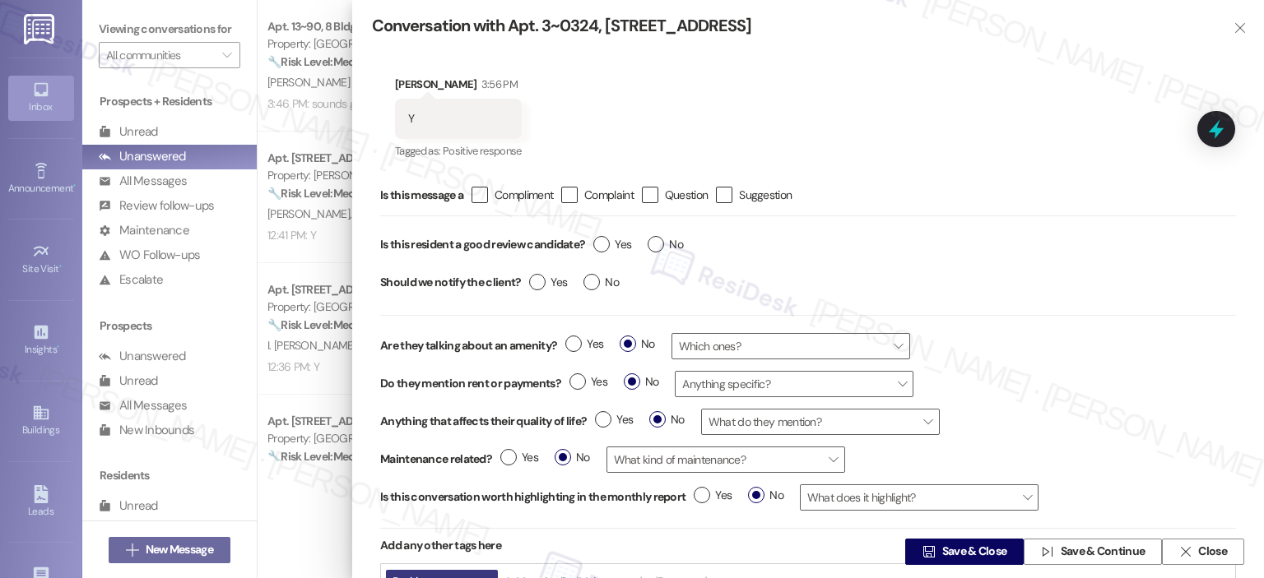
click at [613, 254] on input "Yes" at bounding box center [612, 246] width 38 height 21
radio input "true"
click at [970, 545] on span "Save & Close" at bounding box center [974, 552] width 65 height 17
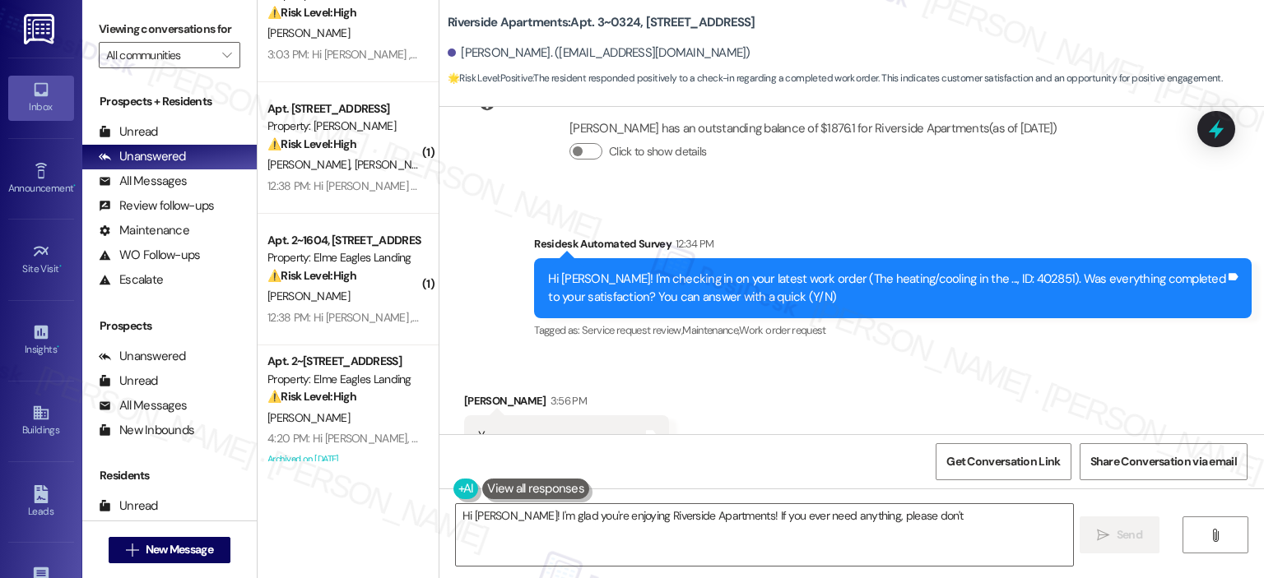
scroll to position [3162, 0]
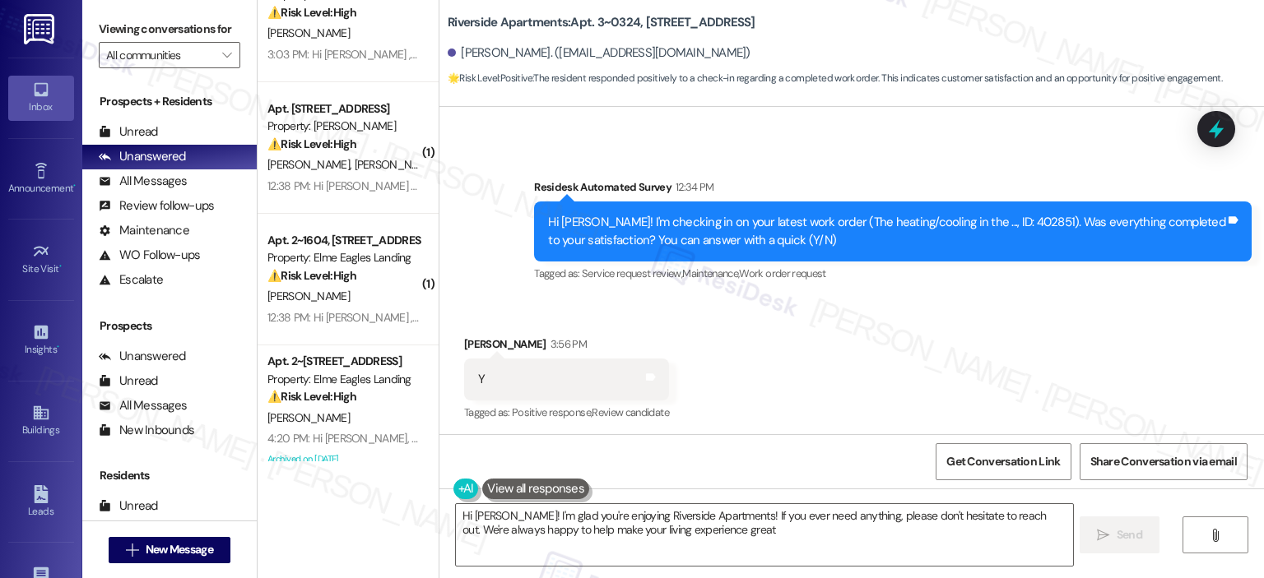
type textarea "Hi [PERSON_NAME]! I'm glad you're enjoying Riverside Apartments! If you ever ne…"
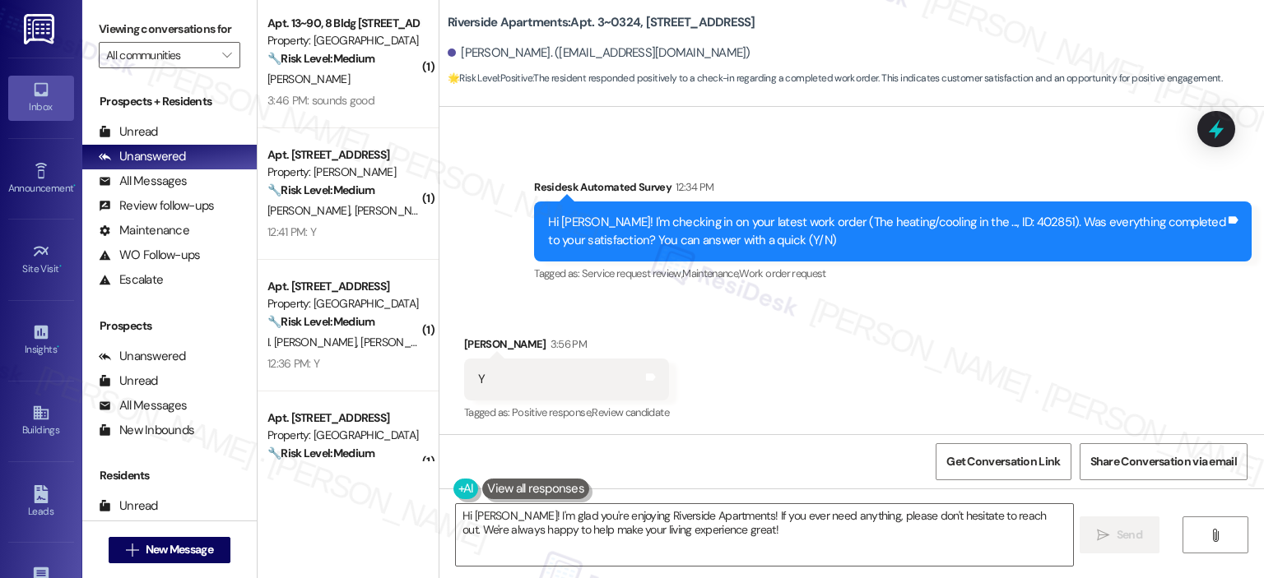
scroll to position [0, 0]
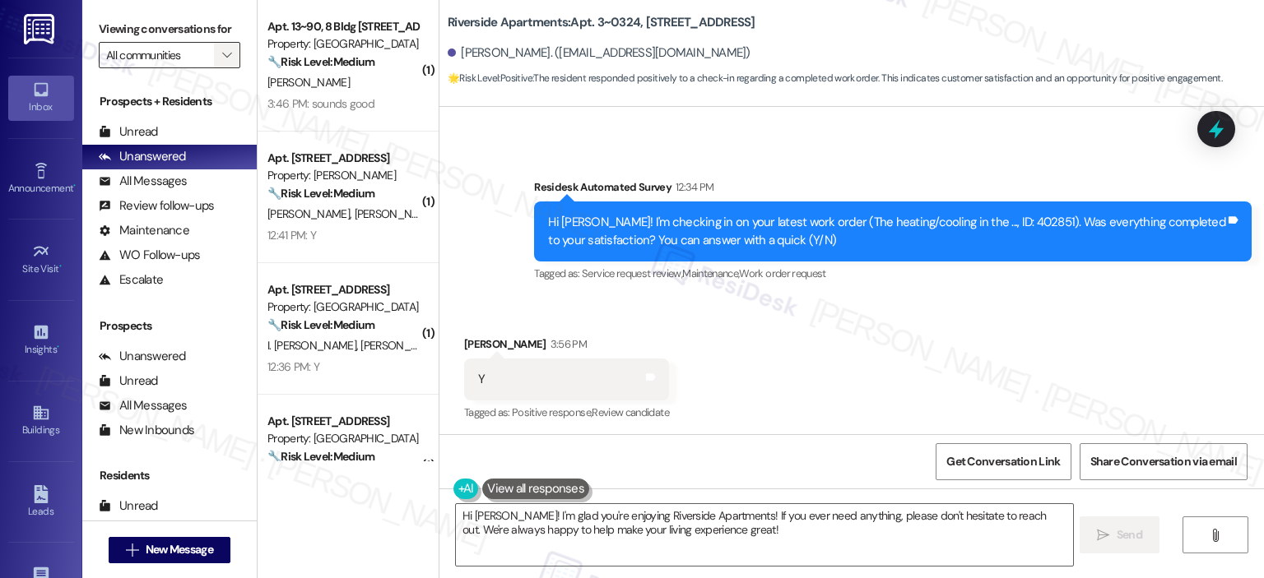
click at [222, 59] on icon "" at bounding box center [226, 55] width 9 height 13
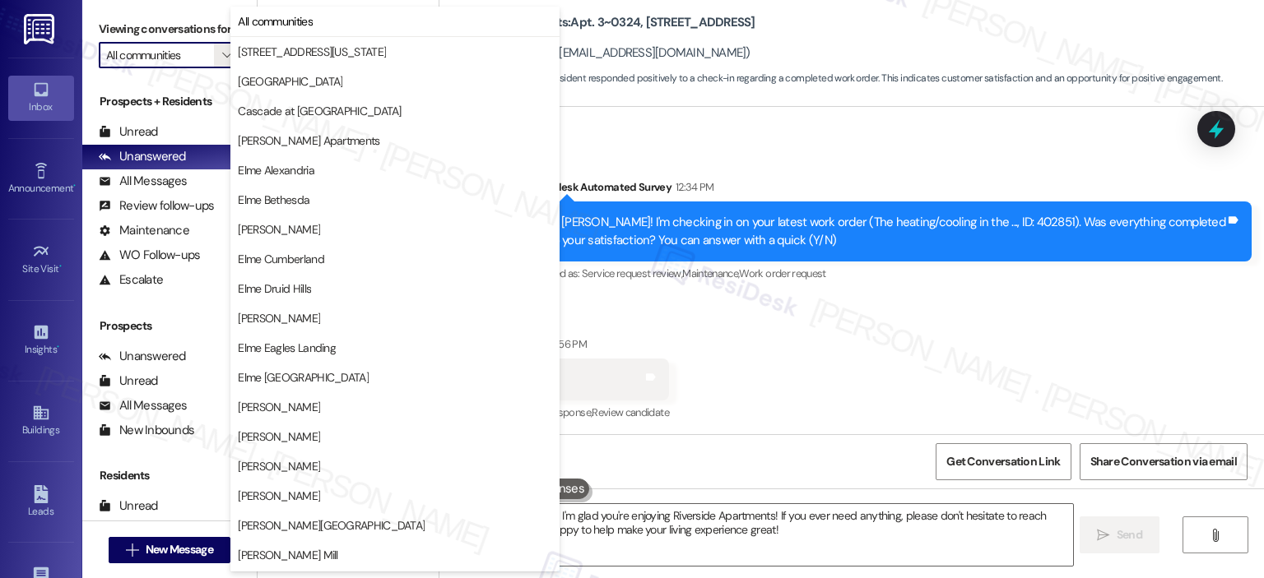
scroll to position [294, 0]
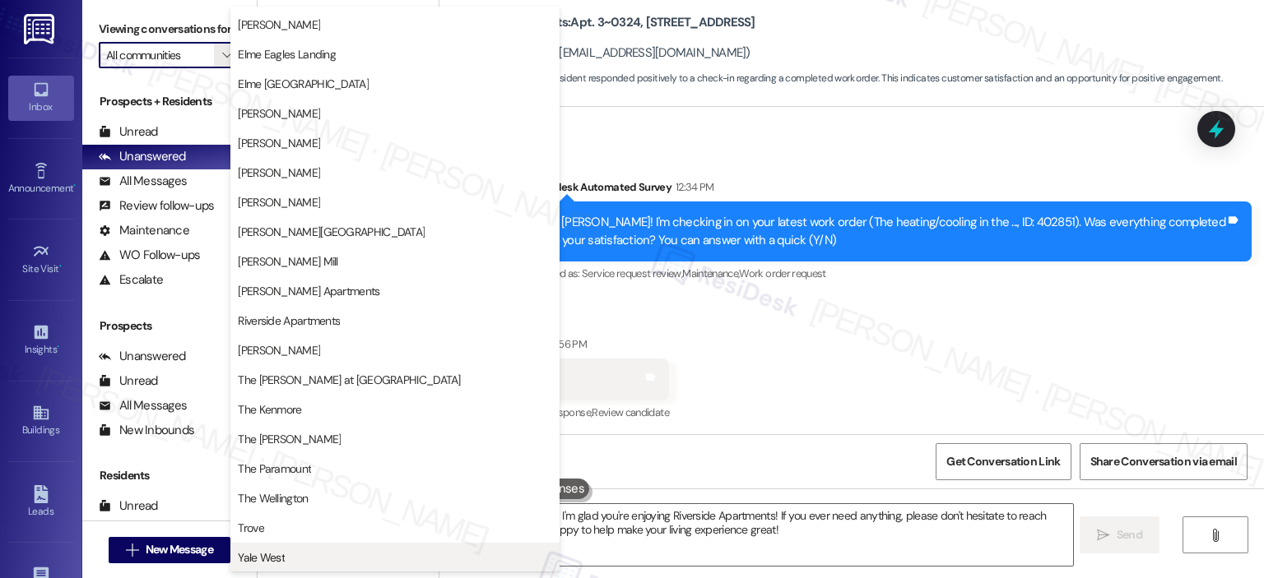
click at [367, 543] on button "Yale West" at bounding box center [394, 558] width 329 height 30
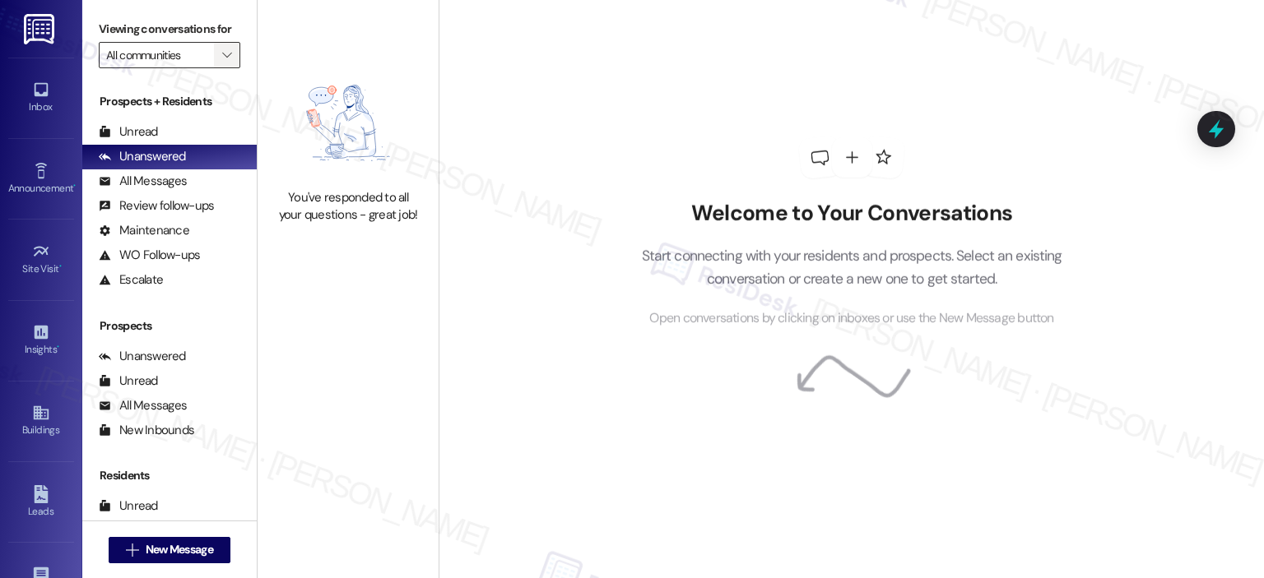
type input "Yale West"
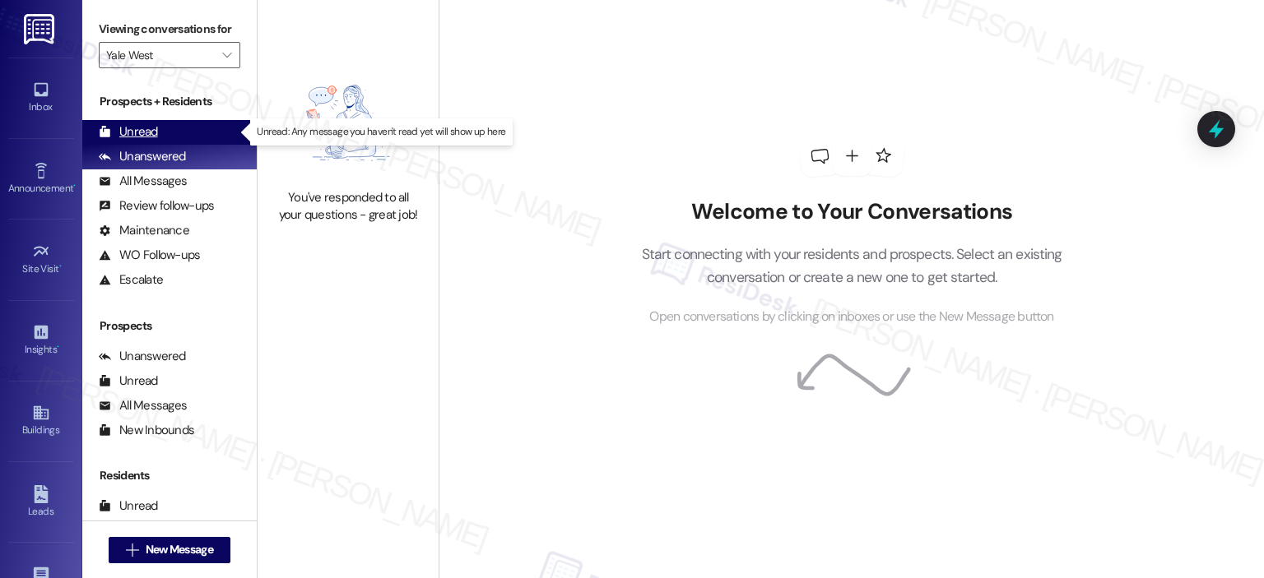
click at [183, 133] on div "Unread (0)" at bounding box center [169, 132] width 174 height 25
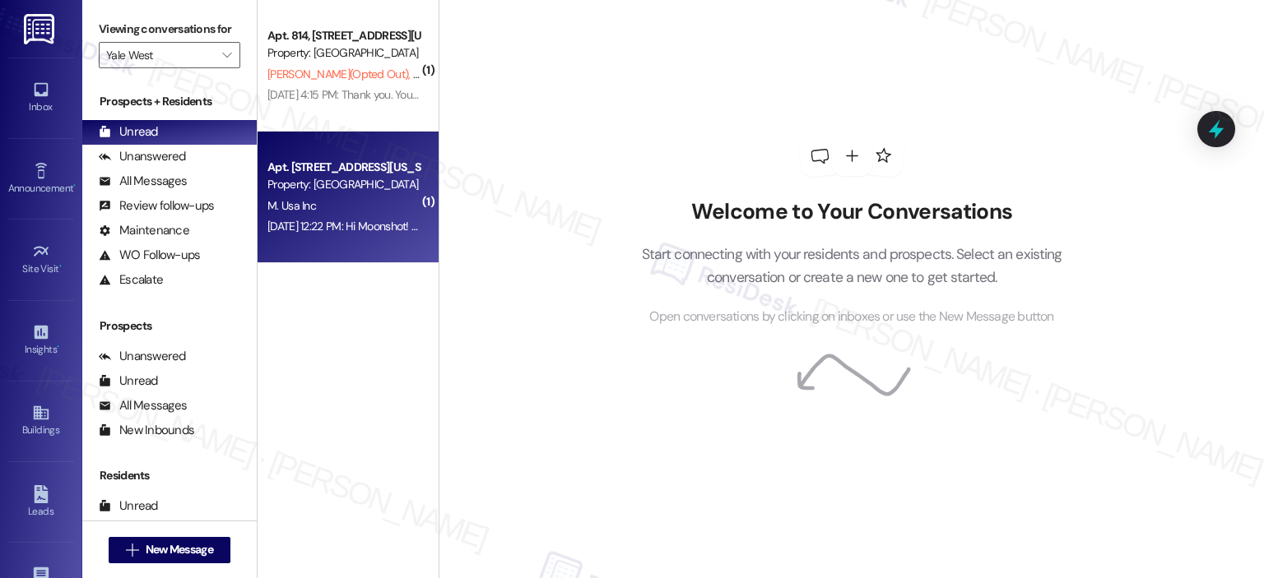
click at [317, 202] on div "M. Usa Inc" at bounding box center [344, 206] width 156 height 21
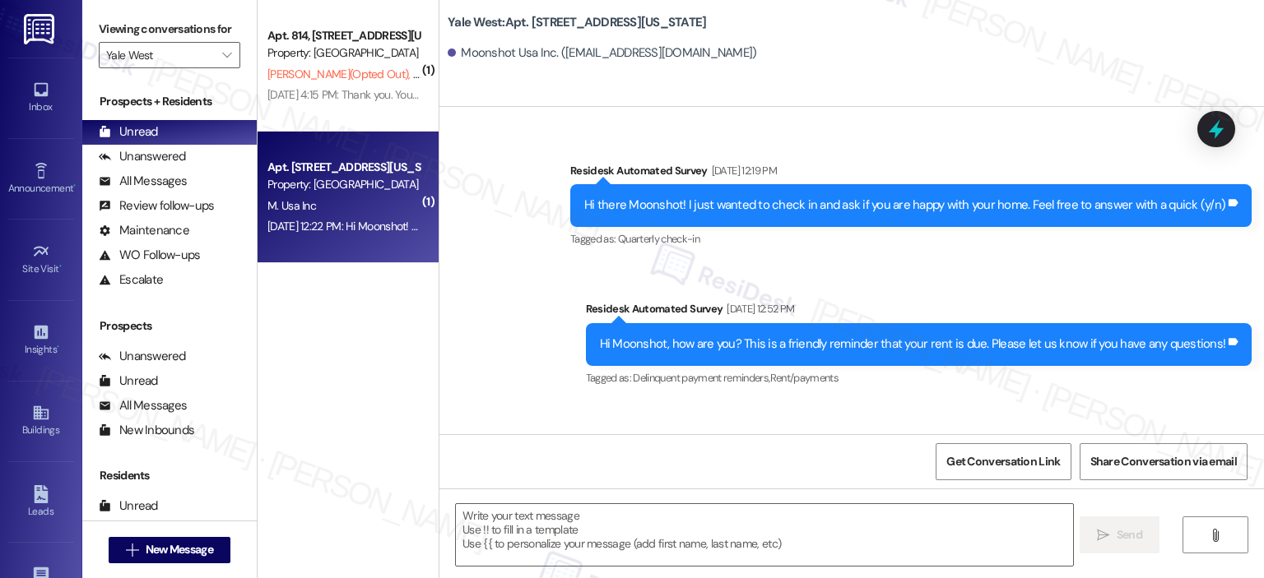
type textarea "Fetching suggested responses. Please feel free to read through the conversation…"
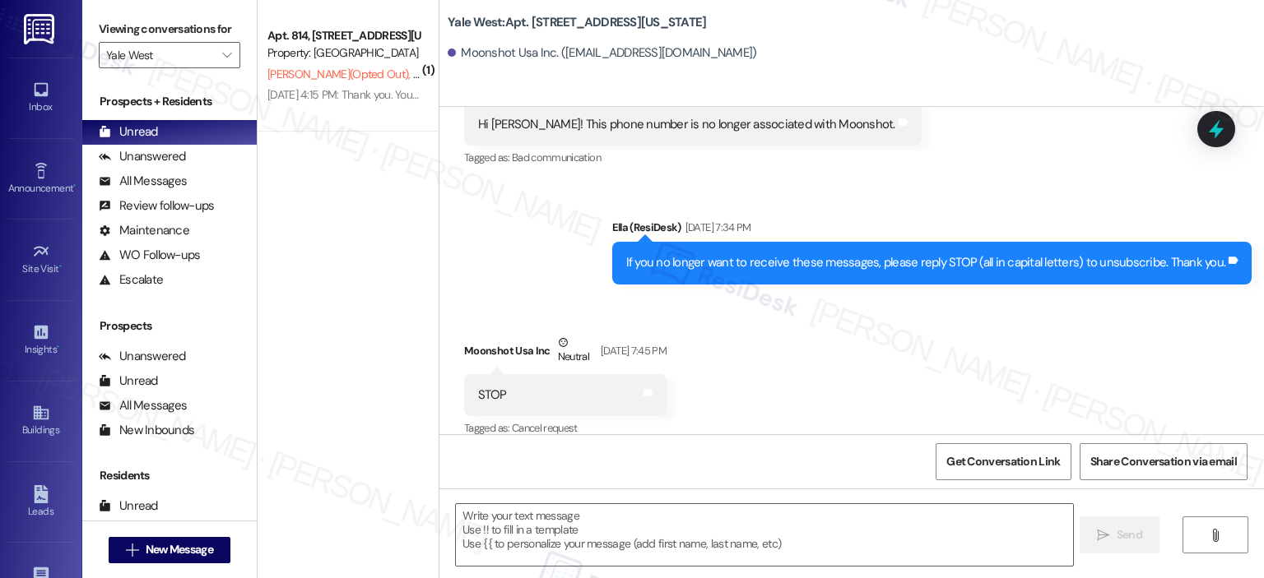
scroll to position [1109, 0]
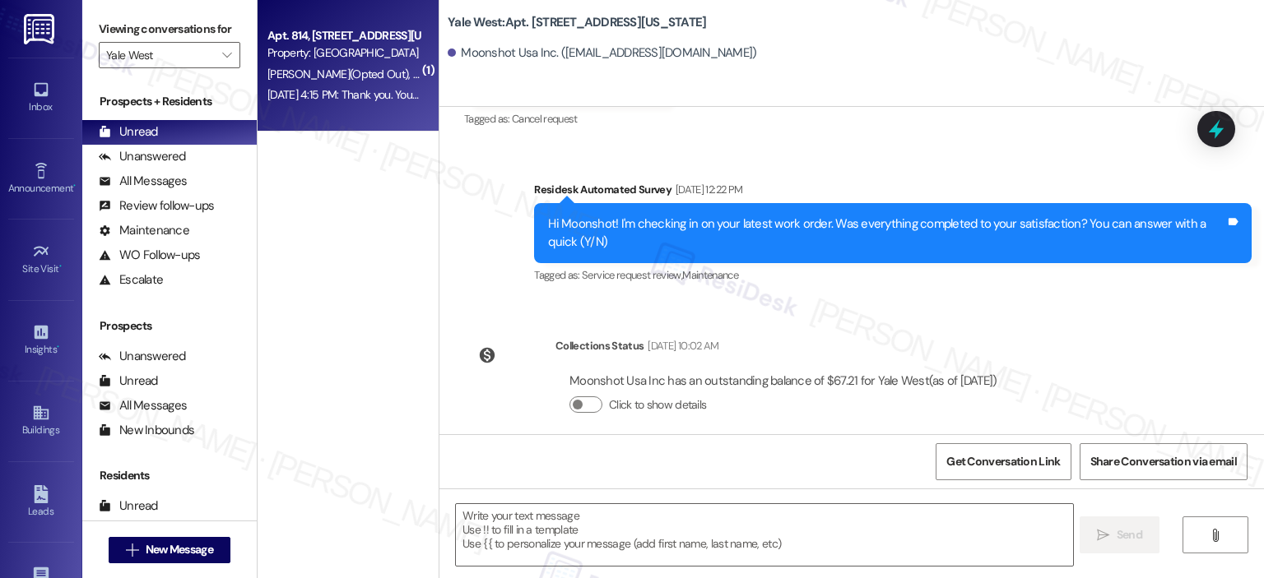
click at [342, 37] on div "Apt. 814, [STREET_ADDRESS][US_STATE]" at bounding box center [343, 35] width 152 height 17
type textarea "Fetching suggested responses. Please feel free to read through the conversation…"
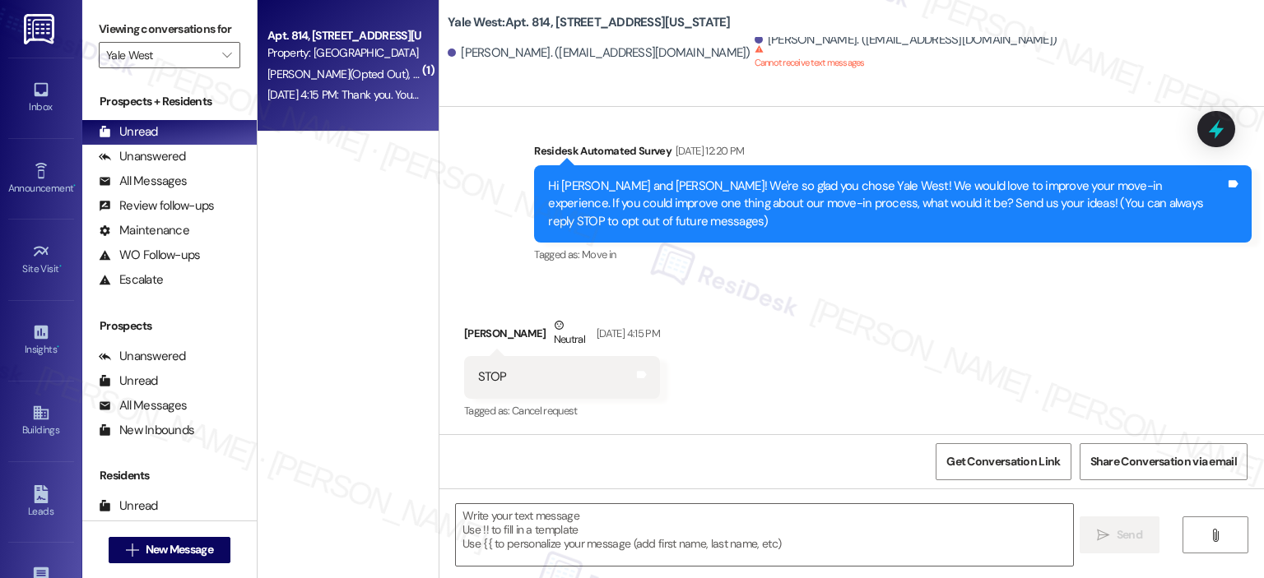
type textarea "Fetching suggested responses. Please feel free to read through the conversation…"
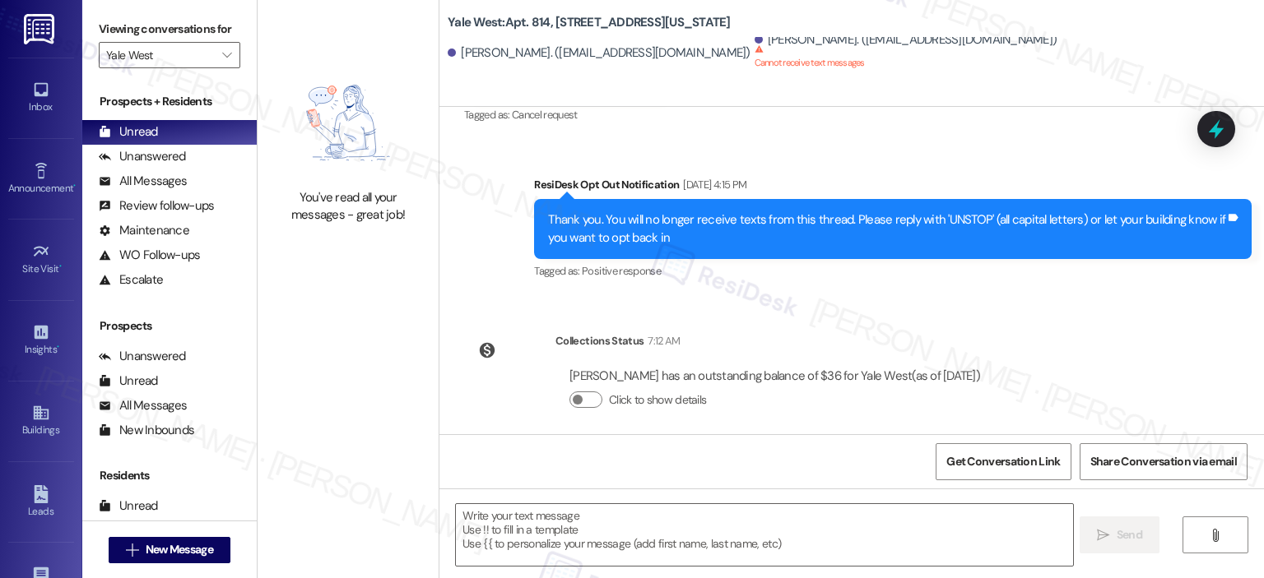
scroll to position [411, 0]
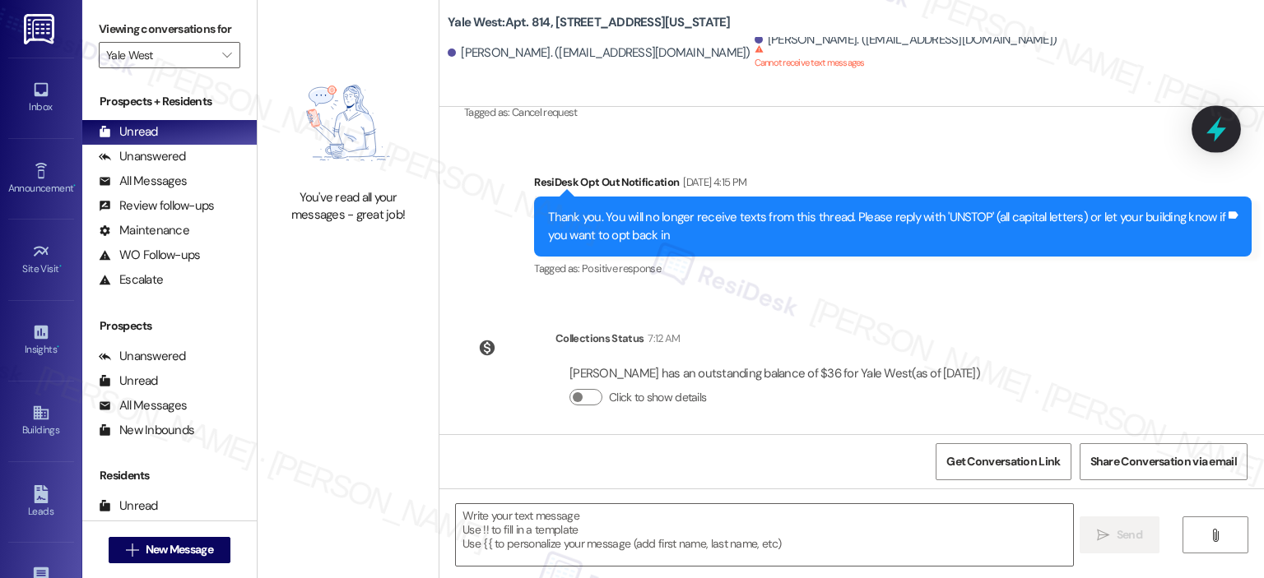
click at [1218, 130] on icon at bounding box center [1216, 130] width 20 height 26
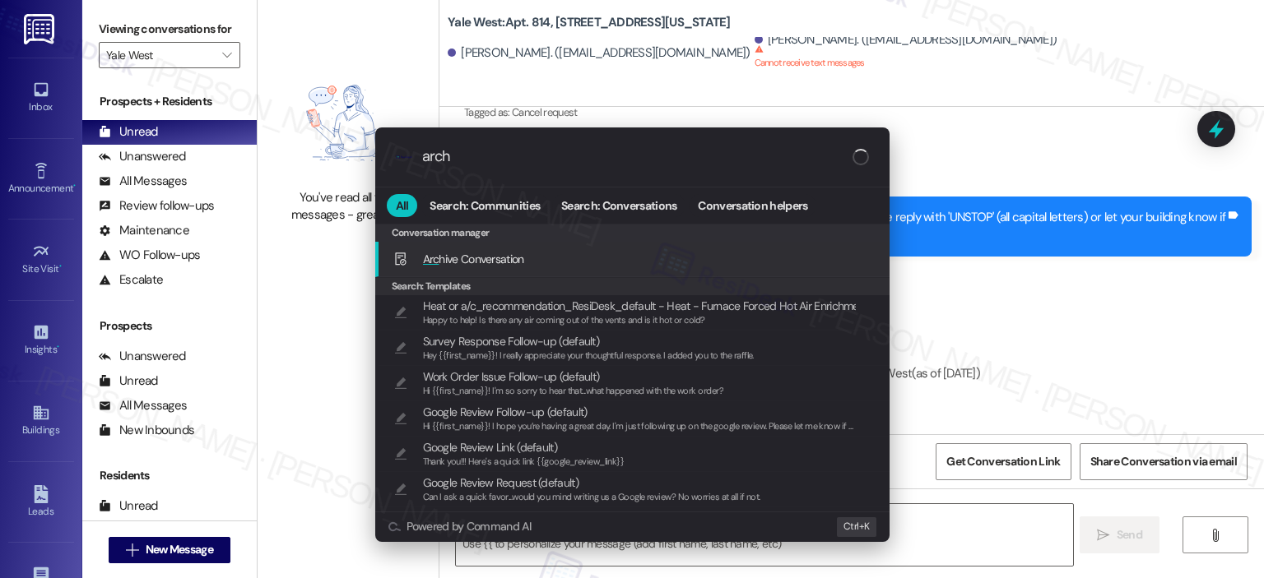
type input "archi"
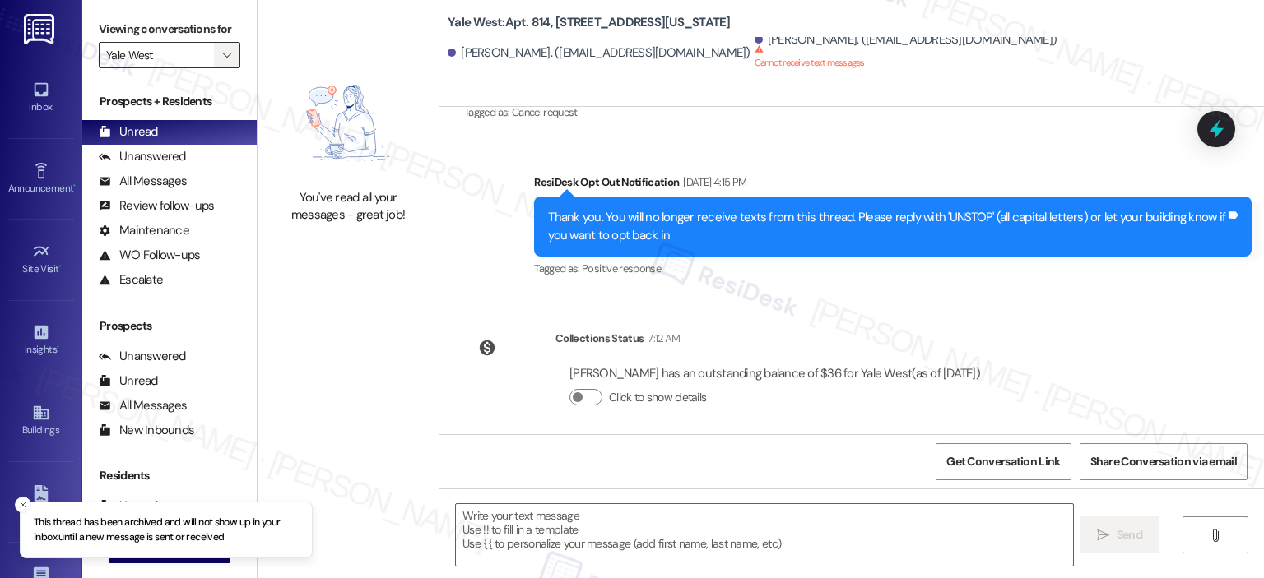
click at [214, 49] on button "" at bounding box center [227, 55] width 26 height 26
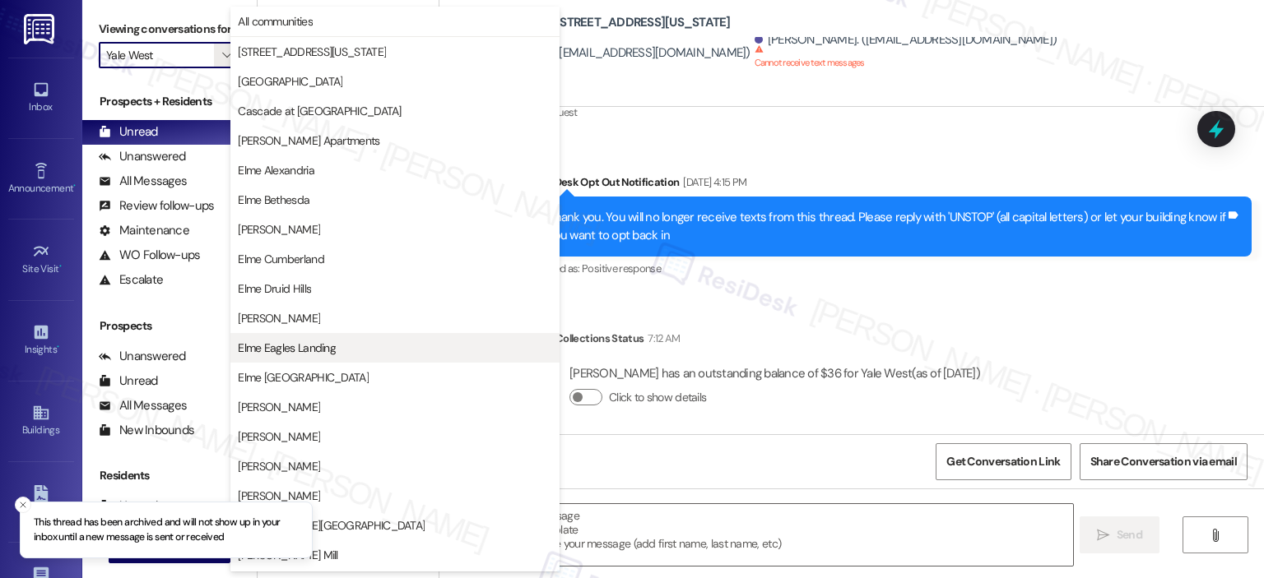
scroll to position [294, 0]
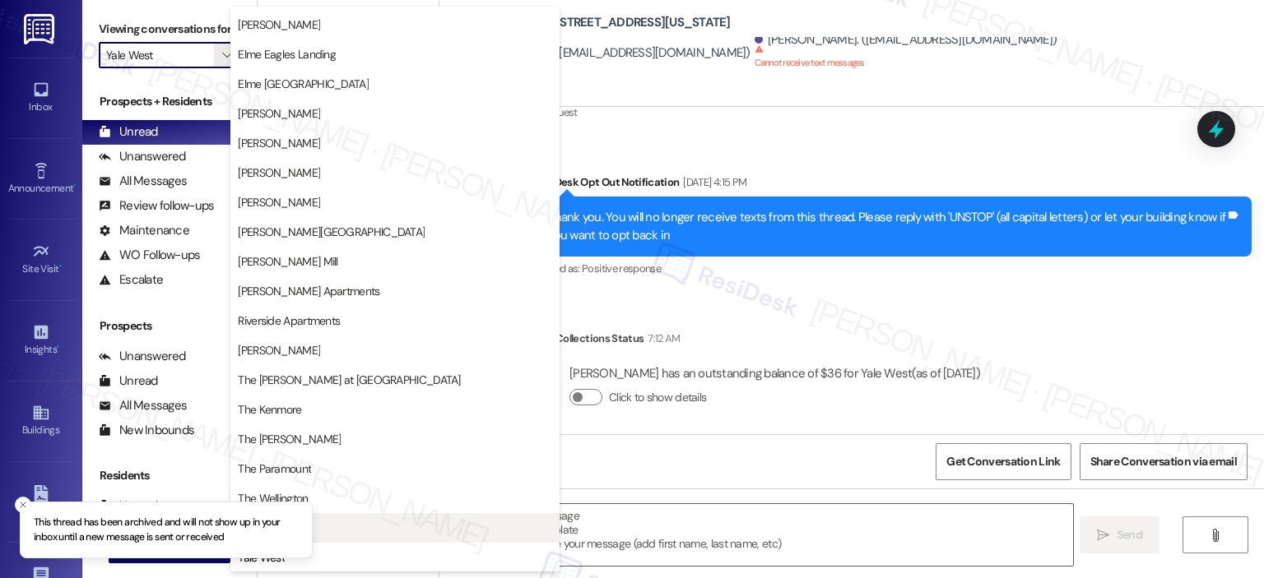
click at [377, 524] on span "Trove" at bounding box center [395, 528] width 314 height 16
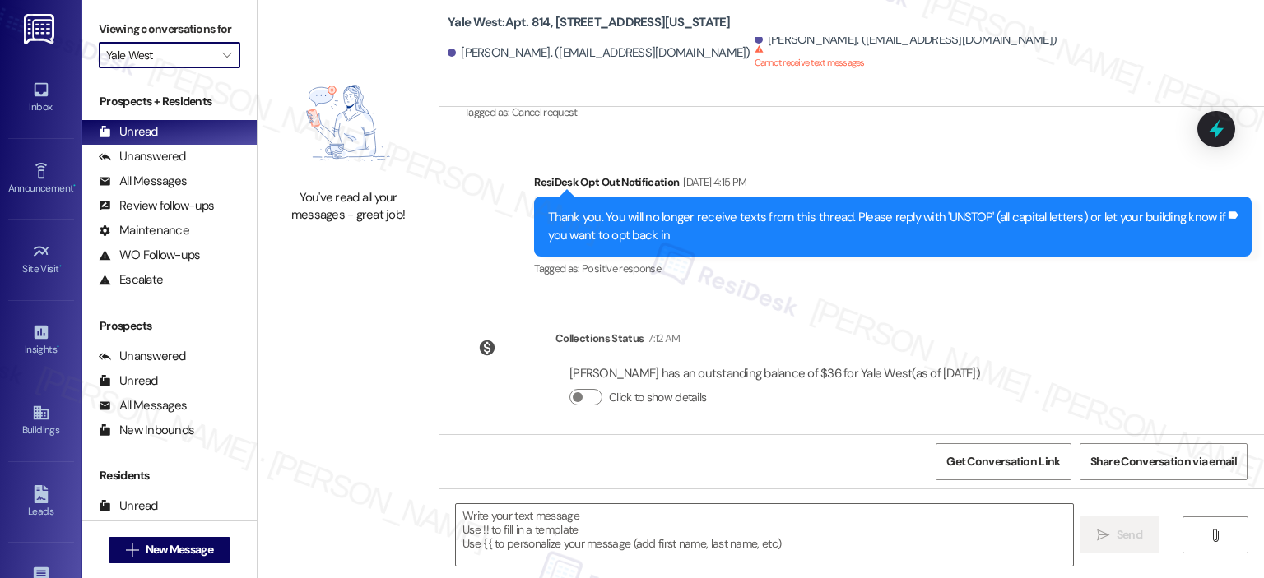
type input "Trove"
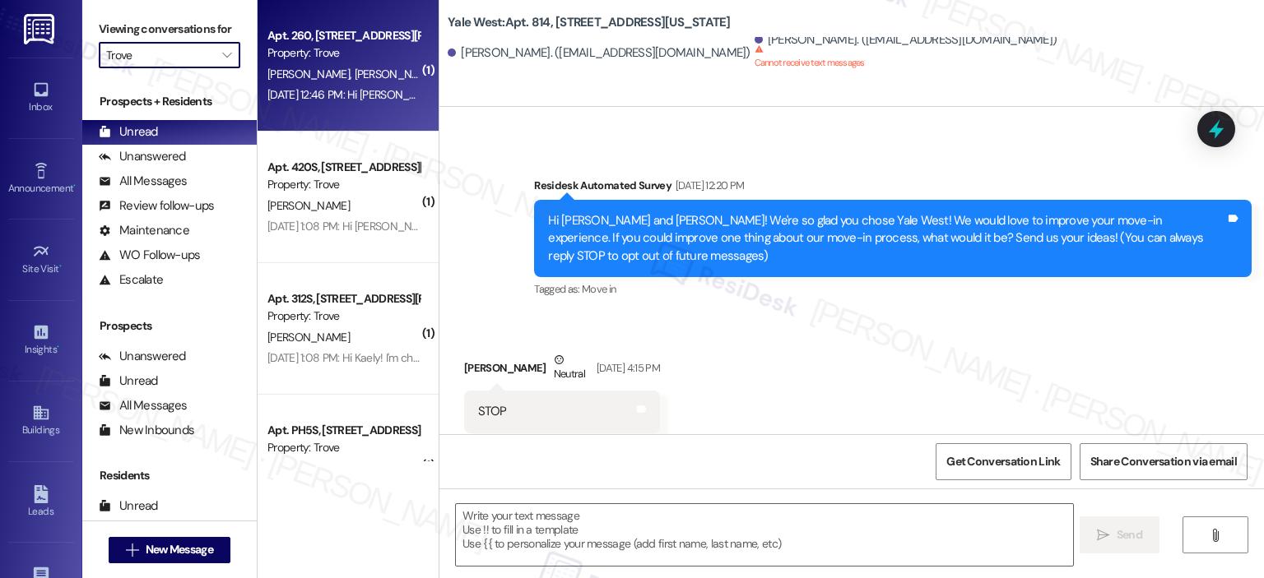
type textarea "Fetching suggested responses. Please feel free to read through the conversation…"
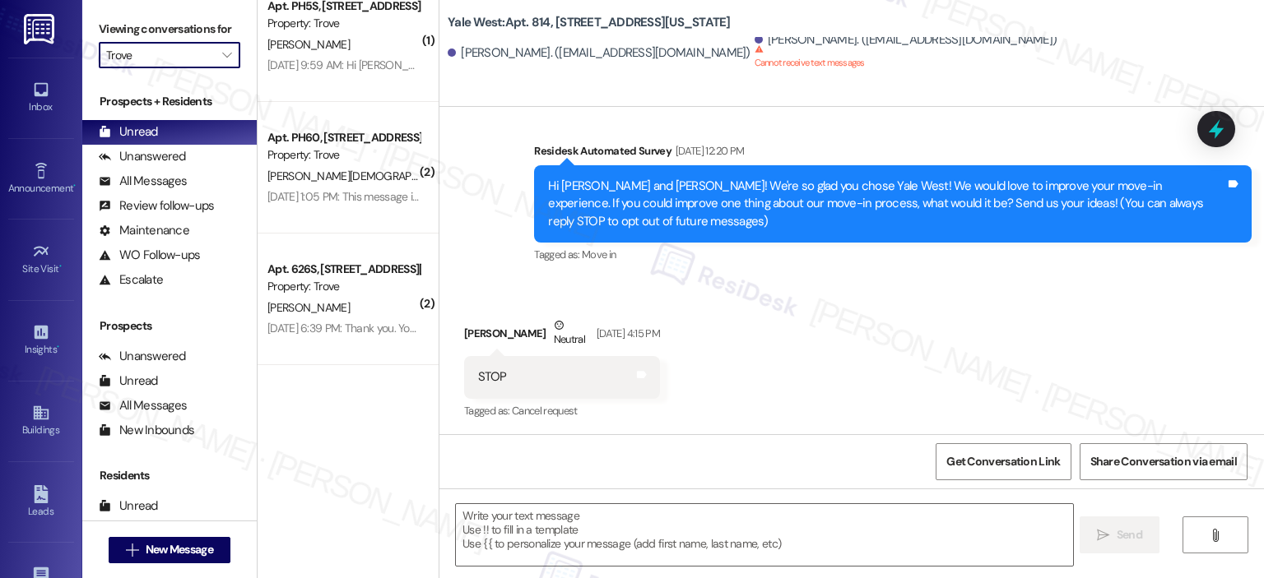
scroll to position [723, 0]
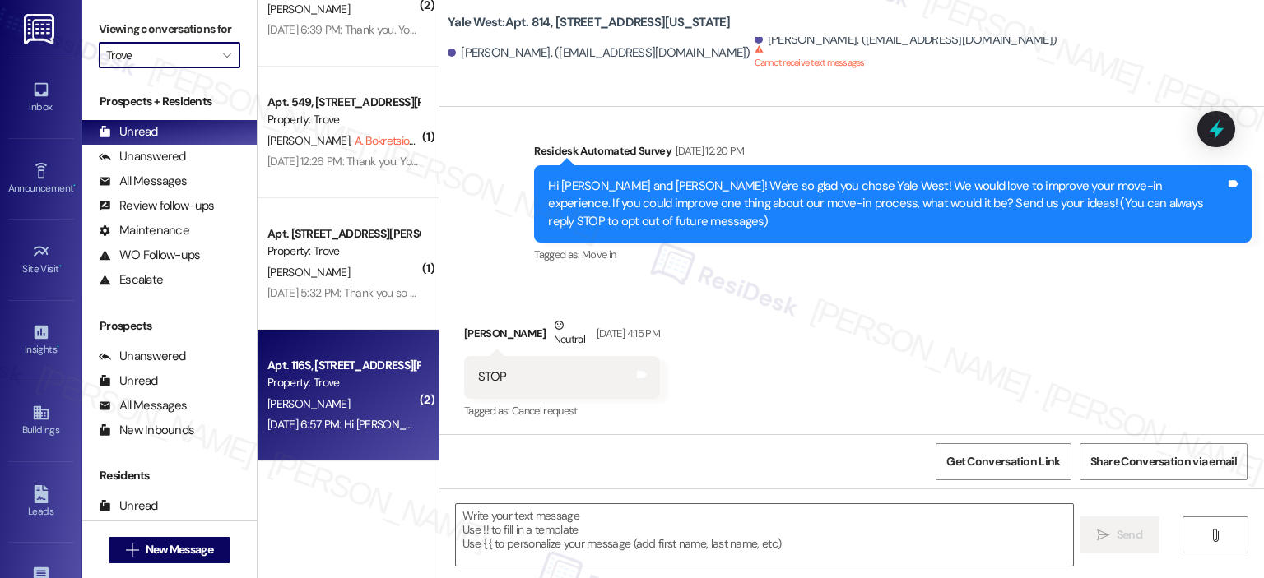
click at [364, 404] on div "[PERSON_NAME]" at bounding box center [344, 404] width 156 height 21
type textarea "Fetching suggested responses. Please feel free to read through the conversation…"
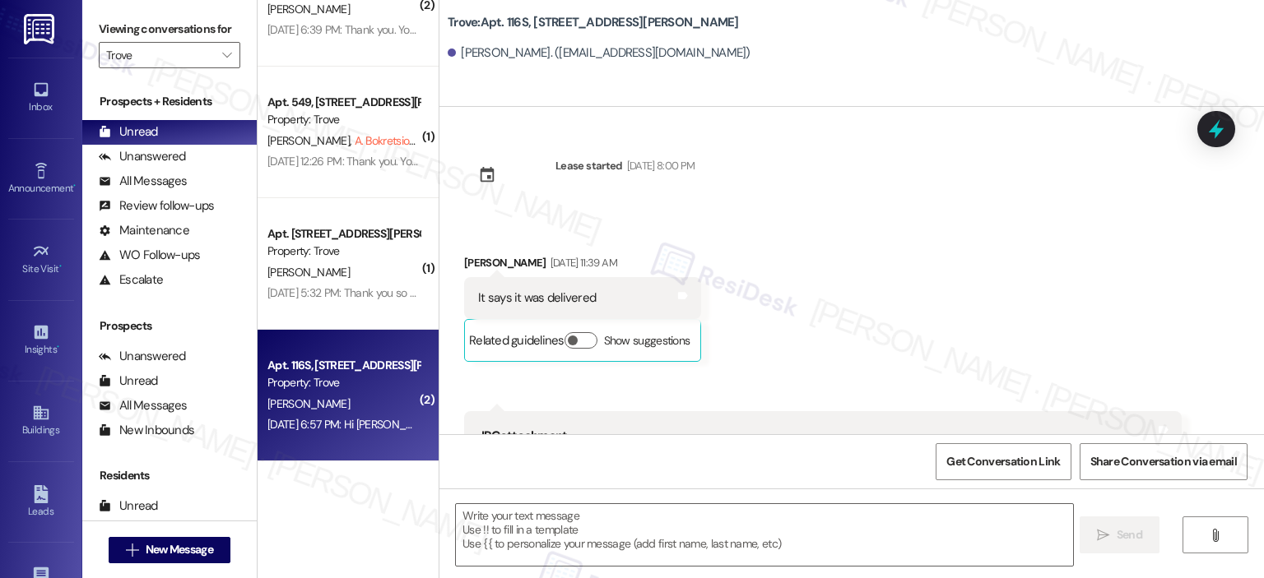
type textarea "Fetching suggested responses. Please feel free to read through the conversation…"
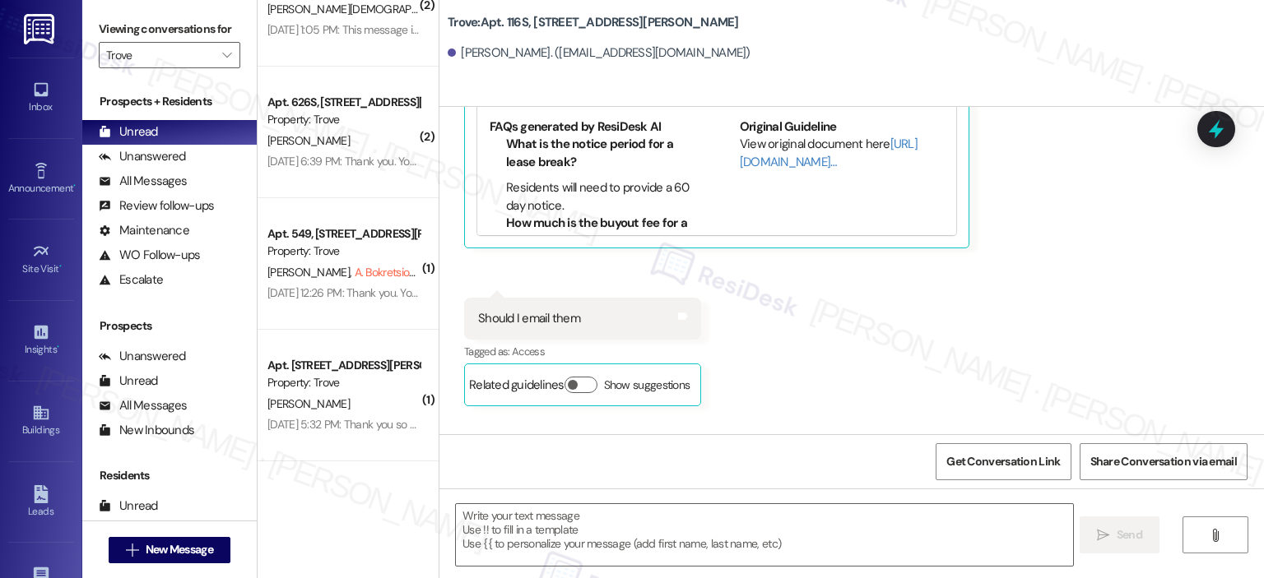
scroll to position [4470, 0]
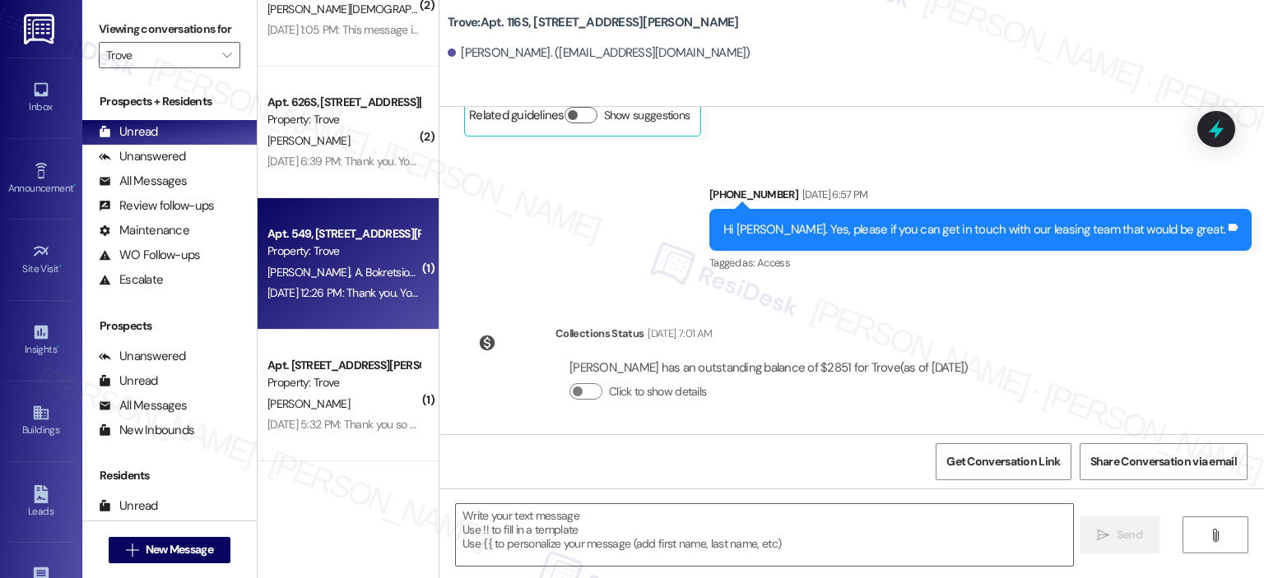
click at [352, 248] on div "Property: Trove" at bounding box center [343, 251] width 152 height 17
type textarea "Fetching suggested responses. Please feel free to read through the conversation…"
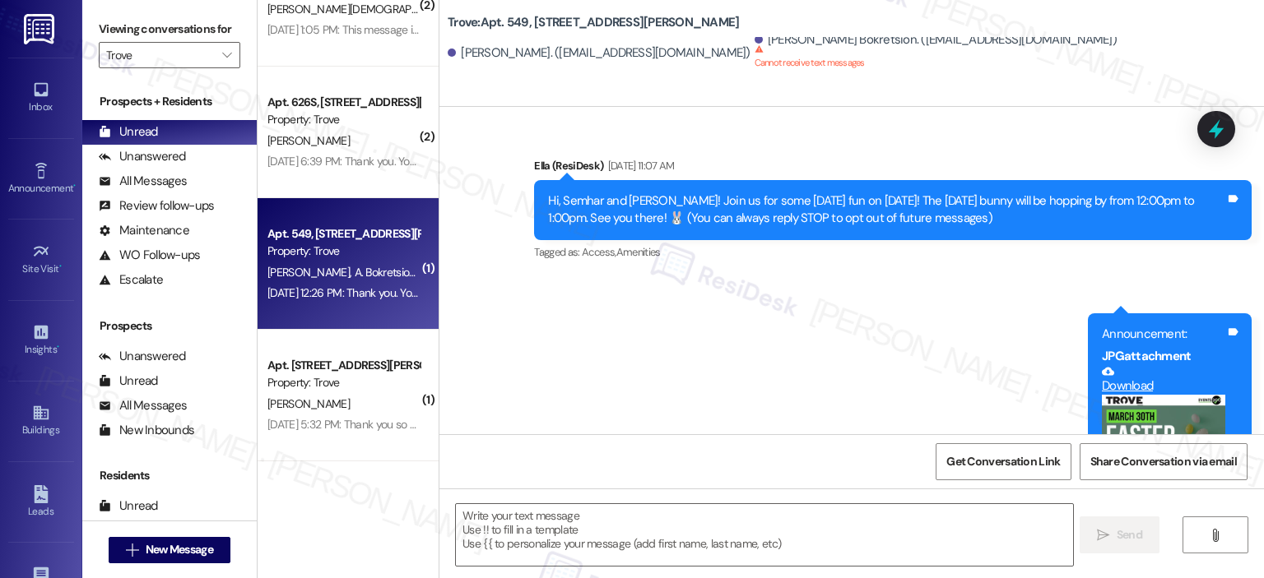
scroll to position [8819, 0]
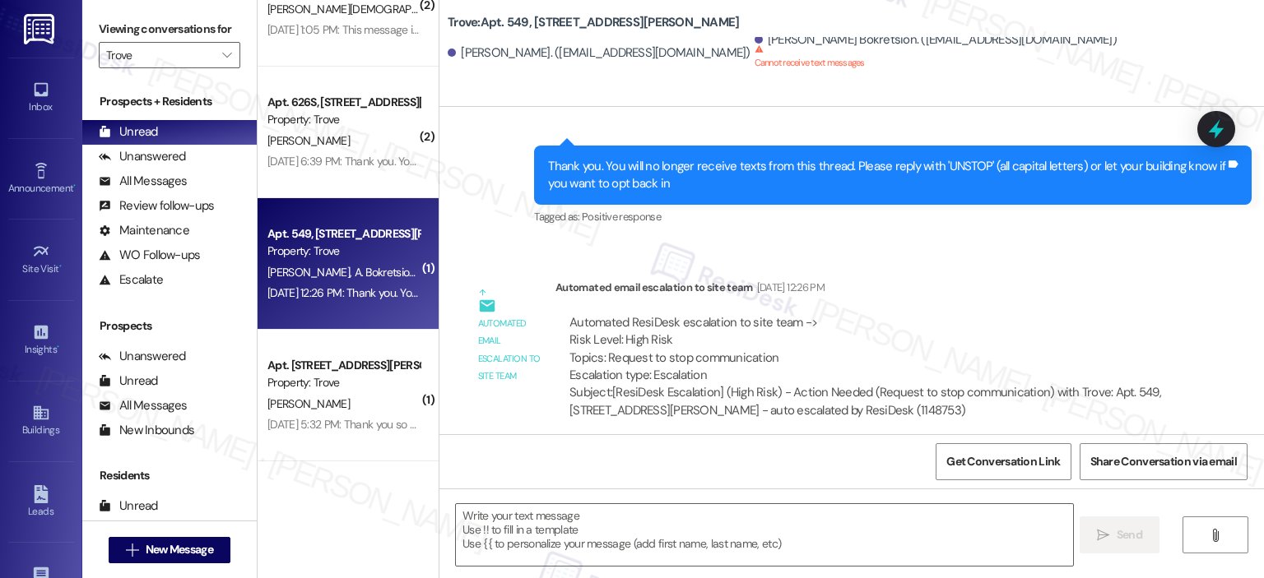
type textarea "Fetching suggested responses. Please feel free to read through the conversation…"
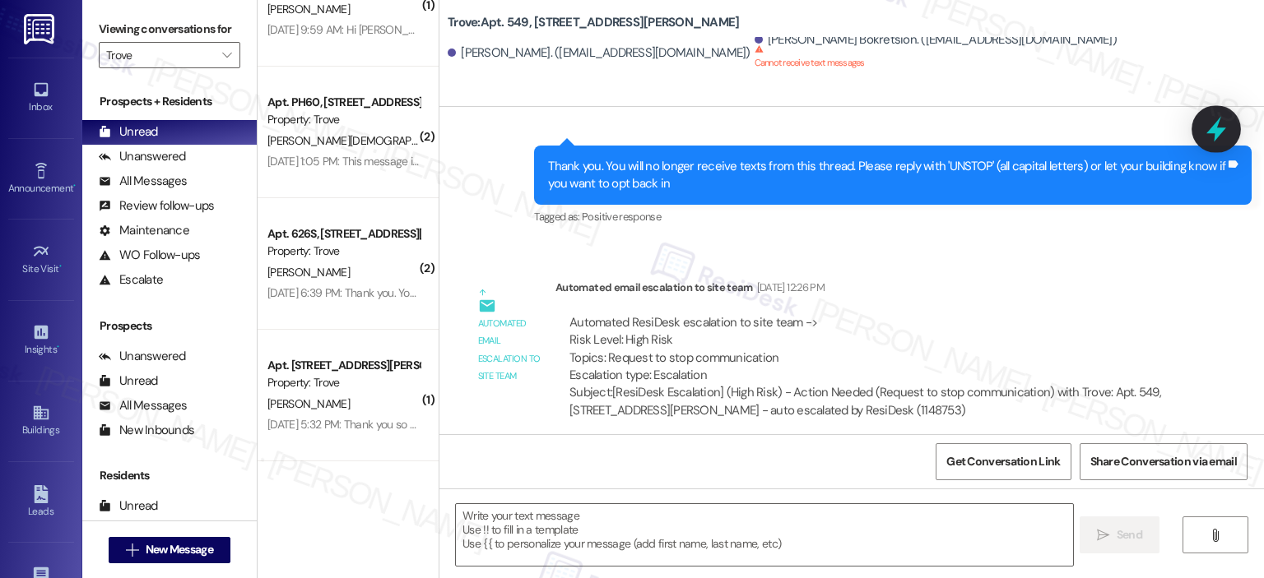
click at [1218, 124] on icon at bounding box center [1216, 129] width 28 height 28
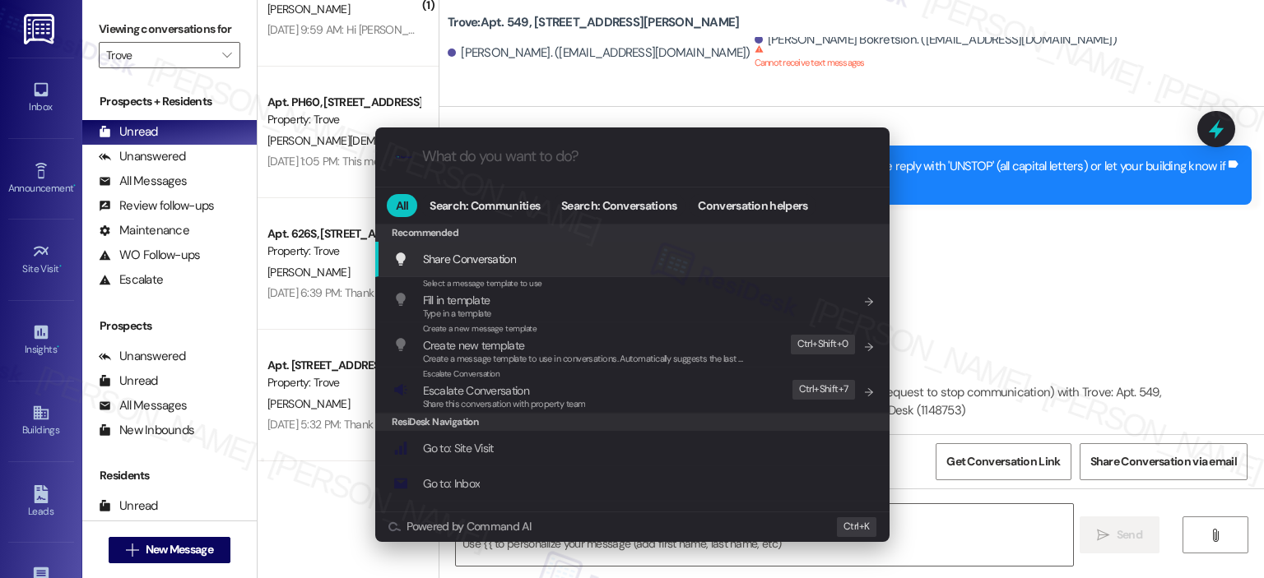
click at [517, 246] on div "Share Conversation Add shortcut" at bounding box center [632, 259] width 514 height 35
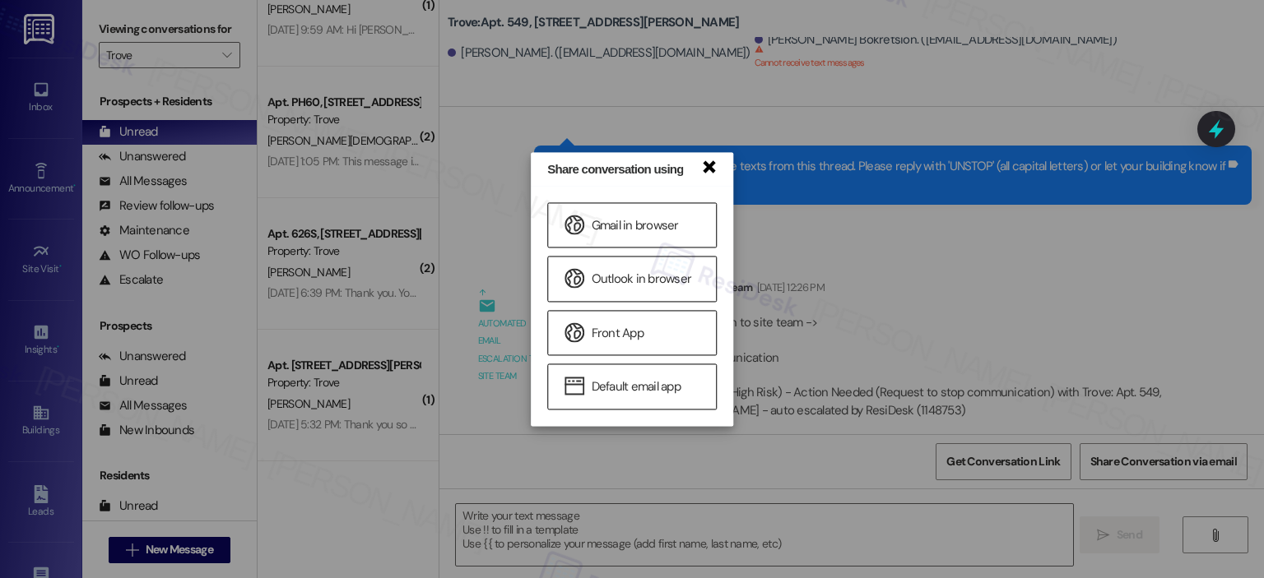
click at [704, 167] on link "×" at bounding box center [708, 165] width 16 height 17
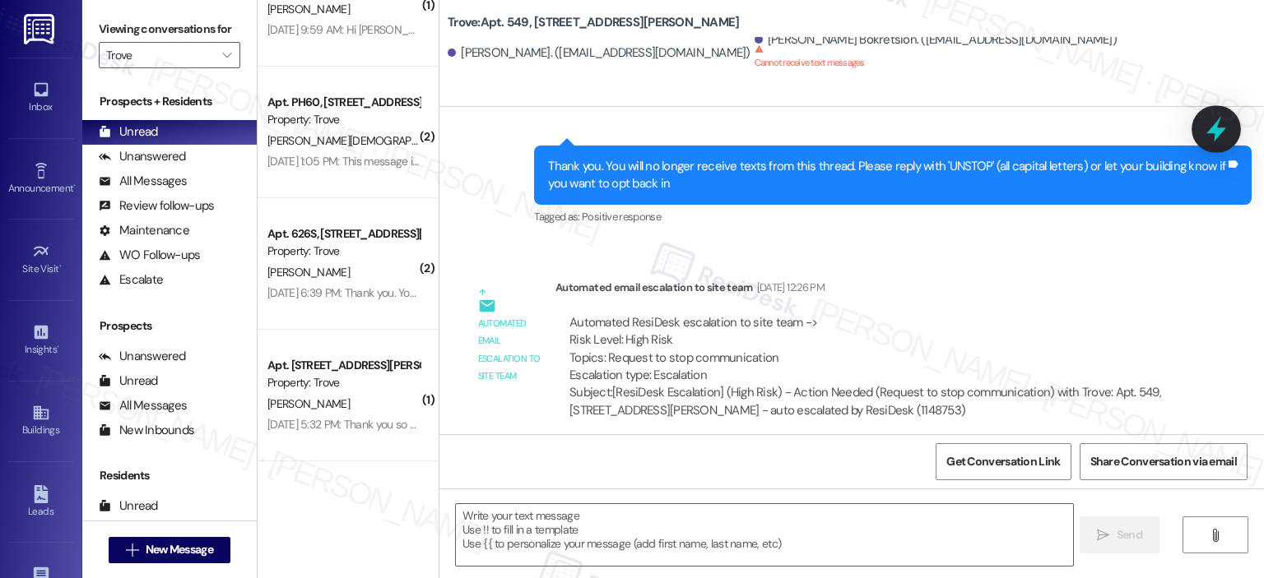
click at [1216, 132] on icon at bounding box center [1216, 130] width 20 height 26
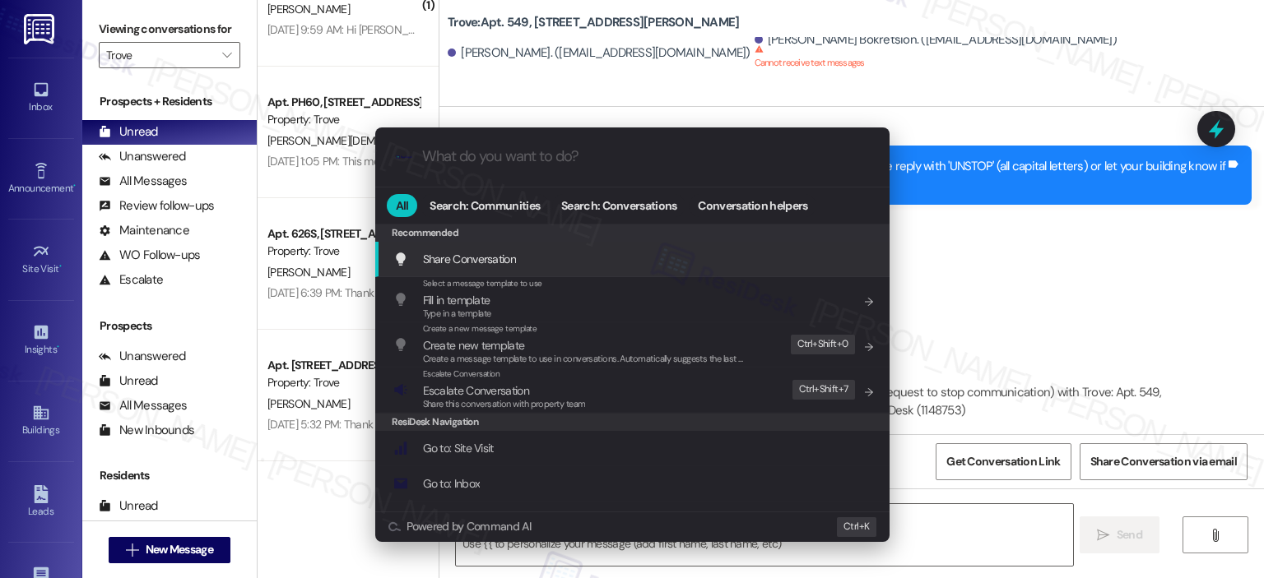
click at [574, 161] on input "What do you want to do?" at bounding box center [645, 156] width 447 height 17
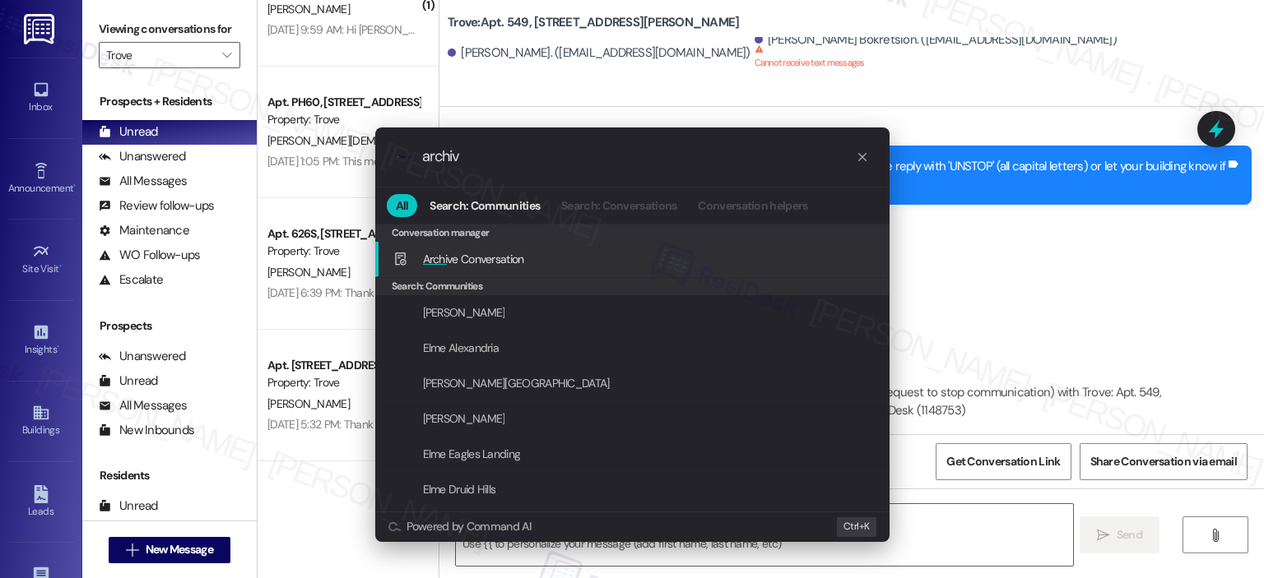
type input "archive"
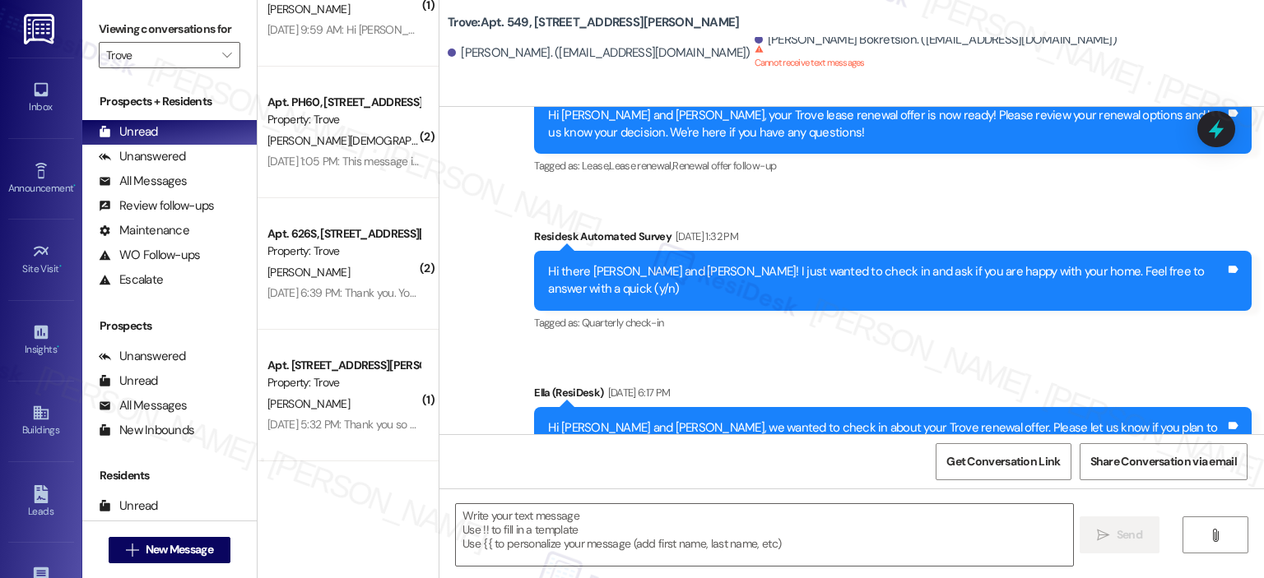
scroll to position [8407, 0]
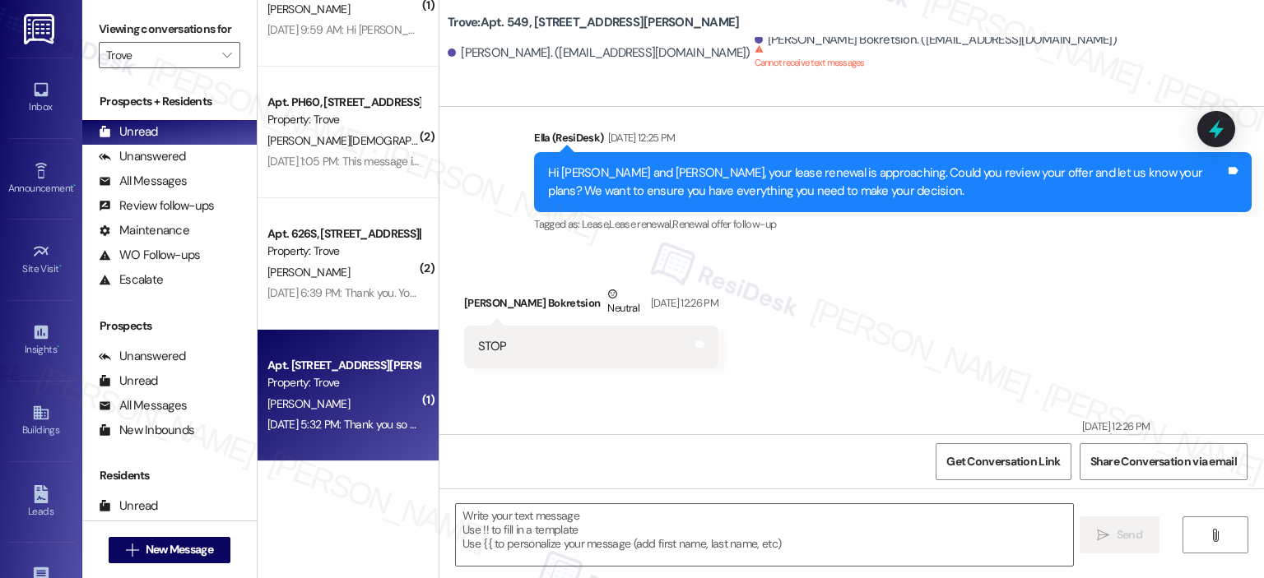
click at [339, 402] on div "[PERSON_NAME]" at bounding box center [344, 404] width 156 height 21
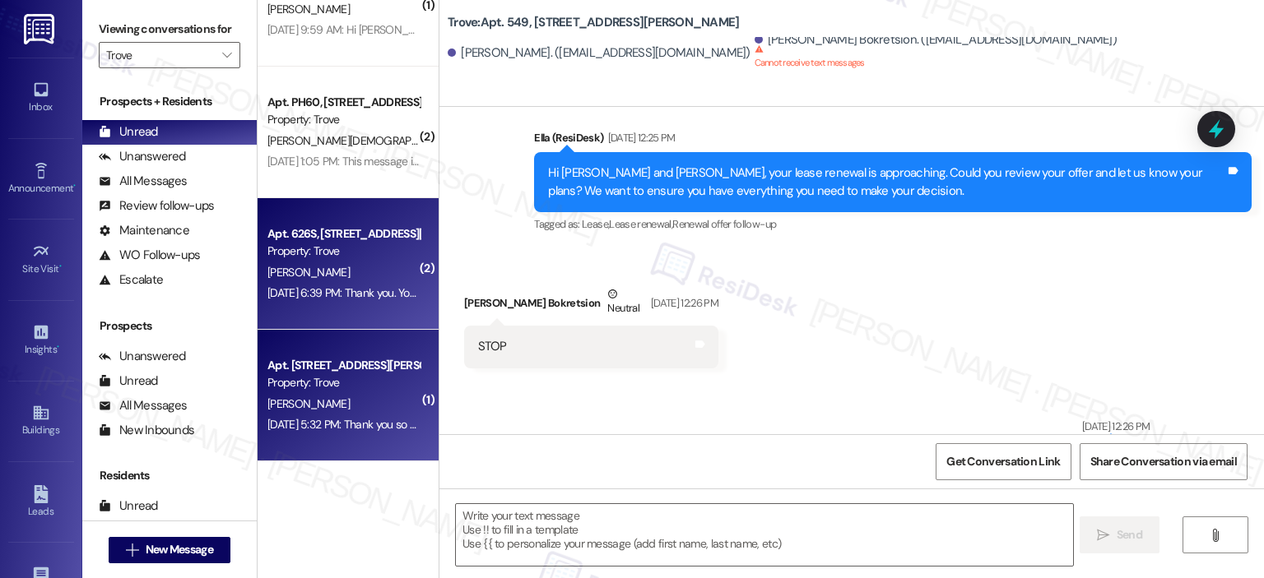
type textarea "Fetching suggested responses. Please feel free to read through the conversation…"
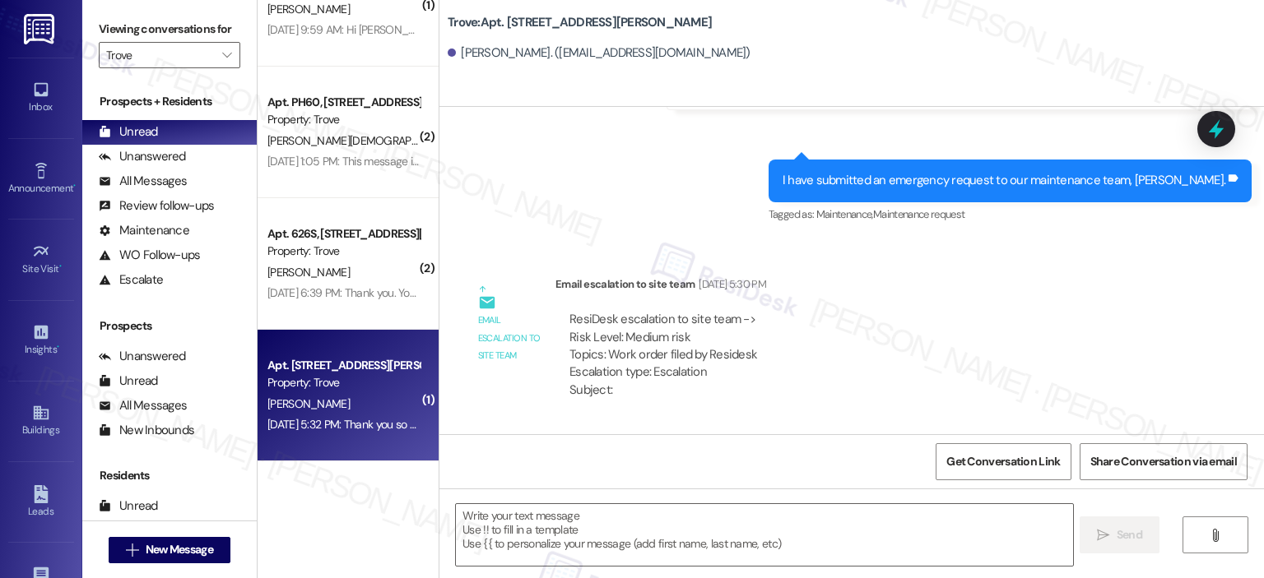
type textarea "Fetching suggested responses. Please feel free to read through the conversation…"
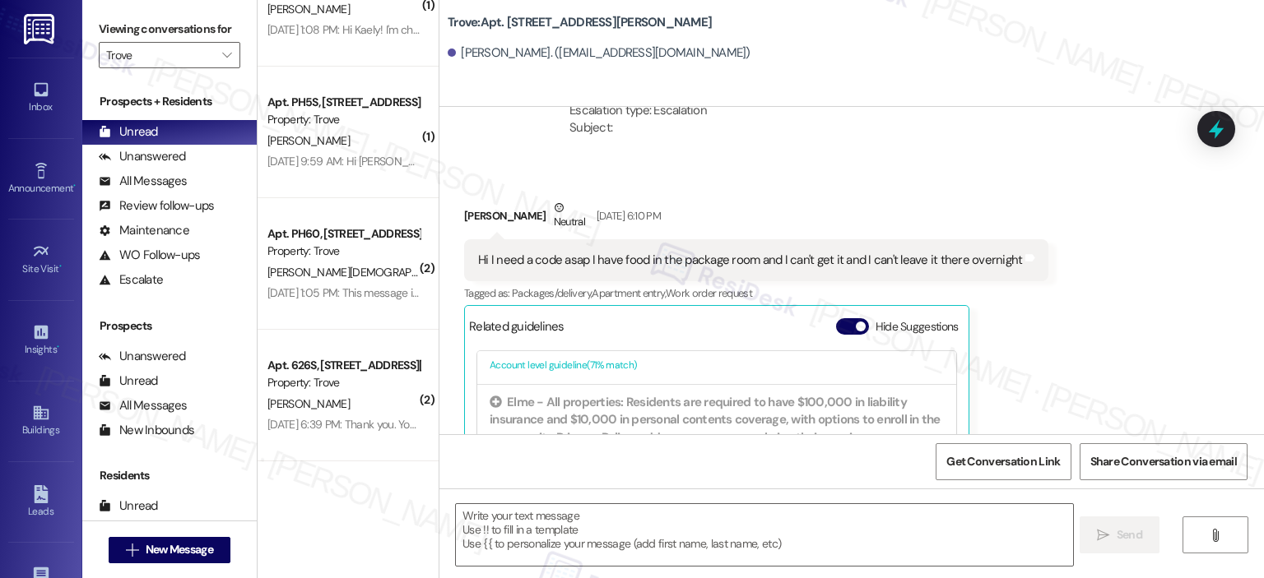
scroll to position [3490, 0]
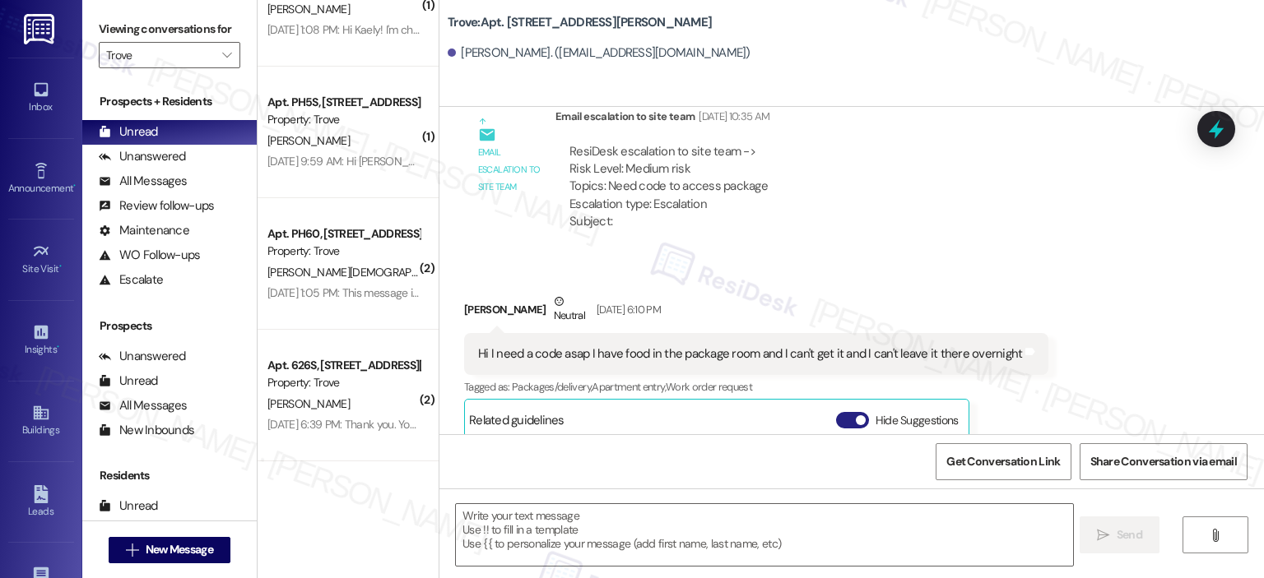
click at [844, 412] on button "Hide Suggestions" at bounding box center [852, 420] width 33 height 16
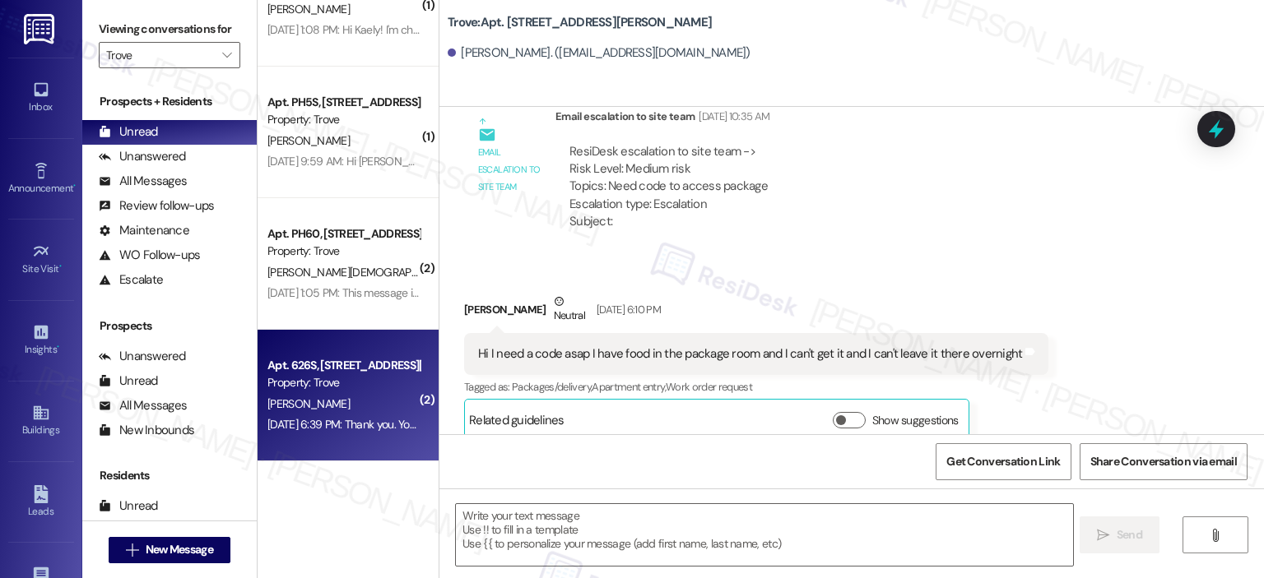
click at [286, 384] on div "Property: Trove" at bounding box center [343, 382] width 152 height 17
type textarea "Fetching suggested responses. Please feel free to read through the conversation…"
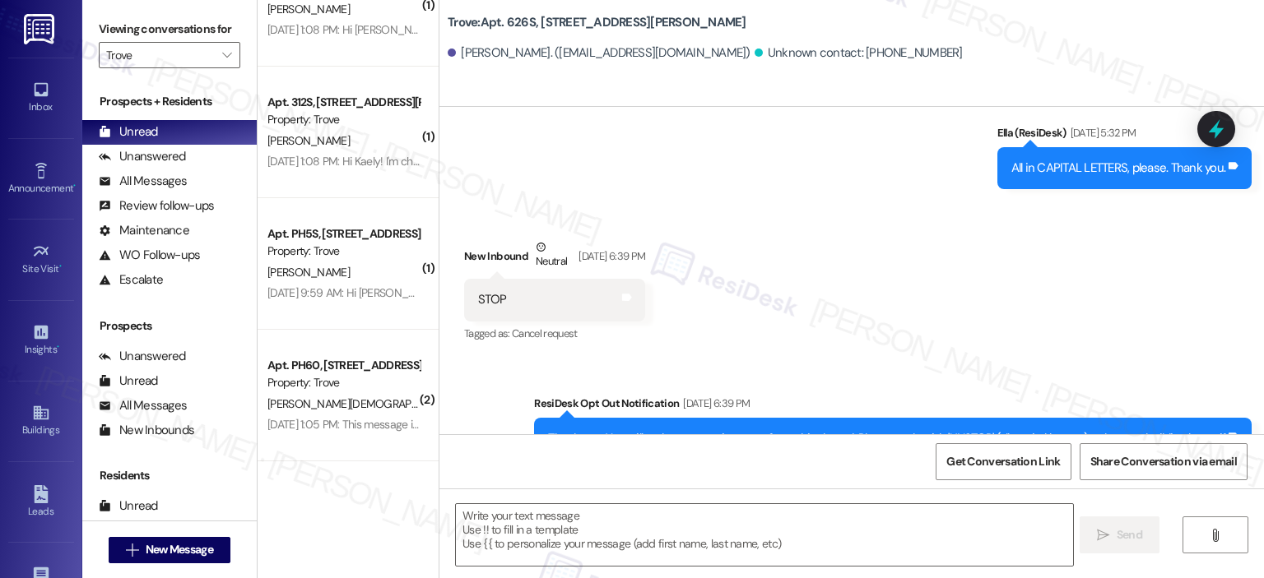
scroll to position [2023, 0]
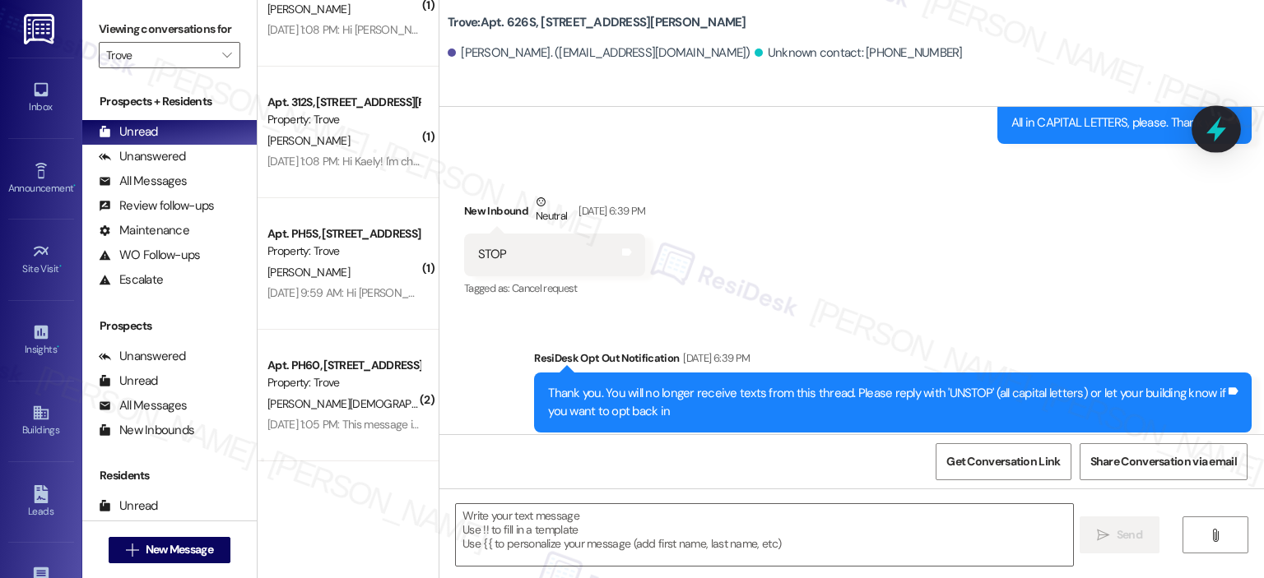
click at [1215, 133] on icon at bounding box center [1216, 130] width 20 height 26
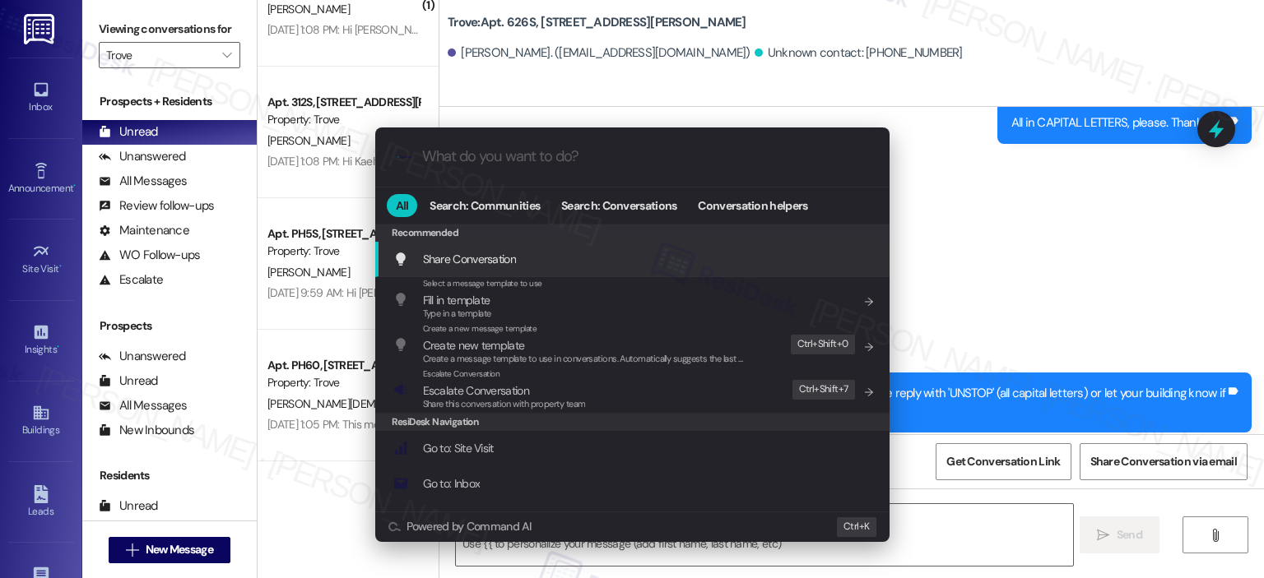
click at [600, 139] on div ".cls-1{fill:#0a055f;}.cls-2{fill:#0cc4c4;} resideskLogoBlueOrange" at bounding box center [632, 157] width 514 height 58
click at [457, 137] on div ".cls-1{fill:#0a055f;}.cls-2{fill:#0cc4c4;} resideskLogoBlueOrange" at bounding box center [632, 157] width 514 height 58
click at [447, 154] on input "What do you want to do?" at bounding box center [645, 156] width 447 height 17
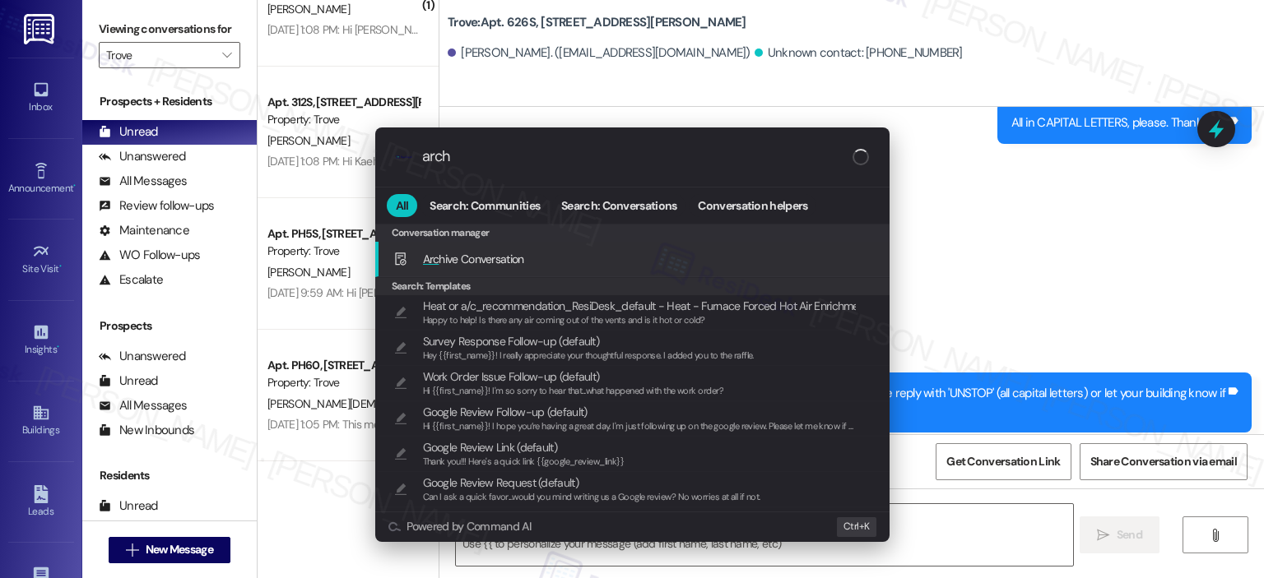
type input "archi"
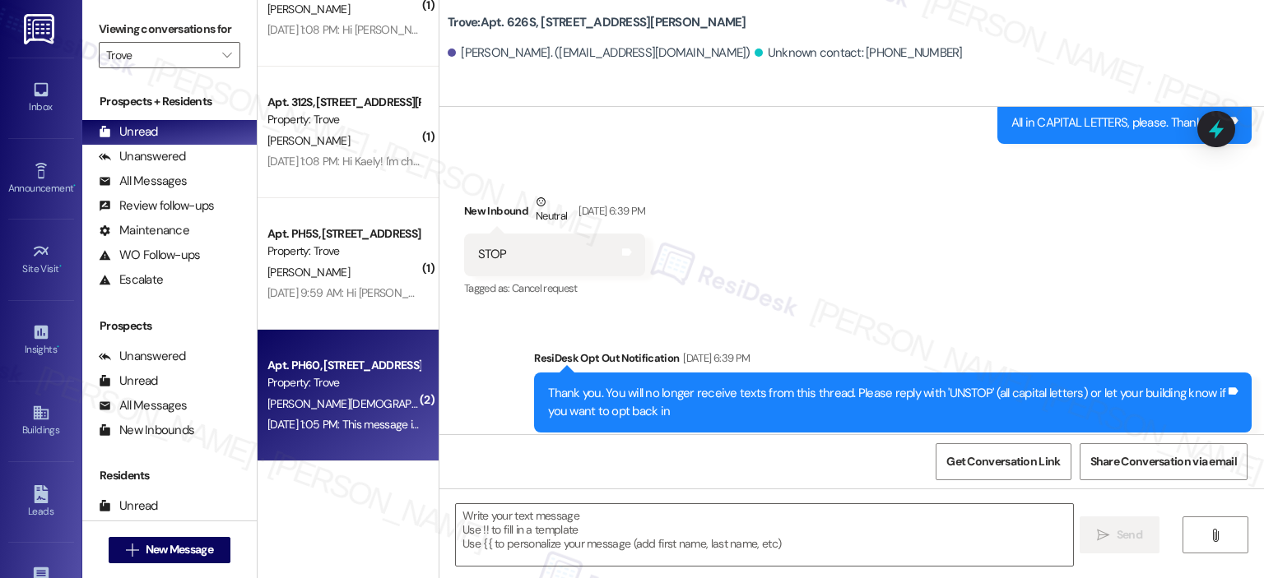
click at [309, 380] on div "Property: Trove" at bounding box center [343, 382] width 152 height 17
type textarea "Fetching suggested responses. Please feel free to read through the conversation…"
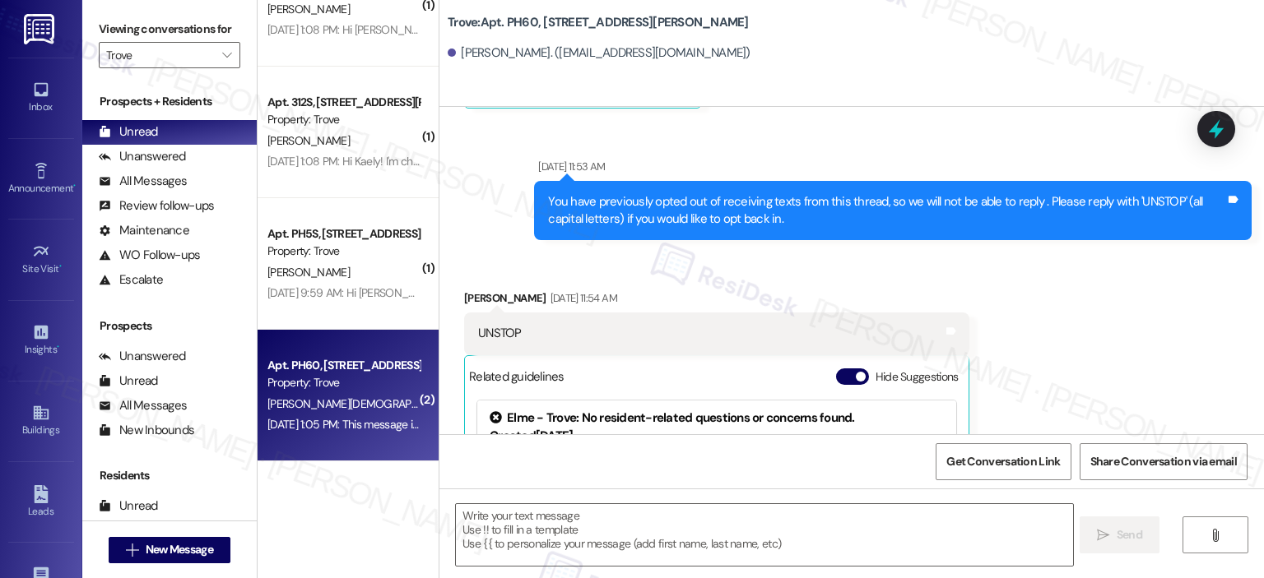
type textarea "Fetching suggested responses. Please feel free to read through the conversation…"
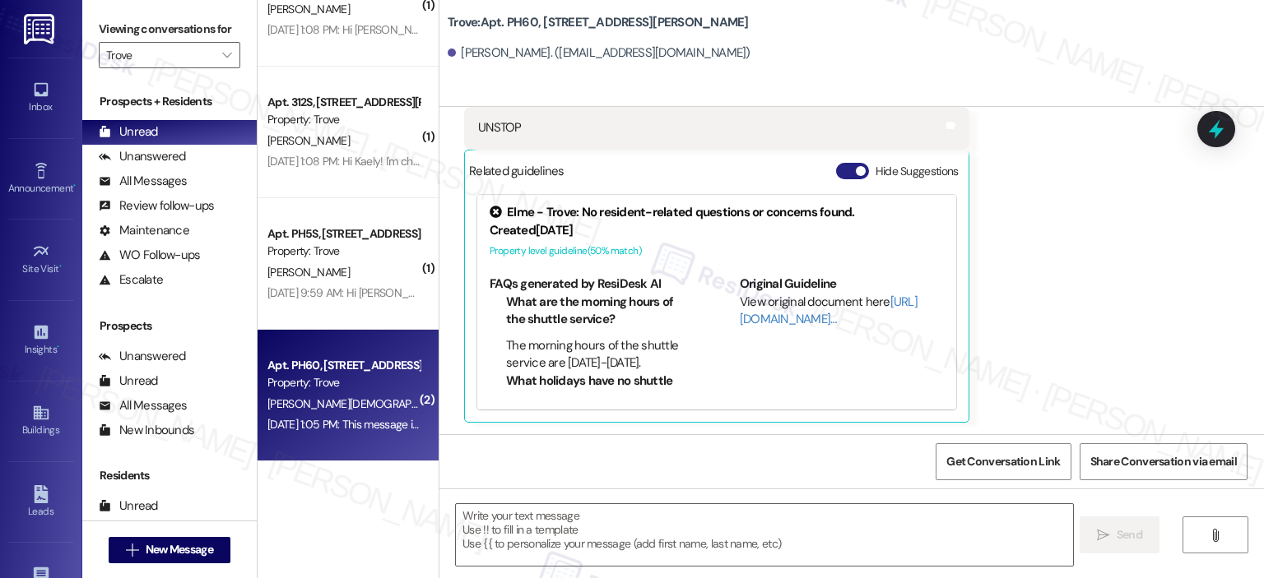
scroll to position [65, 0]
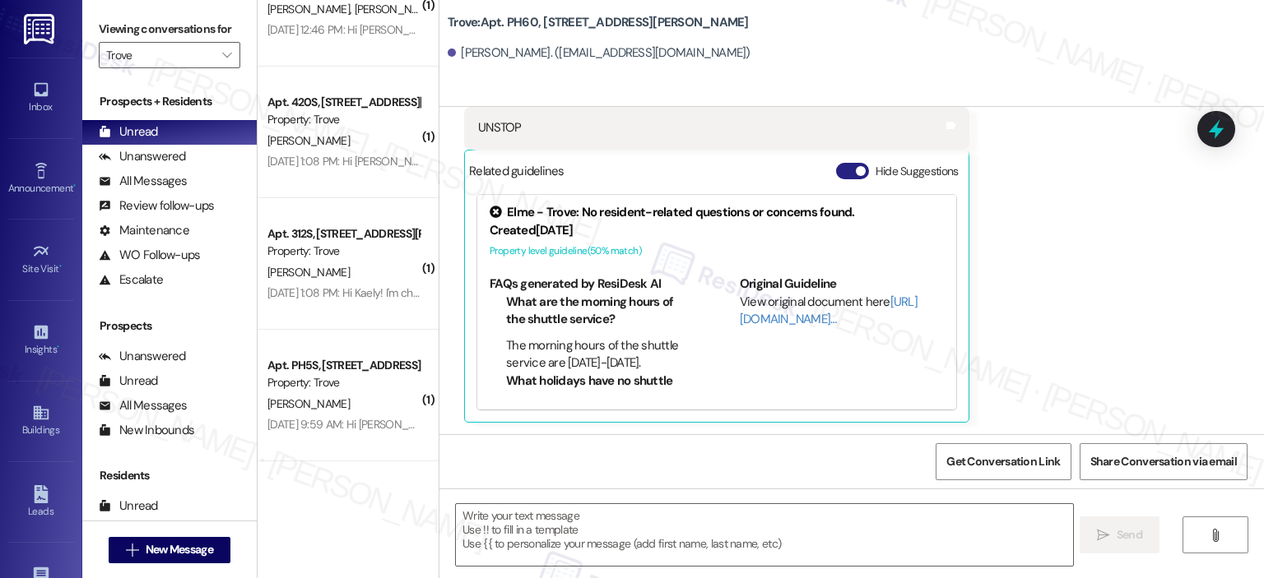
click at [839, 165] on button "Hide Suggestions" at bounding box center [852, 171] width 33 height 16
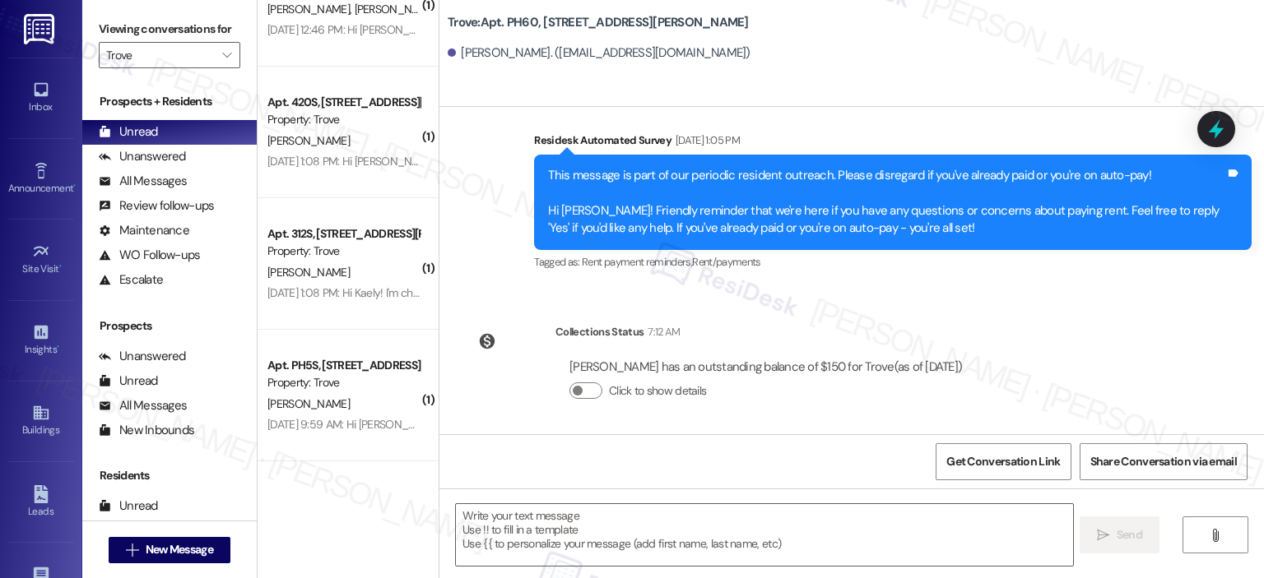
scroll to position [711, 0]
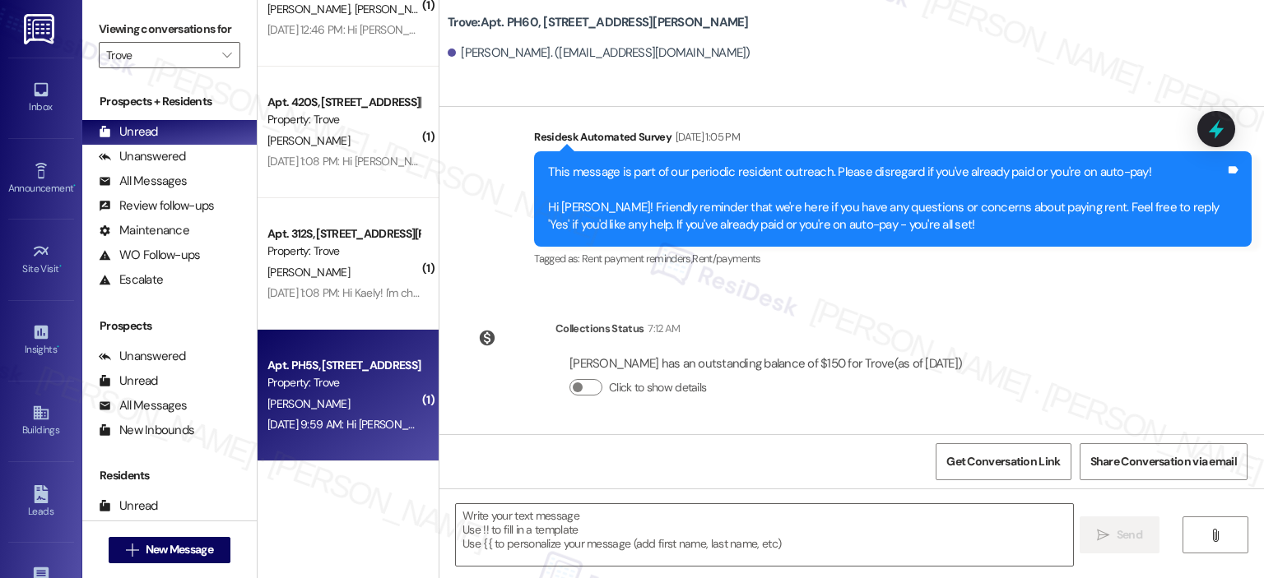
click at [328, 367] on div "Apt. PH5S, [STREET_ADDRESS][PERSON_NAME]" at bounding box center [343, 365] width 152 height 17
type textarea "Fetching suggested responses. Please feel free to read through the conversation…"
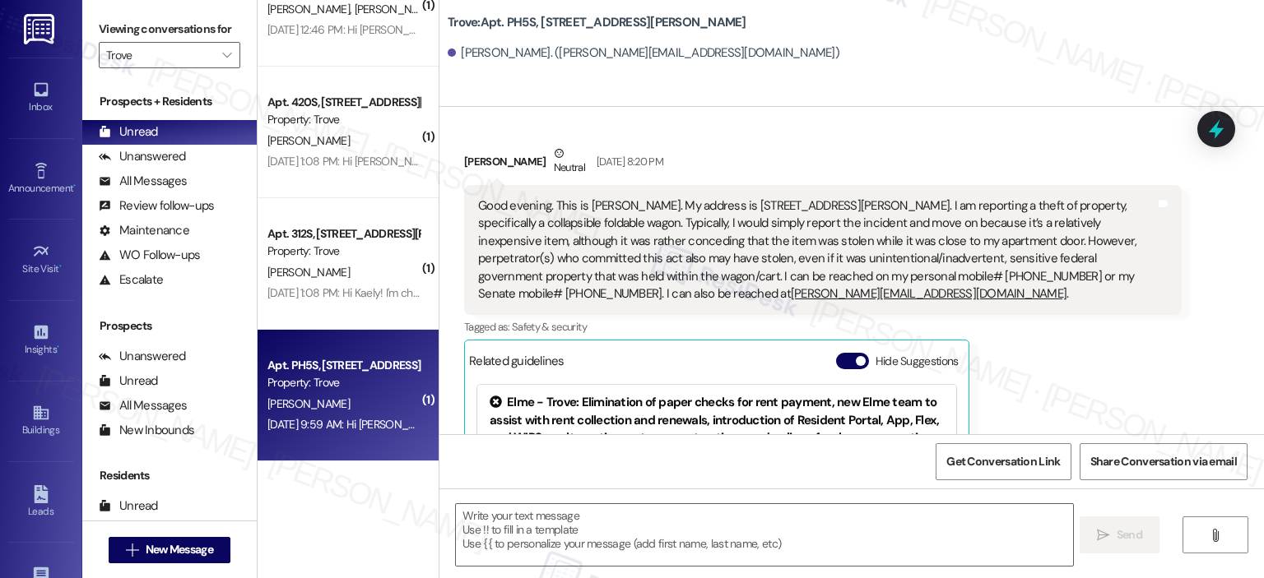
type textarea "Fetching suggested responses. Please feel free to read through the conversation…"
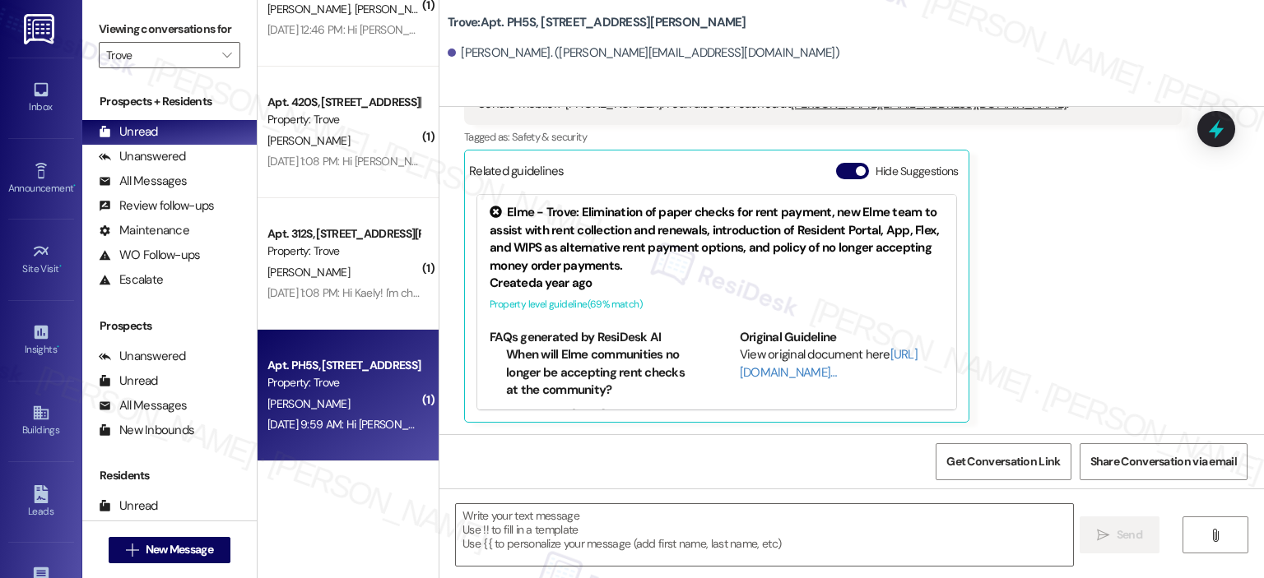
scroll to position [0, 0]
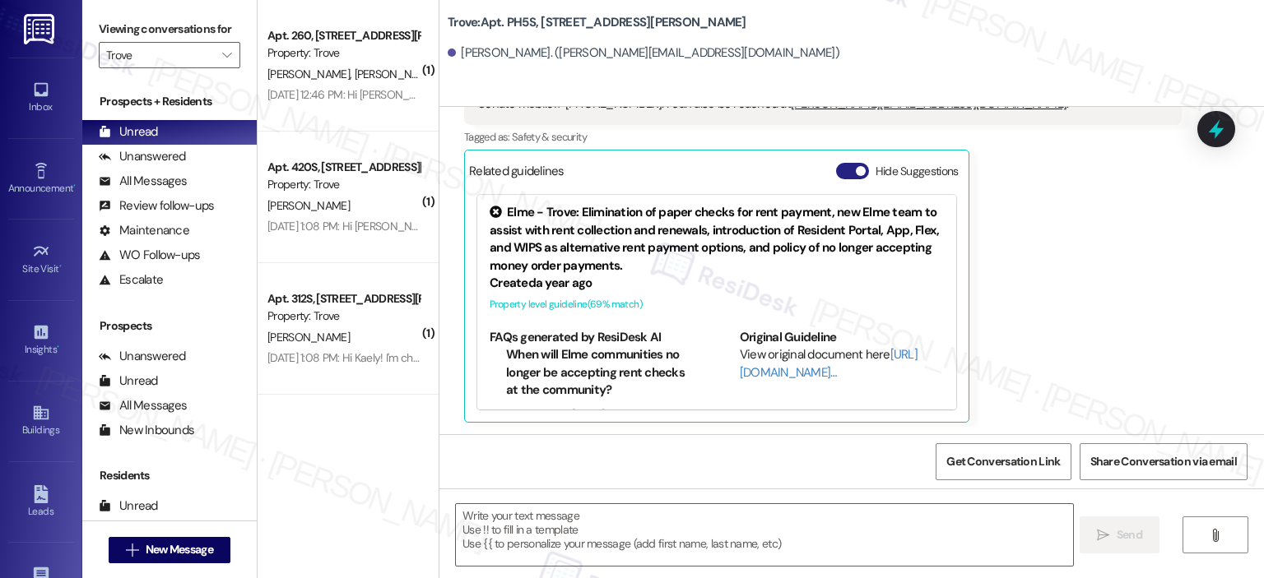
click at [856, 171] on span "button" at bounding box center [861, 171] width 10 height 10
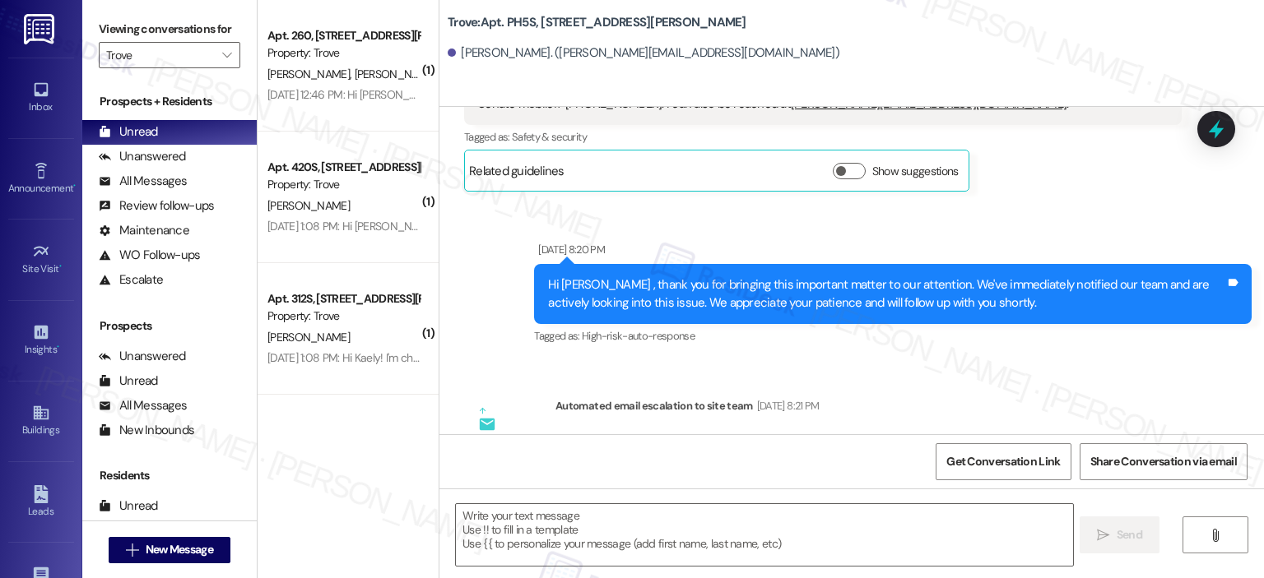
scroll to position [736, 0]
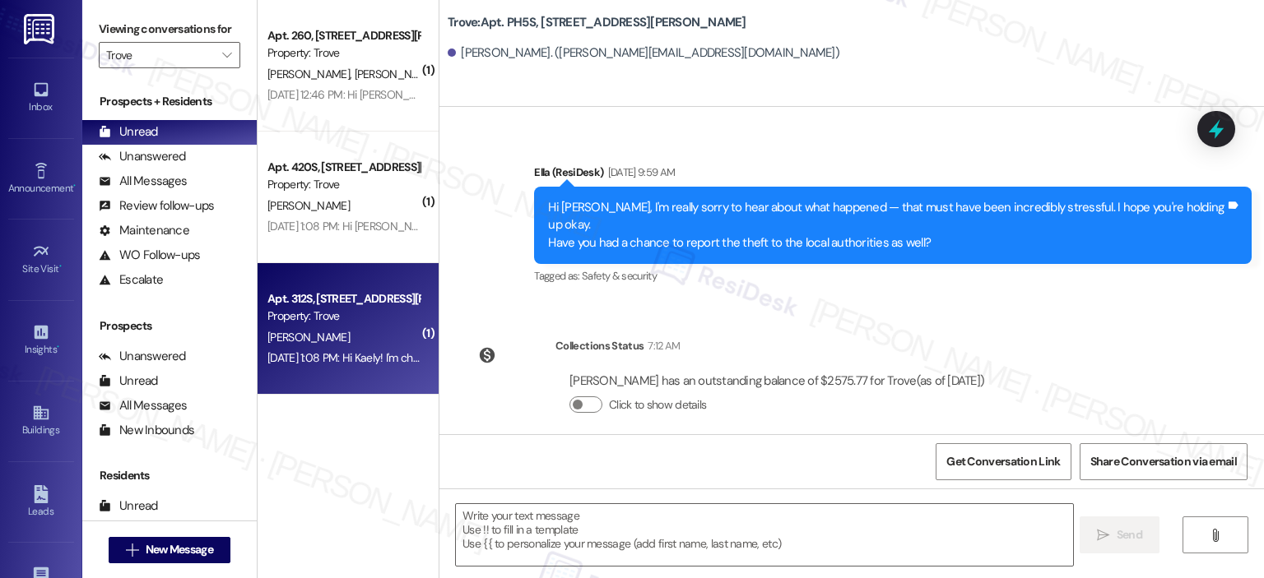
click at [337, 289] on div "Apt. 312S, [STREET_ADDRESS][PERSON_NAME] Property: Trove" at bounding box center [344, 308] width 156 height 39
type textarea "Fetching suggested responses. Please feel free to read through the conversation…"
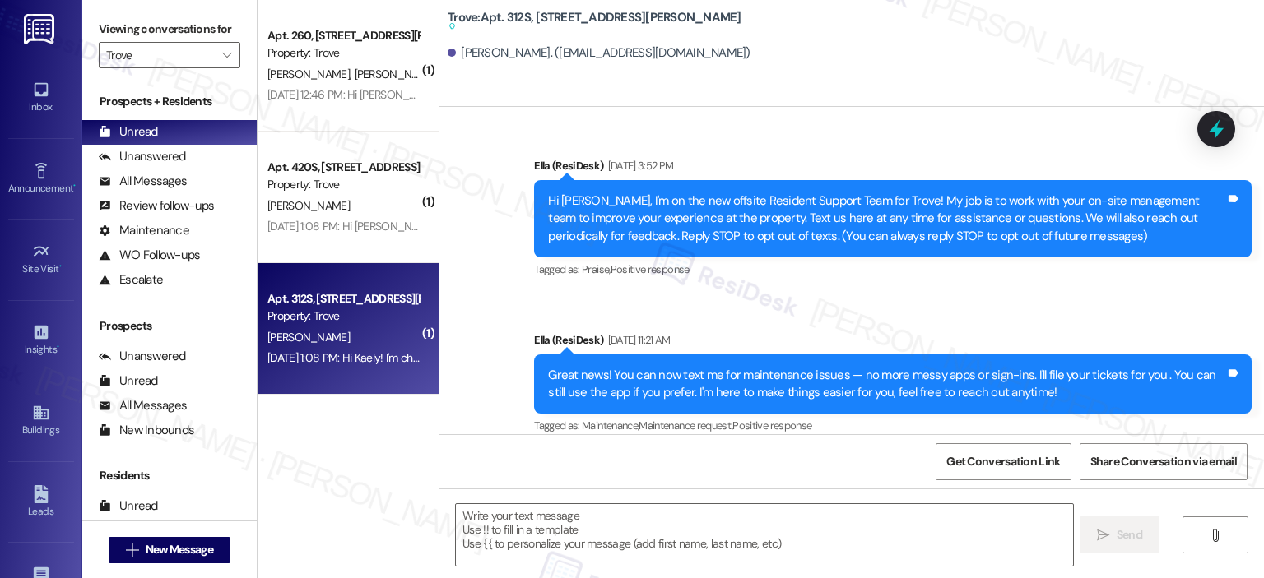
type textarea "Fetching suggested responses. Please feel free to read through the conversation…"
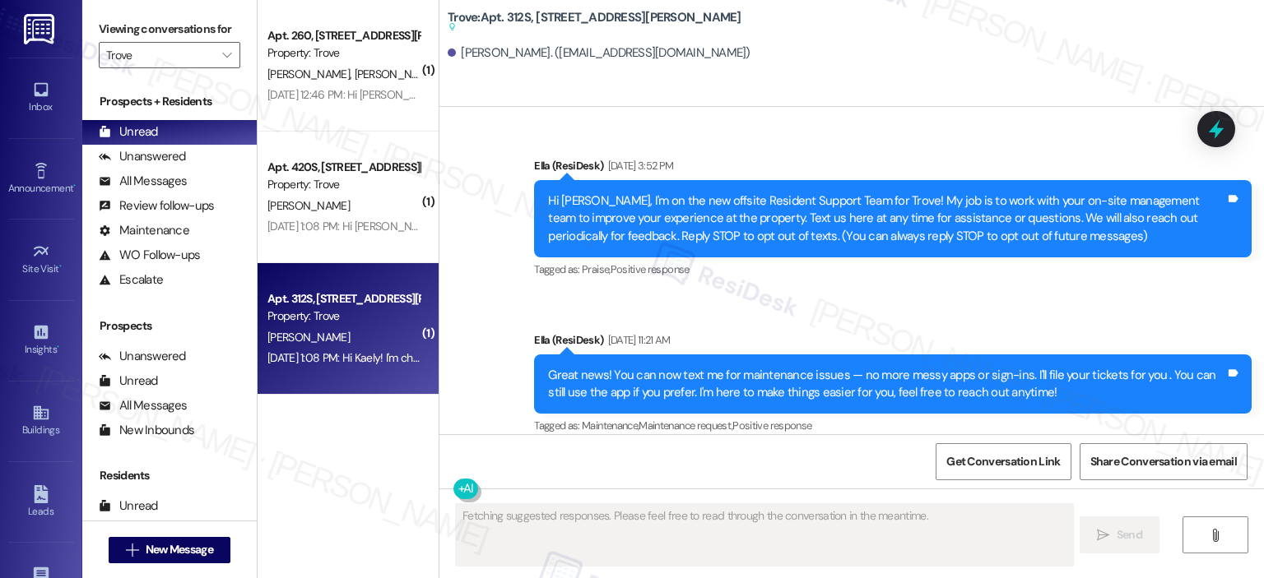
scroll to position [8448, 0]
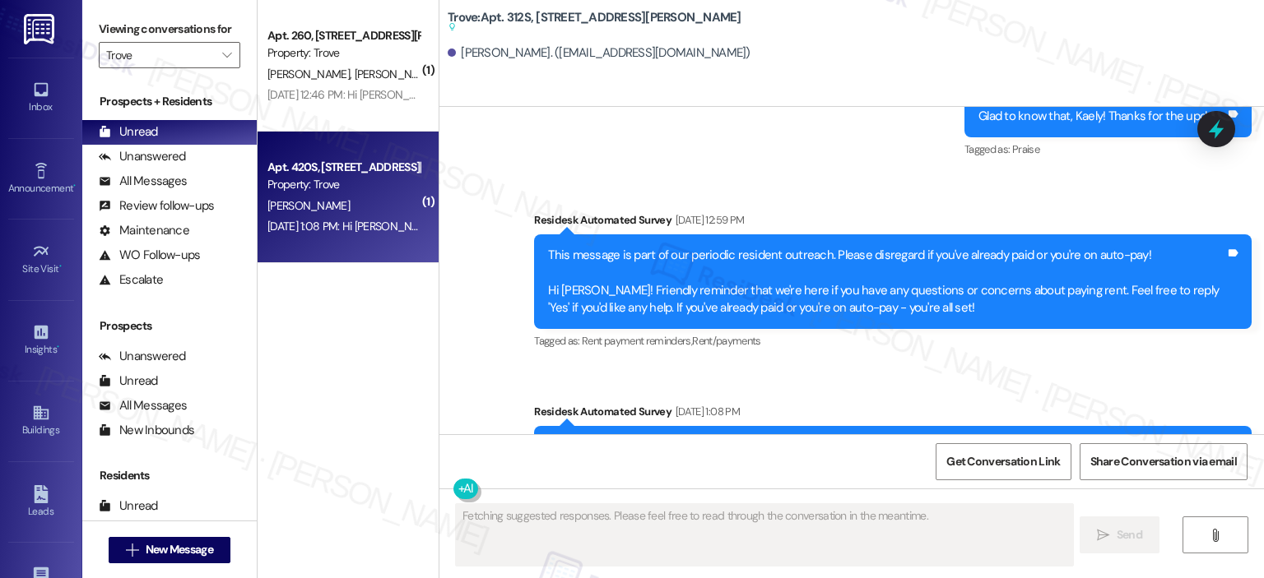
click at [300, 216] on div "[DATE] 1:08 PM: Hi [PERSON_NAME], how are you? This is a friendly reminder that…" at bounding box center [344, 226] width 156 height 21
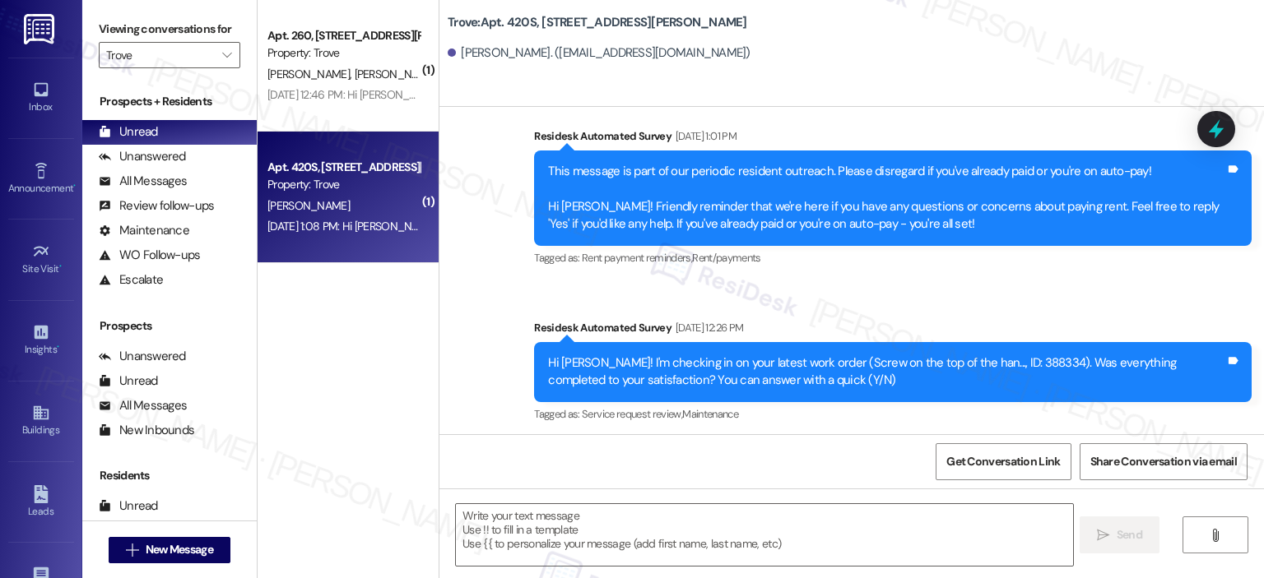
type textarea "Fetching suggested responses. Please feel free to read through the conversation…"
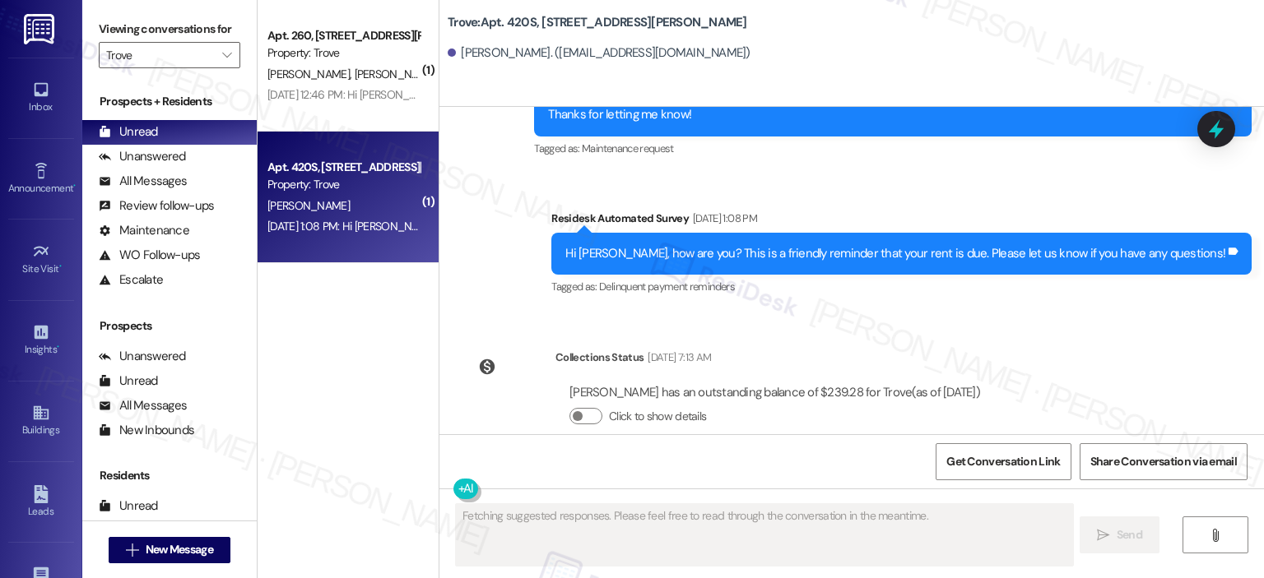
scroll to position [1481, 0]
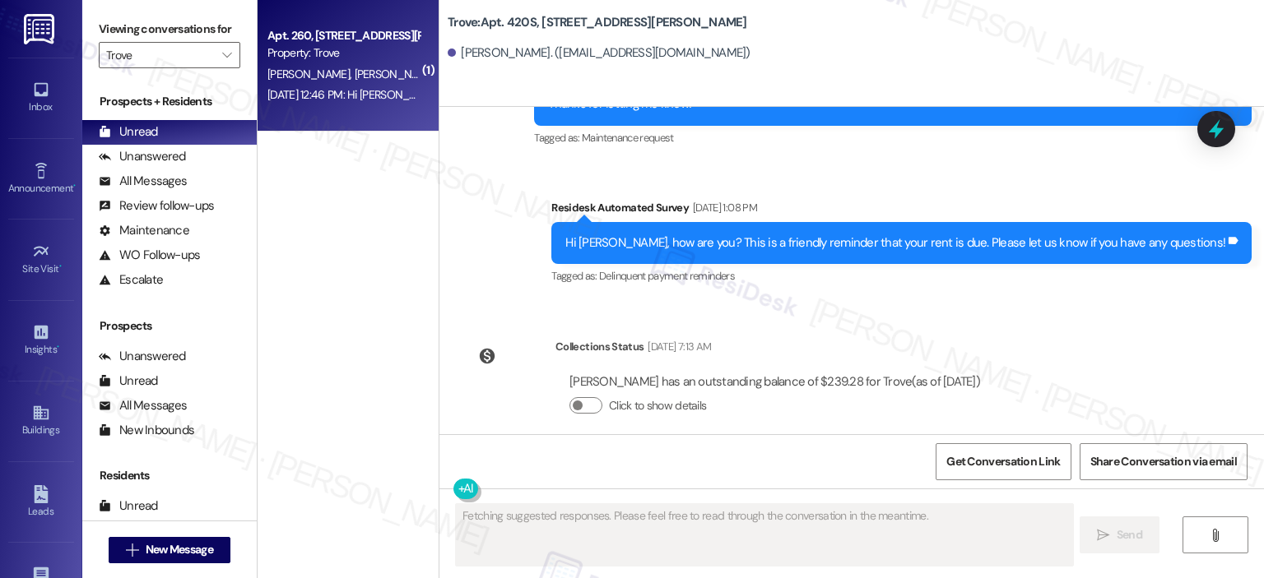
click at [338, 111] on div "Apt. 260, [STREET_ADDRESS][PERSON_NAME] Property: Trove [PERSON_NAME] [PERSON_N…" at bounding box center [348, 66] width 181 height 132
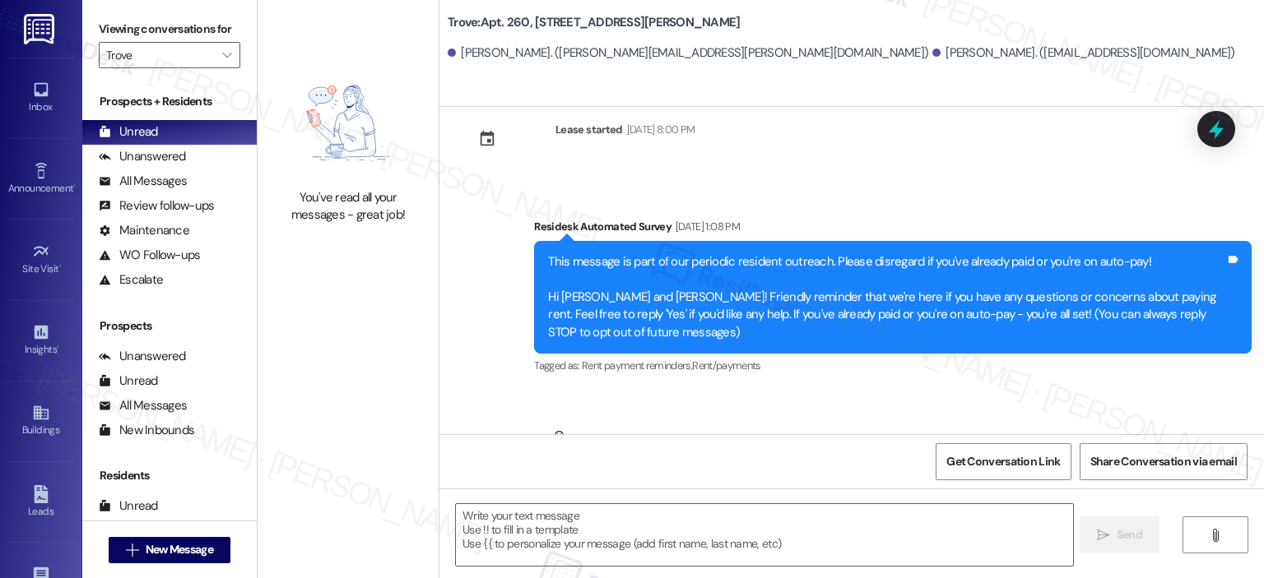
scroll to position [0, 0]
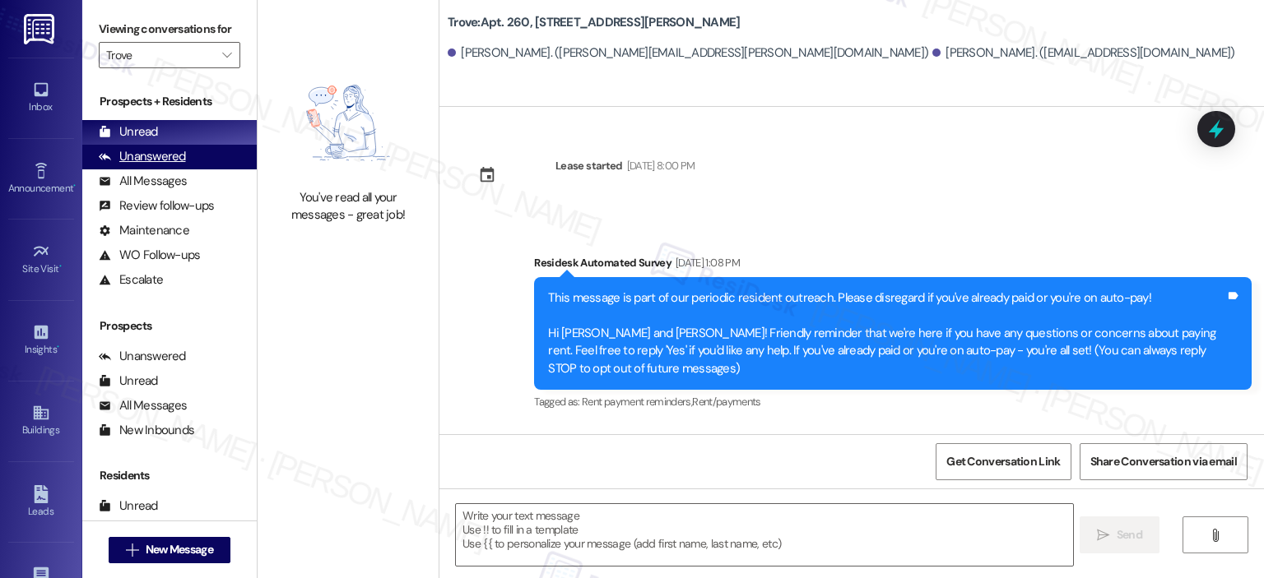
click at [169, 158] on div "Unanswered" at bounding box center [142, 156] width 87 height 17
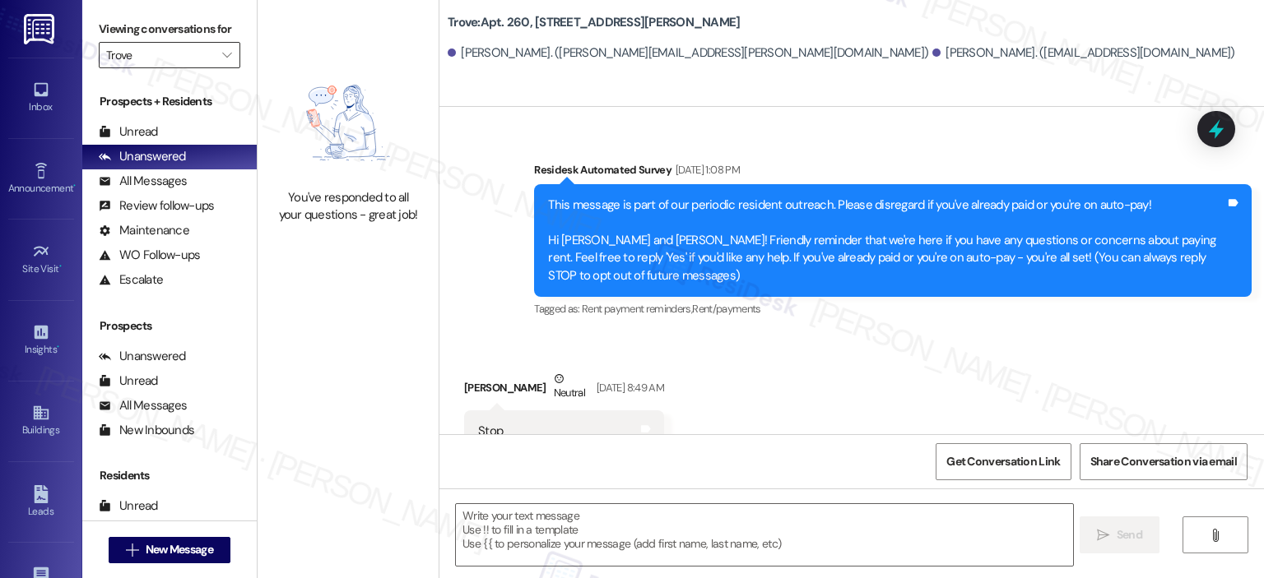
scroll to position [123, 0]
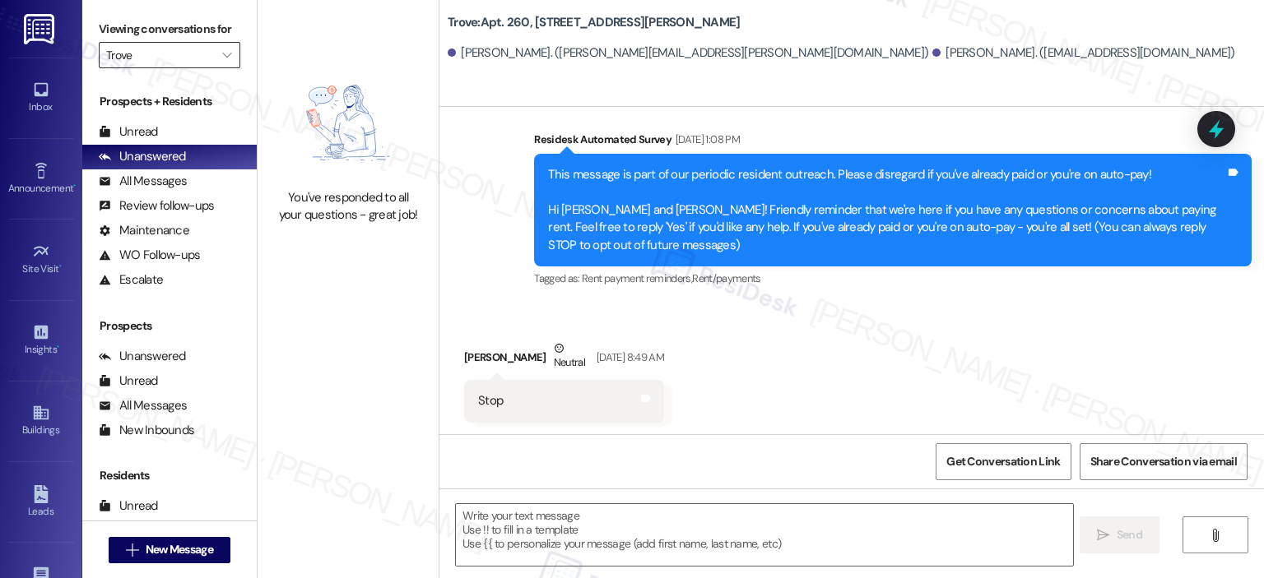
type textarea "Fetching suggested responses. Please feel free to read through the conversation…"
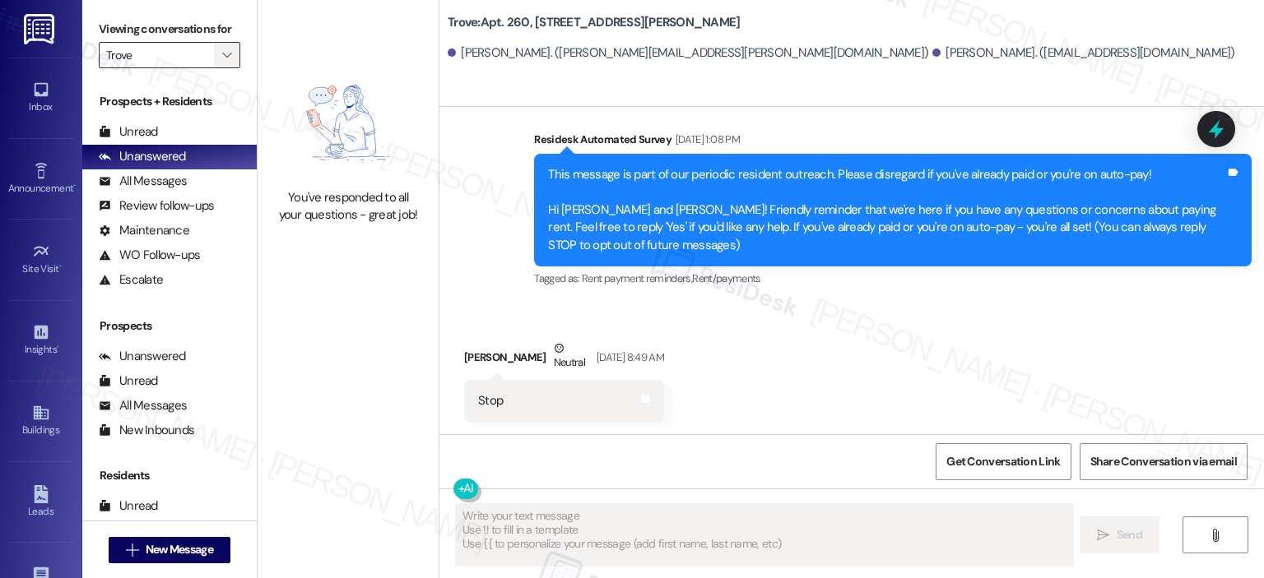
click at [222, 51] on icon "" at bounding box center [226, 55] width 9 height 13
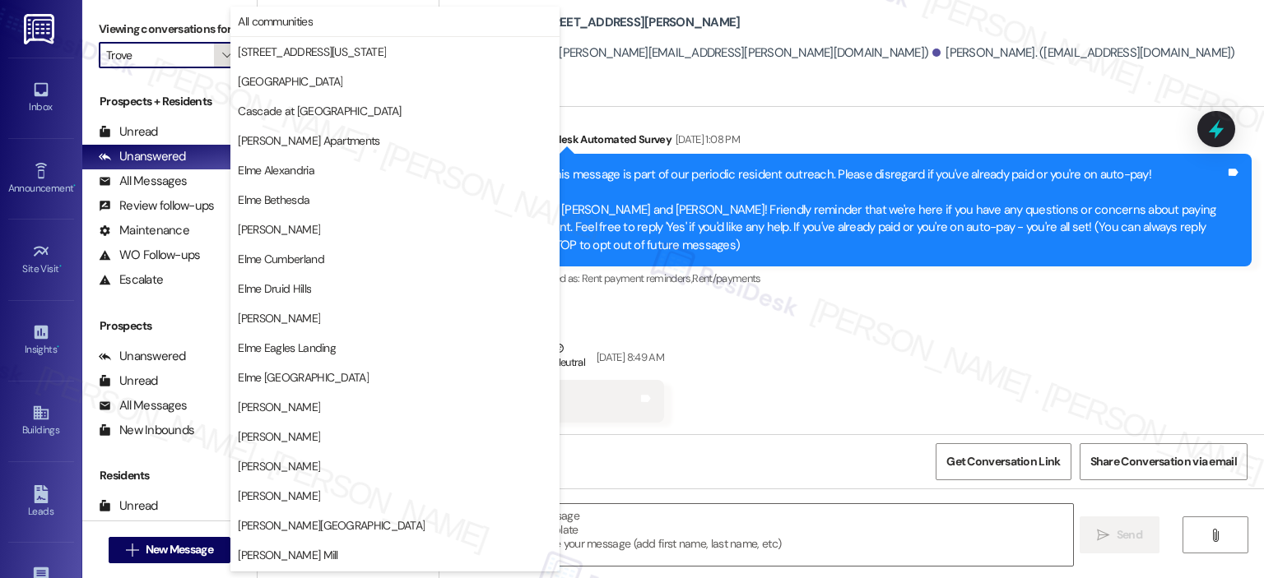
scroll to position [294, 0]
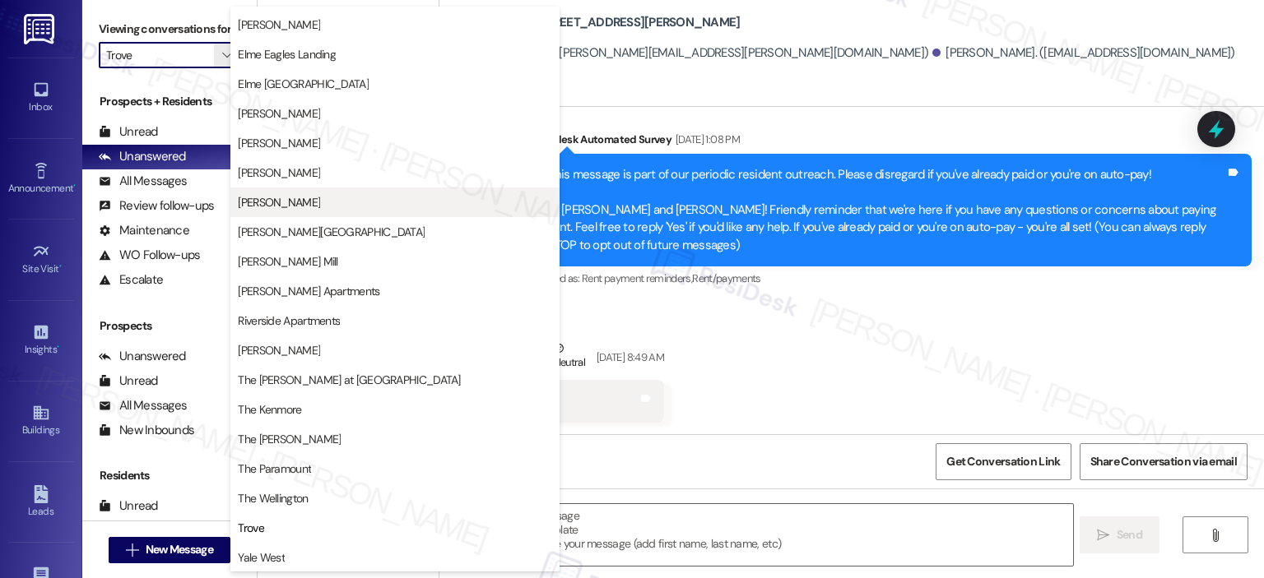
click at [270, 202] on span "[PERSON_NAME]" at bounding box center [279, 202] width 82 height 16
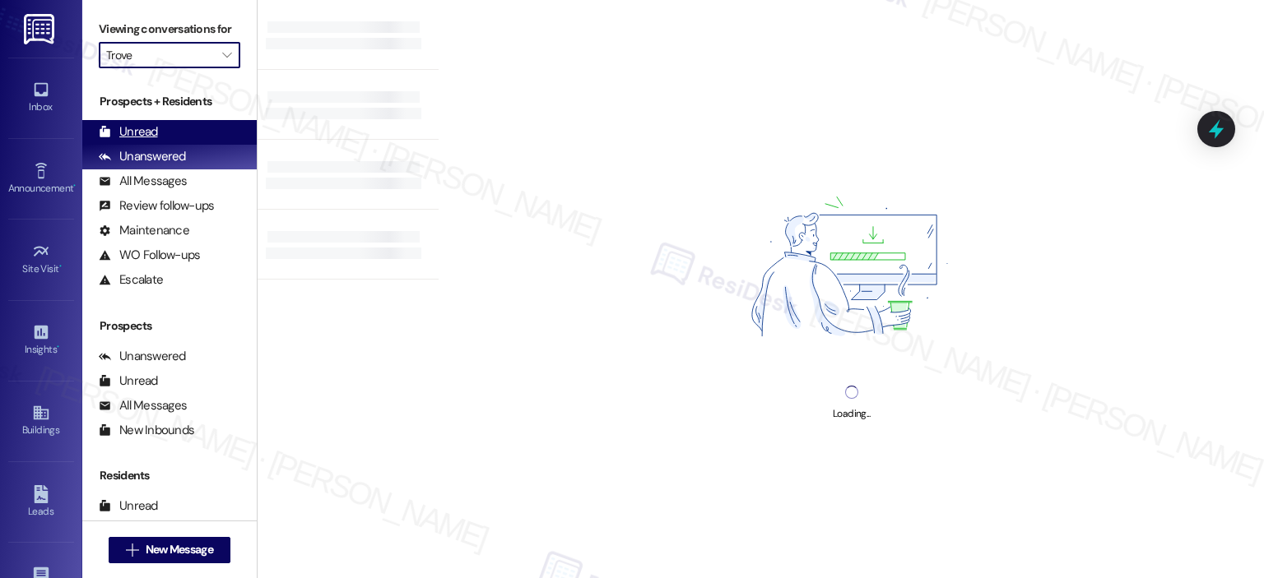
type input "[PERSON_NAME]"
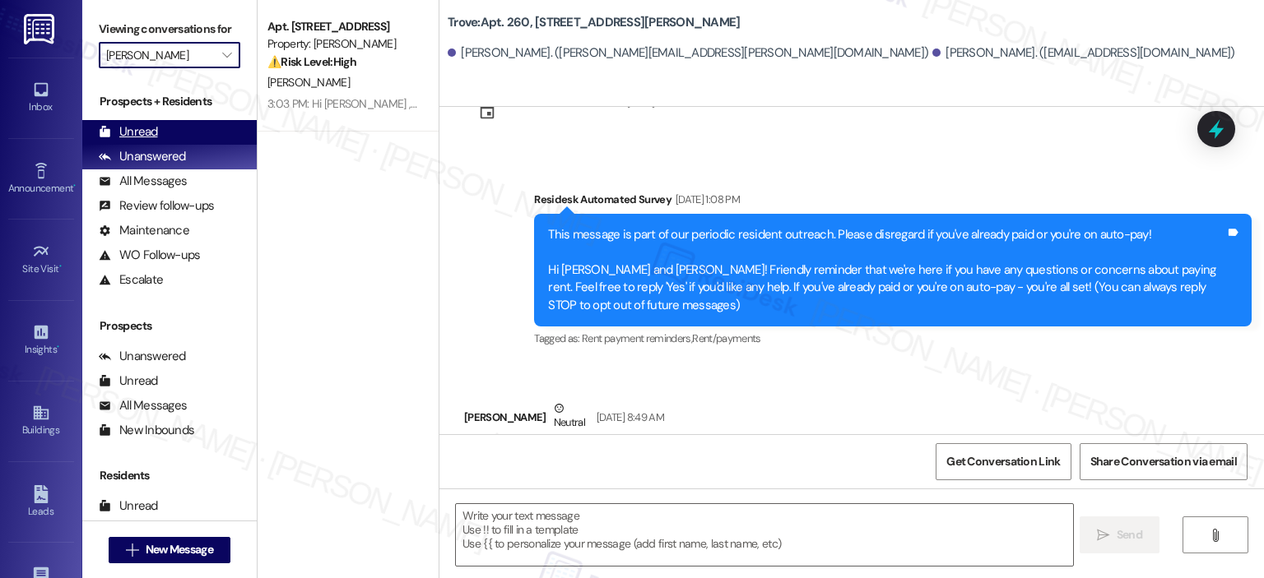
scroll to position [123, 0]
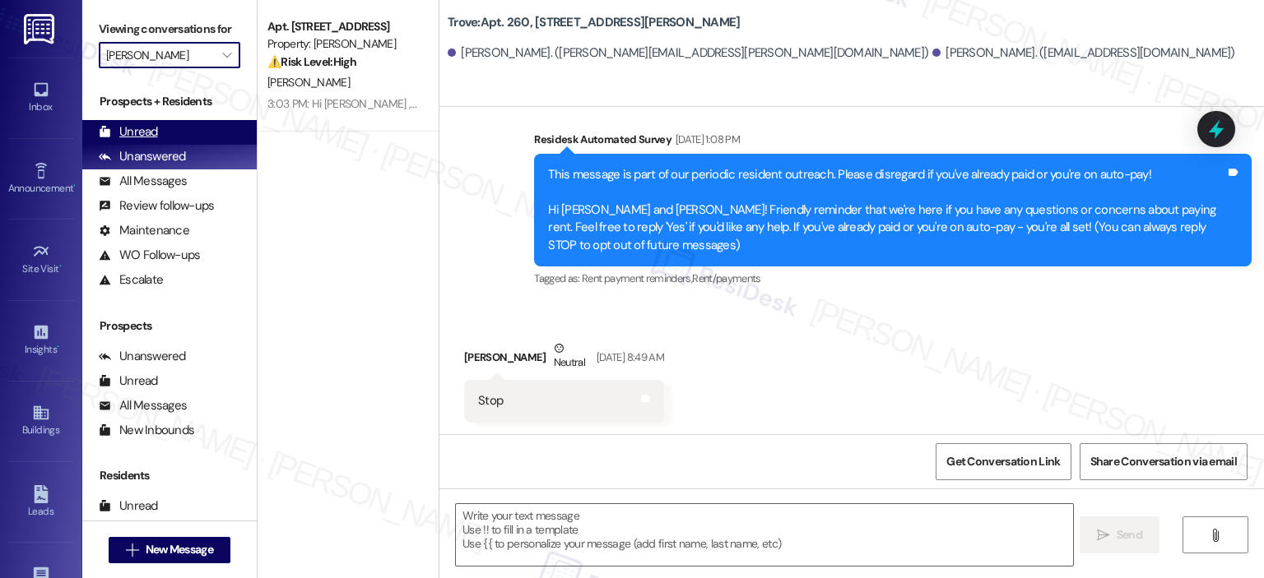
type textarea "Fetching suggested responses. Please feel free to read through the conversation…"
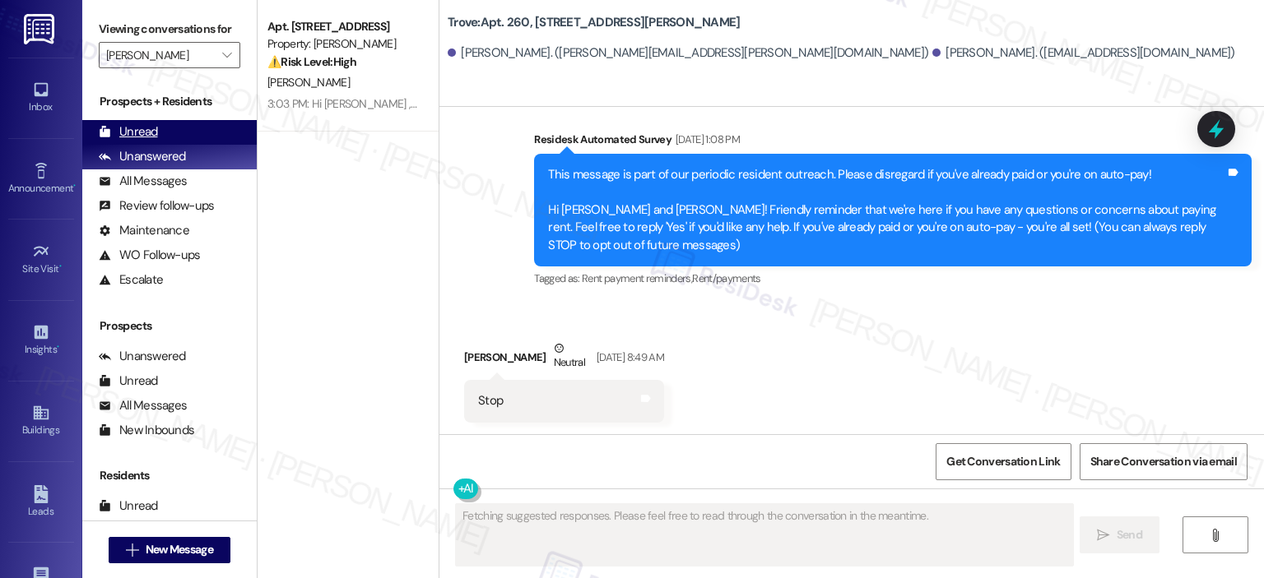
click at [165, 124] on div "Unread (0)" at bounding box center [169, 132] width 174 height 25
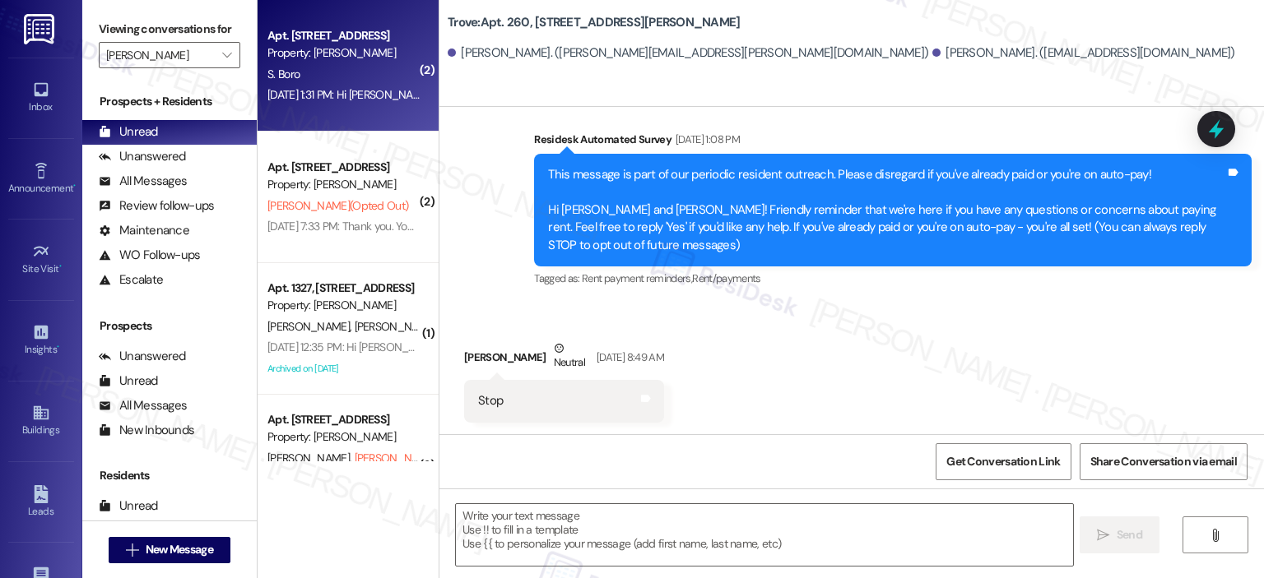
type textarea "Fetching suggested responses. Please feel free to read through the conversation…"
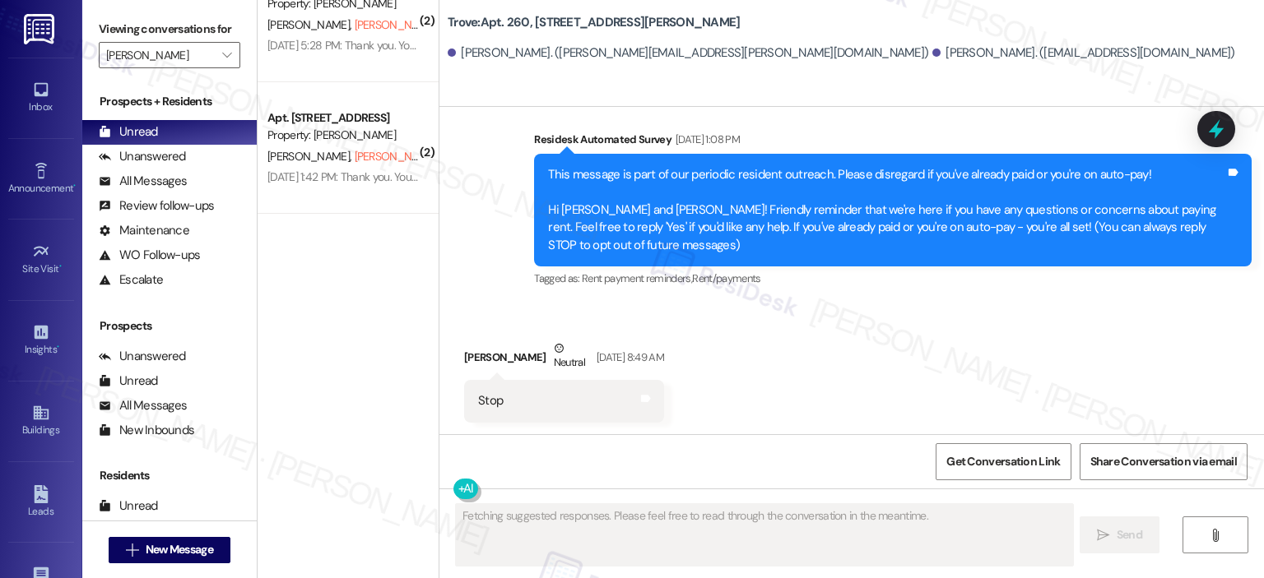
scroll to position [987, 0]
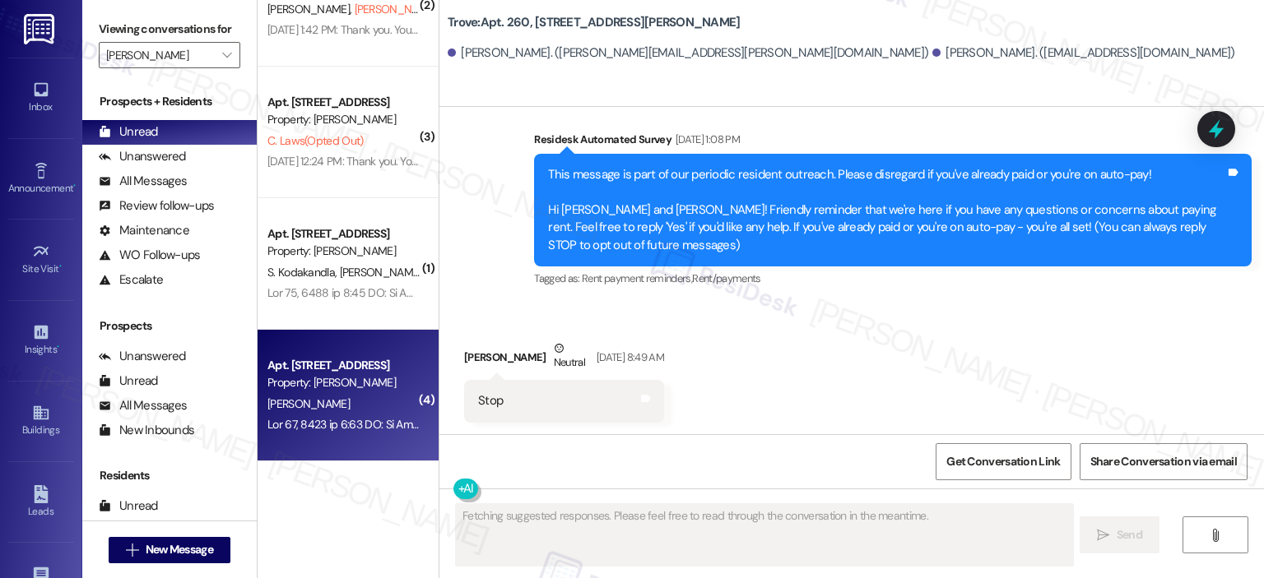
click at [334, 404] on div "[PERSON_NAME]" at bounding box center [344, 404] width 156 height 21
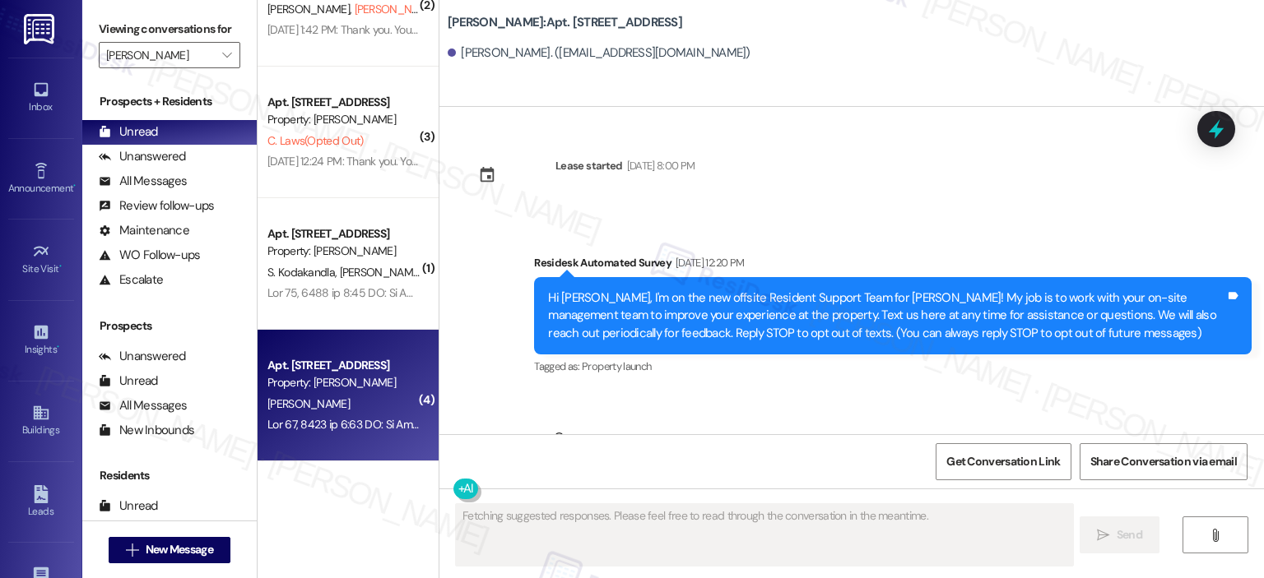
type textarea "Fetching suggested responses. Please feel free to read through the conversation…"
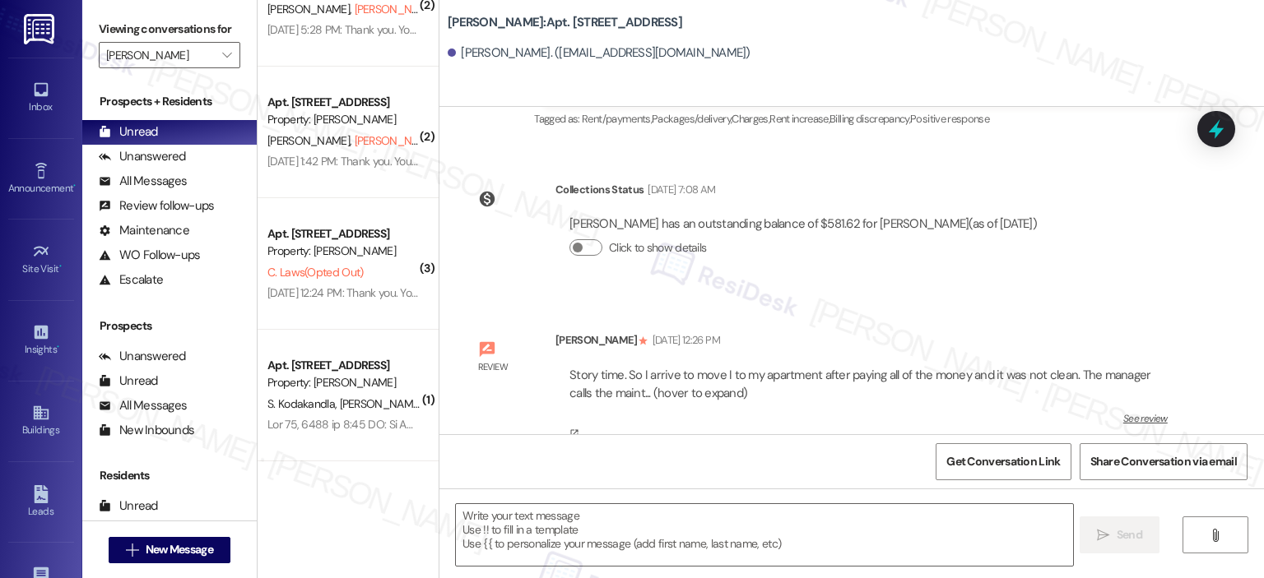
scroll to position [2992, 0]
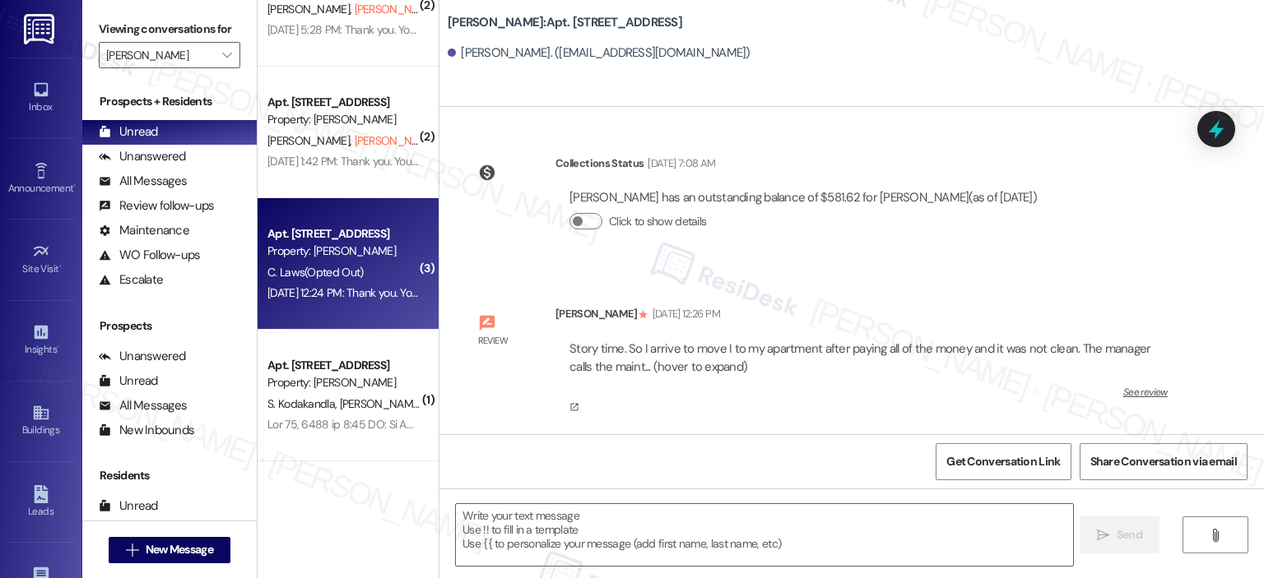
click at [336, 265] on span "C. Laws (Opted Out)" at bounding box center [314, 272] width 95 height 15
type textarea "Fetching suggested responses. Please feel free to read through the conversation…"
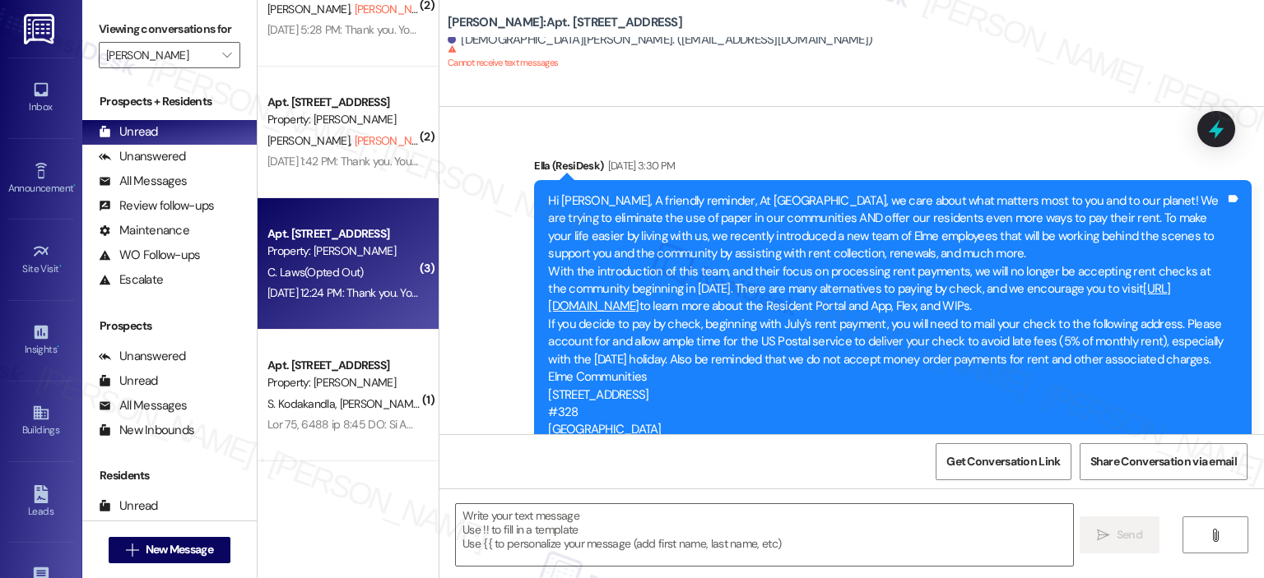
type textarea "Fetching suggested responses. Please feel free to read through the conversation…"
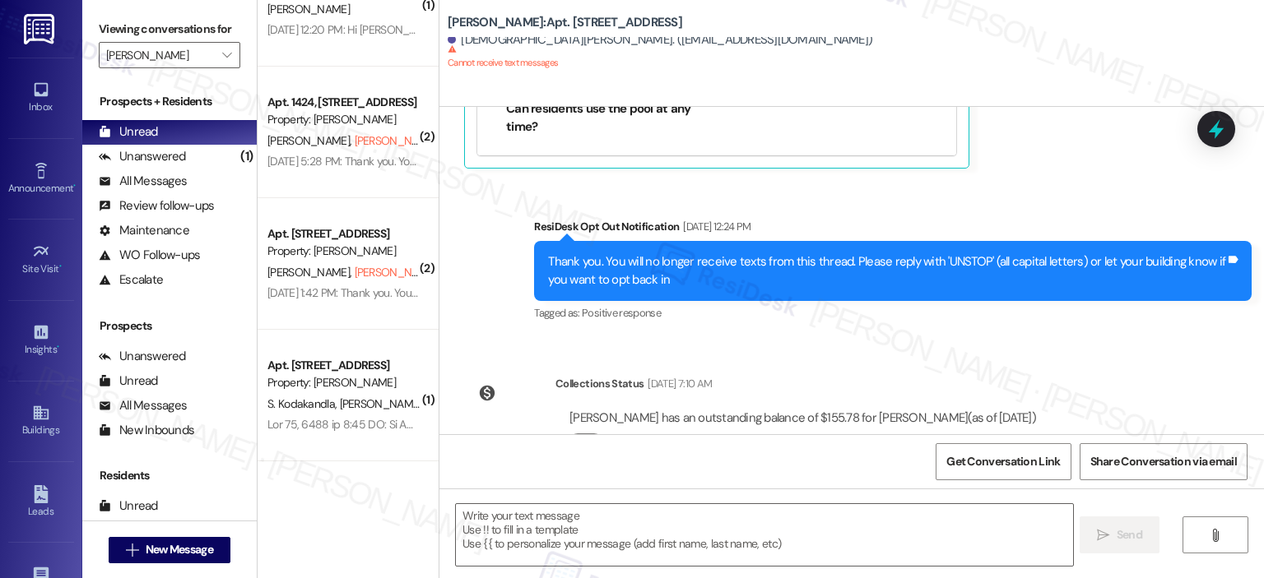
scroll to position [723, 0]
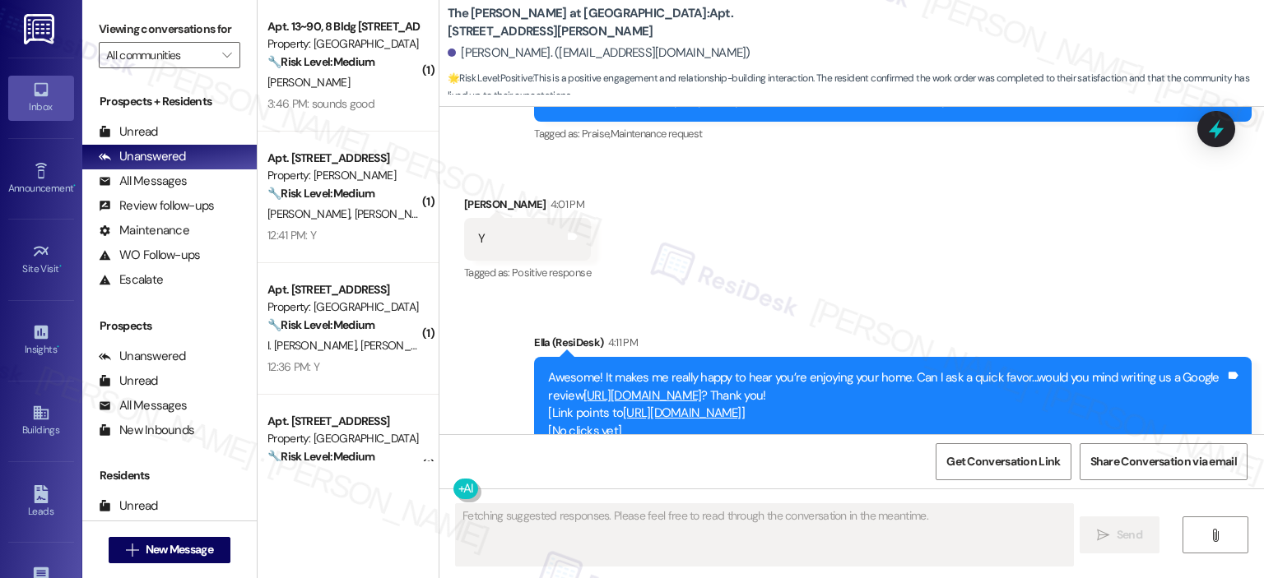
scroll to position [3065, 0]
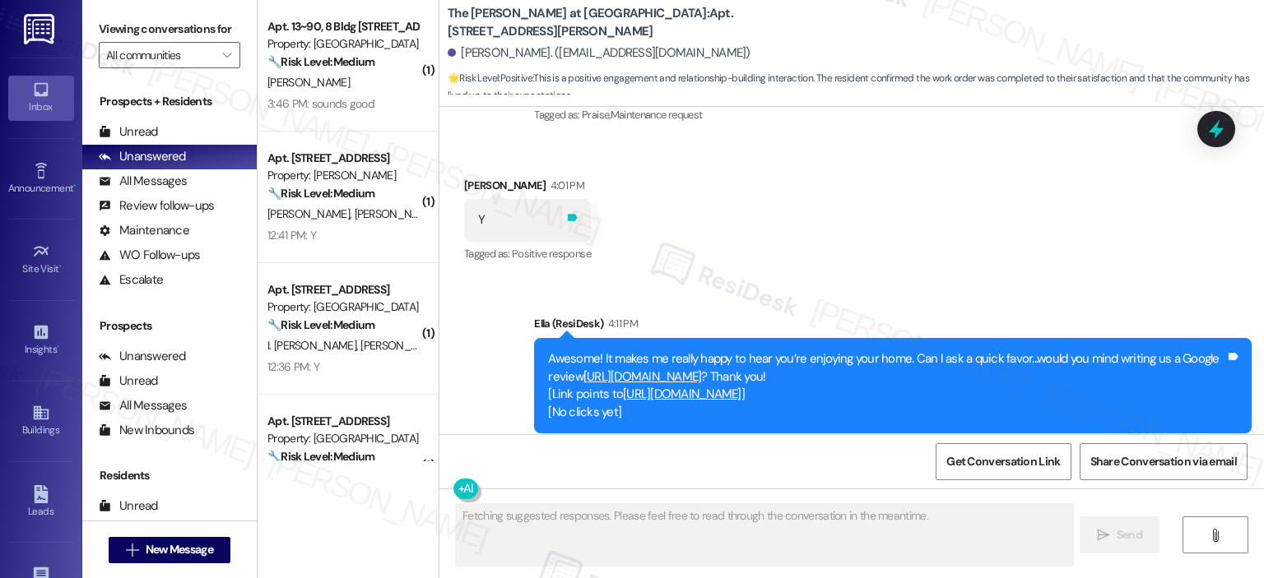
click at [566, 211] on icon at bounding box center [572, 217] width 12 height 12
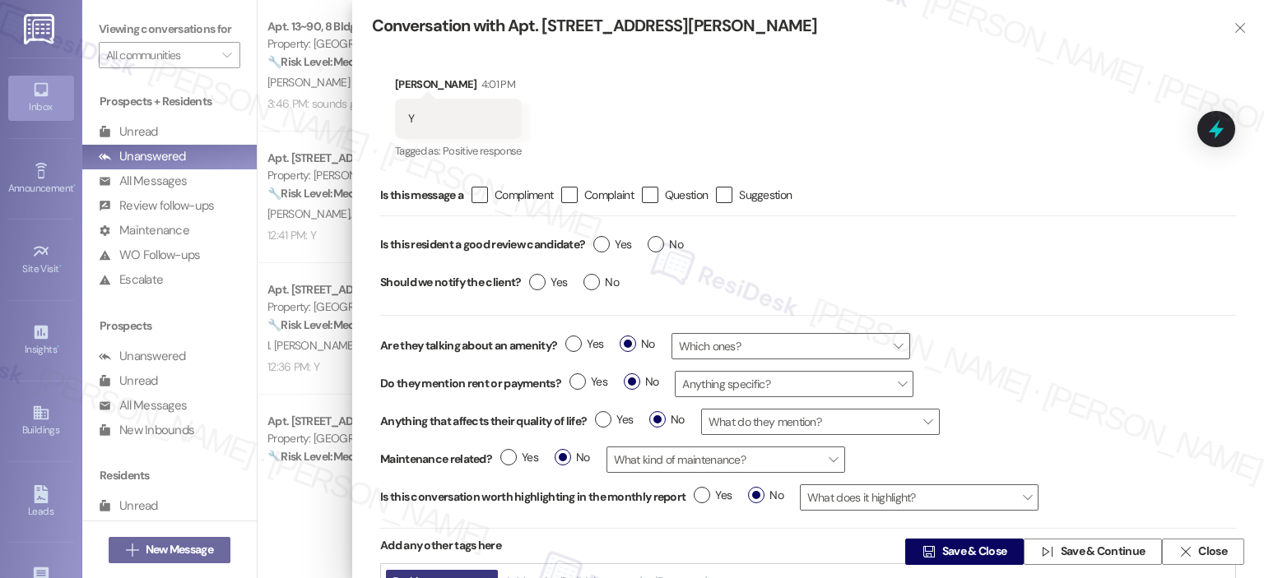
type textarea "Hi [PERSON_NAME]! Thanks for confirming you're enjoying your home! I'm happy to…"
click at [612, 248] on span "Yes" at bounding box center [612, 244] width 38 height 17
click at [612, 248] on input "Yes" at bounding box center [612, 246] width 38 height 21
radio input "true"
click at [933, 561] on span " Save & Close" at bounding box center [964, 552] width 91 height 25
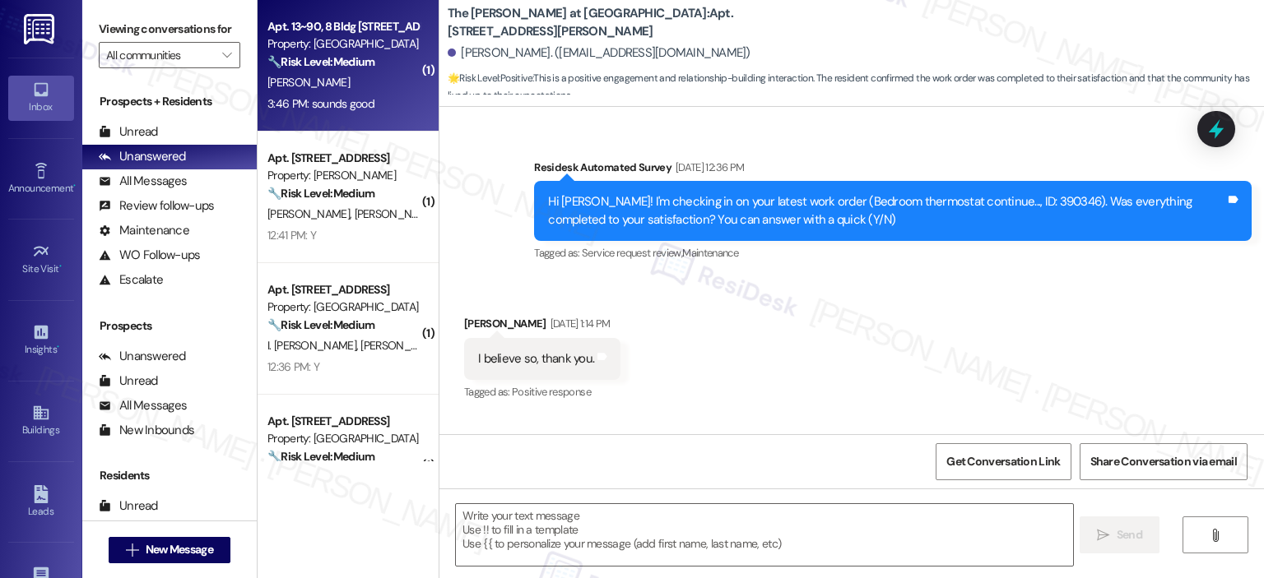
type textarea "Fetching suggested responses. Please feel free to read through the conversation…"
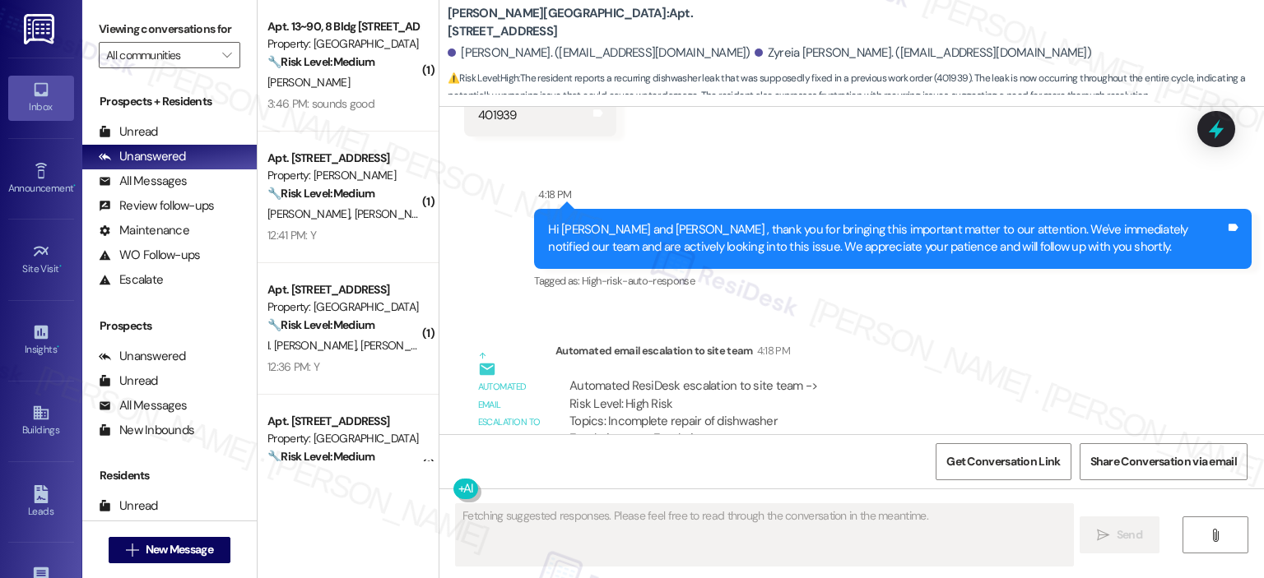
scroll to position [6795, 0]
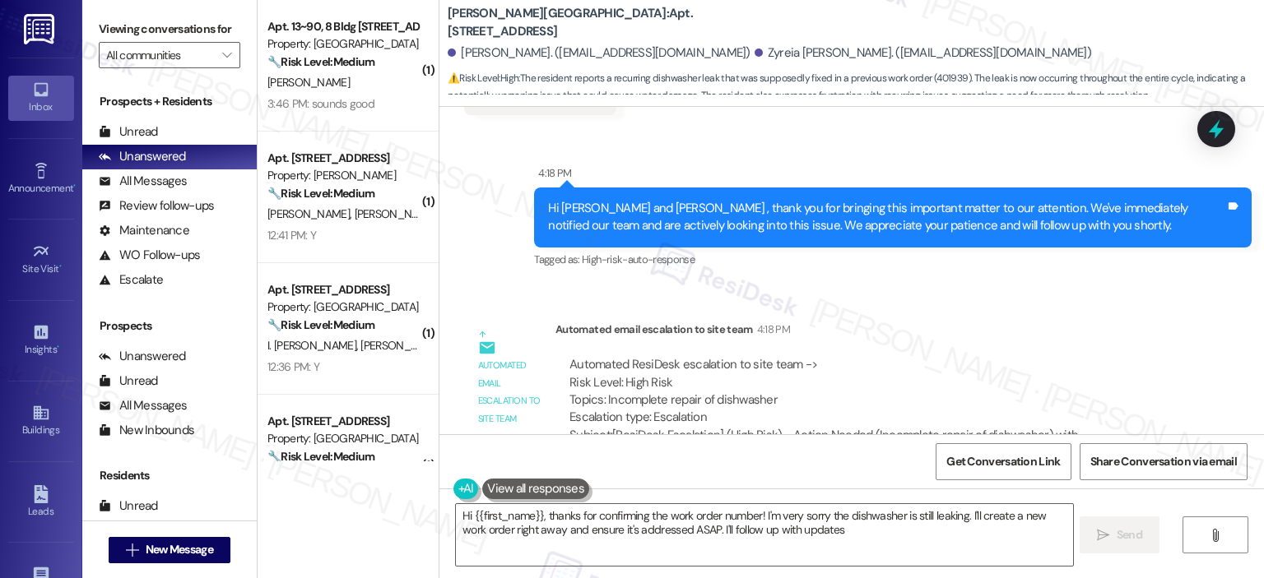
type textarea "Hi {{first_name}}, thanks for confirming the work order number! I'm very sorry …"
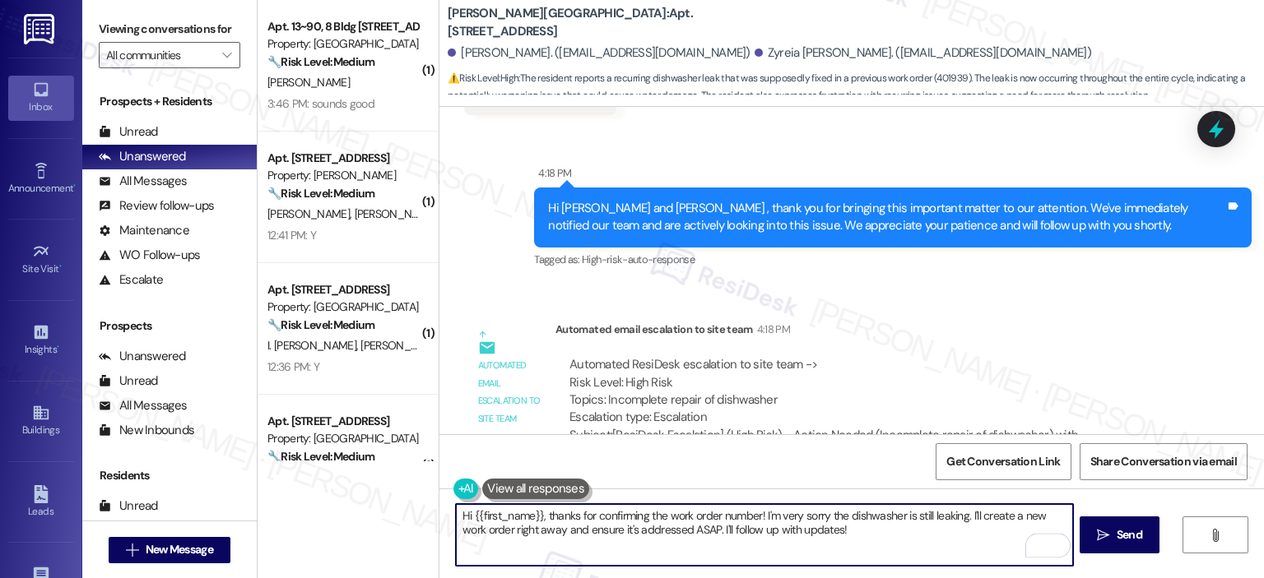
drag, startPoint x: 535, startPoint y: 519, endPoint x: 453, endPoint y: 509, distance: 82.9
click at [456, 509] on textarea "Hi {{first_name}}, thanks for confirming the work order number! I'm very sorry …" at bounding box center [764, 535] width 616 height 62
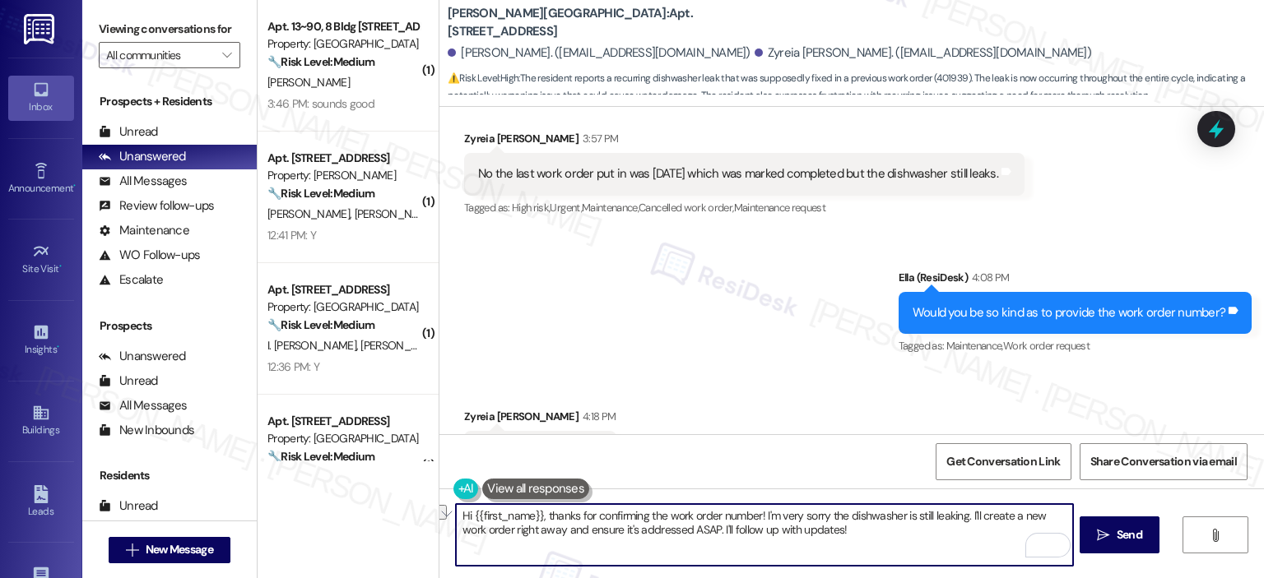
scroll to position [6536, 0]
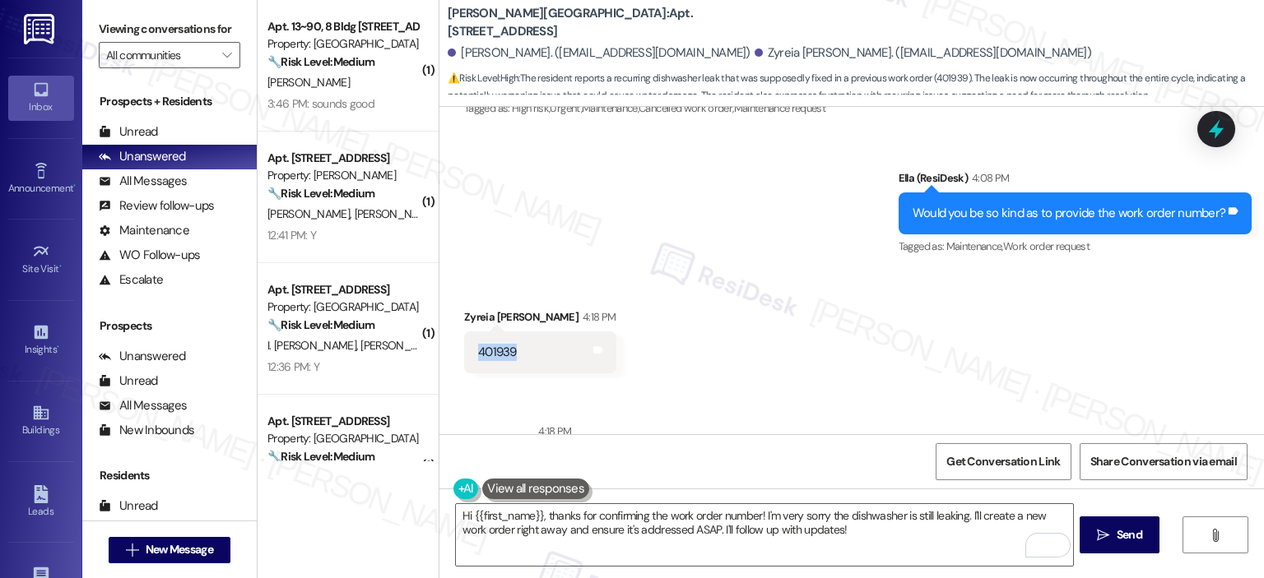
drag, startPoint x: 492, startPoint y: 299, endPoint x: 465, endPoint y: 299, distance: 27.2
click at [465, 332] on div "401939 Tags and notes" at bounding box center [539, 353] width 151 height 42
copy div "401939"
